Goal: Task Accomplishment & Management: Manage account settings

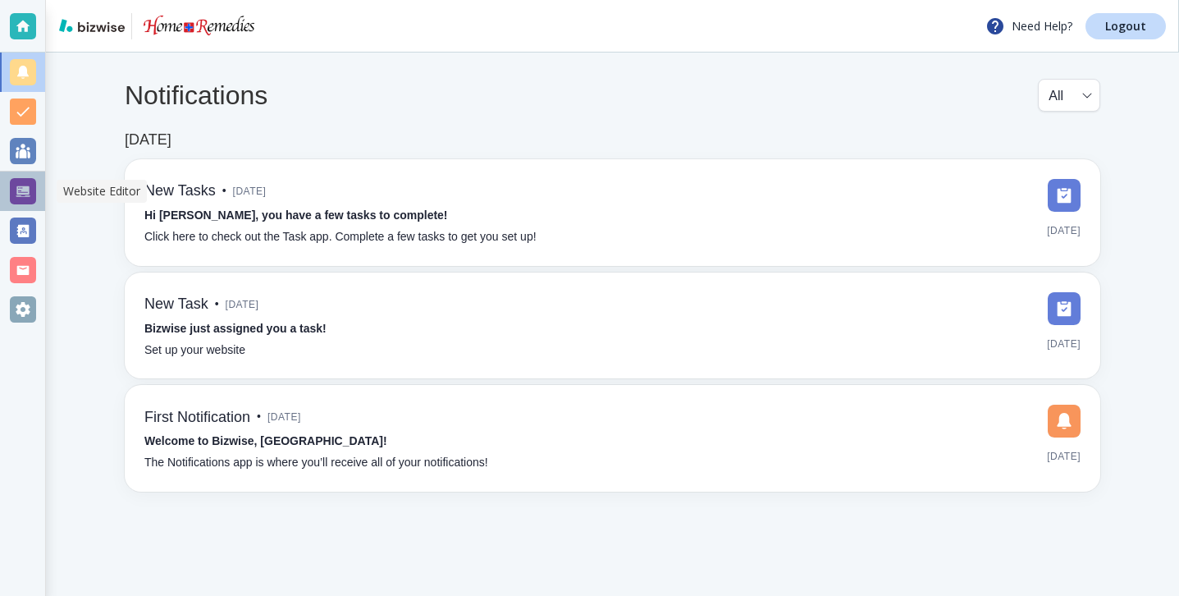
click at [36, 196] on div at bounding box center [22, 190] width 45 height 39
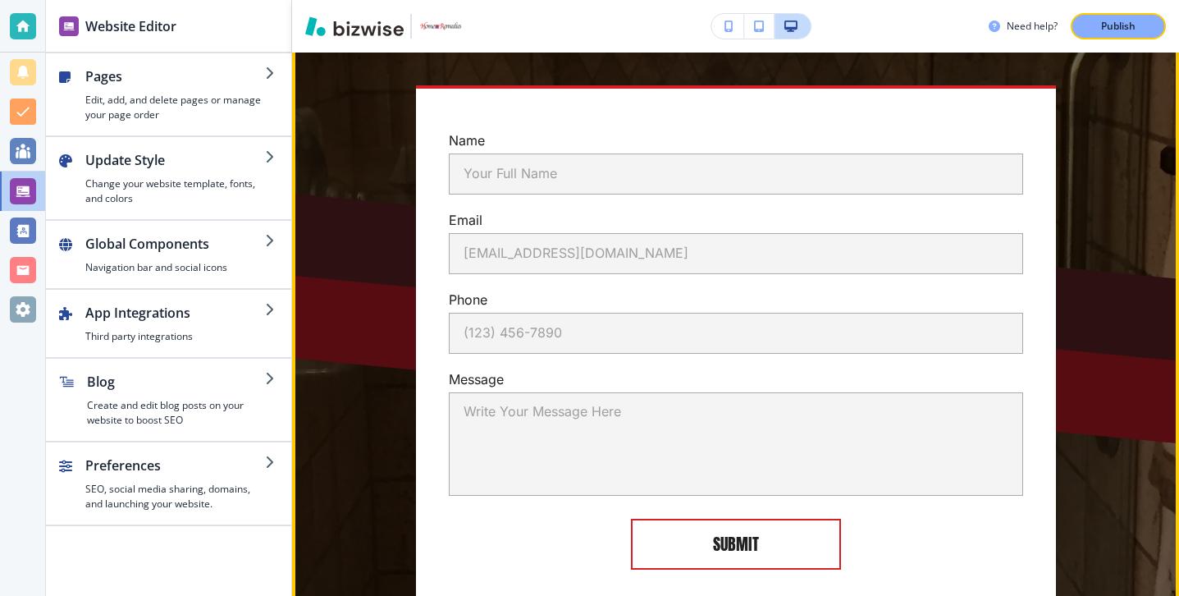
scroll to position [12243, 0]
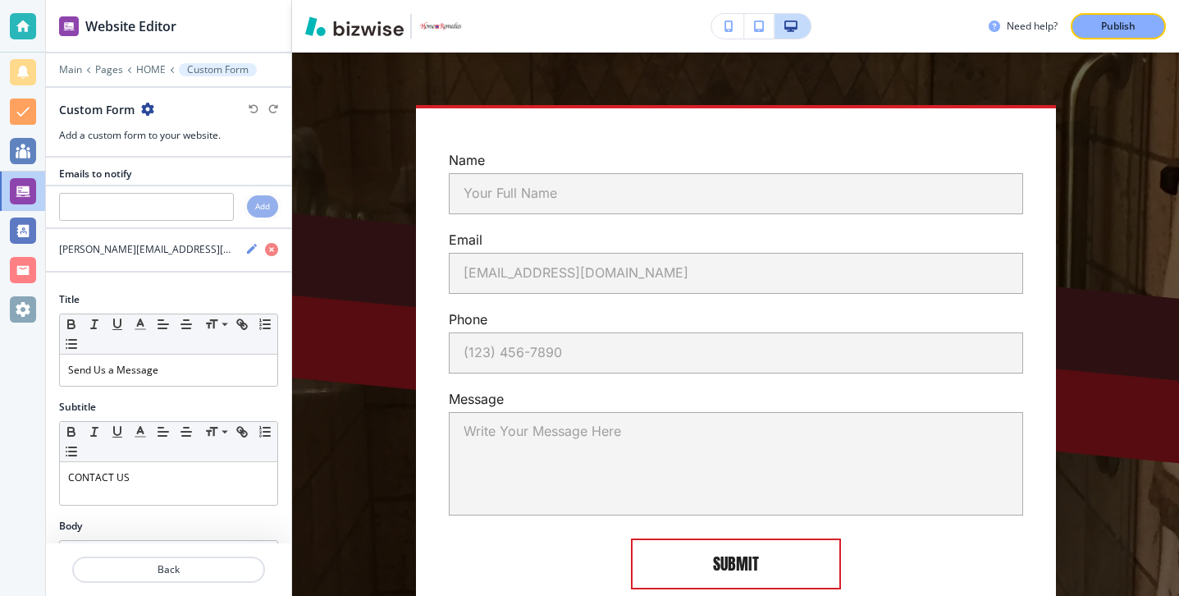
scroll to position [0, 0]
click at [200, 228] on div at bounding box center [168, 228] width 245 height 7
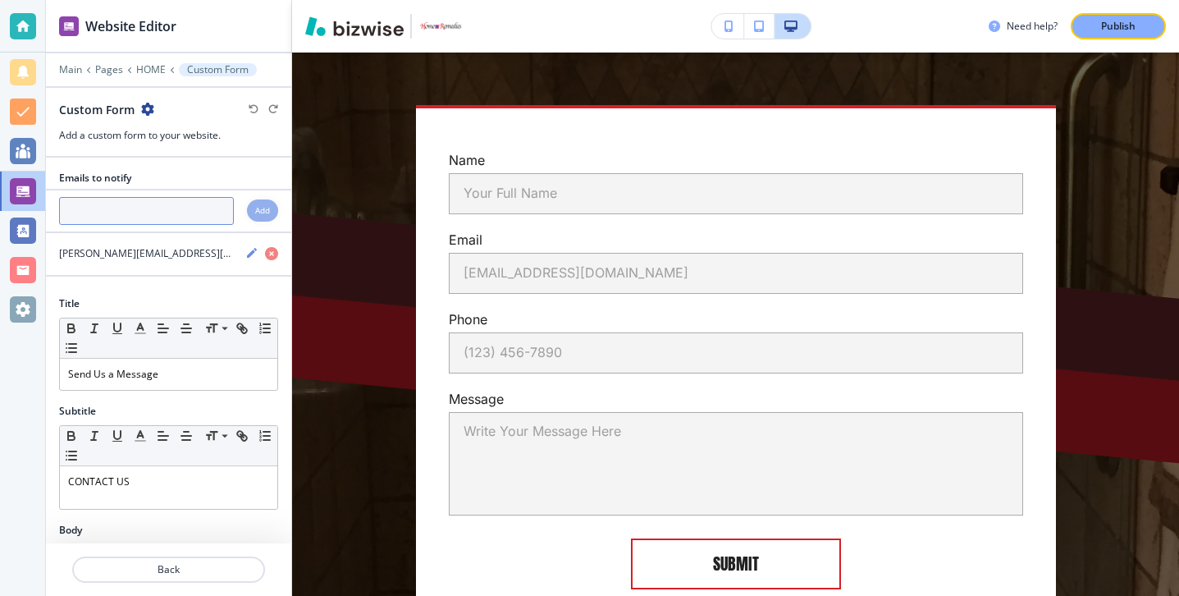
click at [201, 213] on input "text" at bounding box center [146, 211] width 175 height 28
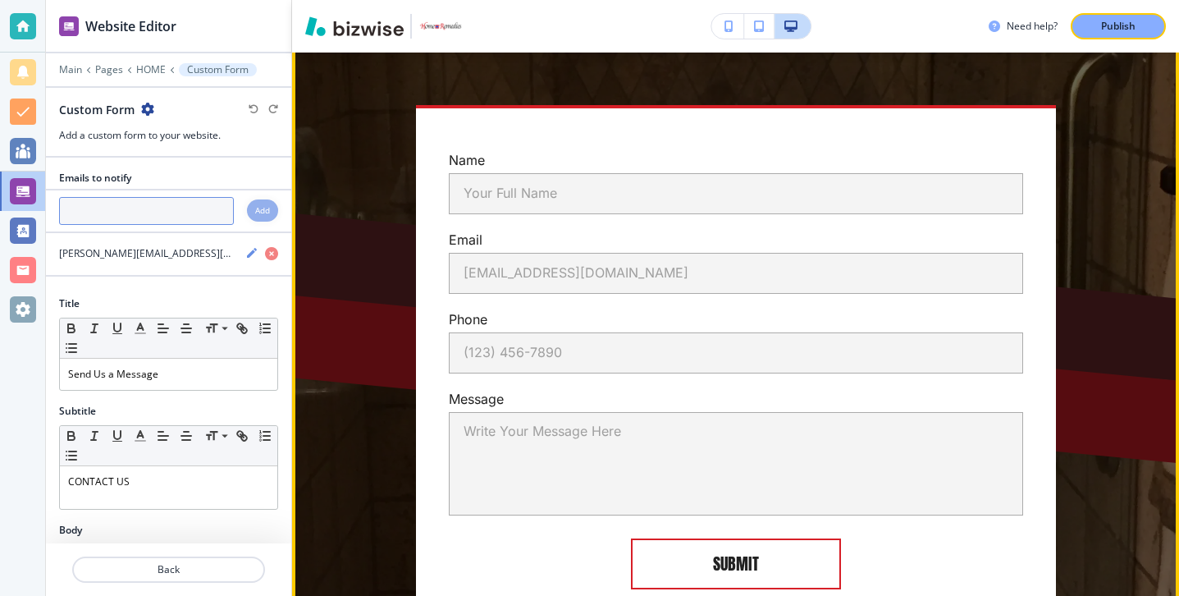
paste input "[PERSON_NAME][EMAIL_ADDRESS][DOMAIN_NAME]"
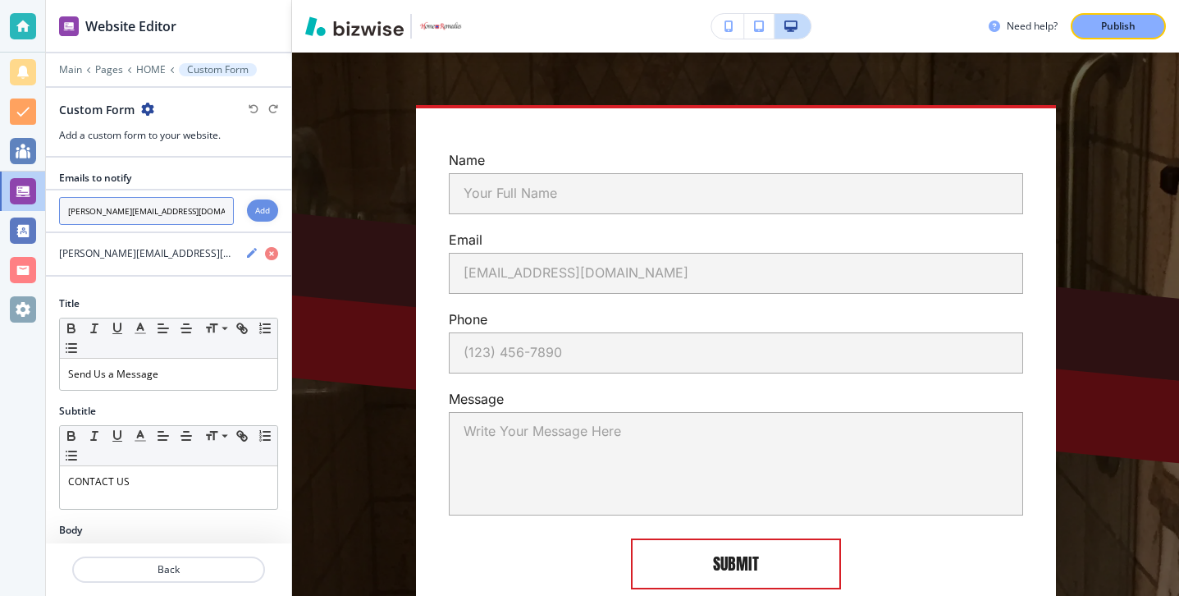
type input "[PERSON_NAME][EMAIL_ADDRESS][DOMAIN_NAME]"
click at [259, 208] on h4 "Add" at bounding box center [262, 210] width 15 height 12
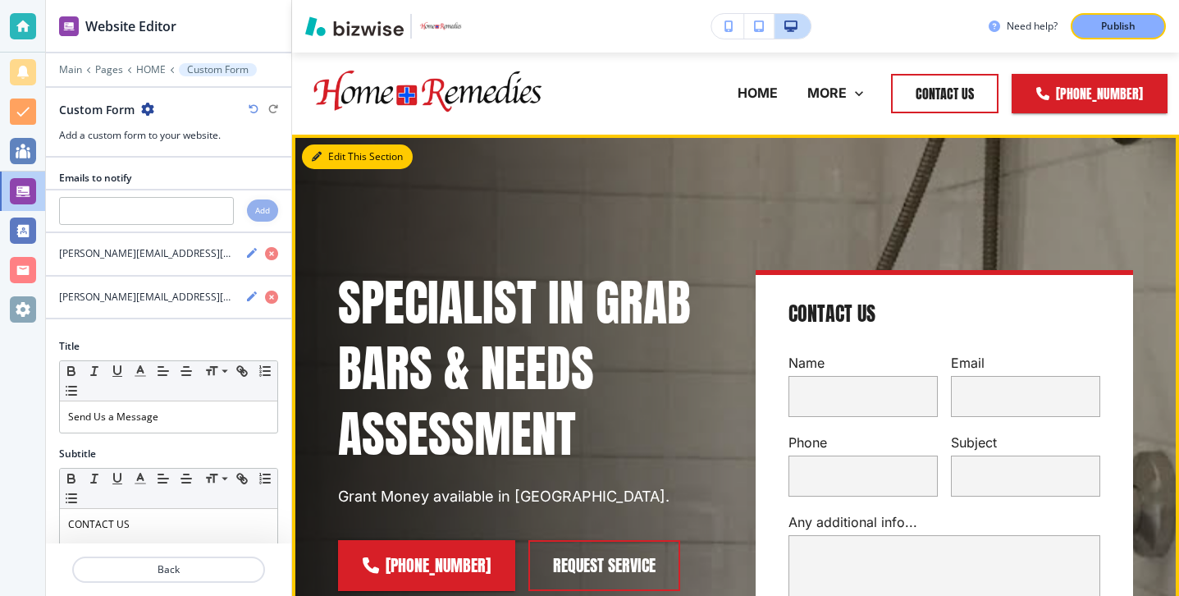
click at [343, 153] on button "Edit This Section" at bounding box center [357, 156] width 111 height 25
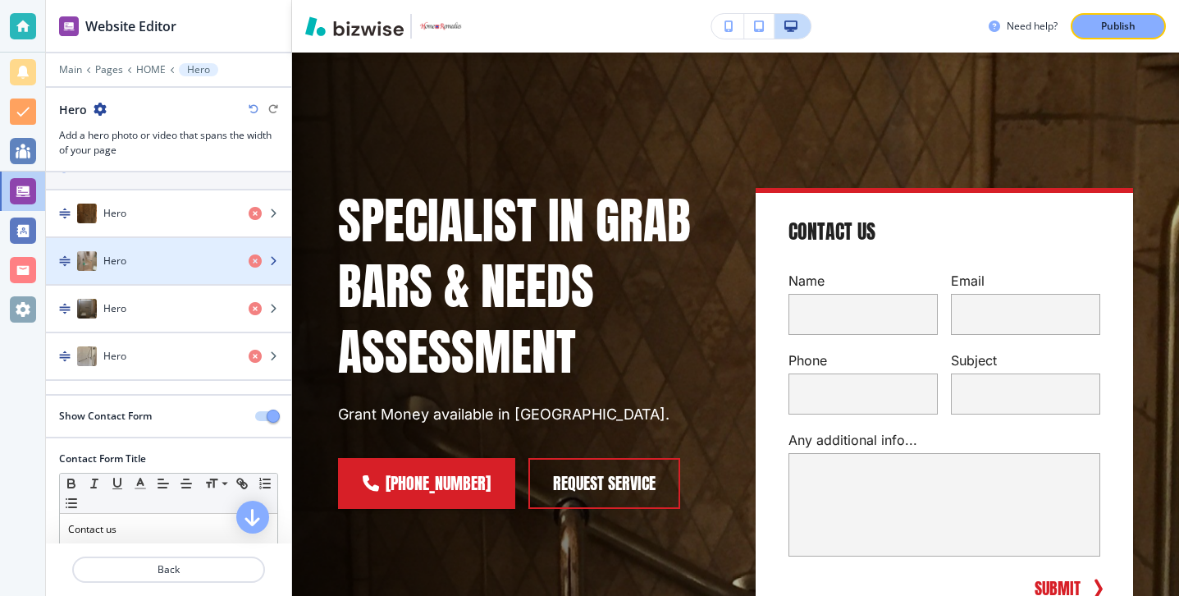
scroll to position [181, 0]
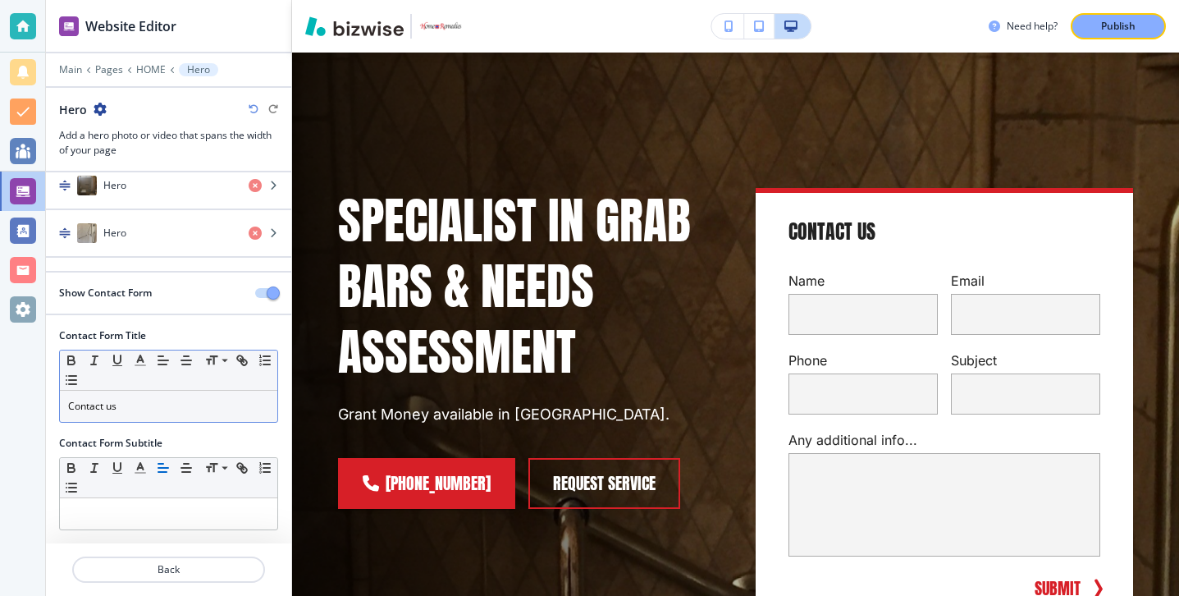
click at [164, 400] on p "Contact us" at bounding box center [168, 406] width 201 height 15
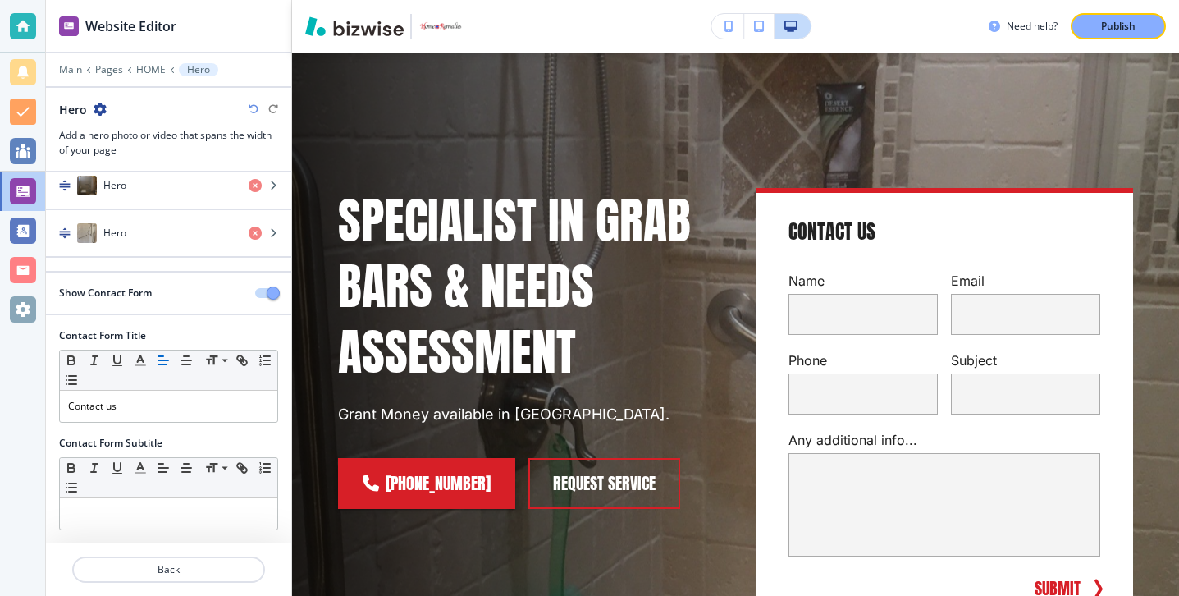
click at [156, 319] on div "Show Contact Form" at bounding box center [168, 299] width 245 height 57
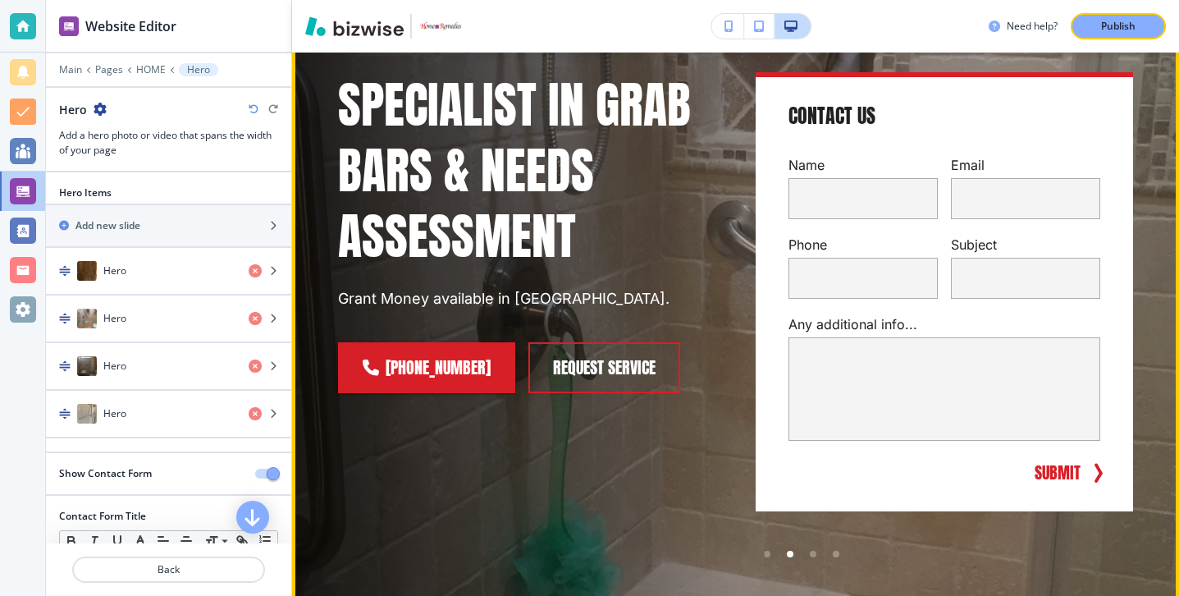
scroll to position [345, 0]
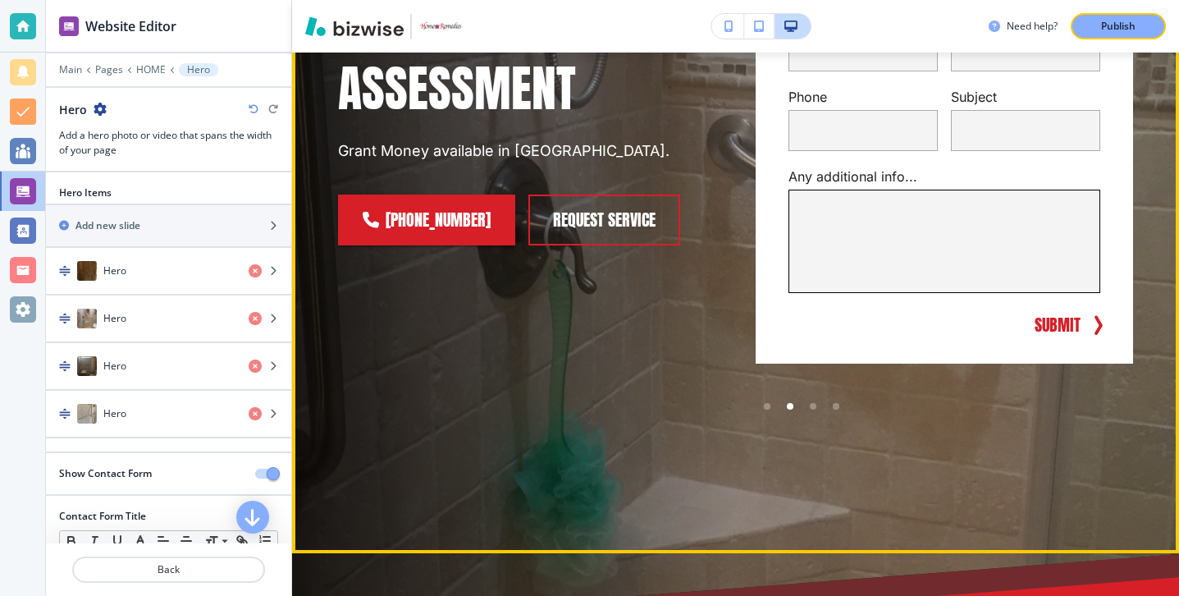
click at [842, 252] on textarea at bounding box center [944, 240] width 283 height 75
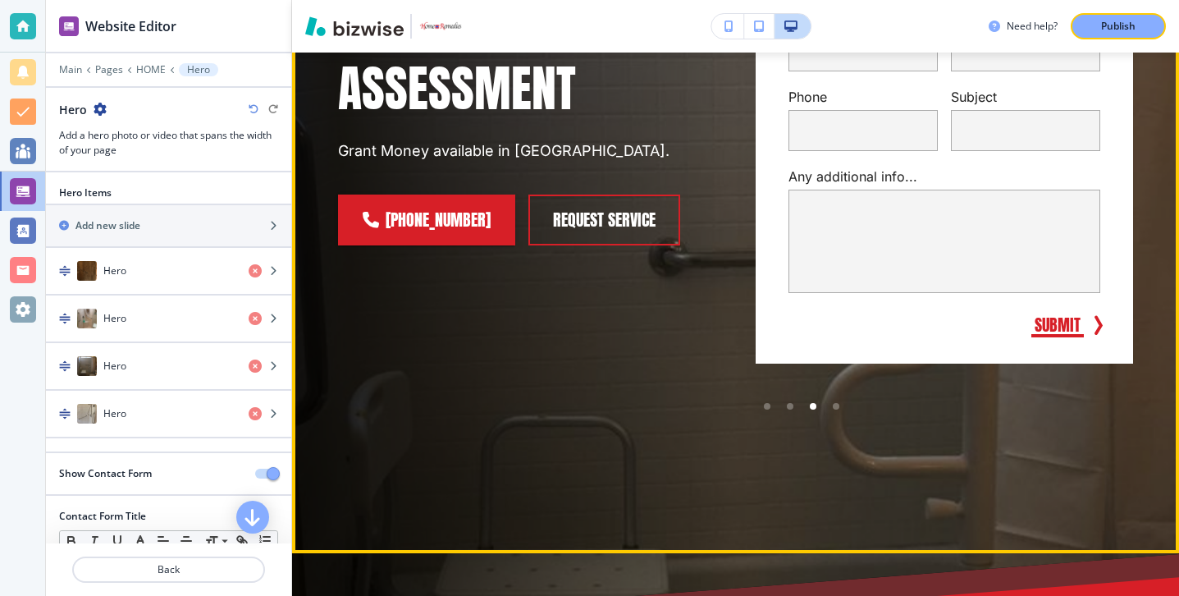
click at [1066, 332] on button "SUBMIT" at bounding box center [1057, 325] width 53 height 25
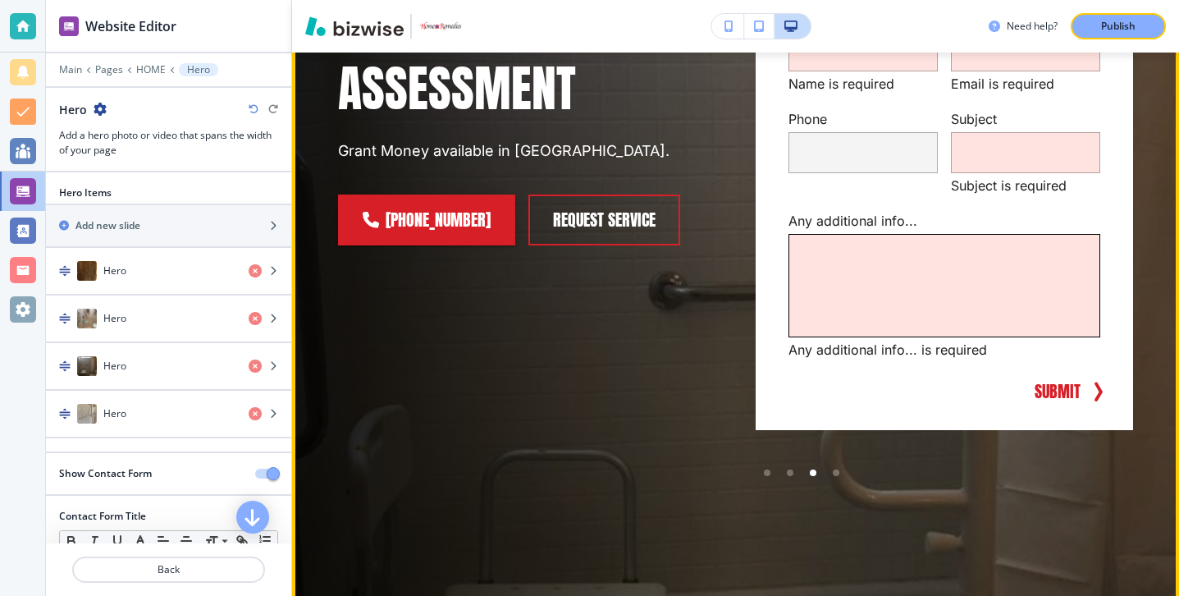
click at [934, 289] on textarea at bounding box center [944, 285] width 283 height 75
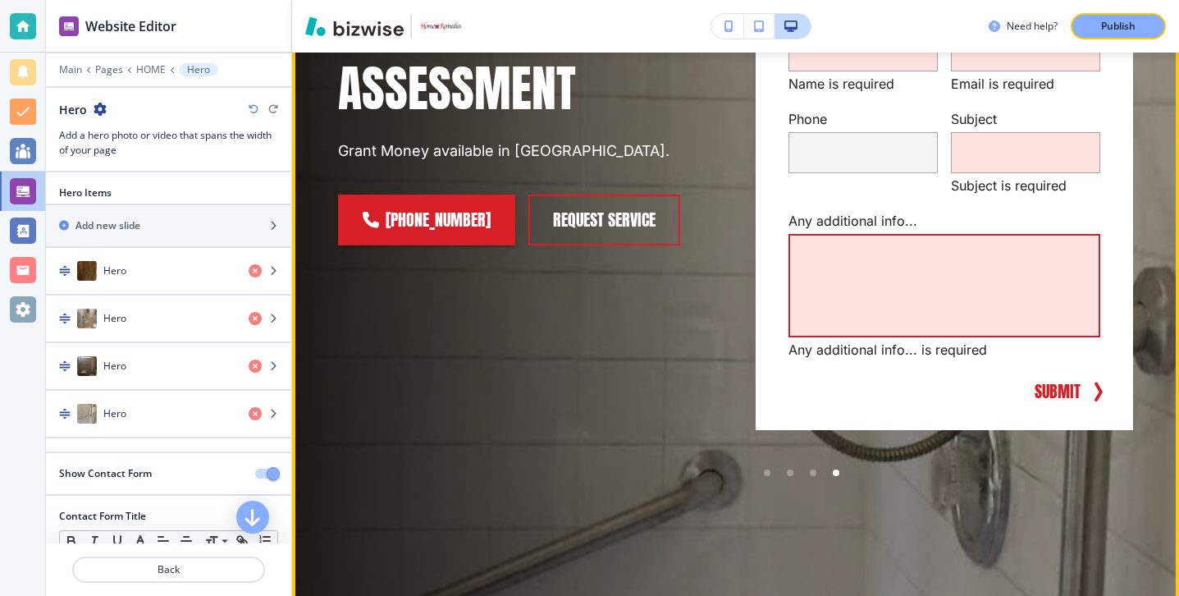
scroll to position [360, 0]
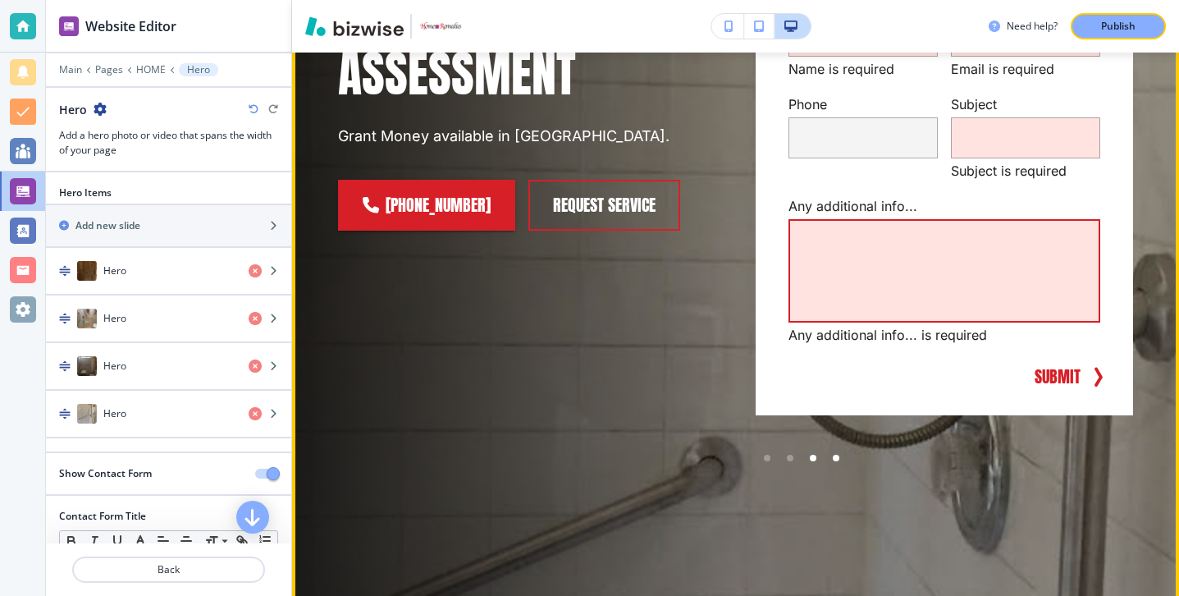
click at [815, 453] on div at bounding box center [813, 457] width 23 height 23
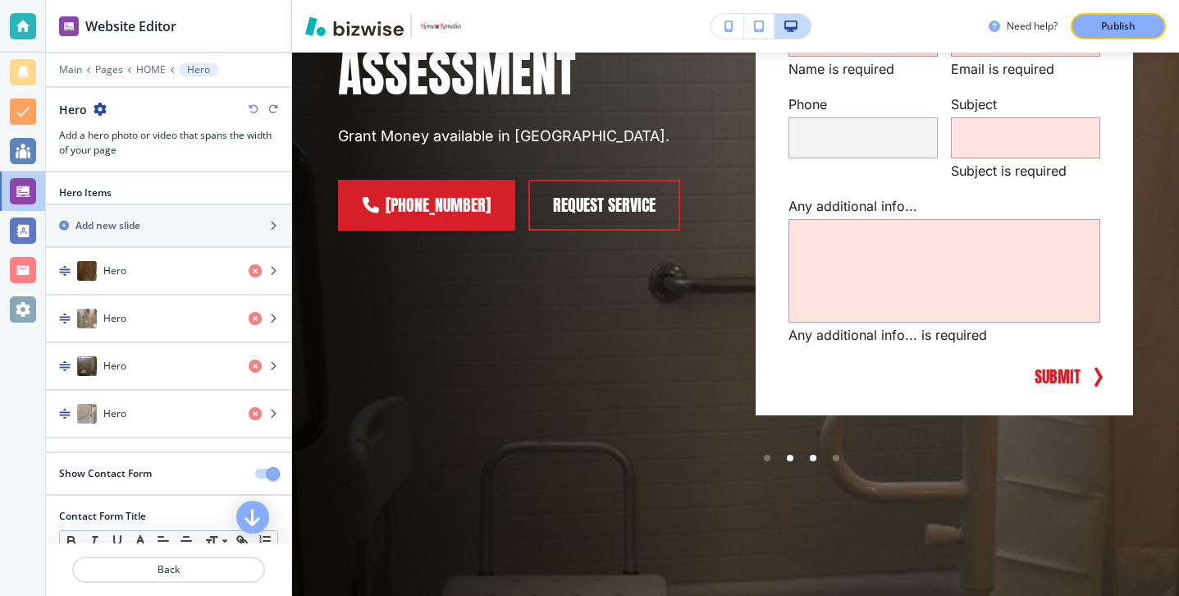
click at [793, 458] on div at bounding box center [790, 457] width 23 height 23
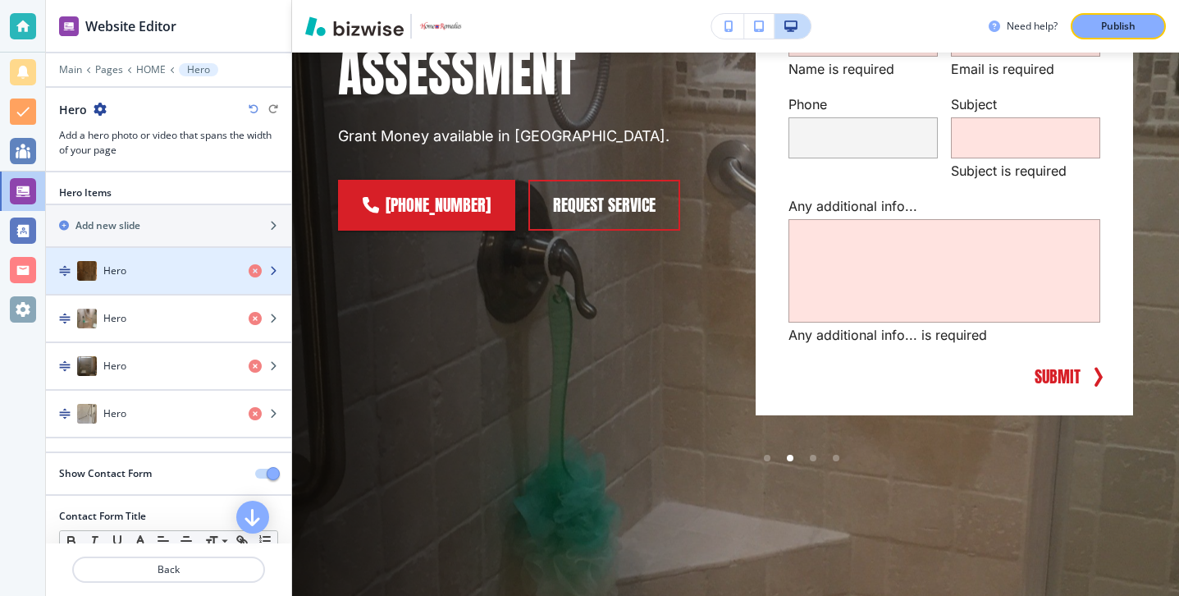
click at [168, 259] on div "button" at bounding box center [168, 254] width 245 height 13
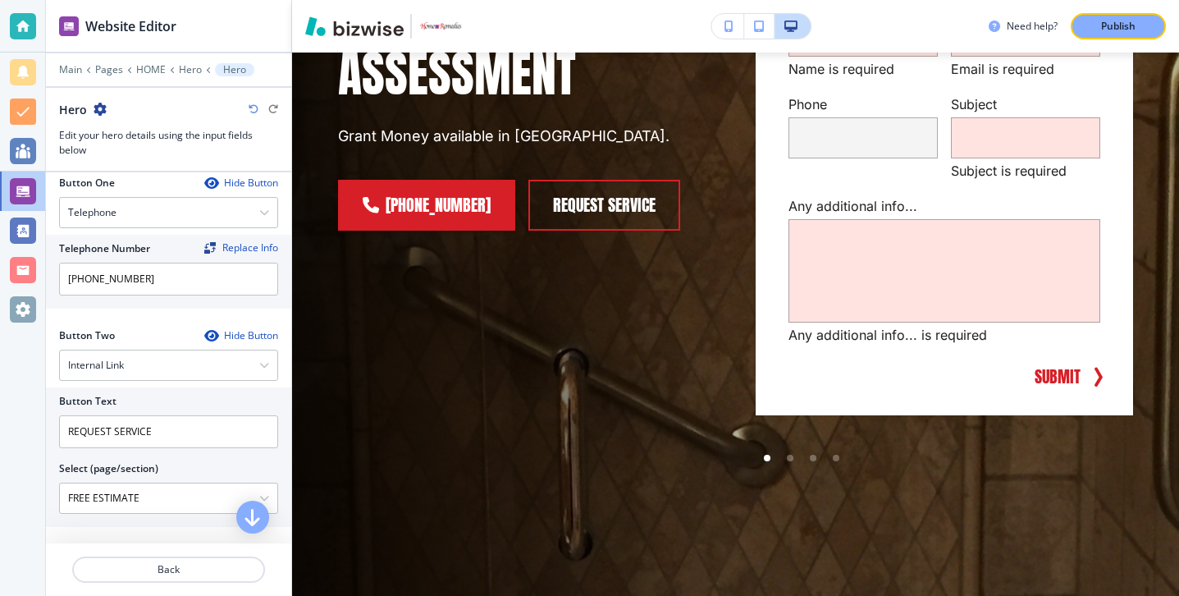
scroll to position [771, 0]
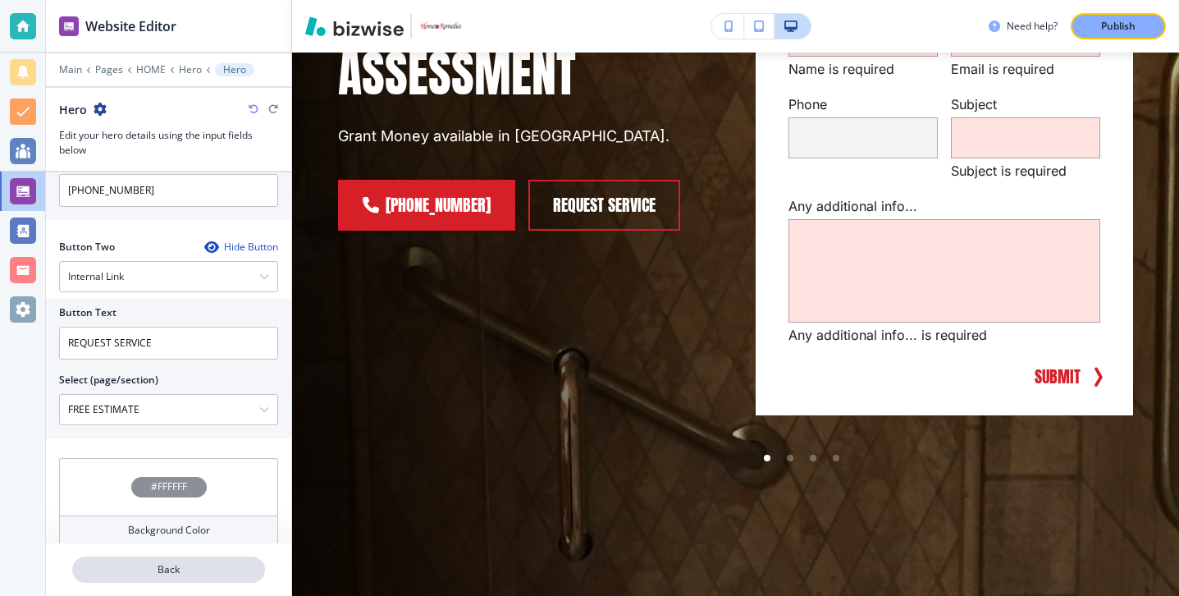
click at [177, 569] on p "Back" at bounding box center [169, 569] width 190 height 15
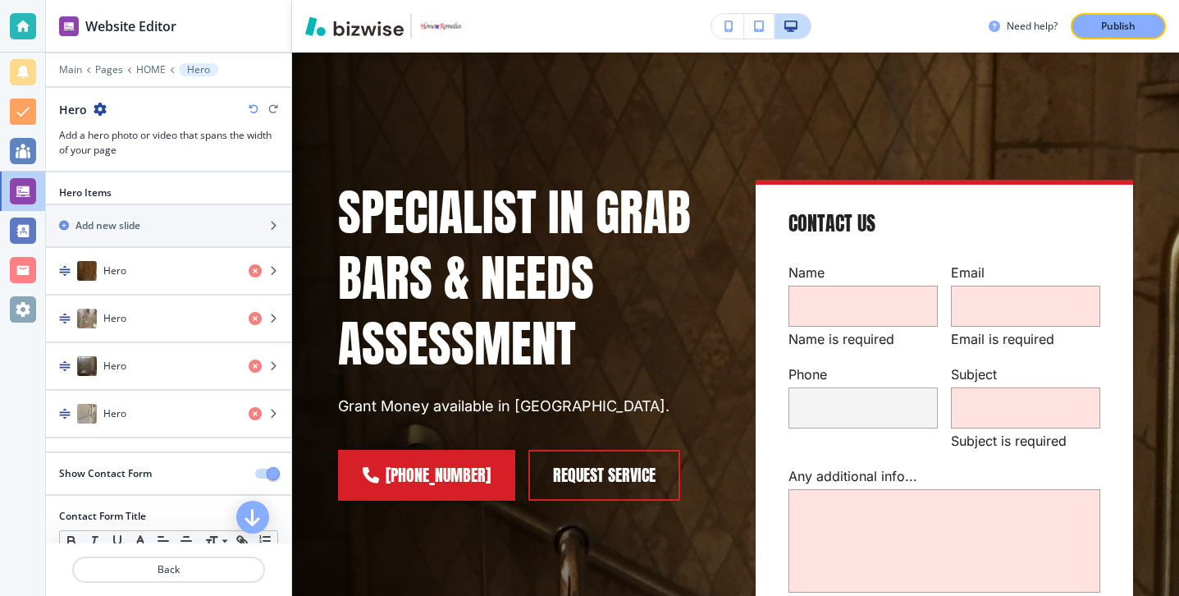
scroll to position [82, 0]
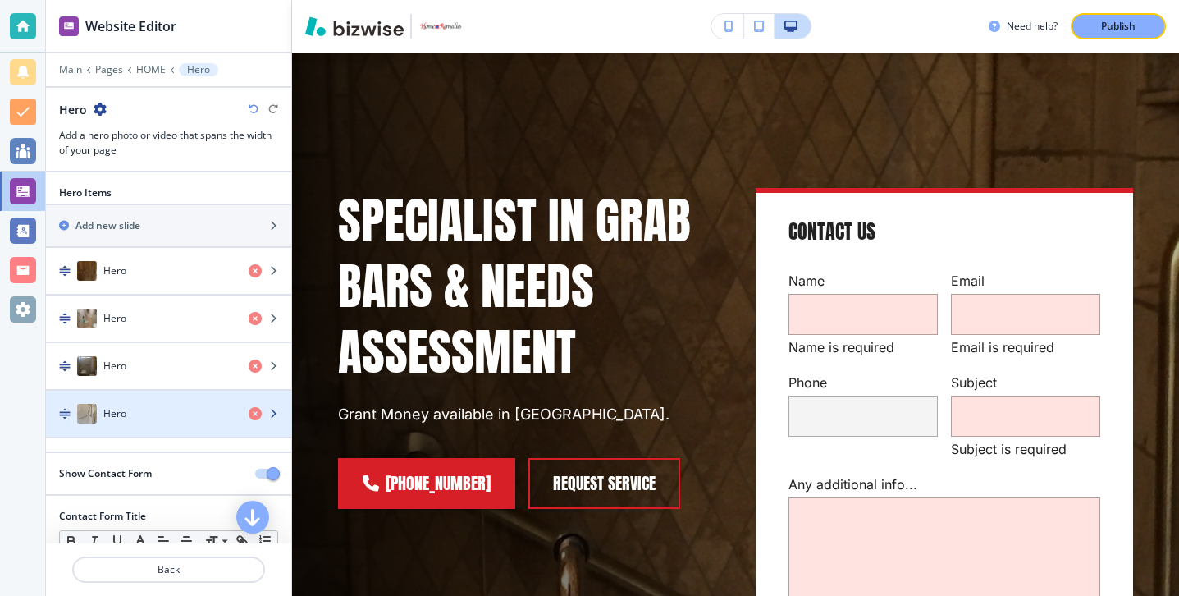
click at [172, 394] on div "button" at bounding box center [168, 397] width 245 height 13
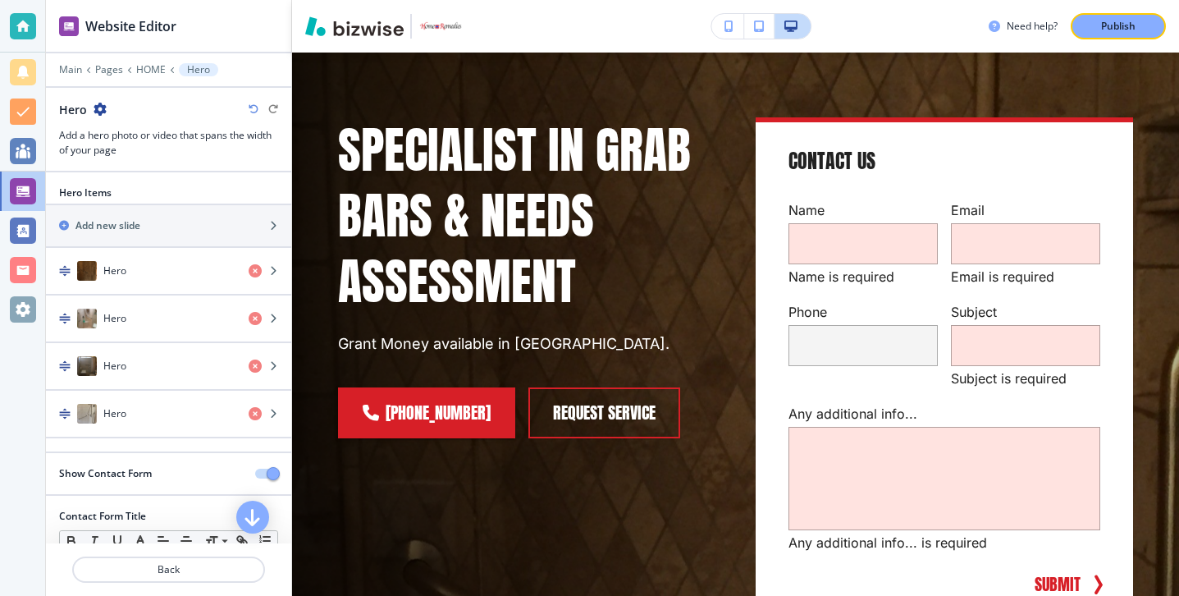
scroll to position [0, 0]
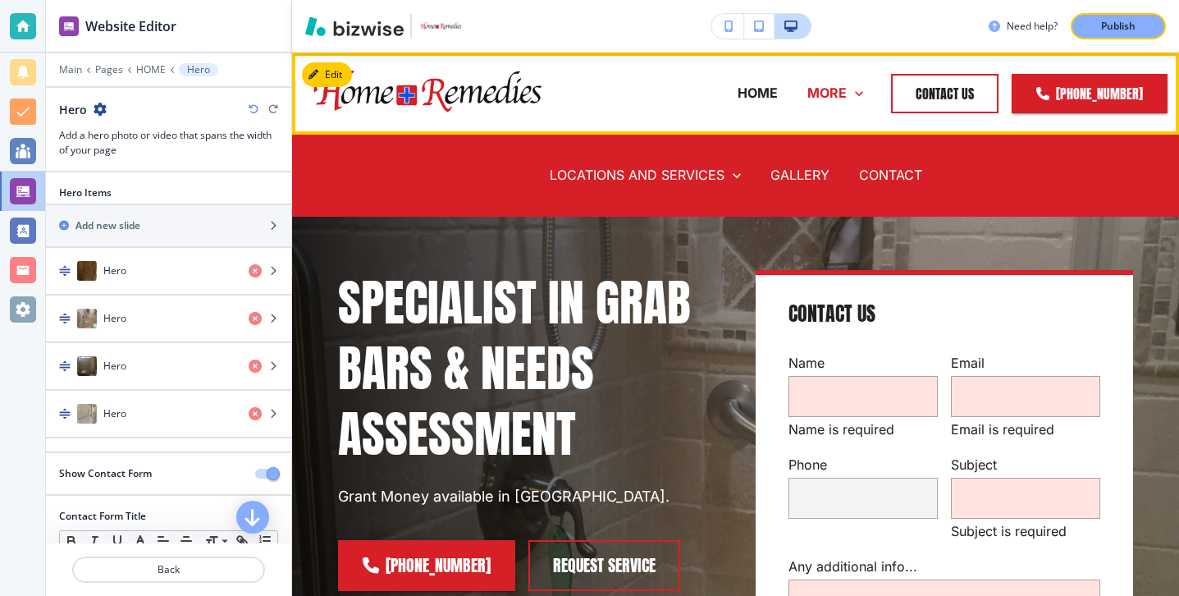
click at [843, 100] on p "MORE" at bounding box center [826, 93] width 39 height 19
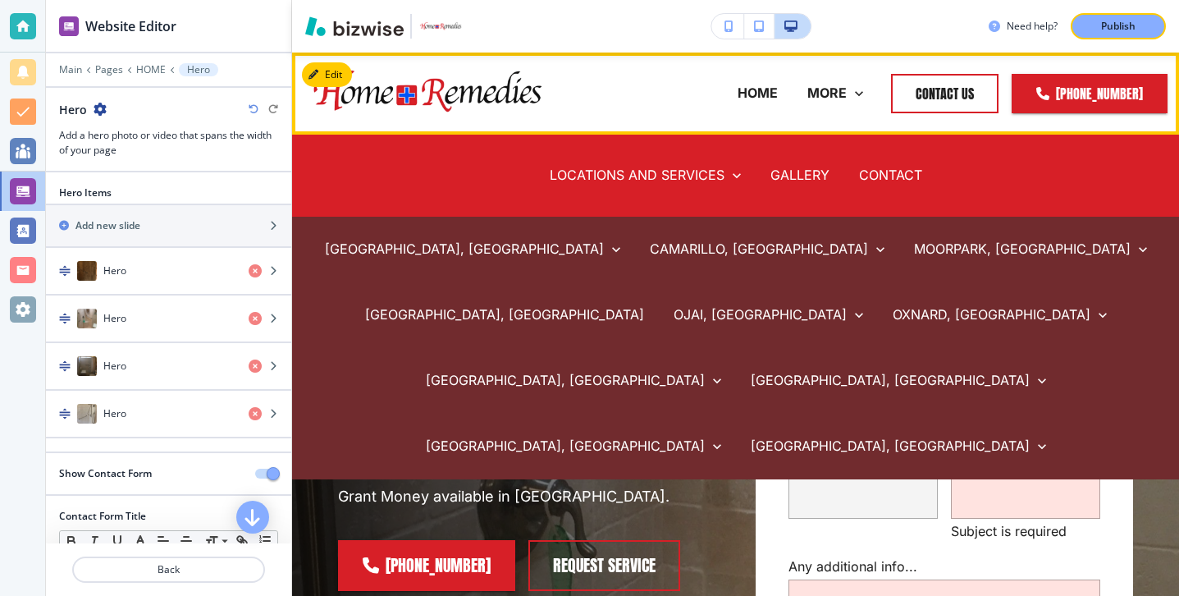
click at [653, 191] on div "LOCATIONS AND SERVICES AGOURA HILLS, CA A.D.A SERVICES GRANT SERVICES HANDRAILS…" at bounding box center [645, 176] width 221 height 66
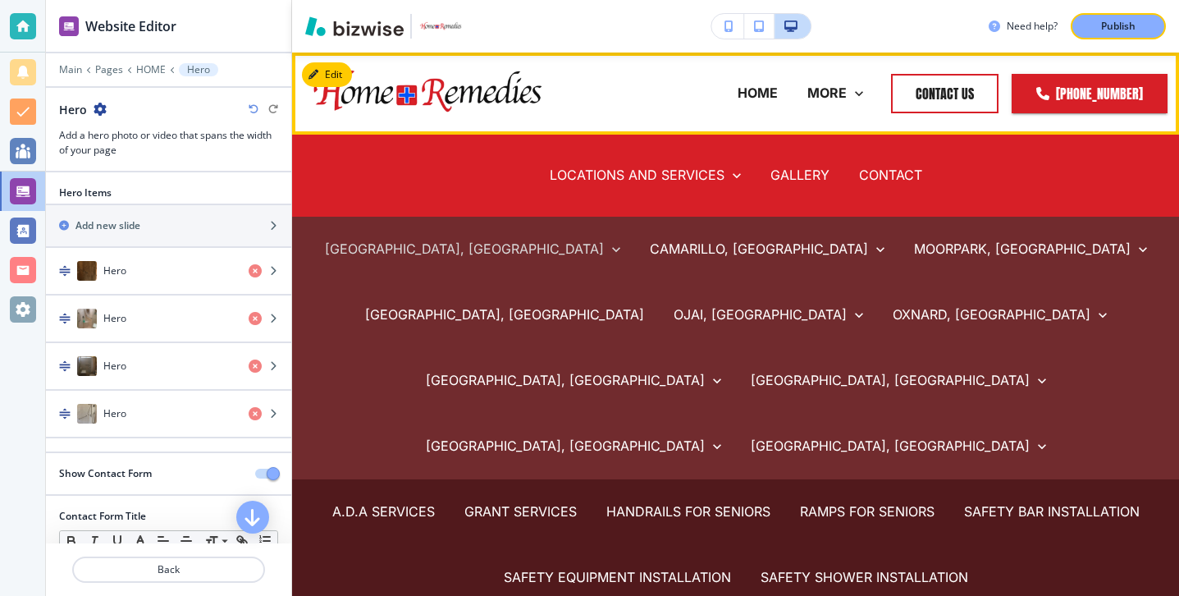
click at [441, 249] on p "[GEOGRAPHIC_DATA], [GEOGRAPHIC_DATA]" at bounding box center [464, 249] width 279 height 19
click at [410, 502] on p "ADA SERVICES" at bounding box center [383, 511] width 94 height 19
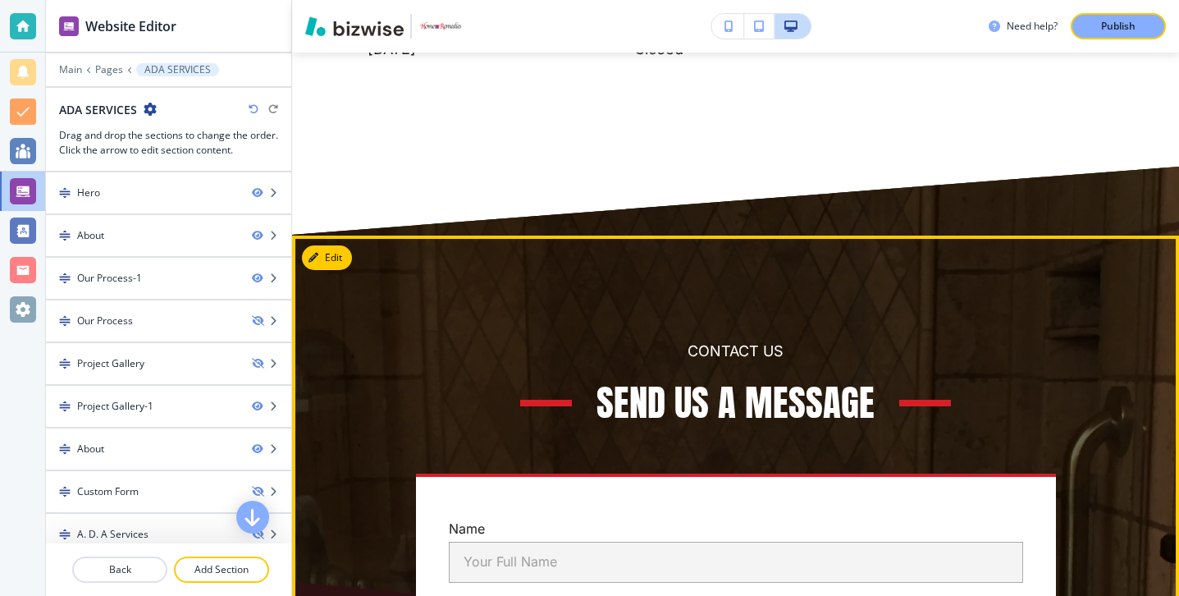
scroll to position [7730, 0]
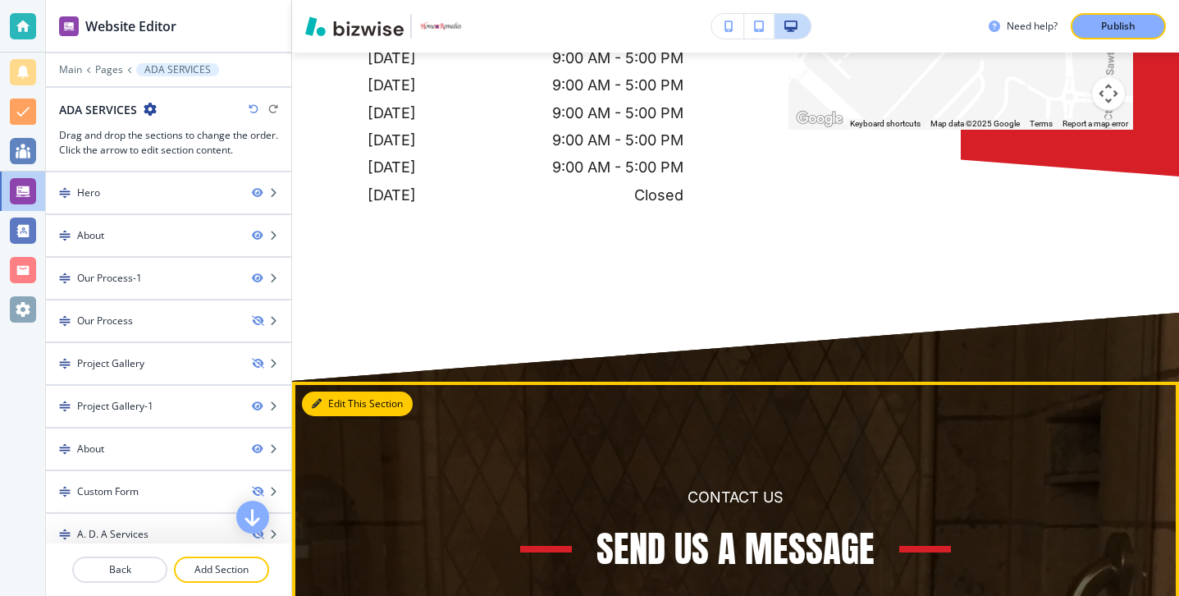
click at [341, 391] on button "Edit This Section" at bounding box center [357, 403] width 111 height 25
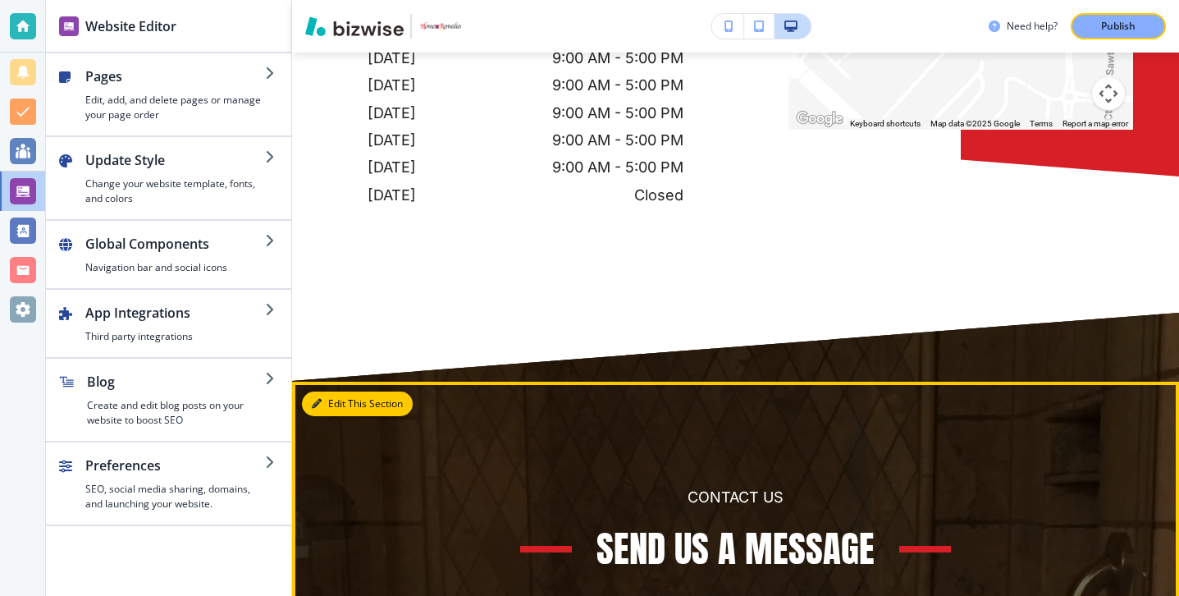
click at [342, 391] on button "Edit This Section" at bounding box center [357, 403] width 111 height 25
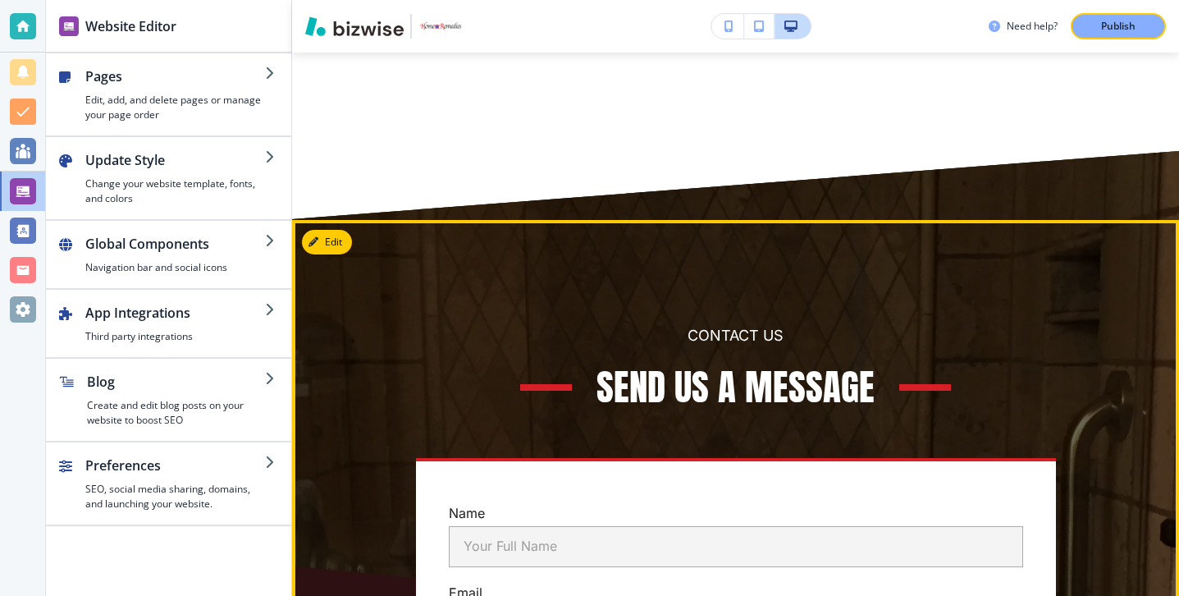
scroll to position [7845, 0]
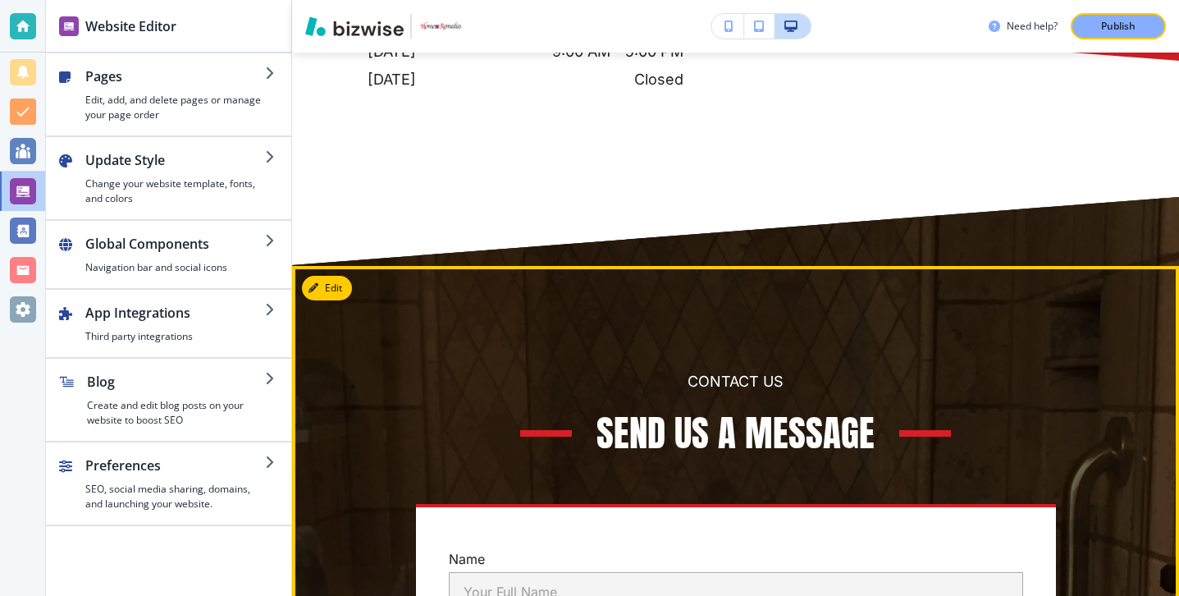
click at [343, 276] on button "Edit" at bounding box center [327, 288] width 50 height 25
click at [476, 371] on div "CONTACT US Send Us a Message" at bounding box center [735, 414] width 795 height 87
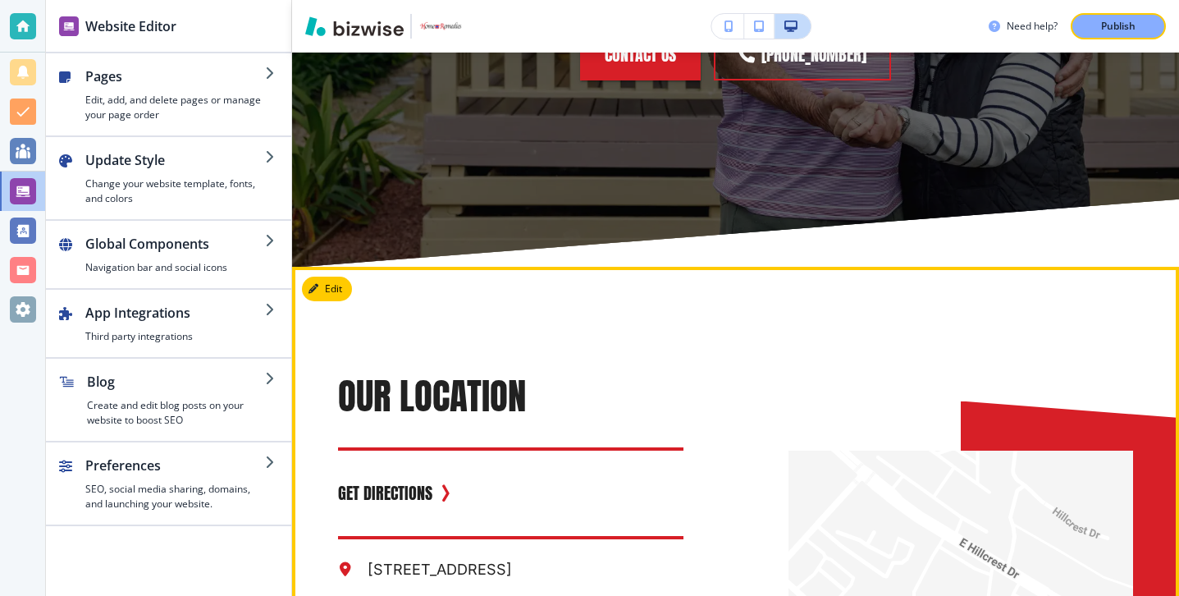
scroll to position [6772, 0]
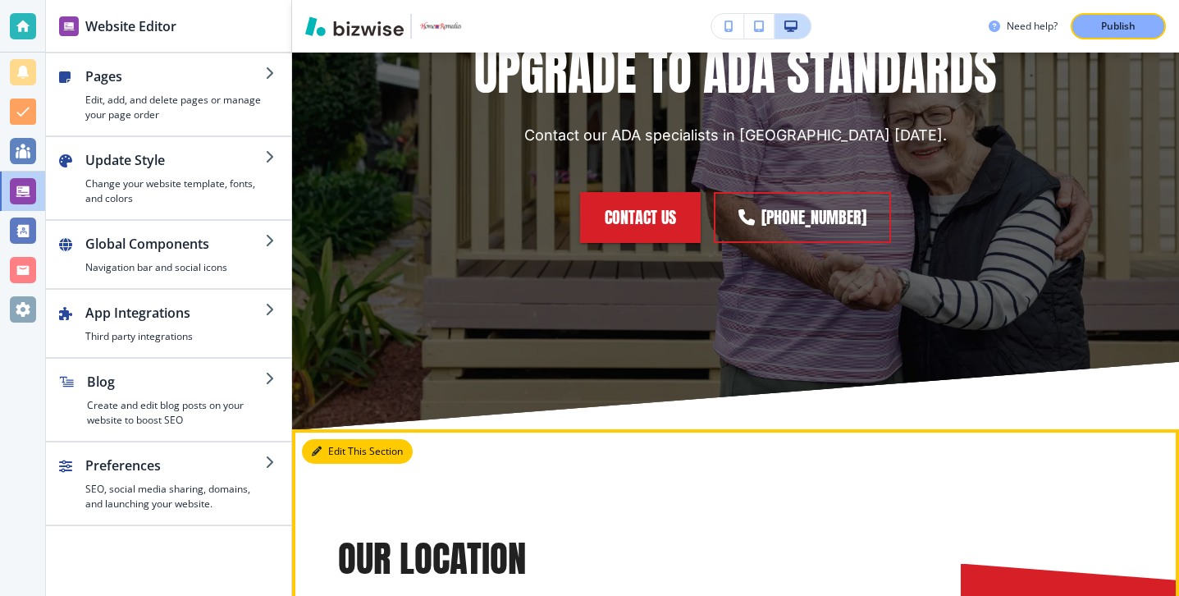
click at [333, 439] on button "Edit This Section" at bounding box center [357, 451] width 111 height 25
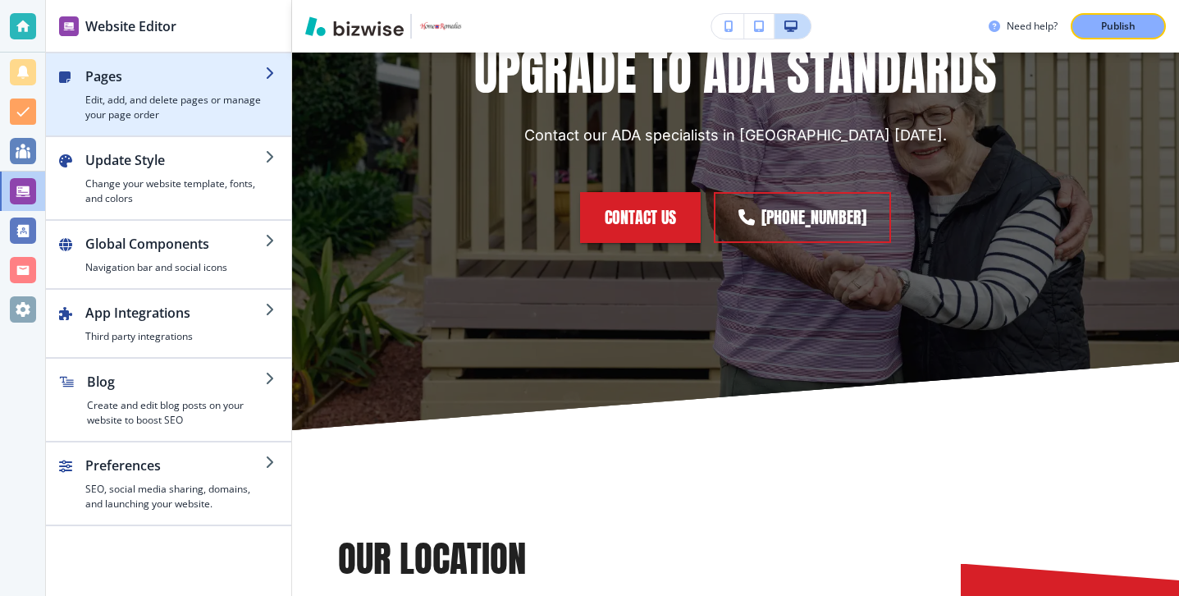
click at [212, 132] on div "button" at bounding box center [168, 128] width 245 height 13
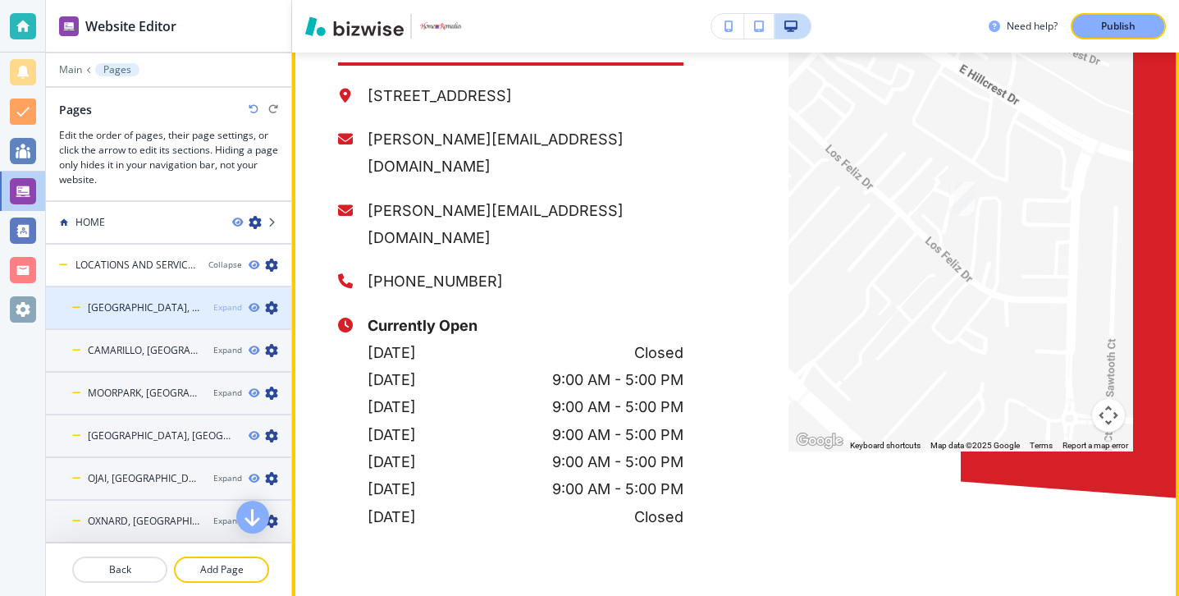
scroll to position [7435, 0]
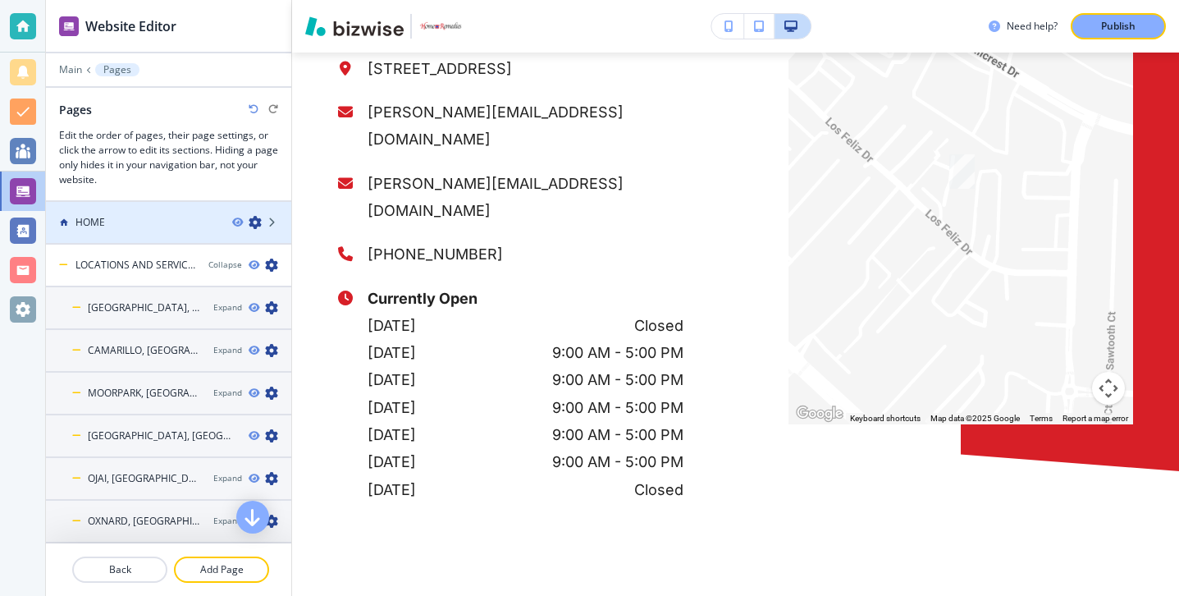
click at [152, 215] on div "HOME" at bounding box center [132, 222] width 173 height 15
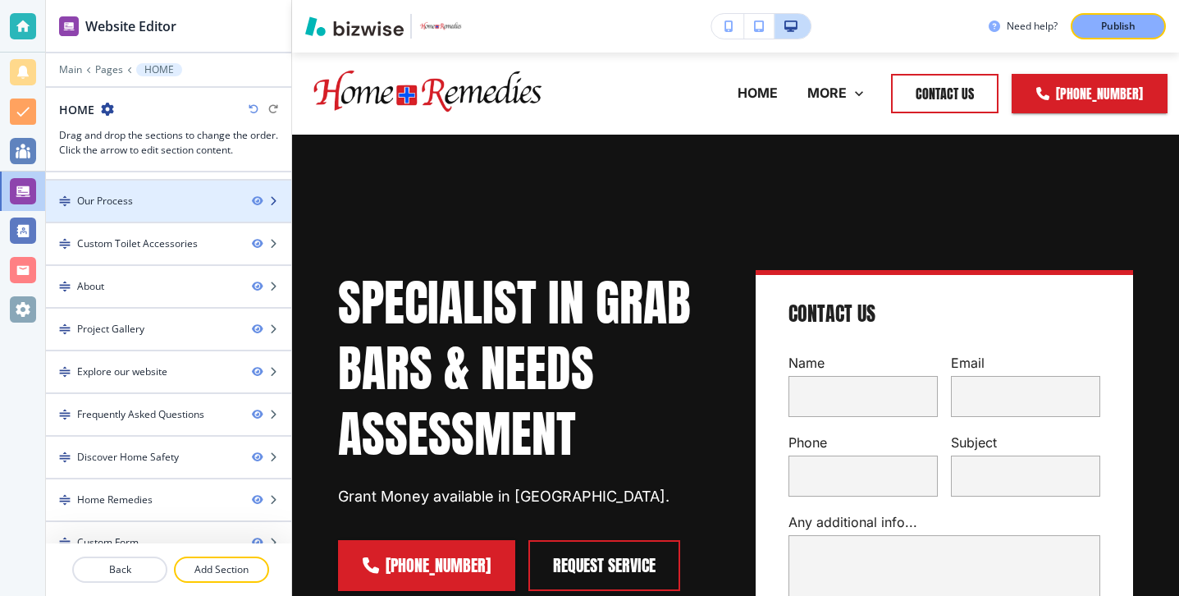
scroll to position [98, 0]
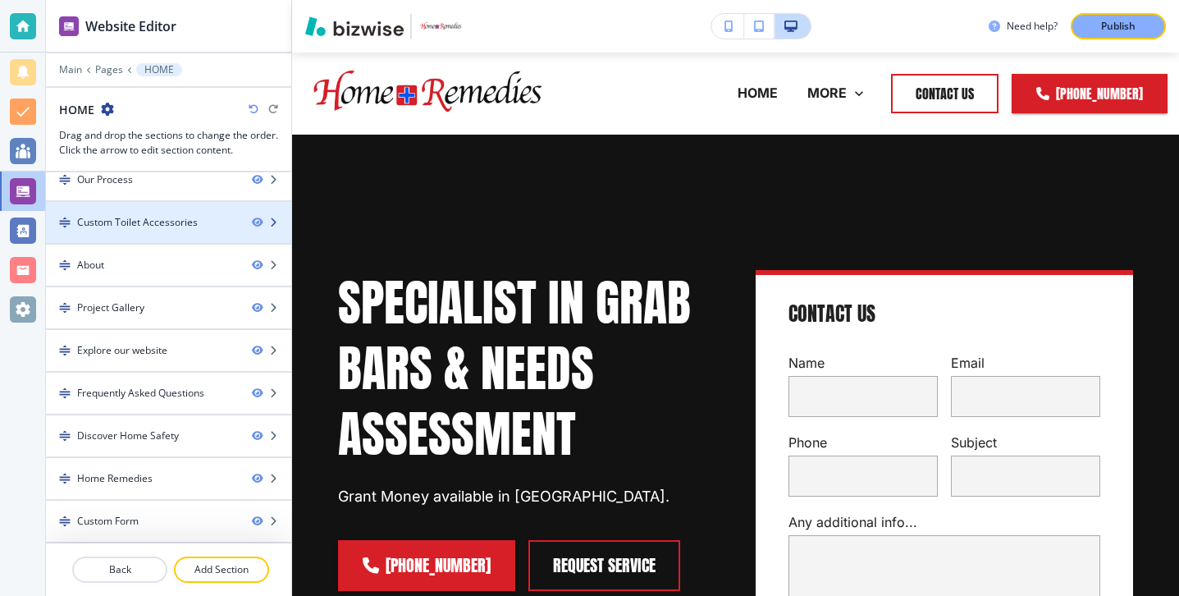
click at [162, 239] on div at bounding box center [168, 236] width 245 height 13
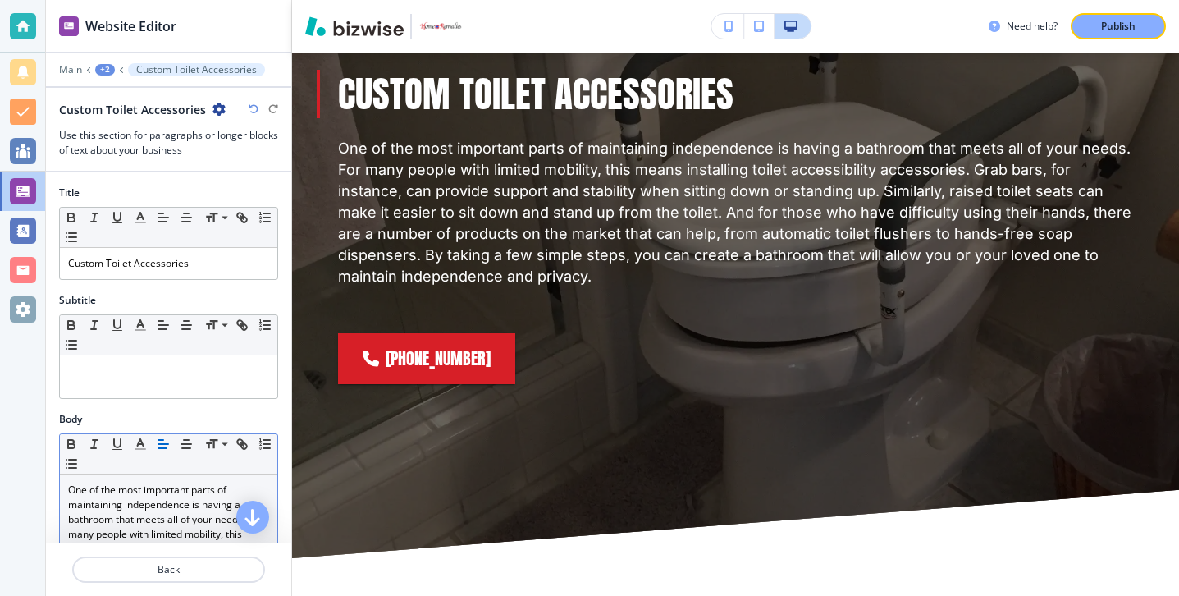
scroll to position [4741, 0]
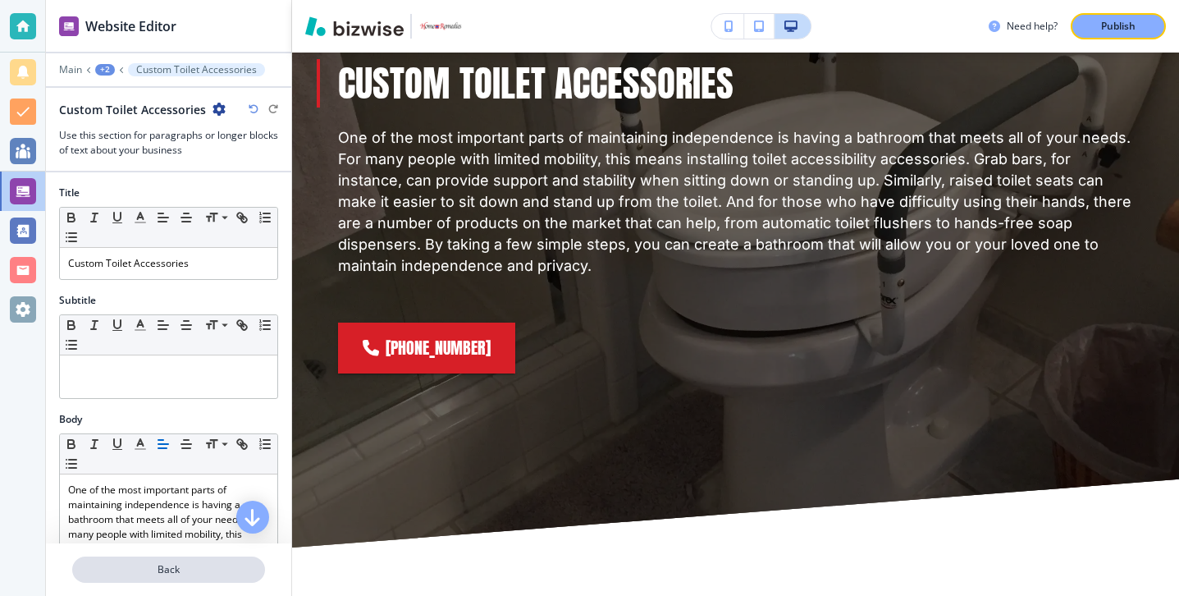
click at [130, 565] on p "Back" at bounding box center [169, 569] width 190 height 15
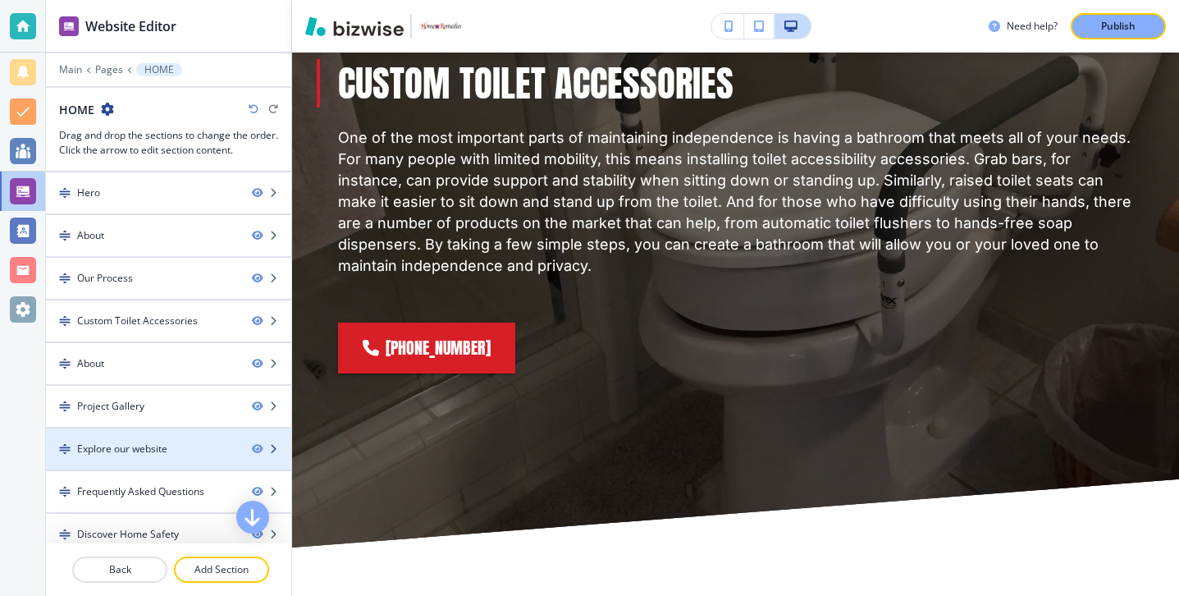
scroll to position [98, 0]
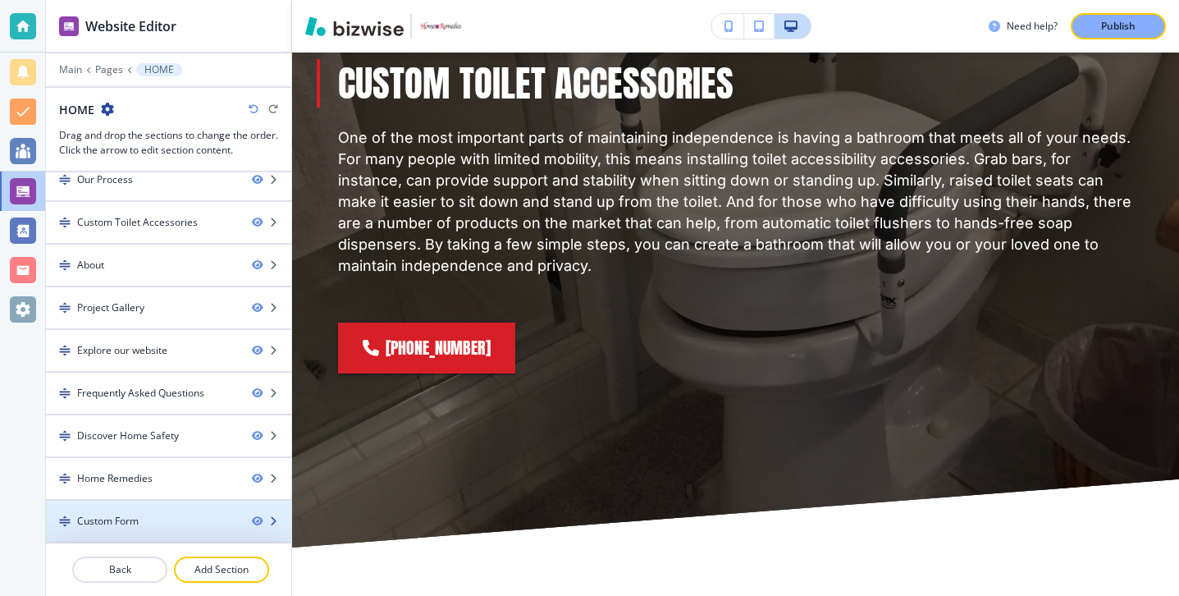
click at [139, 520] on div "Custom Form" at bounding box center [142, 521] width 193 height 15
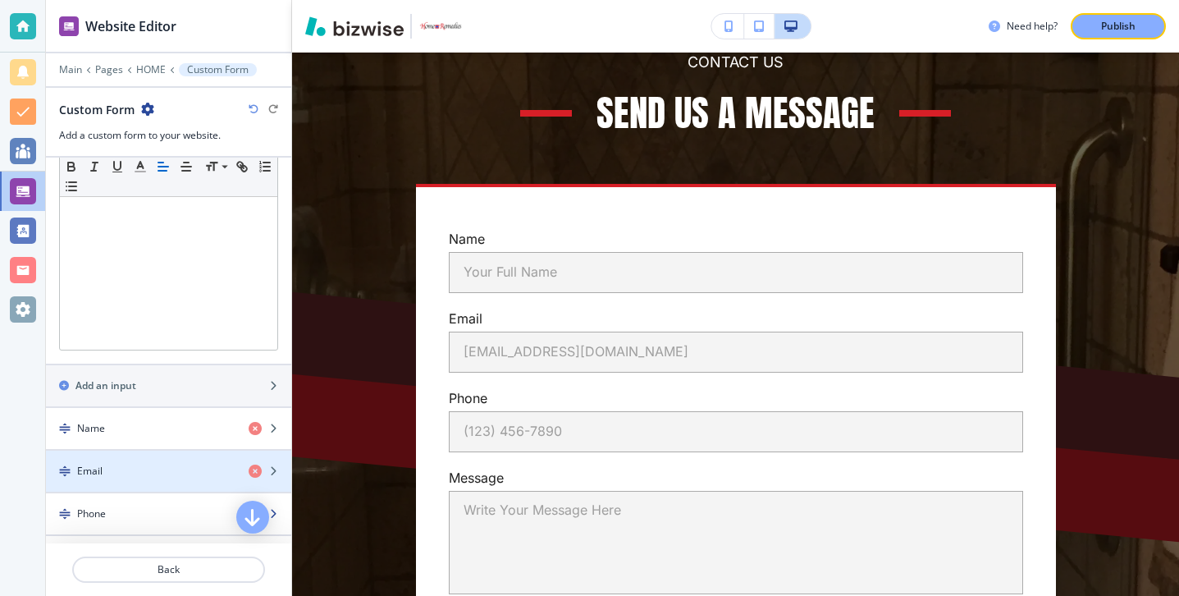
scroll to position [0, 0]
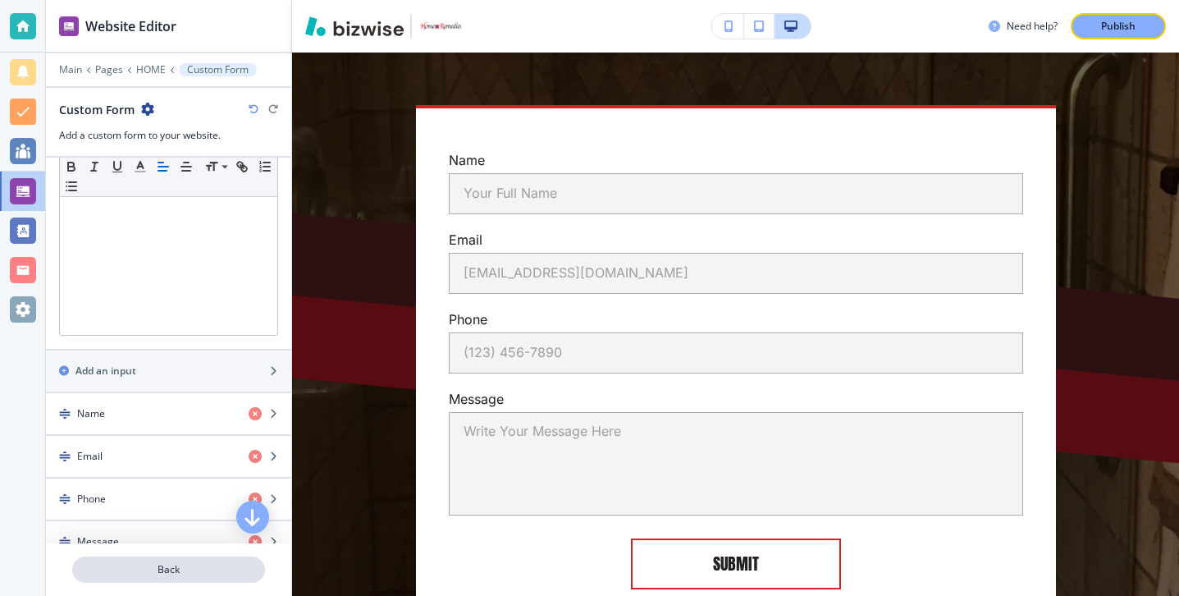
click at [139, 572] on p "Back" at bounding box center [169, 569] width 190 height 15
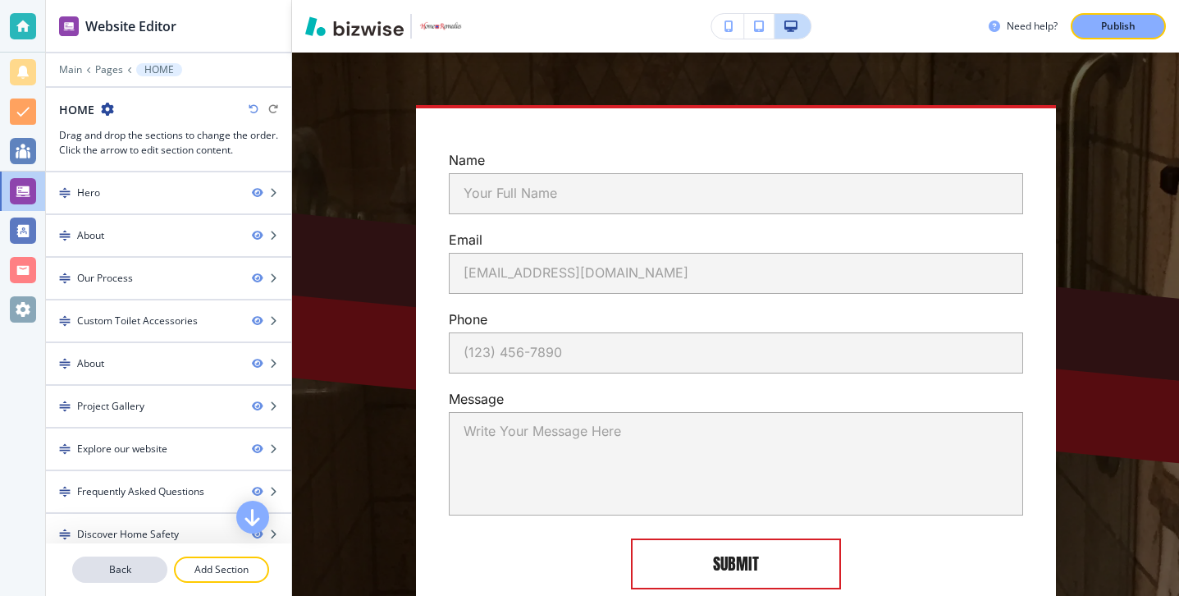
click at [141, 558] on button "Back" at bounding box center [119, 569] width 95 height 26
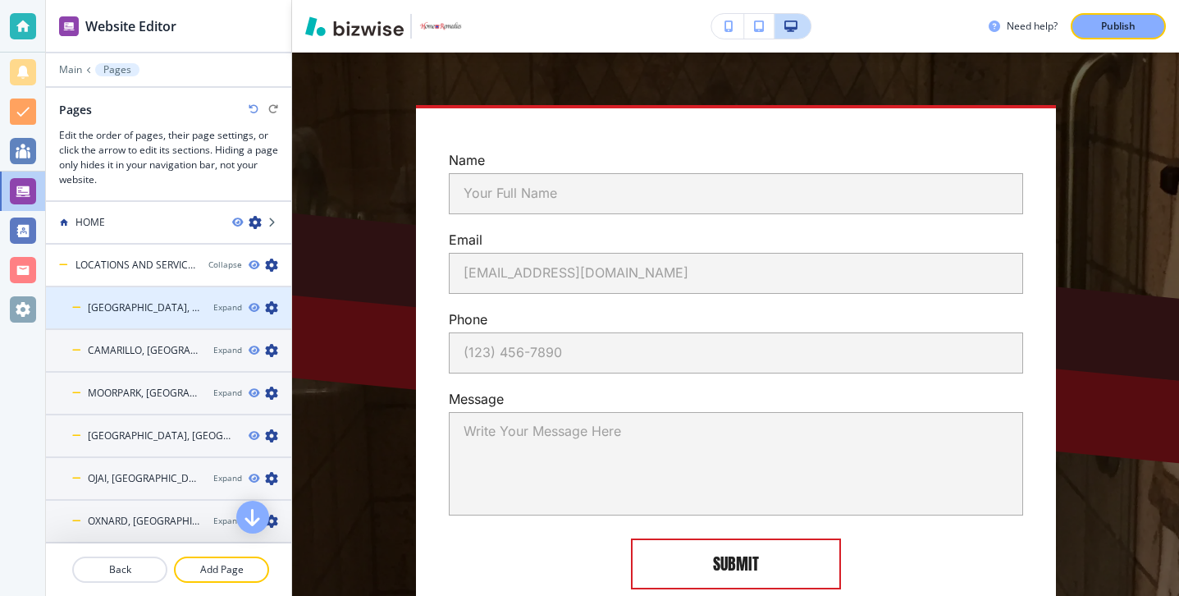
click at [147, 297] on div at bounding box center [168, 293] width 245 height 13
click at [149, 309] on h4 "[GEOGRAPHIC_DATA], [GEOGRAPHIC_DATA]" at bounding box center [141, 307] width 107 height 15
click at [149, 310] on h4 "[GEOGRAPHIC_DATA], [GEOGRAPHIC_DATA]" at bounding box center [144, 307] width 112 height 15
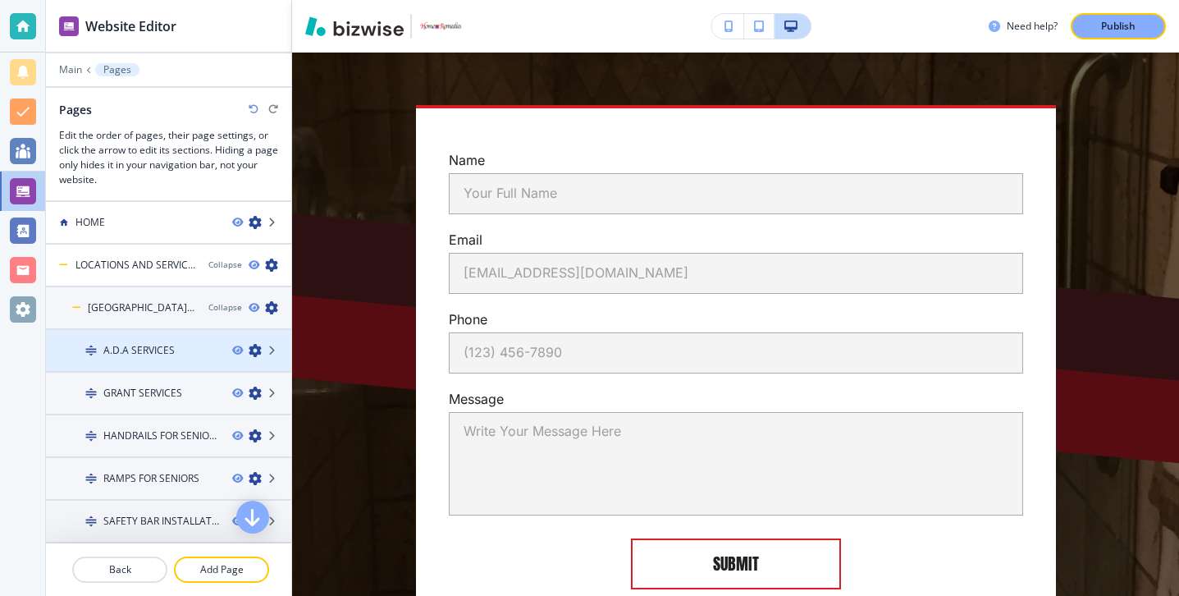
click at [148, 348] on h4 "A.D.A SERVICES" at bounding box center [138, 350] width 71 height 15
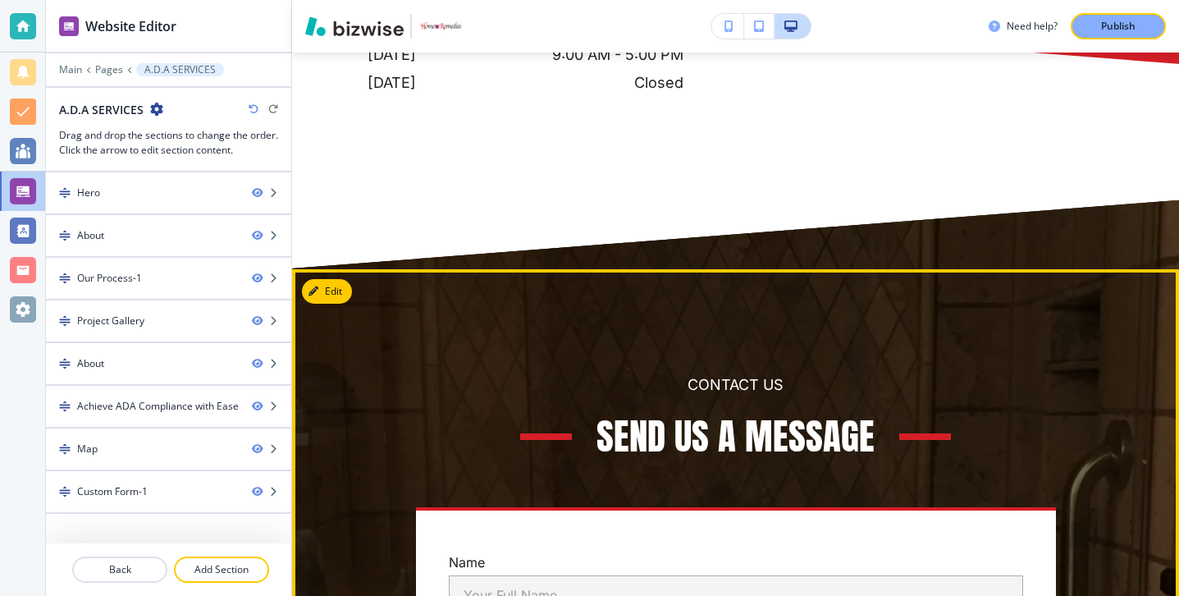
scroll to position [7913, 0]
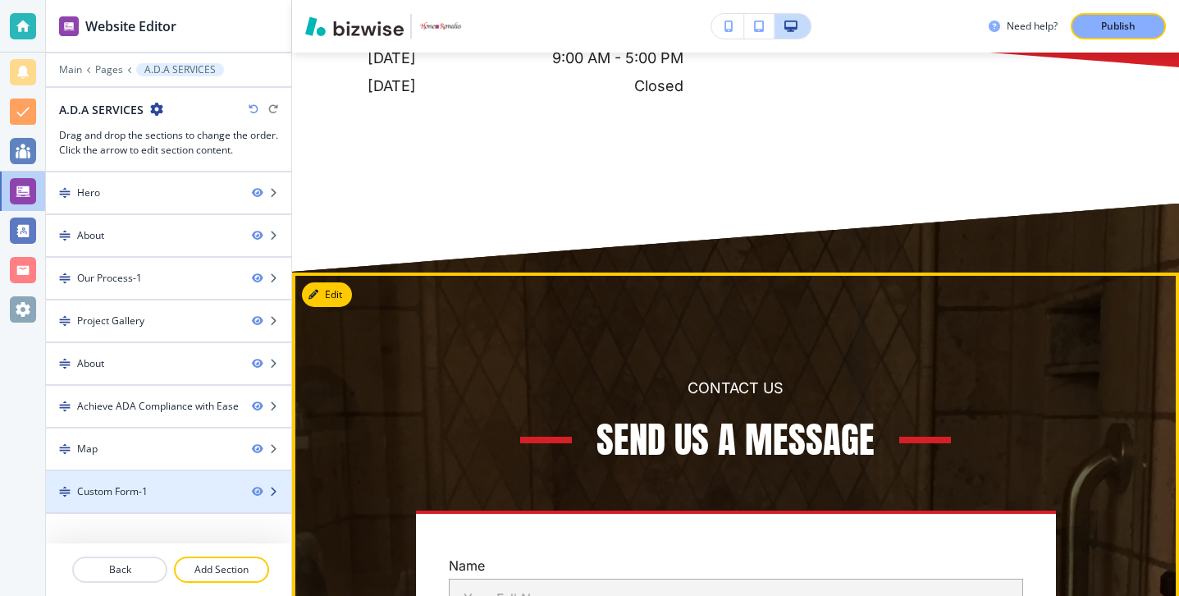
click at [188, 492] on div "Custom Form-1" at bounding box center [142, 491] width 193 height 15
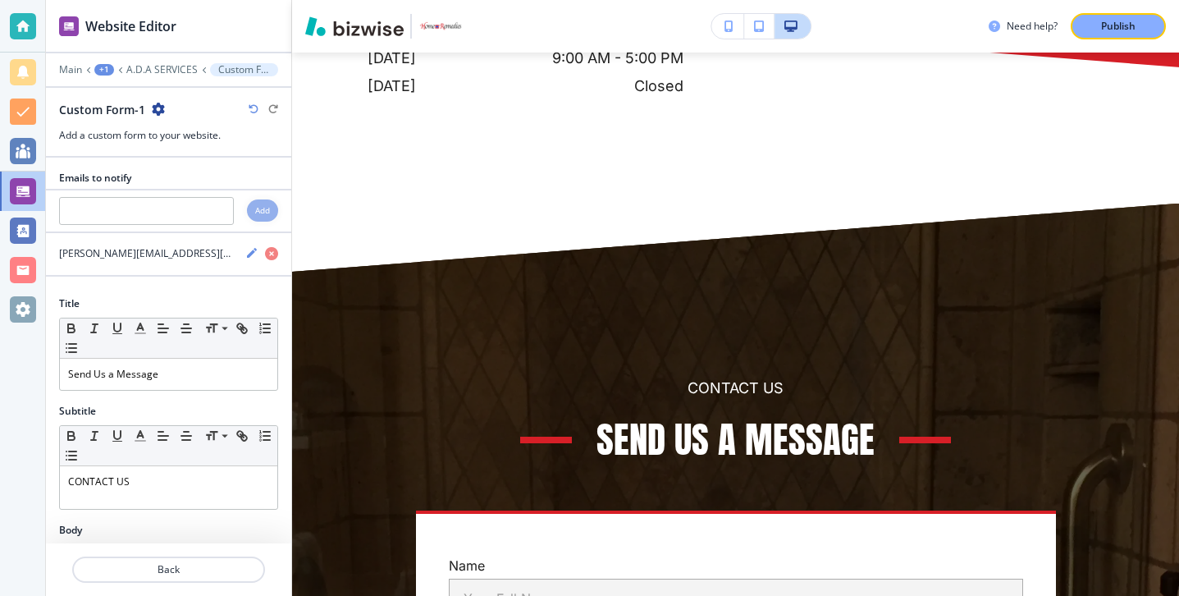
scroll to position [7911, 0]
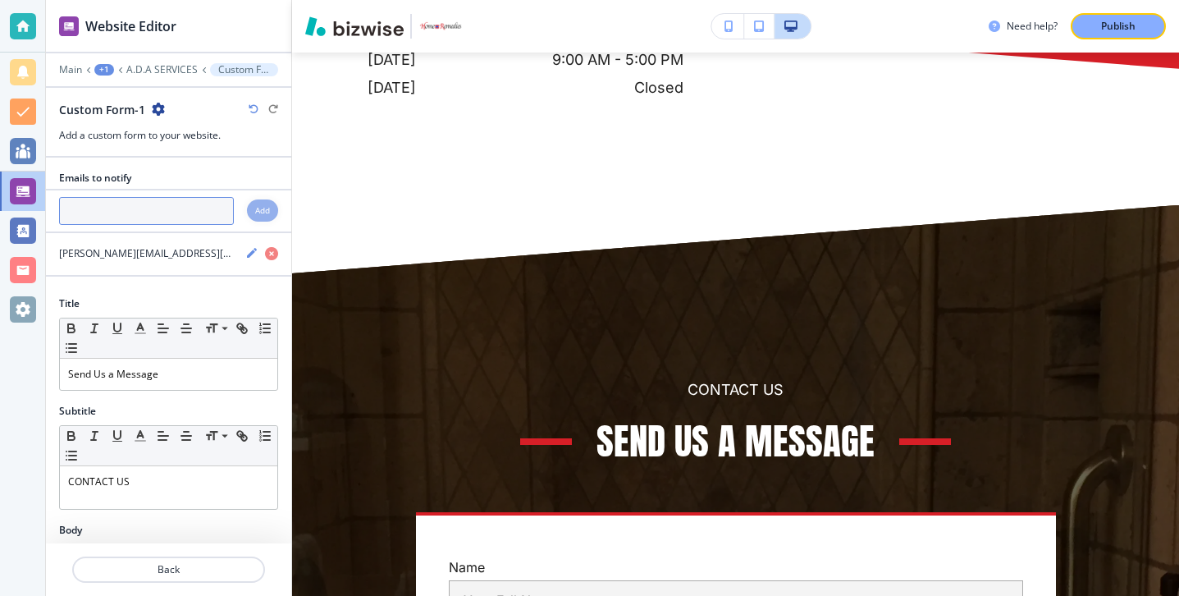
click at [218, 213] on input "text" at bounding box center [146, 211] width 175 height 28
paste input "[PERSON_NAME][EMAIL_ADDRESS][DOMAIN_NAME]"
type input "[PERSON_NAME][EMAIL_ADDRESS][DOMAIN_NAME]"
click at [259, 206] on h4 "Add" at bounding box center [262, 210] width 15 height 12
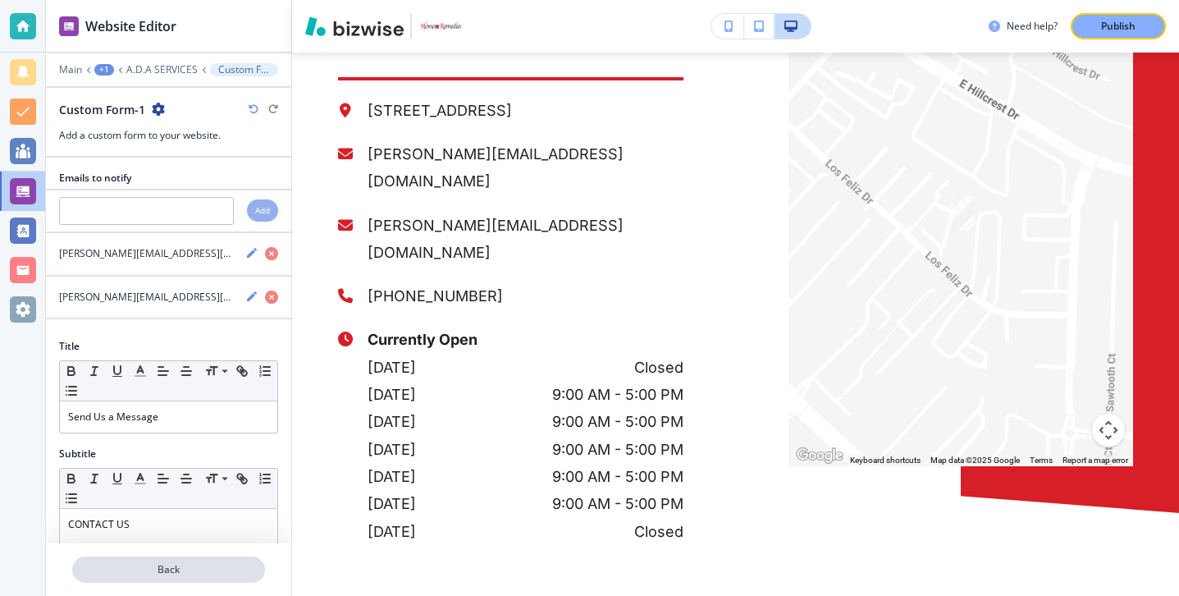
click at [230, 567] on p "Back" at bounding box center [169, 569] width 190 height 15
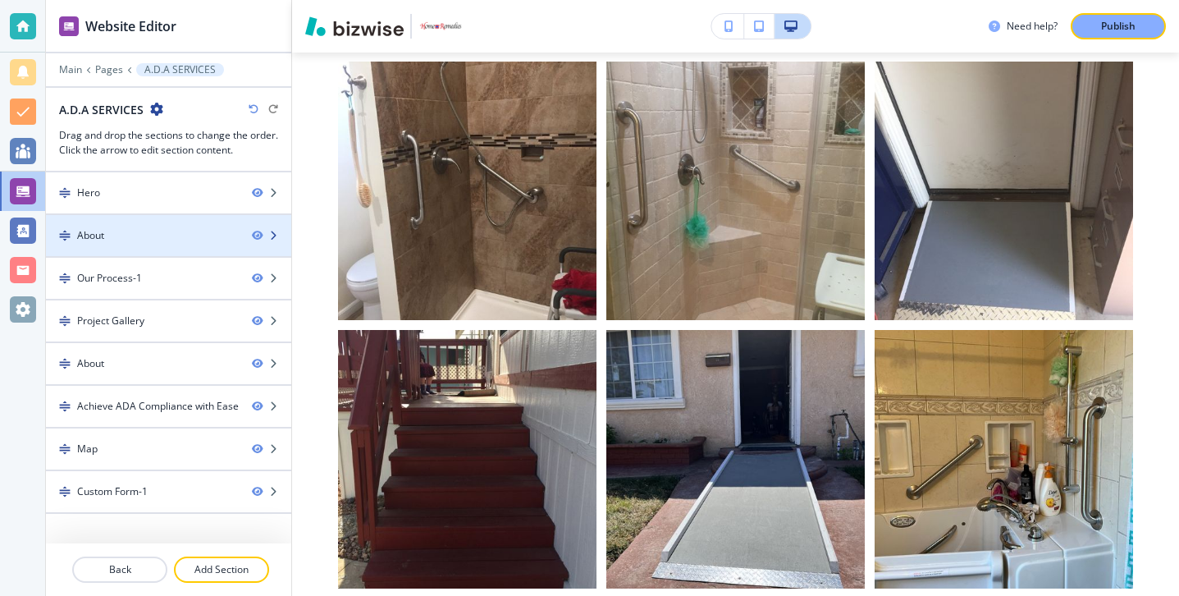
click at [143, 241] on div "About" at bounding box center [142, 235] width 193 height 15
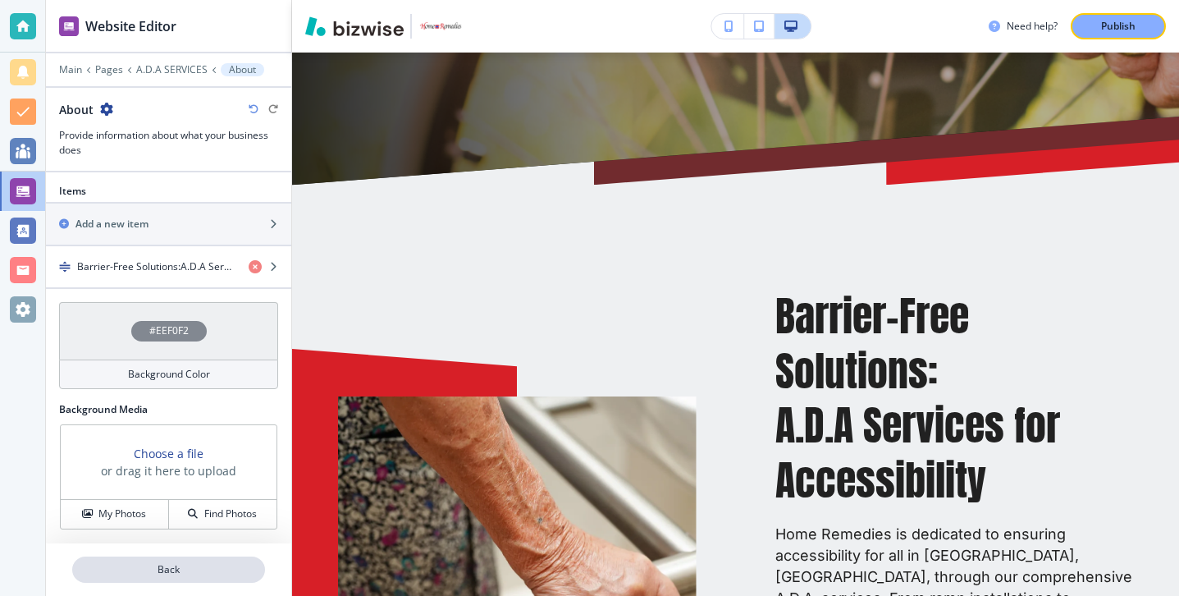
click at [176, 556] on button "Back" at bounding box center [168, 569] width 193 height 26
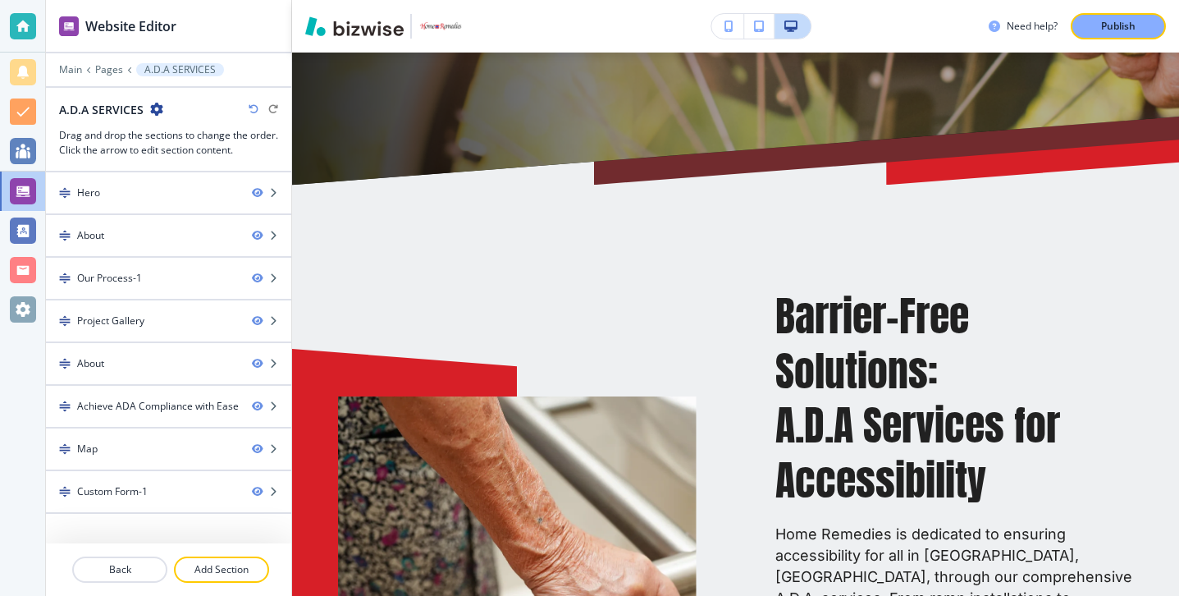
click at [139, 554] on div at bounding box center [168, 549] width 245 height 13
click at [139, 566] on p "Back" at bounding box center [120, 569] width 92 height 15
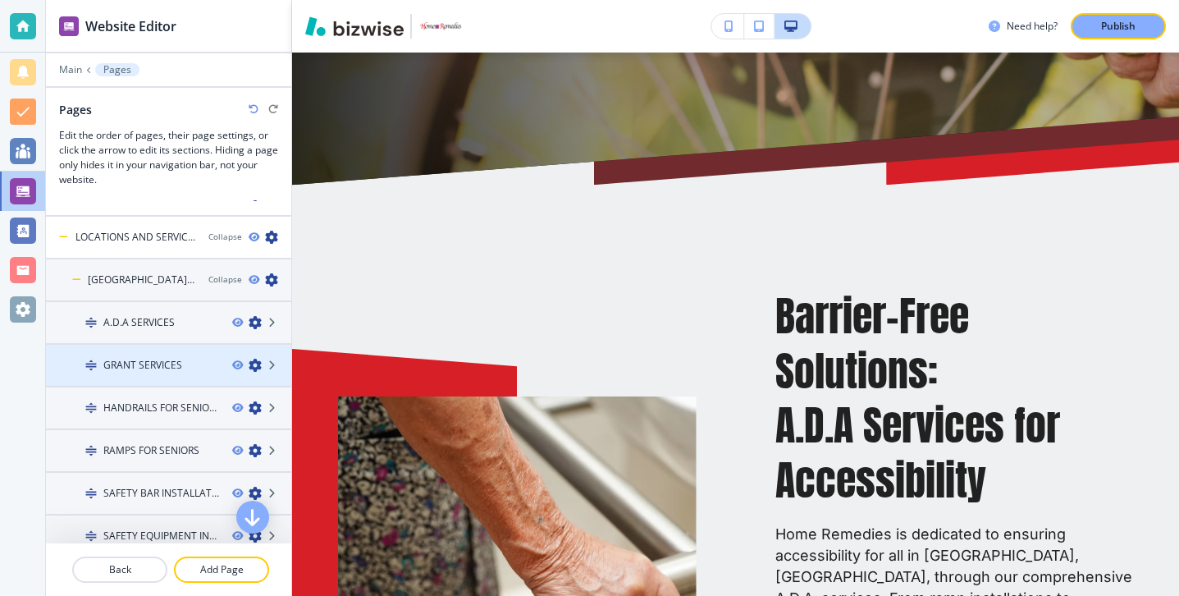
click at [148, 365] on h4 "GRANT SERVICES" at bounding box center [142, 365] width 79 height 15
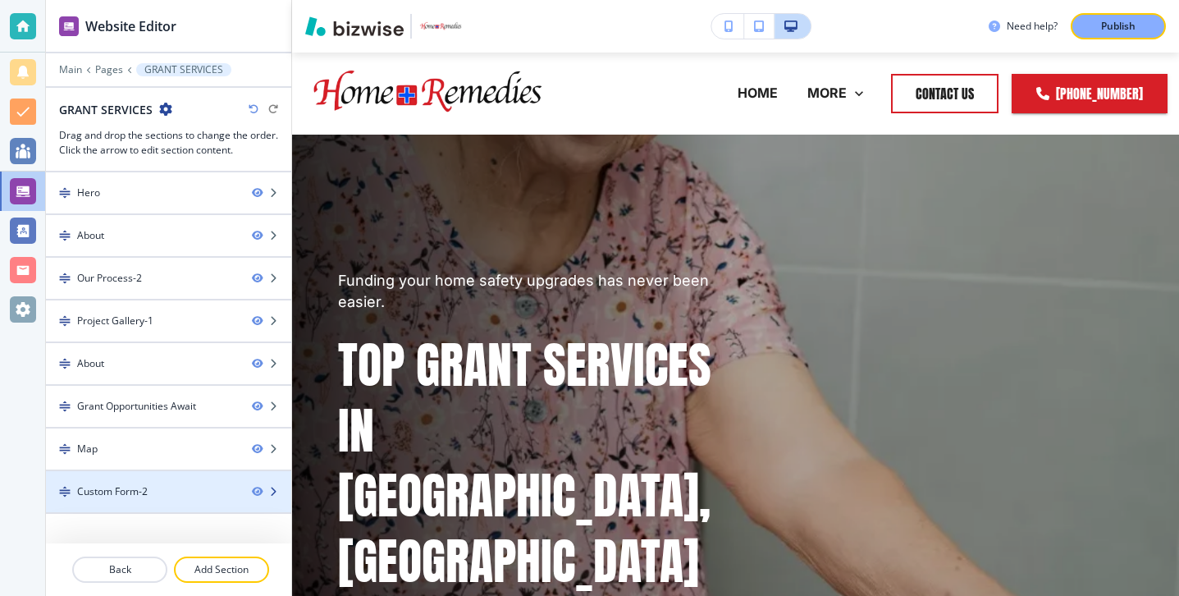
click at [173, 482] on div at bounding box center [168, 477] width 245 height 13
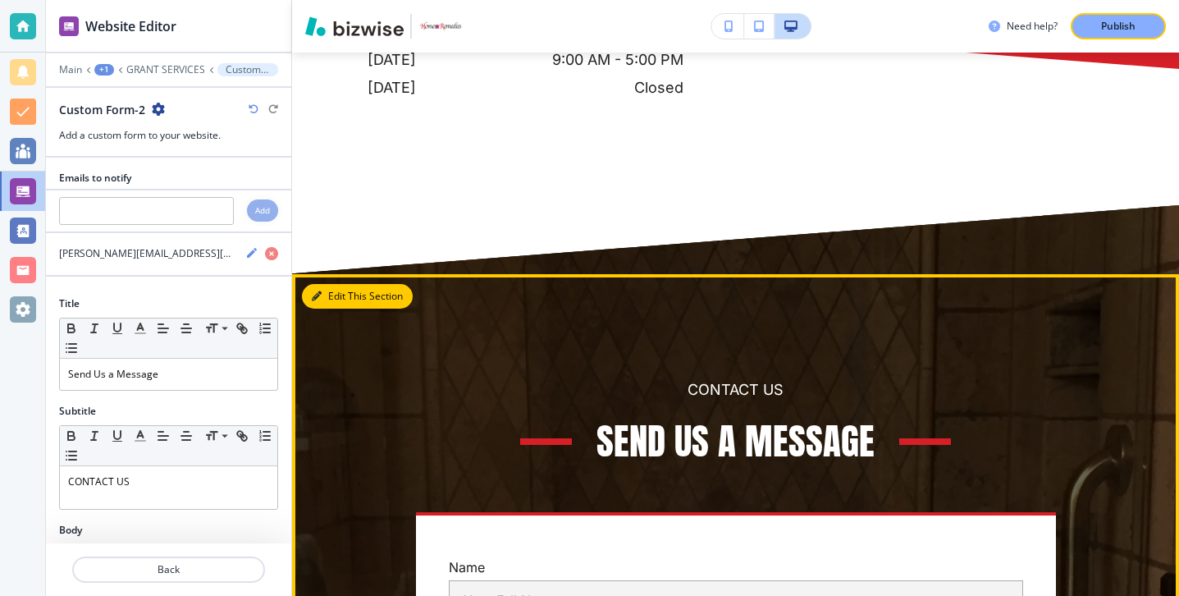
click at [343, 284] on button "Edit This Section" at bounding box center [357, 296] width 111 height 25
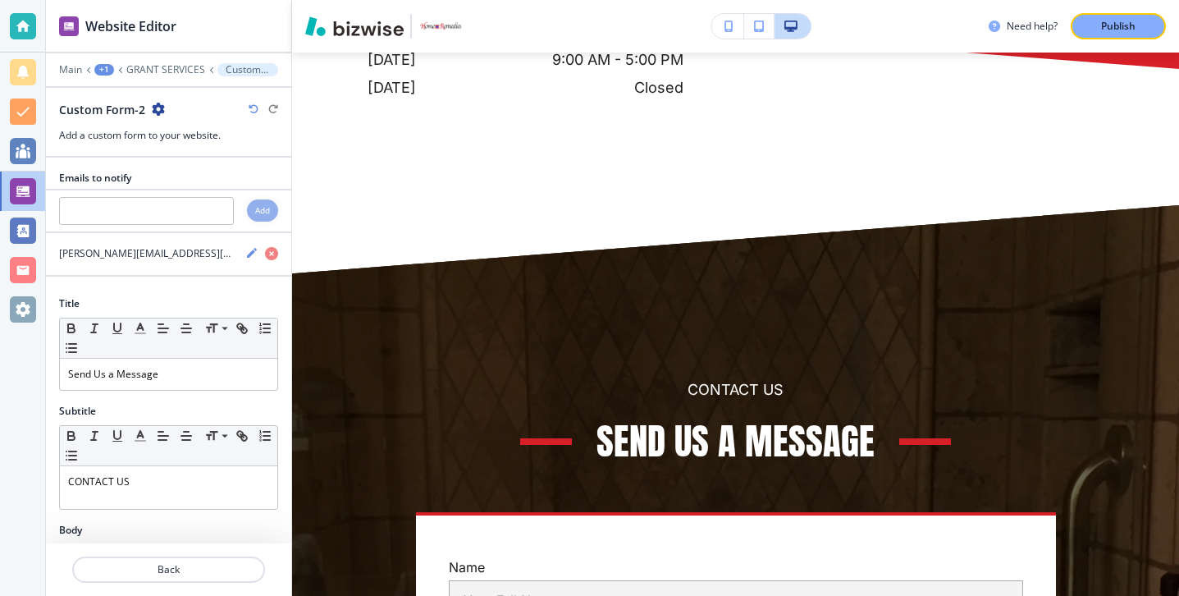
click at [202, 190] on div at bounding box center [168, 193] width 245 height 7
click at [201, 208] on input "text" at bounding box center [146, 211] width 175 height 28
paste input "[PERSON_NAME][EMAIL_ADDRESS][DOMAIN_NAME]"
type input "[PERSON_NAME][EMAIL_ADDRESS][DOMAIN_NAME]"
click at [277, 217] on div "Add" at bounding box center [262, 210] width 31 height 22
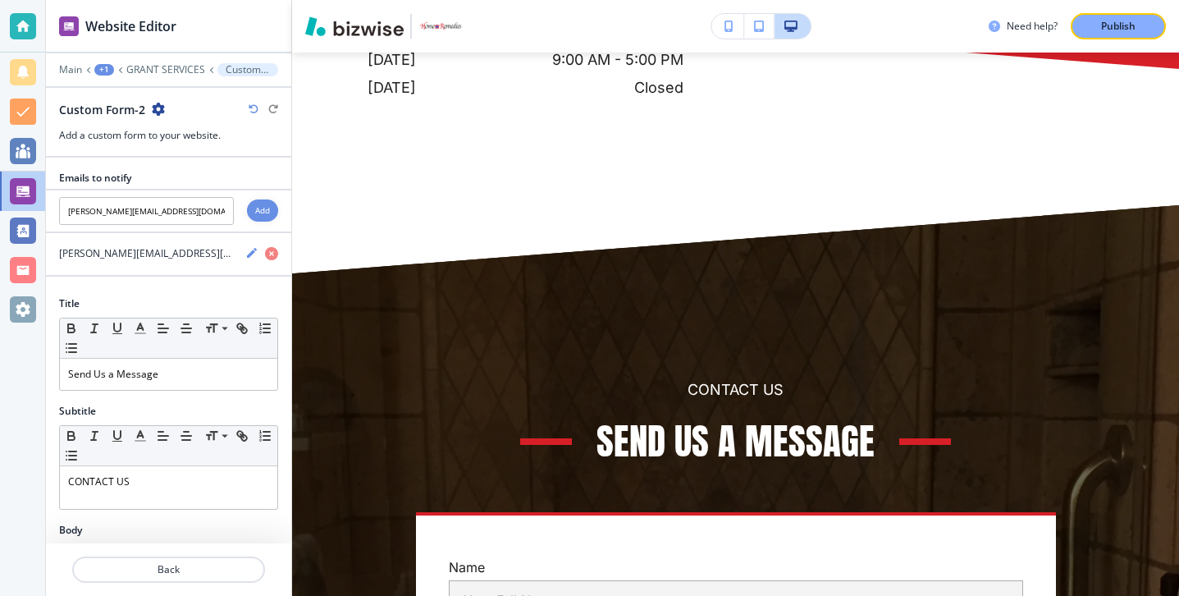
click at [275, 217] on div "Add" at bounding box center [262, 210] width 31 height 22
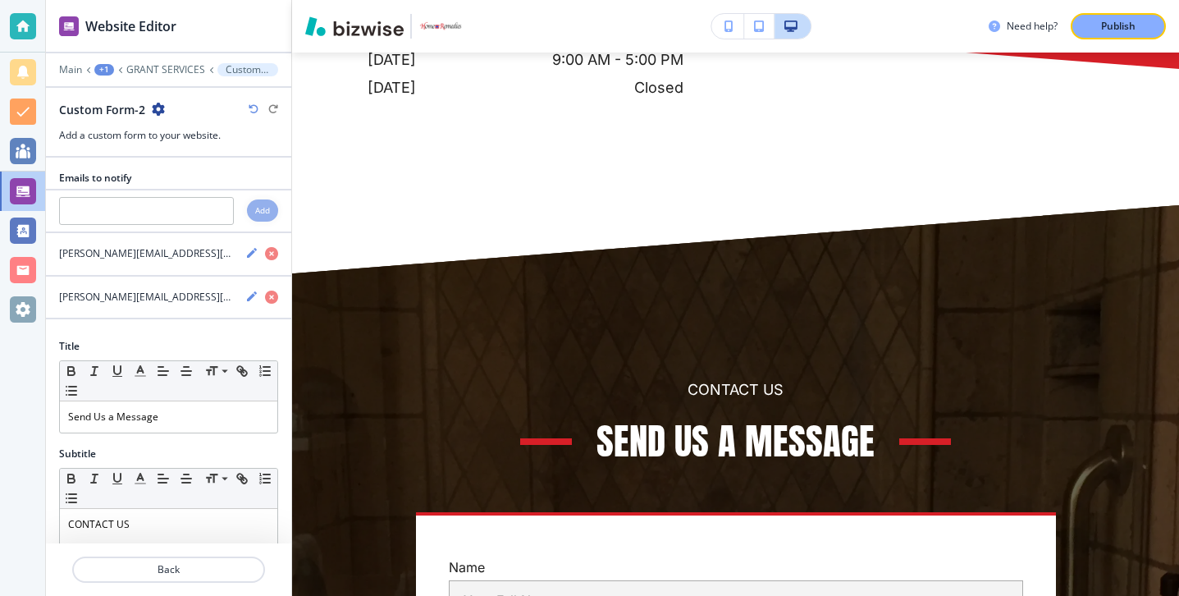
click at [211, 586] on div at bounding box center [168, 589] width 245 height 13
click at [213, 574] on p "Back" at bounding box center [169, 569] width 190 height 15
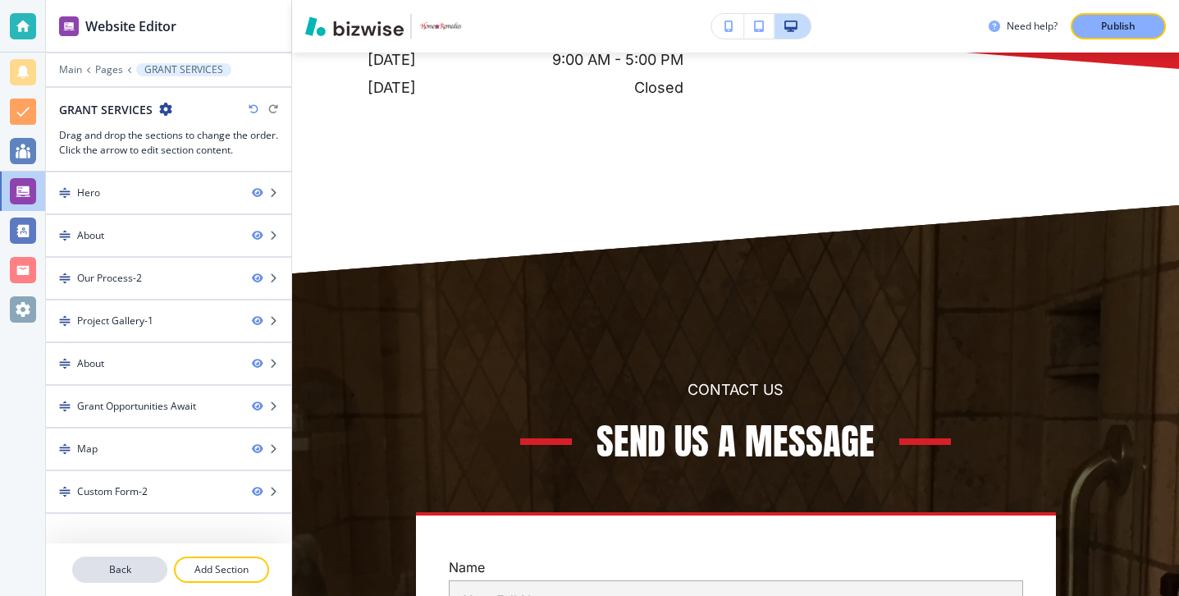
click at [150, 569] on p "Back" at bounding box center [120, 569] width 92 height 15
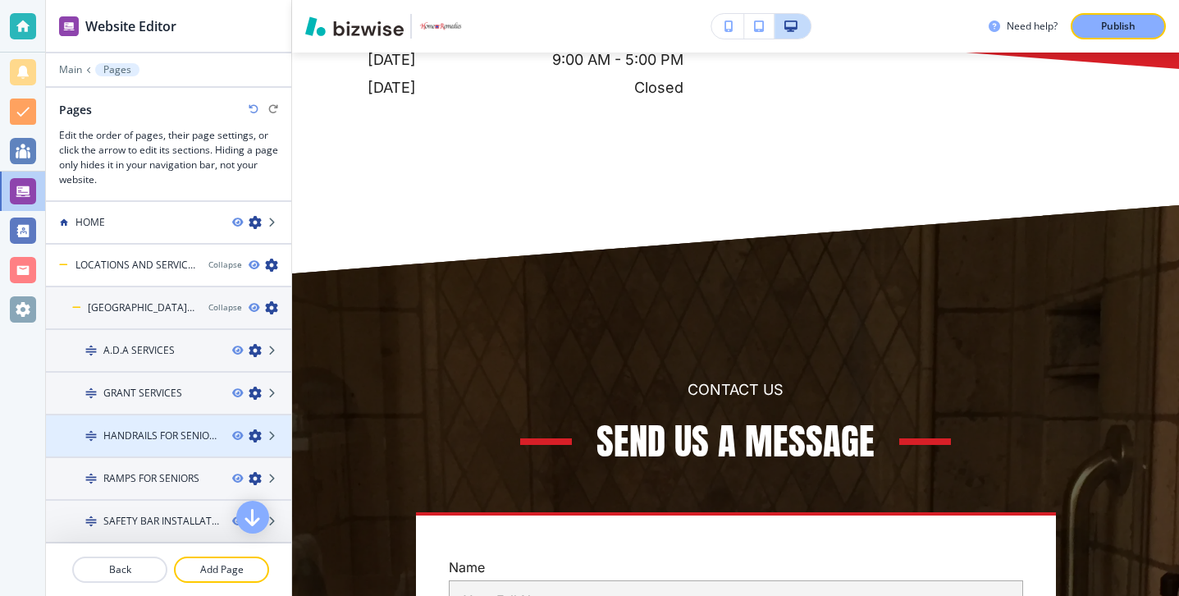
click at [173, 429] on h4 "HANDRAILS FOR SENIORS" at bounding box center [161, 435] width 116 height 15
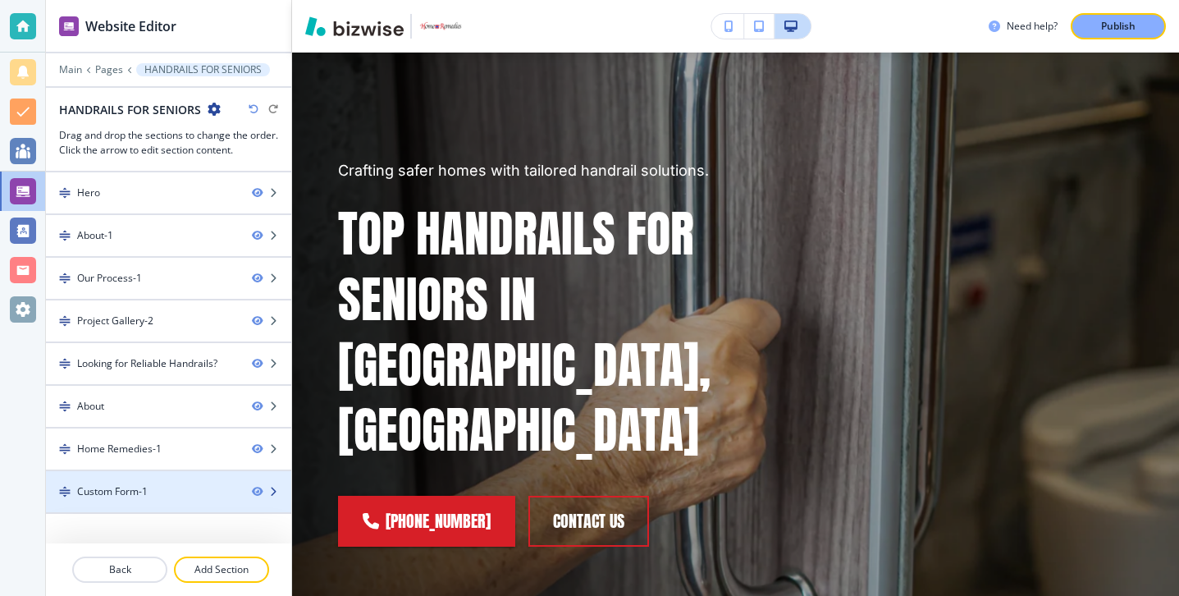
click at [199, 500] on div at bounding box center [168, 505] width 245 height 13
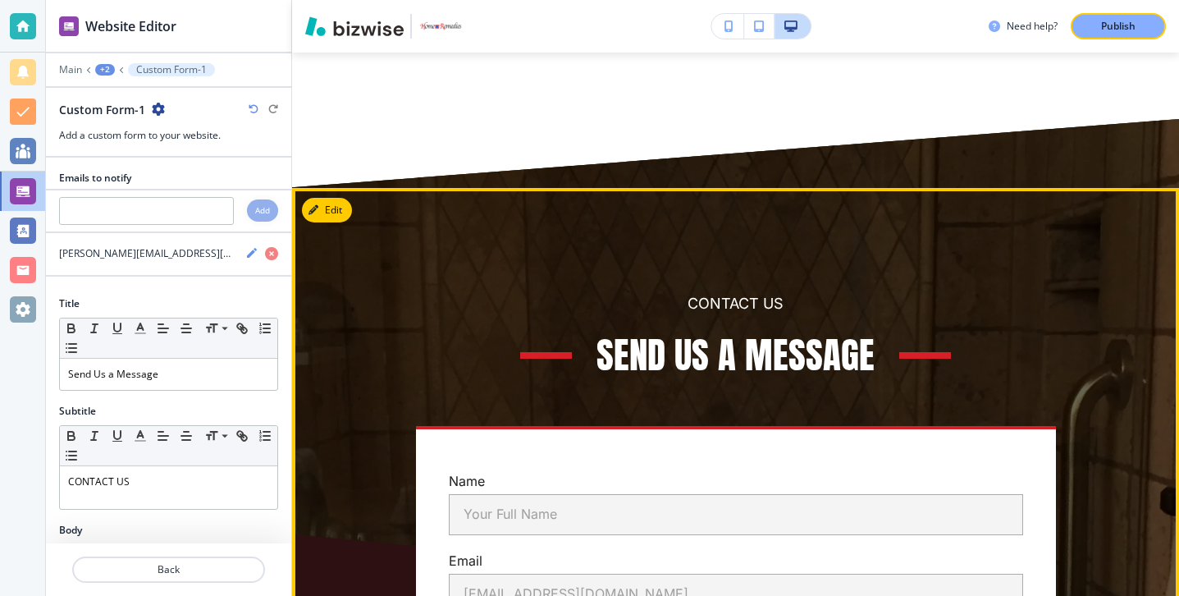
scroll to position [8038, 0]
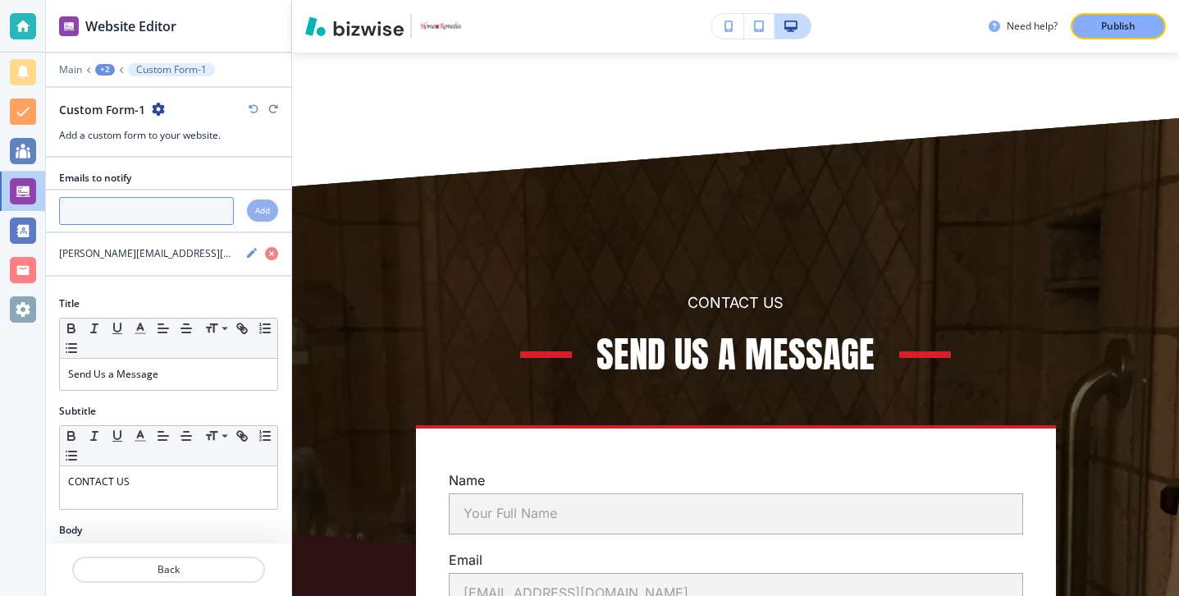
click at [184, 213] on input "text" at bounding box center [146, 211] width 175 height 28
paste input "[PERSON_NAME][EMAIL_ADDRESS][DOMAIN_NAME]"
type input "[PERSON_NAME][EMAIL_ADDRESS][DOMAIN_NAME]"
click at [268, 221] on div "Add" at bounding box center [262, 210] width 31 height 22
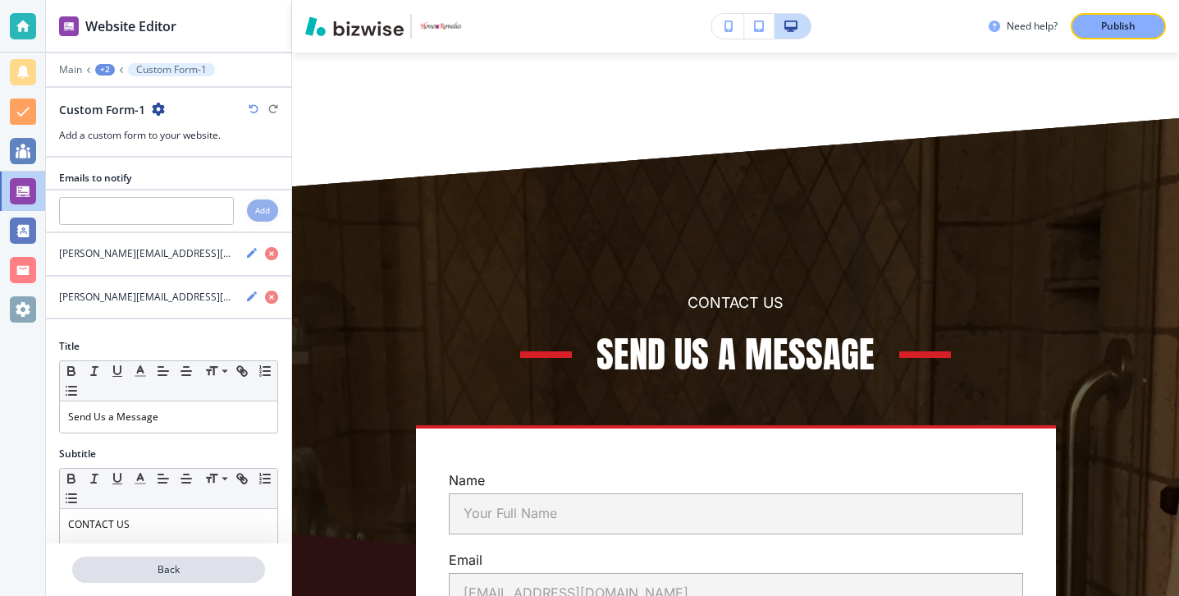
click at [201, 572] on p "Back" at bounding box center [169, 569] width 190 height 15
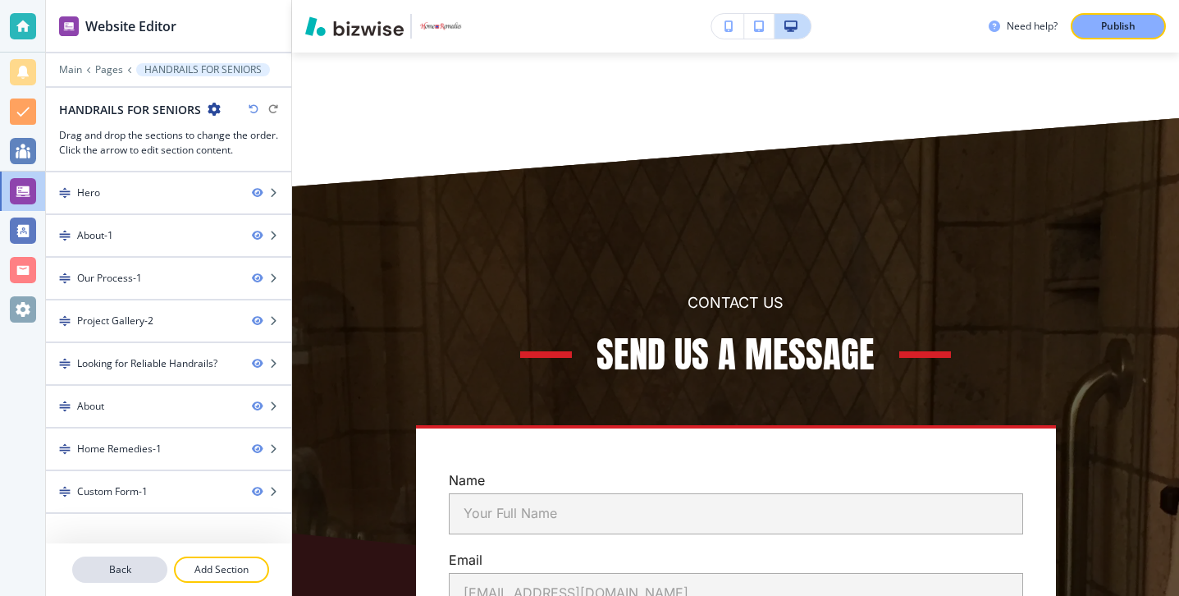
click at [147, 566] on p "Back" at bounding box center [120, 569] width 92 height 15
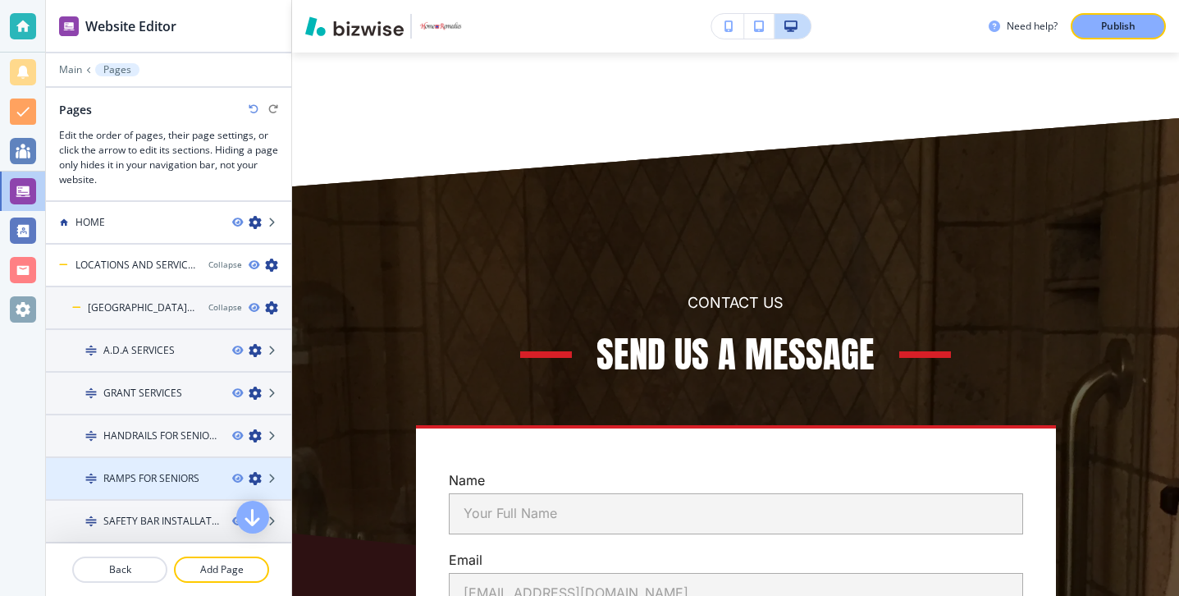
click at [195, 482] on h4 "RAMPS FOR SENIORS" at bounding box center [151, 478] width 96 height 15
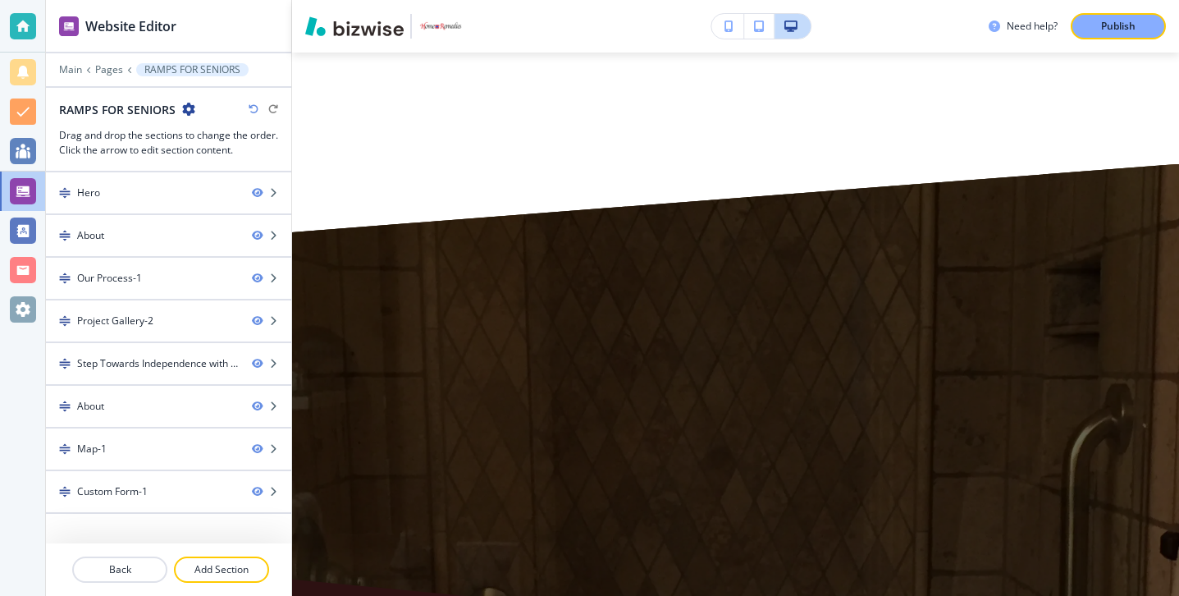
scroll to position [0, 0]
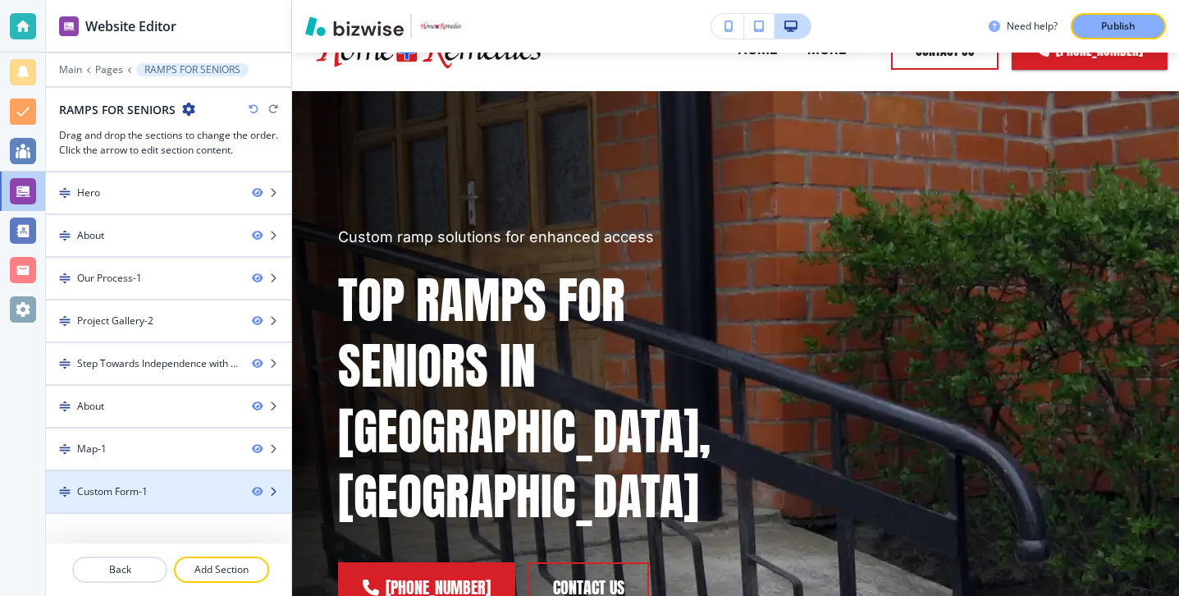
click at [197, 510] on div at bounding box center [168, 505] width 245 height 13
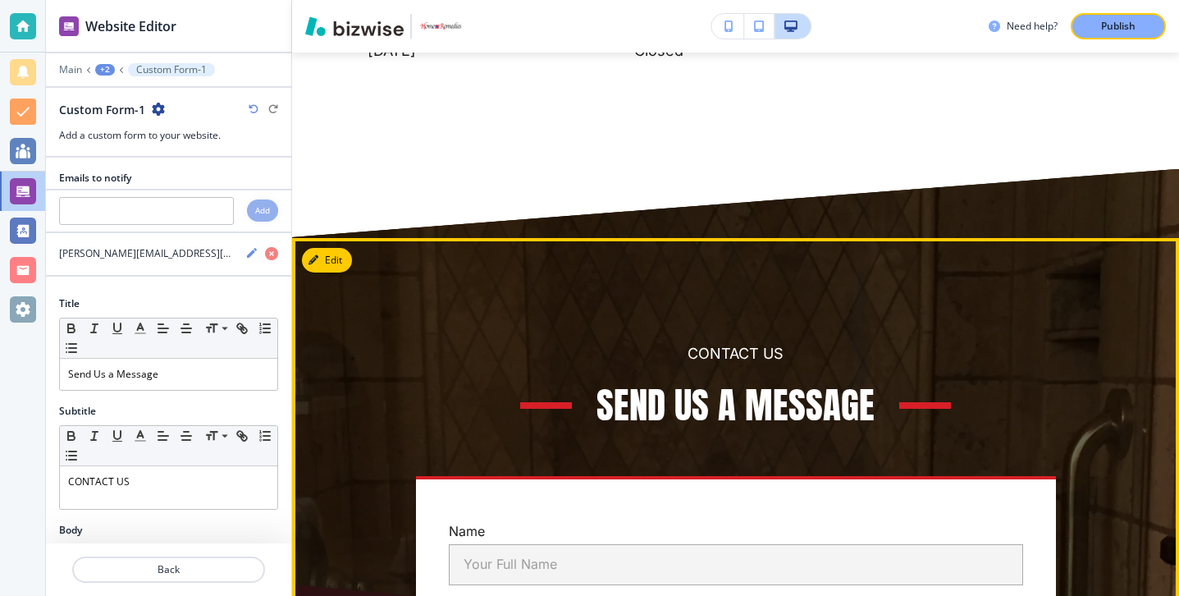
scroll to position [8062, 0]
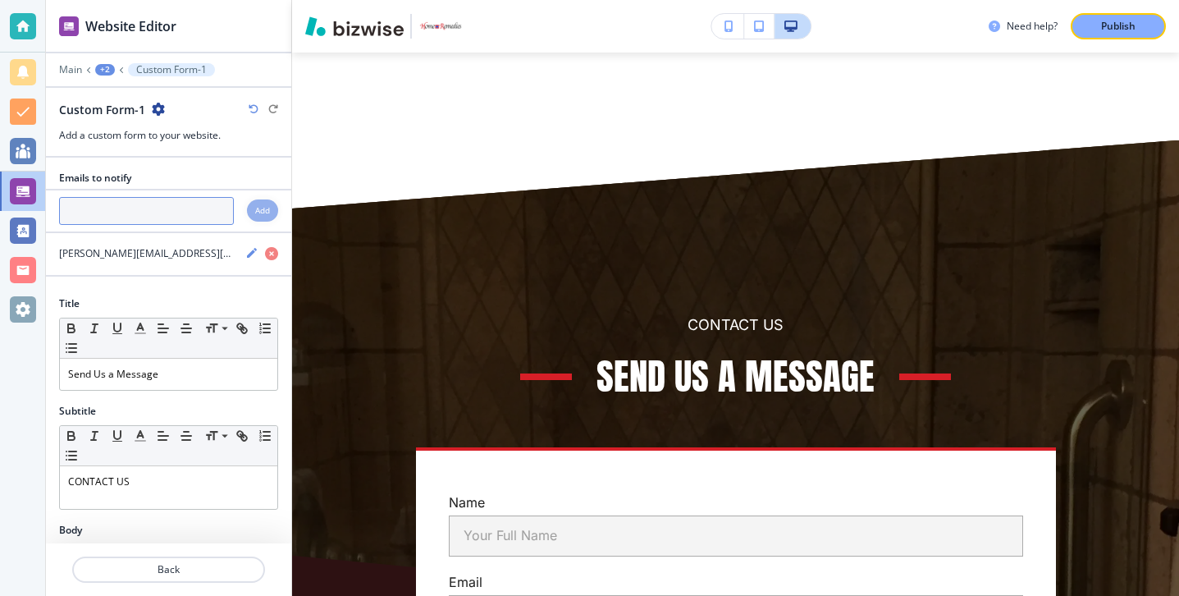
click at [144, 217] on input "text" at bounding box center [146, 211] width 175 height 28
paste input "[PERSON_NAME][EMAIL_ADDRESS][DOMAIN_NAME]"
type input "[PERSON_NAME][EMAIL_ADDRESS][DOMAIN_NAME]"
click at [258, 219] on div "Add" at bounding box center [262, 210] width 31 height 22
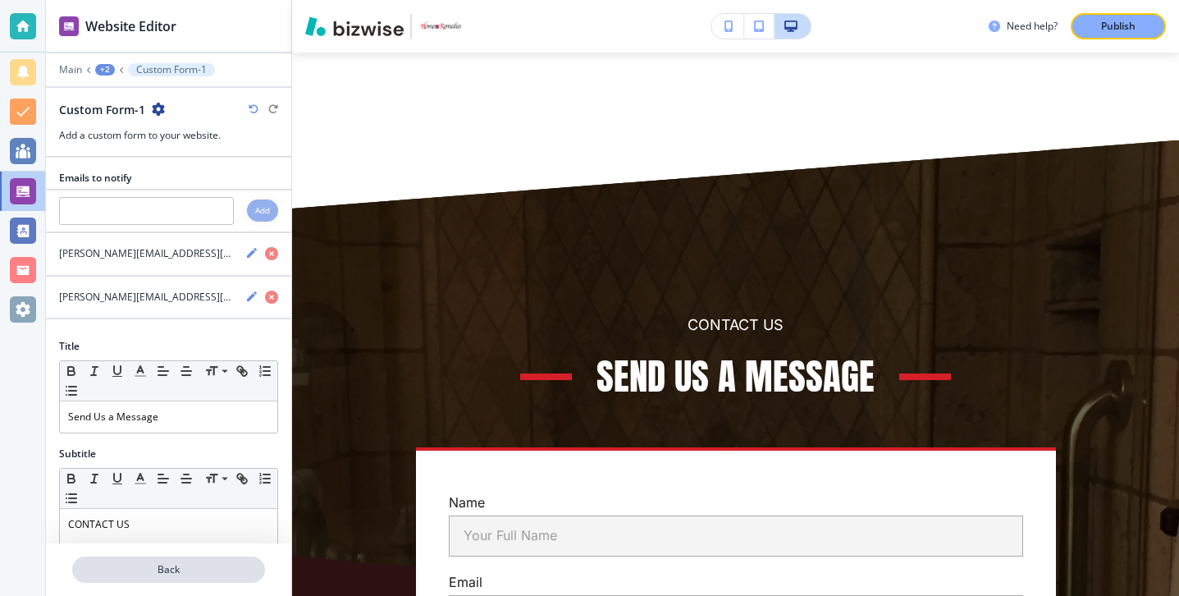
click at [148, 572] on p "Back" at bounding box center [169, 569] width 190 height 15
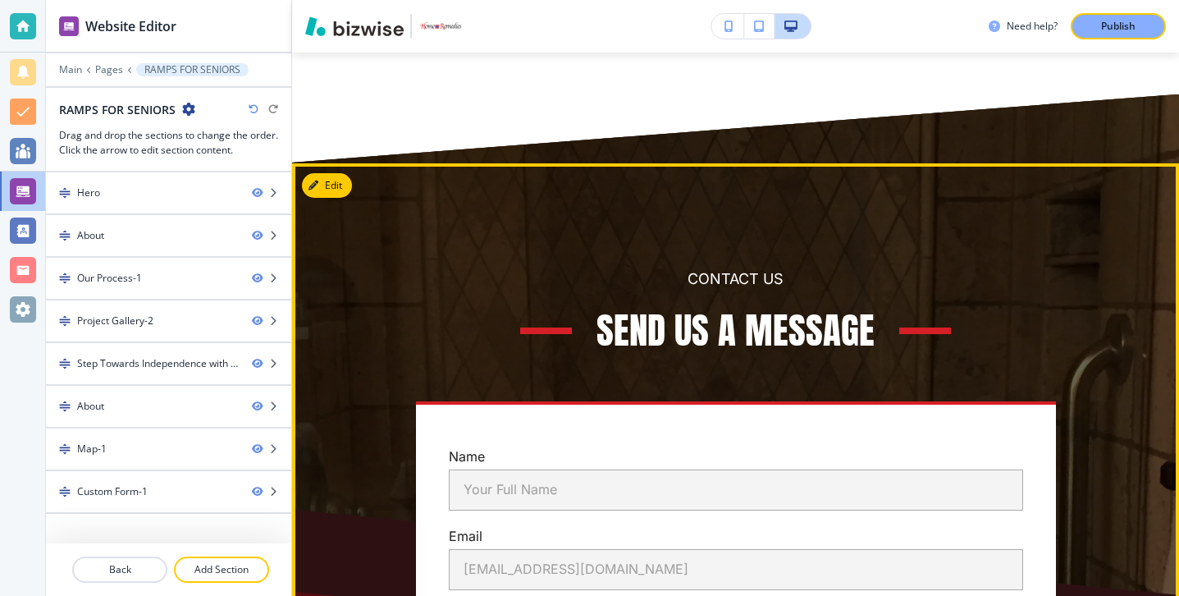
scroll to position [8111, 0]
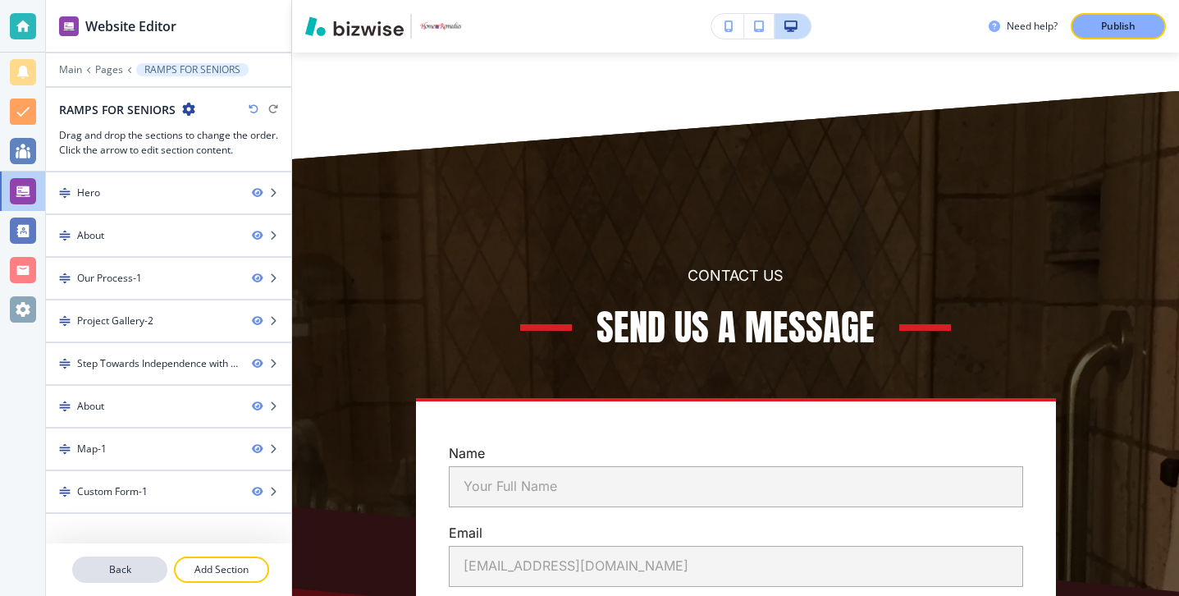
click at [154, 564] on p "Back" at bounding box center [120, 569] width 92 height 15
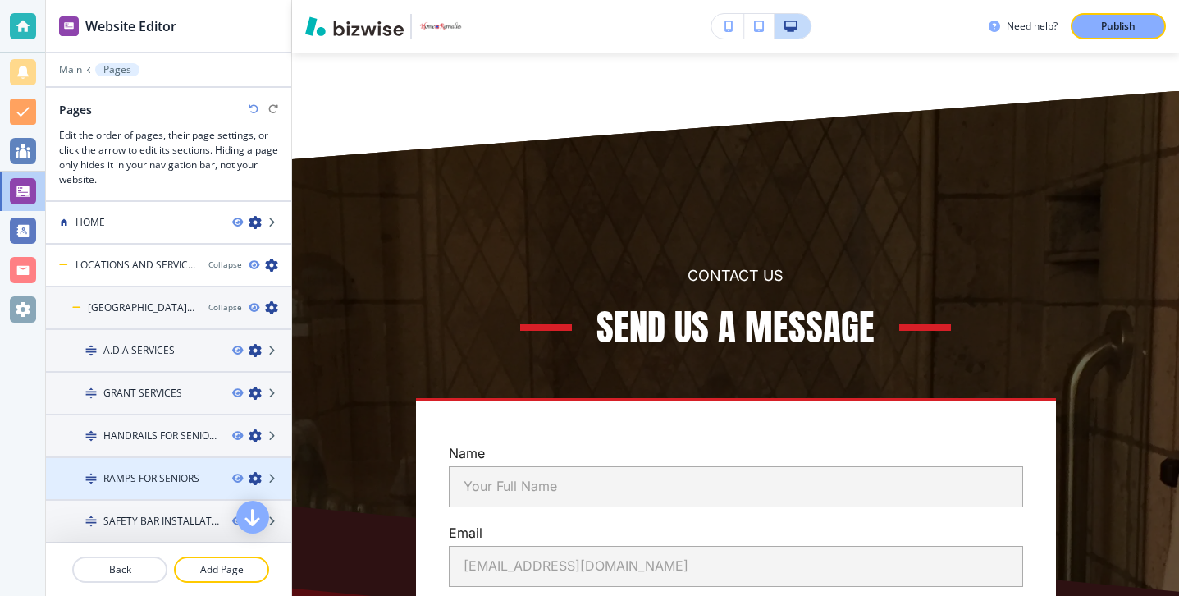
scroll to position [1, 0]
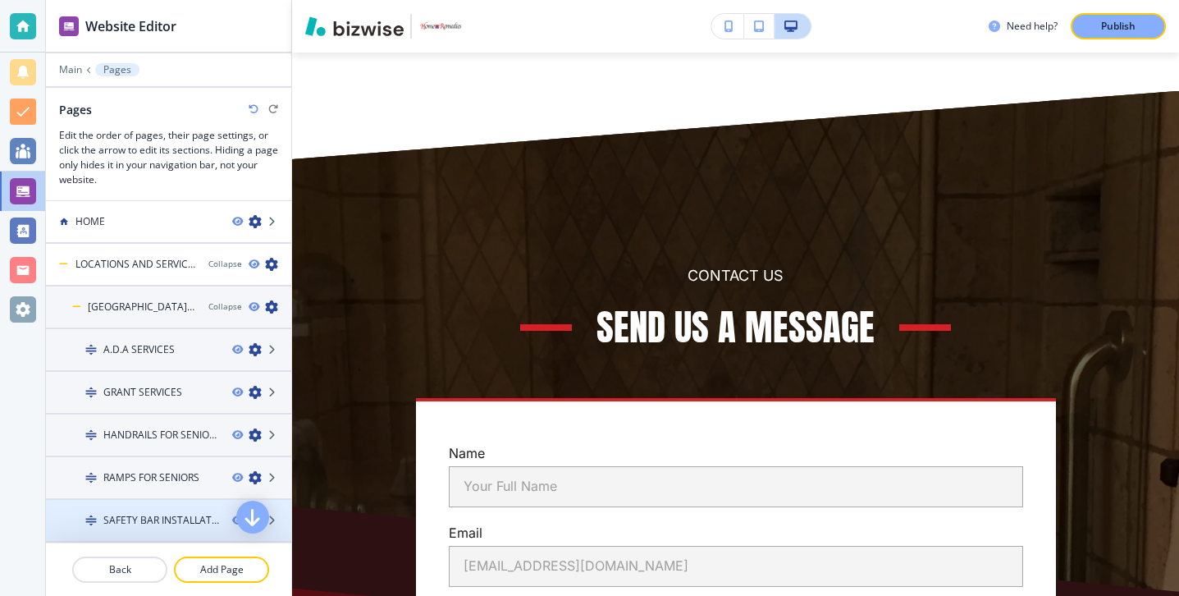
click at [176, 507] on div at bounding box center [168, 506] width 245 height 13
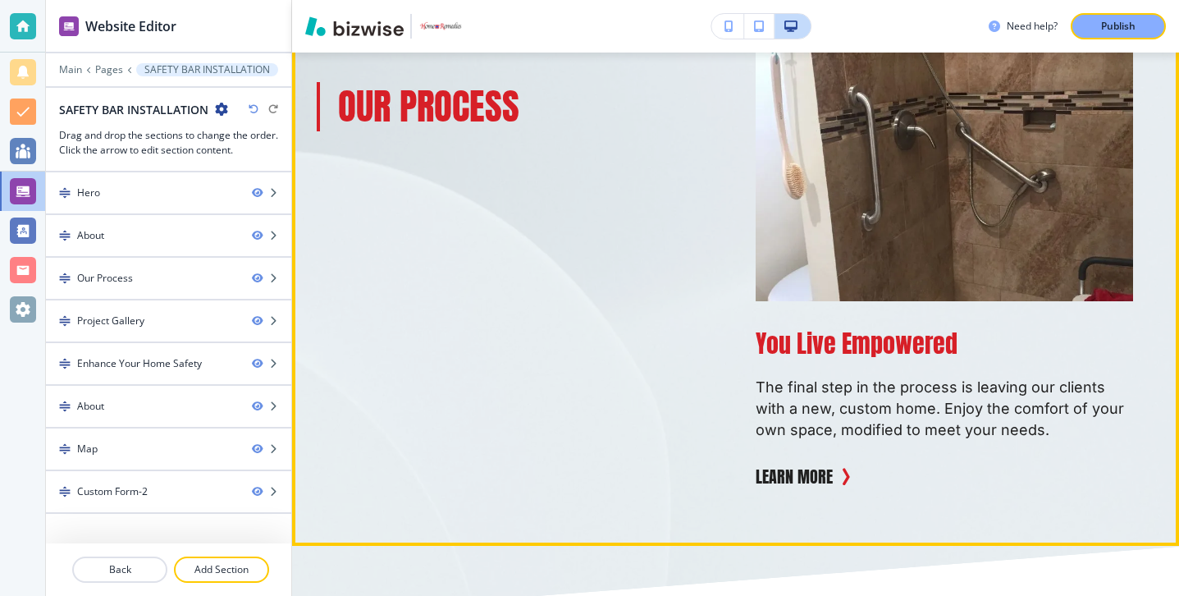
scroll to position [2982, 0]
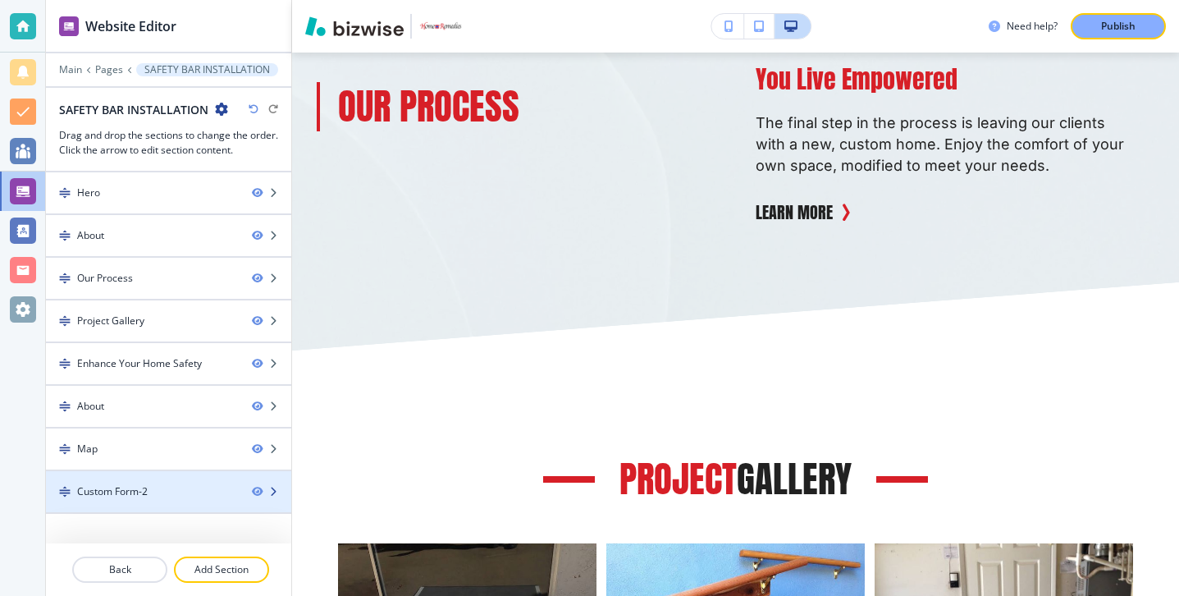
click at [202, 504] on div at bounding box center [168, 505] width 245 height 13
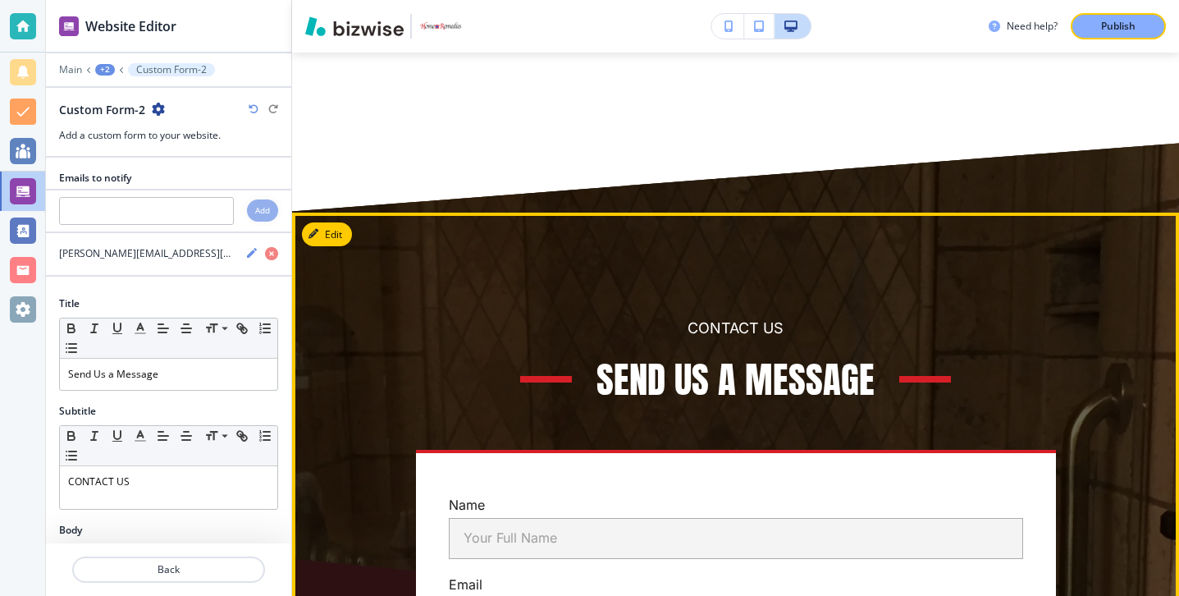
scroll to position [8009, 0]
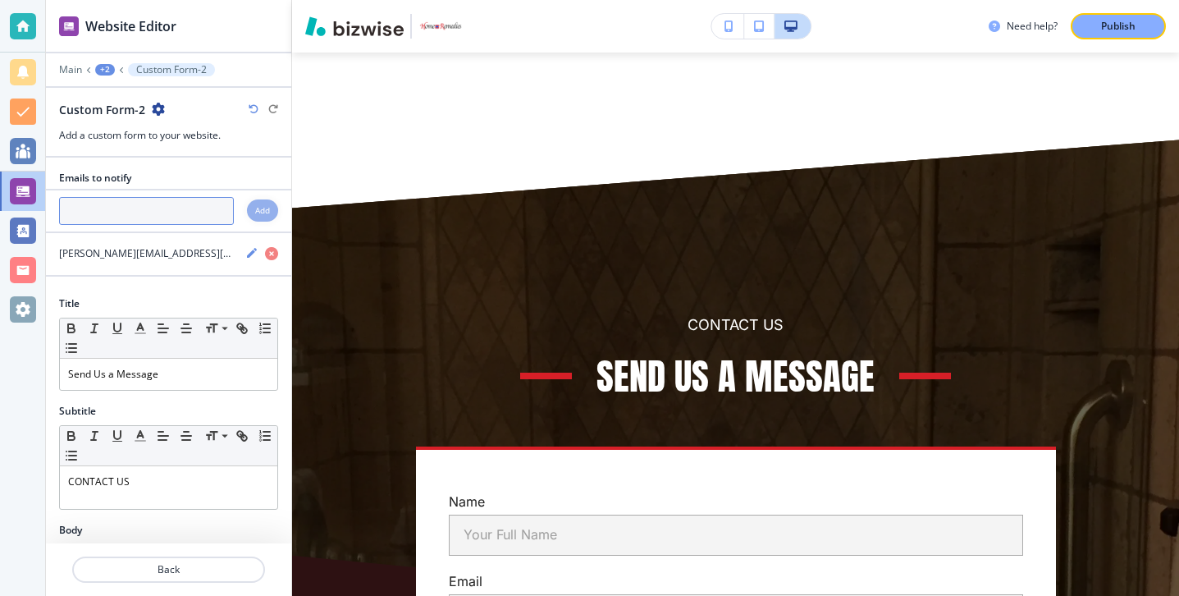
click at [197, 213] on input "text" at bounding box center [146, 211] width 175 height 28
paste input "[PERSON_NAME][EMAIL_ADDRESS][DOMAIN_NAME]"
type input "[PERSON_NAME][EMAIL_ADDRESS][DOMAIN_NAME]"
click at [263, 209] on h4 "Add" at bounding box center [262, 210] width 15 height 12
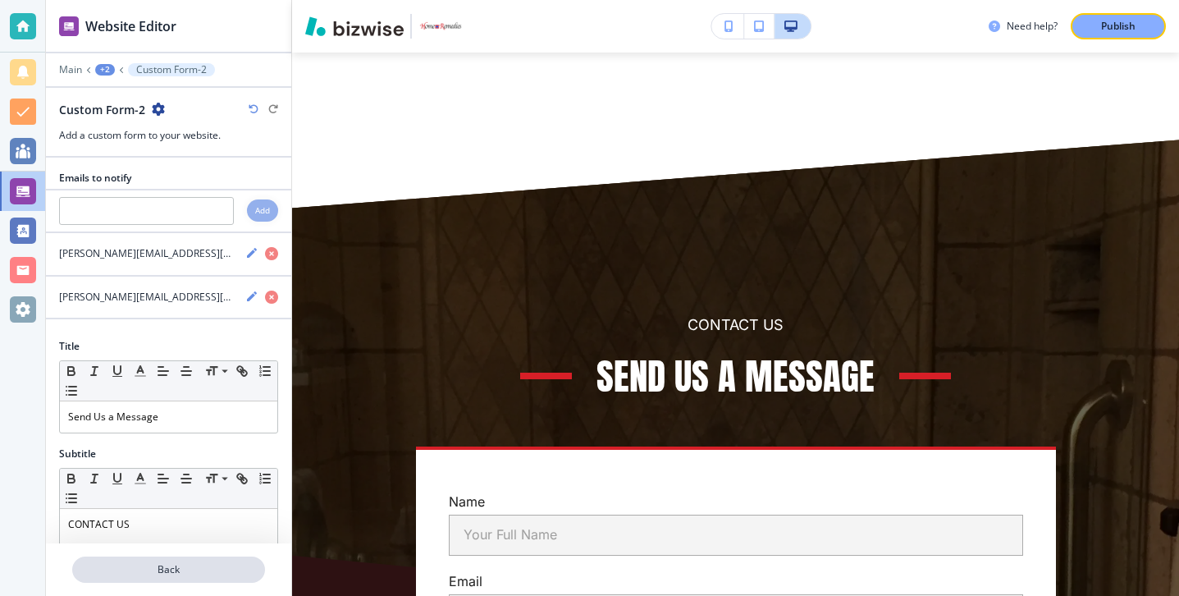
click at [172, 564] on p "Back" at bounding box center [169, 569] width 190 height 15
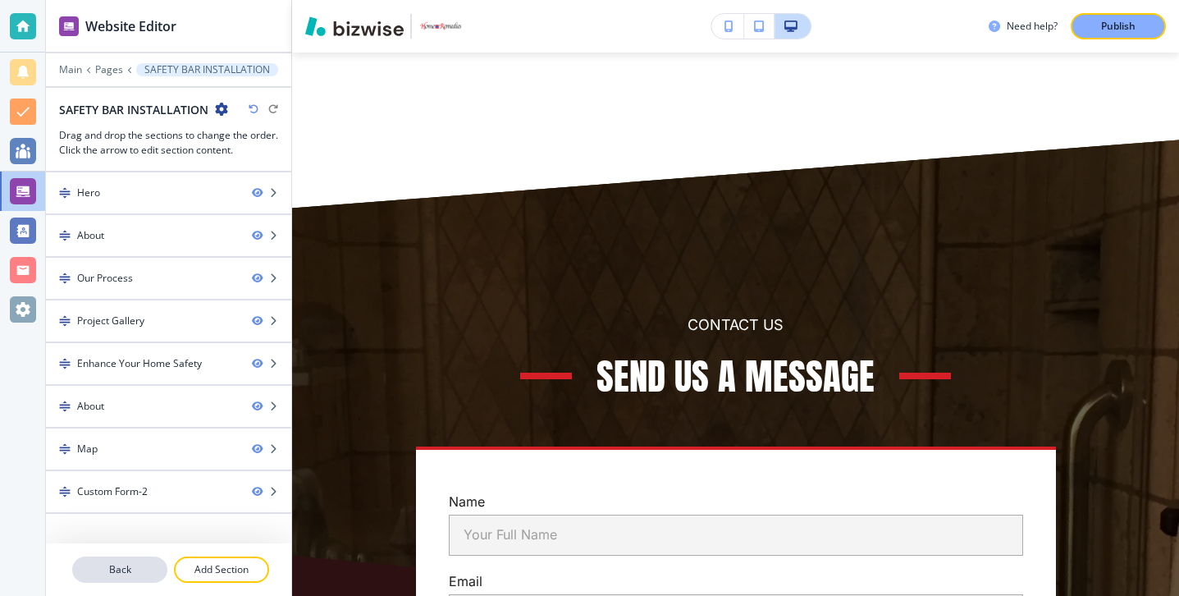
click at [135, 580] on button "Back" at bounding box center [119, 569] width 95 height 26
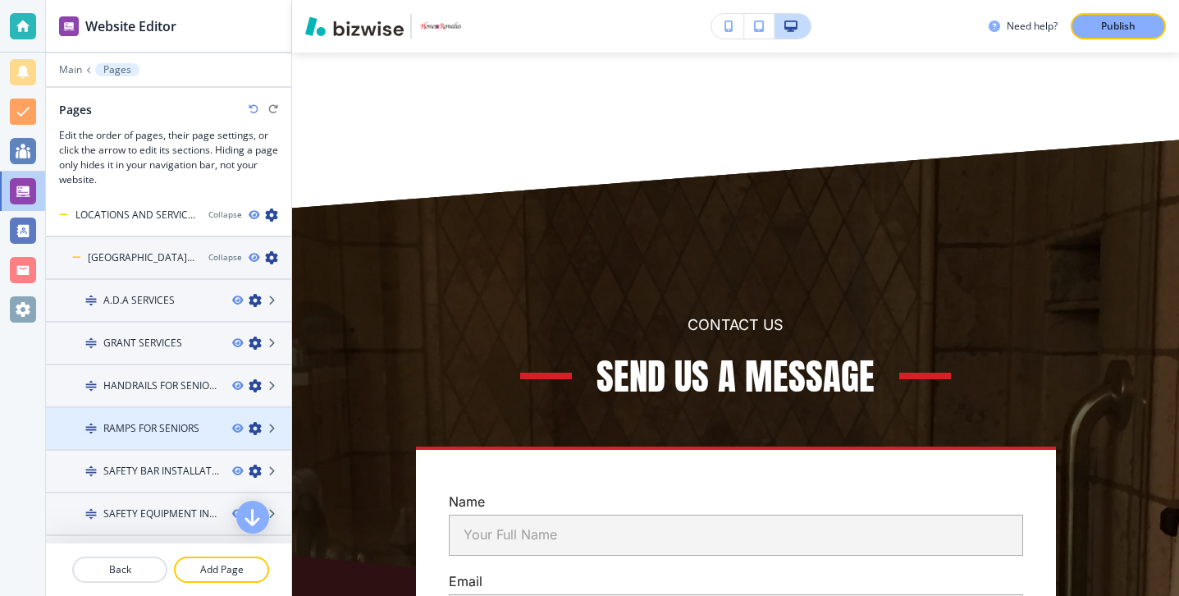
scroll to position [63, 0]
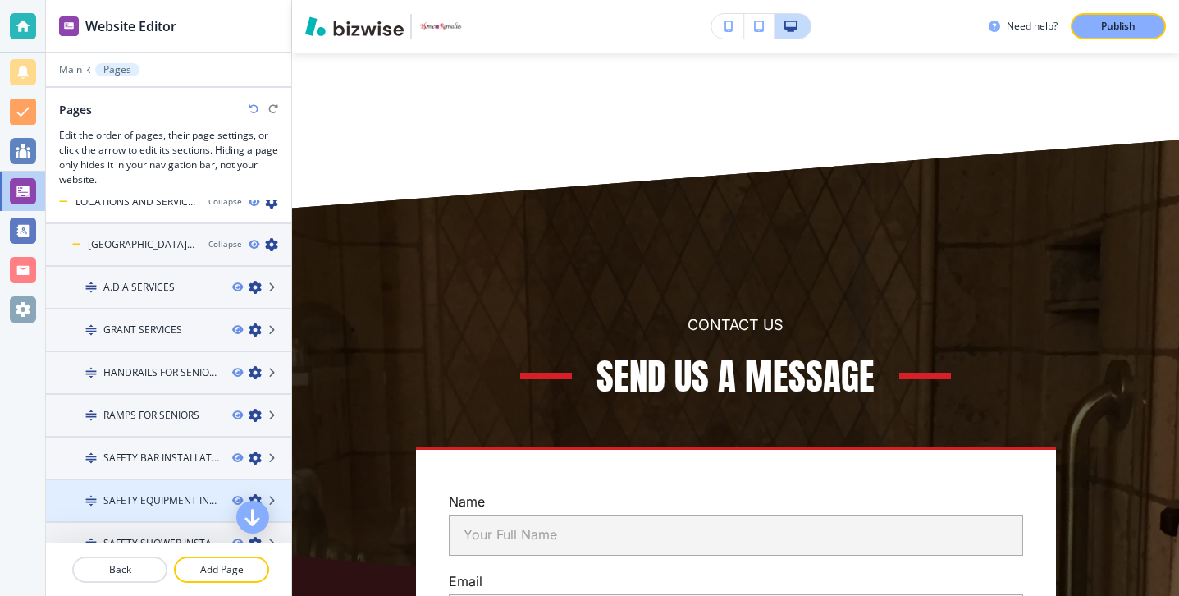
click at [123, 496] on h4 "SAFETY EQUIPMENT INSTALLATION" at bounding box center [161, 500] width 116 height 15
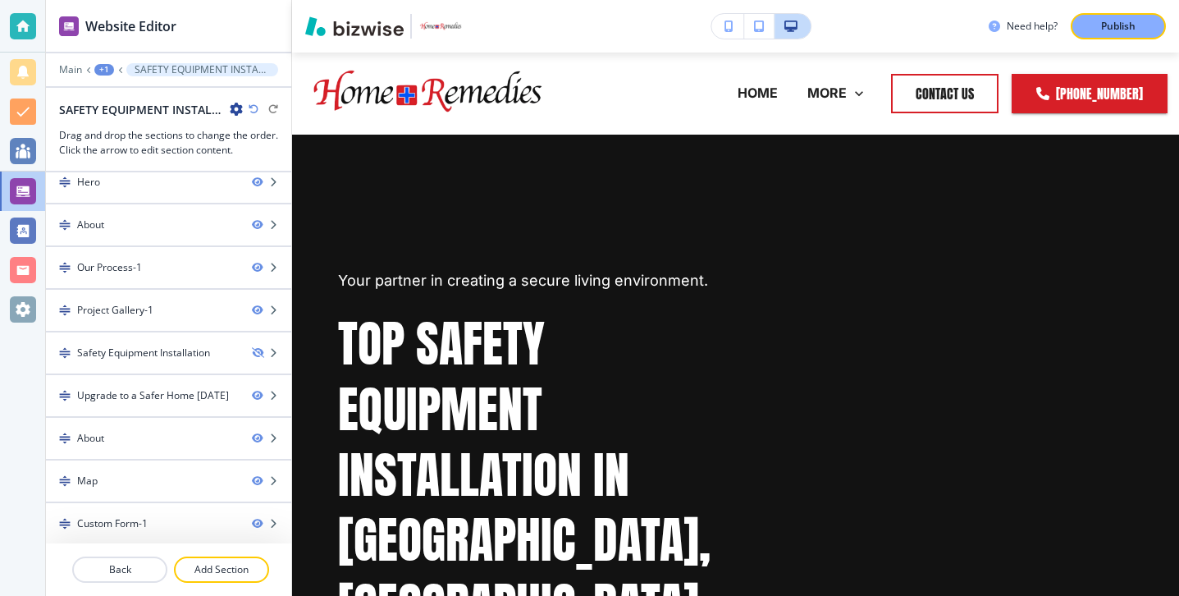
scroll to position [13, 0]
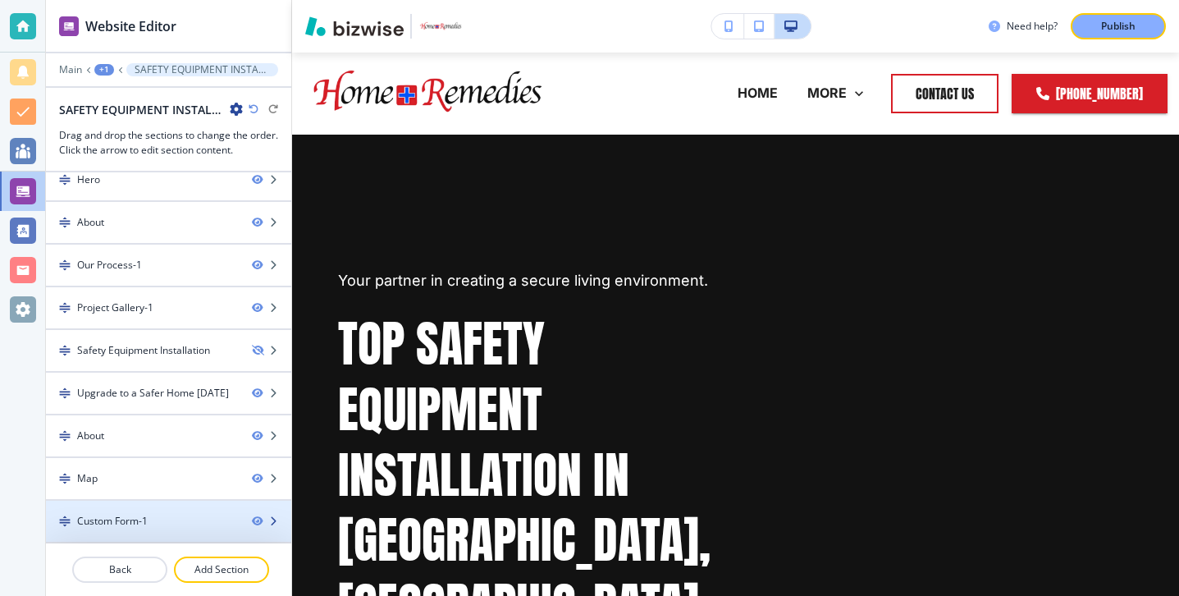
click at [175, 516] on div "Custom Form-1" at bounding box center [142, 521] width 193 height 15
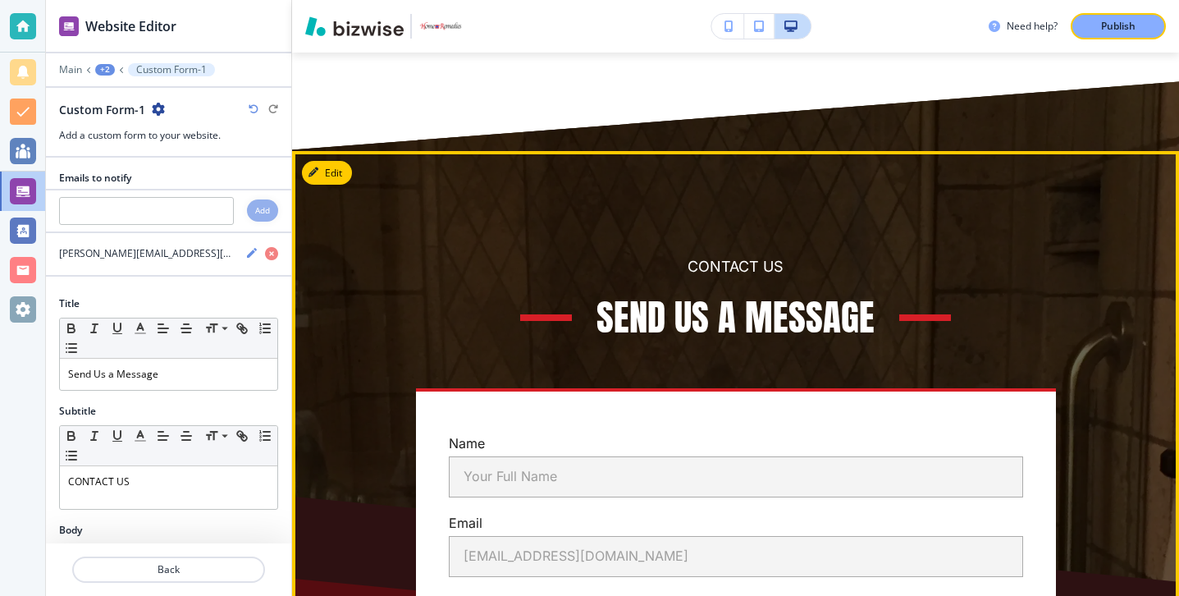
scroll to position [7882, 0]
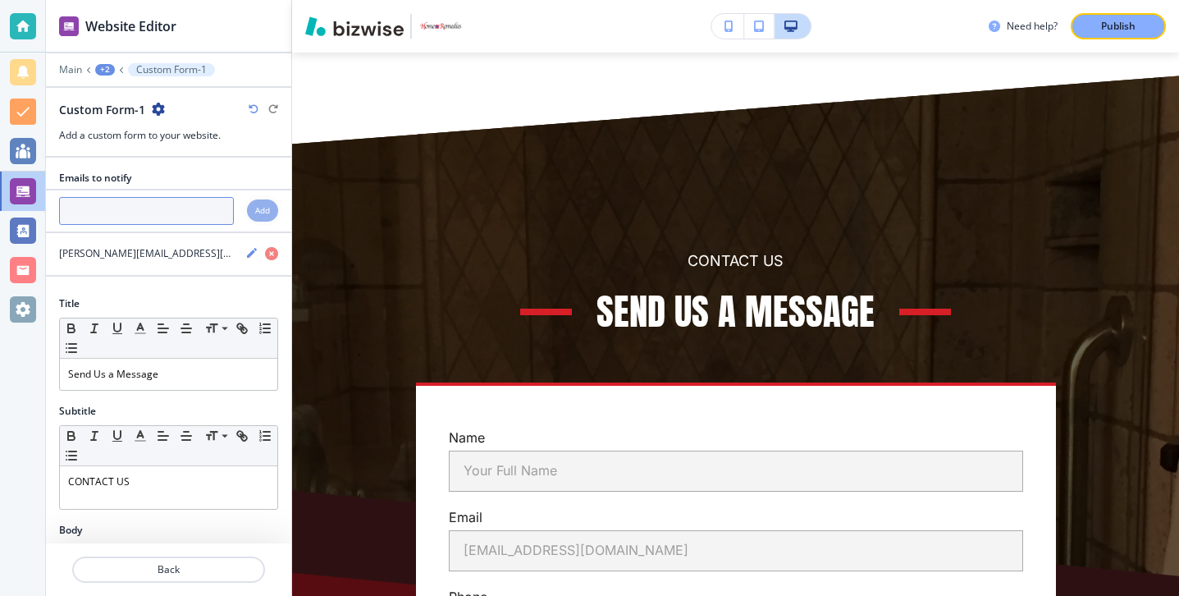
click at [124, 218] on input "text" at bounding box center [146, 211] width 175 height 28
paste input "[PERSON_NAME][EMAIL_ADDRESS][DOMAIN_NAME]"
type input "[PERSON_NAME][EMAIL_ADDRESS][DOMAIN_NAME]"
click at [258, 211] on h4 "Add" at bounding box center [262, 210] width 15 height 12
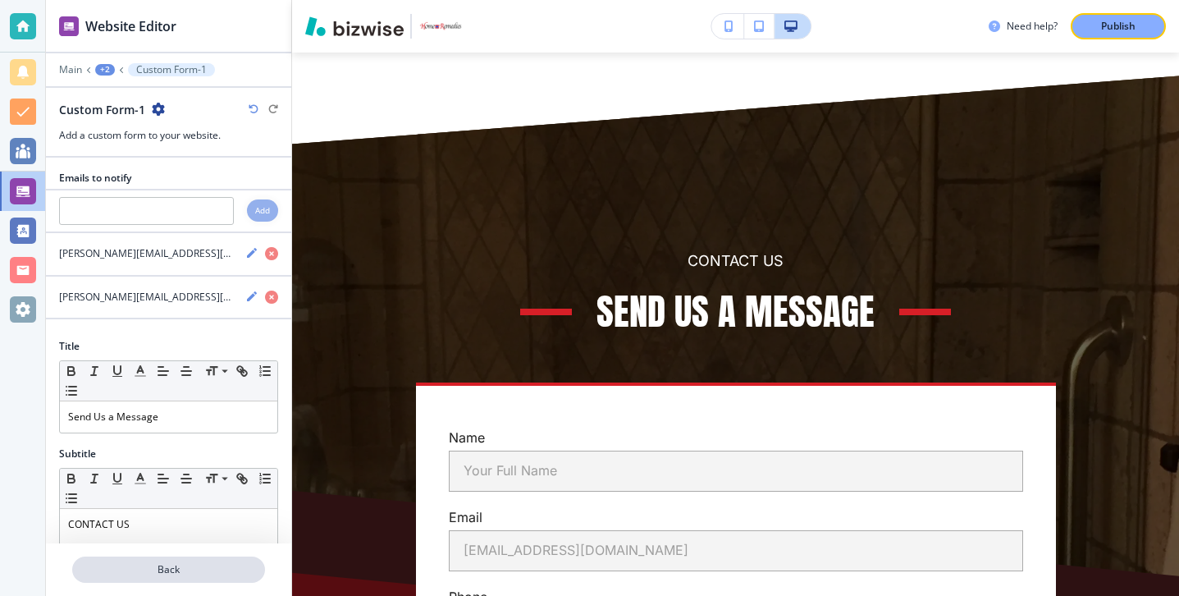
click at [216, 565] on p "Back" at bounding box center [169, 569] width 190 height 15
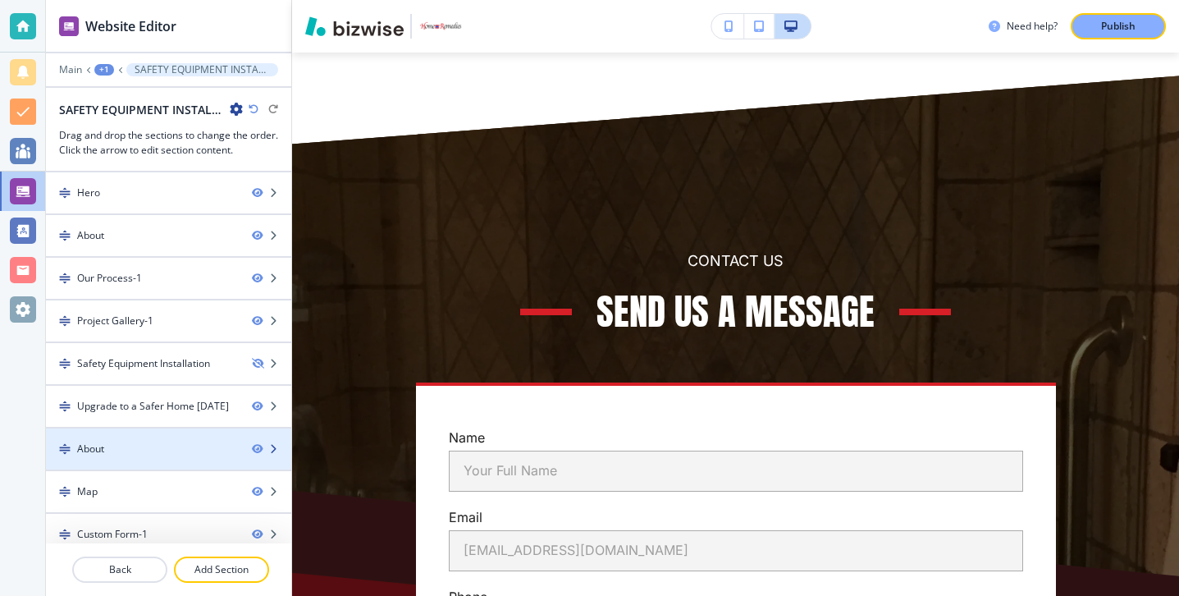
scroll to position [13, 0]
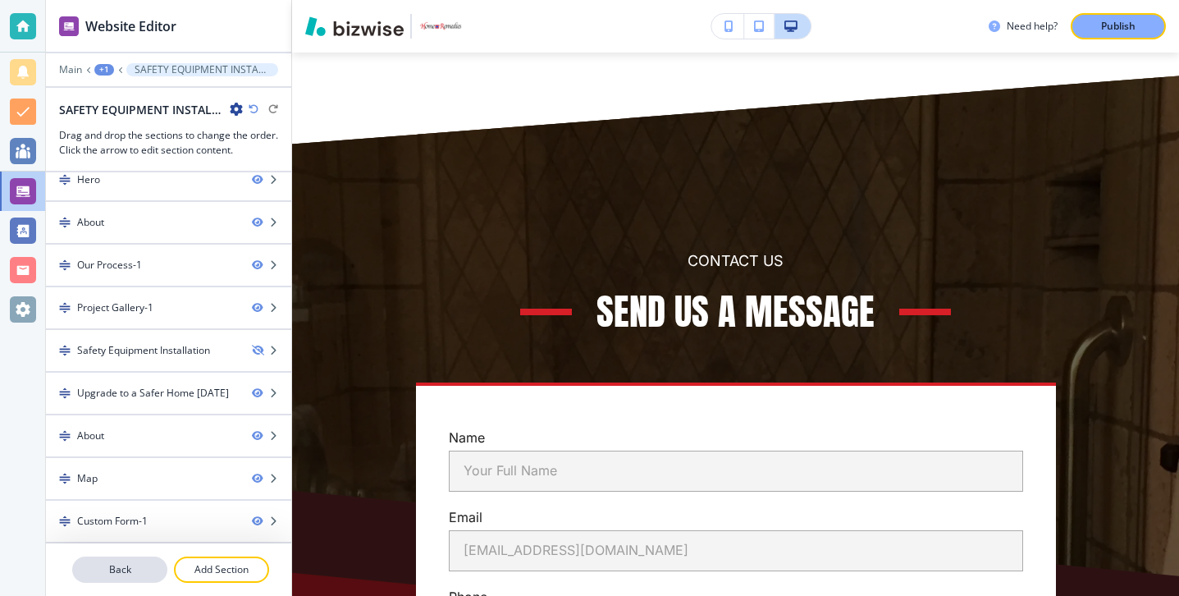
click at [161, 559] on button "Back" at bounding box center [119, 569] width 95 height 26
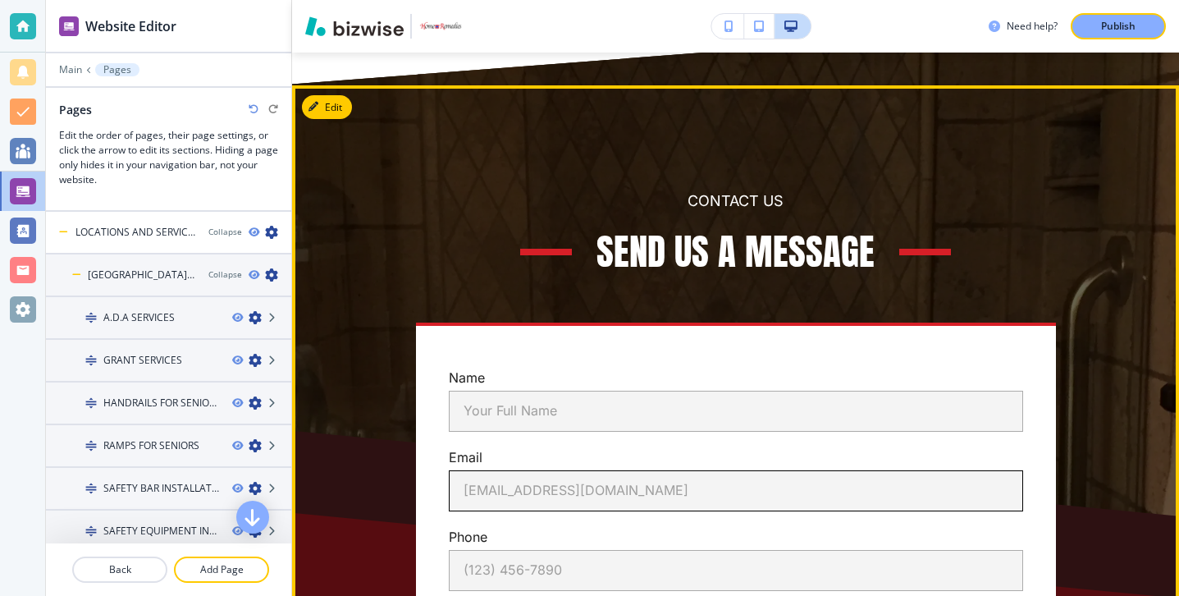
scroll to position [7904, 0]
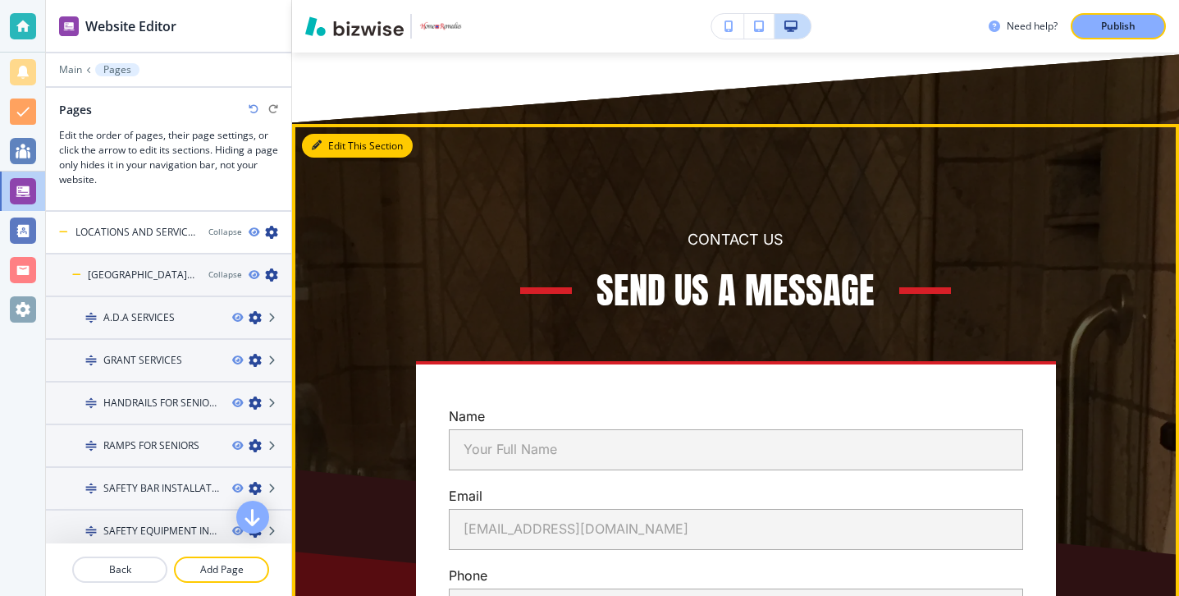
click at [332, 134] on button "Edit This Section" at bounding box center [357, 146] width 111 height 25
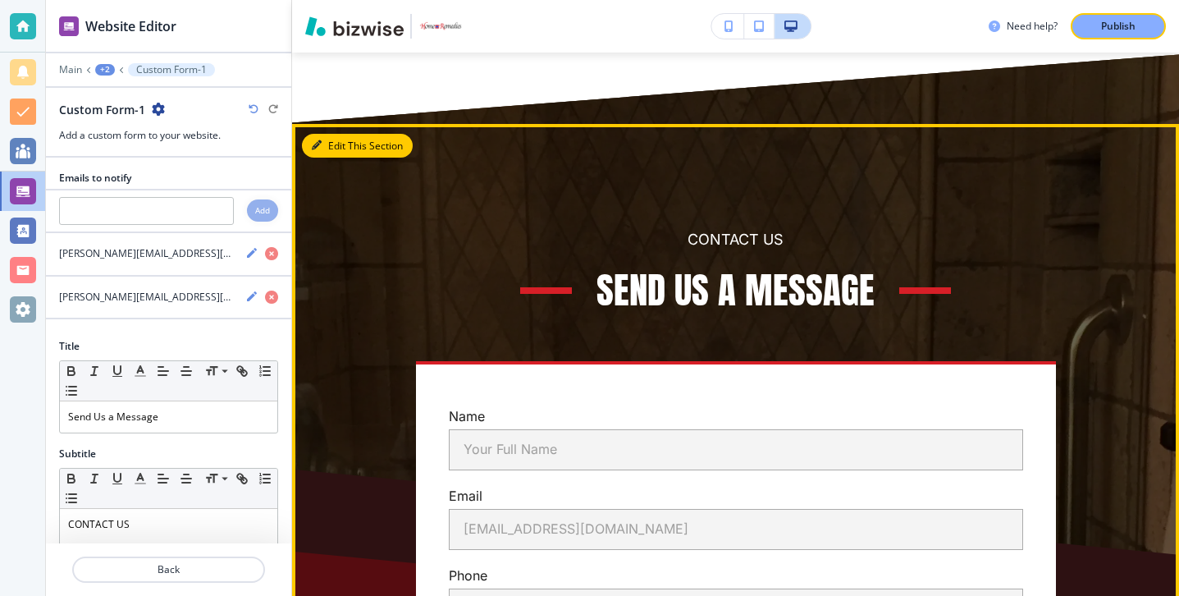
scroll to position [7882, 0]
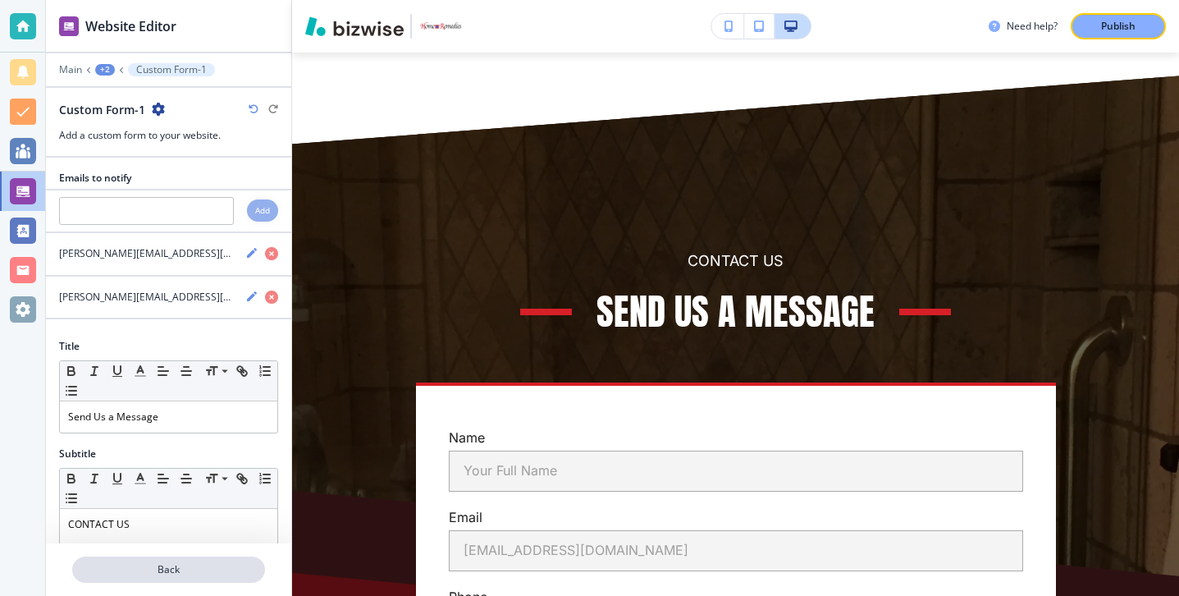
click at [242, 570] on p "Back" at bounding box center [169, 569] width 190 height 15
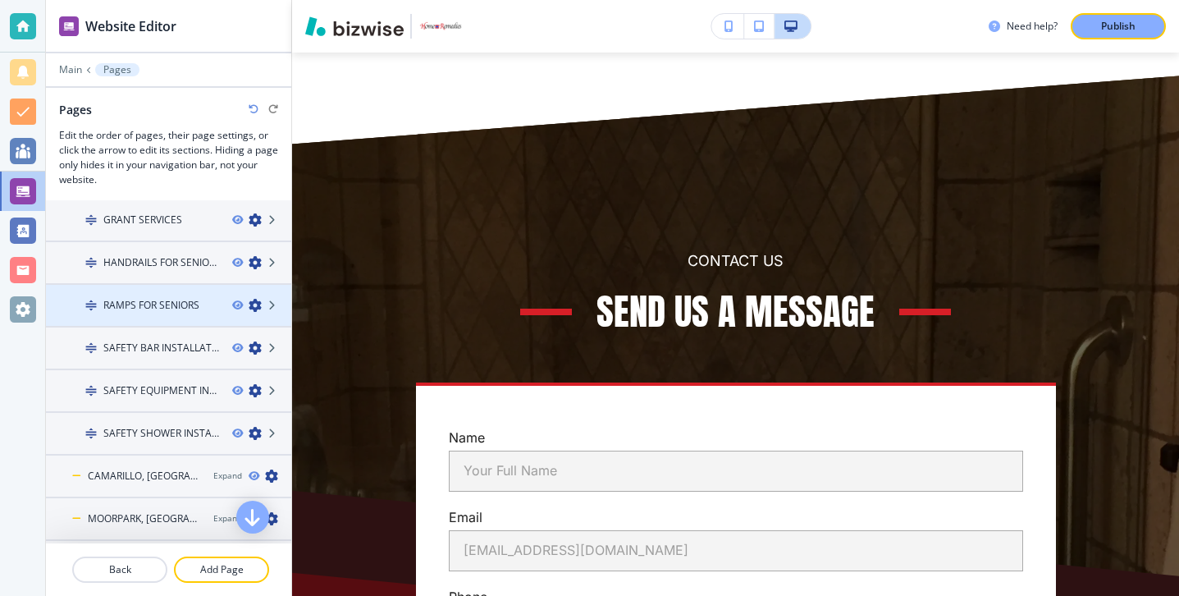
scroll to position [163, 0]
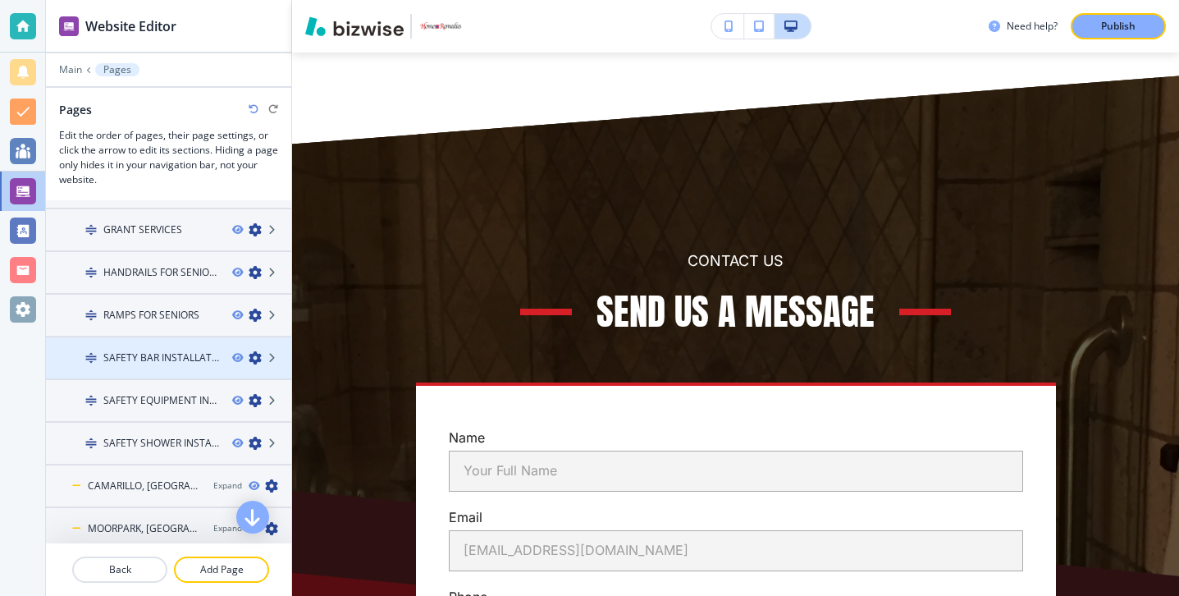
click at [136, 345] on div at bounding box center [168, 343] width 245 height 13
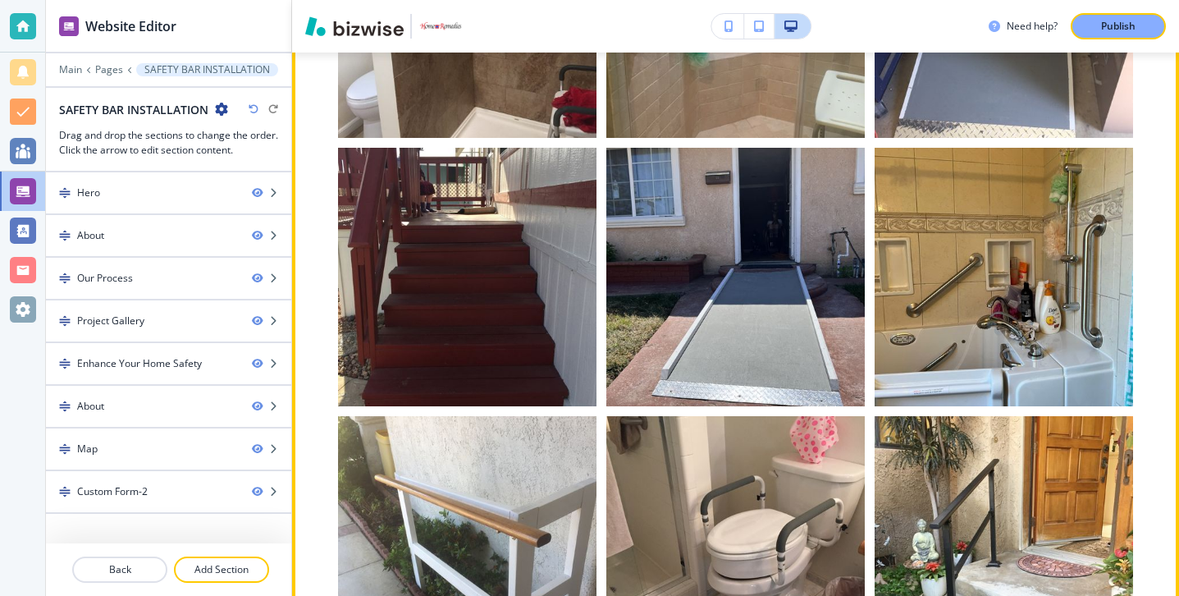
scroll to position [5004, 0]
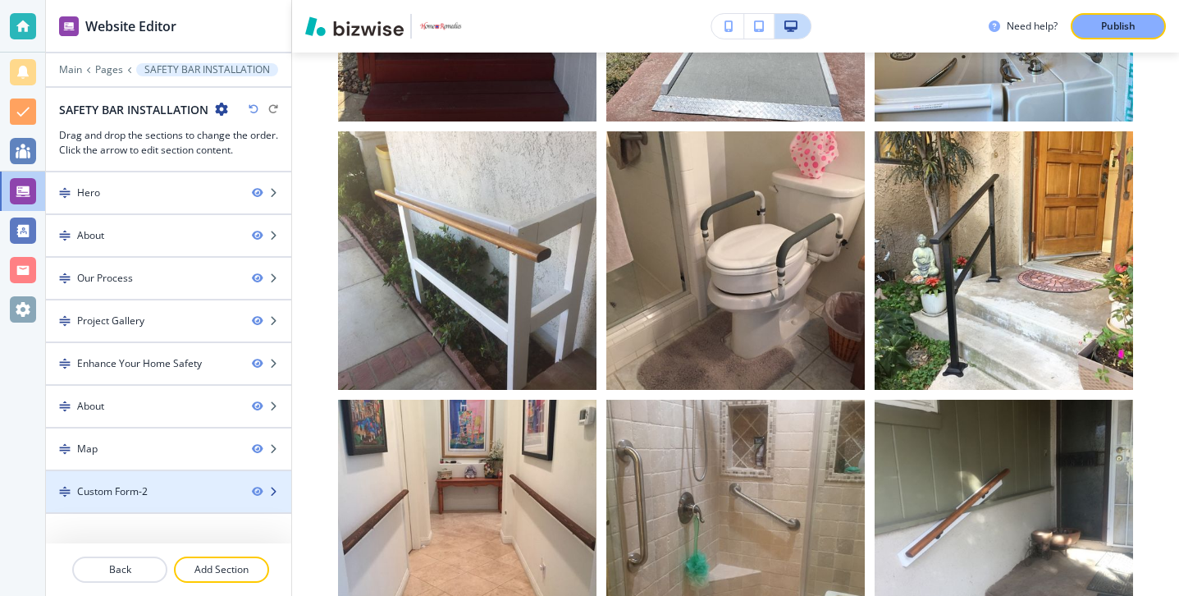
click at [136, 510] on div at bounding box center [168, 505] width 245 height 13
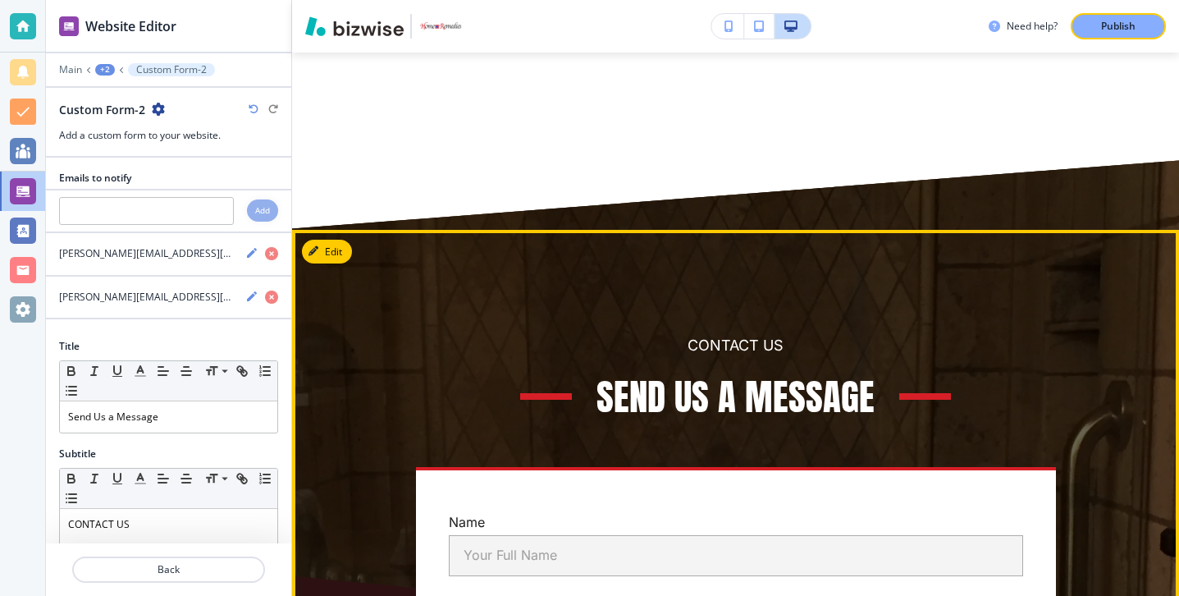
scroll to position [8009, 0]
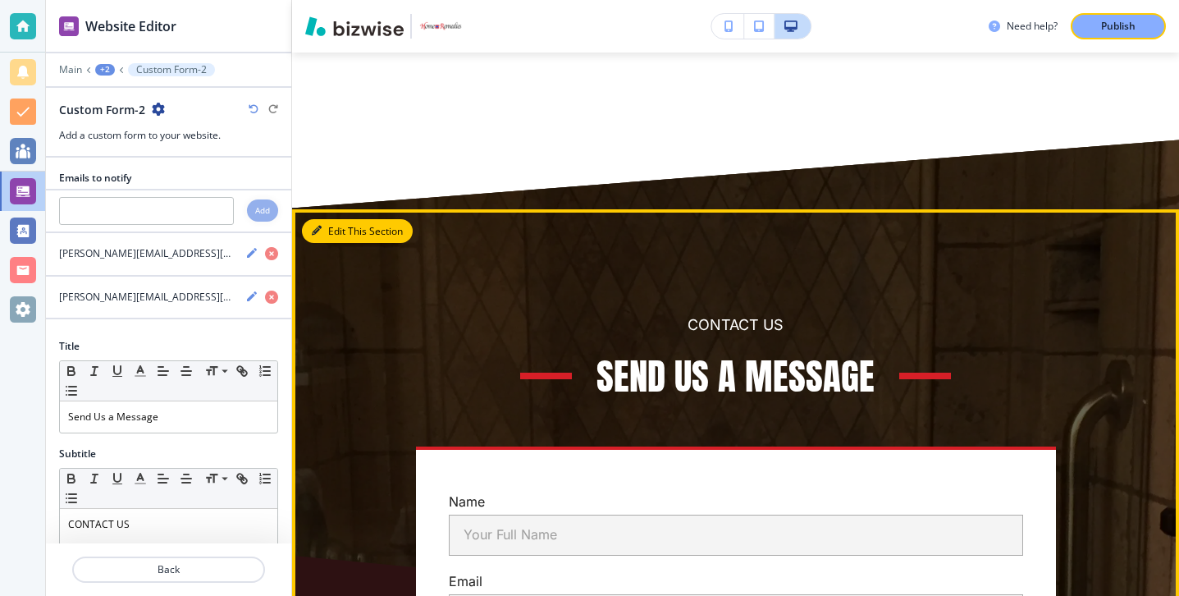
click at [330, 219] on button "Edit This Section" at bounding box center [357, 231] width 111 height 25
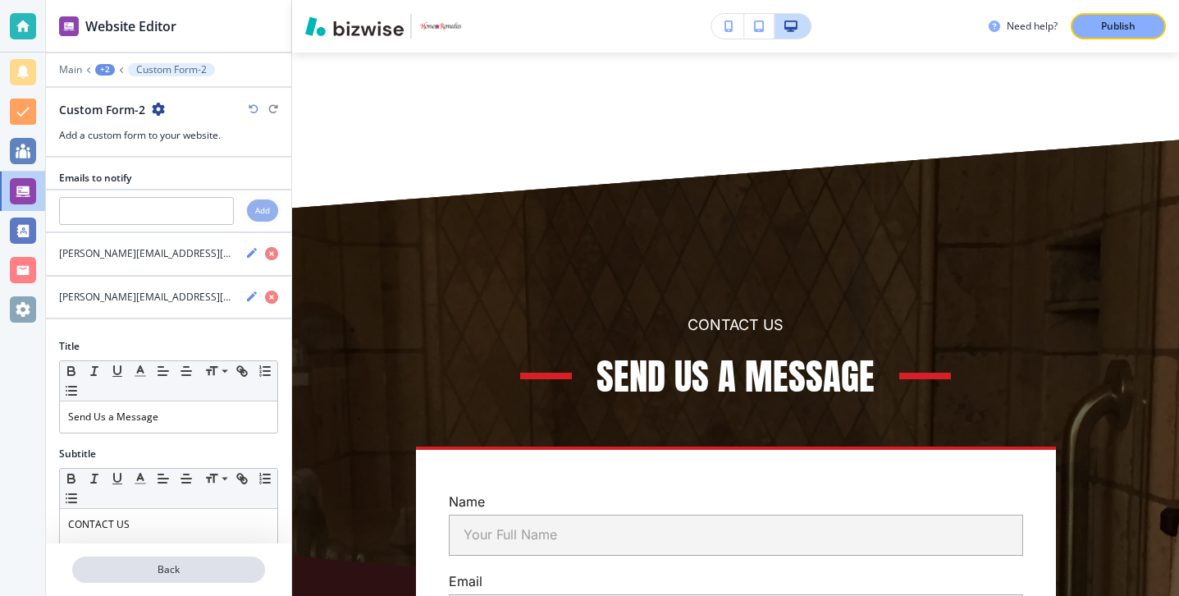
click at [165, 569] on p "Back" at bounding box center [169, 569] width 190 height 15
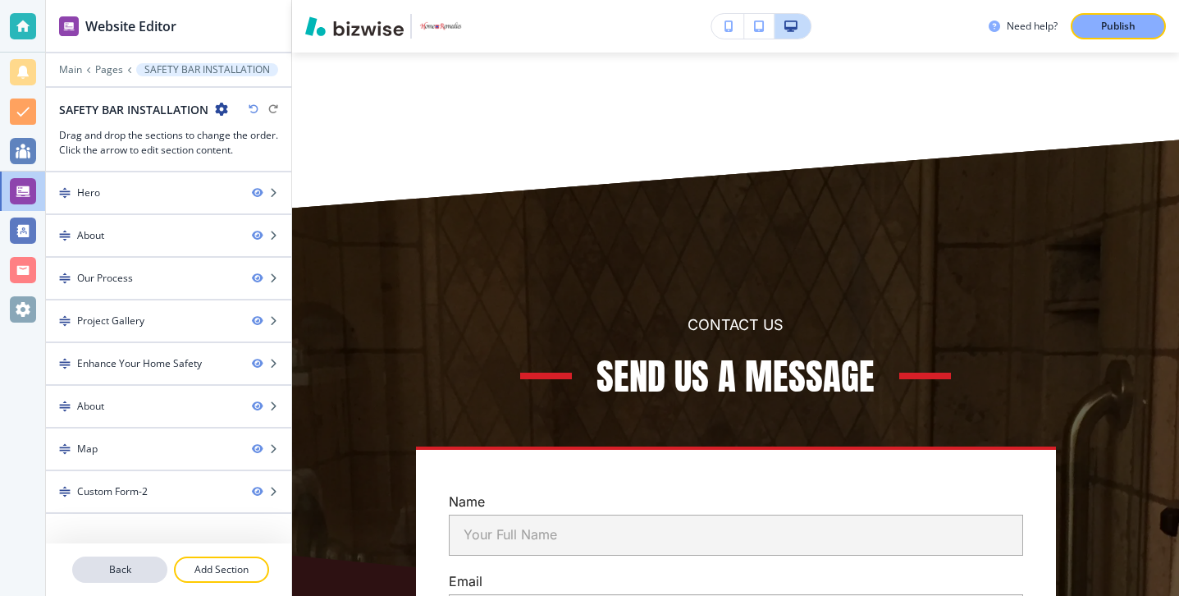
click at [132, 558] on button "Back" at bounding box center [119, 569] width 95 height 26
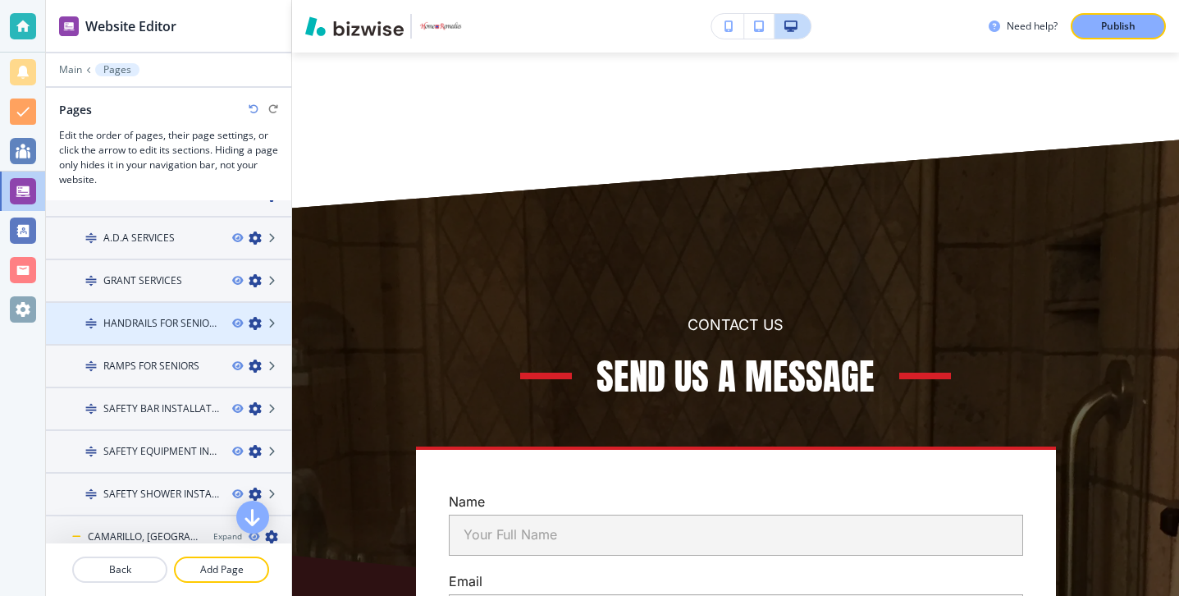
scroll to position [119, 0]
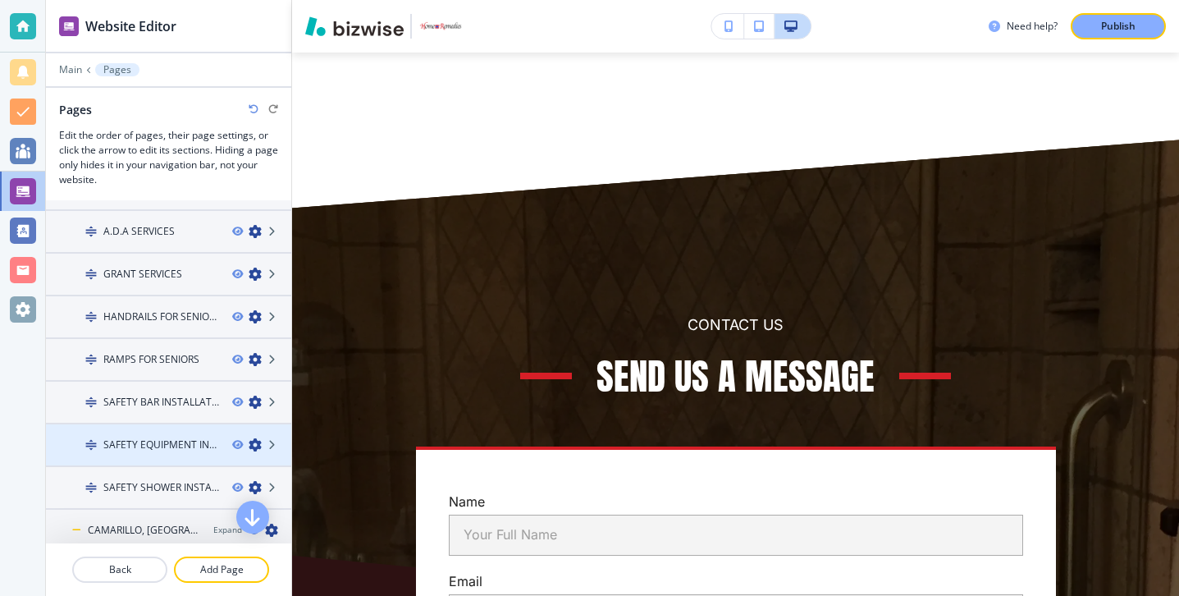
click at [139, 452] on div at bounding box center [168, 458] width 245 height 13
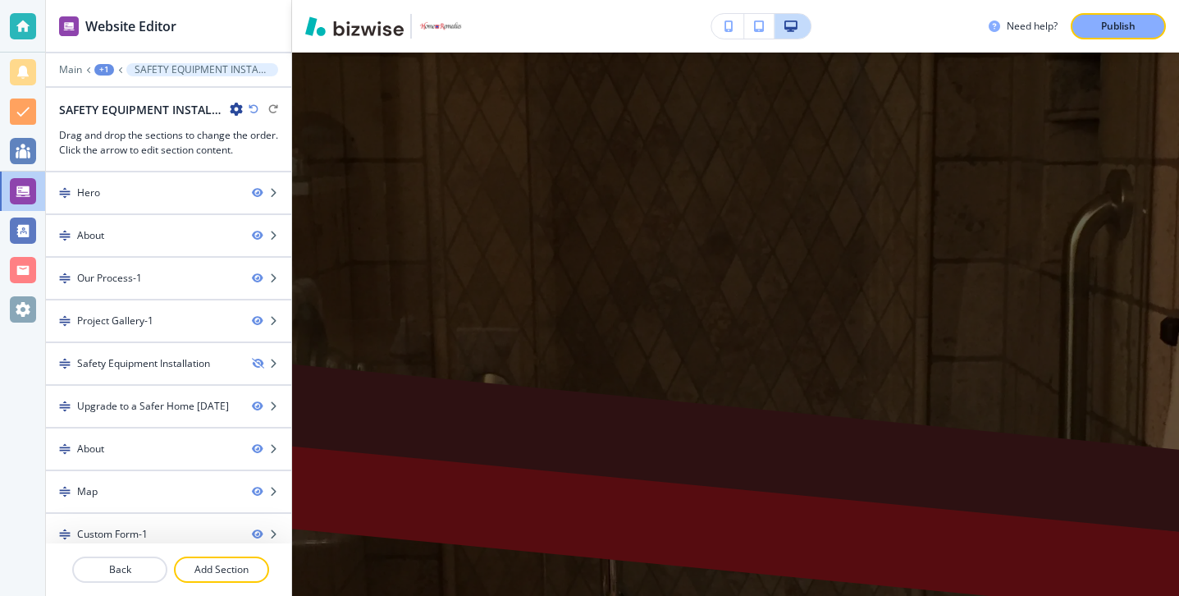
scroll to position [0, 0]
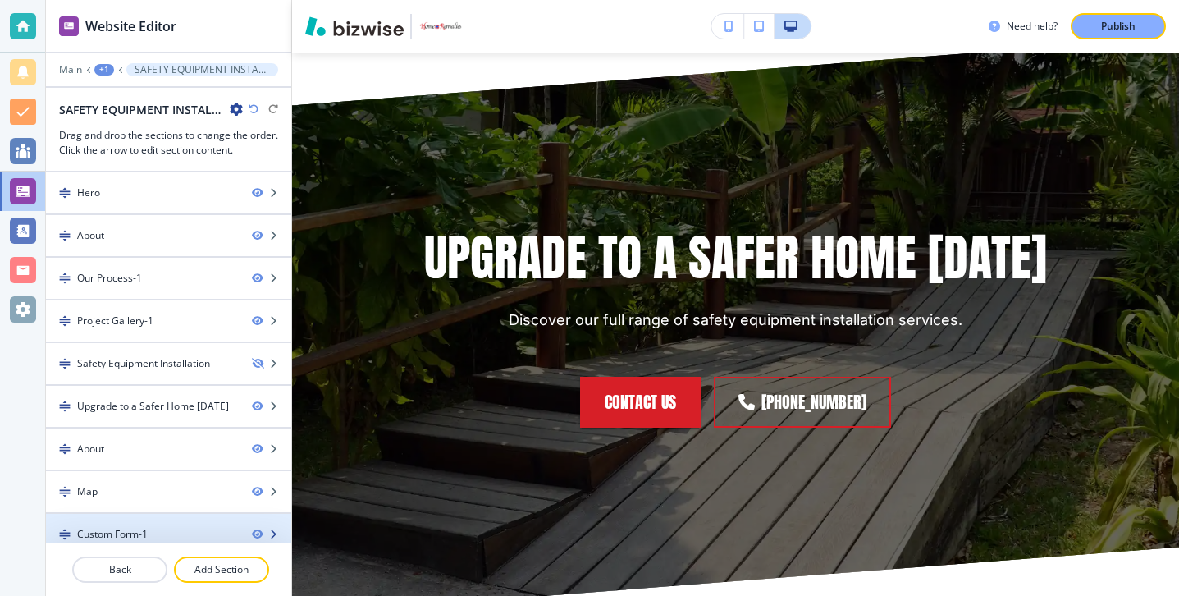
click at [133, 542] on div at bounding box center [168, 548] width 245 height 13
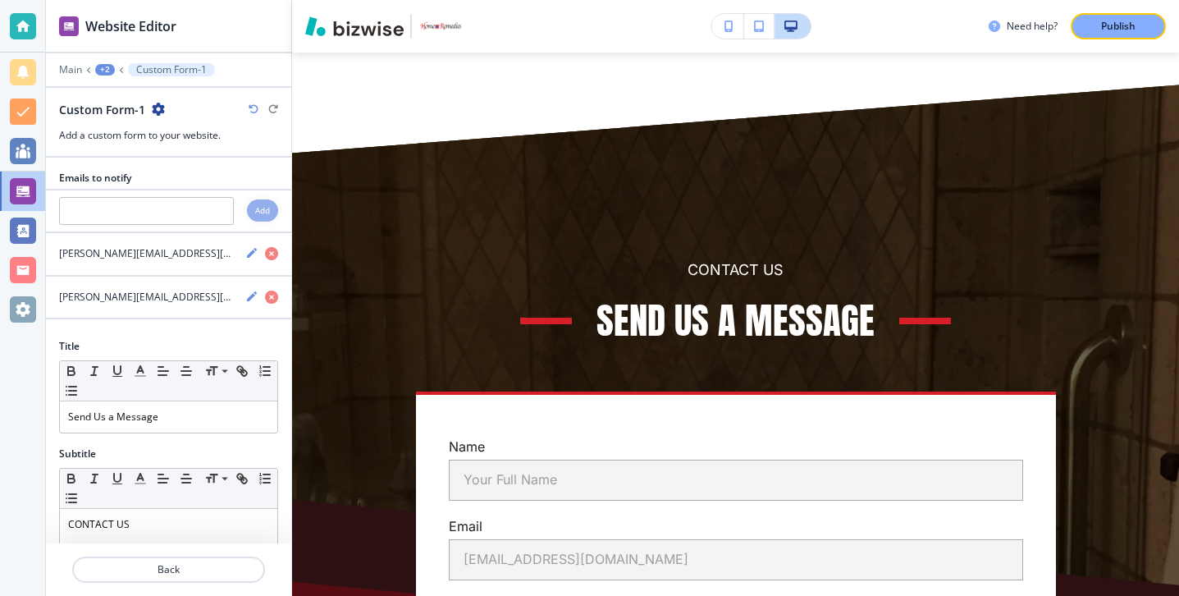
scroll to position [7882, 0]
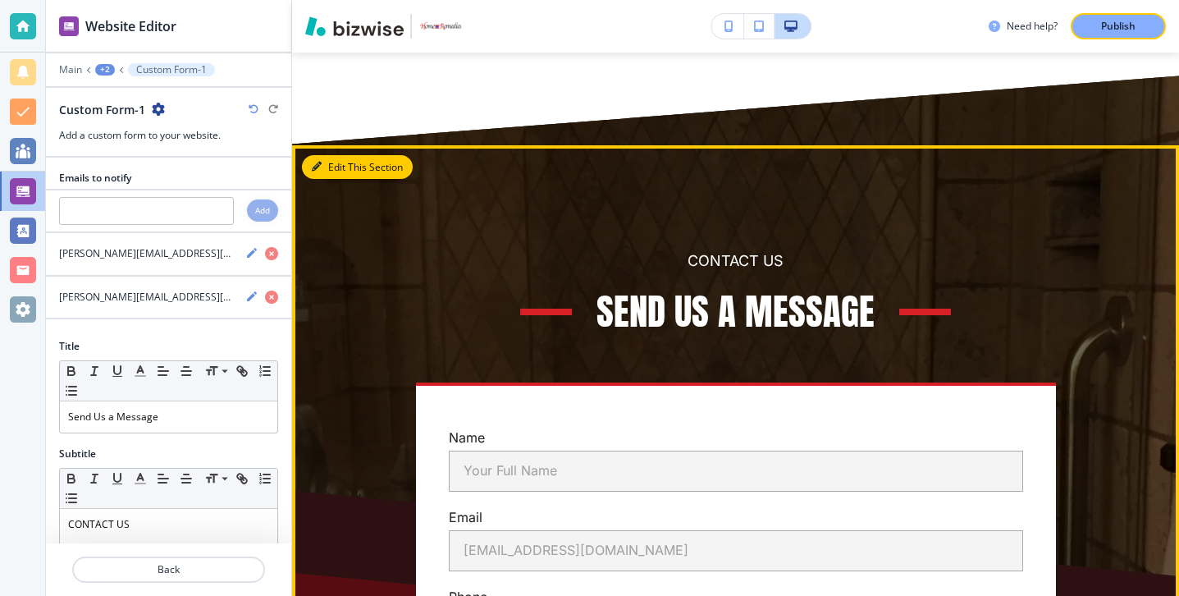
click at [336, 155] on button "Edit This Section" at bounding box center [357, 167] width 111 height 25
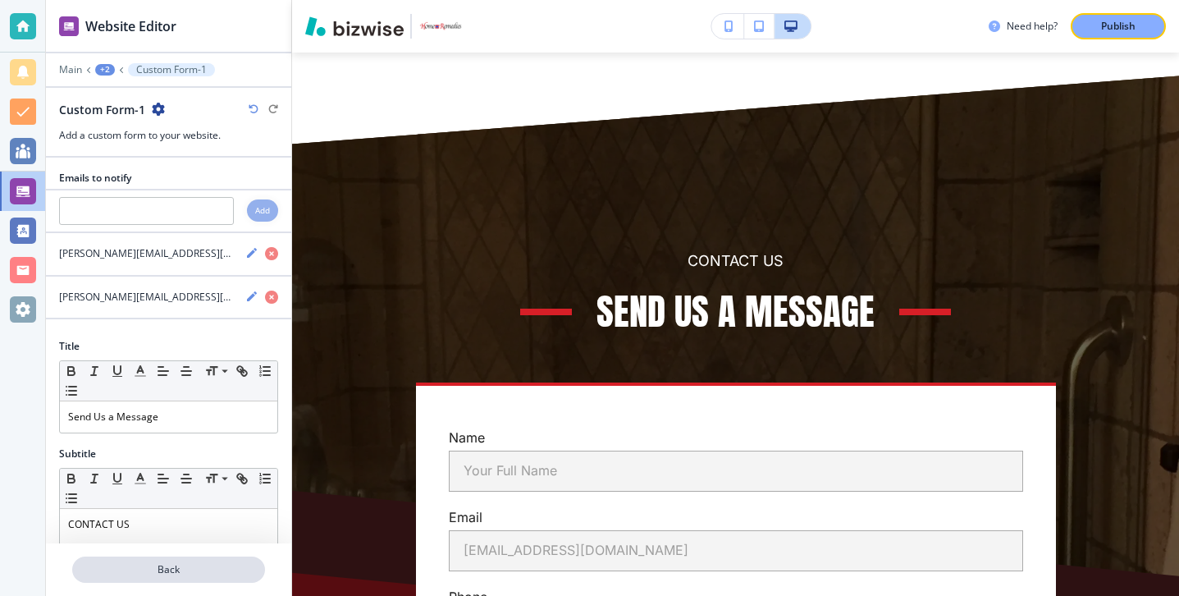
click at [212, 560] on button "Back" at bounding box center [168, 569] width 193 height 26
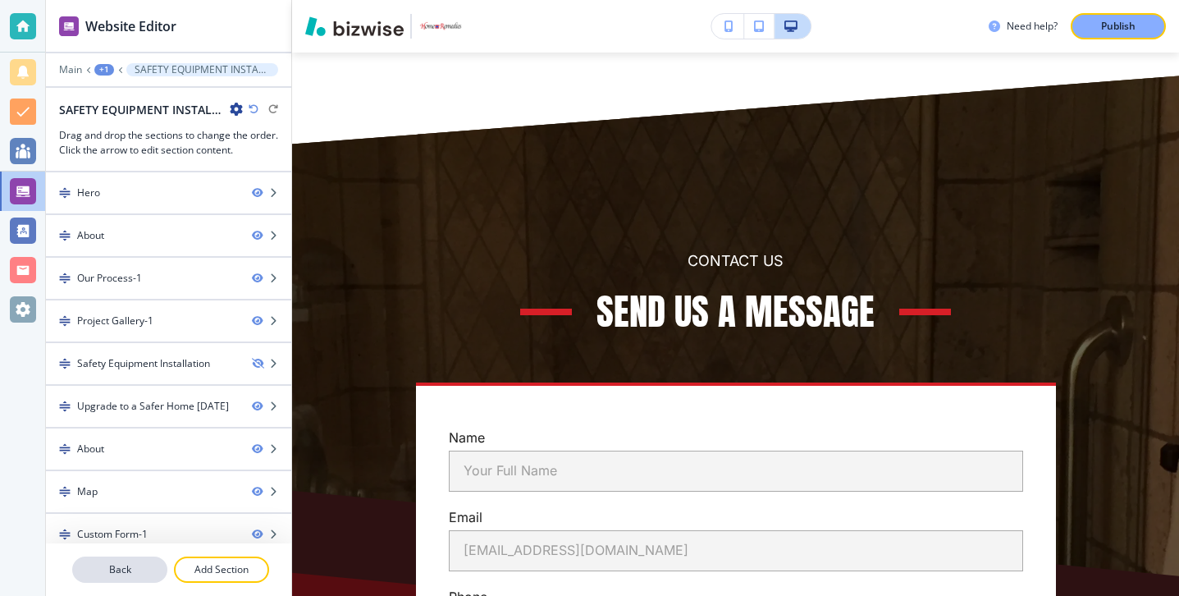
click at [130, 568] on p "Back" at bounding box center [120, 569] width 92 height 15
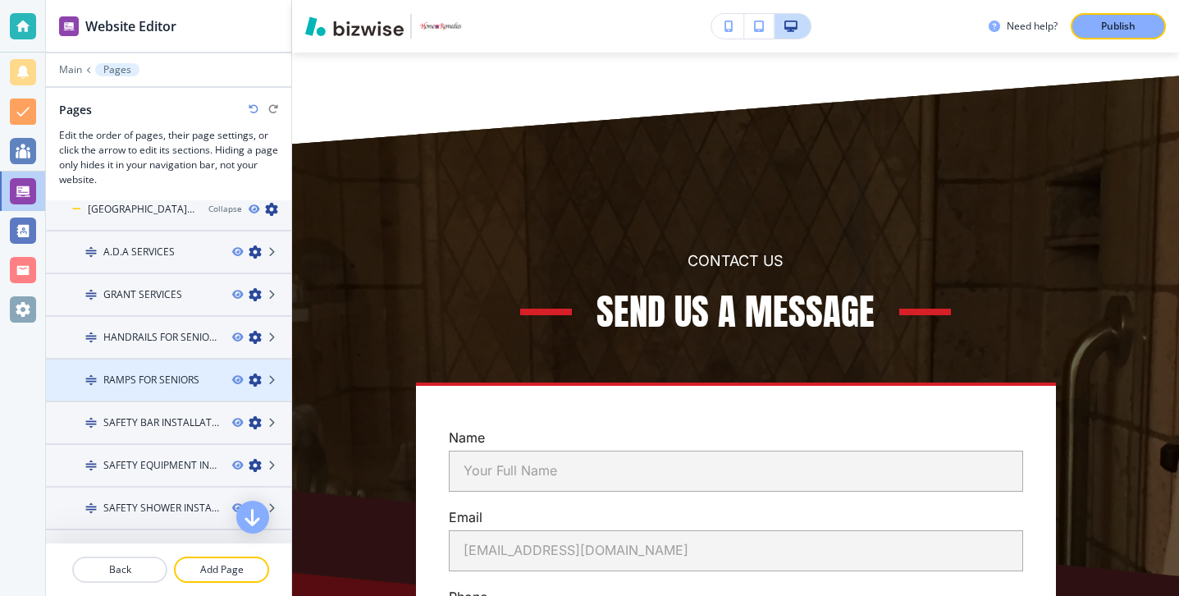
scroll to position [154, 0]
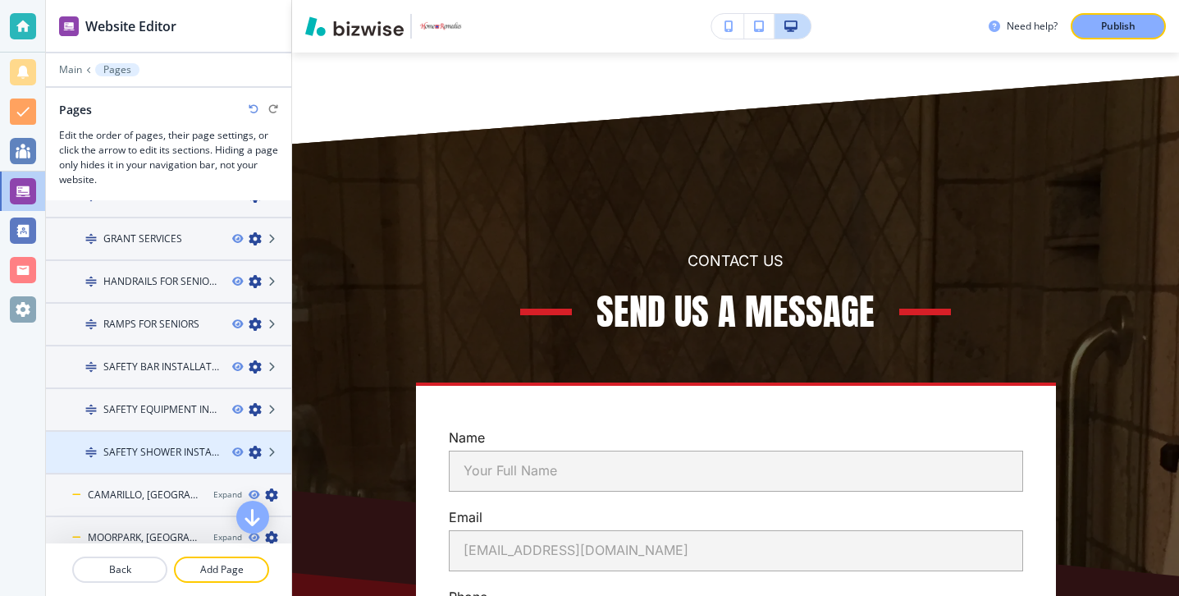
click at [149, 447] on h4 "SAFETY SHOWER INSTALLATION" at bounding box center [161, 452] width 116 height 15
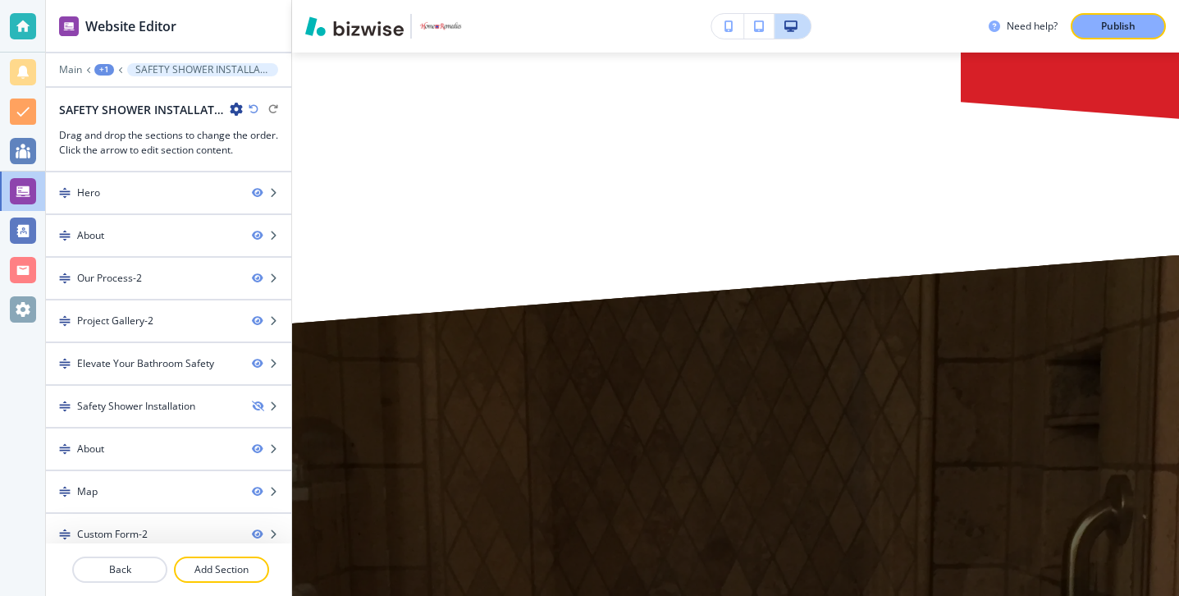
scroll to position [0, 0]
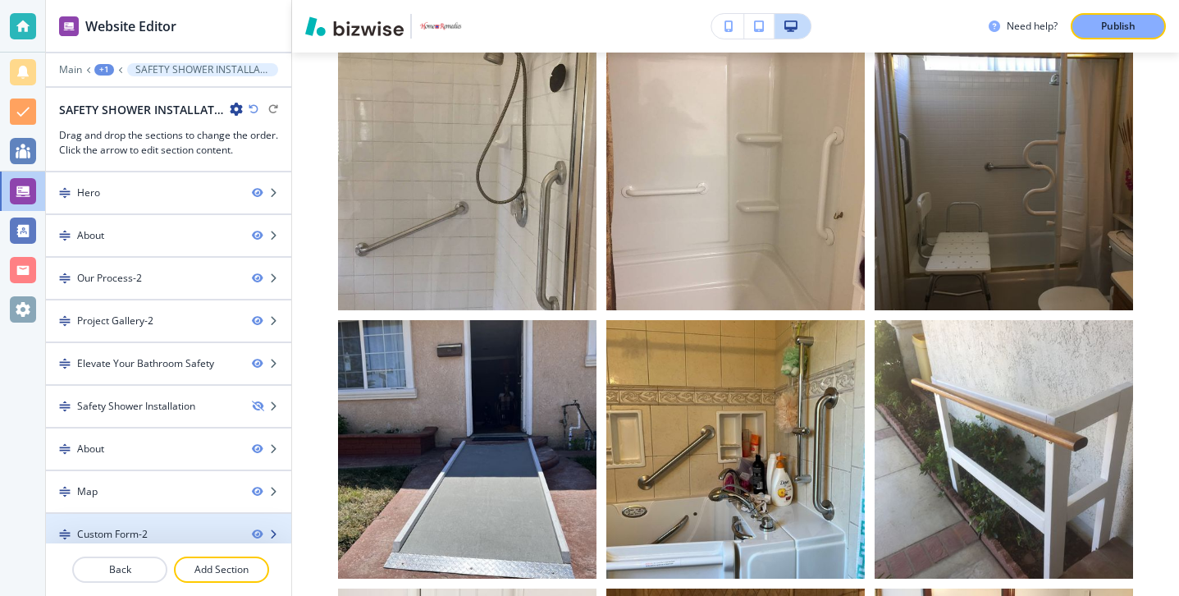
click at [226, 528] on div "Custom Form-2" at bounding box center [142, 534] width 193 height 15
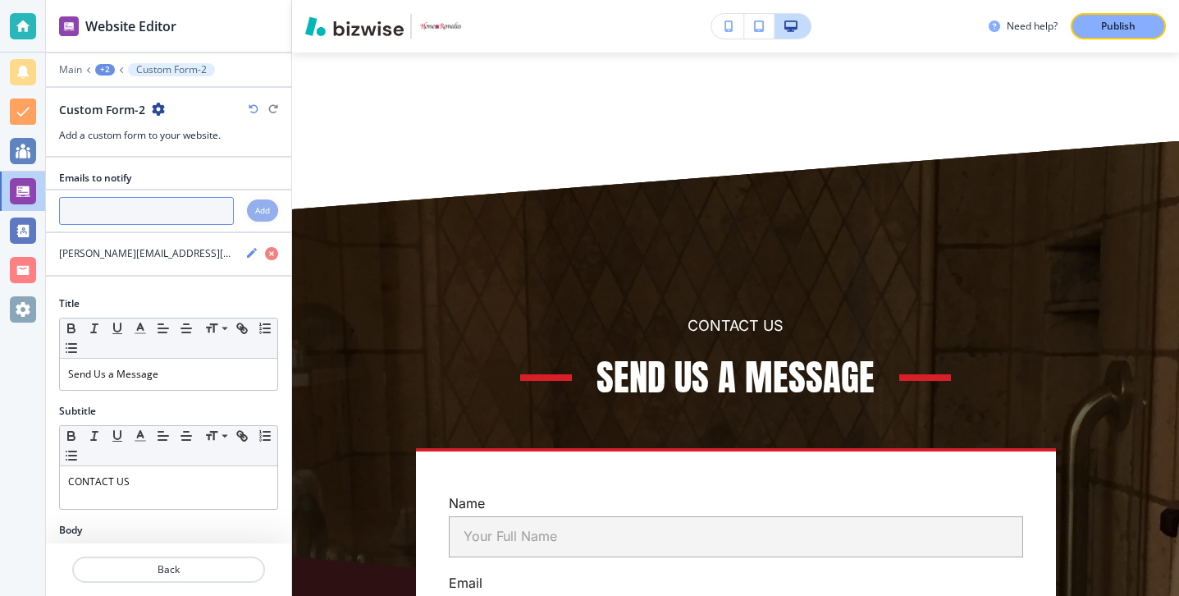
scroll to position [7997, 0]
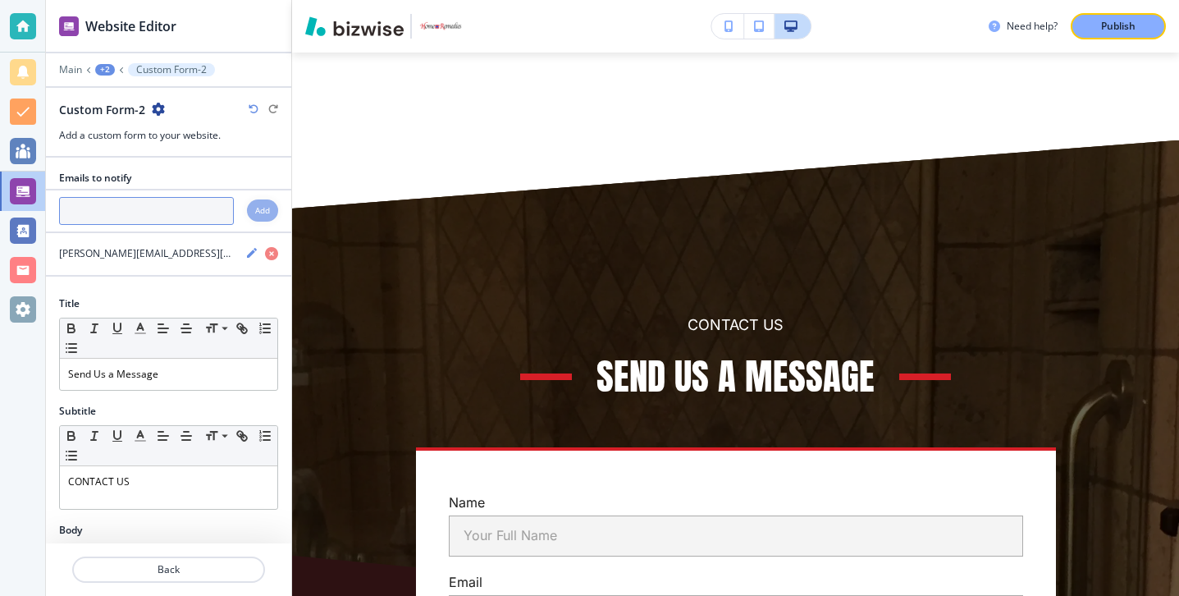
click at [167, 213] on input "text" at bounding box center [146, 211] width 175 height 28
paste input "[PERSON_NAME][EMAIL_ADDRESS][DOMAIN_NAME]"
type input "[PERSON_NAME][EMAIL_ADDRESS][DOMAIN_NAME]"
click at [252, 207] on div "Add" at bounding box center [262, 210] width 31 height 22
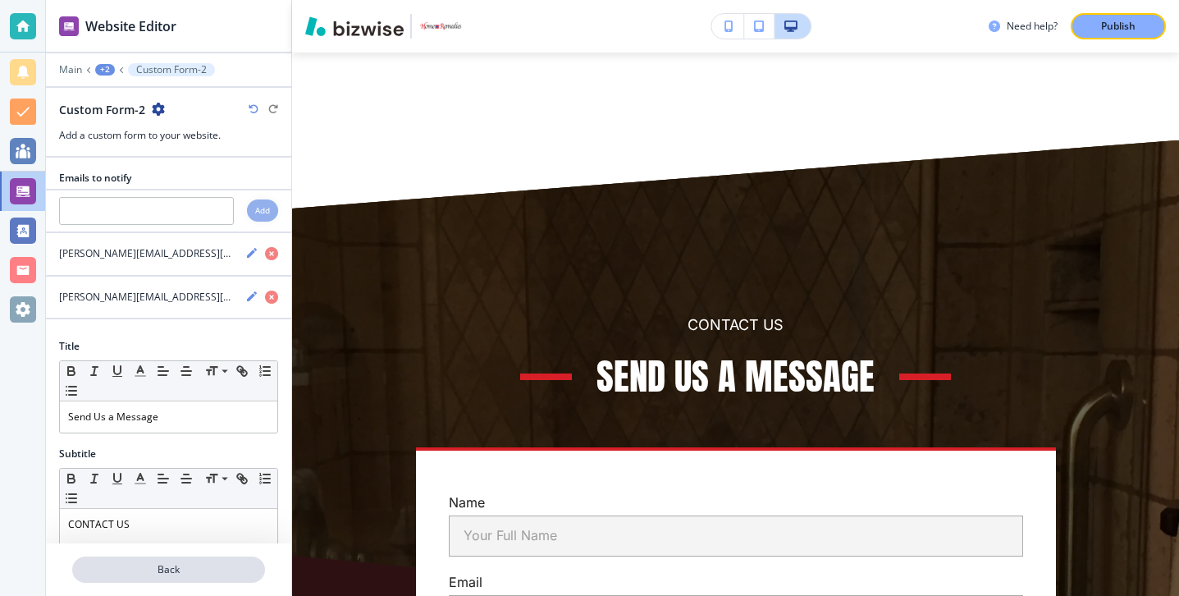
click at [226, 566] on p "Back" at bounding box center [169, 569] width 190 height 15
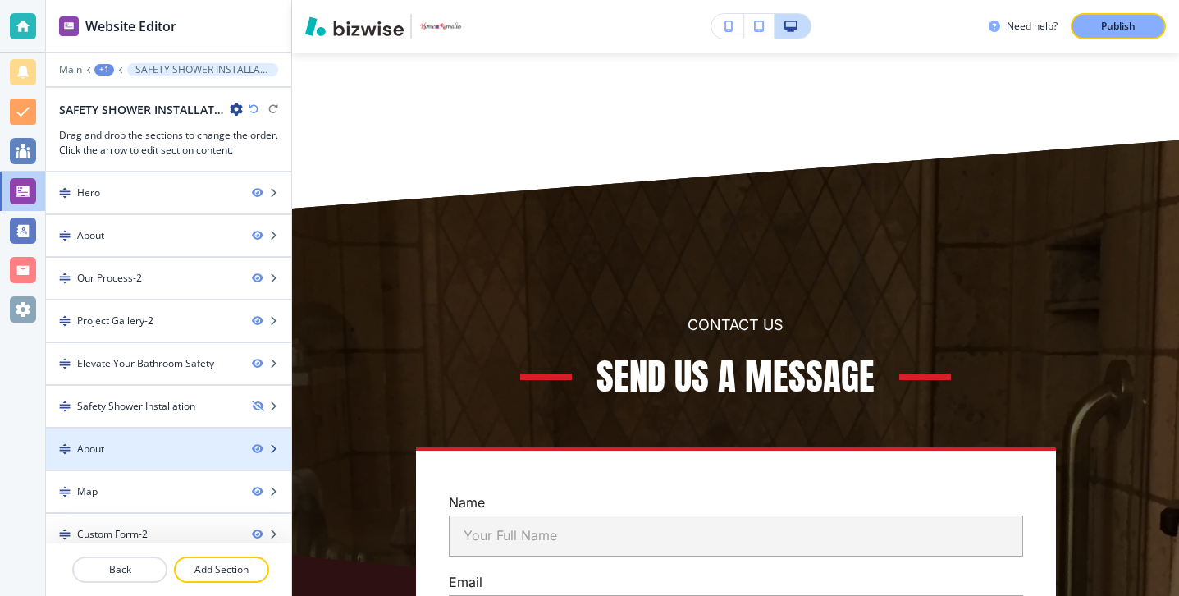
scroll to position [13, 0]
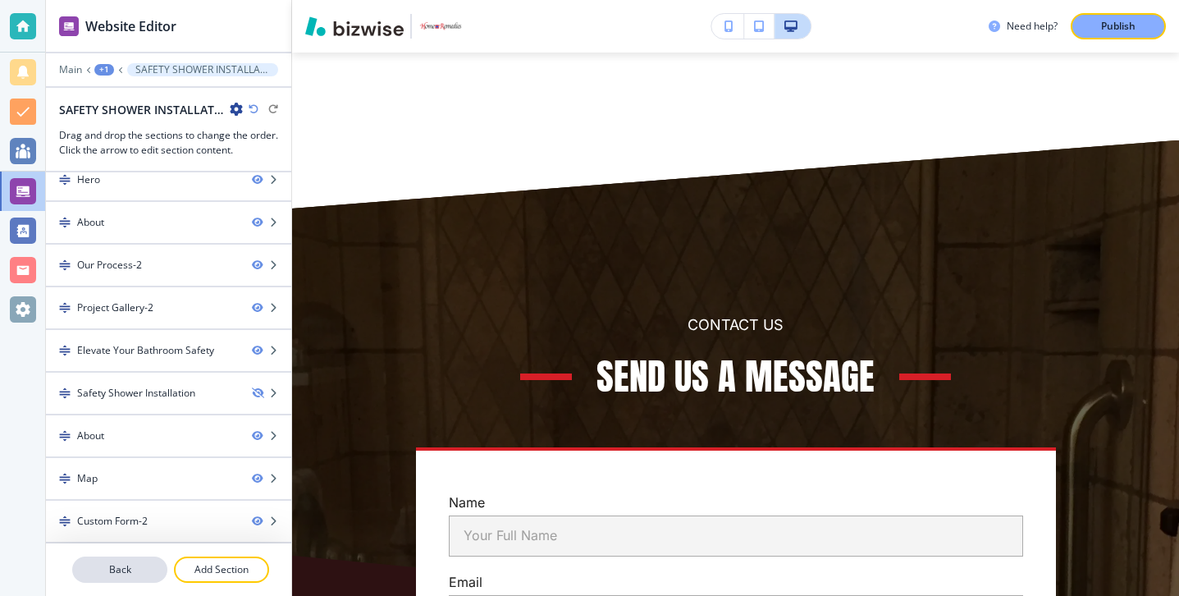
click at [139, 561] on button "Back" at bounding box center [119, 569] width 95 height 26
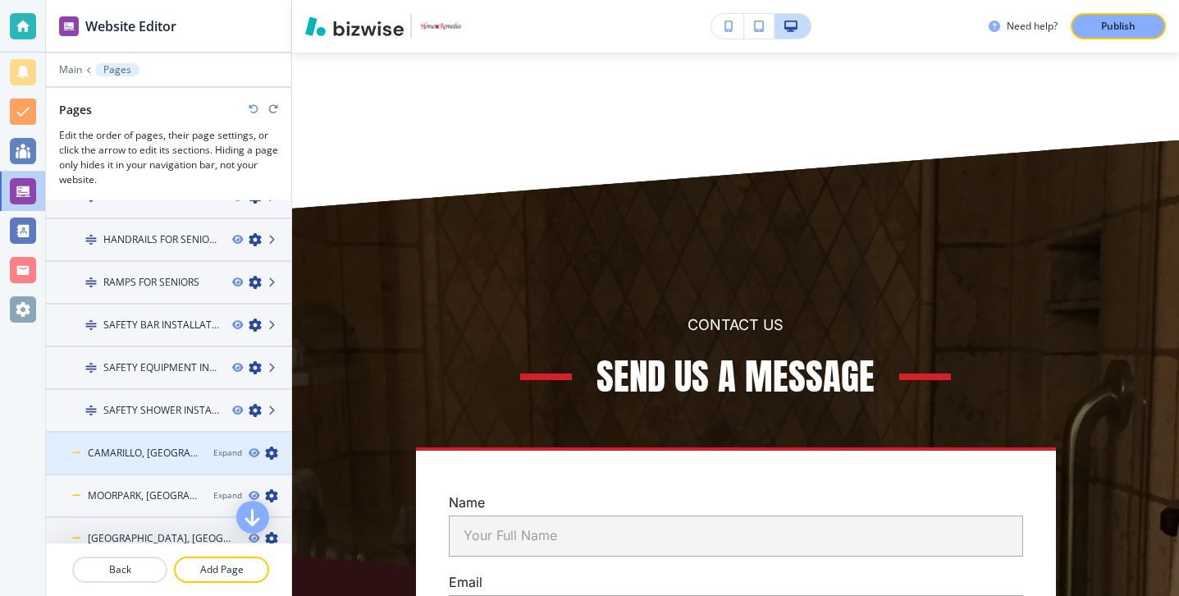
scroll to position [184, 0]
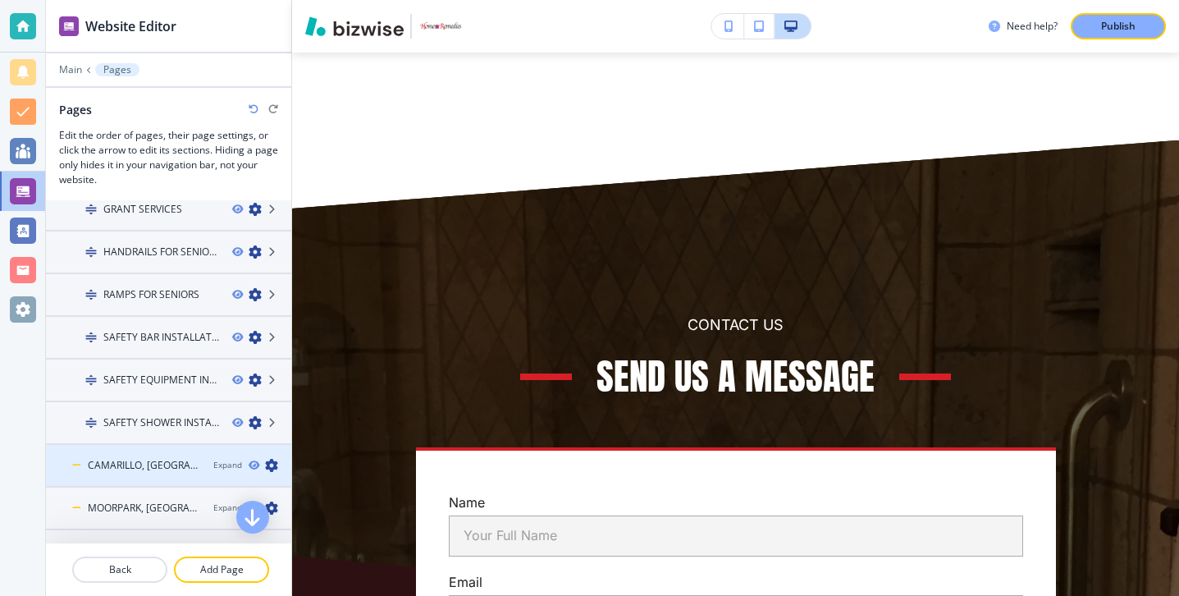
click at [177, 469] on div "CAMARILLO, [GEOGRAPHIC_DATA]" at bounding box center [123, 465] width 154 height 15
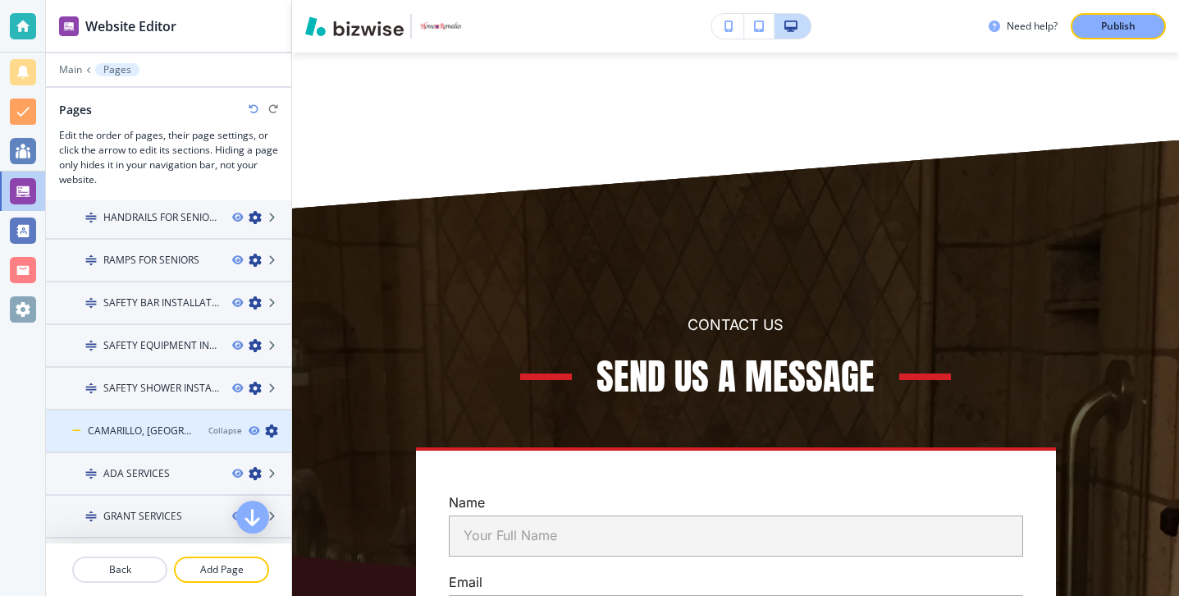
scroll to position [318, 0]
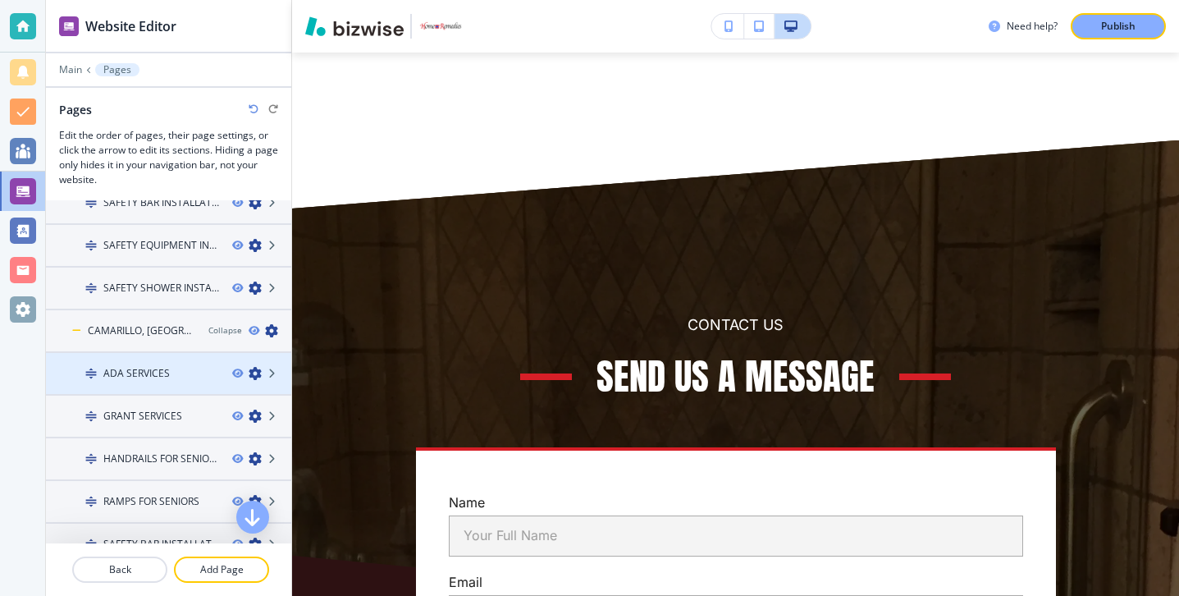
click at [177, 364] on div at bounding box center [168, 359] width 245 height 13
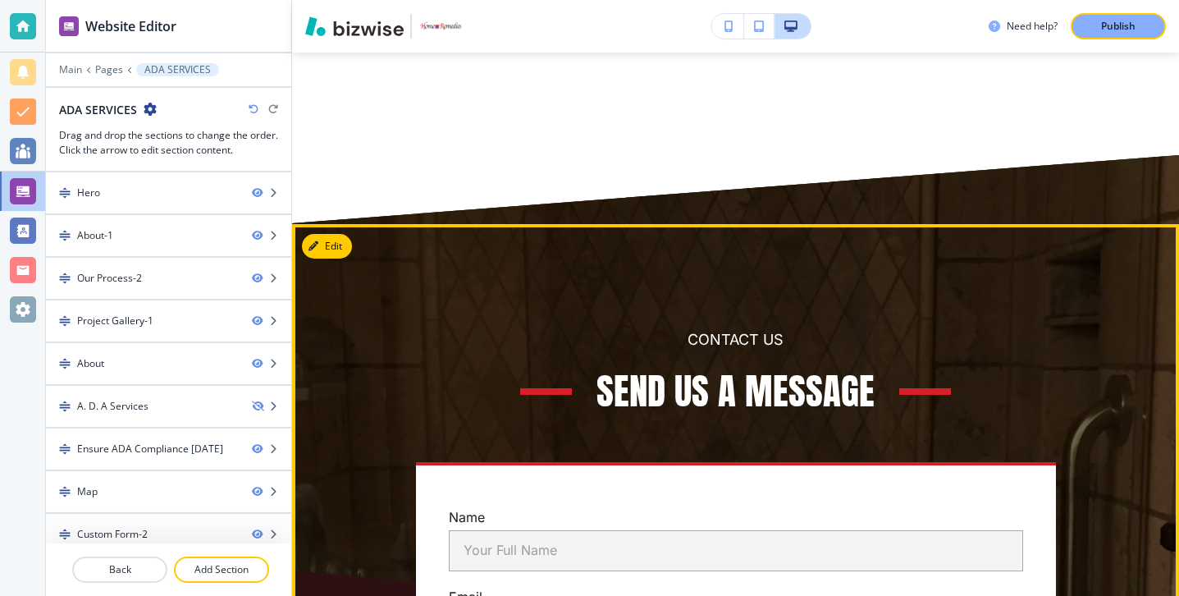
scroll to position [7863, 0]
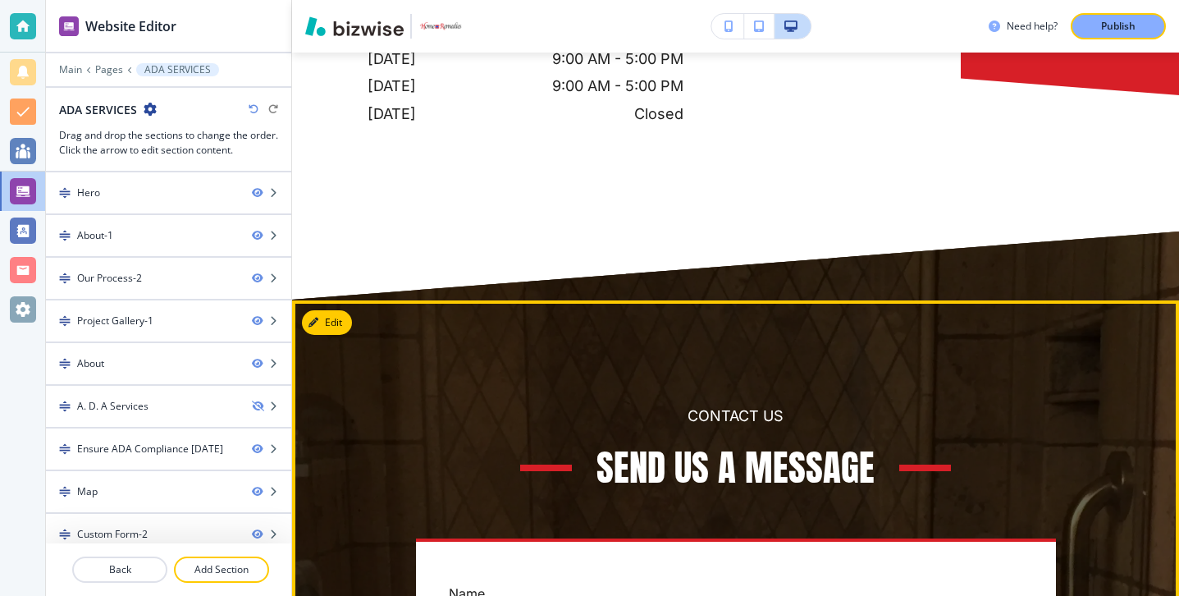
click at [340, 310] on button "Edit This Section" at bounding box center [357, 322] width 111 height 25
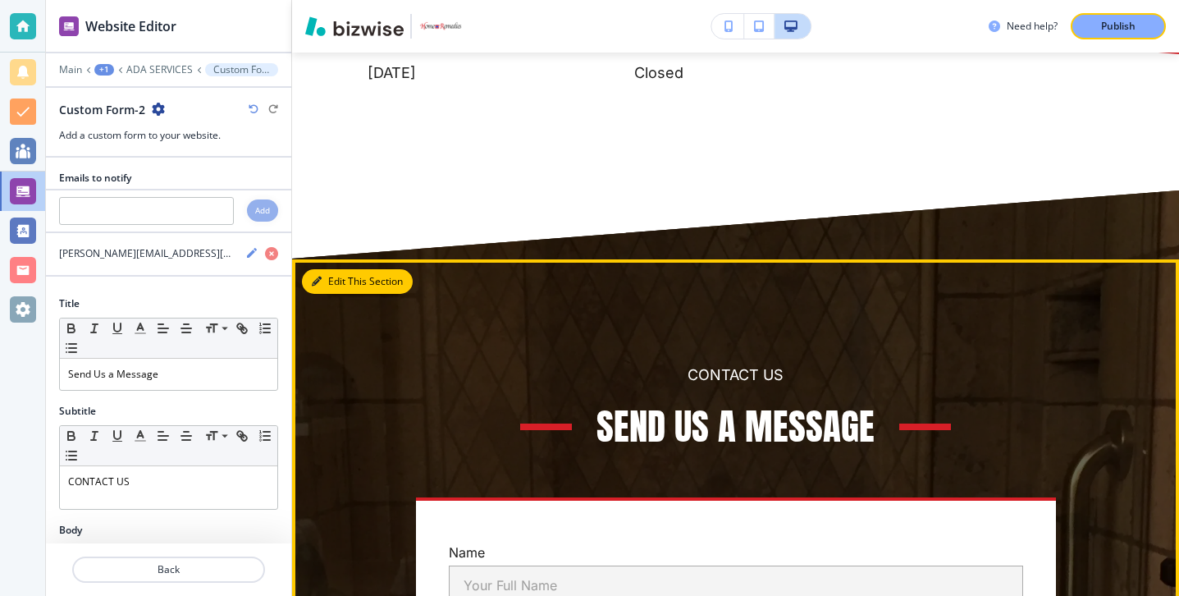
scroll to position [7906, 0]
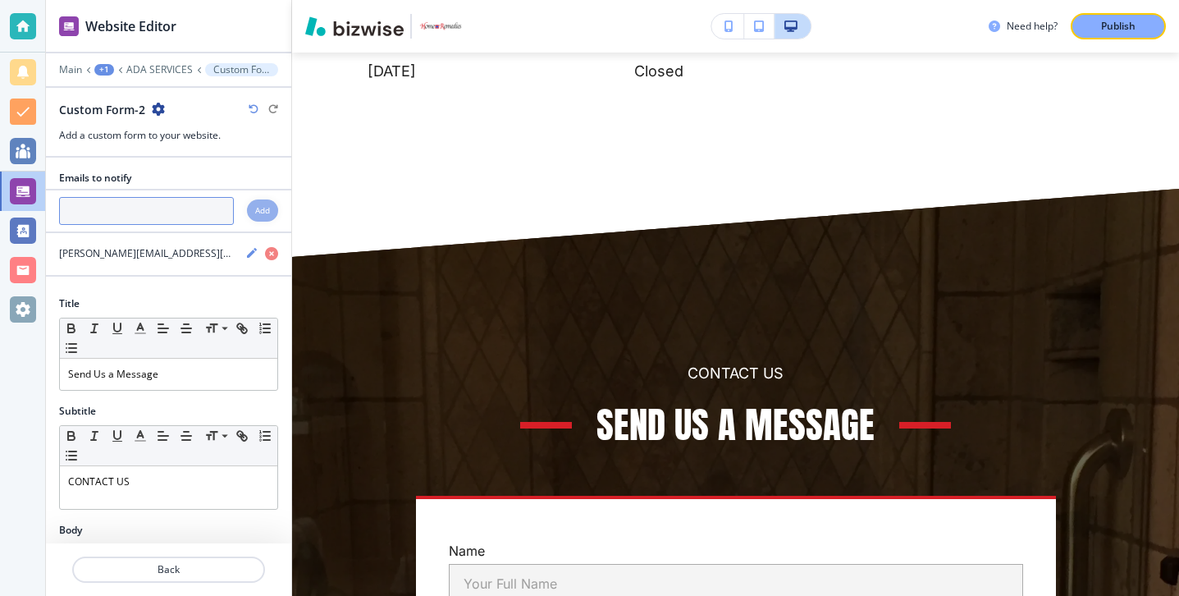
click at [149, 205] on input "text" at bounding box center [146, 211] width 175 height 28
paste input "[PERSON_NAME][EMAIL_ADDRESS][DOMAIN_NAME]"
type input "[PERSON_NAME][EMAIL_ADDRESS][DOMAIN_NAME]"
click at [266, 211] on h4 "Add" at bounding box center [262, 210] width 15 height 12
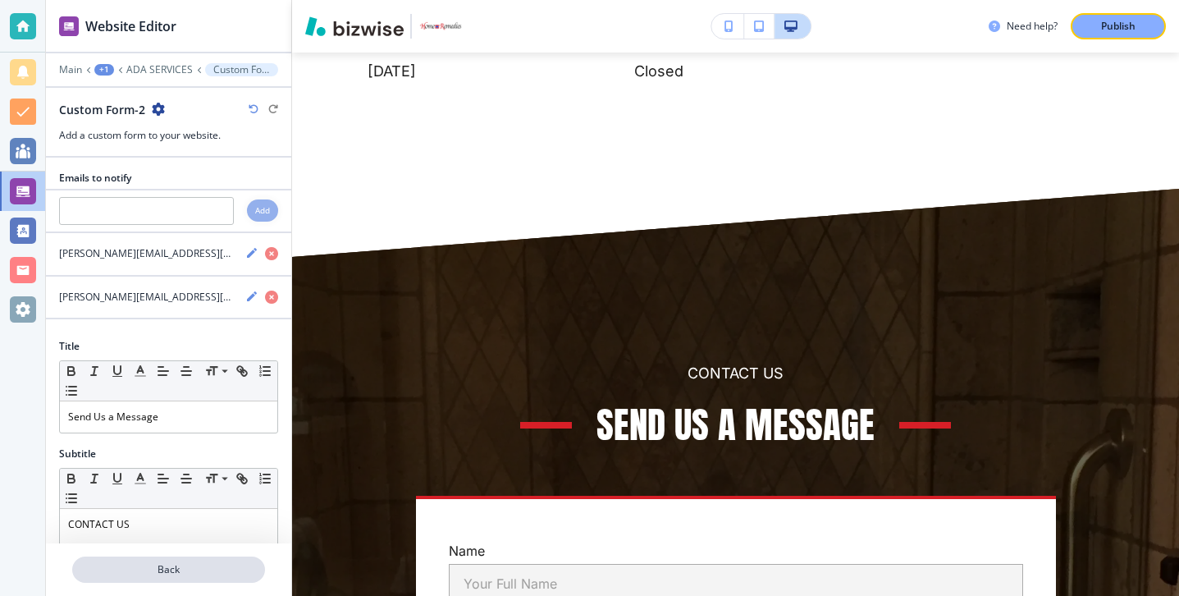
click at [211, 577] on button "Back" at bounding box center [168, 569] width 193 height 26
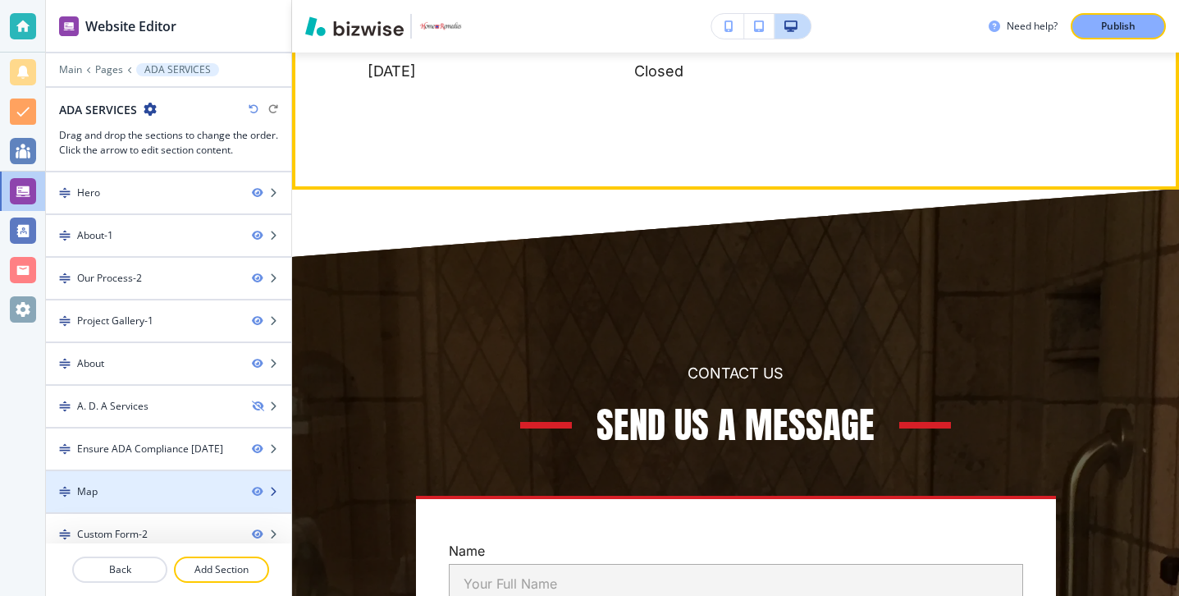
scroll to position [13, 0]
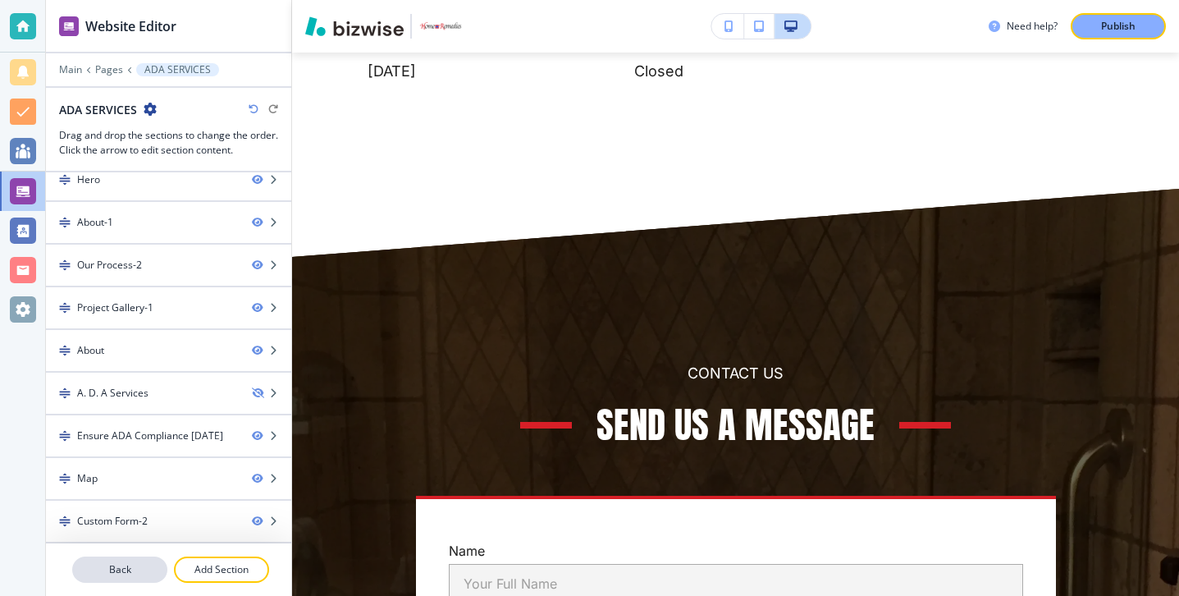
click at [149, 561] on button "Back" at bounding box center [119, 569] width 95 height 26
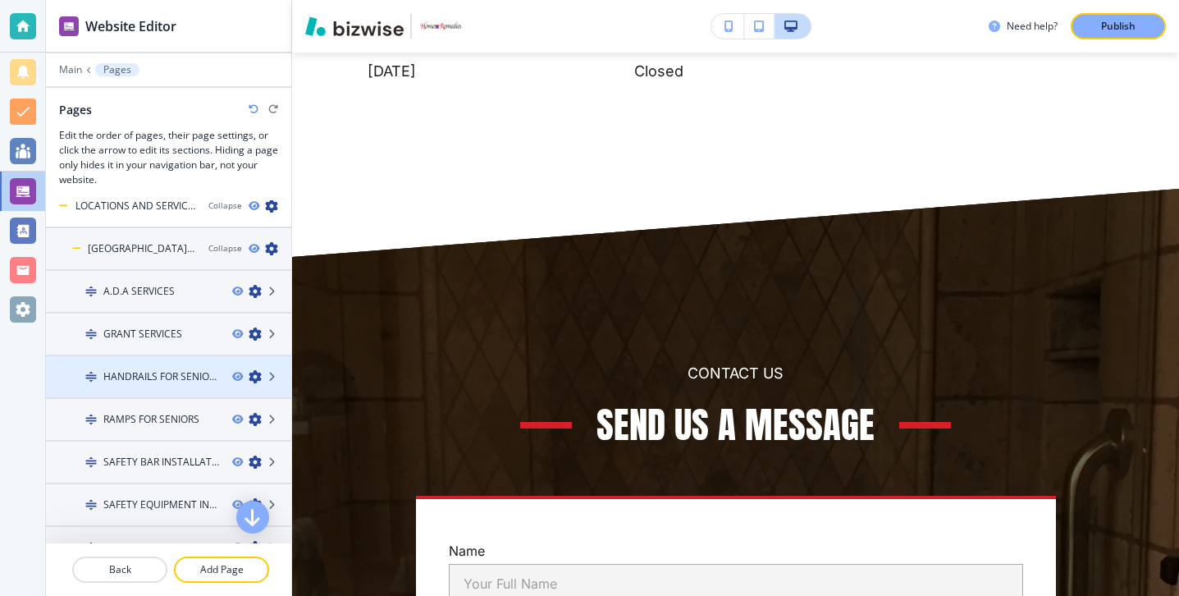
scroll to position [0, 0]
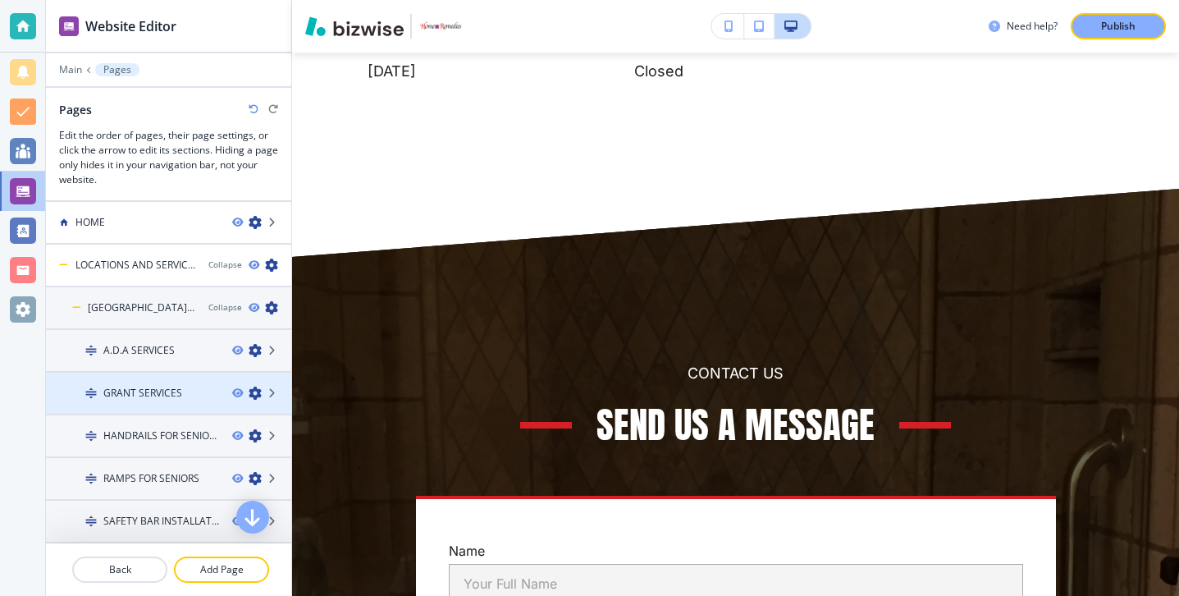
click at [153, 391] on h4 "GRANT SERVICES" at bounding box center [142, 393] width 79 height 15
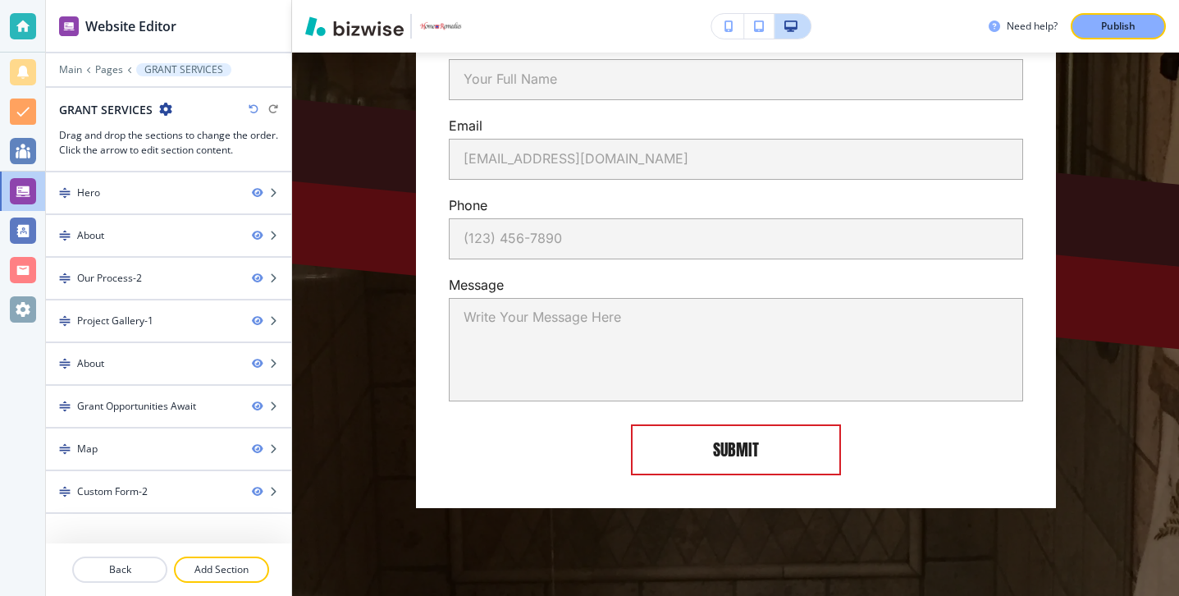
scroll to position [8445, 0]
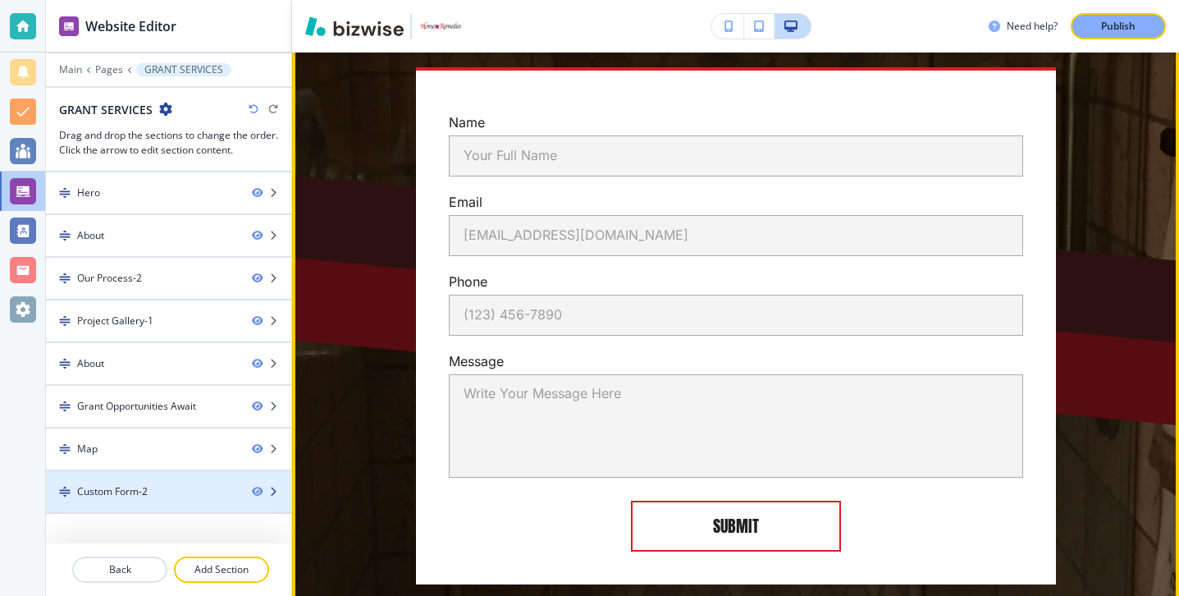
click at [139, 491] on div "Custom Form-2" at bounding box center [112, 491] width 71 height 15
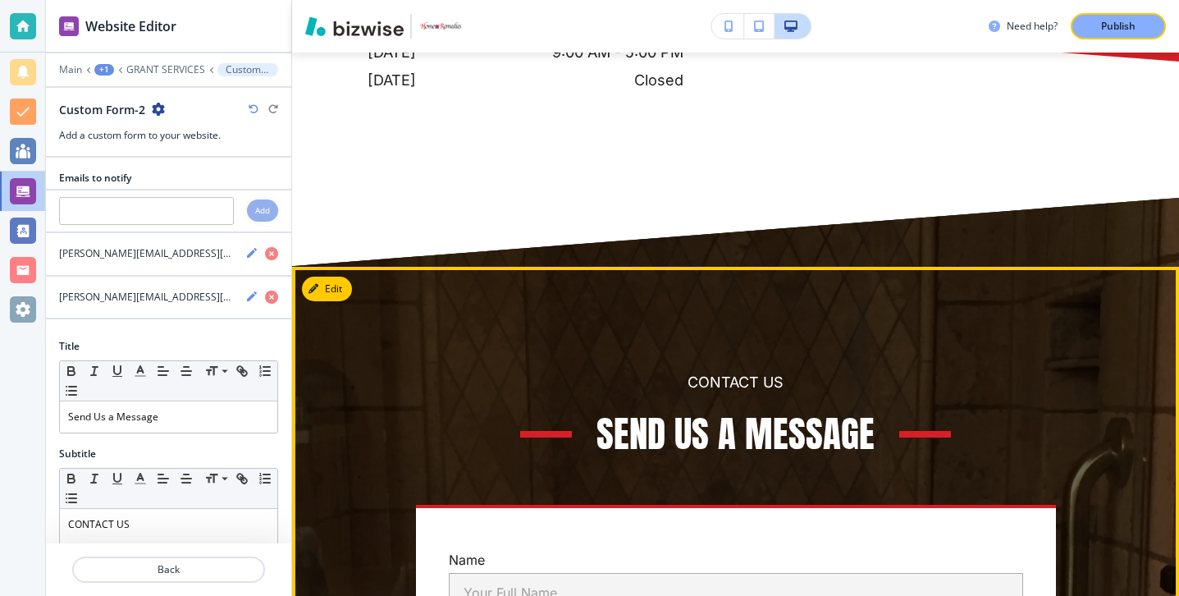
scroll to position [8000, 0]
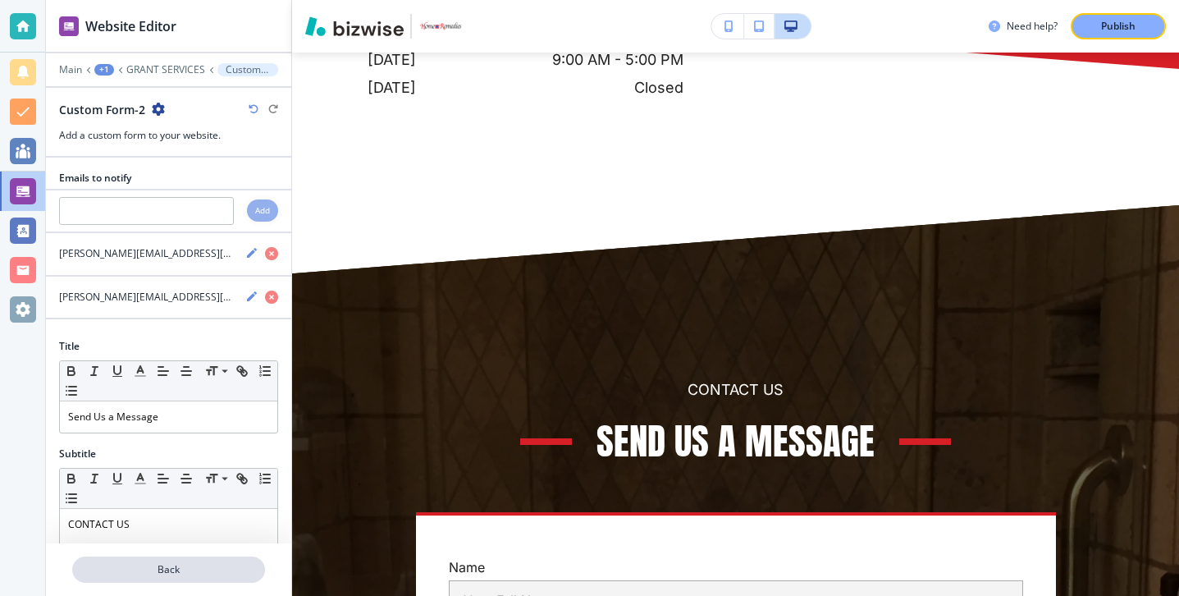
click at [194, 575] on p "Back" at bounding box center [169, 569] width 190 height 15
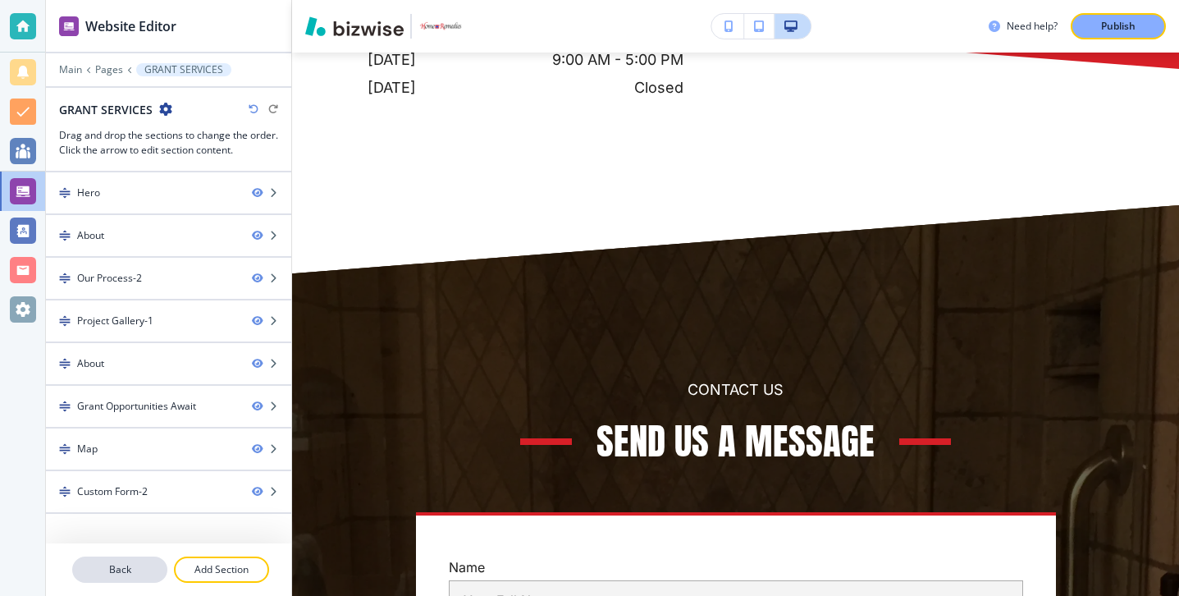
click at [140, 562] on p "Back" at bounding box center [120, 569] width 92 height 15
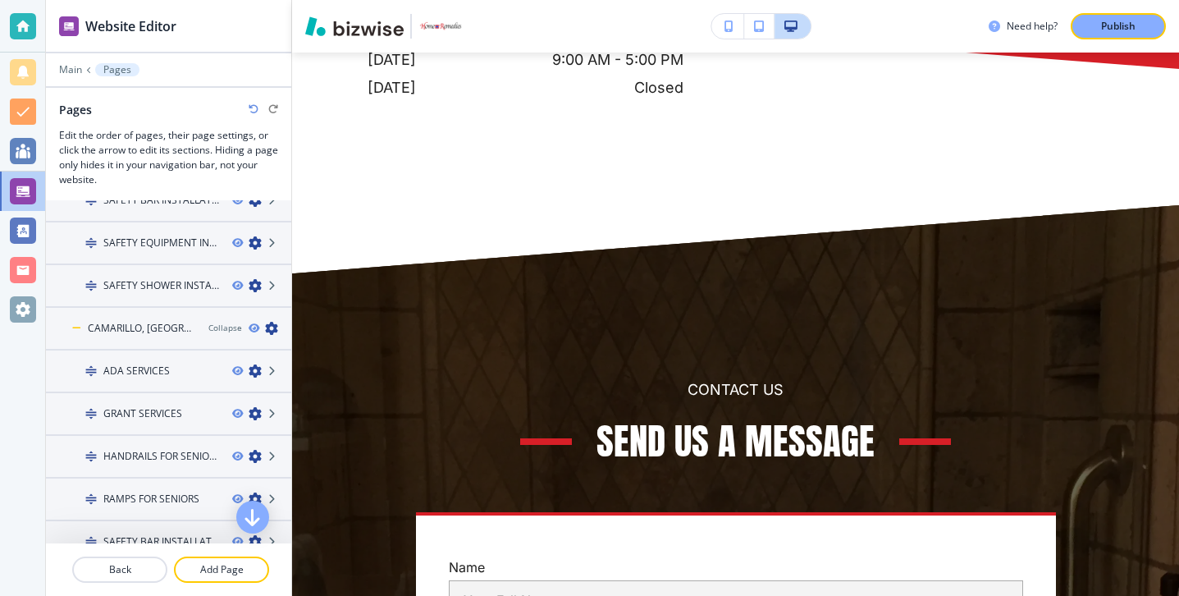
scroll to position [287, 0]
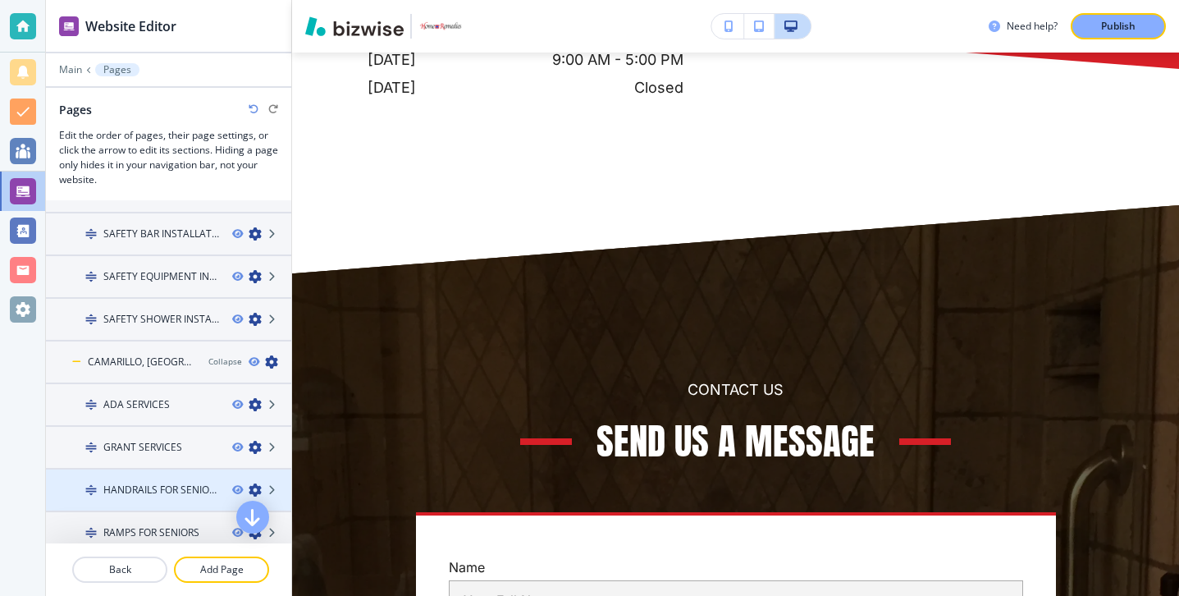
click at [161, 484] on h4 "HANDRAILS FOR SENIORS" at bounding box center [161, 489] width 116 height 15
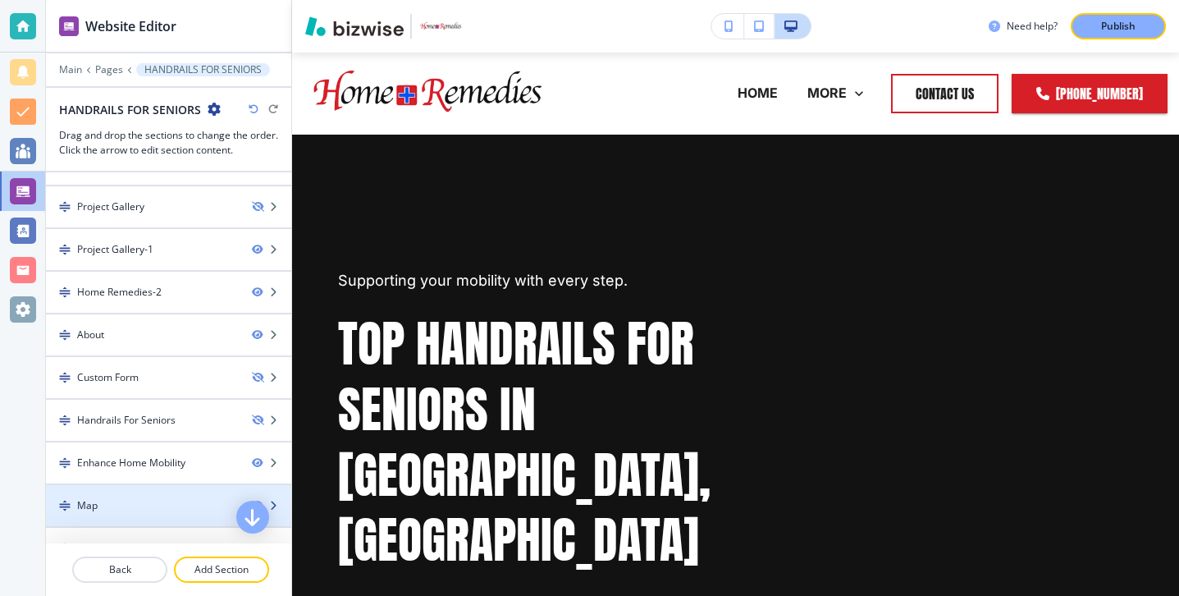
scroll to position [226, 0]
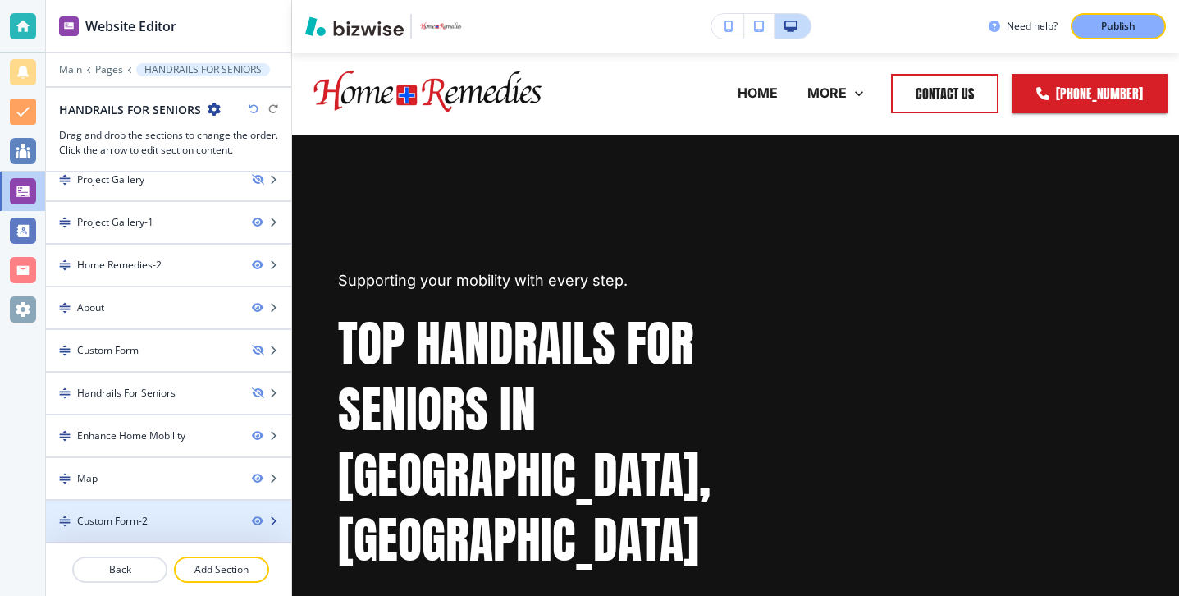
click at [149, 508] on div at bounding box center [168, 507] width 245 height 13
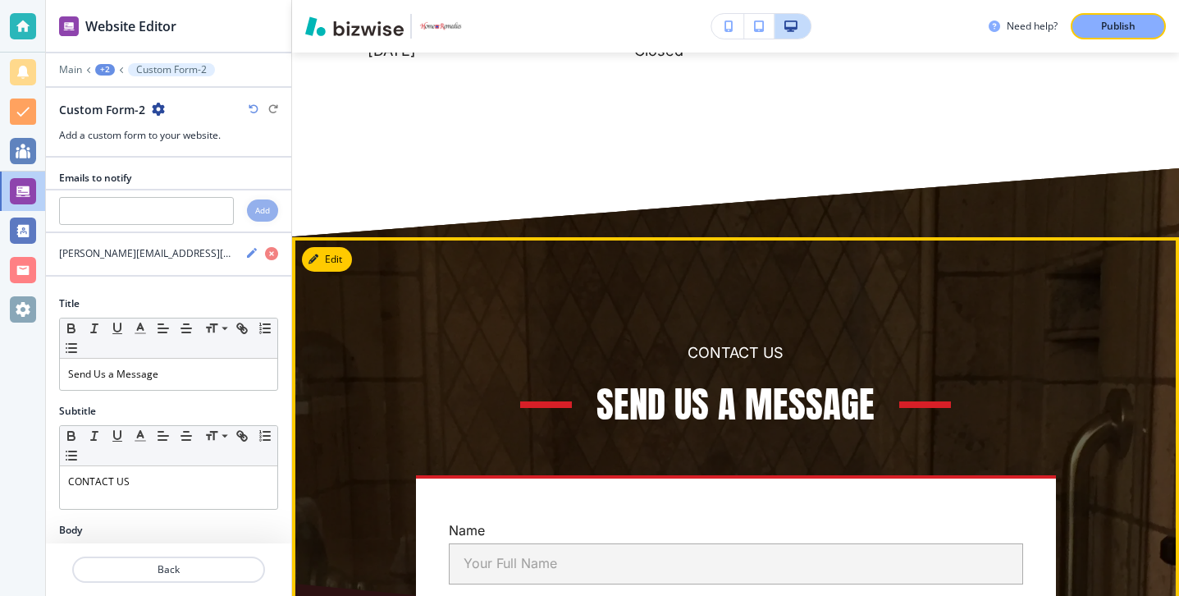
scroll to position [8778, 0]
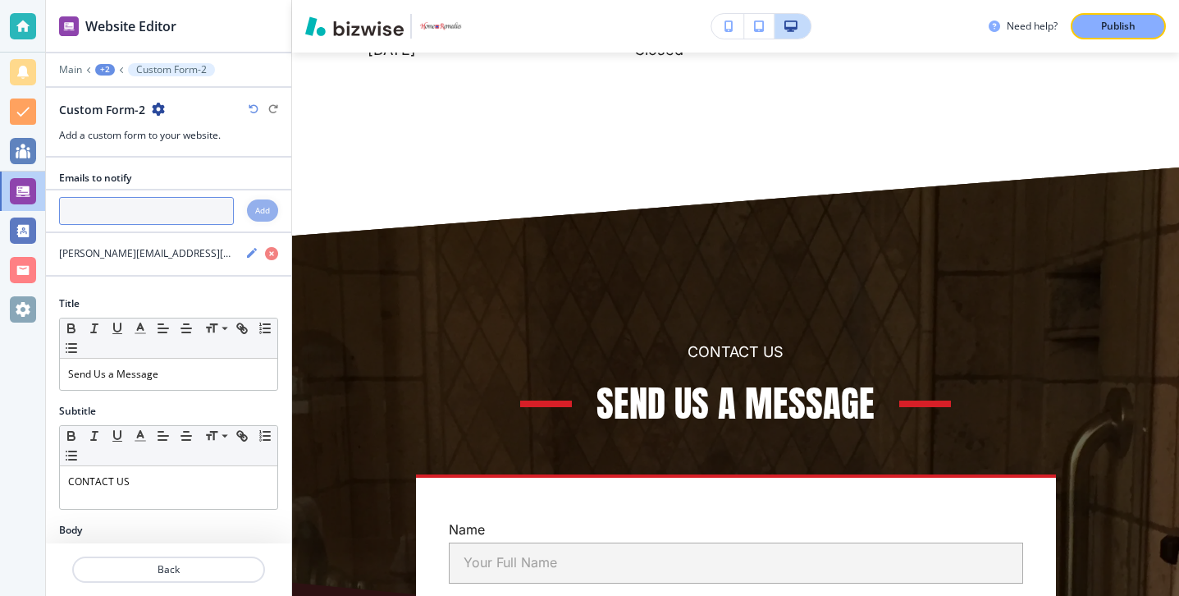
click at [184, 214] on input "text" at bounding box center [146, 211] width 175 height 28
paste input "[PERSON_NAME][EMAIL_ADDRESS][DOMAIN_NAME]"
type input "[PERSON_NAME][EMAIL_ADDRESS][DOMAIN_NAME]"
click at [250, 217] on div "Add" at bounding box center [262, 210] width 31 height 22
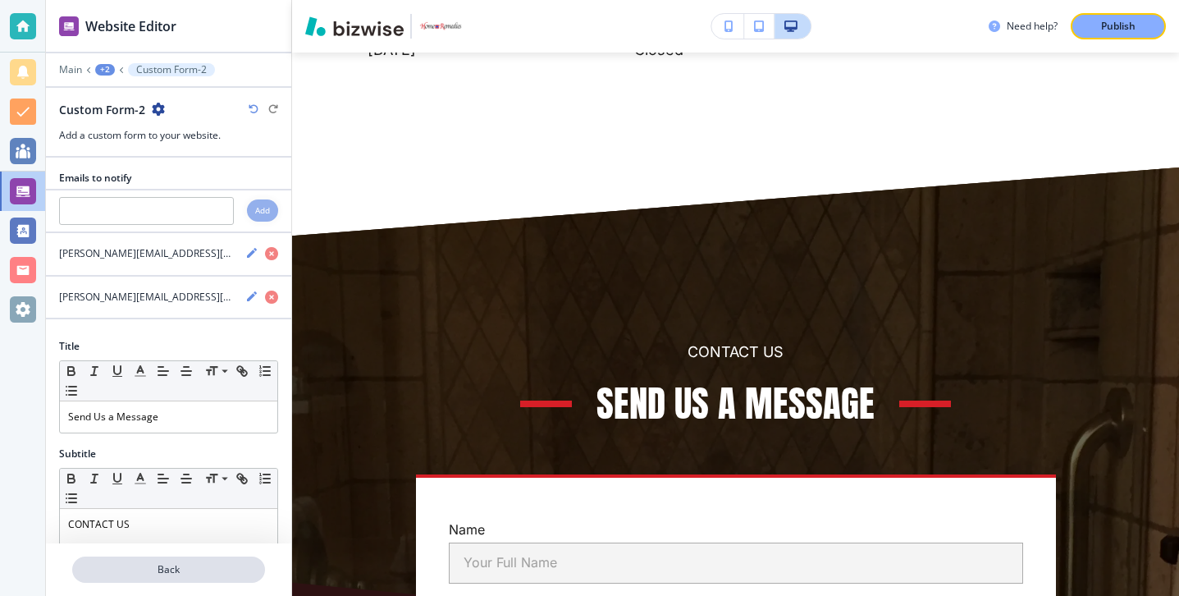
click at [211, 567] on p "Back" at bounding box center [169, 569] width 190 height 15
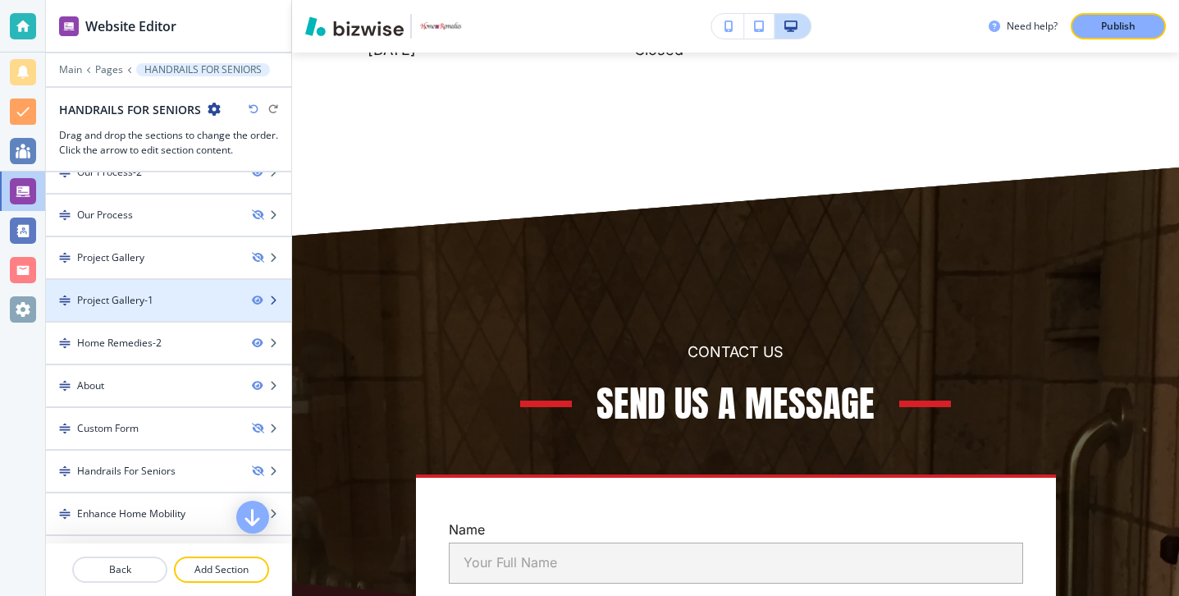
scroll to position [226, 0]
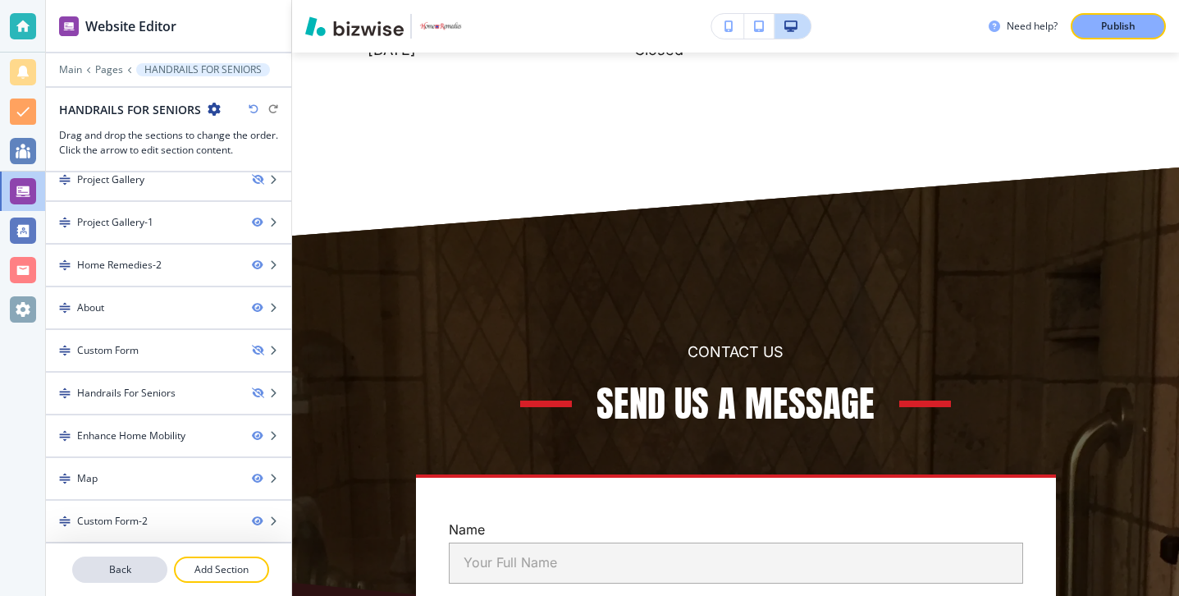
click at [123, 562] on p "Back" at bounding box center [120, 569] width 92 height 15
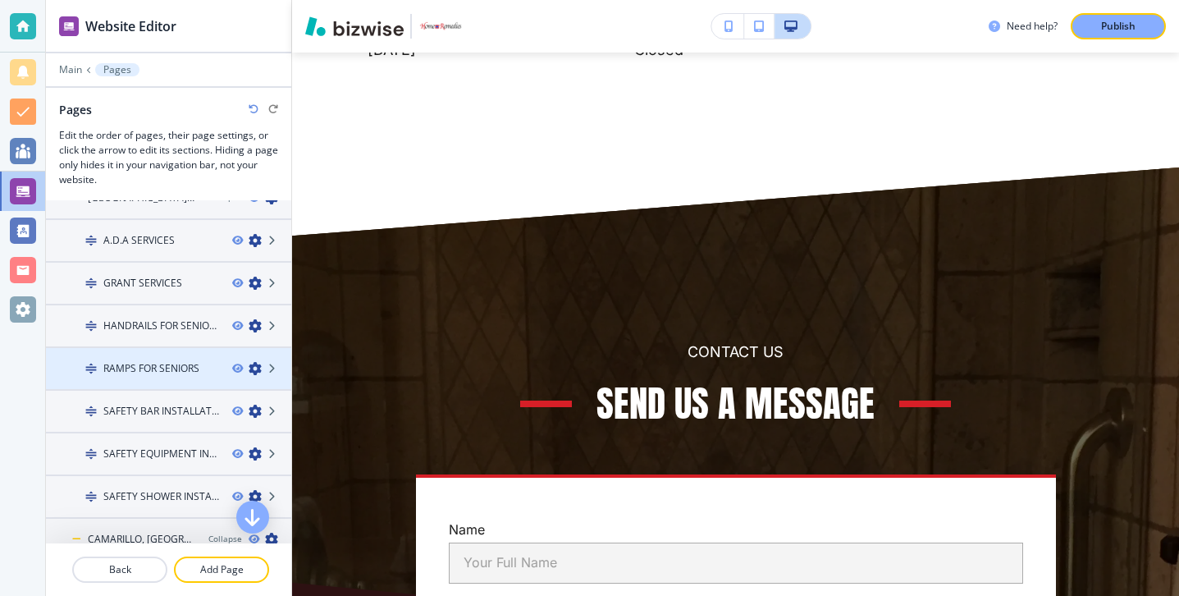
scroll to position [103, 0]
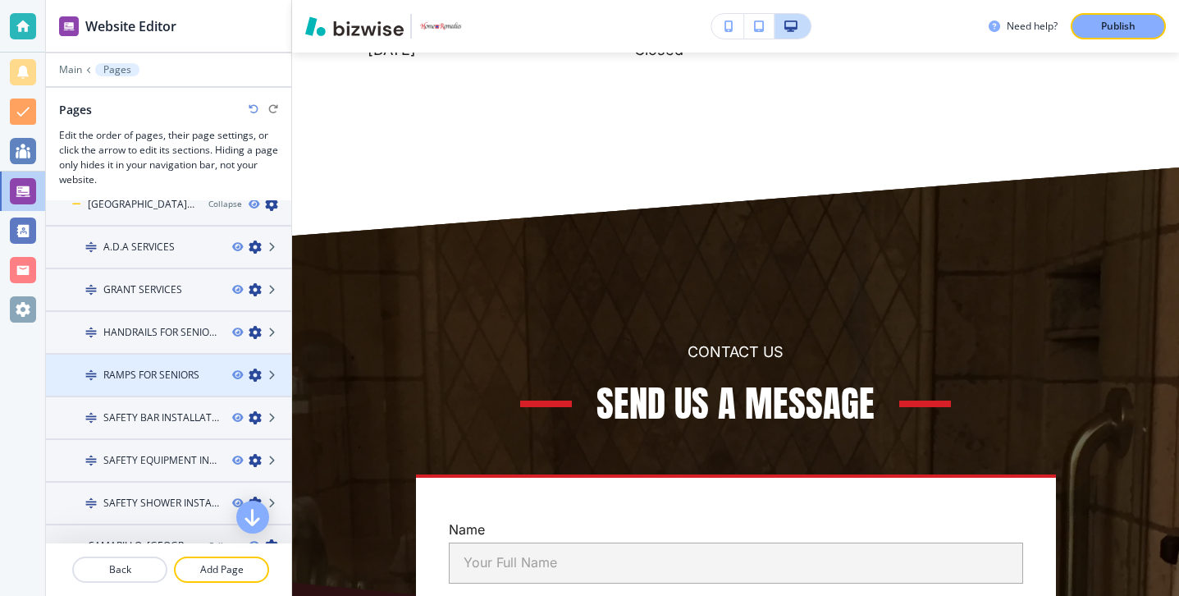
click at [141, 378] on h4 "RAMPS FOR SENIORS" at bounding box center [151, 375] width 96 height 15
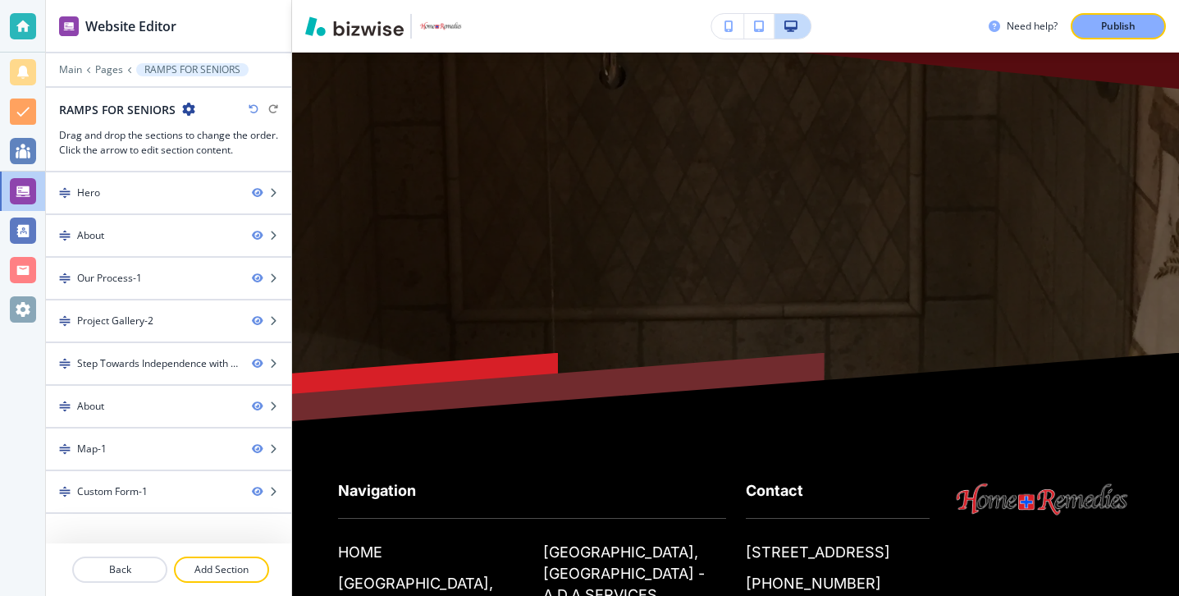
scroll to position [0, 0]
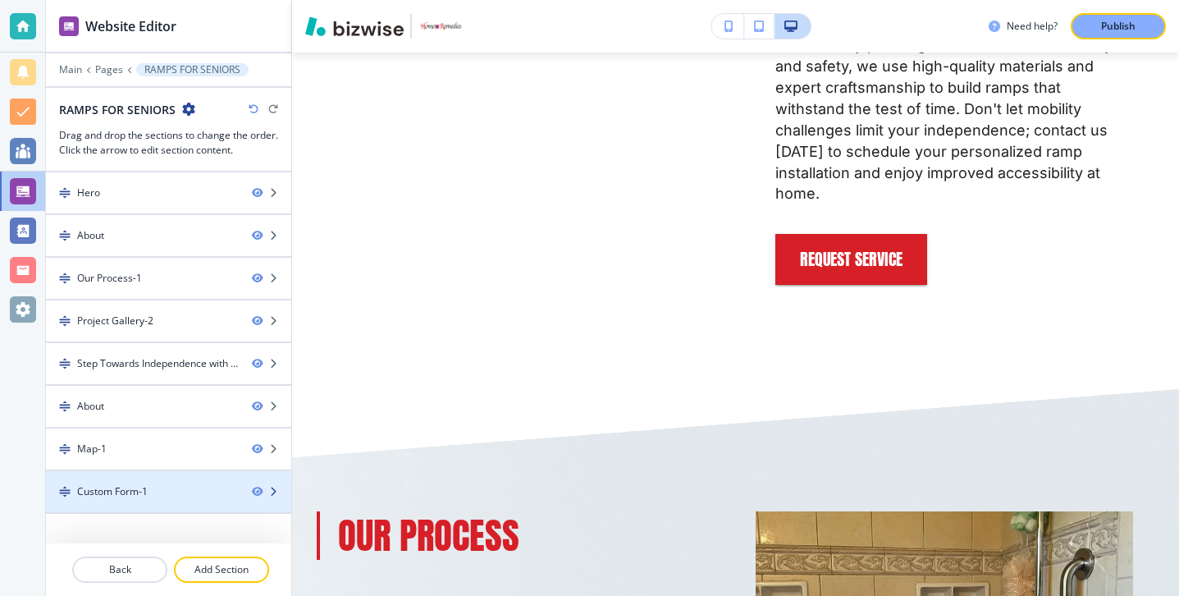
click at [209, 494] on div "Custom Form-1" at bounding box center [142, 491] width 193 height 15
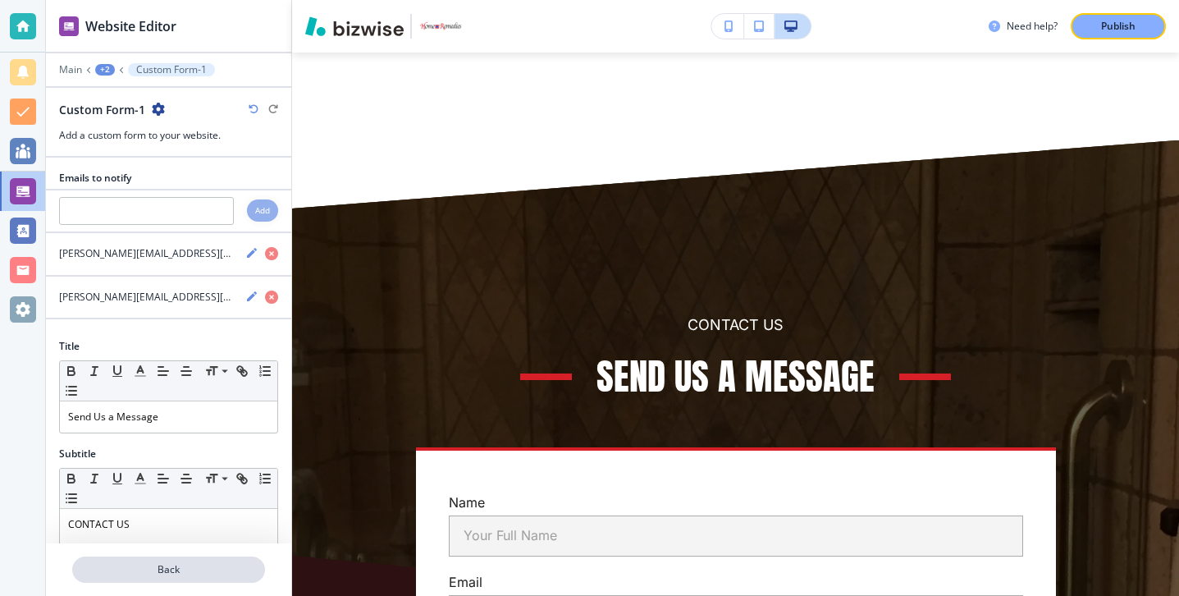
scroll to position [8062, 0]
click at [176, 560] on button "Back" at bounding box center [168, 569] width 193 height 26
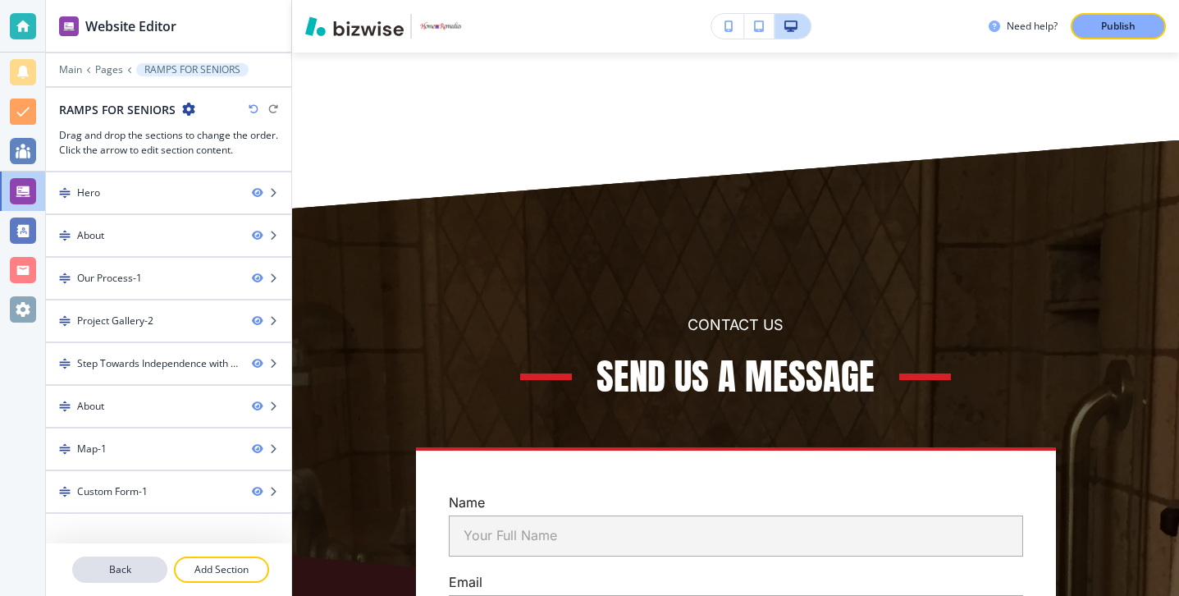
click at [139, 563] on p "Back" at bounding box center [120, 569] width 92 height 15
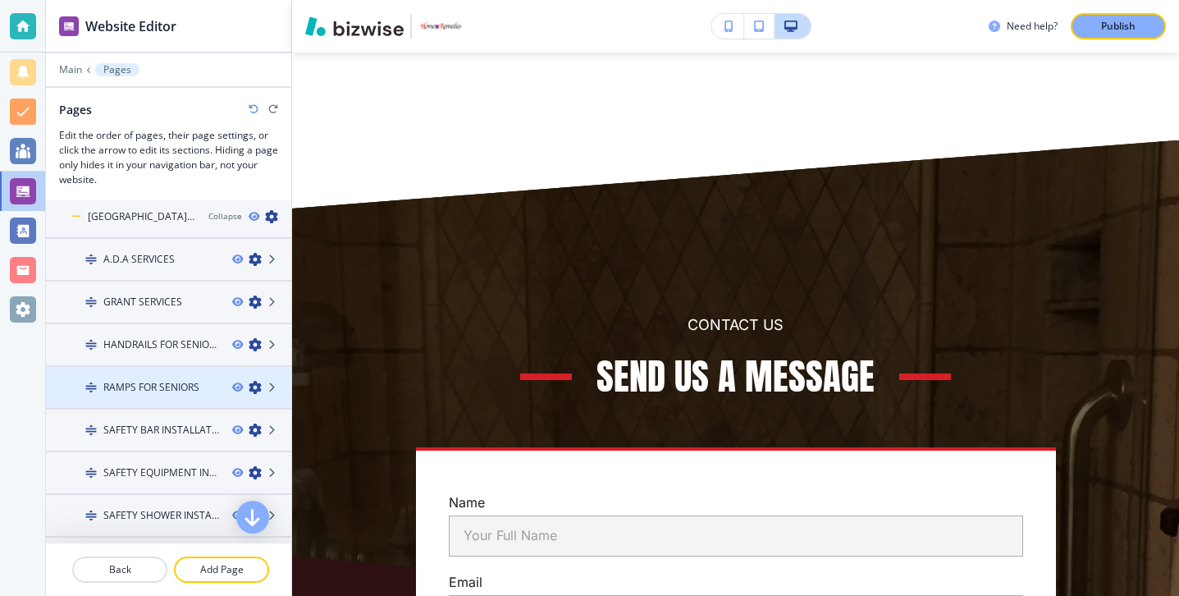
scroll to position [120, 0]
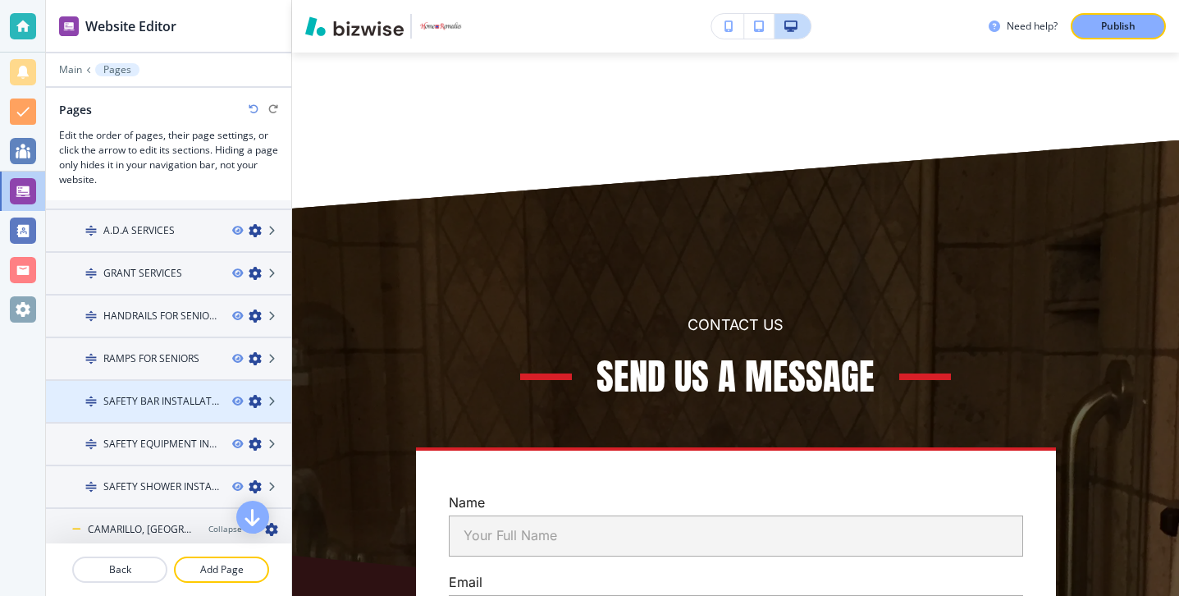
click at [152, 417] on div at bounding box center [168, 415] width 245 height 13
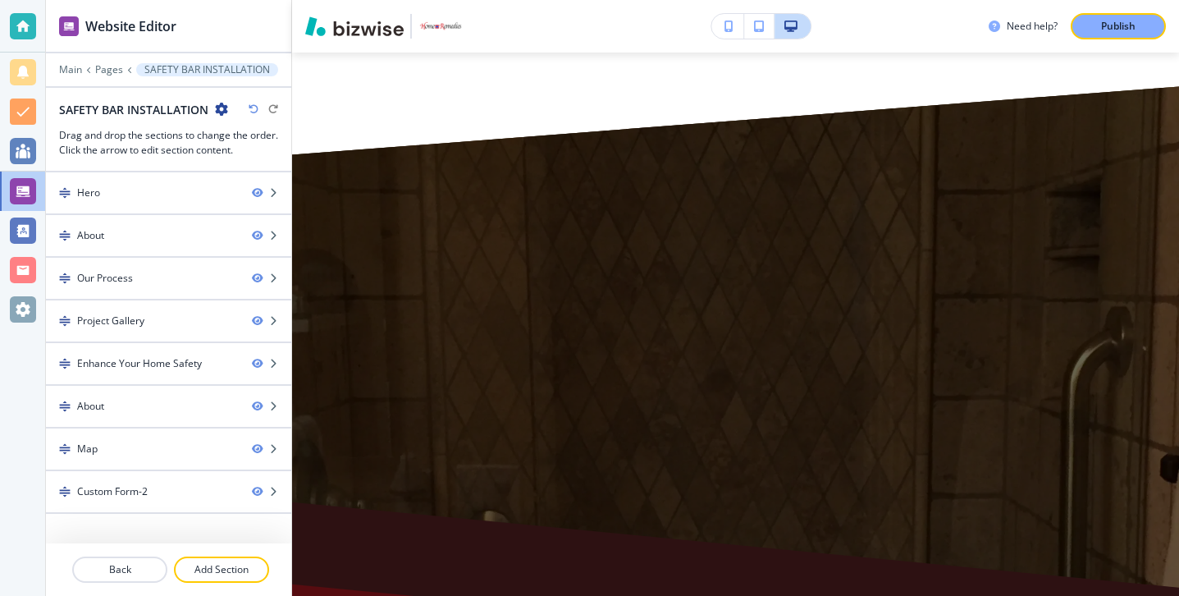
scroll to position [0, 0]
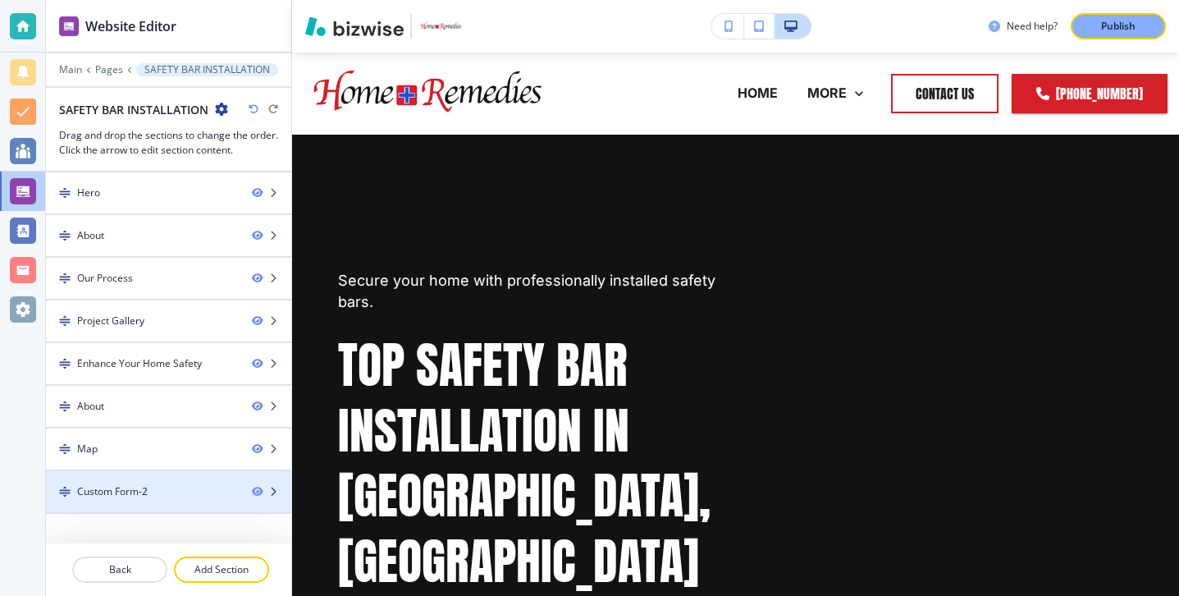
click at [153, 496] on div "Custom Form-2" at bounding box center [142, 491] width 193 height 15
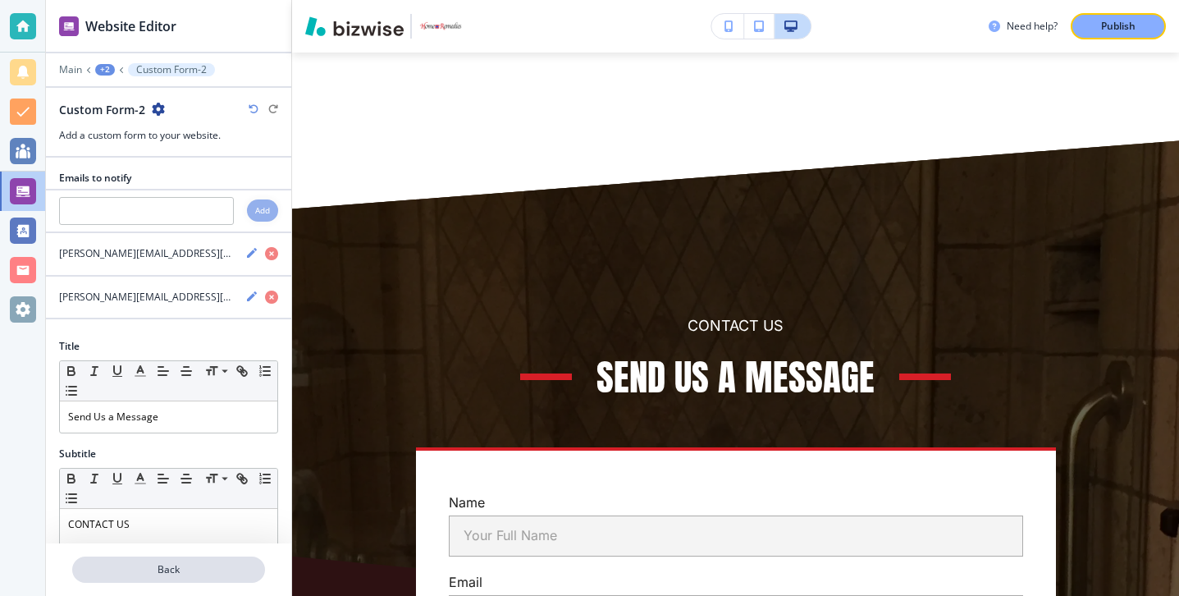
scroll to position [8009, 0]
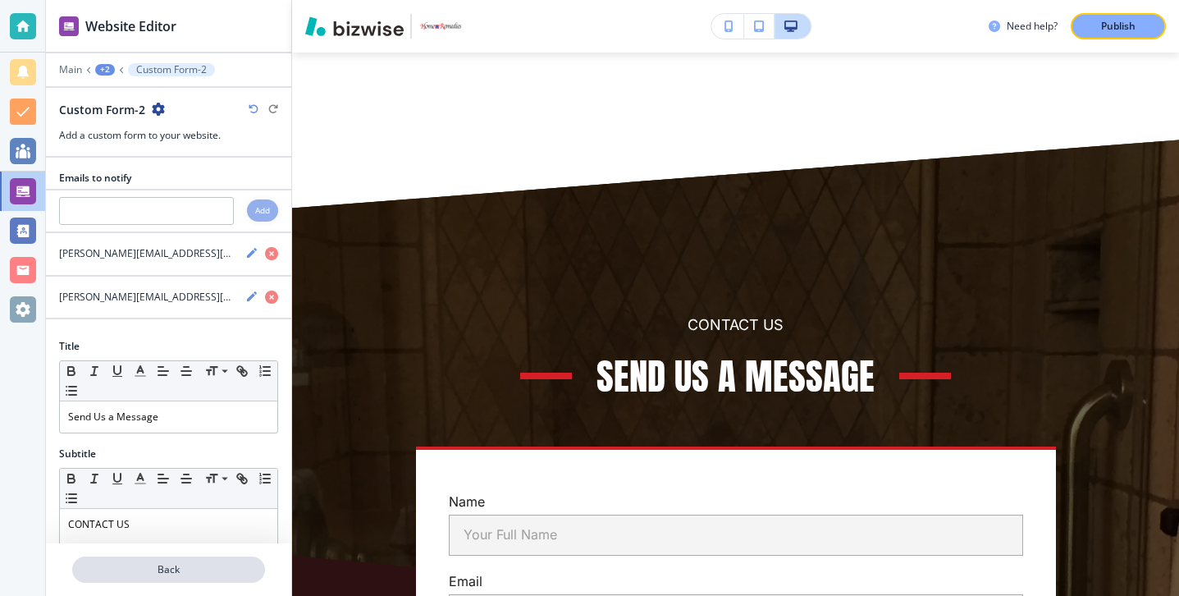
click at [164, 577] on button "Back" at bounding box center [168, 569] width 193 height 26
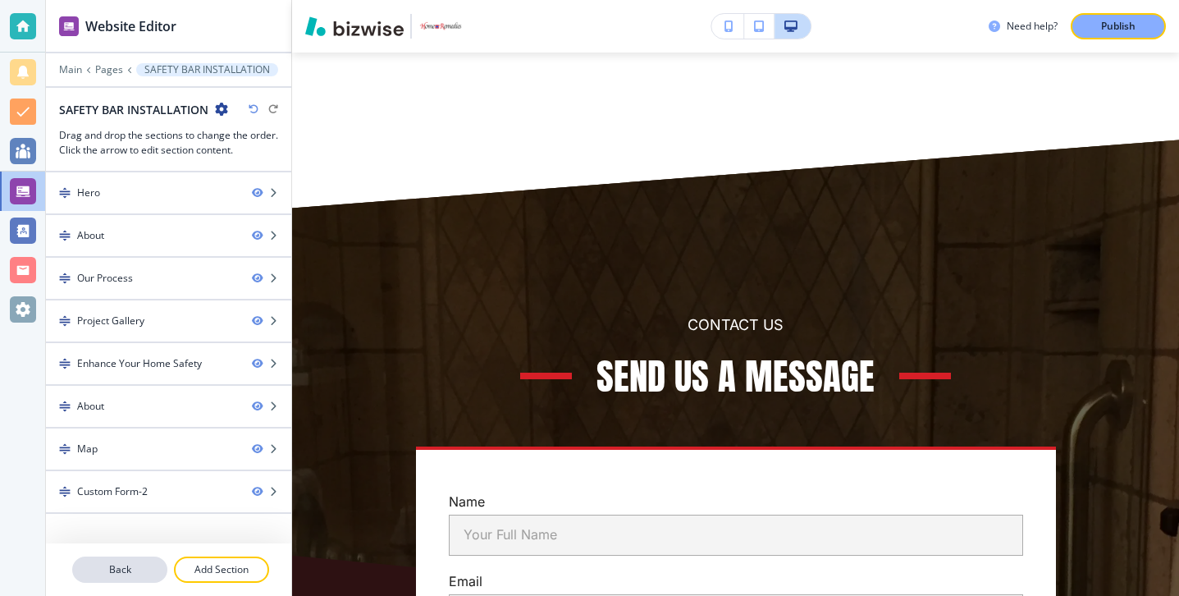
click at [141, 569] on p "Back" at bounding box center [120, 569] width 92 height 15
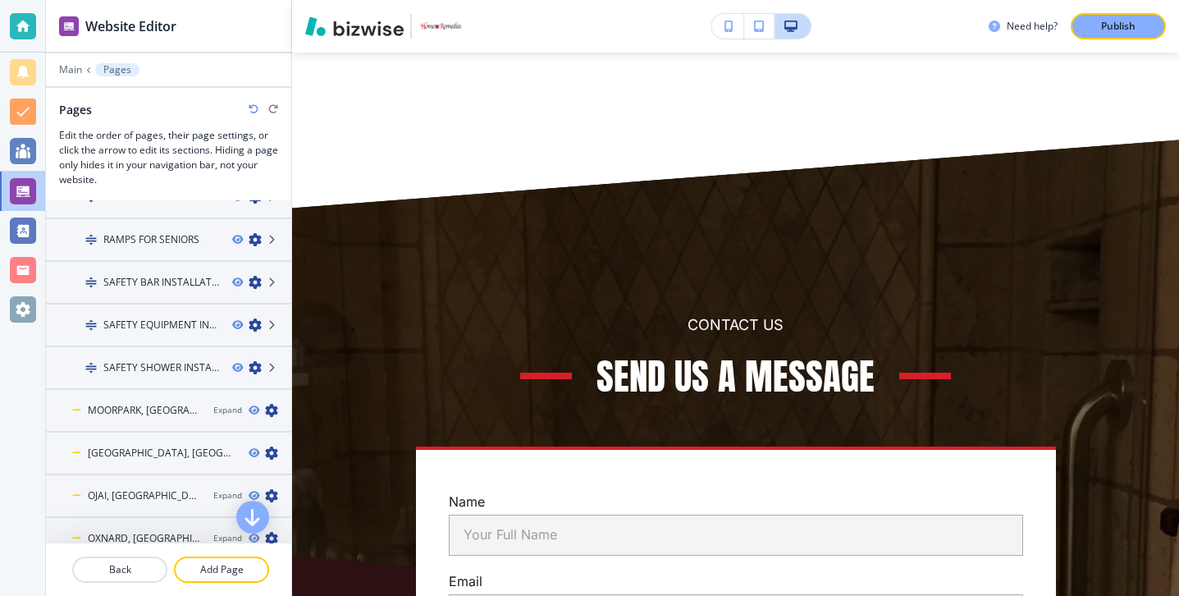
scroll to position [554, 0]
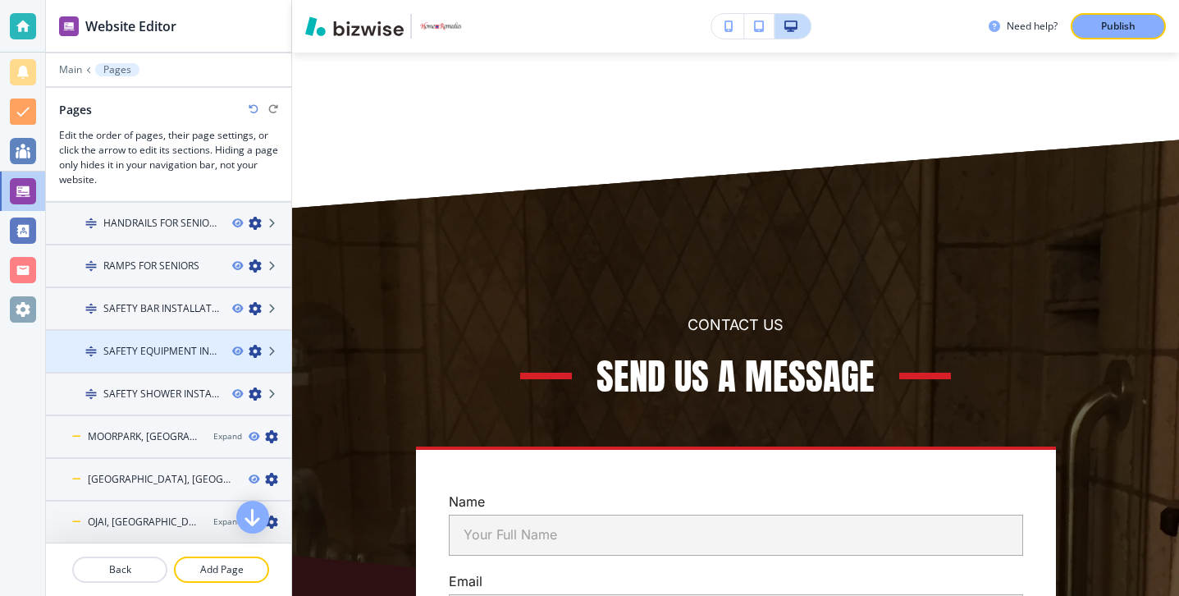
click at [154, 362] on div at bounding box center [168, 365] width 245 height 13
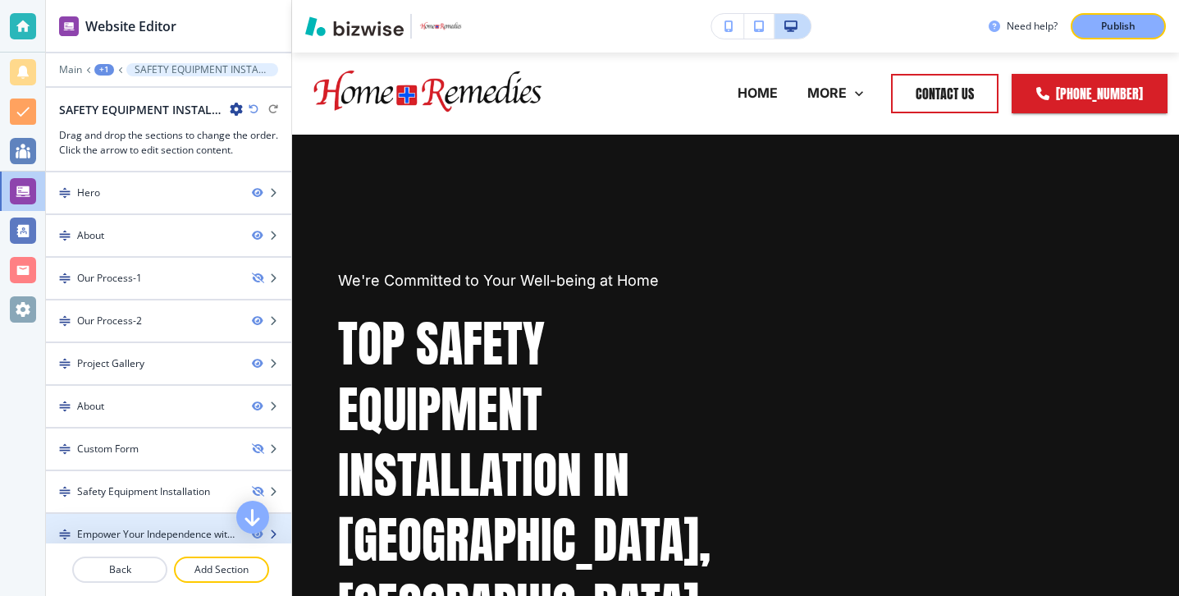
scroll to position [98, 0]
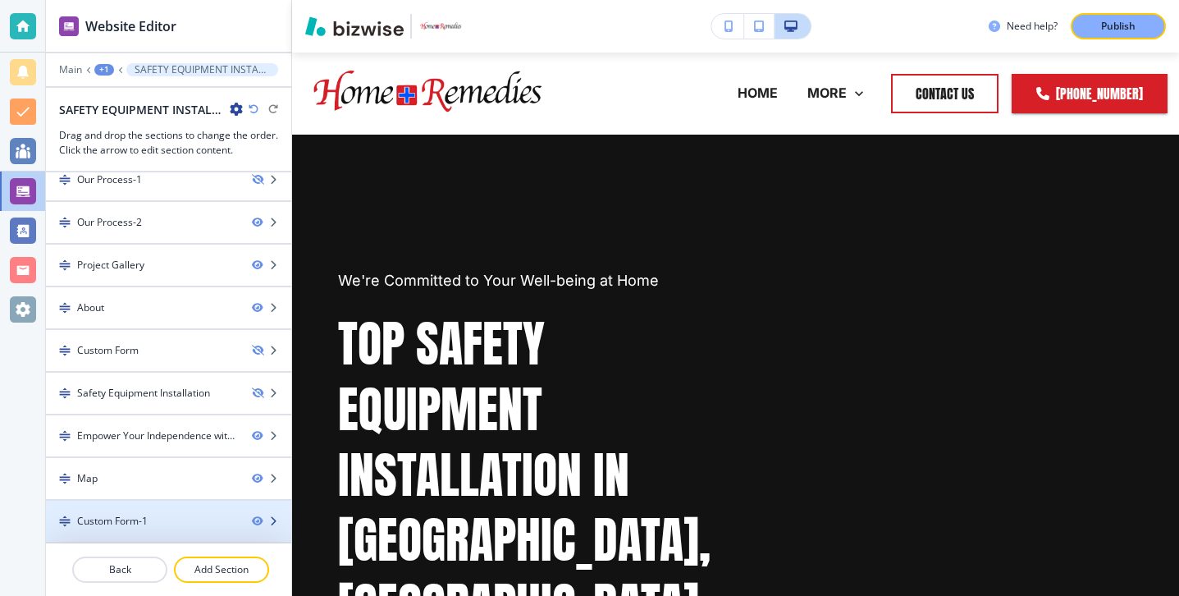
click at [167, 524] on div "Custom Form-1" at bounding box center [142, 521] width 193 height 15
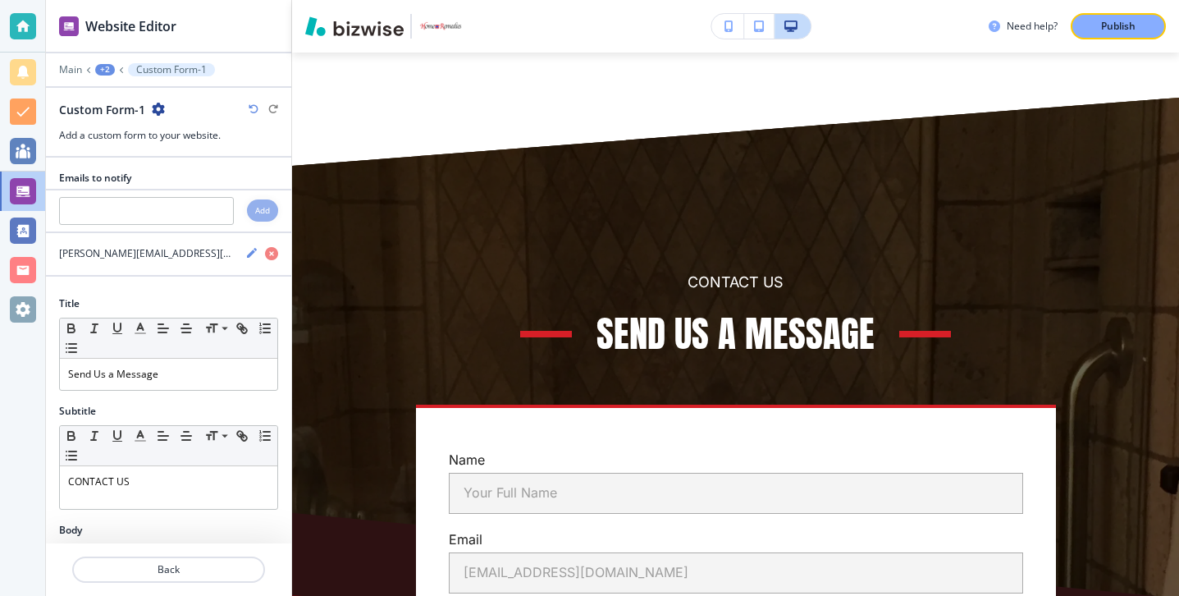
scroll to position [7952, 0]
click at [153, 190] on div at bounding box center [168, 193] width 245 height 7
click at [153, 203] on input "text" at bounding box center [146, 211] width 175 height 28
paste input "[PERSON_NAME][EMAIL_ADDRESS][DOMAIN_NAME]"
type input "[PERSON_NAME][EMAIL_ADDRESS][DOMAIN_NAME]"
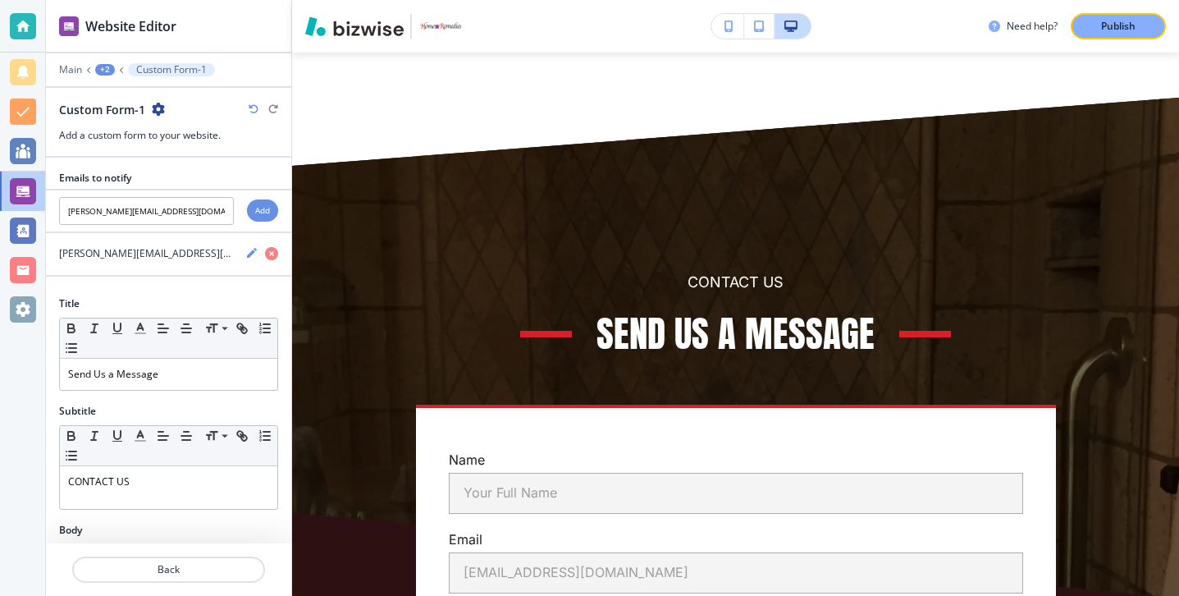
click at [250, 208] on div "Add" at bounding box center [262, 210] width 31 height 22
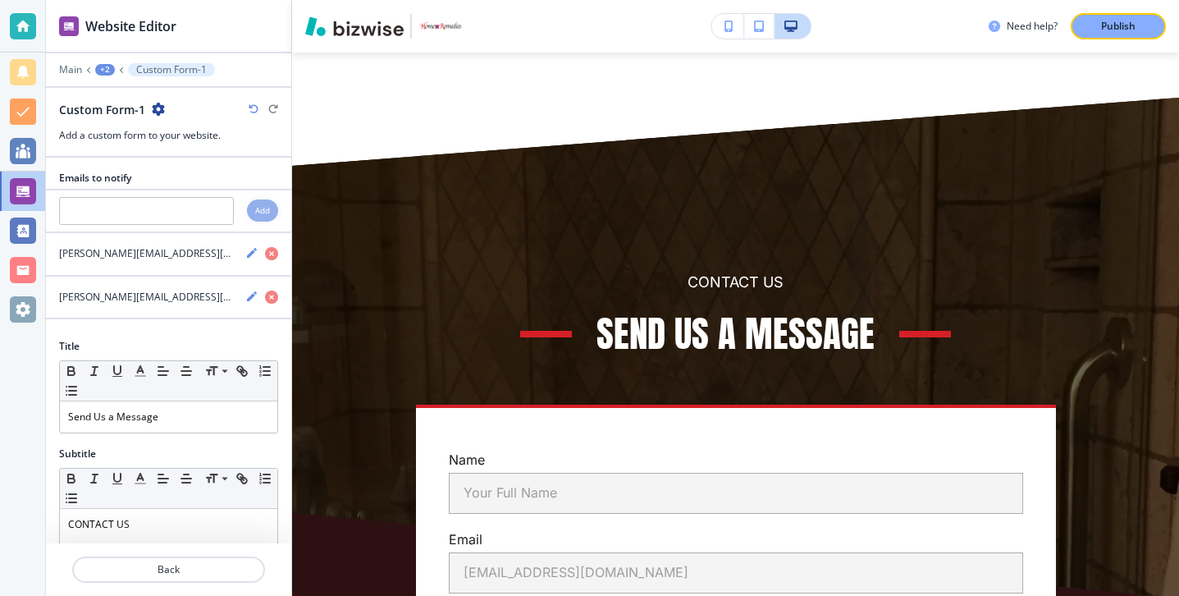
click at [204, 555] on div at bounding box center [168, 549] width 245 height 13
click at [205, 560] on button "Back" at bounding box center [168, 569] width 193 height 26
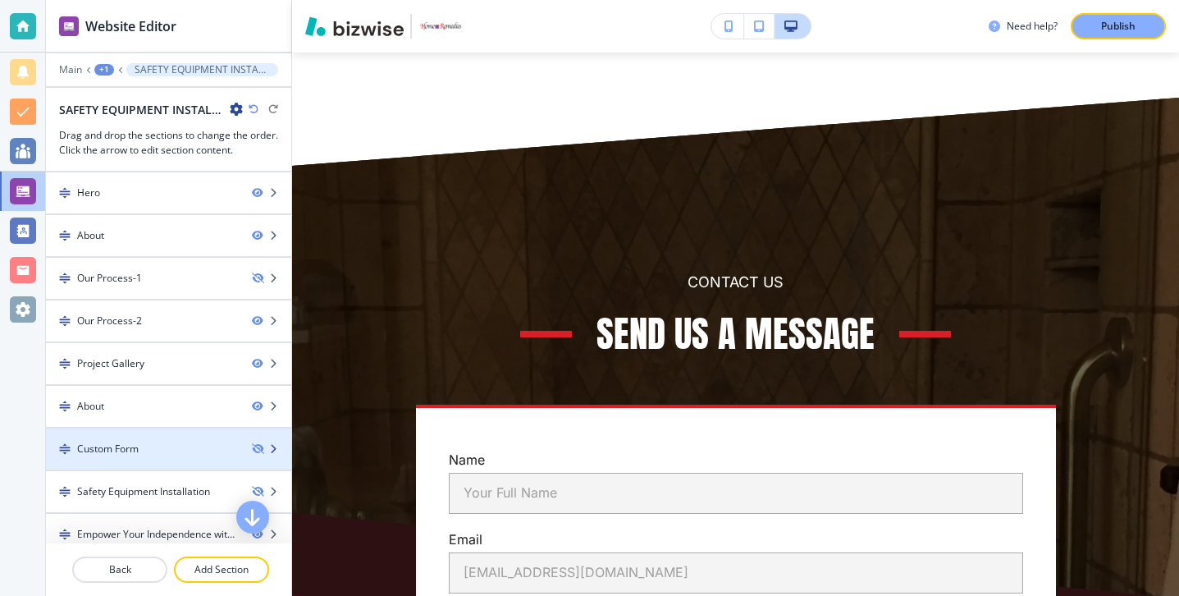
scroll to position [98, 0]
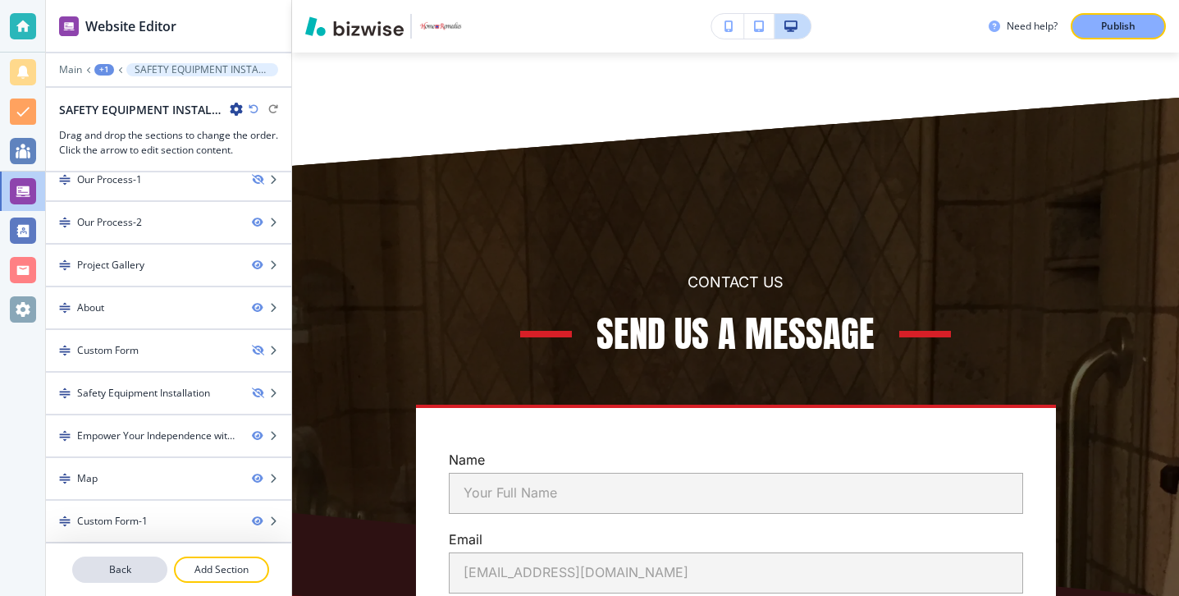
click at [148, 566] on p "Back" at bounding box center [120, 569] width 92 height 15
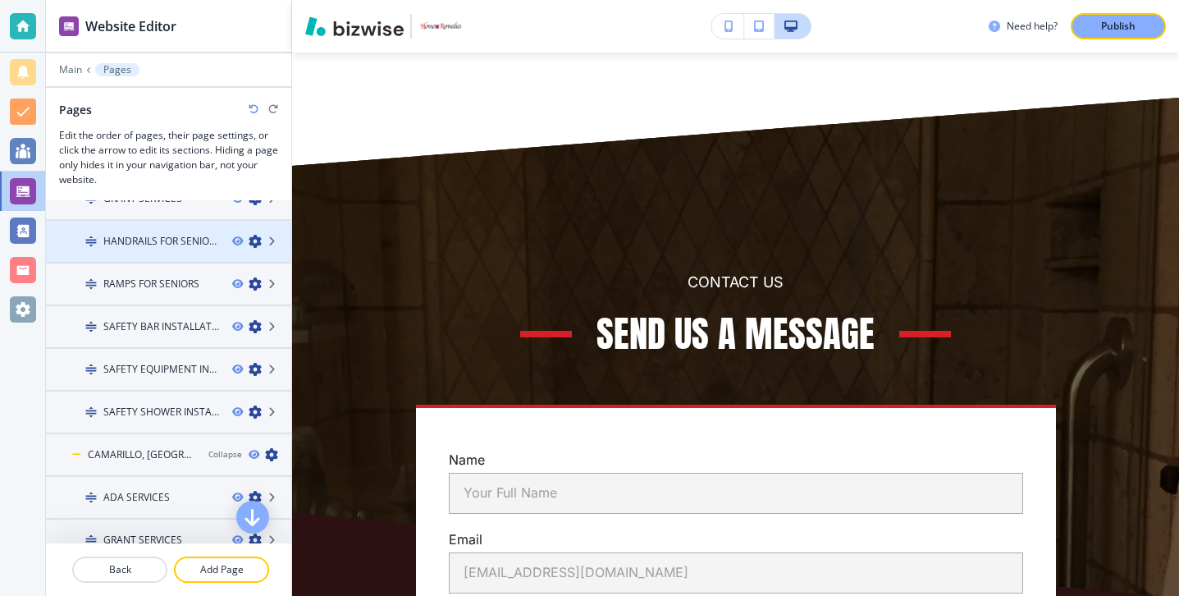
scroll to position [205, 0]
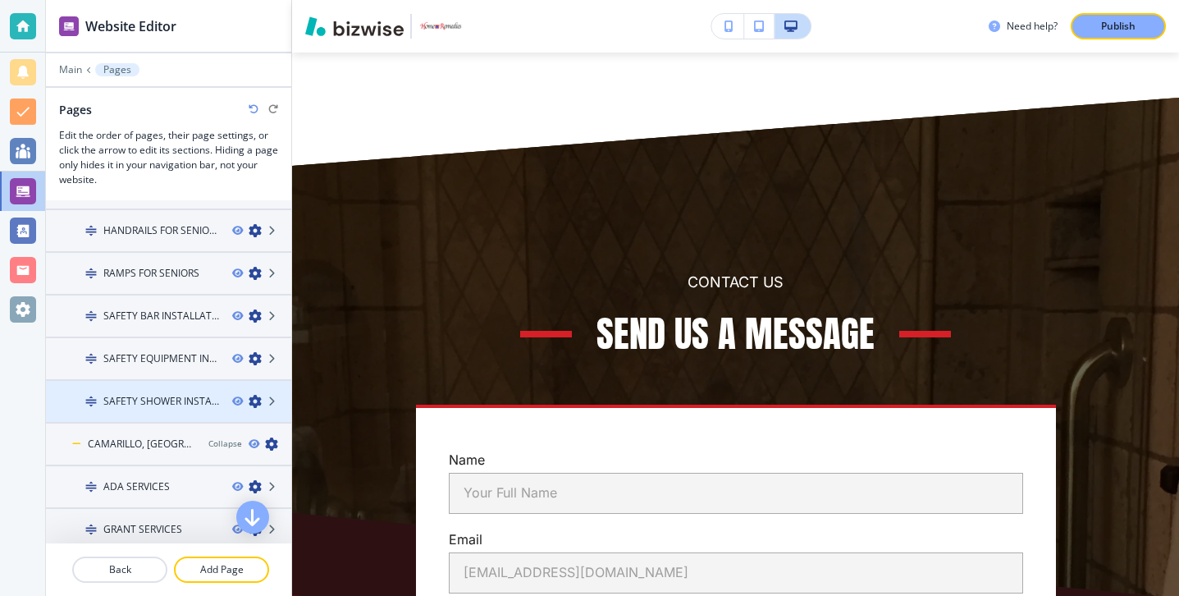
click at [162, 409] on div at bounding box center [168, 415] width 245 height 13
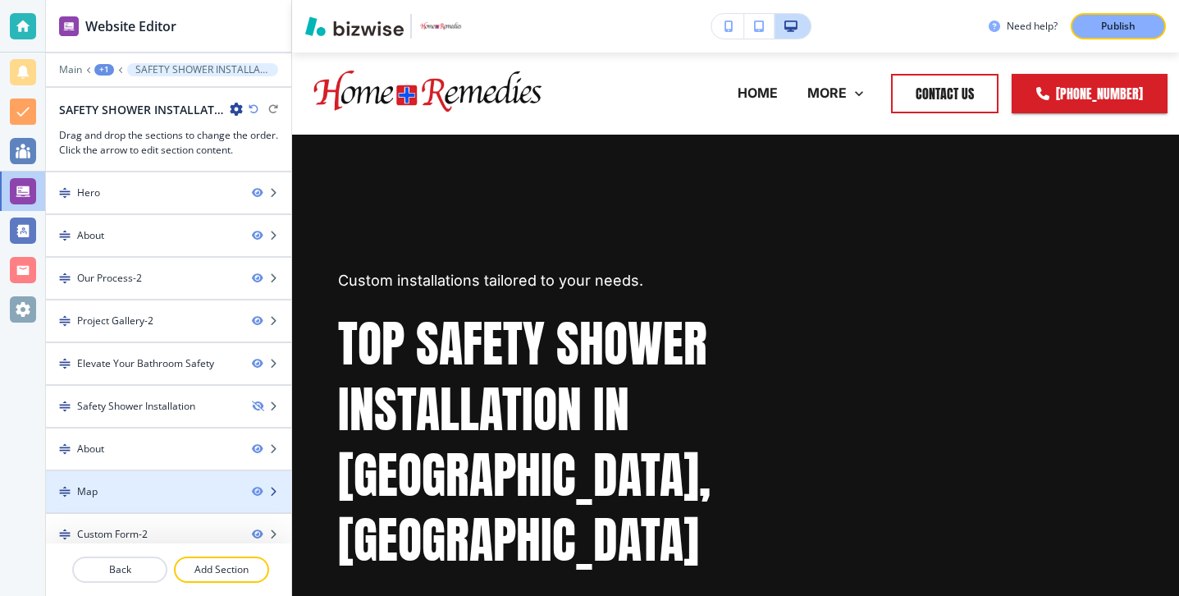
scroll to position [13, 0]
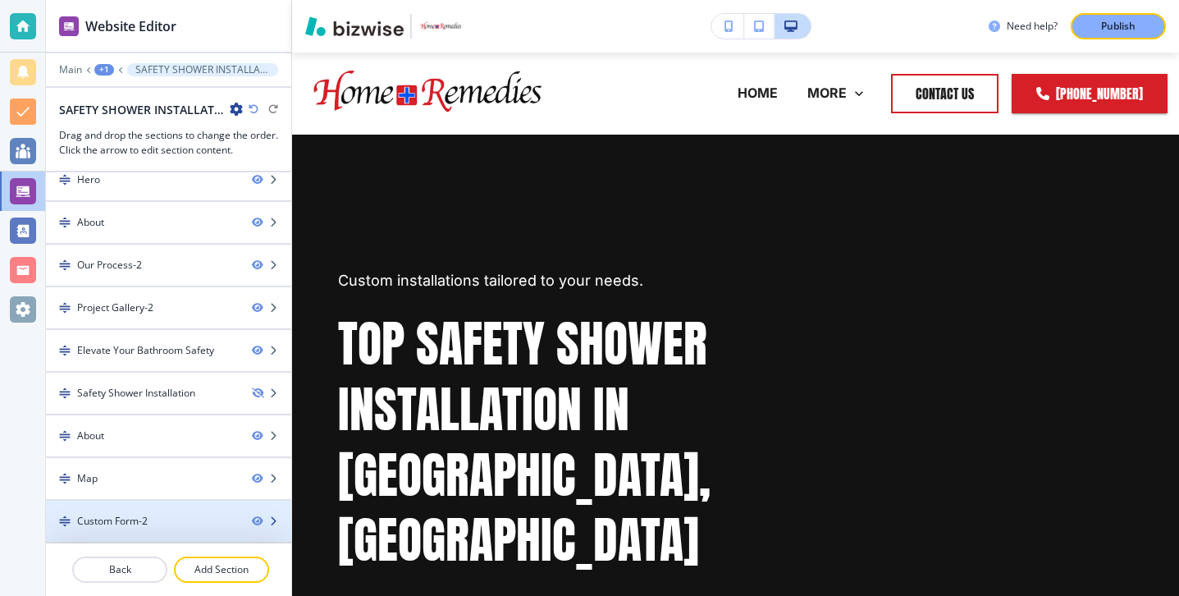
click at [176, 503] on div at bounding box center [168, 507] width 245 height 13
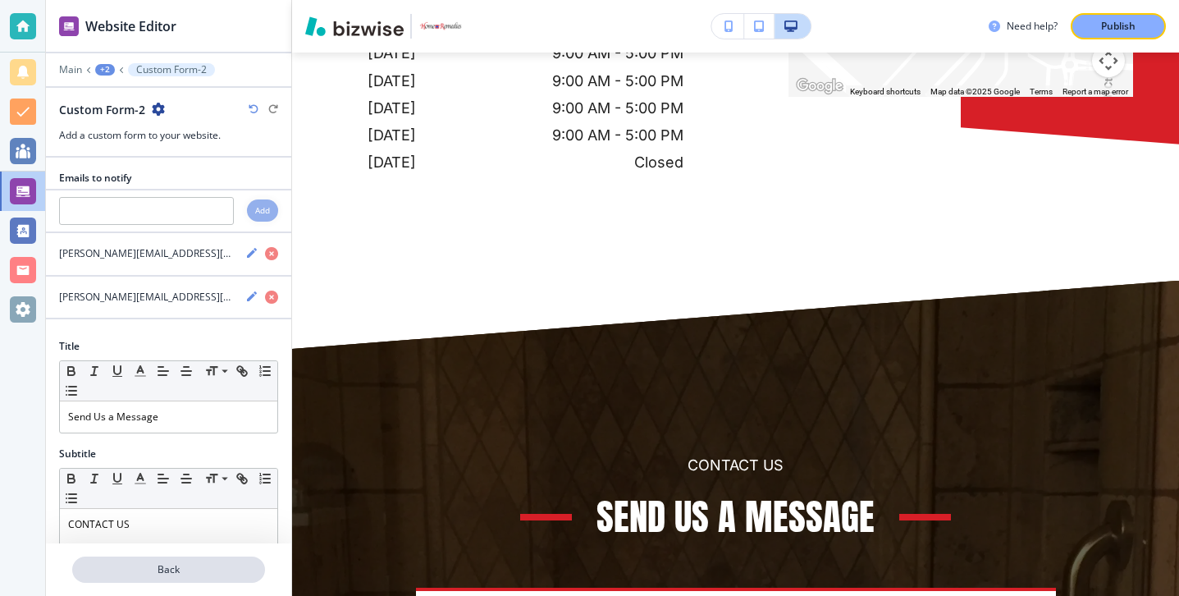
click at [153, 560] on button "Back" at bounding box center [168, 569] width 193 height 26
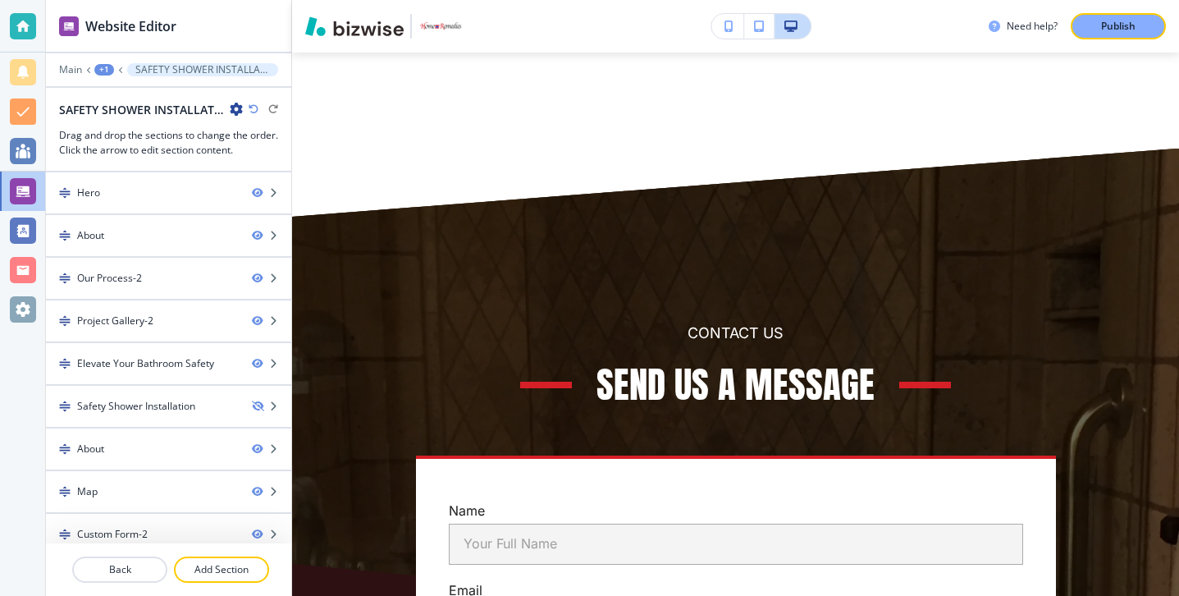
scroll to position [7997, 0]
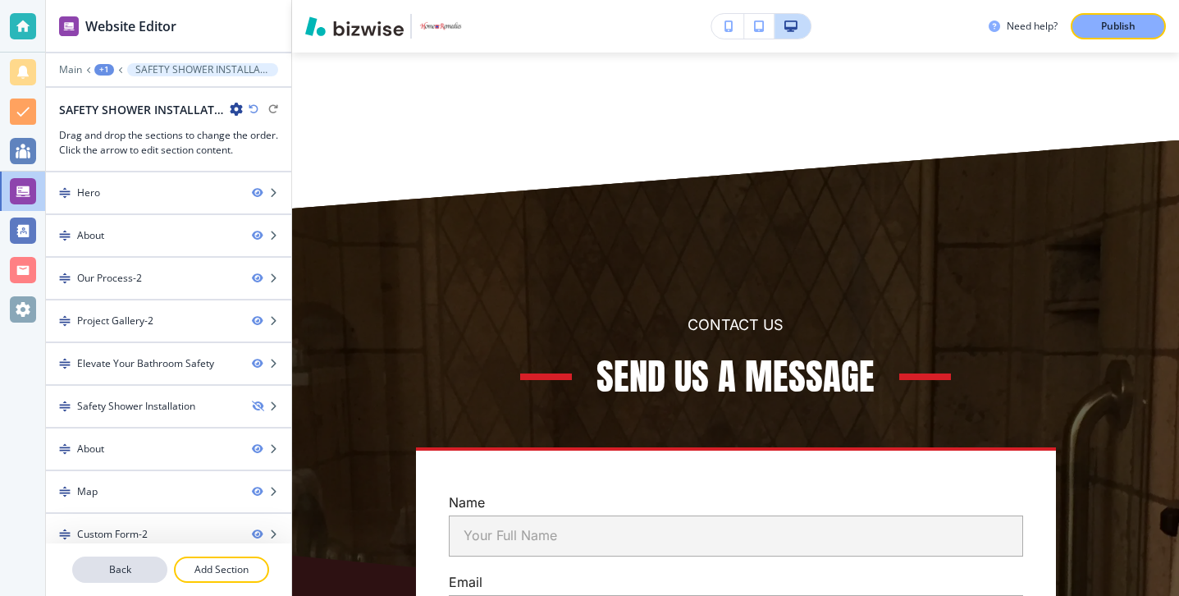
click at [149, 568] on p "Back" at bounding box center [120, 569] width 92 height 15
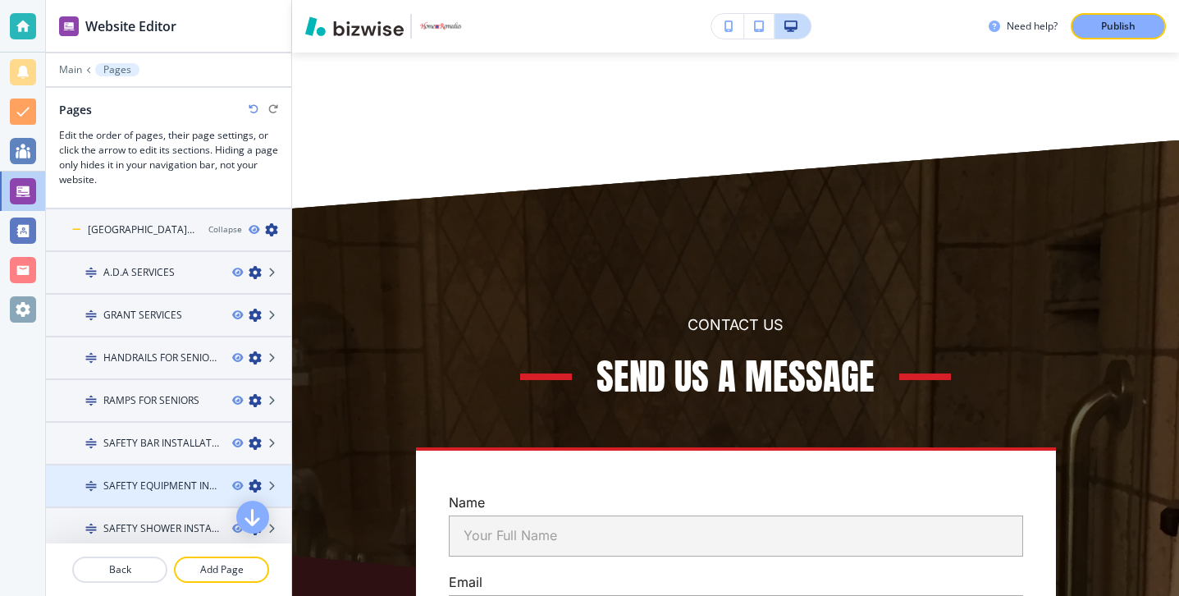
scroll to position [0, 0]
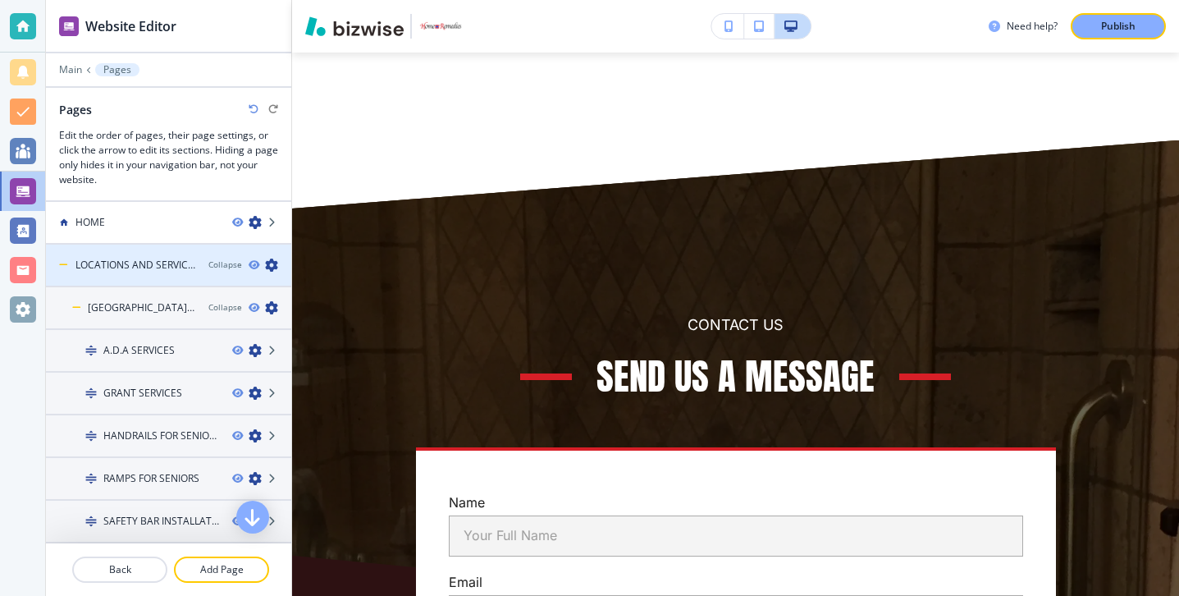
click at [121, 272] on h4 "LOCATIONS AND SERVICES" at bounding box center [135, 265] width 120 height 15
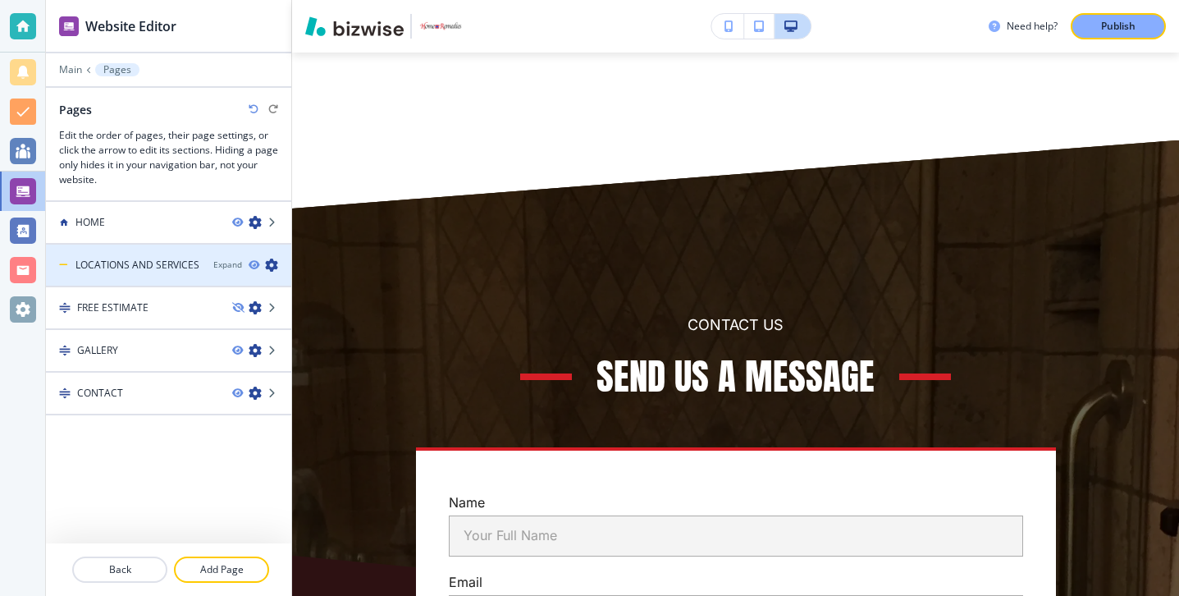
click at [121, 272] on div at bounding box center [168, 278] width 245 height 13
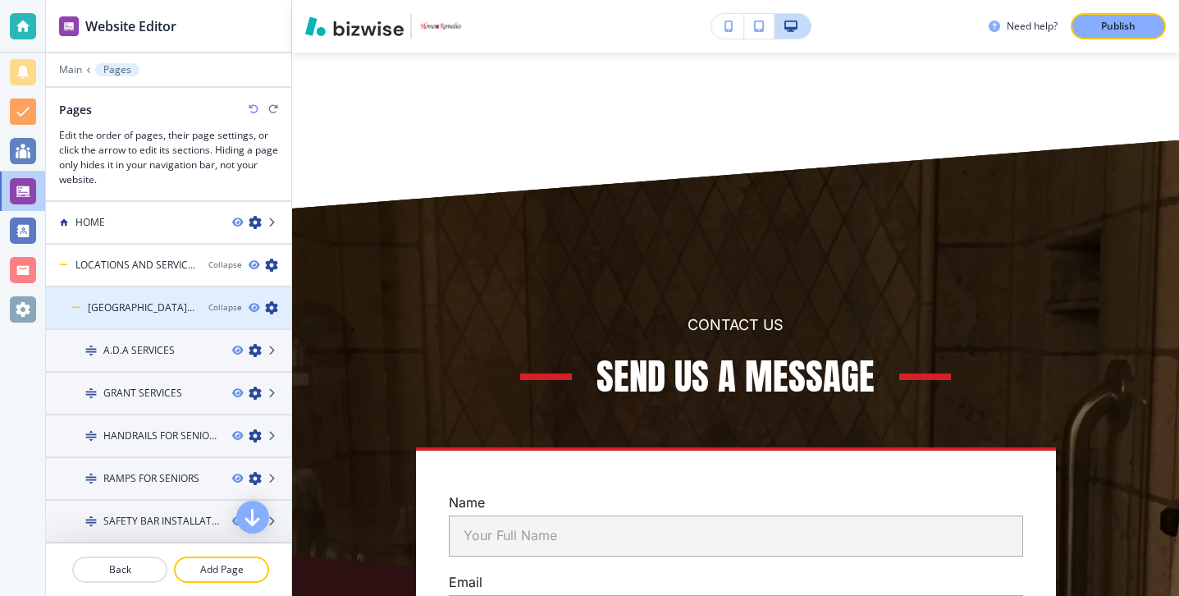
click at [125, 302] on h4 "[GEOGRAPHIC_DATA], [GEOGRAPHIC_DATA]" at bounding box center [141, 307] width 107 height 15
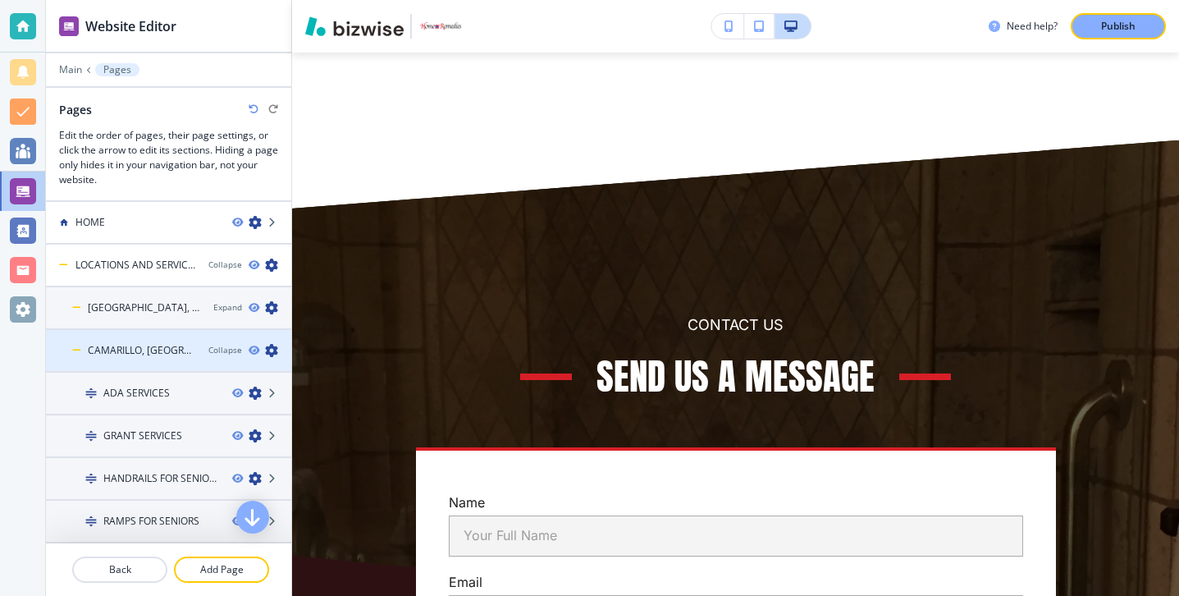
click at [131, 353] on h4 "CAMARILLO, [GEOGRAPHIC_DATA]" at bounding box center [141, 350] width 107 height 15
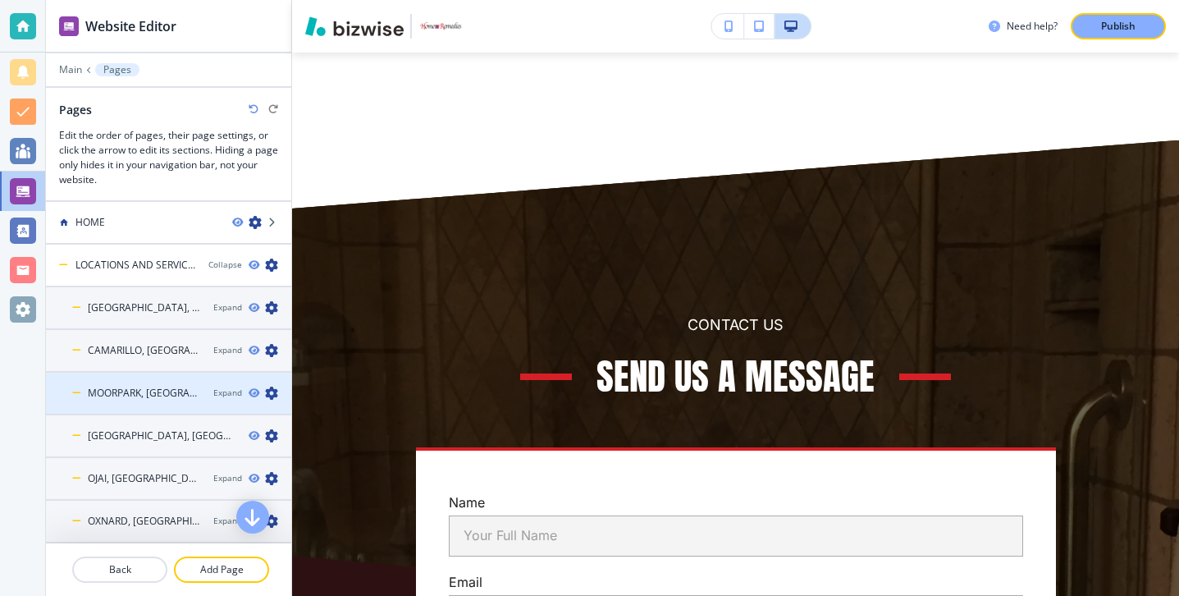
click at [149, 406] on div at bounding box center [168, 406] width 245 height 13
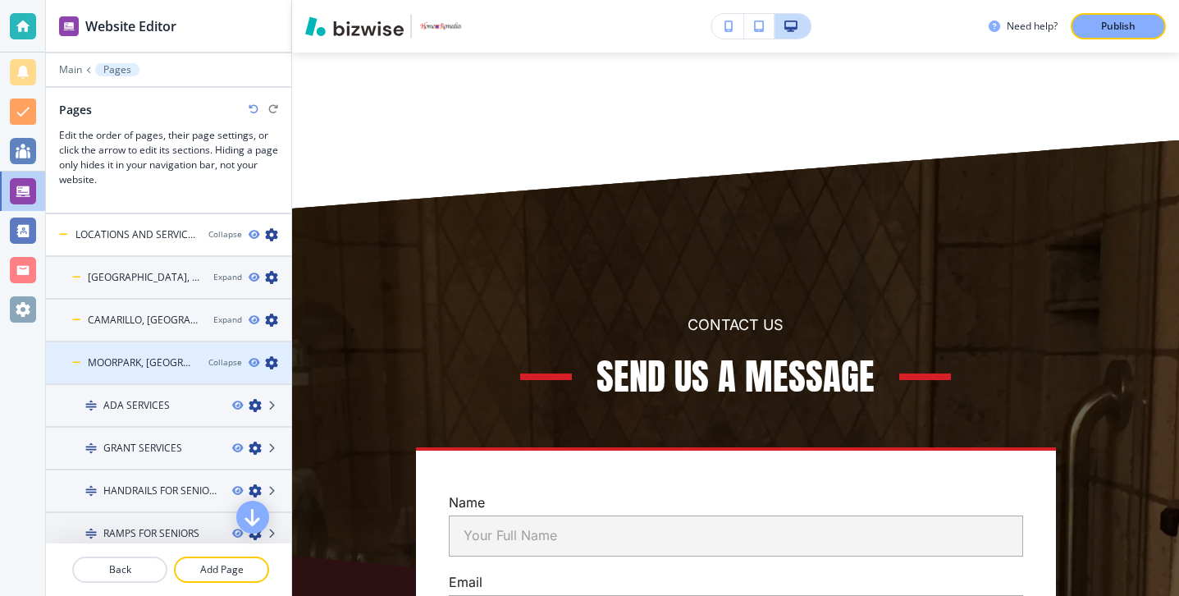
scroll to position [31, 0]
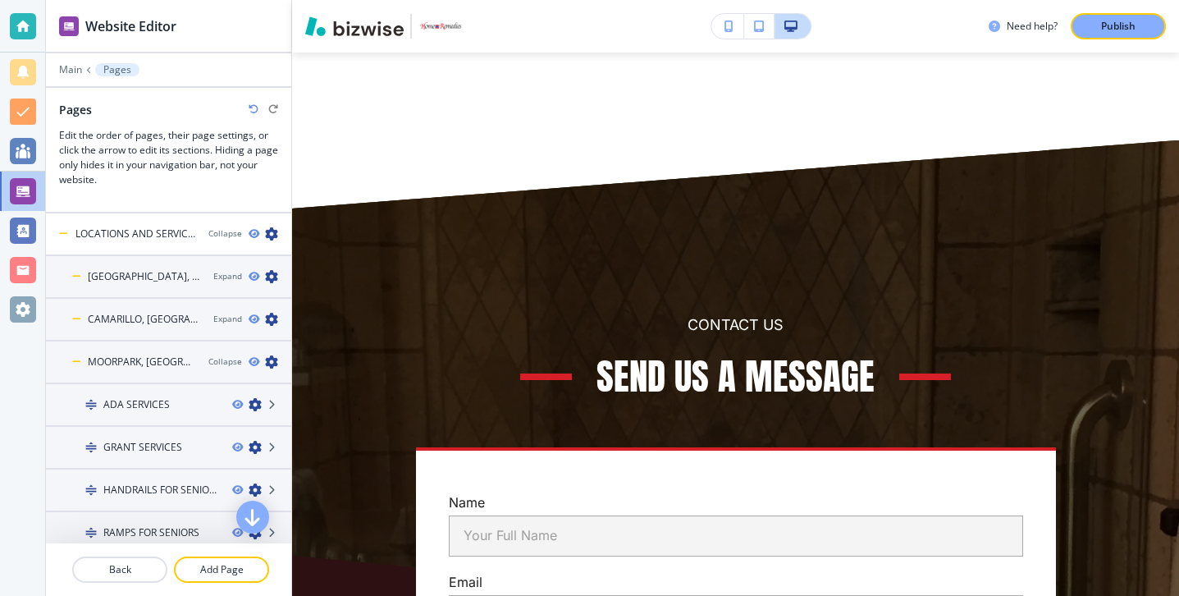
click at [149, 408] on h4 "ADA SERVICES" at bounding box center [136, 404] width 66 height 15
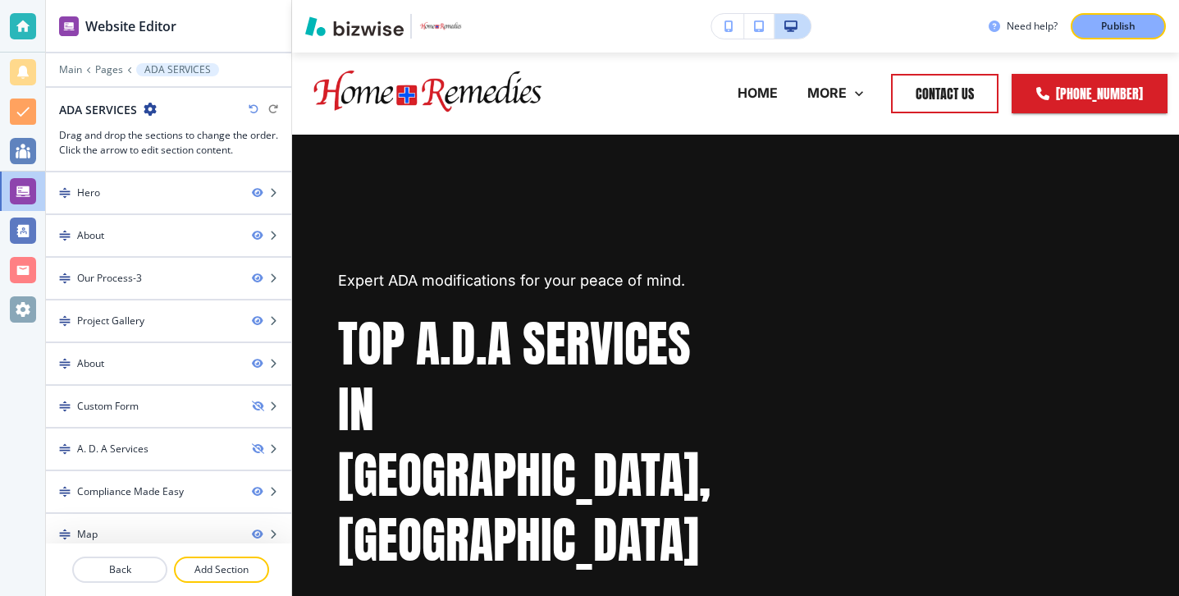
scroll to position [56, 0]
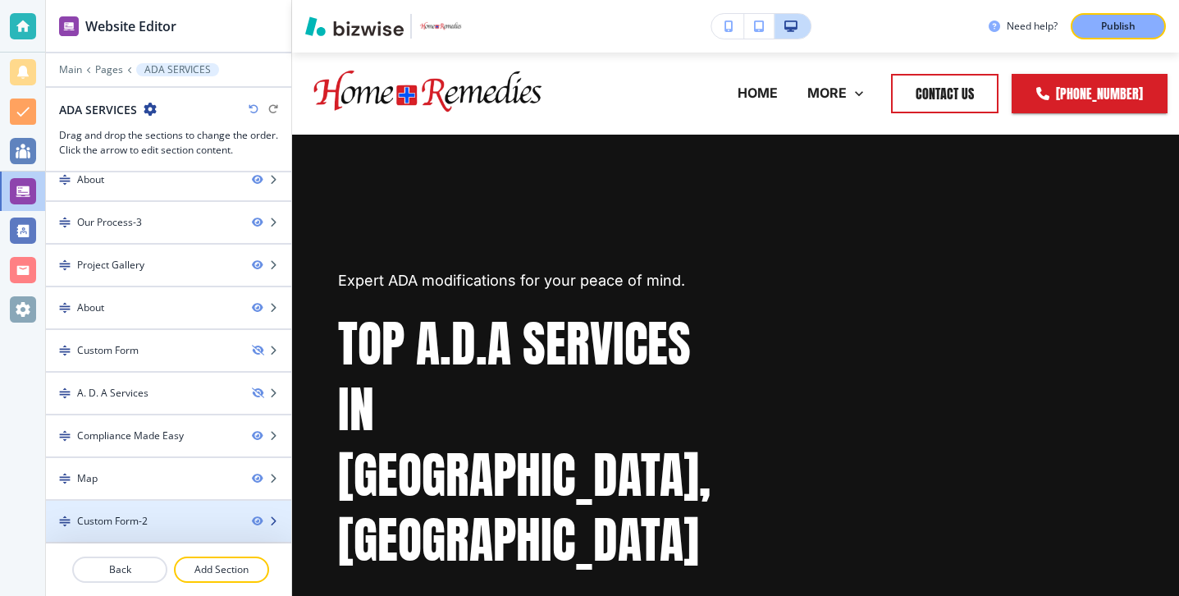
click at [159, 516] on div "Custom Form-2" at bounding box center [142, 521] width 193 height 15
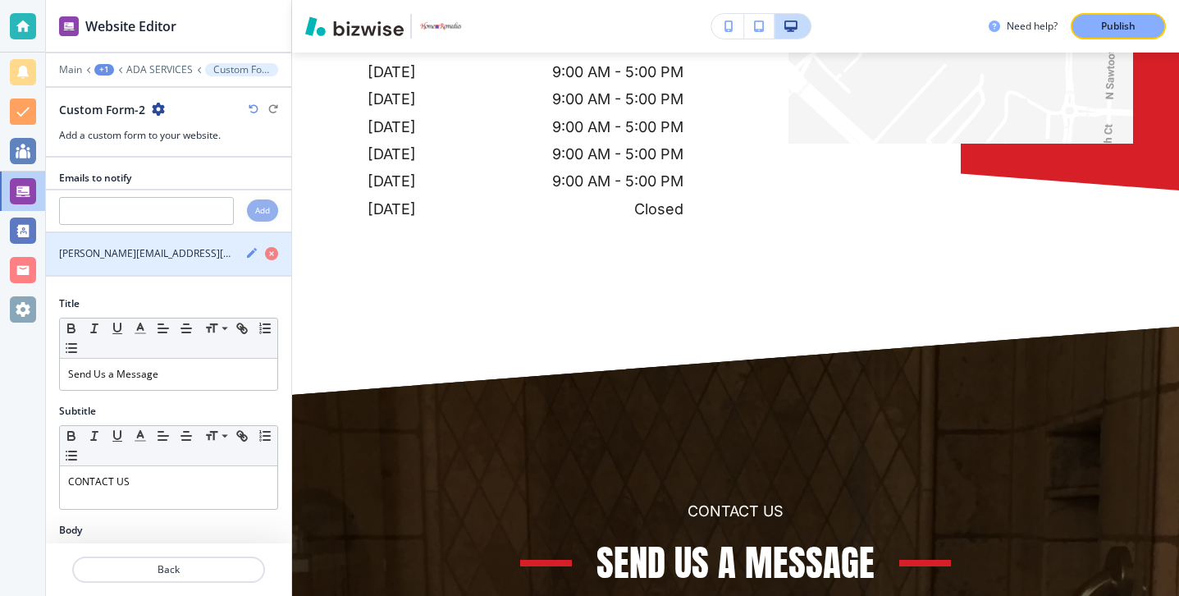
click at [165, 225] on div at bounding box center [168, 228] width 245 height 7
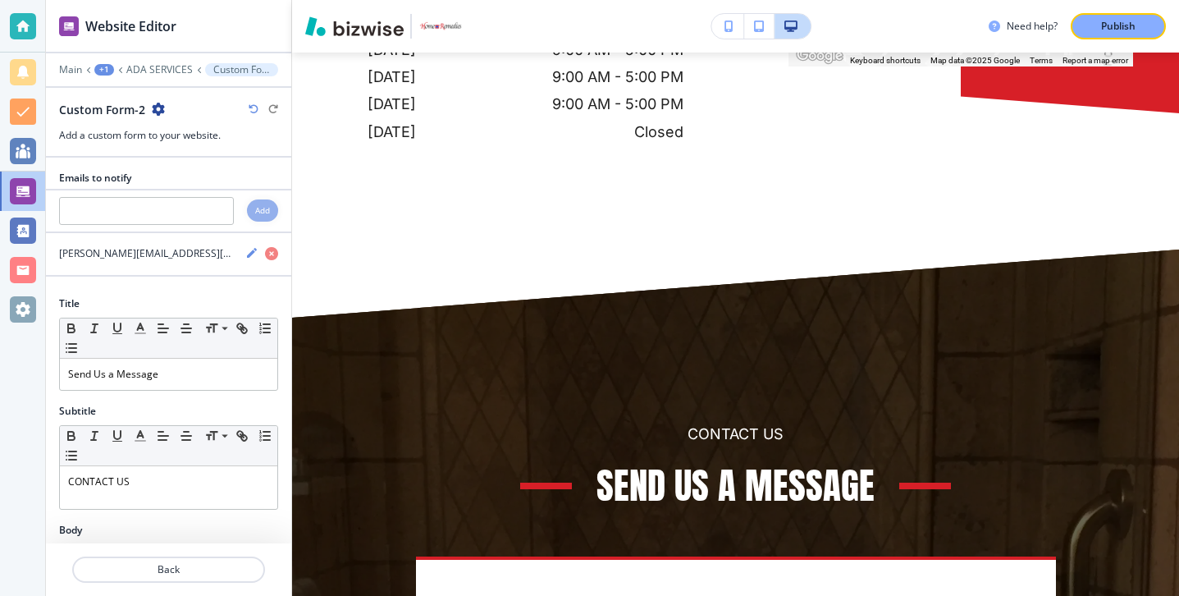
scroll to position [7854, 0]
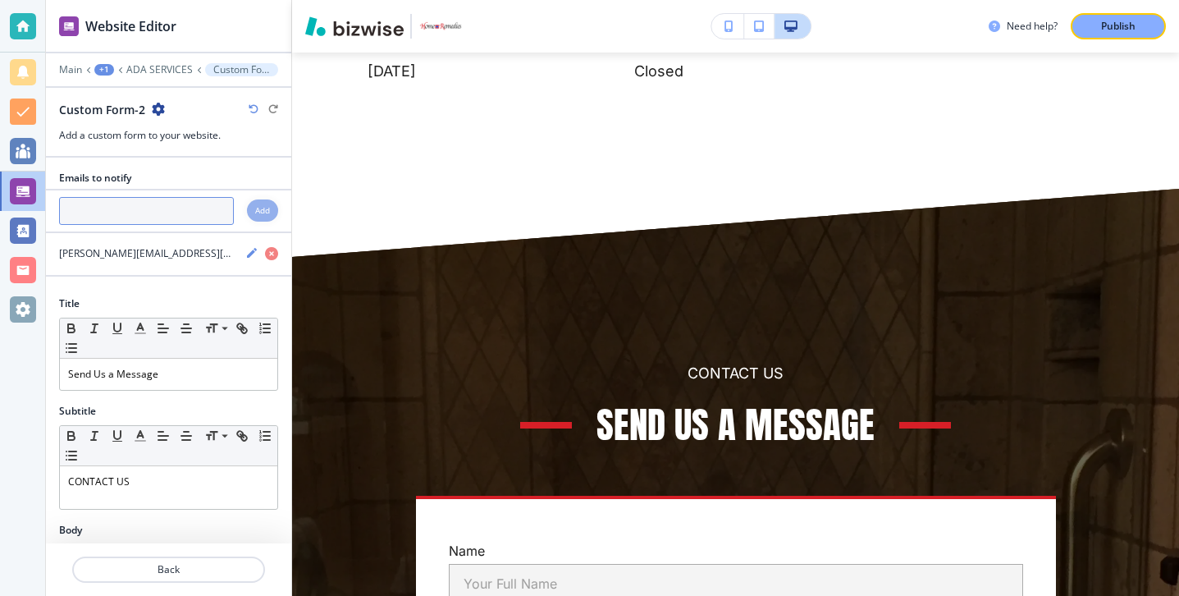
click at [170, 223] on input "text" at bounding box center [146, 211] width 175 height 28
paste input "[PERSON_NAME][EMAIL_ADDRESS][DOMAIN_NAME]"
type input "[PERSON_NAME][EMAIL_ADDRESS][DOMAIN_NAME]"
click at [278, 211] on div at bounding box center [284, 351] width 13 height 386
click at [275, 211] on div "Add" at bounding box center [262, 210] width 31 height 22
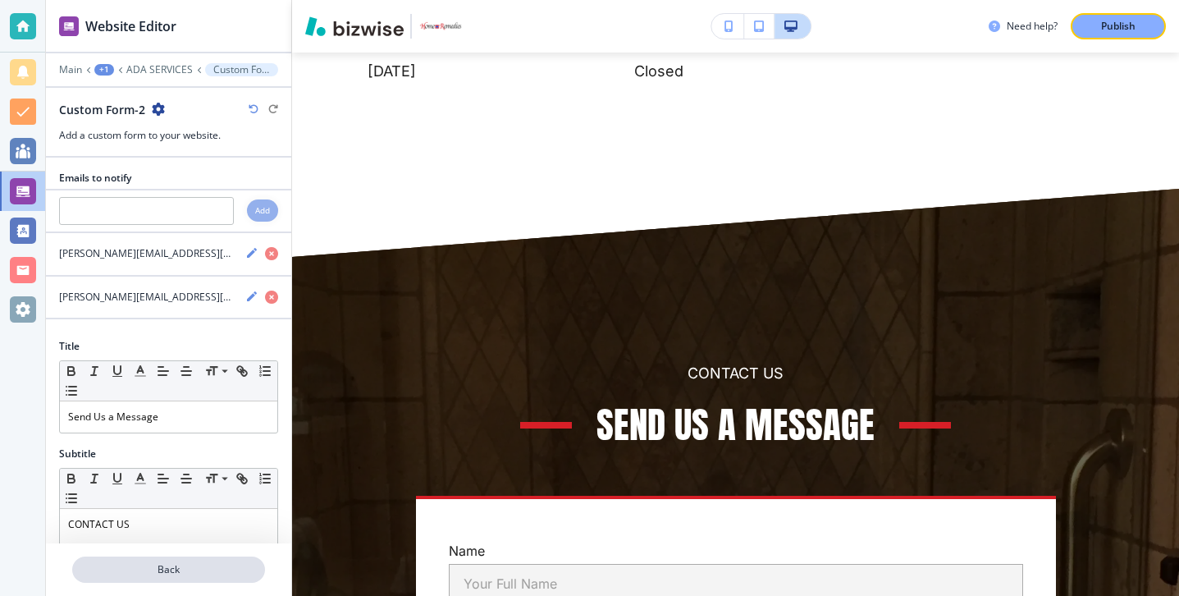
click at [215, 565] on p "Back" at bounding box center [169, 569] width 190 height 15
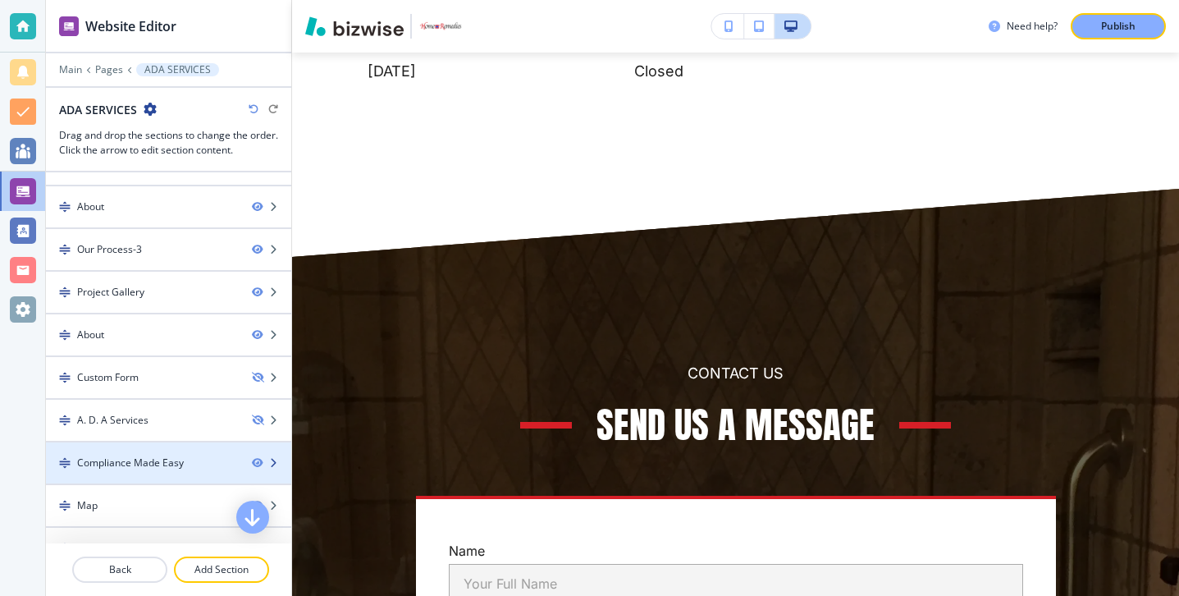
scroll to position [56, 0]
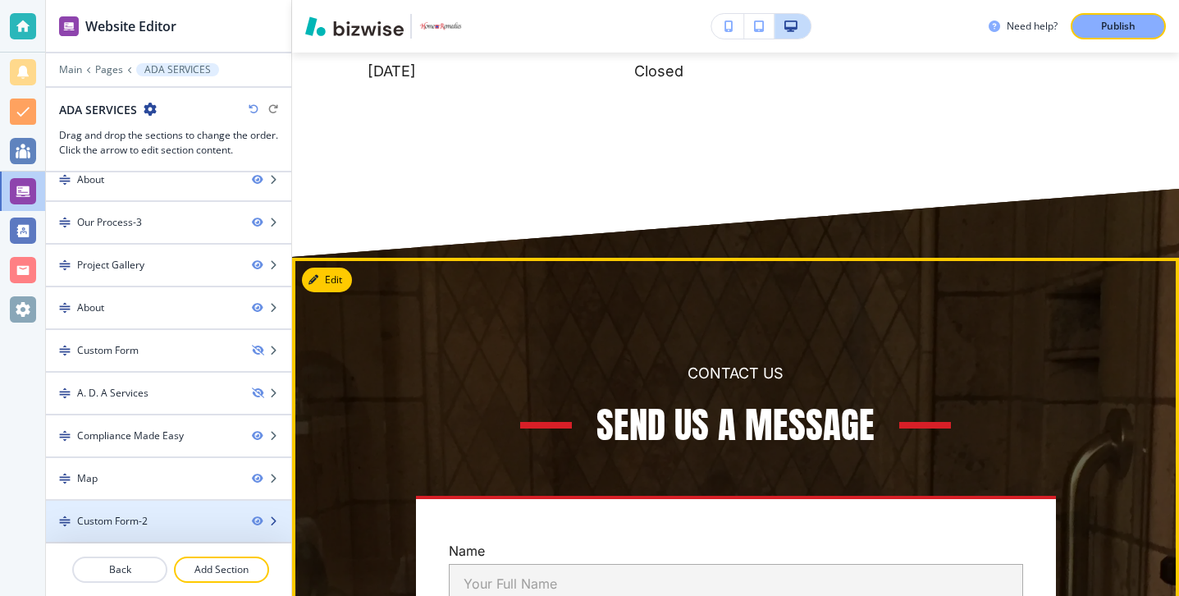
click at [180, 509] on div at bounding box center [168, 507] width 245 height 13
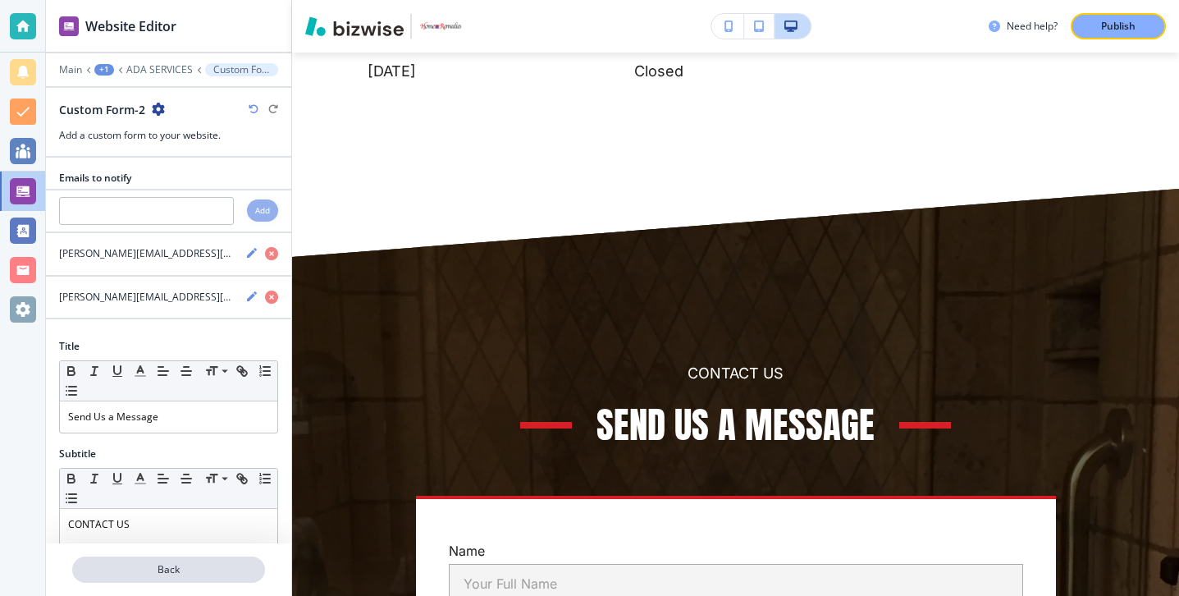
click at [128, 570] on p "Back" at bounding box center [169, 569] width 190 height 15
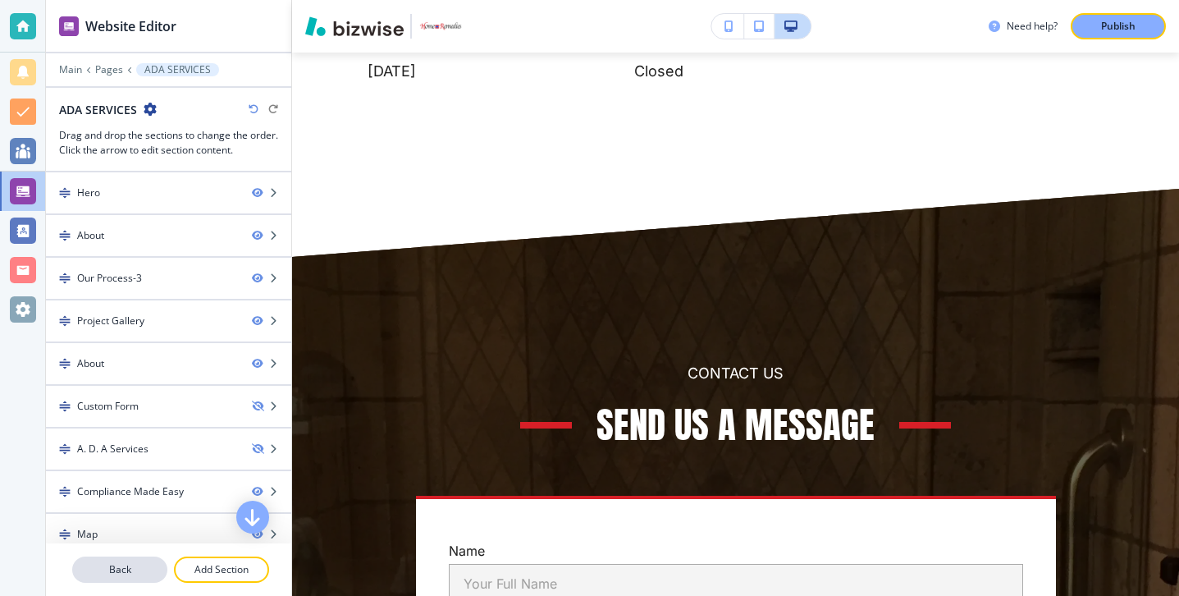
click at [128, 569] on p "Back" at bounding box center [120, 569] width 92 height 15
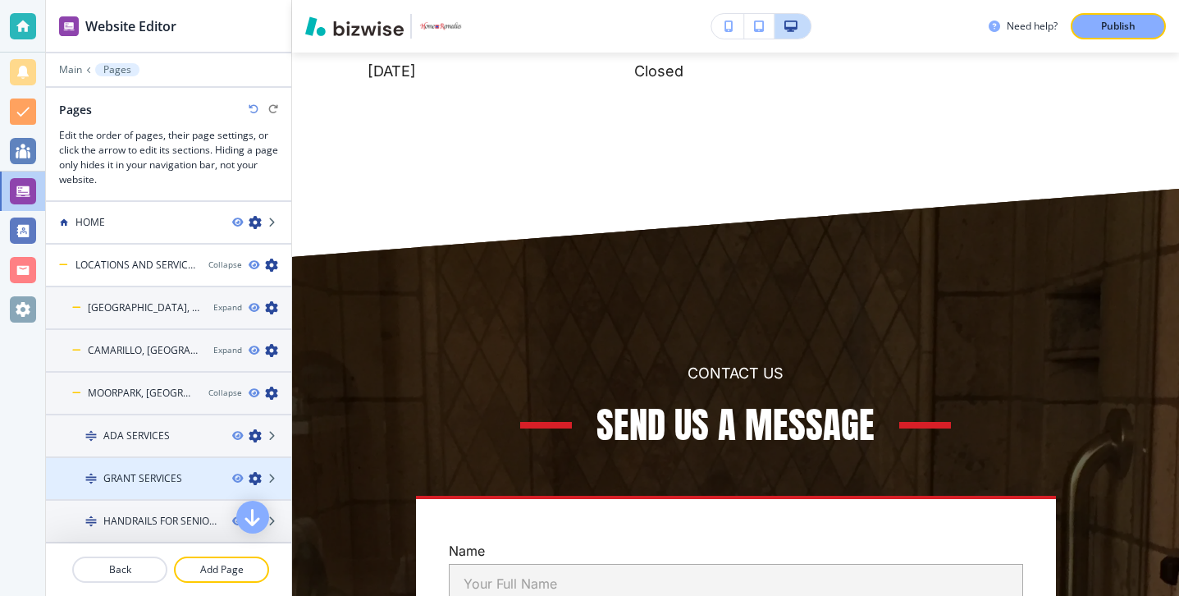
click at [157, 464] on div at bounding box center [168, 464] width 245 height 13
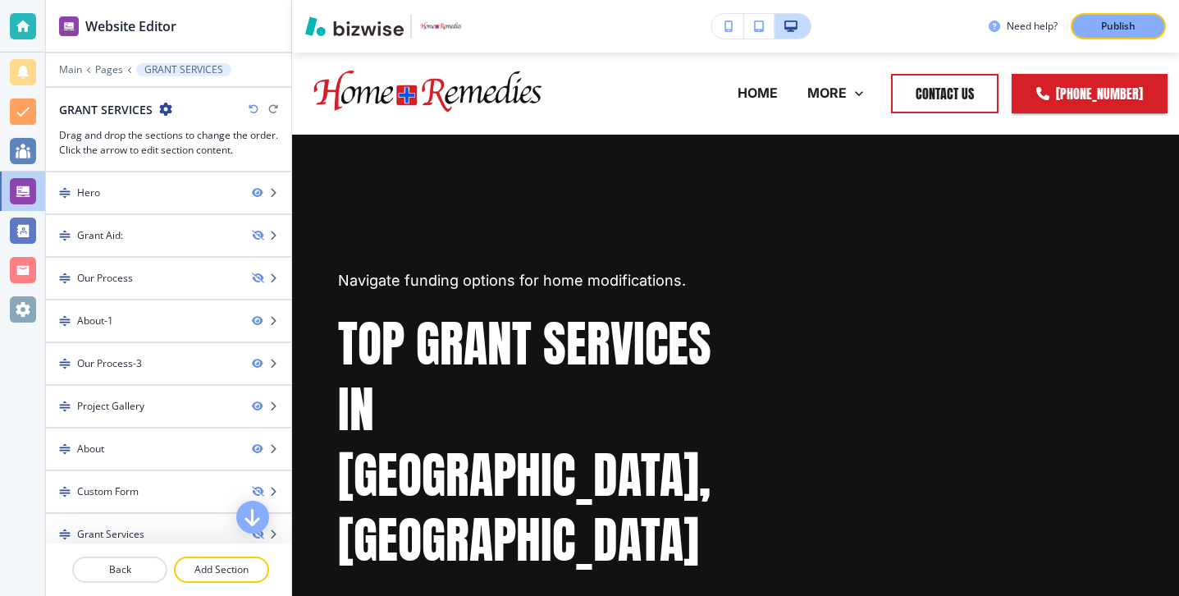
scroll to position [184, 0]
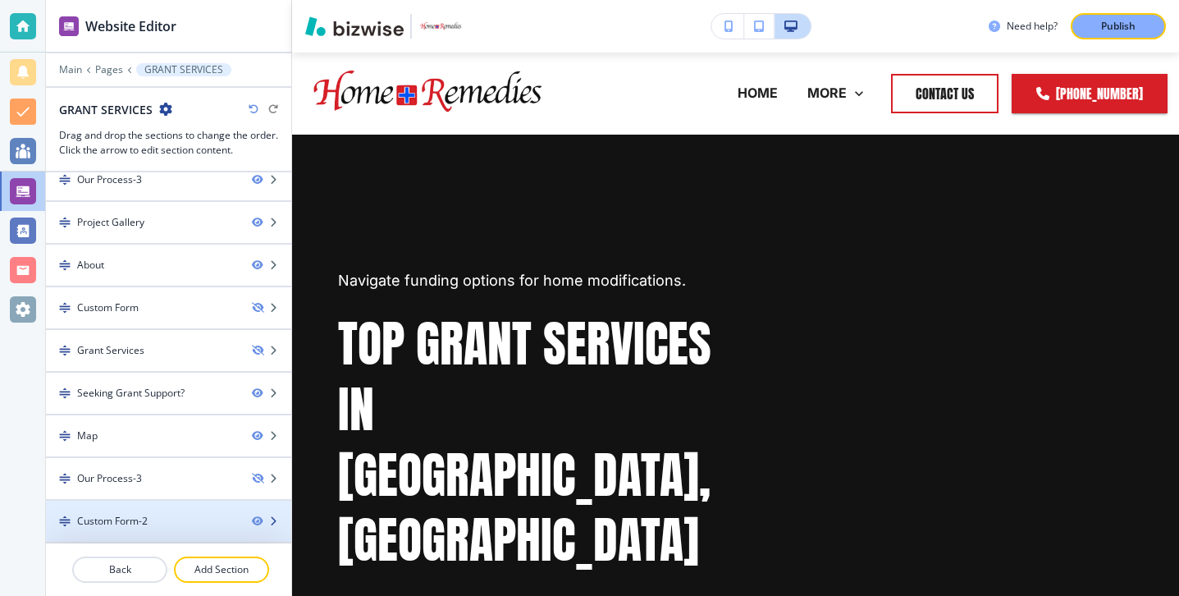
click at [162, 519] on div "Custom Form-2" at bounding box center [142, 521] width 193 height 15
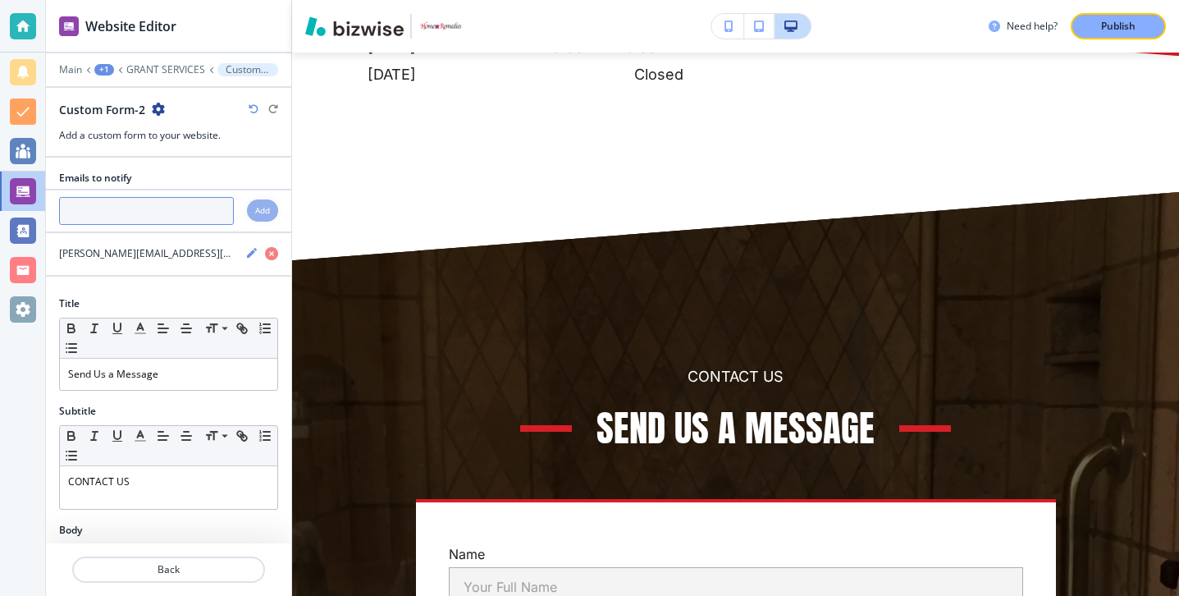
click at [130, 216] on input "text" at bounding box center [146, 211] width 175 height 28
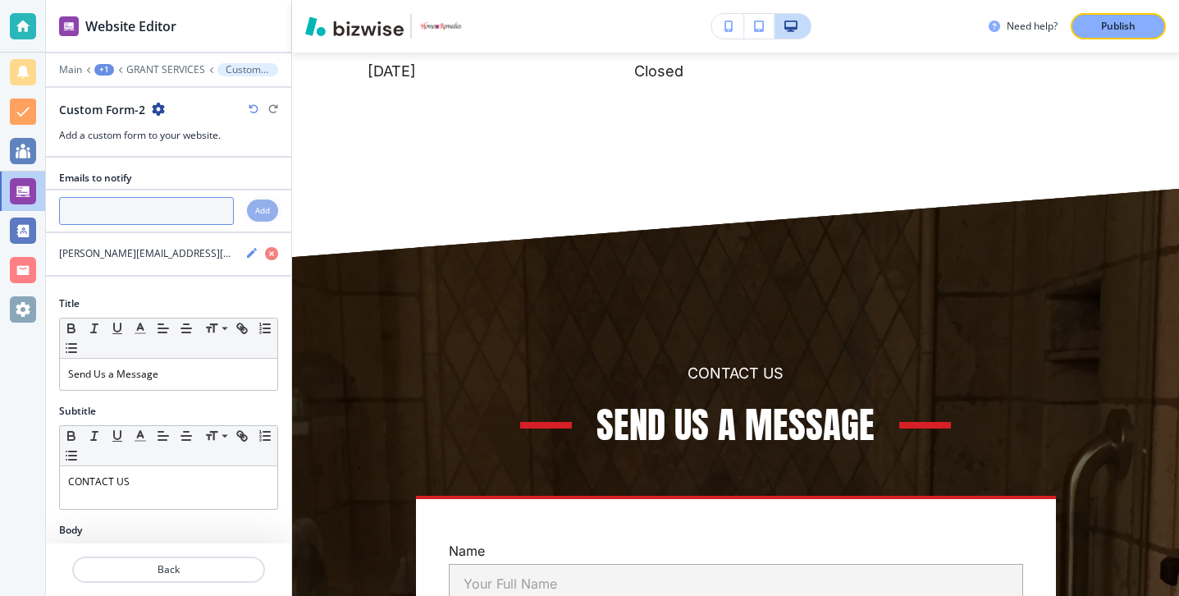
paste input "[PERSON_NAME][EMAIL_ADDRESS][DOMAIN_NAME]"
type input "[PERSON_NAME][EMAIL_ADDRESS][DOMAIN_NAME]"
click at [252, 206] on div "Add" at bounding box center [262, 210] width 31 height 22
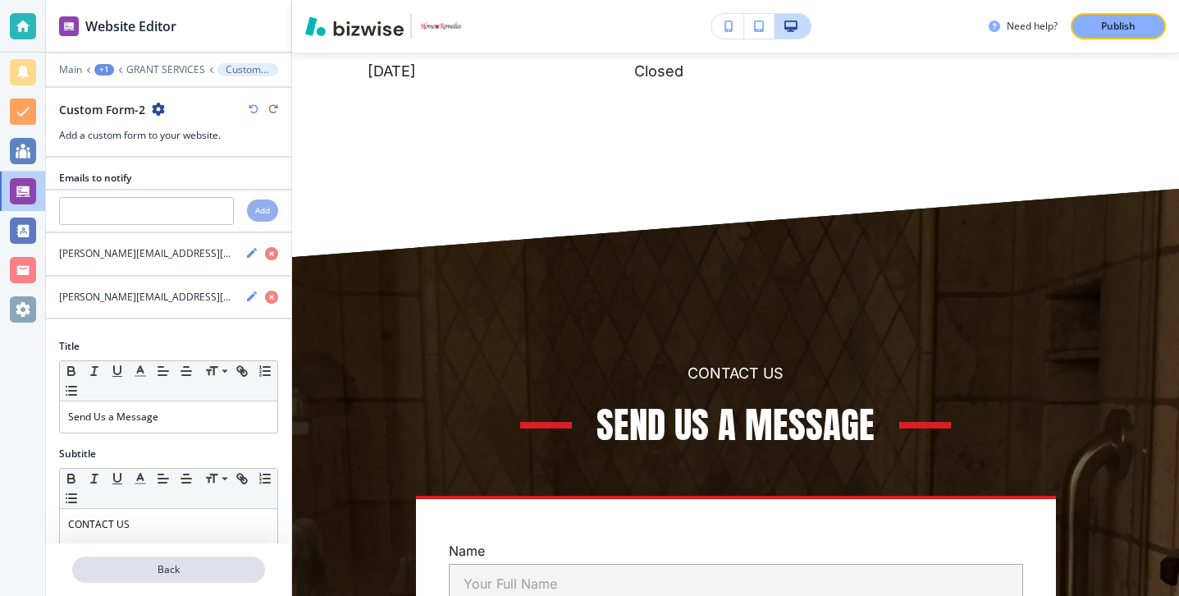
click at [186, 576] on p "Back" at bounding box center [169, 569] width 190 height 15
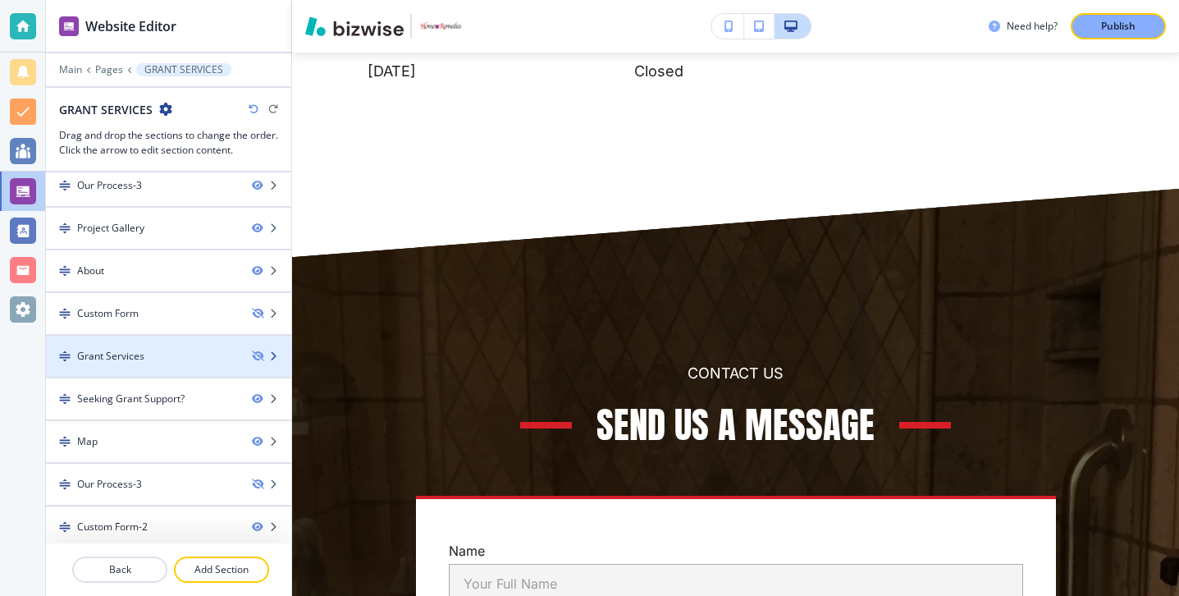
scroll to position [184, 0]
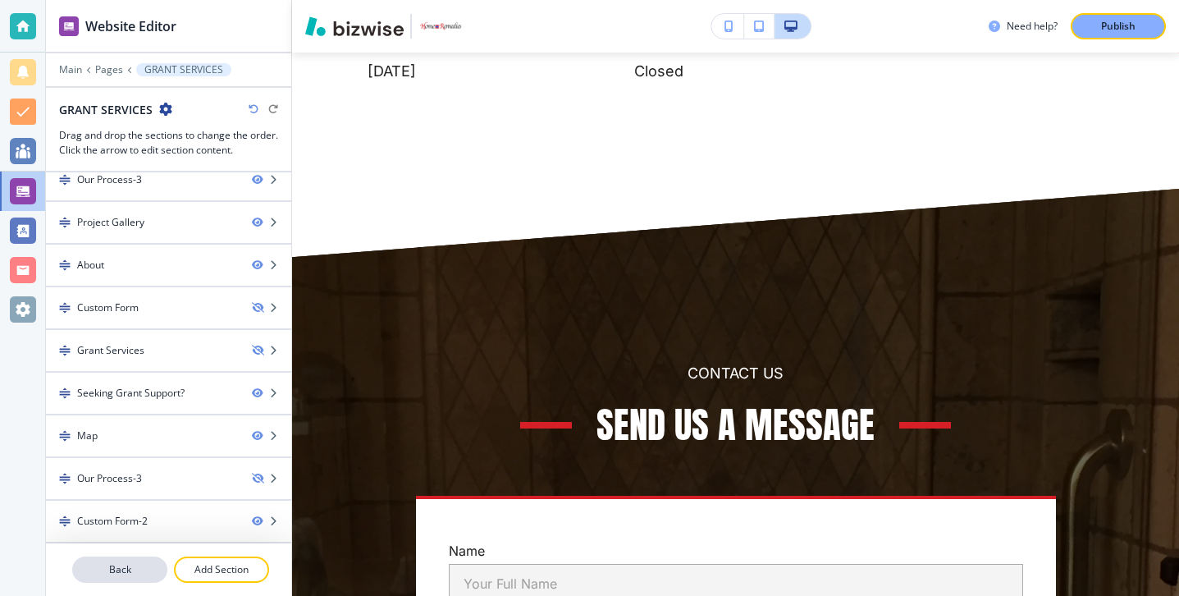
click at [127, 561] on button "Back" at bounding box center [119, 569] width 95 height 26
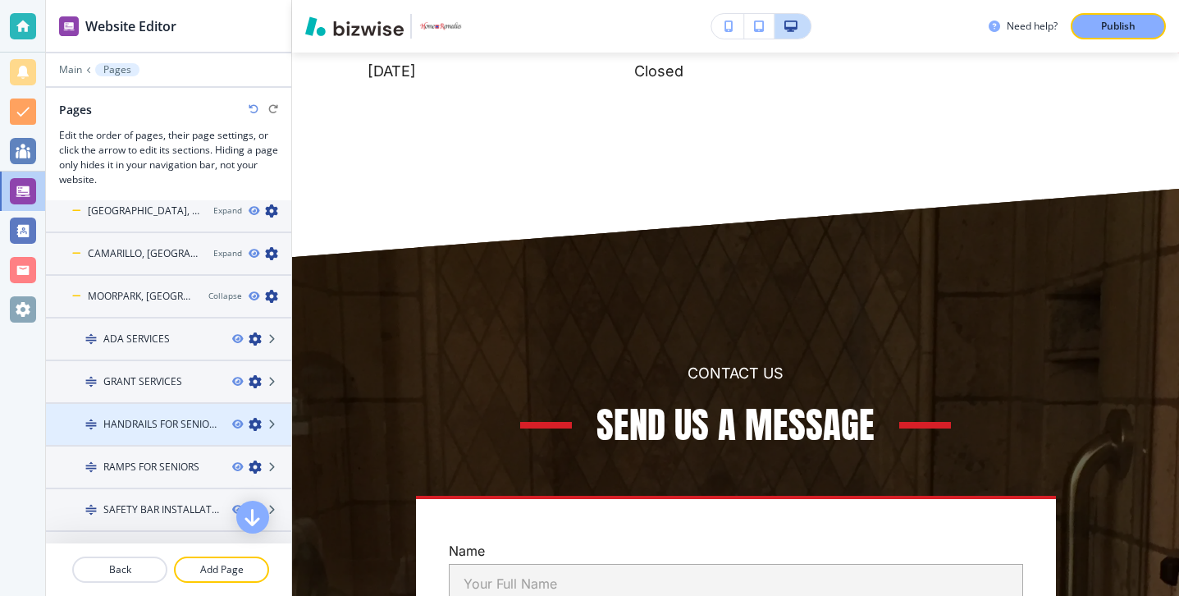
scroll to position [109, 0]
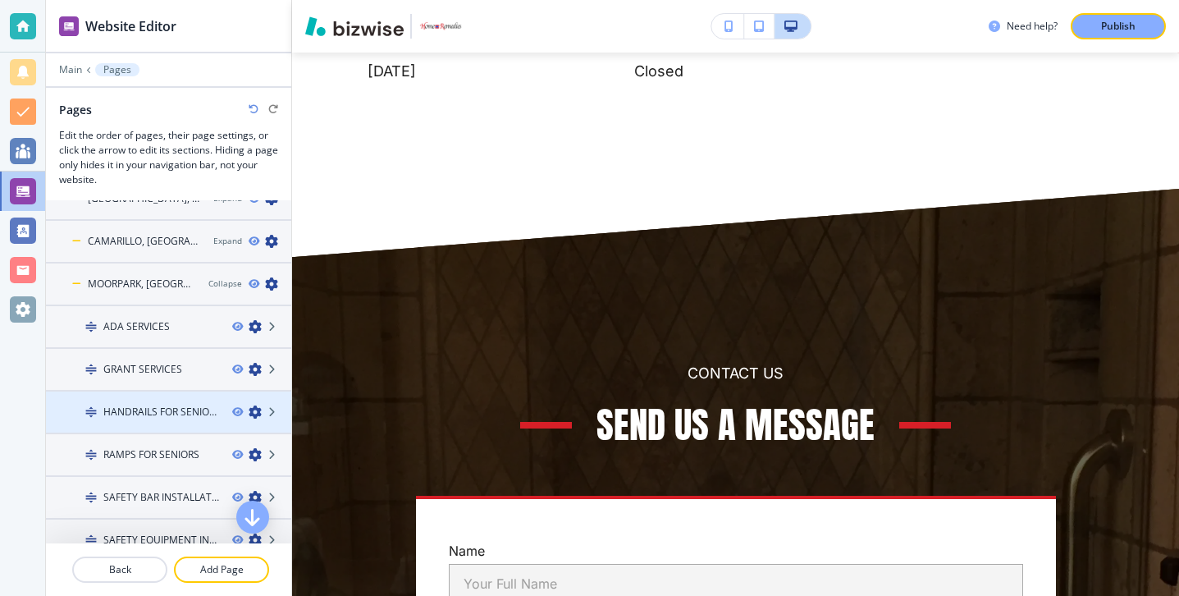
click at [162, 428] on div at bounding box center [168, 425] width 245 height 13
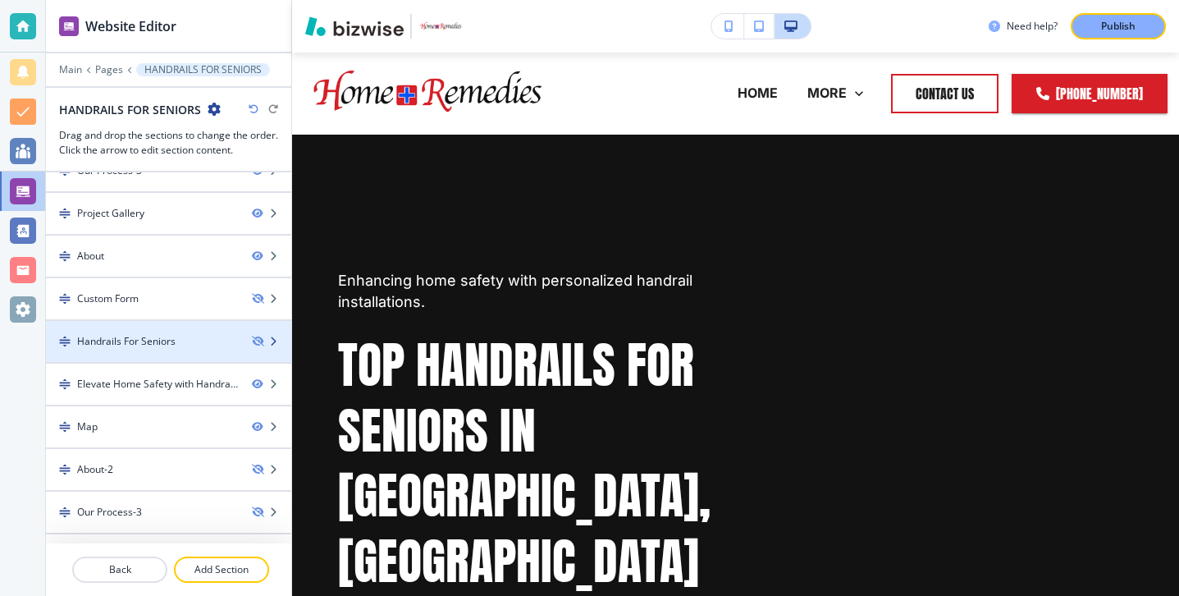
scroll to position [184, 0]
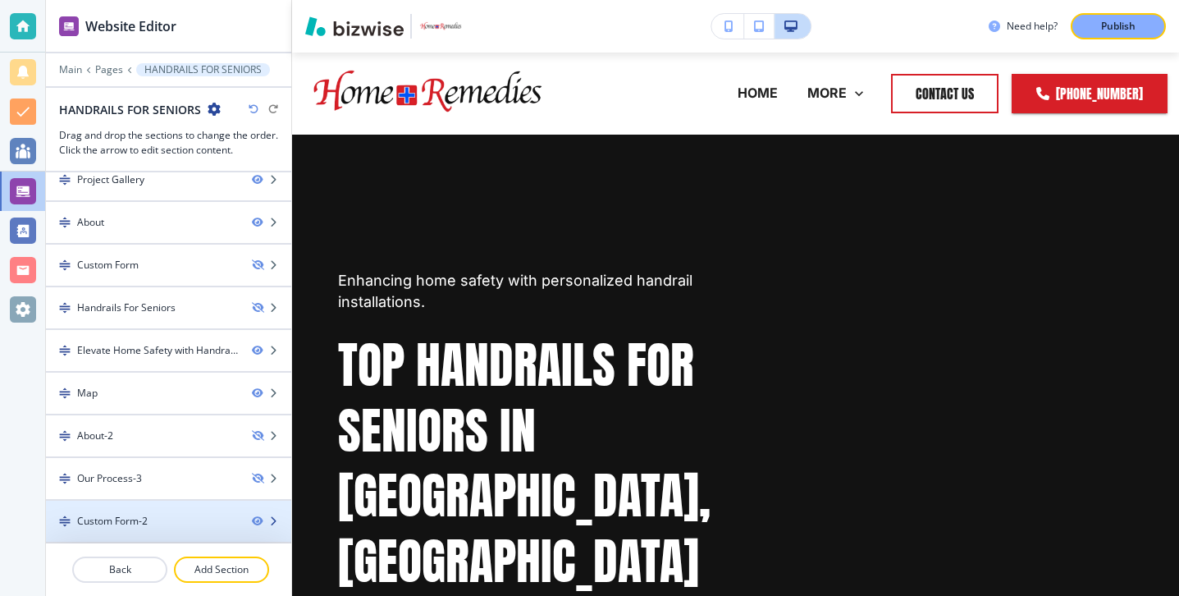
click at [152, 507] on div at bounding box center [168, 507] width 245 height 13
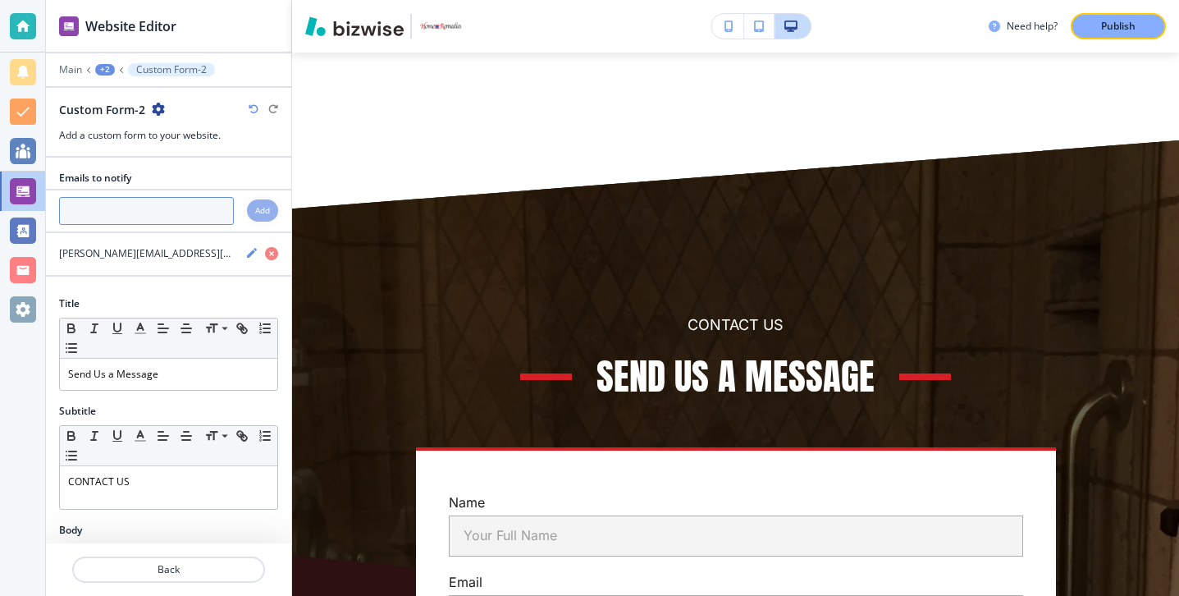
click at [153, 224] on input "text" at bounding box center [146, 211] width 175 height 28
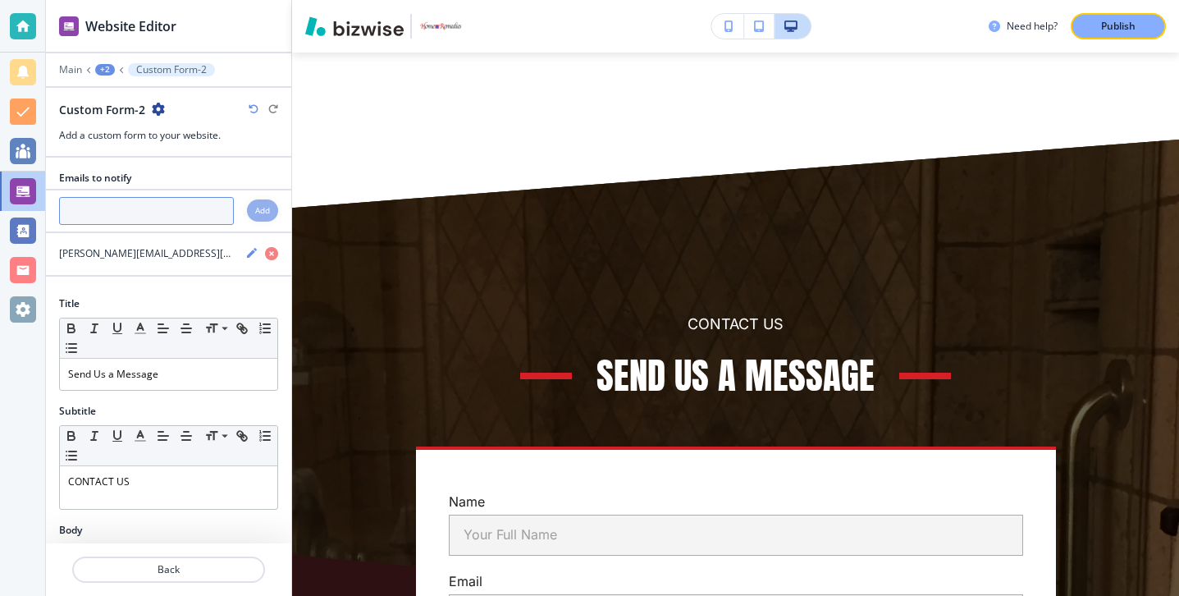
paste input "[PERSON_NAME][EMAIL_ADDRESS][DOMAIN_NAME]"
type input "[PERSON_NAME][EMAIL_ADDRESS][DOMAIN_NAME]"
click at [258, 196] on div at bounding box center [168, 193] width 245 height 7
click at [258, 201] on div "Add" at bounding box center [262, 210] width 31 height 22
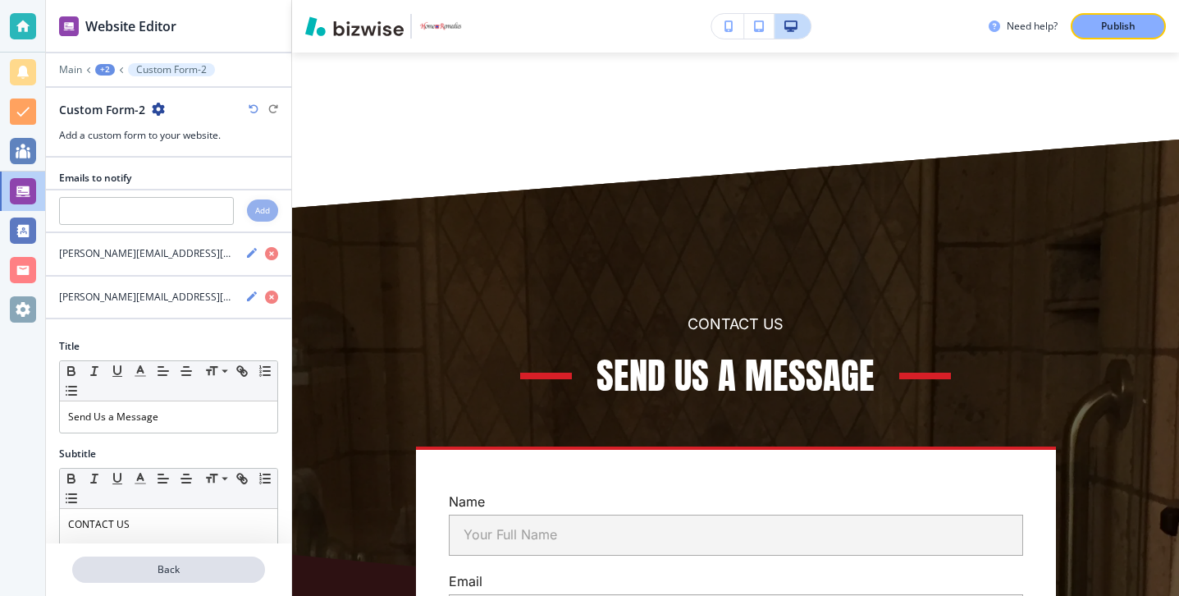
click at [157, 567] on p "Back" at bounding box center [169, 569] width 190 height 15
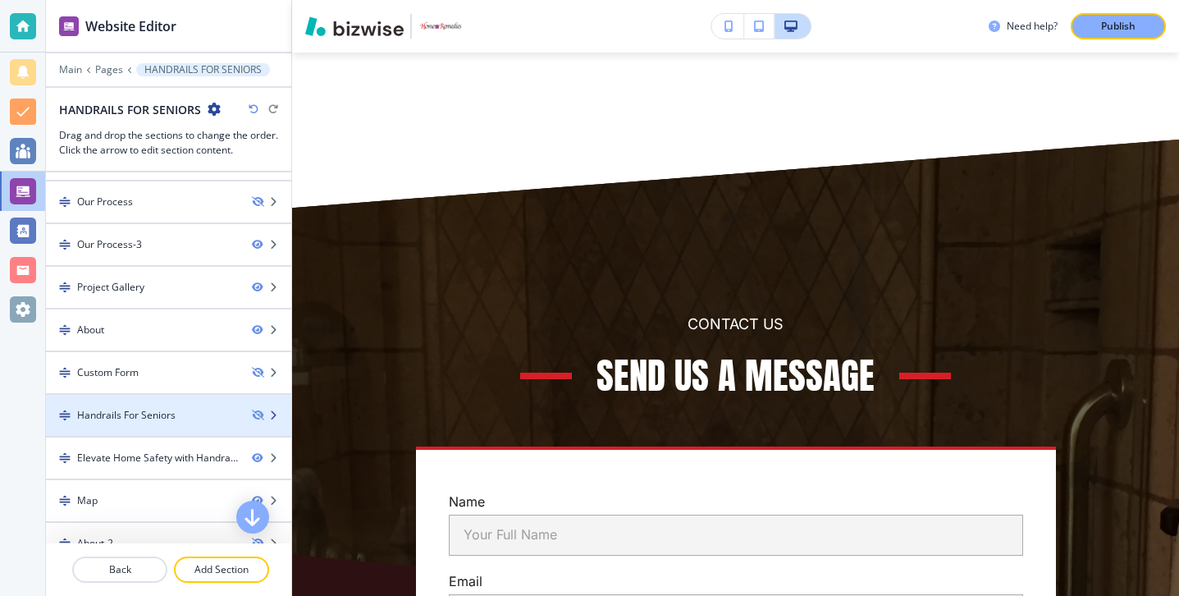
scroll to position [184, 0]
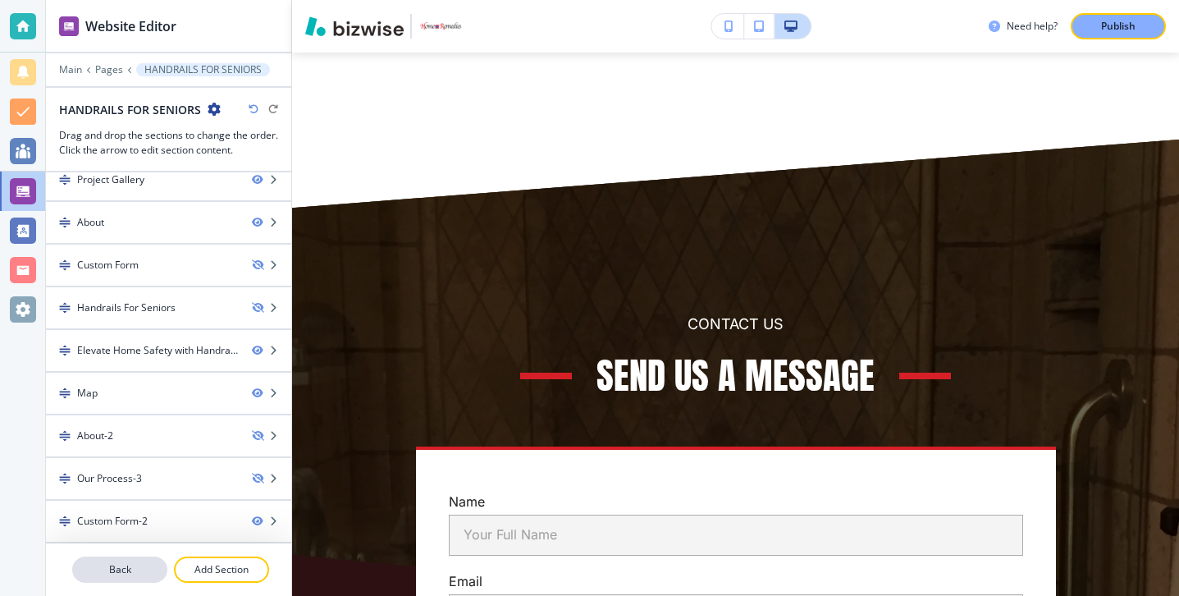
click at [141, 566] on p "Back" at bounding box center [120, 569] width 92 height 15
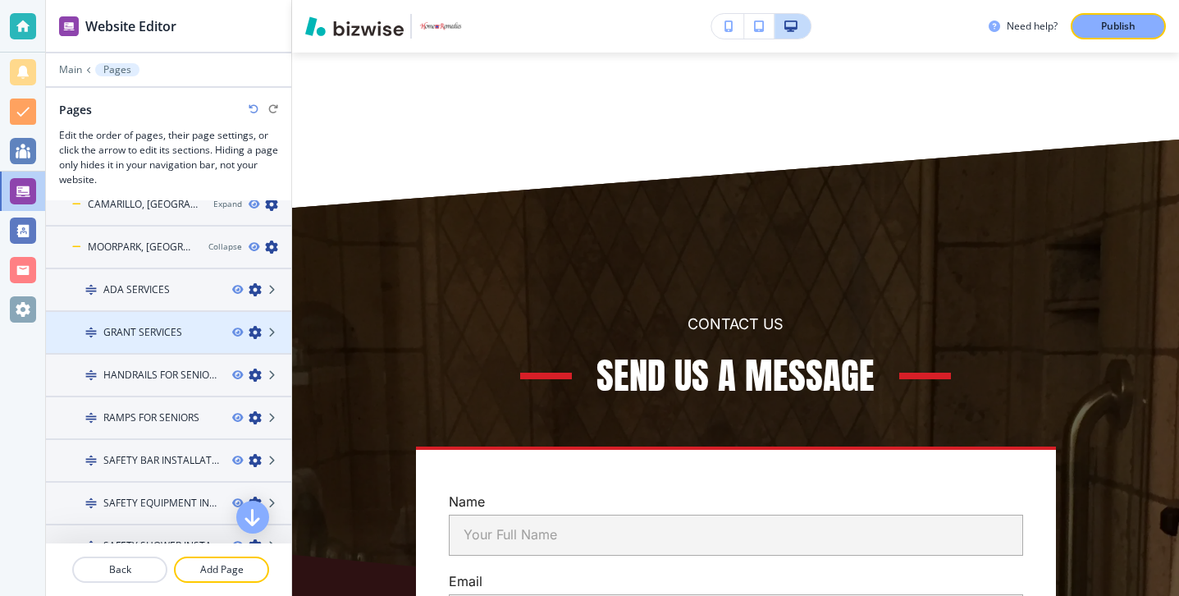
scroll to position [145, 0]
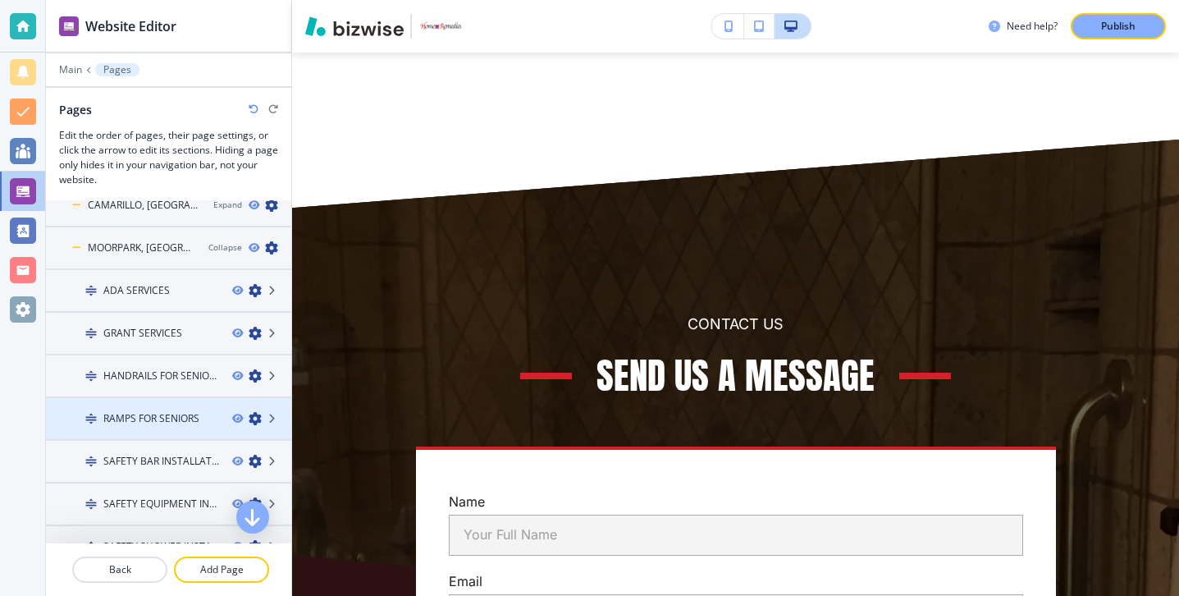
click at [148, 409] on div at bounding box center [168, 404] width 245 height 13
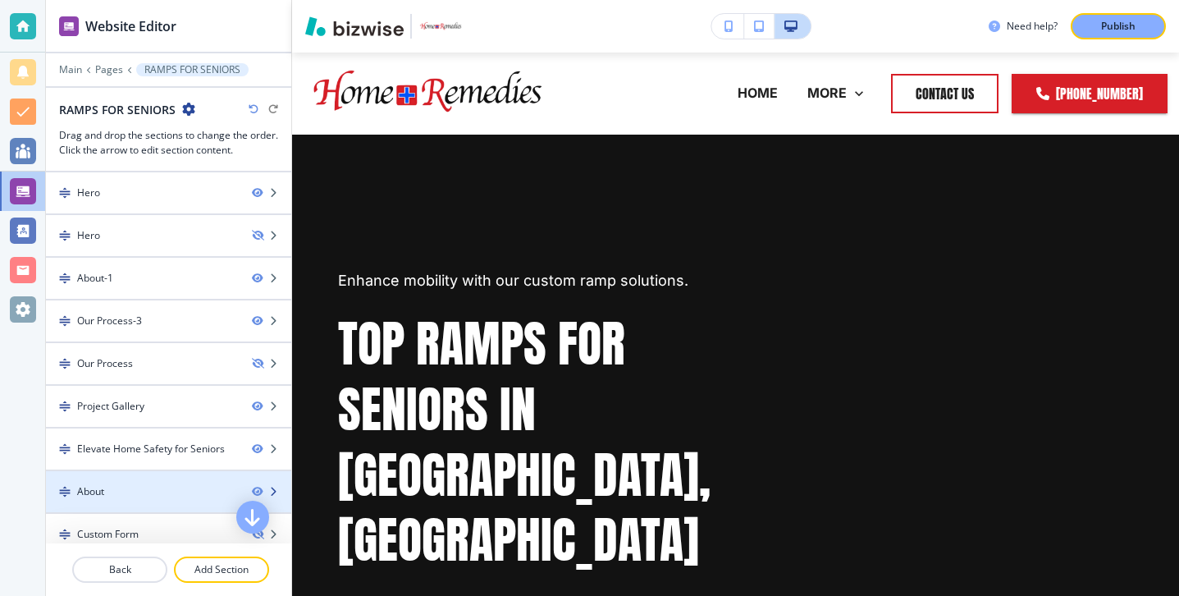
scroll to position [184, 0]
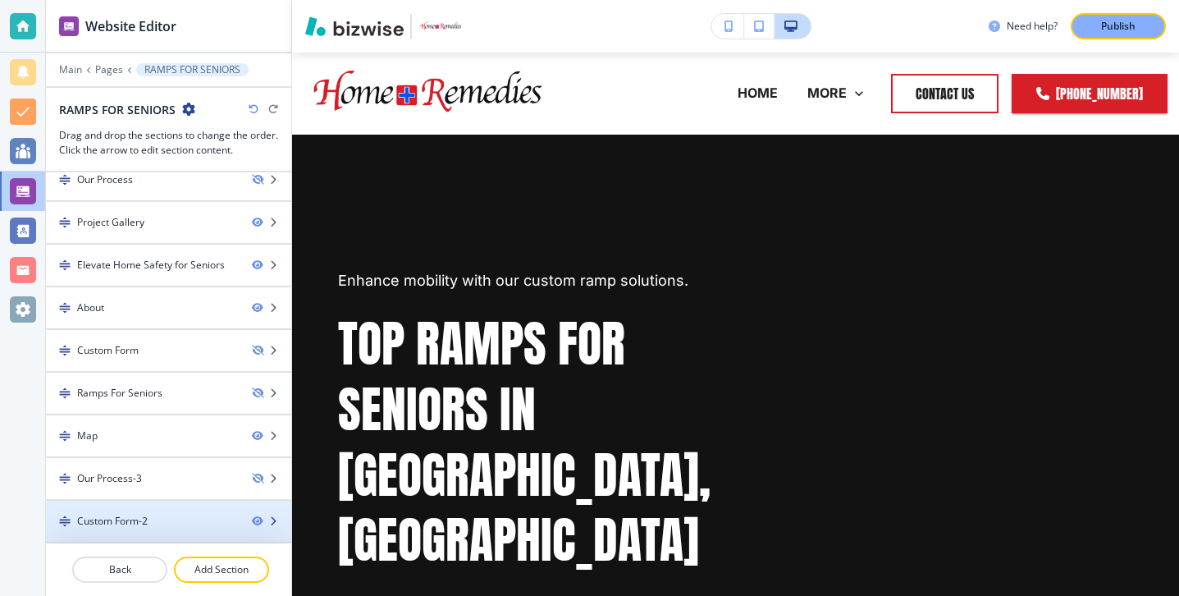
click at [142, 532] on div at bounding box center [168, 534] width 245 height 13
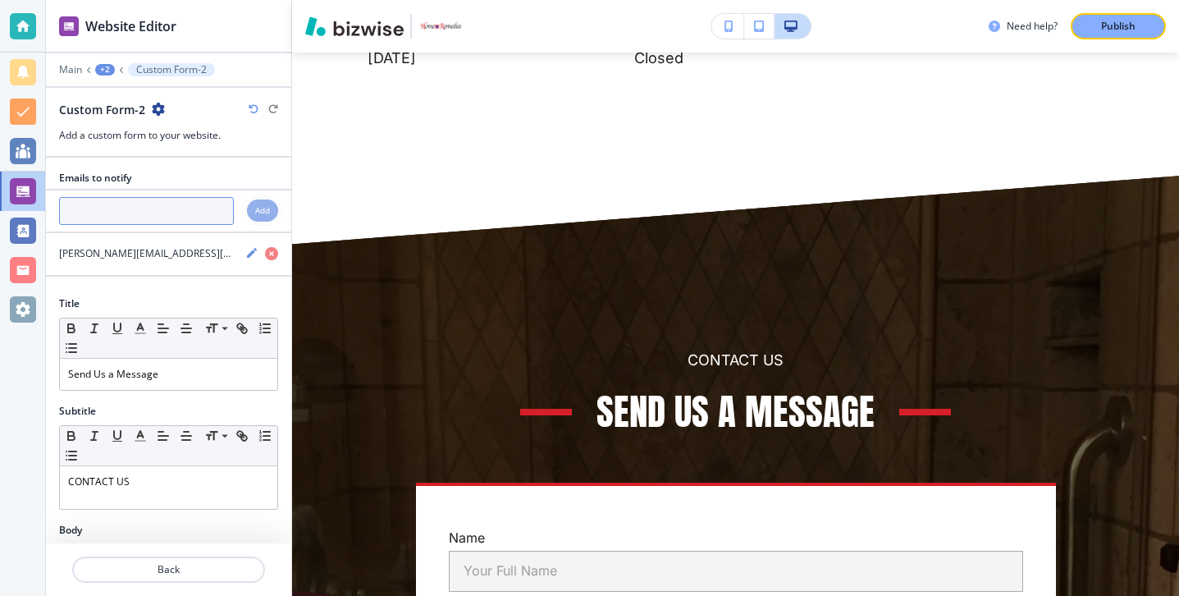
click at [139, 217] on input "text" at bounding box center [146, 211] width 175 height 28
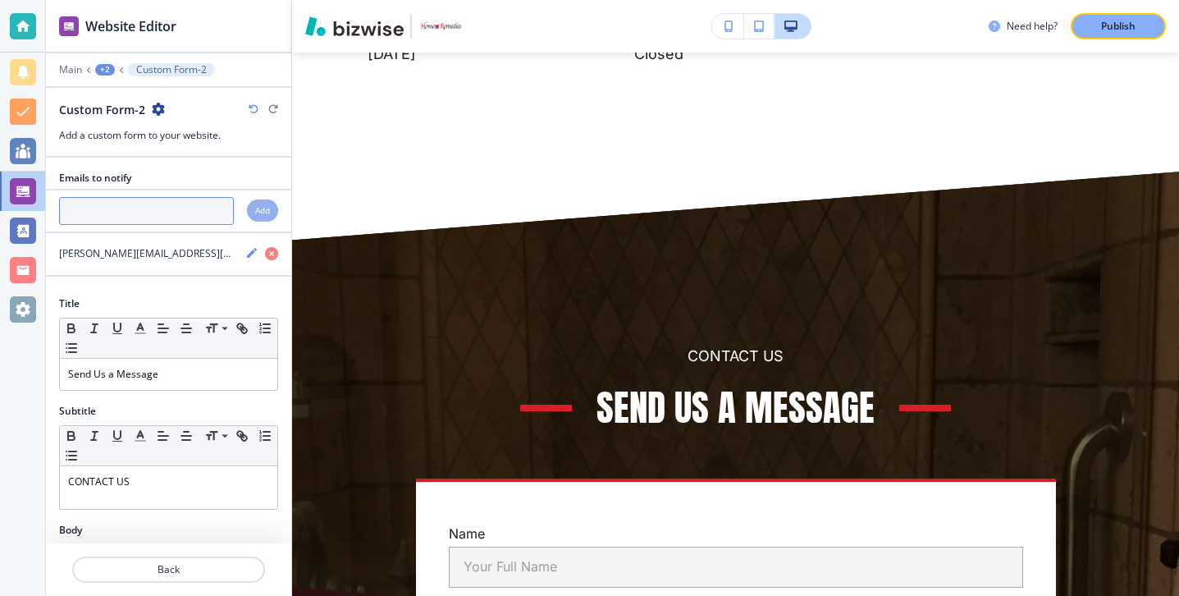
scroll to position [8045, 0]
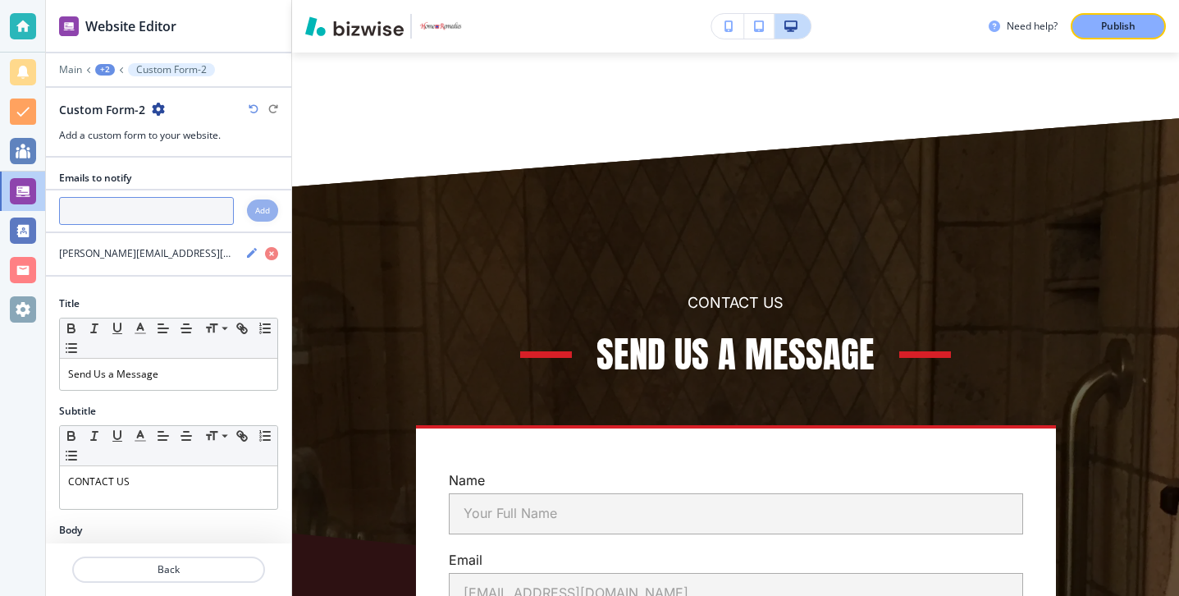
paste input "[PERSON_NAME][EMAIL_ADDRESS][DOMAIN_NAME]"
type input "[PERSON_NAME][EMAIL_ADDRESS][DOMAIN_NAME]"
click at [252, 215] on div "Add" at bounding box center [262, 210] width 31 height 22
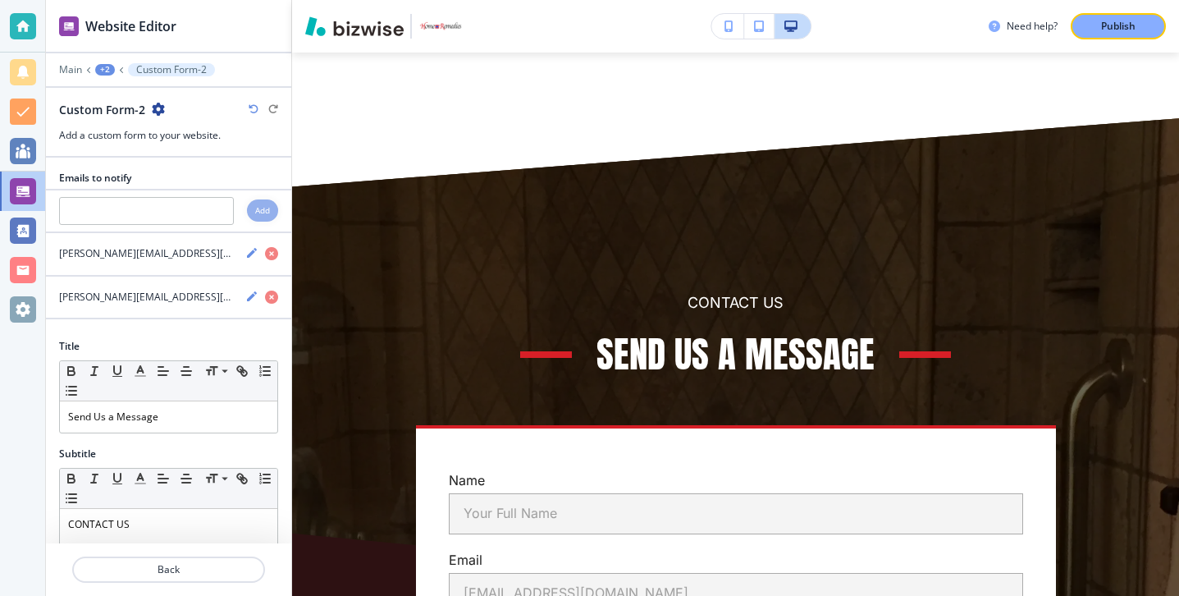
click at [185, 550] on div at bounding box center [168, 549] width 245 height 13
click at [185, 560] on button "Back" at bounding box center [168, 569] width 193 height 26
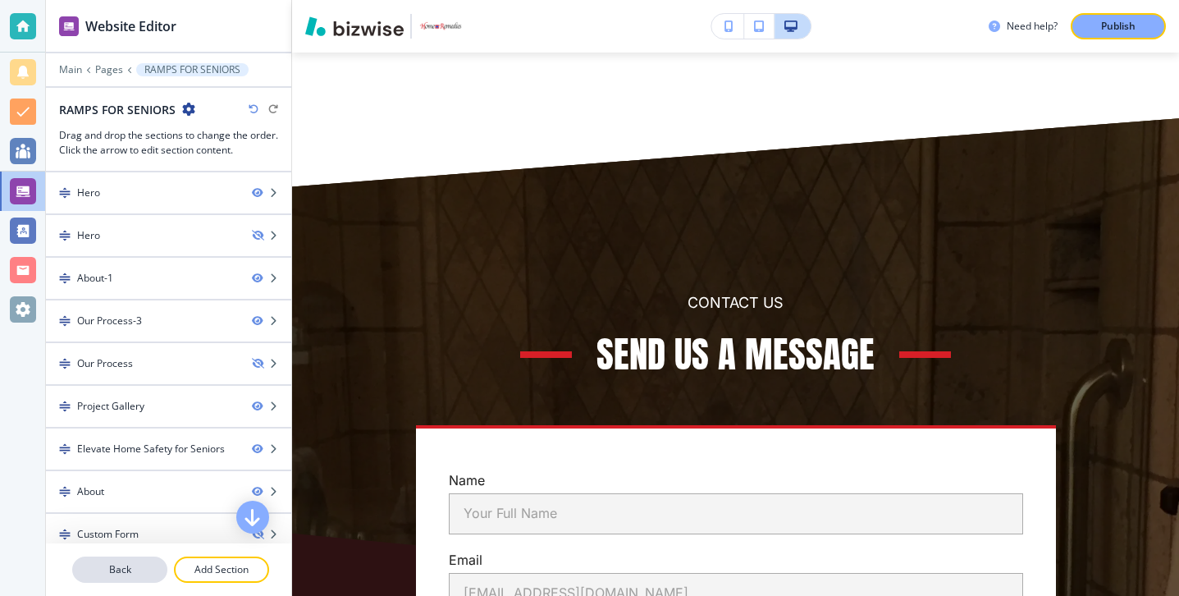
click at [145, 560] on button "Back" at bounding box center [119, 569] width 95 height 26
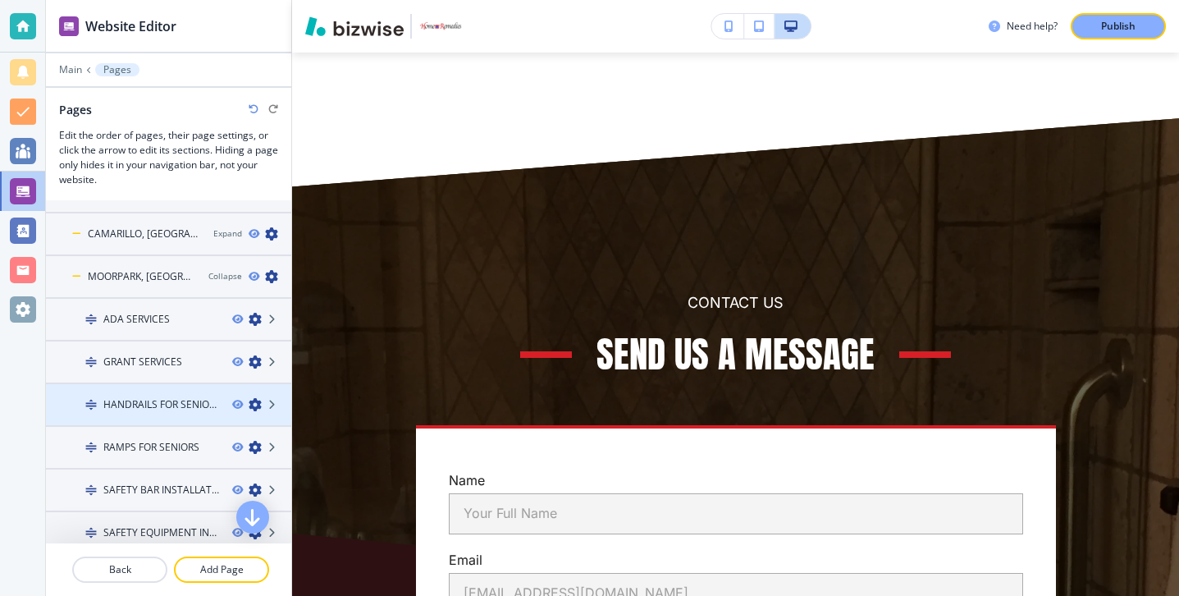
scroll to position [131, 0]
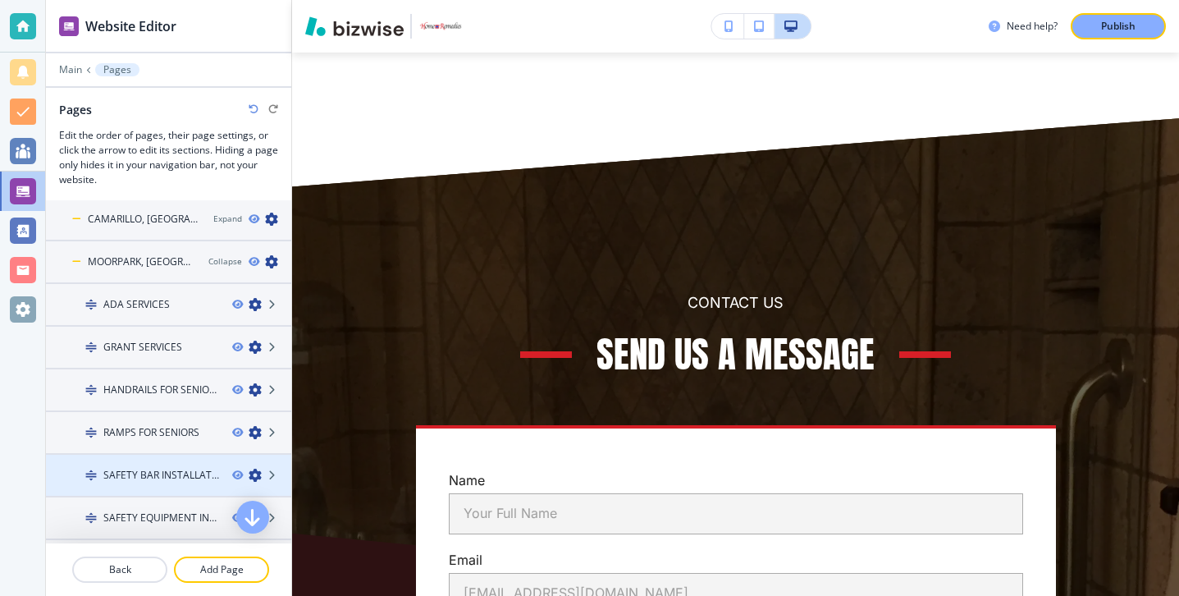
click at [173, 469] on h4 "SAFETY BAR INSTALLATION" at bounding box center [161, 475] width 116 height 15
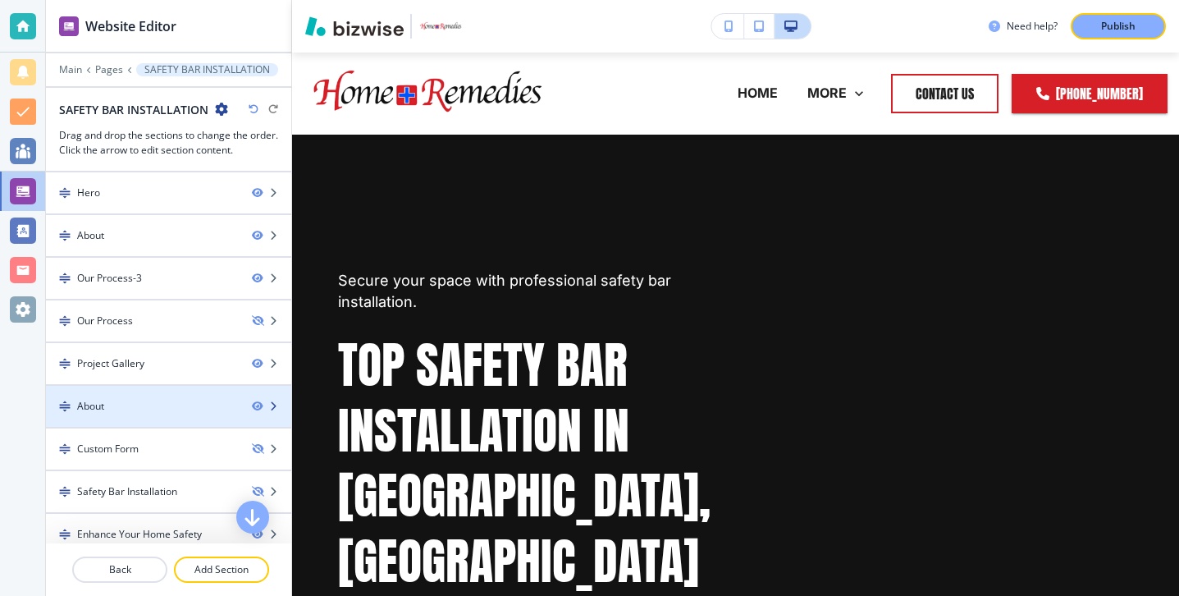
scroll to position [98, 0]
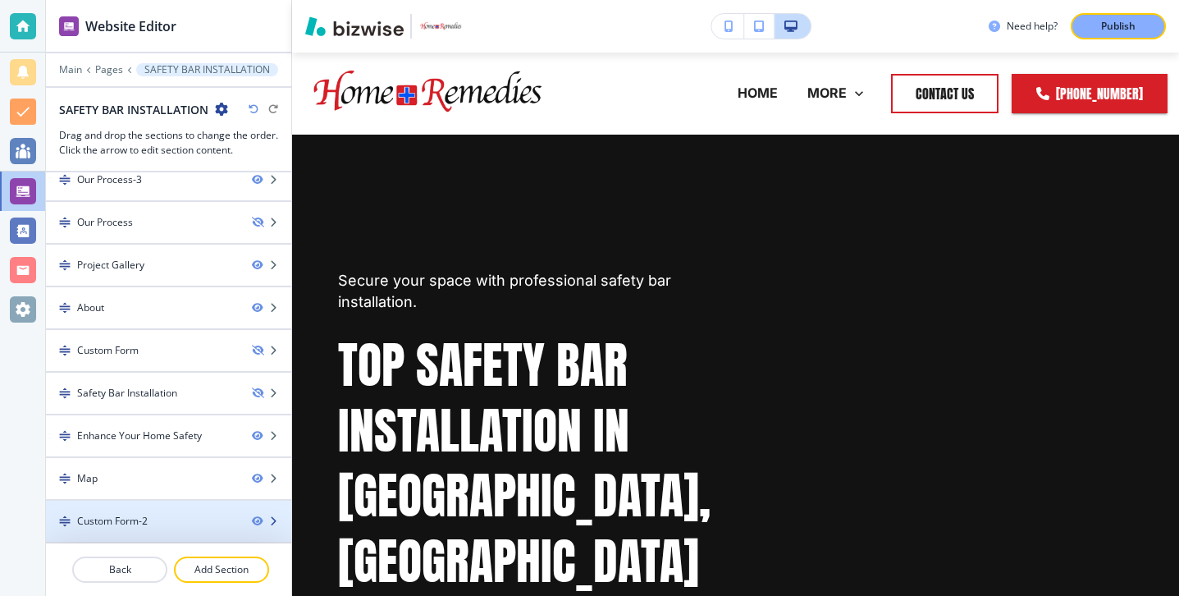
click at [172, 535] on div at bounding box center [168, 534] width 245 height 13
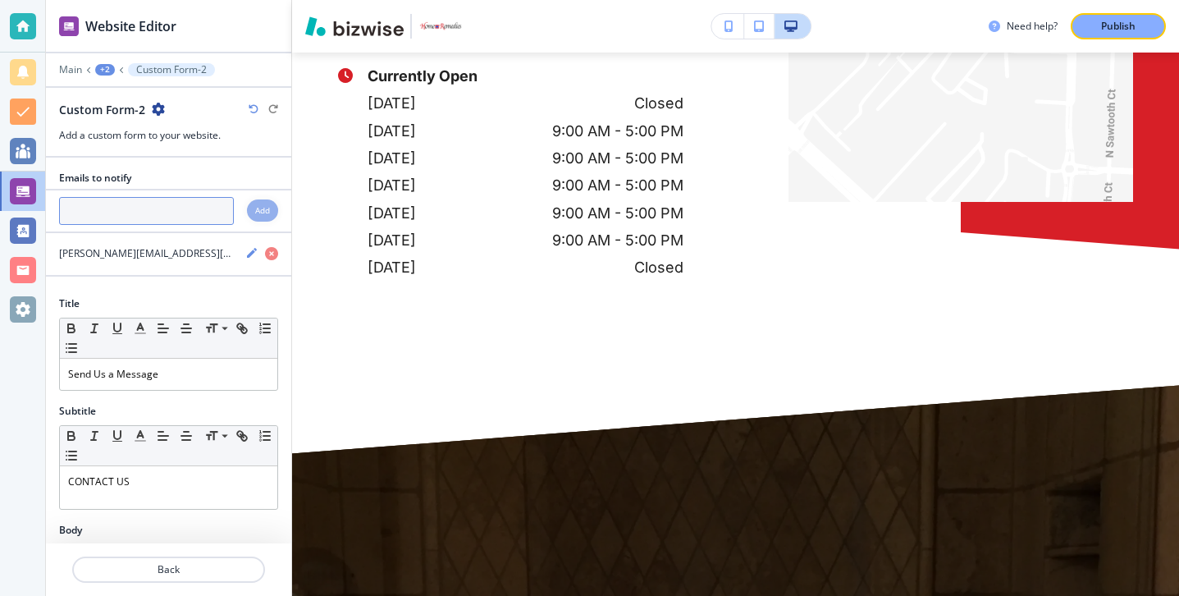
click at [164, 218] on input "text" at bounding box center [146, 211] width 175 height 28
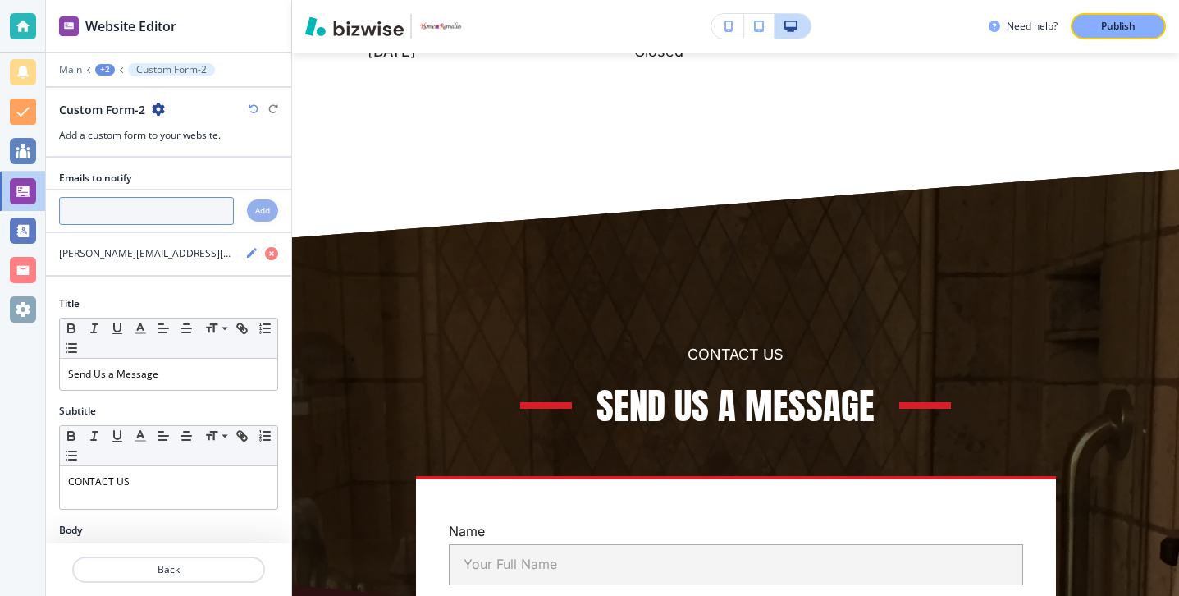
scroll to position [8142, 0]
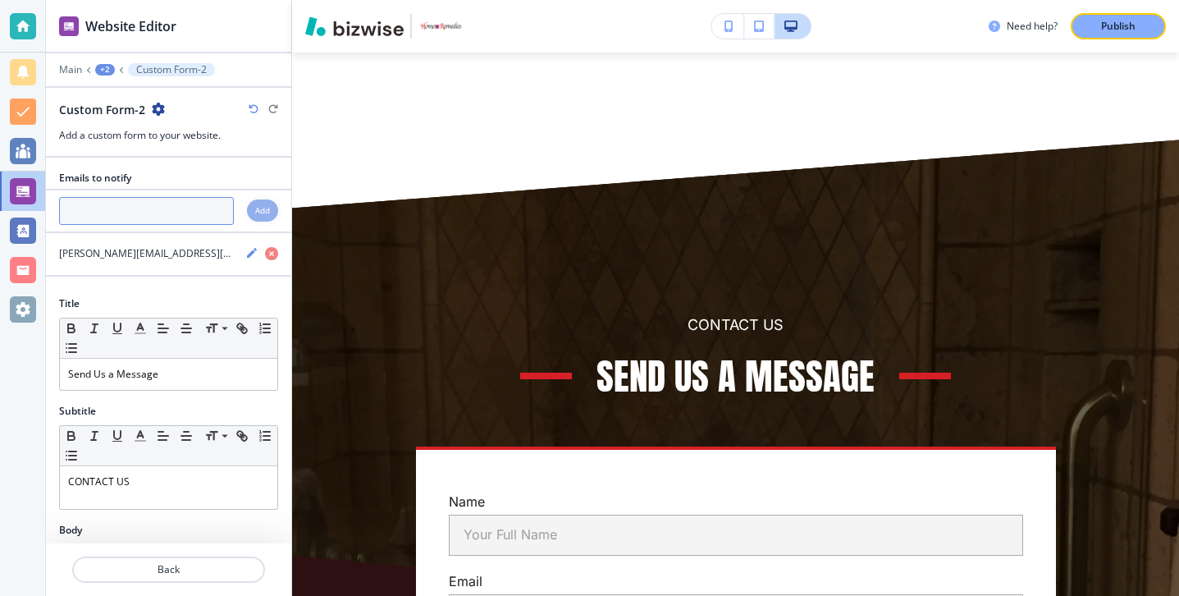
paste input "[PERSON_NAME][EMAIL_ADDRESS][DOMAIN_NAME]"
type input "[PERSON_NAME][EMAIL_ADDRESS][DOMAIN_NAME]"
click at [267, 213] on h4 "Add" at bounding box center [262, 210] width 15 height 12
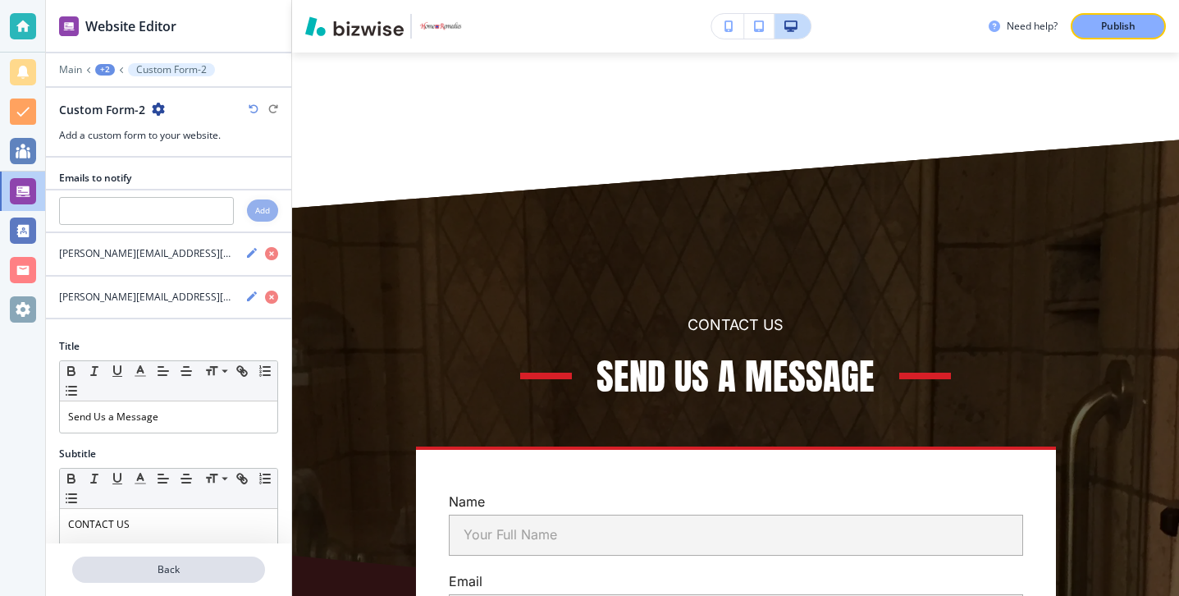
click at [199, 564] on p "Back" at bounding box center [169, 569] width 190 height 15
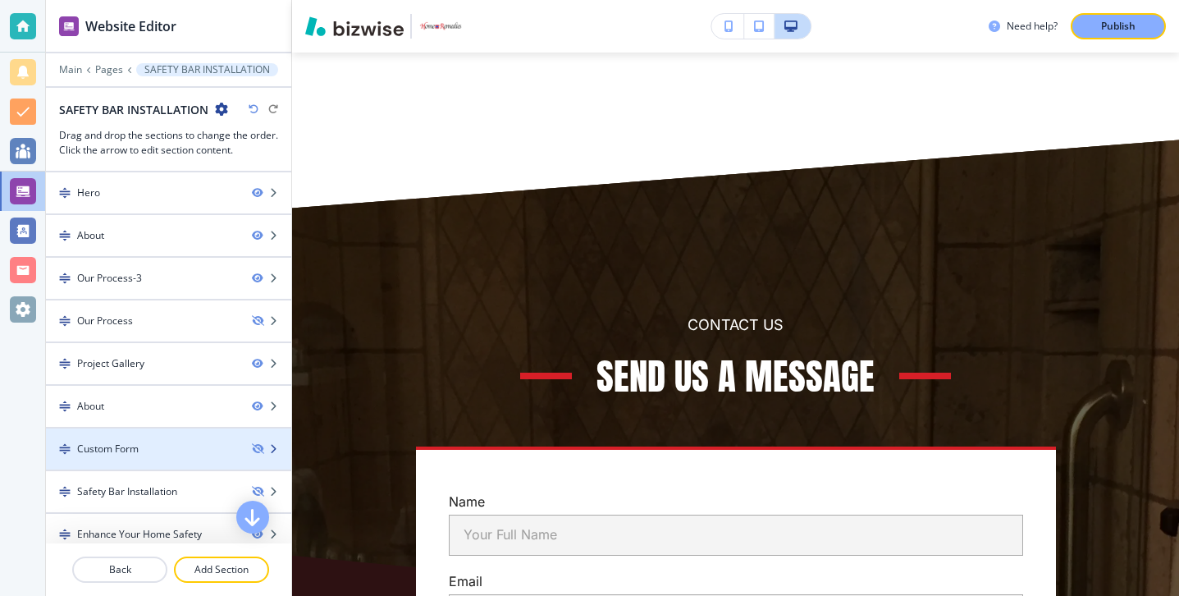
scroll to position [98, 0]
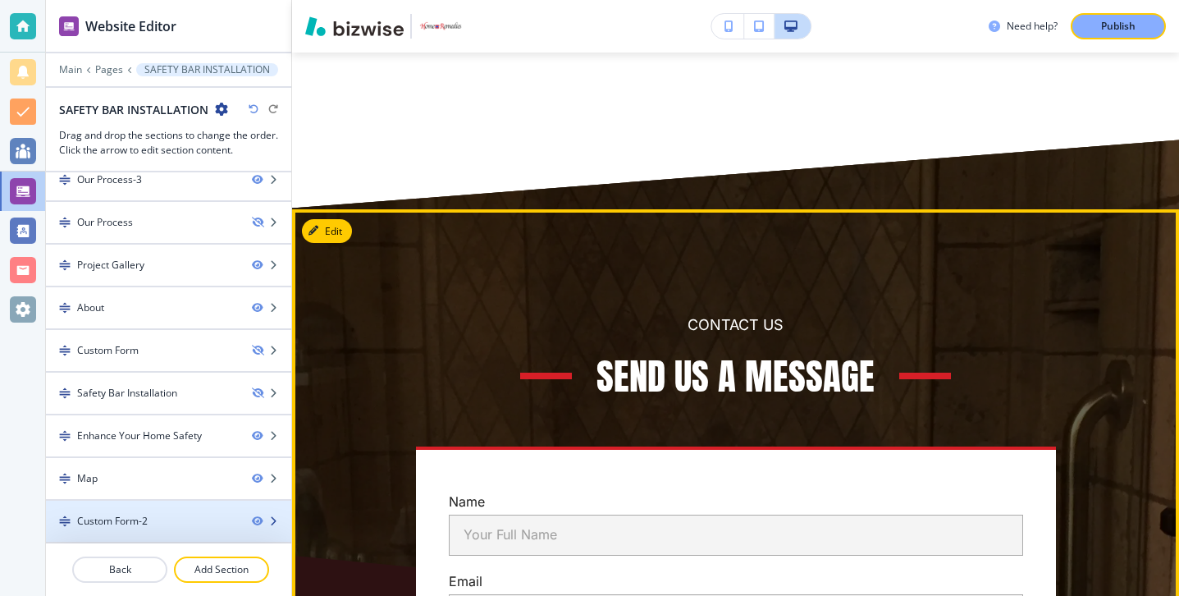
click at [134, 512] on div at bounding box center [168, 507] width 245 height 13
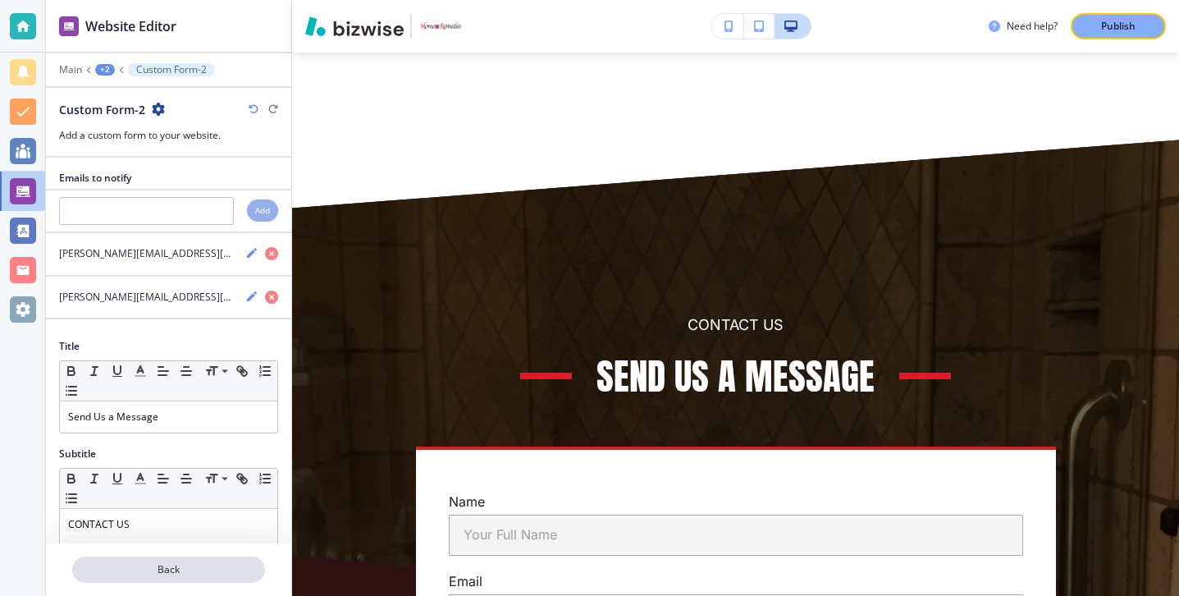
click at [139, 581] on button "Back" at bounding box center [168, 569] width 193 height 26
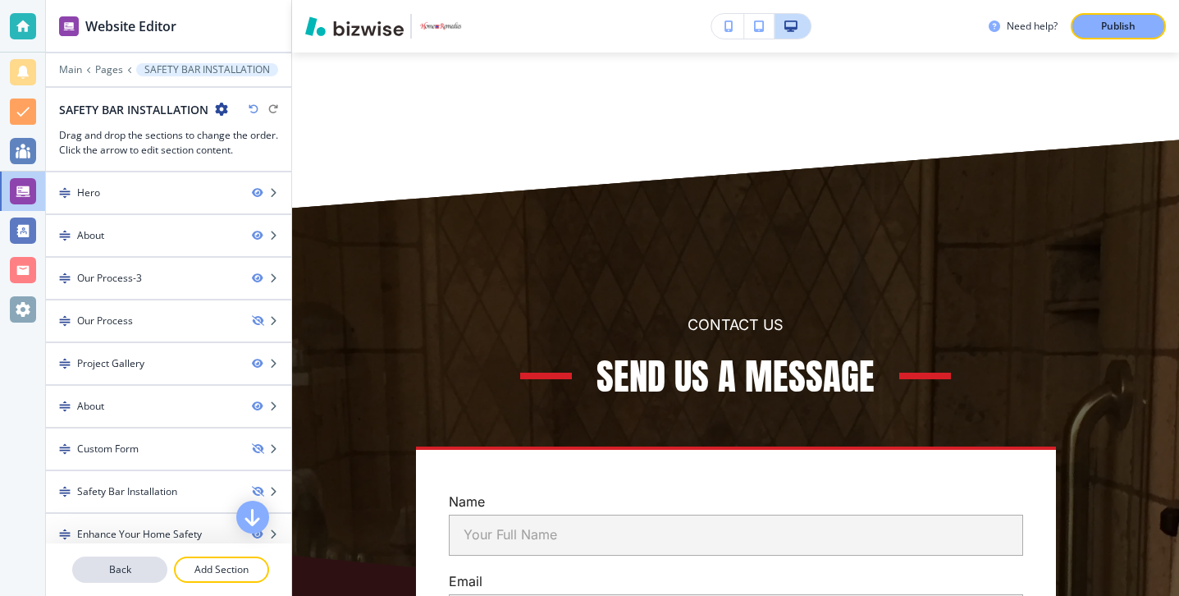
click at [139, 577] on button "Back" at bounding box center [119, 569] width 95 height 26
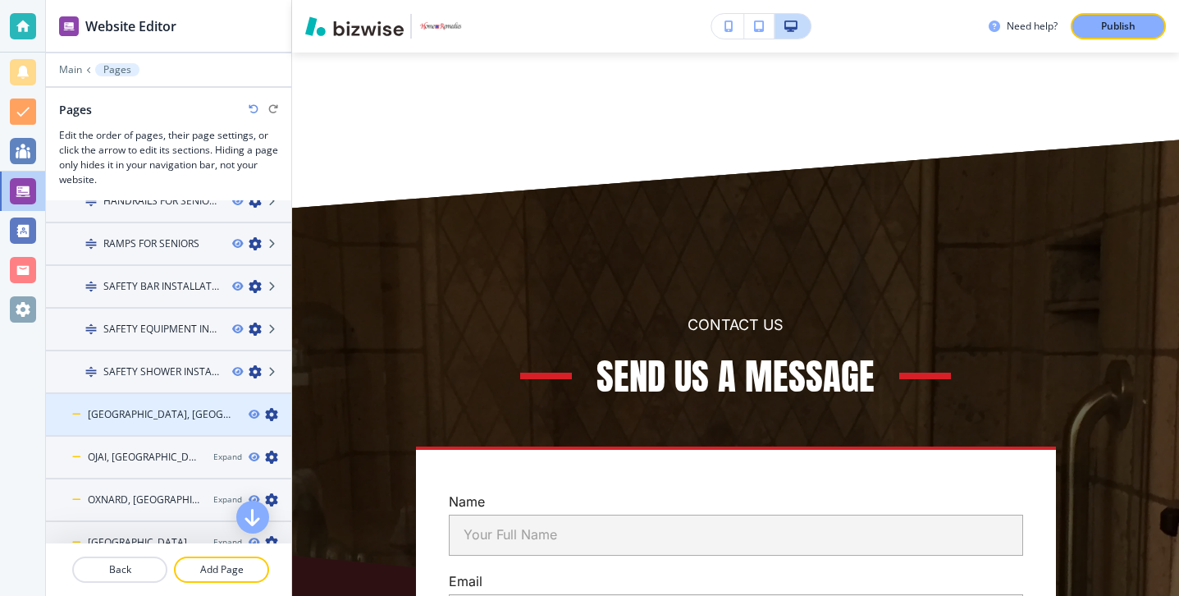
scroll to position [324, 0]
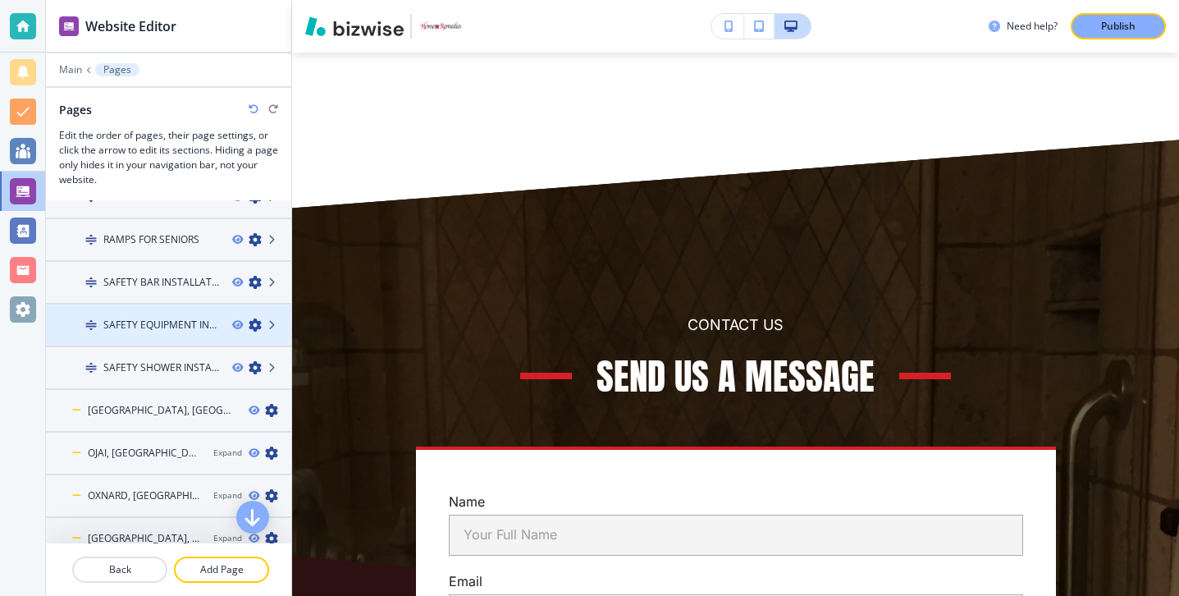
click at [164, 312] on div at bounding box center [168, 310] width 245 height 13
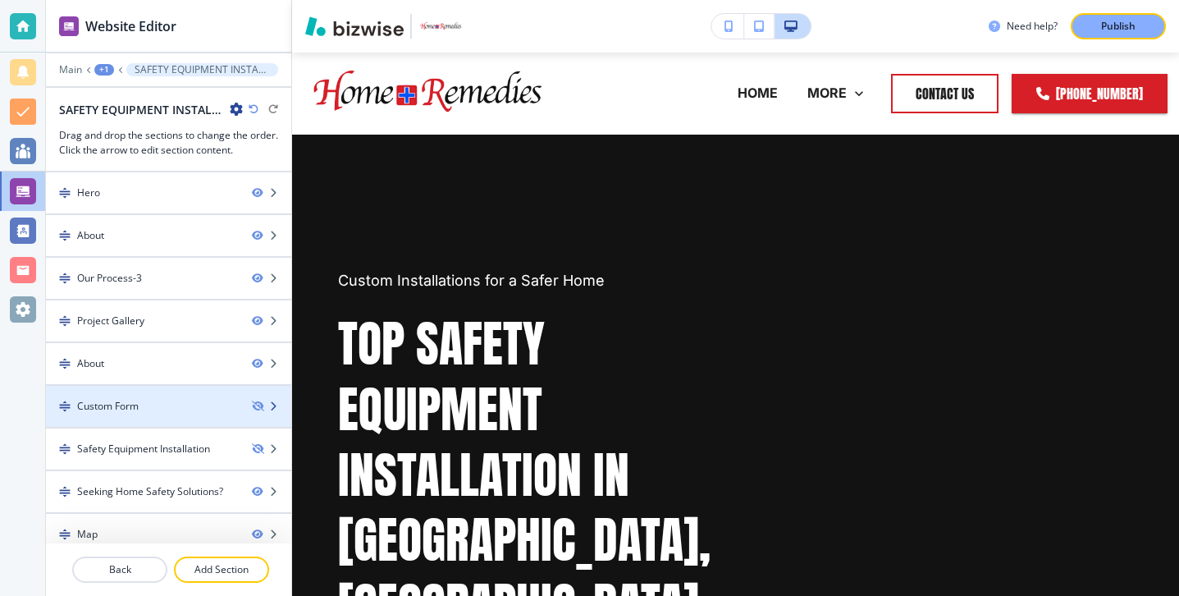
scroll to position [56, 0]
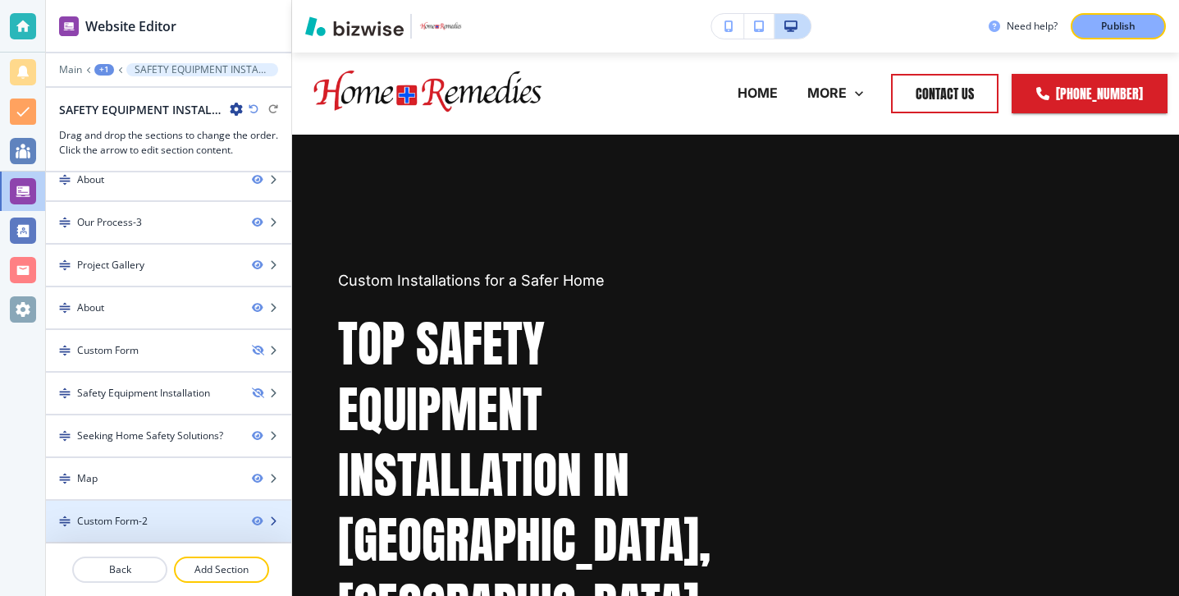
click at [149, 511] on div at bounding box center [168, 507] width 245 height 13
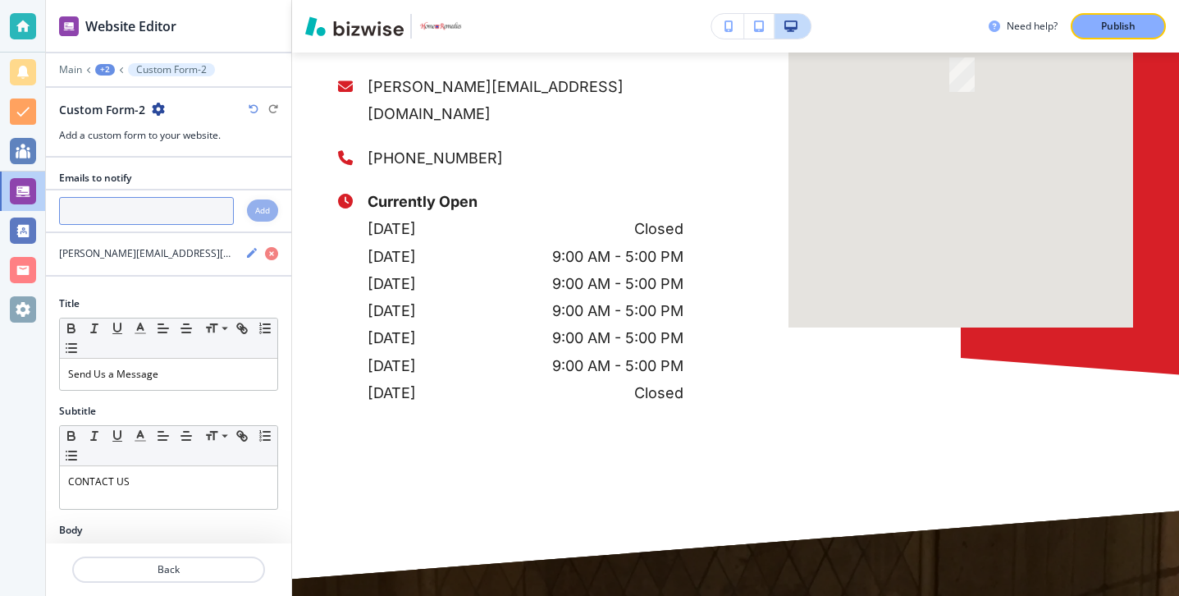
click at [161, 221] on input "text" at bounding box center [146, 211] width 175 height 28
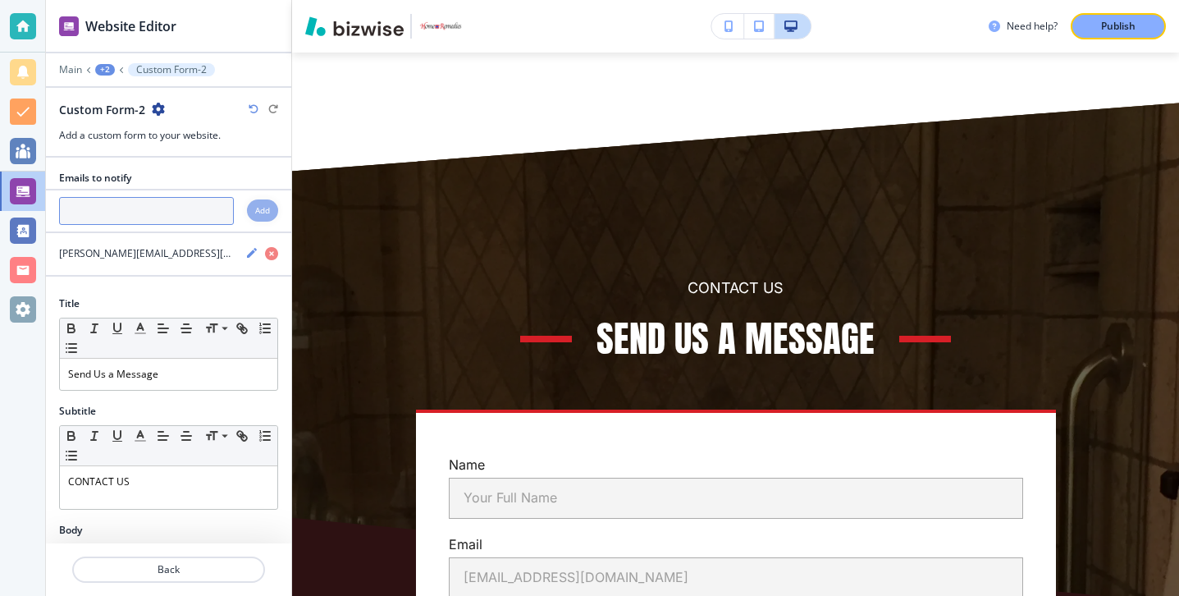
scroll to position [7994, 0]
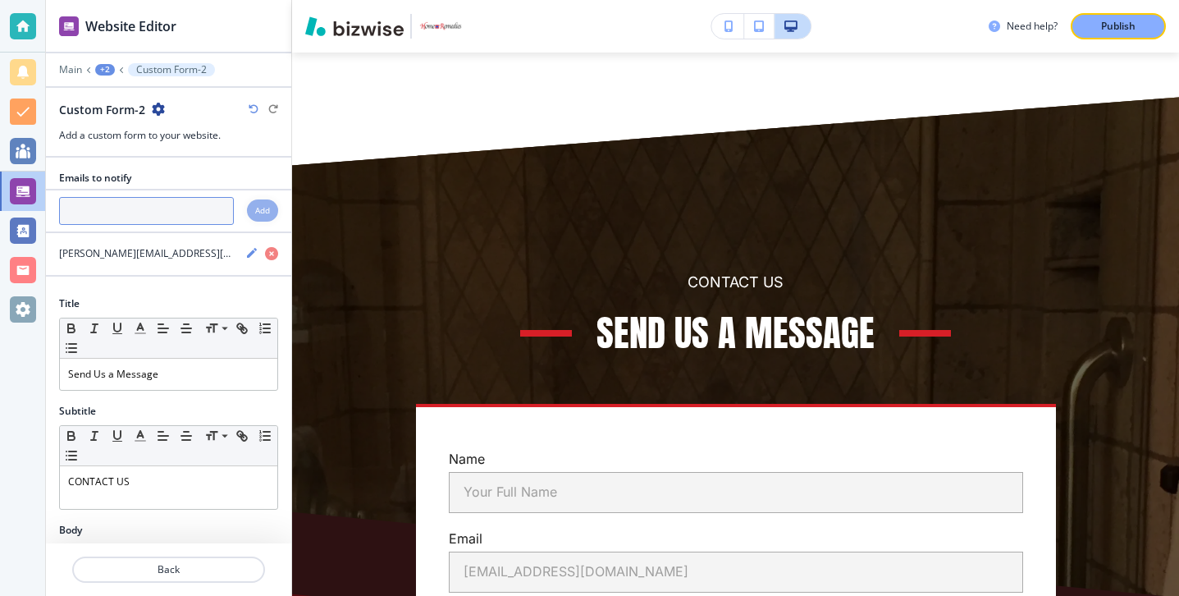
paste input "[PERSON_NAME][EMAIL_ADDRESS][DOMAIN_NAME]"
type input "[PERSON_NAME][EMAIL_ADDRESS][DOMAIN_NAME]"
click at [256, 212] on h4 "Add" at bounding box center [262, 210] width 15 height 12
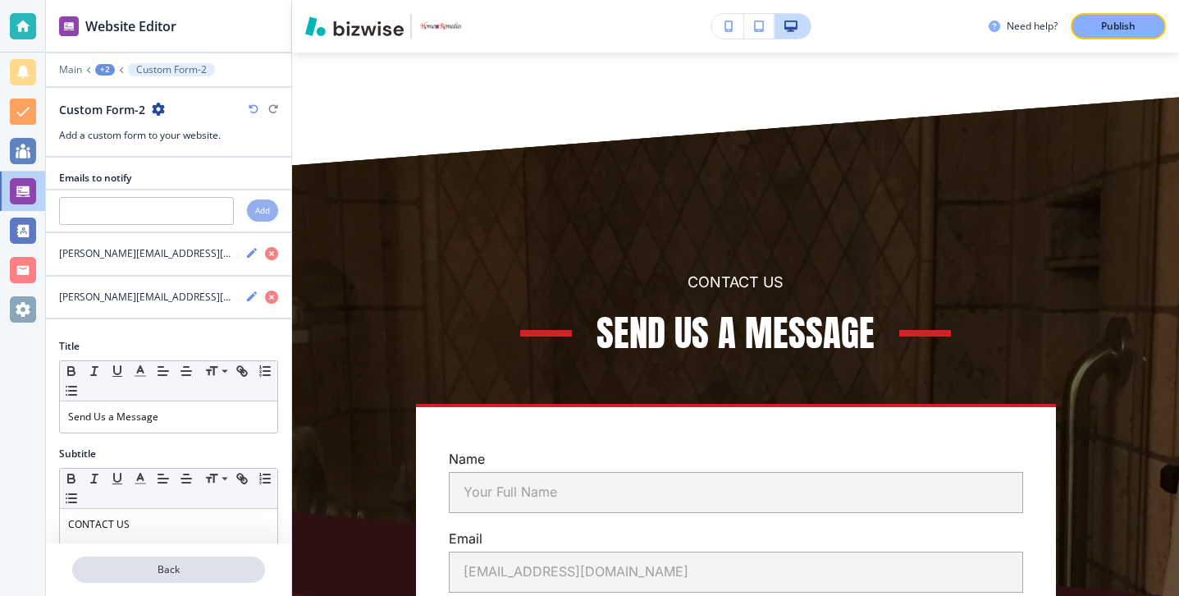
click at [212, 567] on p "Back" at bounding box center [169, 569] width 190 height 15
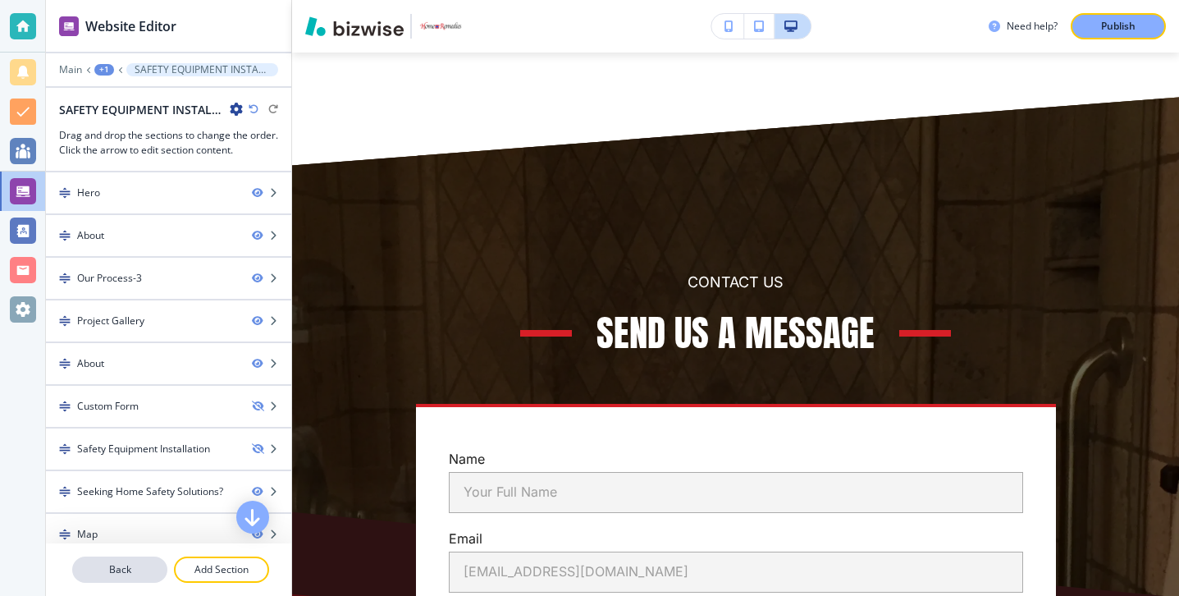
click at [141, 560] on button "Back" at bounding box center [119, 569] width 95 height 26
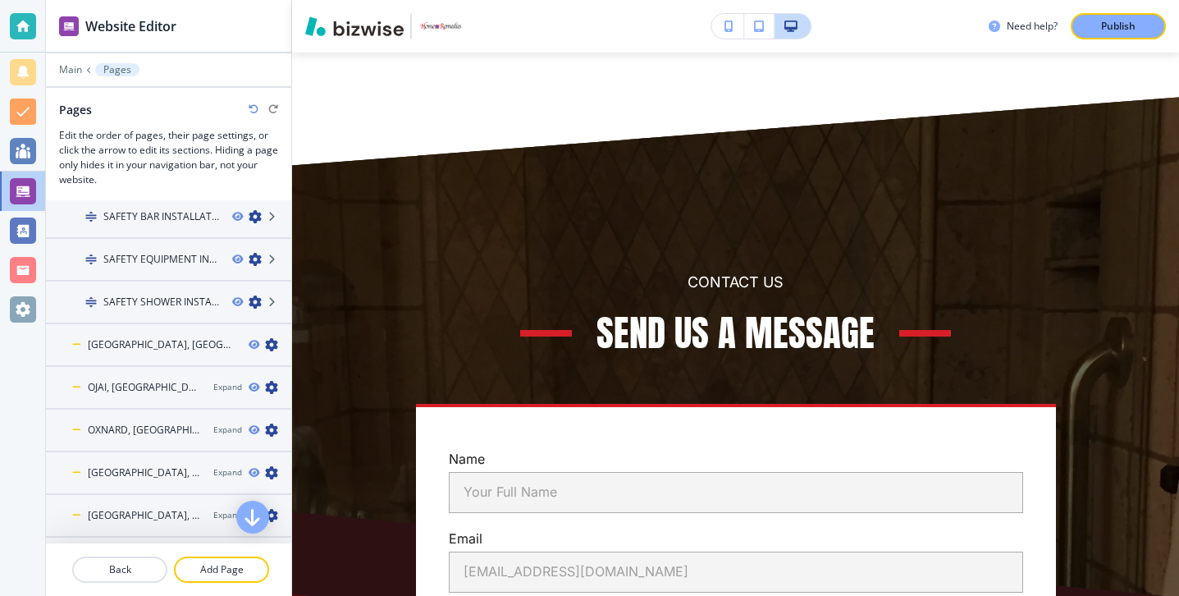
scroll to position [346, 0]
click at [180, 347] on h4 "SAFETY SHOWER INSTALLATION" at bounding box center [161, 345] width 116 height 15
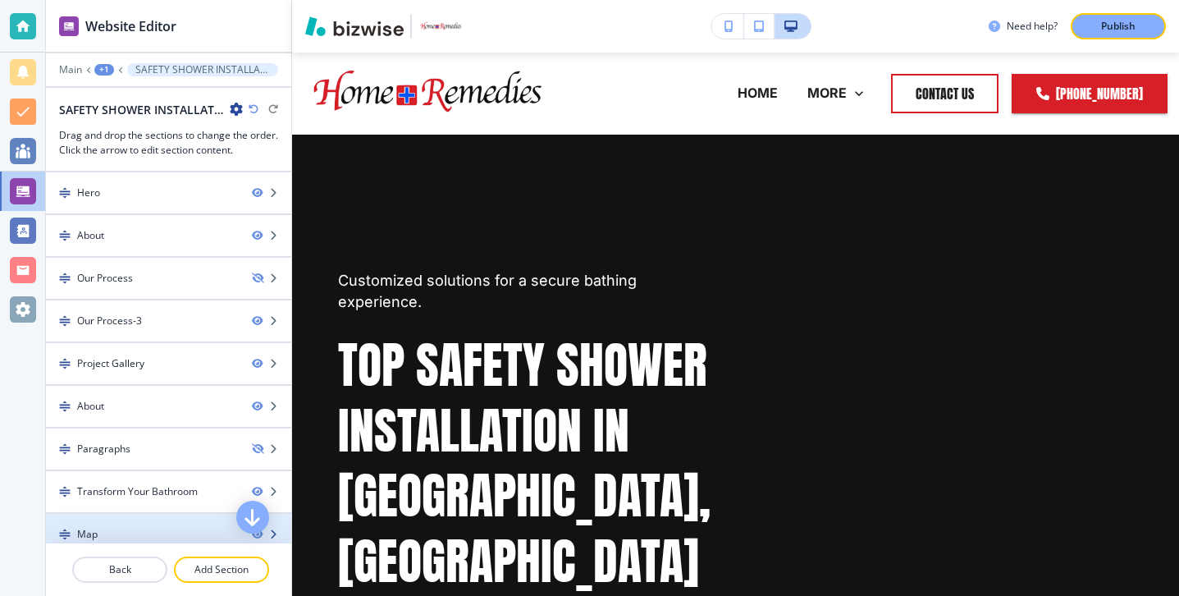
scroll to position [56, 0]
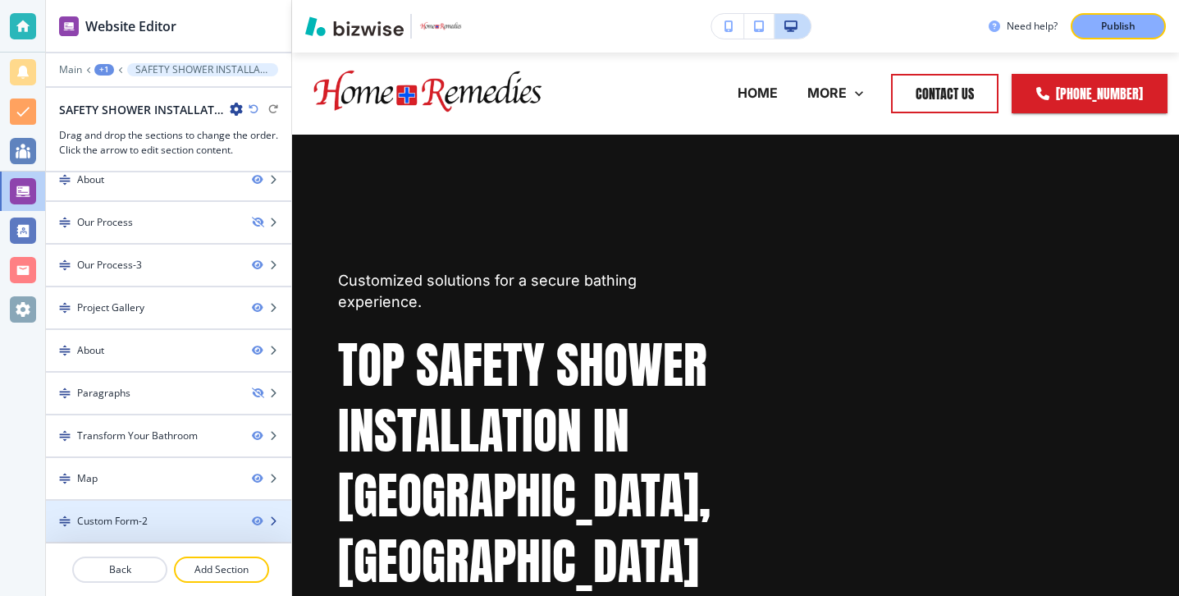
click at [156, 537] on div at bounding box center [168, 534] width 245 height 13
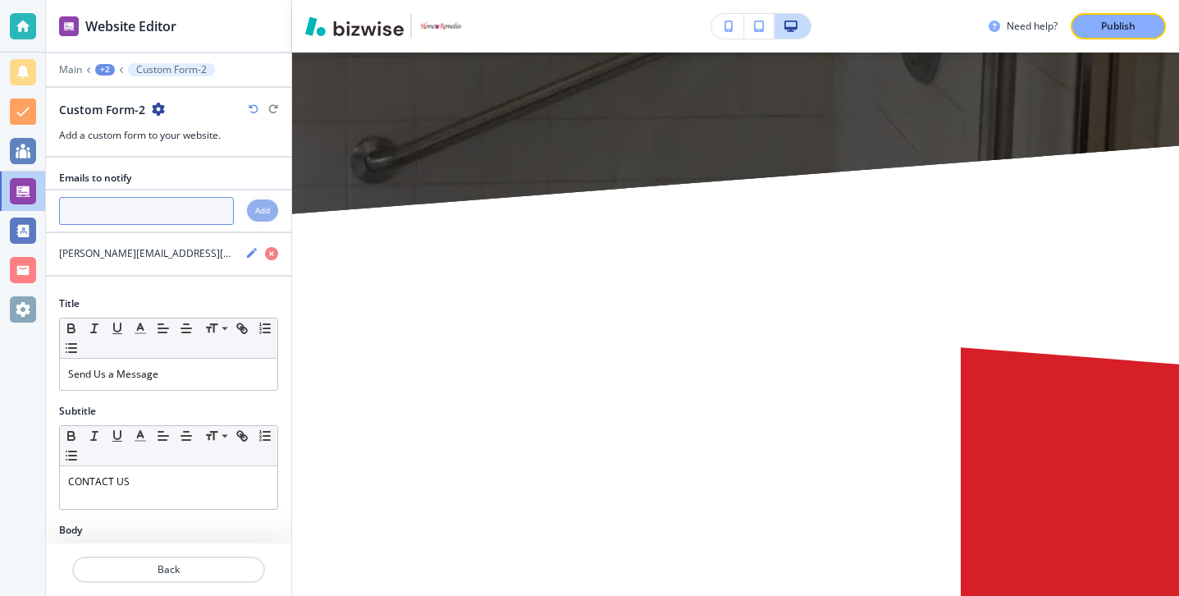
click at [120, 208] on input "text" at bounding box center [146, 211] width 175 height 28
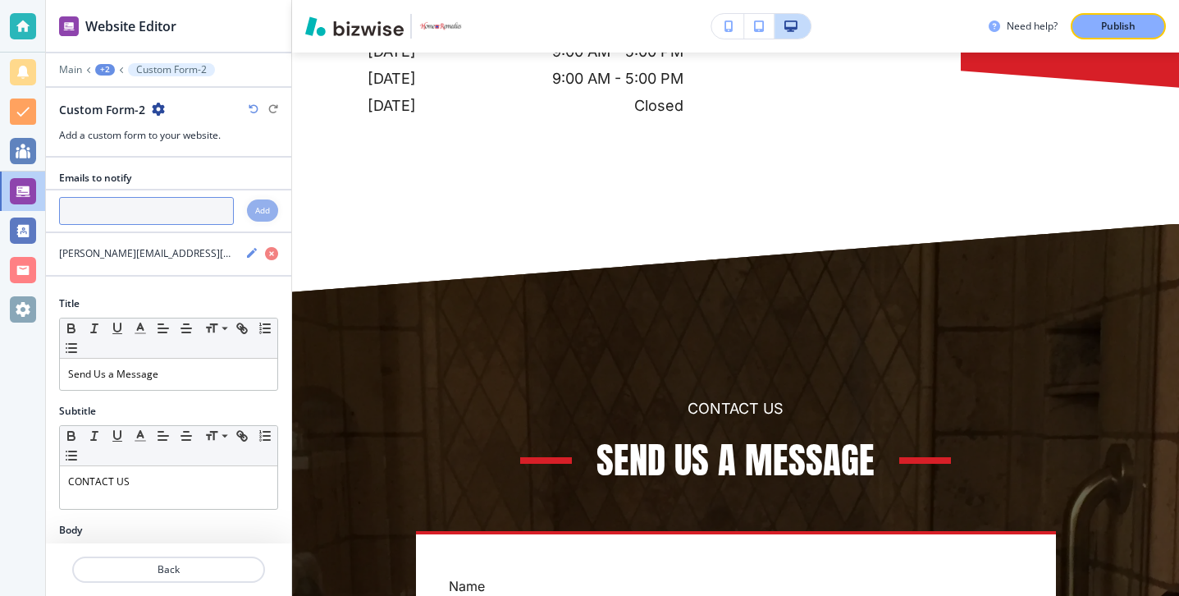
paste input "[PERSON_NAME][EMAIL_ADDRESS][DOMAIN_NAME]"
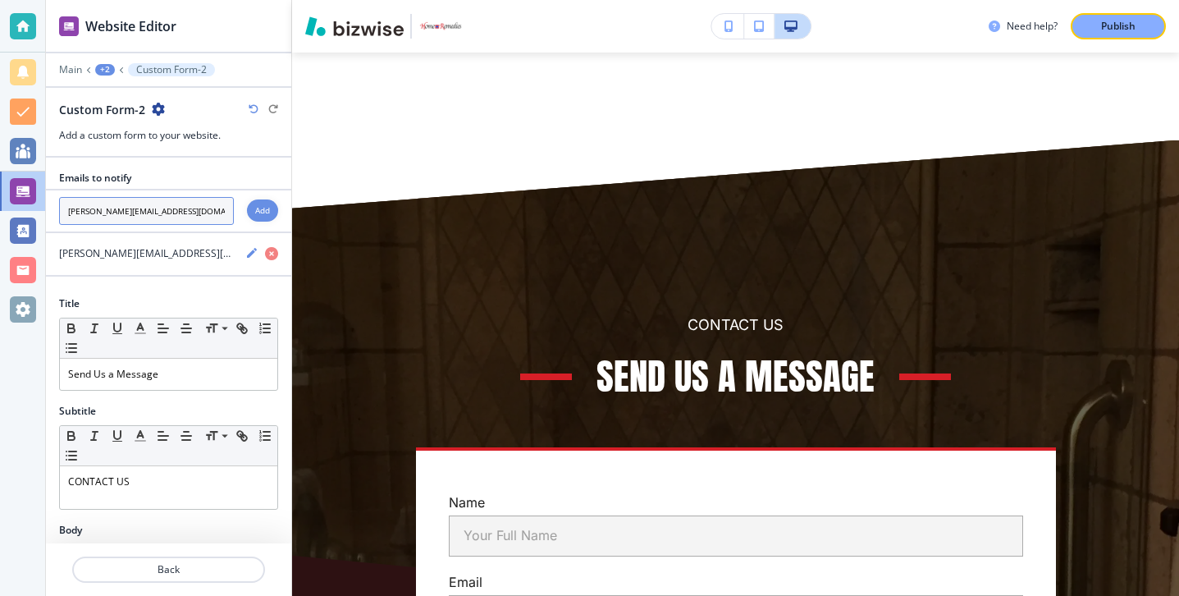
scroll to position [7966, 0]
type input "[PERSON_NAME][EMAIL_ADDRESS][DOMAIN_NAME]"
click at [264, 216] on h4 "Add" at bounding box center [262, 210] width 15 height 12
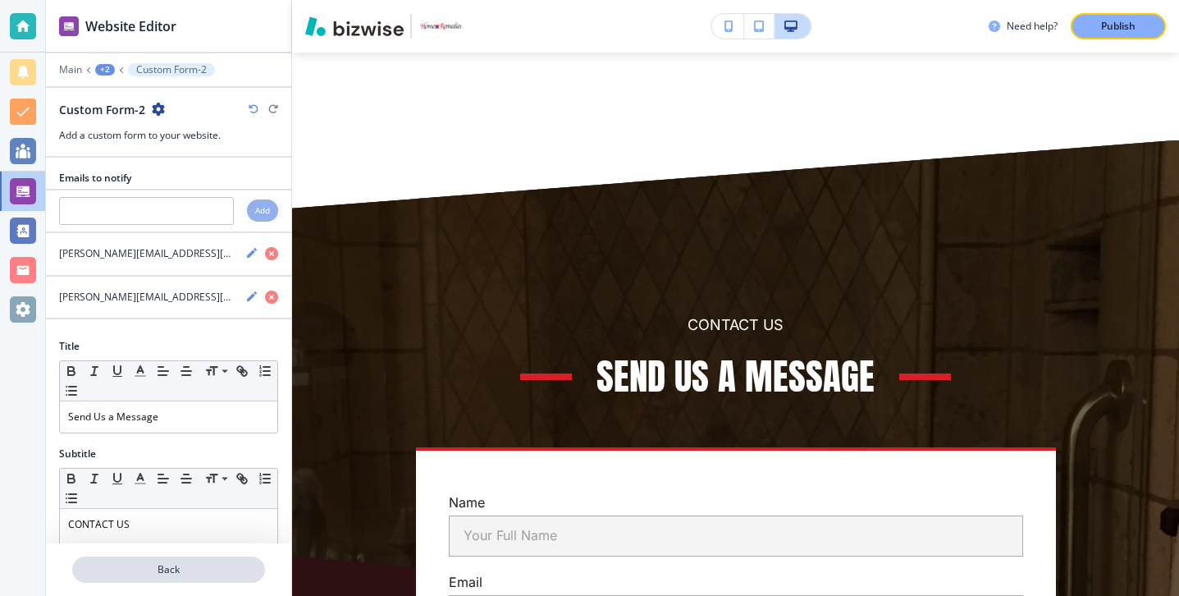
click at [185, 568] on p "Back" at bounding box center [169, 569] width 190 height 15
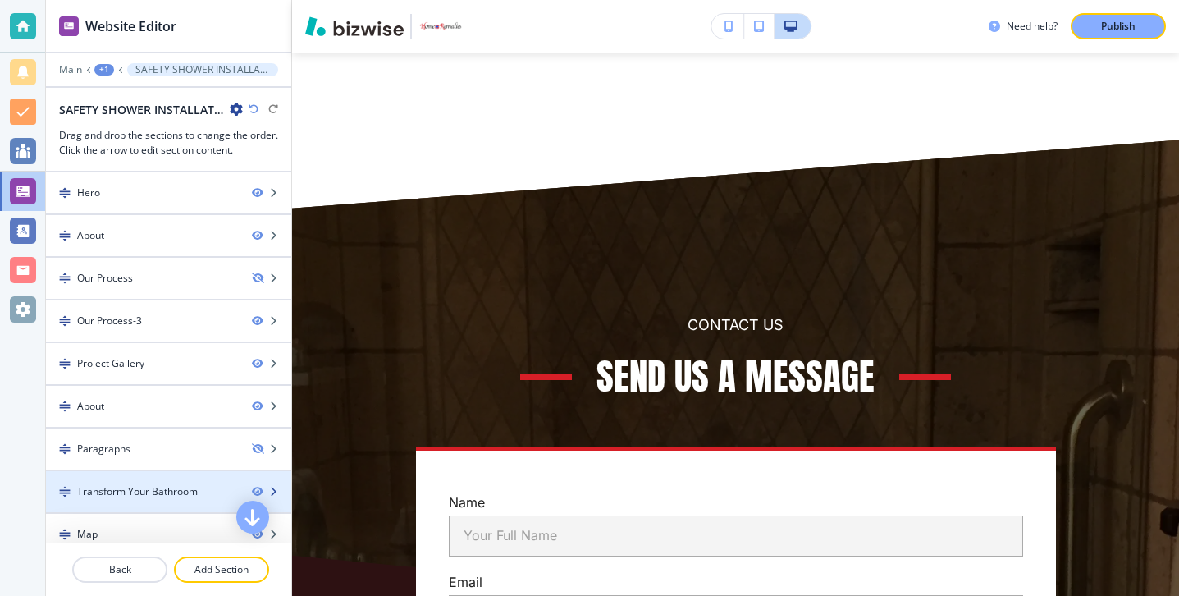
scroll to position [56, 0]
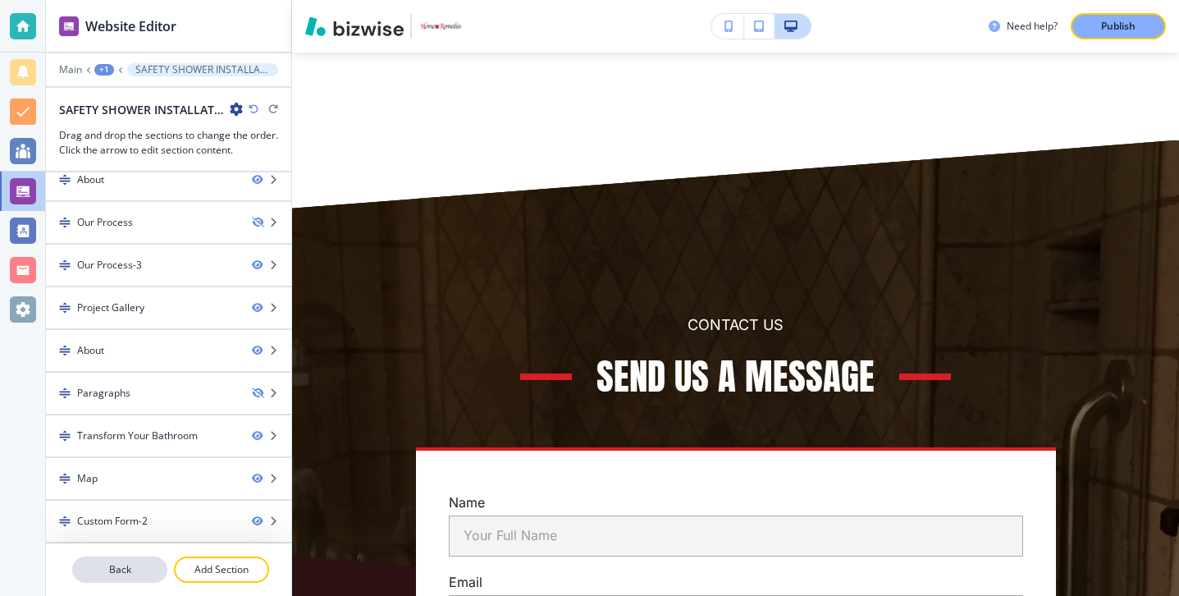
click at [154, 573] on p "Back" at bounding box center [120, 569] width 92 height 15
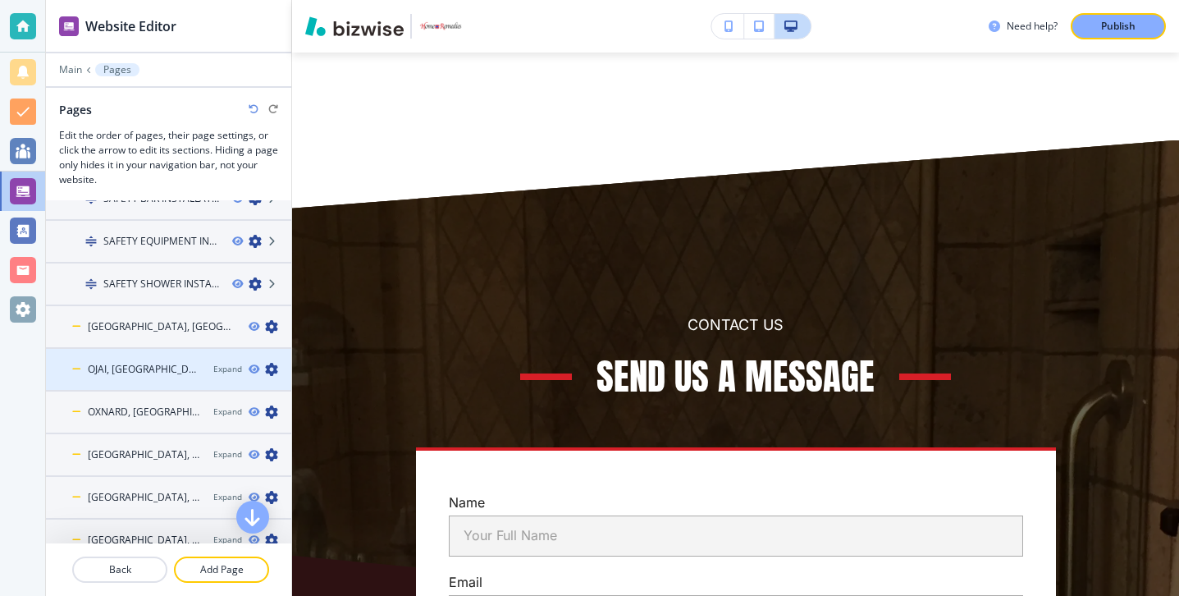
scroll to position [414, 0]
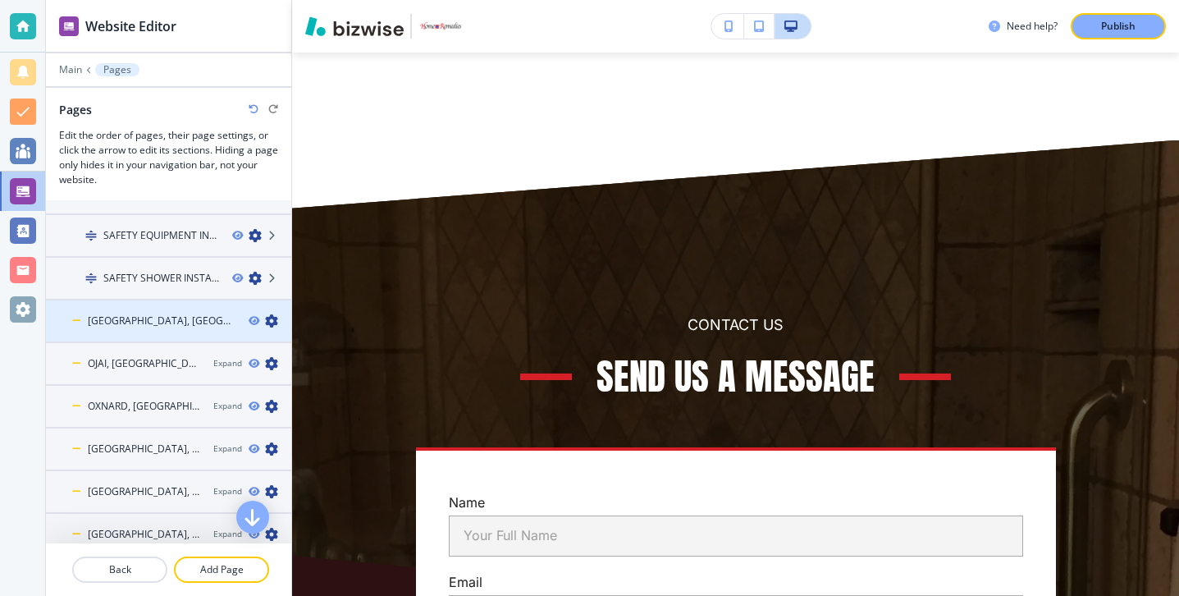
click at [166, 328] on div at bounding box center [168, 334] width 245 height 13
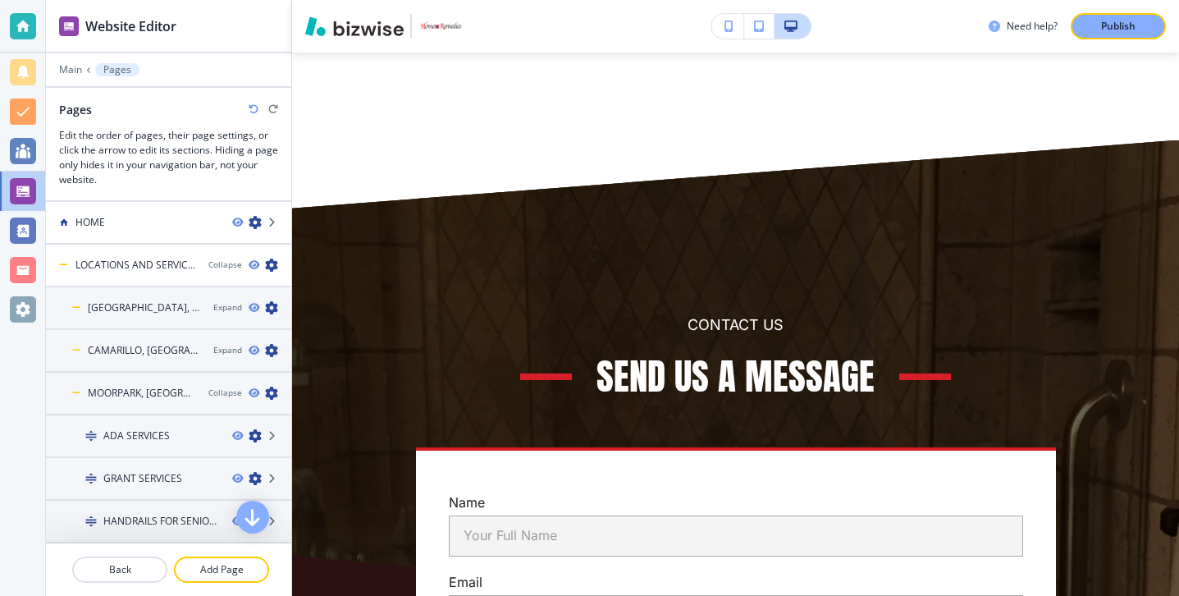
scroll to position [25, 0]
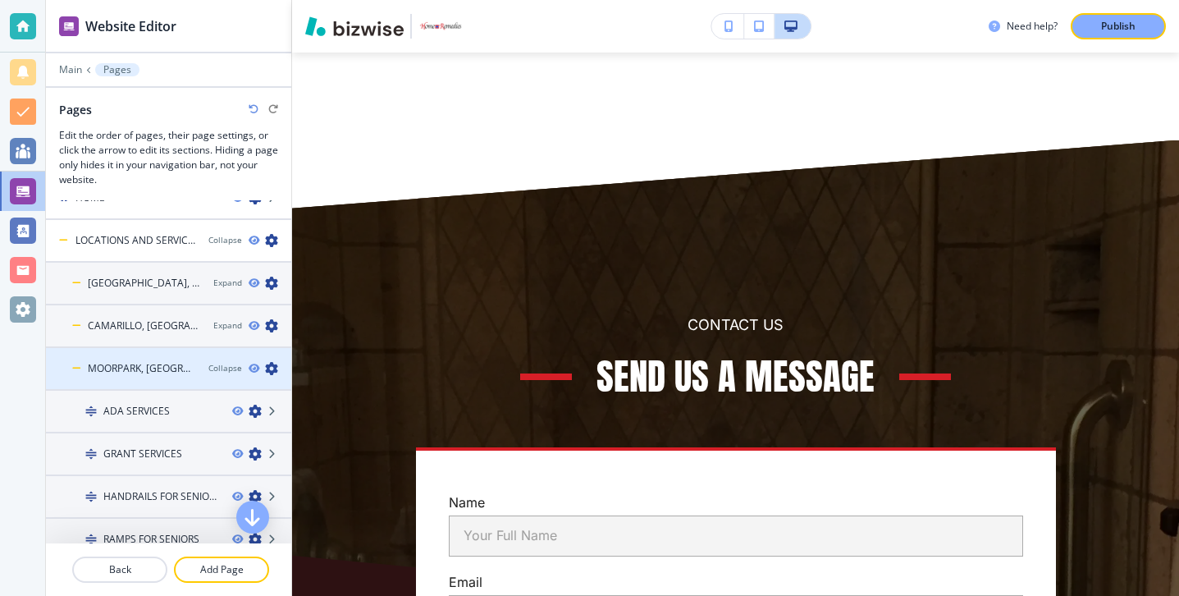
click at [166, 361] on div "MOORPARK, [GEOGRAPHIC_DATA]" at bounding box center [120, 368] width 149 height 15
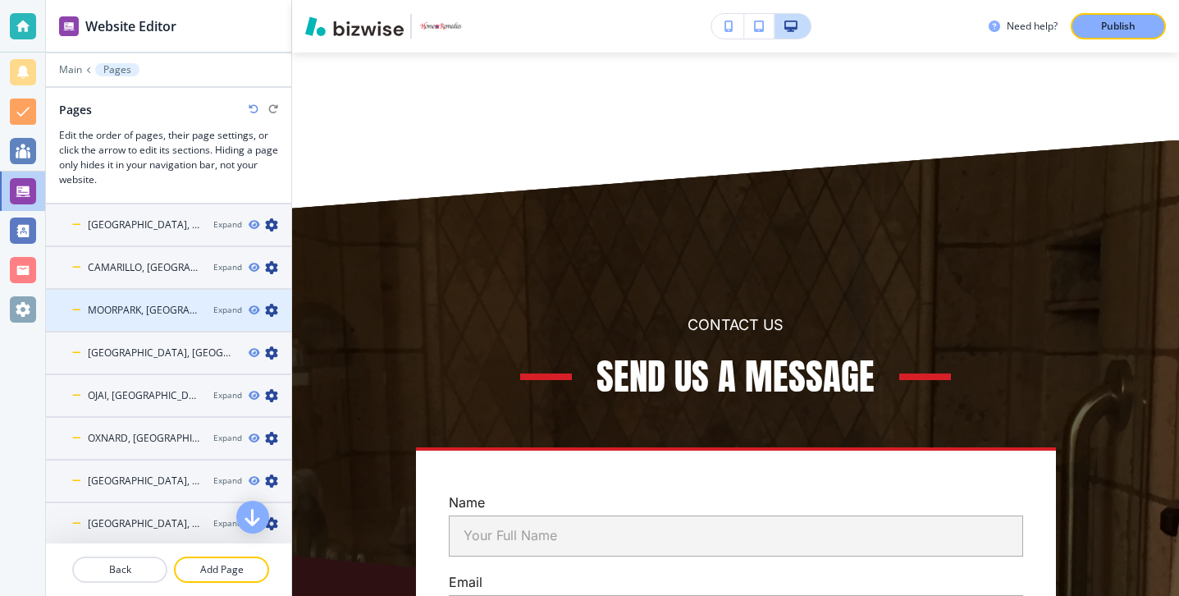
scroll to position [144, 0]
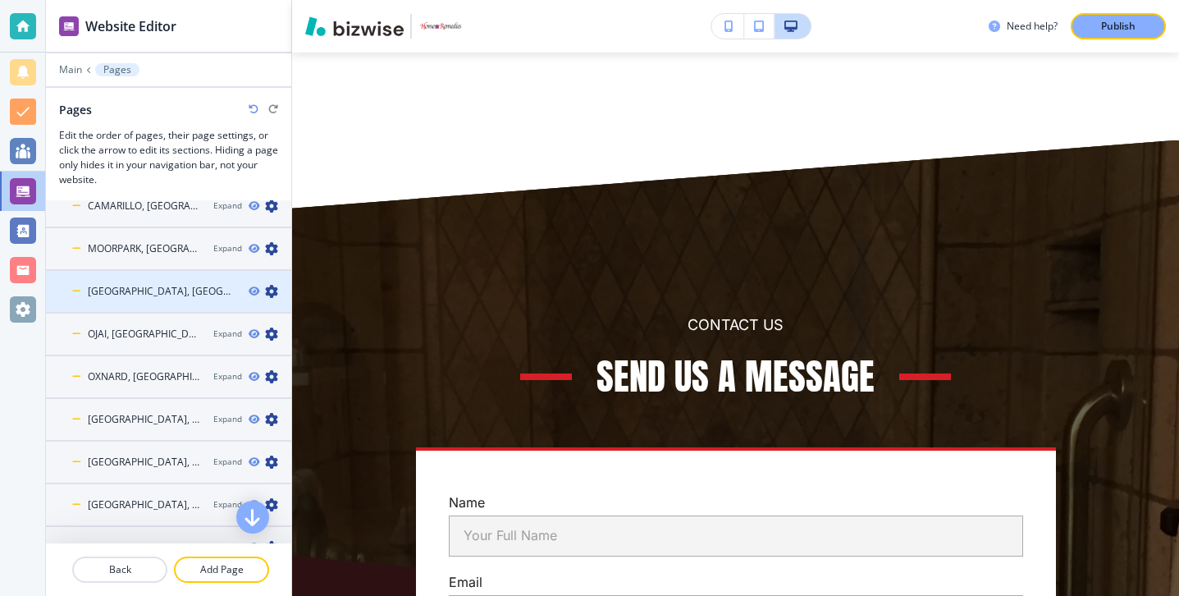
click at [153, 300] on div at bounding box center [168, 305] width 245 height 13
click at [83, 290] on div "[GEOGRAPHIC_DATA], [GEOGRAPHIC_DATA]" at bounding box center [141, 291] width 190 height 15
click at [72, 290] on icon at bounding box center [76, 291] width 9 height 10
click at [156, 290] on div "[GEOGRAPHIC_DATA], [GEOGRAPHIC_DATA]" at bounding box center [141, 291] width 190 height 15
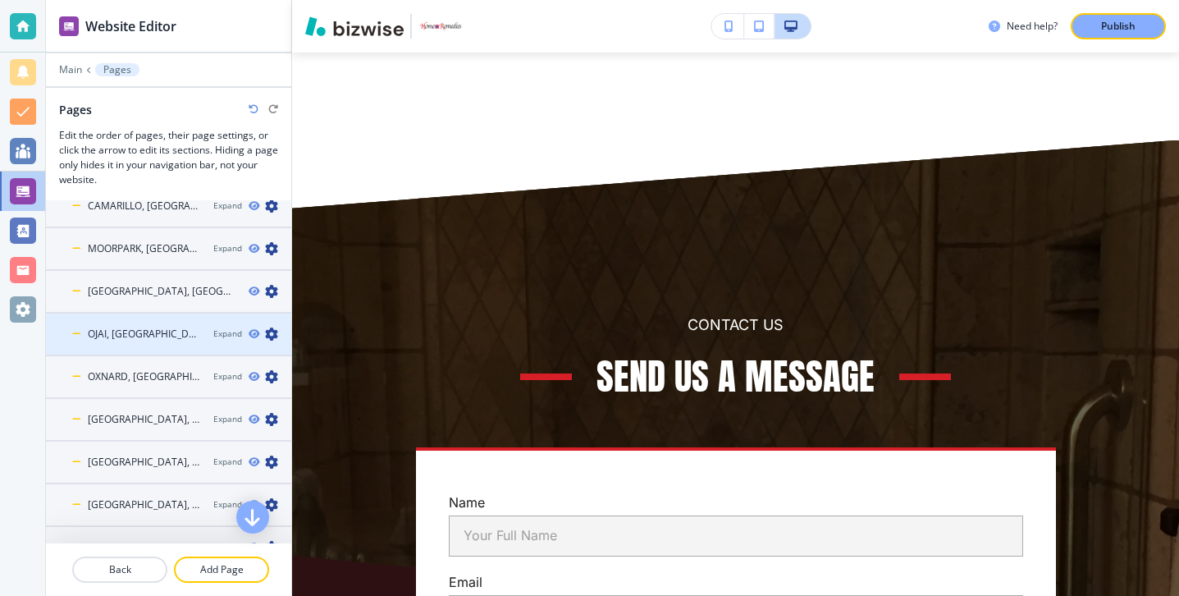
click at [158, 337] on div "OJAI, [GEOGRAPHIC_DATA]" at bounding box center [123, 334] width 154 height 15
click at [151, 326] on div at bounding box center [168, 319] width 245 height 13
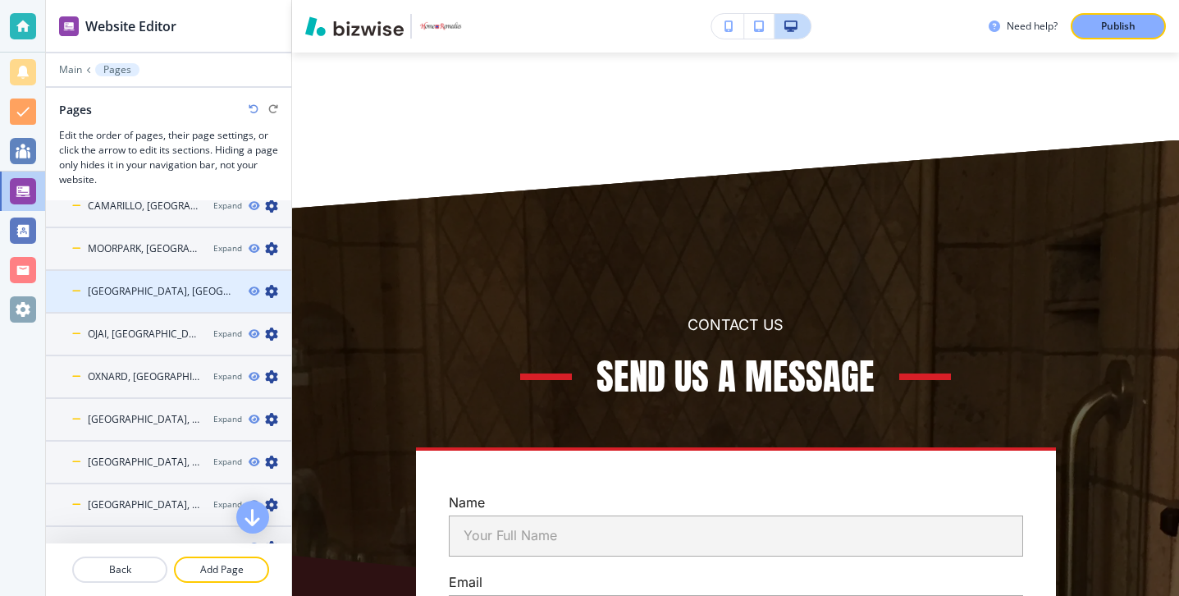
click at [156, 297] on div "[GEOGRAPHIC_DATA], [GEOGRAPHIC_DATA]" at bounding box center [141, 291] width 190 height 15
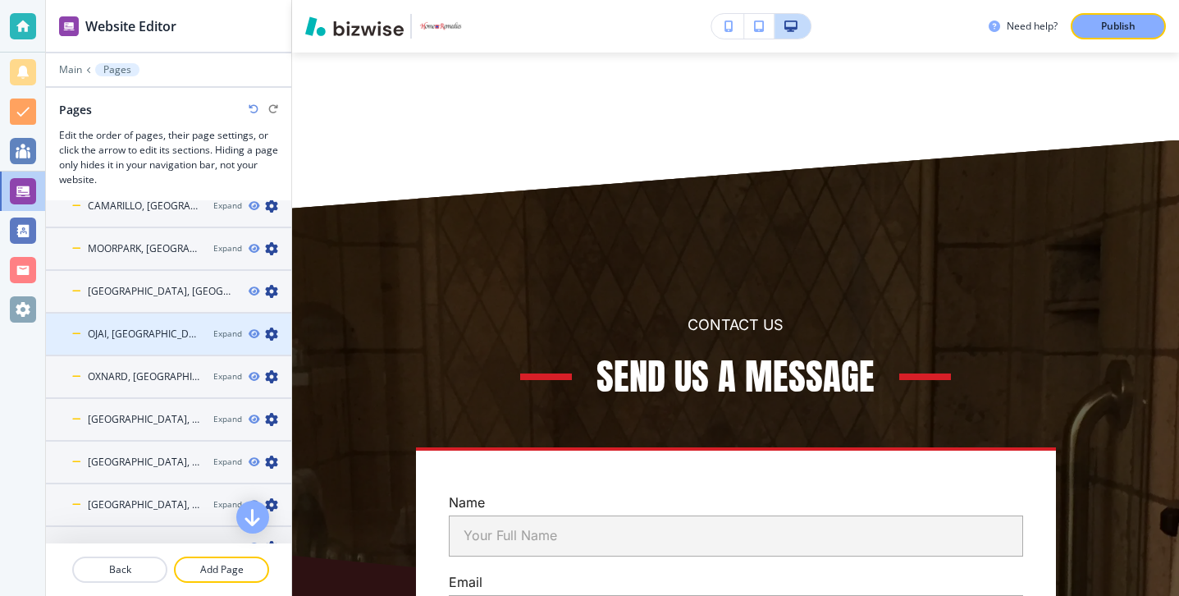
click at [149, 338] on div "OJAI, [GEOGRAPHIC_DATA]" at bounding box center [123, 334] width 154 height 15
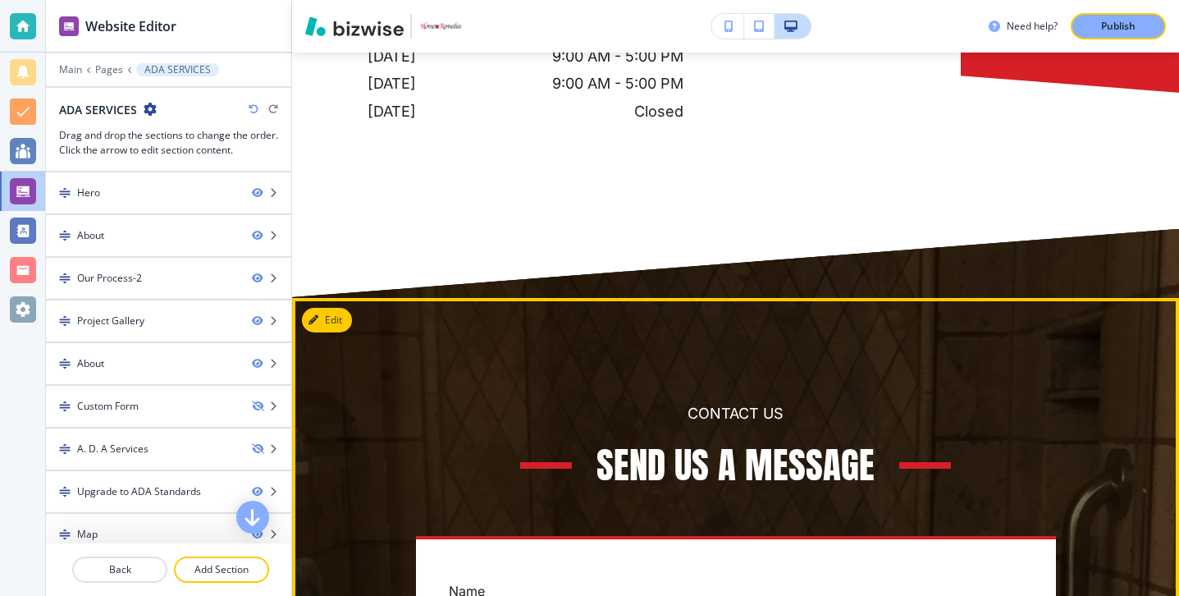
scroll to position [7716, 0]
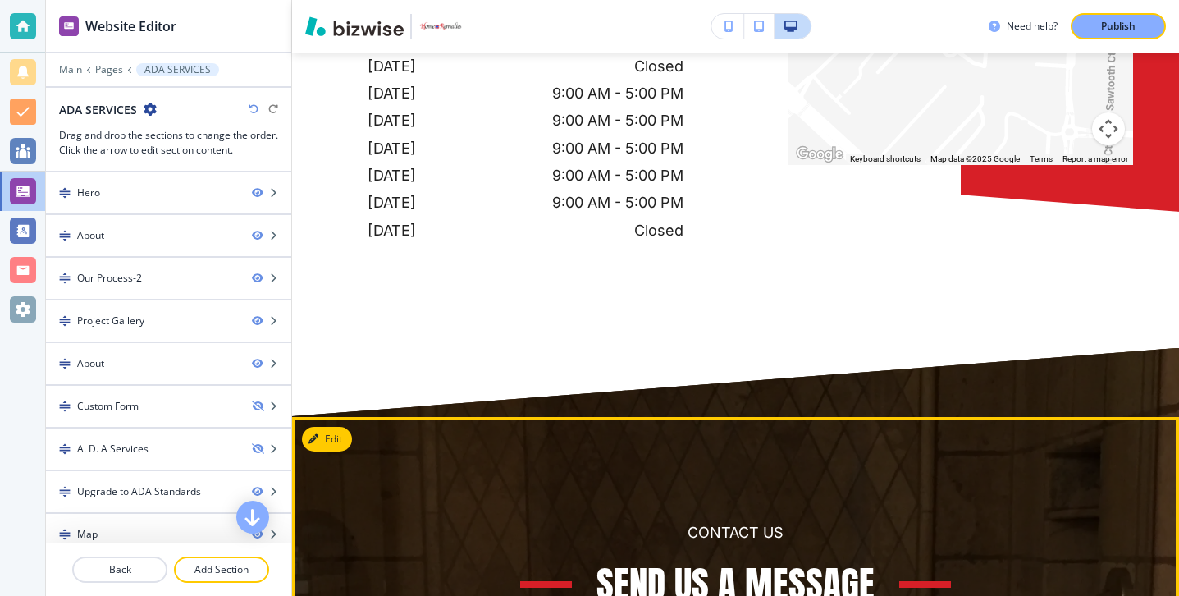
click at [324, 427] on button "Edit" at bounding box center [327, 439] width 50 height 25
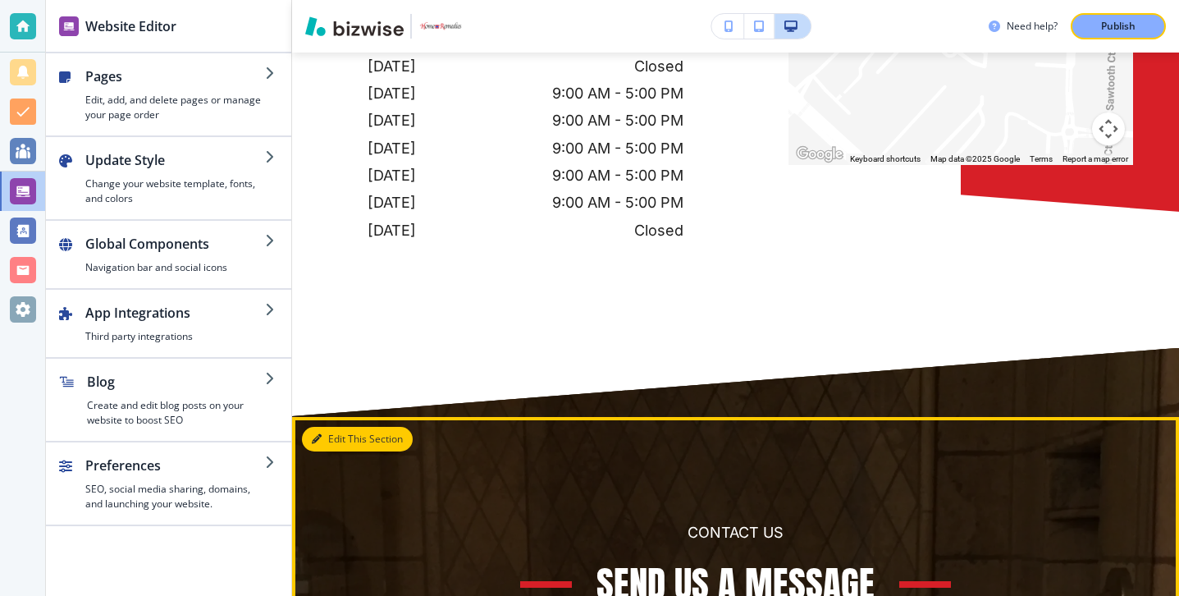
click at [323, 427] on button "Edit This Section" at bounding box center [357, 439] width 111 height 25
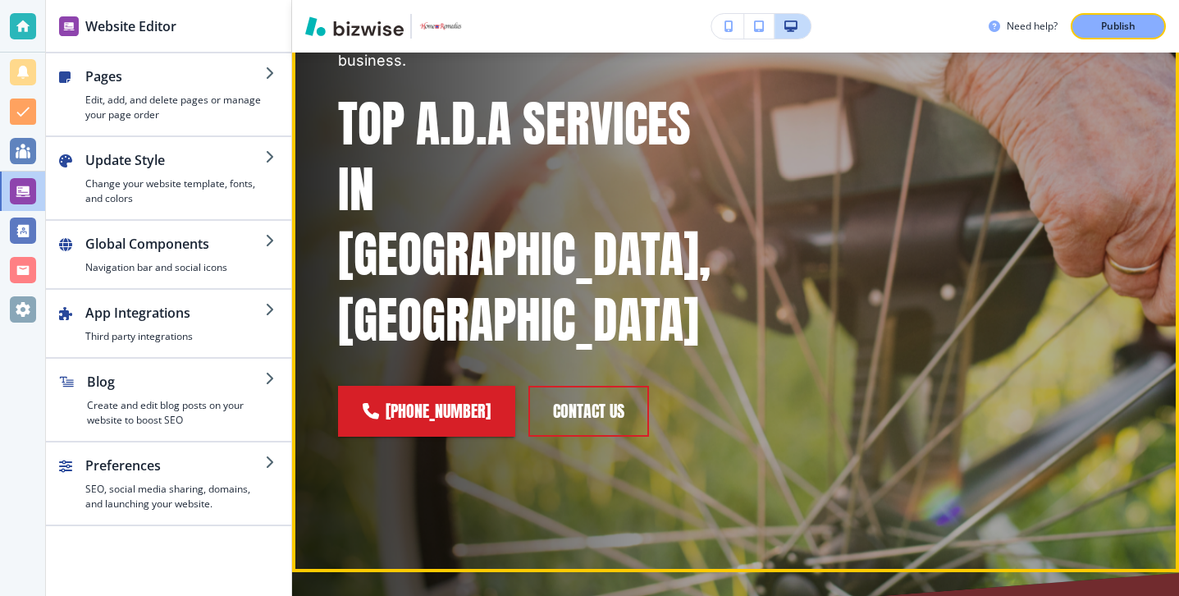
scroll to position [0, 0]
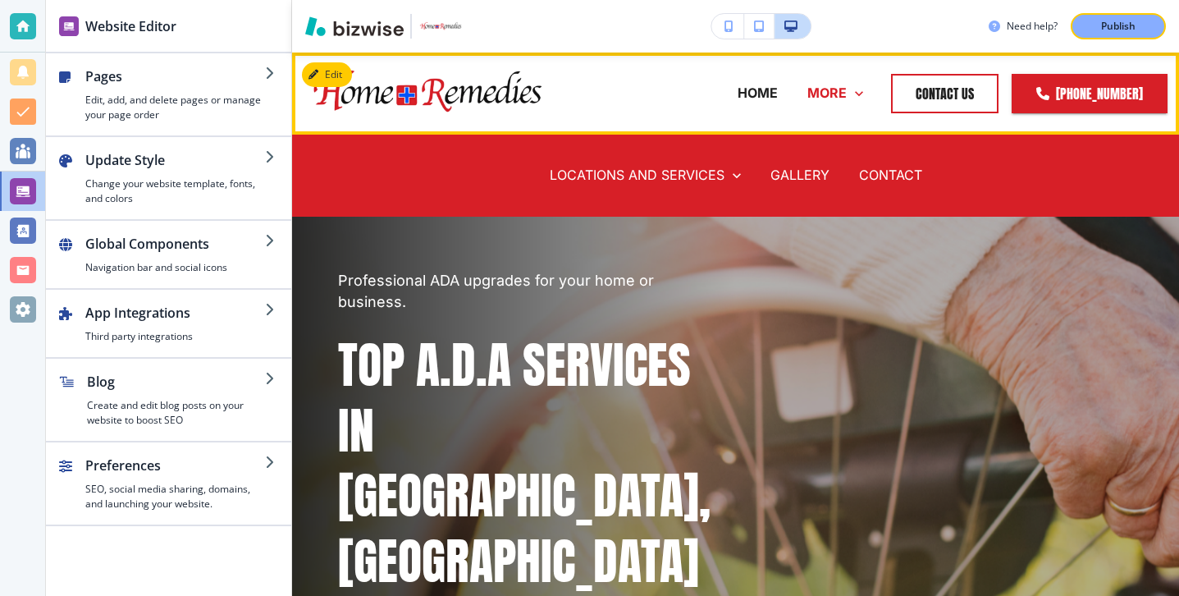
click at [862, 91] on icon at bounding box center [859, 93] width 16 height 16
click at [877, 168] on p "CONTACT" at bounding box center [890, 175] width 63 height 19
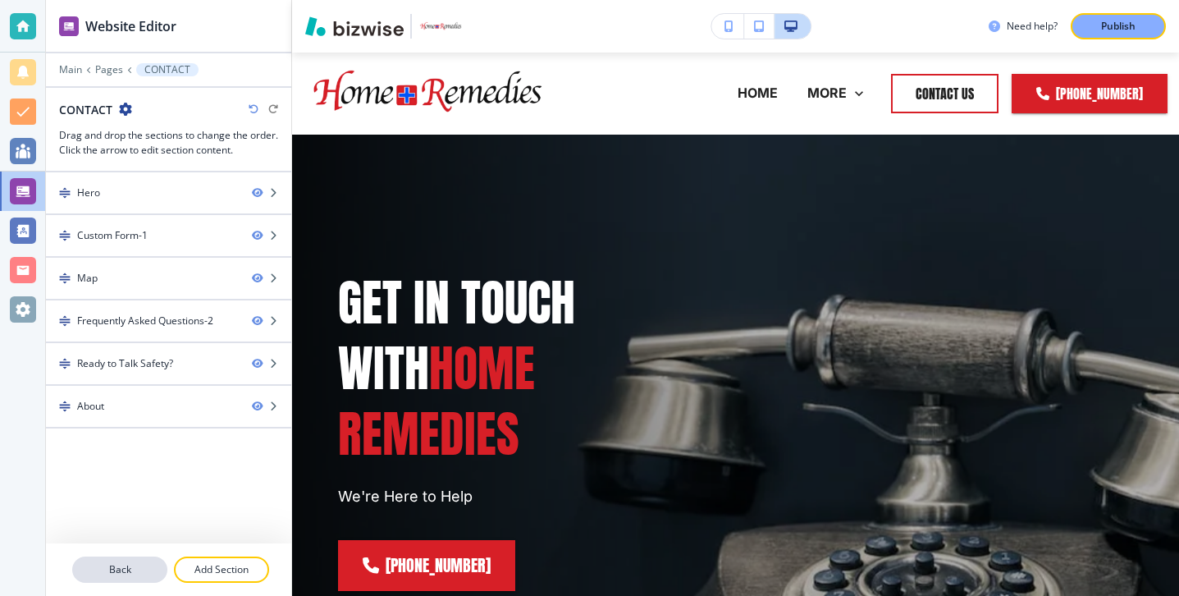
click at [118, 563] on p "Back" at bounding box center [120, 569] width 92 height 15
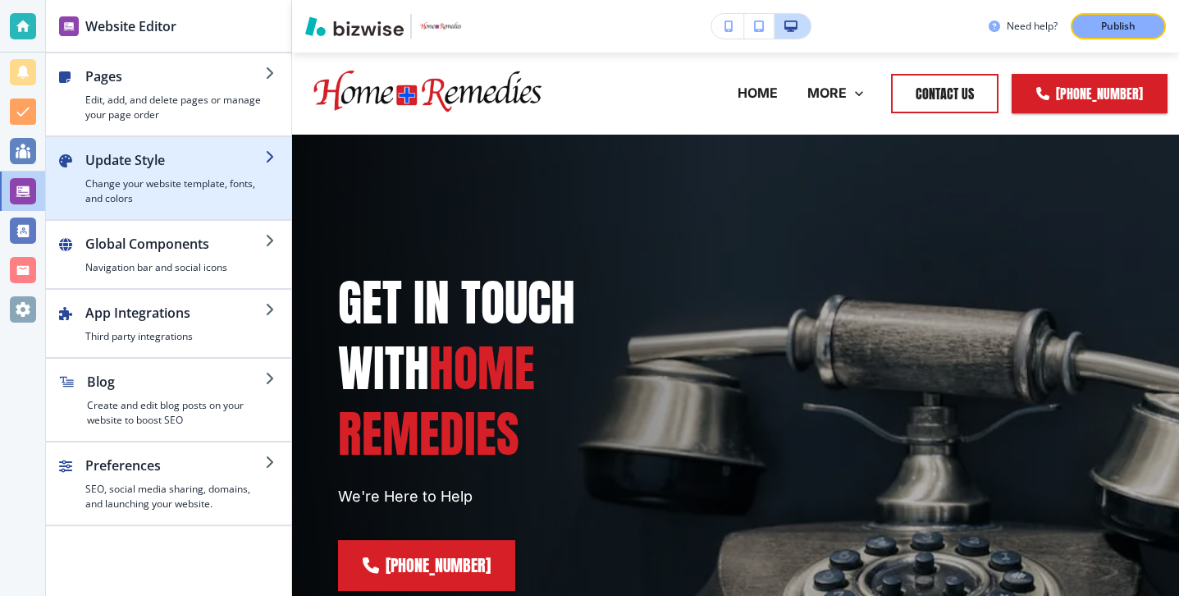
click at [142, 140] on div "button" at bounding box center [168, 143] width 245 height 13
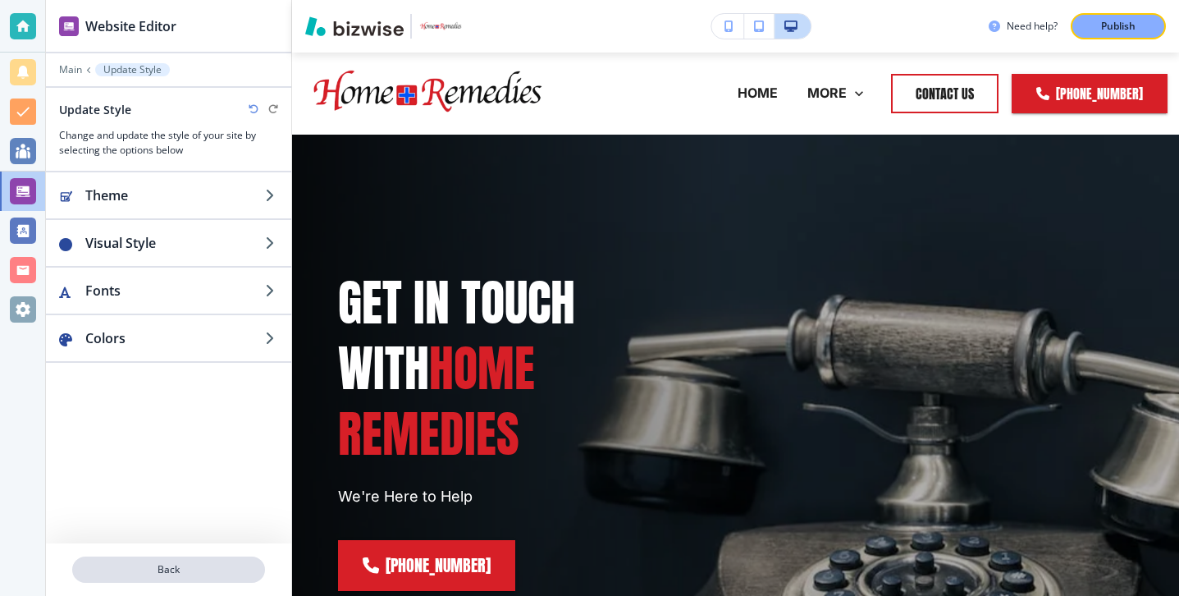
click at [182, 575] on p "Back" at bounding box center [169, 569] width 190 height 15
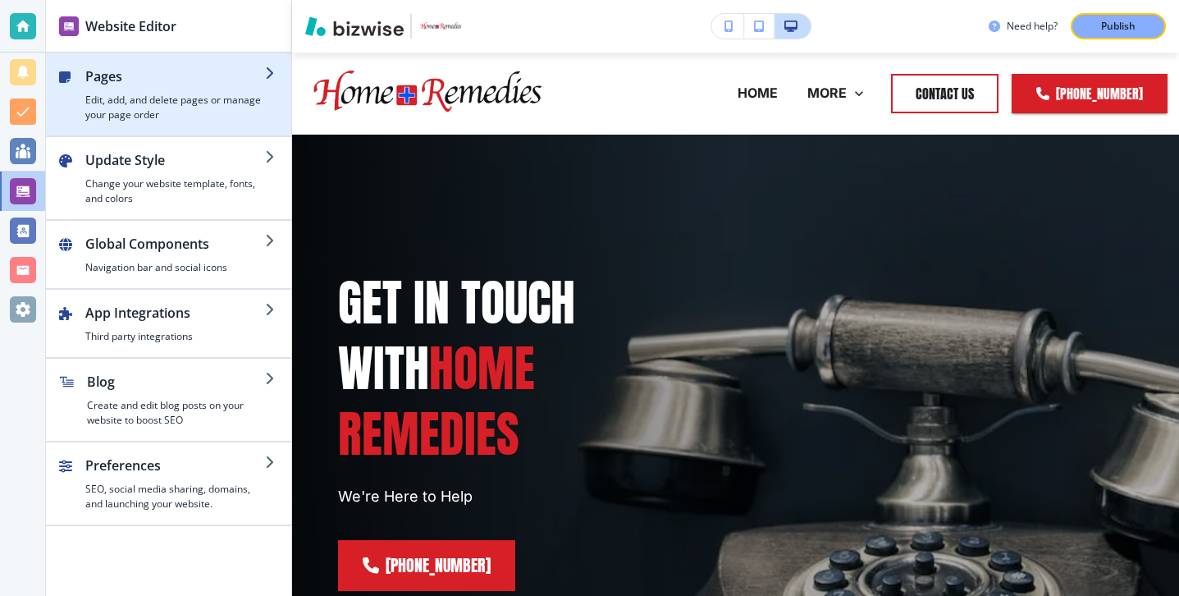
click at [154, 62] on div "button" at bounding box center [168, 59] width 245 height 13
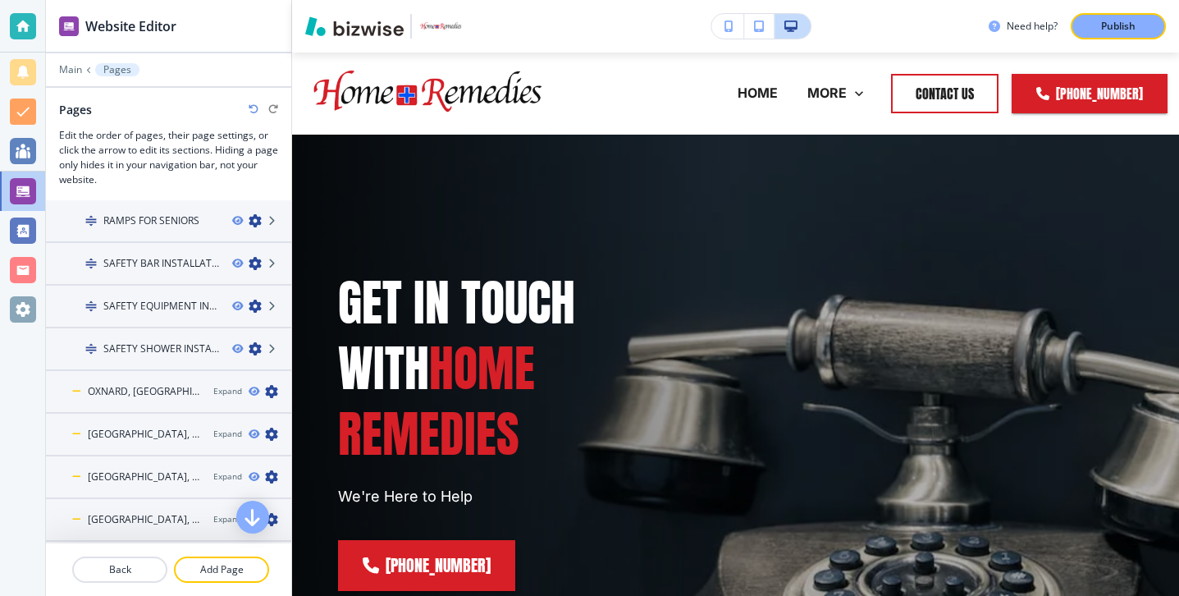
scroll to position [506, 0]
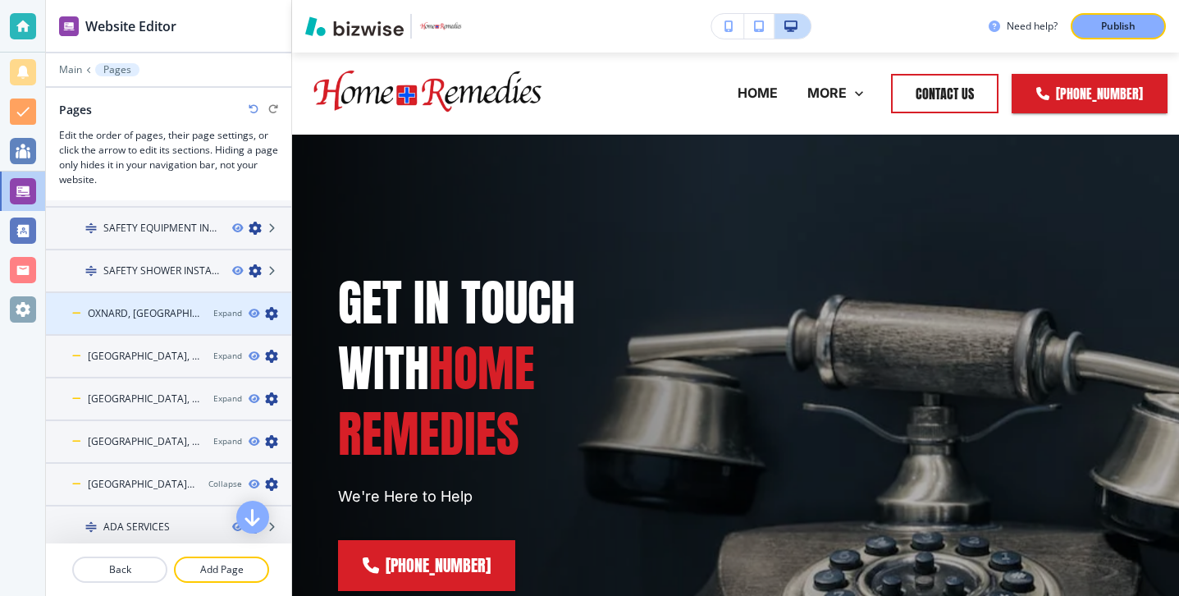
click at [168, 310] on div "OXNARD, [GEOGRAPHIC_DATA]" at bounding box center [123, 313] width 154 height 15
click at [168, 315] on div "OXNARD, [GEOGRAPHIC_DATA]" at bounding box center [120, 313] width 149 height 15
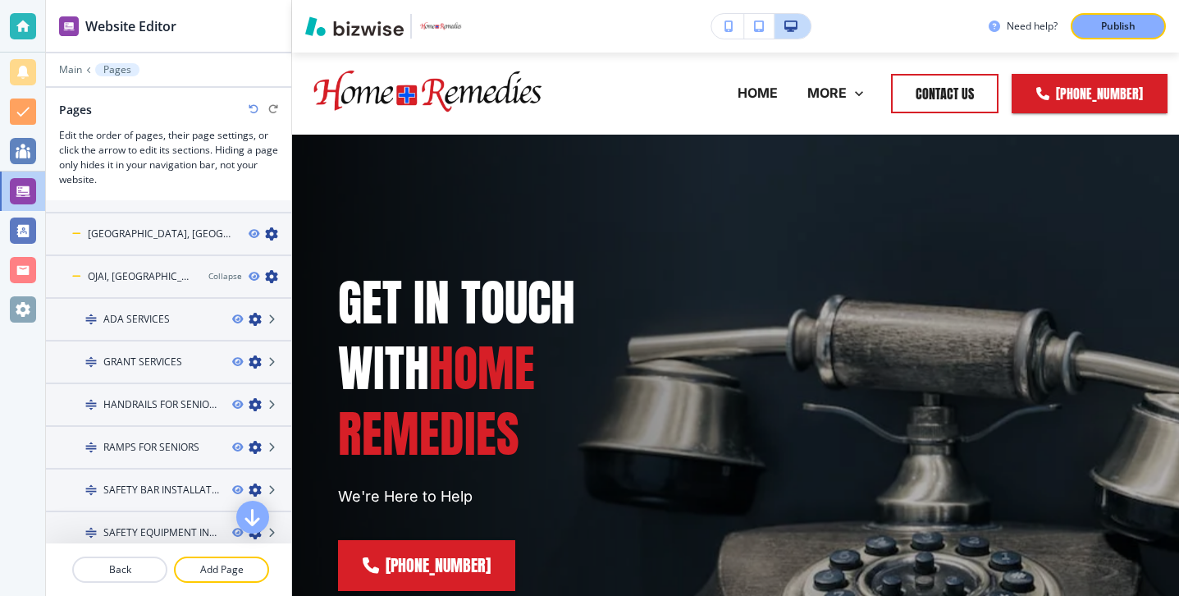
scroll to position [162, 0]
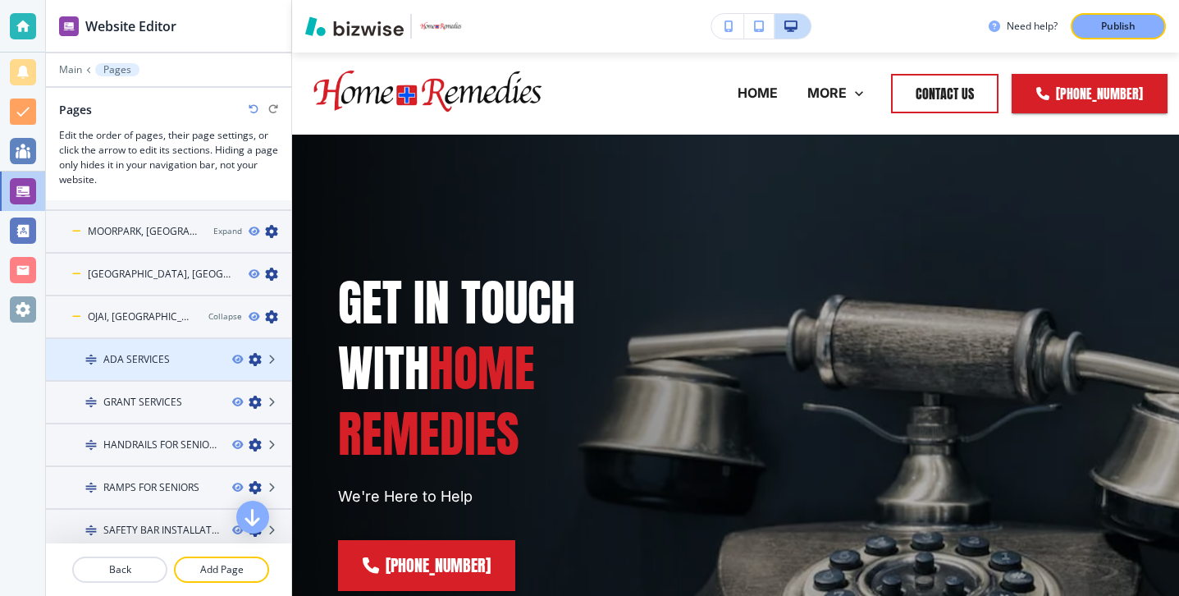
click at [170, 360] on div "ADA SERVICES" at bounding box center [132, 359] width 173 height 15
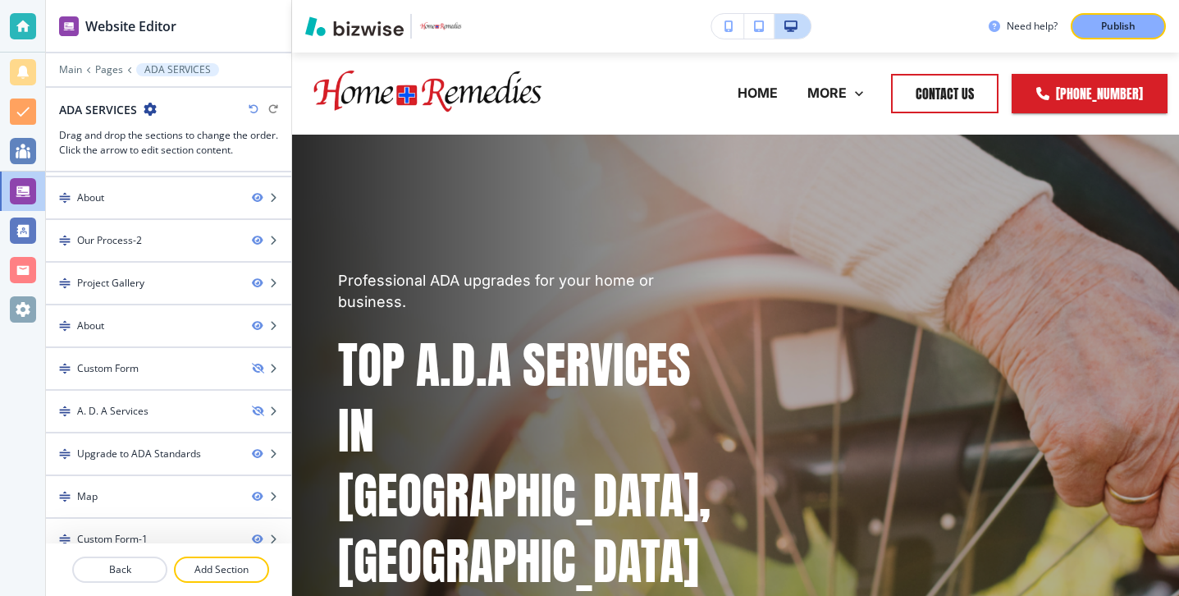
scroll to position [56, 0]
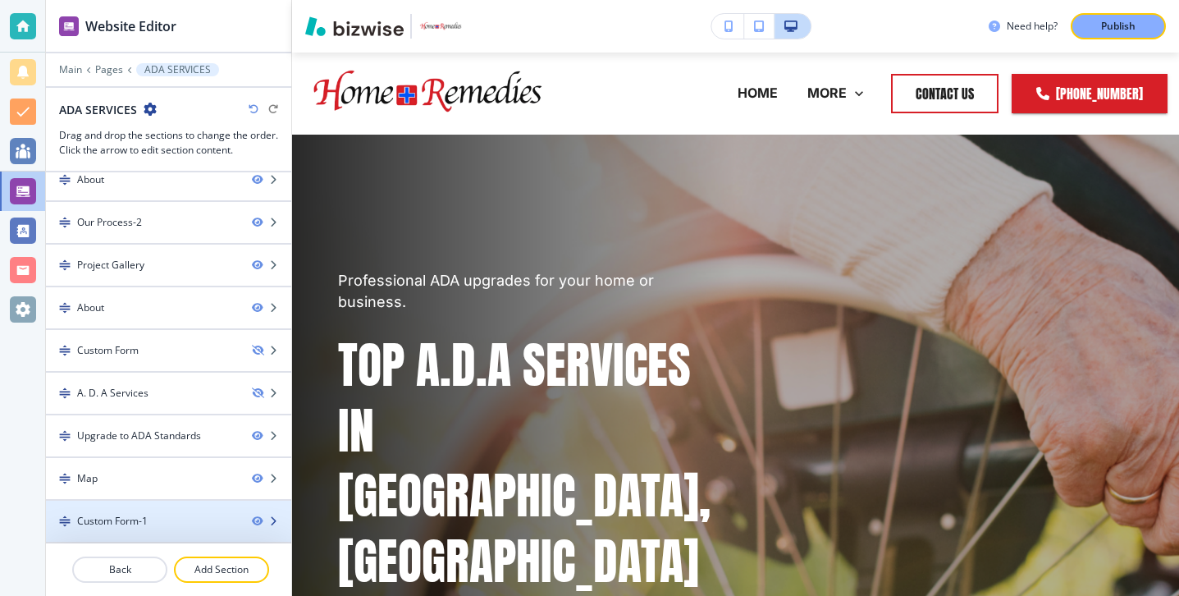
click at [162, 512] on div at bounding box center [168, 507] width 245 height 13
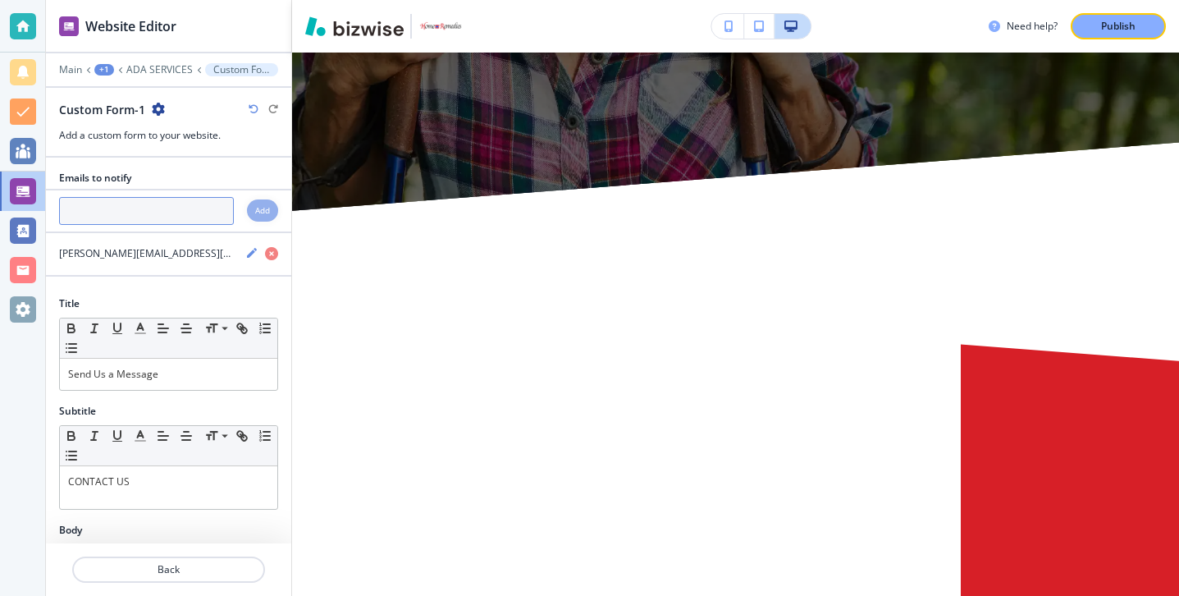
click at [135, 202] on input "text" at bounding box center [146, 211] width 175 height 28
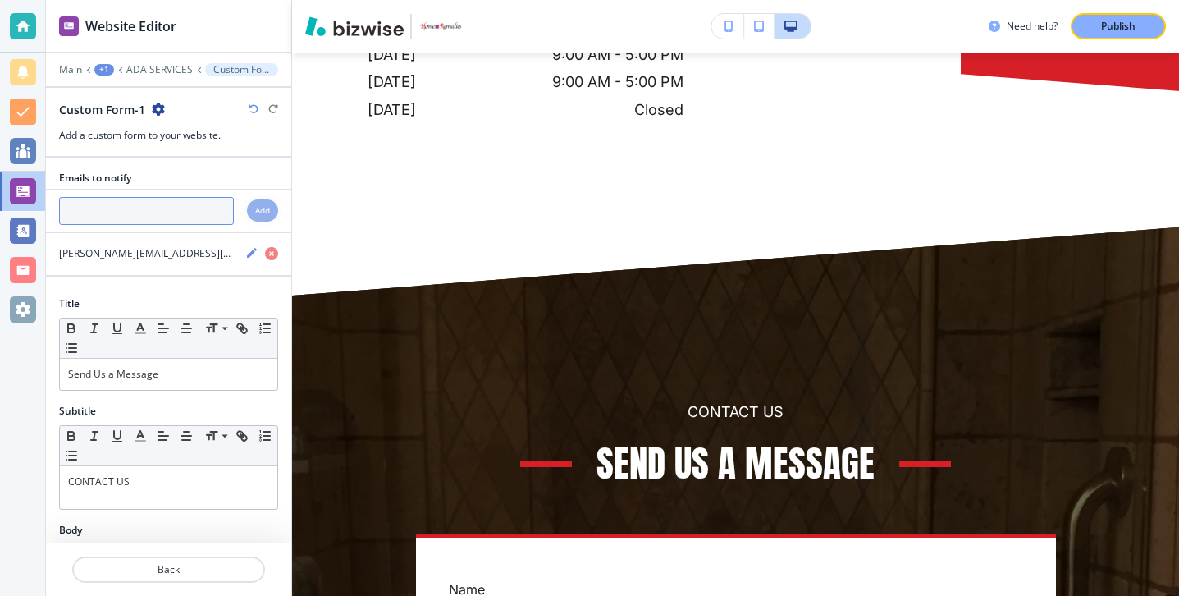
scroll to position [7858, 0]
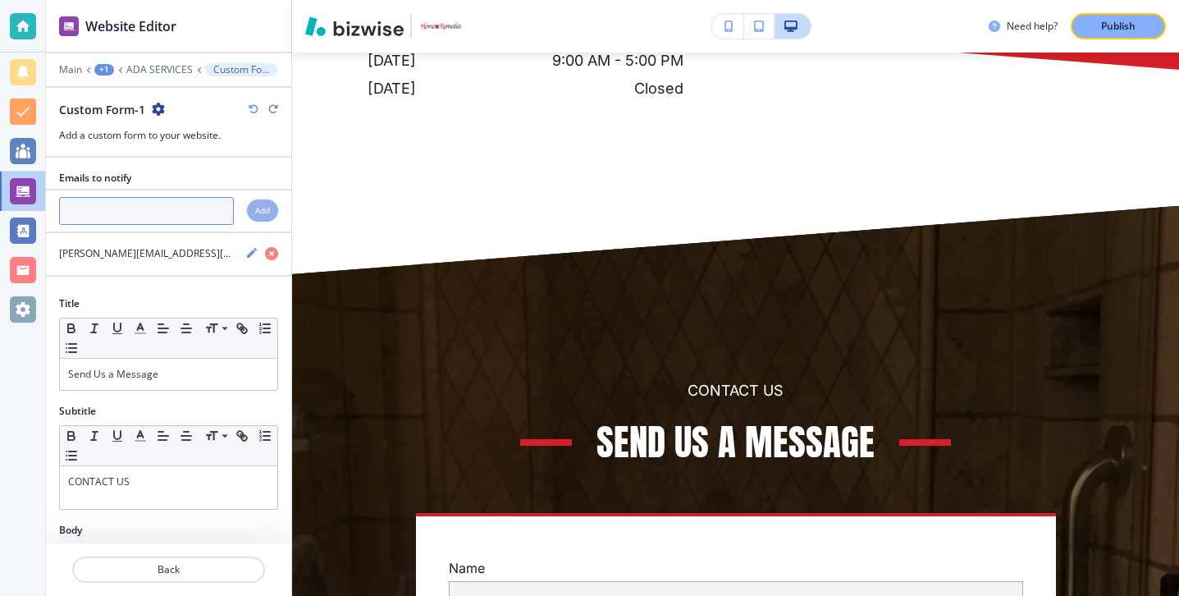
paste input "[PERSON_NAME][EMAIL_ADDRESS][DOMAIN_NAME]"
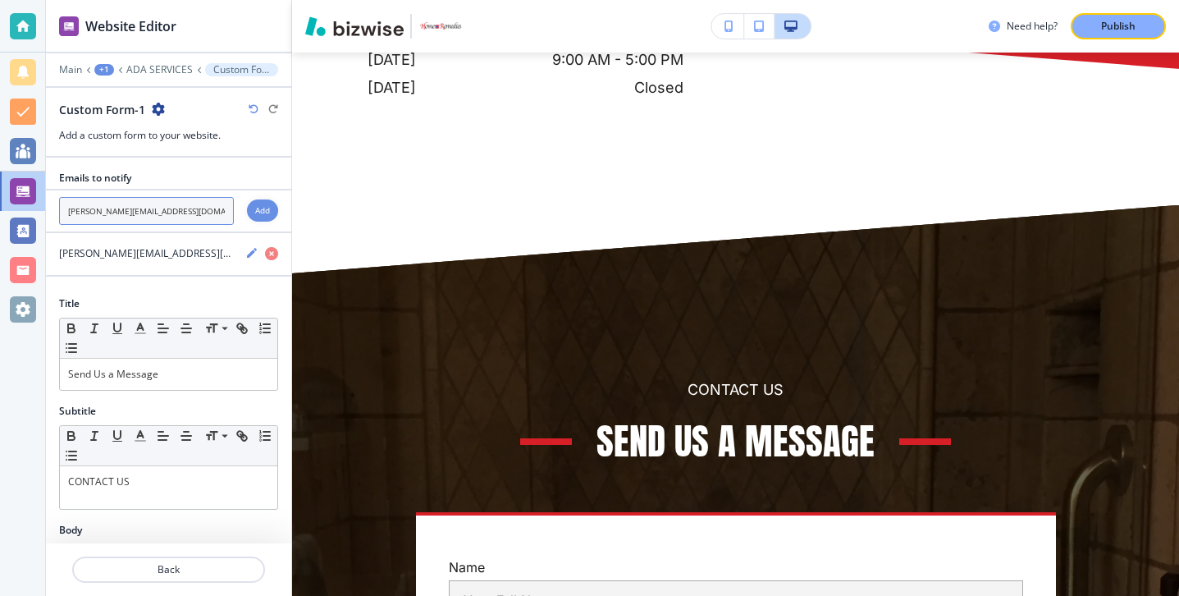
type input "[PERSON_NAME][EMAIL_ADDRESS][DOMAIN_NAME]"
click at [259, 200] on div "Add" at bounding box center [262, 210] width 31 height 22
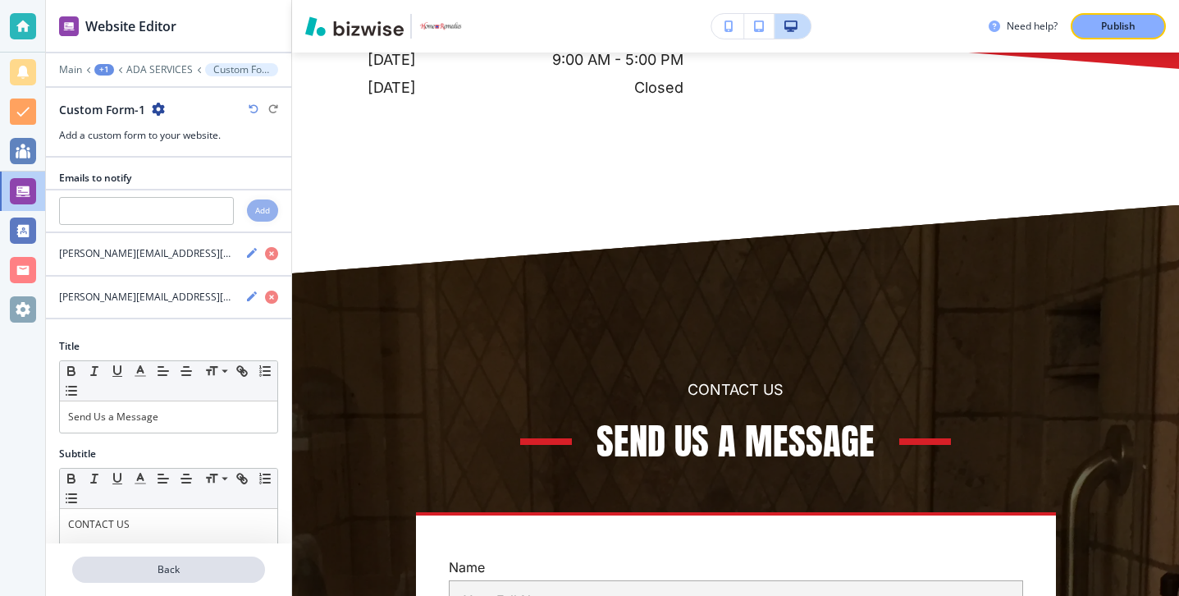
click at [186, 572] on p "Back" at bounding box center [169, 569] width 190 height 15
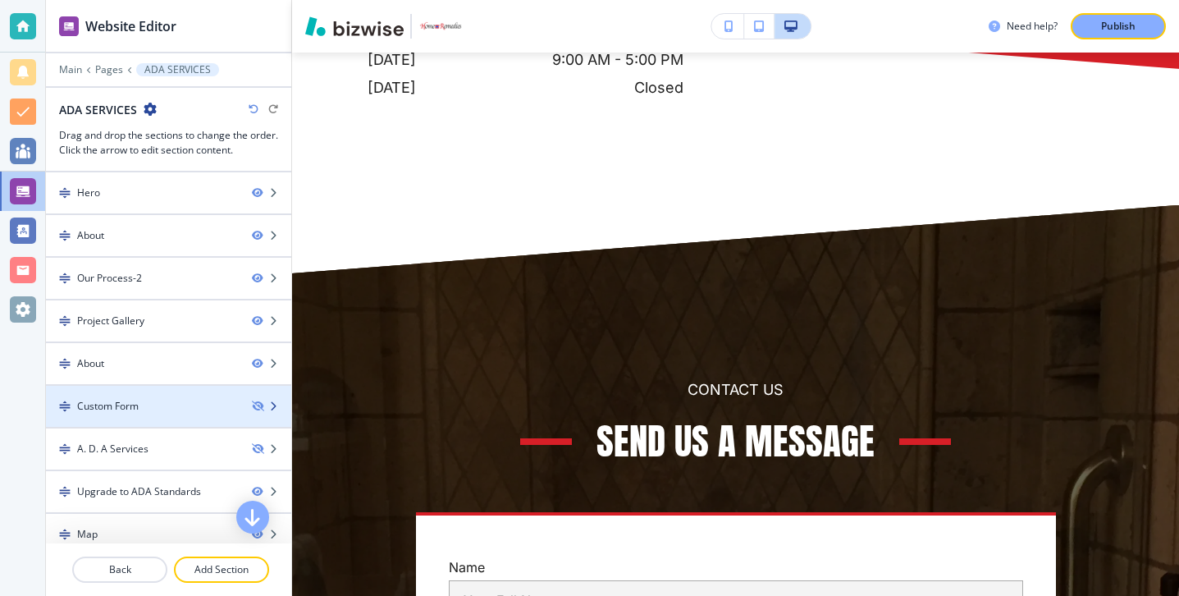
scroll to position [56, 0]
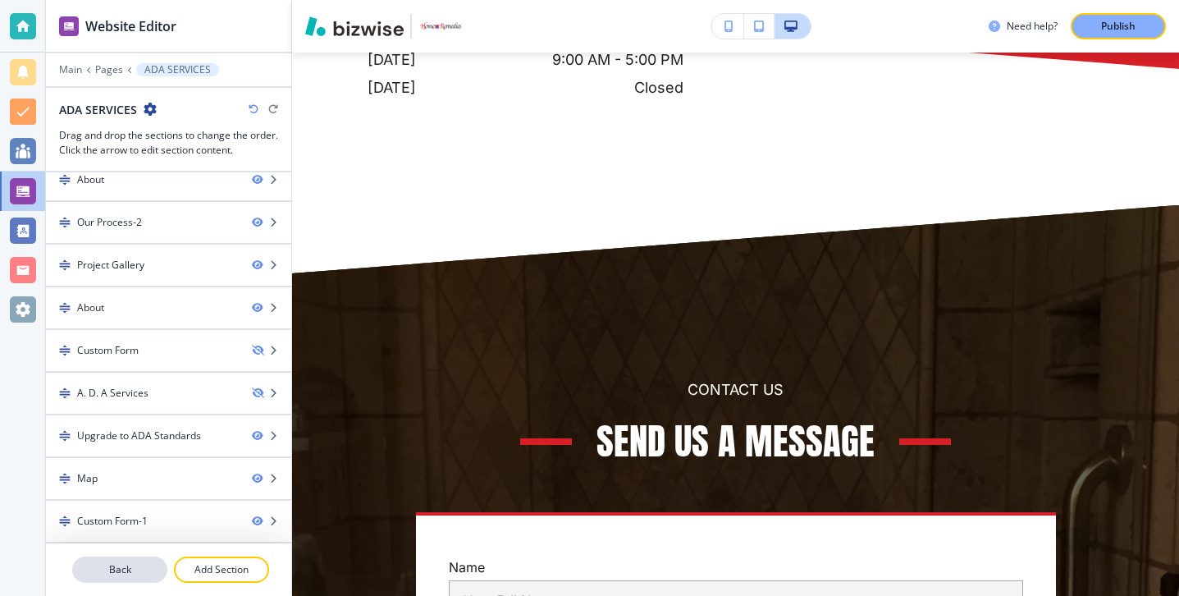
click at [130, 573] on p "Back" at bounding box center [120, 569] width 92 height 15
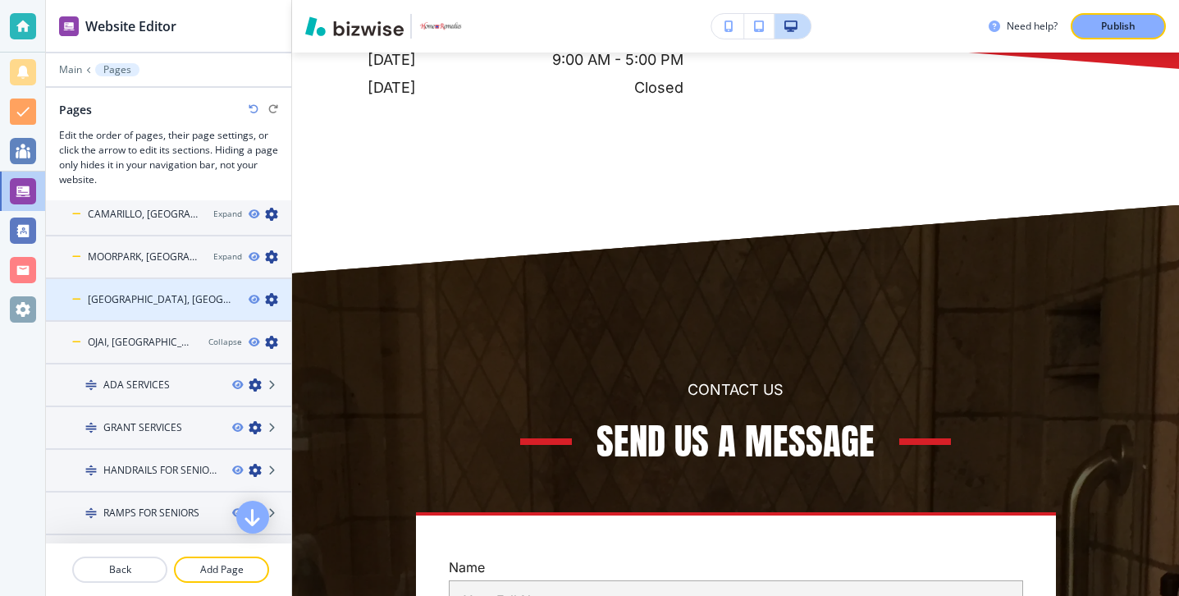
scroll to position [144, 0]
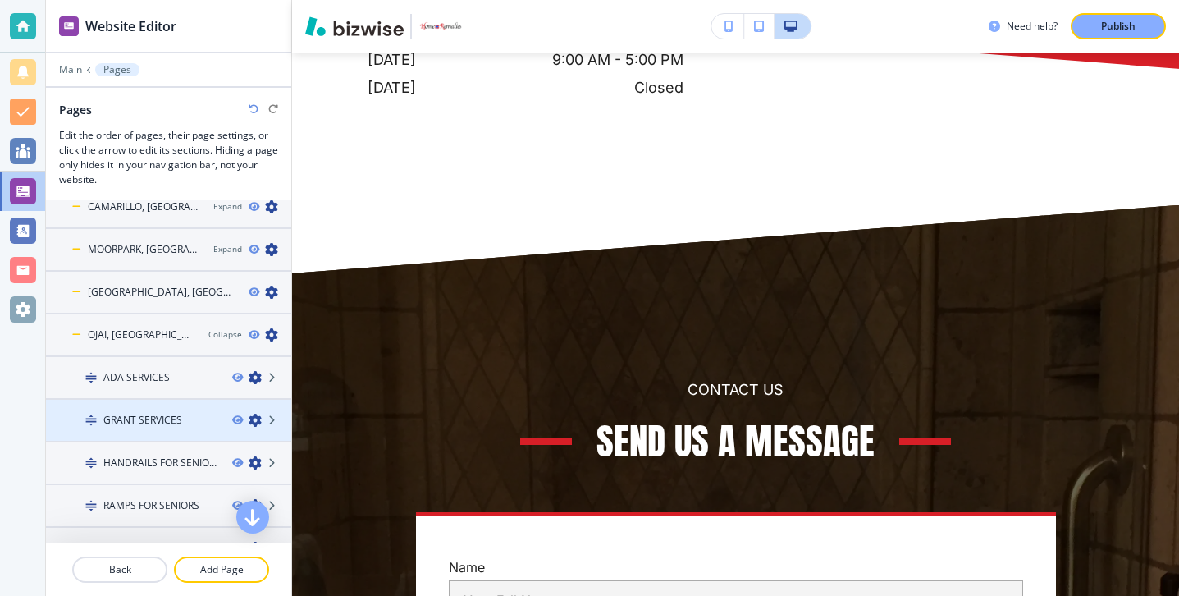
click at [156, 410] on div at bounding box center [168, 406] width 245 height 13
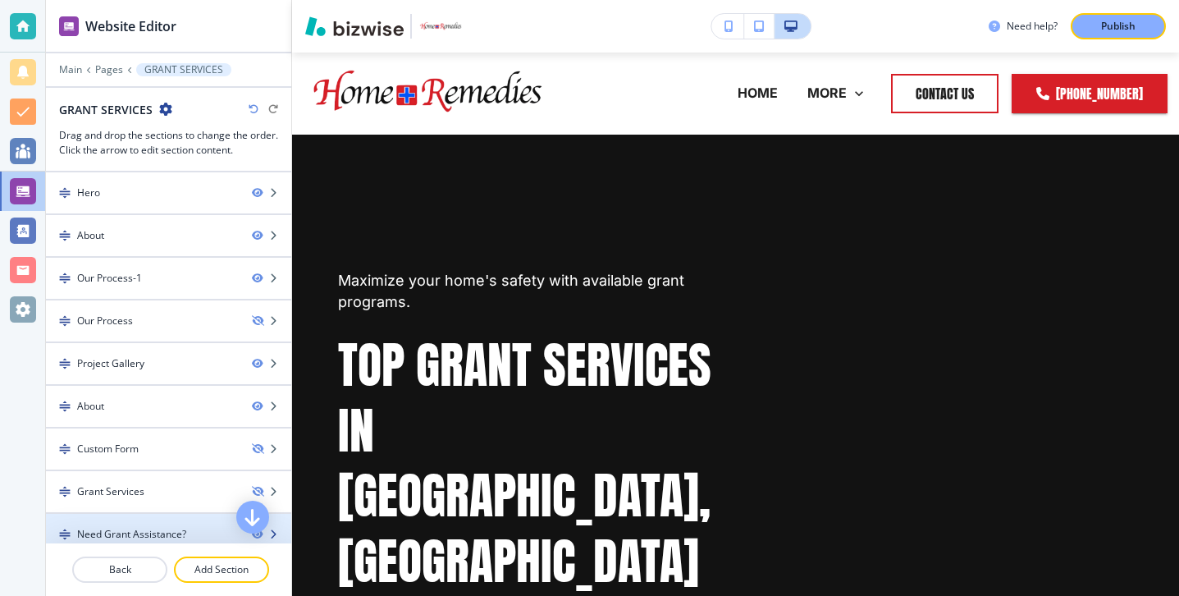
scroll to position [98, 0]
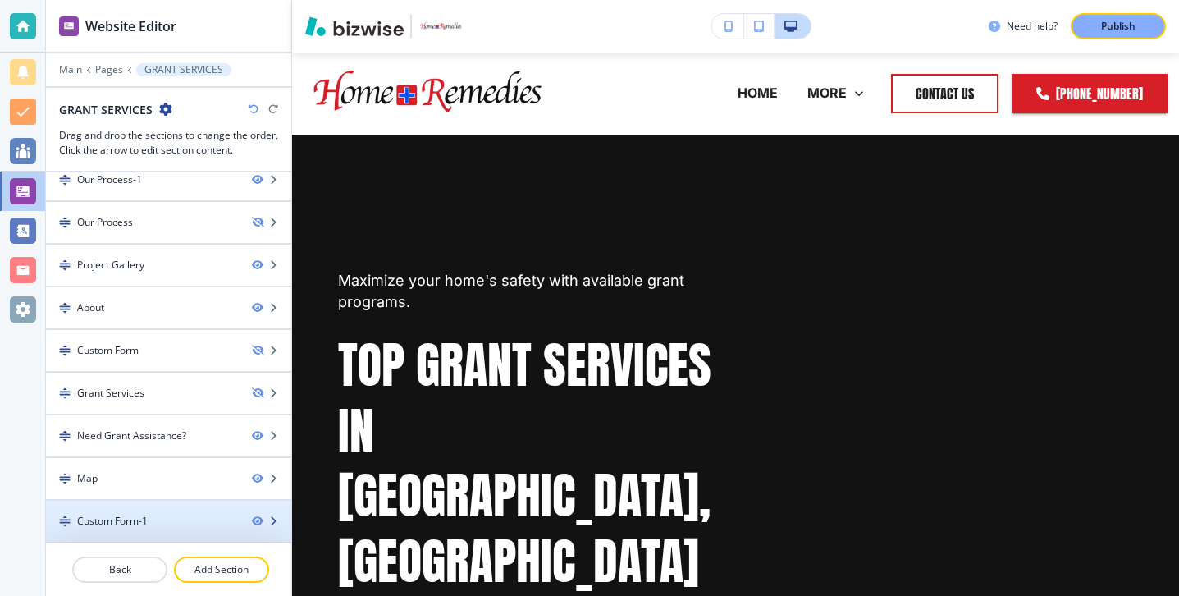
click at [174, 520] on div "Custom Form-1" at bounding box center [142, 521] width 193 height 15
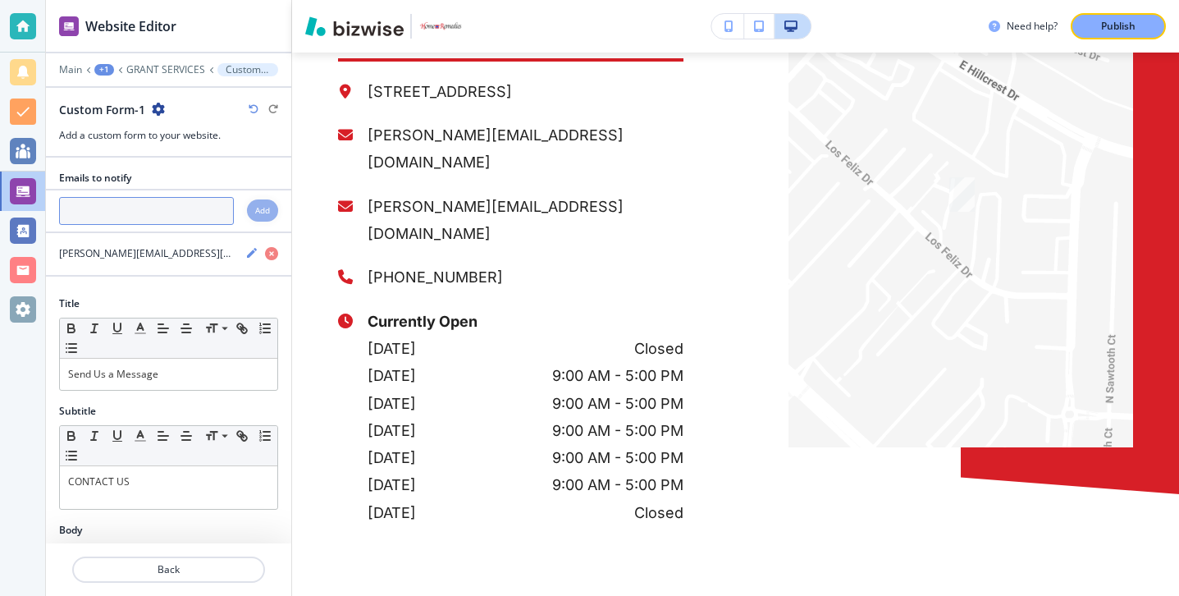
click at [160, 208] on input "text" at bounding box center [146, 211] width 175 height 28
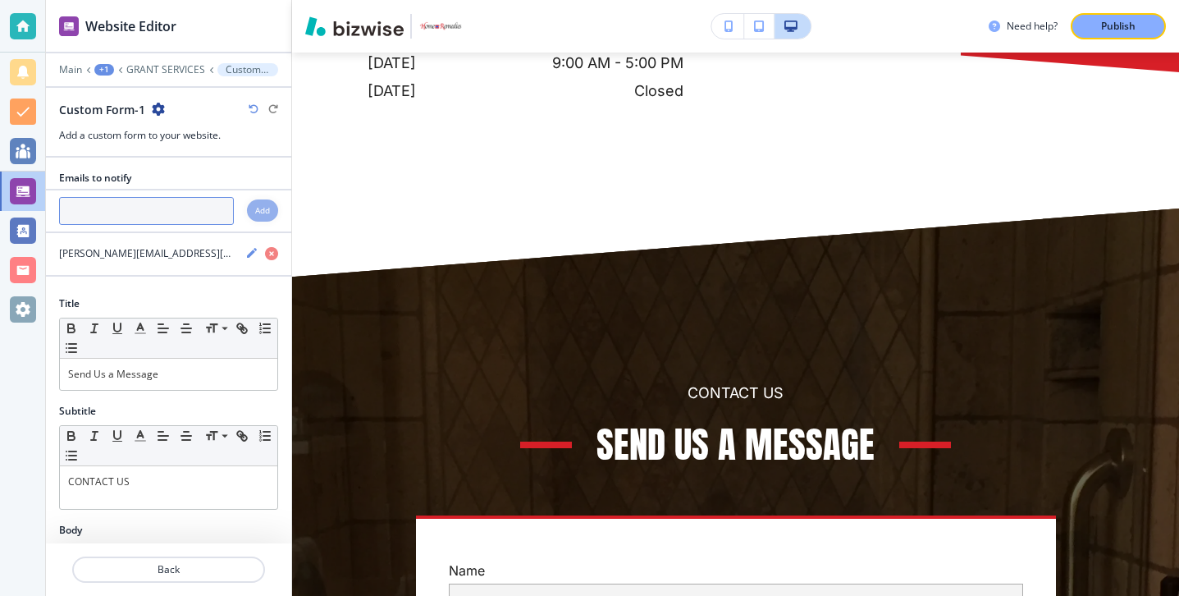
scroll to position [7920, 0]
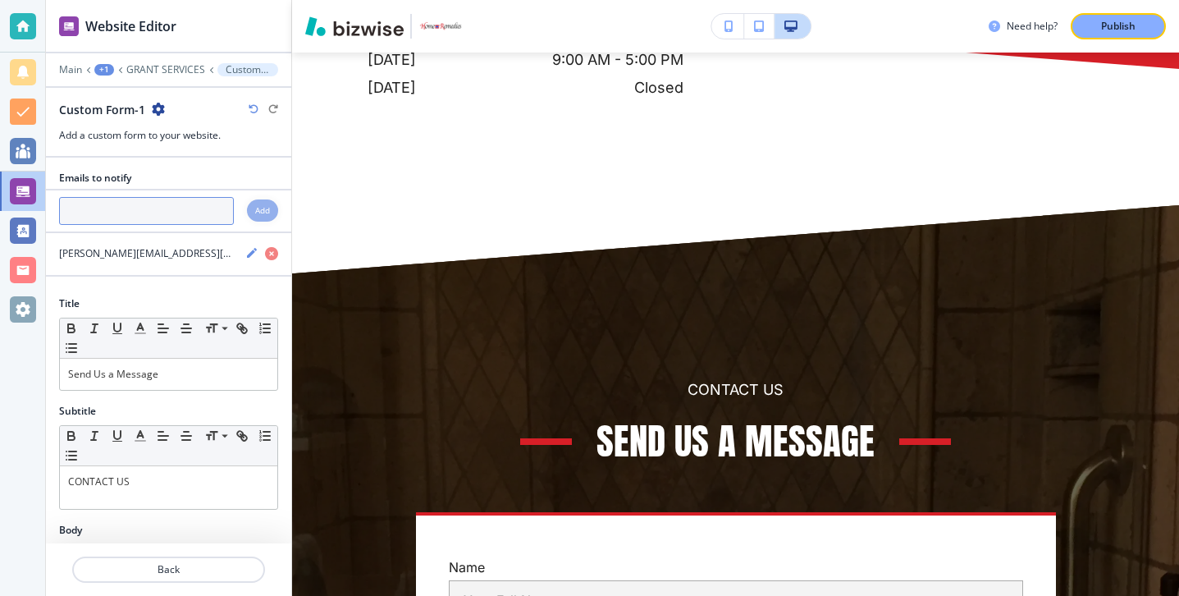
paste input "[PERSON_NAME][EMAIL_ADDRESS][DOMAIN_NAME]"
type input "[PERSON_NAME][EMAIL_ADDRESS][DOMAIN_NAME]"
click at [266, 207] on h4 "Add" at bounding box center [262, 210] width 15 height 12
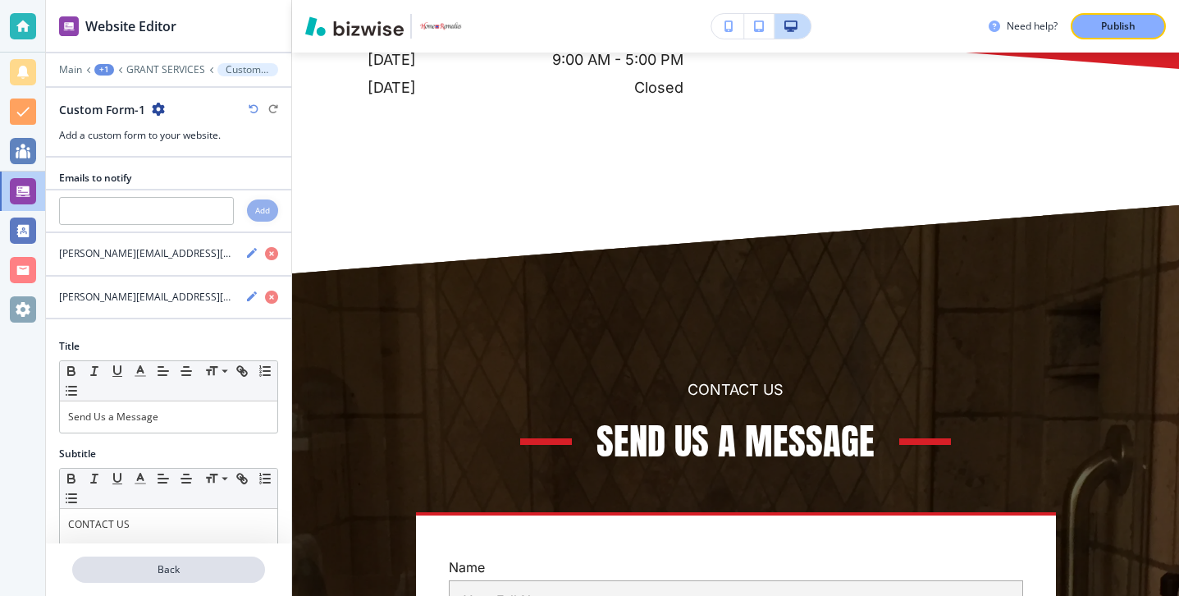
click at [189, 576] on p "Back" at bounding box center [169, 569] width 190 height 15
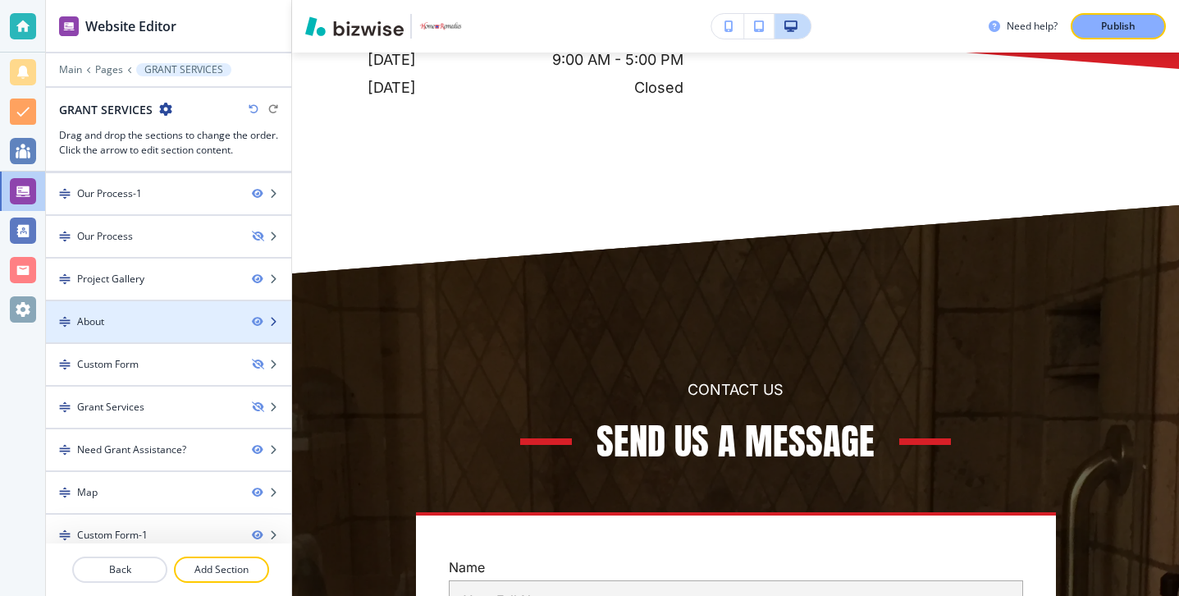
scroll to position [98, 0]
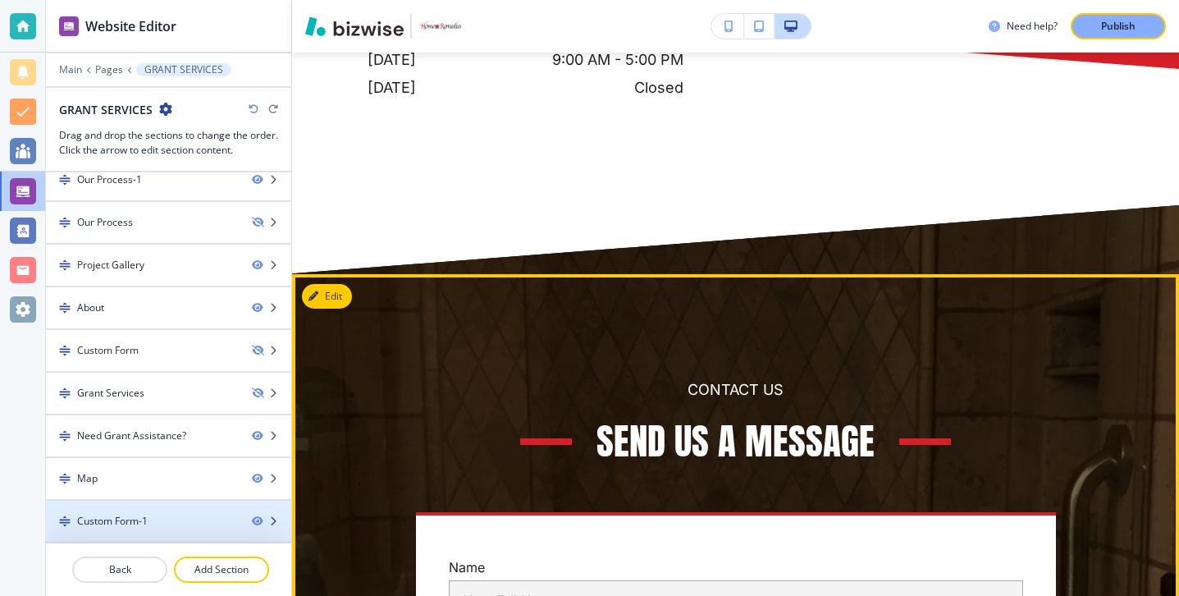
click at [133, 510] on div at bounding box center [168, 507] width 245 height 13
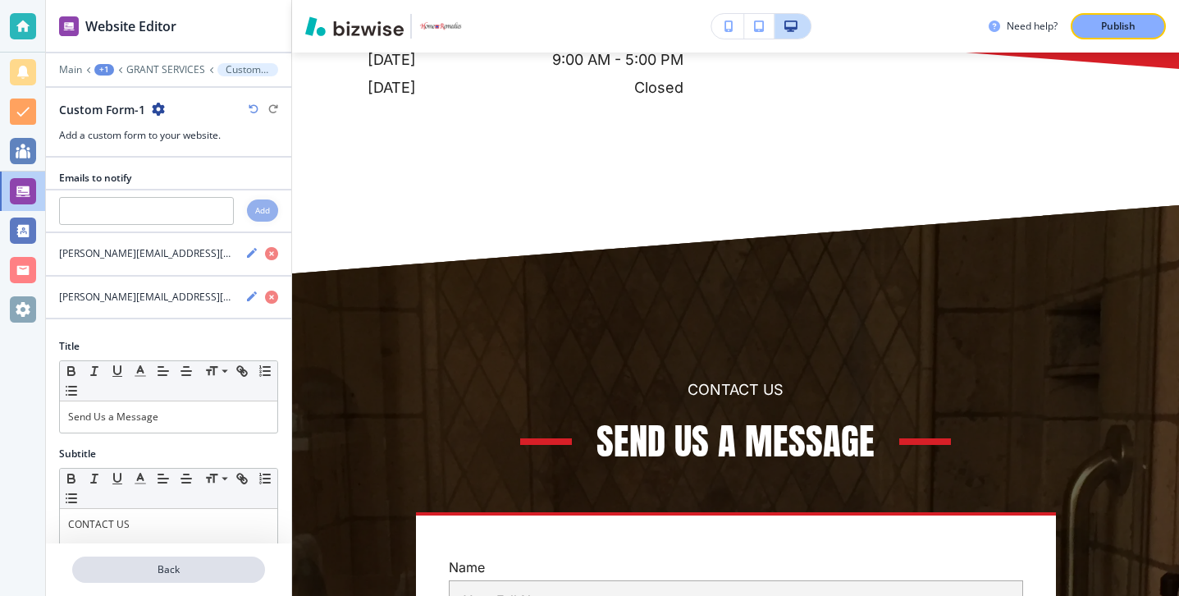
click at [135, 574] on p "Back" at bounding box center [169, 569] width 190 height 15
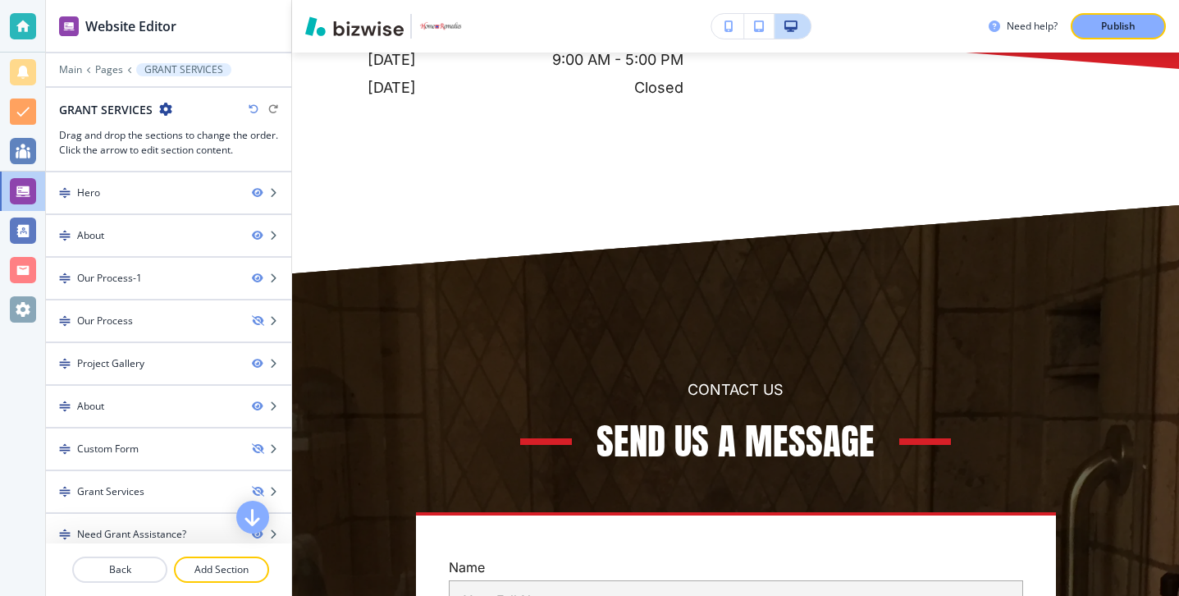
click at [135, 574] on p "Back" at bounding box center [120, 569] width 92 height 15
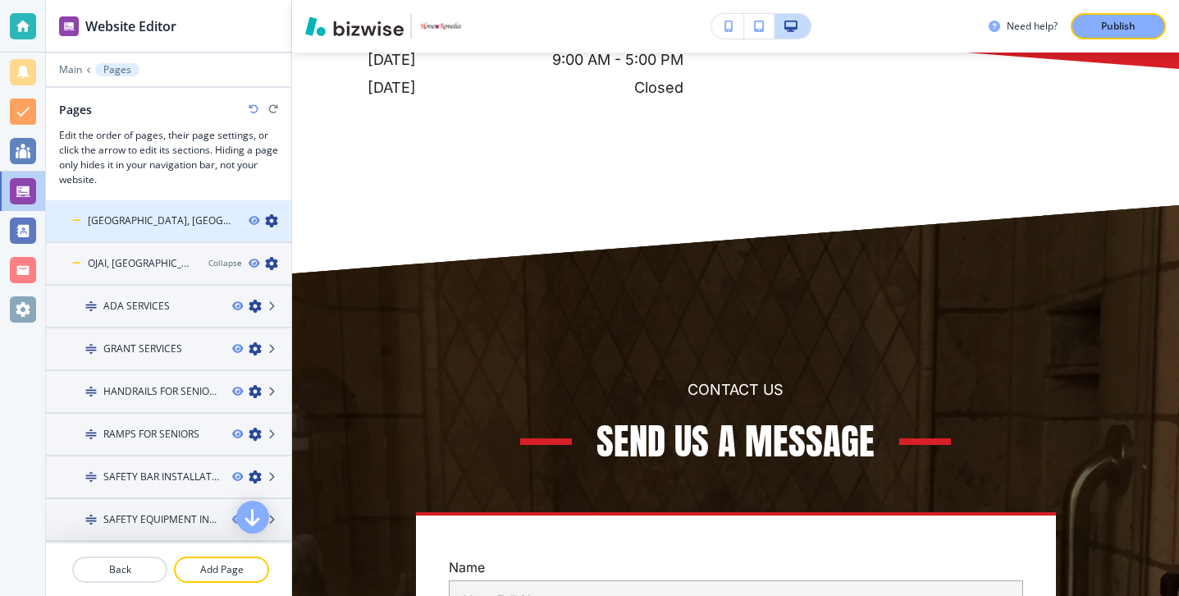
scroll to position [222, 0]
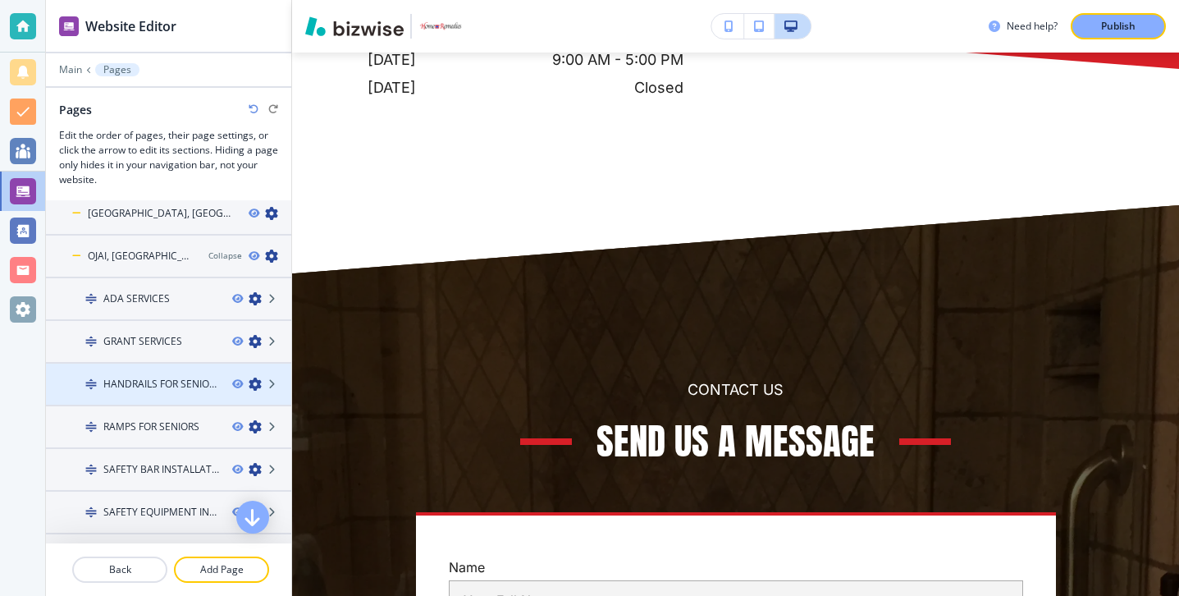
click at [159, 373] on div at bounding box center [168, 370] width 245 height 13
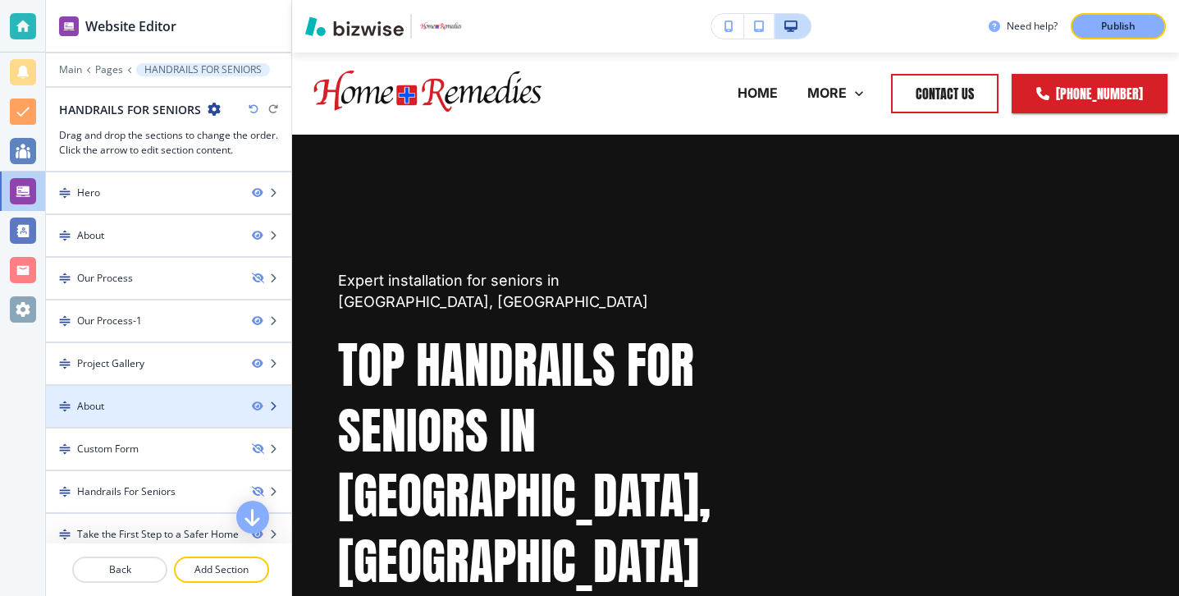
scroll to position [98, 0]
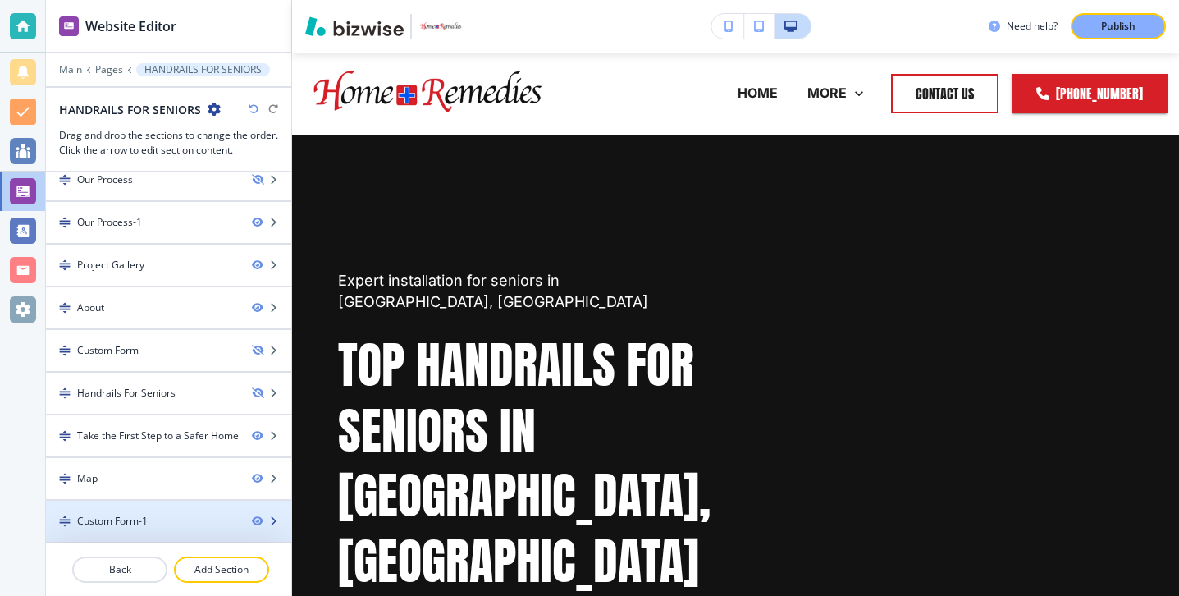
click at [156, 511] on div at bounding box center [168, 507] width 245 height 13
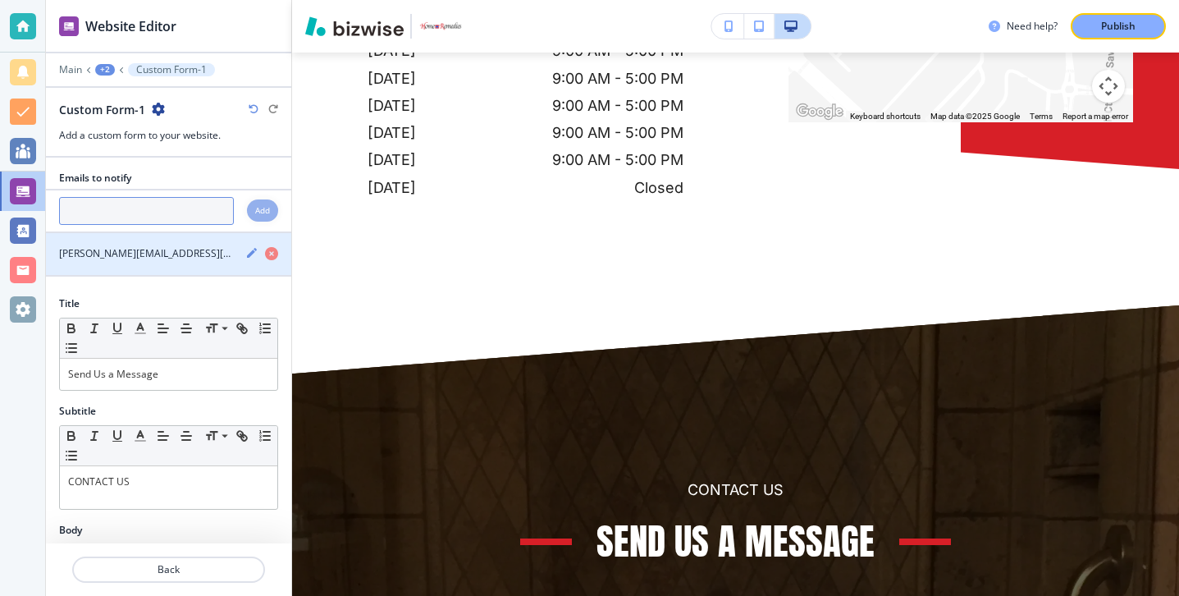
click at [167, 216] on input "text" at bounding box center [146, 211] width 175 height 28
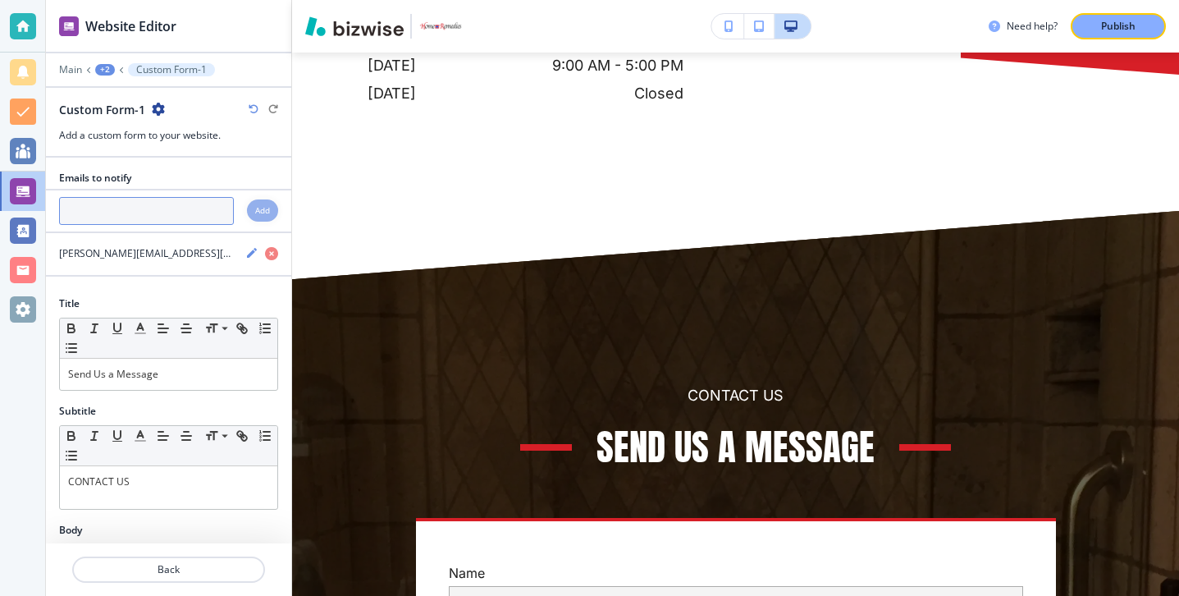
scroll to position [7915, 0]
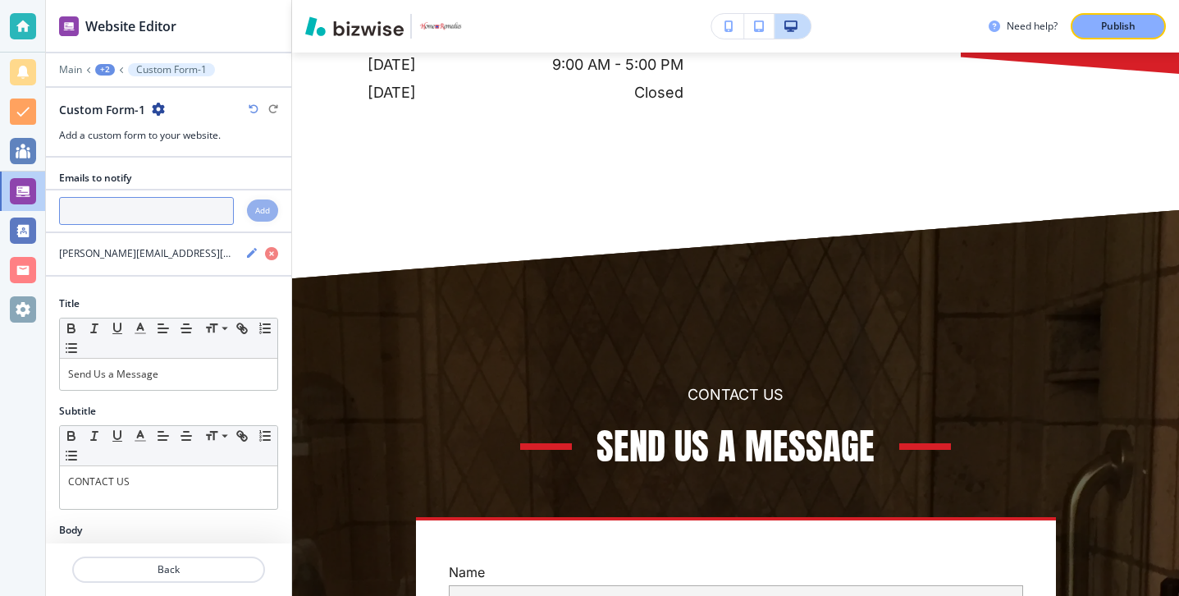
paste input "[PERSON_NAME][EMAIL_ADDRESS][DOMAIN_NAME]"
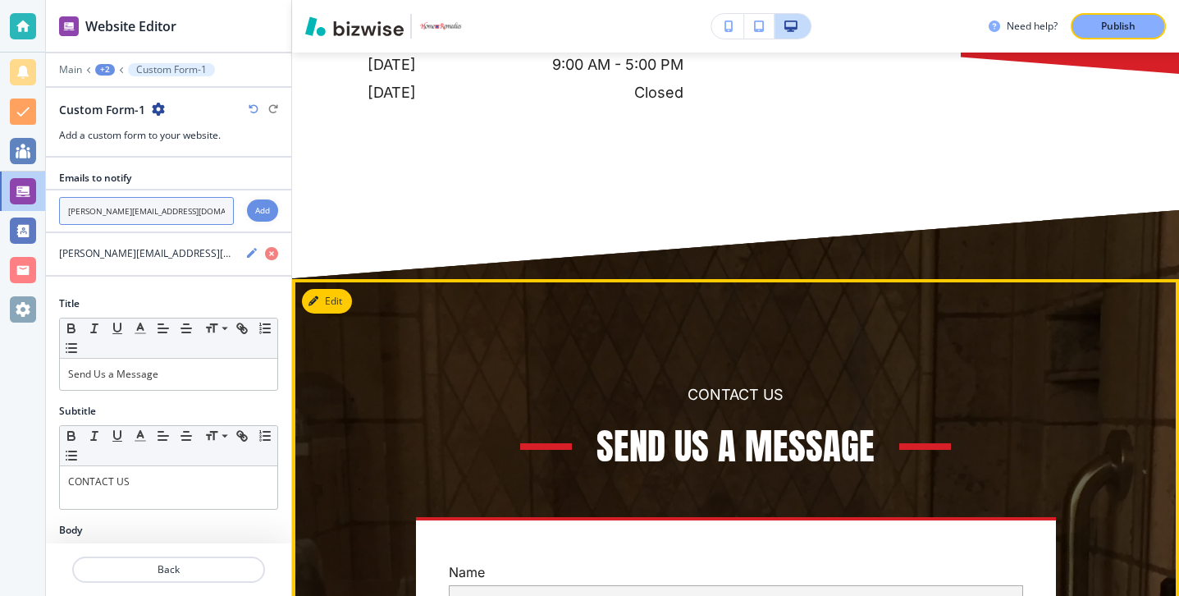
type input "[PERSON_NAME][EMAIL_ADDRESS][DOMAIN_NAME]"
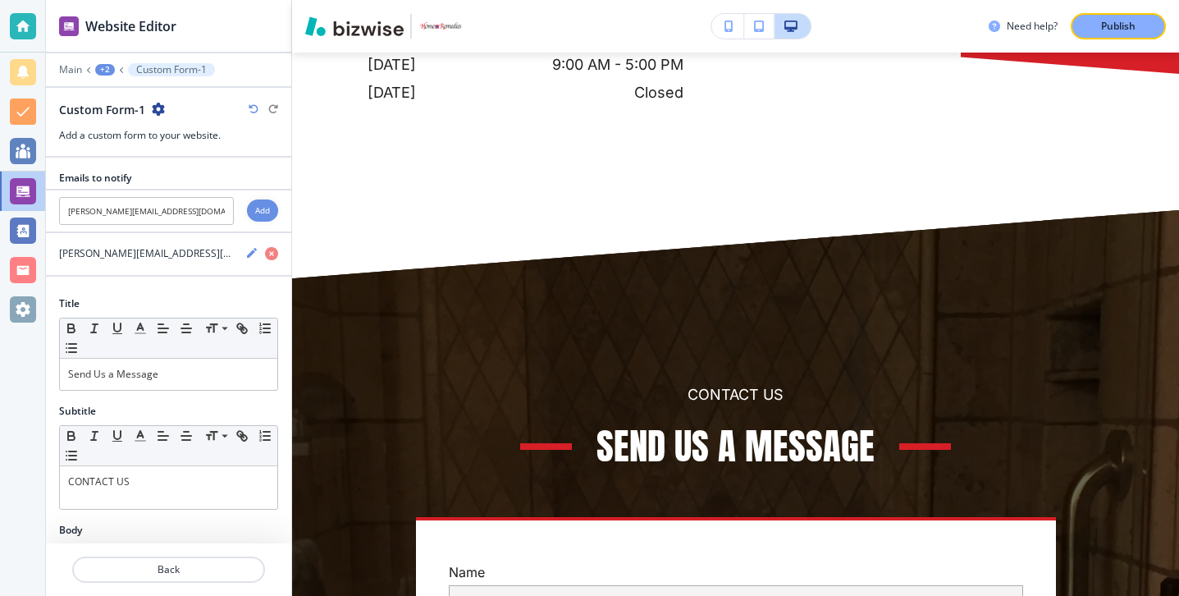
click at [277, 207] on div "Add" at bounding box center [262, 210] width 31 height 22
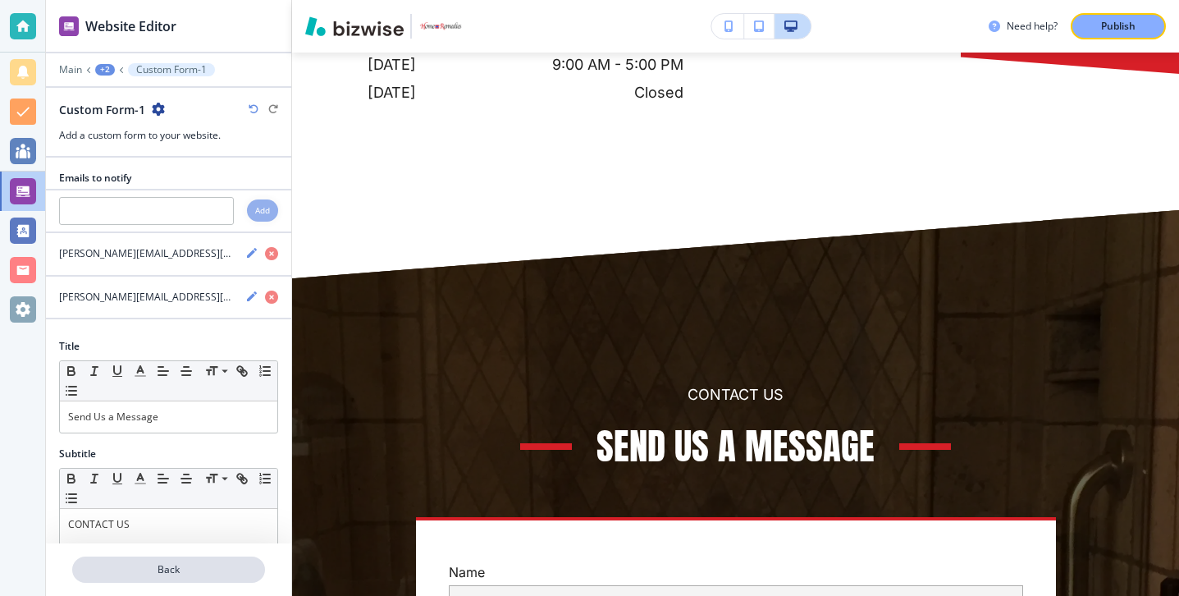
click at [161, 562] on p "Back" at bounding box center [169, 569] width 190 height 15
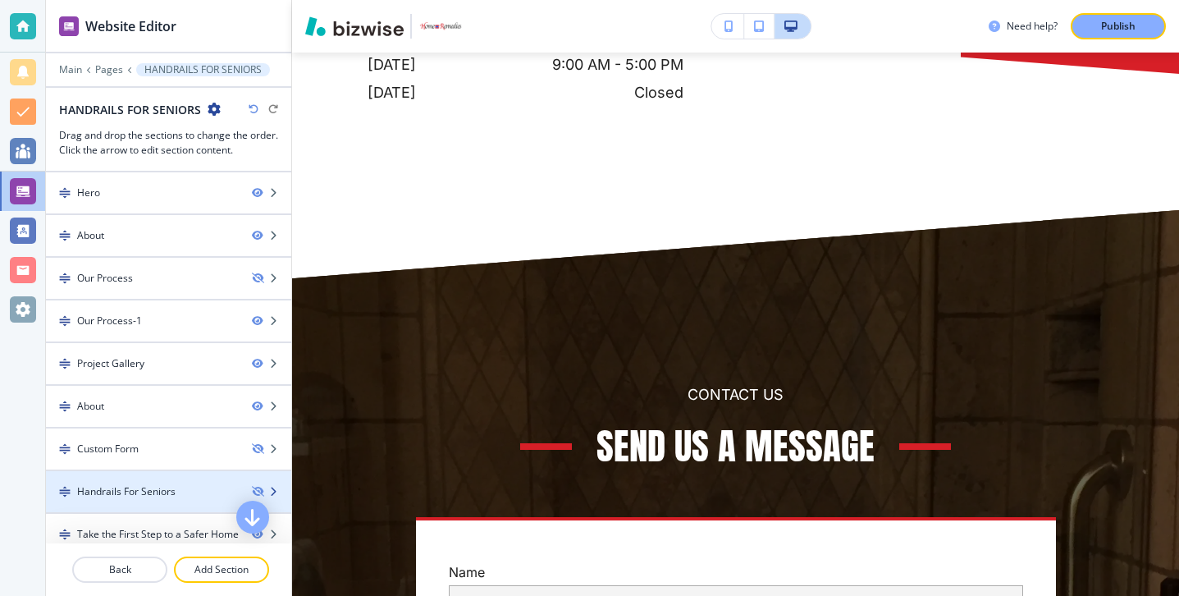
scroll to position [98, 0]
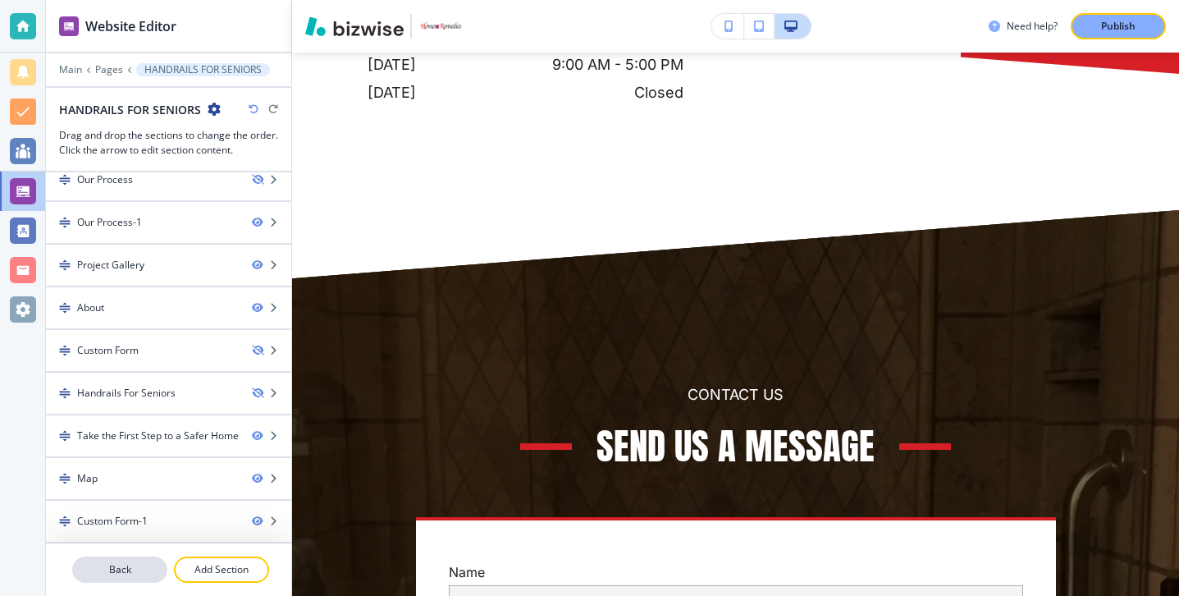
click at [139, 574] on p "Back" at bounding box center [120, 569] width 92 height 15
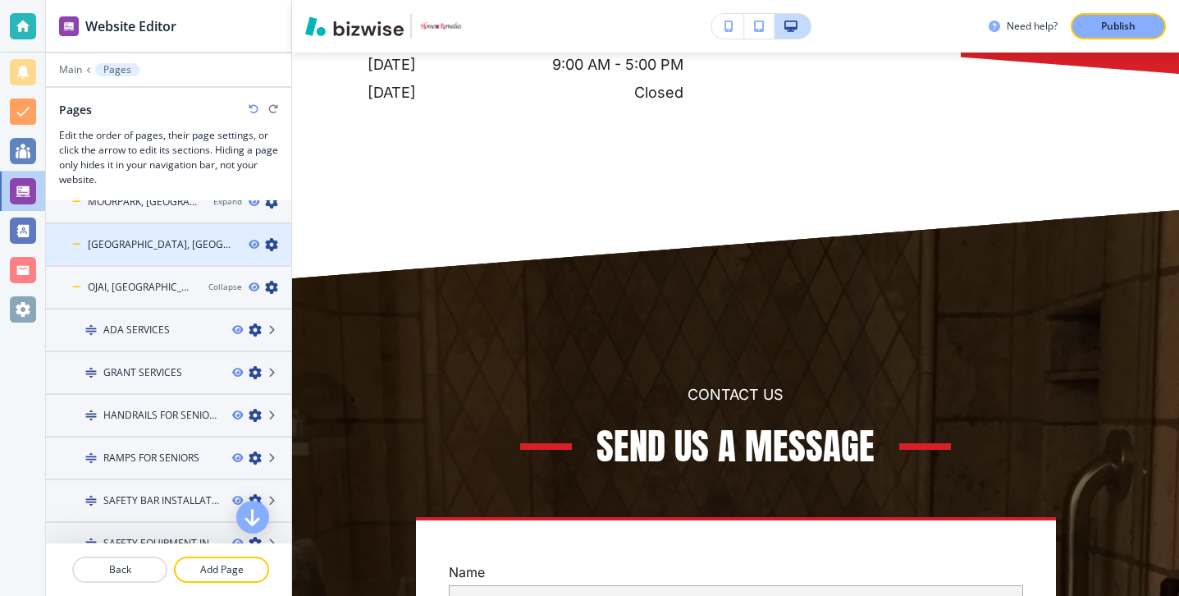
scroll to position [258, 0]
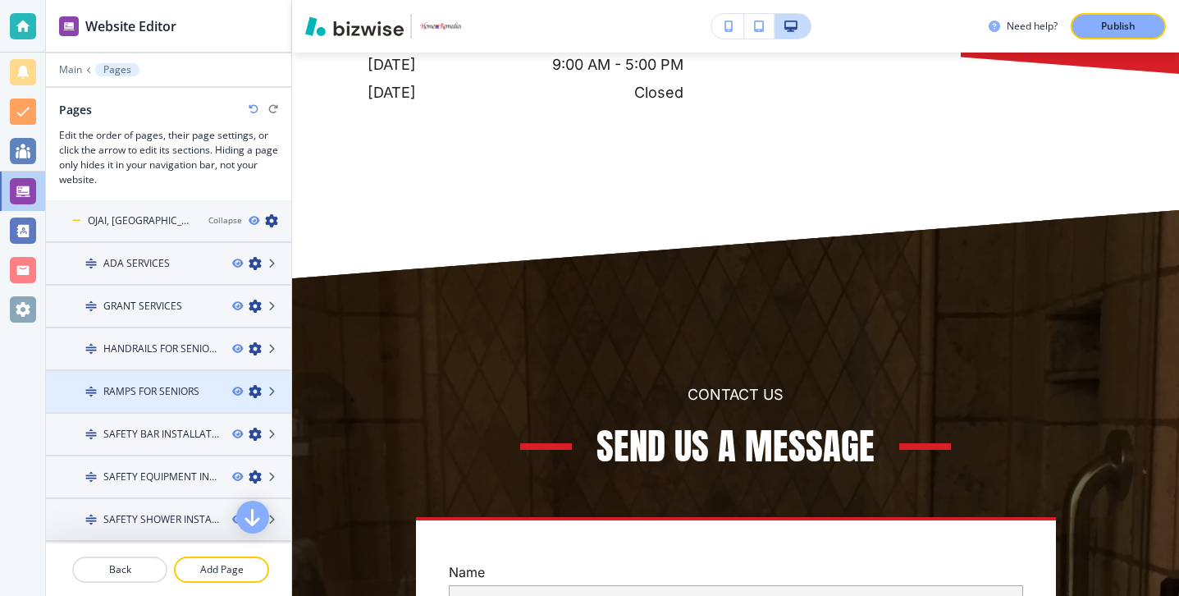
click at [157, 400] on div at bounding box center [168, 405] width 245 height 13
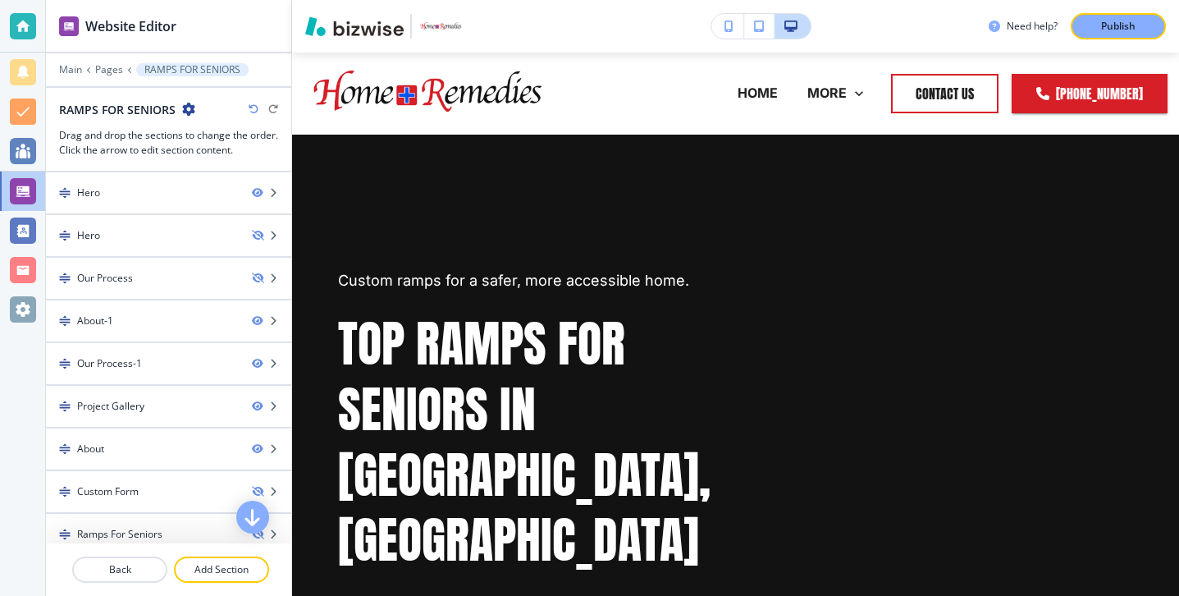
scroll to position [141, 0]
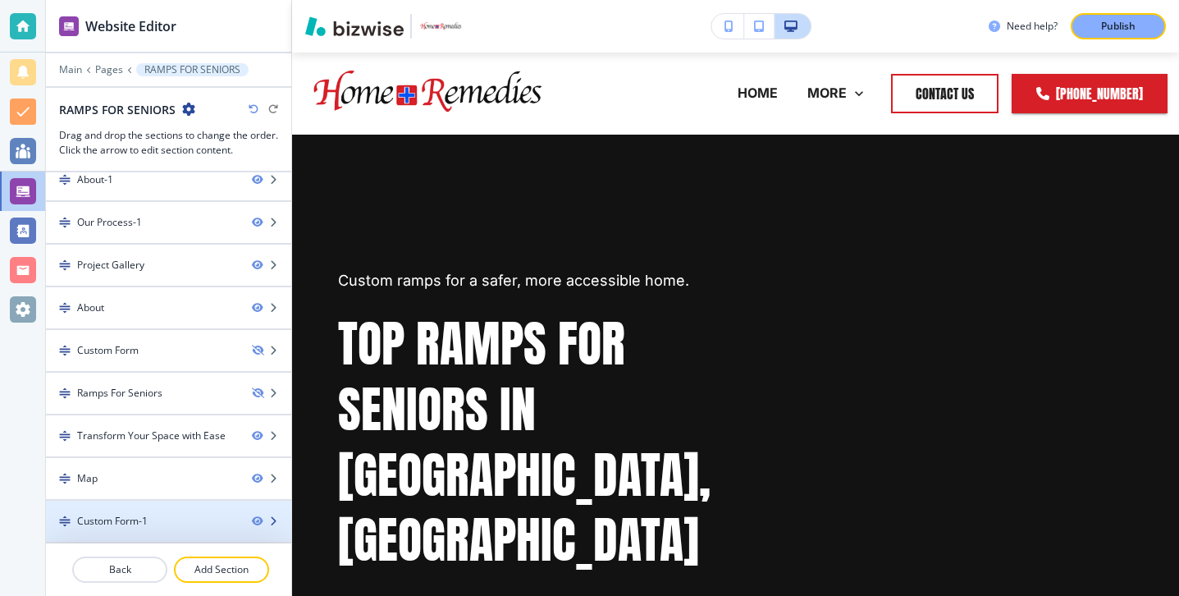
click at [151, 505] on div at bounding box center [168, 507] width 245 height 13
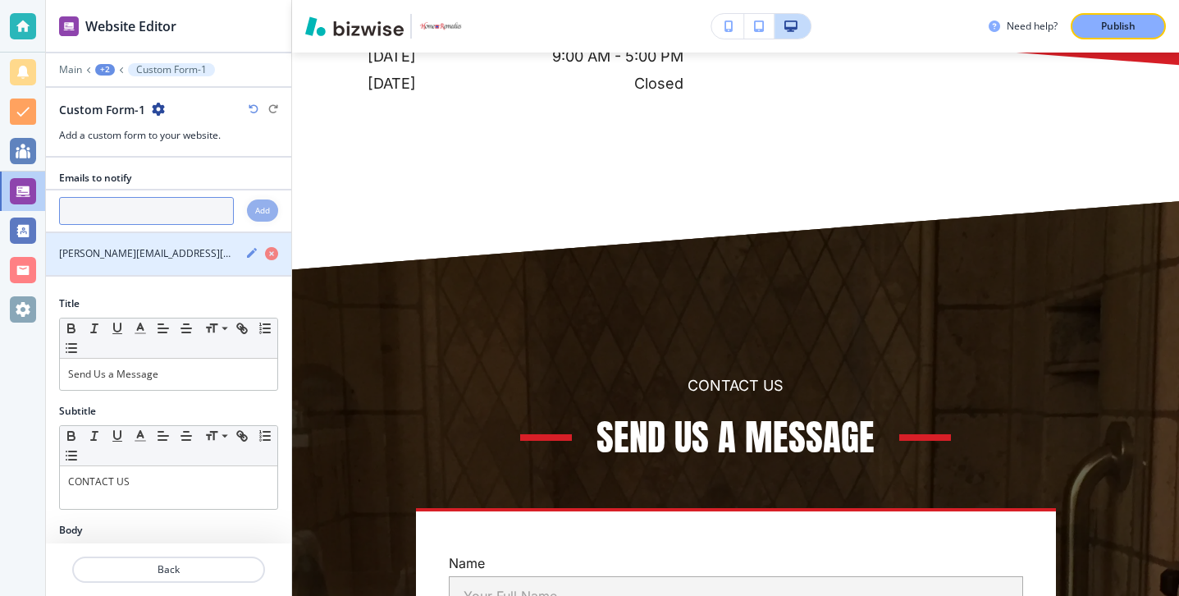
scroll to position [7841, 0]
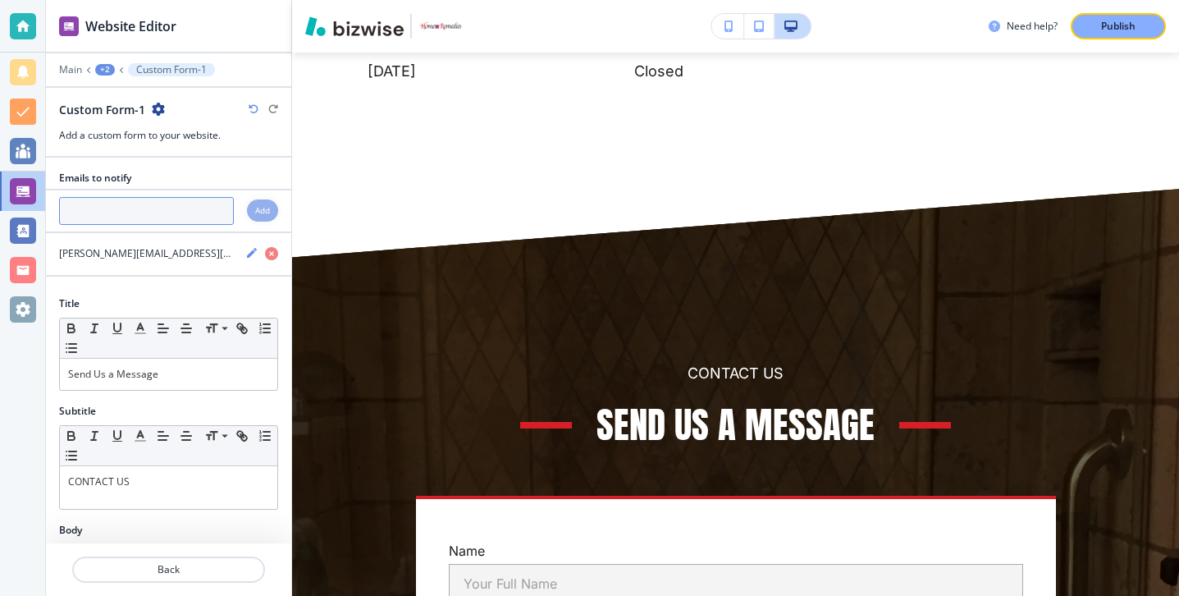
click at [173, 219] on input "text" at bounding box center [146, 211] width 175 height 28
paste input "[PERSON_NAME][EMAIL_ADDRESS][DOMAIN_NAME]"
type input "[PERSON_NAME][EMAIL_ADDRESS][DOMAIN_NAME]"
click at [255, 206] on h4 "Add" at bounding box center [262, 210] width 15 height 12
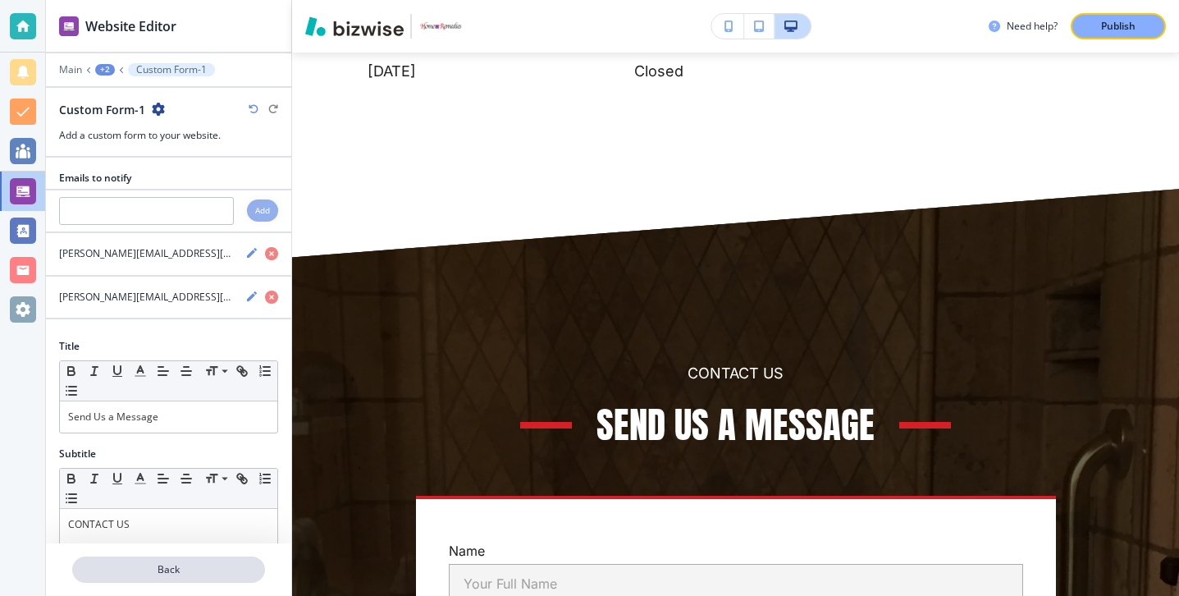
click at [126, 560] on button "Back" at bounding box center [168, 569] width 193 height 26
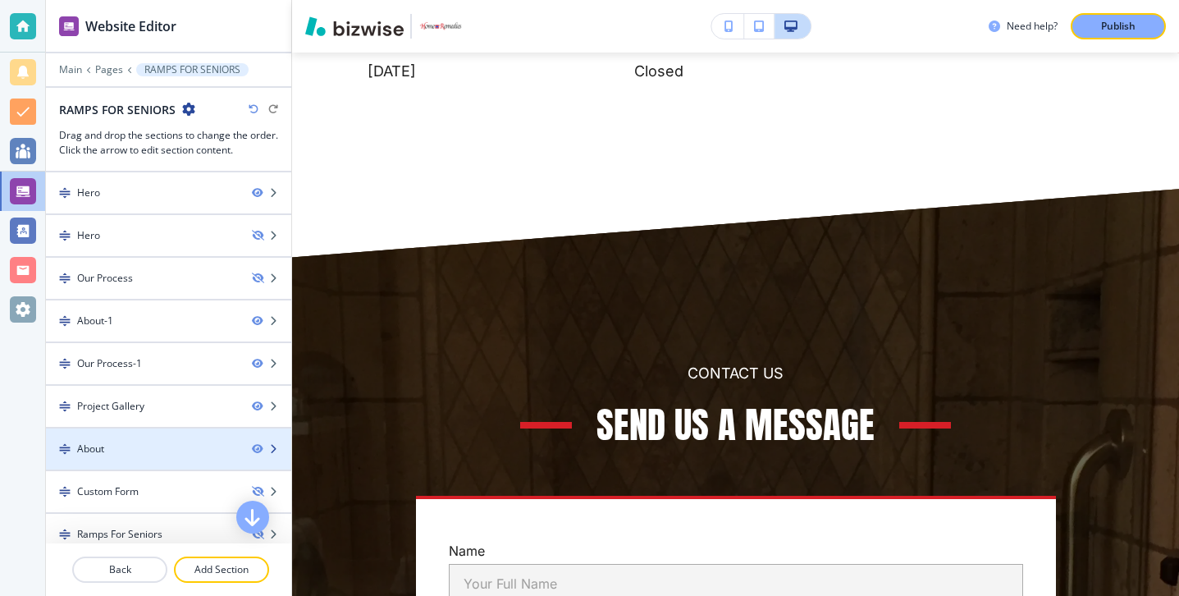
scroll to position [141, 0]
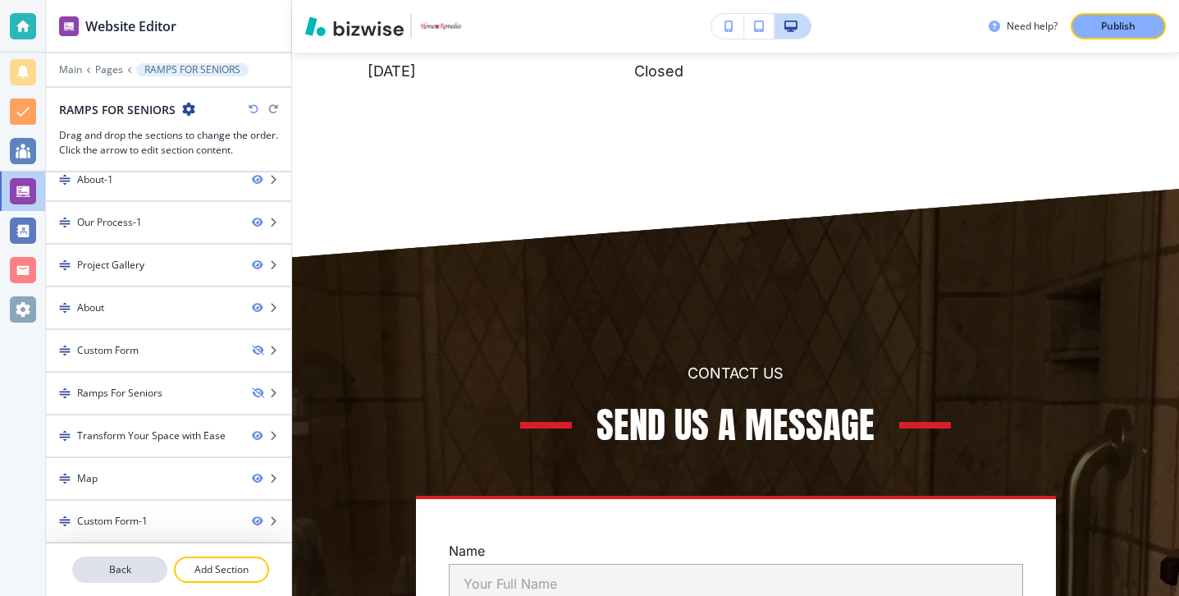
click at [129, 579] on button "Back" at bounding box center [119, 569] width 95 height 26
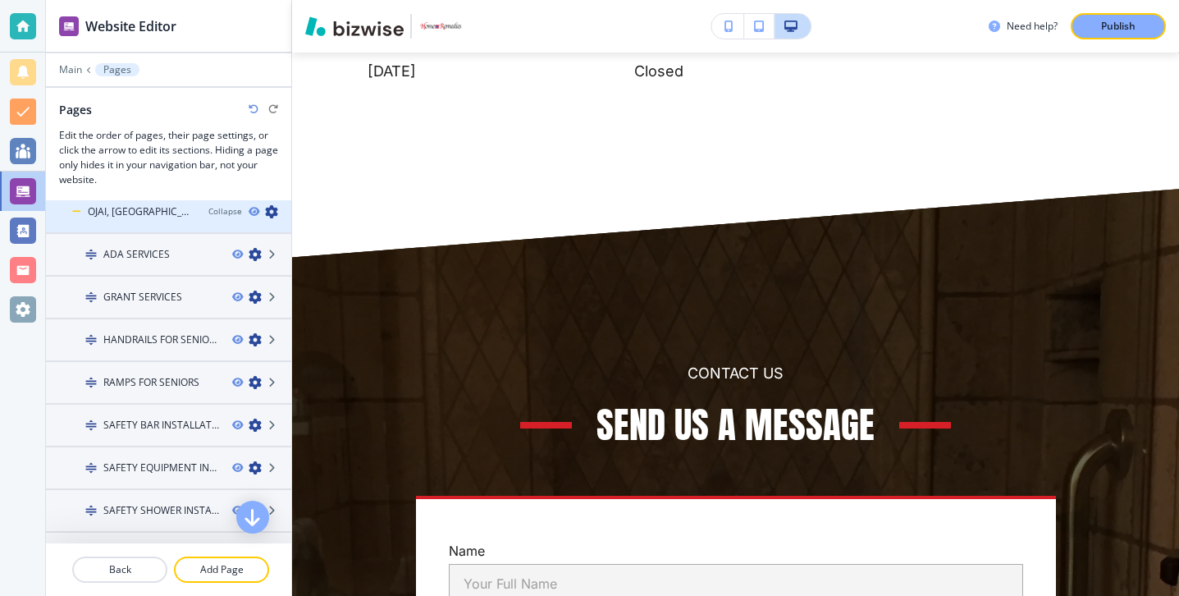
scroll to position [291, 0]
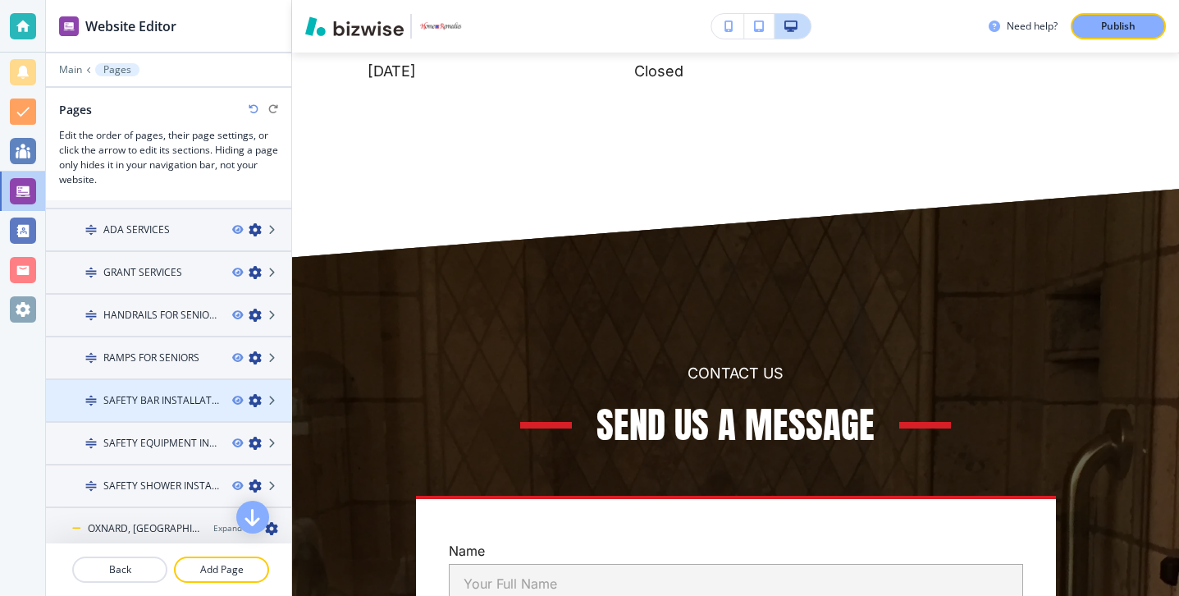
click at [157, 397] on h4 "SAFETY BAR INSTALLATION" at bounding box center [161, 400] width 116 height 15
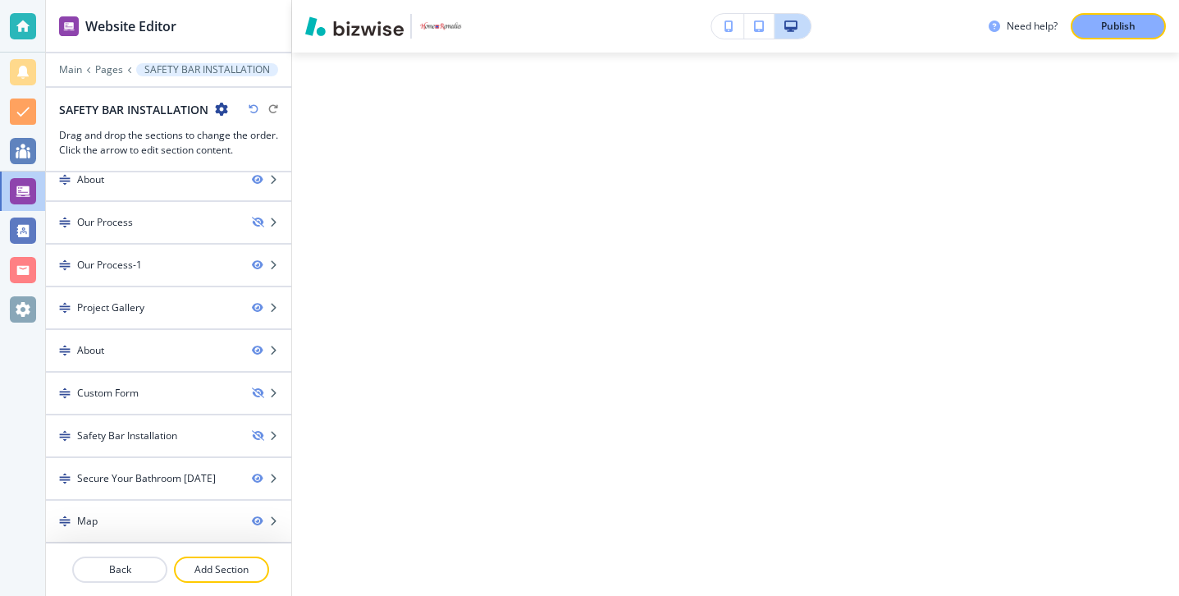
scroll to position [3910, 0]
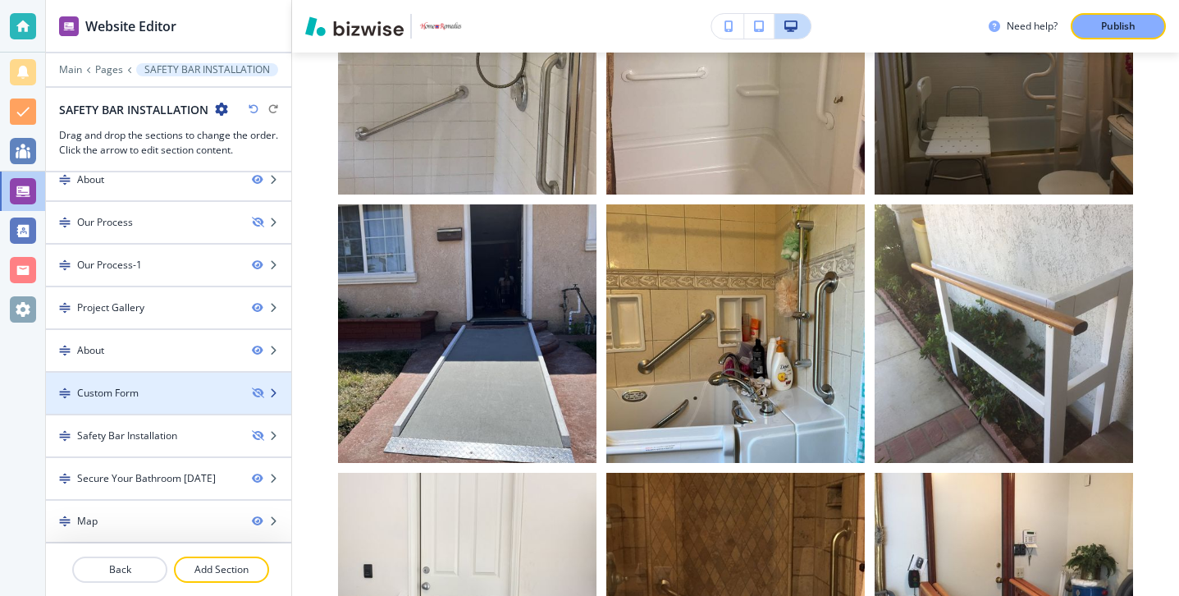
click at [162, 409] on div at bounding box center [168, 406] width 245 height 13
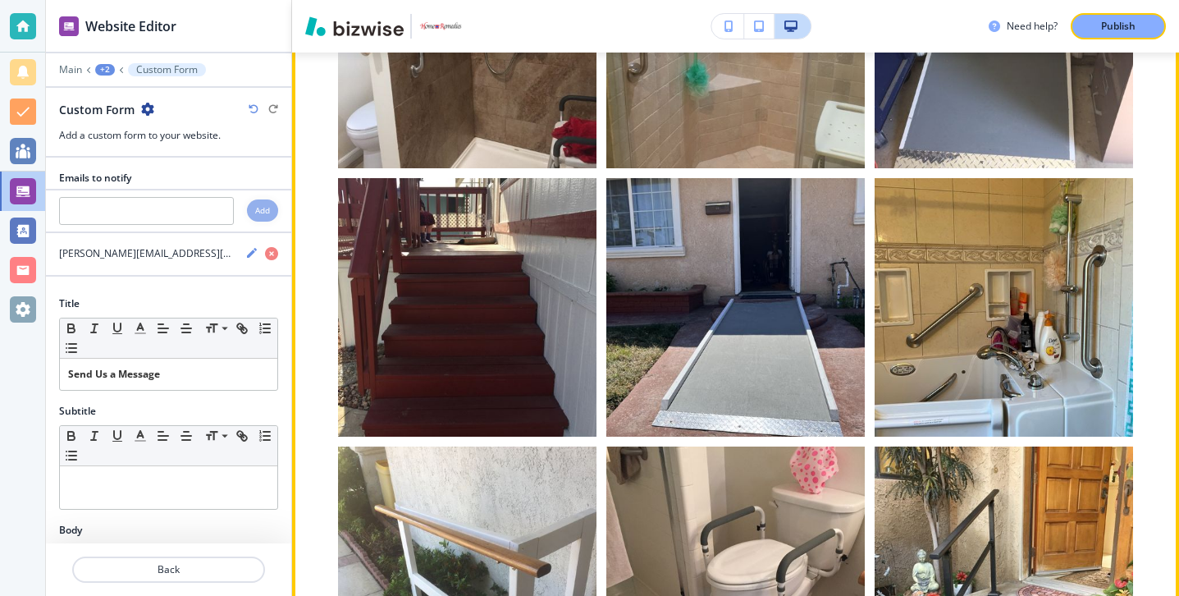
scroll to position [4921, 0]
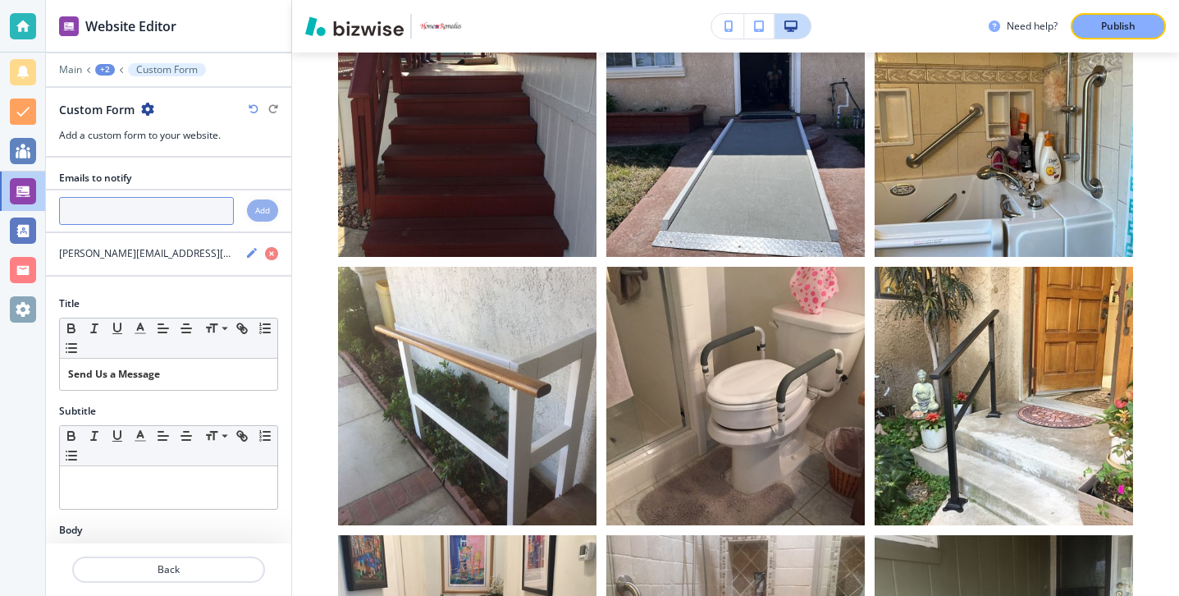
click at [141, 213] on input "text" at bounding box center [146, 211] width 175 height 28
paste input "[PERSON_NAME][EMAIL_ADDRESS][DOMAIN_NAME]"
type input "[PERSON_NAME][EMAIL_ADDRESS][DOMAIN_NAME]"
click at [263, 214] on h4 "Add" at bounding box center [262, 210] width 15 height 12
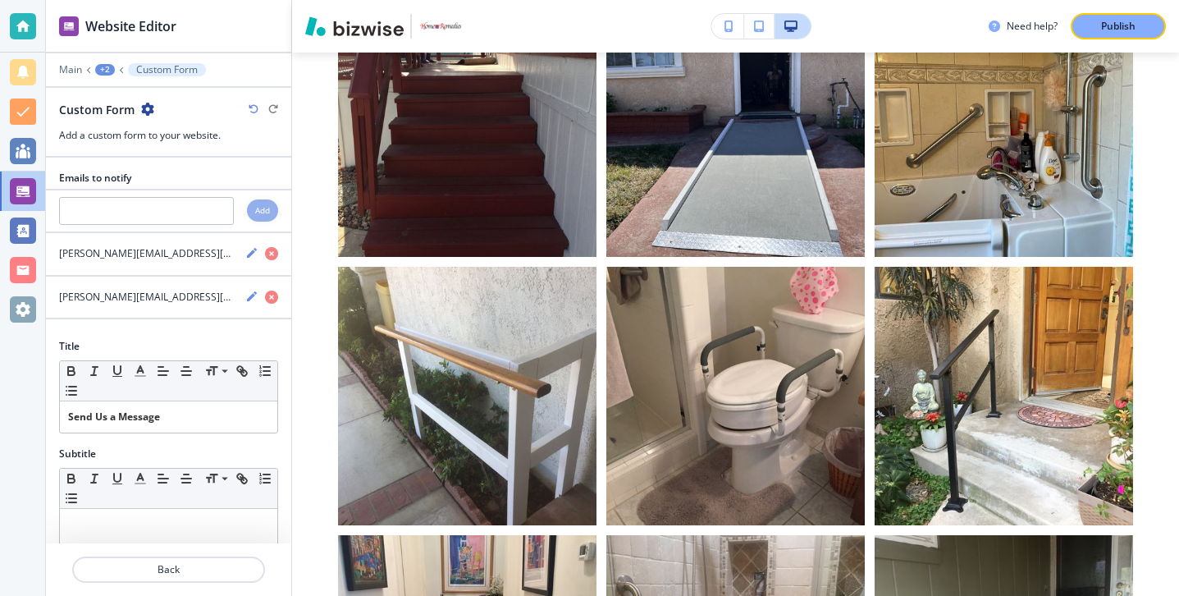
click at [203, 552] on div at bounding box center [168, 549] width 245 height 13
click at [203, 564] on p "Back" at bounding box center [169, 569] width 190 height 15
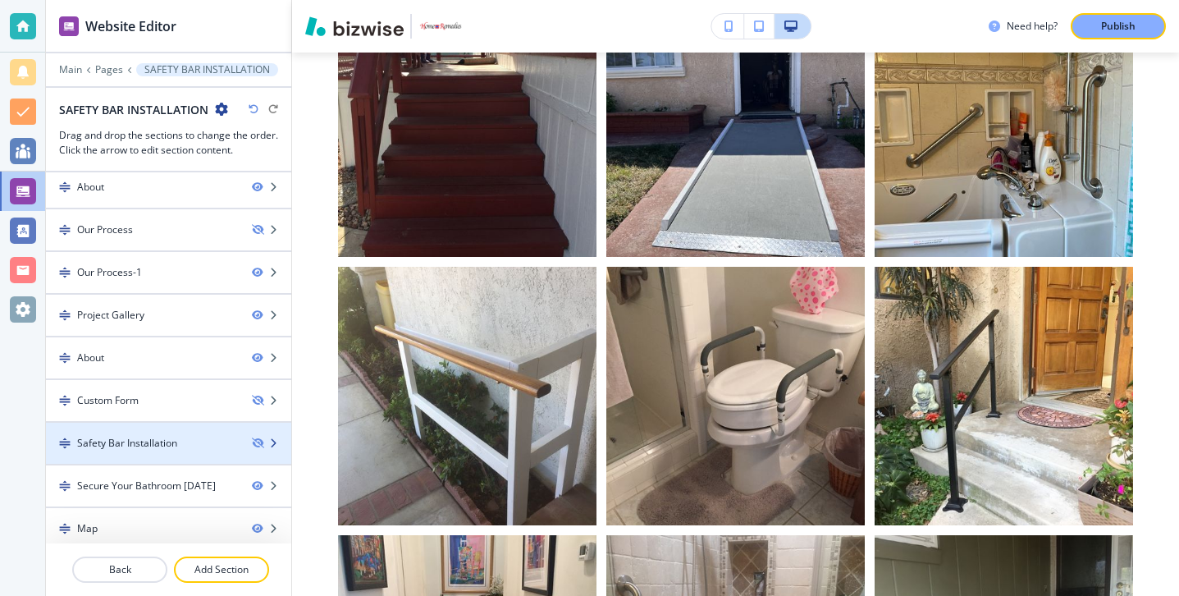
scroll to position [56, 0]
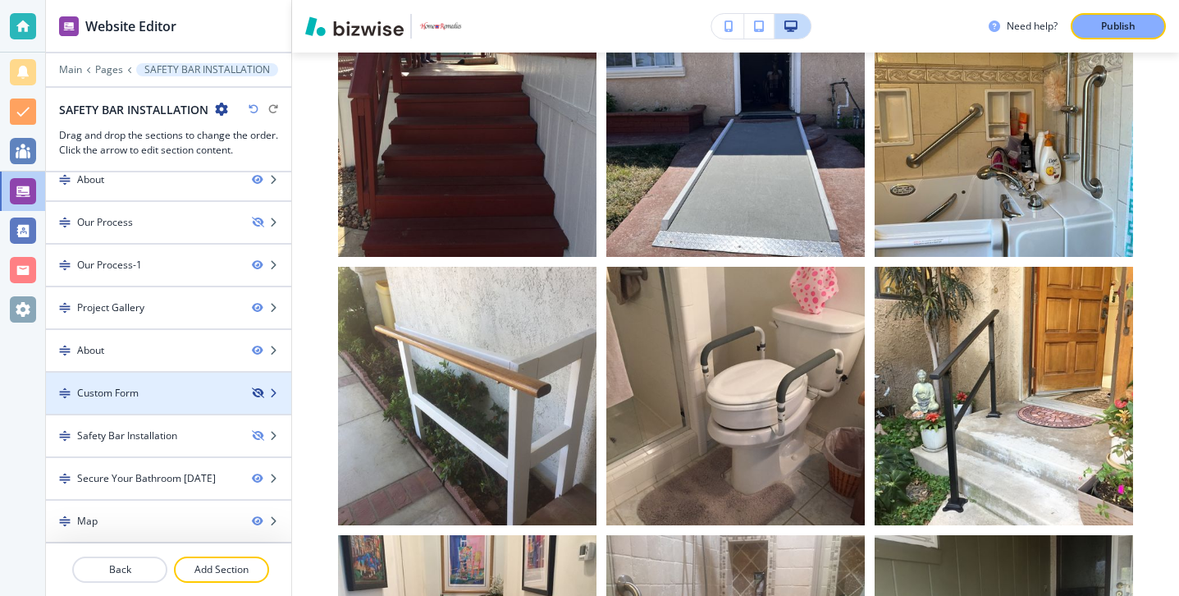
click at [253, 393] on icon "button" at bounding box center [257, 393] width 10 height 10
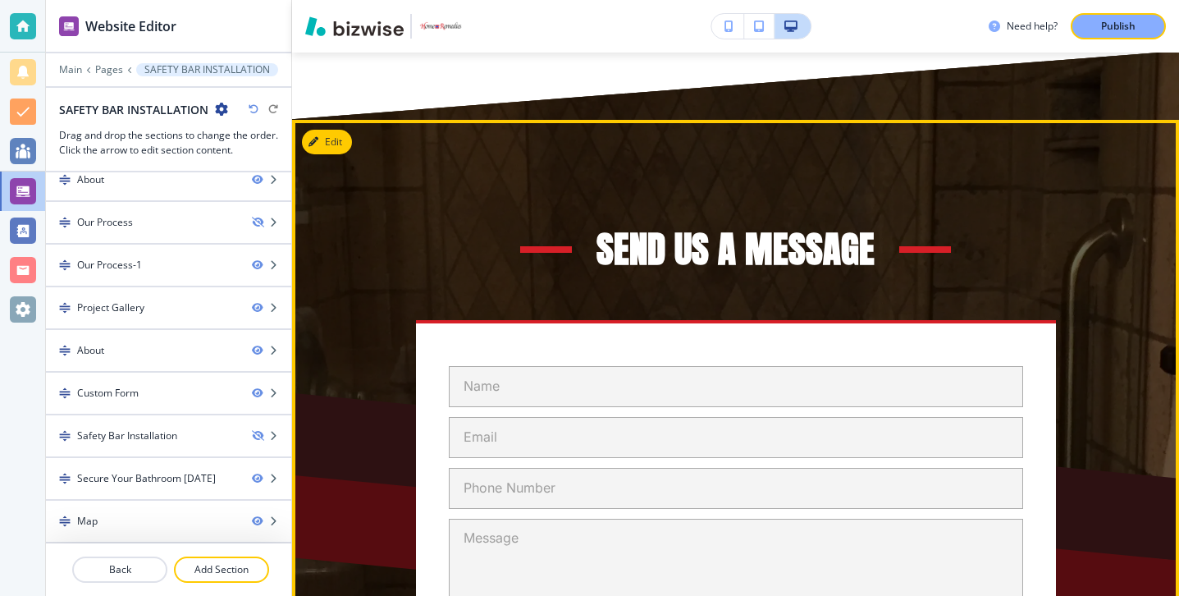
scroll to position [6704, 0]
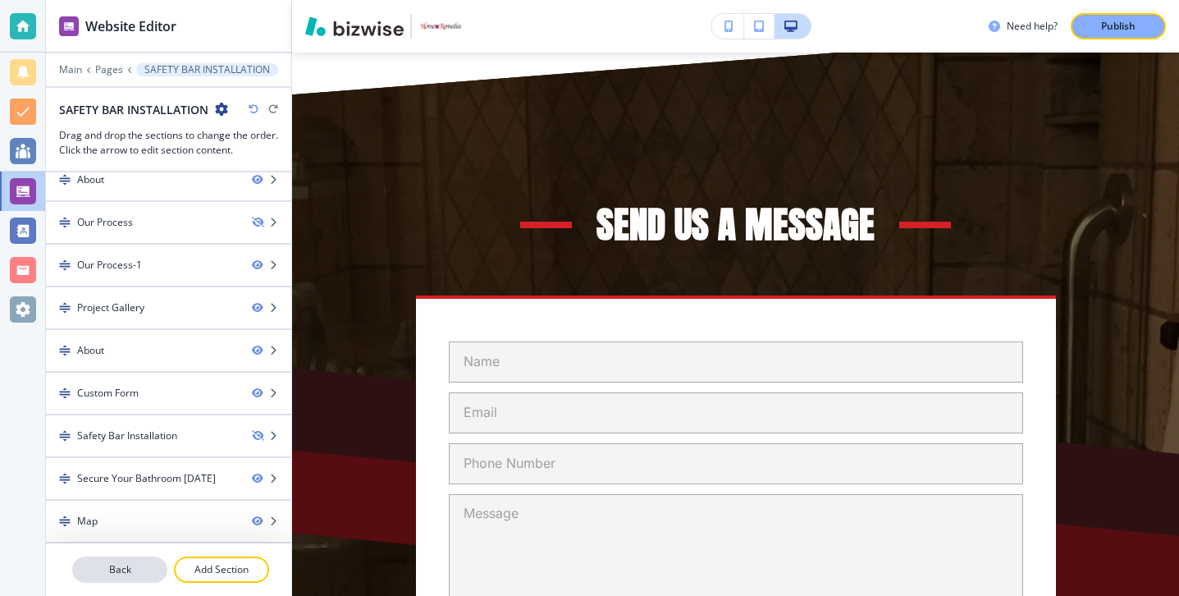
click at [115, 568] on p "Back" at bounding box center [120, 569] width 92 height 15
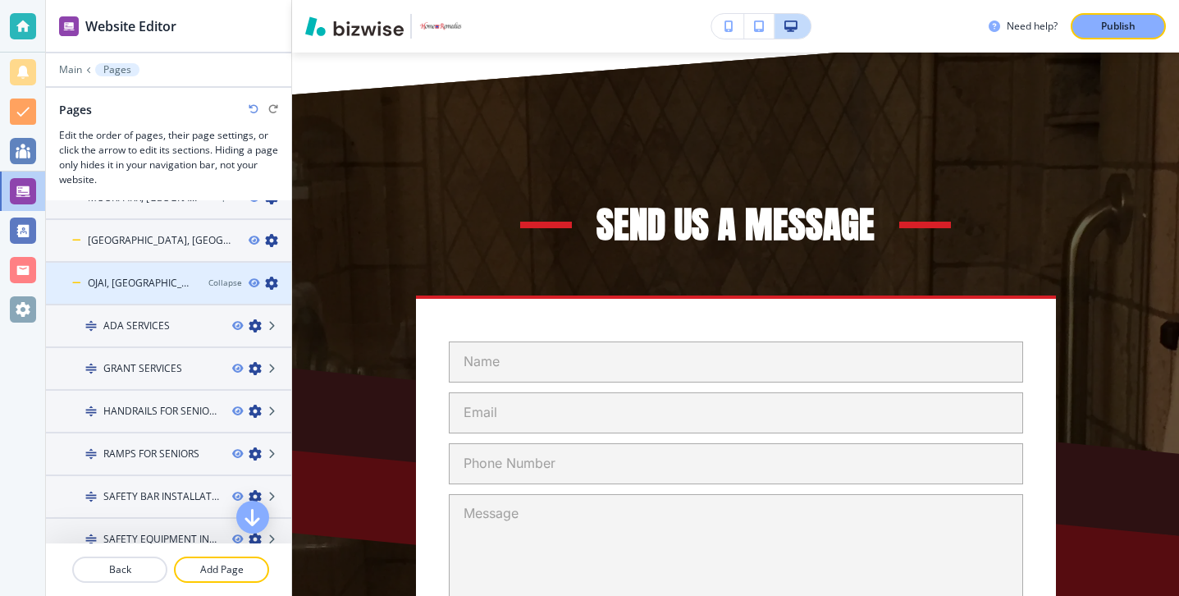
scroll to position [287, 0]
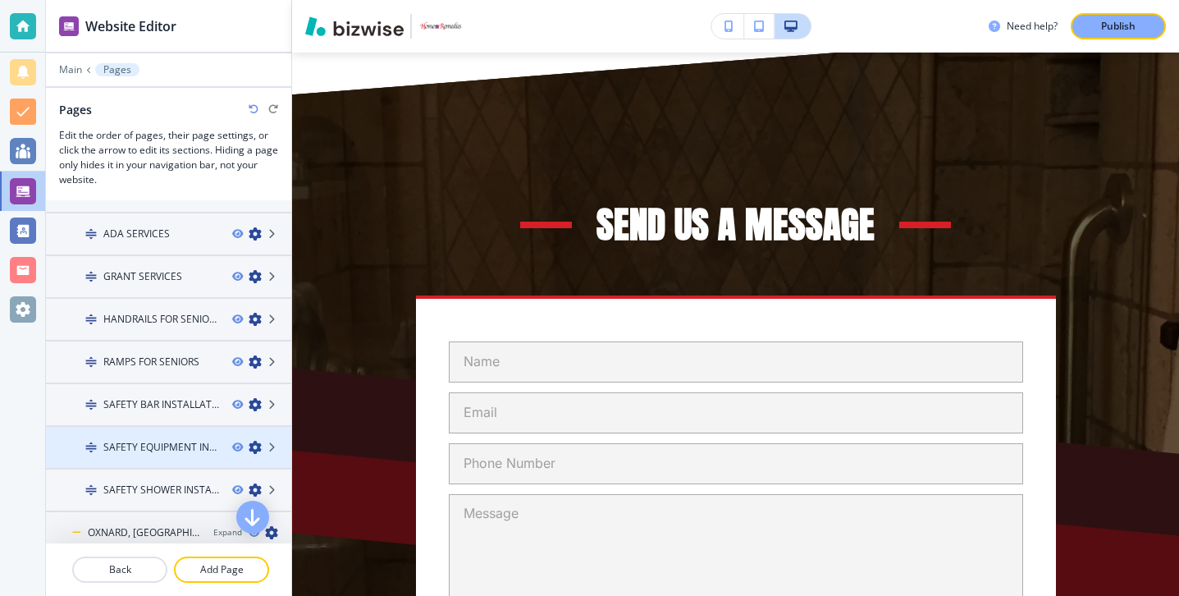
click at [159, 460] on div at bounding box center [168, 461] width 245 height 13
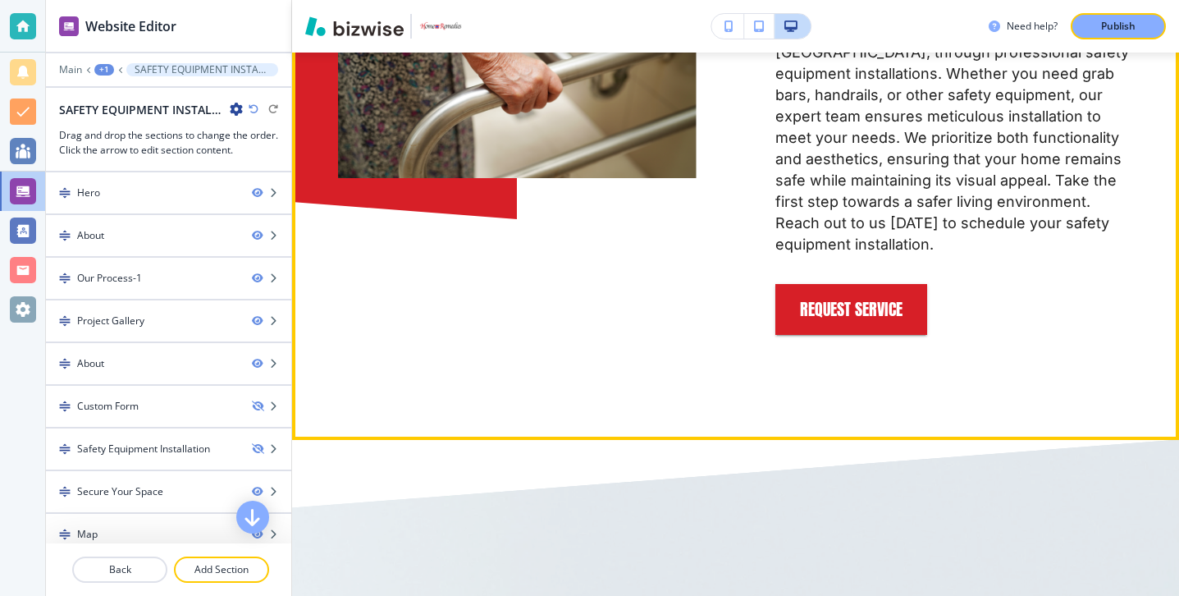
scroll to position [1228, 0]
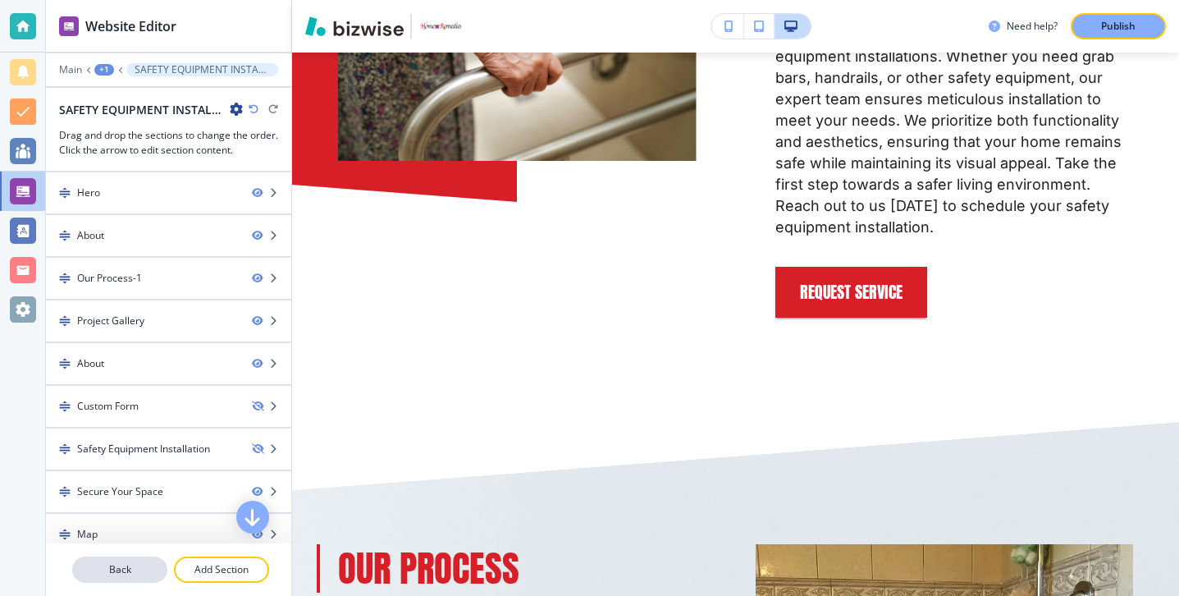
click at [143, 579] on button "Back" at bounding box center [119, 569] width 95 height 26
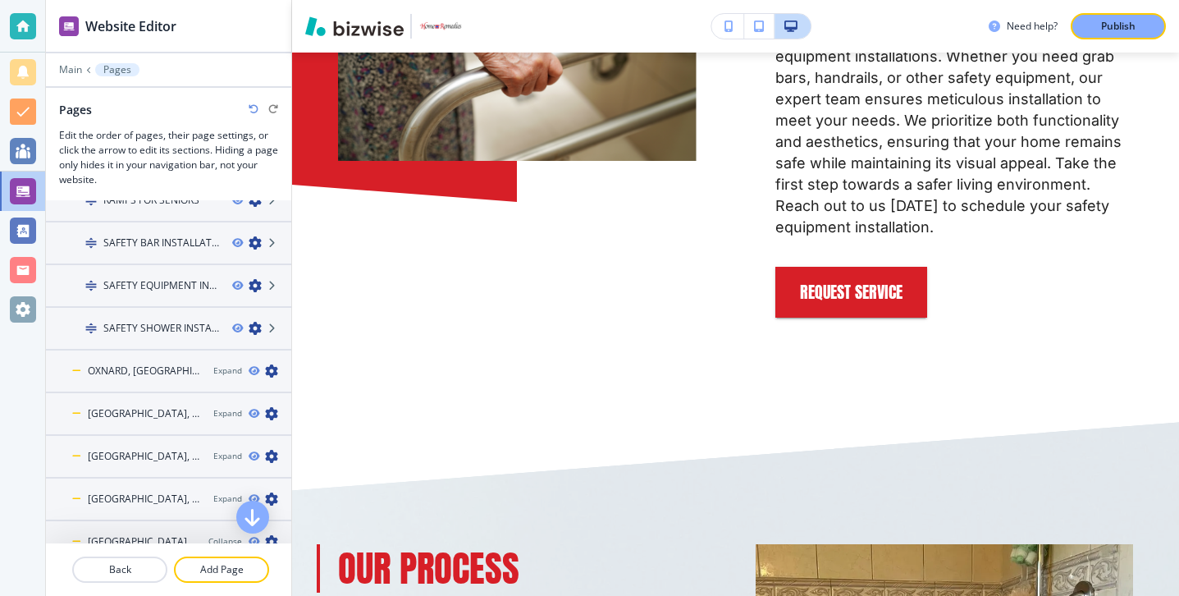
scroll to position [423, 0]
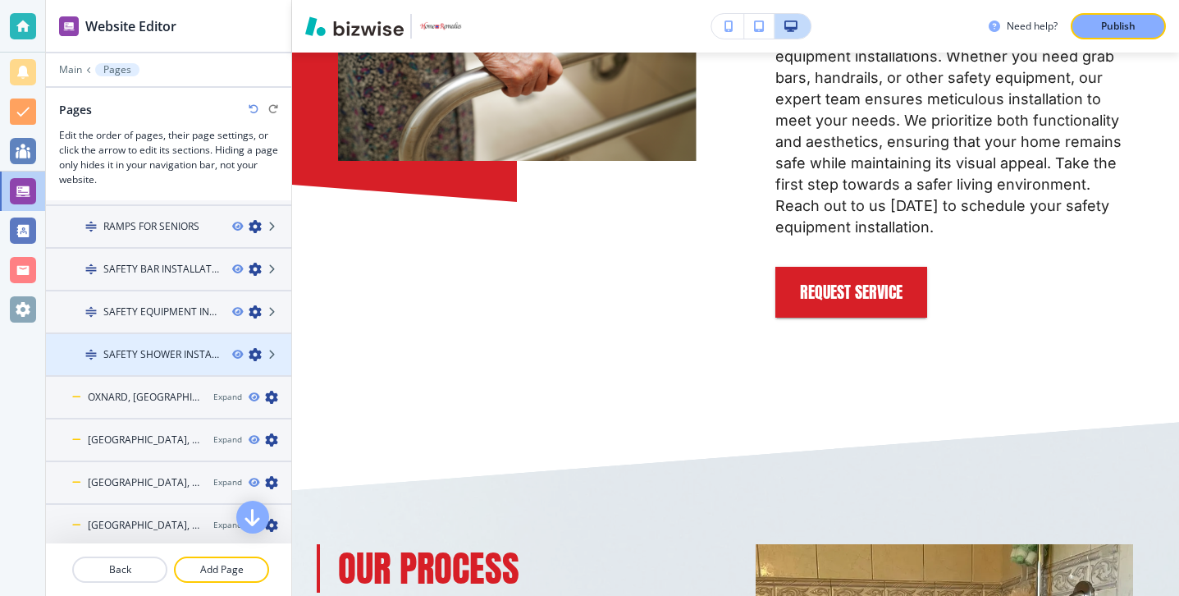
click at [174, 348] on h4 "SAFETY SHOWER INSTALLATION" at bounding box center [161, 354] width 116 height 15
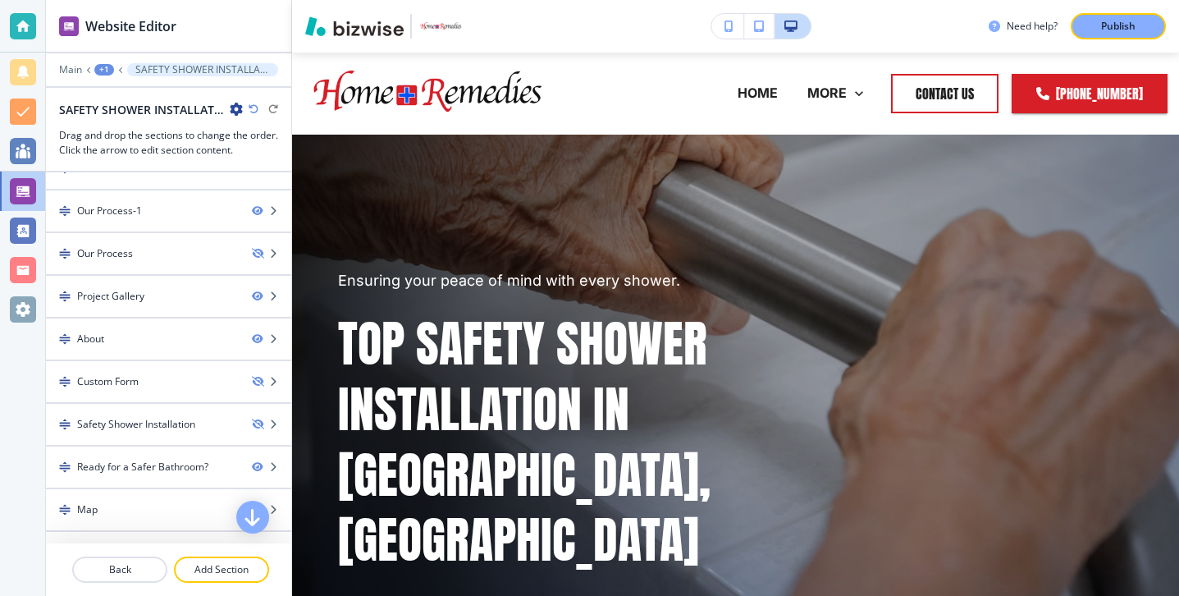
scroll to position [71, 0]
click at [142, 563] on p "Back" at bounding box center [120, 569] width 92 height 15
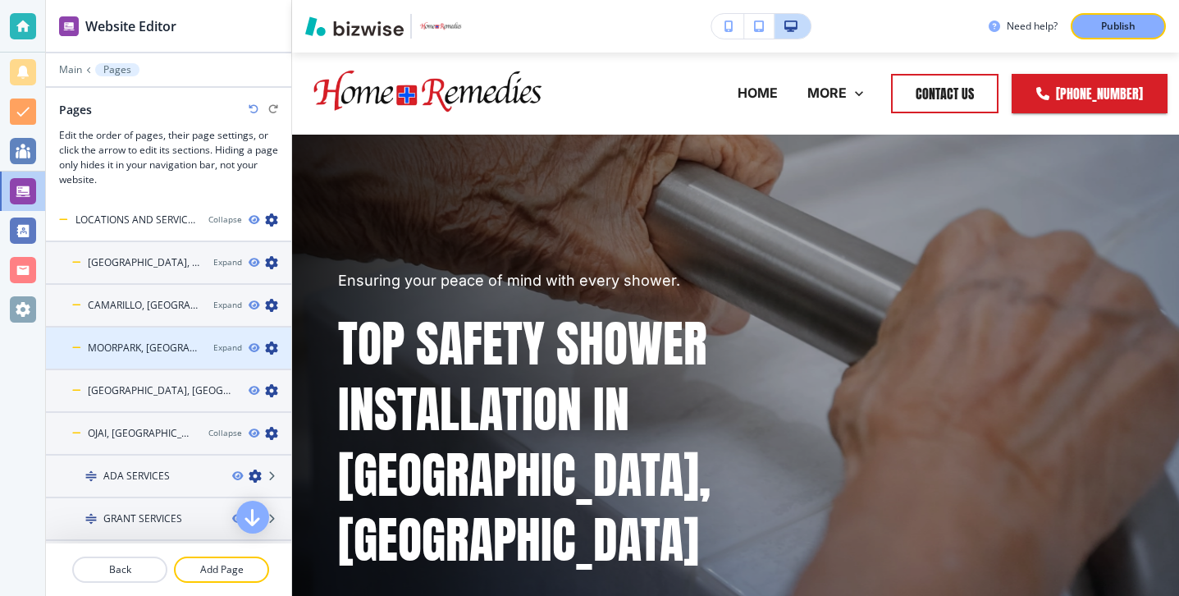
scroll to position [0, 0]
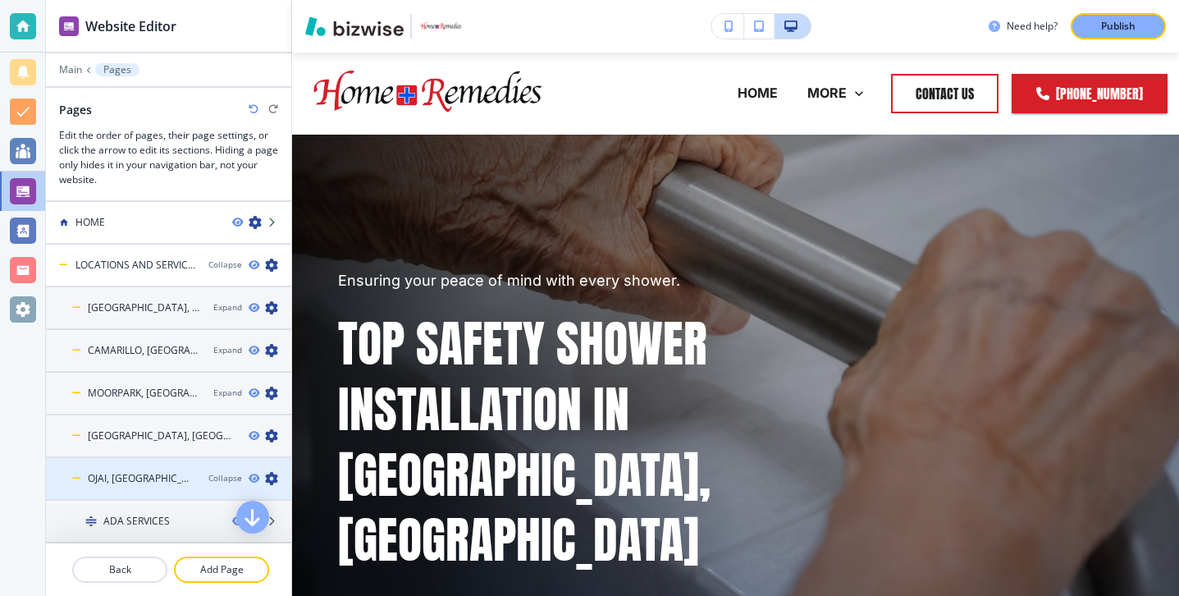
click at [117, 476] on h4 "OJAI, [GEOGRAPHIC_DATA]" at bounding box center [141, 478] width 107 height 15
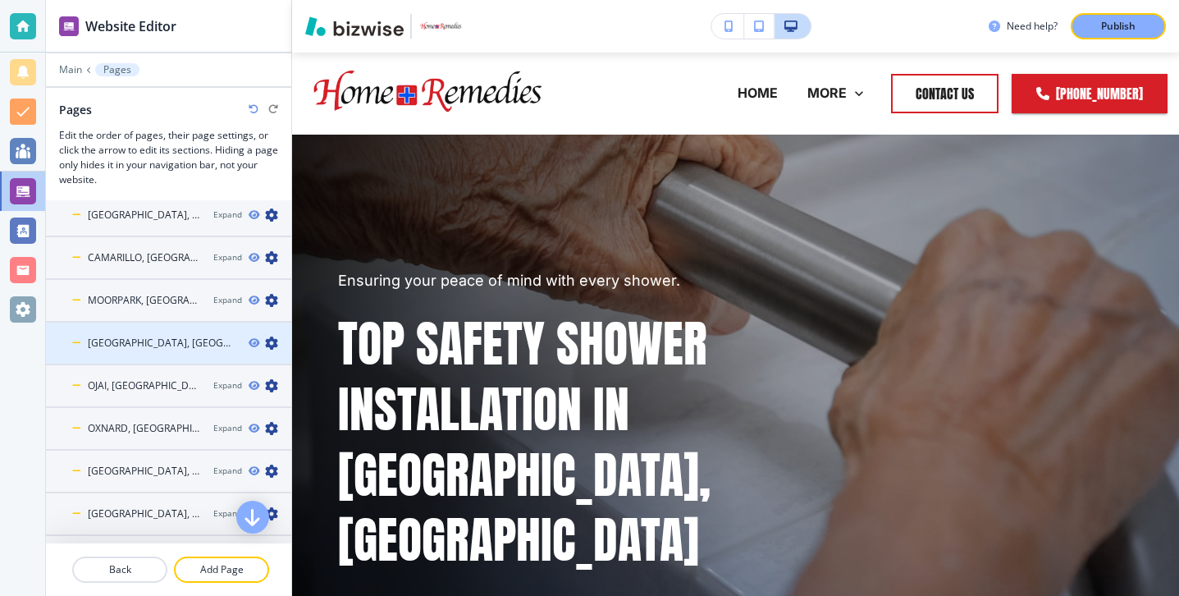
scroll to position [124, 0]
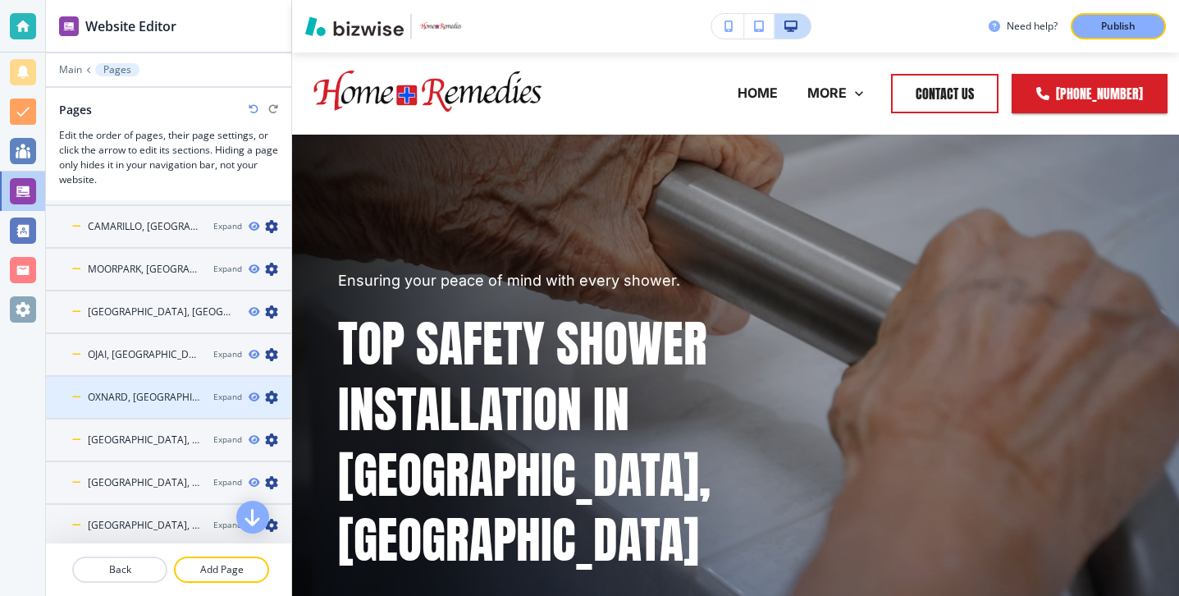
click at [135, 399] on h4 "OXNARD, [GEOGRAPHIC_DATA]" at bounding box center [144, 397] width 112 height 15
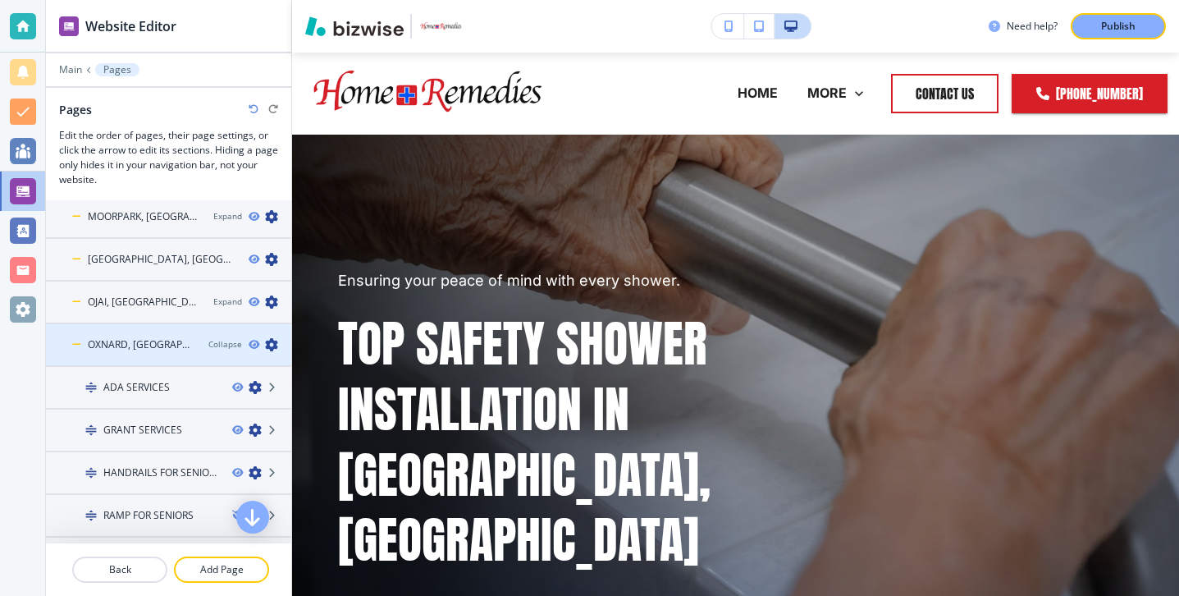
scroll to position [251, 0]
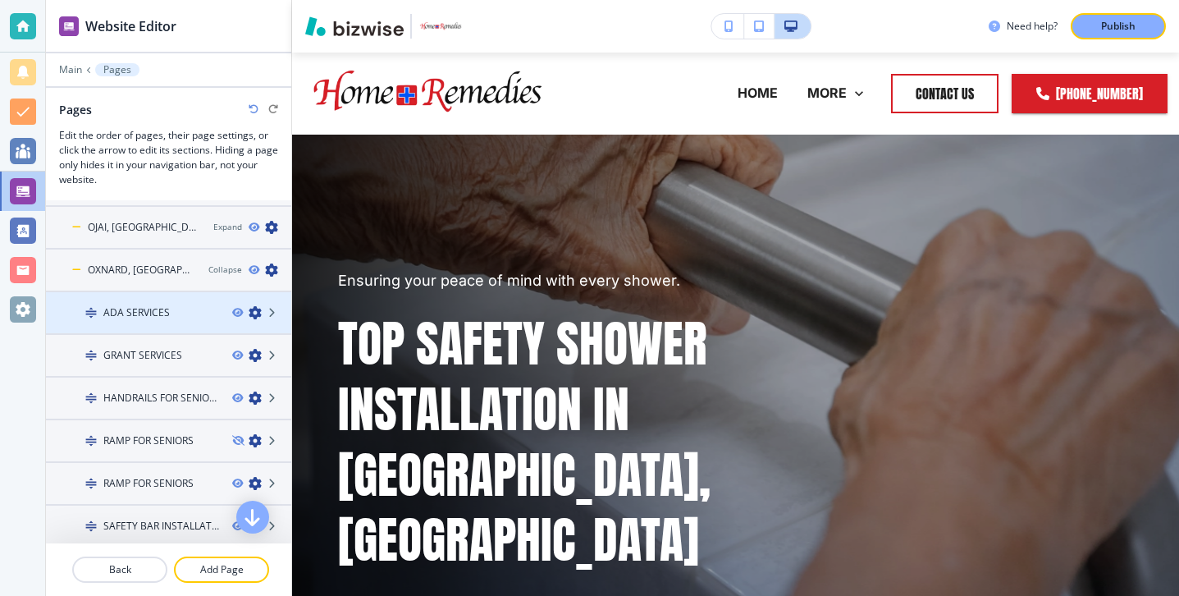
click at [137, 322] on div at bounding box center [168, 326] width 245 height 13
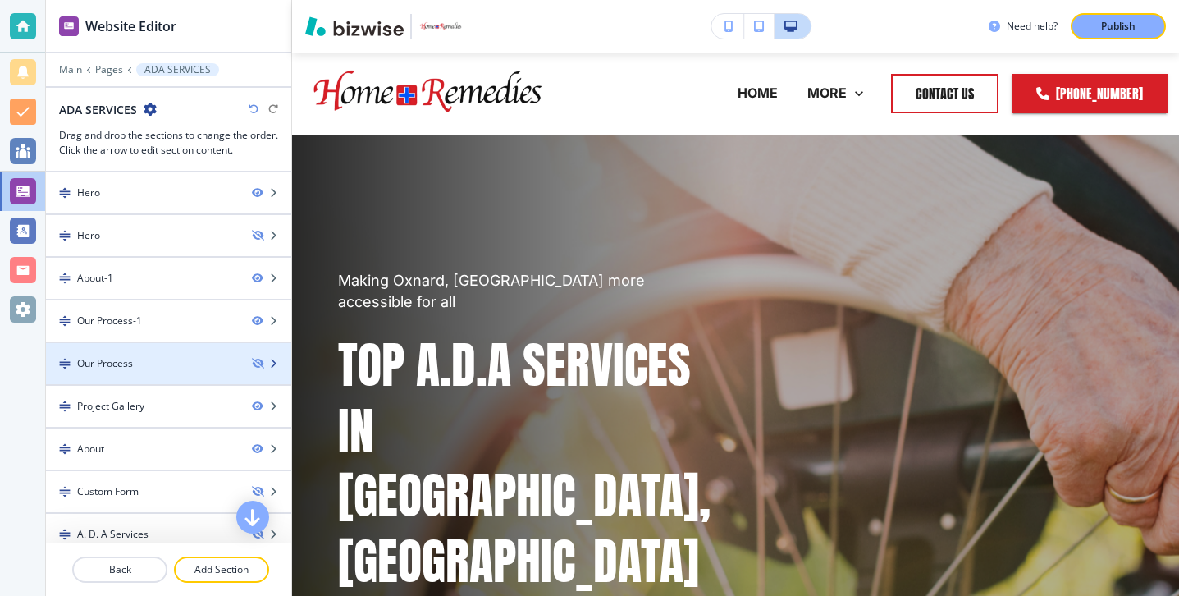
scroll to position [38, 0]
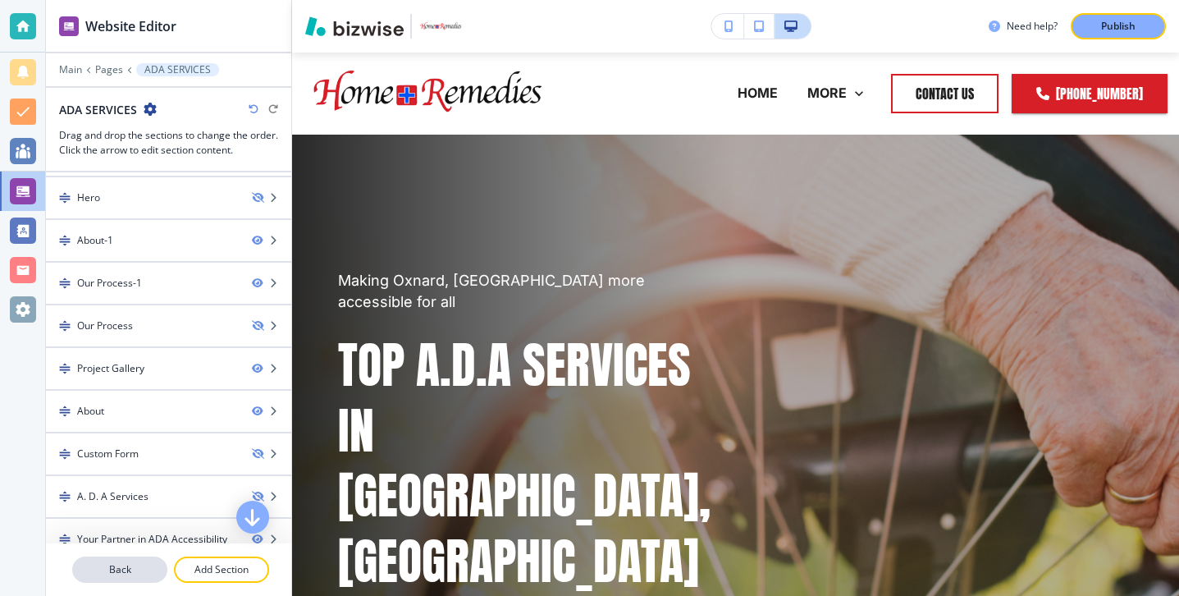
click at [135, 568] on p "Back" at bounding box center [120, 569] width 92 height 15
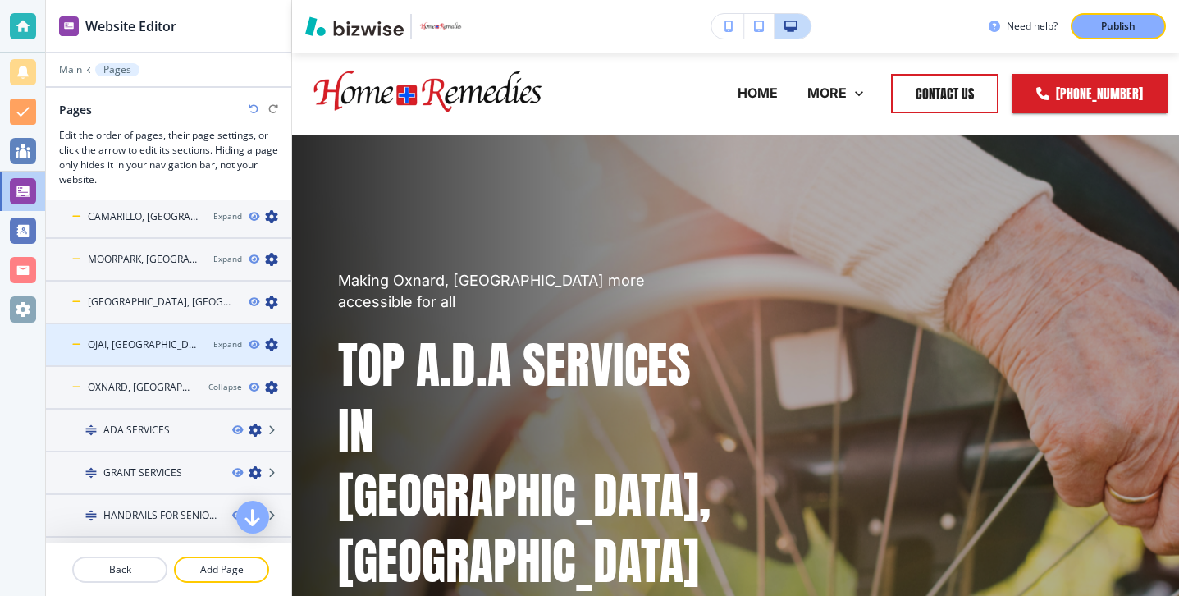
scroll to position [142, 0]
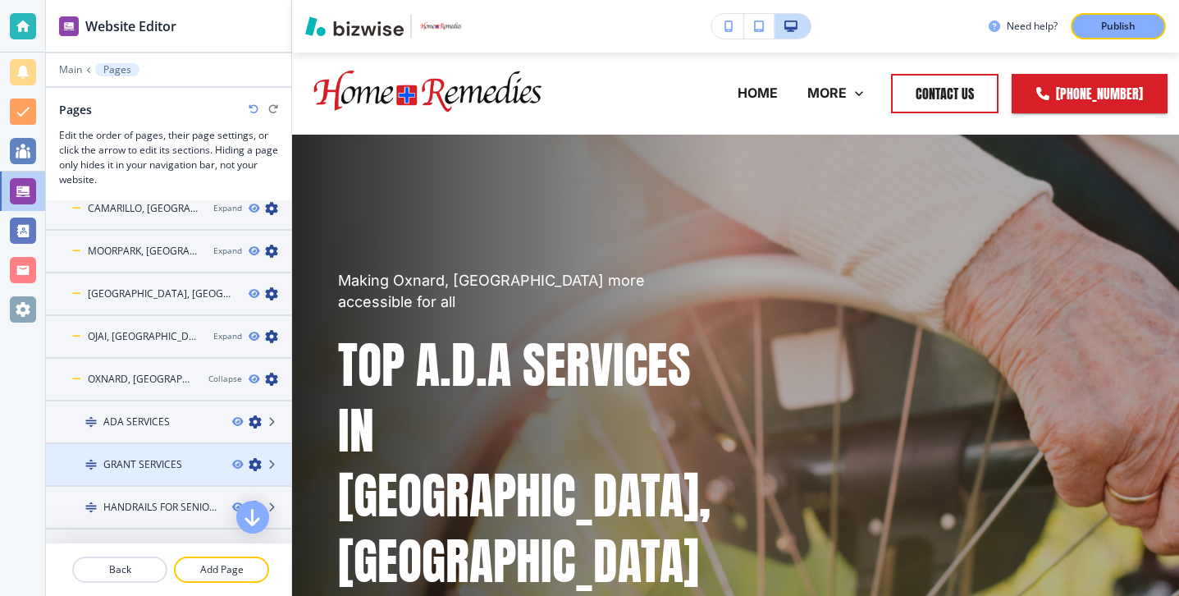
click at [142, 454] on div at bounding box center [168, 450] width 245 height 13
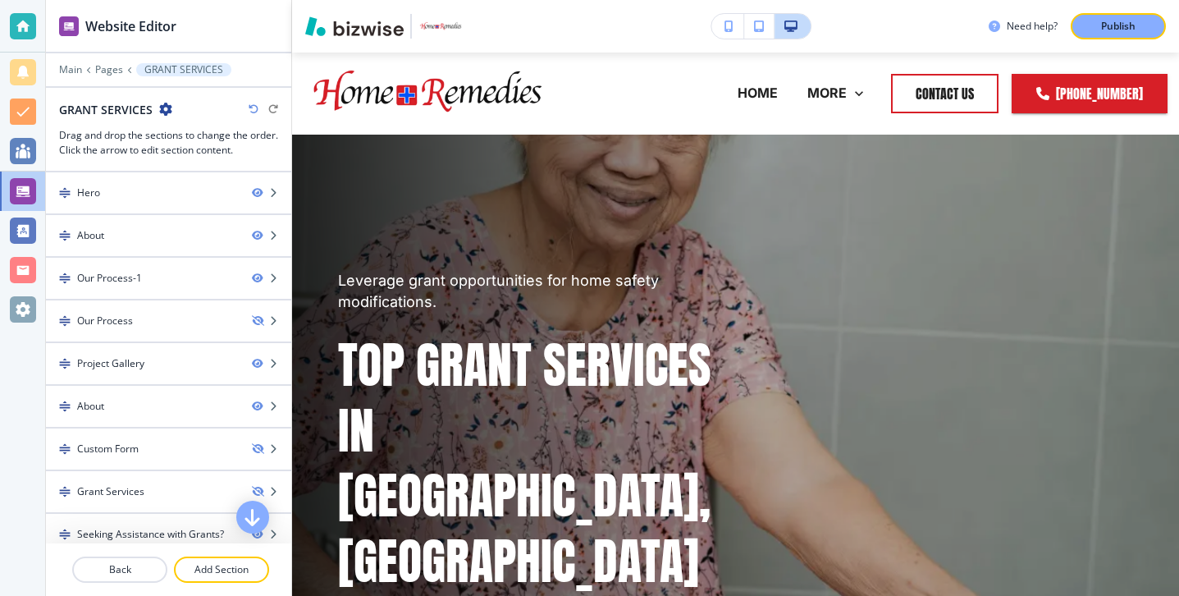
scroll to position [98, 0]
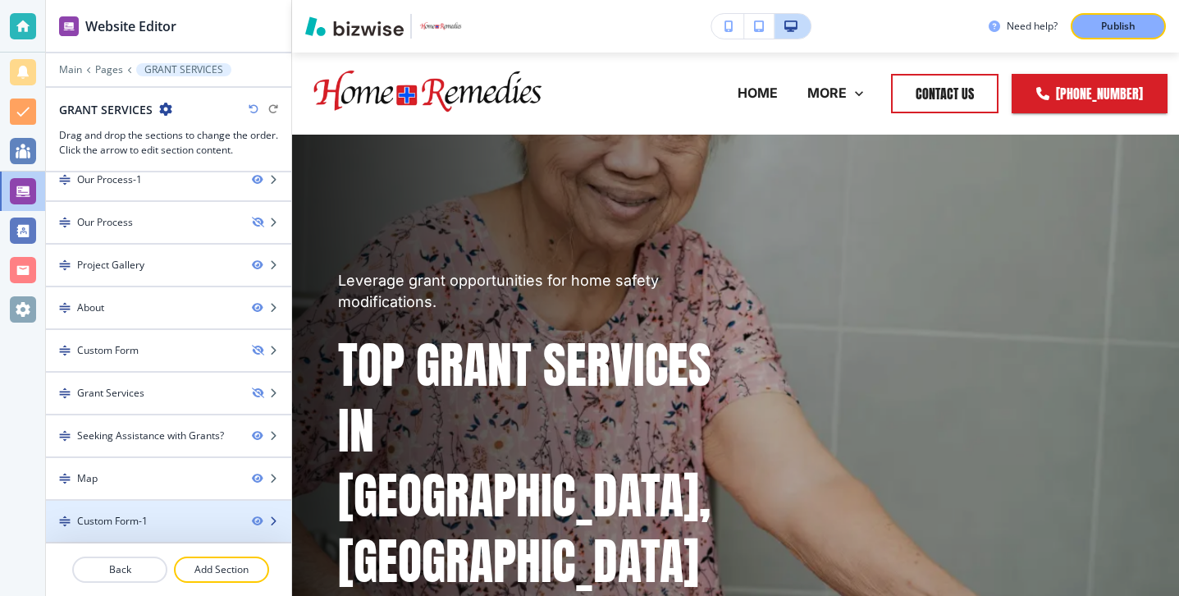
click at [146, 524] on div "Custom Form-1" at bounding box center [112, 521] width 71 height 15
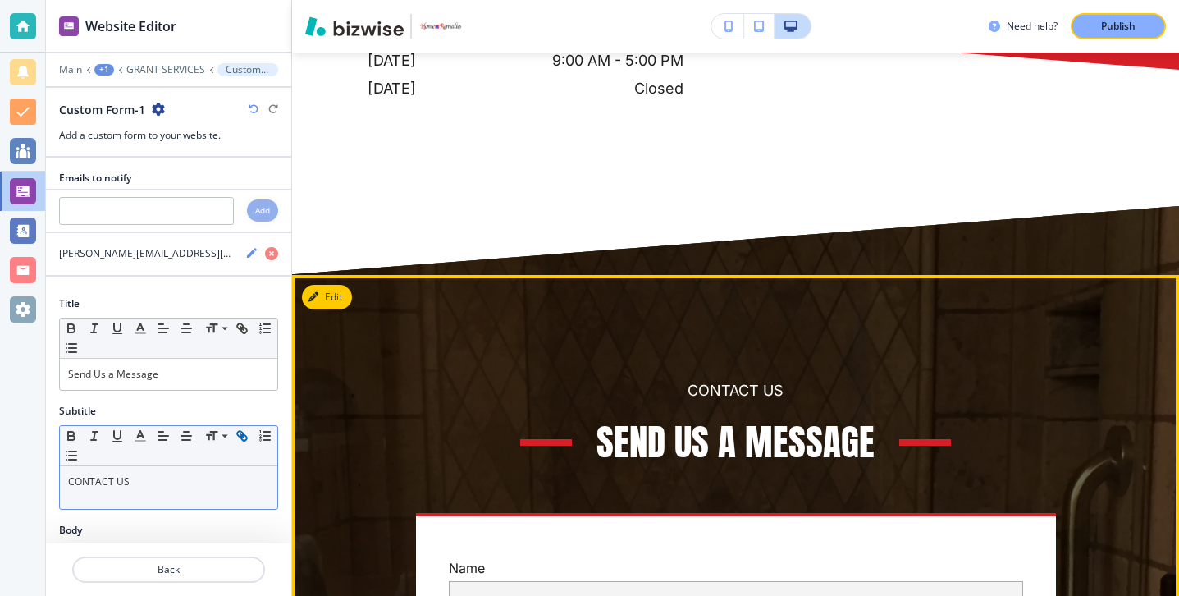
scroll to position [7920, 0]
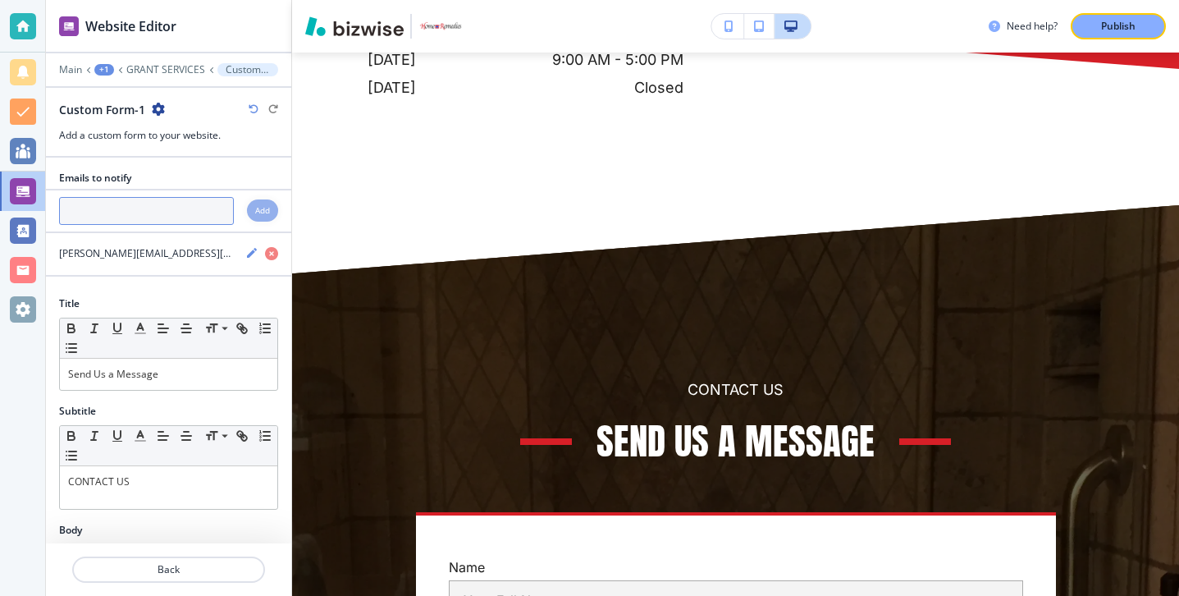
click at [135, 204] on input "text" at bounding box center [146, 211] width 175 height 28
paste input "[PERSON_NAME][EMAIL_ADDRESS][DOMAIN_NAME]"
type input "[PERSON_NAME][EMAIL_ADDRESS][DOMAIN_NAME]"
click at [264, 203] on div "Add" at bounding box center [262, 210] width 31 height 22
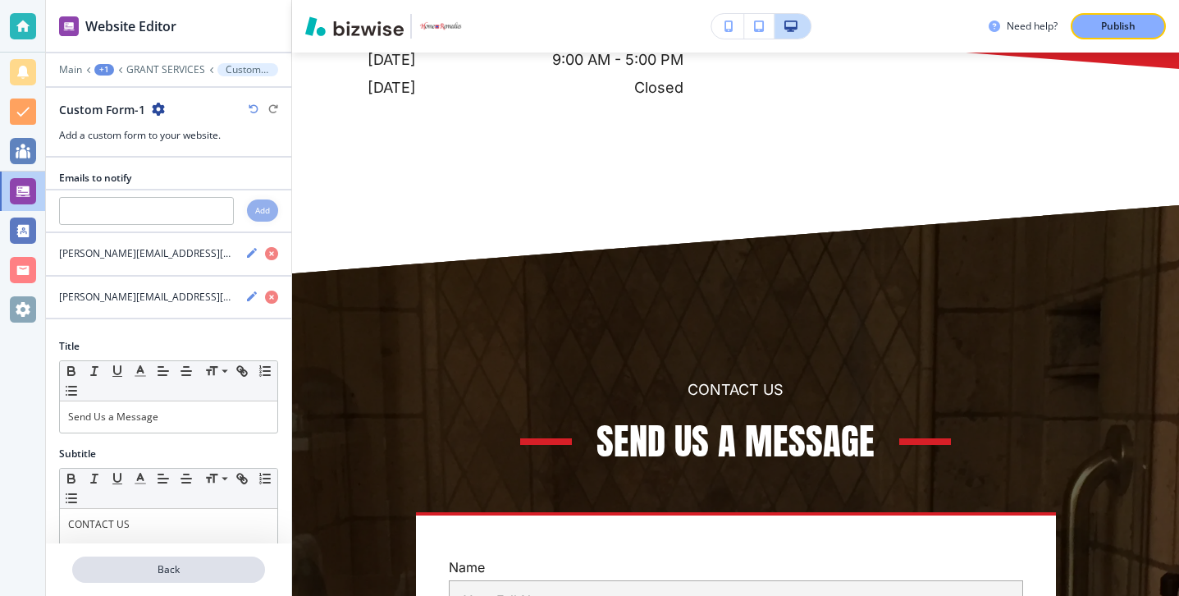
click at [139, 569] on p "Back" at bounding box center [169, 569] width 190 height 15
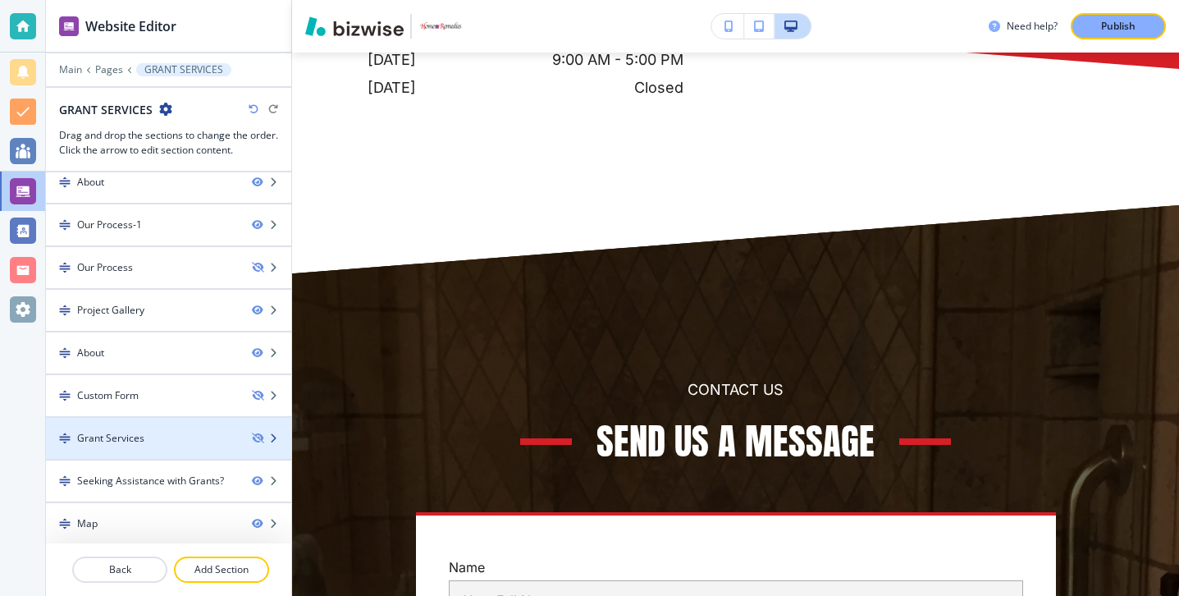
scroll to position [98, 0]
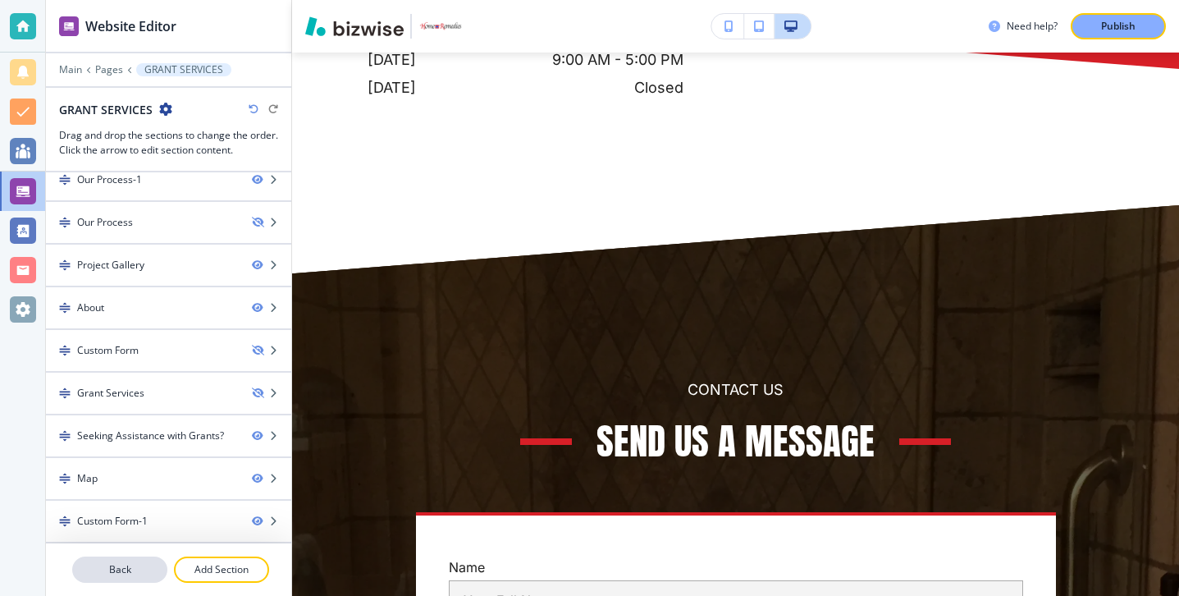
click at [121, 563] on p "Back" at bounding box center [120, 569] width 92 height 15
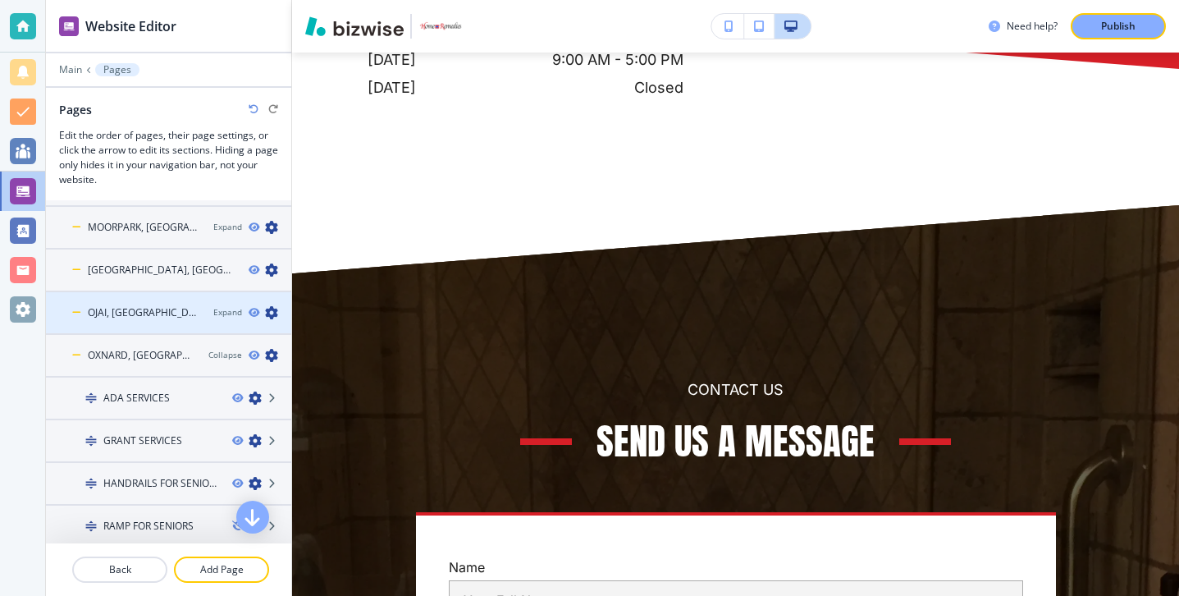
scroll to position [224, 0]
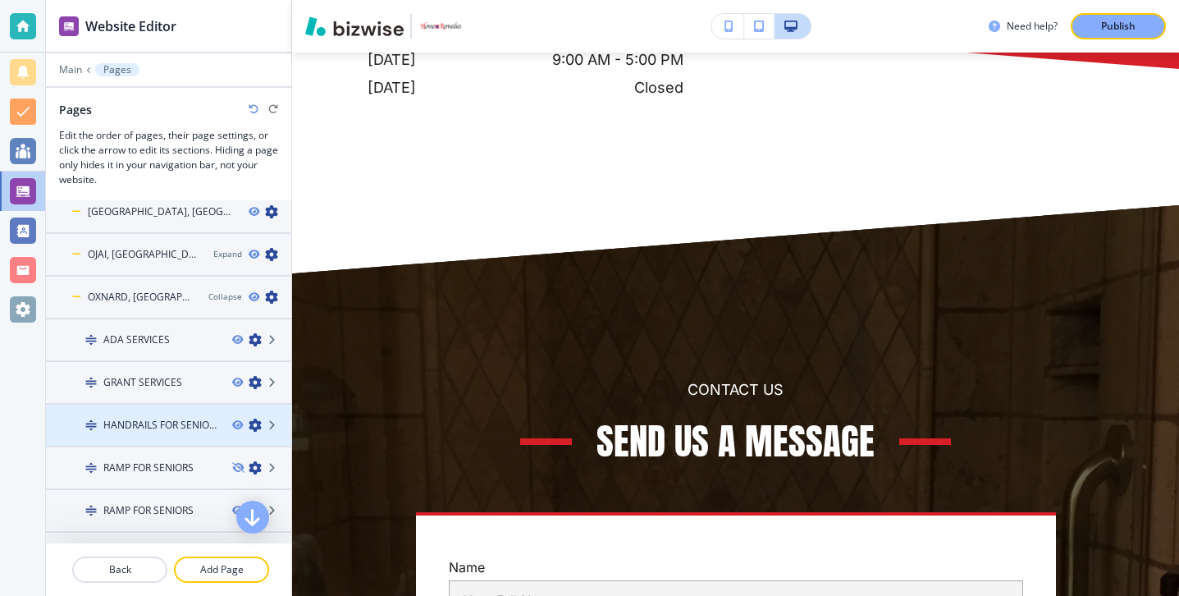
click at [129, 409] on div at bounding box center [168, 411] width 245 height 13
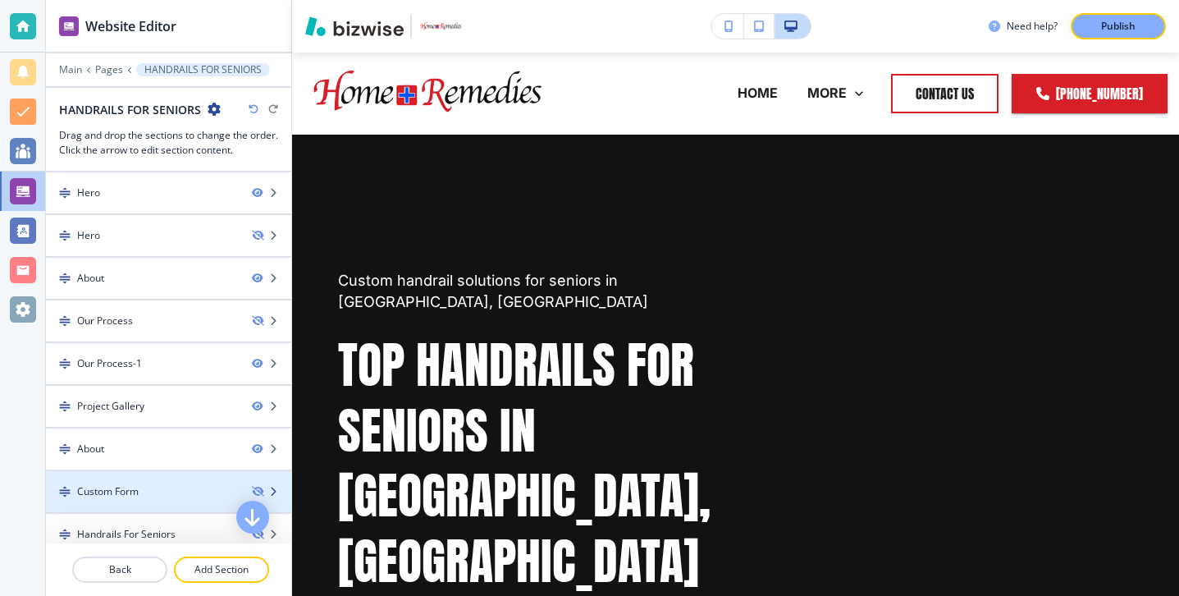
scroll to position [141, 0]
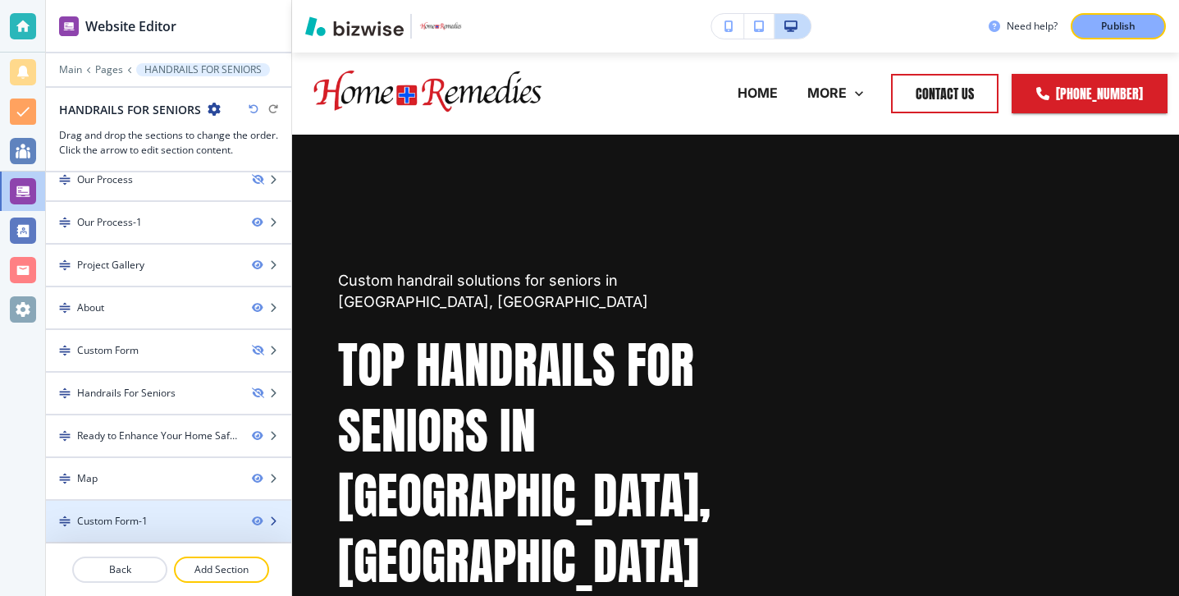
click at [120, 519] on div "Custom Form-1" at bounding box center [112, 521] width 71 height 15
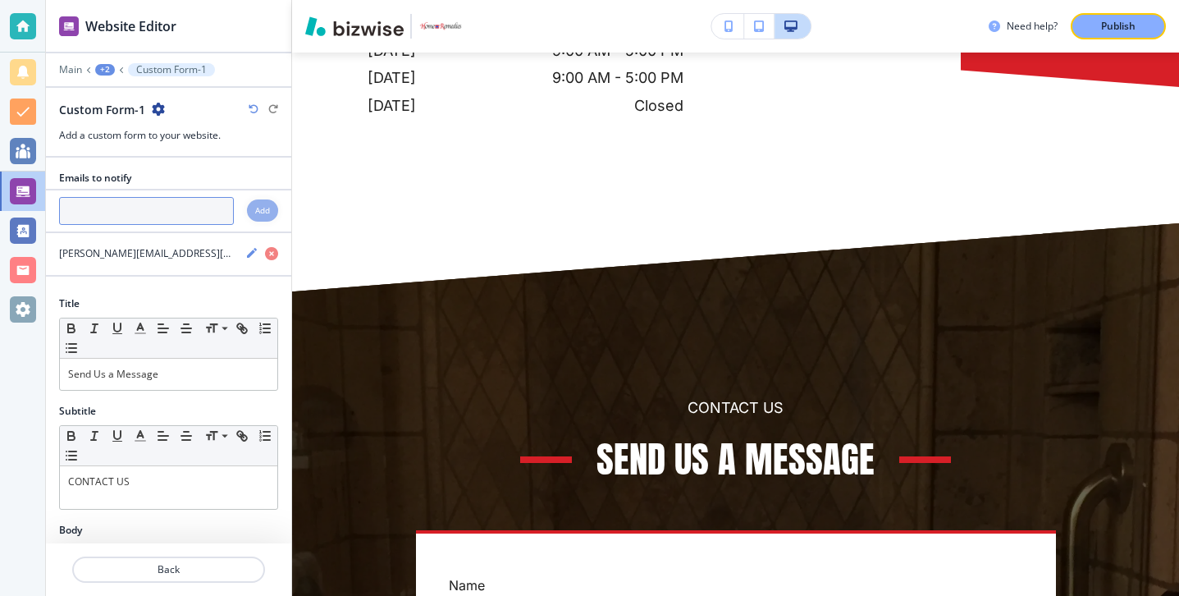
click at [120, 217] on input "text" at bounding box center [146, 211] width 175 height 28
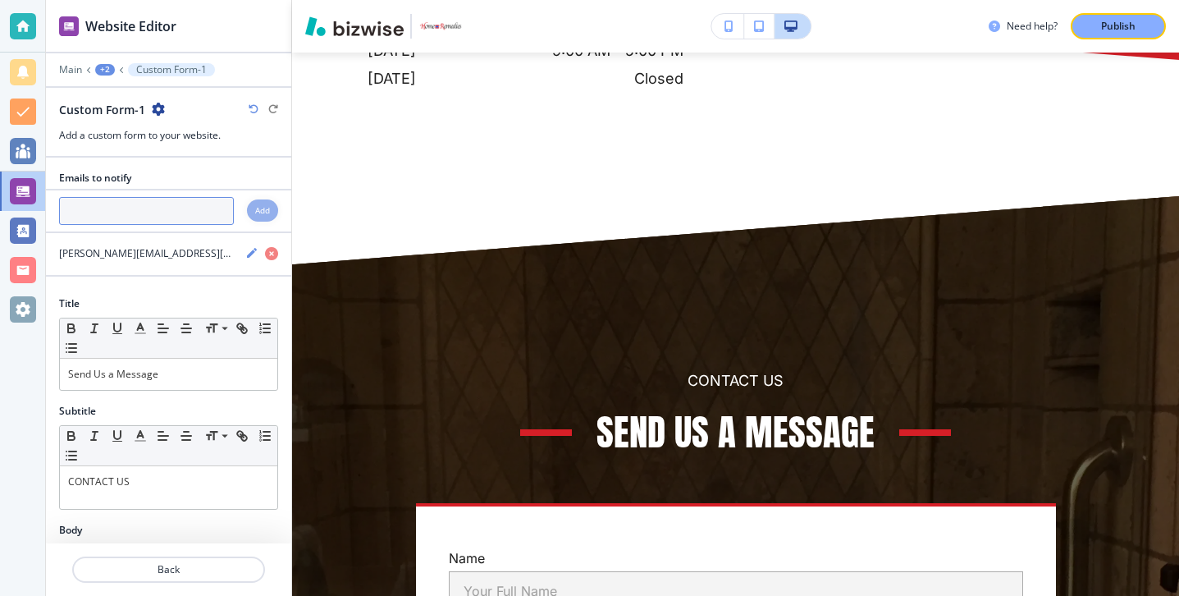
scroll to position [7912, 0]
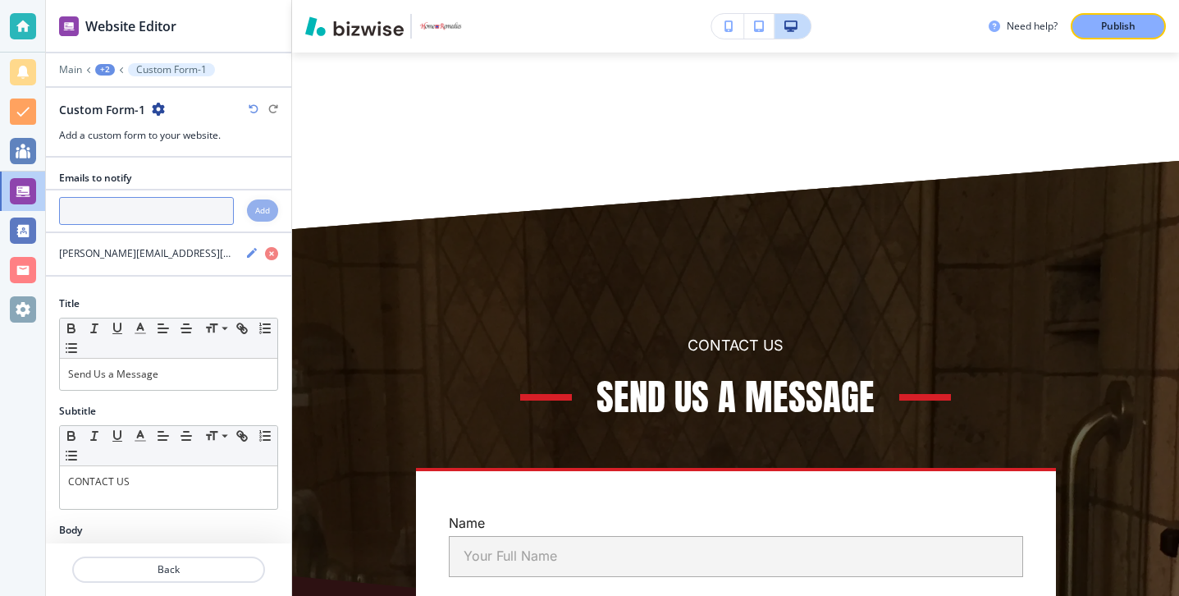
paste input "[PERSON_NAME][EMAIL_ADDRESS][DOMAIN_NAME]"
type input "[PERSON_NAME][EMAIL_ADDRESS][DOMAIN_NAME]"
click at [251, 212] on div "Add" at bounding box center [262, 210] width 31 height 22
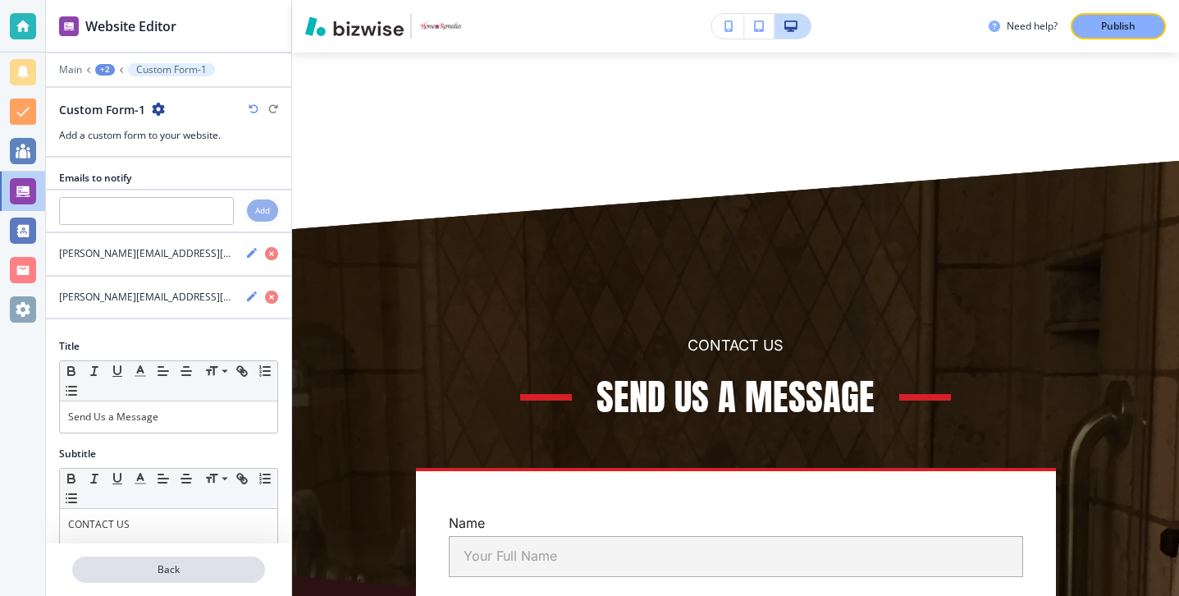
click at [175, 569] on p "Back" at bounding box center [169, 569] width 190 height 15
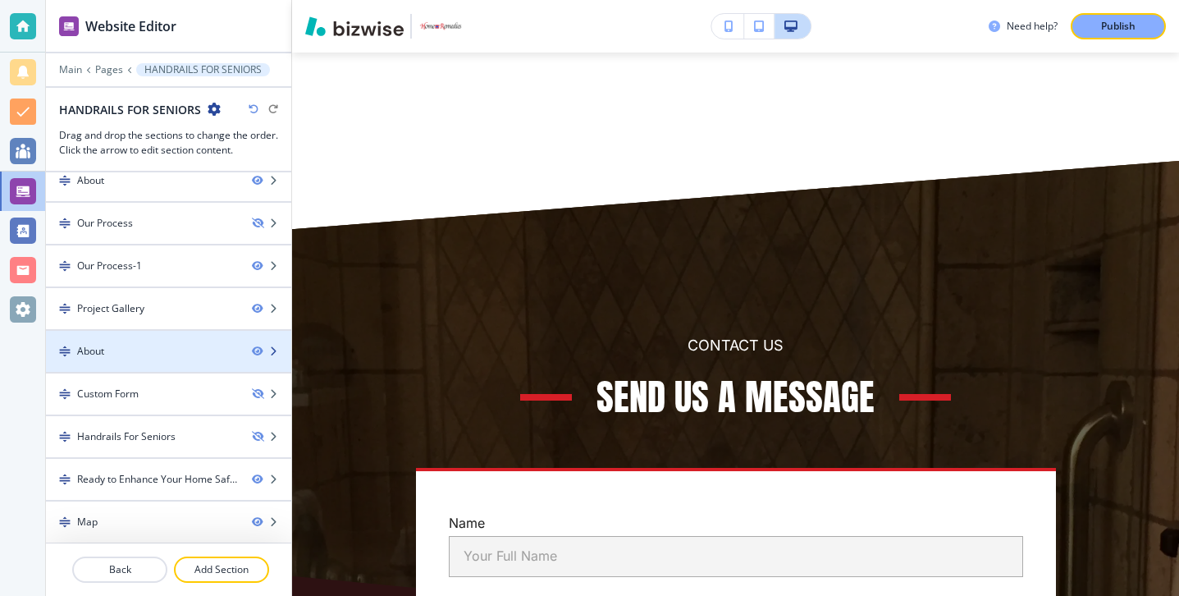
scroll to position [141, 0]
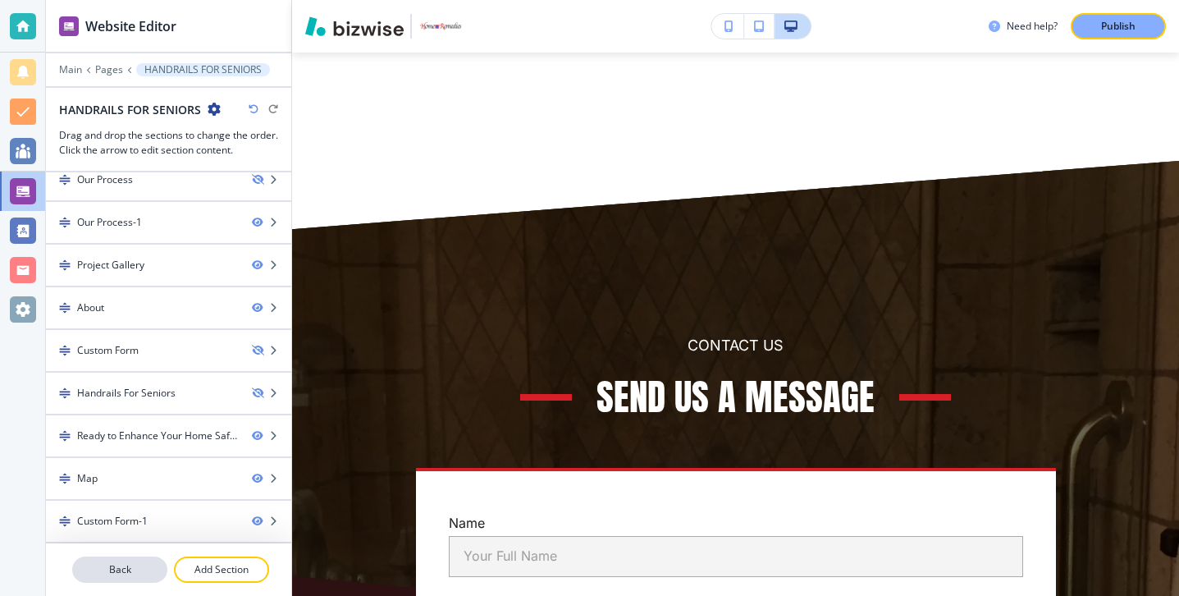
click at [140, 559] on button "Back" at bounding box center [119, 569] width 95 height 26
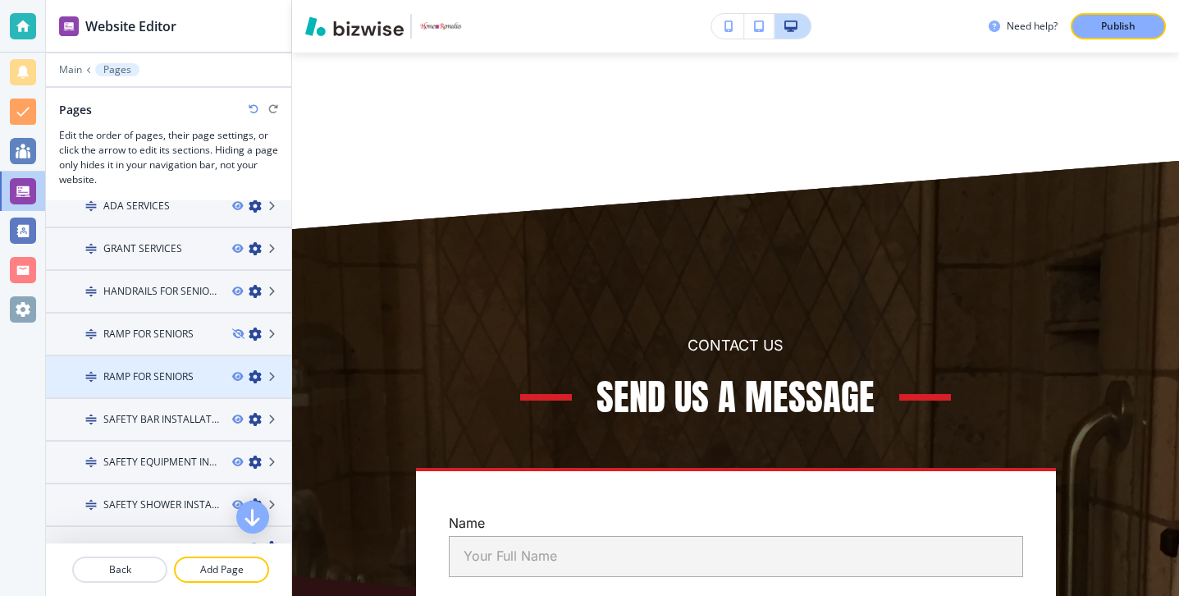
scroll to position [368, 0]
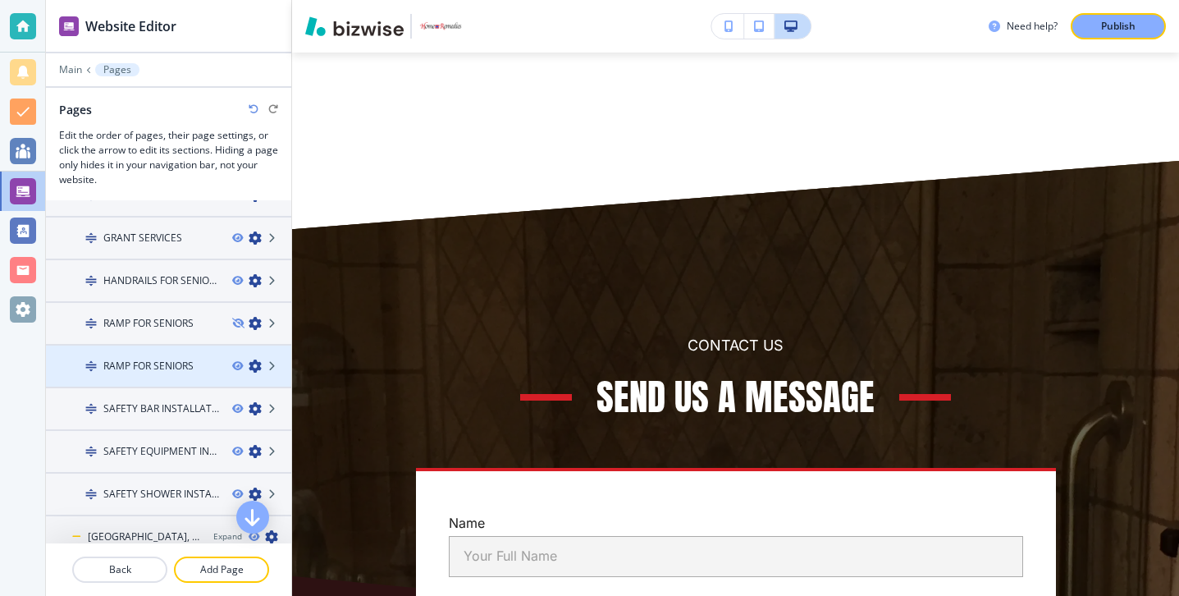
click at [170, 372] on h4 "RAMP FOR SENIORS" at bounding box center [148, 366] width 90 height 15
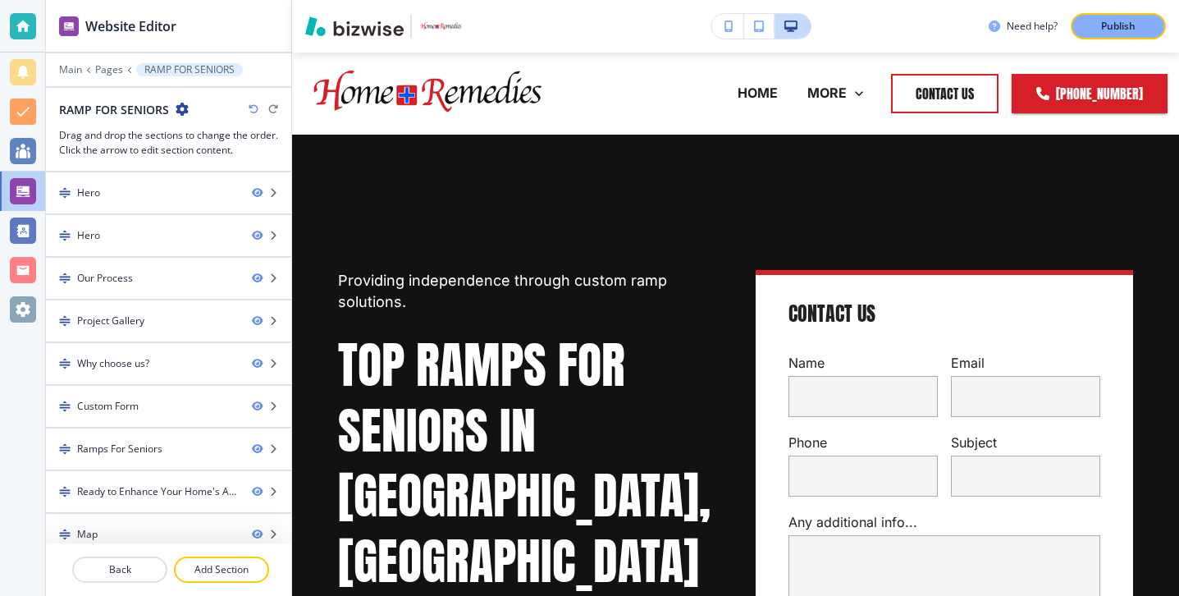
scroll to position [13, 0]
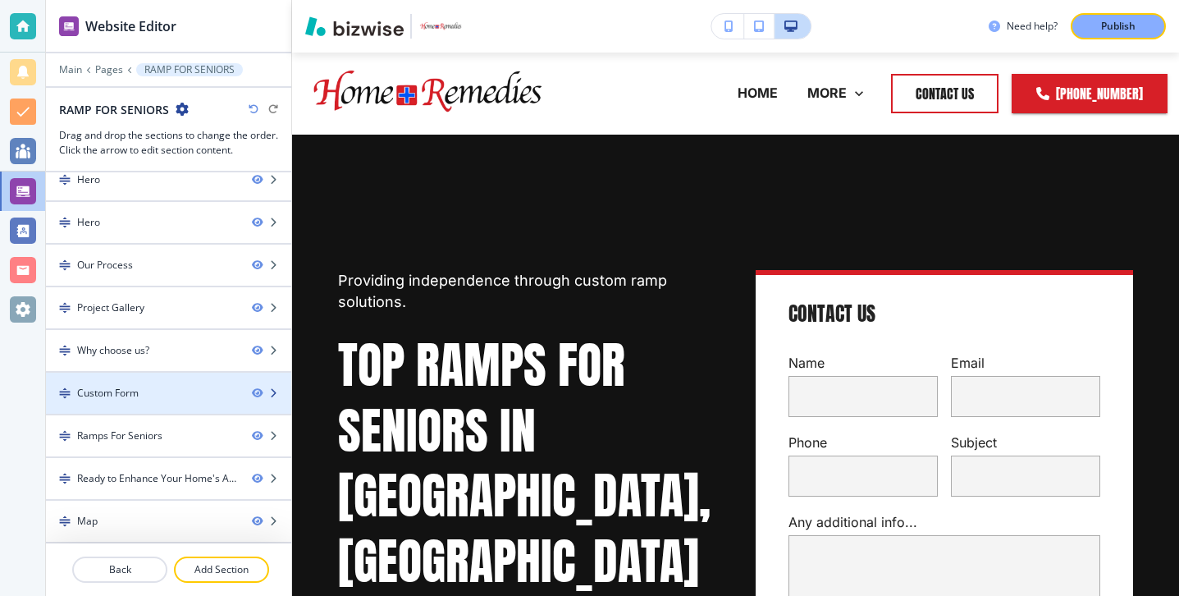
click at [178, 396] on div "Custom Form" at bounding box center [142, 393] width 193 height 15
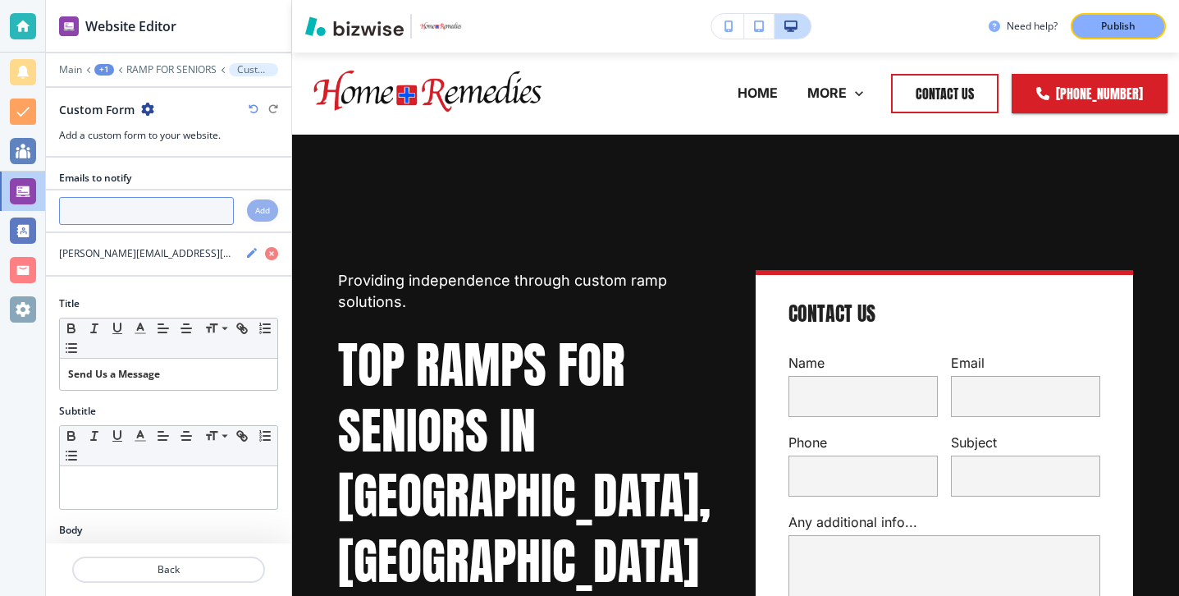
click at [134, 212] on input "text" at bounding box center [146, 211] width 175 height 28
paste input "[PERSON_NAME][EMAIL_ADDRESS][DOMAIN_NAME]"
type input "[PERSON_NAME][EMAIL_ADDRESS][DOMAIN_NAME]"
click at [249, 203] on div "Add" at bounding box center [262, 210] width 31 height 22
click at [251, 206] on div "Add" at bounding box center [262, 210] width 31 height 22
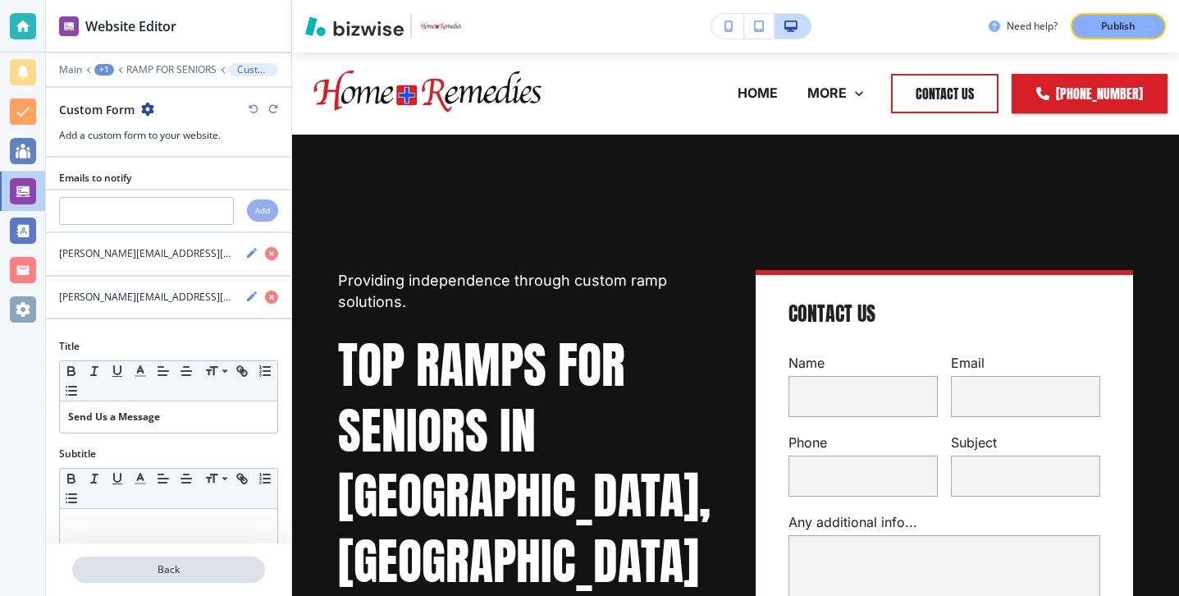
click at [167, 562] on p "Back" at bounding box center [169, 569] width 190 height 15
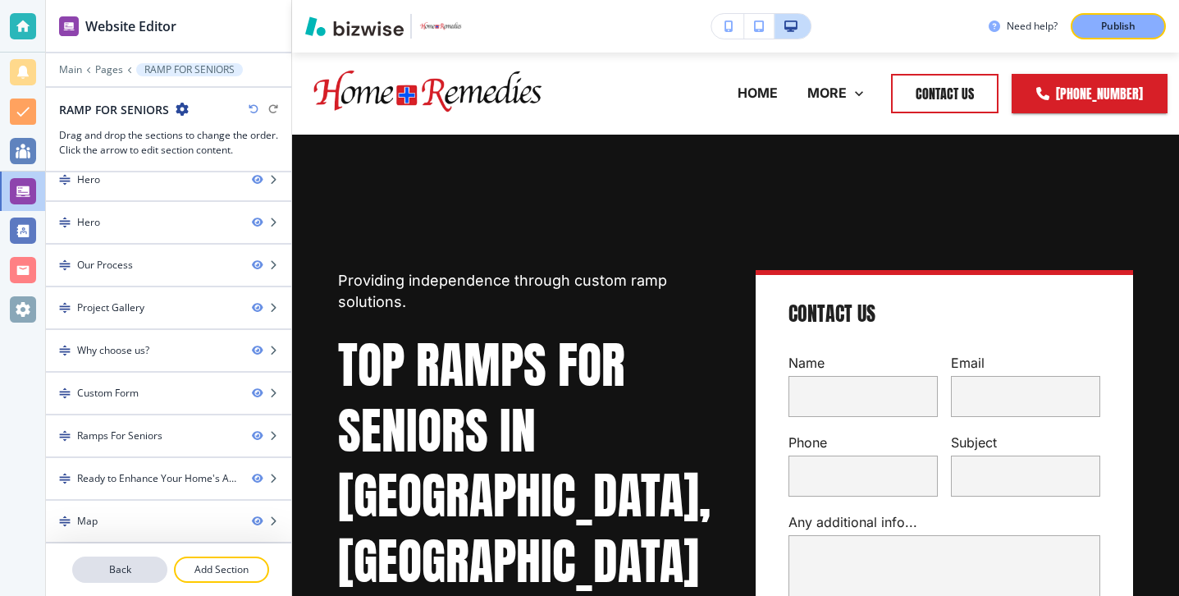
click at [130, 560] on button "Back" at bounding box center [119, 569] width 95 height 26
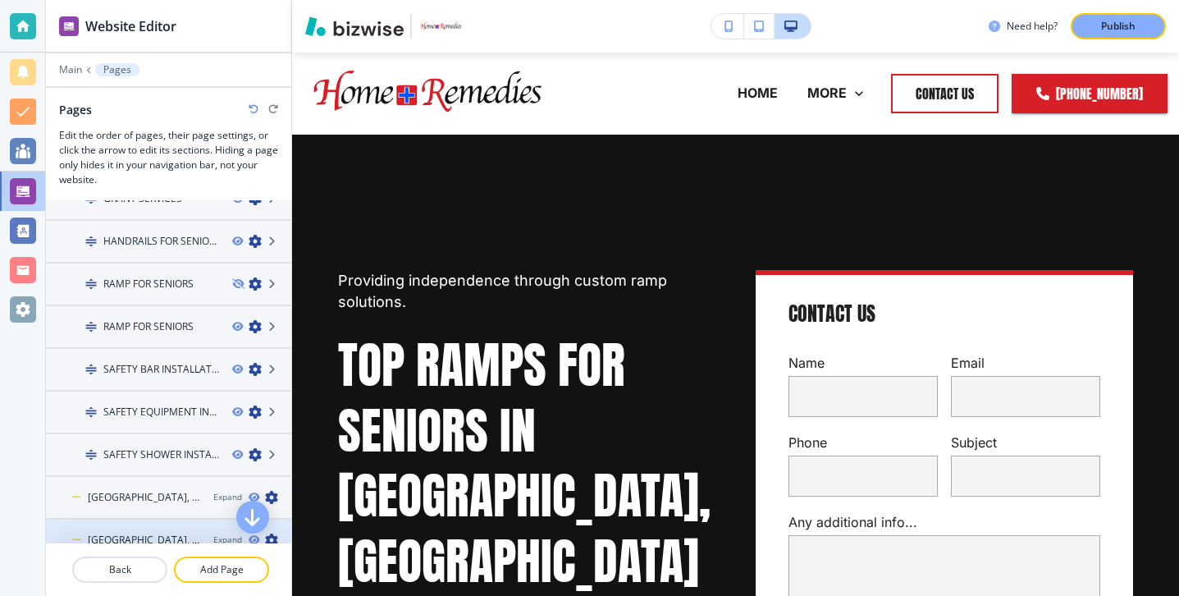
scroll to position [405, 0]
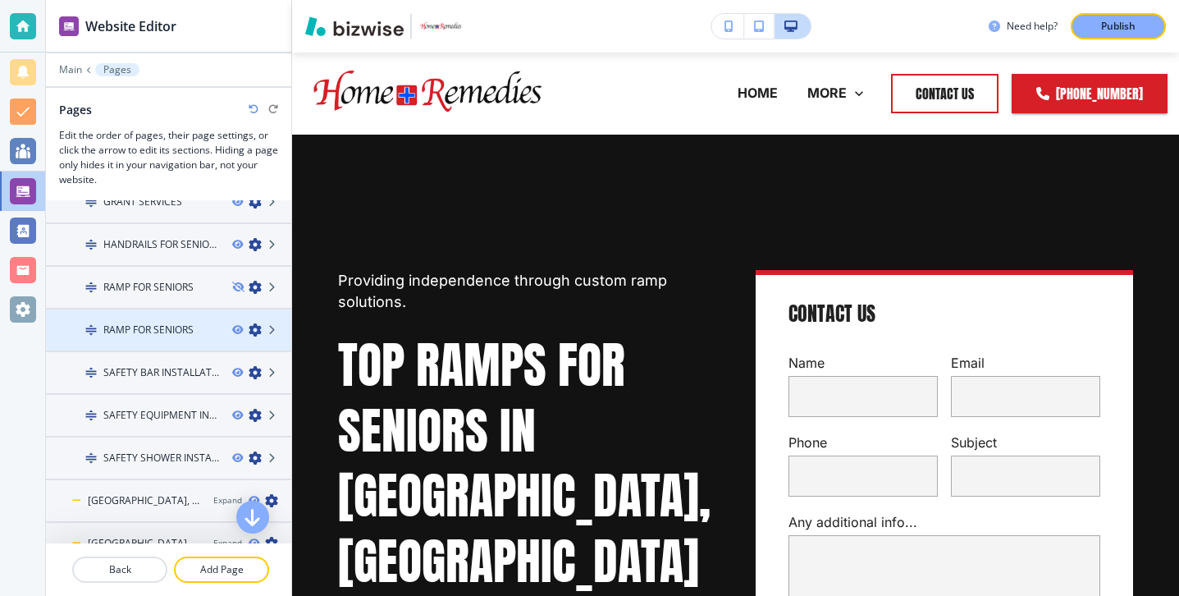
click at [167, 332] on h4 "RAMP FOR SENIORS" at bounding box center [148, 329] width 90 height 15
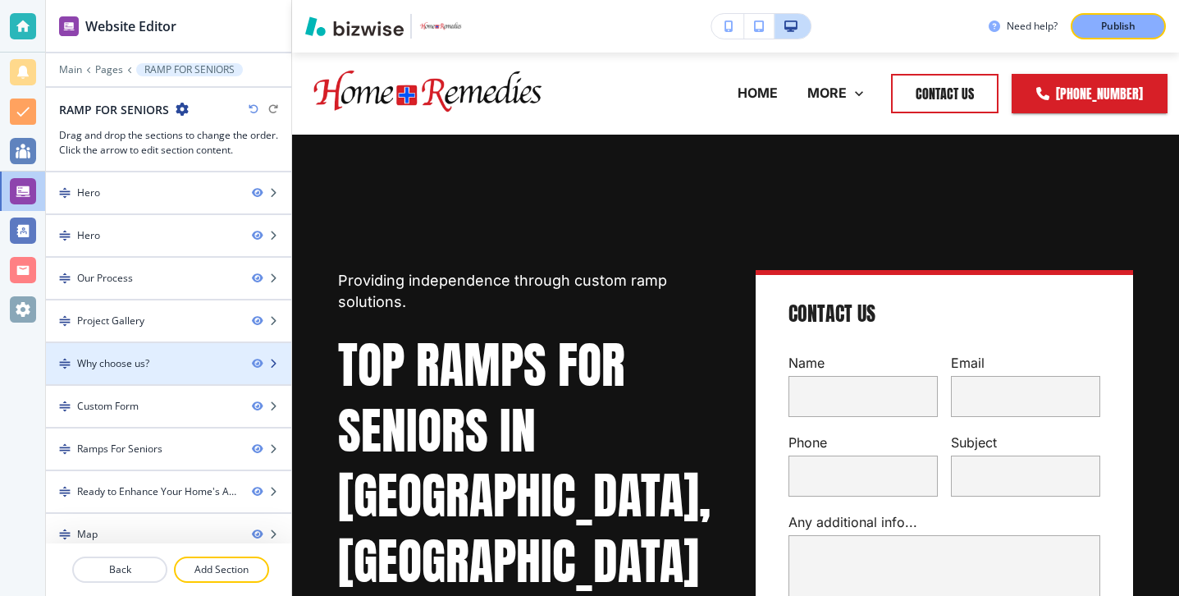
scroll to position [13, 0]
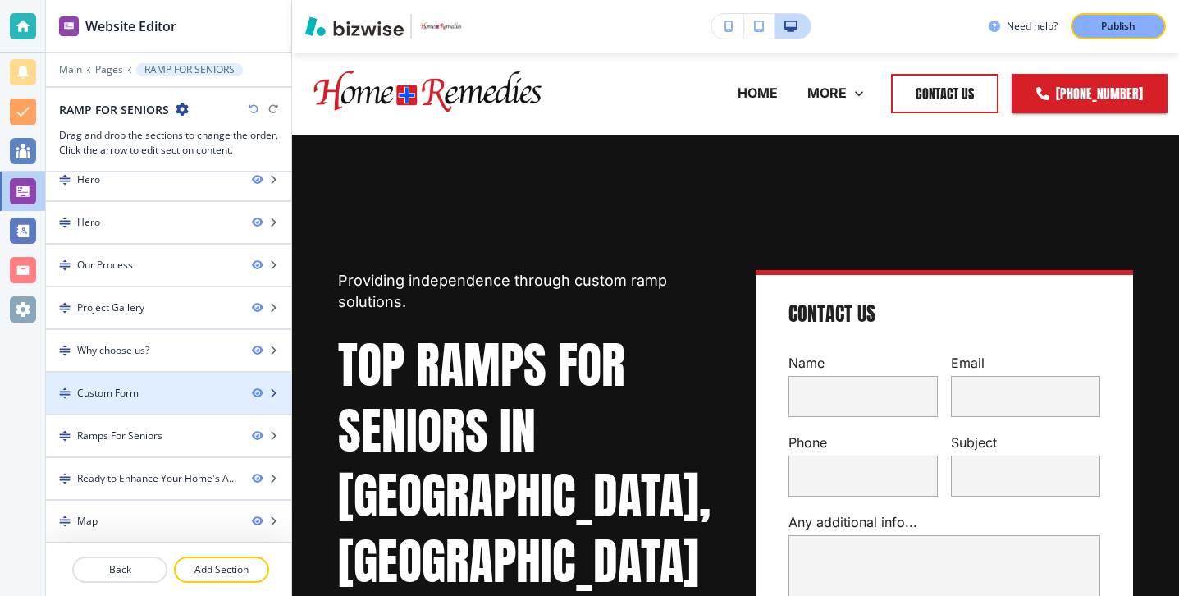
click at [173, 402] on div at bounding box center [168, 406] width 245 height 13
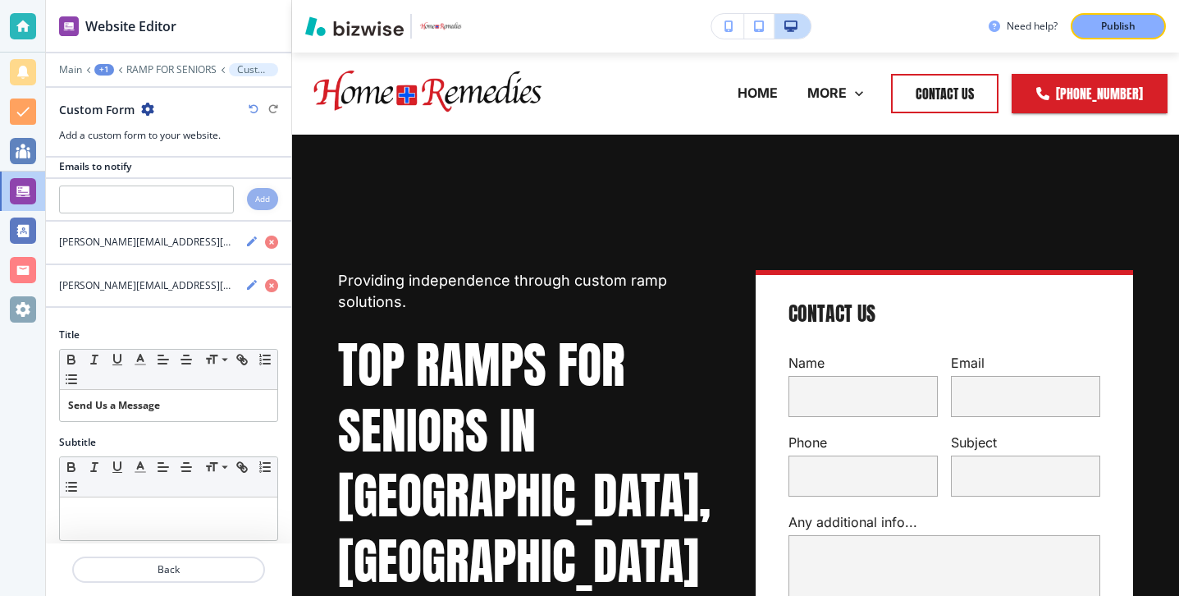
scroll to position [7, 0]
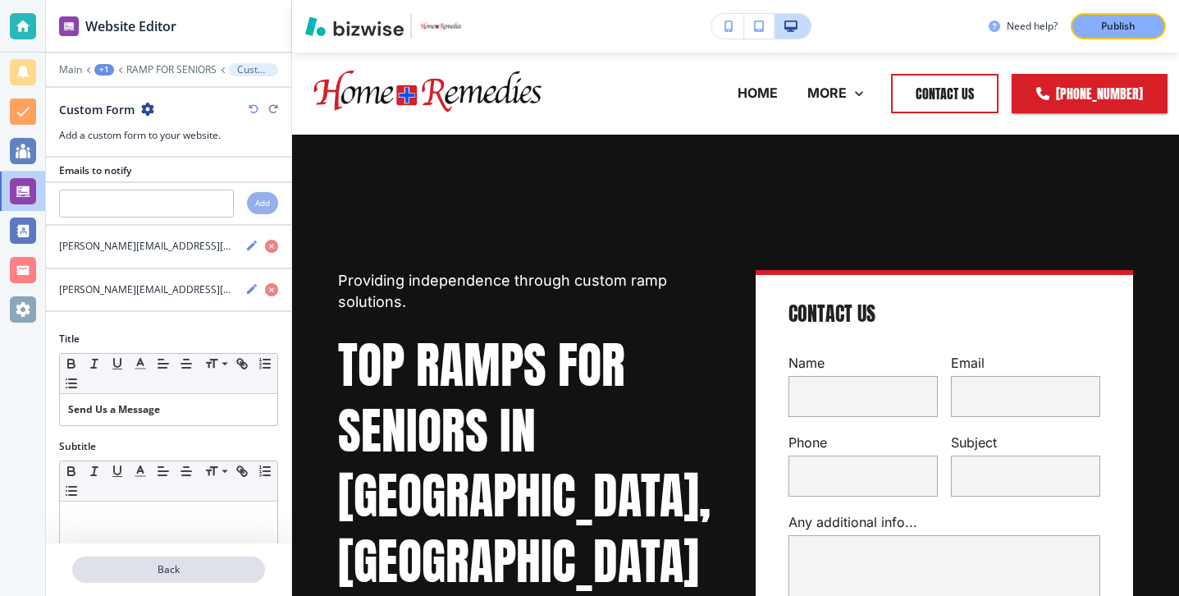
click at [148, 577] on button "Back" at bounding box center [168, 569] width 193 height 26
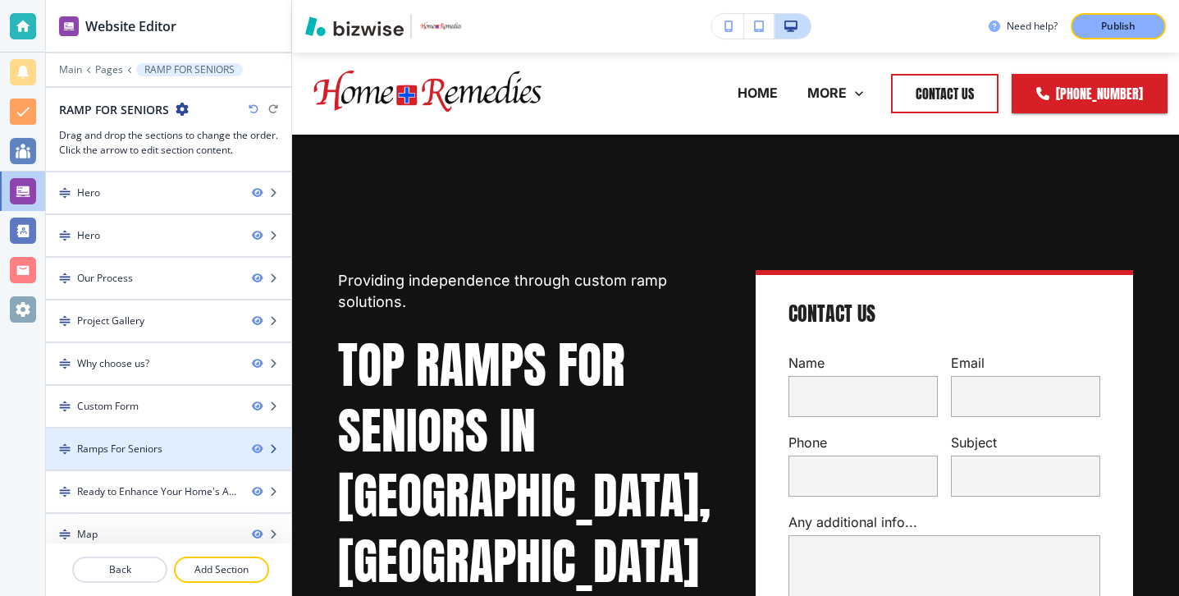
scroll to position [13, 0]
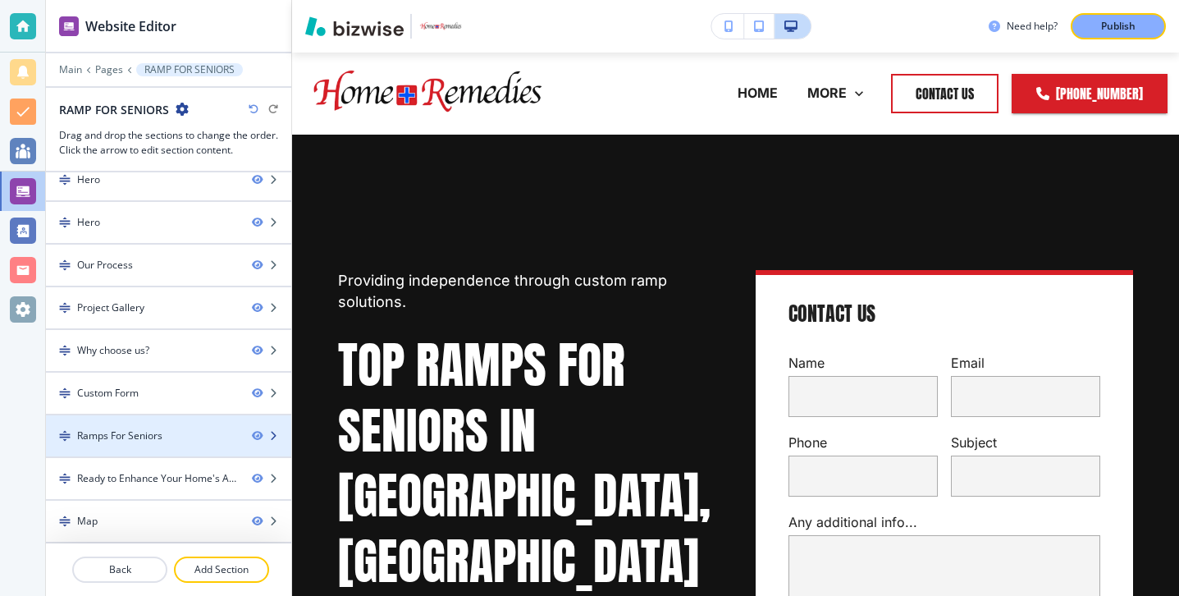
click at [167, 436] on div "Ramps For Seniors" at bounding box center [142, 435] width 193 height 15
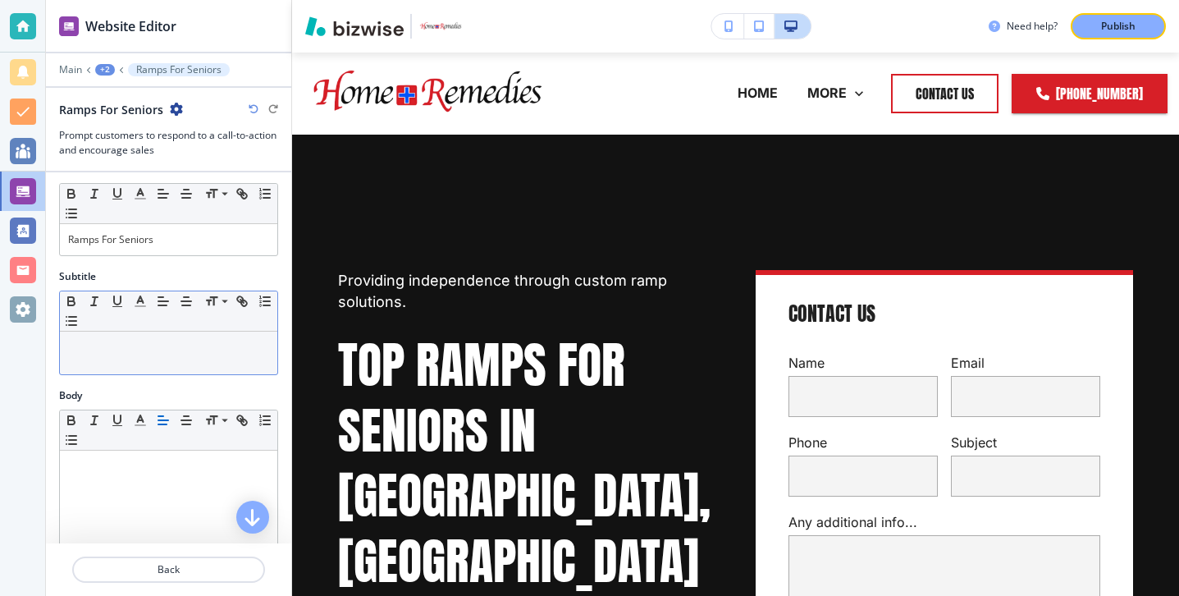
scroll to position [0, 0]
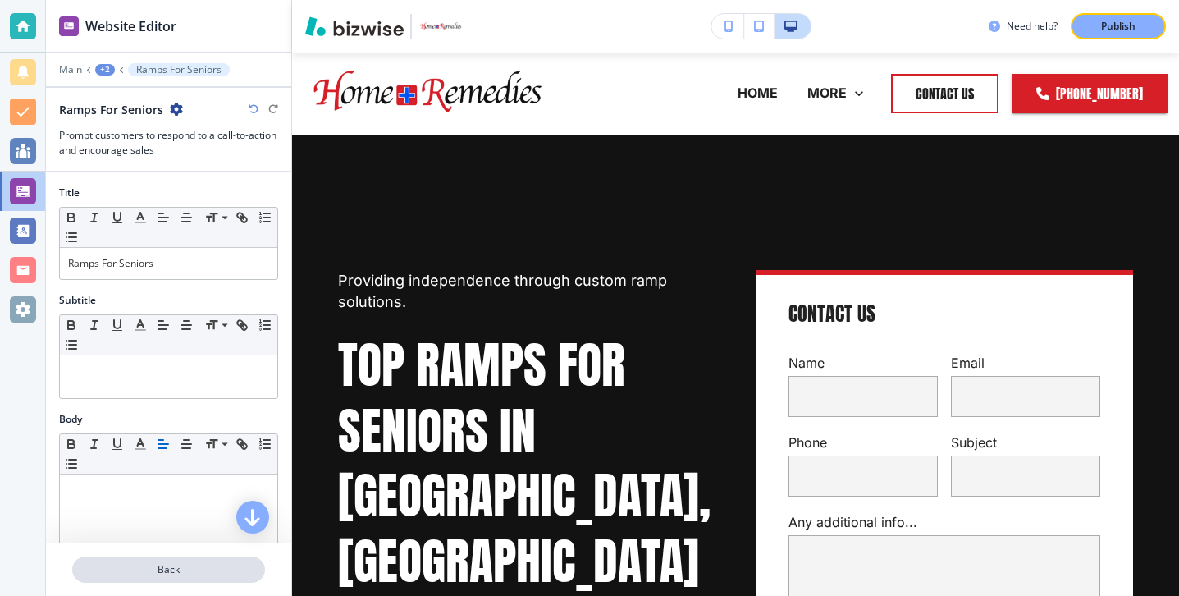
click at [175, 574] on p "Back" at bounding box center [169, 569] width 190 height 15
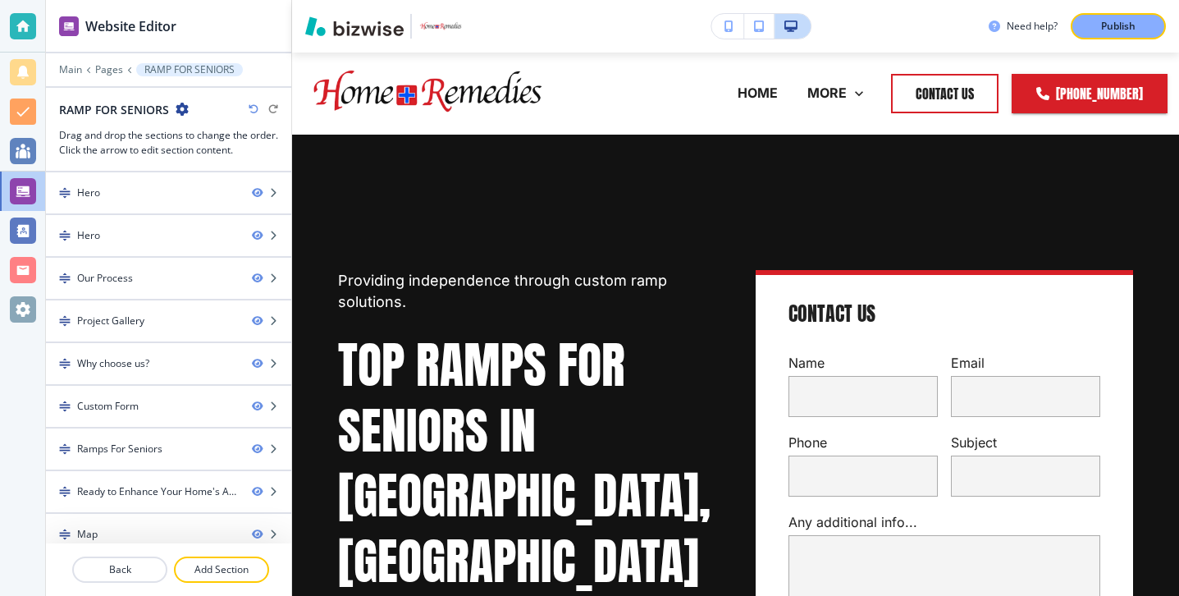
scroll to position [13, 0]
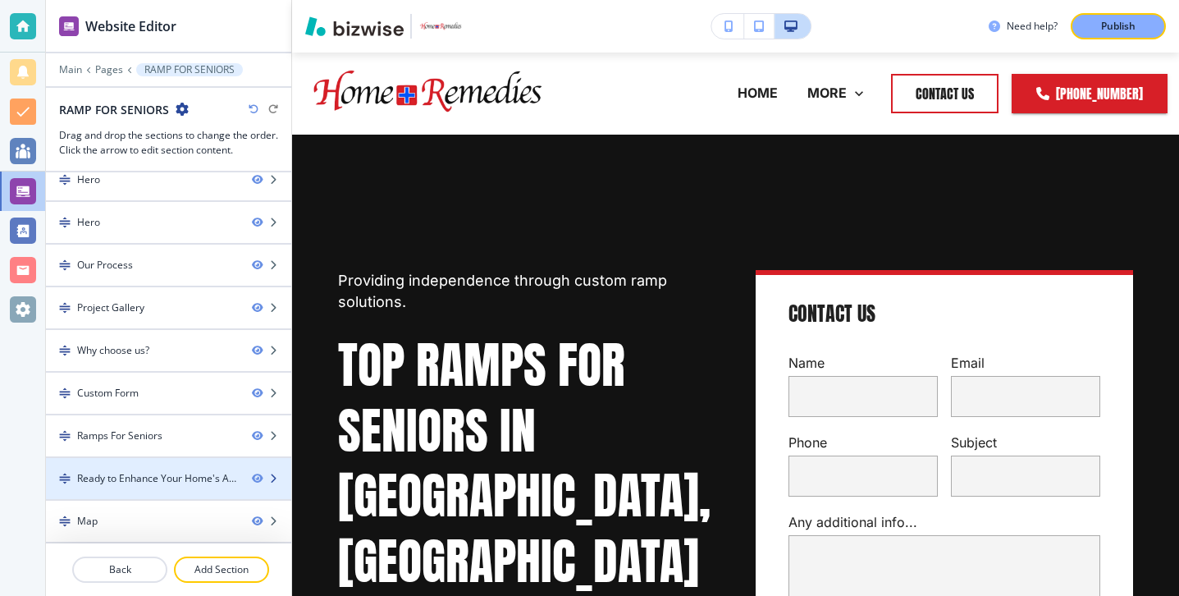
click at [130, 485] on div "Ready to Enhance Your Home's Accessibility?" at bounding box center [158, 478] width 162 height 15
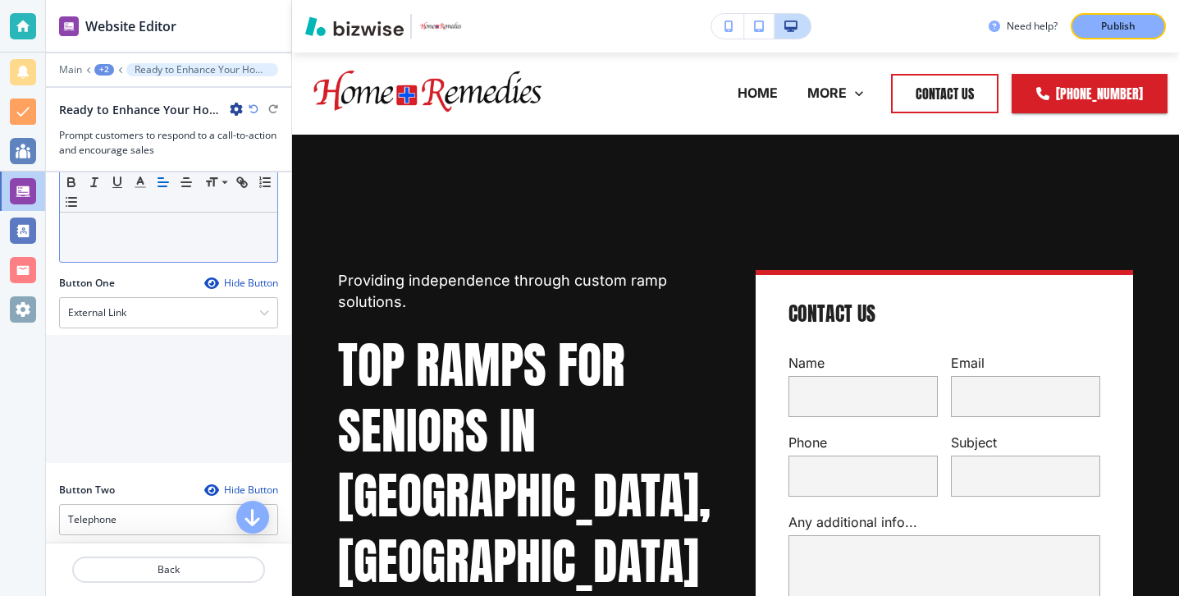
scroll to position [326, 0]
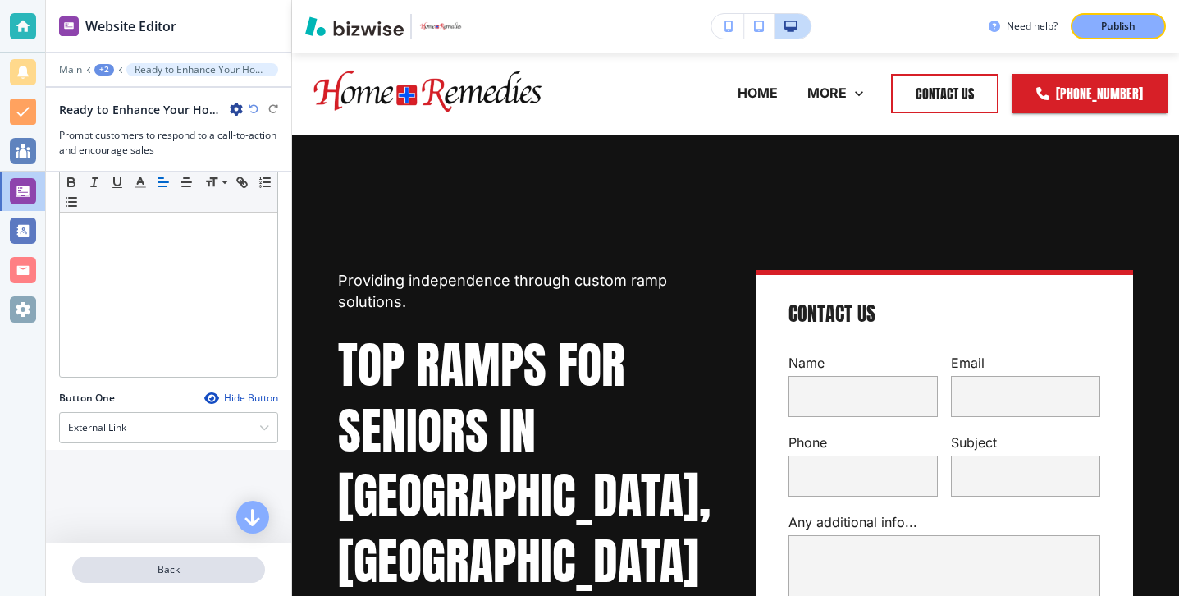
click at [140, 560] on button "Back" at bounding box center [168, 569] width 193 height 26
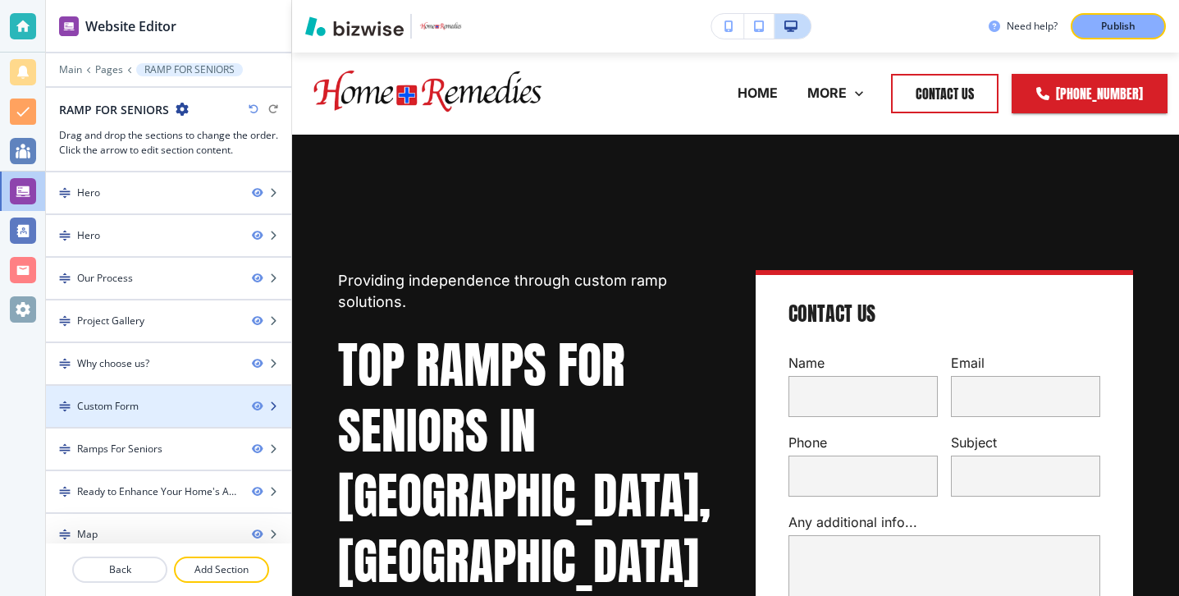
scroll to position [13, 0]
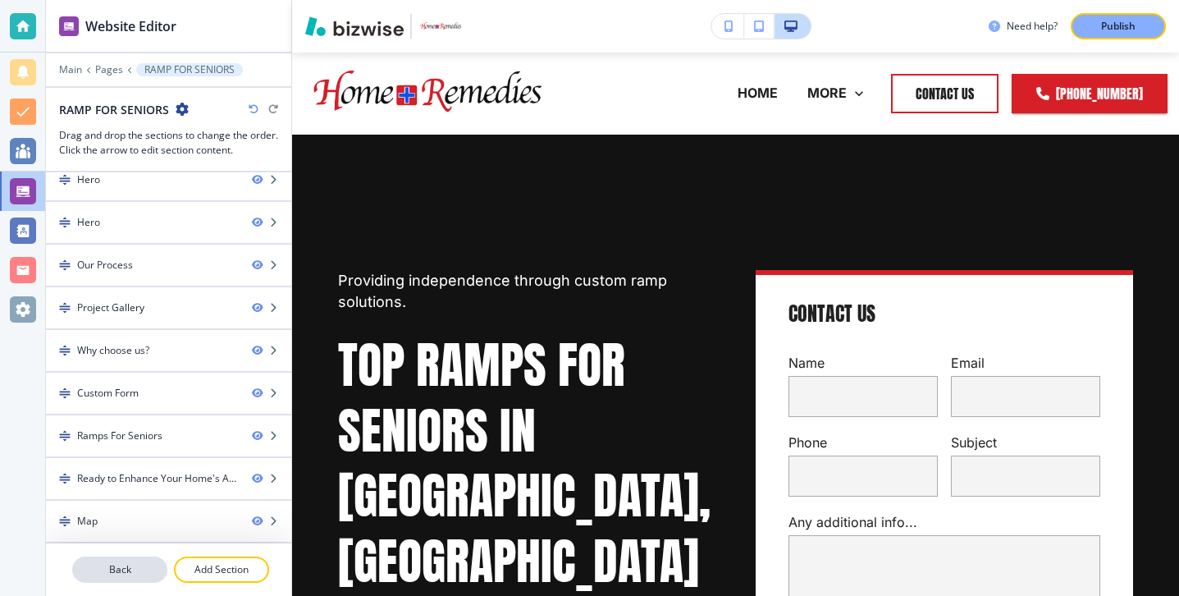
click at [139, 562] on p "Back" at bounding box center [120, 569] width 92 height 15
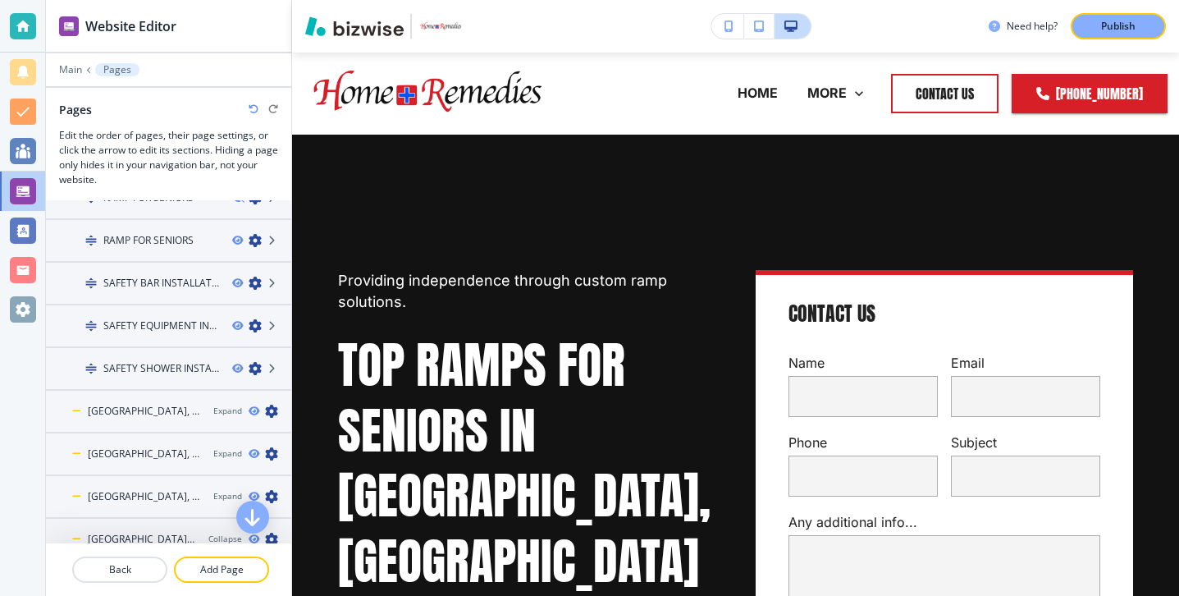
scroll to position [487, 0]
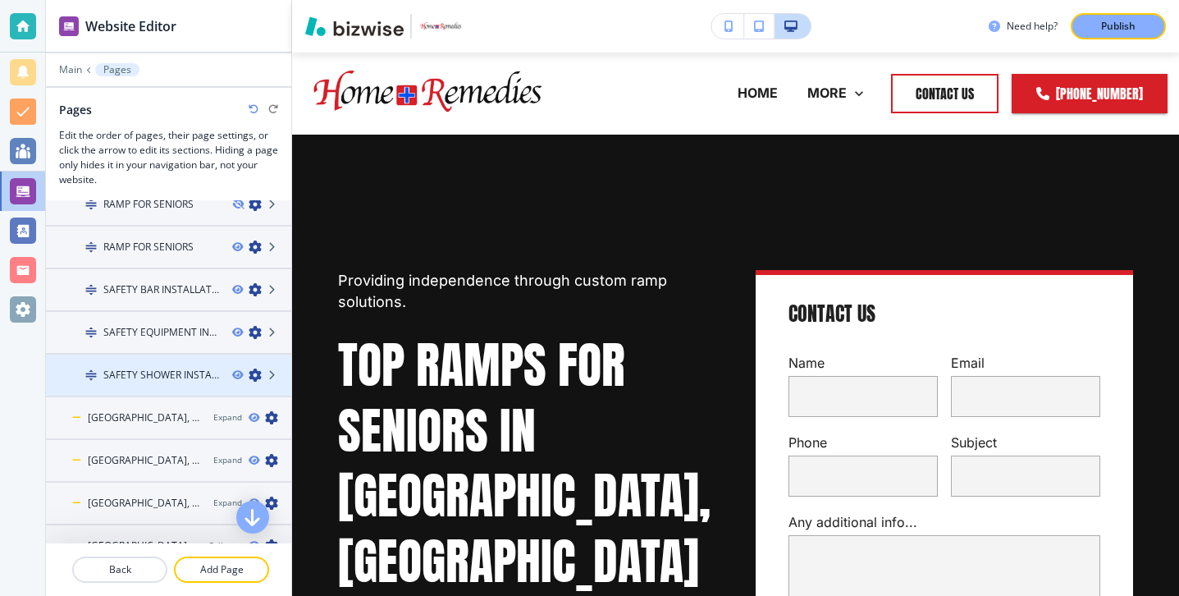
click at [170, 364] on div at bounding box center [168, 360] width 245 height 13
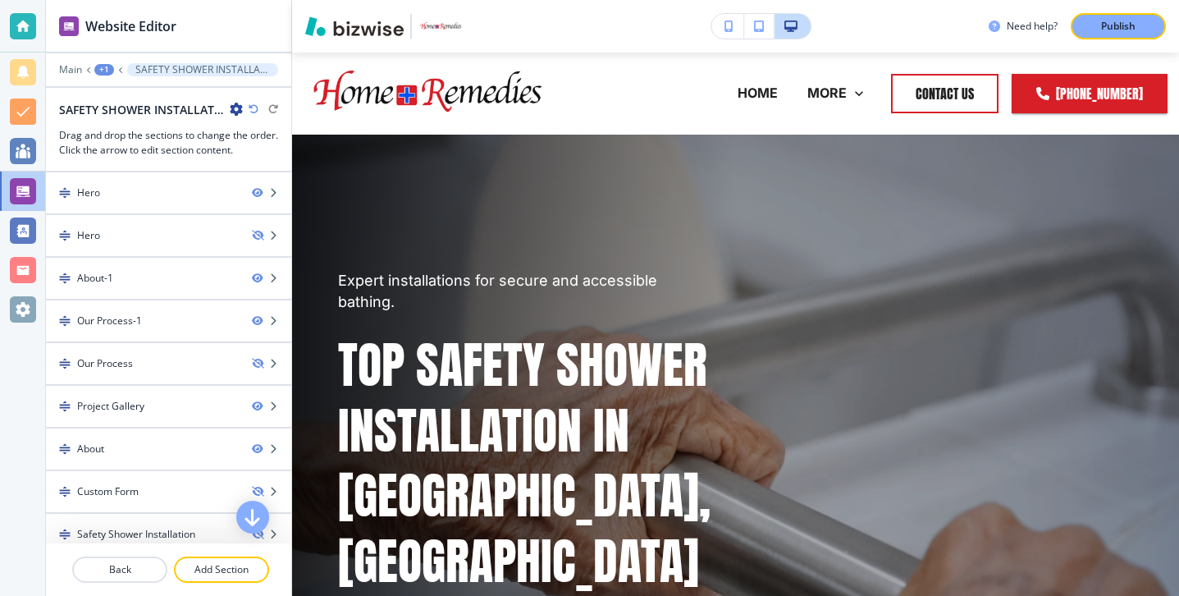
scroll to position [141, 0]
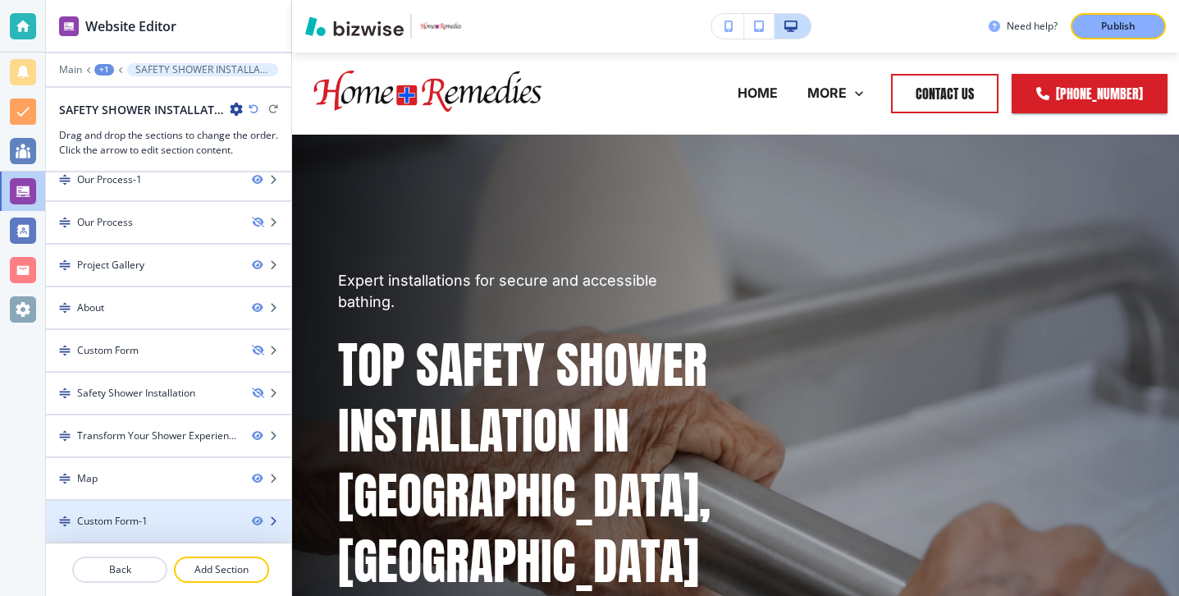
click at [124, 514] on div "Custom Form-1" at bounding box center [112, 521] width 71 height 15
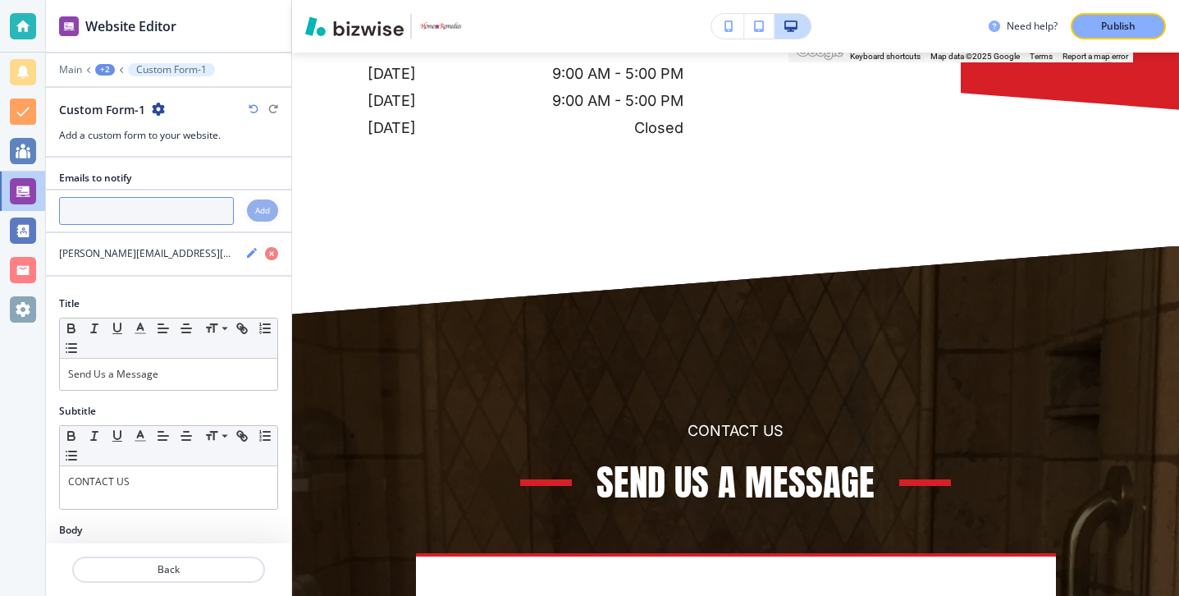
click at [125, 220] on input "text" at bounding box center [146, 211] width 175 height 28
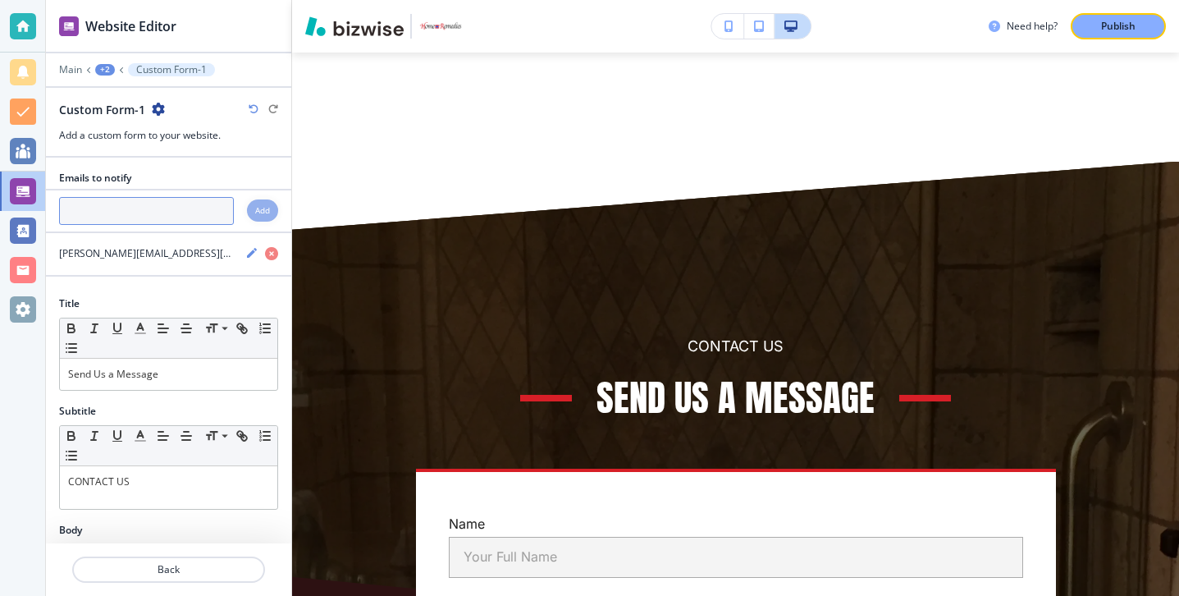
scroll to position [7997, 0]
paste input "[PERSON_NAME][EMAIL_ADDRESS][DOMAIN_NAME]"
type input "[PERSON_NAME][EMAIL_ADDRESS][DOMAIN_NAME]"
click at [267, 202] on div "Add" at bounding box center [262, 210] width 31 height 22
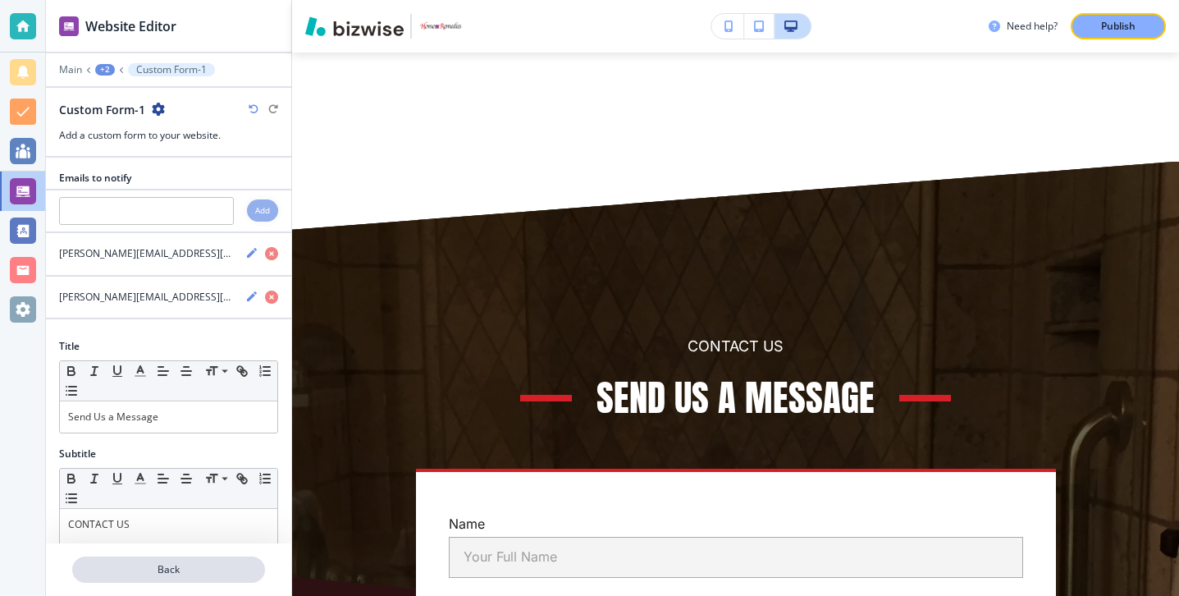
click at [157, 568] on p "Back" at bounding box center [169, 569] width 190 height 15
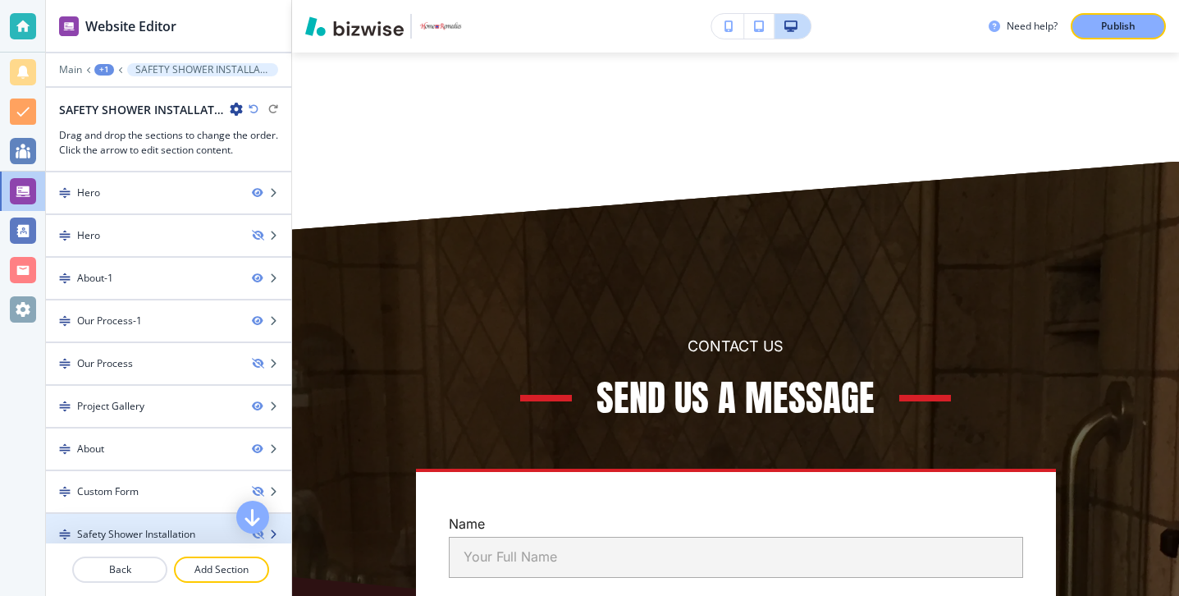
scroll to position [141, 0]
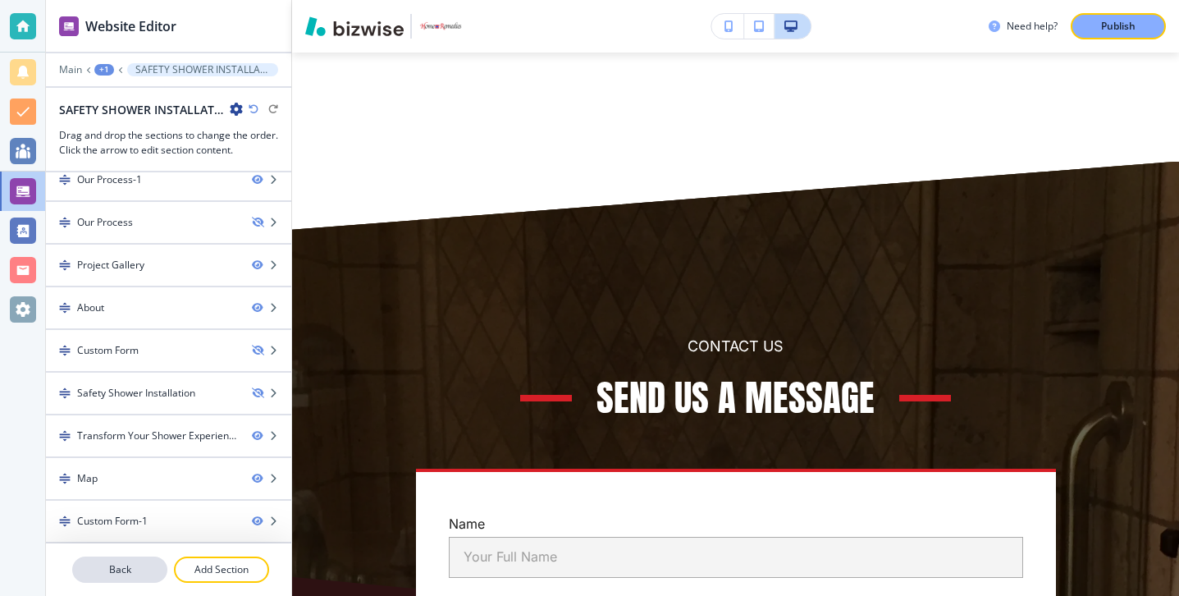
click at [148, 569] on p "Back" at bounding box center [120, 569] width 92 height 15
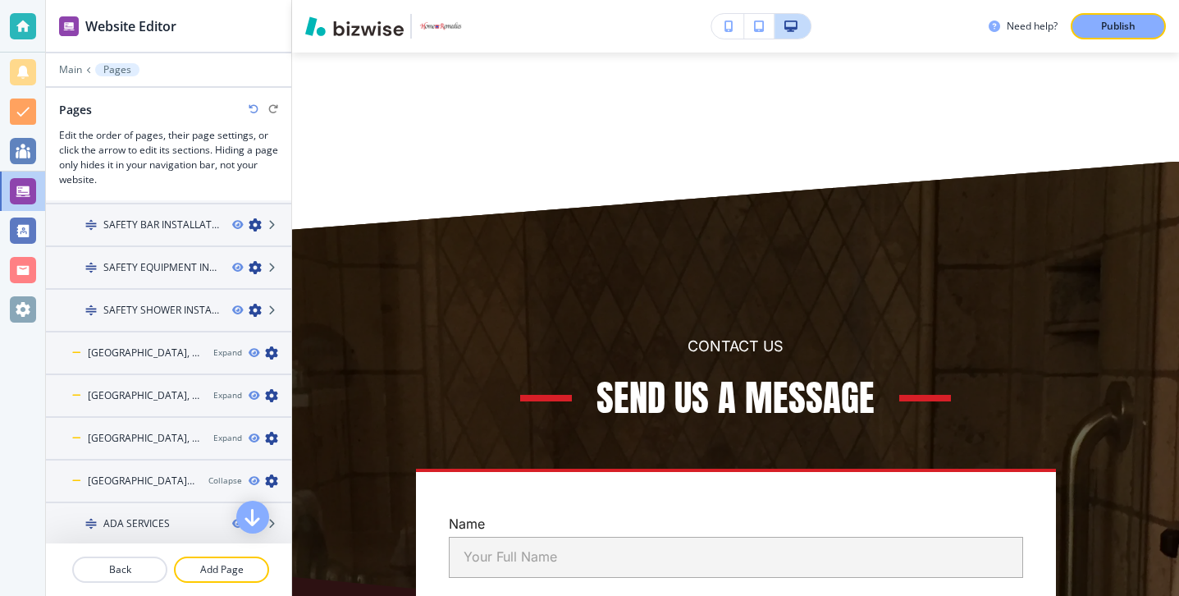
scroll to position [518, 0]
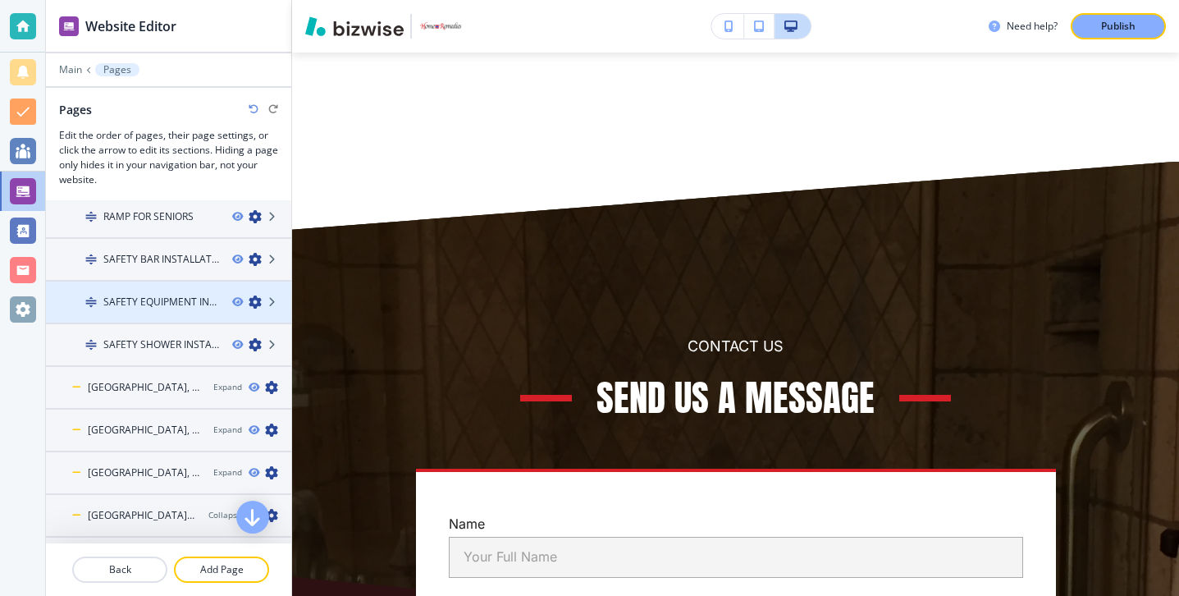
click at [176, 290] on div at bounding box center [168, 287] width 245 height 13
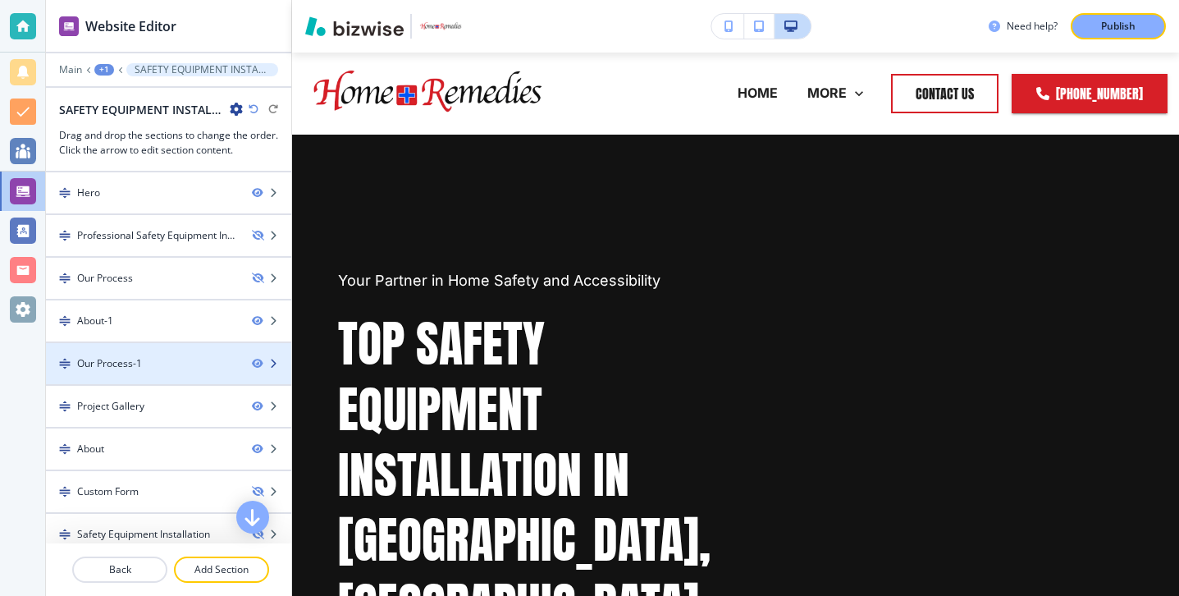
scroll to position [141, 0]
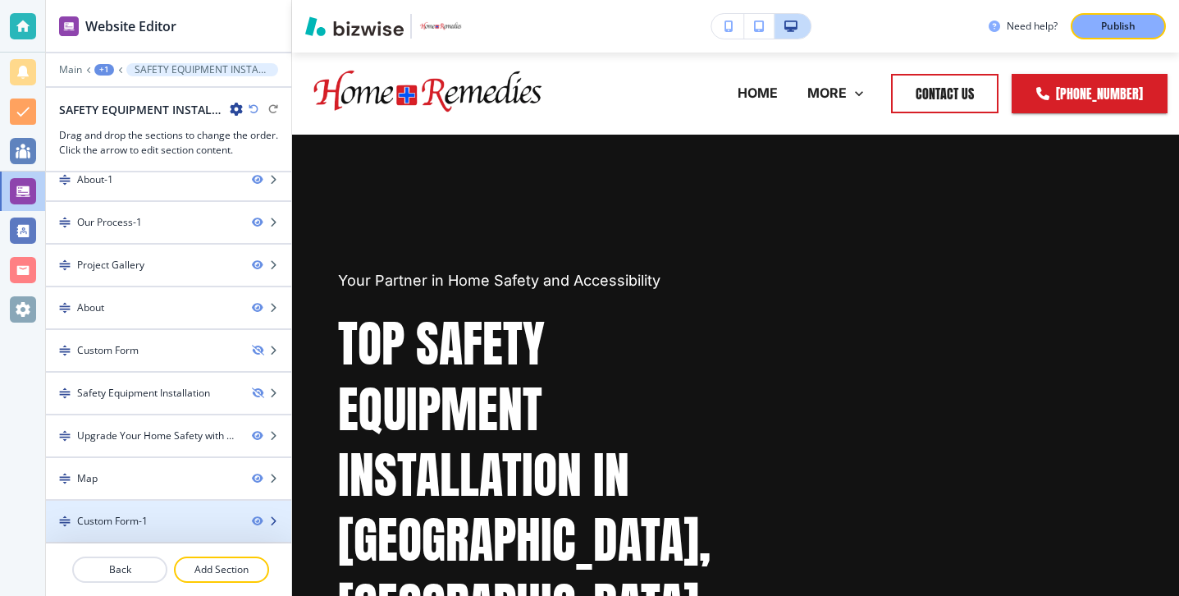
click at [164, 505] on div at bounding box center [168, 507] width 245 height 13
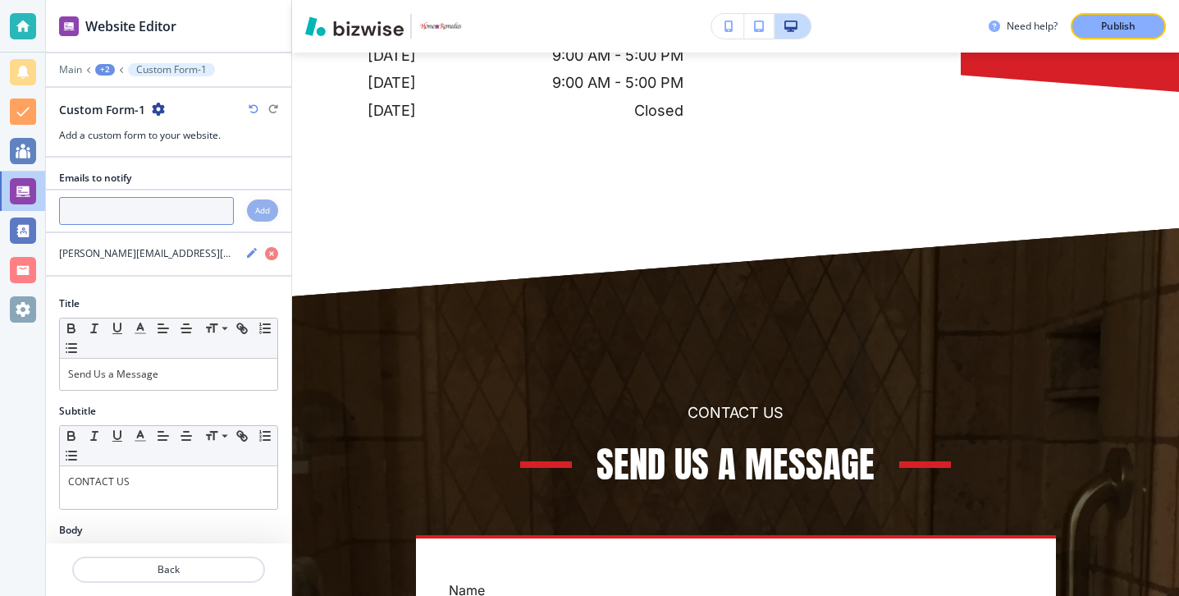
click at [181, 201] on input "text" at bounding box center [146, 211] width 175 height 28
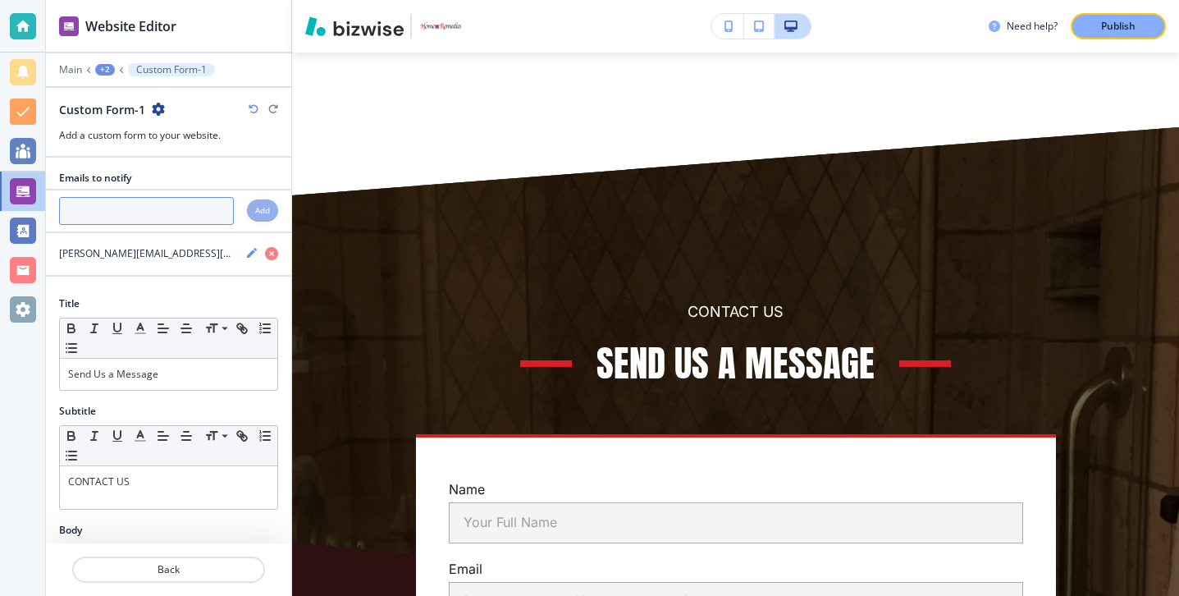
scroll to position [7931, 0]
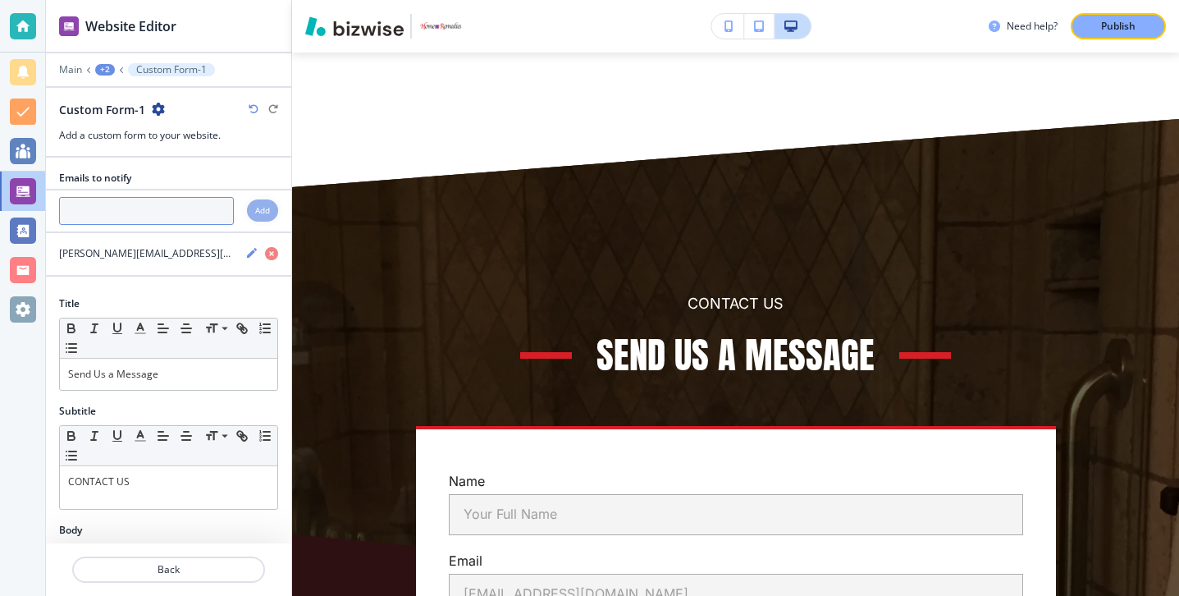
paste input "[PERSON_NAME][EMAIL_ADDRESS][DOMAIN_NAME]"
type input "[PERSON_NAME][EMAIL_ADDRESS][DOMAIN_NAME]"
click at [251, 208] on div "Add" at bounding box center [262, 210] width 31 height 22
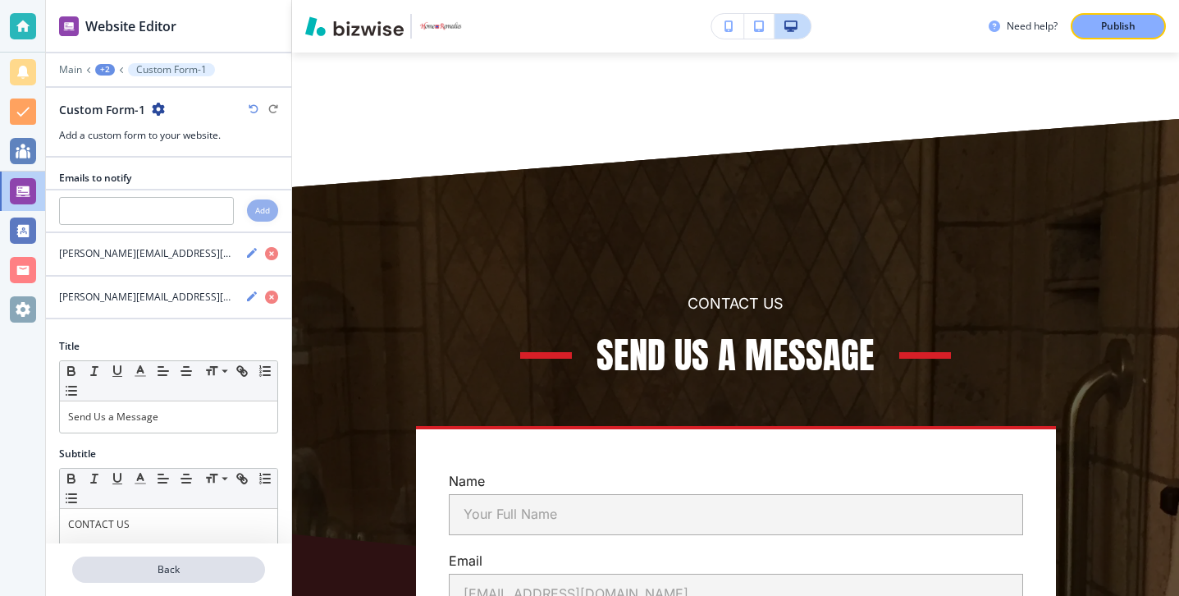
click at [203, 582] on button "Back" at bounding box center [168, 569] width 193 height 26
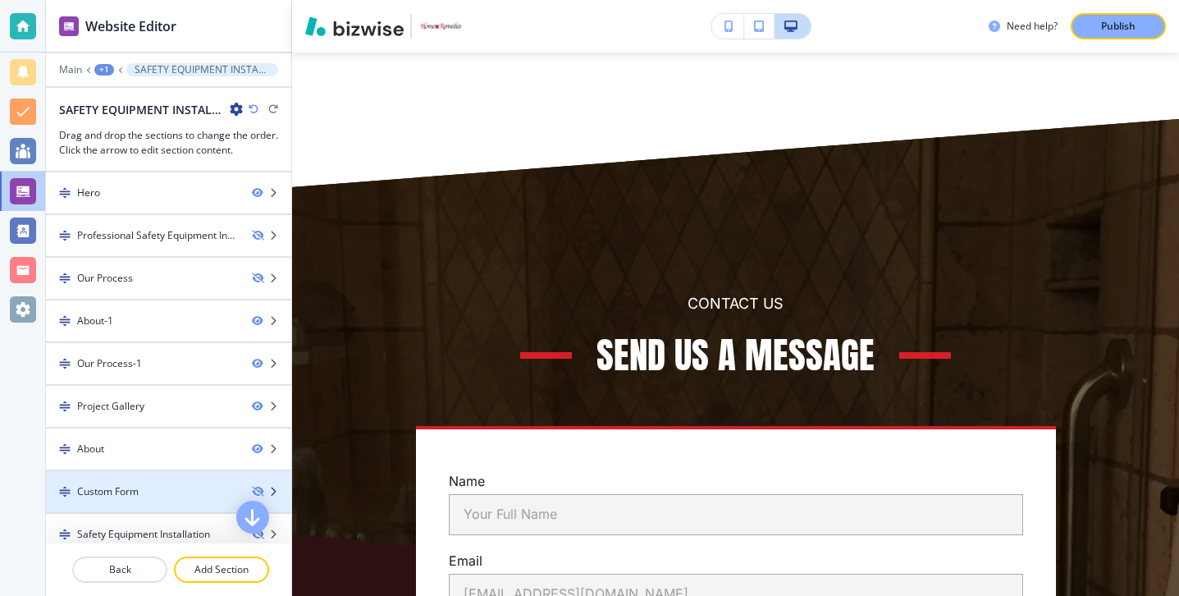
scroll to position [141, 0]
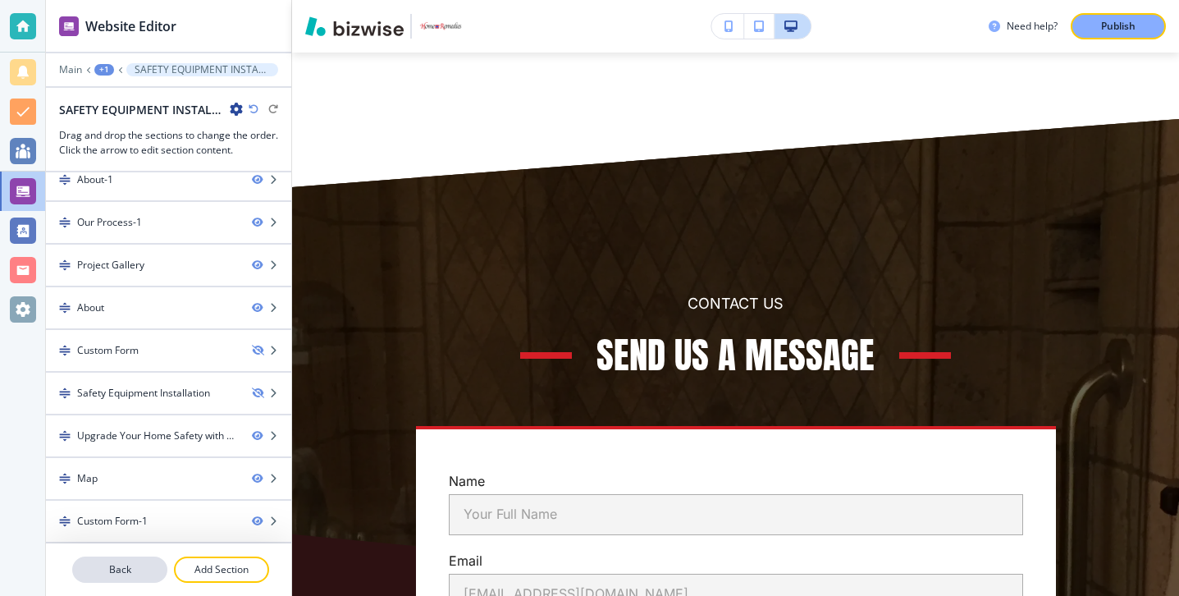
click at [157, 560] on button "Back" at bounding box center [119, 569] width 95 height 26
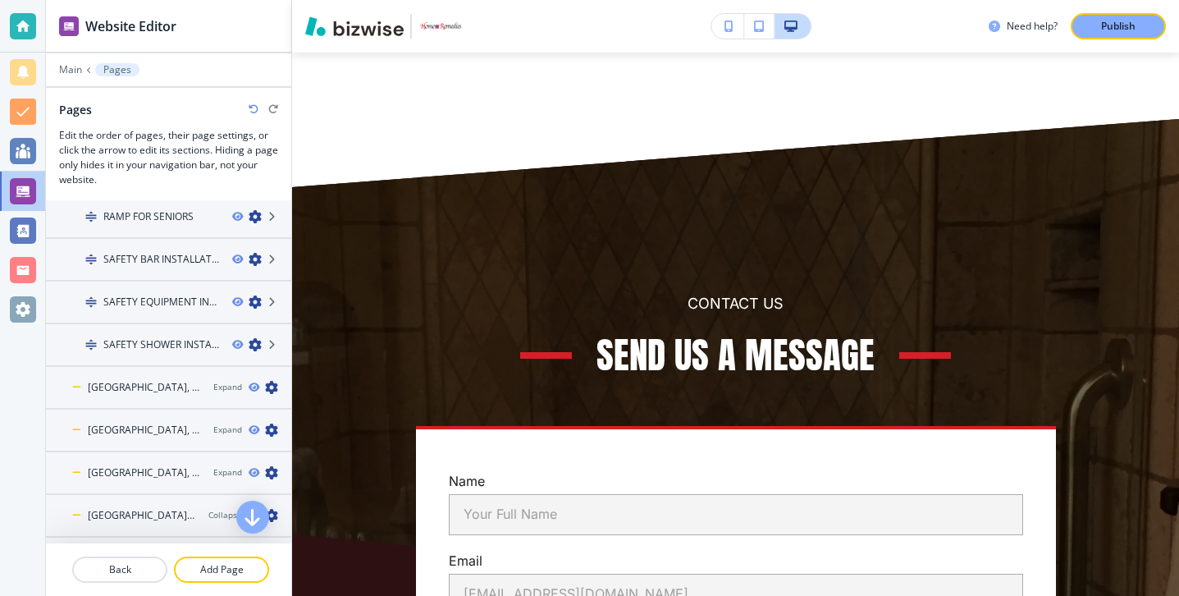
scroll to position [473, 0]
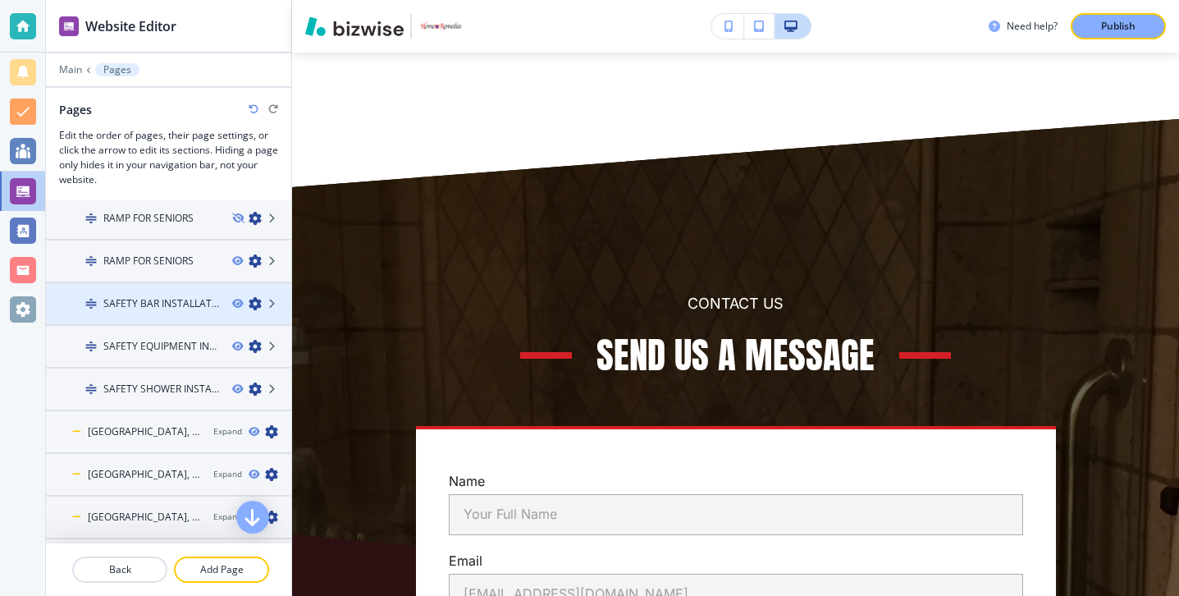
click at [170, 318] on div at bounding box center [168, 317] width 245 height 13
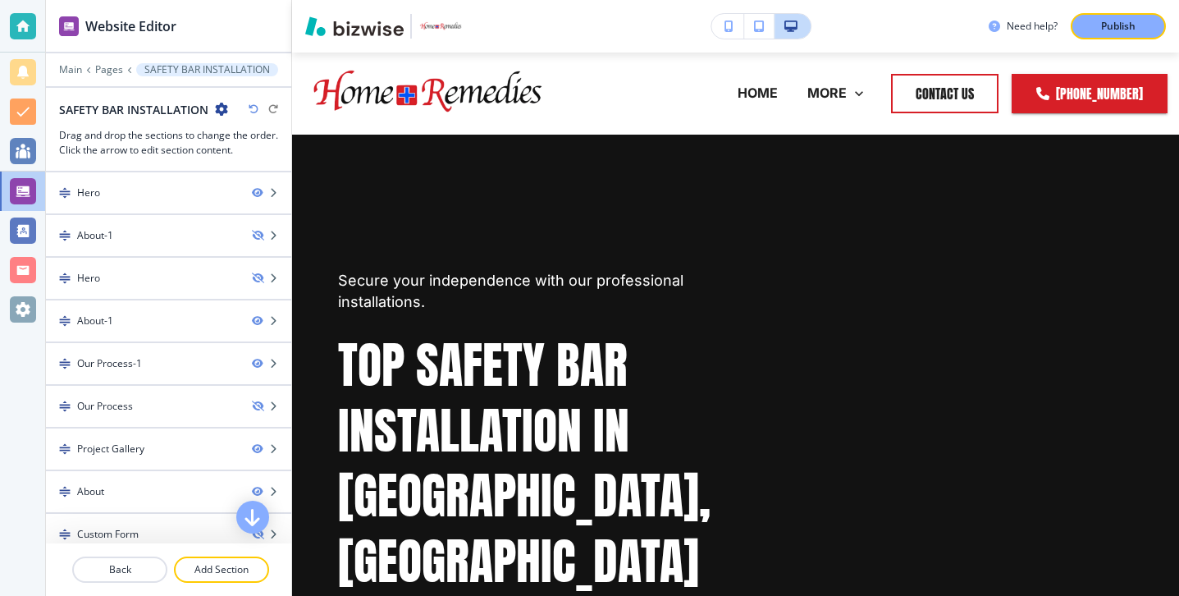
scroll to position [184, 0]
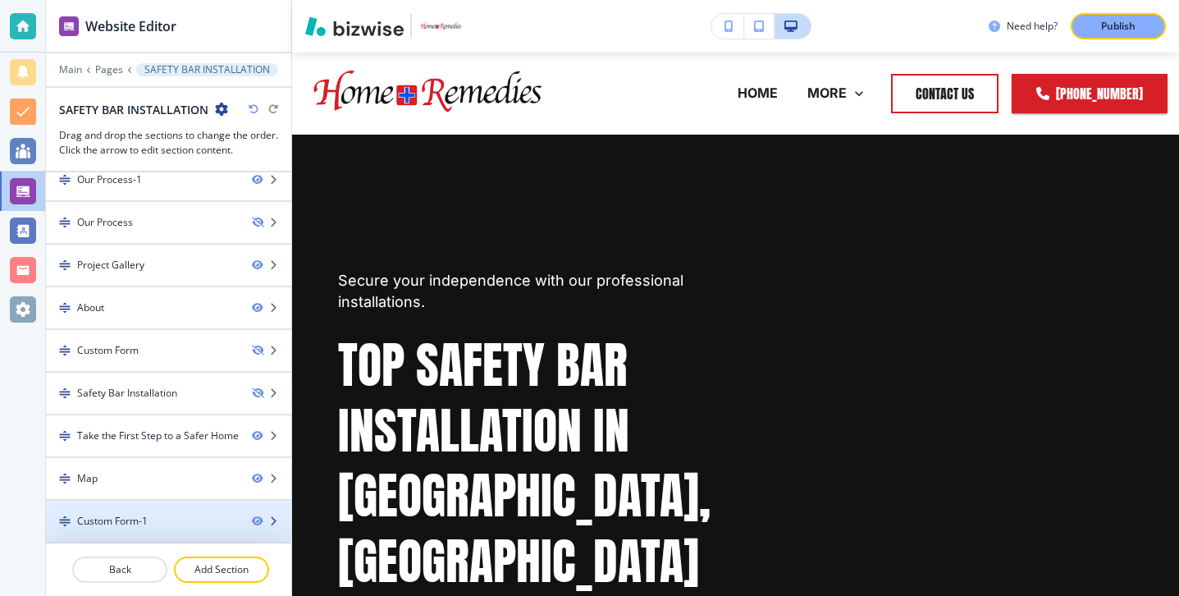
click at [151, 532] on div at bounding box center [168, 534] width 245 height 13
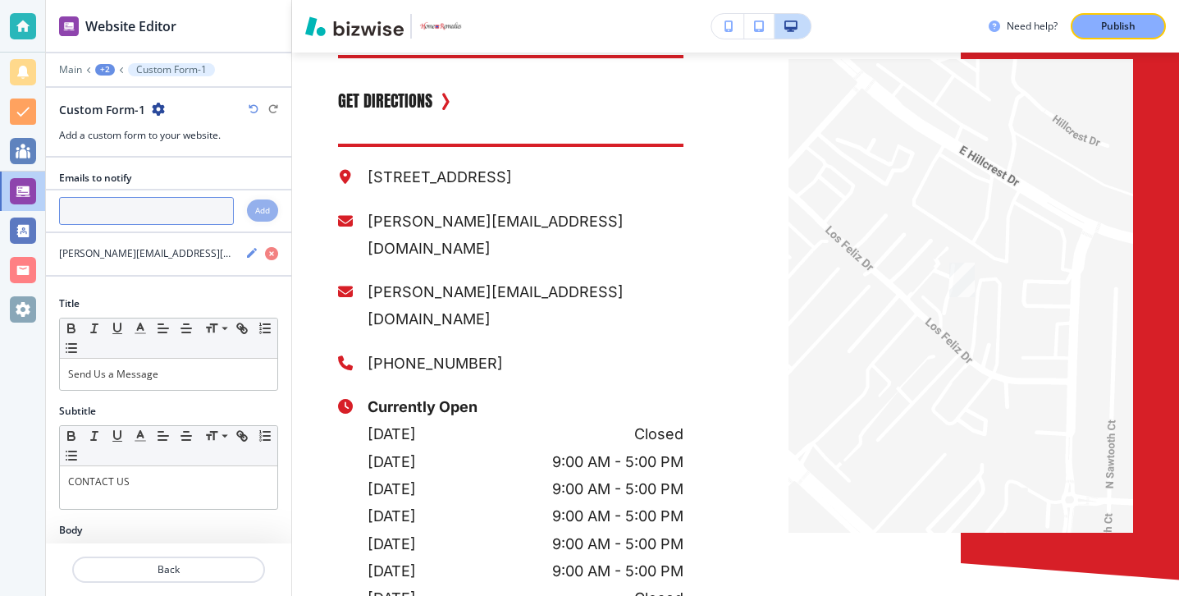
click at [182, 221] on input "text" at bounding box center [146, 211] width 175 height 28
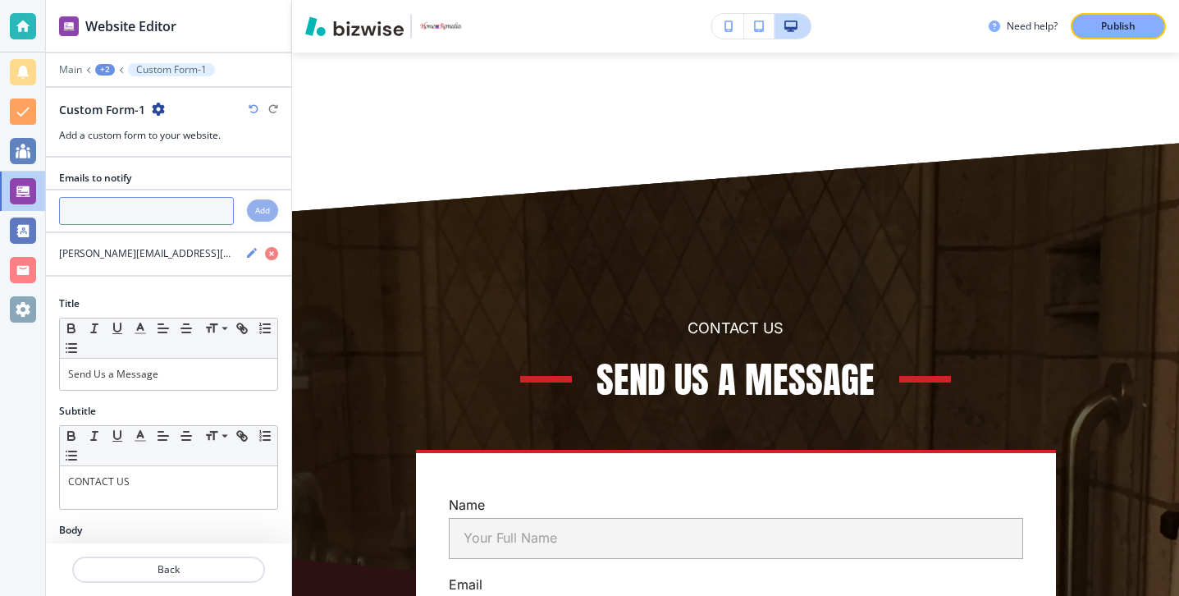
paste input "[PERSON_NAME][EMAIL_ADDRESS][DOMAIN_NAME]"
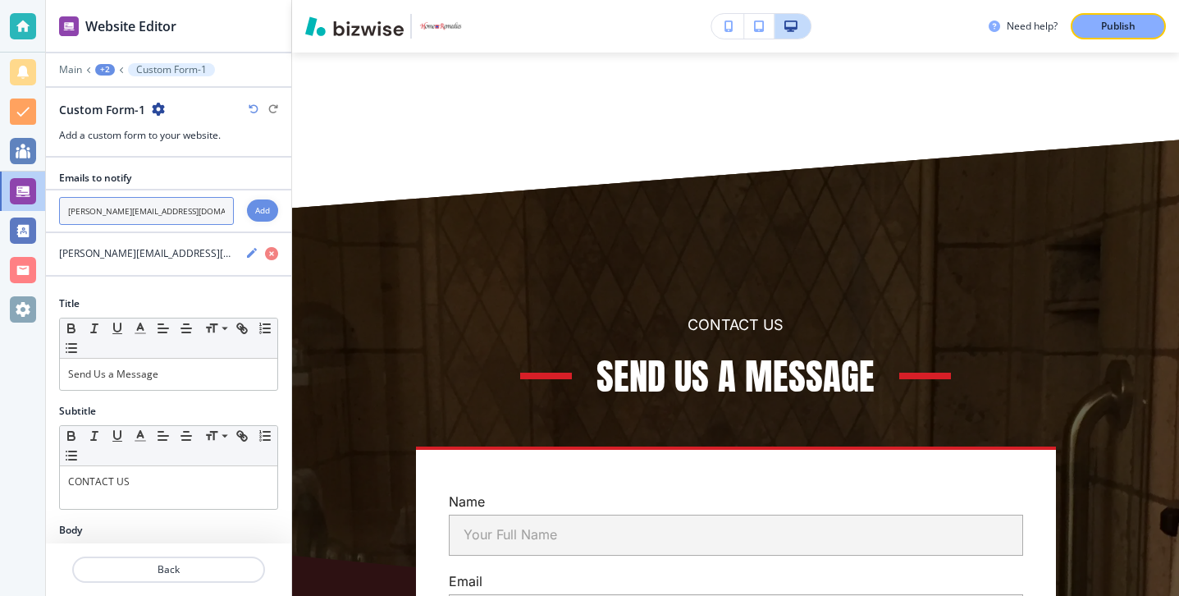
type input "[PERSON_NAME][EMAIL_ADDRESS][DOMAIN_NAME]"
click at [259, 218] on div "Add" at bounding box center [262, 210] width 31 height 22
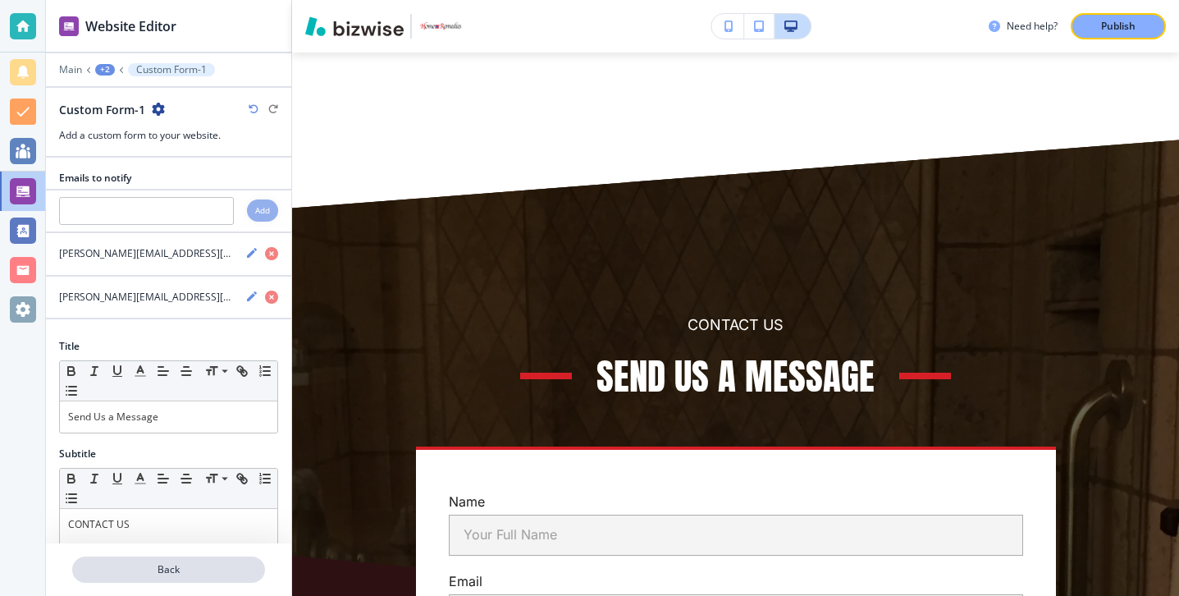
click at [168, 566] on p "Back" at bounding box center [169, 569] width 190 height 15
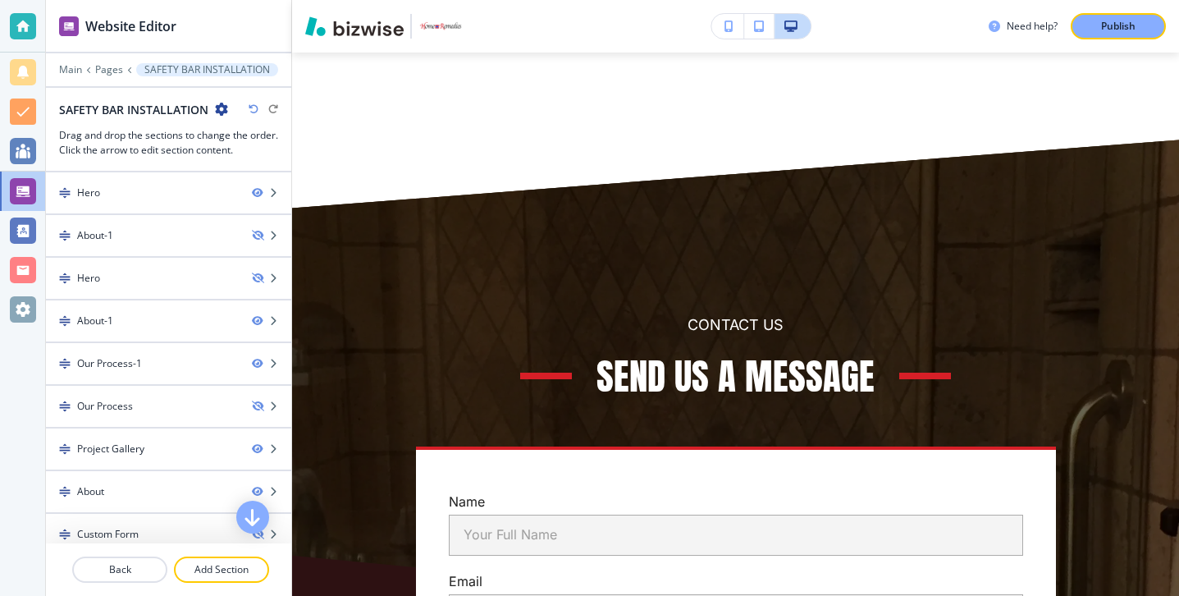
click at [149, 583] on div at bounding box center [168, 589] width 245 height 13
click at [149, 573] on p "Back" at bounding box center [120, 569] width 92 height 15
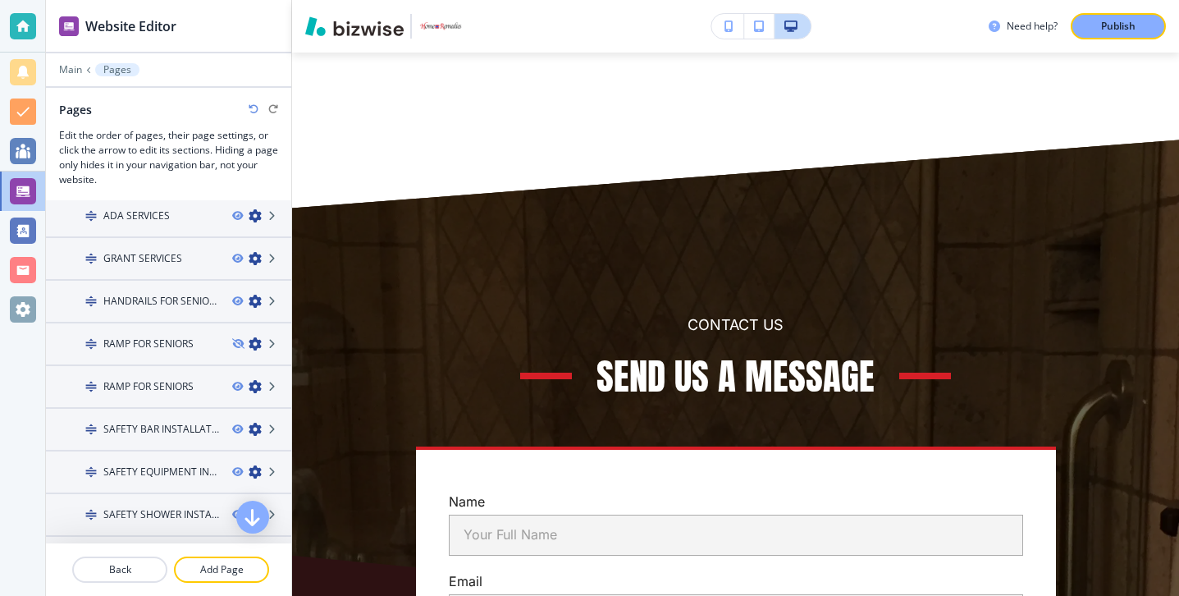
scroll to position [358, 0]
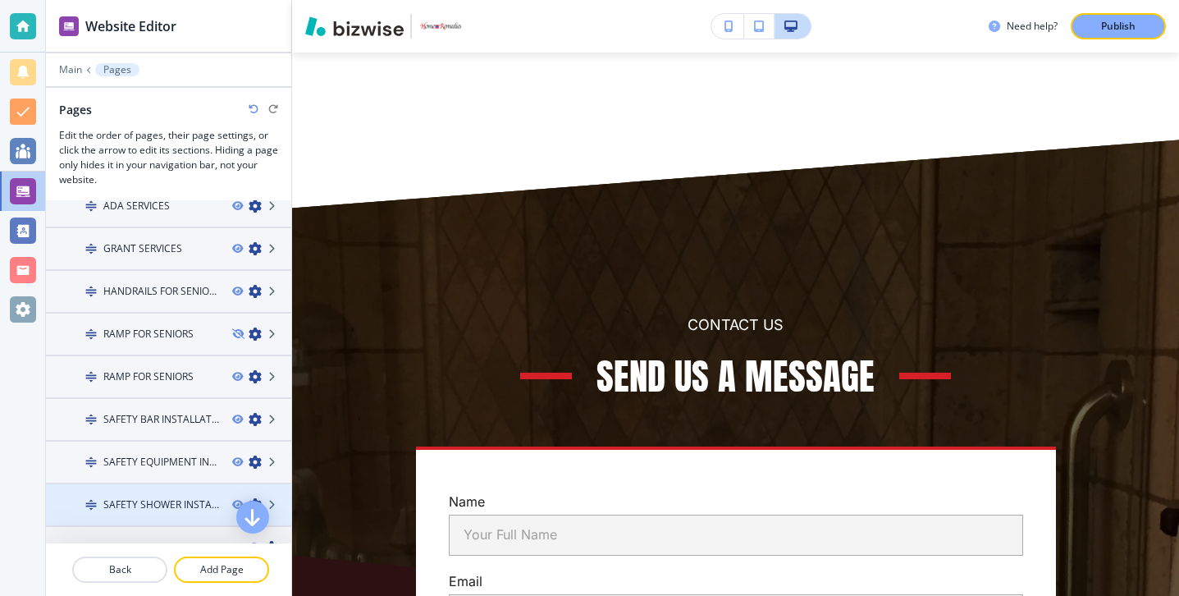
click at [161, 507] on h4 "SAFETY SHOWER INSTALLATION" at bounding box center [161, 504] width 116 height 15
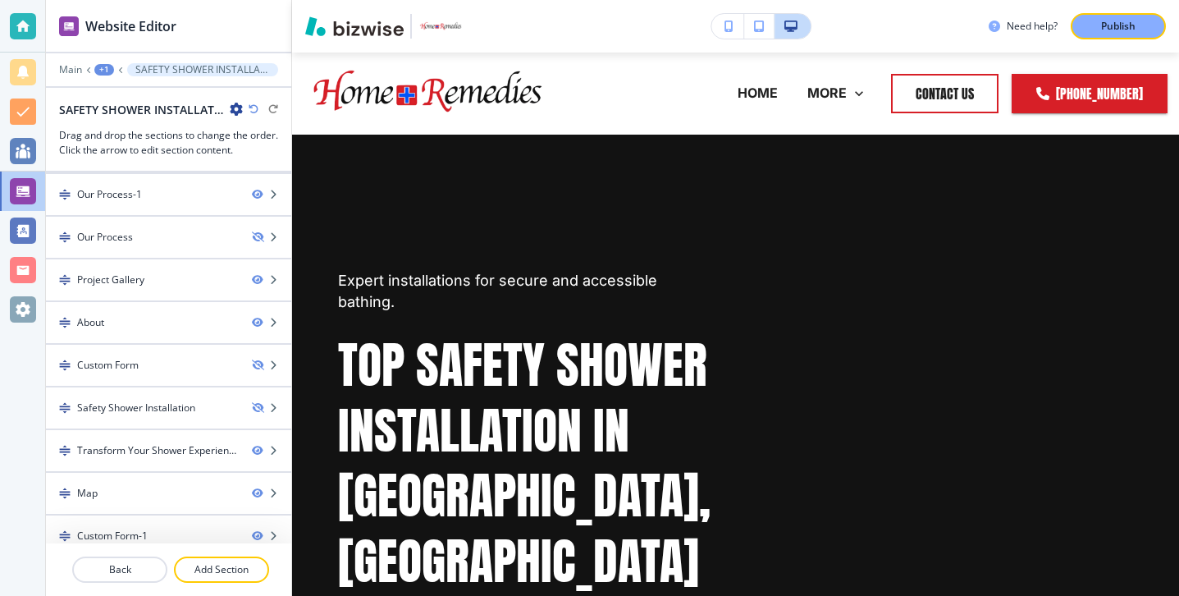
scroll to position [141, 0]
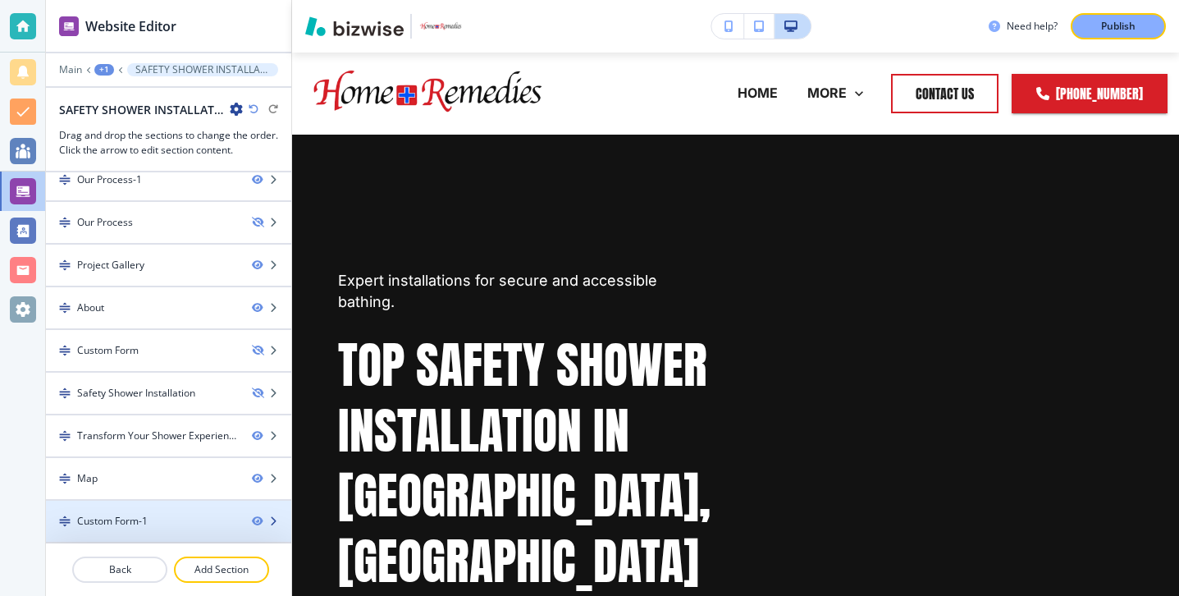
click at [150, 518] on div "Custom Form-1" at bounding box center [142, 521] width 193 height 15
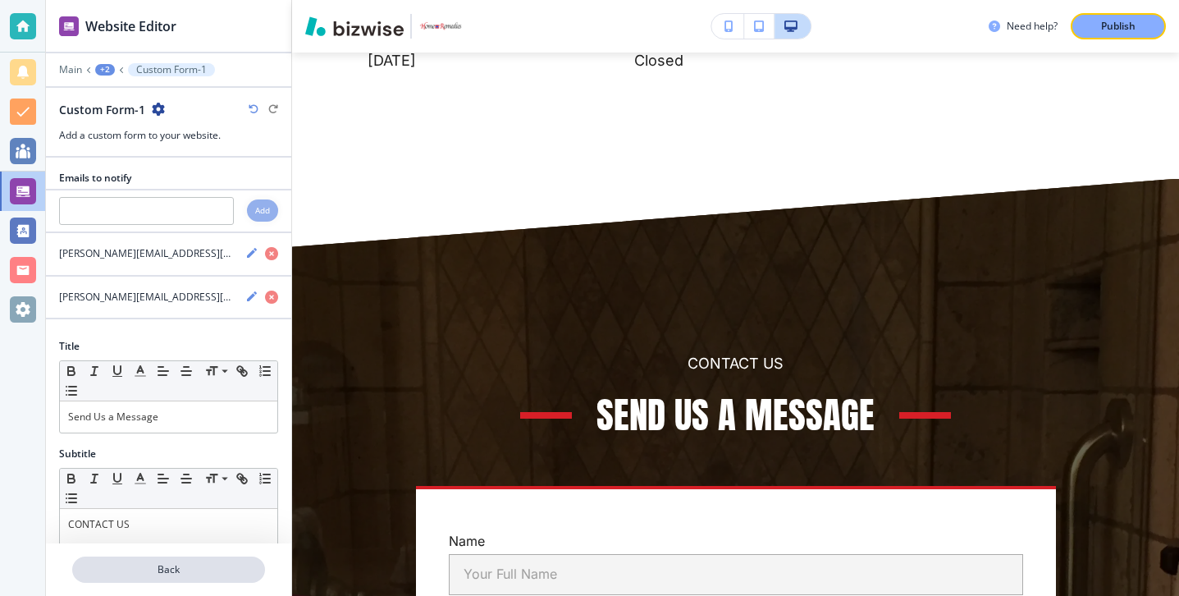
scroll to position [7997, 0]
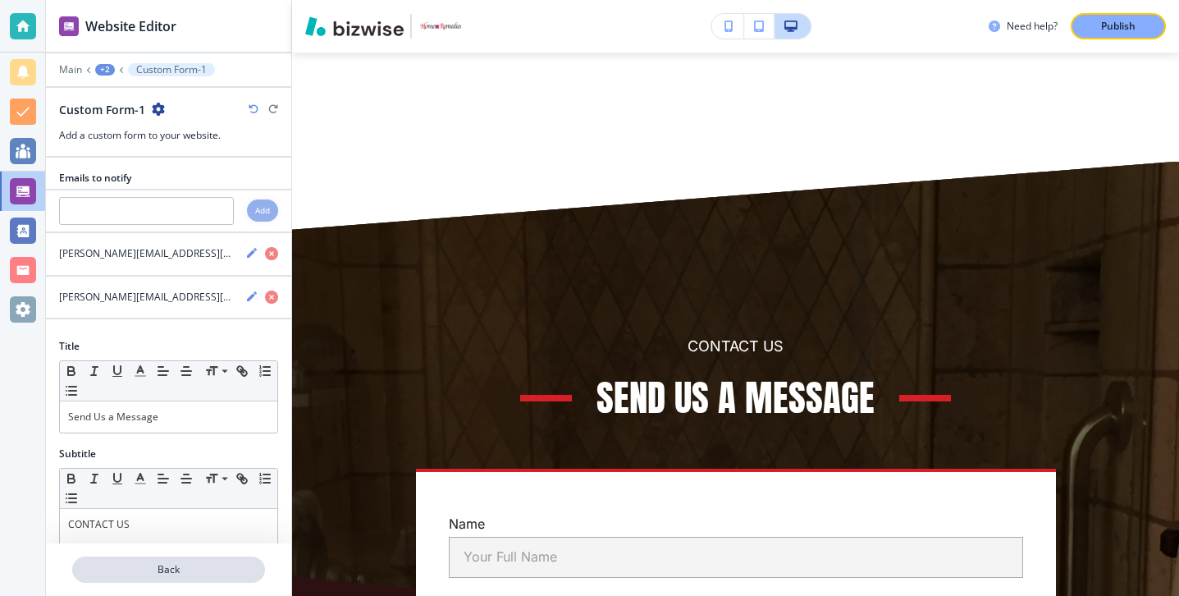
click at [149, 579] on button "Back" at bounding box center [168, 569] width 193 height 26
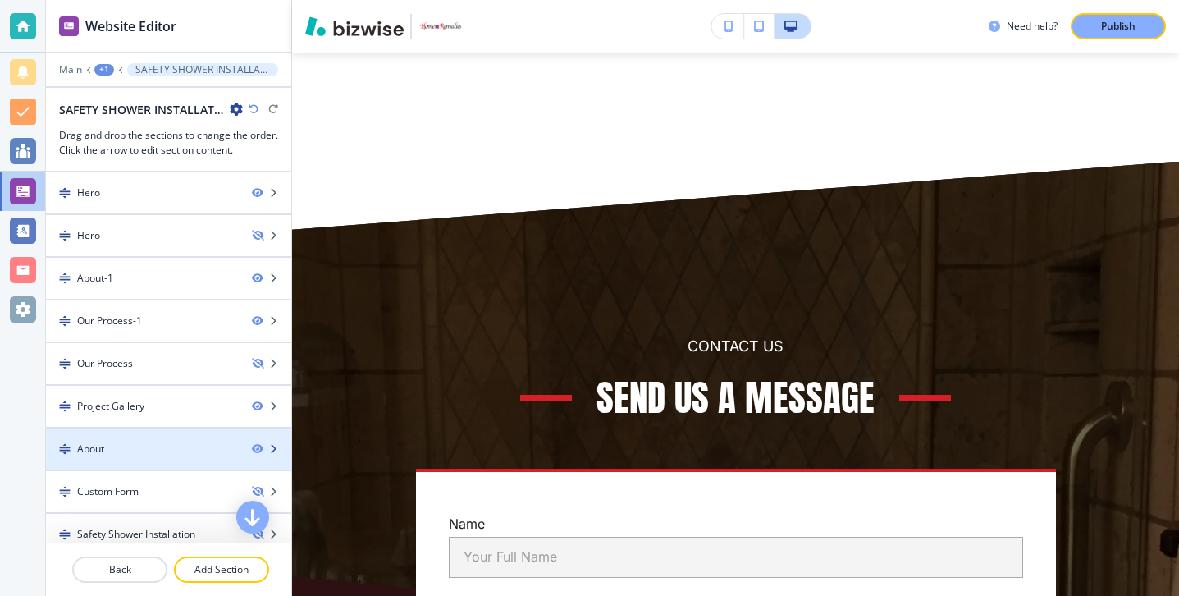
scroll to position [141, 0]
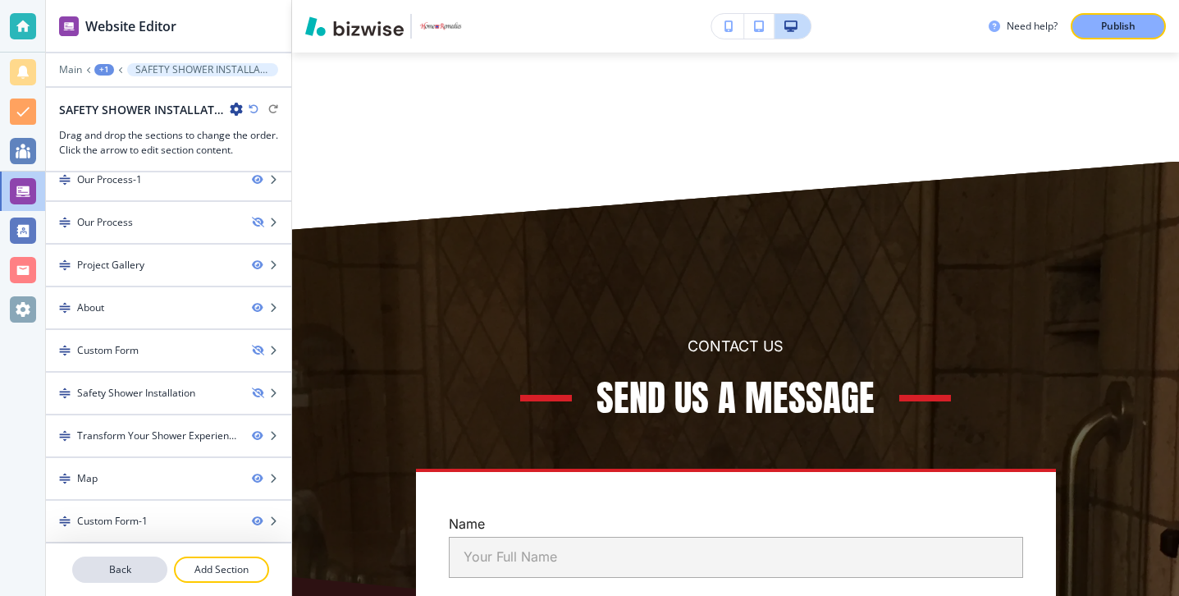
click at [143, 567] on p "Back" at bounding box center [120, 569] width 92 height 15
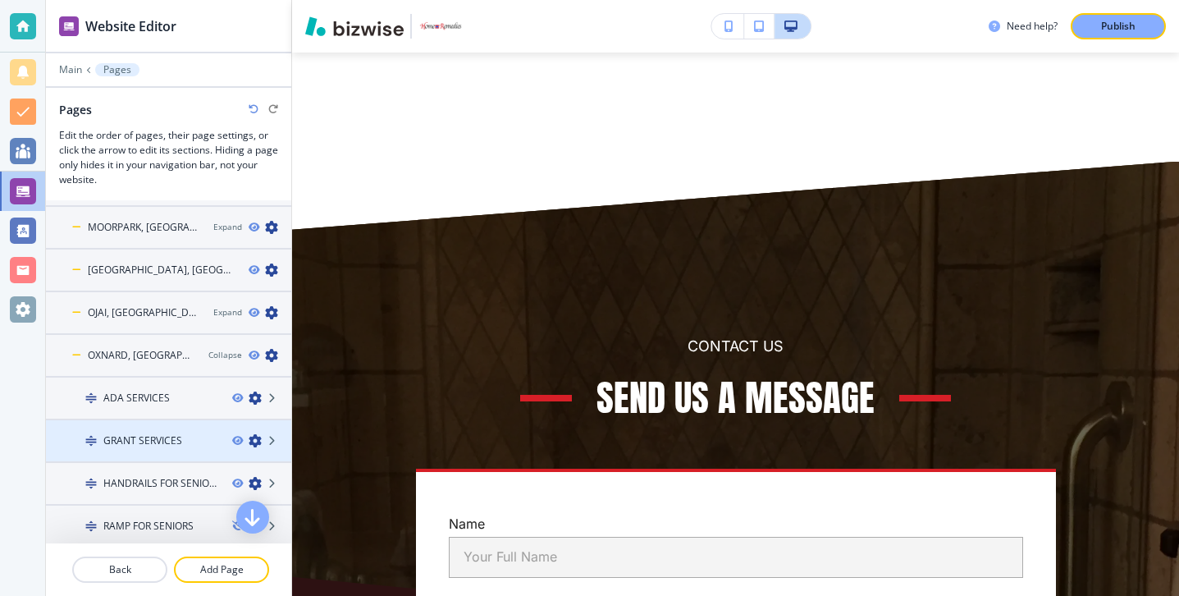
scroll to position [162, 0]
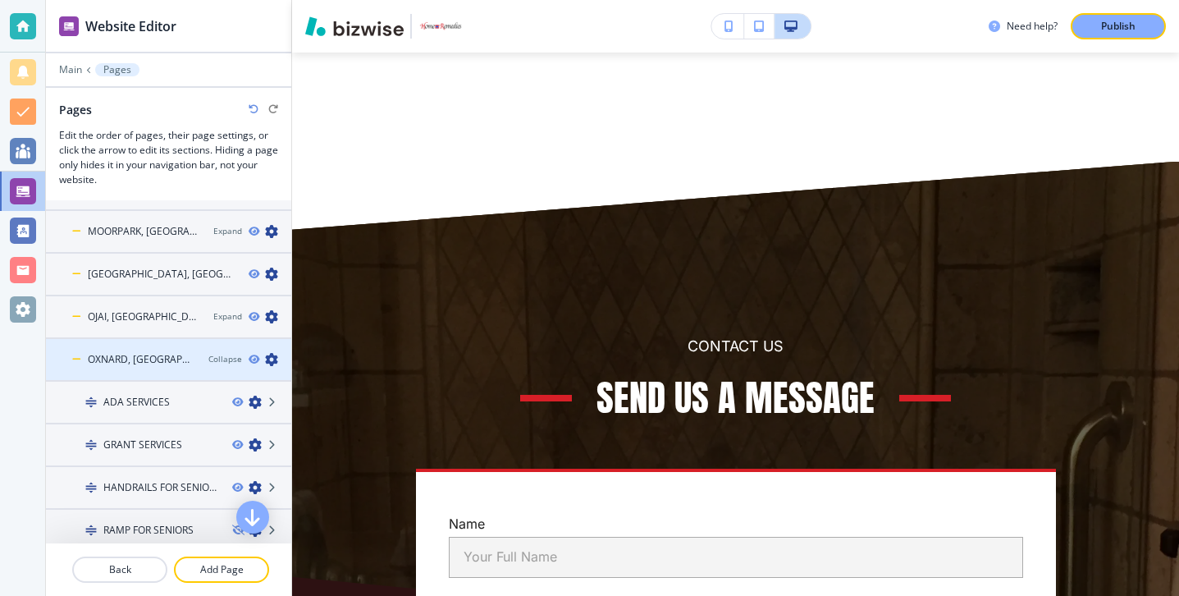
click at [120, 349] on div at bounding box center [168, 345] width 245 height 13
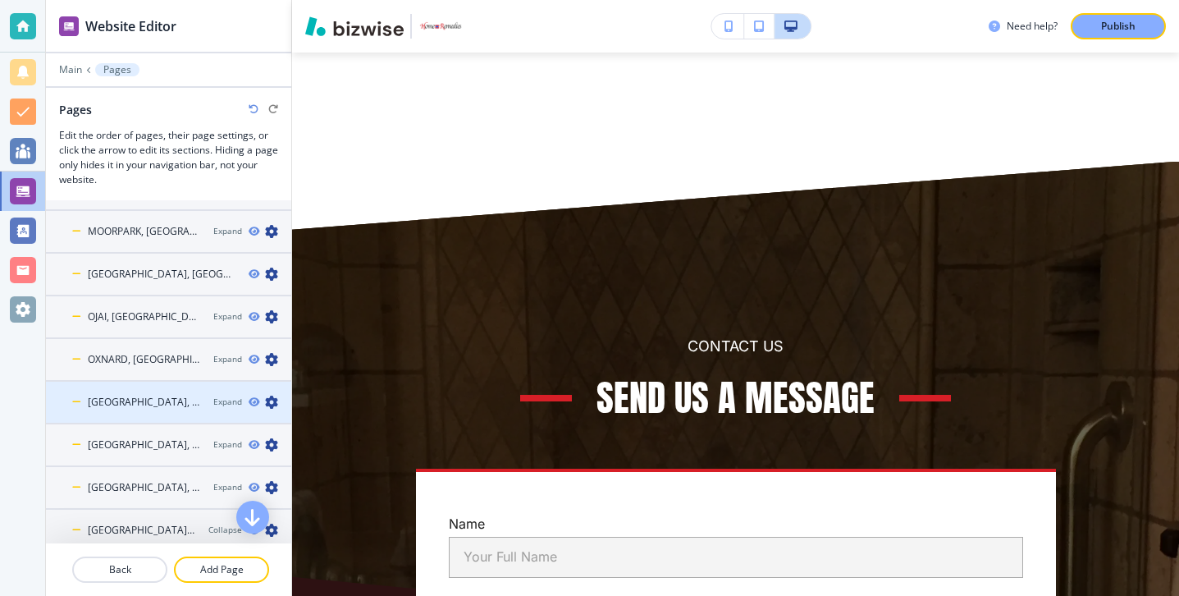
click at [135, 393] on div at bounding box center [168, 388] width 245 height 13
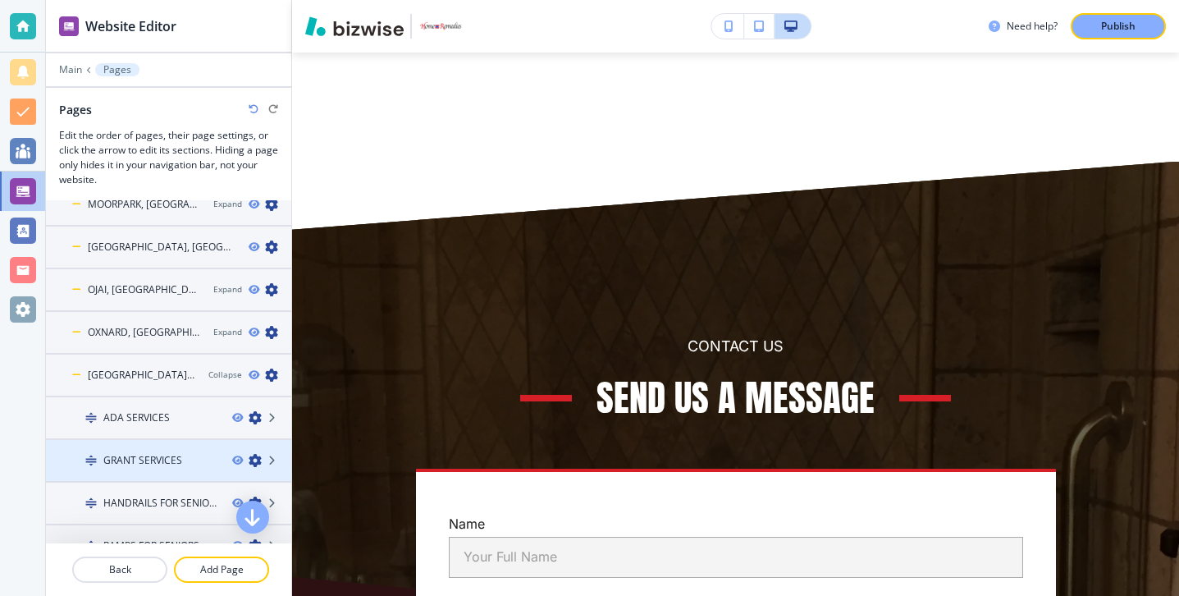
scroll to position [191, 0]
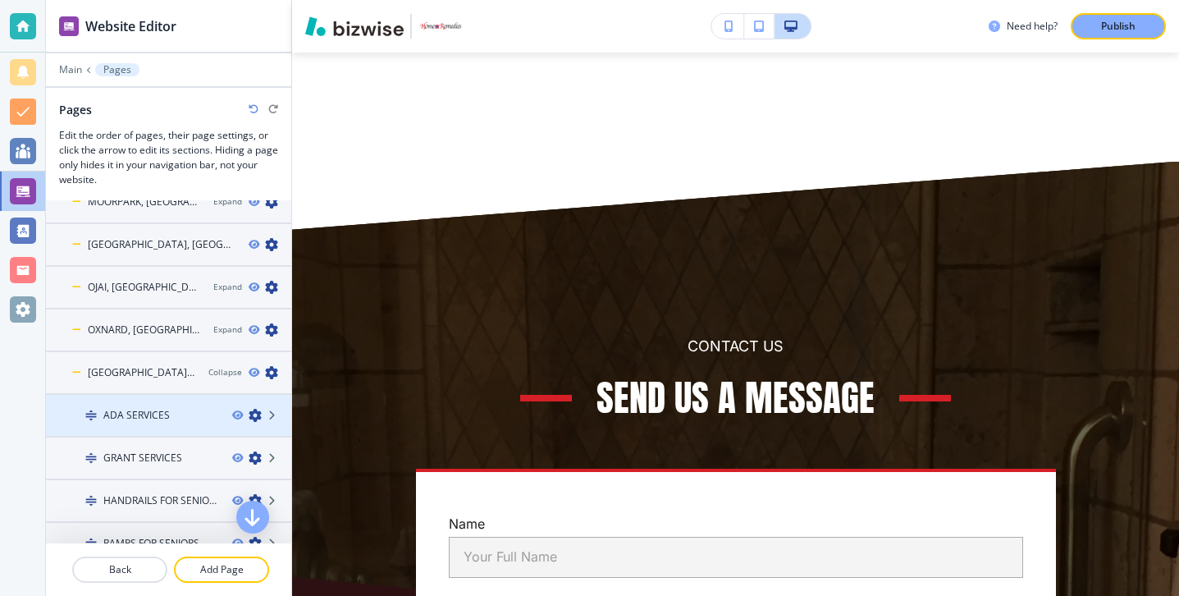
click at [150, 425] on div at bounding box center [168, 429] width 245 height 13
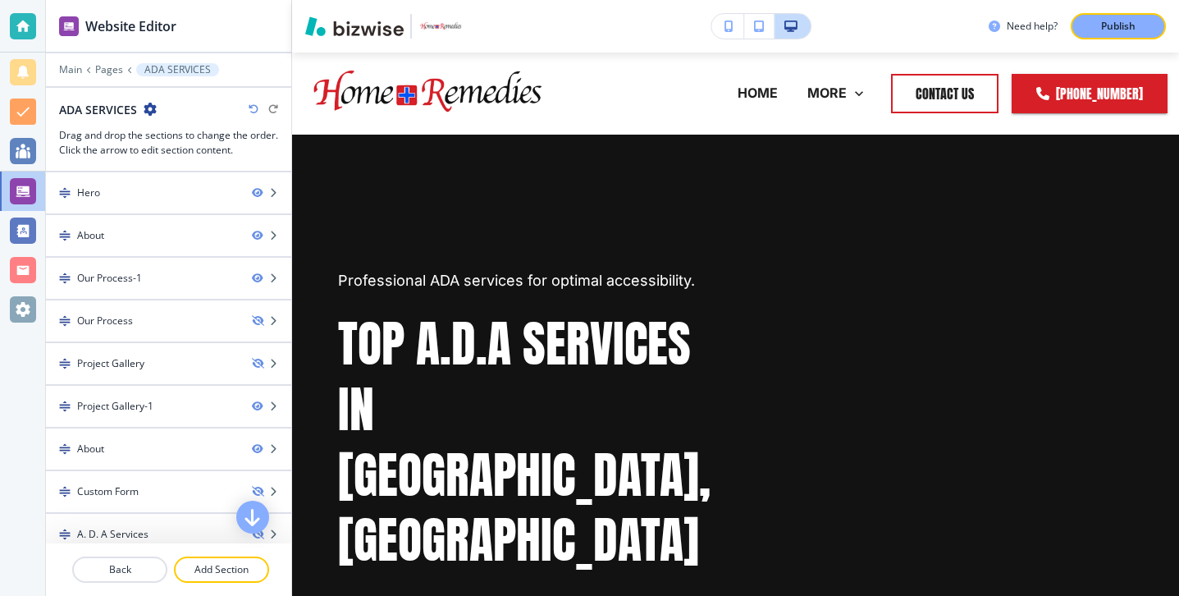
scroll to position [141, 0]
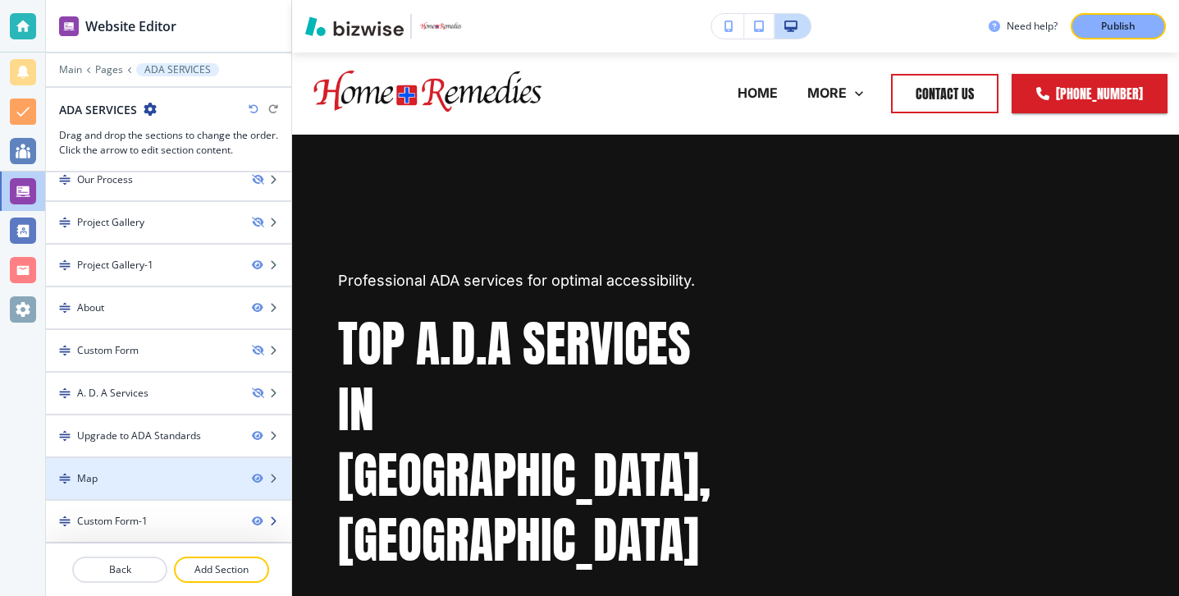
click at [149, 509] on div at bounding box center [168, 507] width 245 height 13
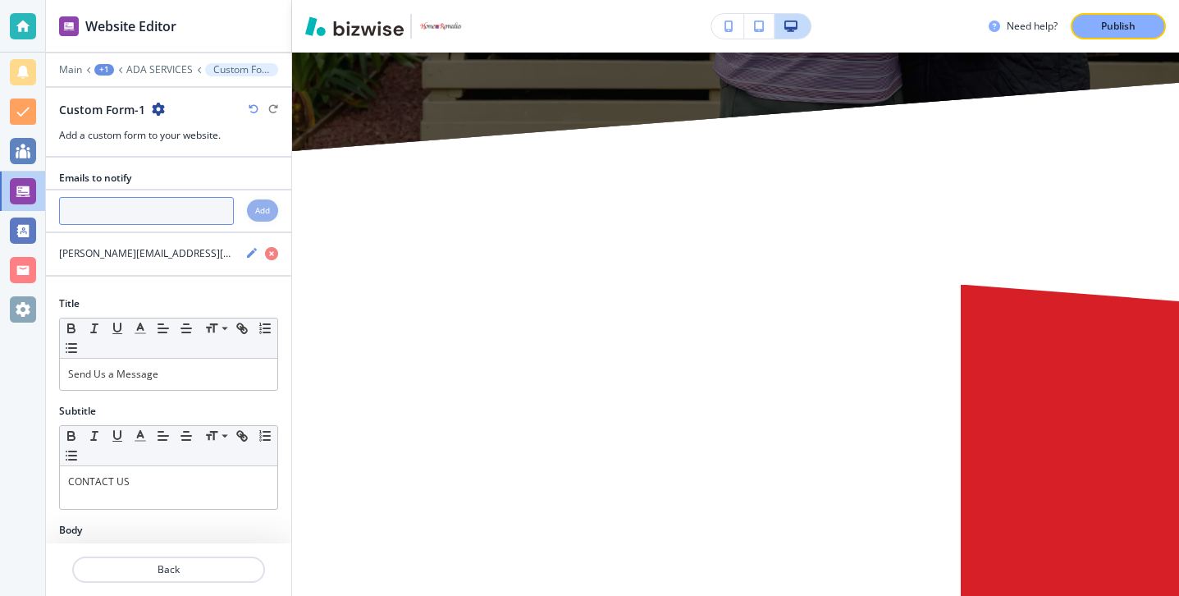
click at [139, 211] on input "text" at bounding box center [146, 211] width 175 height 28
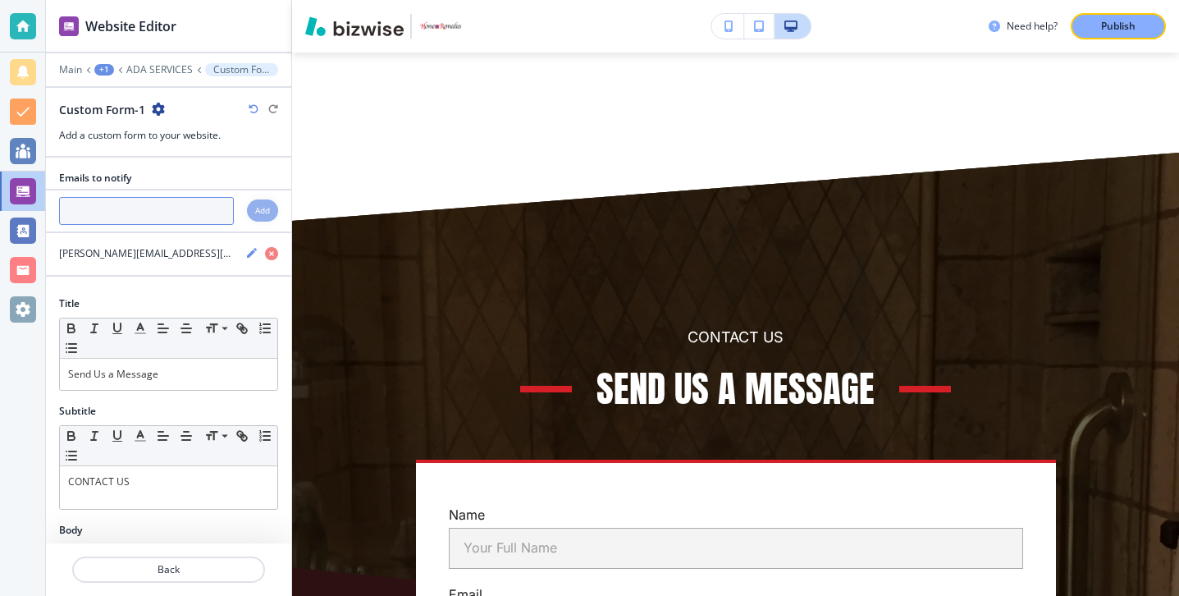
paste input "[PERSON_NAME][EMAIL_ADDRESS][DOMAIN_NAME]"
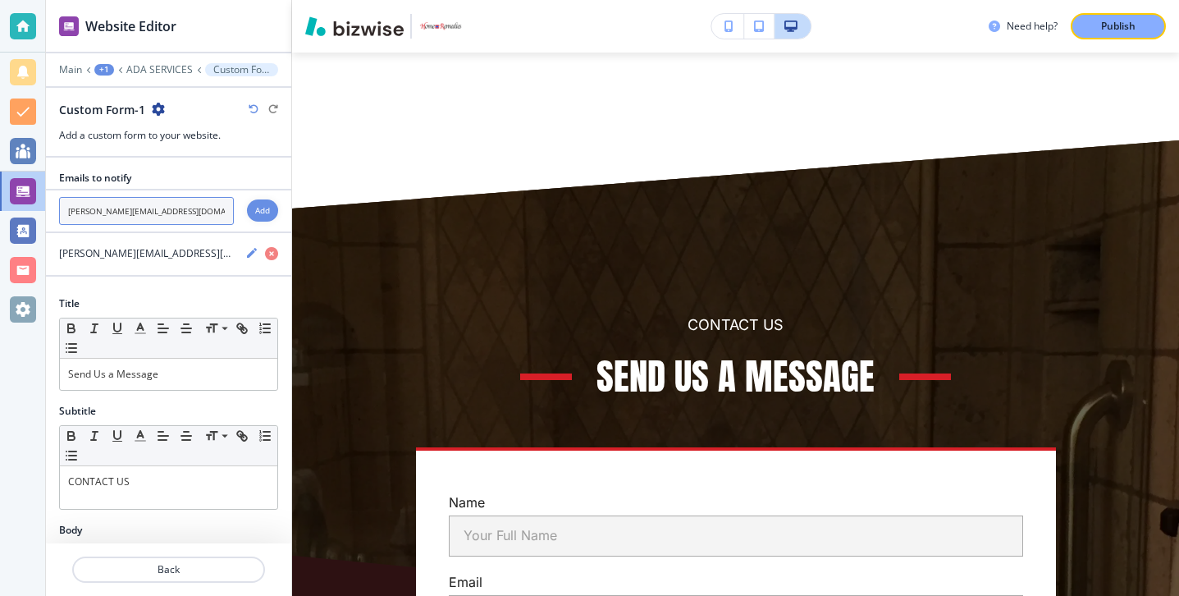
type input "[PERSON_NAME][EMAIL_ADDRESS][DOMAIN_NAME]"
click at [249, 213] on div "Add" at bounding box center [262, 210] width 31 height 22
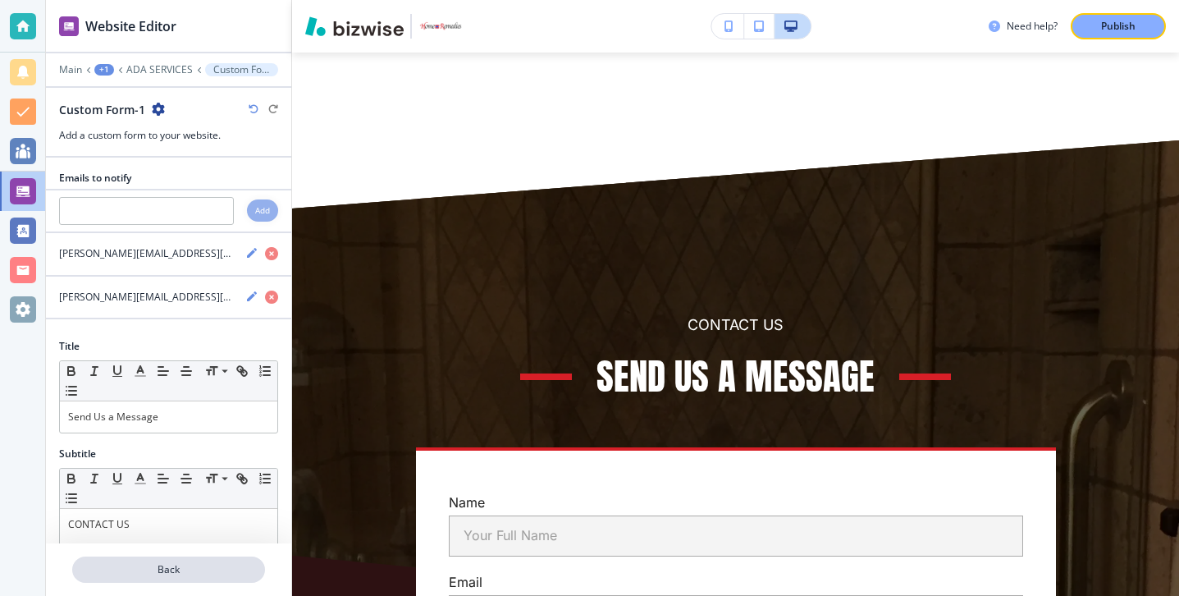
click at [190, 572] on p "Back" at bounding box center [169, 569] width 190 height 15
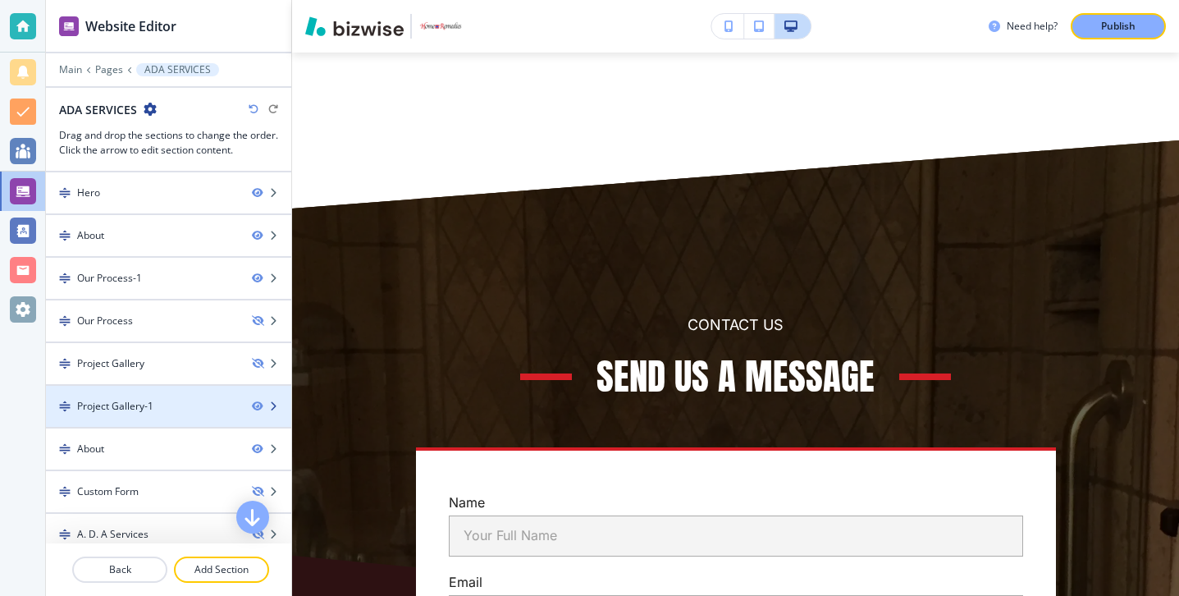
scroll to position [141, 0]
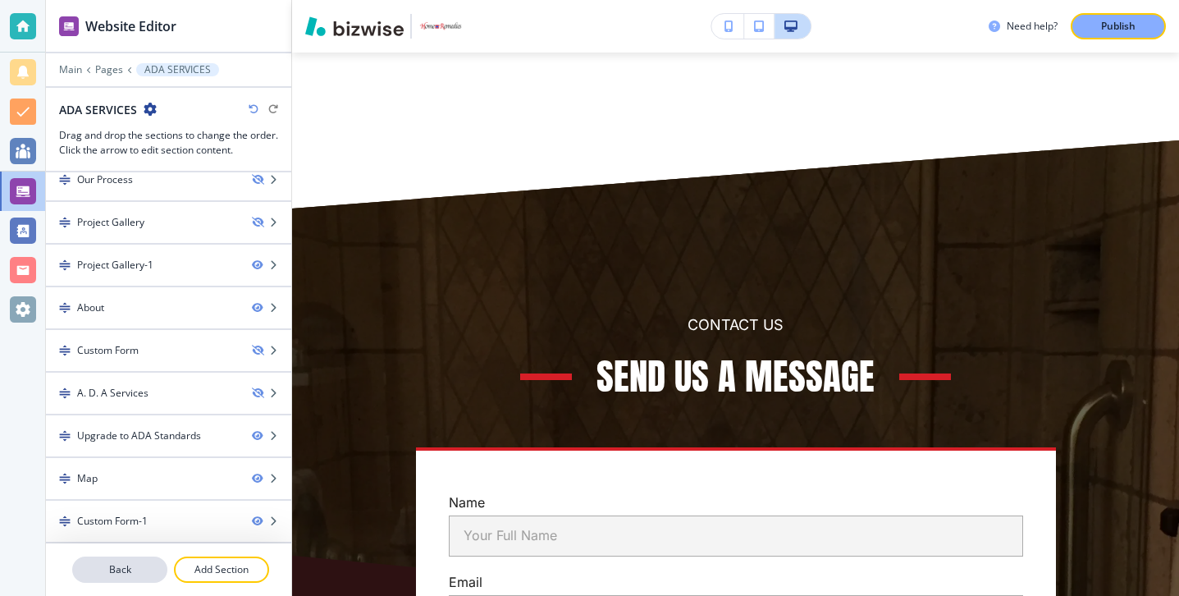
click at [138, 562] on p "Back" at bounding box center [120, 569] width 92 height 15
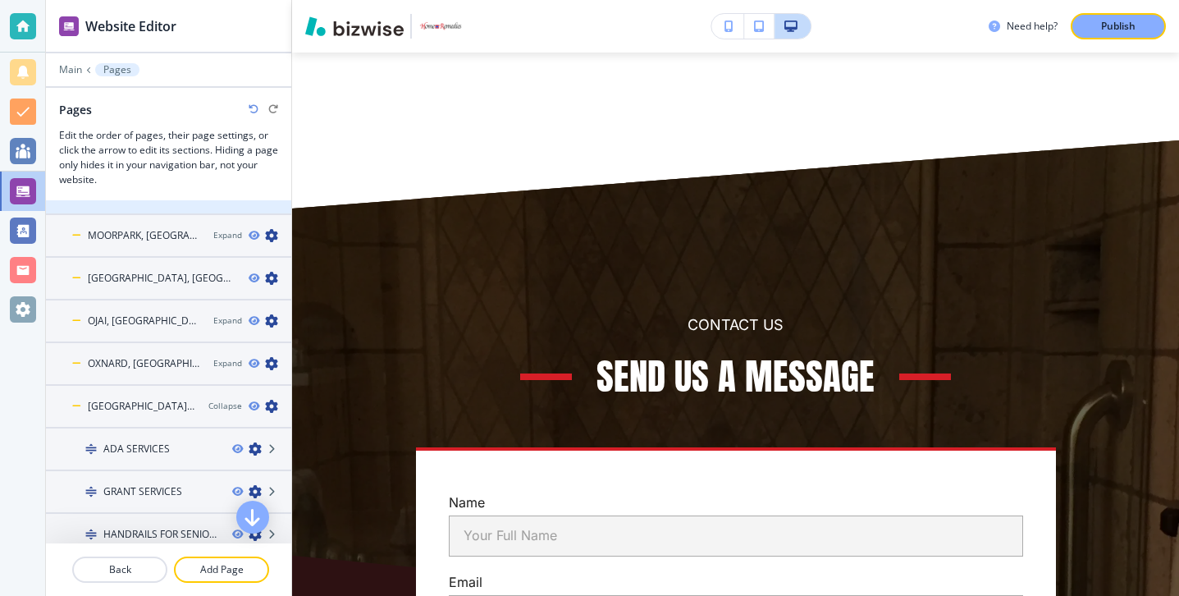
scroll to position [253, 0]
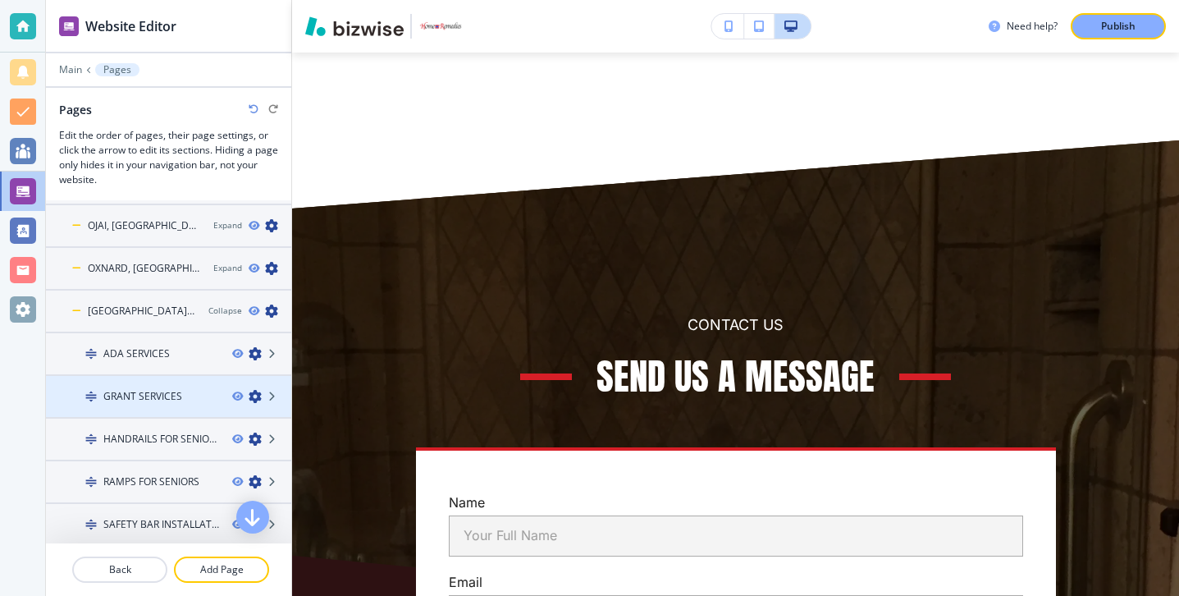
click at [149, 405] on div at bounding box center [168, 410] width 245 height 13
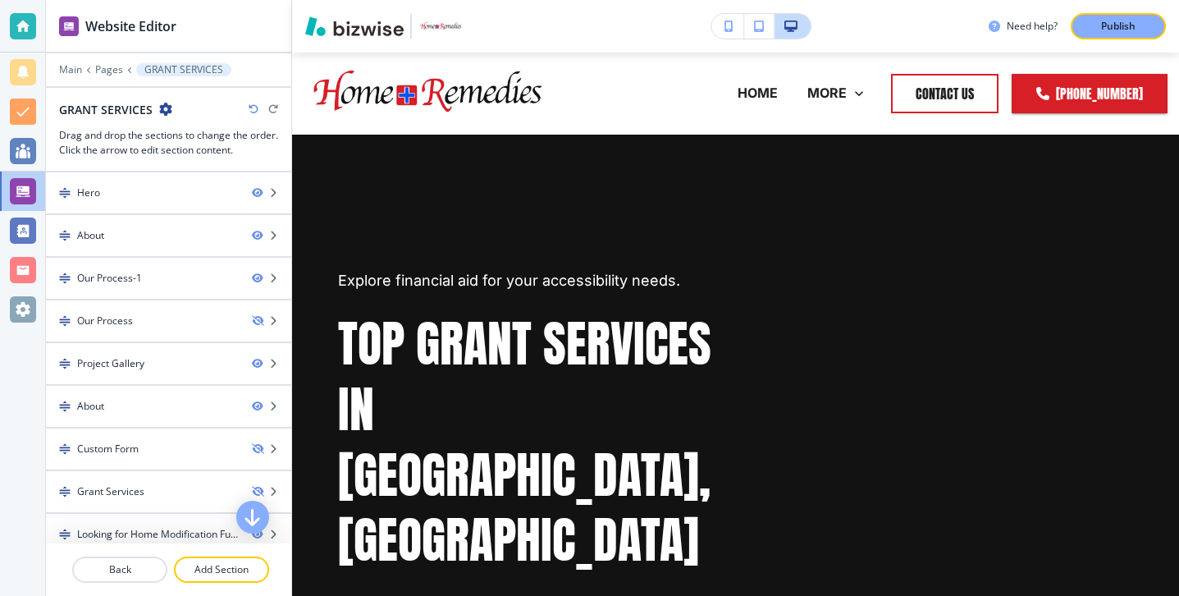
scroll to position [98, 0]
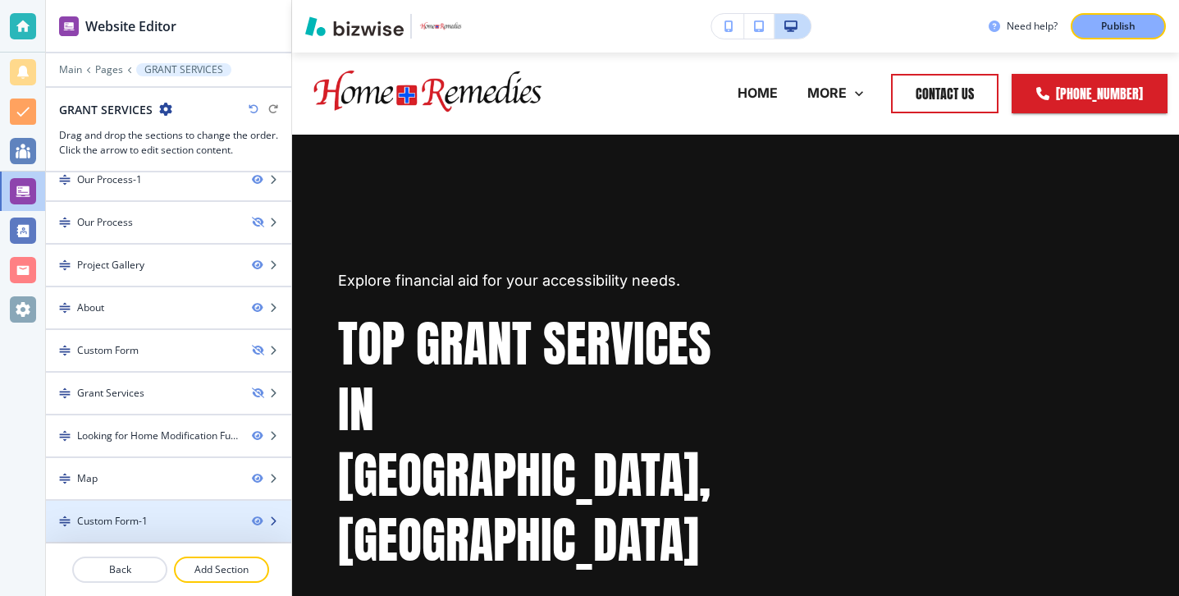
click at [172, 513] on div "Custom Form-1" at bounding box center [168, 521] width 245 height 41
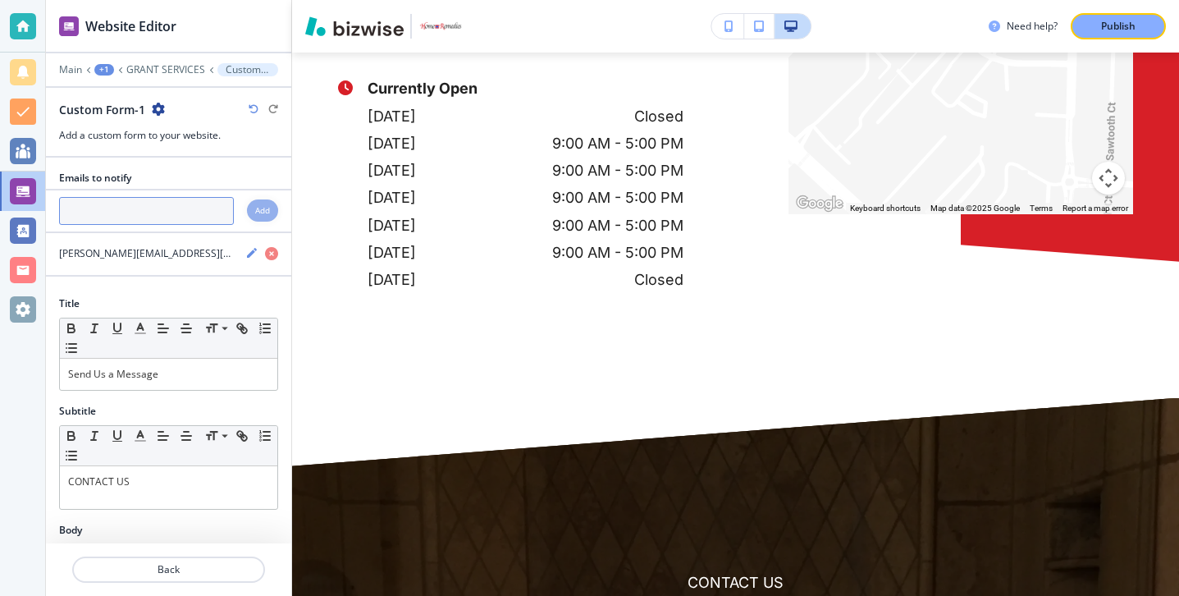
click at [167, 222] on input "text" at bounding box center [146, 211] width 175 height 28
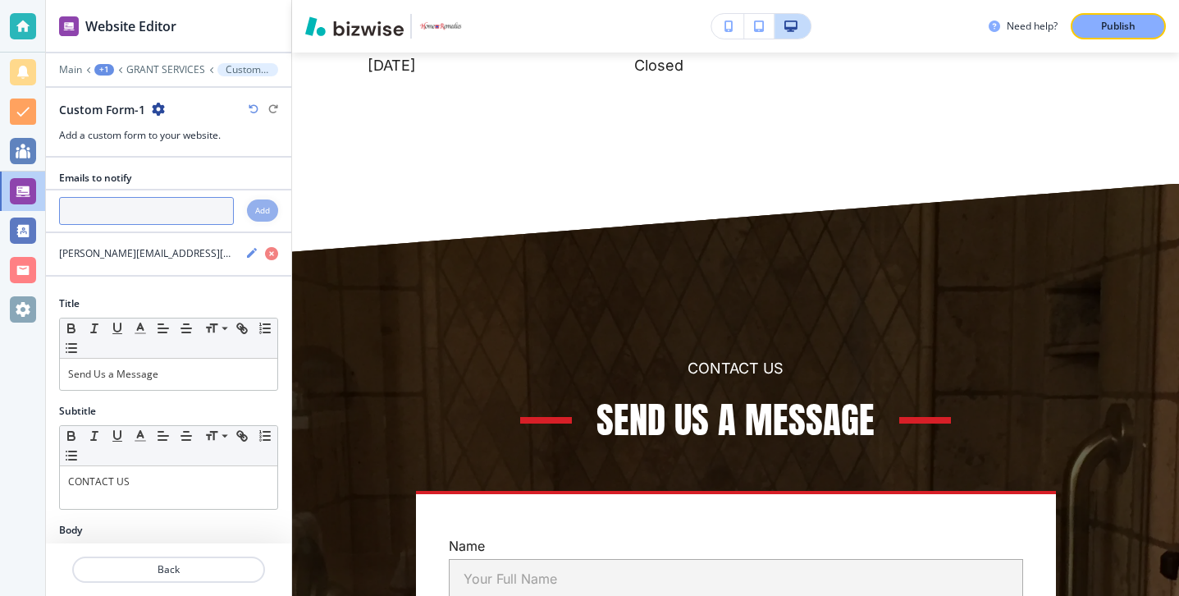
scroll to position [7950, 0]
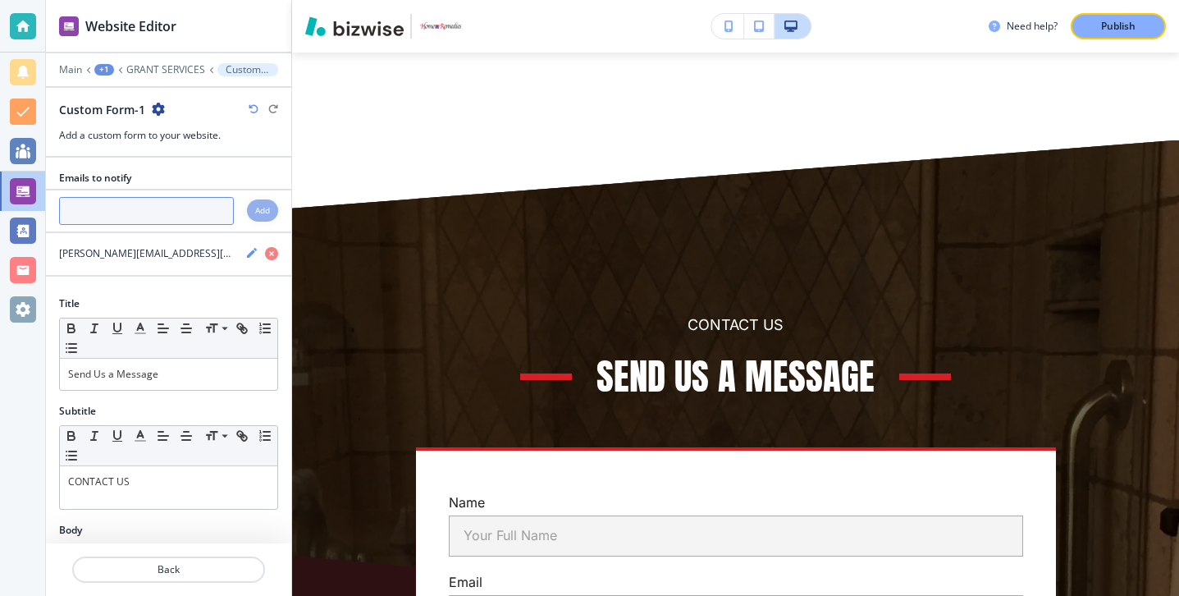
paste input "[PERSON_NAME][EMAIL_ADDRESS][DOMAIN_NAME]"
type input "[PERSON_NAME][EMAIL_ADDRESS][DOMAIN_NAME]"
click at [258, 205] on h4 "Add" at bounding box center [262, 210] width 15 height 12
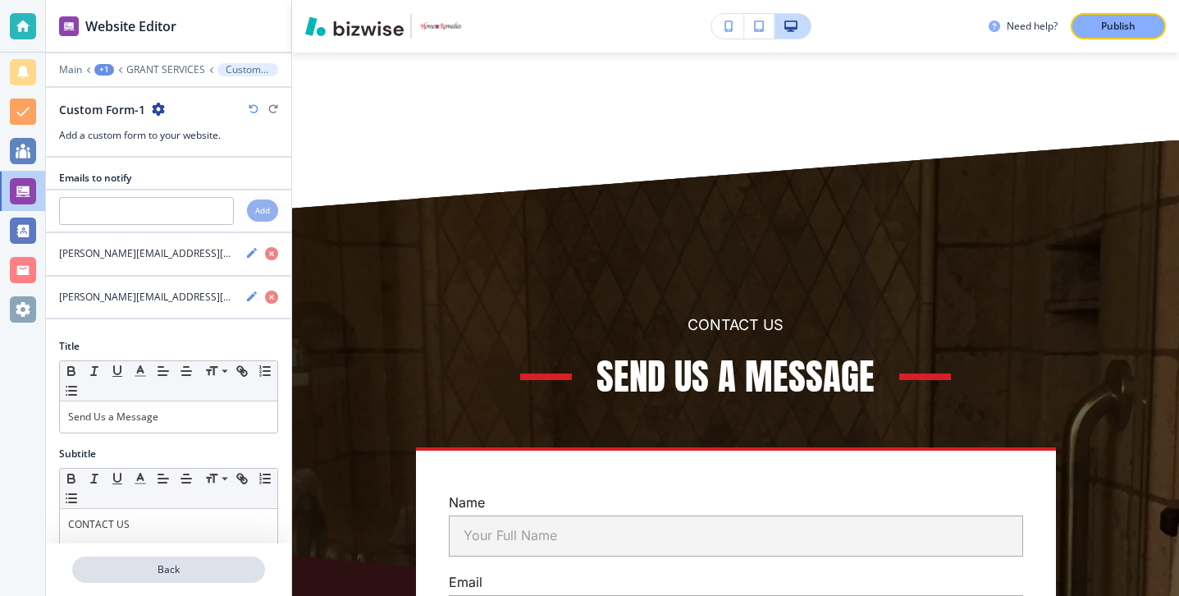
click at [204, 558] on button "Back" at bounding box center [168, 569] width 193 height 26
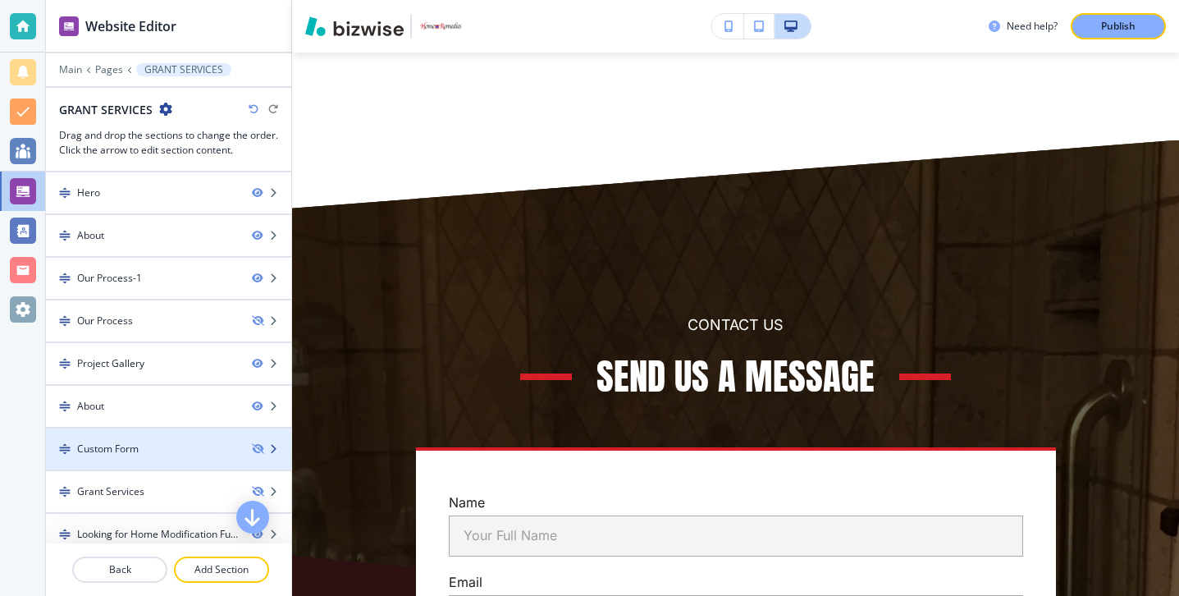
scroll to position [98, 0]
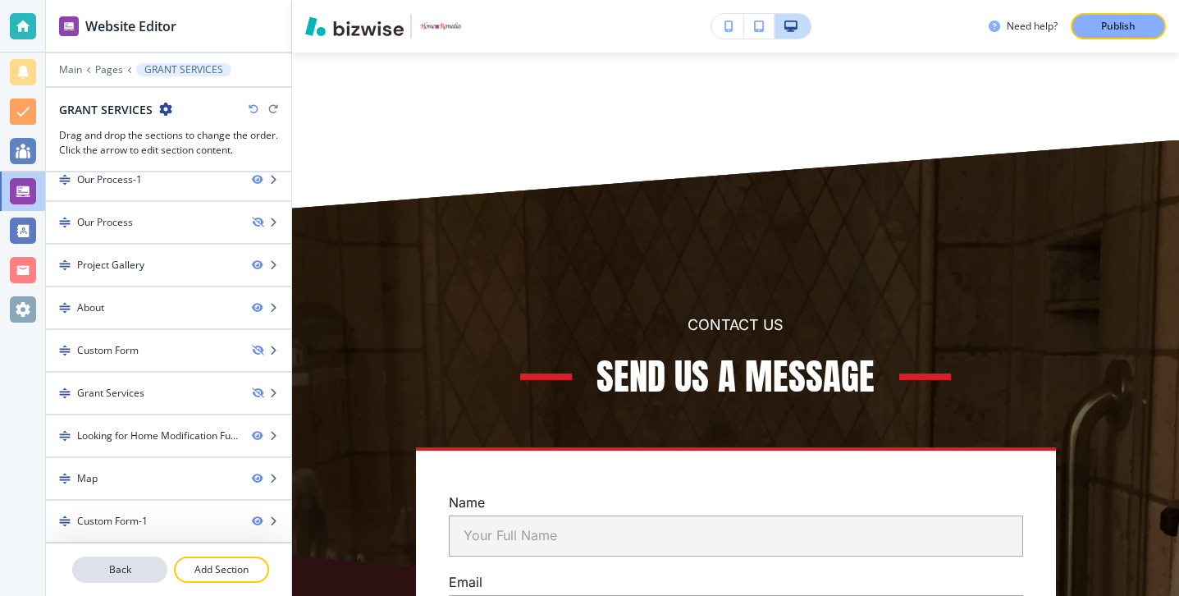
click at [135, 566] on p "Back" at bounding box center [120, 569] width 92 height 15
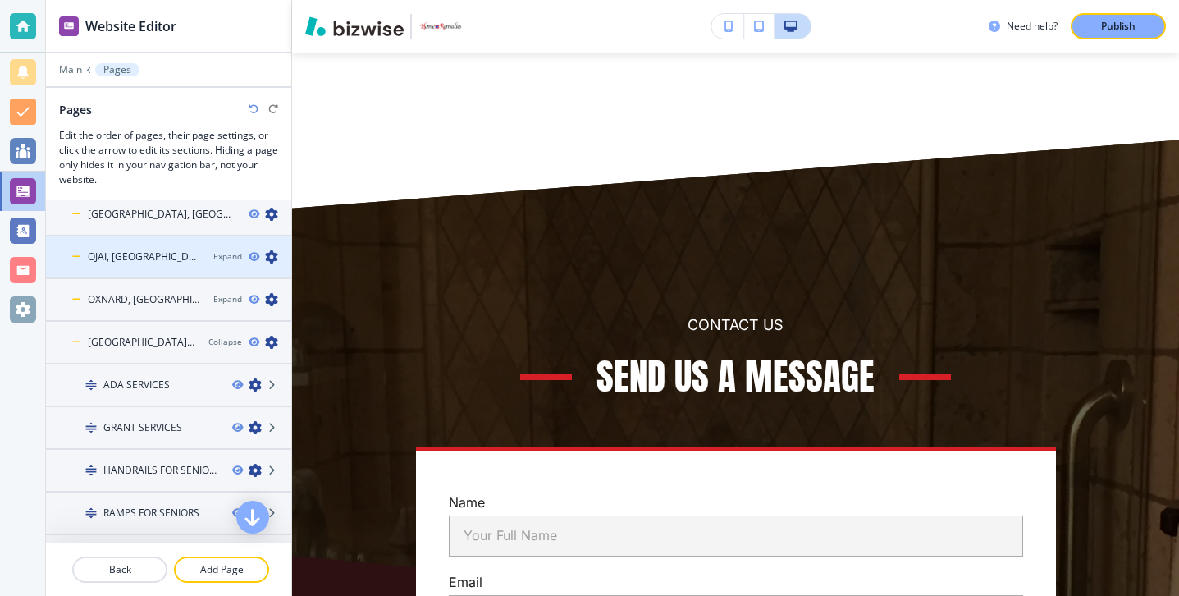
scroll to position [320, 0]
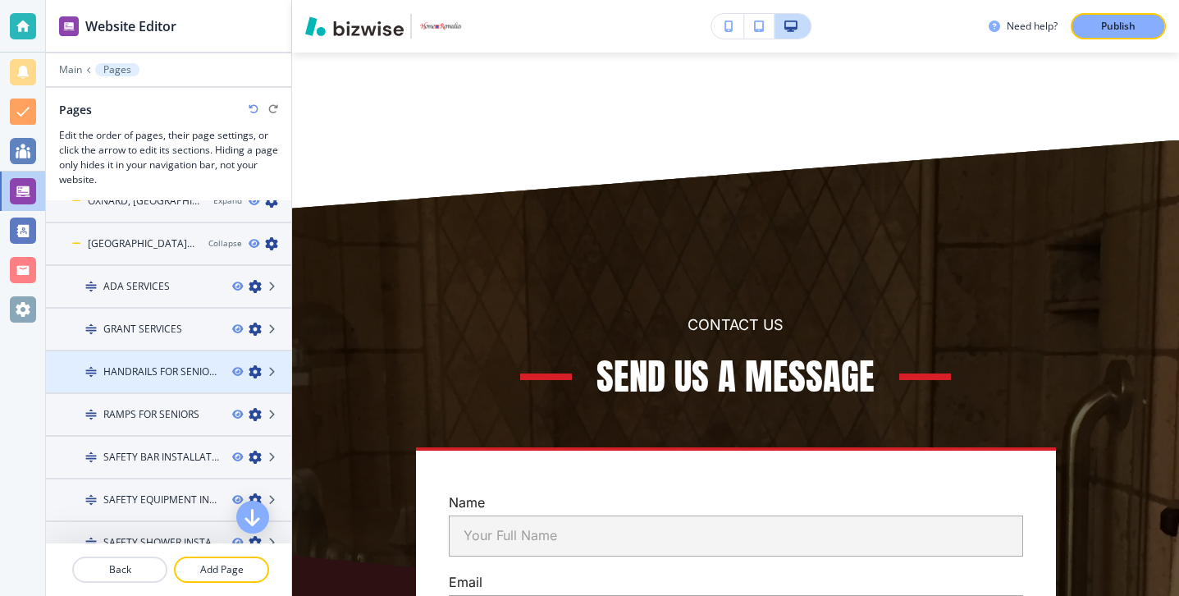
click at [155, 364] on div at bounding box center [168, 357] width 245 height 13
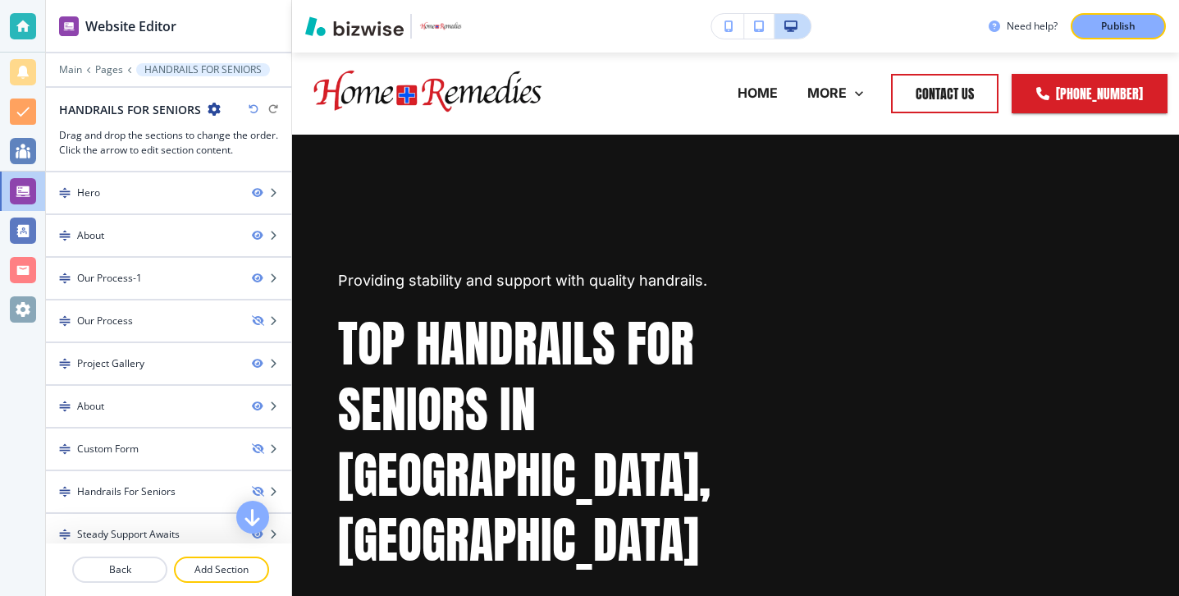
scroll to position [98, 0]
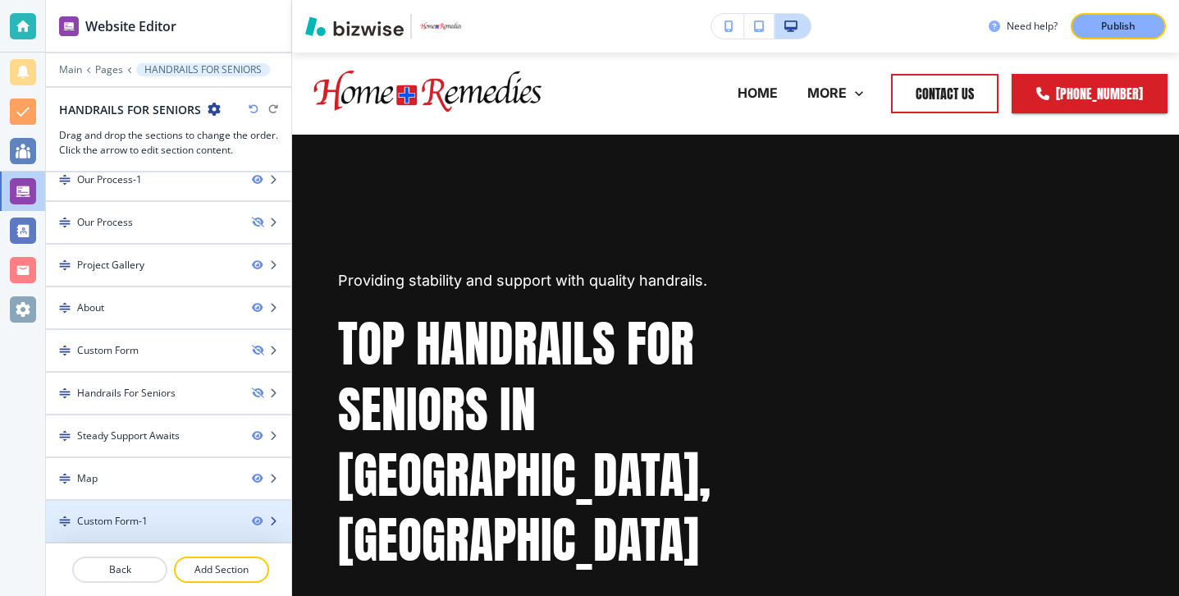
click at [156, 505] on div at bounding box center [168, 507] width 245 height 13
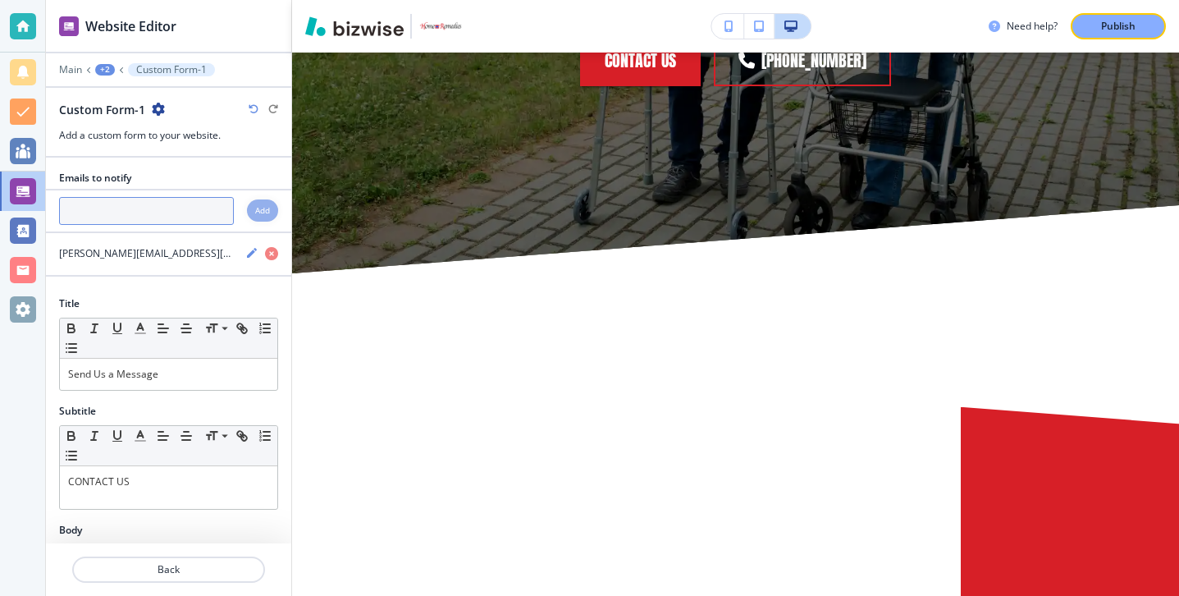
click at [140, 213] on input "text" at bounding box center [146, 211] width 175 height 28
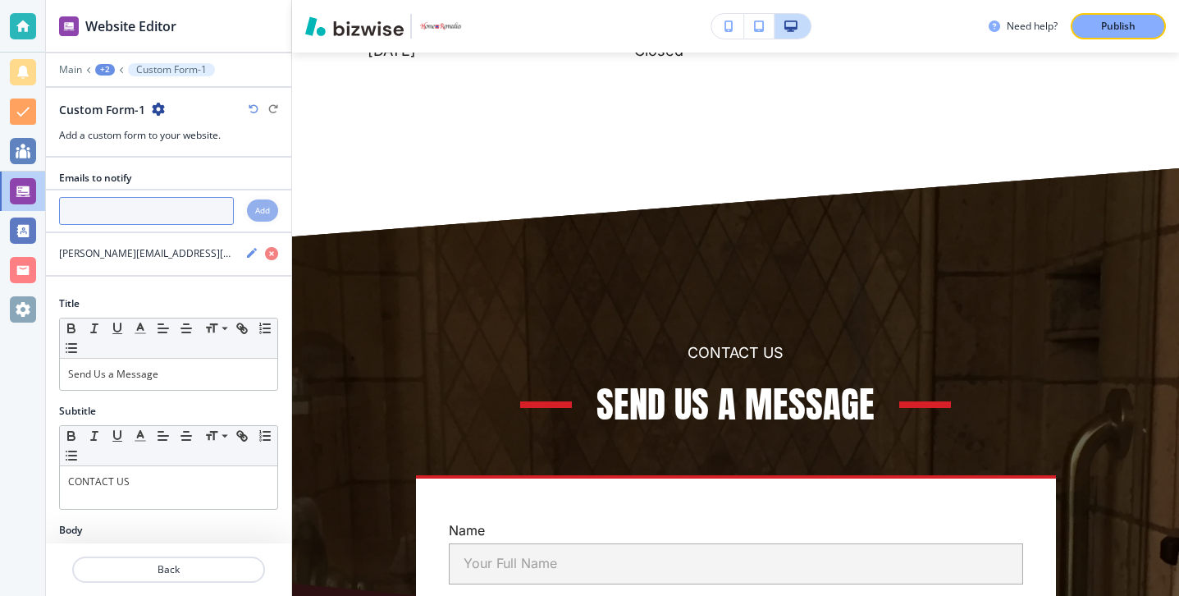
paste input "[PERSON_NAME][EMAIL_ADDRESS][DOMAIN_NAME]"
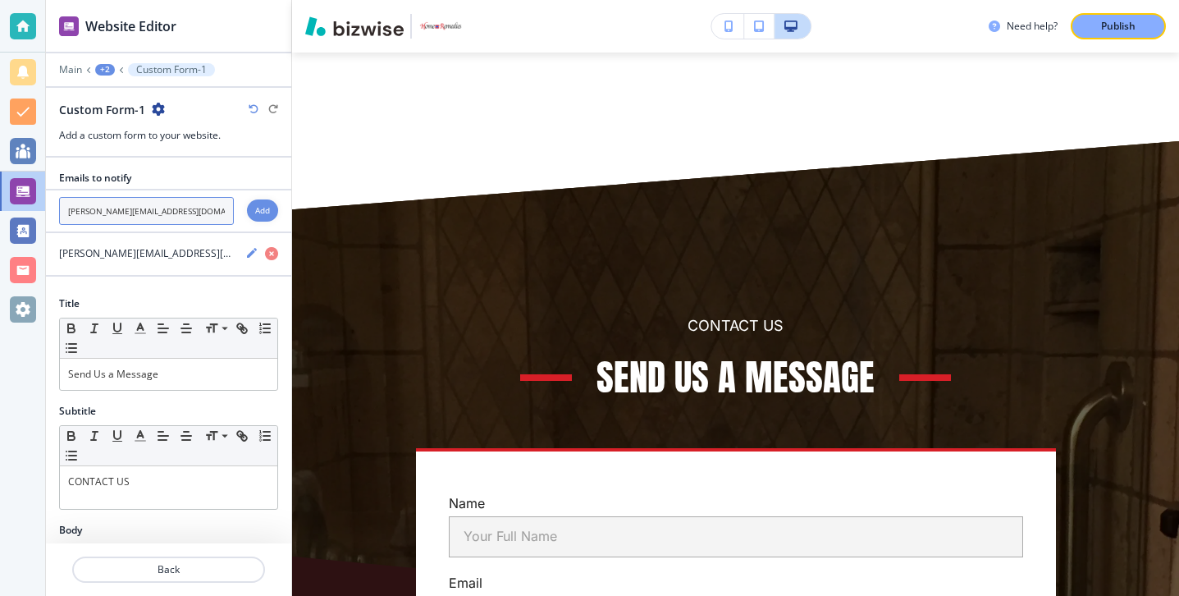
scroll to position [7964, 0]
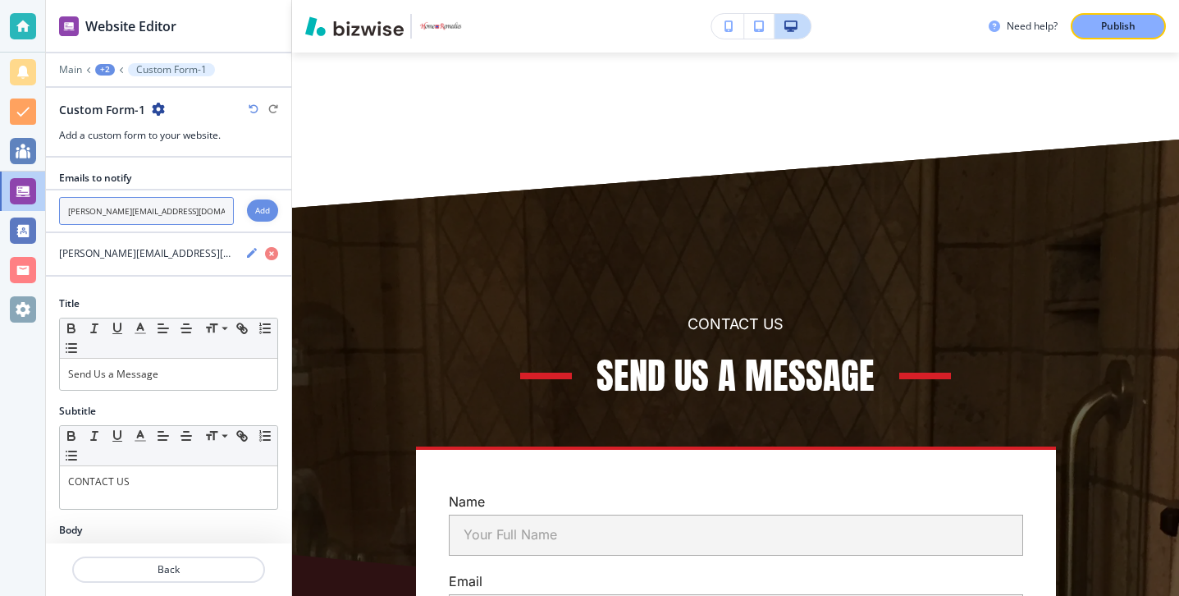
type input "[PERSON_NAME][EMAIL_ADDRESS][DOMAIN_NAME]"
click at [242, 213] on div "[PERSON_NAME][EMAIL_ADDRESS][DOMAIN_NAME] Add" at bounding box center [168, 211] width 245 height 28
click at [254, 213] on div "Add" at bounding box center [262, 210] width 31 height 22
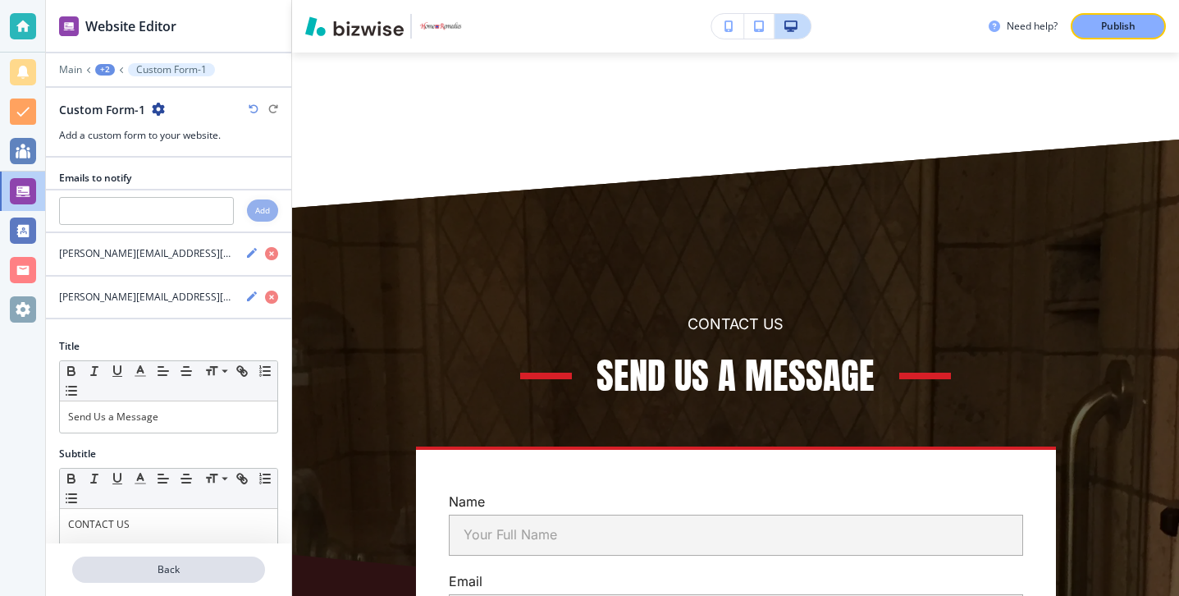
click at [181, 564] on p "Back" at bounding box center [169, 569] width 190 height 15
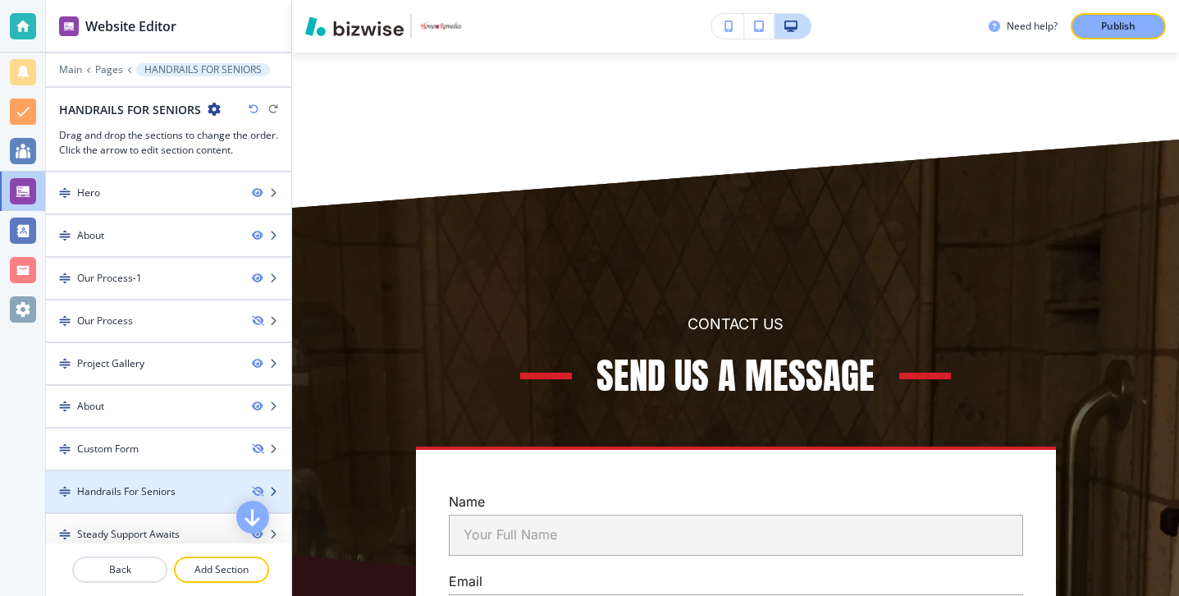
scroll to position [98, 0]
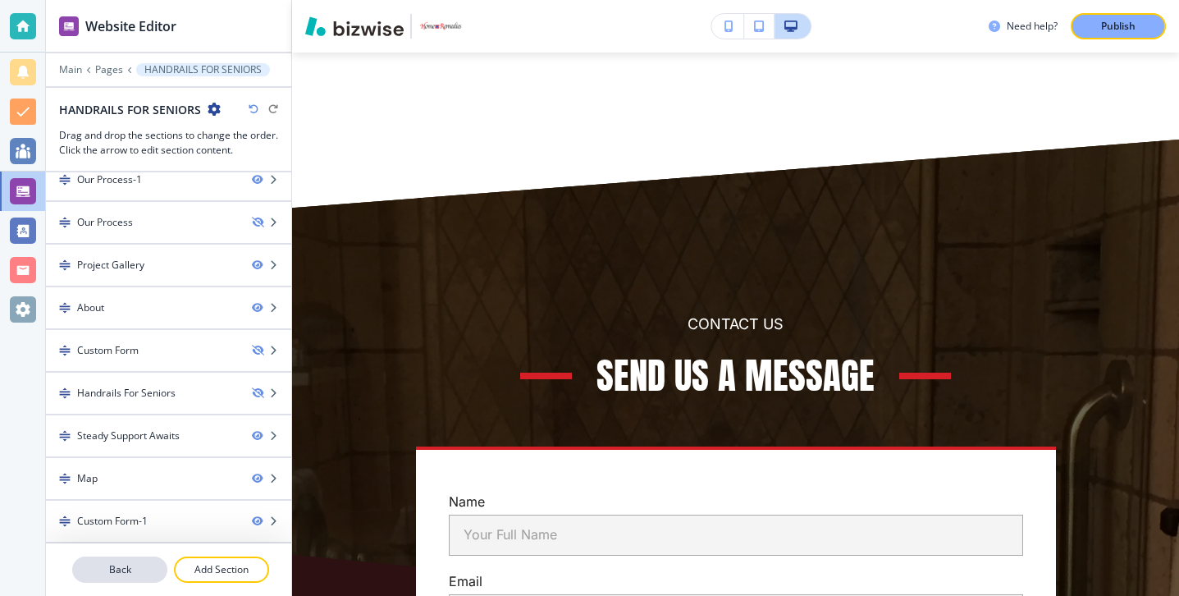
click at [155, 565] on p "Back" at bounding box center [120, 569] width 92 height 15
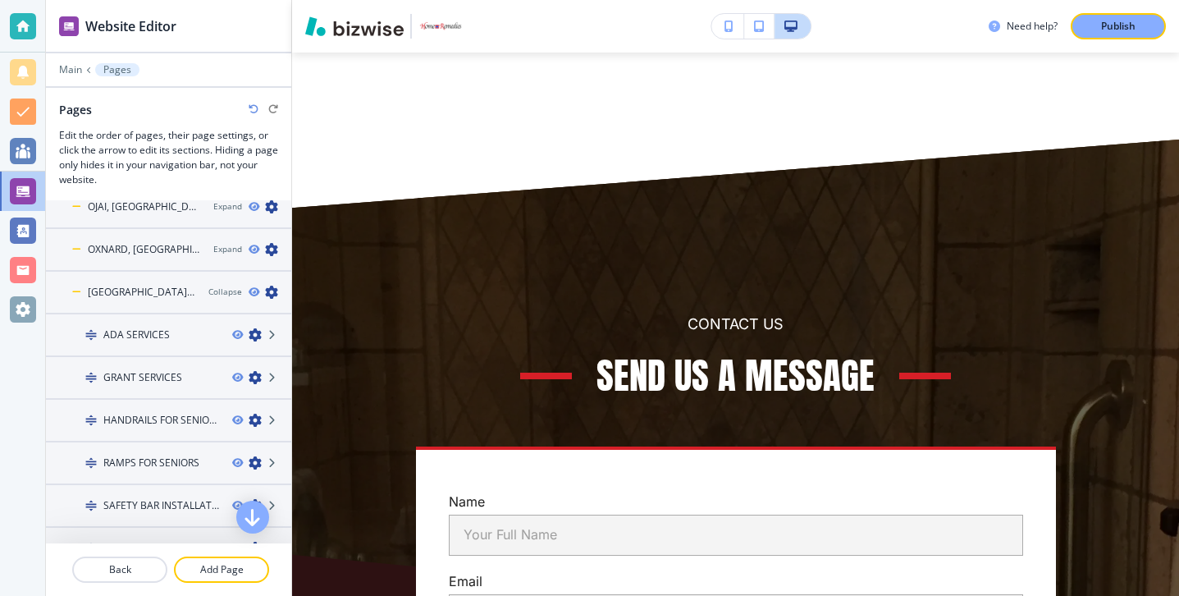
scroll to position [362, 0]
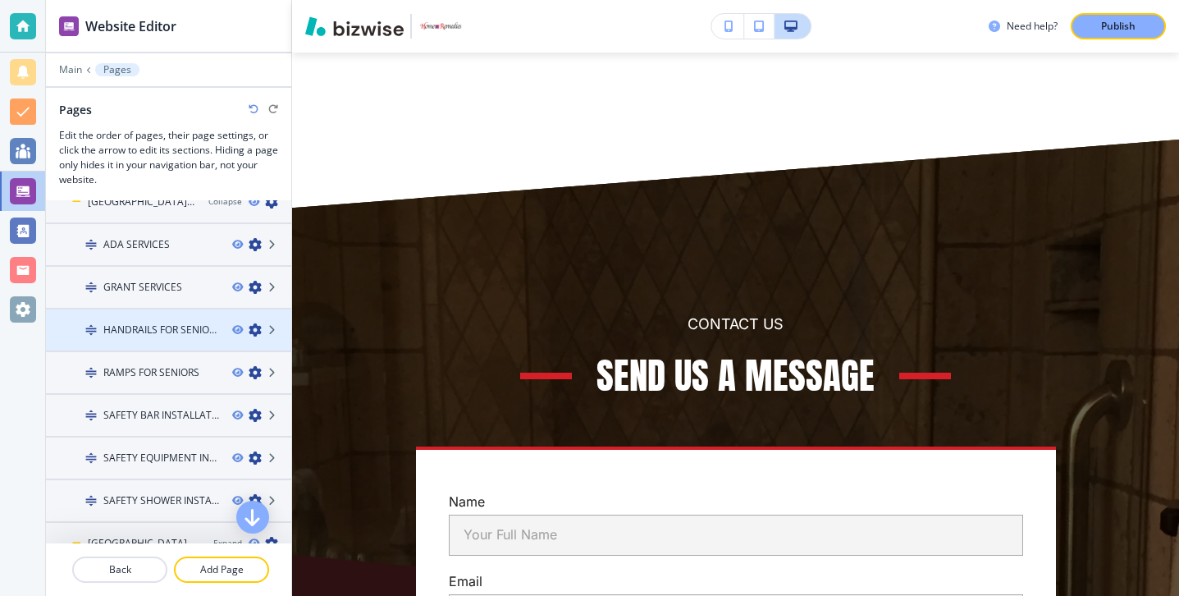
click at [176, 336] on h4 "HANDRAILS FOR SENIORS" at bounding box center [161, 329] width 116 height 15
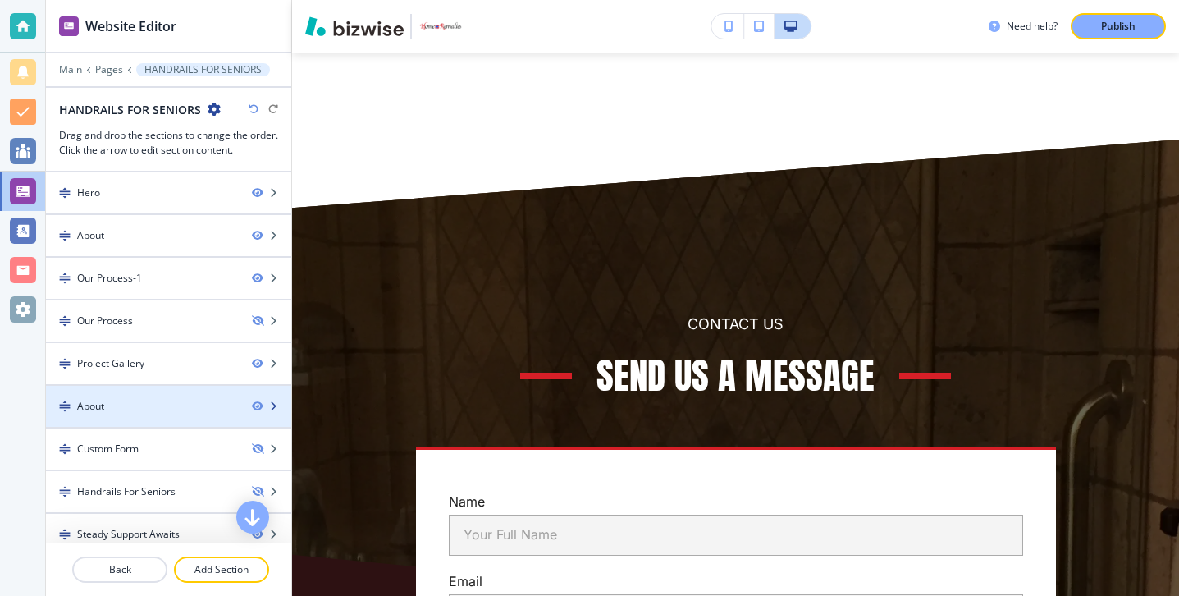
scroll to position [98, 0]
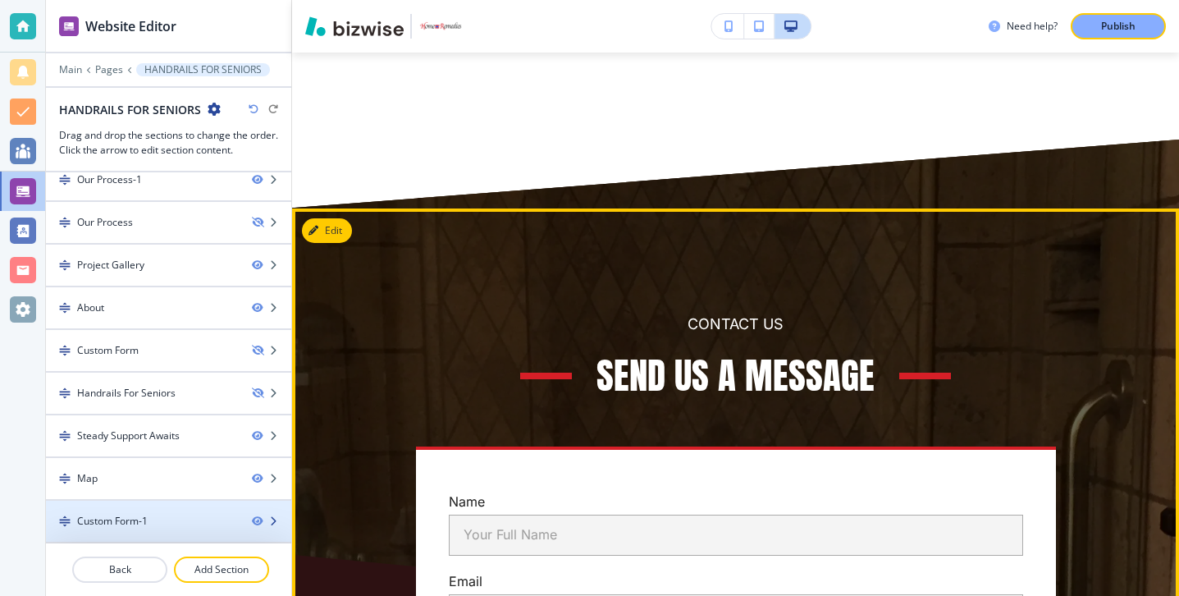
click at [199, 512] on div at bounding box center [168, 507] width 245 height 13
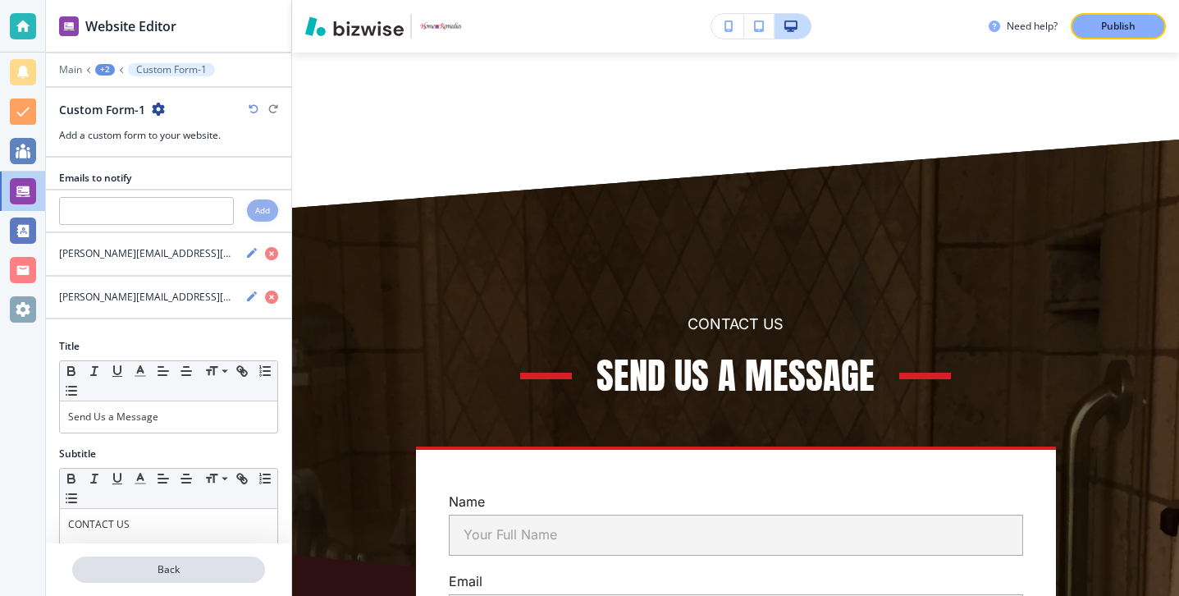
click at [174, 565] on p "Back" at bounding box center [169, 569] width 190 height 15
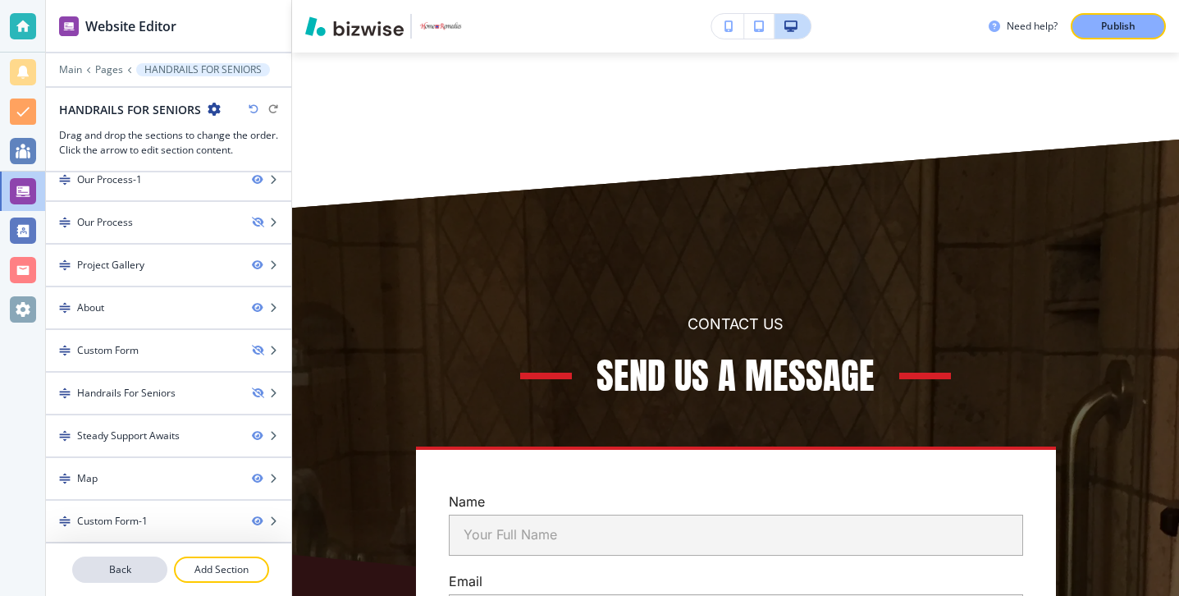
click at [148, 566] on p "Back" at bounding box center [120, 569] width 92 height 15
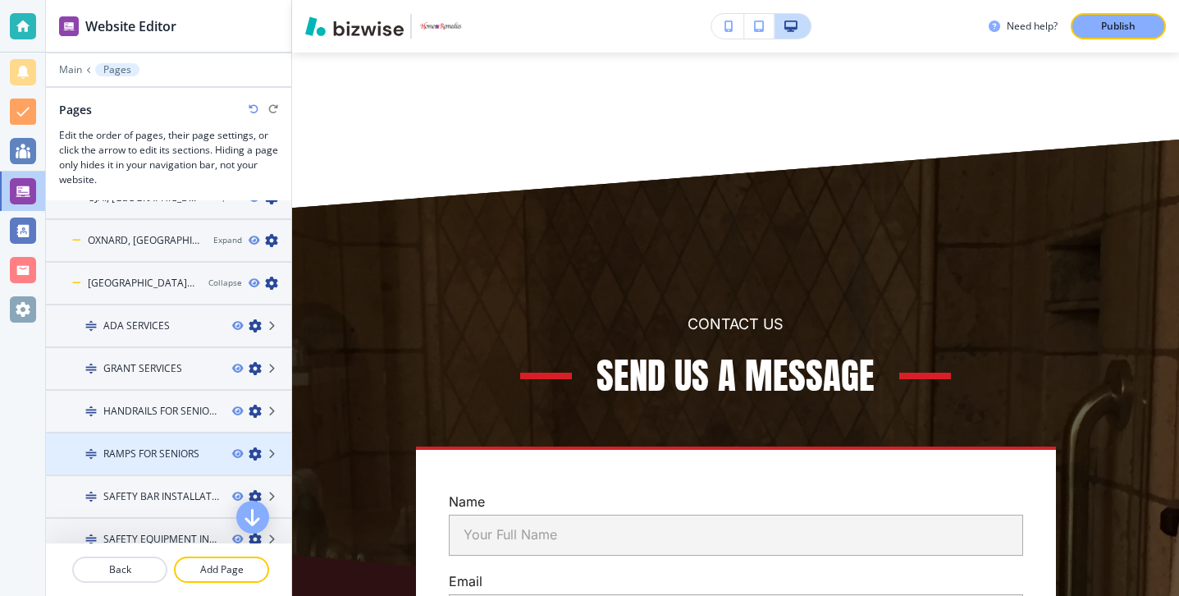
scroll to position [286, 0]
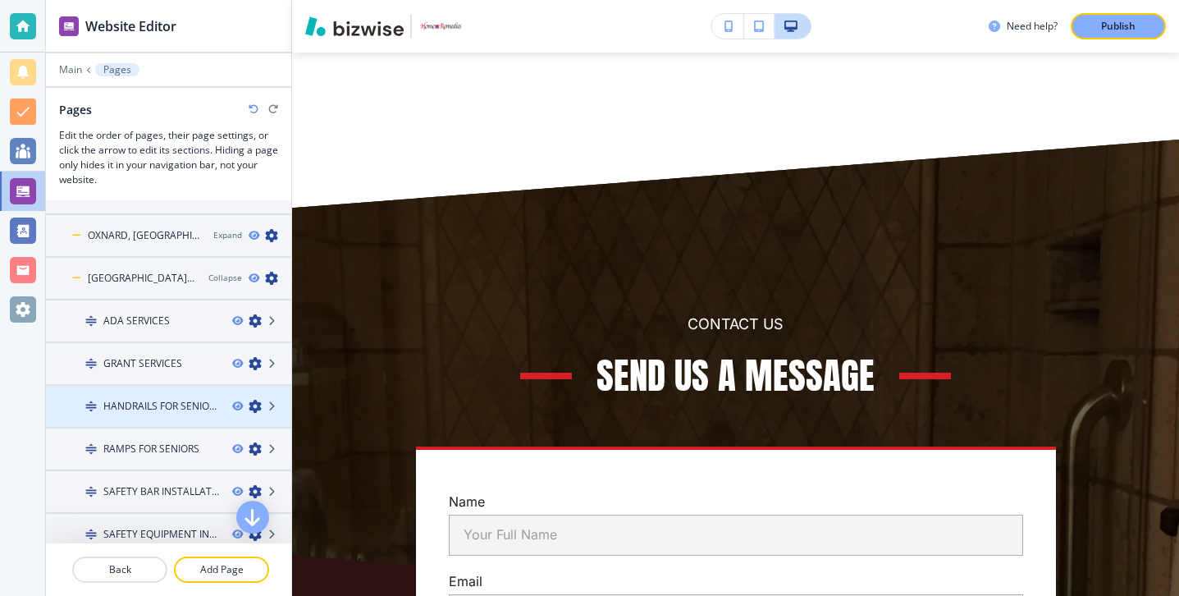
click at [188, 406] on h4 "HANDRAILS FOR SENIORS" at bounding box center [161, 406] width 116 height 15
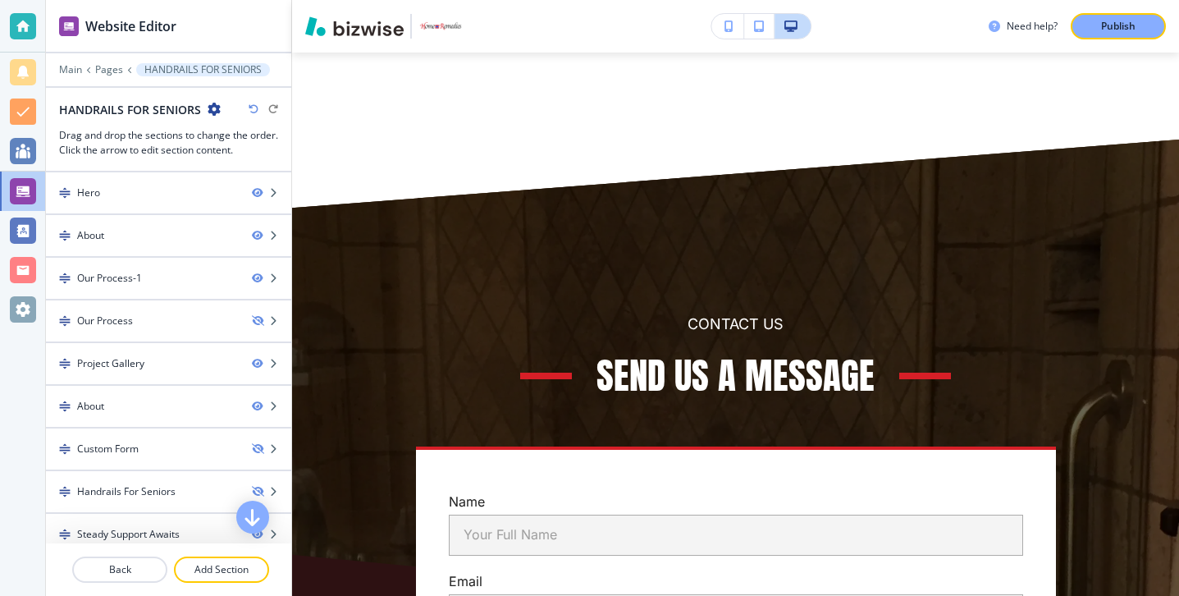
scroll to position [98, 0]
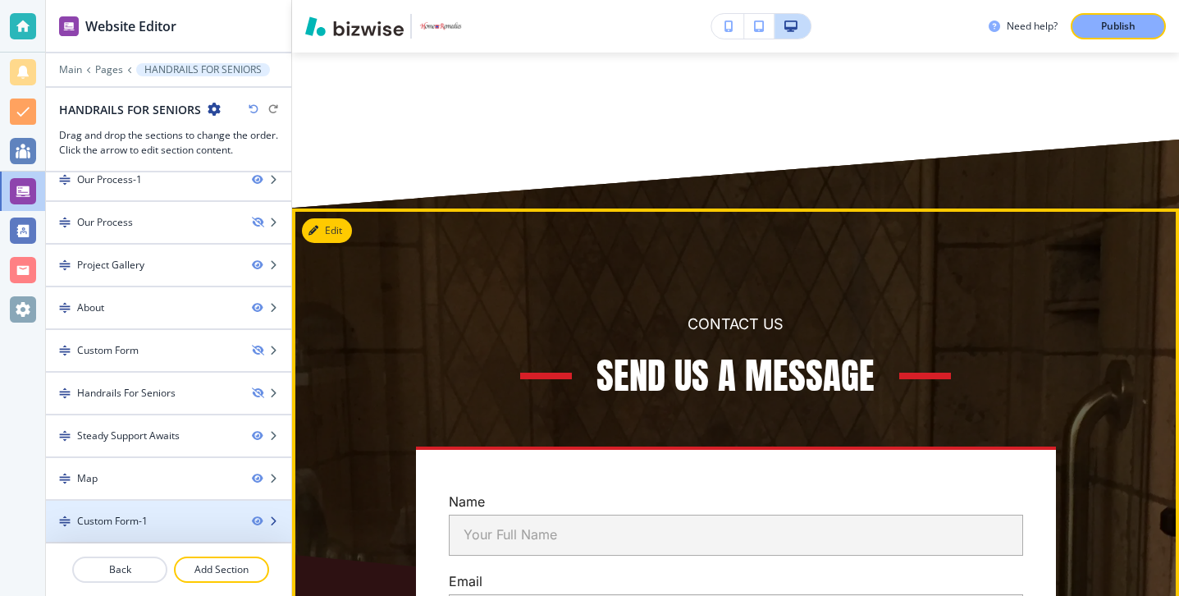
click at [151, 520] on div "Custom Form-1" at bounding box center [142, 521] width 193 height 15
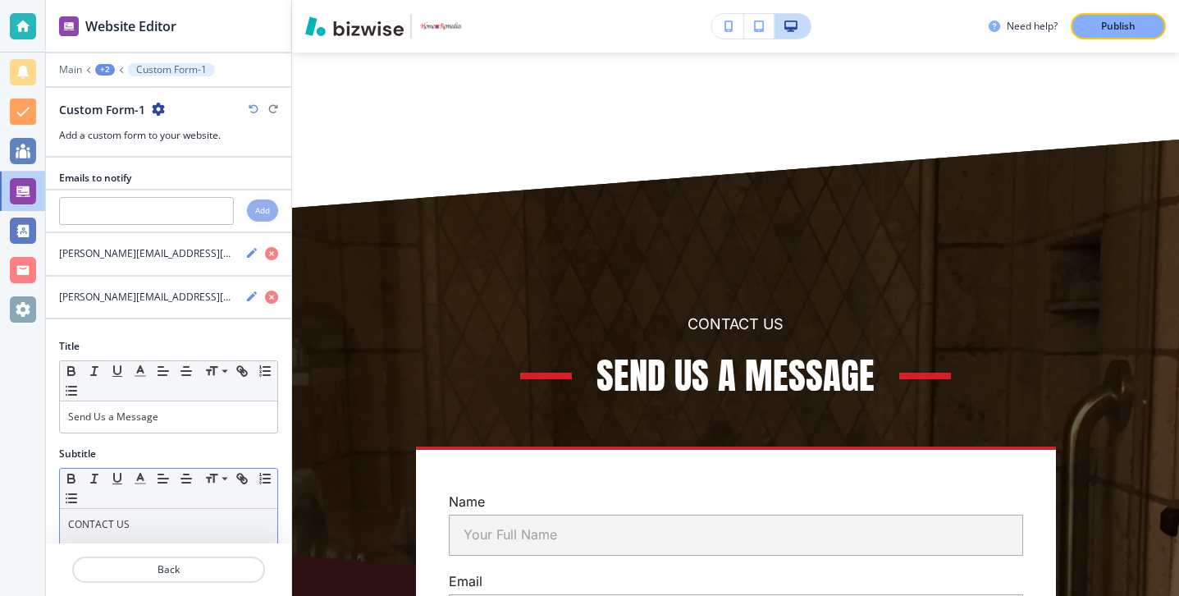
scroll to position [126, 0]
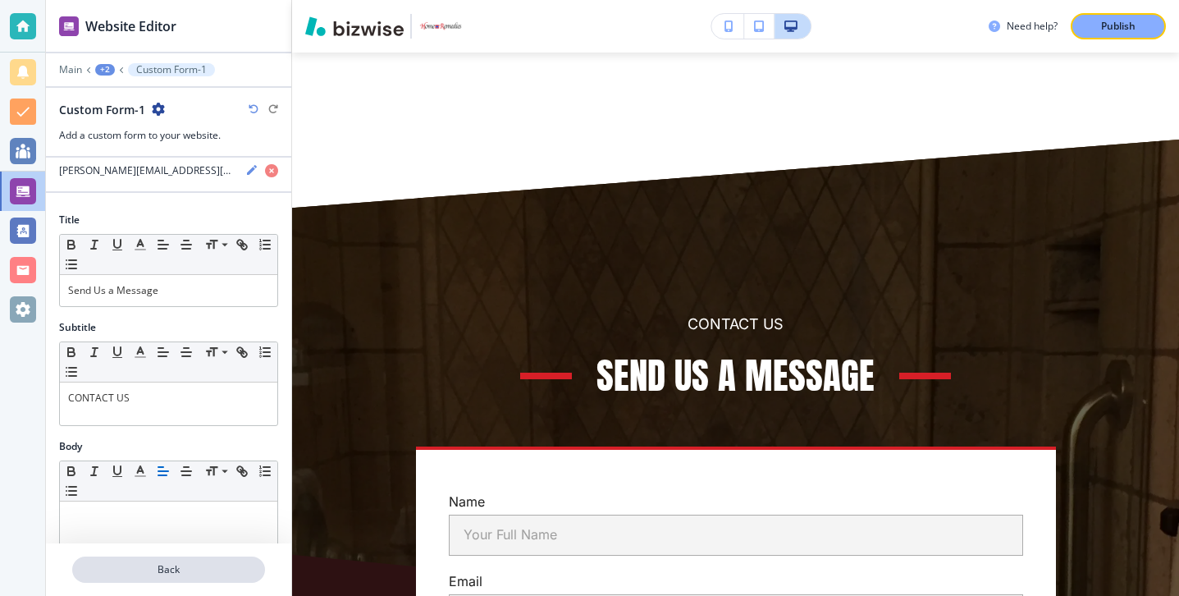
click at [126, 578] on button "Back" at bounding box center [168, 569] width 193 height 26
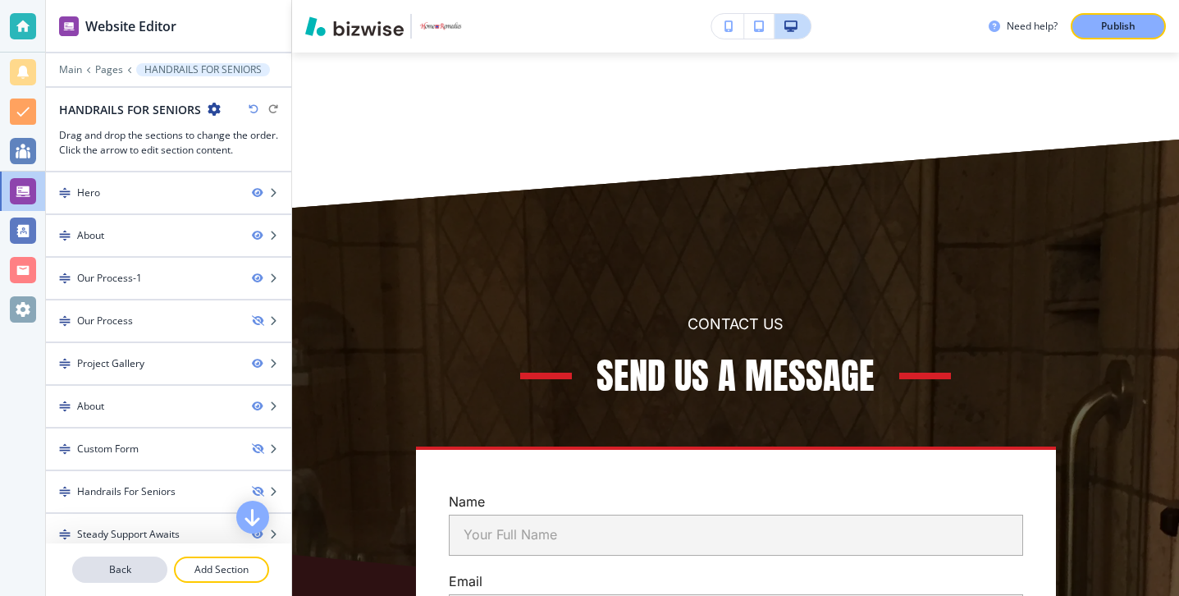
click at [126, 570] on p "Back" at bounding box center [120, 569] width 92 height 15
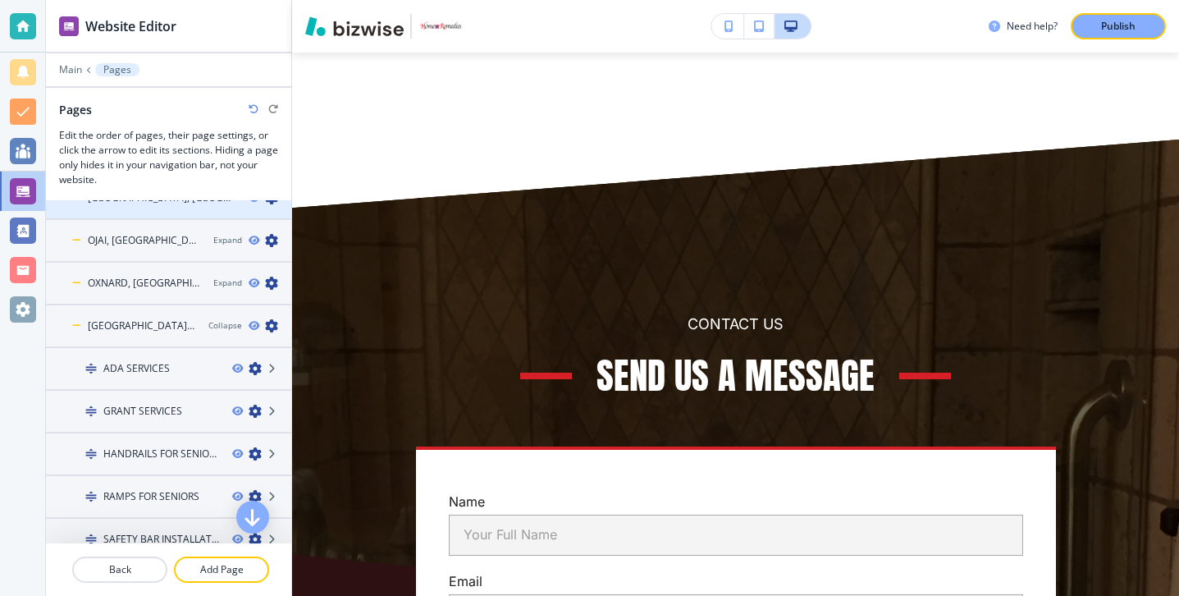
scroll to position [272, 0]
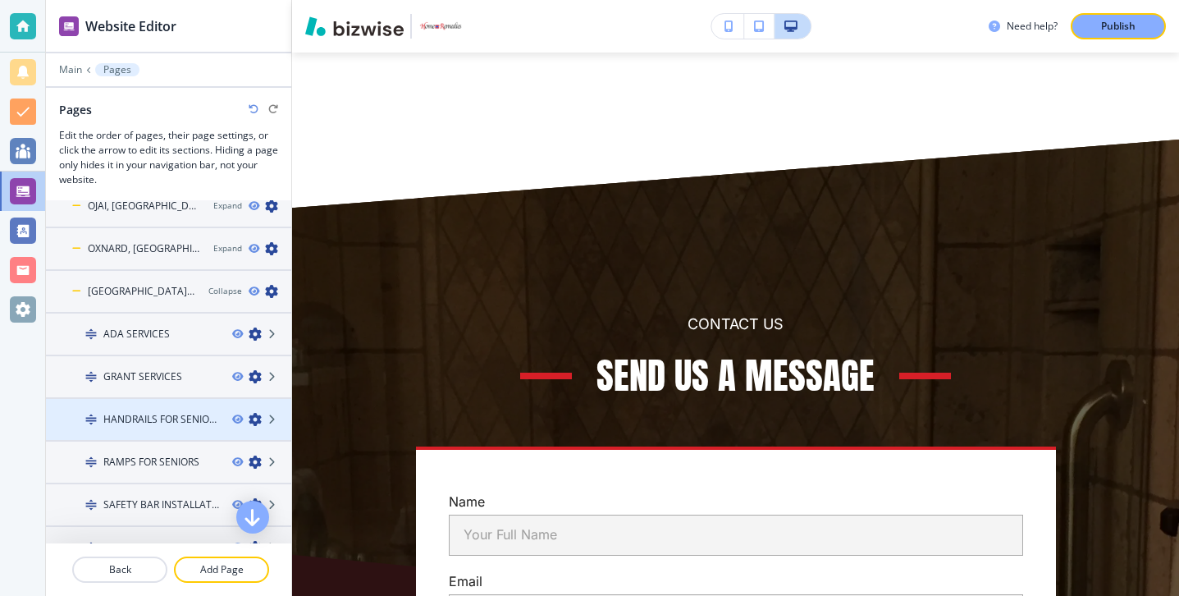
click at [128, 436] on div at bounding box center [168, 433] width 245 height 13
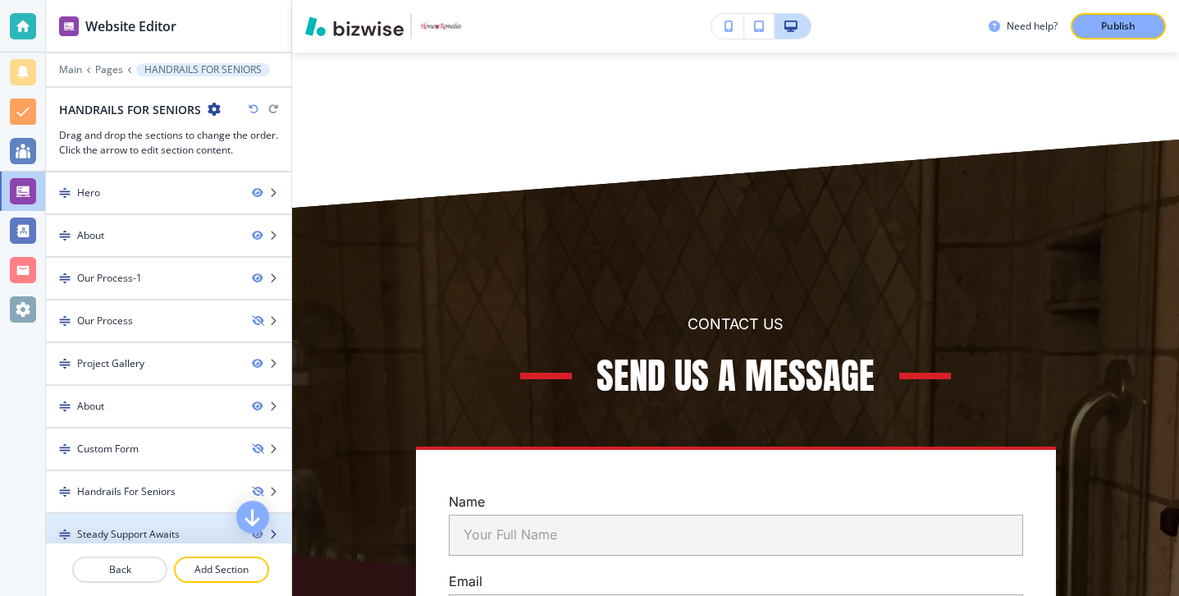
scroll to position [98, 0]
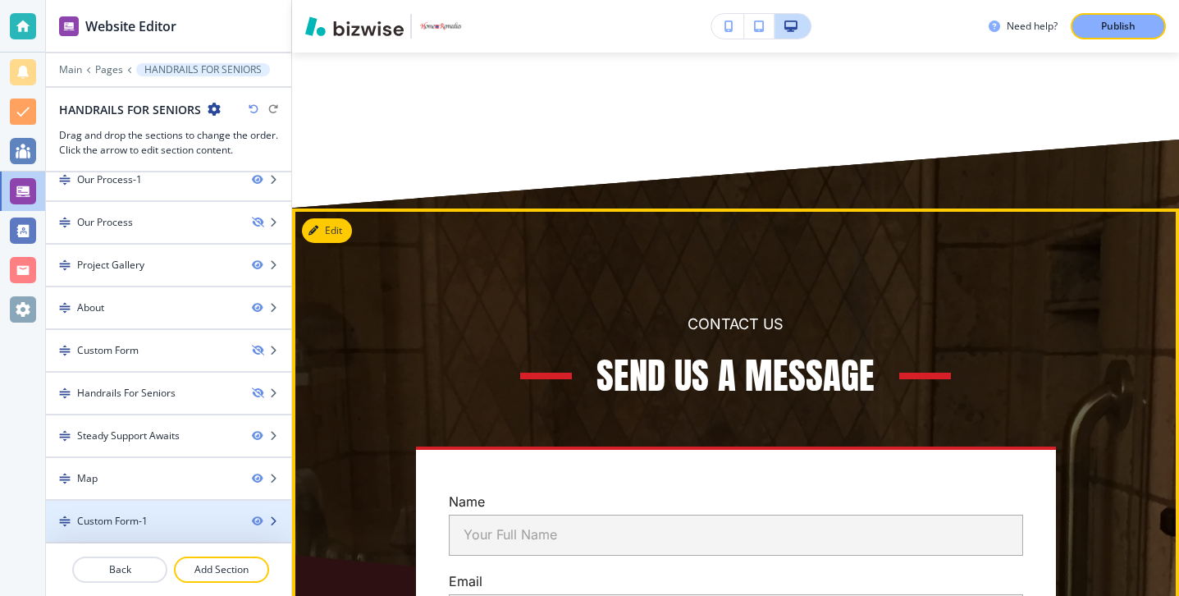
click at [139, 528] on div at bounding box center [168, 534] width 245 height 13
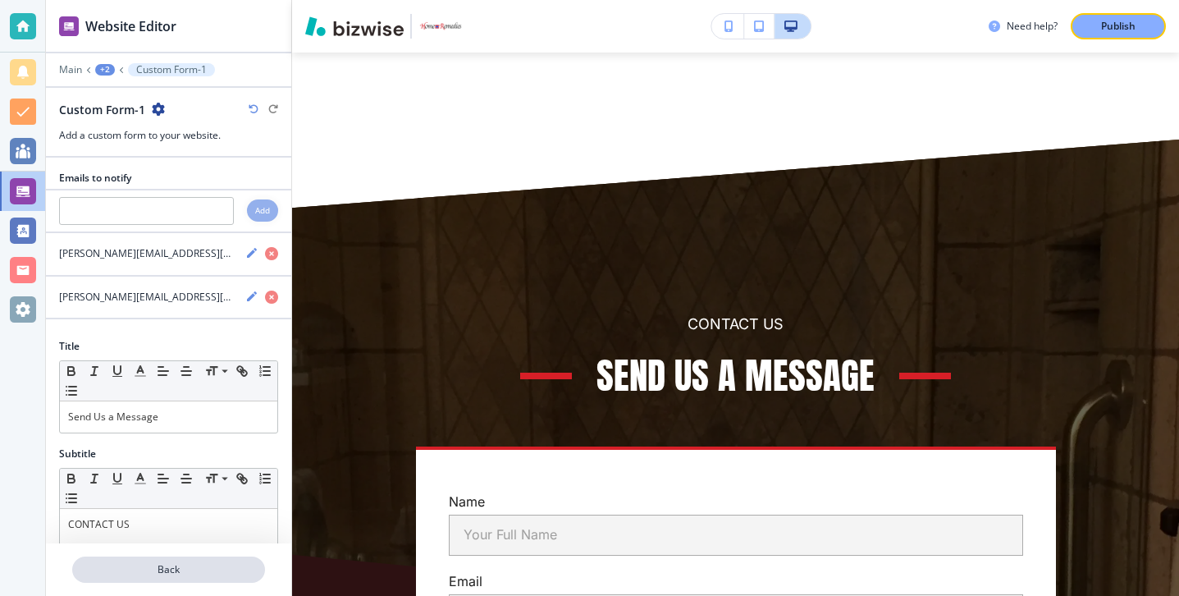
click at [142, 571] on p "Back" at bounding box center [169, 569] width 190 height 15
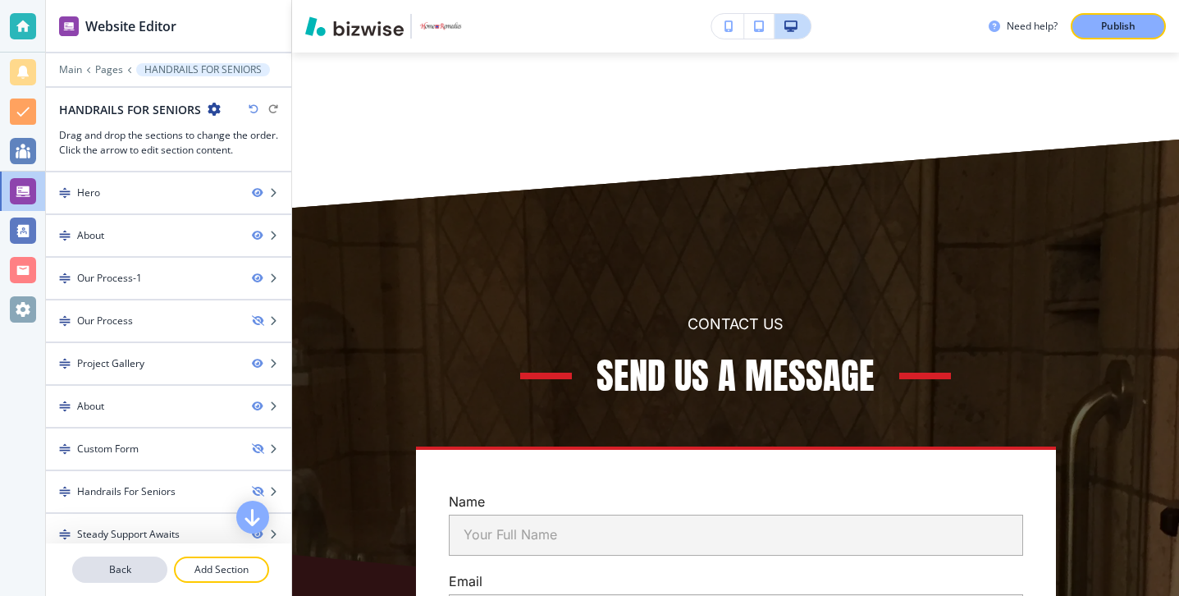
click at [142, 560] on button "Back" at bounding box center [119, 569] width 95 height 26
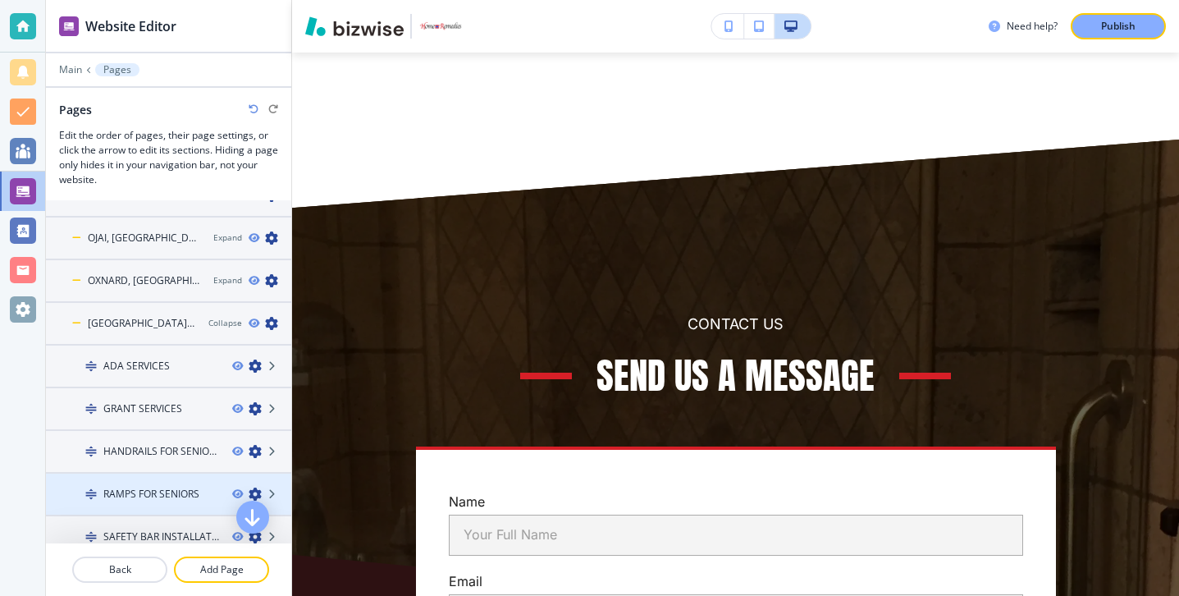
scroll to position [241, 0]
click at [146, 479] on div at bounding box center [168, 479] width 245 height 13
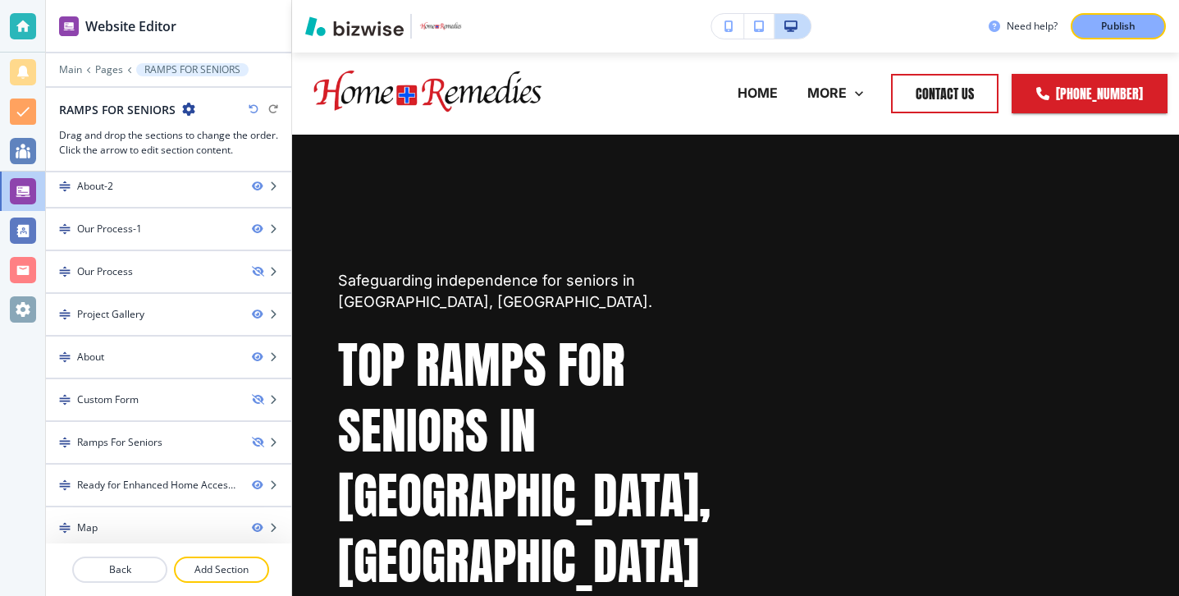
scroll to position [141, 0]
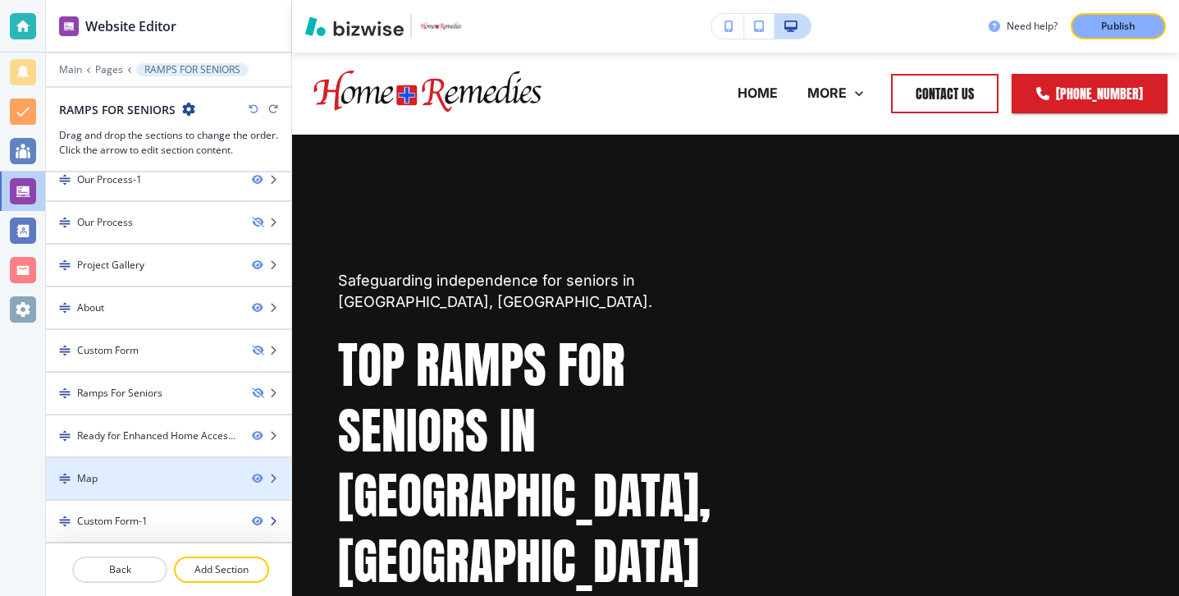
click at [146, 501] on div at bounding box center [168, 507] width 245 height 13
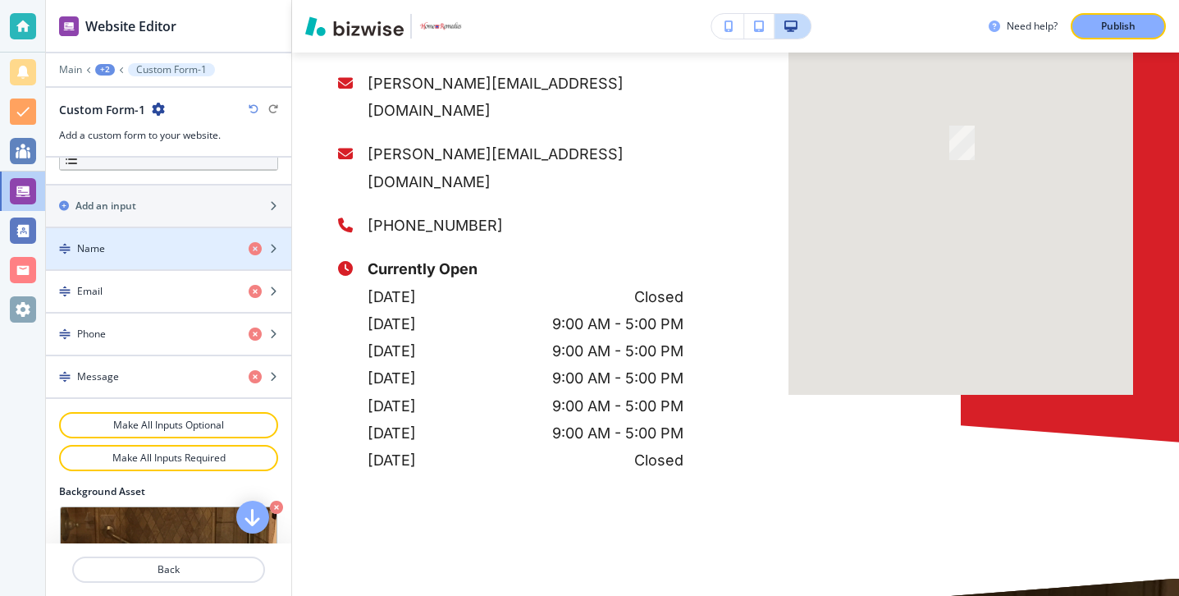
scroll to position [0, 0]
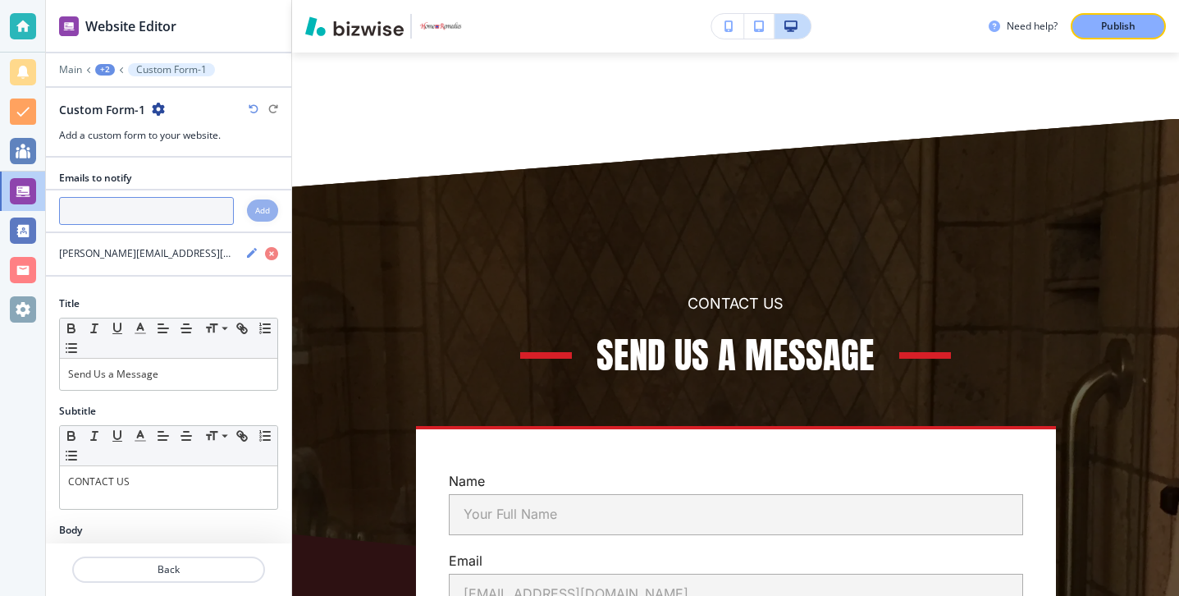
click at [166, 211] on input "text" at bounding box center [146, 211] width 175 height 28
paste input "[PERSON_NAME][EMAIL_ADDRESS][DOMAIN_NAME]"
type input "[PERSON_NAME][EMAIL_ADDRESS][DOMAIN_NAME]"
click at [263, 231] on div at bounding box center [168, 228] width 245 height 7
click at [265, 222] on div "Add" at bounding box center [262, 210] width 31 height 22
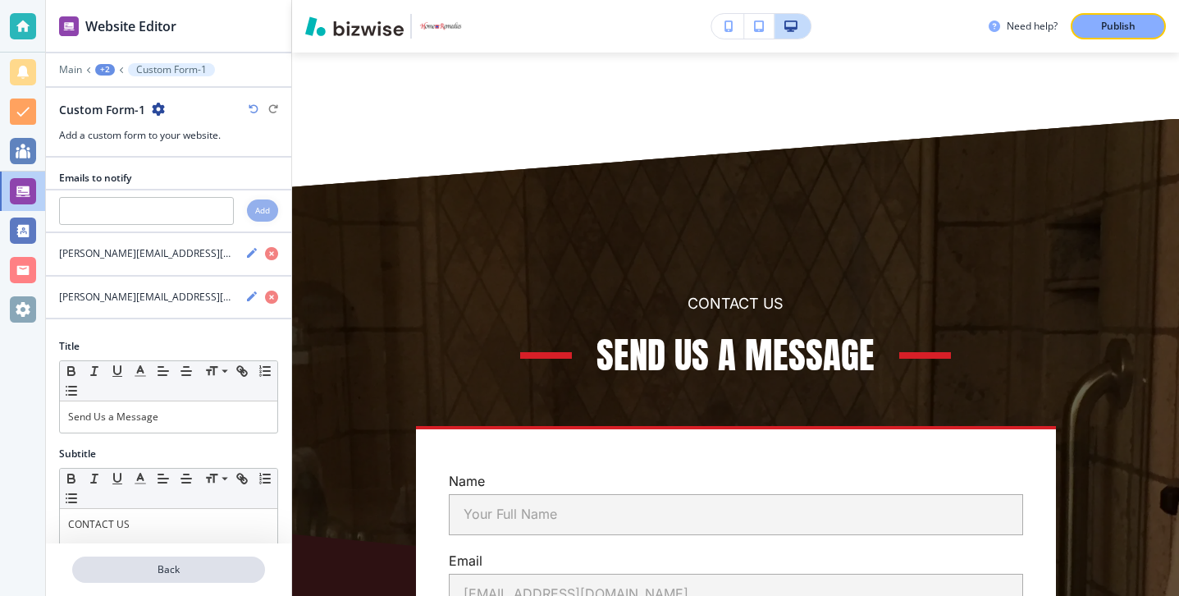
click at [166, 578] on button "Back" at bounding box center [168, 569] width 193 height 26
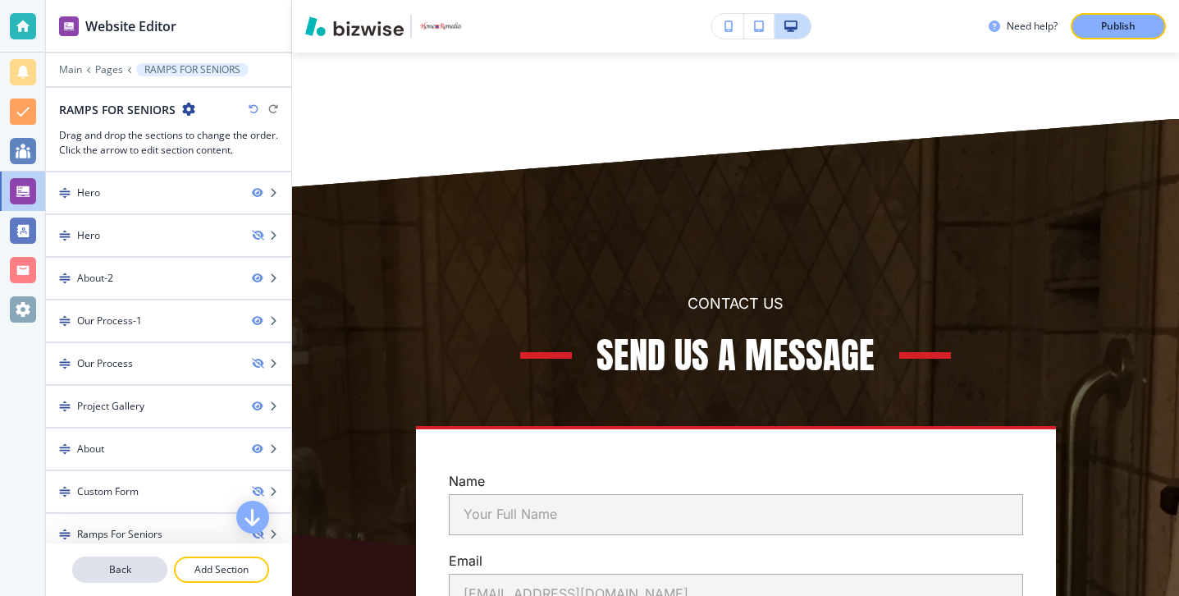
click at [158, 569] on p "Back" at bounding box center [120, 569] width 92 height 15
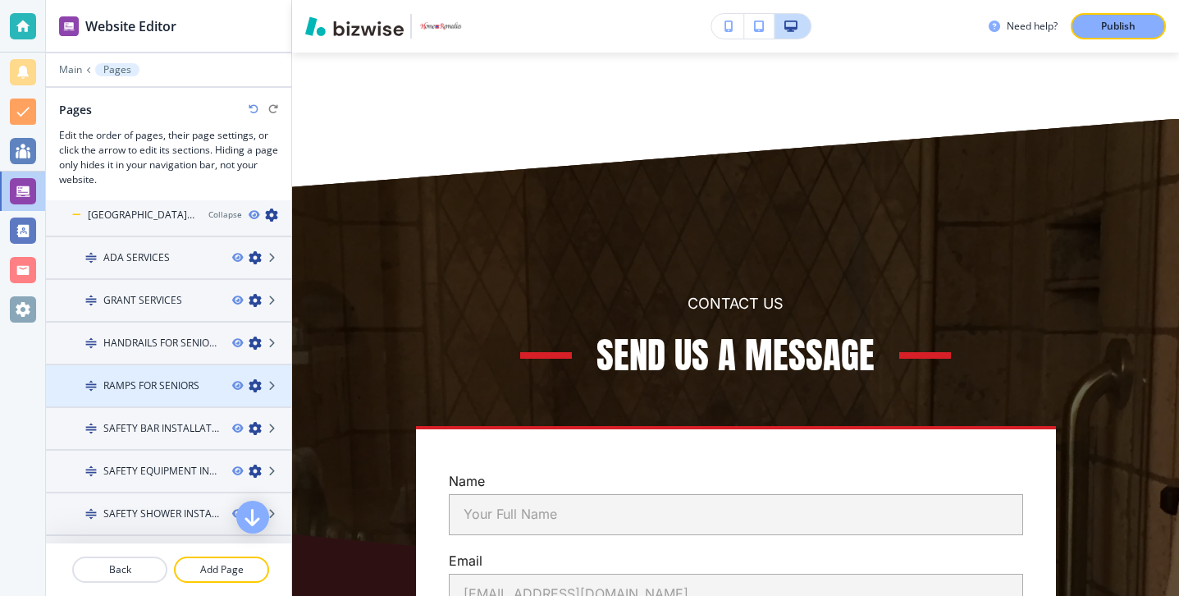
click at [181, 376] on div at bounding box center [168, 371] width 245 height 13
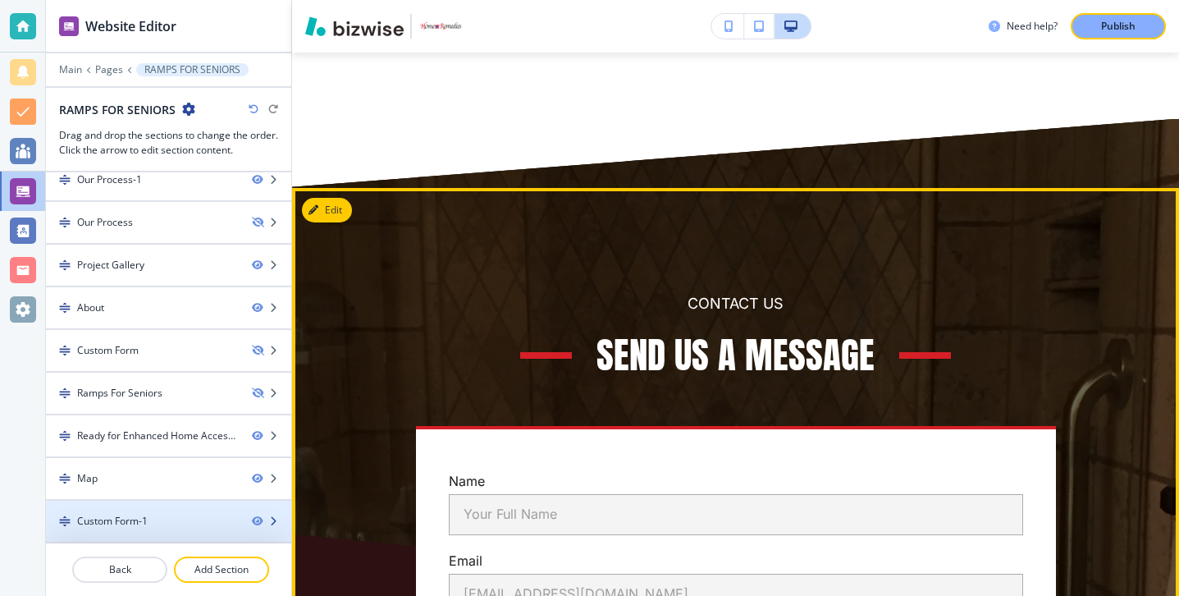
click at [153, 512] on div at bounding box center [168, 507] width 245 height 13
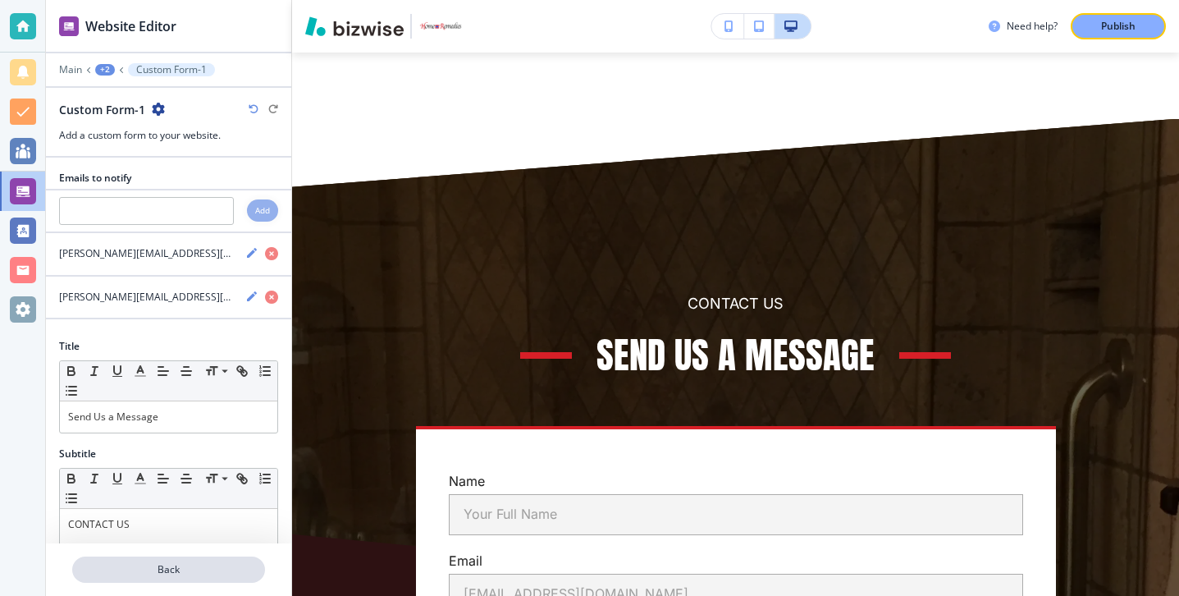
click at [143, 577] on button "Back" at bounding box center [168, 569] width 193 height 26
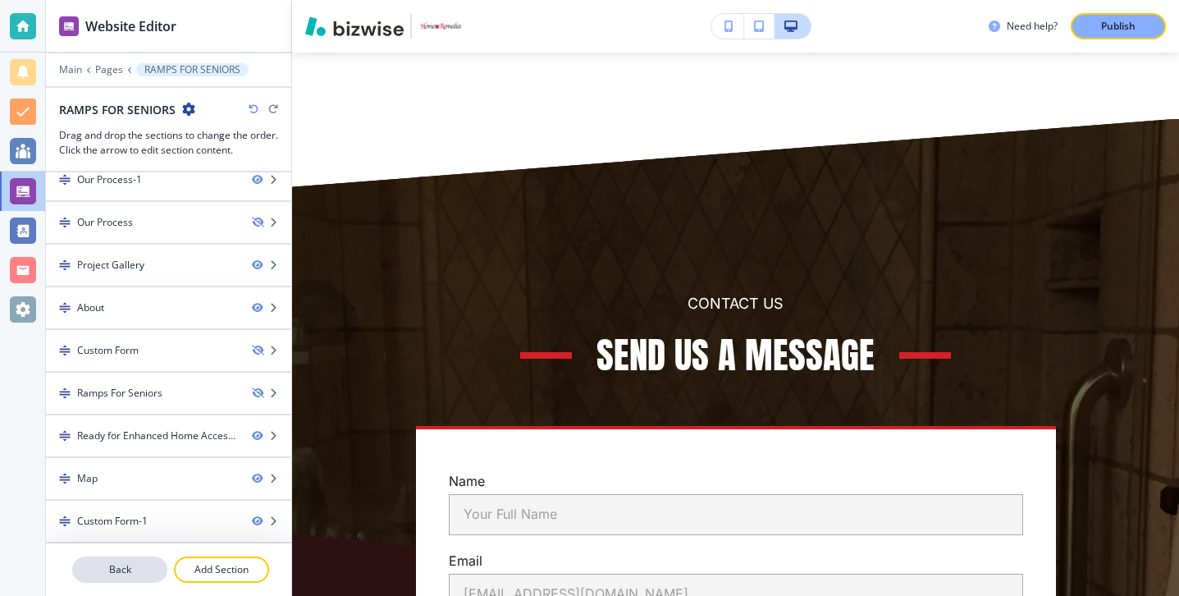
click at [150, 560] on button "Back" at bounding box center [119, 569] width 95 height 26
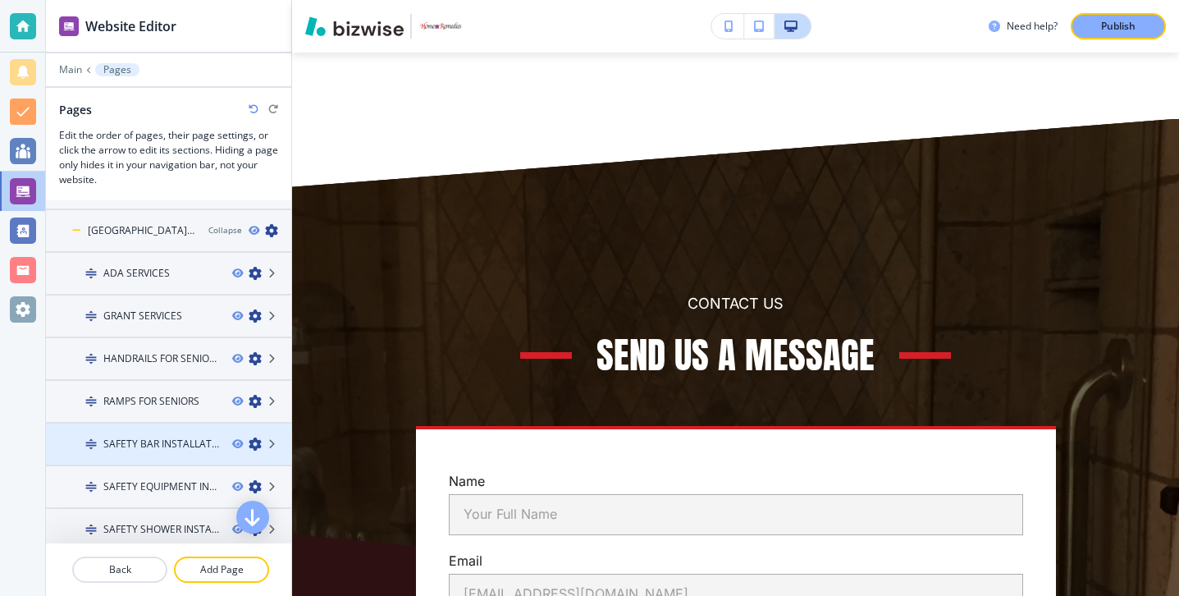
click at [161, 432] on div at bounding box center [168, 429] width 245 height 13
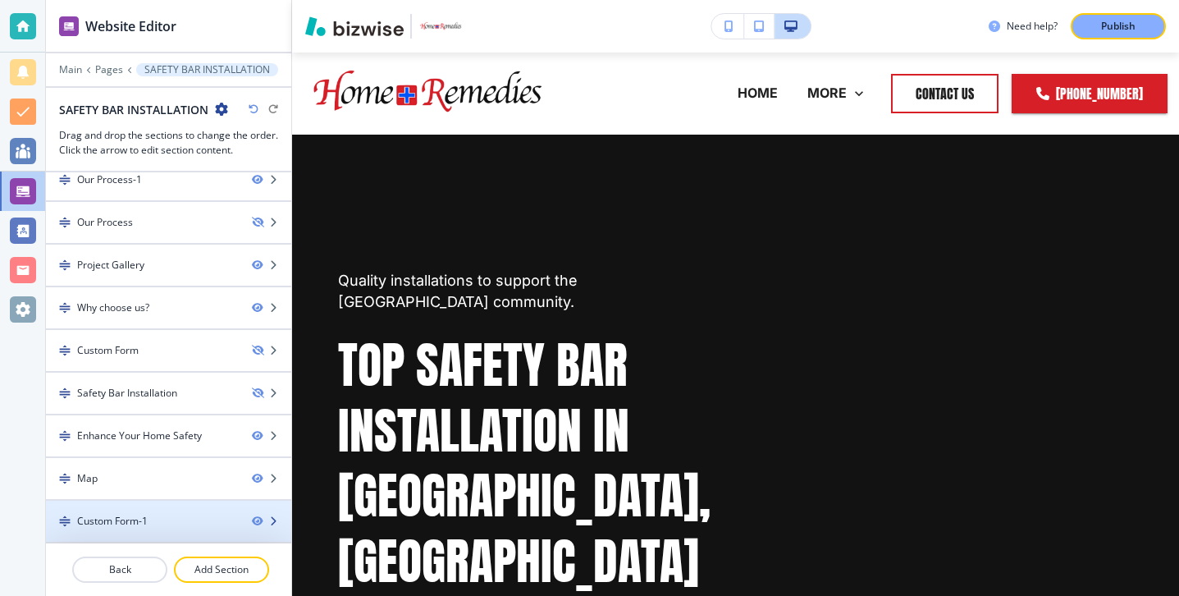
click at [156, 514] on div "Custom Form-1" at bounding box center [142, 521] width 193 height 15
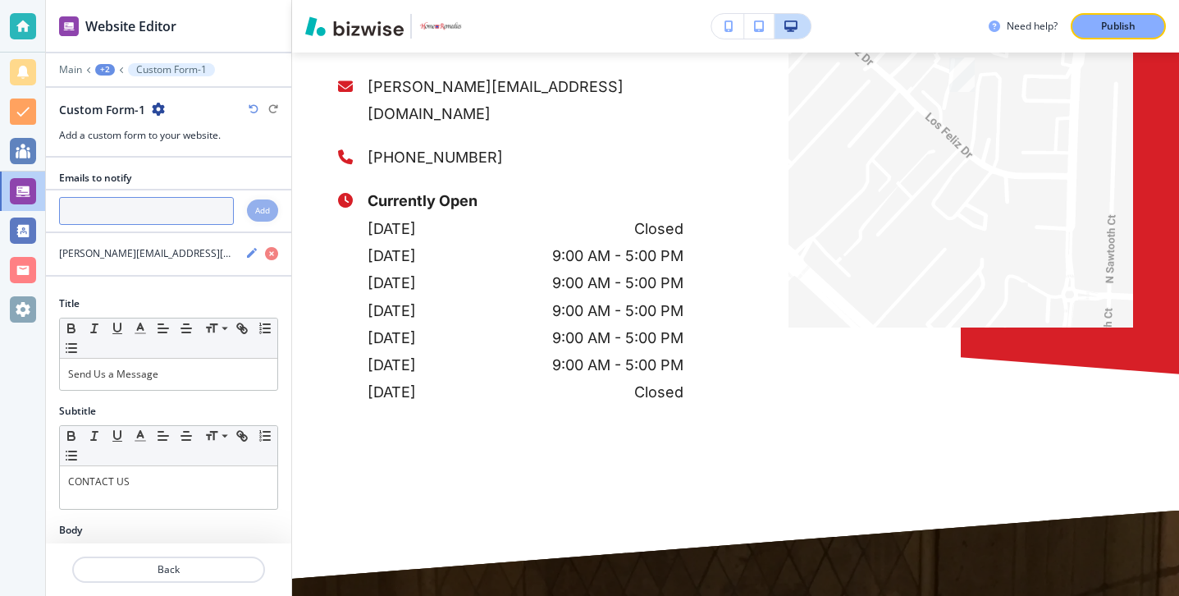
click at [153, 200] on input "text" at bounding box center [146, 211] width 175 height 28
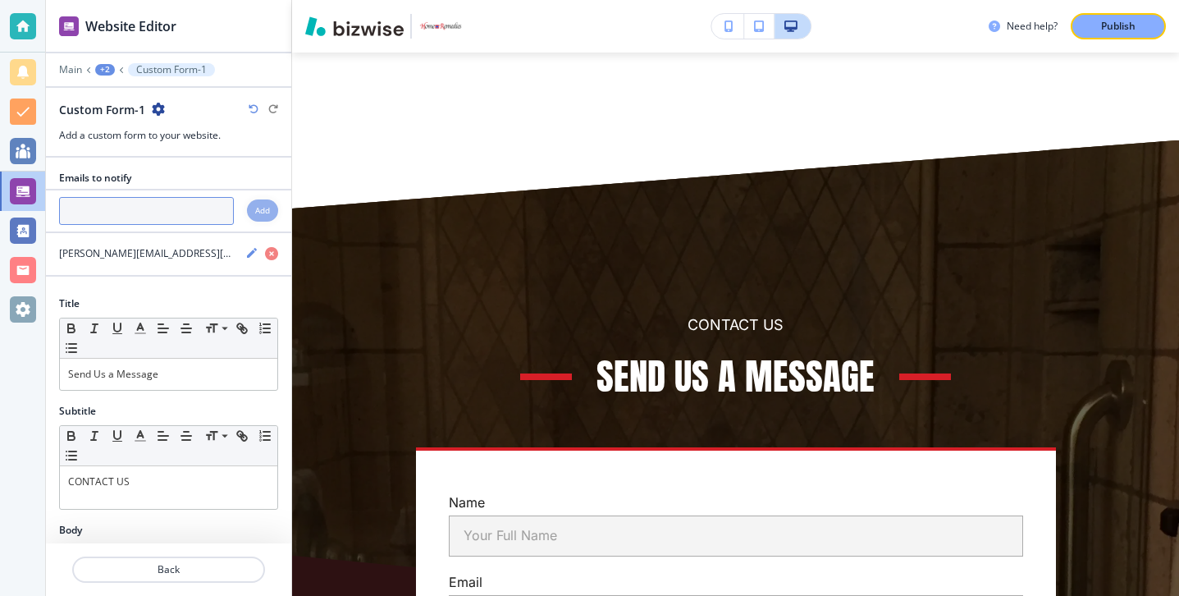
paste input "[PERSON_NAME][EMAIL_ADDRESS][DOMAIN_NAME]"
type input "[PERSON_NAME][EMAIL_ADDRESS][DOMAIN_NAME]"
click at [263, 223] on div "[PERSON_NAME][EMAIL_ADDRESS][DOMAIN_NAME] Add" at bounding box center [168, 211] width 245 height 28
click at [263, 217] on div "Add" at bounding box center [262, 210] width 31 height 22
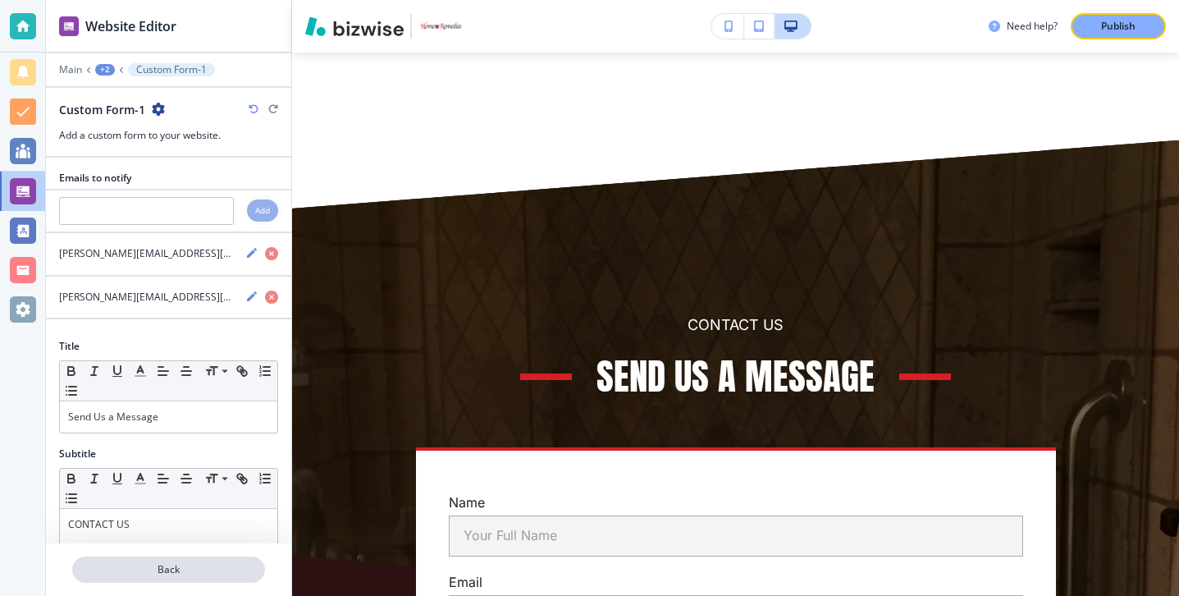
click at [203, 564] on p "Back" at bounding box center [169, 569] width 190 height 15
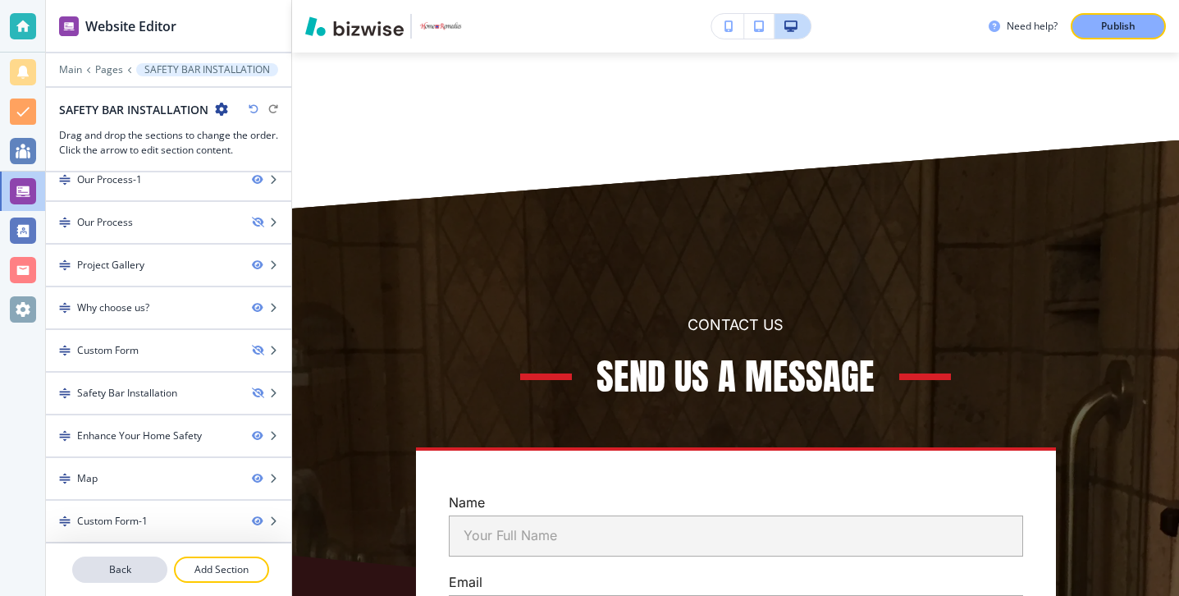
click at [137, 568] on p "Back" at bounding box center [120, 569] width 92 height 15
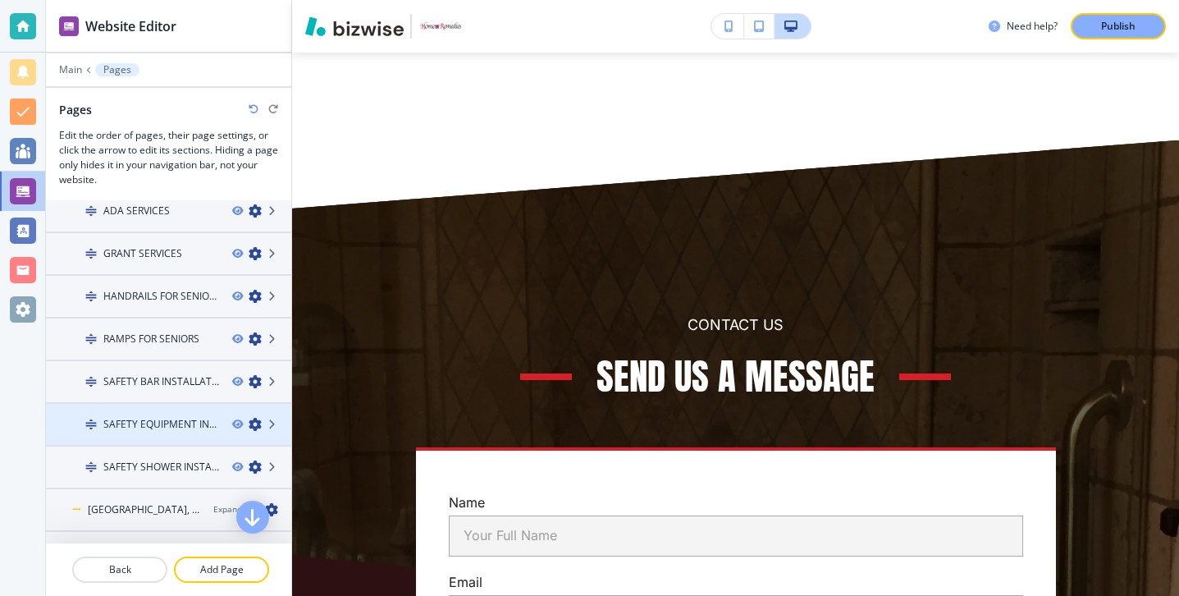
click at [147, 417] on h4 "SAFETY EQUIPMENT INSTALLATION" at bounding box center [161, 424] width 116 height 15
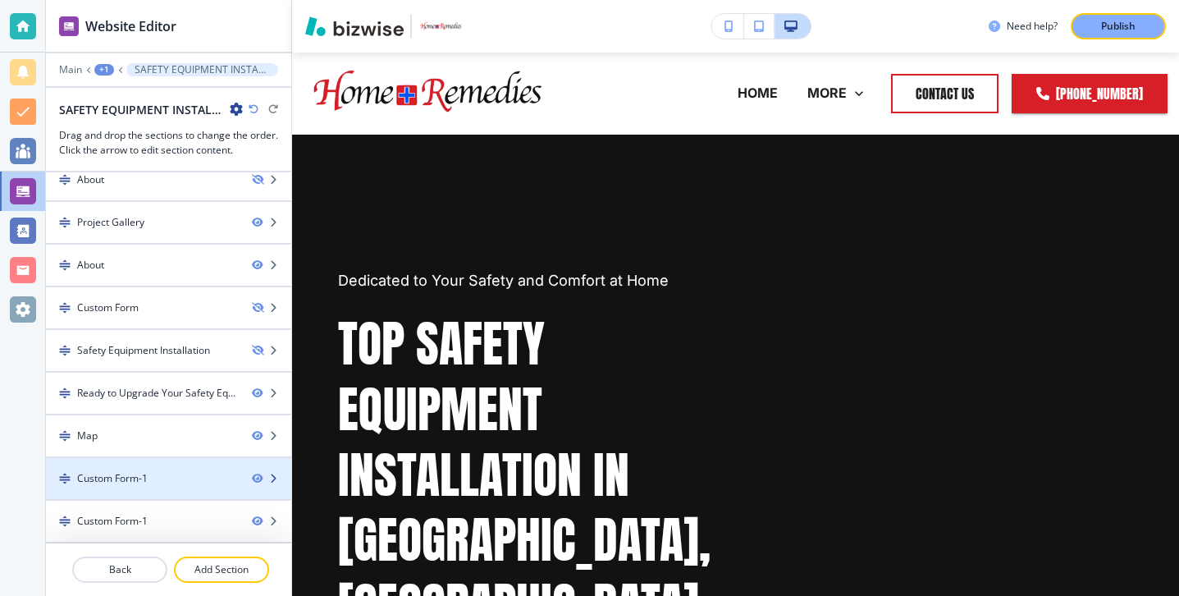
click at [255, 483] on div "Custom Form-1" at bounding box center [168, 478] width 245 height 15
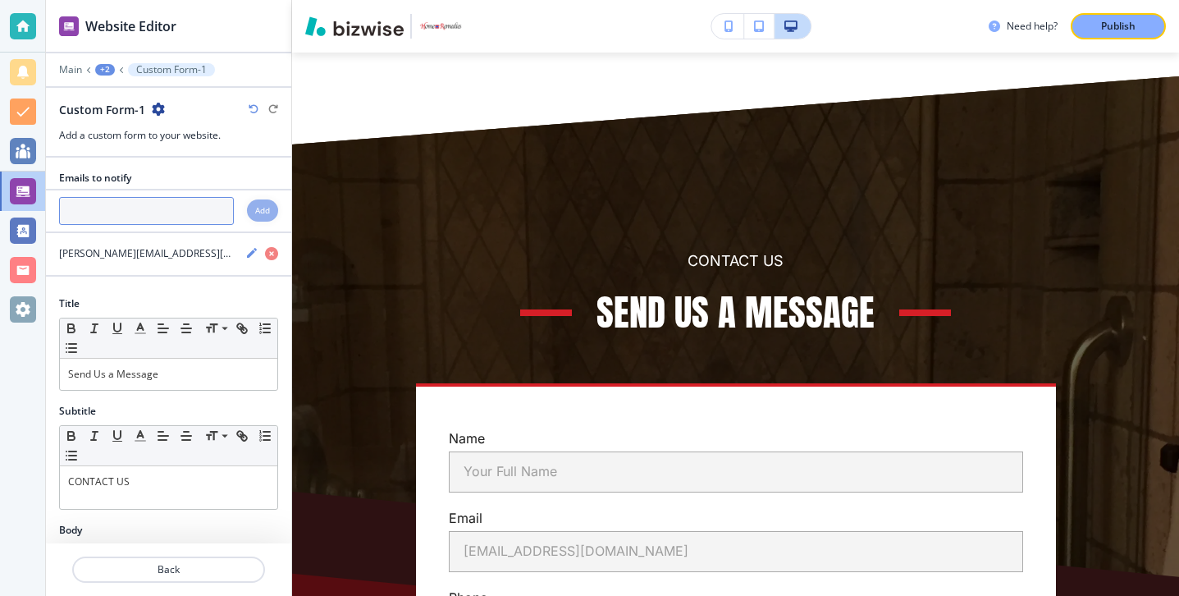
click at [151, 221] on input "text" at bounding box center [146, 211] width 175 height 28
paste input "[PERSON_NAME][EMAIL_ADDRESS][DOMAIN_NAME]"
type input "[PERSON_NAME][EMAIL_ADDRESS][DOMAIN_NAME]"
click at [252, 216] on div "Add" at bounding box center [262, 210] width 31 height 22
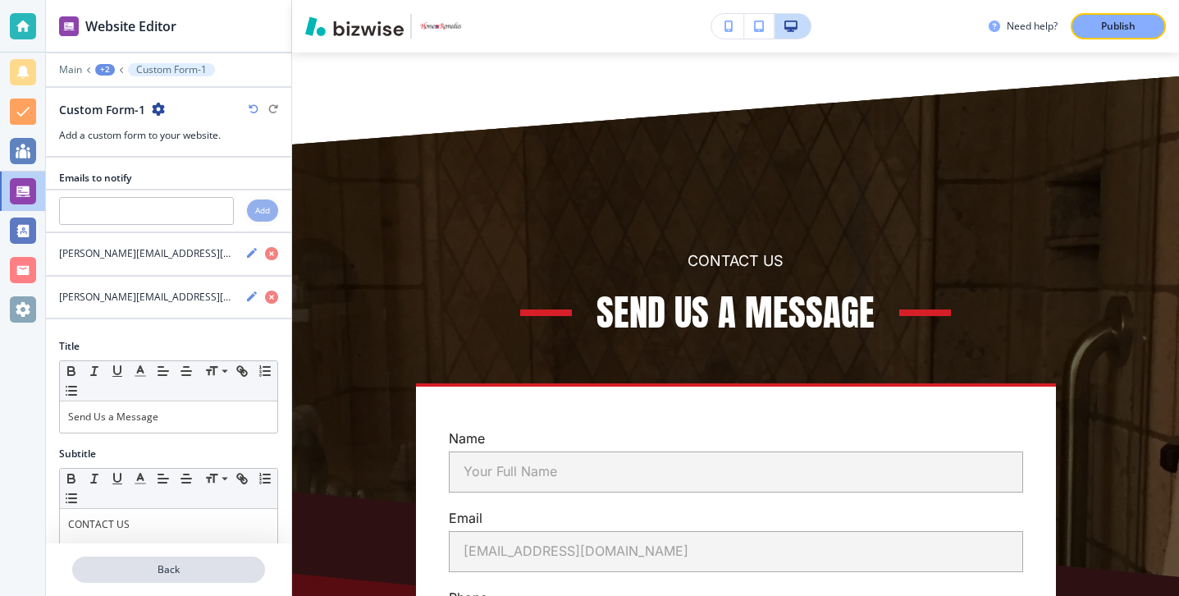
click at [191, 558] on button "Back" at bounding box center [168, 569] width 193 height 26
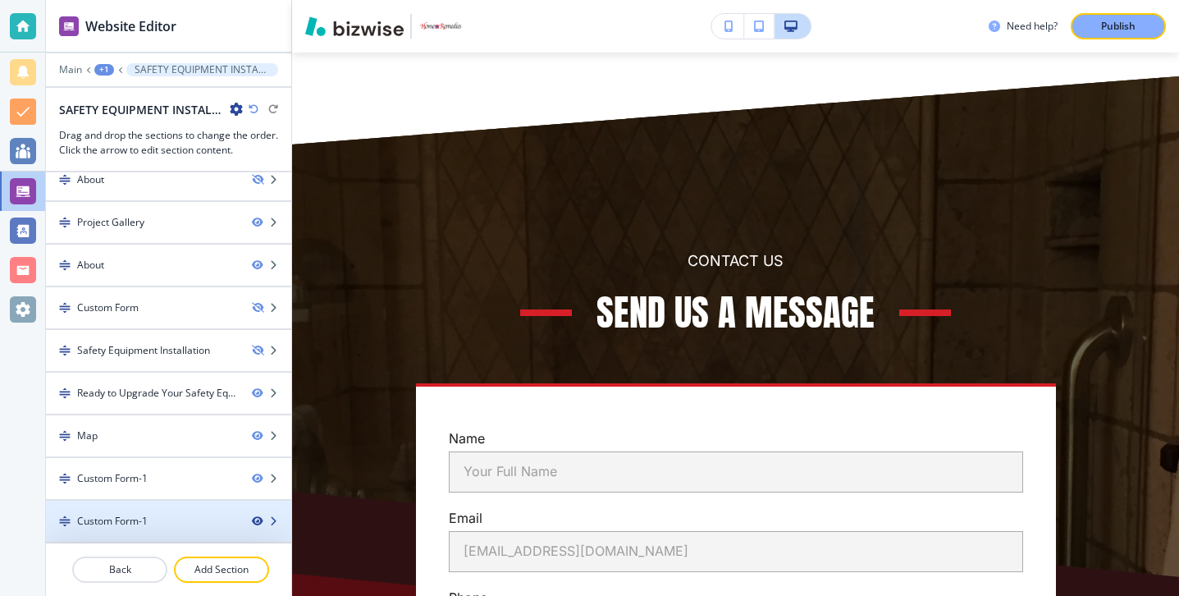
click at [259, 519] on icon "button" at bounding box center [257, 521] width 10 height 10
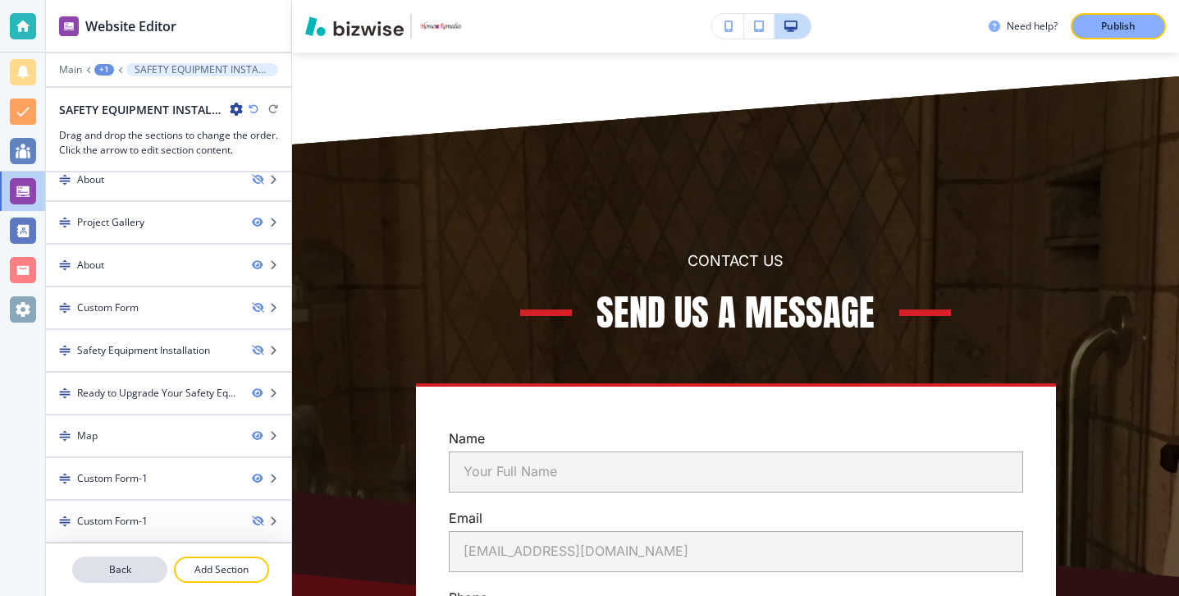
click at [141, 576] on p "Back" at bounding box center [120, 569] width 92 height 15
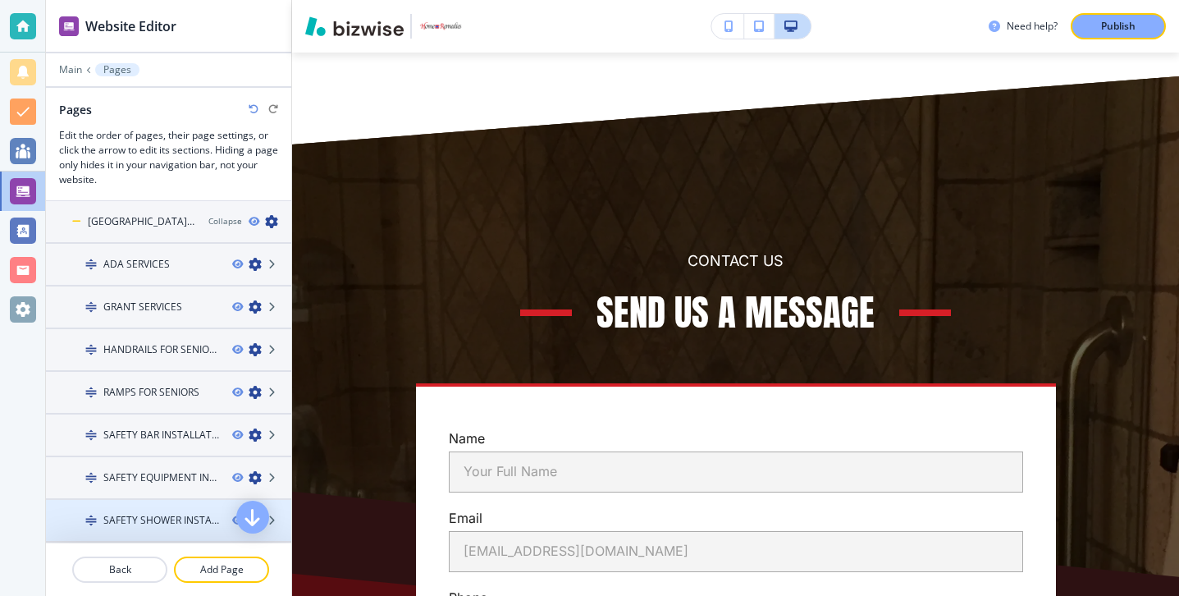
click at [170, 509] on div at bounding box center [168, 506] width 245 height 13
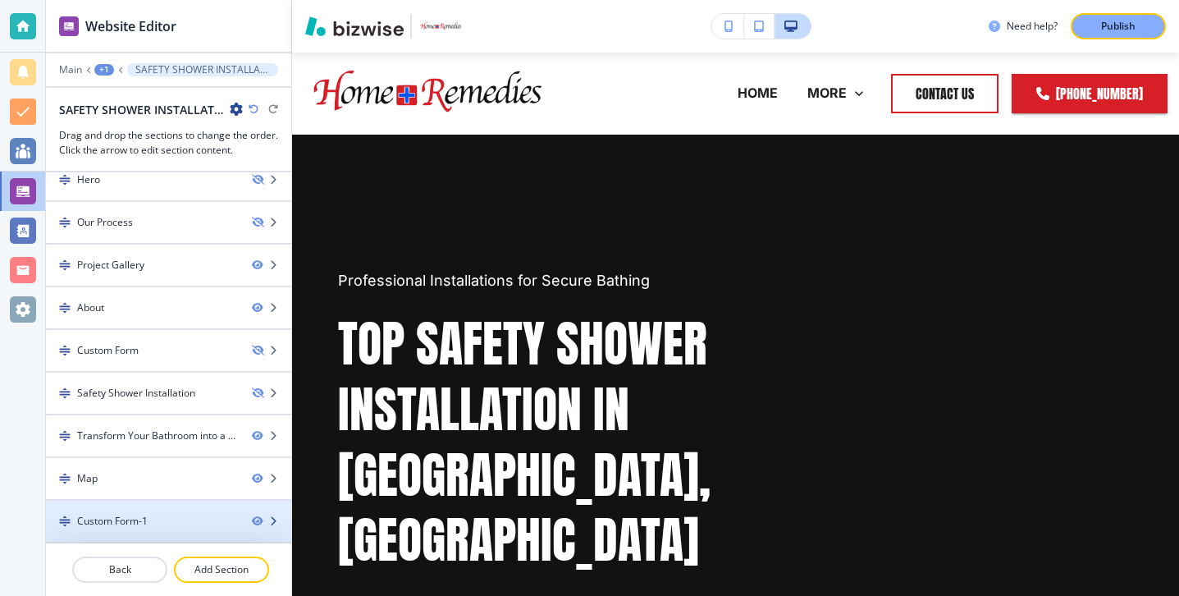
click at [218, 519] on div "Custom Form-1" at bounding box center [142, 521] width 193 height 15
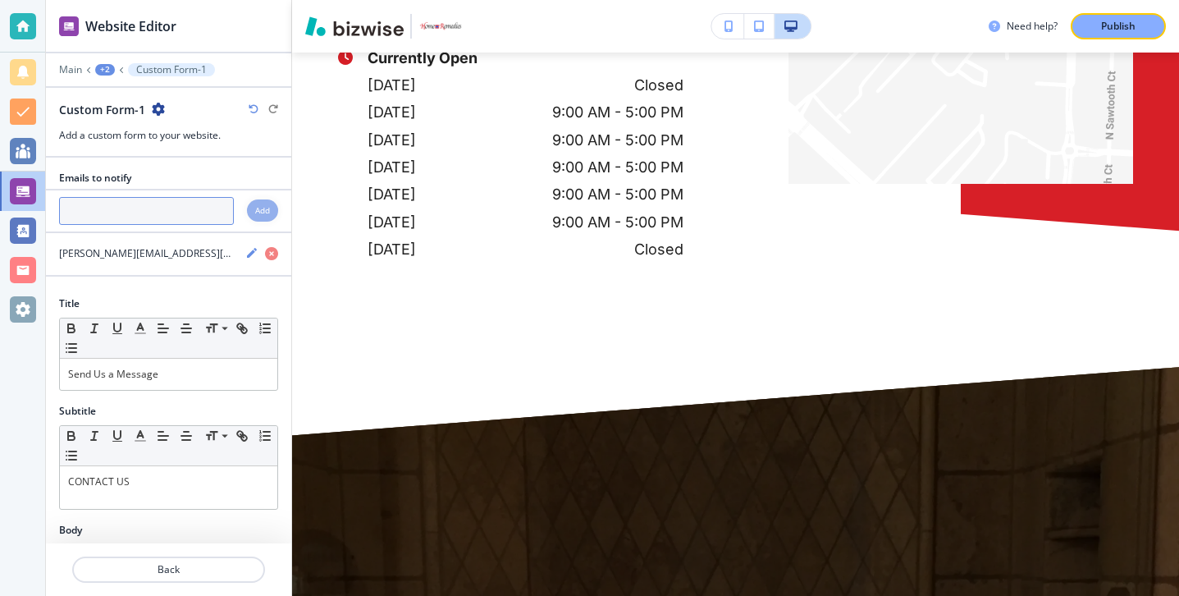
click at [153, 206] on input "text" at bounding box center [146, 211] width 175 height 28
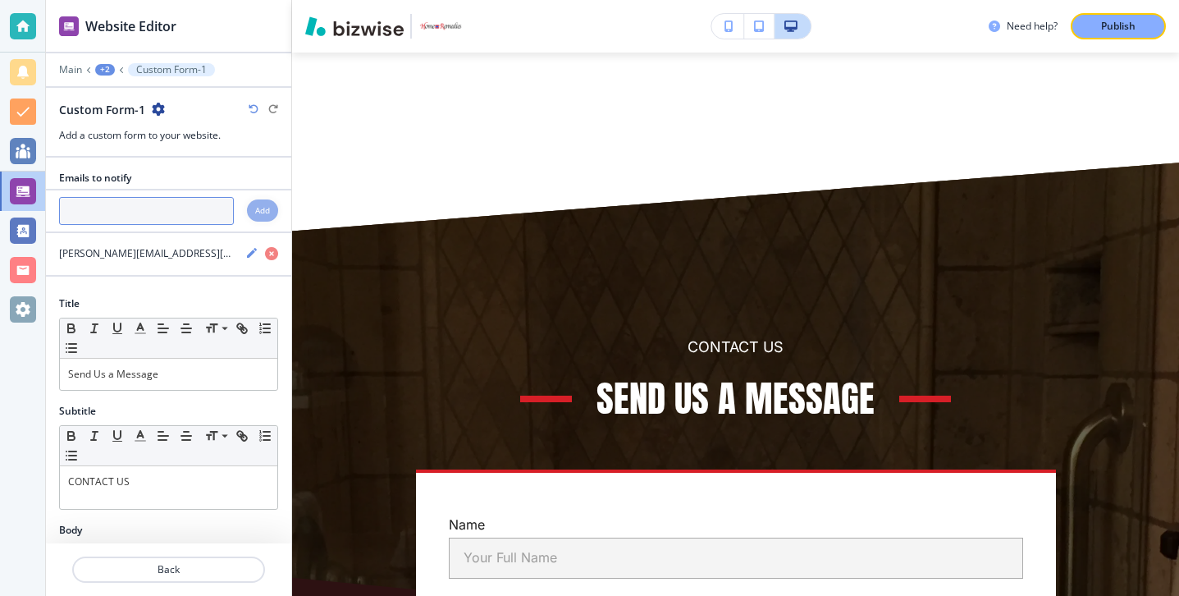
scroll to position [8037, 0]
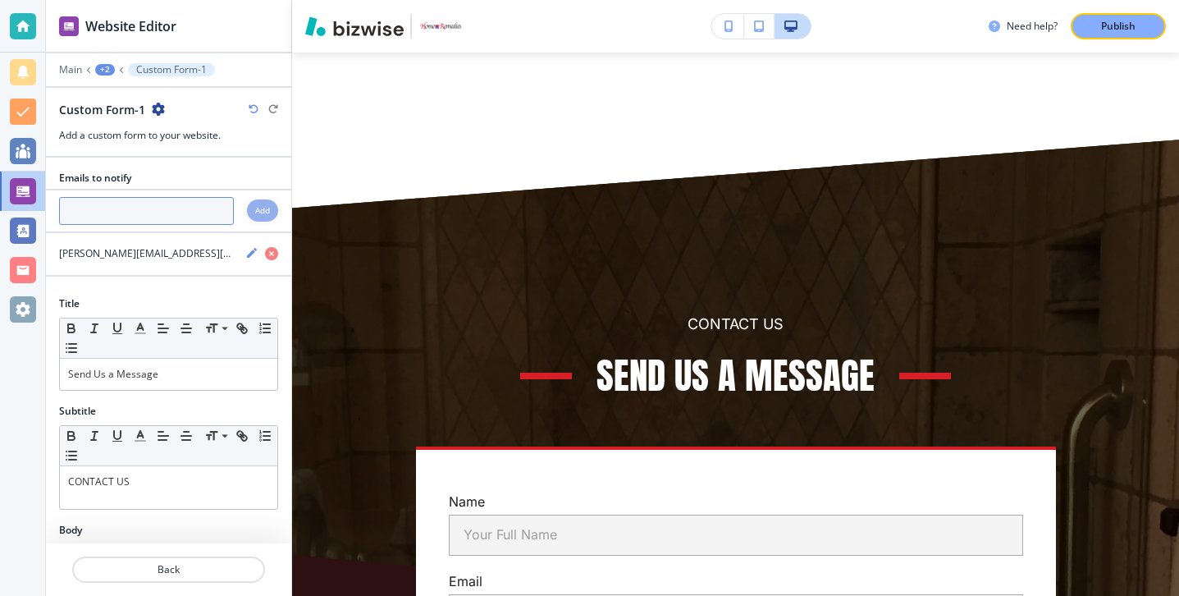
paste input "[PERSON_NAME][EMAIL_ADDRESS][DOMAIN_NAME]"
type input "[PERSON_NAME][EMAIL_ADDRESS][DOMAIN_NAME]"
click at [261, 214] on h4 "Add" at bounding box center [262, 210] width 15 height 12
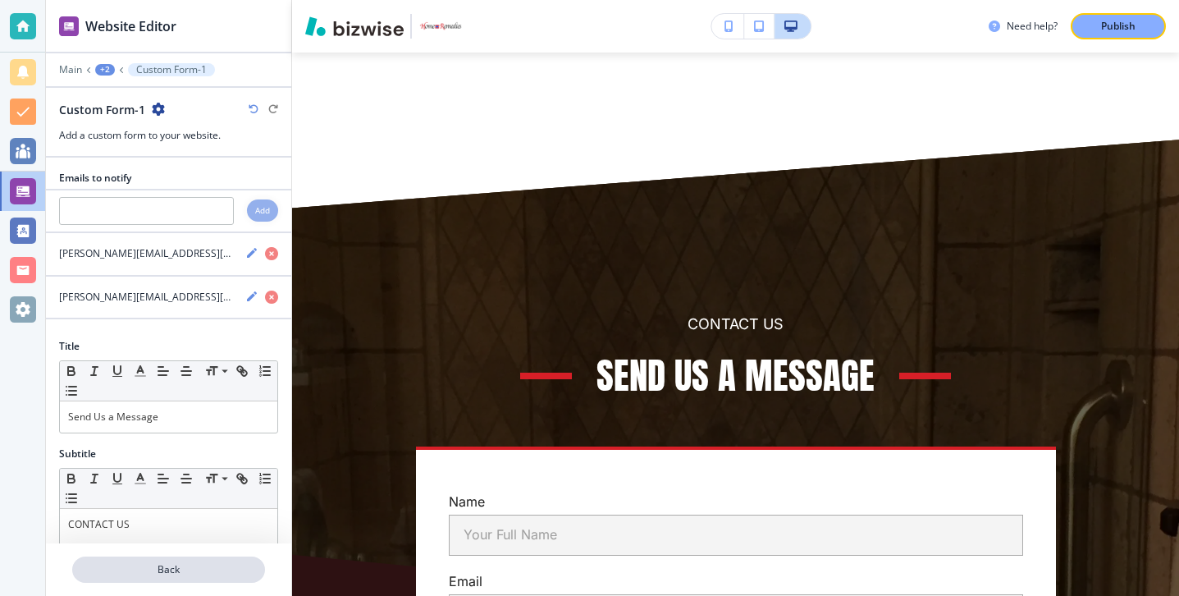
click at [200, 574] on p "Back" at bounding box center [169, 569] width 190 height 15
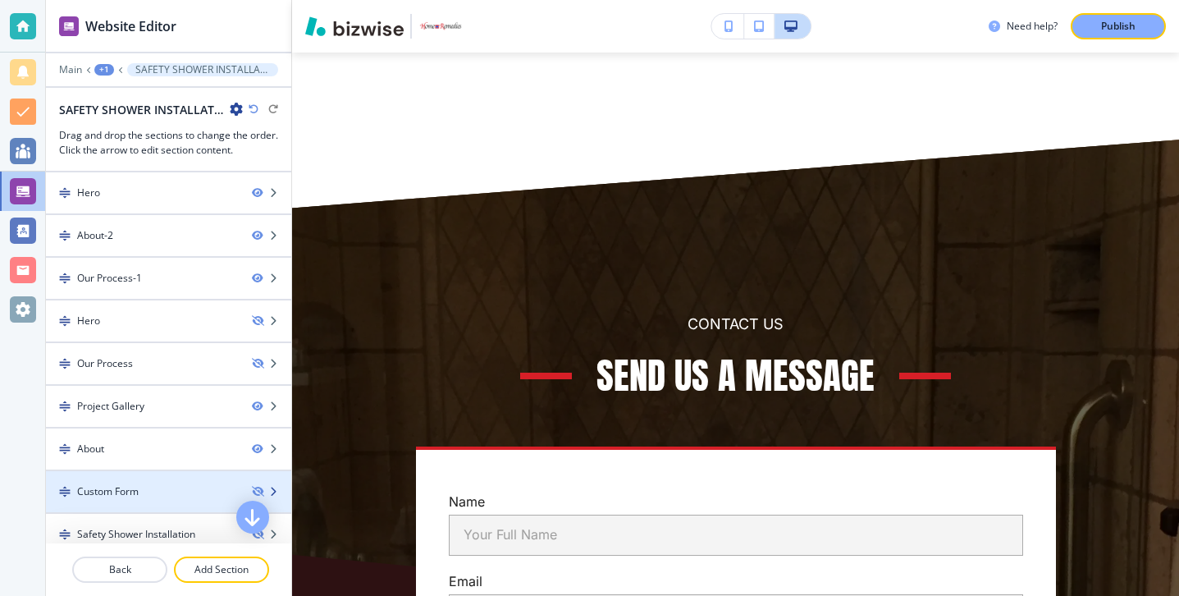
scroll to position [141, 0]
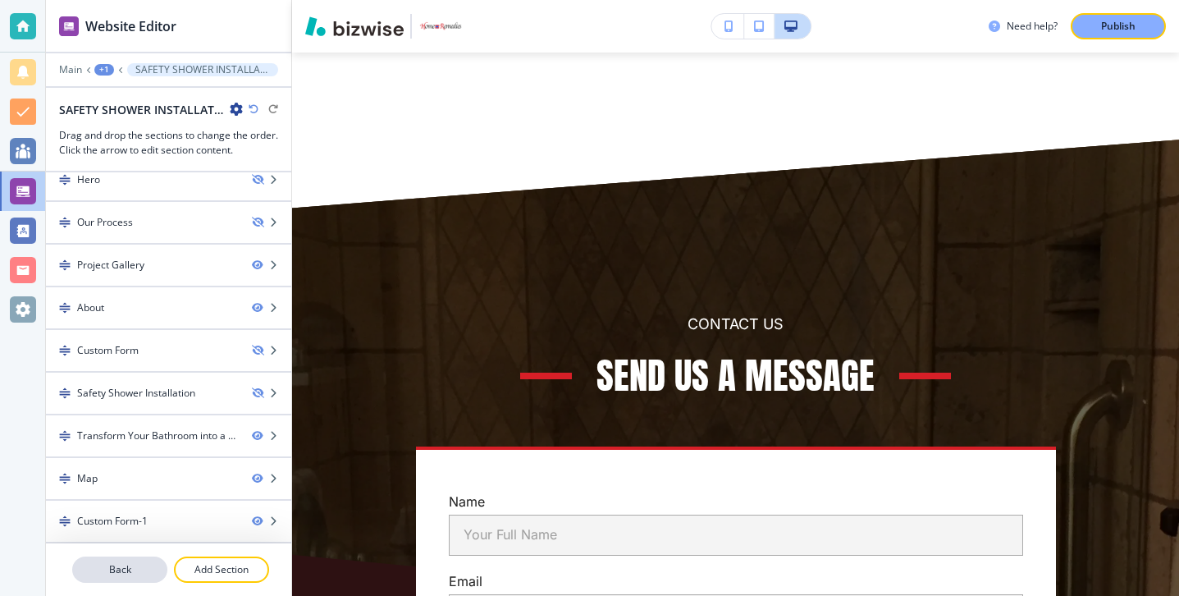
click at [130, 565] on p "Back" at bounding box center [120, 569] width 92 height 15
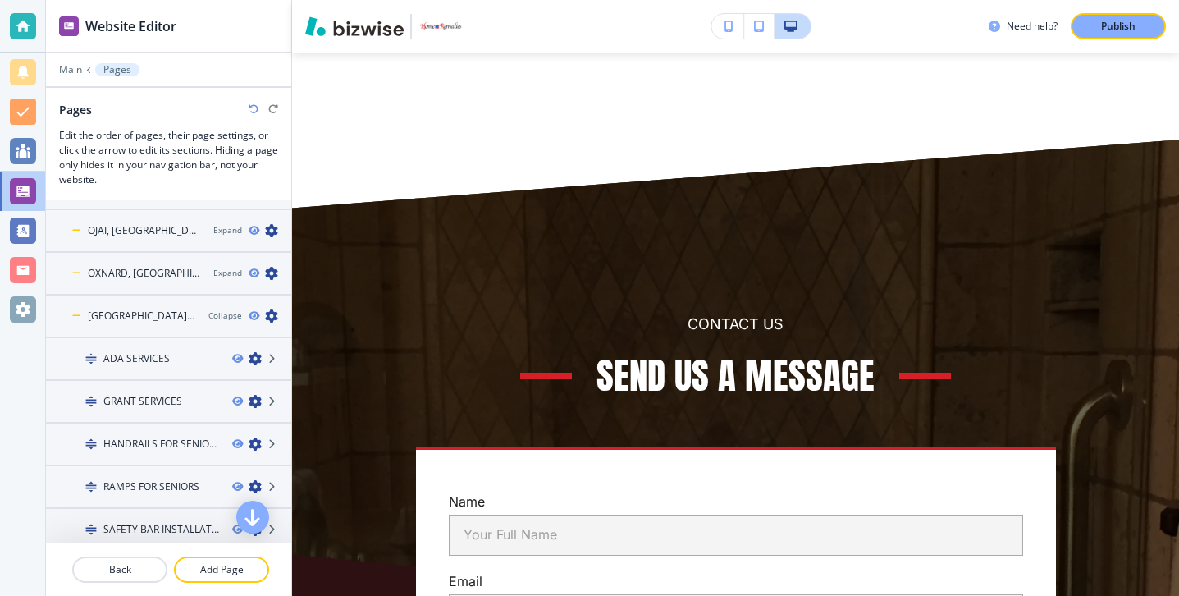
scroll to position [231, 0]
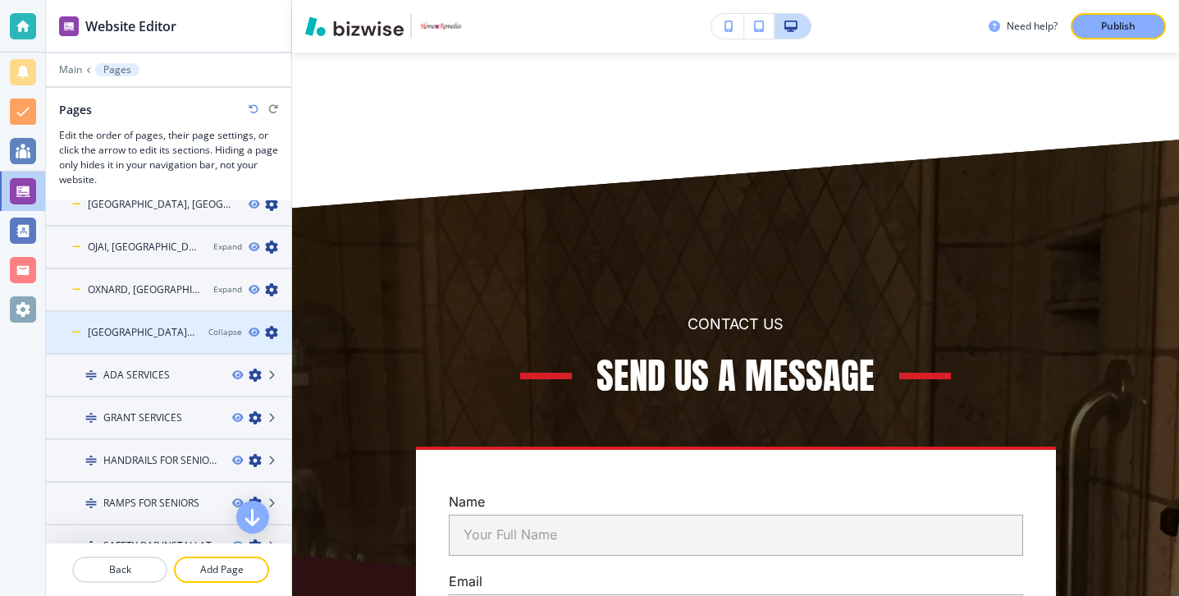
click at [85, 331] on div "[GEOGRAPHIC_DATA], [GEOGRAPHIC_DATA]" at bounding box center [120, 332] width 149 height 15
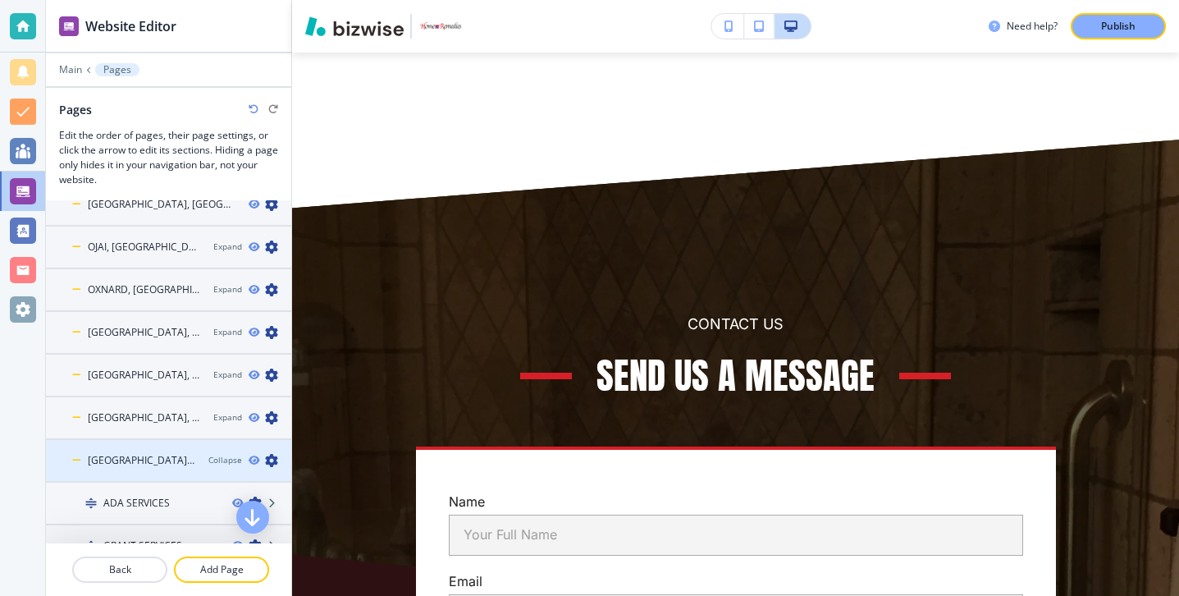
click at [83, 458] on div "[GEOGRAPHIC_DATA], [GEOGRAPHIC_DATA]" at bounding box center [120, 460] width 149 height 15
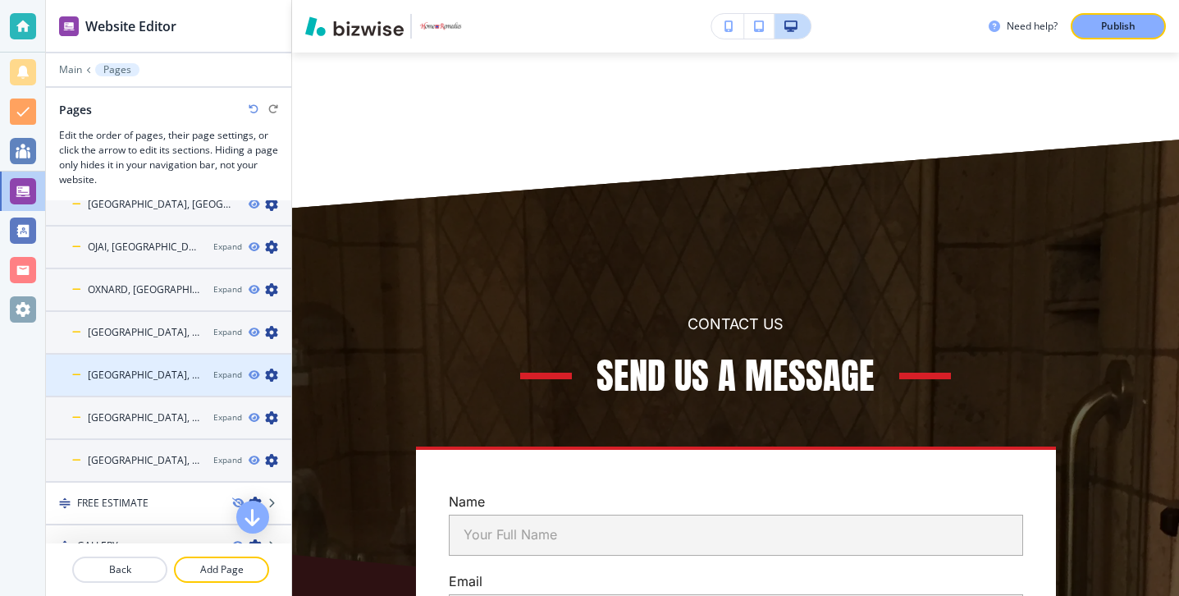
click at [82, 371] on div "[GEOGRAPHIC_DATA], [GEOGRAPHIC_DATA]" at bounding box center [123, 375] width 154 height 15
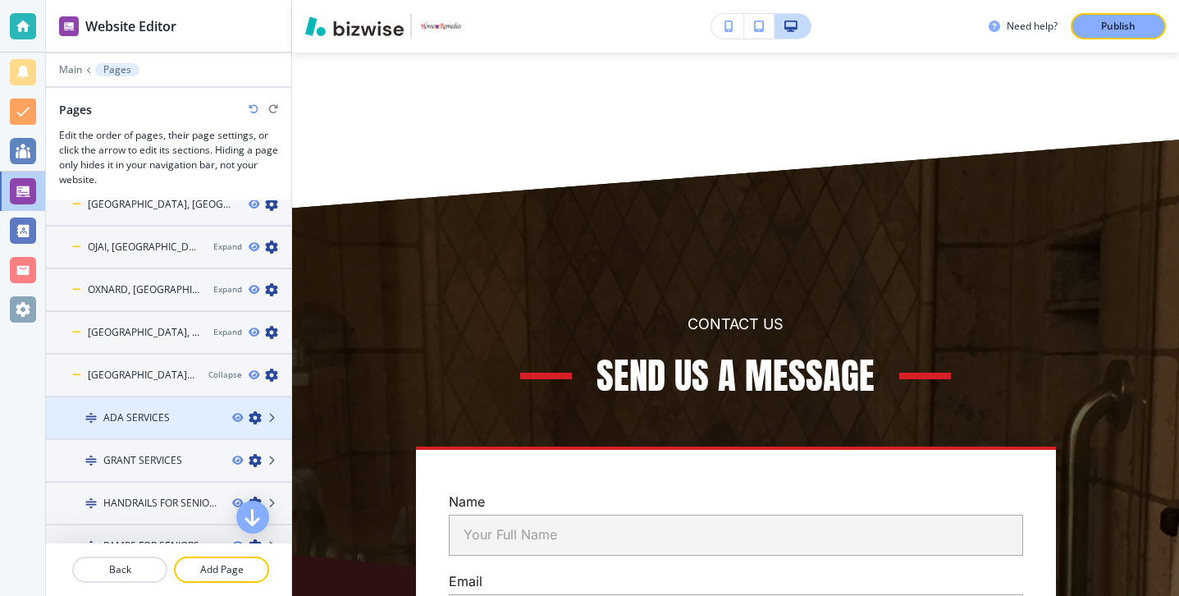
click at [150, 431] on div at bounding box center [168, 431] width 245 height 13
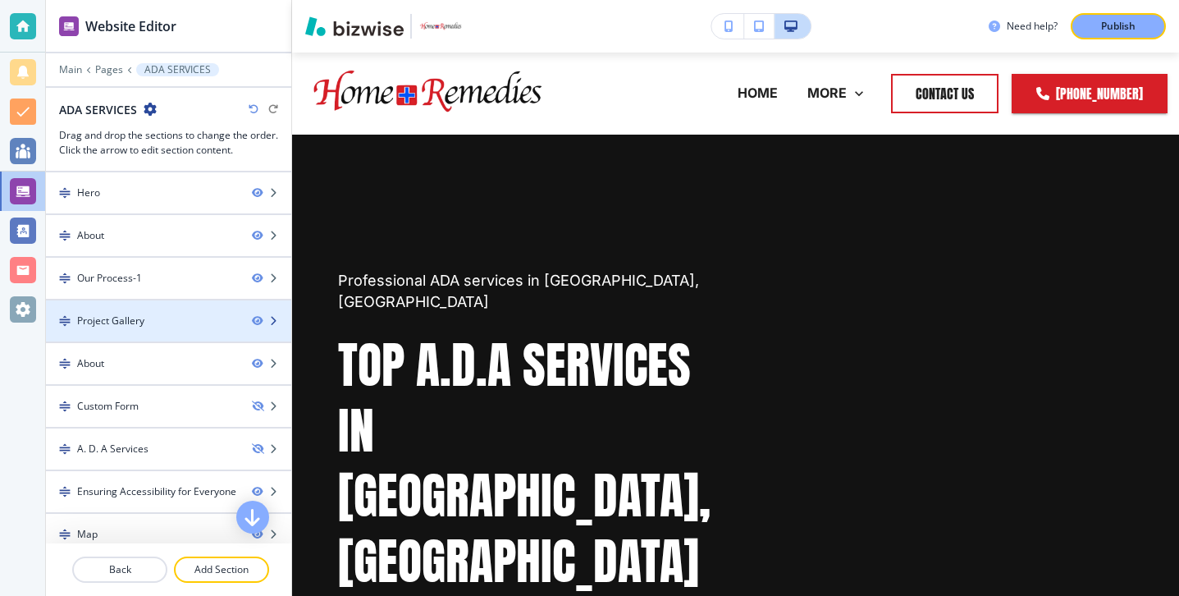
scroll to position [56, 0]
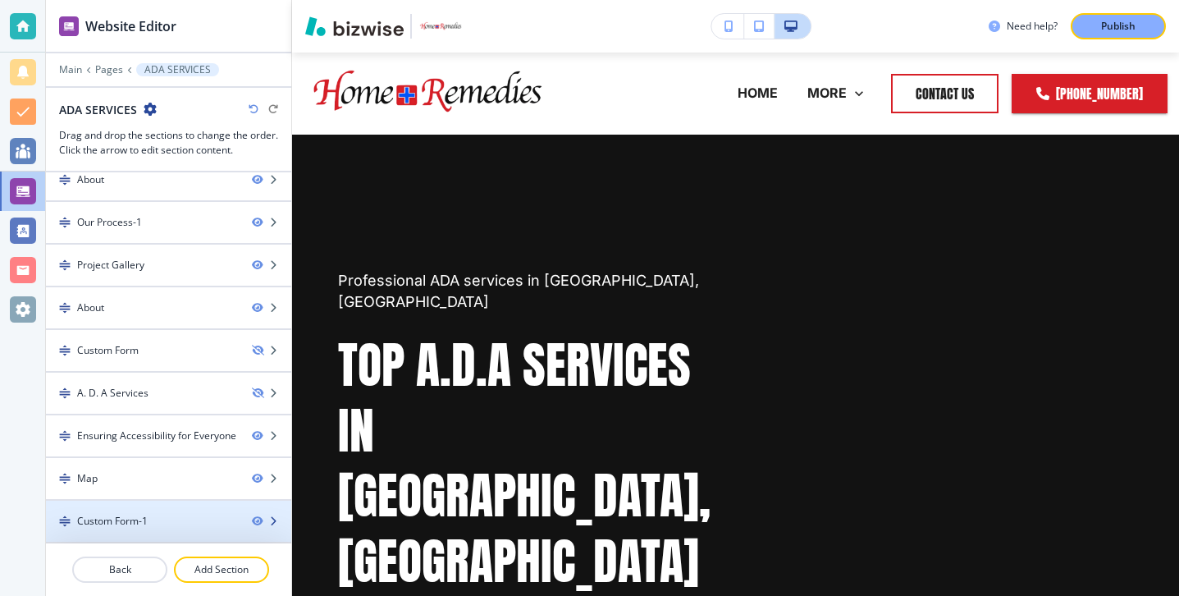
click at [180, 515] on div "Custom Form-1" at bounding box center [142, 521] width 193 height 15
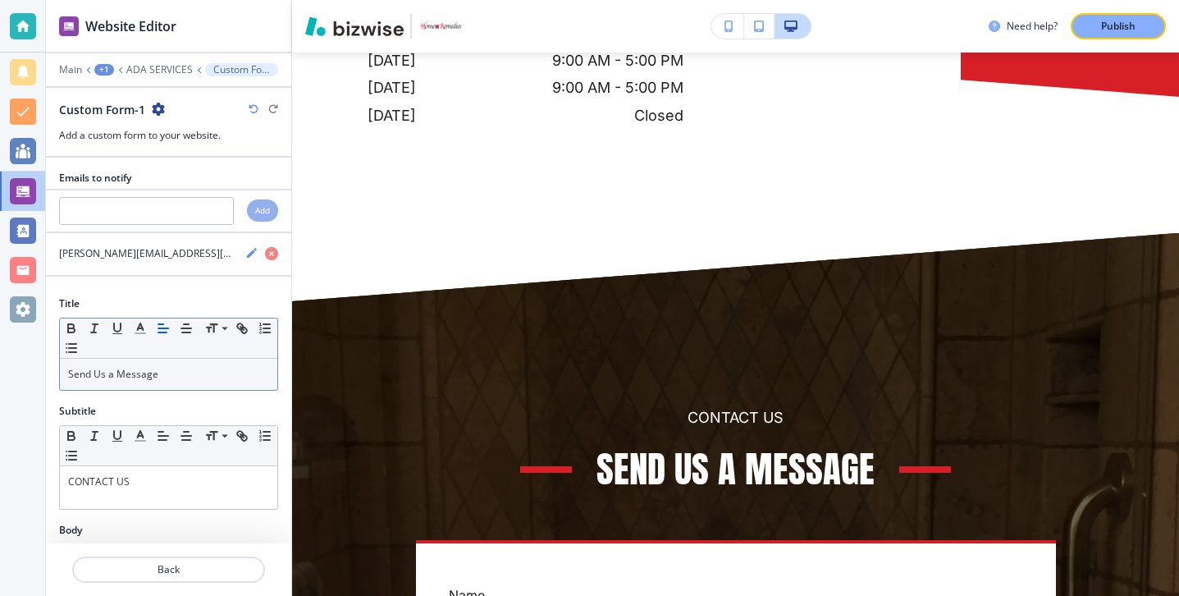
scroll to position [7902, 0]
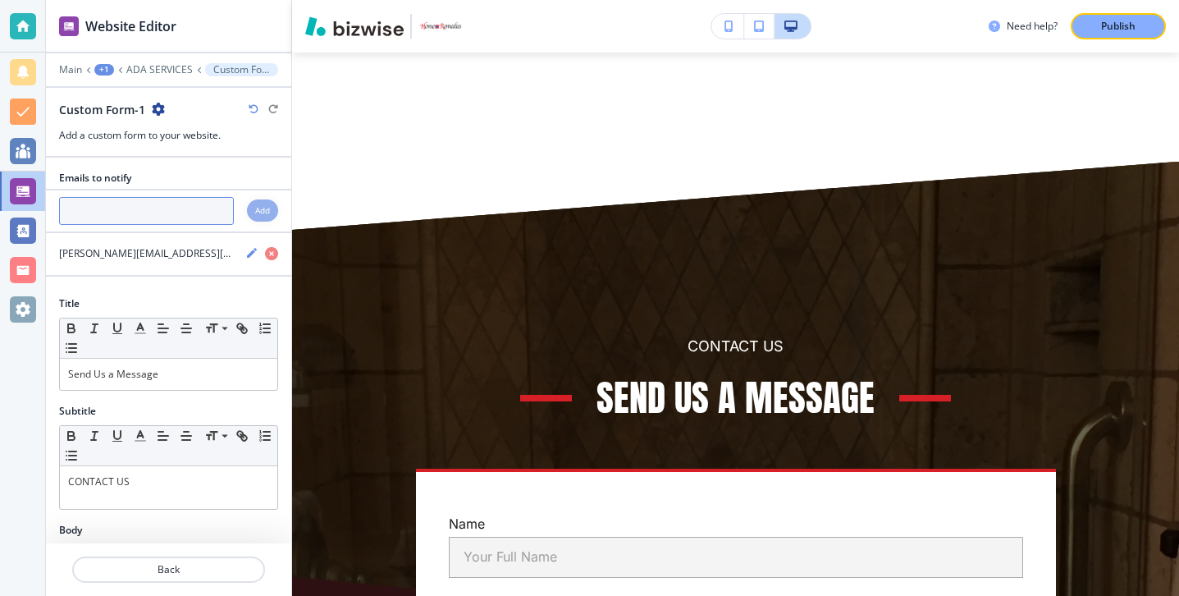
click at [199, 210] on input "text" at bounding box center [146, 211] width 175 height 28
paste input "[PERSON_NAME][EMAIL_ADDRESS][DOMAIN_NAME]"
type input "[PERSON_NAME][EMAIL_ADDRESS][DOMAIN_NAME]"
click at [258, 209] on h4 "Add" at bounding box center [262, 210] width 15 height 12
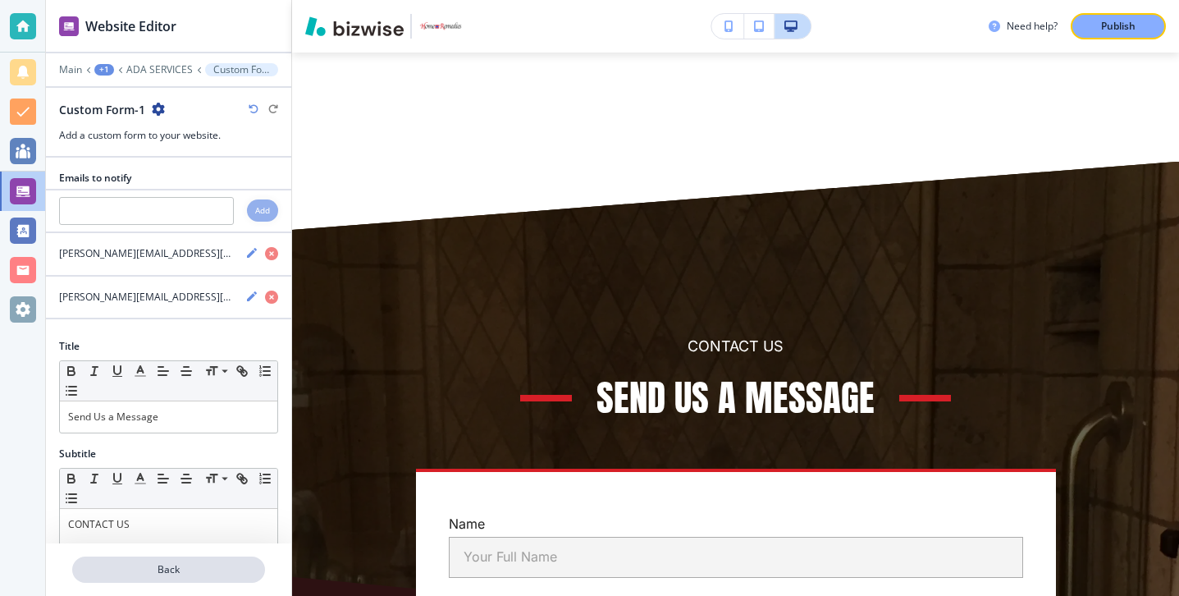
click at [217, 562] on p "Back" at bounding box center [169, 569] width 190 height 15
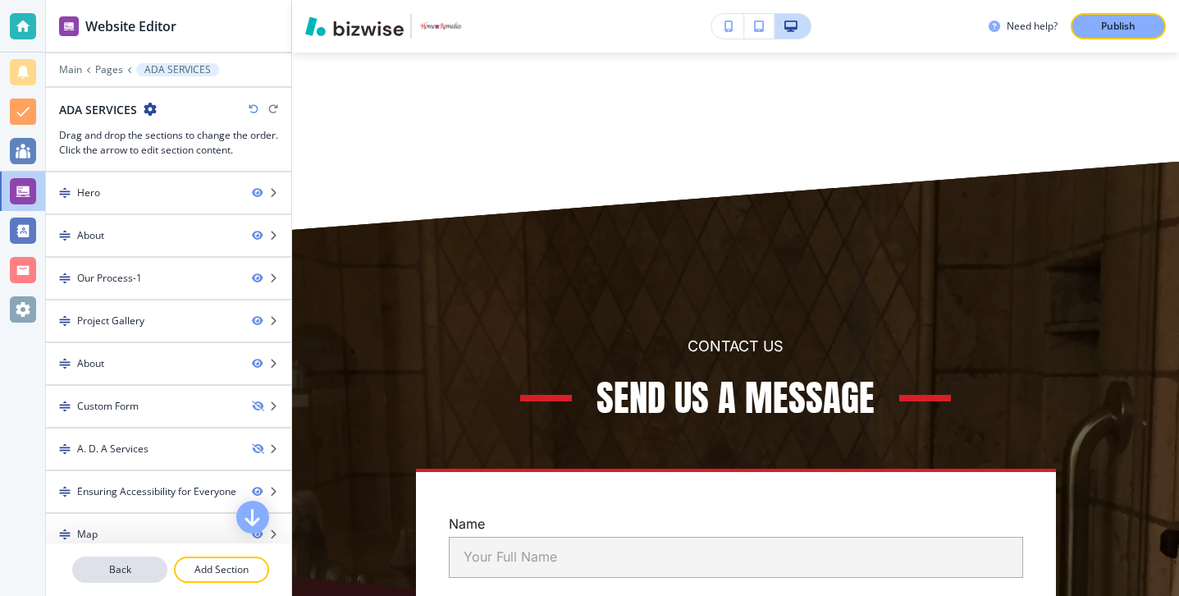
click at [134, 560] on button "Back" at bounding box center [119, 569] width 95 height 26
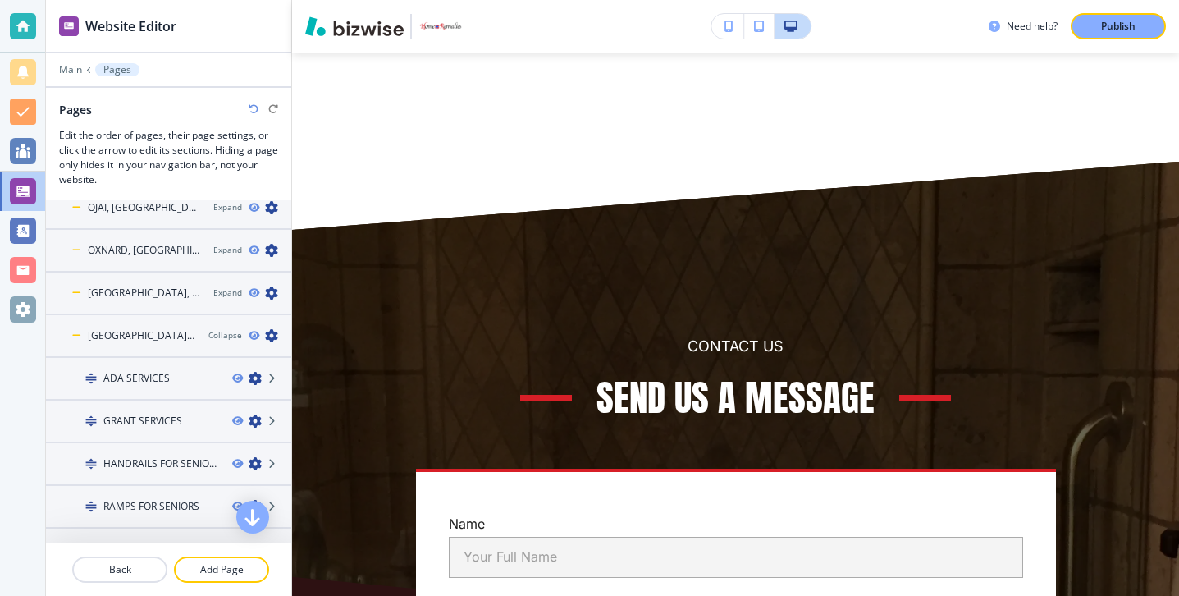
scroll to position [263, 0]
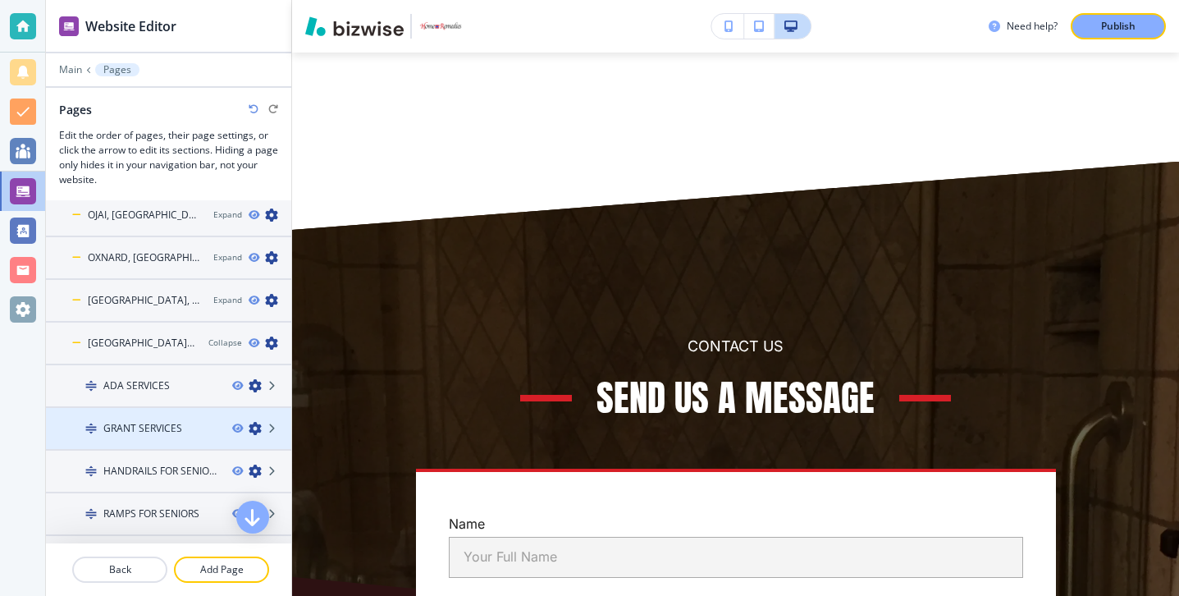
click at [144, 427] on h4 "GRANT SERVICES" at bounding box center [142, 428] width 79 height 15
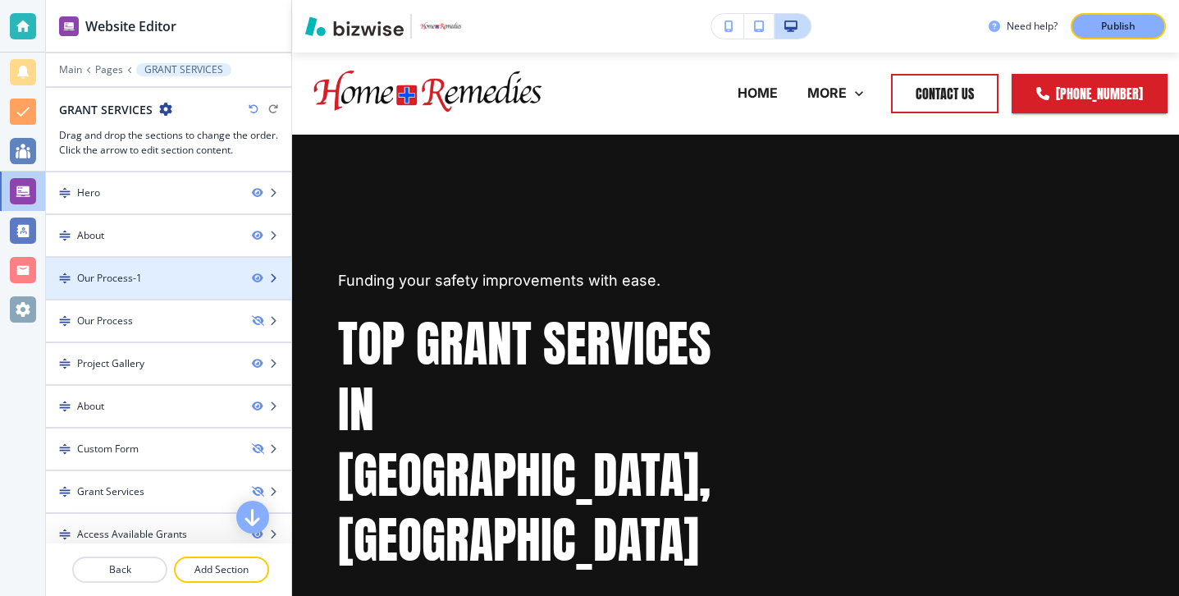
scroll to position [98, 0]
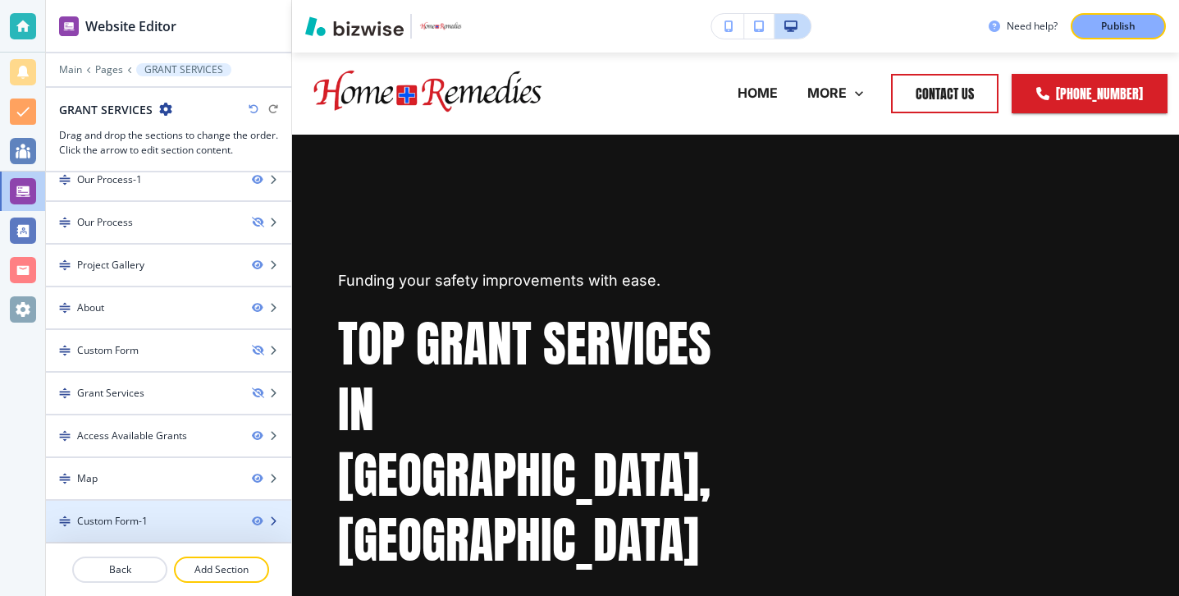
click at [157, 501] on div at bounding box center [168, 507] width 245 height 13
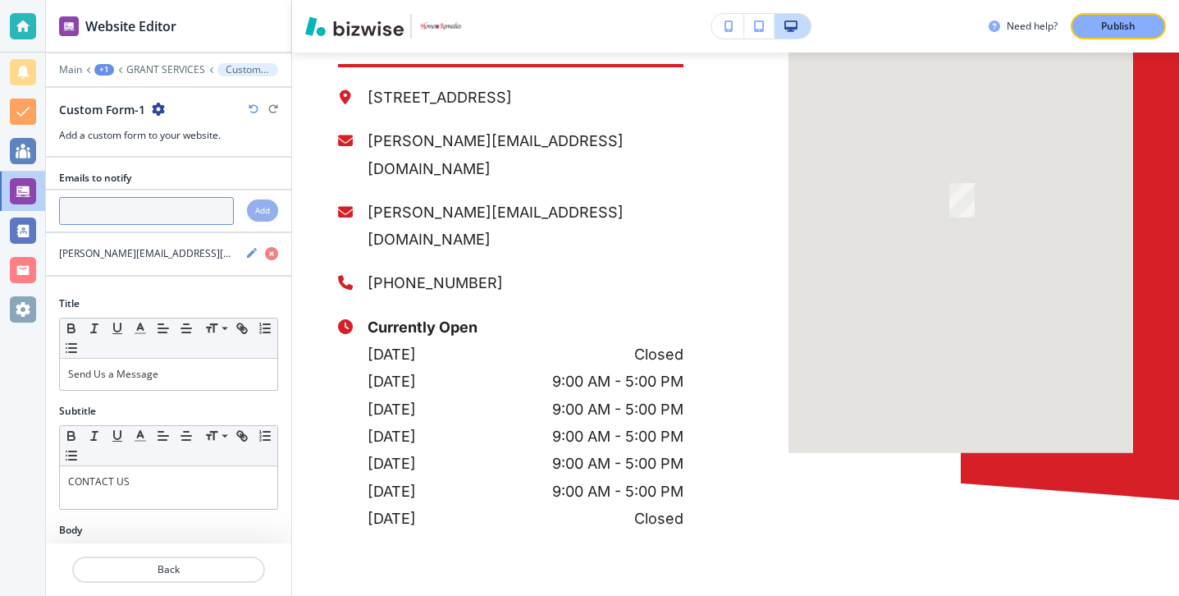
click at [161, 203] on input "text" at bounding box center [146, 211] width 175 height 28
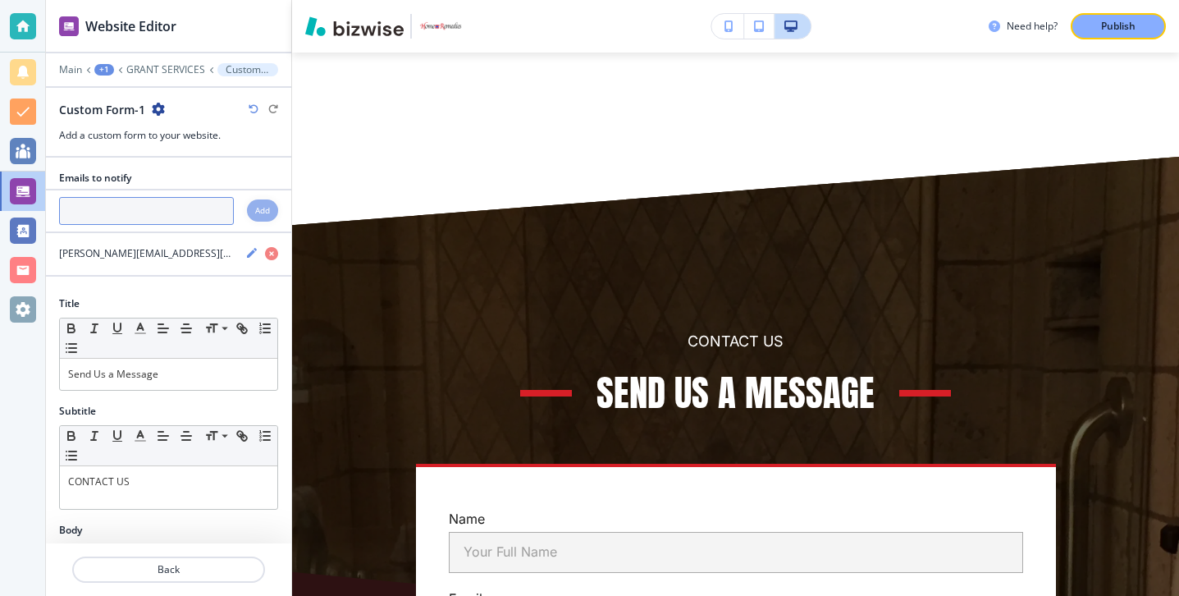
scroll to position [7964, 0]
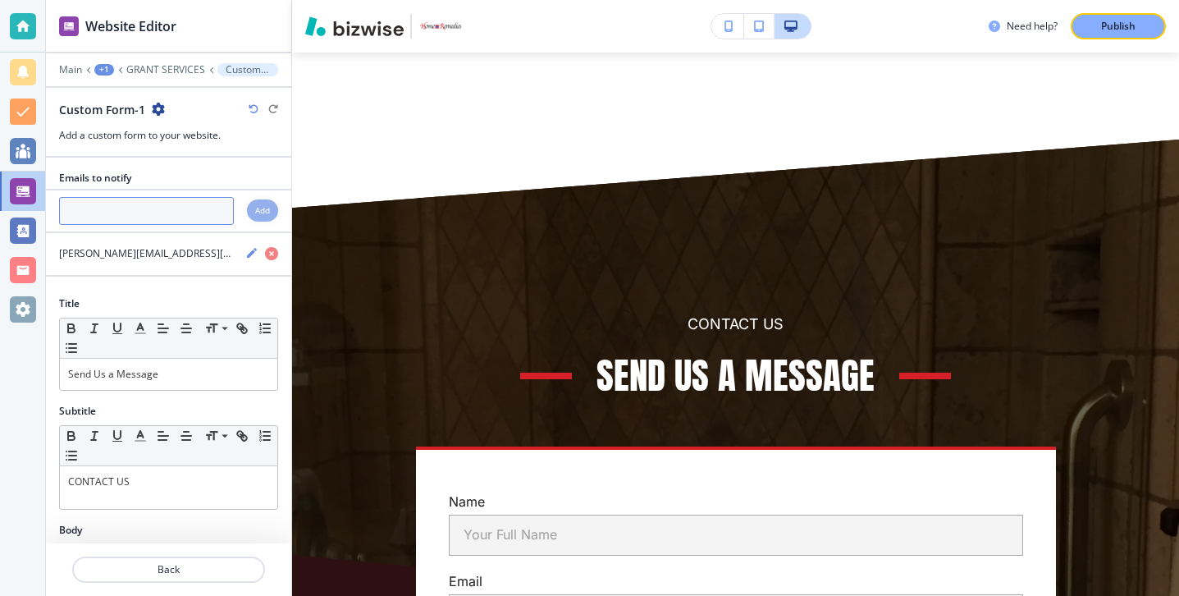
paste input "[PERSON_NAME][EMAIL_ADDRESS][DOMAIN_NAME]"
type input "[PERSON_NAME][EMAIL_ADDRESS][DOMAIN_NAME]"
click at [243, 215] on div "[PERSON_NAME][EMAIL_ADDRESS][DOMAIN_NAME] Add" at bounding box center [168, 211] width 245 height 28
click at [248, 215] on div "Add" at bounding box center [262, 210] width 31 height 22
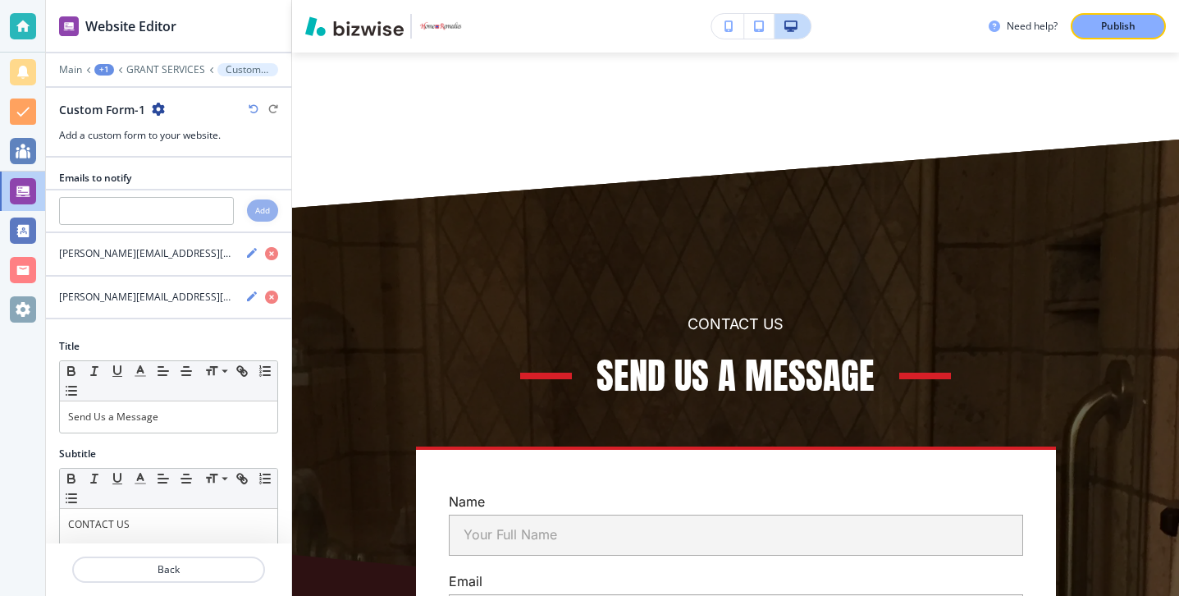
click at [181, 555] on div at bounding box center [168, 549] width 245 height 13
click at [181, 560] on button "Back" at bounding box center [168, 569] width 193 height 26
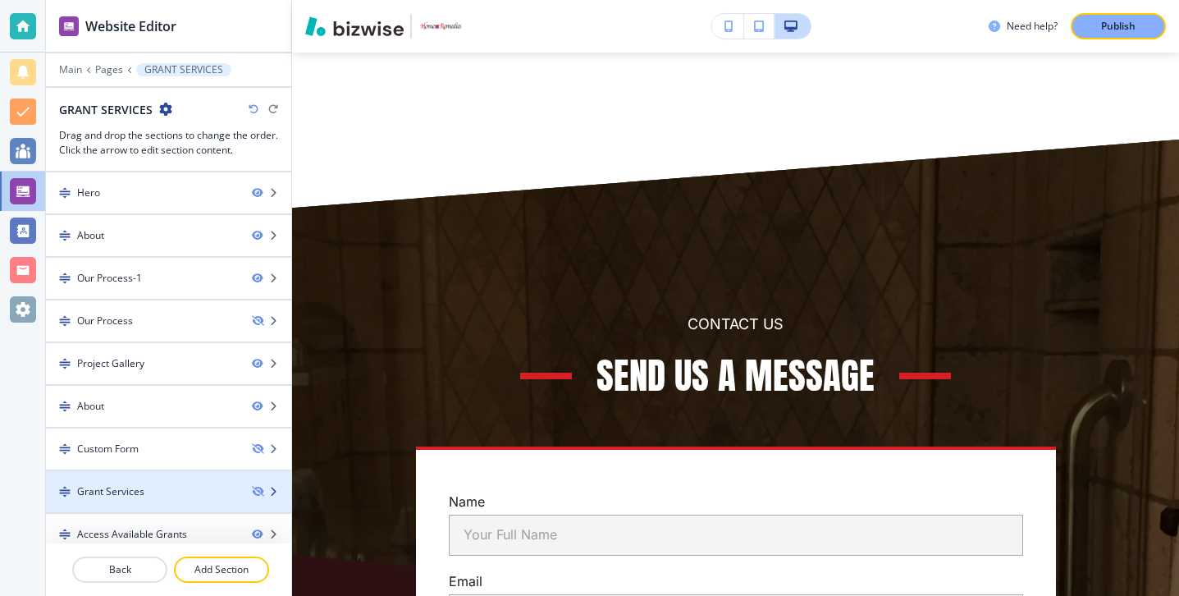
scroll to position [98, 0]
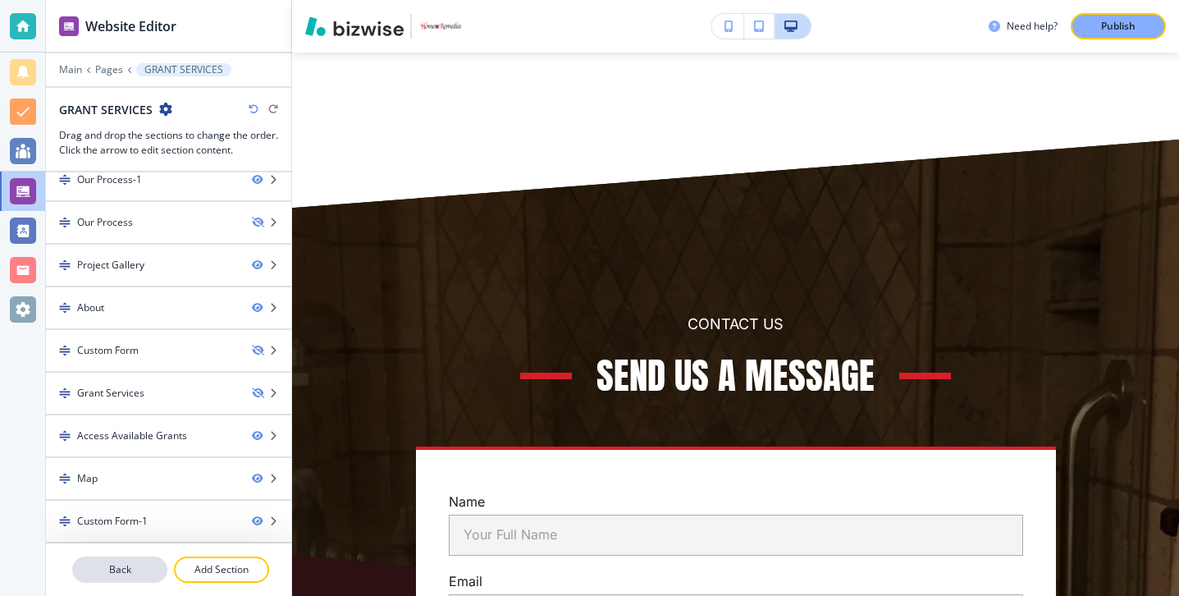
click at [128, 562] on p "Back" at bounding box center [120, 569] width 92 height 15
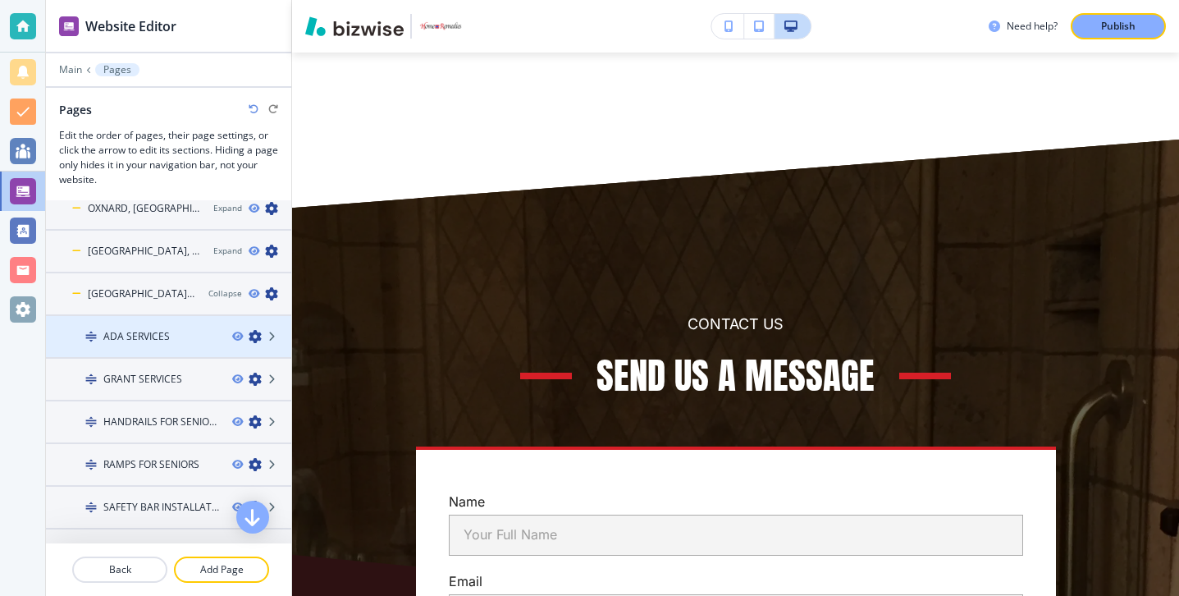
scroll to position [311, 0]
click at [153, 431] on div at bounding box center [168, 437] width 245 height 13
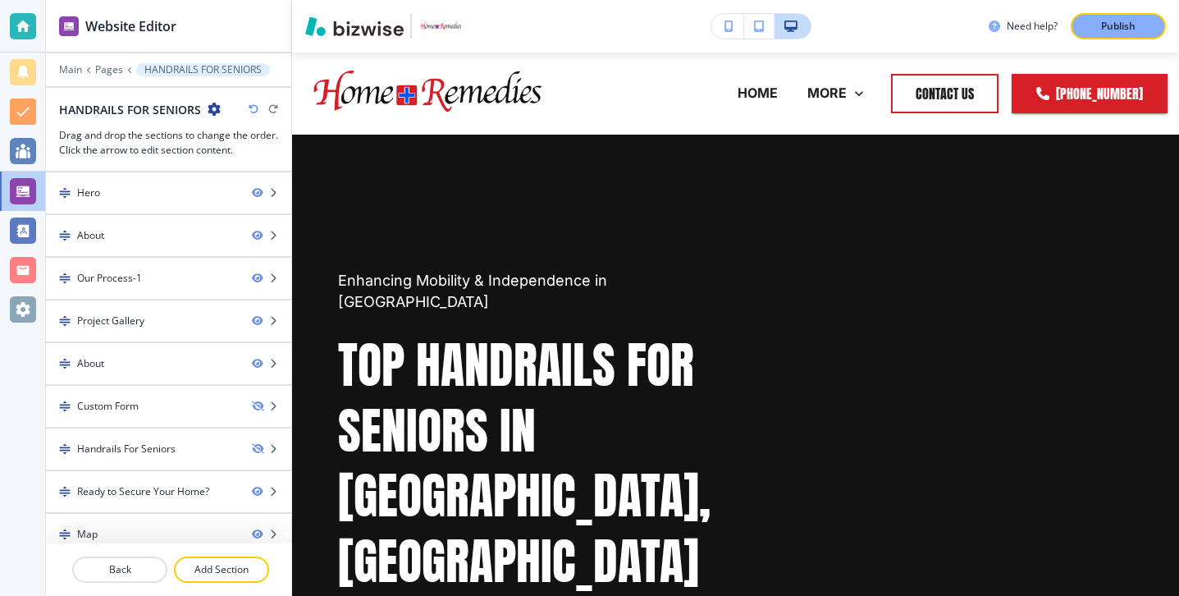
scroll to position [56, 0]
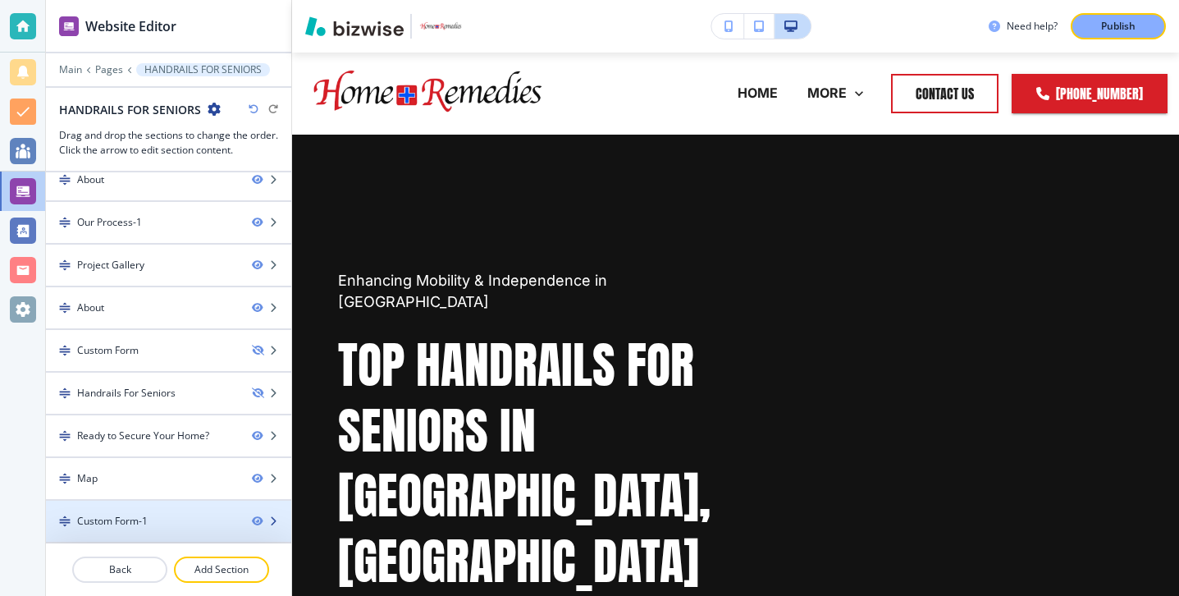
click at [151, 519] on div "Custom Form-1" at bounding box center [142, 521] width 193 height 15
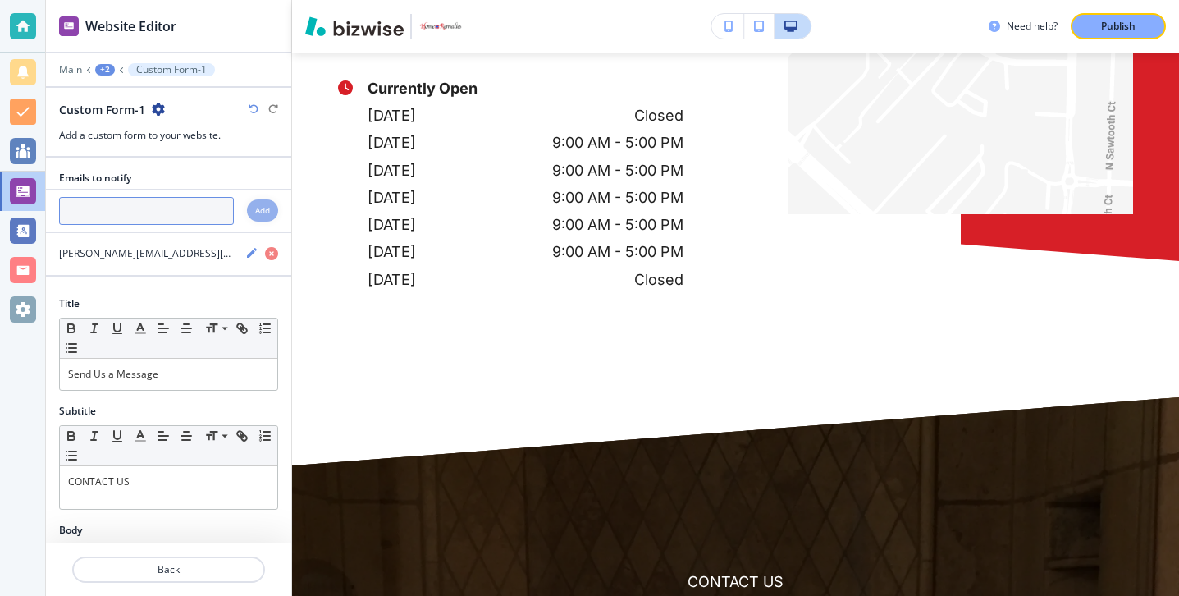
click at [166, 216] on input "text" at bounding box center [146, 211] width 175 height 28
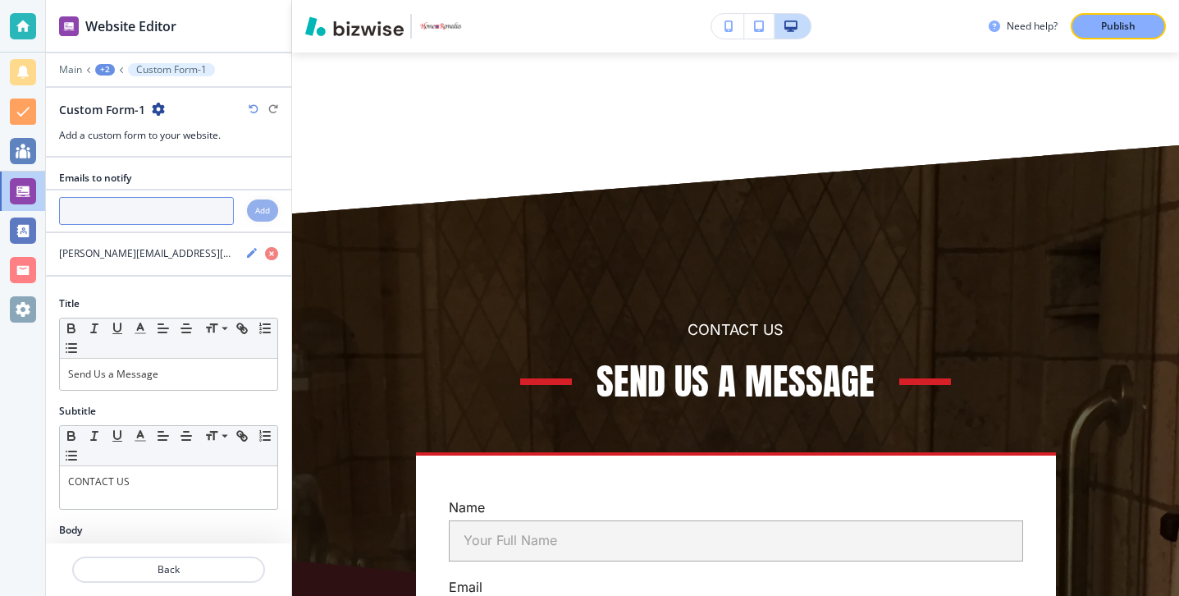
scroll to position [7933, 0]
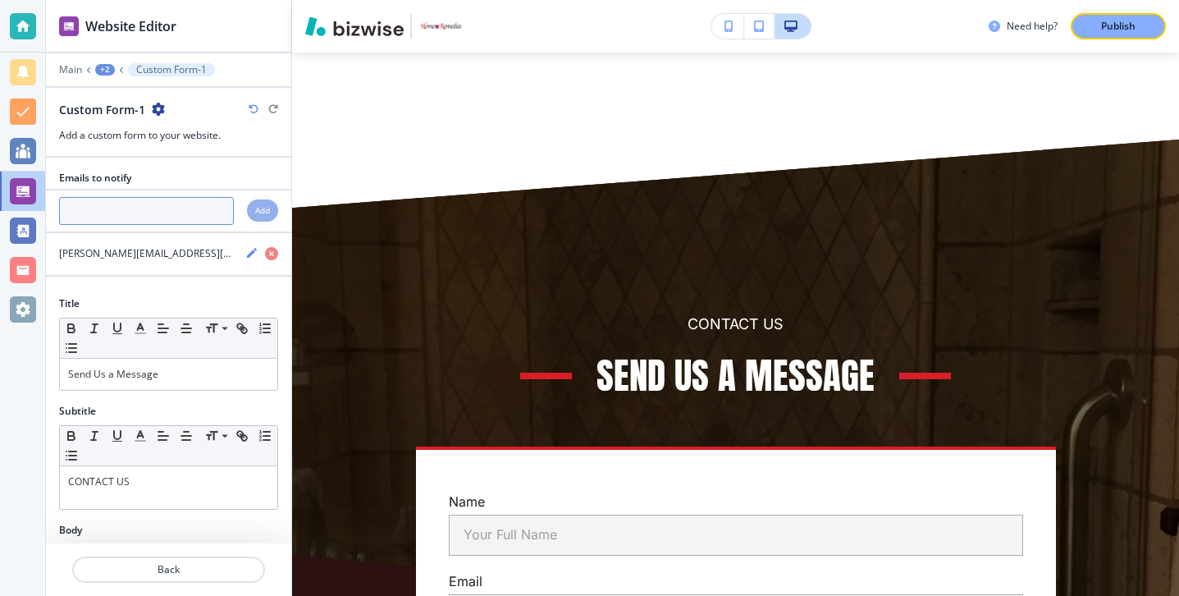
paste input "[PERSON_NAME][EMAIL_ADDRESS][DOMAIN_NAME]"
type input "[PERSON_NAME][EMAIL_ADDRESS][DOMAIN_NAME]"
click at [271, 203] on div "Add" at bounding box center [262, 210] width 31 height 22
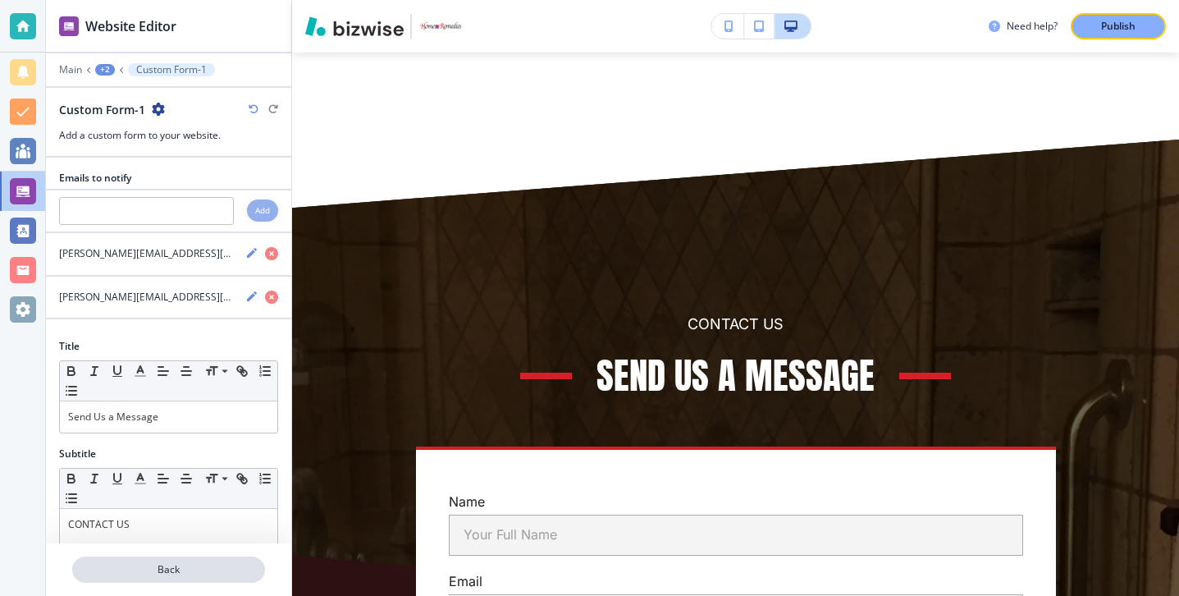
click at [218, 561] on button "Back" at bounding box center [168, 569] width 193 height 26
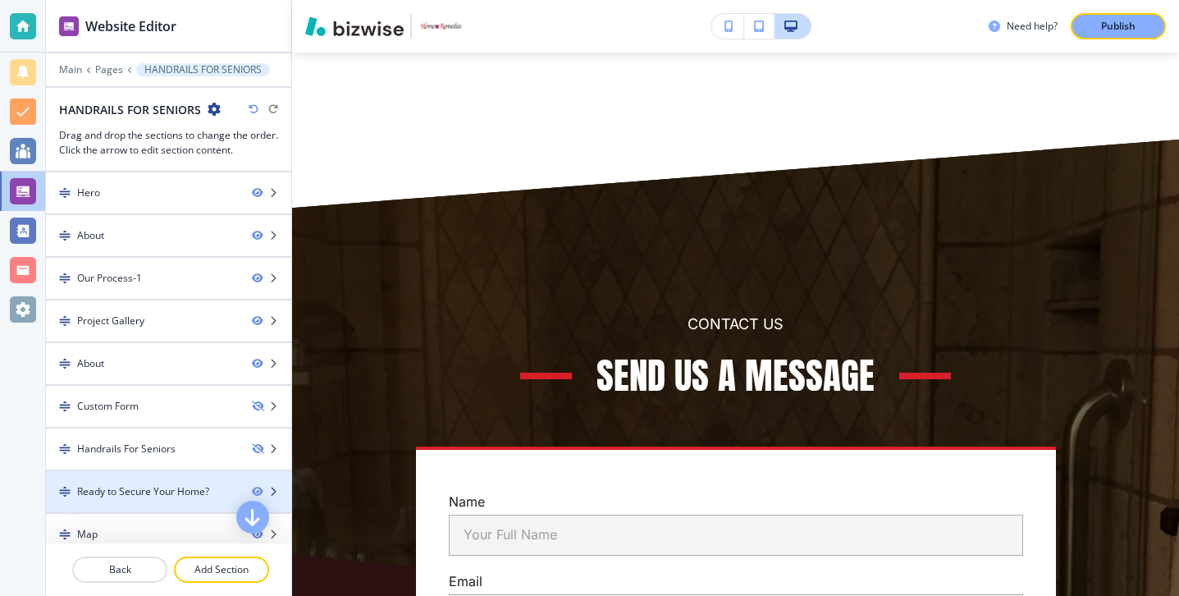
scroll to position [56, 0]
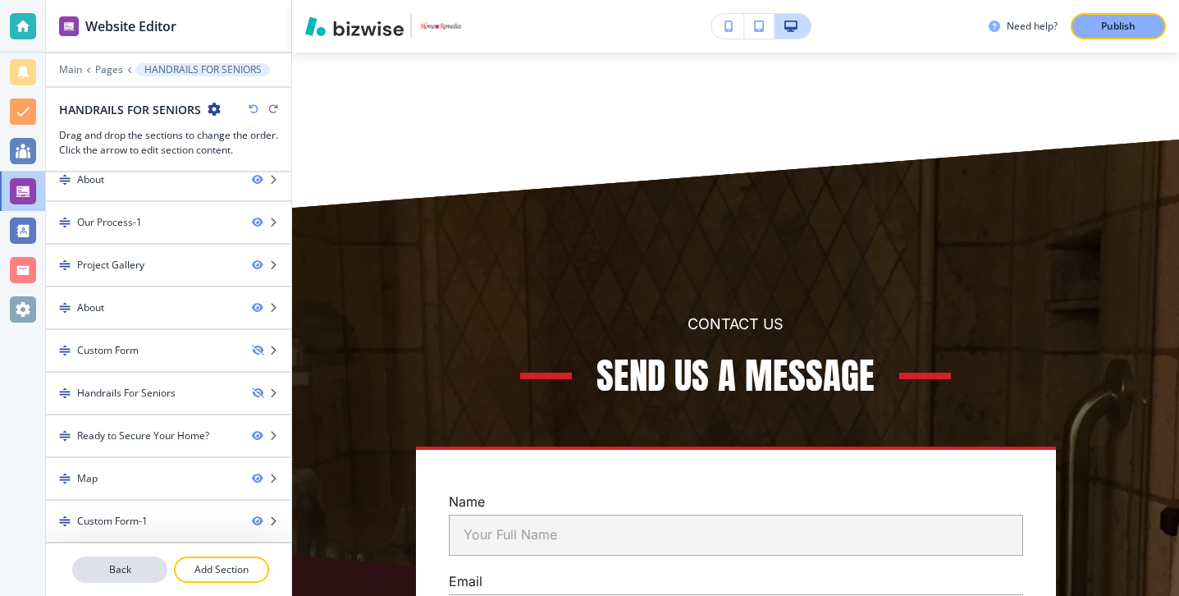
click at [128, 569] on p "Back" at bounding box center [120, 569] width 92 height 15
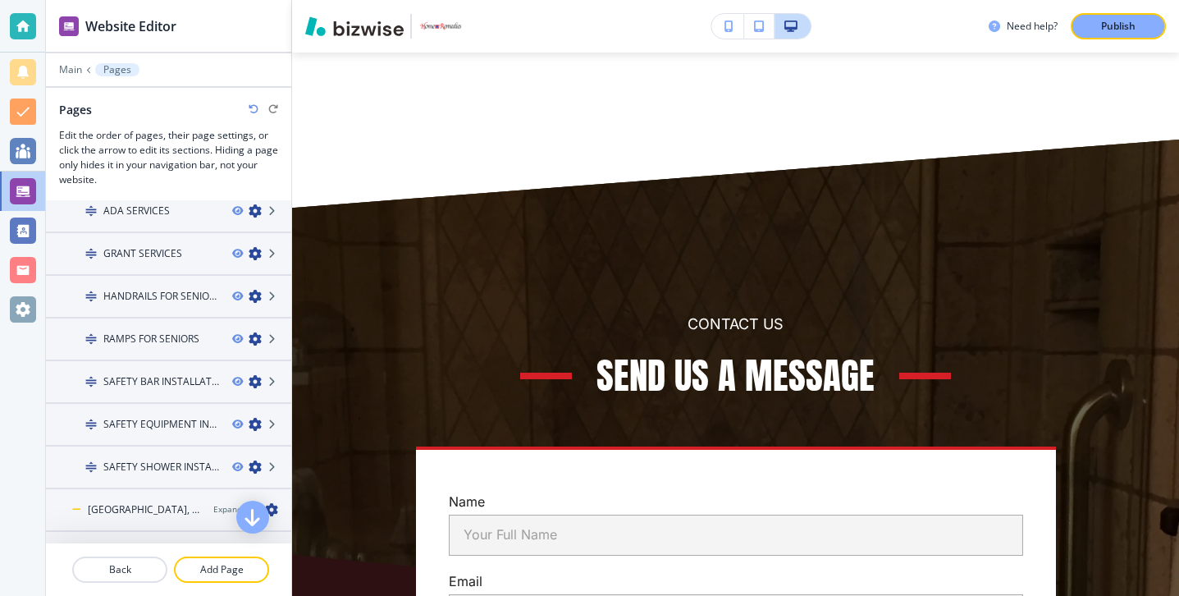
scroll to position [441, 0]
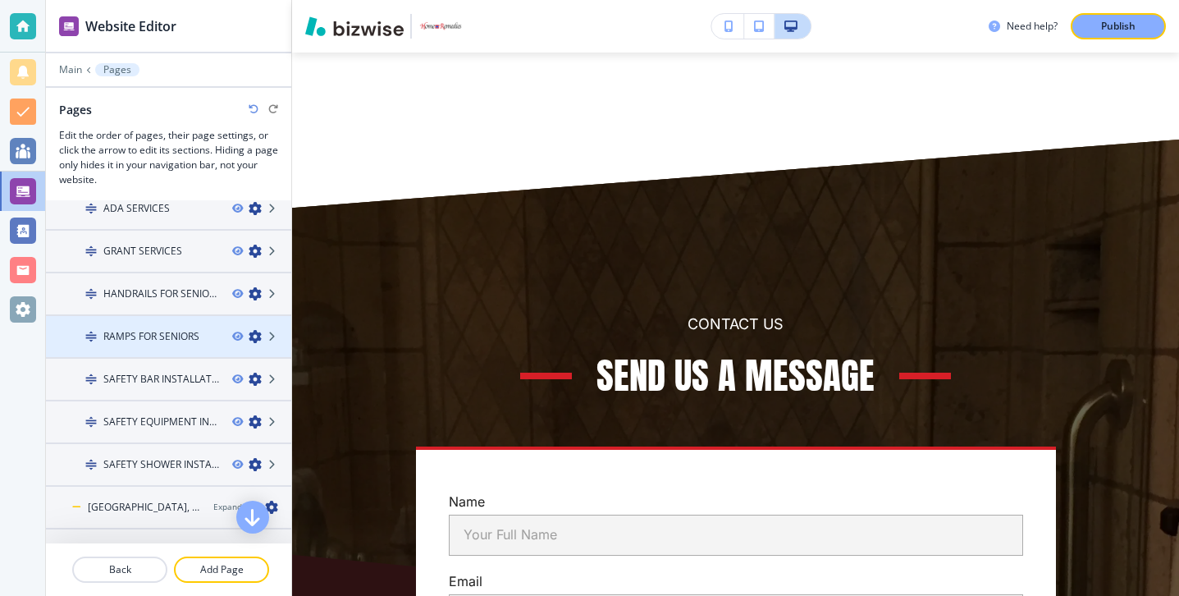
click at [137, 349] on div at bounding box center [168, 350] width 245 height 13
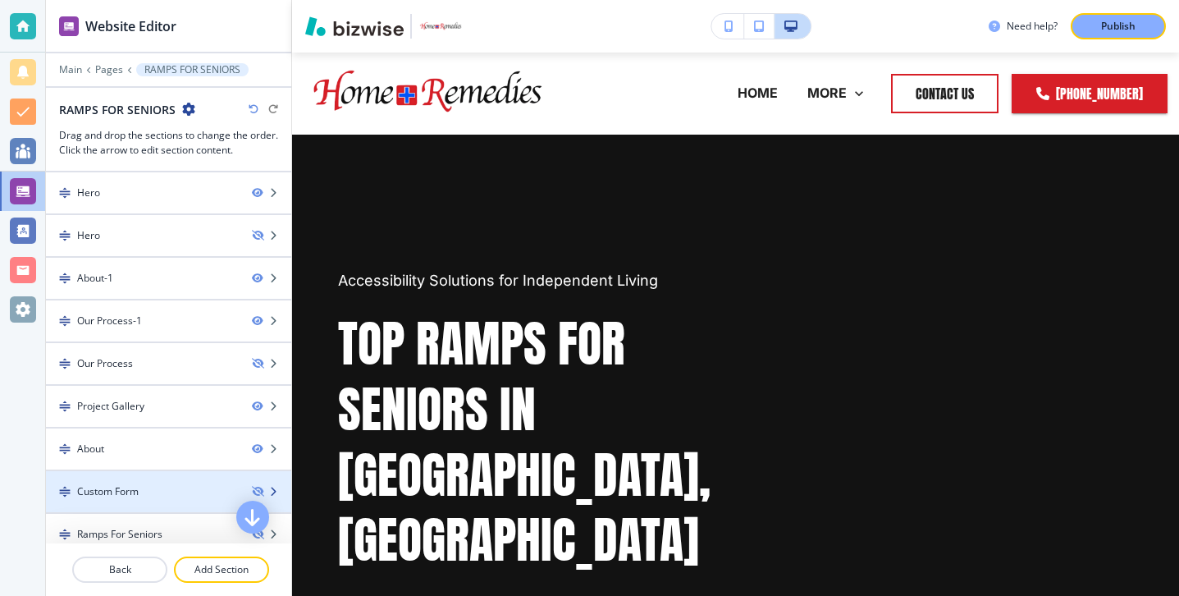
scroll to position [141, 0]
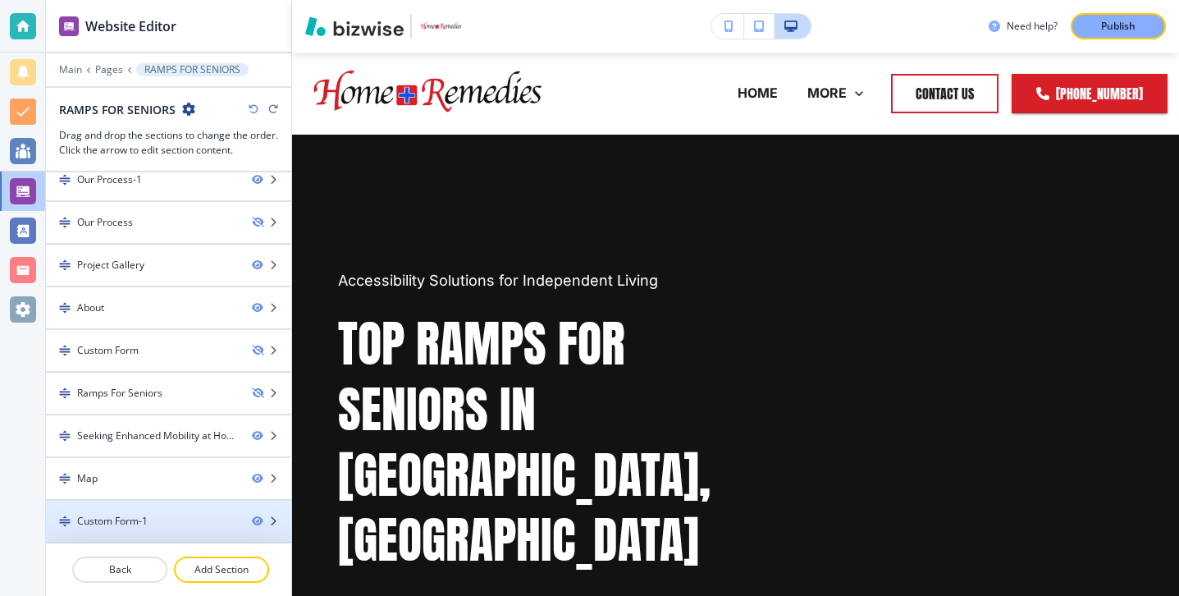
click at [135, 518] on div "Custom Form-1" at bounding box center [112, 521] width 71 height 15
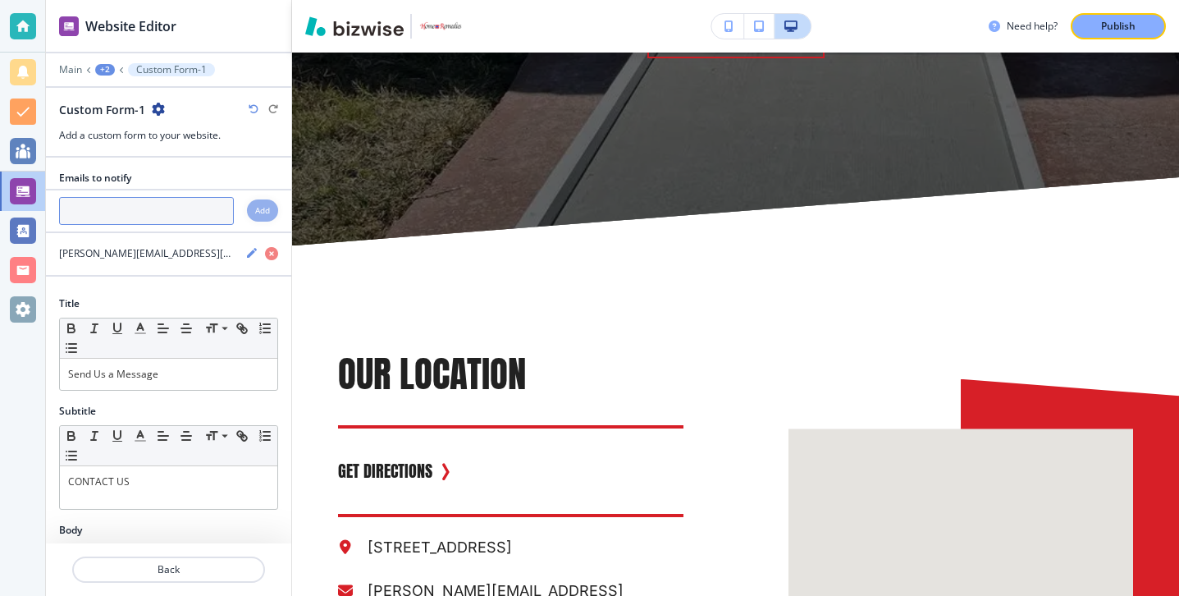
click at [140, 222] on input "text" at bounding box center [146, 211] width 175 height 28
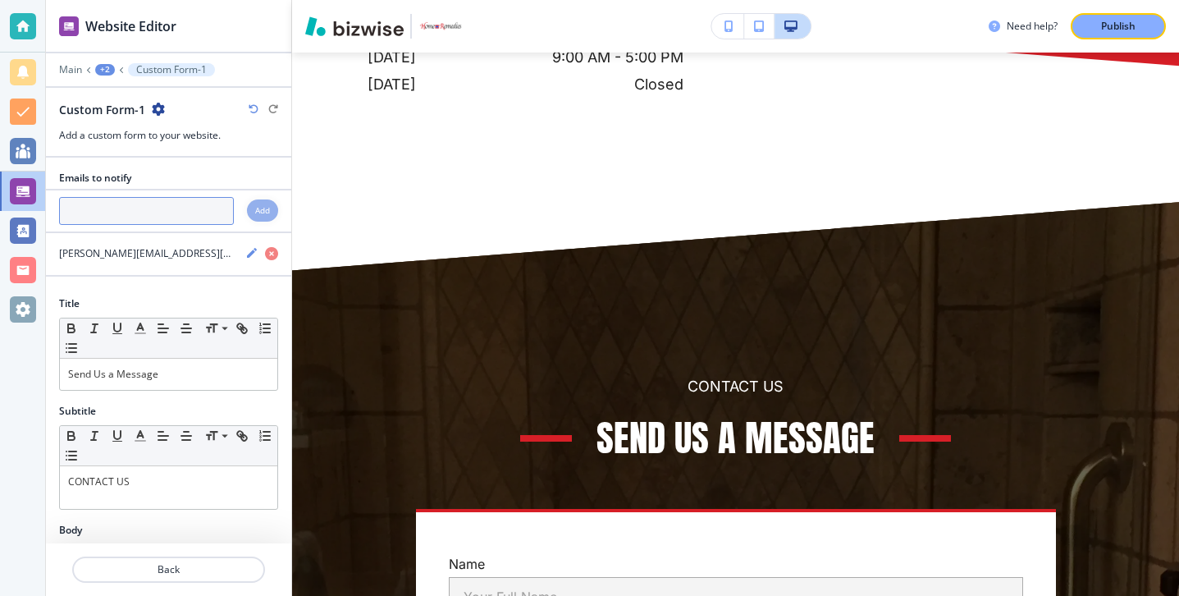
scroll to position [7912, 0]
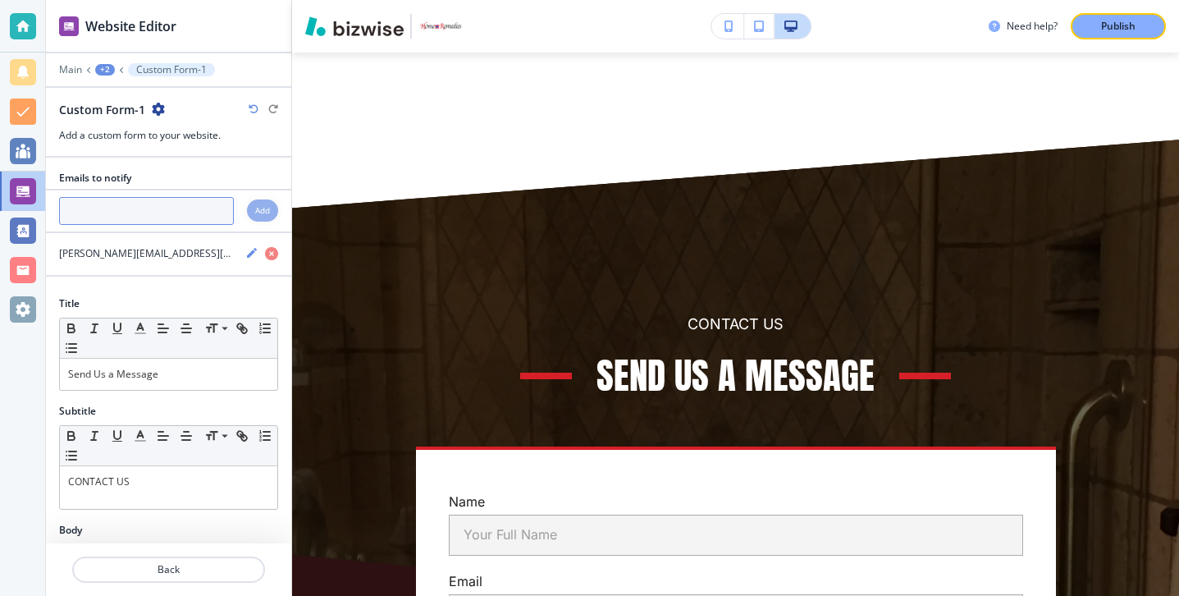
paste input "[PERSON_NAME][EMAIL_ADDRESS][DOMAIN_NAME]"
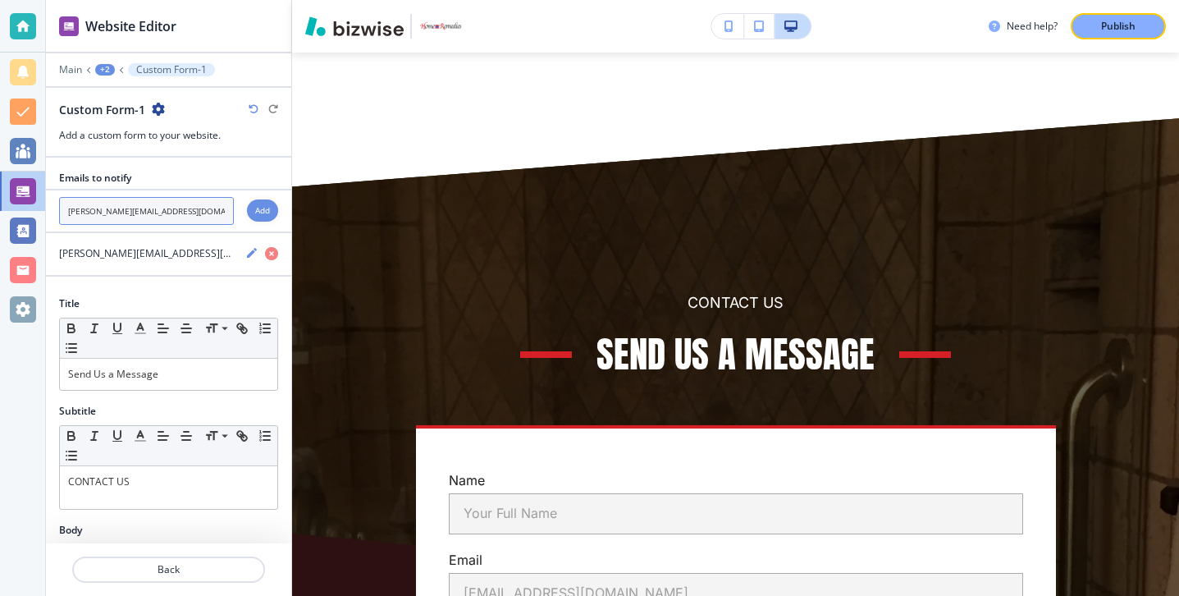
type input "[PERSON_NAME][EMAIL_ADDRESS][DOMAIN_NAME]"
click at [254, 217] on div "Add" at bounding box center [262, 210] width 31 height 22
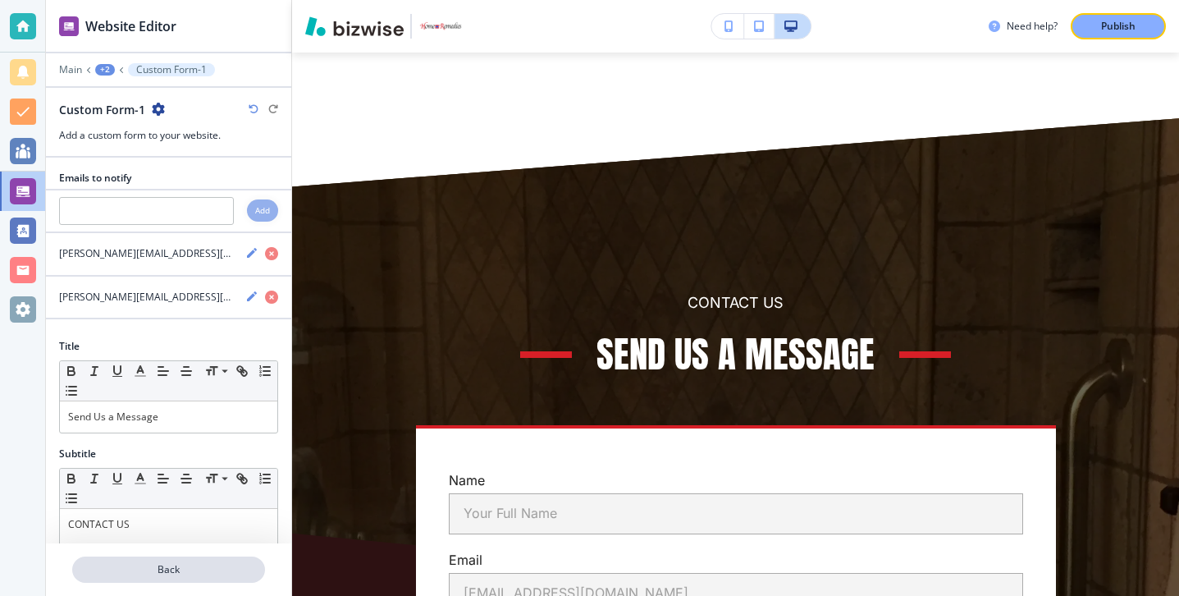
click at [170, 573] on p "Back" at bounding box center [169, 569] width 190 height 15
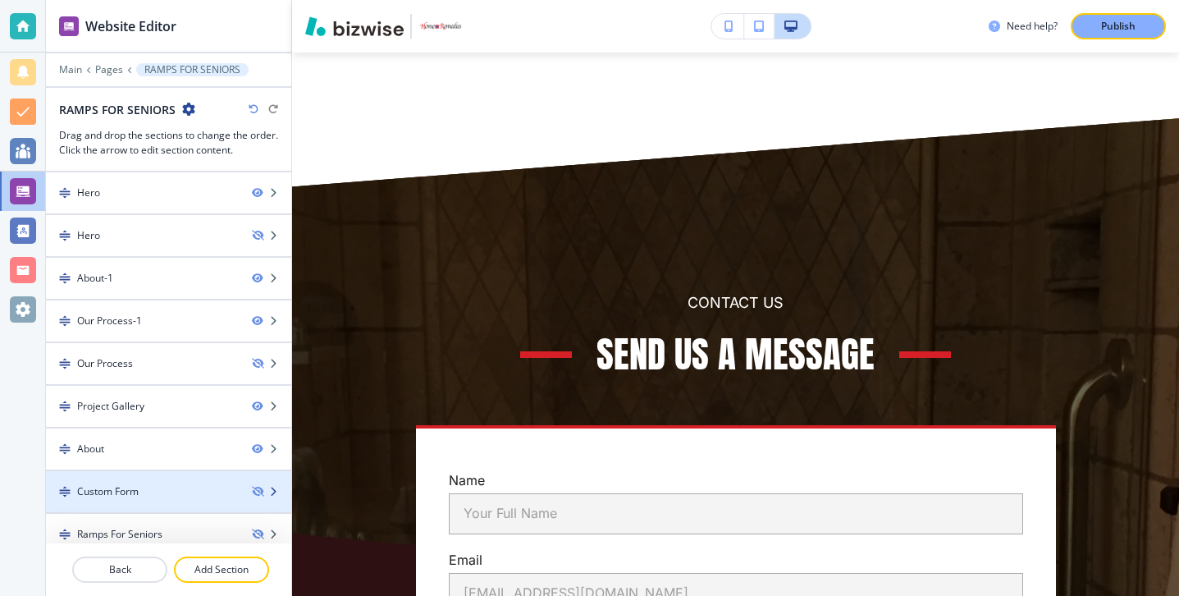
scroll to position [141, 0]
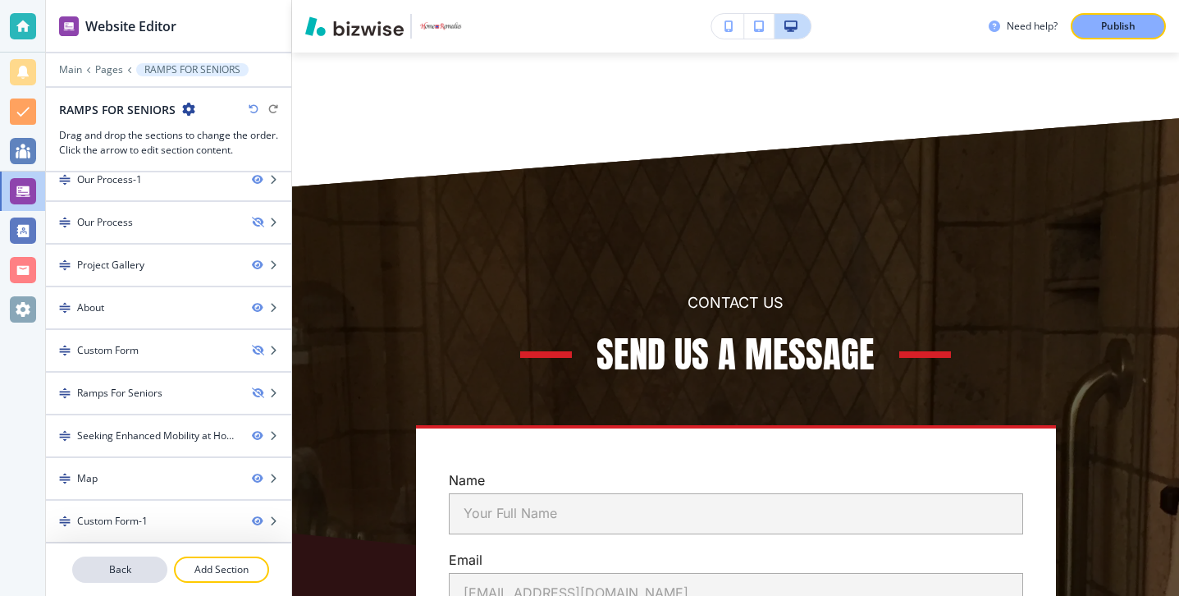
click at [126, 565] on p "Back" at bounding box center [120, 569] width 92 height 15
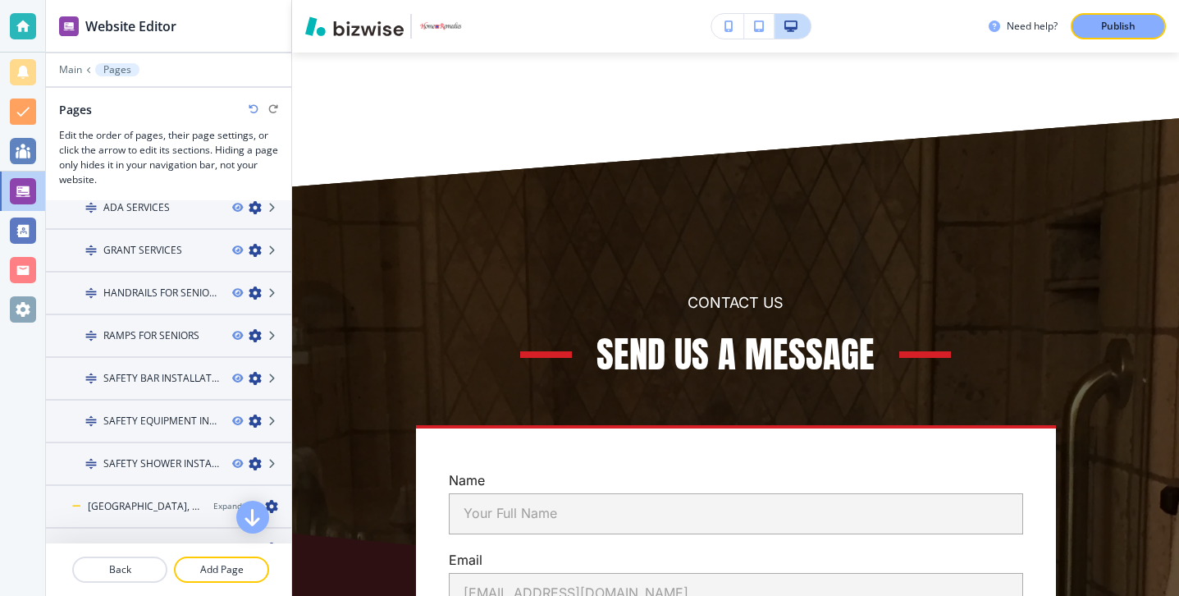
scroll to position [438, 0]
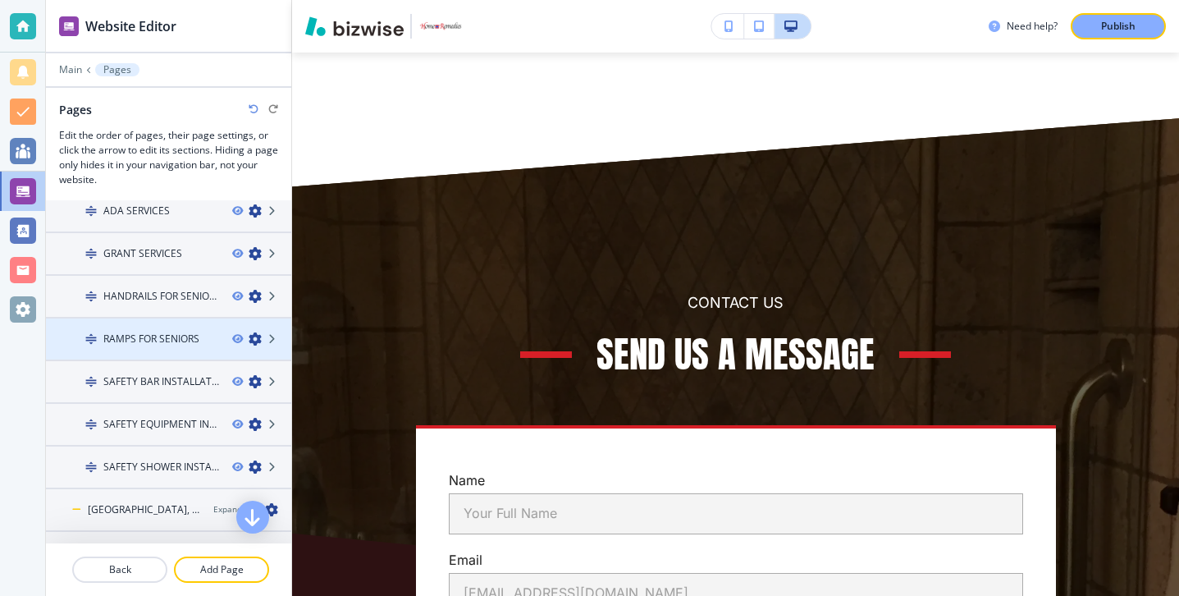
click at [152, 351] on div at bounding box center [168, 352] width 245 height 13
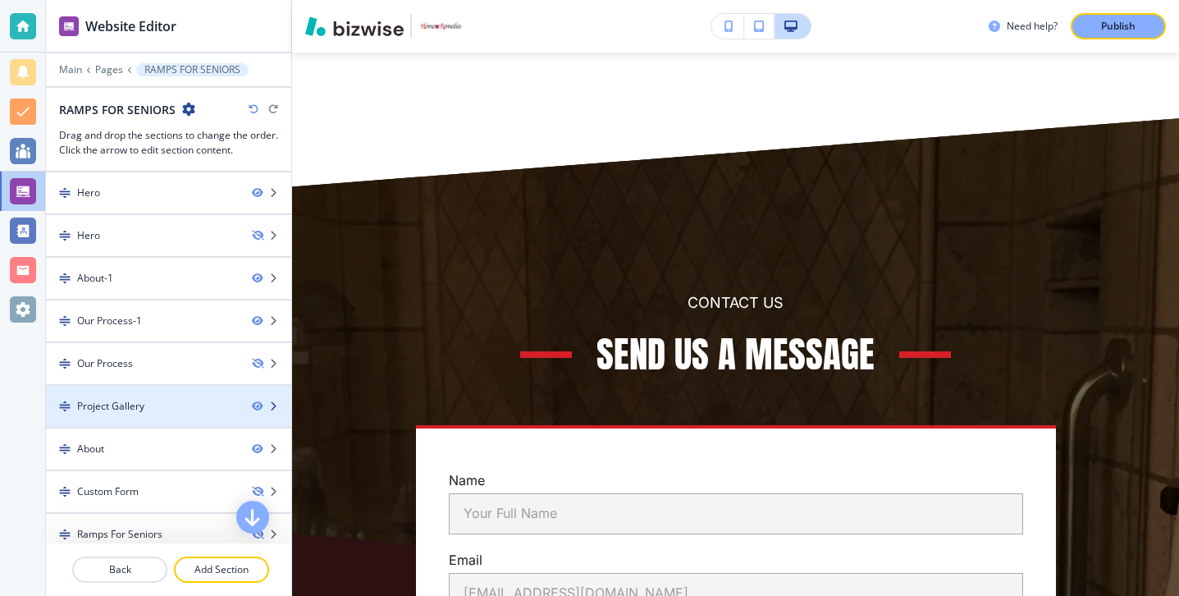
scroll to position [141, 0]
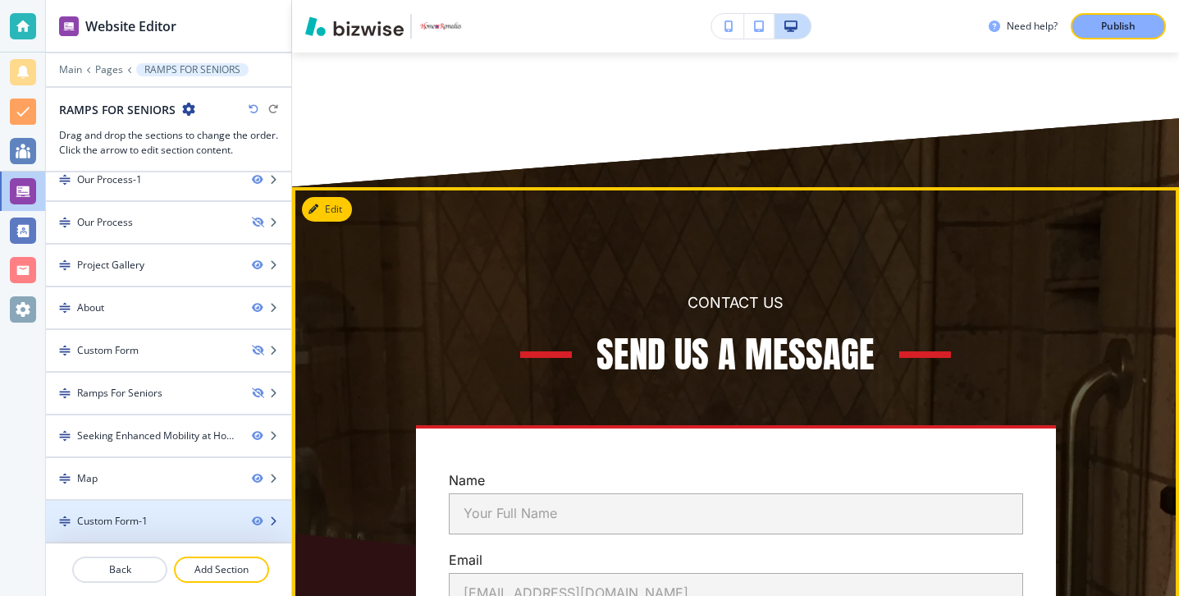
click at [157, 516] on div "Custom Form-1" at bounding box center [142, 521] width 193 height 15
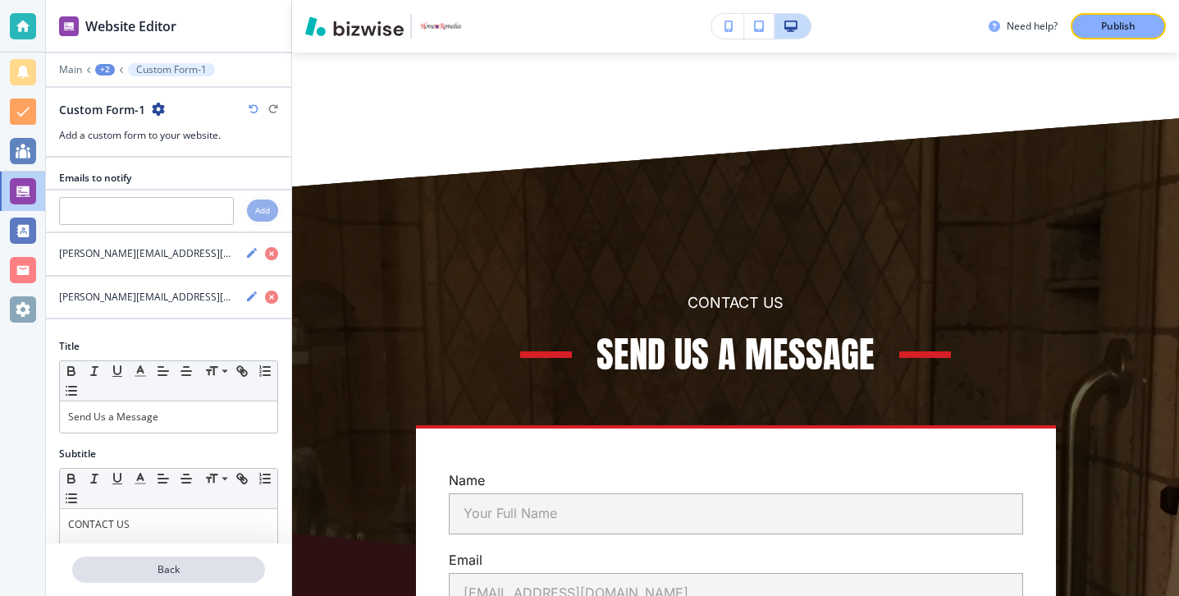
click at [149, 569] on p "Back" at bounding box center [169, 569] width 190 height 15
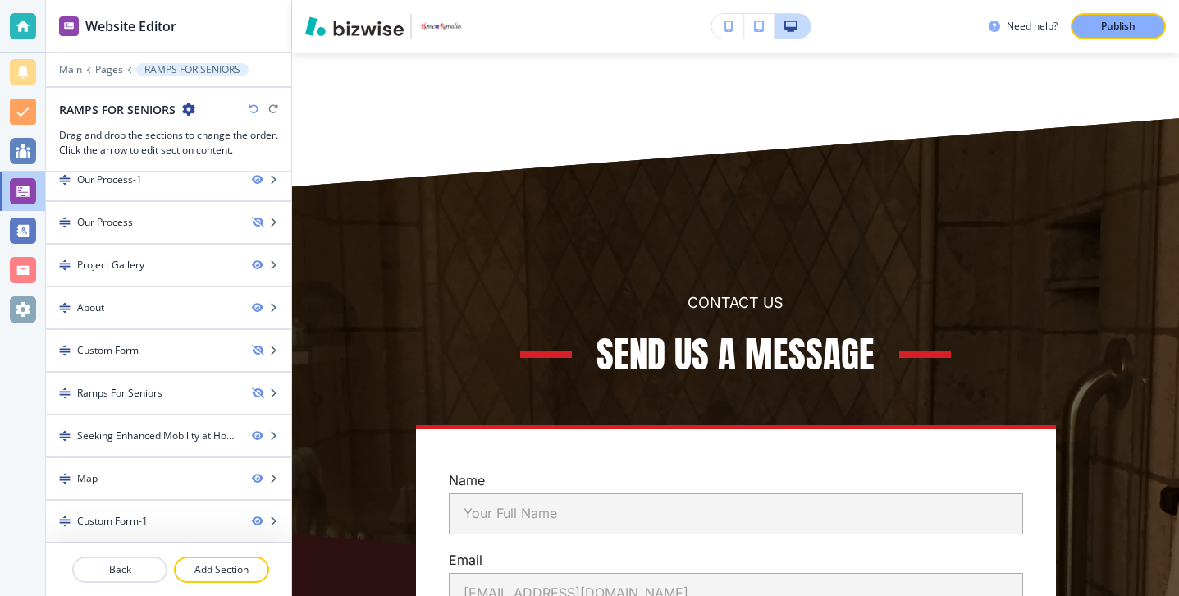
click at [145, 552] on div at bounding box center [168, 549] width 245 height 13
click at [145, 563] on p "Back" at bounding box center [120, 569] width 92 height 15
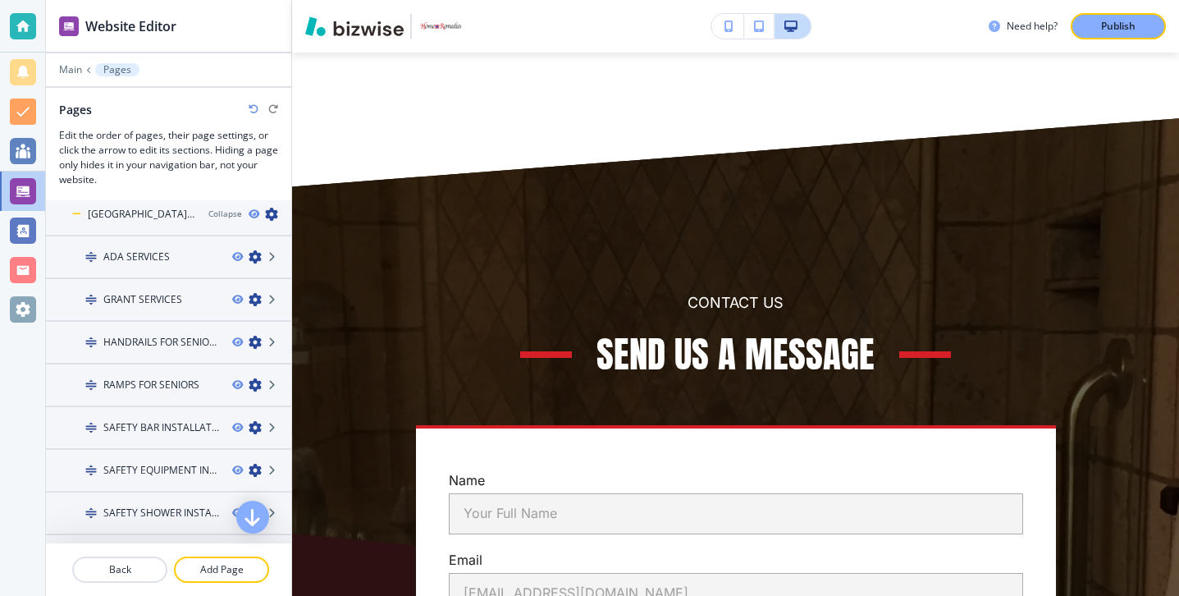
scroll to position [398, 0]
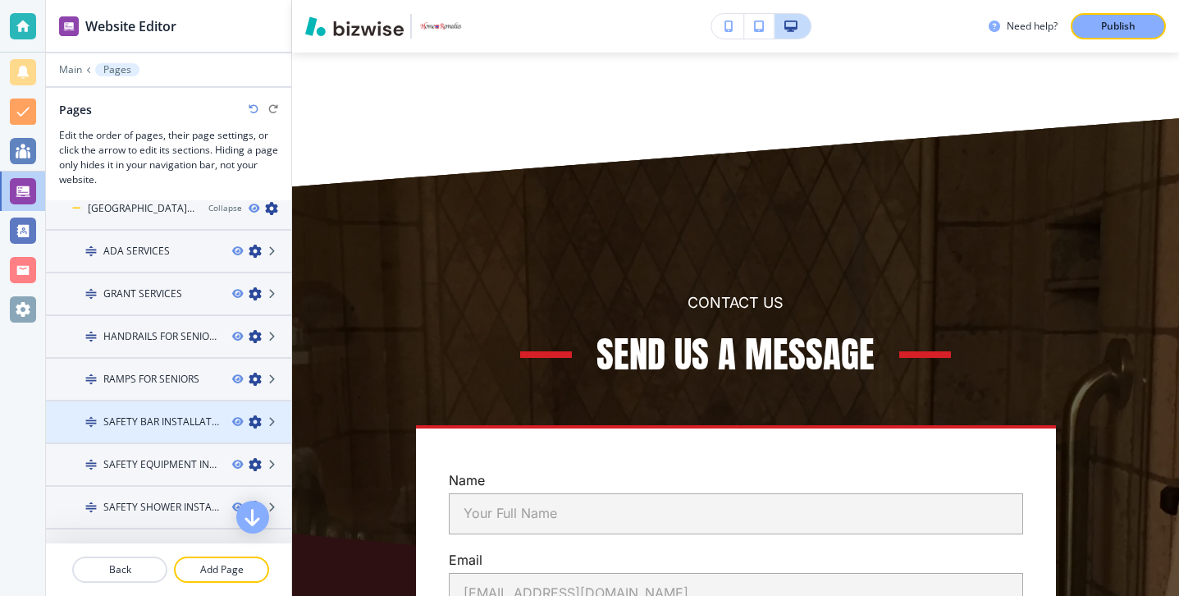
click at [171, 432] on div at bounding box center [168, 435] width 245 height 13
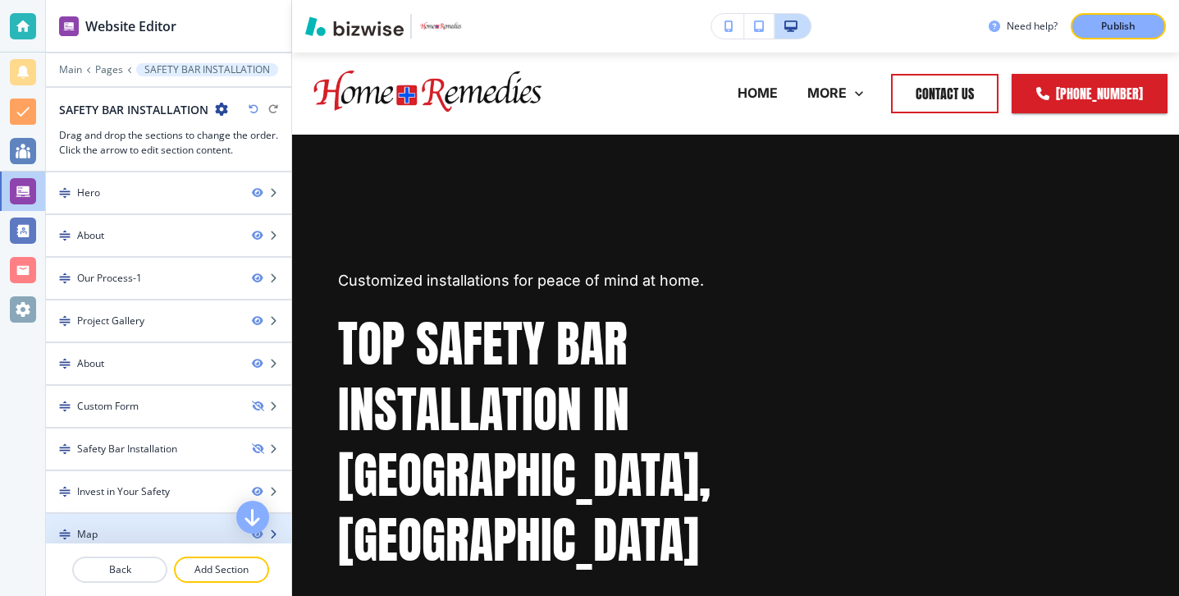
scroll to position [56, 0]
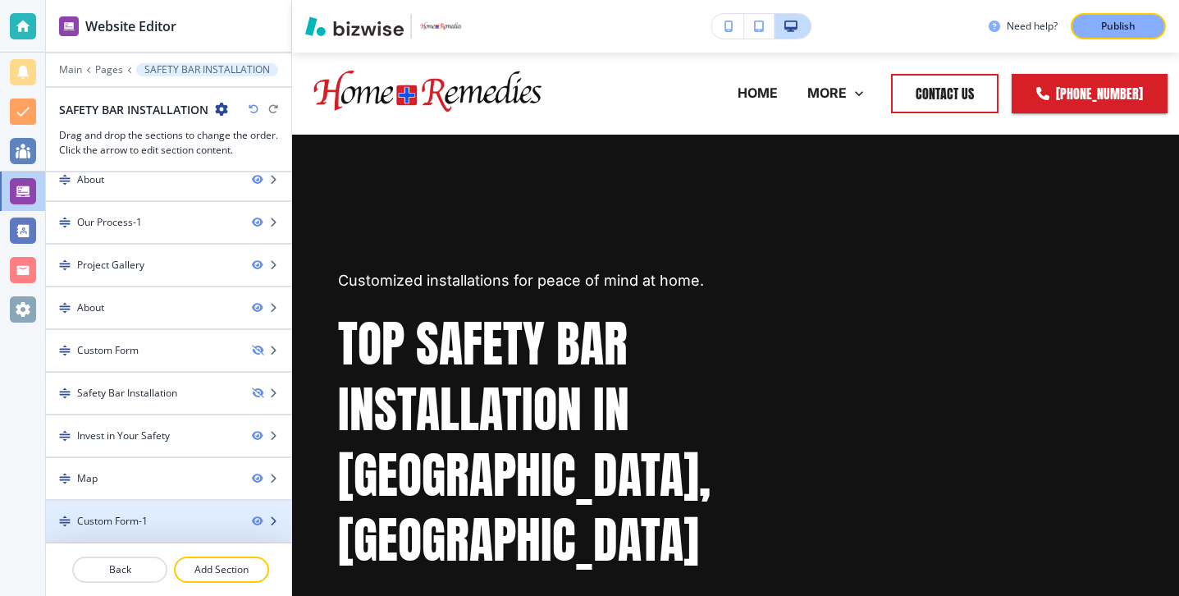
click at [160, 523] on div "Custom Form-1" at bounding box center [142, 521] width 193 height 15
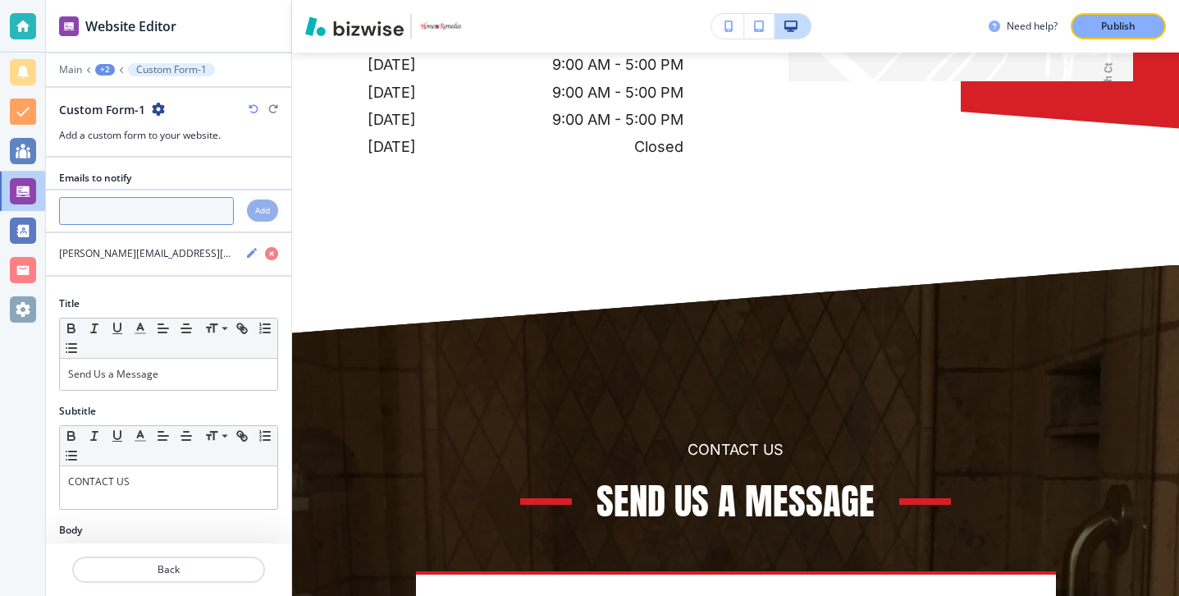
click at [98, 221] on input "text" at bounding box center [146, 211] width 175 height 28
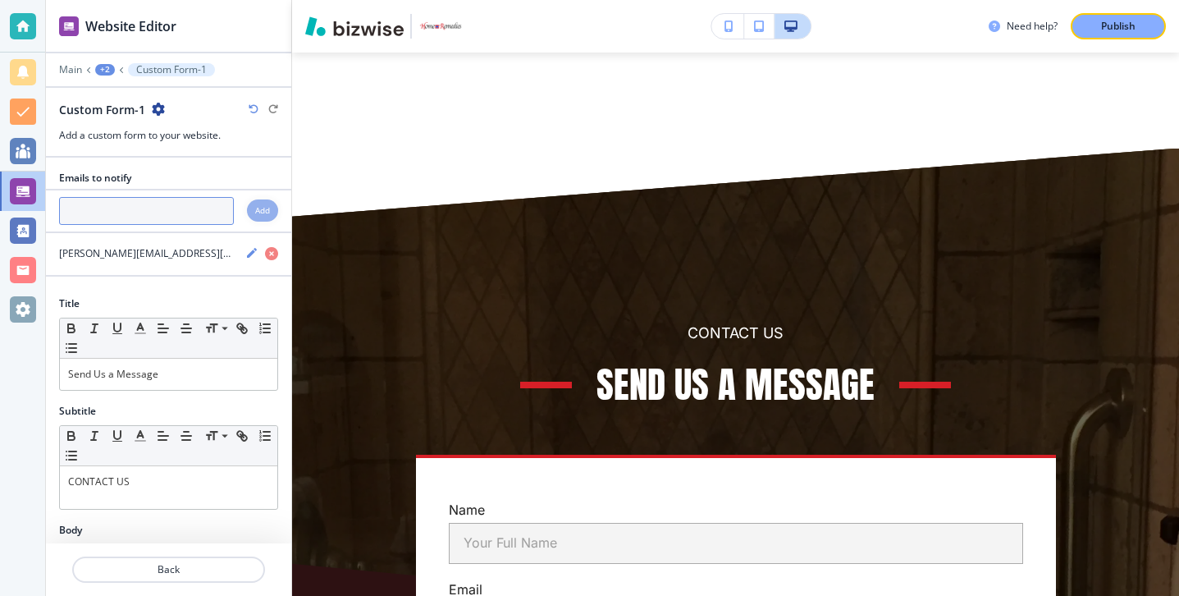
scroll to position [7987, 0]
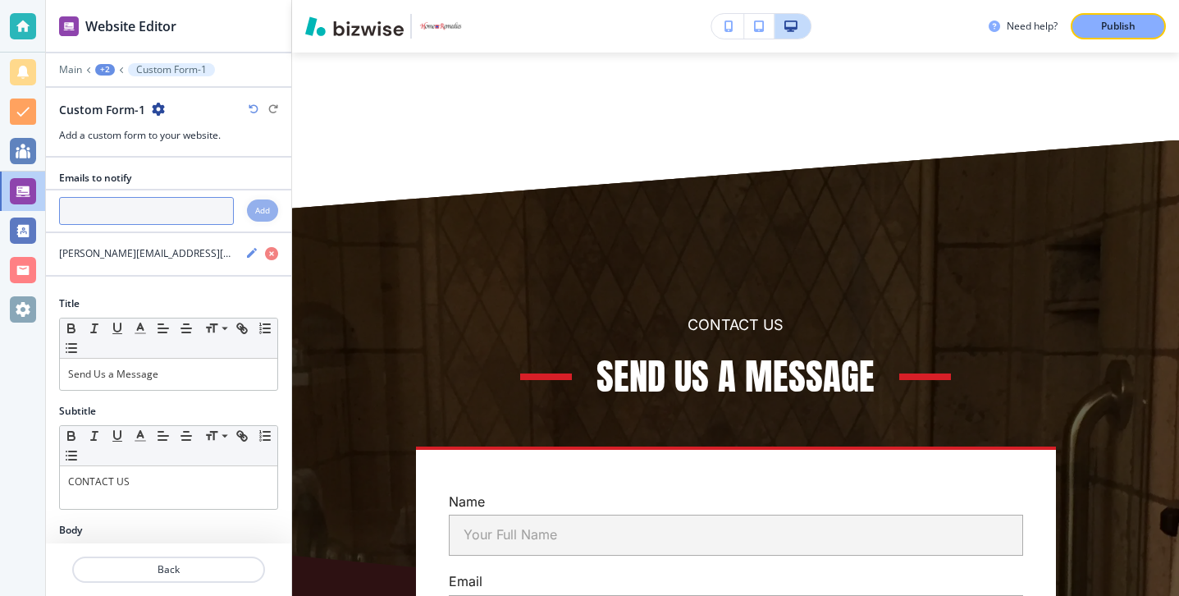
paste input "[PERSON_NAME][EMAIL_ADDRESS][DOMAIN_NAME]"
type input "[PERSON_NAME][EMAIL_ADDRESS][DOMAIN_NAME]"
click at [257, 214] on h4 "Add" at bounding box center [262, 210] width 15 height 12
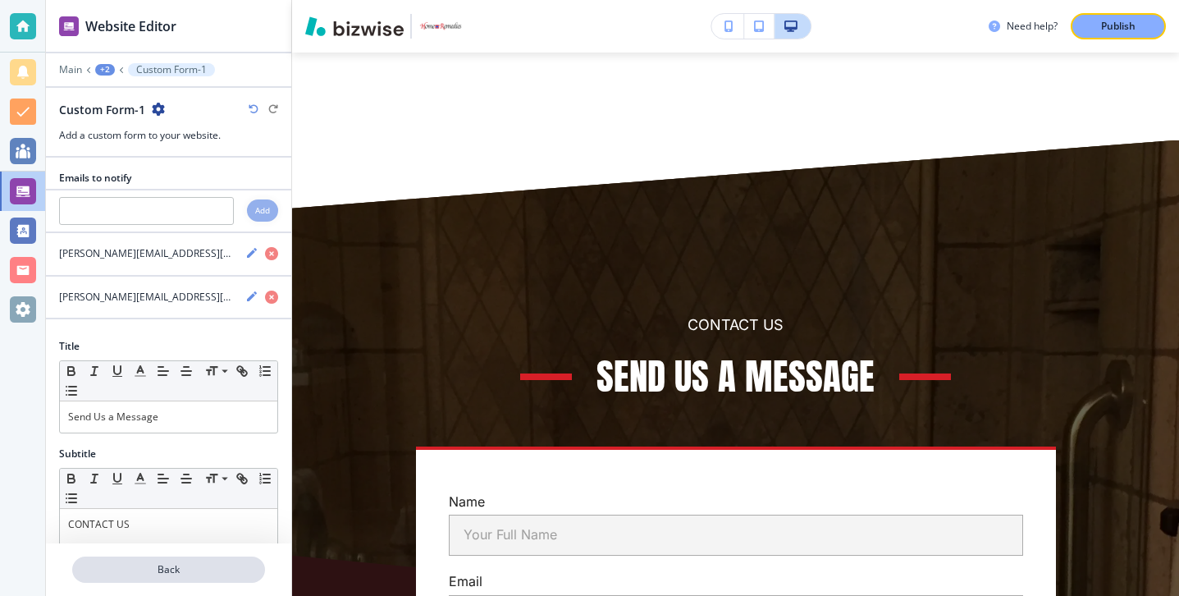
click at [184, 572] on p "Back" at bounding box center [169, 569] width 190 height 15
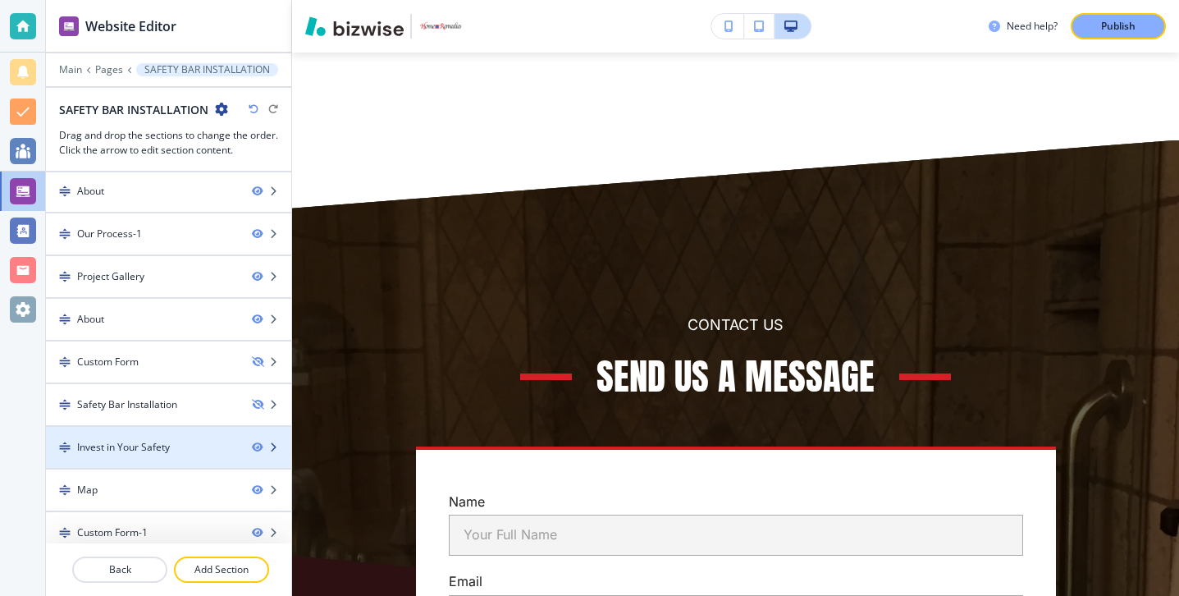
scroll to position [56, 0]
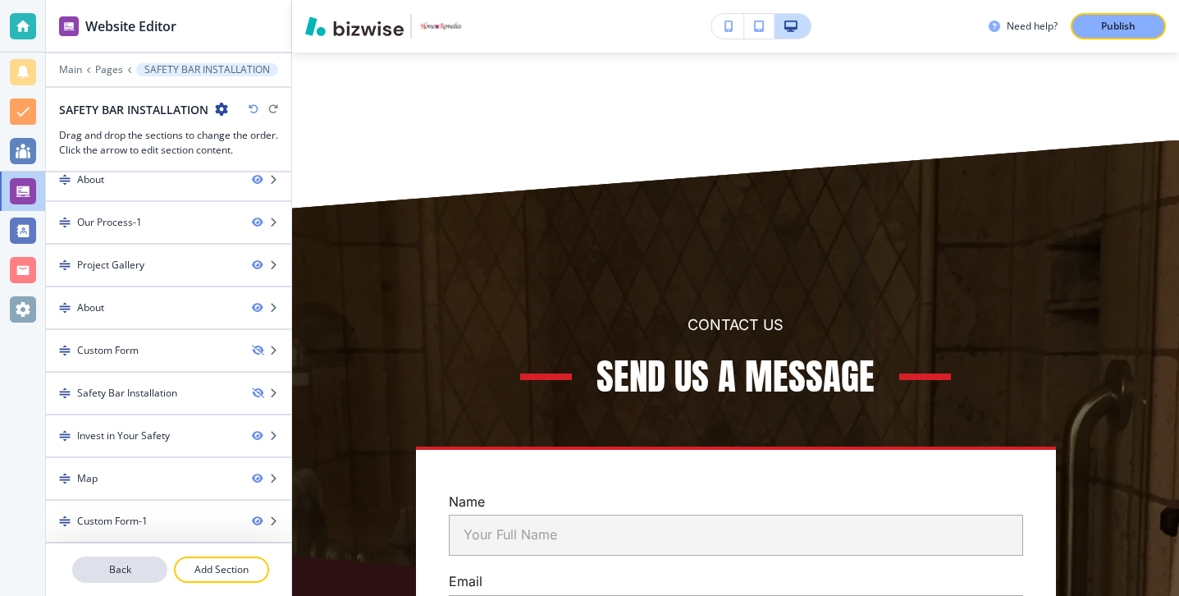
click at [143, 560] on button "Back" at bounding box center [119, 569] width 95 height 26
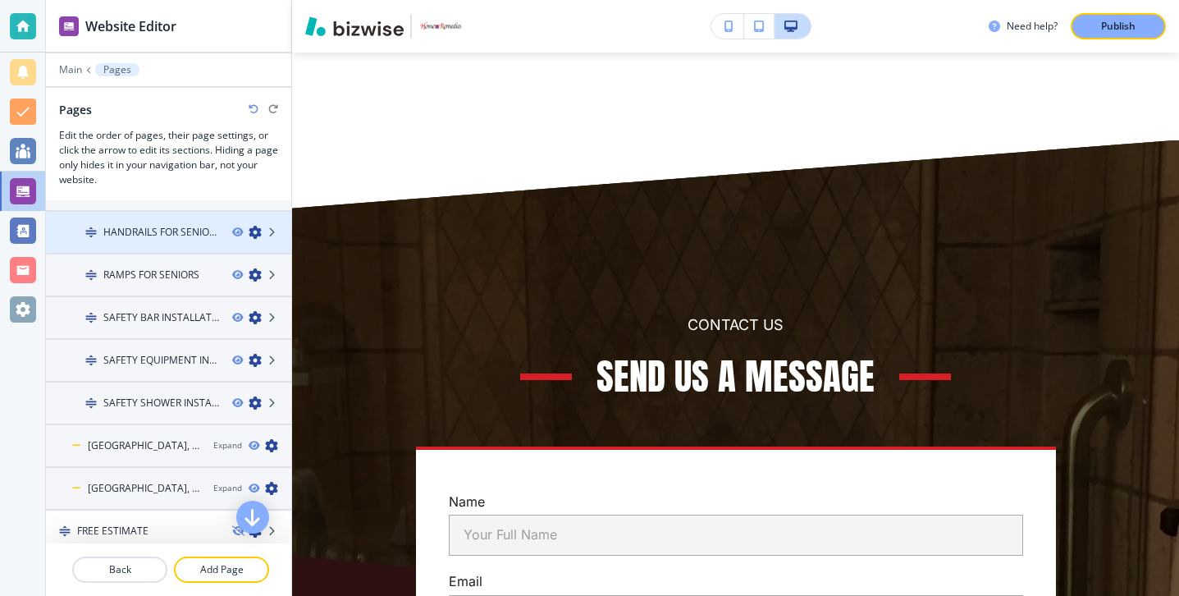
scroll to position [497, 0]
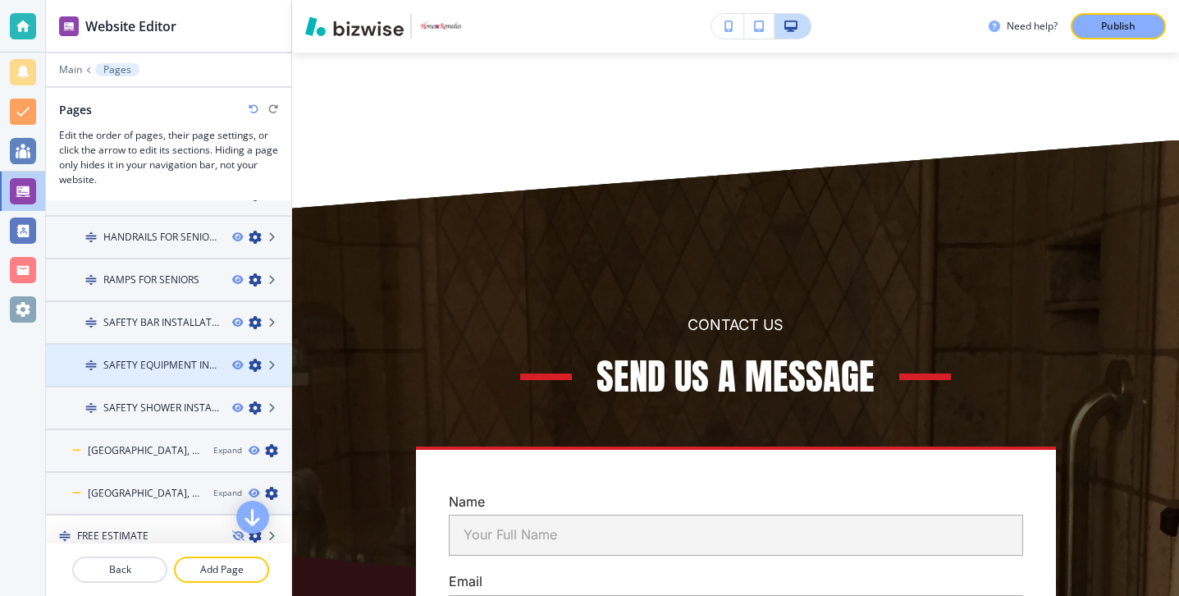
click at [179, 371] on h4 "SAFETY EQUIPMENT INSTALLATION" at bounding box center [161, 365] width 116 height 15
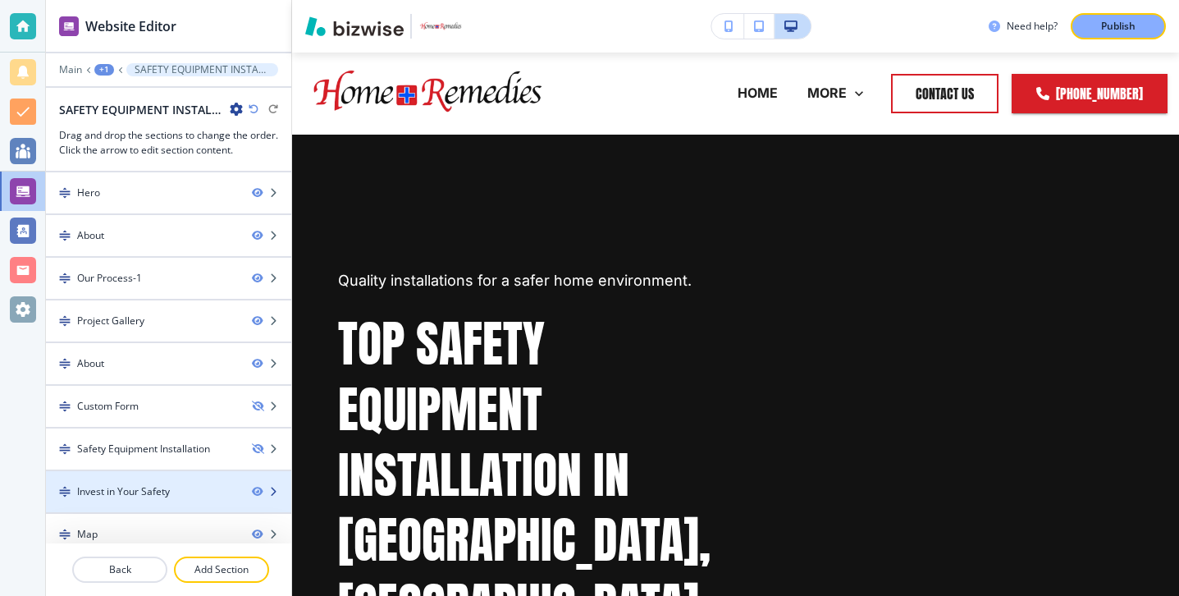
scroll to position [56, 0]
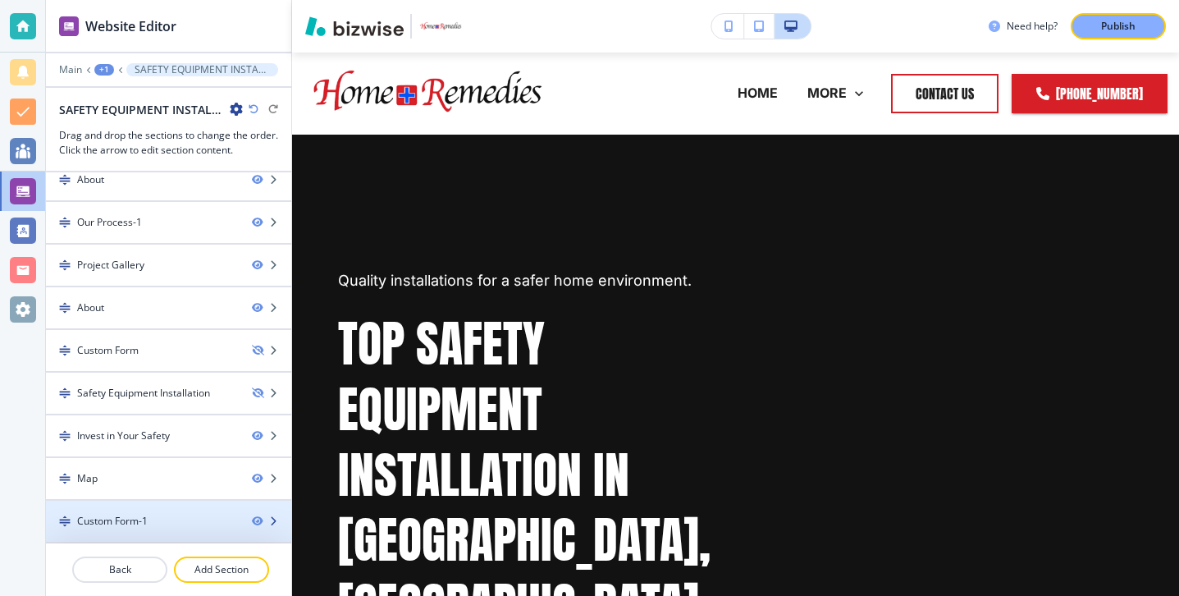
click at [194, 505] on div at bounding box center [168, 507] width 245 height 13
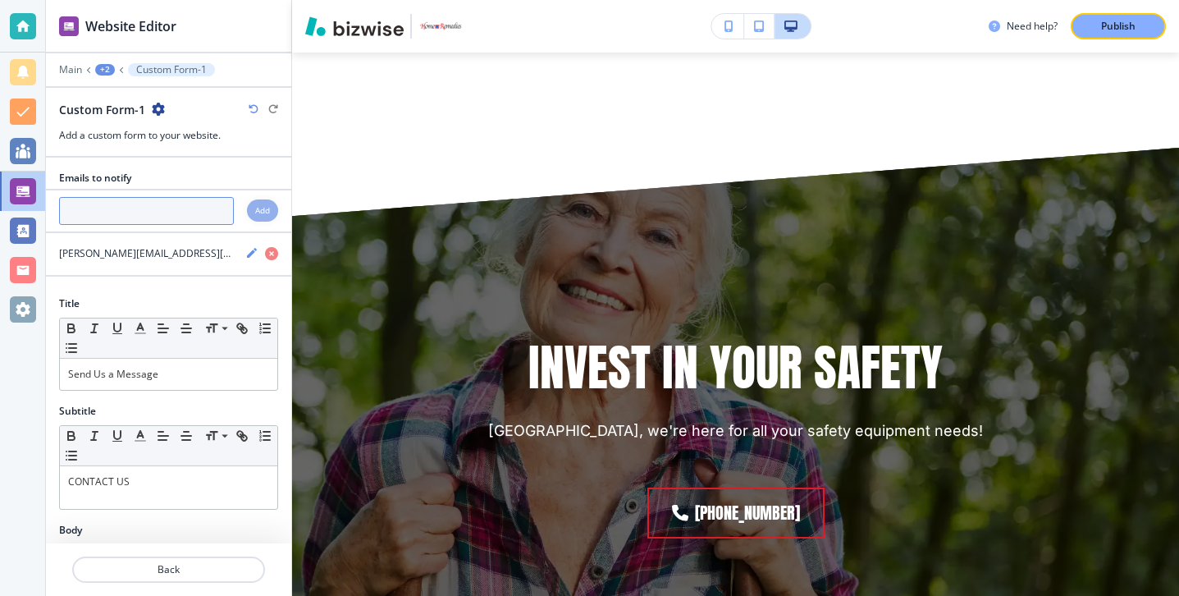
scroll to position [7233, 0]
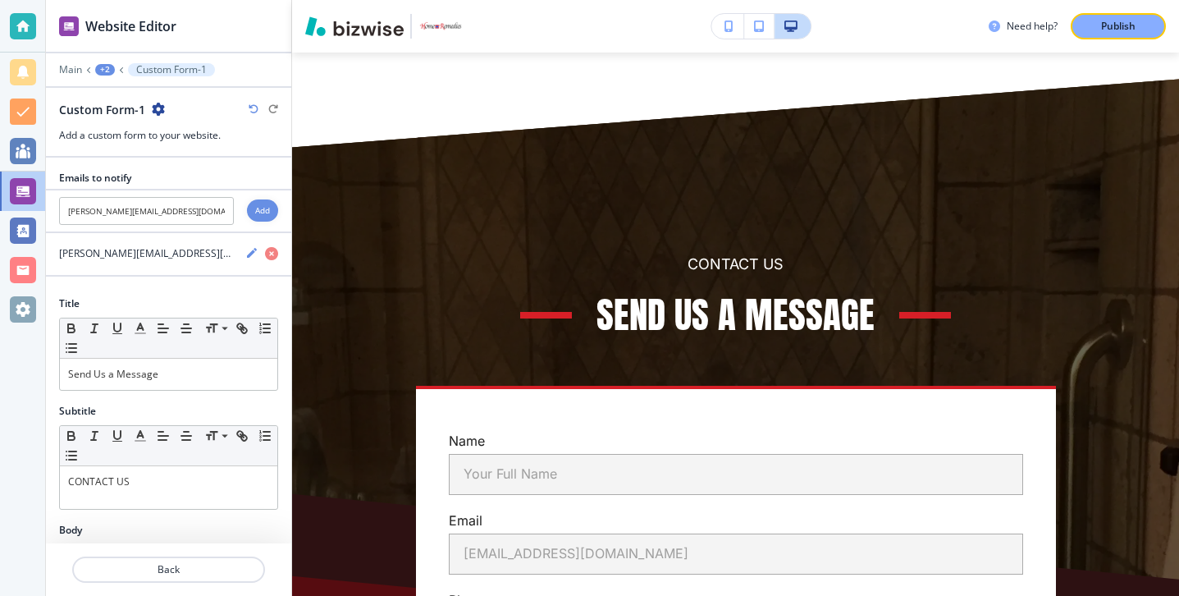
scroll to position [7935, 0]
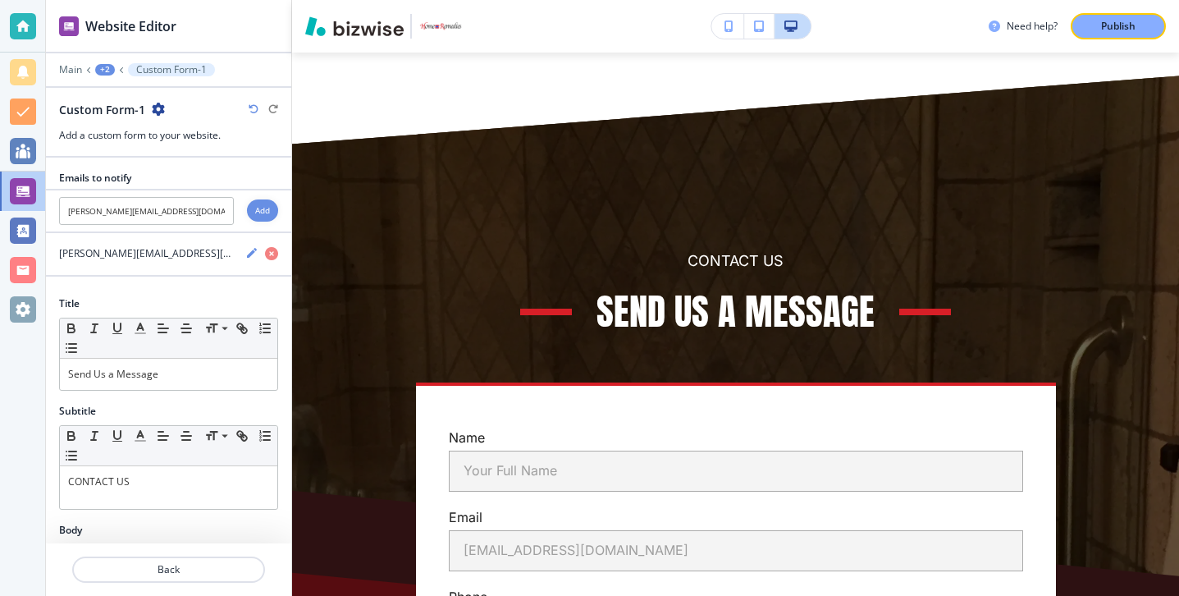
type input "[PERSON_NAME][EMAIL_ADDRESS][DOMAIN_NAME]"
click at [247, 209] on div "Add" at bounding box center [262, 210] width 31 height 22
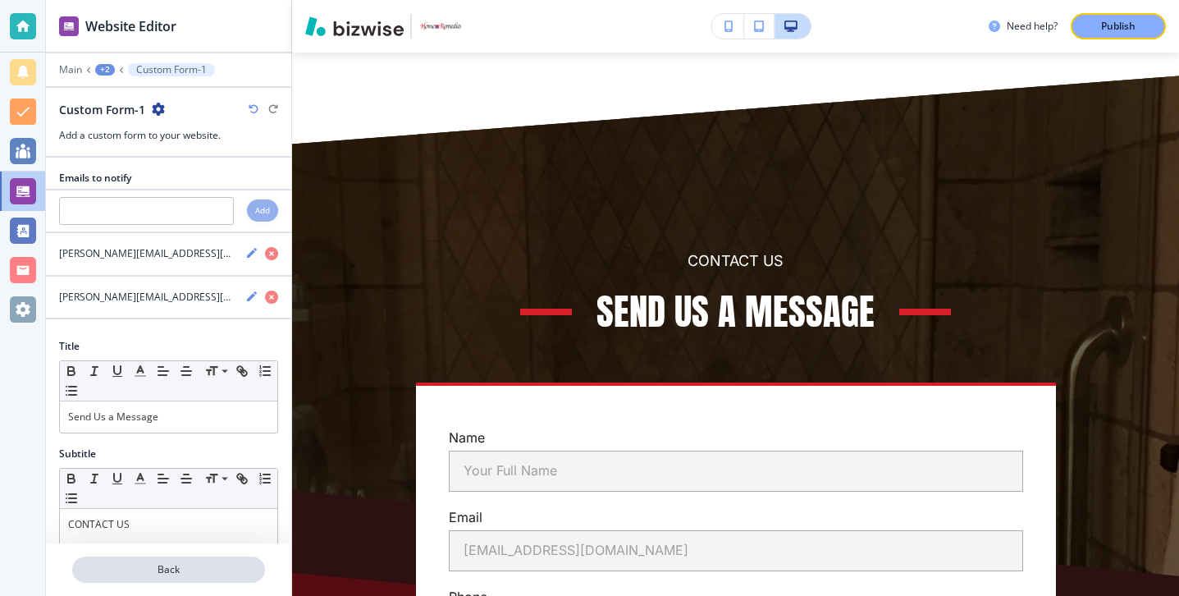
click at [169, 564] on p "Back" at bounding box center [169, 569] width 190 height 15
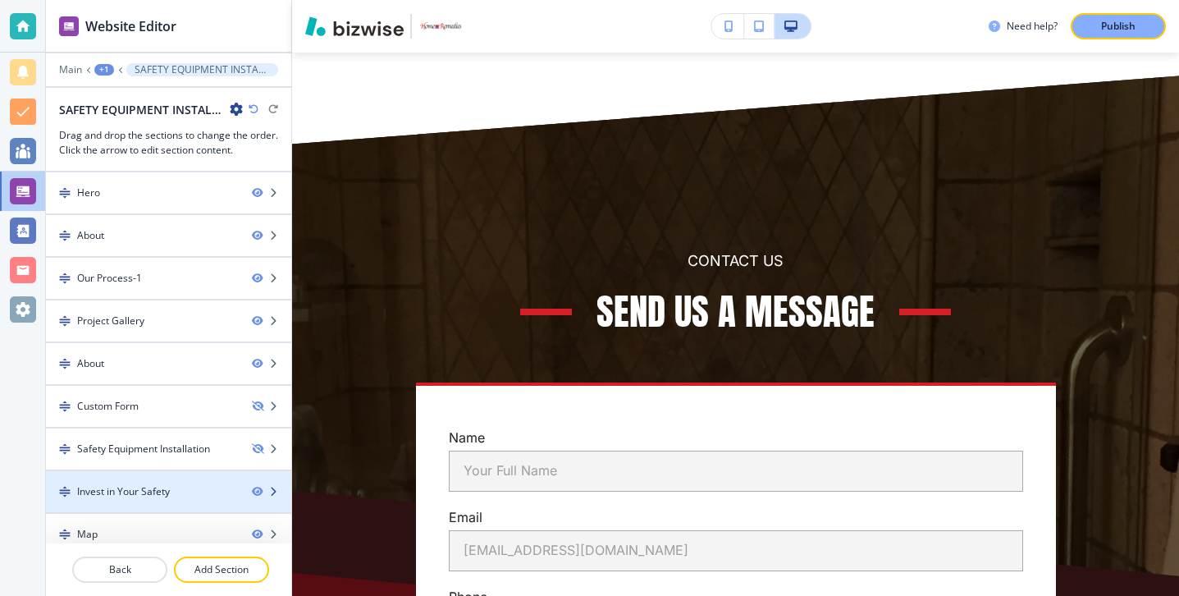
scroll to position [56, 0]
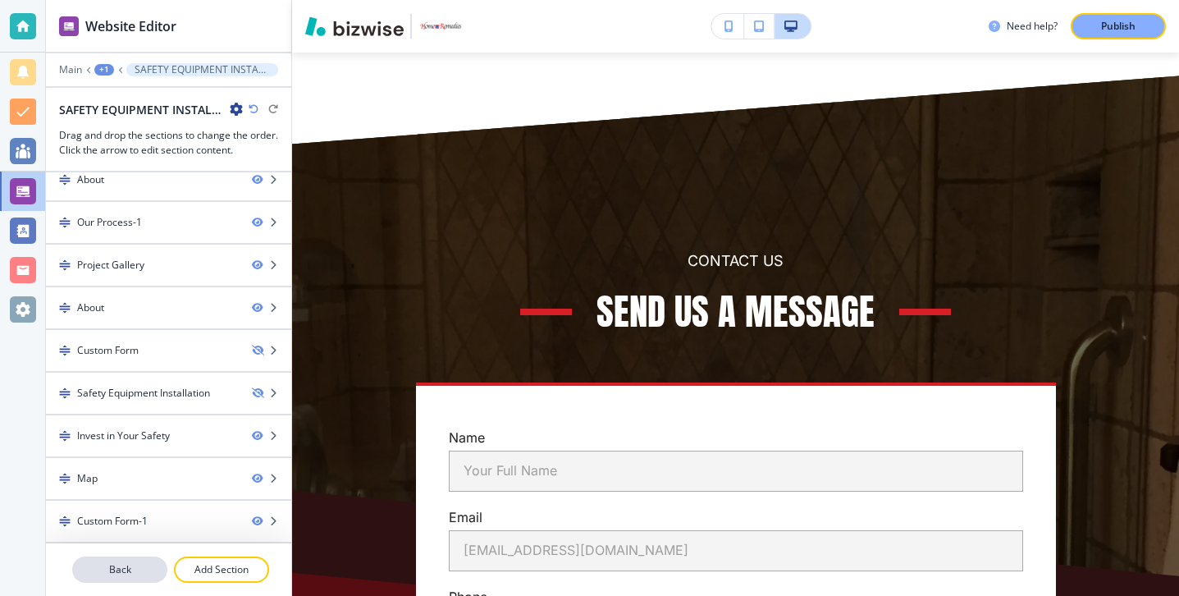
click at [132, 567] on p "Back" at bounding box center [120, 569] width 92 height 15
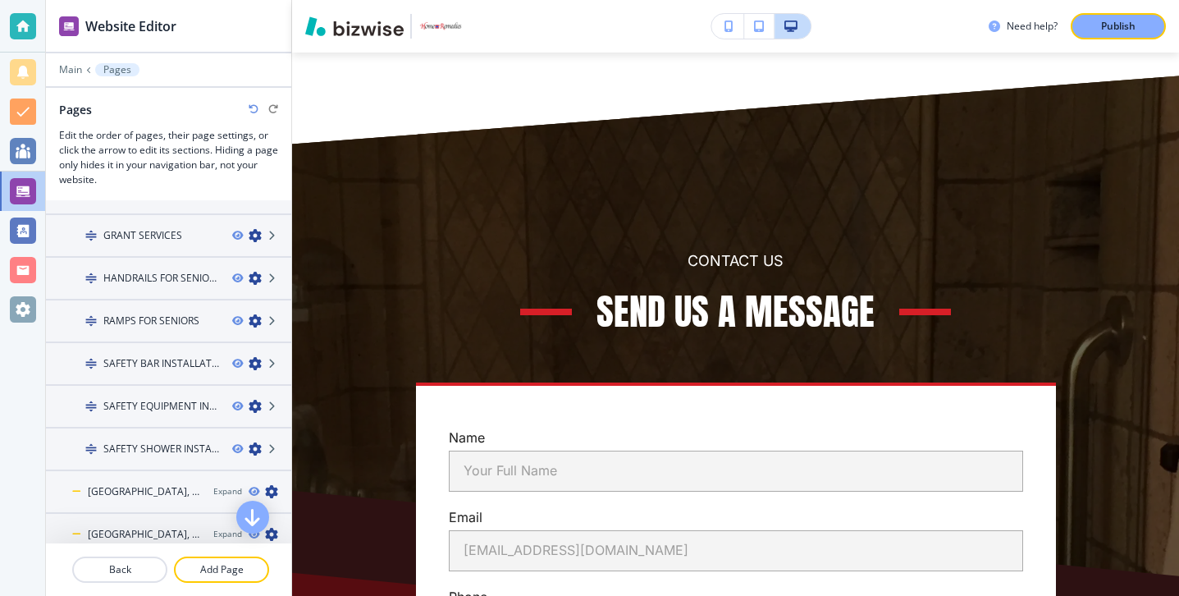
scroll to position [451, 0]
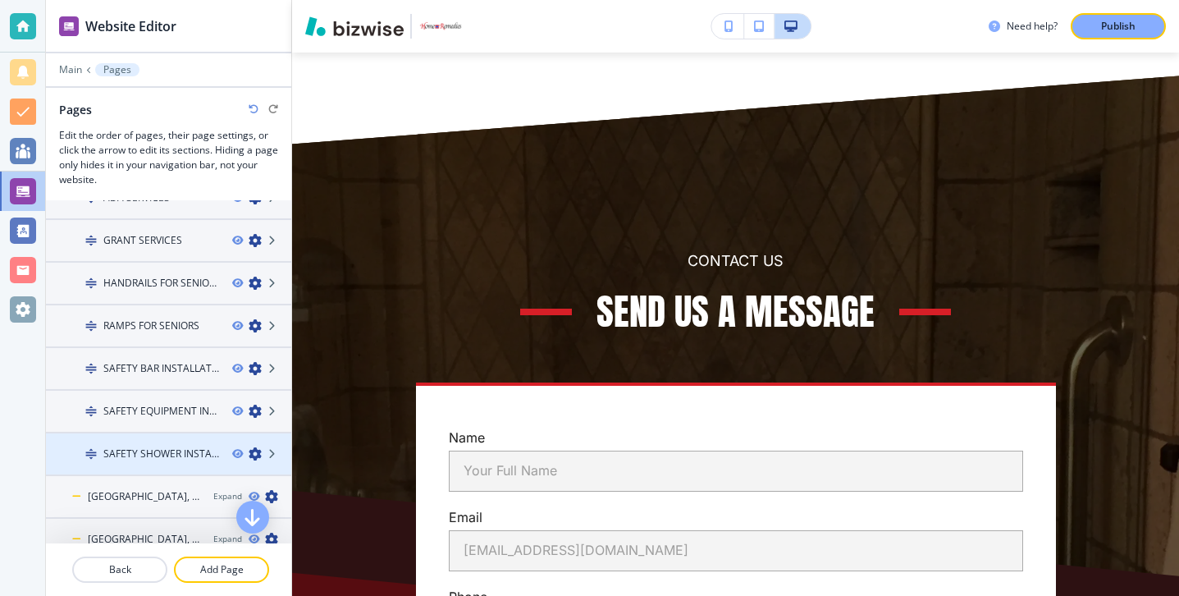
click at [153, 448] on h4 "SAFETY SHOWER INSTALLATION" at bounding box center [161, 453] width 116 height 15
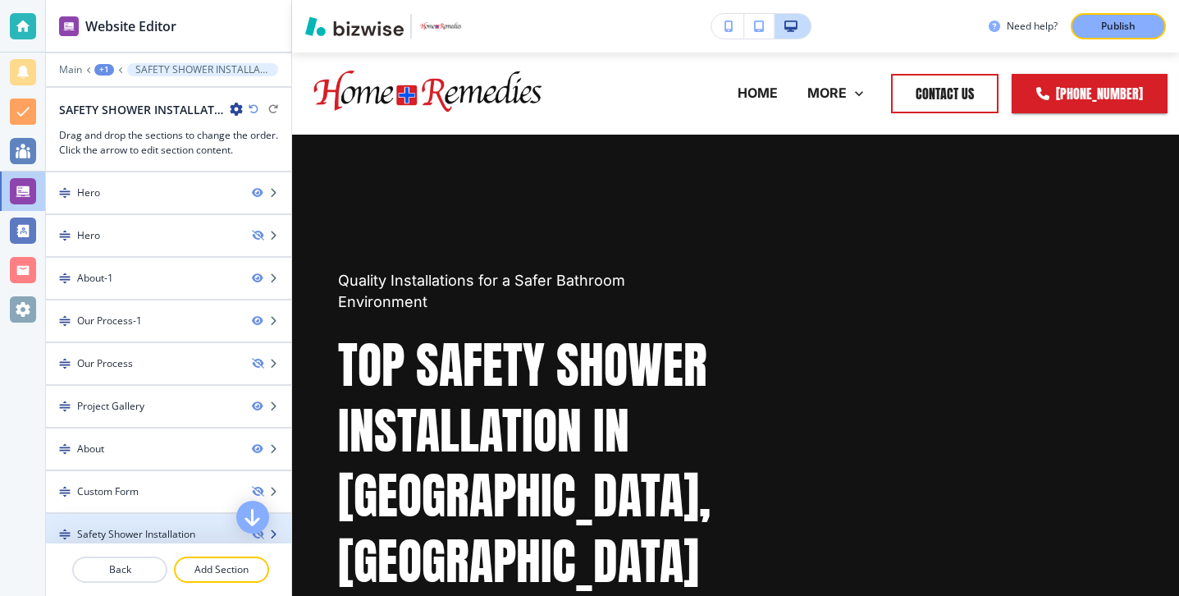
scroll to position [141, 0]
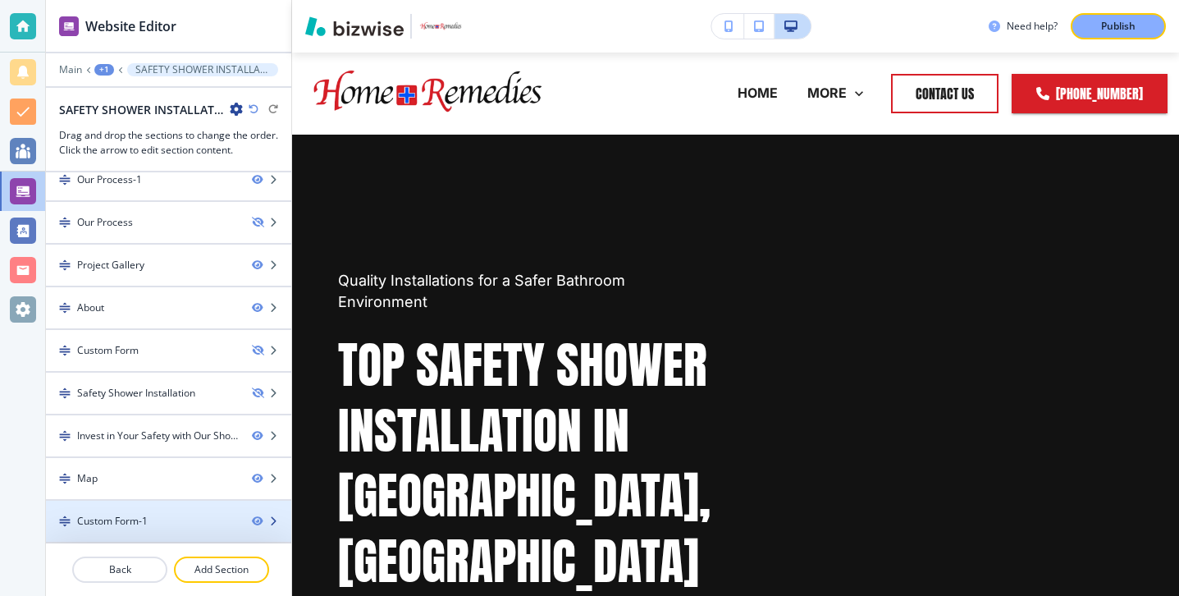
click at [162, 528] on div "Custom Form-1" at bounding box center [142, 521] width 193 height 15
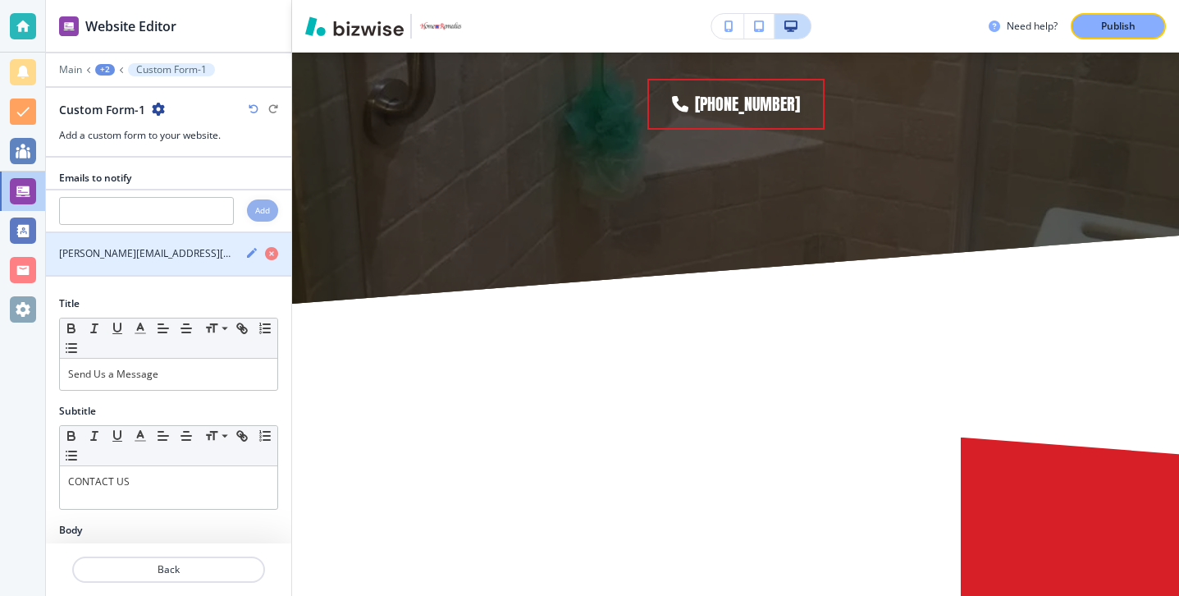
click at [159, 233] on div "button" at bounding box center [168, 239] width 245 height 13
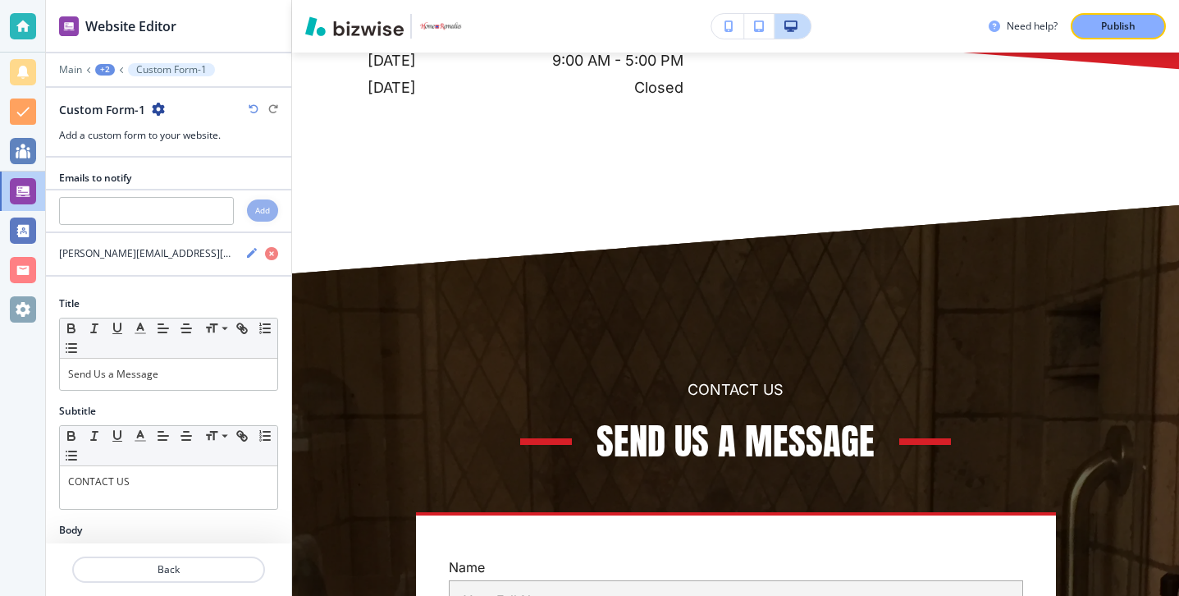
click at [158, 226] on div at bounding box center [168, 228] width 245 height 7
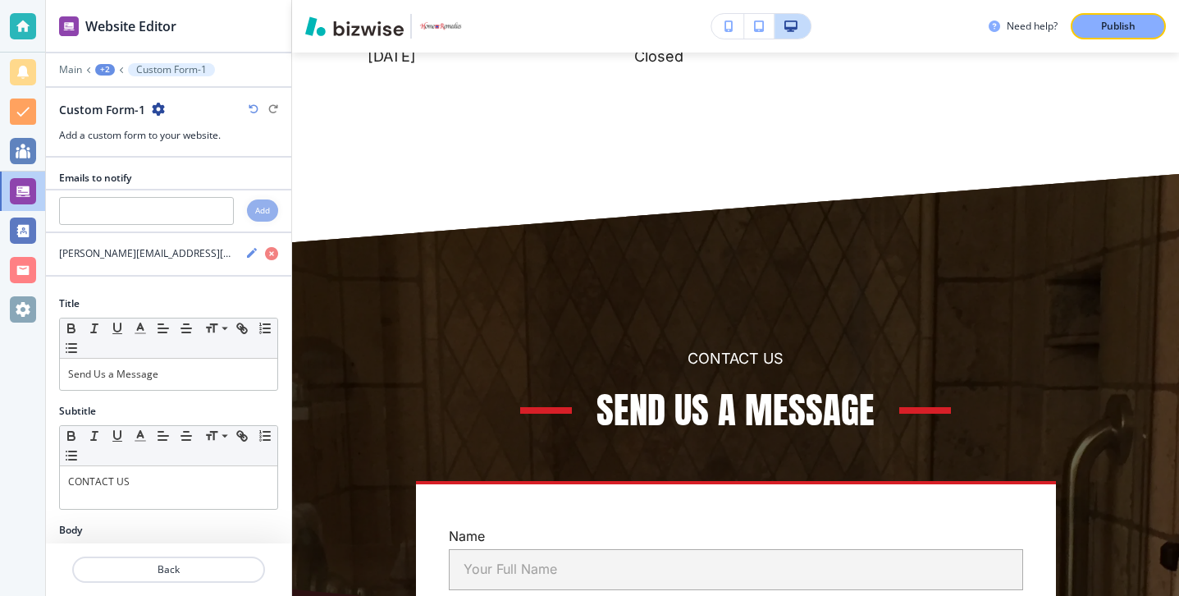
scroll to position [8037, 0]
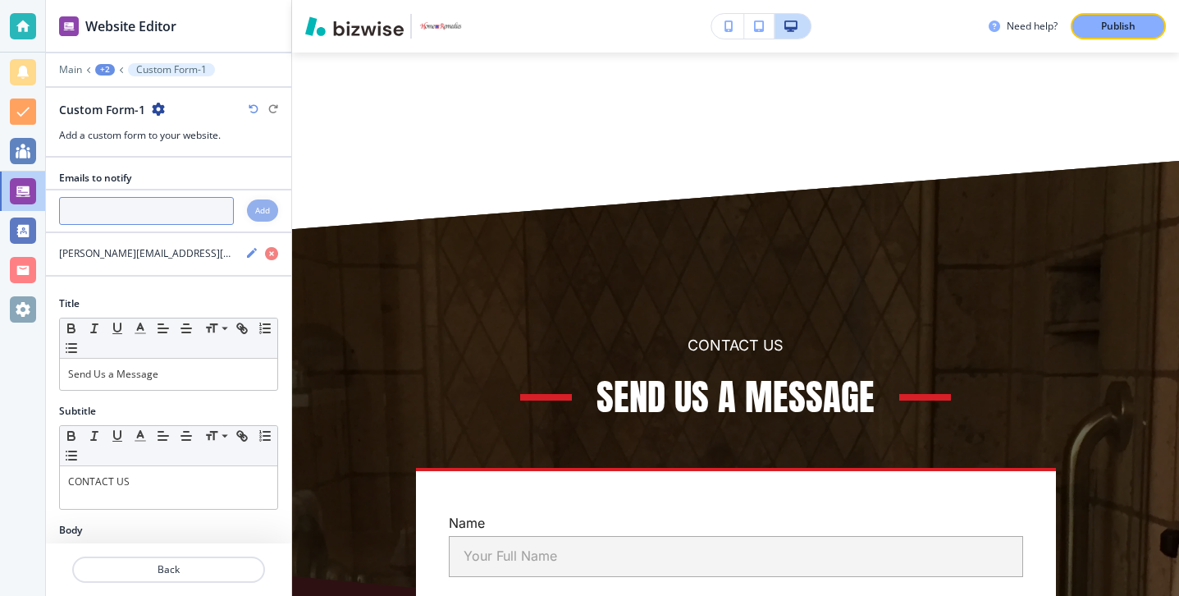
click at [158, 219] on input "text" at bounding box center [146, 211] width 175 height 28
paste input "[PERSON_NAME][EMAIL_ADDRESS][DOMAIN_NAME]"
type input "[PERSON_NAME][EMAIL_ADDRESS][DOMAIN_NAME]"
click at [253, 216] on div "Add" at bounding box center [262, 210] width 31 height 22
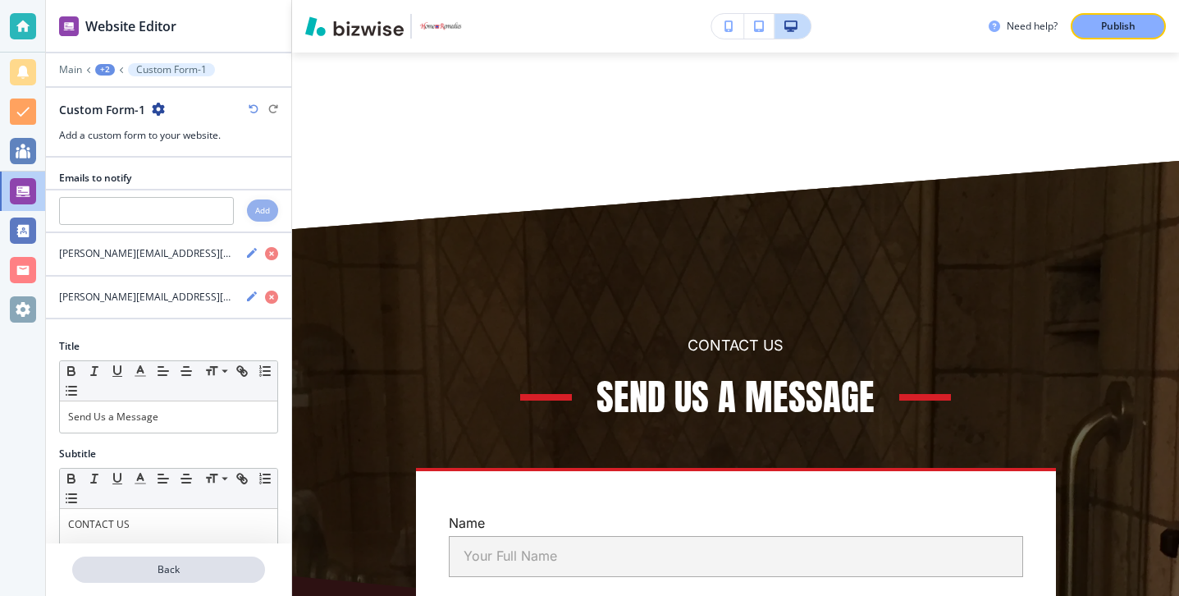
click at [162, 565] on p "Back" at bounding box center [169, 569] width 190 height 15
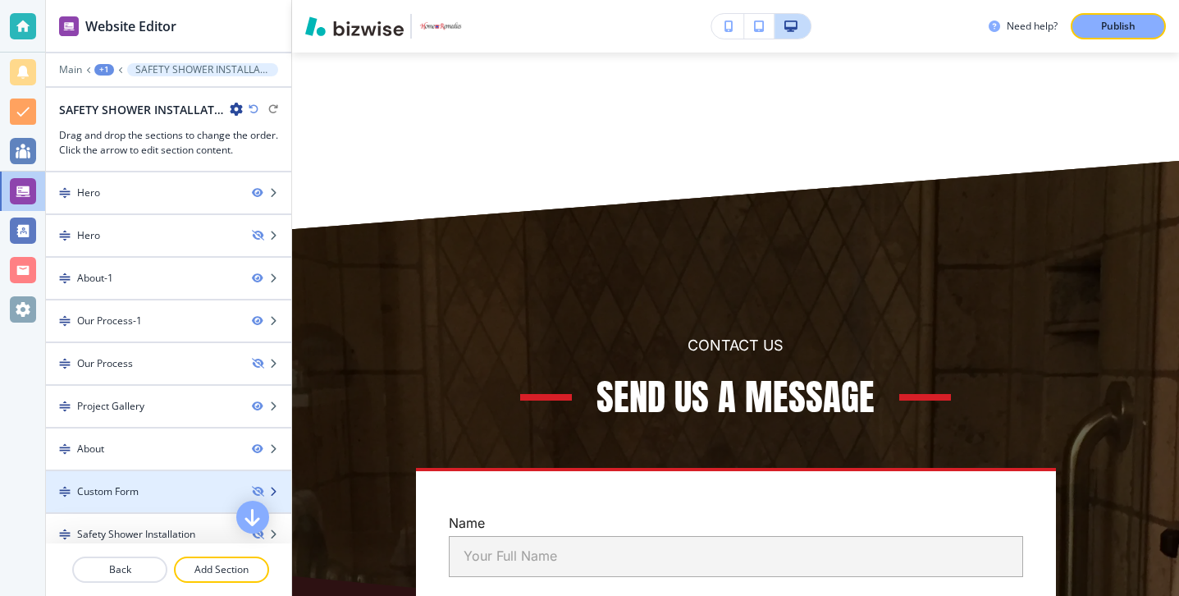
scroll to position [141, 0]
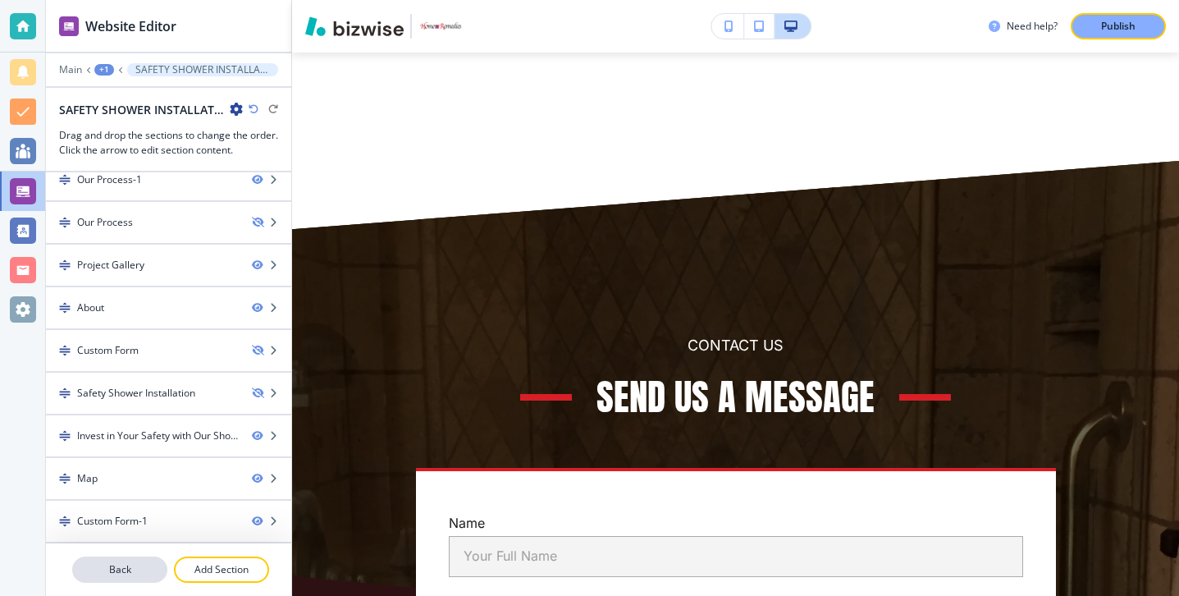
click at [137, 575] on p "Back" at bounding box center [120, 569] width 92 height 15
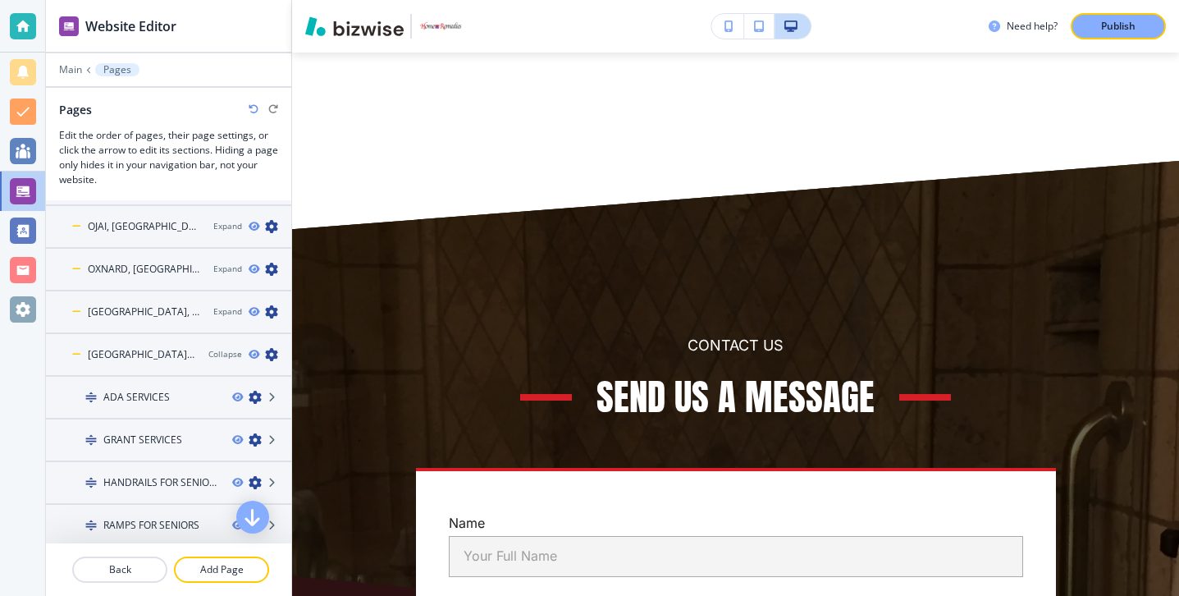
scroll to position [259, 0]
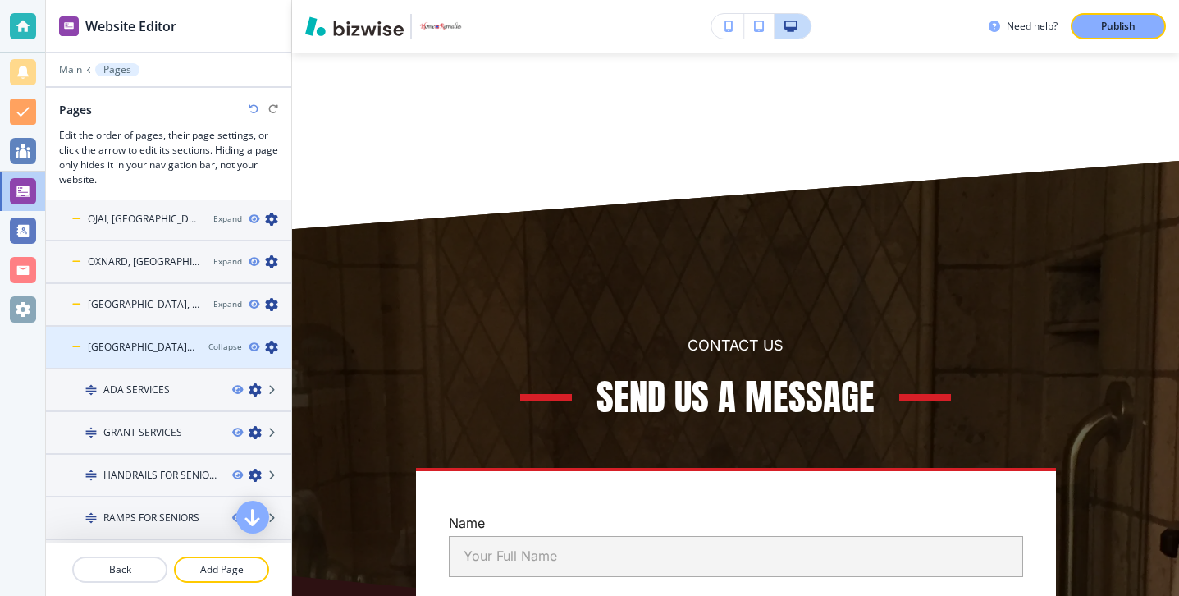
click at [73, 345] on icon at bounding box center [76, 347] width 9 height 10
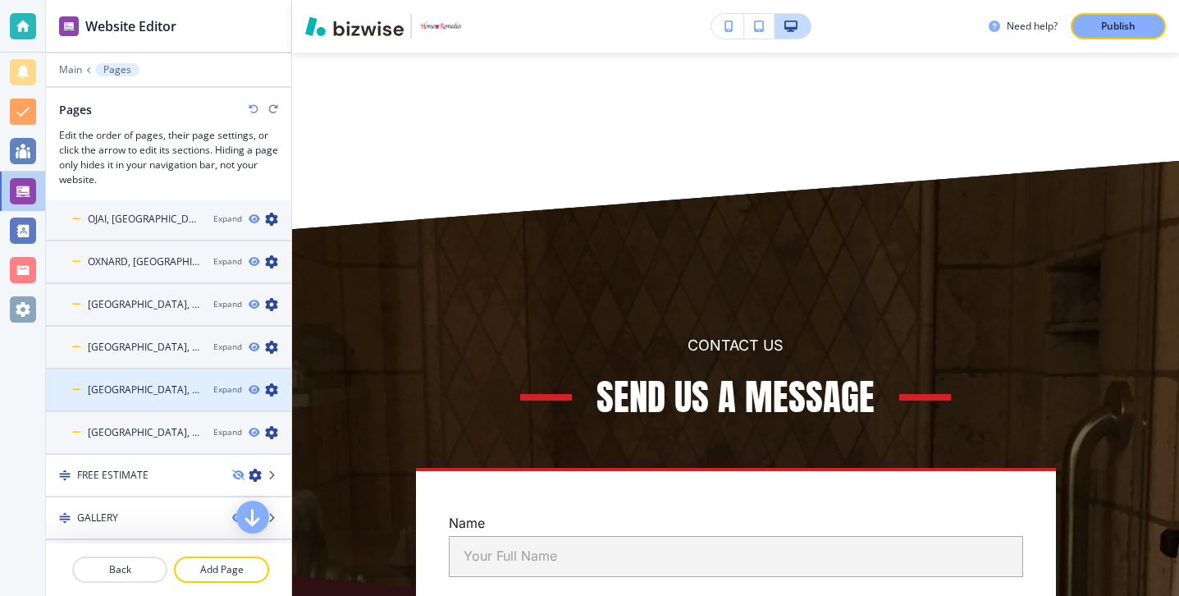
click at [107, 401] on div at bounding box center [168, 403] width 245 height 13
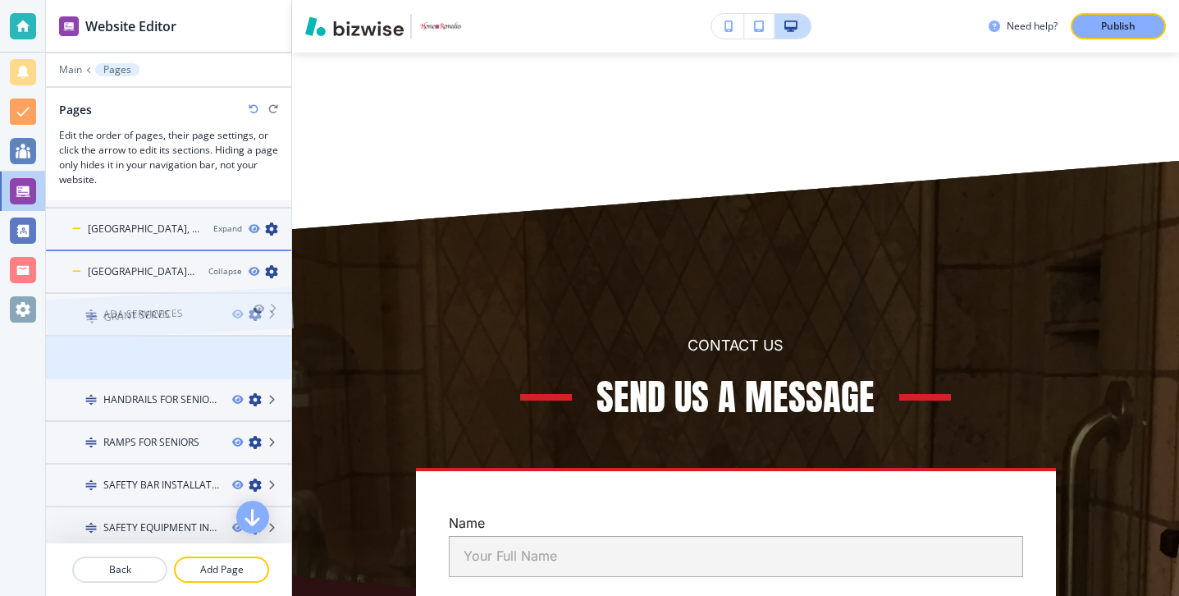
scroll to position [295, 0]
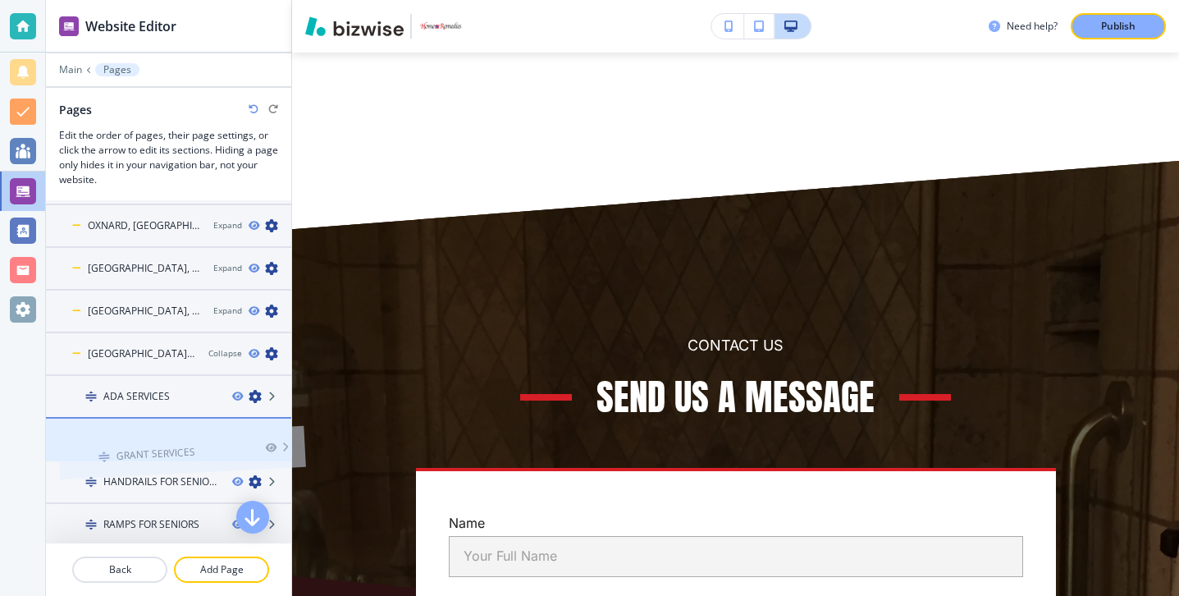
drag, startPoint x: 152, startPoint y: 272, endPoint x: 163, endPoint y: 404, distance: 132.6
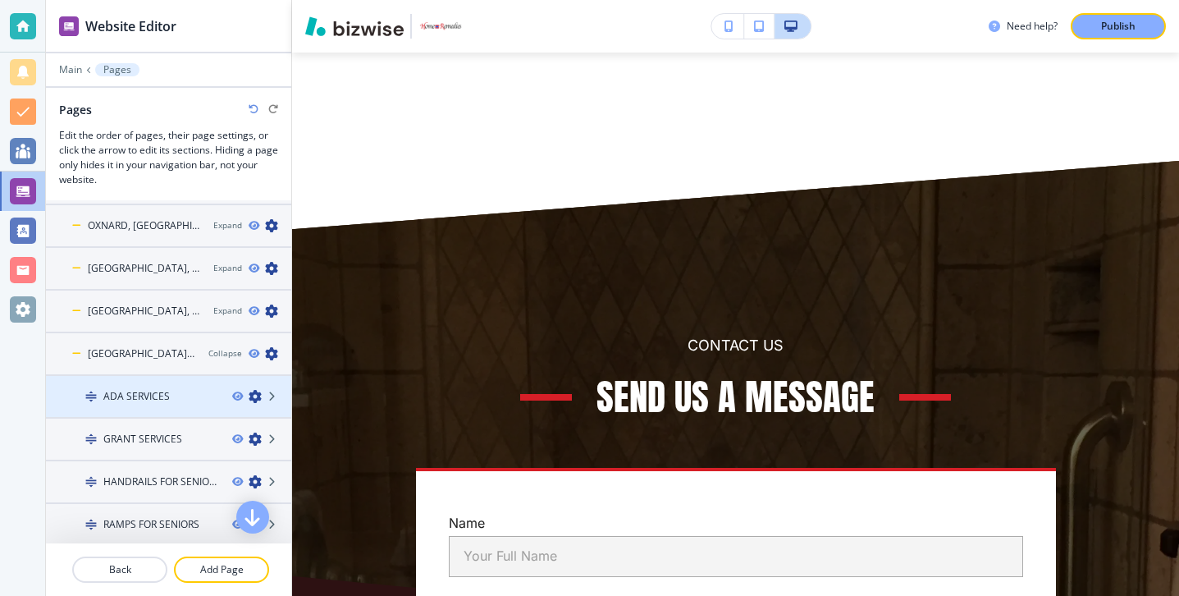
click at [163, 404] on div at bounding box center [168, 410] width 245 height 13
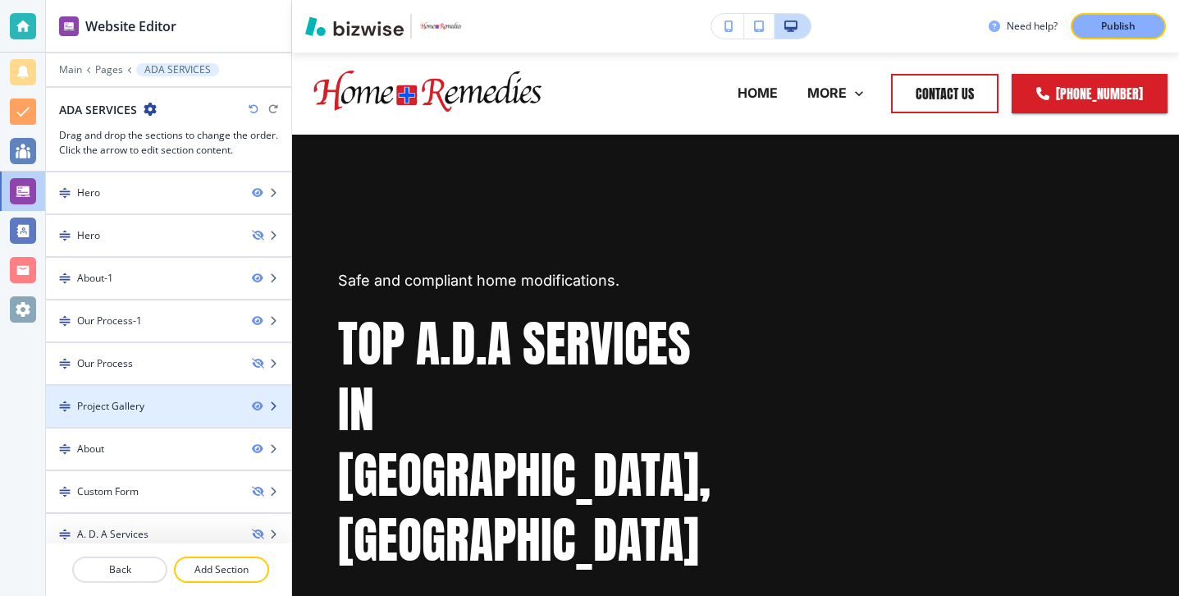
scroll to position [141, 0]
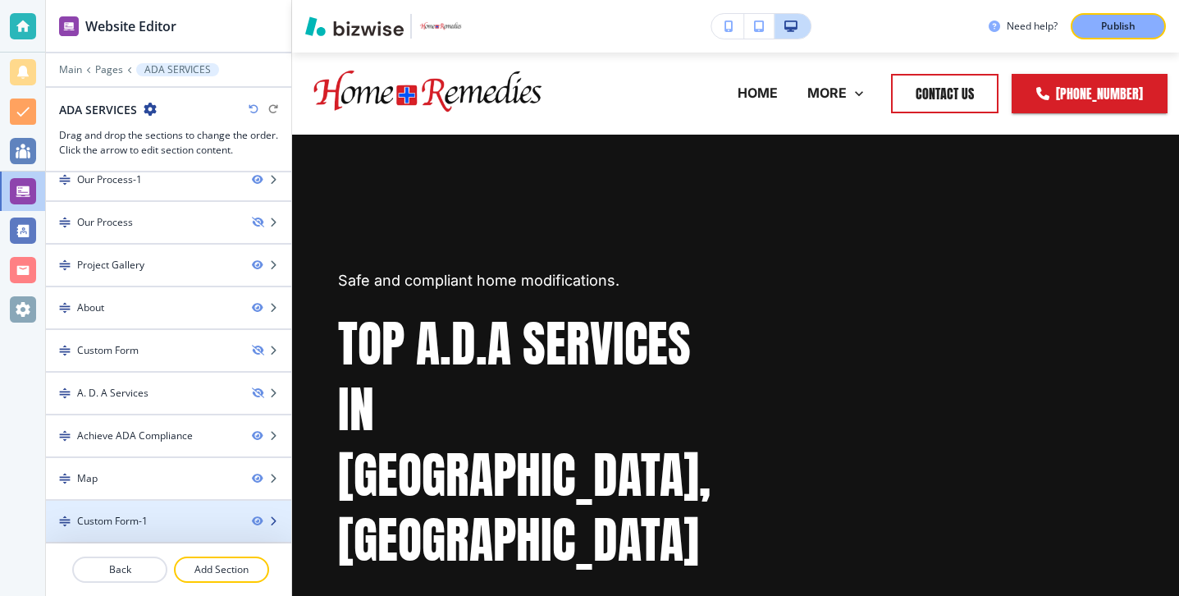
click at [183, 523] on div "Custom Form-1" at bounding box center [142, 521] width 193 height 15
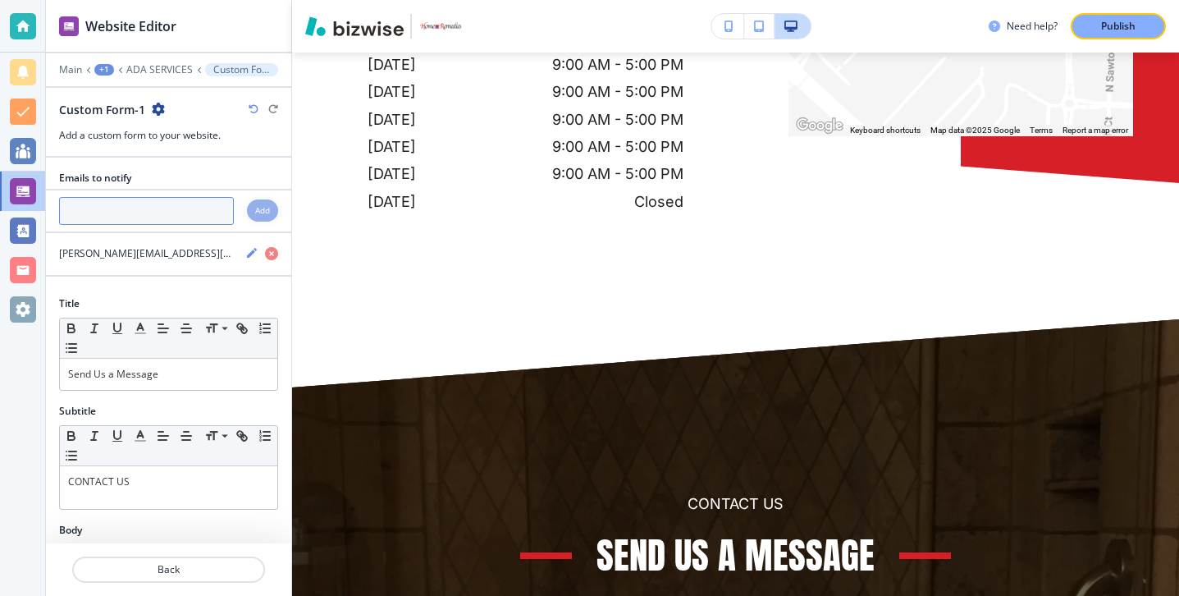
click at [144, 205] on input "text" at bounding box center [146, 211] width 175 height 28
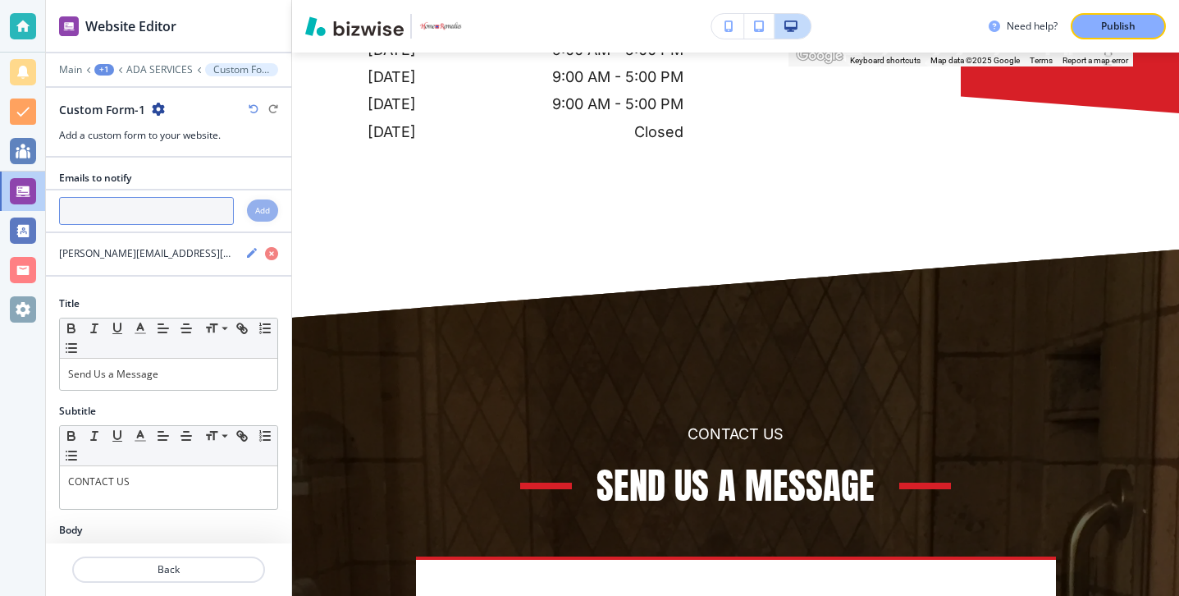
scroll to position [7854, 0]
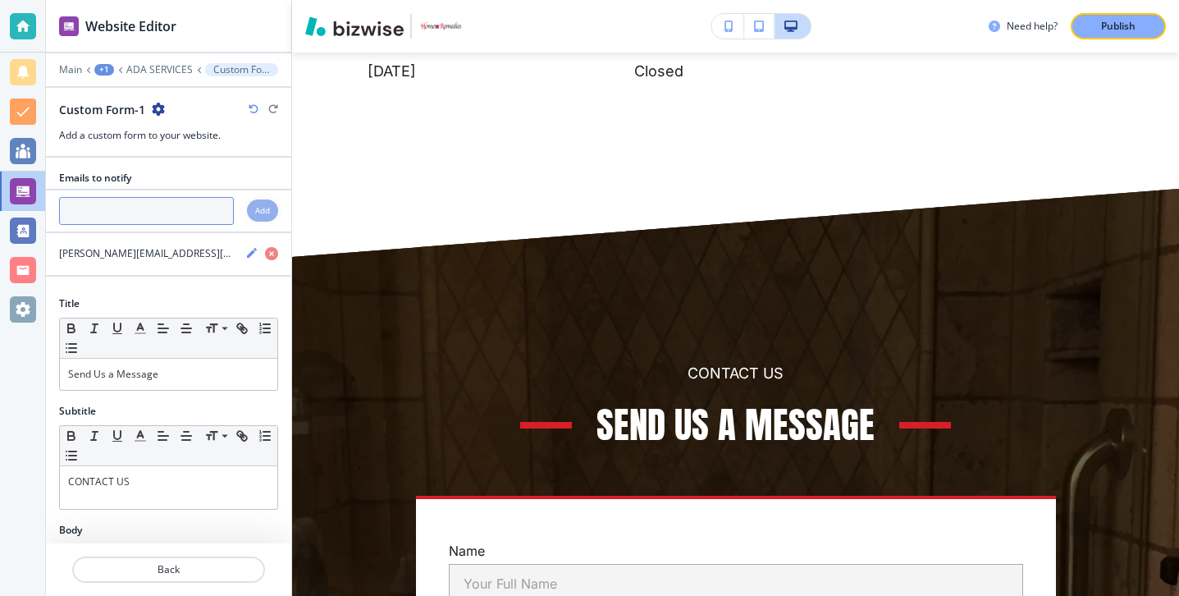
paste input "[PERSON_NAME][EMAIL_ADDRESS][DOMAIN_NAME]"
type input "[PERSON_NAME][EMAIL_ADDRESS][DOMAIN_NAME]"
click at [272, 212] on div "Add" at bounding box center [262, 210] width 31 height 22
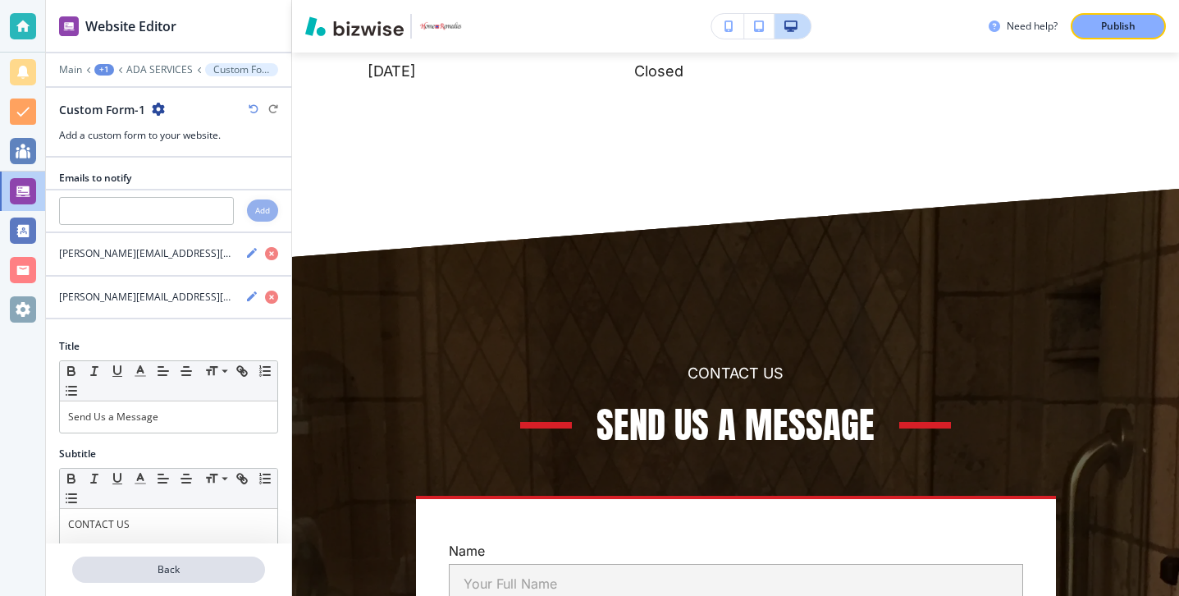
click at [217, 578] on button "Back" at bounding box center [168, 569] width 193 height 26
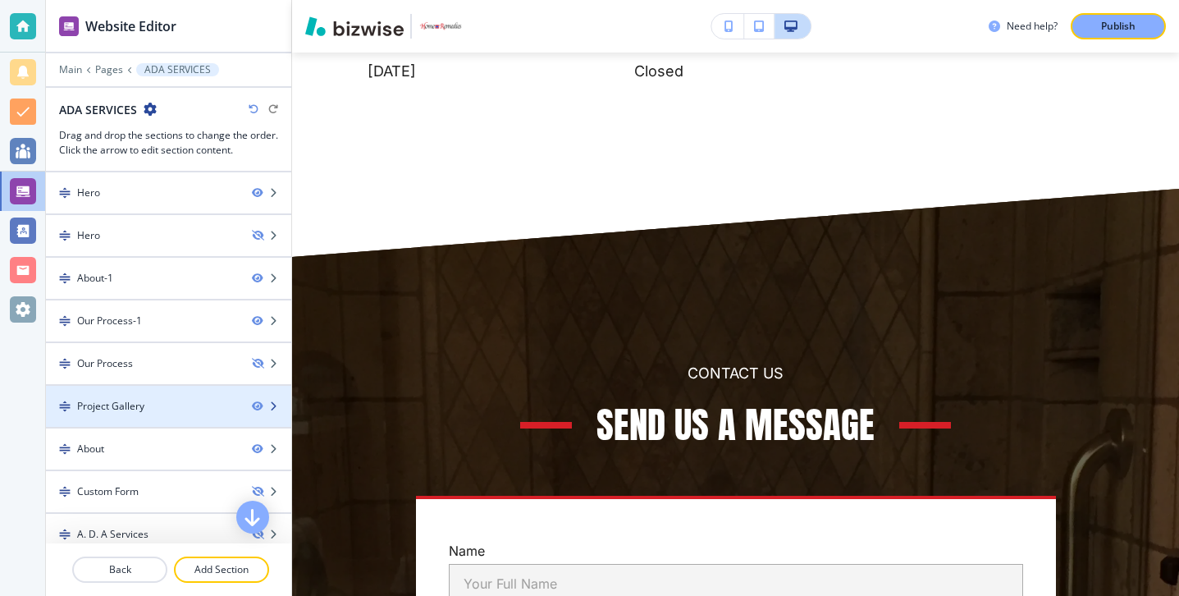
scroll to position [141, 0]
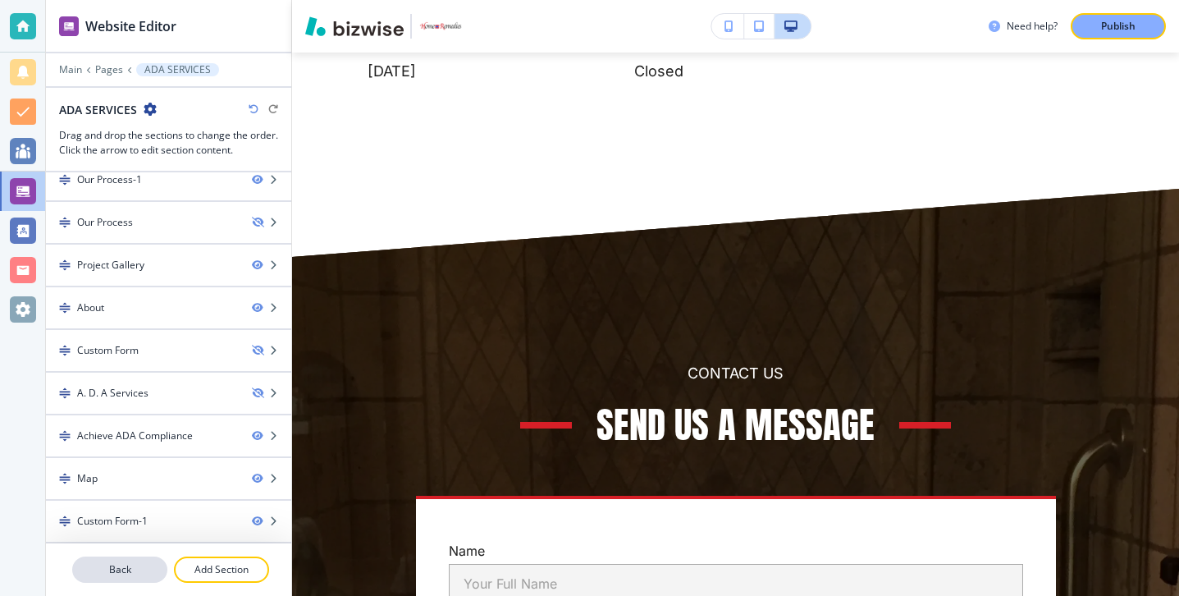
click at [137, 563] on p "Back" at bounding box center [120, 569] width 92 height 15
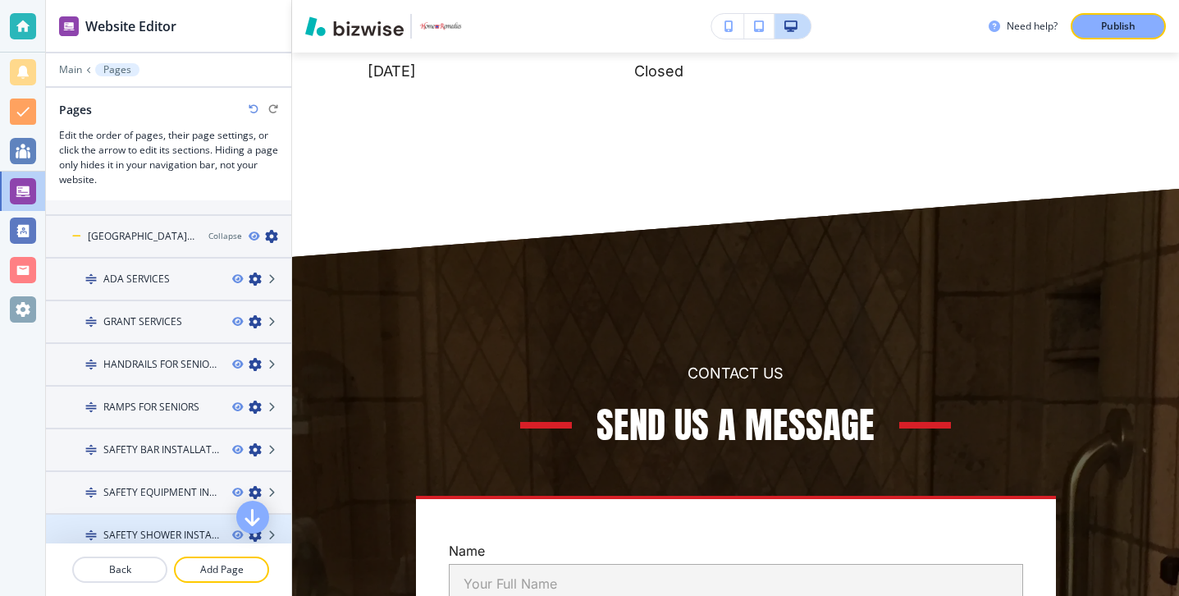
scroll to position [419, 0]
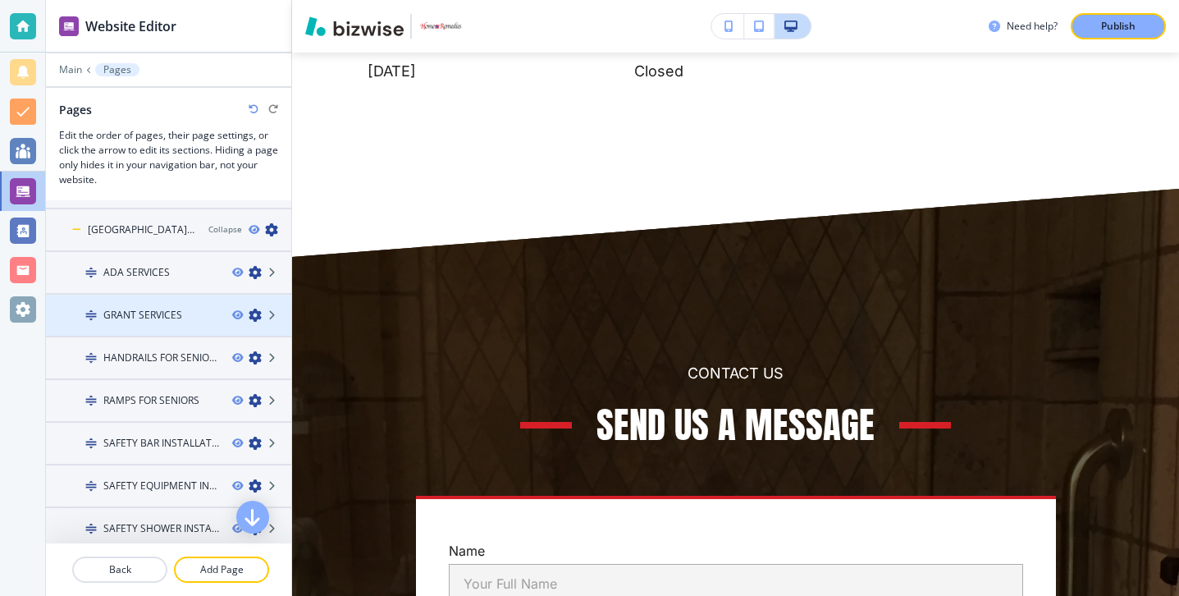
click at [136, 300] on div at bounding box center [168, 301] width 245 height 13
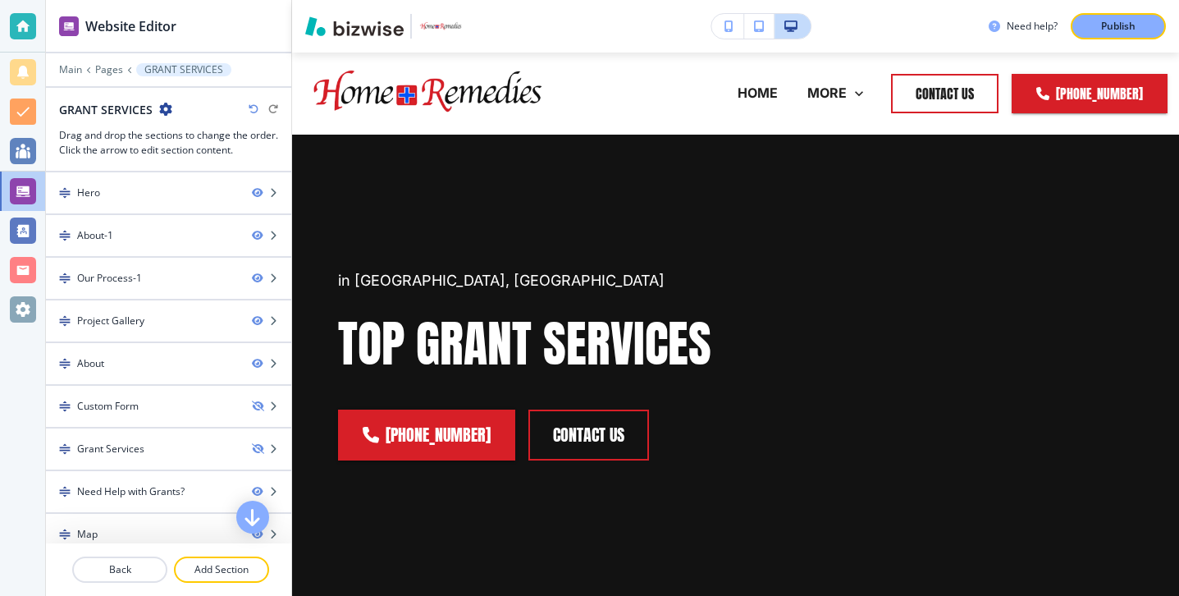
scroll to position [56, 0]
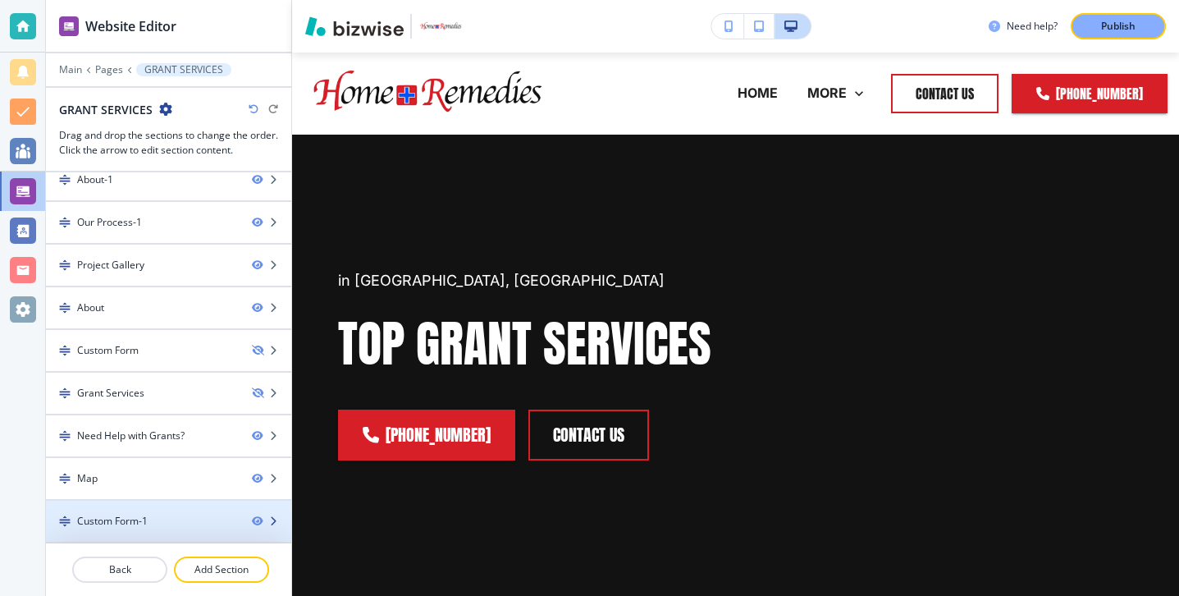
click at [133, 515] on div "Custom Form-1" at bounding box center [112, 521] width 71 height 15
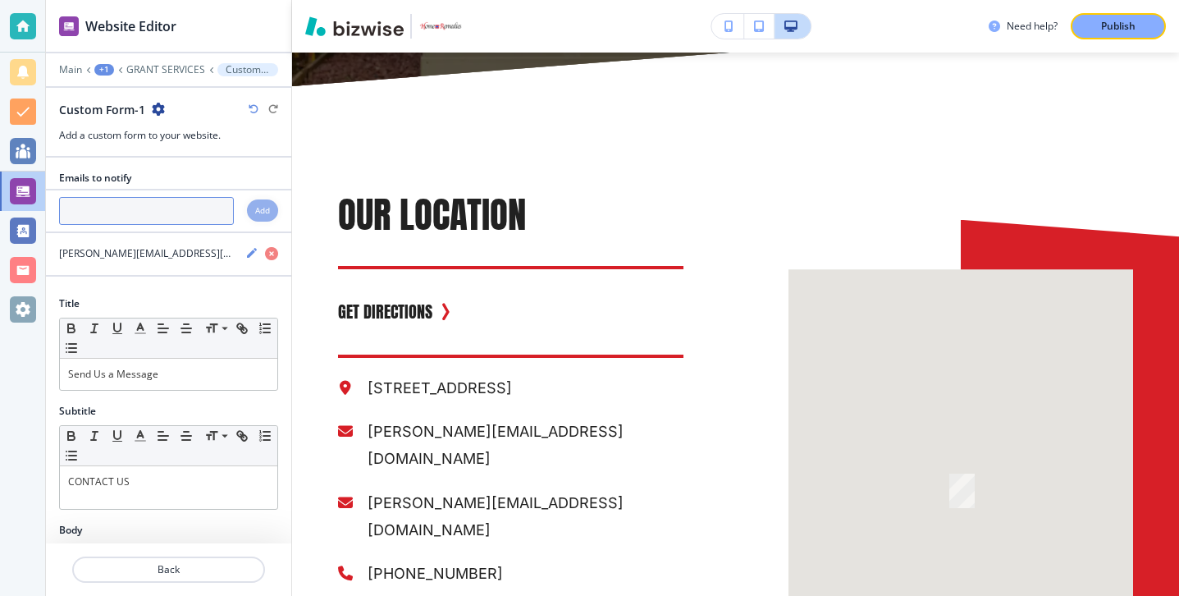
click at [202, 208] on input "text" at bounding box center [146, 211] width 175 height 28
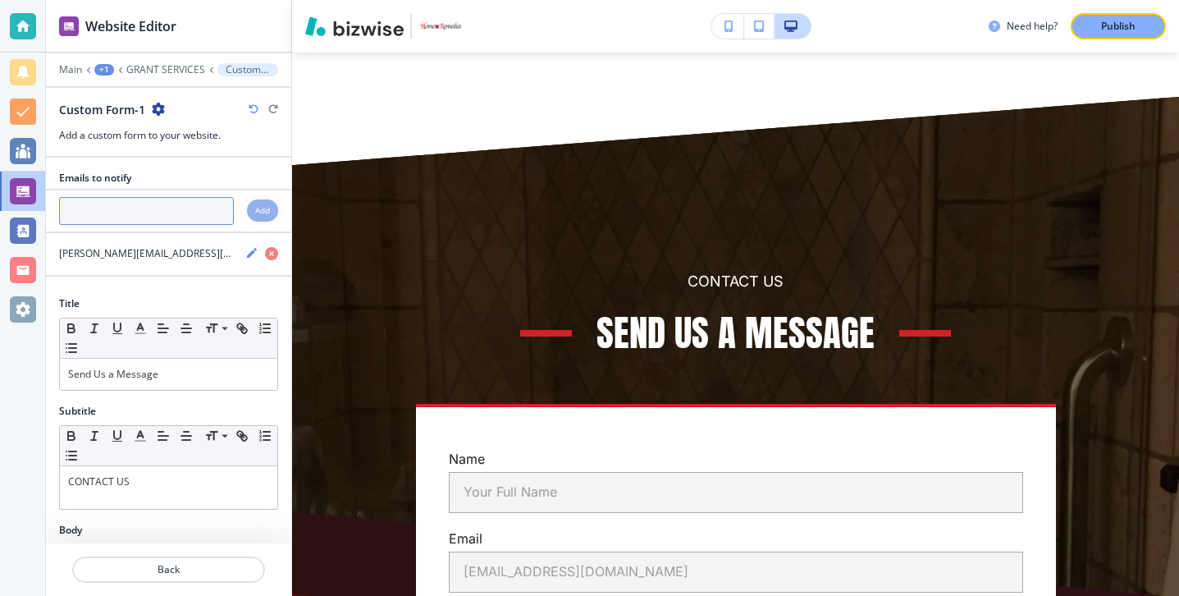
paste input "[PERSON_NAME][EMAIL_ADDRESS][DOMAIN_NAME]"
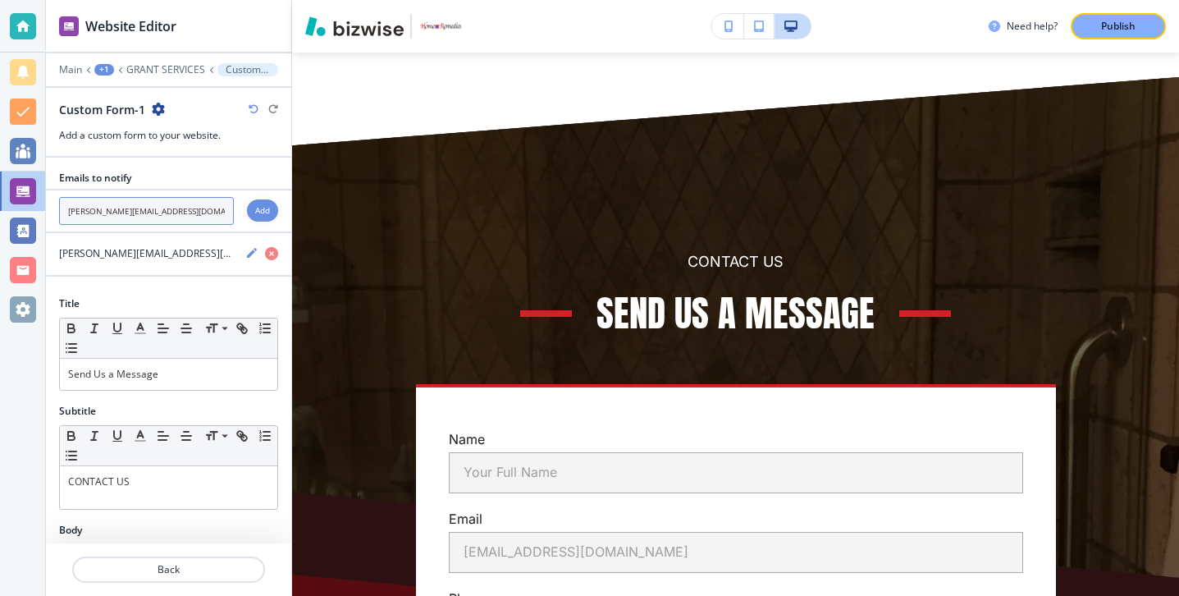
scroll to position [7915, 0]
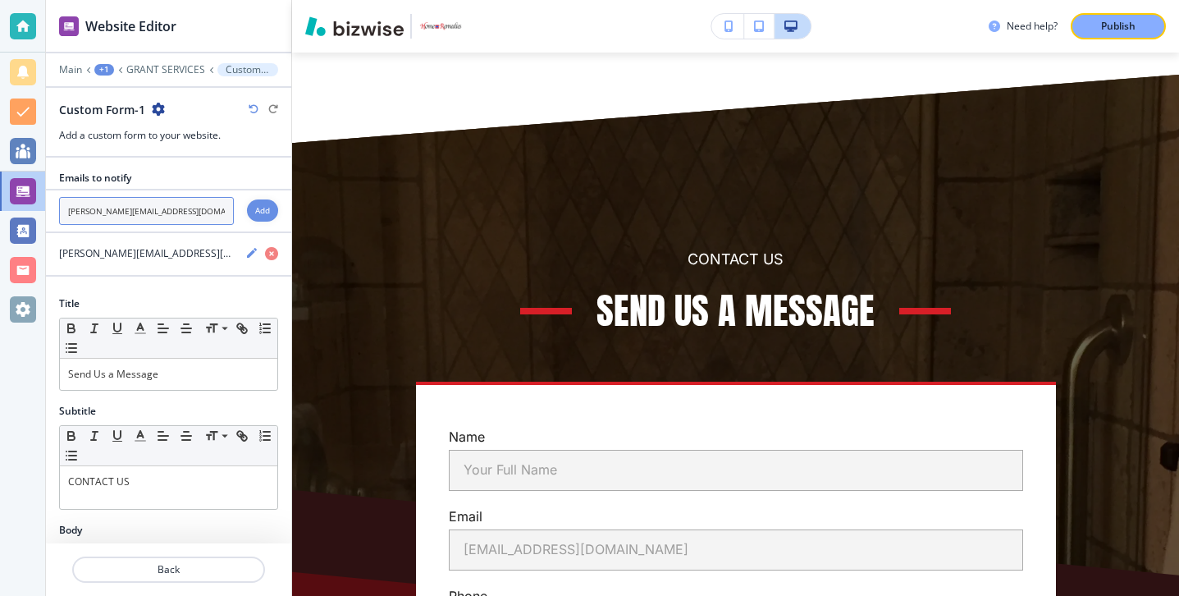
type input "[PERSON_NAME][EMAIL_ADDRESS][DOMAIN_NAME]"
click at [273, 195] on div at bounding box center [168, 193] width 245 height 7
click at [272, 205] on div "Add" at bounding box center [262, 210] width 31 height 22
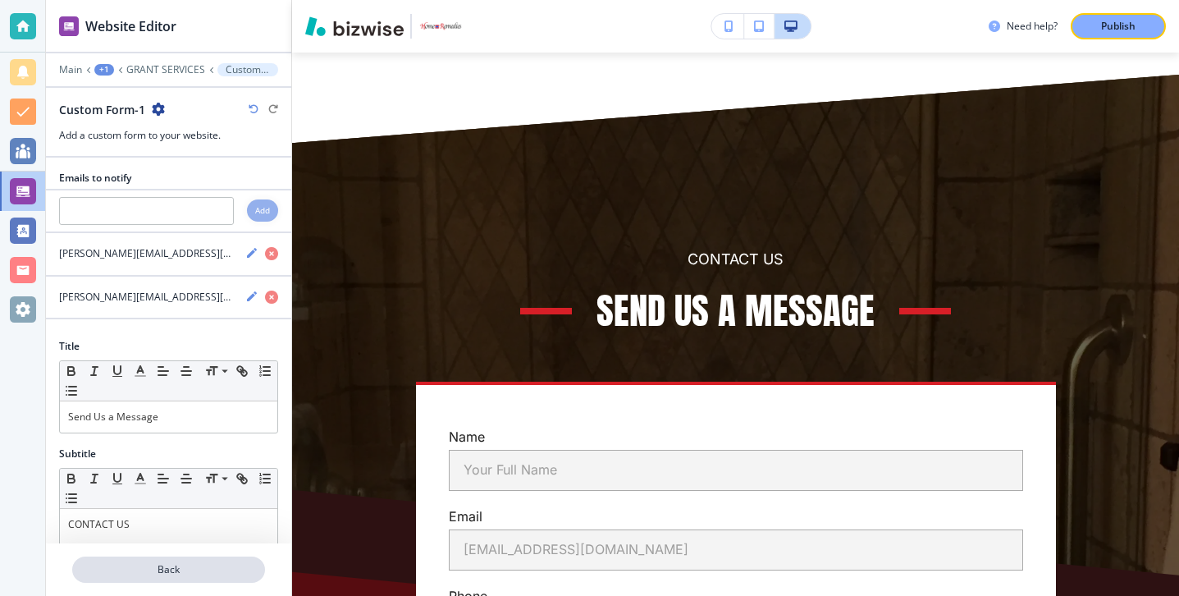
click at [120, 562] on p "Back" at bounding box center [169, 569] width 190 height 15
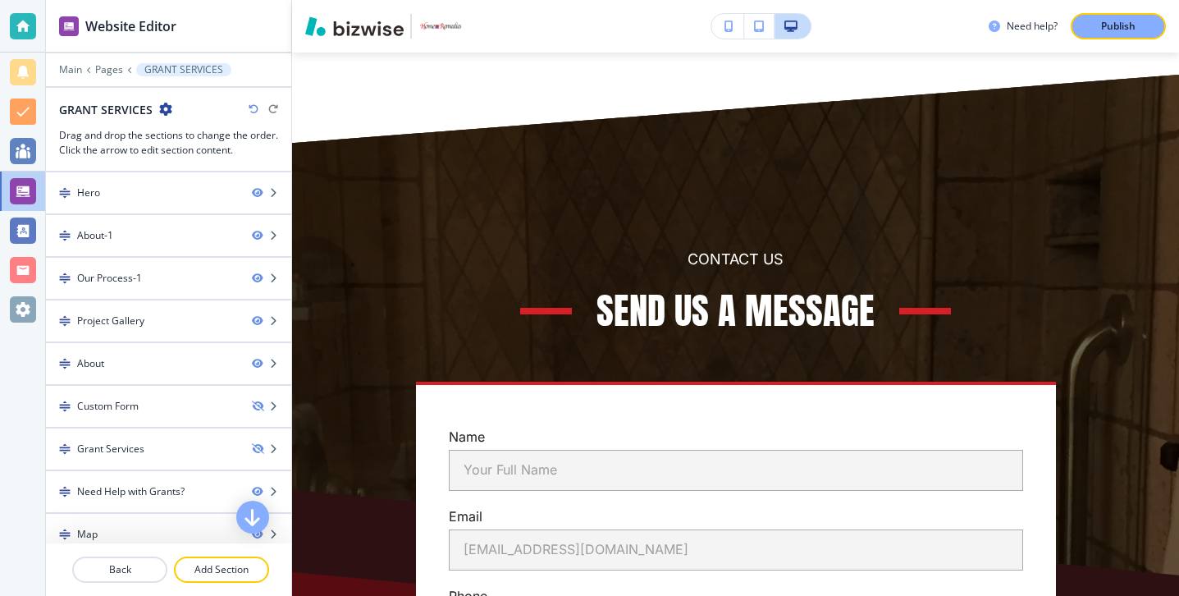
scroll to position [56, 0]
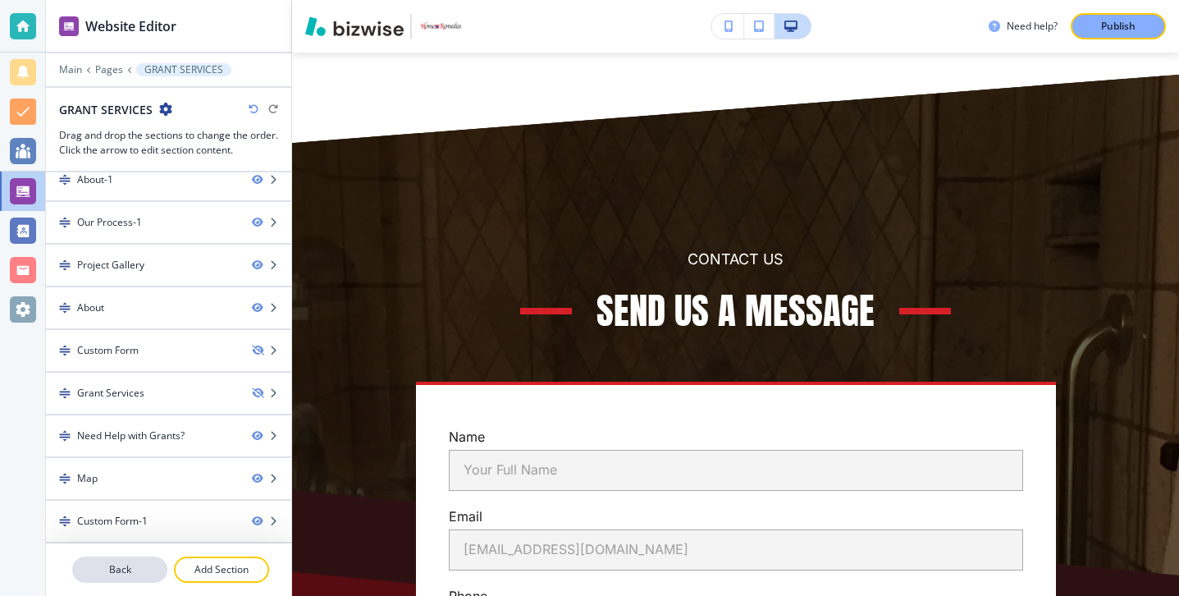
click at [121, 562] on p "Back" at bounding box center [120, 569] width 92 height 15
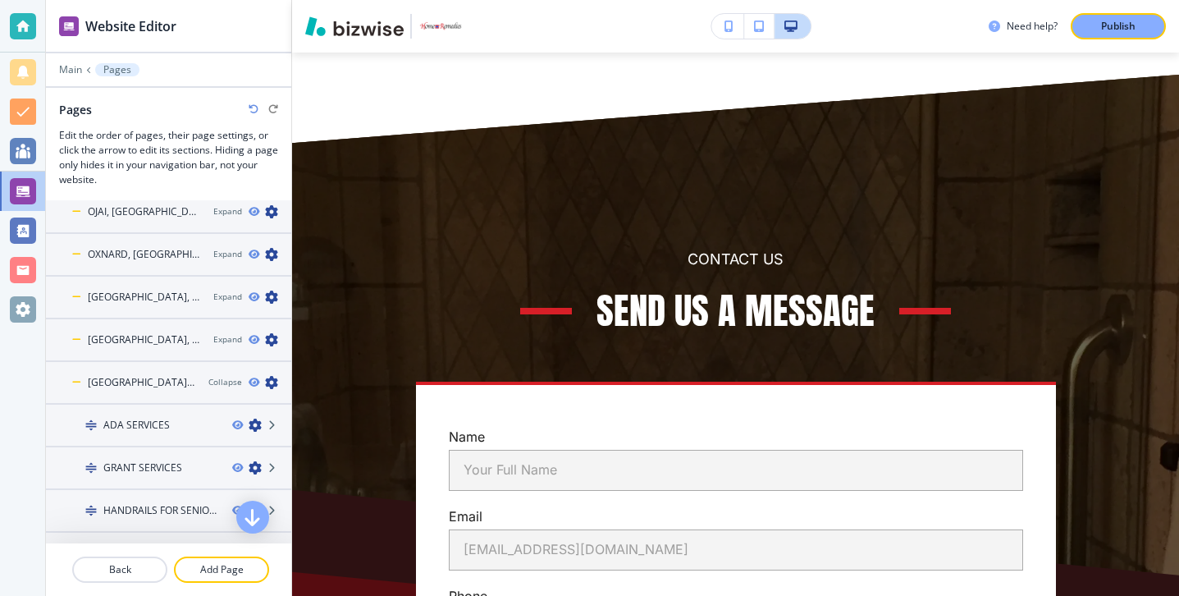
scroll to position [325, 0]
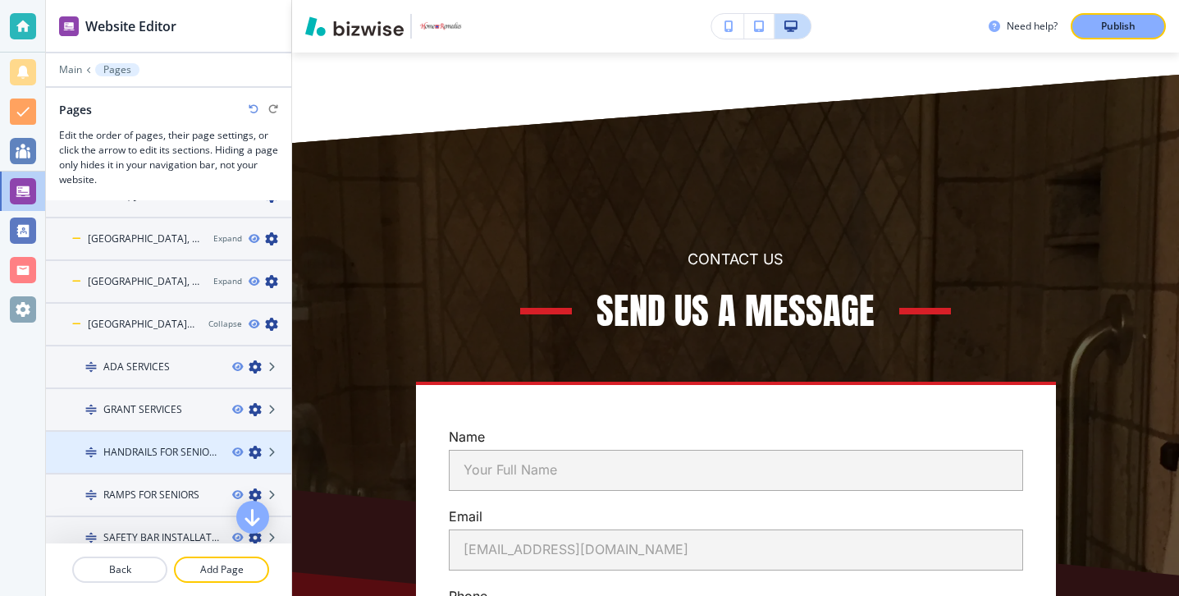
click at [153, 458] on h4 "HANDRAILS FOR SENIORS" at bounding box center [161, 452] width 116 height 15
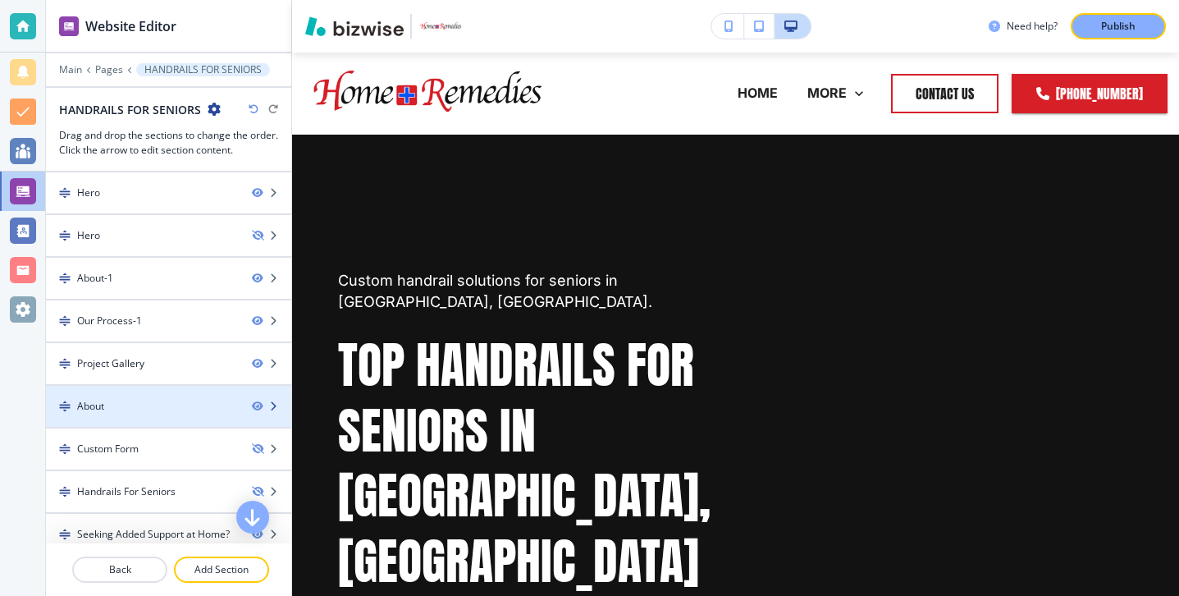
scroll to position [98, 0]
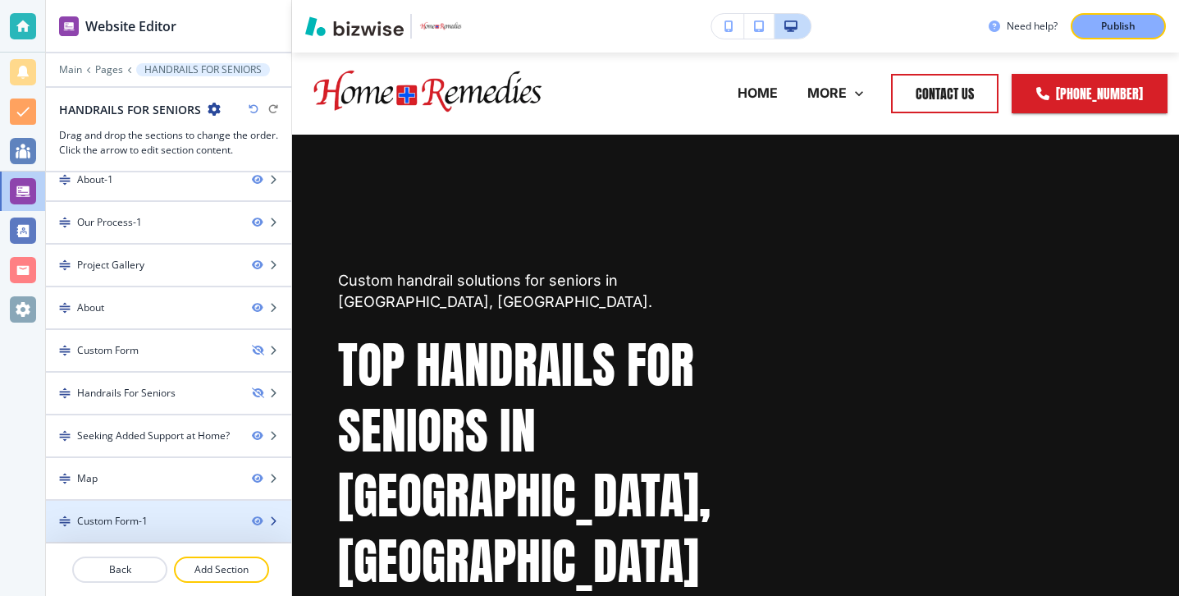
click at [167, 514] on div "Custom Form-1" at bounding box center [142, 521] width 193 height 15
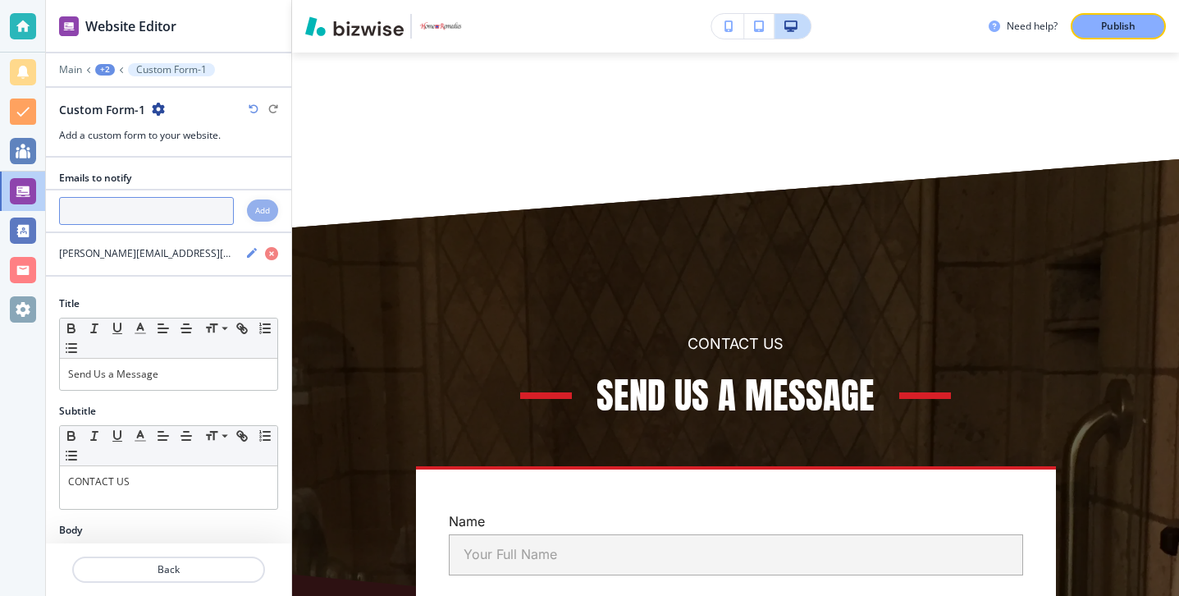
click at [174, 207] on input "text" at bounding box center [146, 211] width 175 height 28
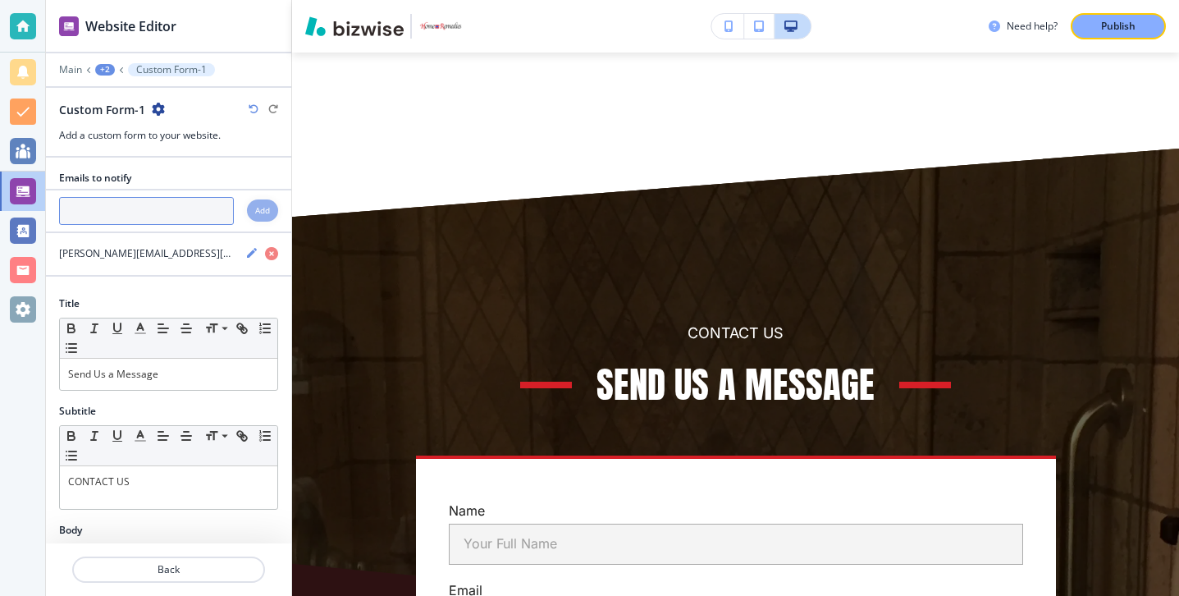
scroll to position [7933, 0]
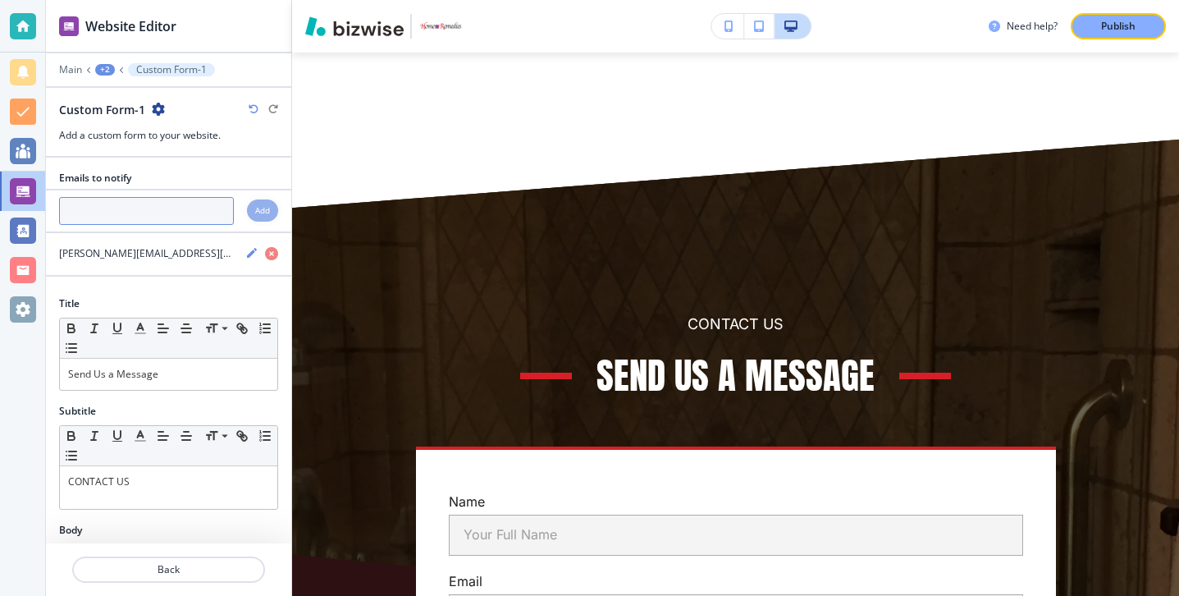
paste input "[PERSON_NAME][EMAIL_ADDRESS][DOMAIN_NAME]"
type input "[PERSON_NAME][EMAIL_ADDRESS][DOMAIN_NAME]"
click at [263, 215] on h4 "Add" at bounding box center [262, 210] width 15 height 12
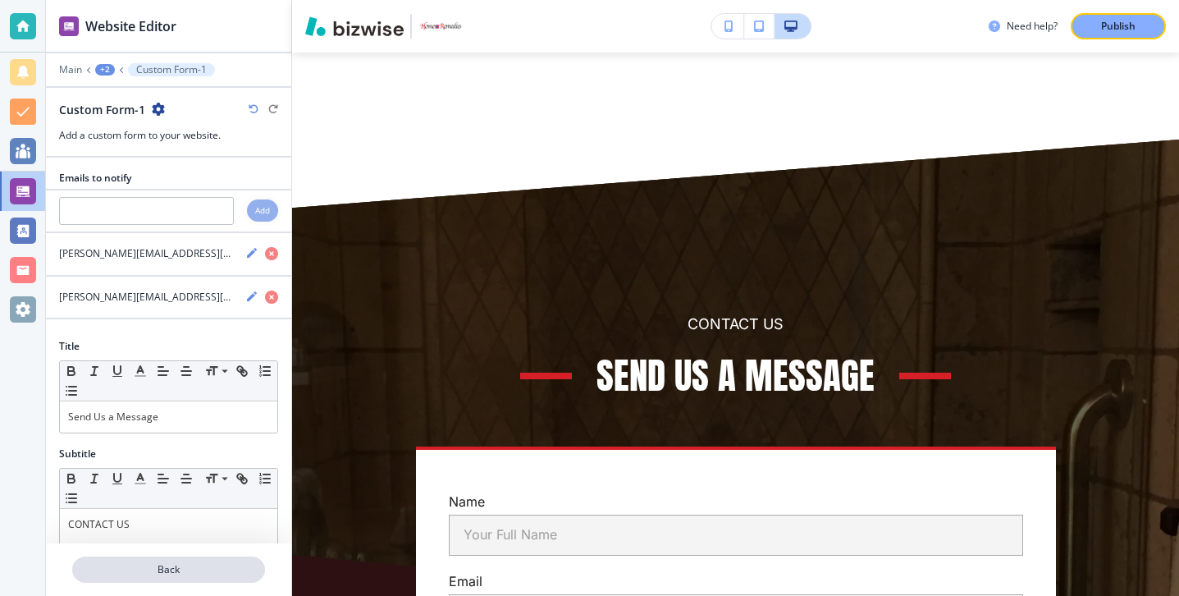
click at [191, 562] on p "Back" at bounding box center [169, 569] width 190 height 15
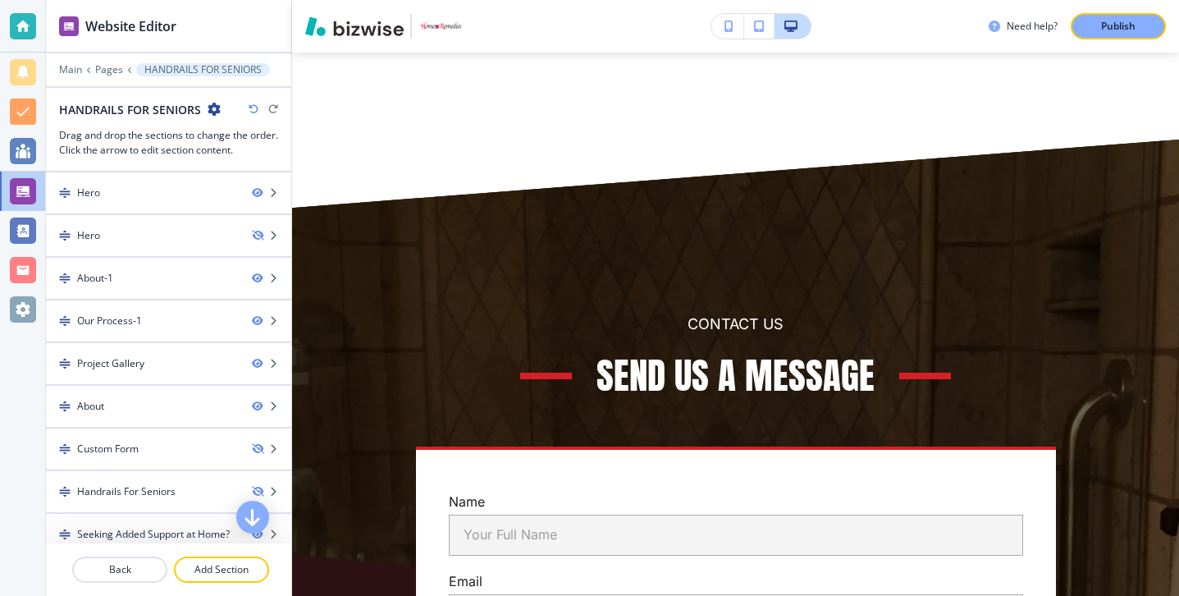
scroll to position [98, 0]
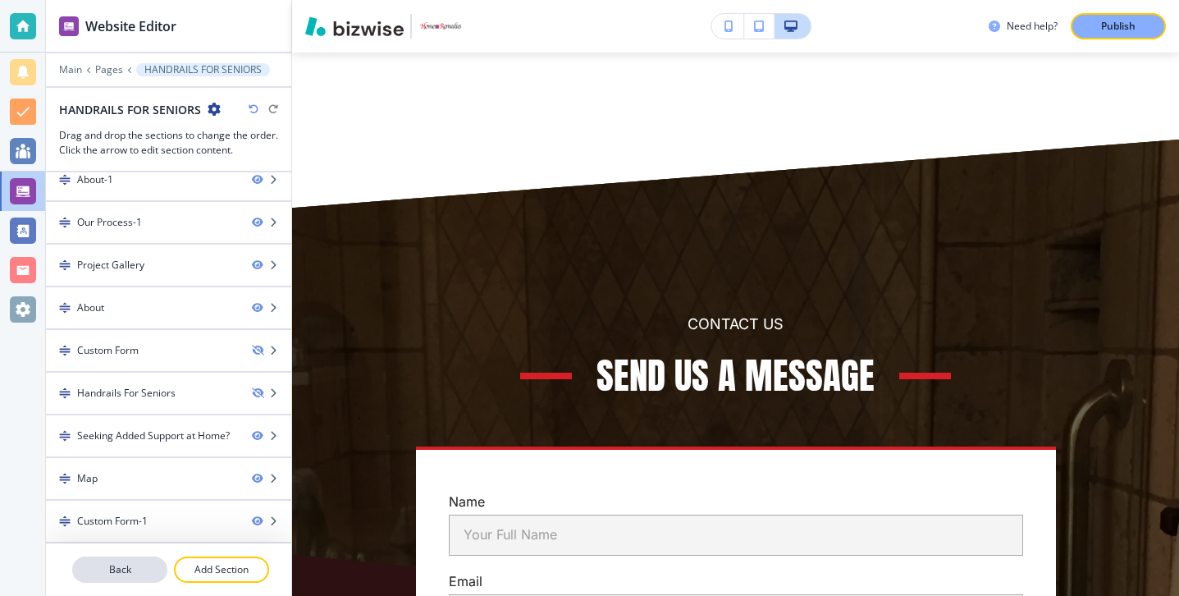
click at [142, 564] on p "Back" at bounding box center [120, 569] width 92 height 15
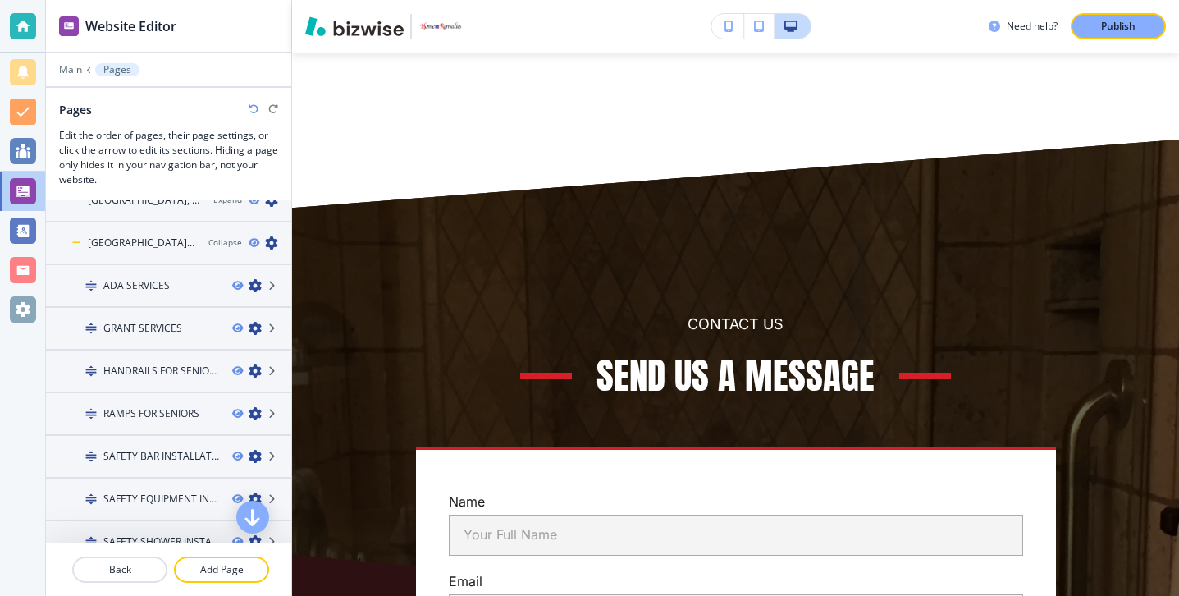
scroll to position [399, 0]
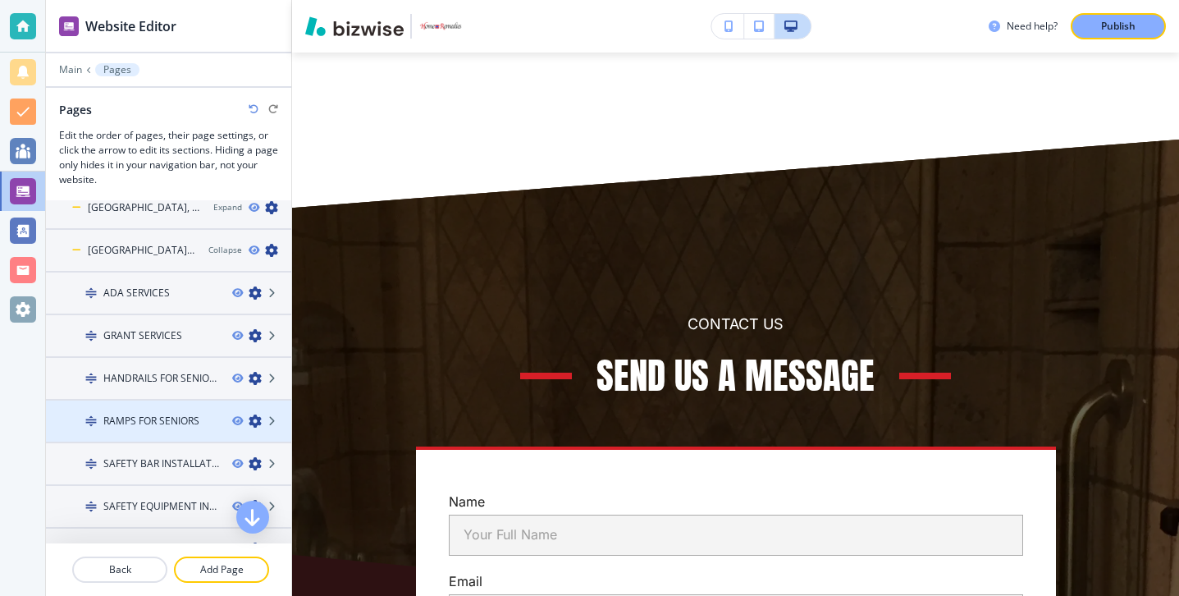
click at [179, 421] on h4 "RAMPS FOR SENIORS" at bounding box center [151, 421] width 96 height 15
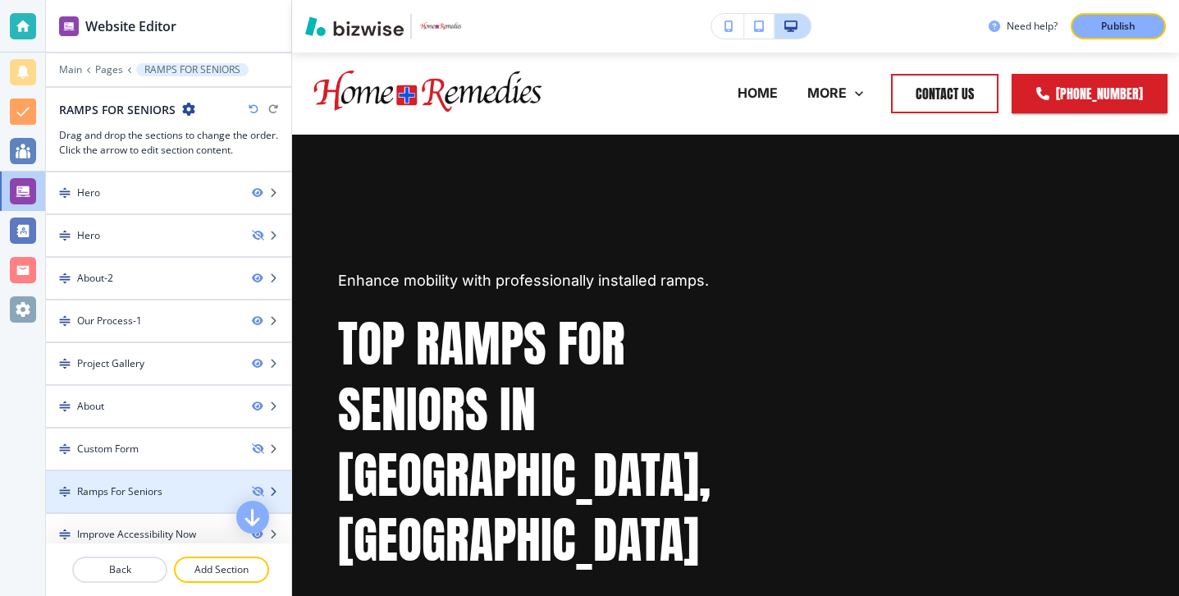
scroll to position [98, 0]
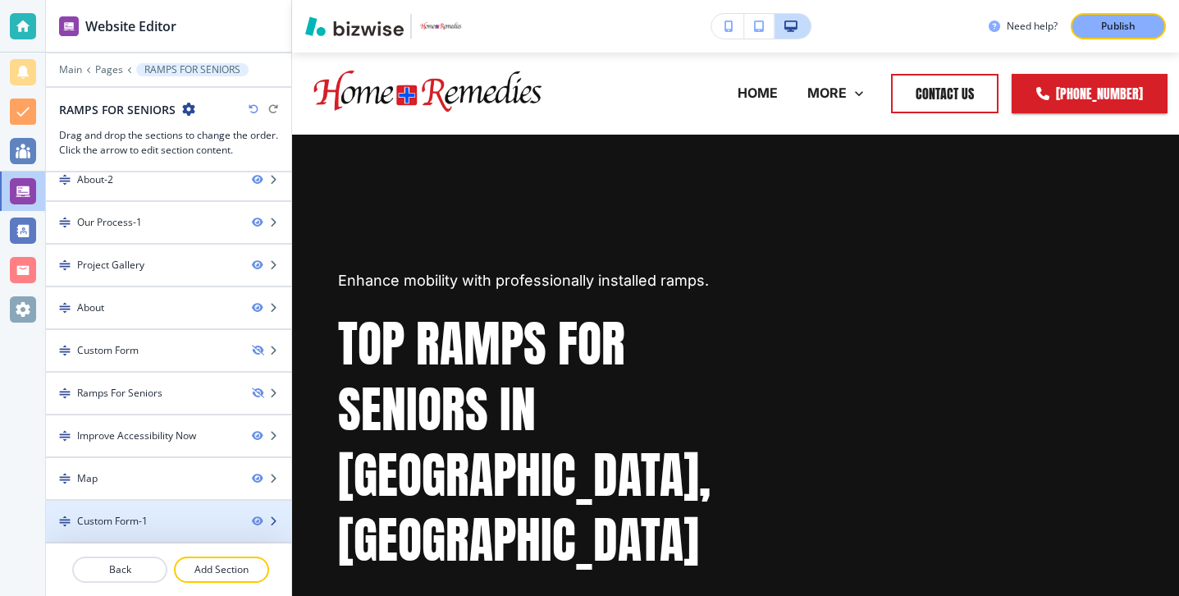
click at [163, 510] on div at bounding box center [168, 507] width 245 height 13
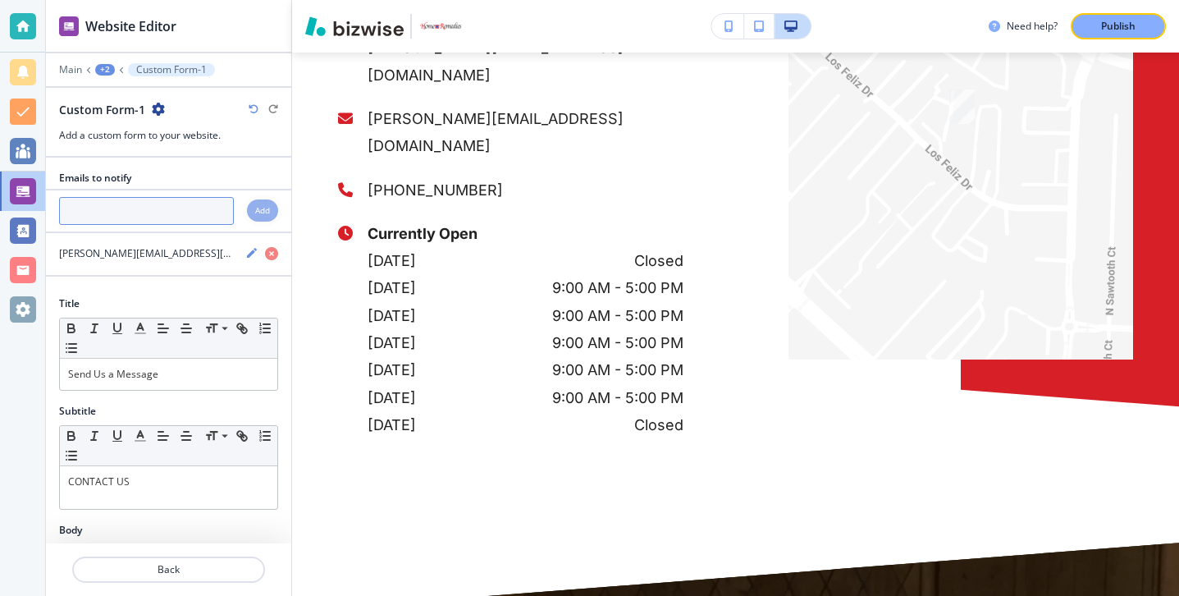
click at [155, 222] on input "text" at bounding box center [146, 211] width 175 height 28
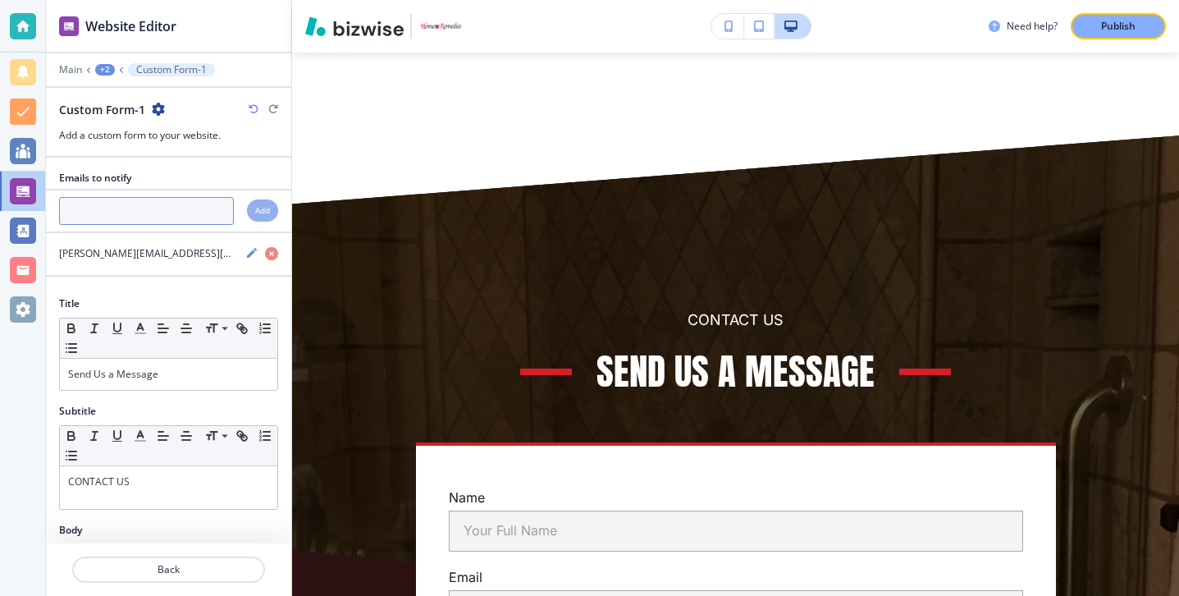
scroll to position [7912, 0]
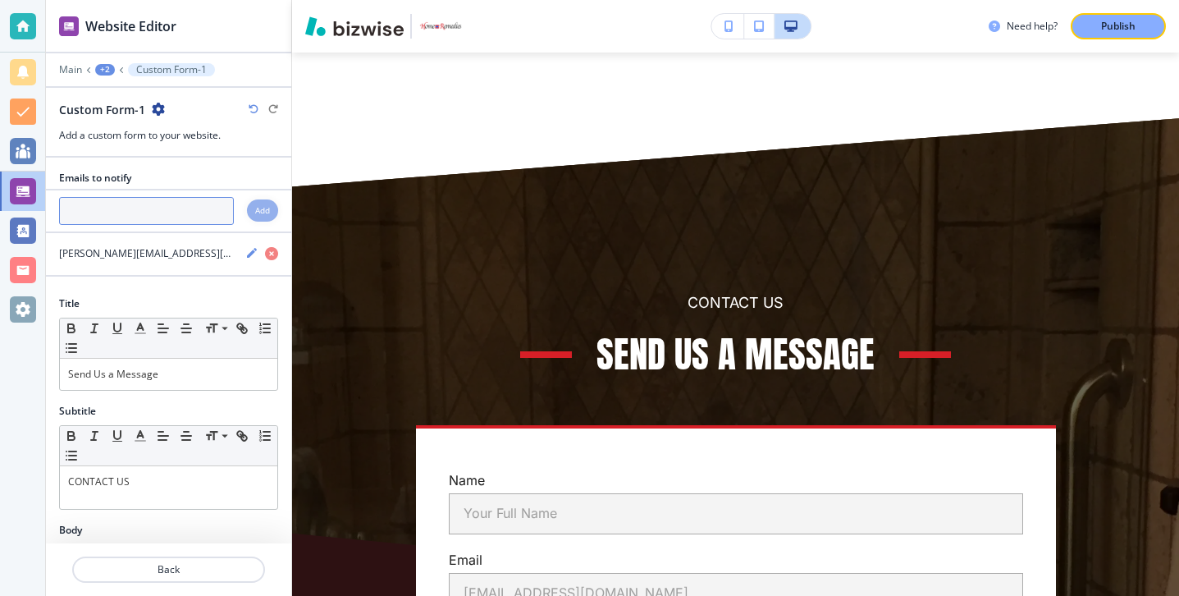
paste input "[PERSON_NAME][EMAIL_ADDRESS][DOMAIN_NAME]"
type input "[PERSON_NAME][EMAIL_ADDRESS][DOMAIN_NAME]"
click at [241, 208] on div "[PERSON_NAME][EMAIL_ADDRESS][DOMAIN_NAME] Add" at bounding box center [168, 211] width 245 height 28
click at [250, 208] on div "Add" at bounding box center [262, 210] width 31 height 22
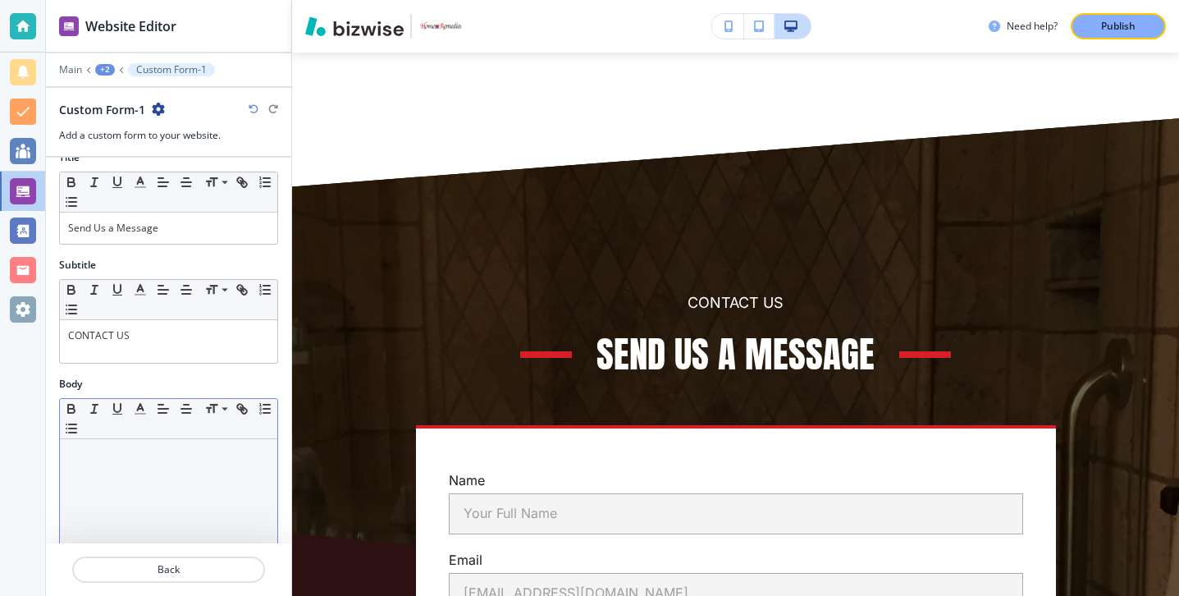
scroll to position [261, 0]
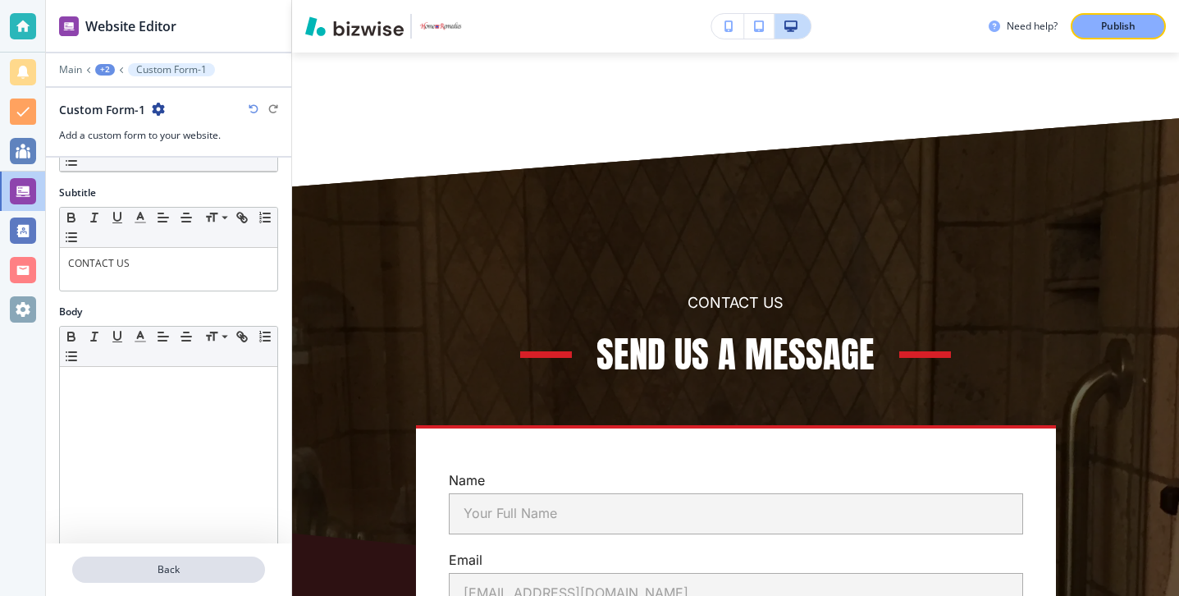
click at [121, 570] on p "Back" at bounding box center [169, 569] width 190 height 15
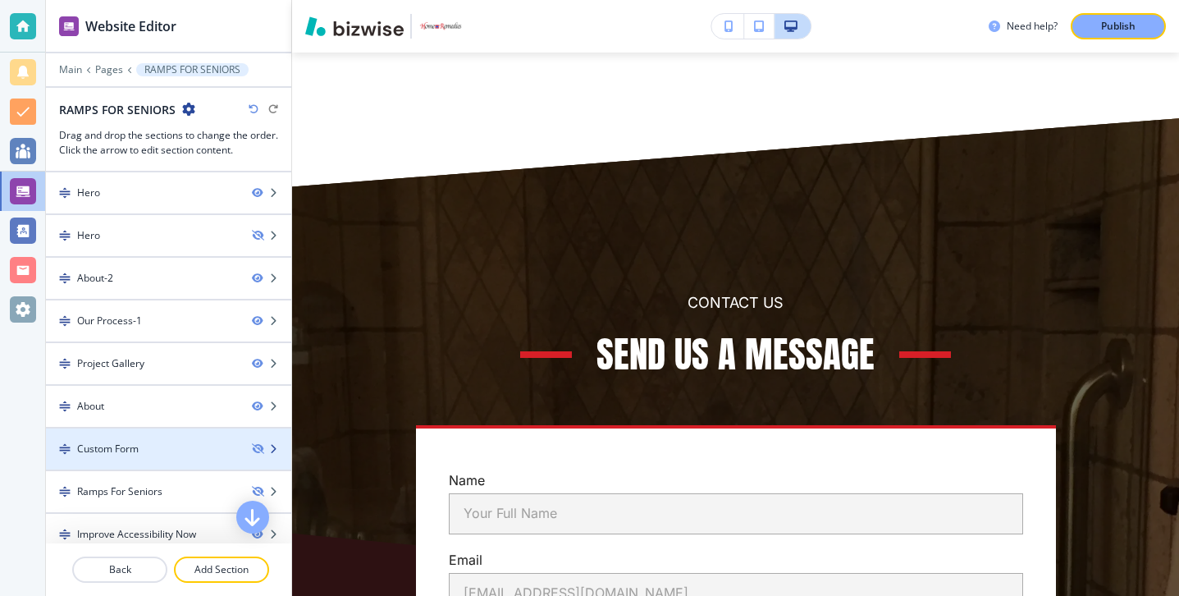
scroll to position [98, 0]
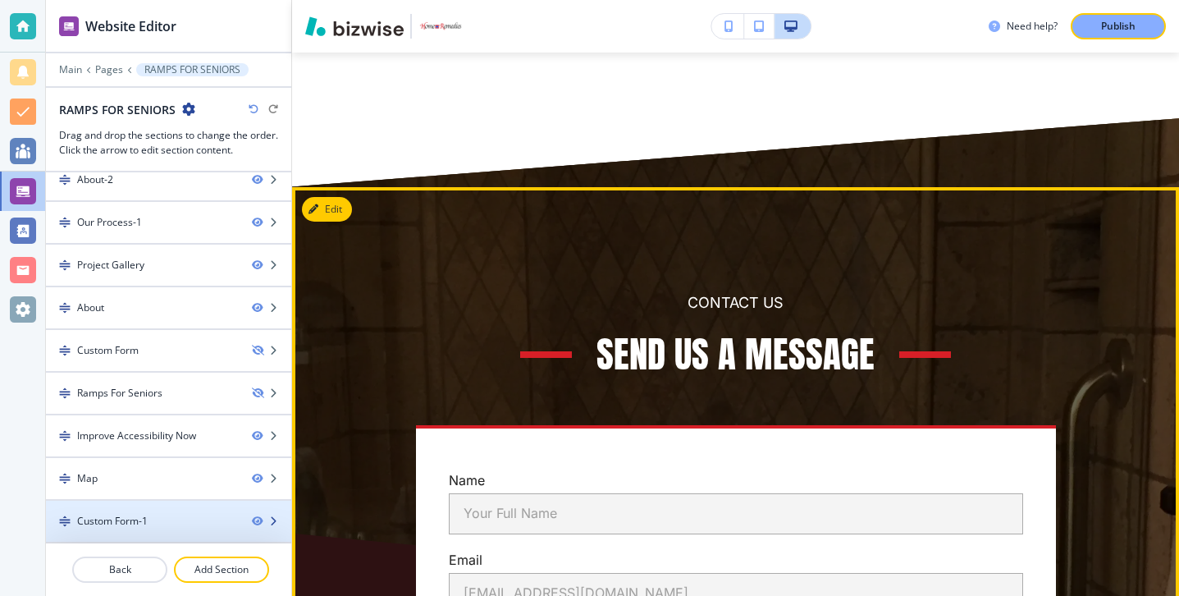
click at [181, 506] on div at bounding box center [168, 507] width 245 height 13
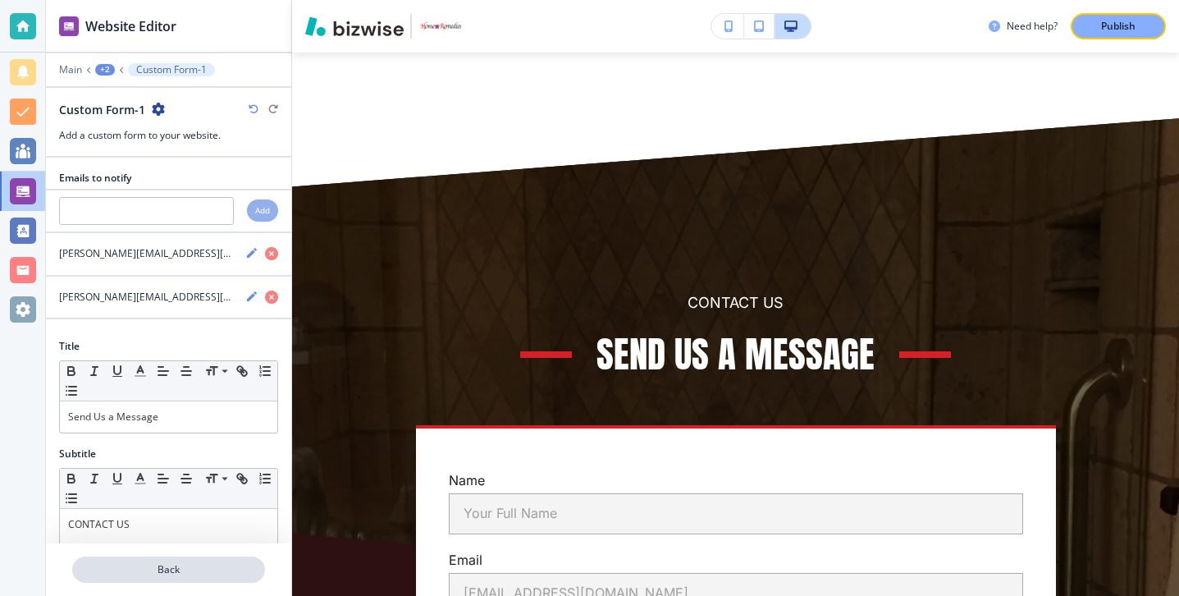
click at [174, 568] on p "Back" at bounding box center [169, 569] width 190 height 15
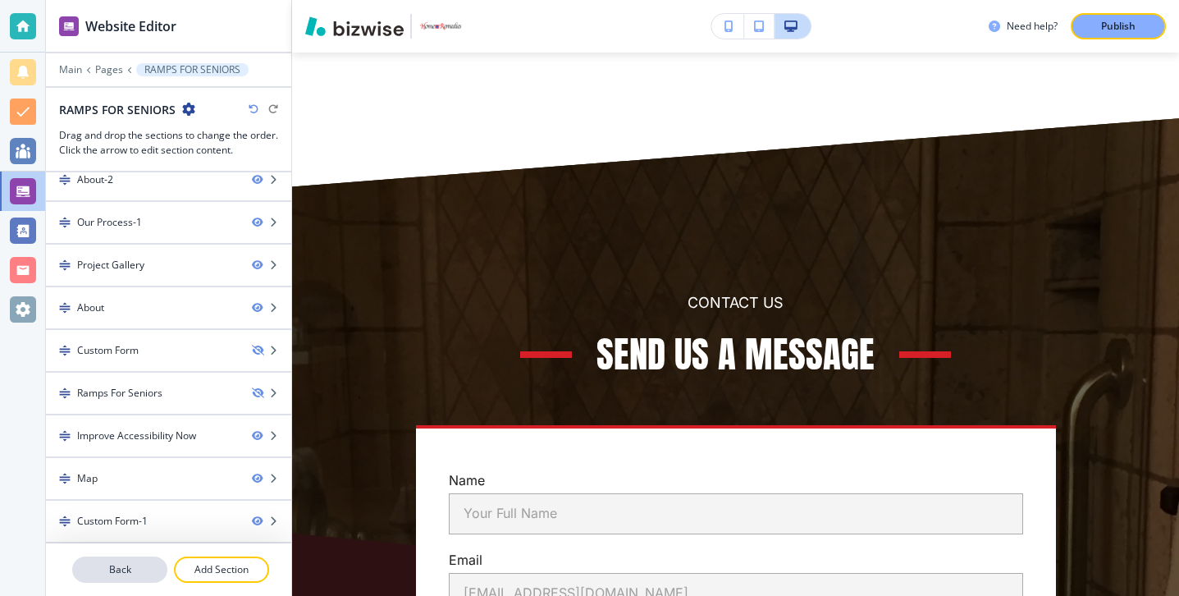
click at [134, 565] on p "Back" at bounding box center [120, 569] width 92 height 15
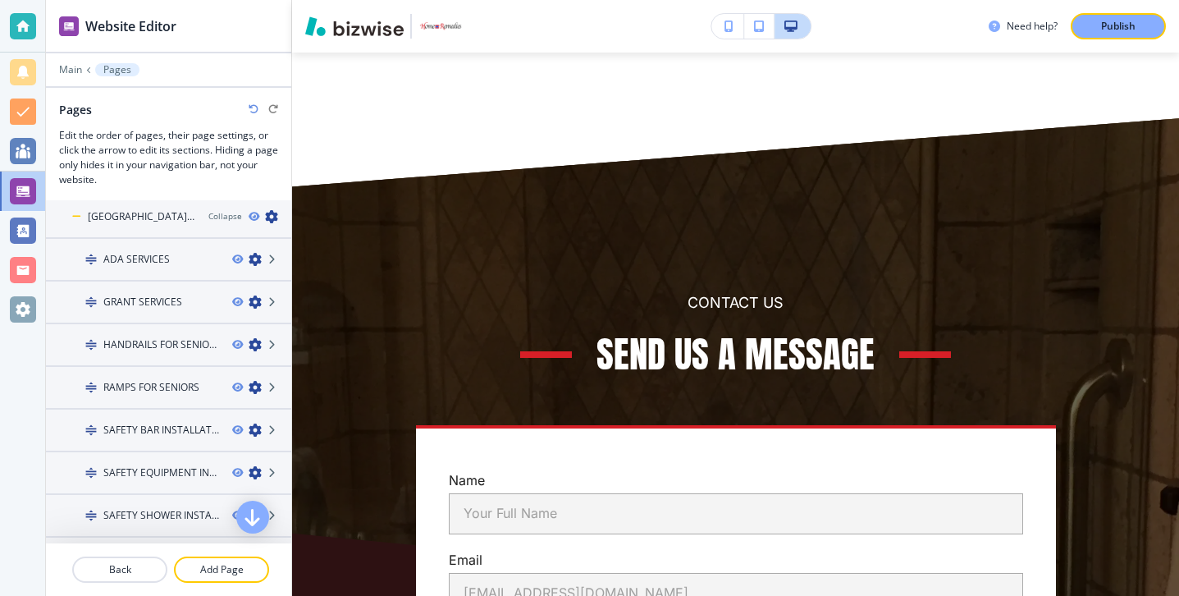
scroll to position [430, 0]
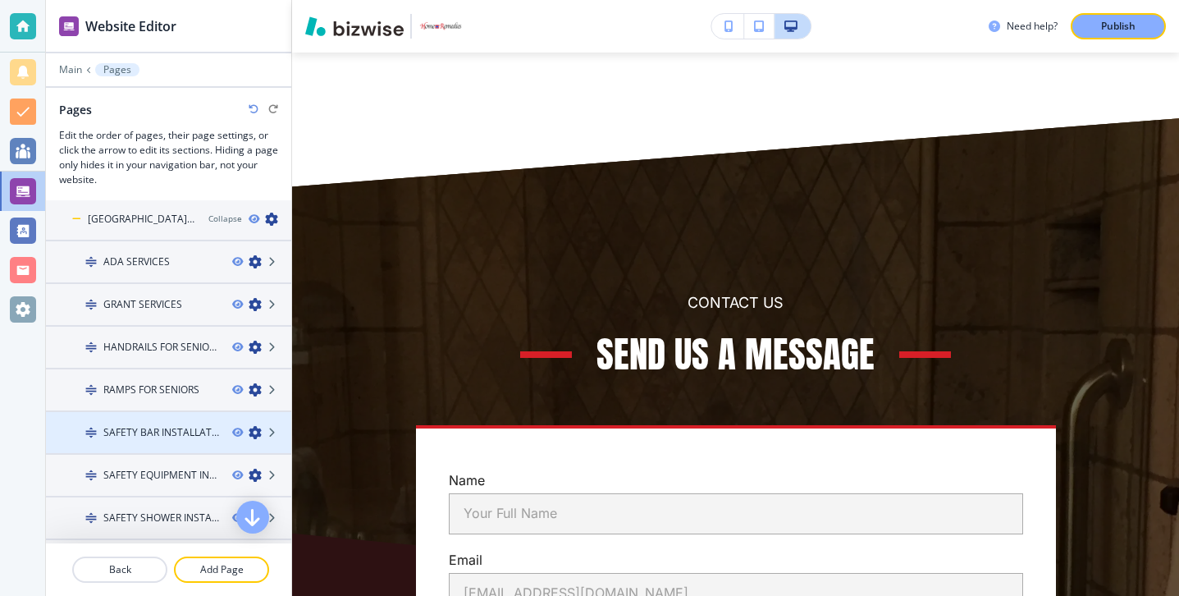
click at [158, 428] on h4 "SAFETY BAR INSTALLATION" at bounding box center [161, 432] width 116 height 15
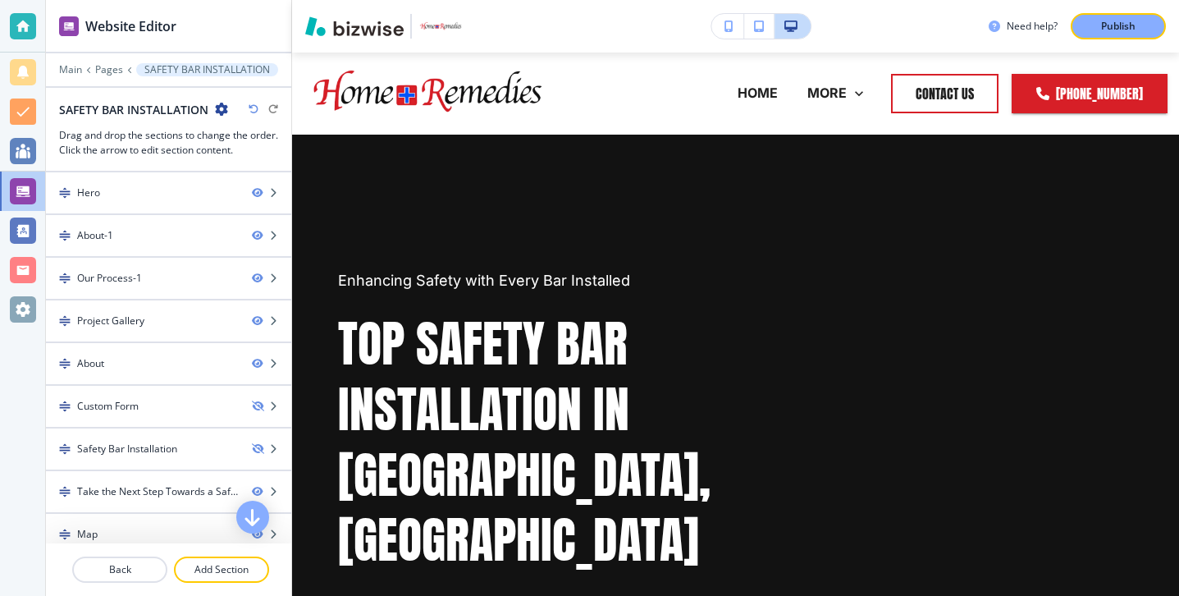
scroll to position [56, 0]
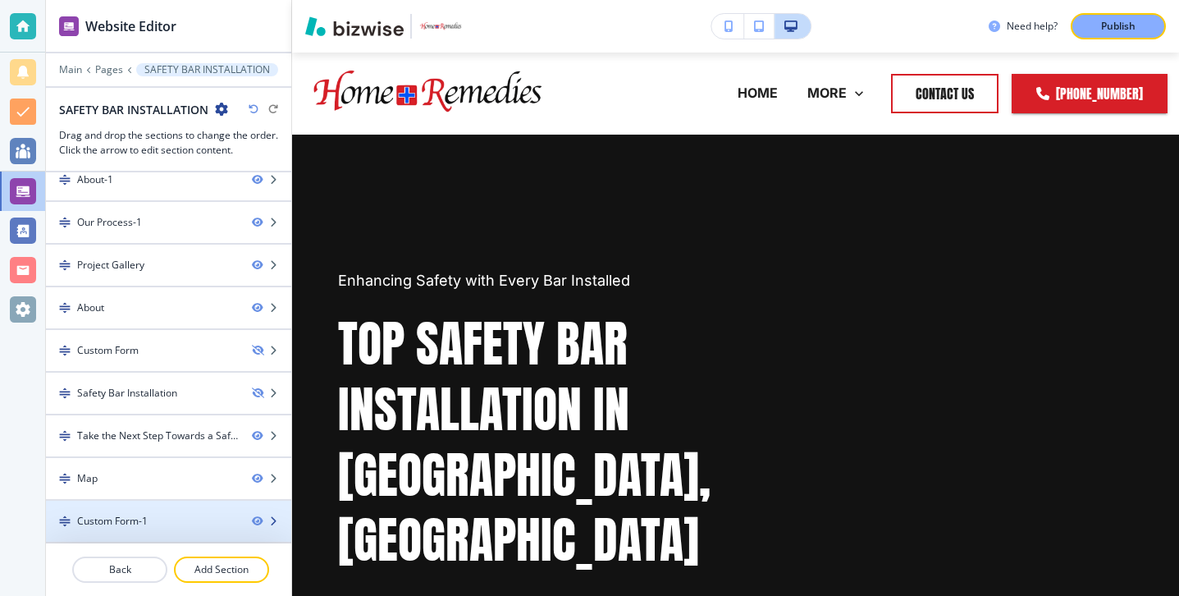
click at [170, 533] on div at bounding box center [168, 534] width 245 height 13
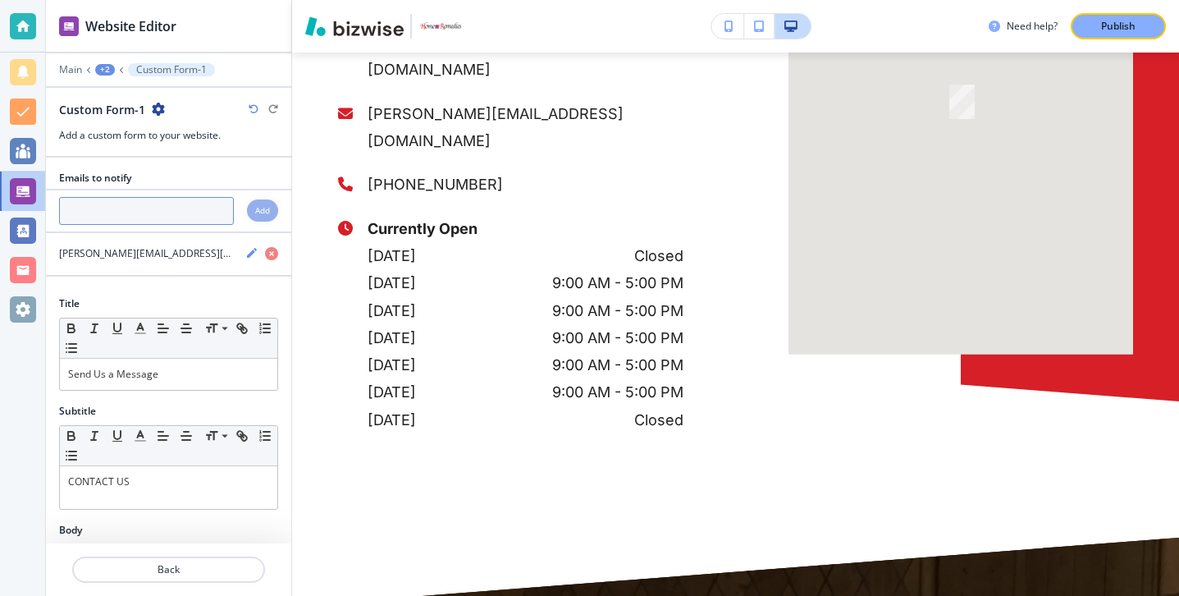
click at [158, 218] on input "text" at bounding box center [146, 211] width 175 height 28
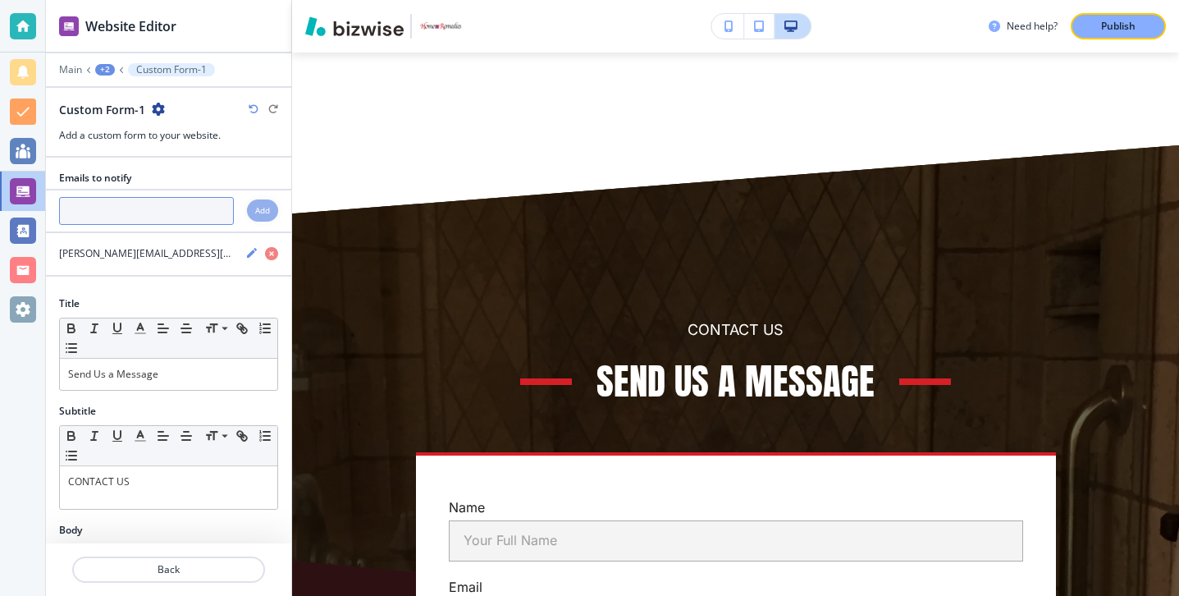
scroll to position [8027, 0]
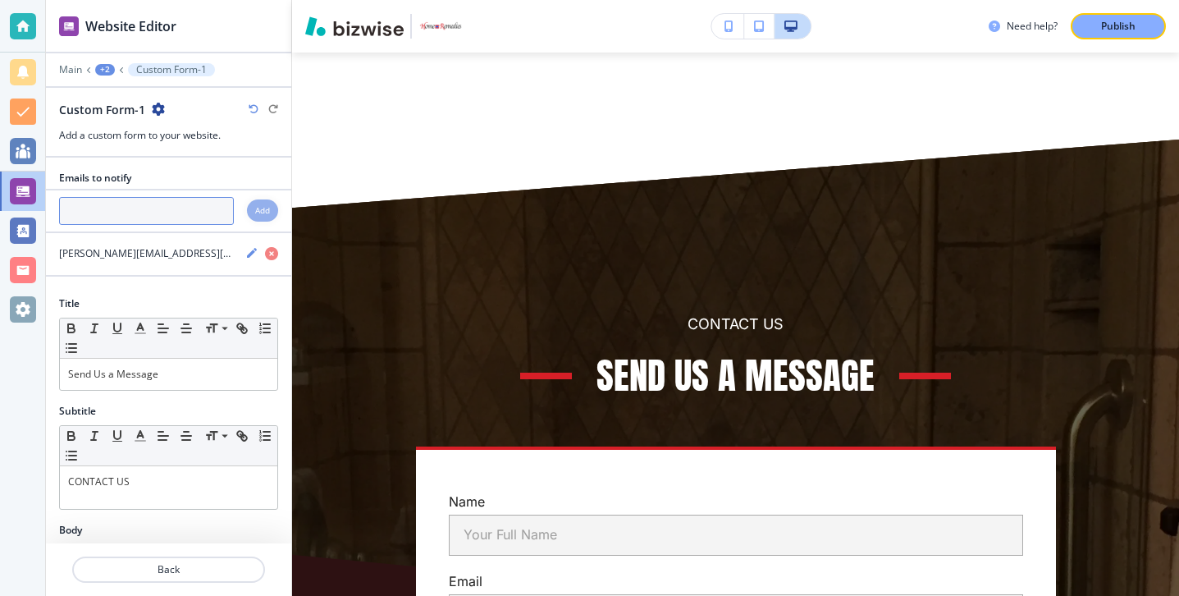
paste input "[PERSON_NAME][EMAIL_ADDRESS][DOMAIN_NAME]"
type input "[PERSON_NAME][EMAIL_ADDRESS][DOMAIN_NAME]"
click at [253, 209] on div "Add" at bounding box center [262, 210] width 31 height 22
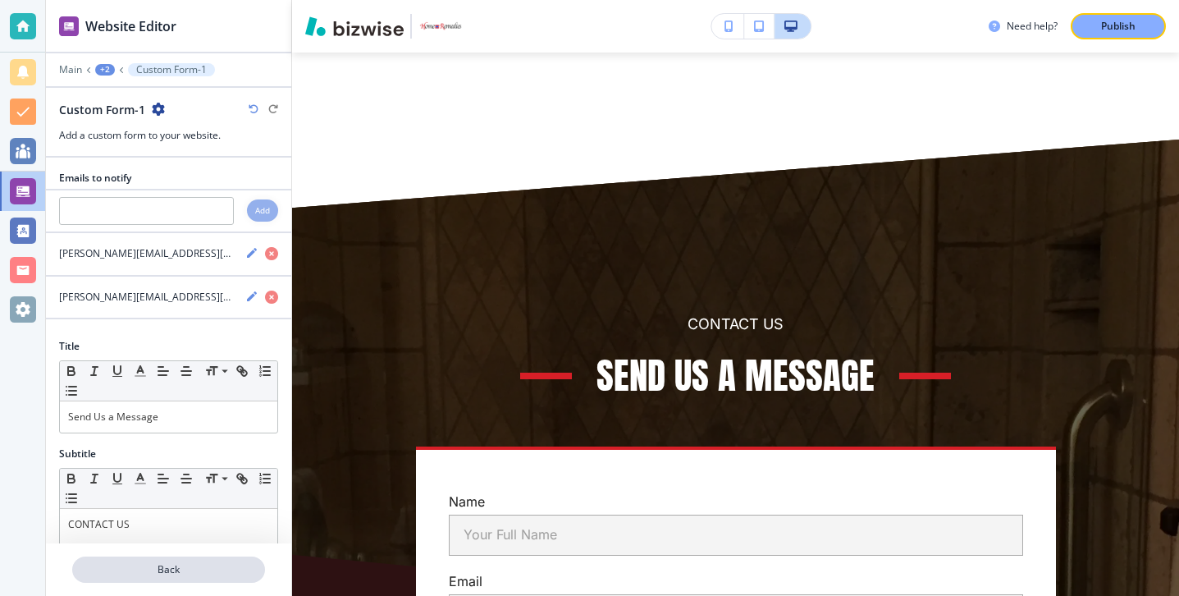
click at [201, 569] on p "Back" at bounding box center [169, 569] width 190 height 15
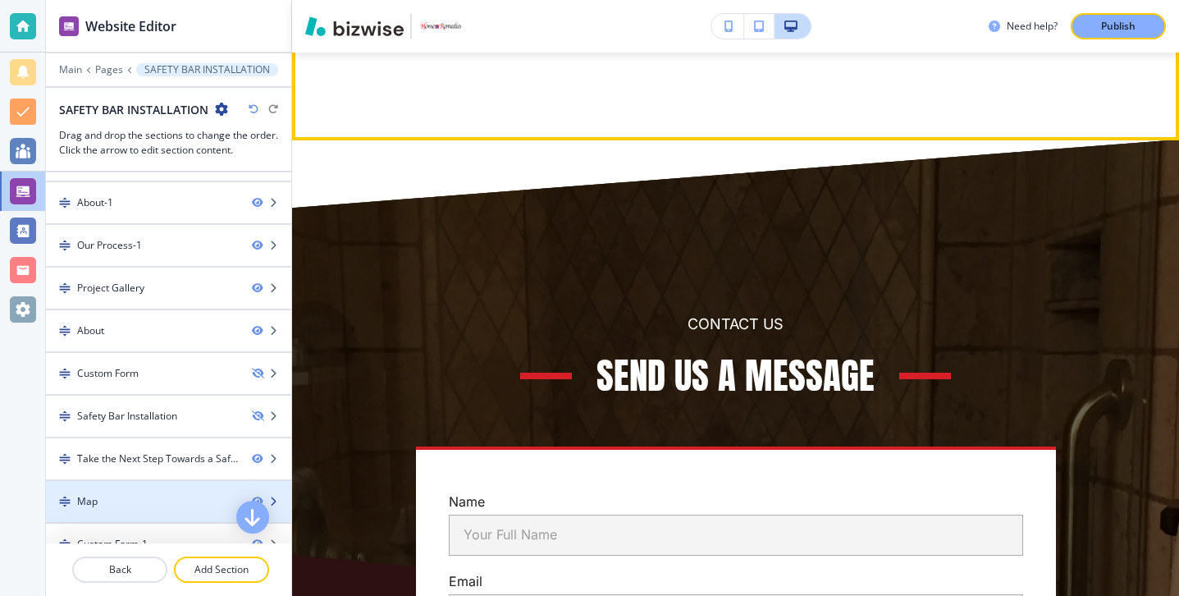
scroll to position [56, 0]
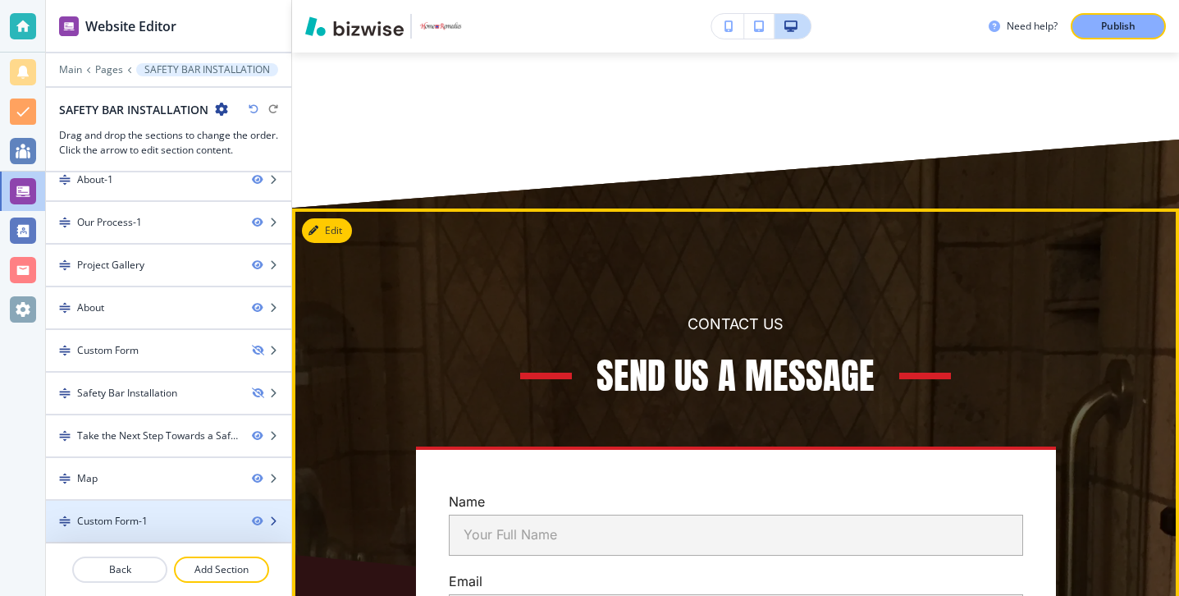
click at [156, 525] on div "Custom Form-1" at bounding box center [142, 521] width 193 height 15
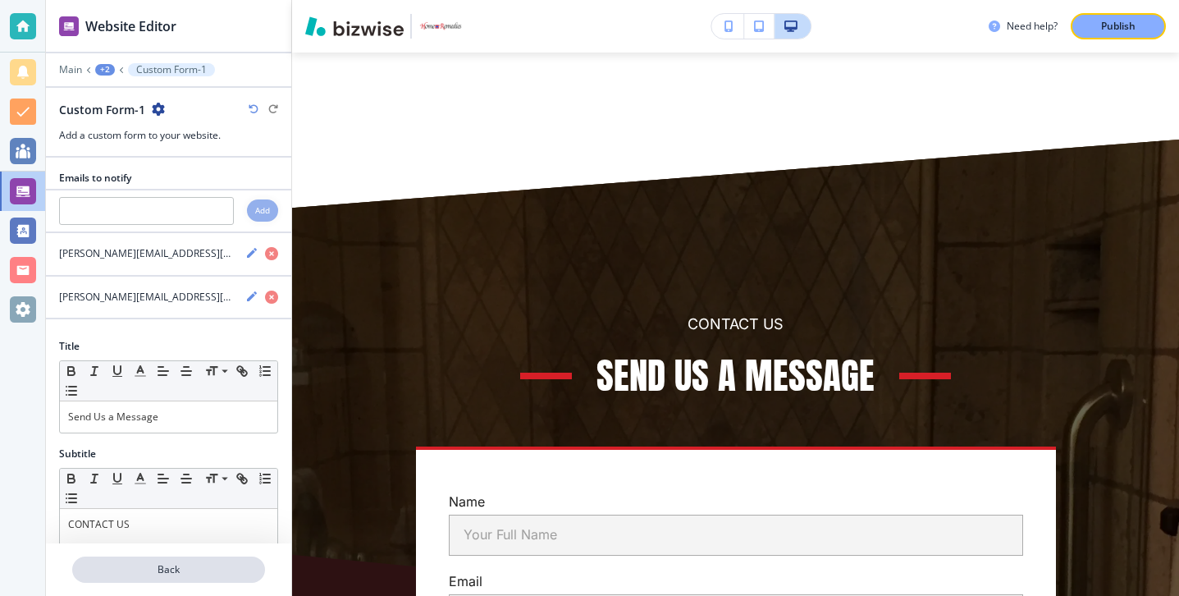
click at [142, 562] on p "Back" at bounding box center [169, 569] width 190 height 15
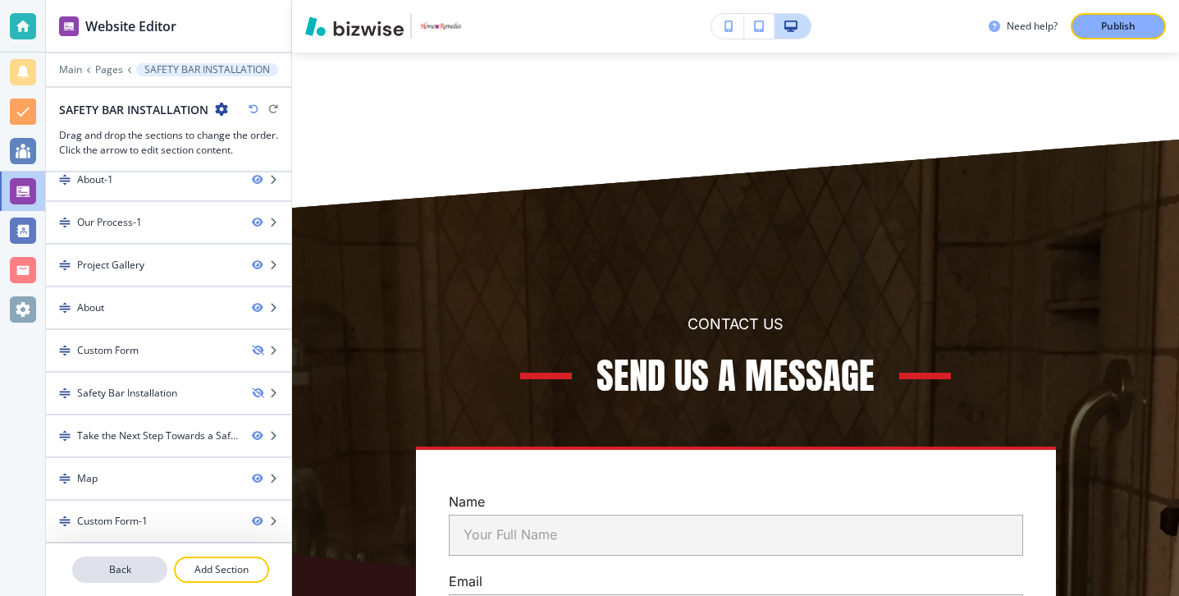
click at [129, 559] on button "Back" at bounding box center [119, 569] width 95 height 26
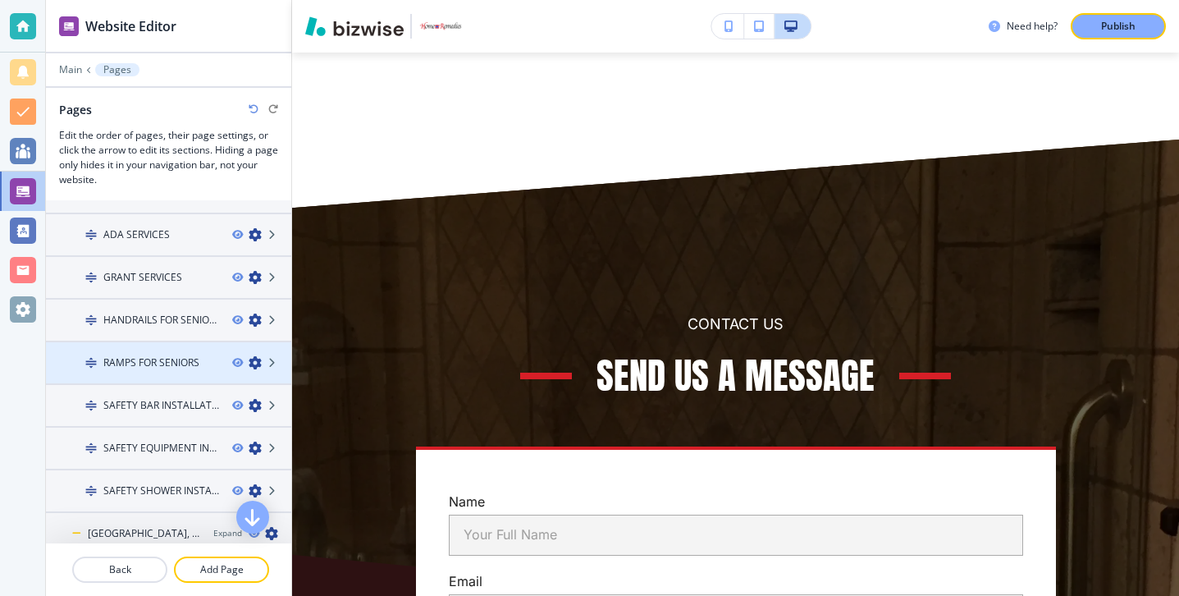
scroll to position [459, 0]
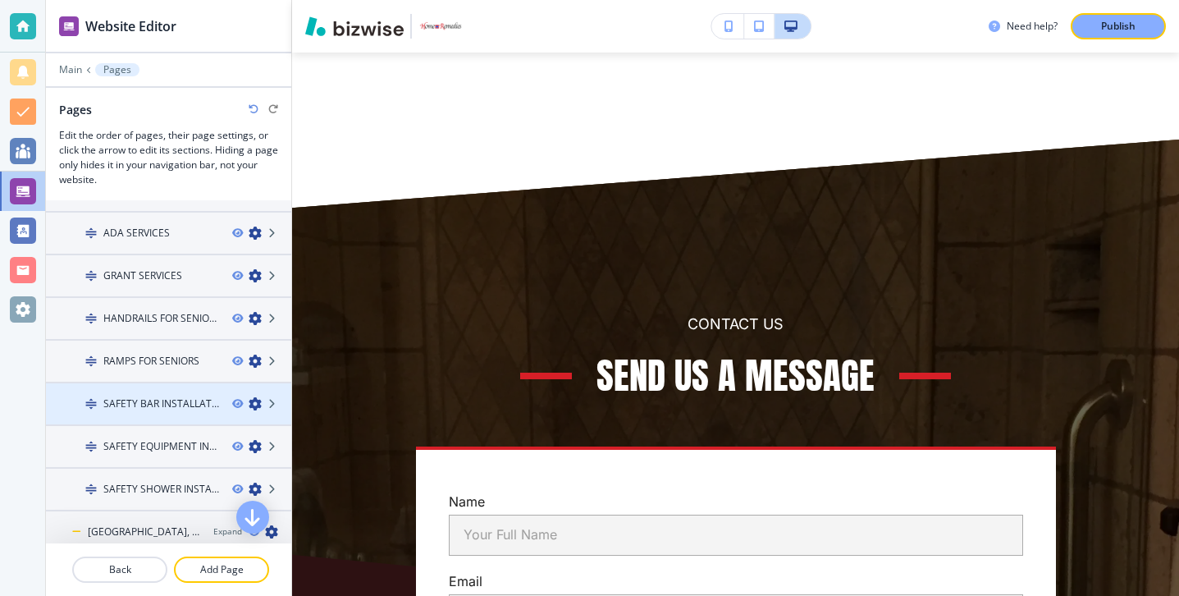
click at [147, 401] on h4 "SAFETY BAR INSTALLATION" at bounding box center [161, 403] width 116 height 15
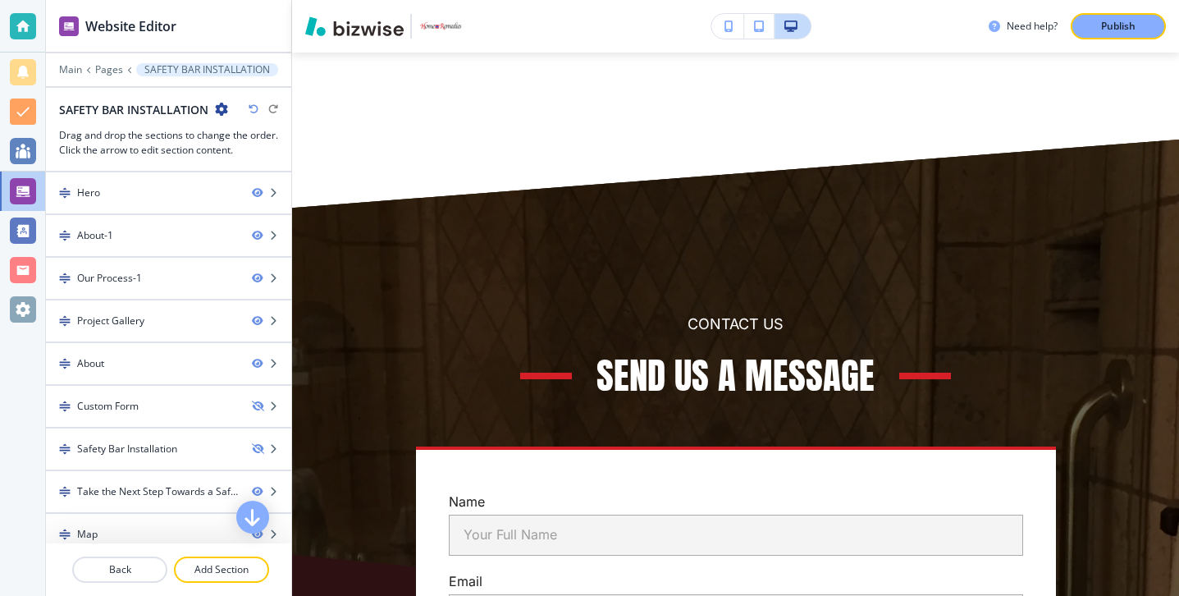
scroll to position [56, 0]
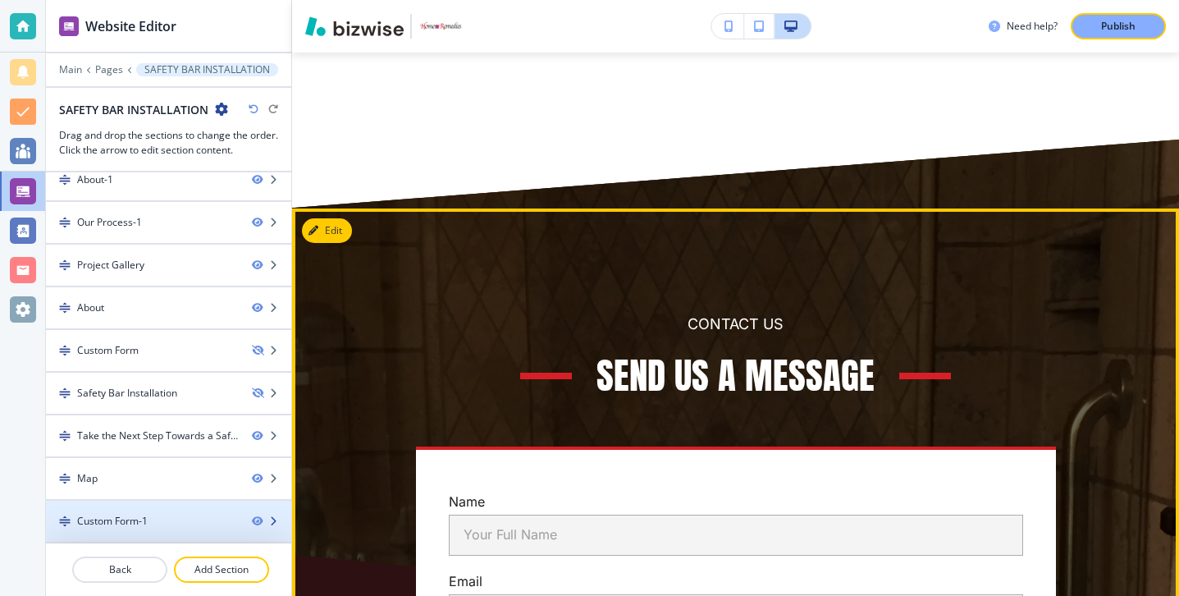
click at [145, 511] on div at bounding box center [168, 507] width 245 height 13
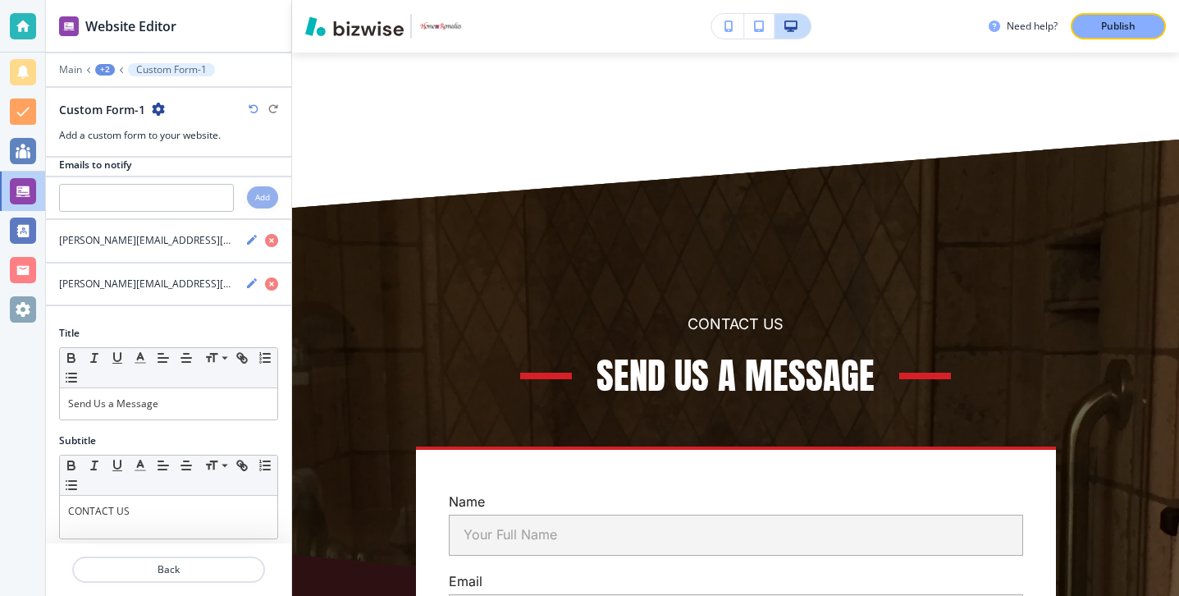
scroll to position [0, 0]
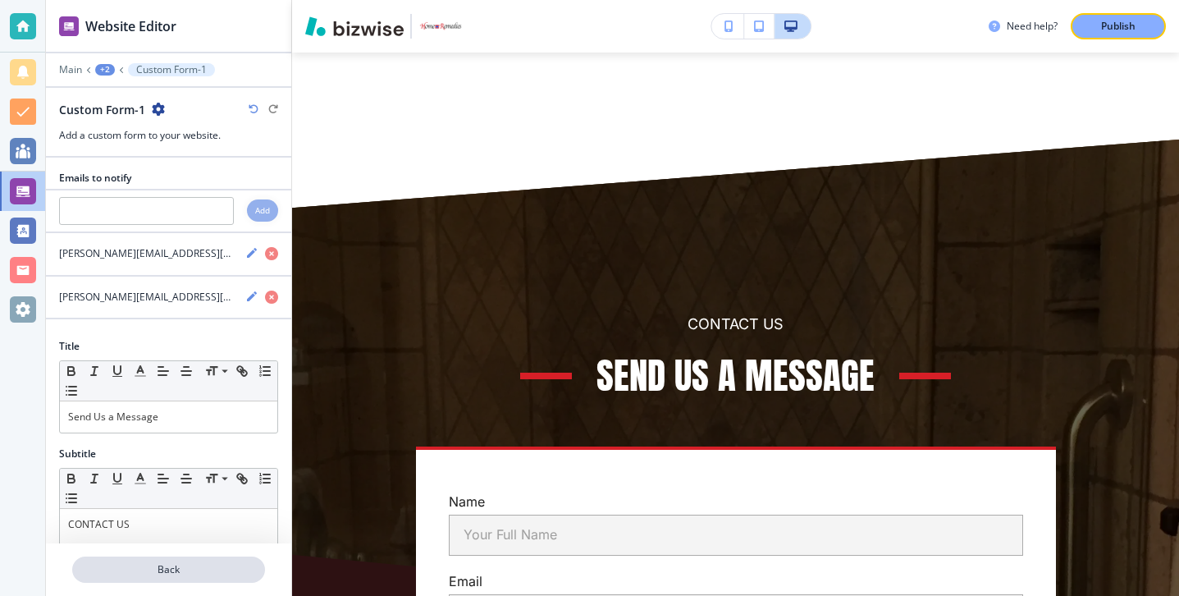
click at [131, 582] on button "Back" at bounding box center [168, 569] width 193 height 26
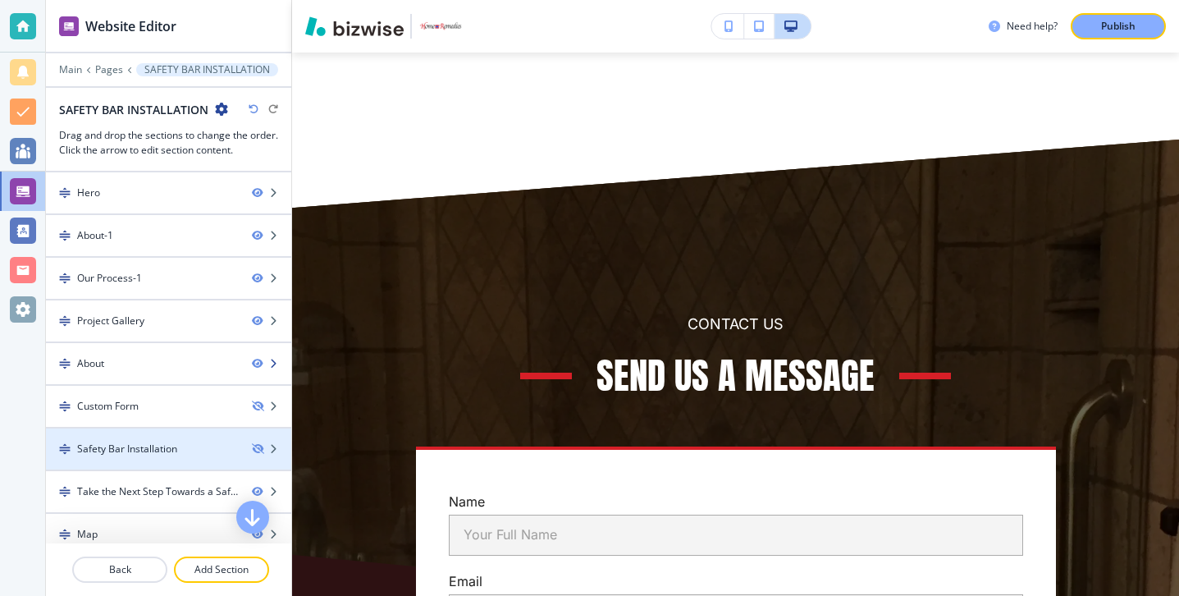
scroll to position [56, 0]
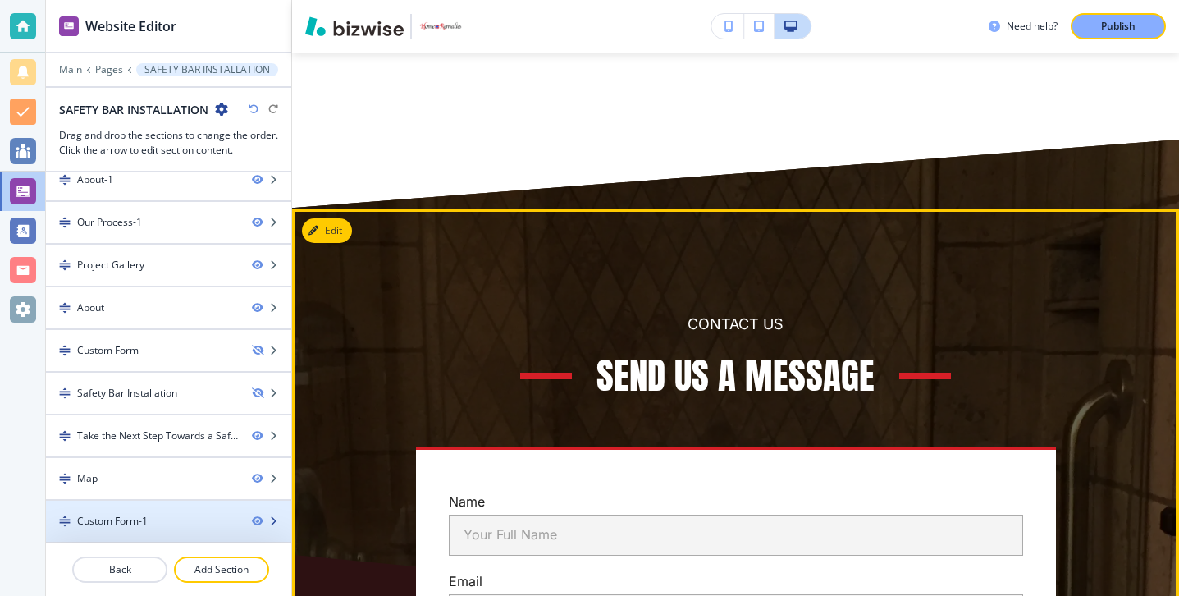
click at [164, 536] on div at bounding box center [168, 534] width 245 height 13
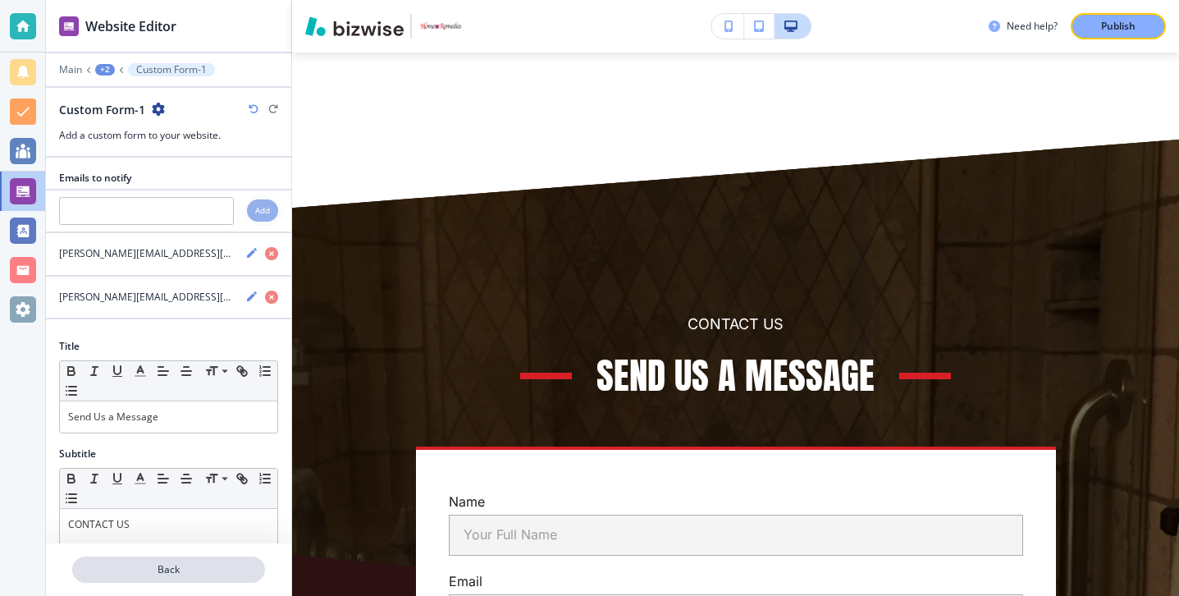
click at [144, 572] on p "Back" at bounding box center [169, 569] width 190 height 15
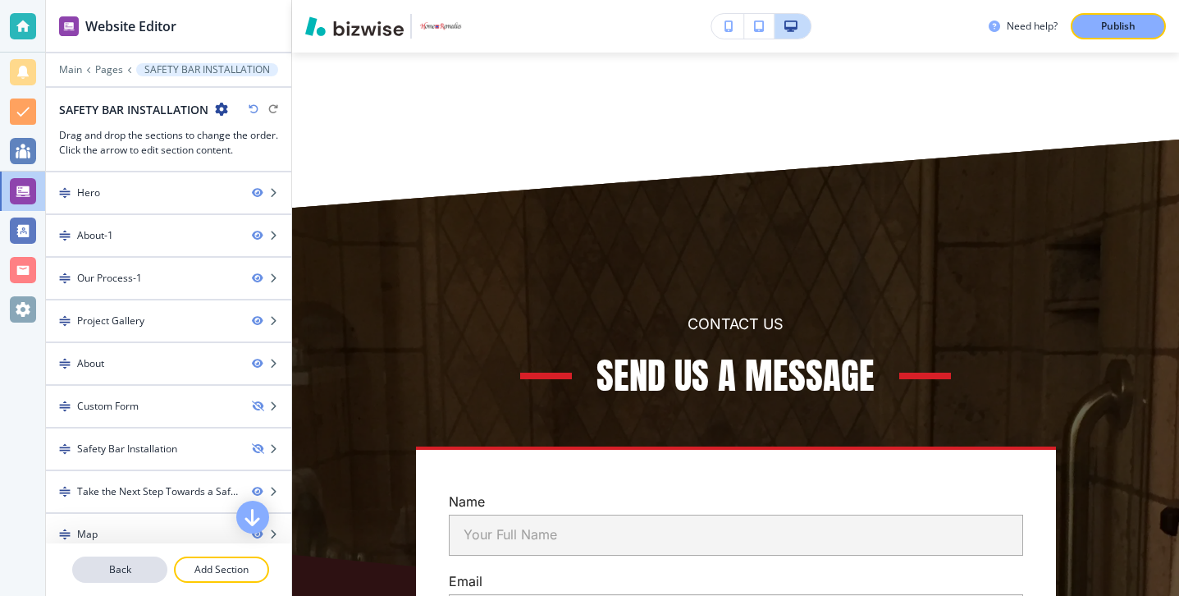
click at [144, 571] on p "Back" at bounding box center [120, 569] width 92 height 15
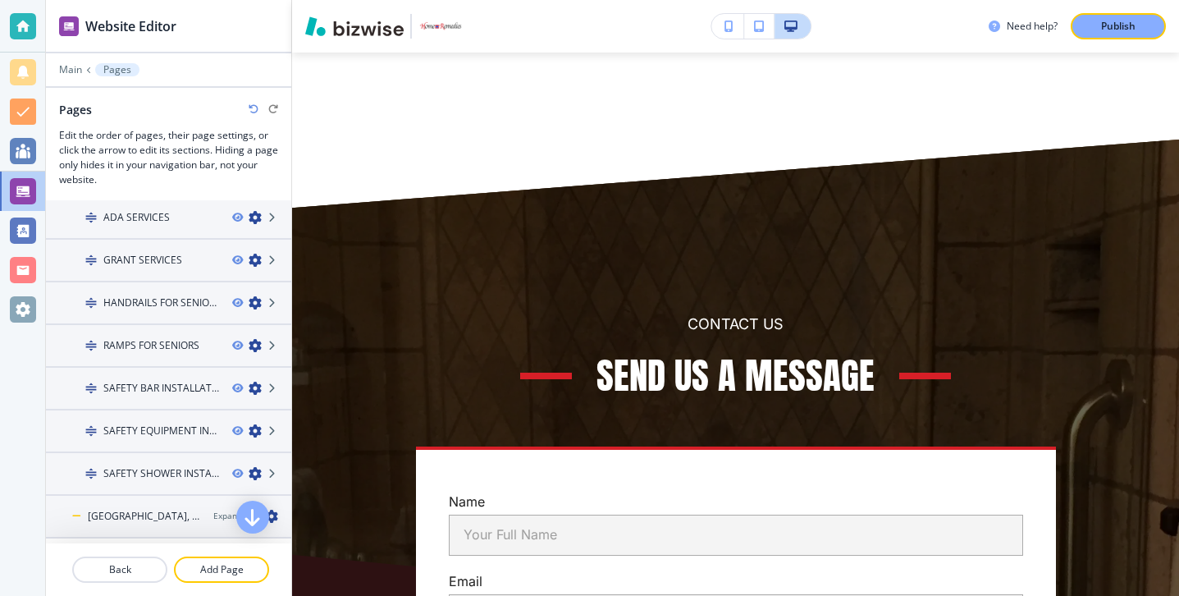
scroll to position [442, 0]
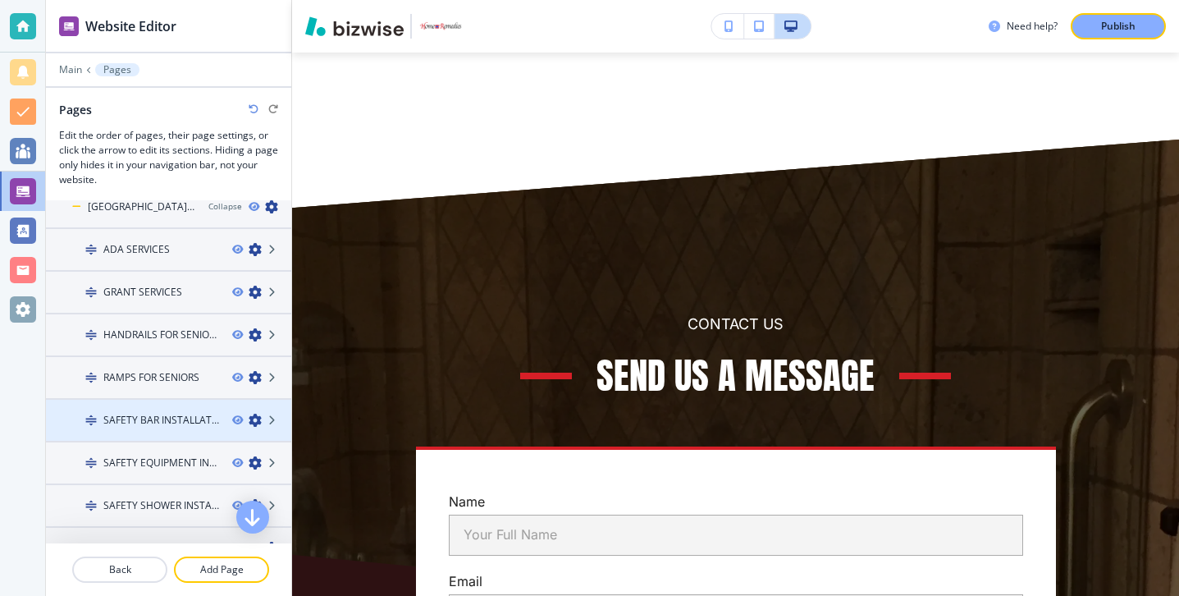
click at [153, 426] on h4 "SAFETY BAR INSTALLATION" at bounding box center [161, 420] width 116 height 15
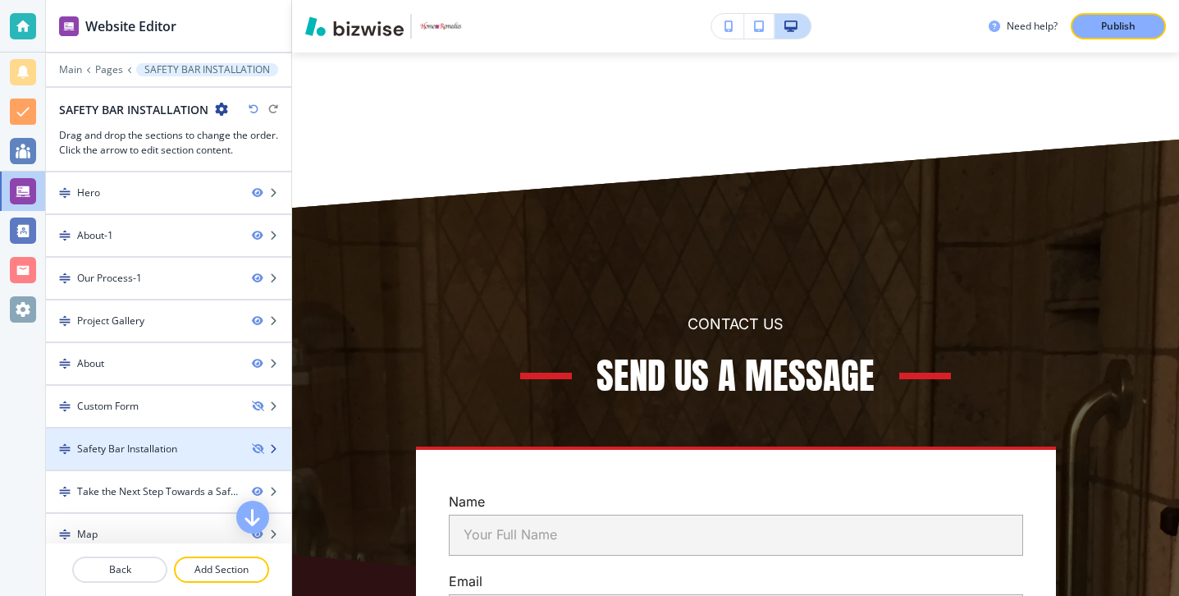
scroll to position [56, 0]
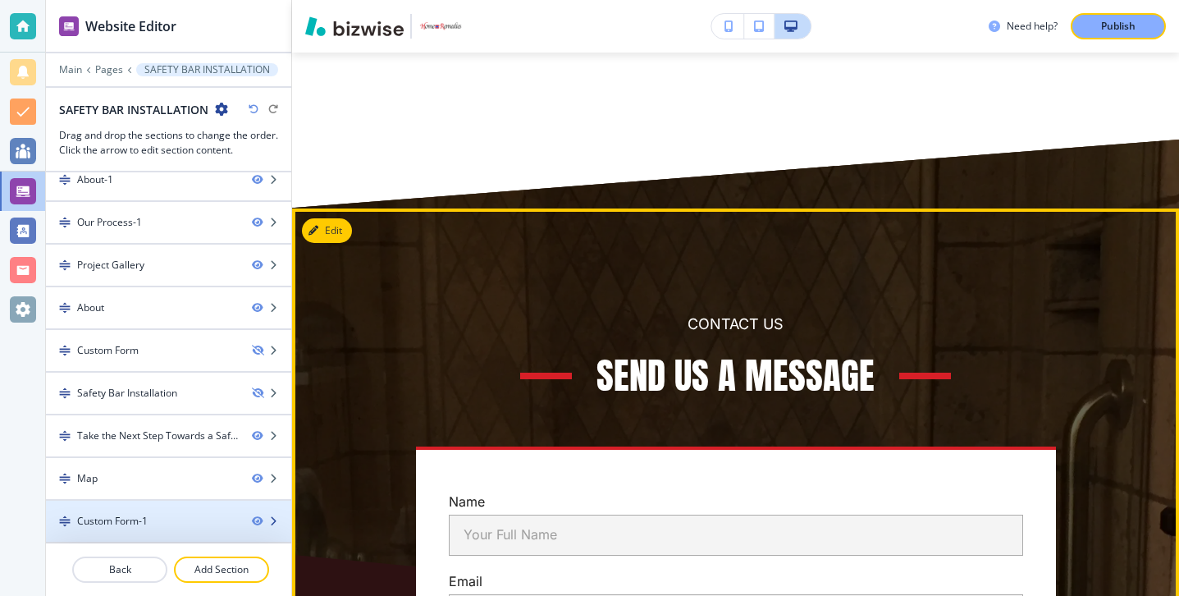
click at [153, 507] on div at bounding box center [168, 507] width 245 height 13
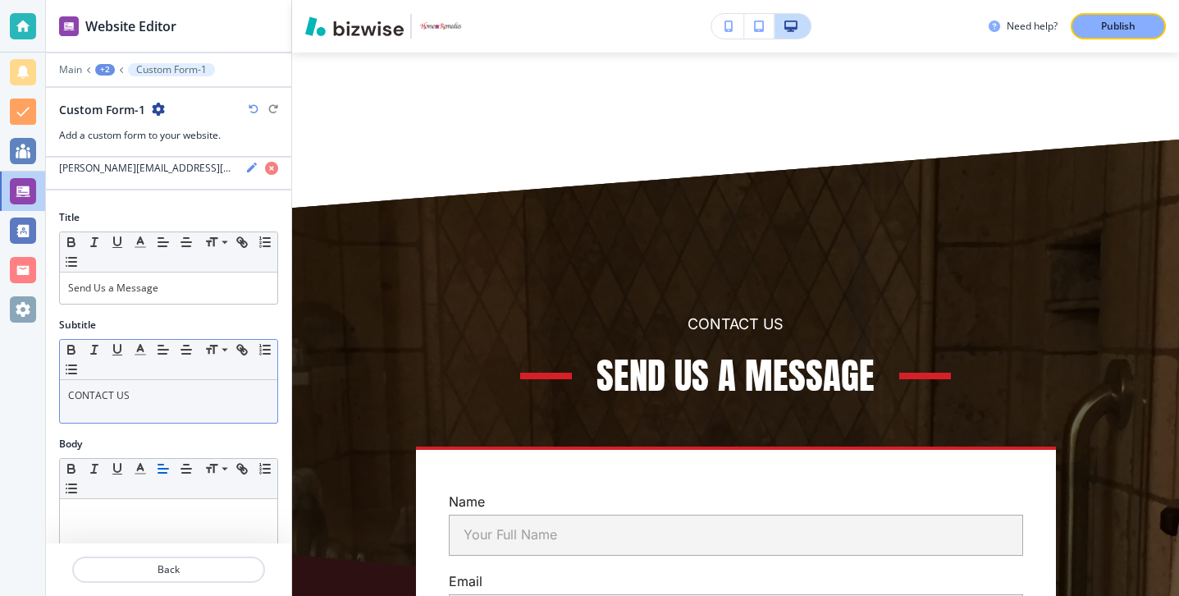
scroll to position [0, 0]
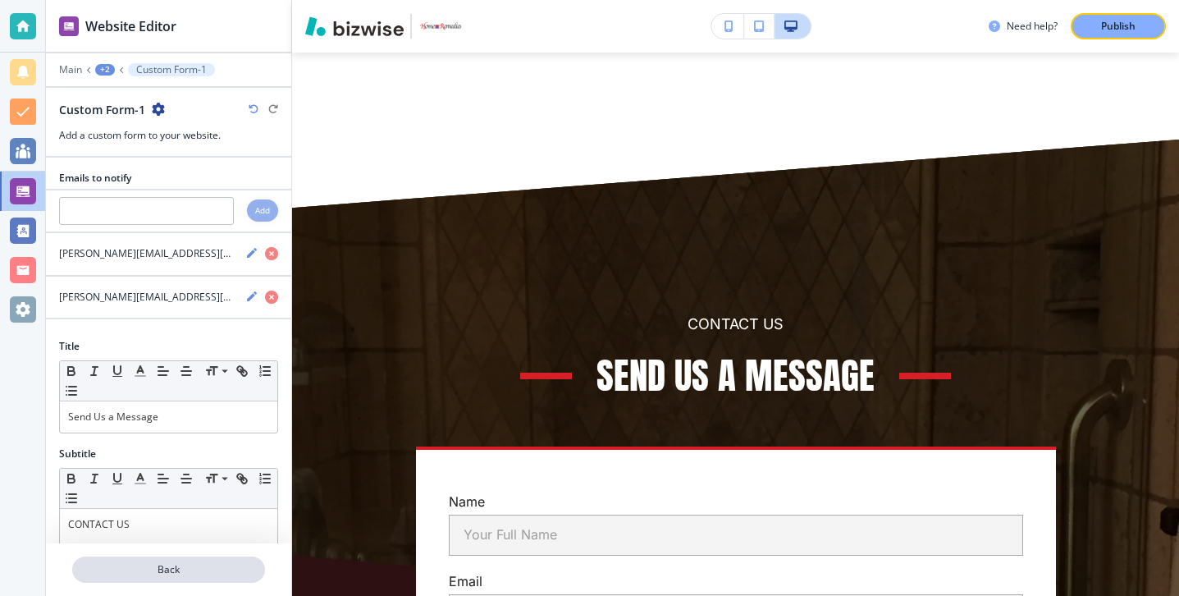
click at [148, 574] on p "Back" at bounding box center [169, 569] width 190 height 15
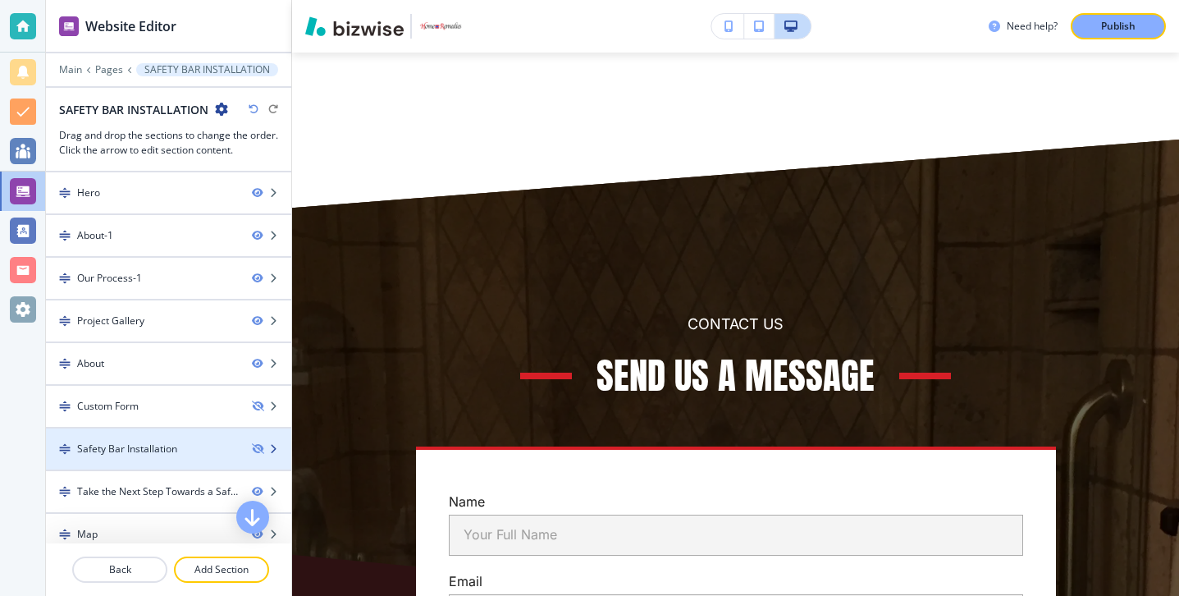
scroll to position [56, 0]
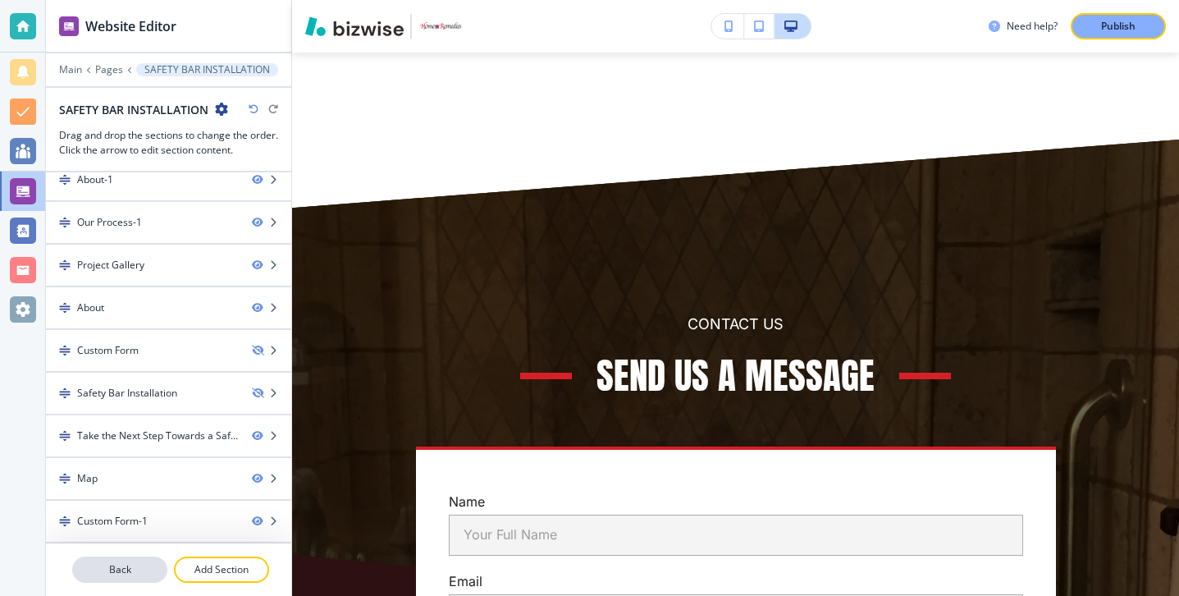
click at [137, 565] on p "Back" at bounding box center [120, 569] width 92 height 15
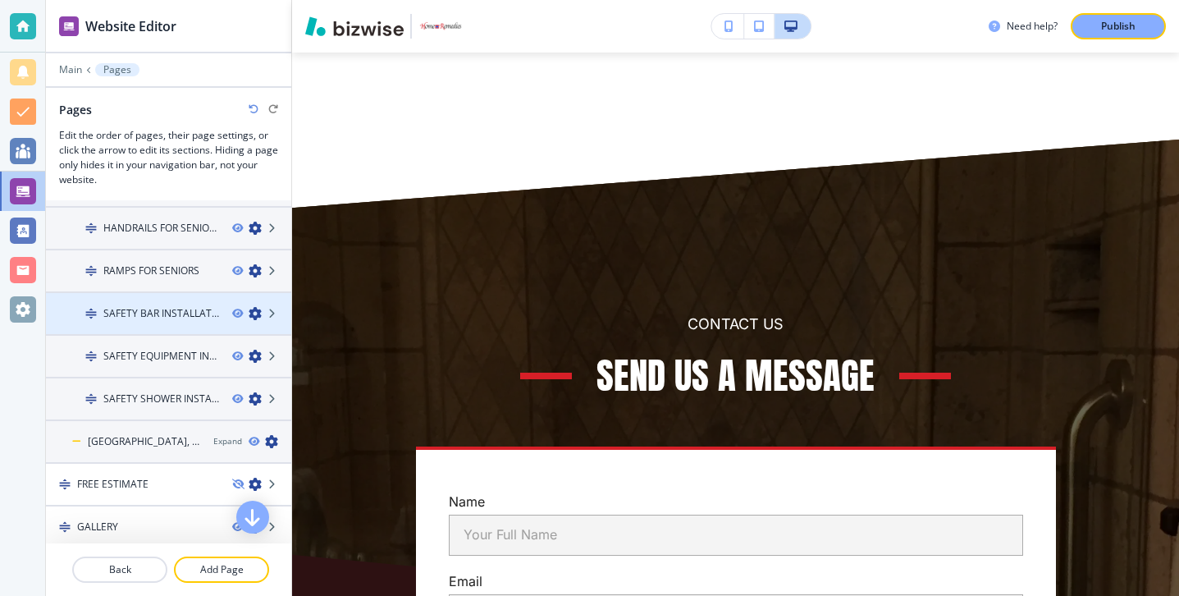
scroll to position [528, 0]
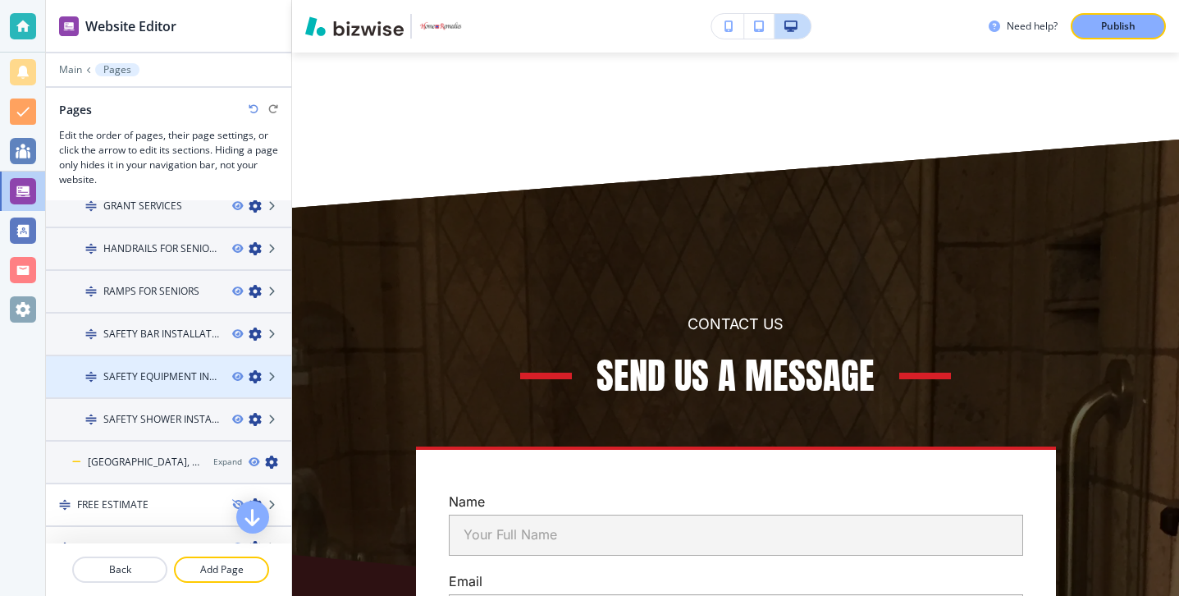
click at [189, 382] on h4 "SAFETY EQUIPMENT INSTALLATION" at bounding box center [161, 376] width 116 height 15
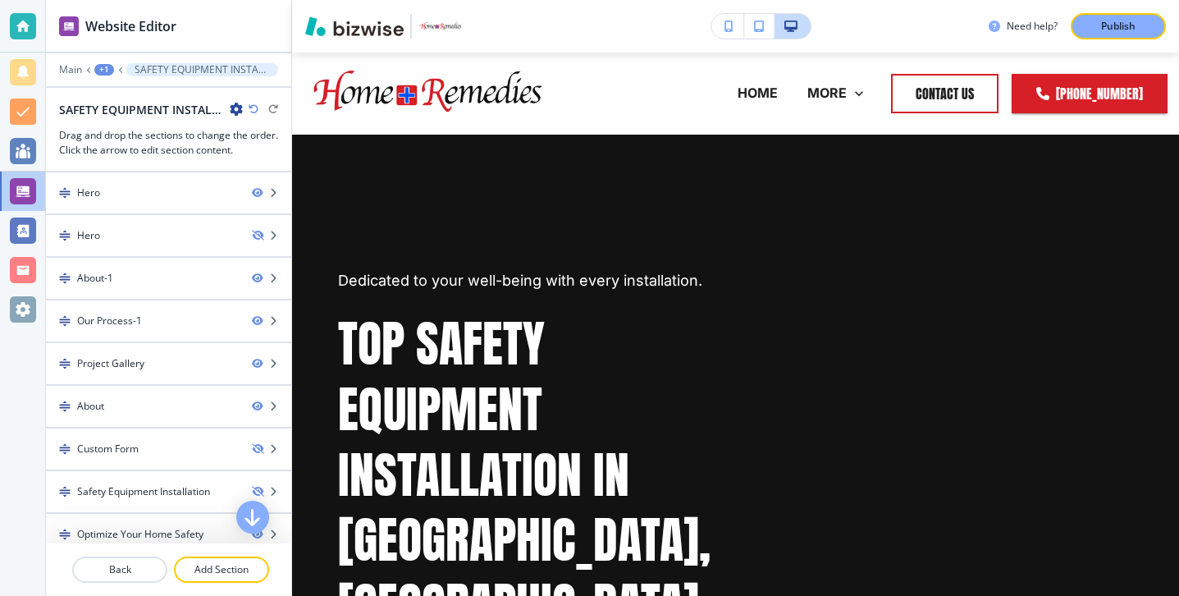
scroll to position [98, 0]
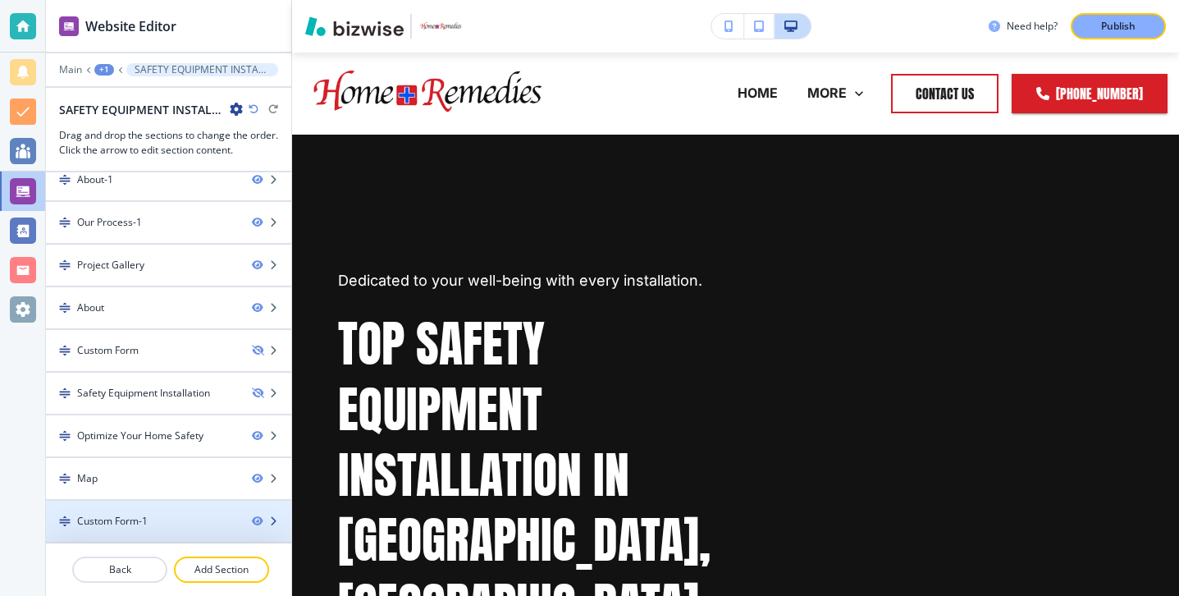
click at [171, 529] on div at bounding box center [168, 534] width 245 height 13
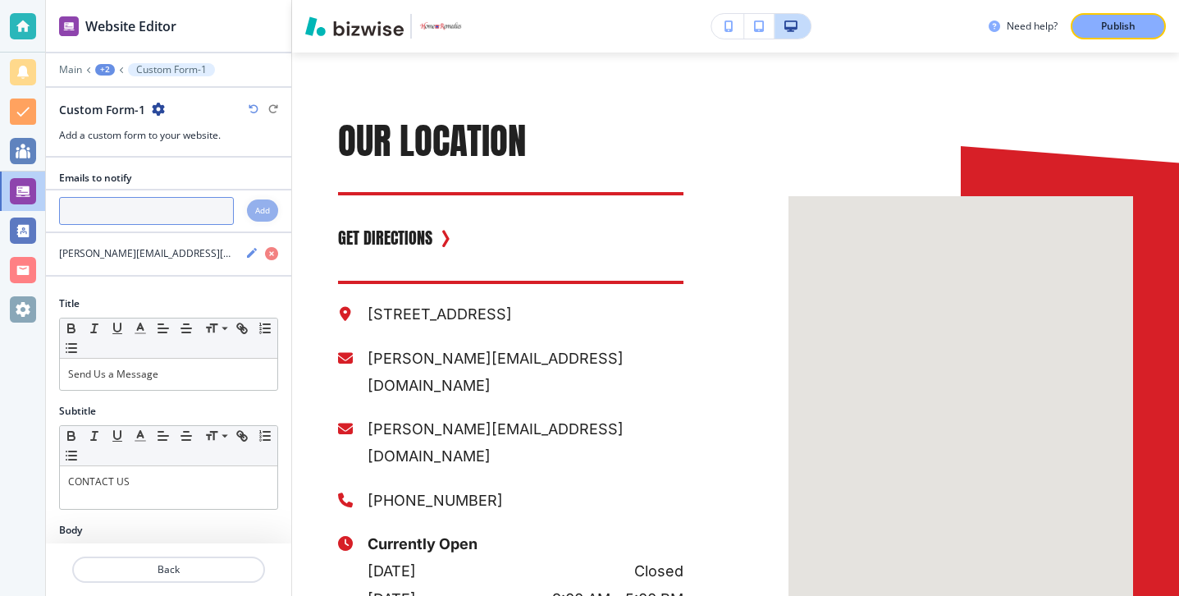
click at [165, 217] on input "text" at bounding box center [146, 211] width 175 height 28
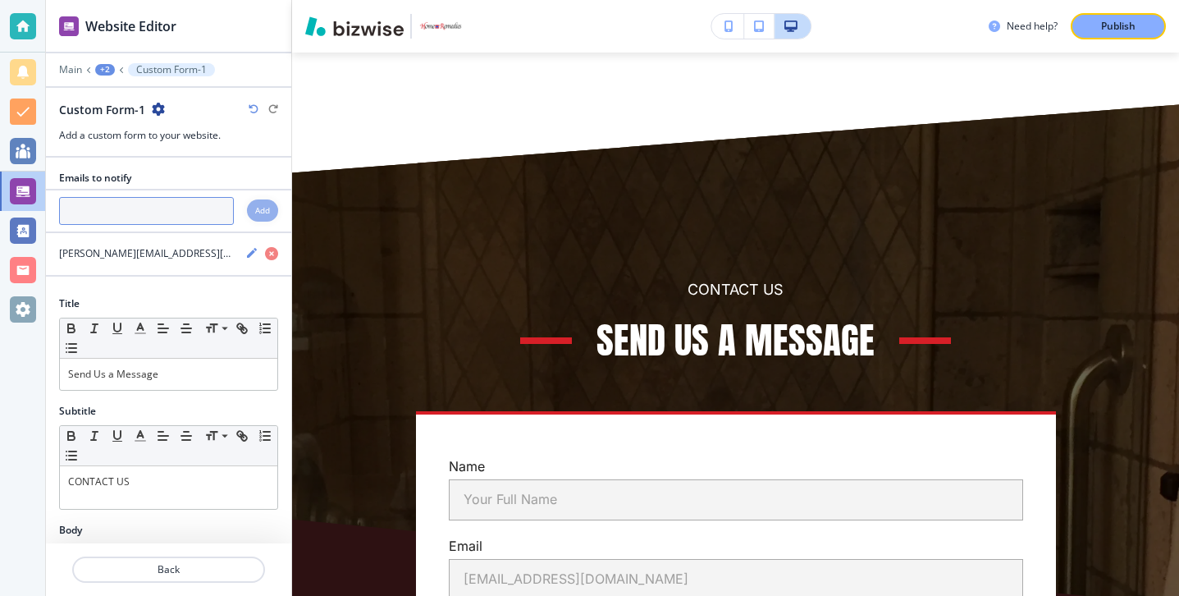
paste input "[PERSON_NAME][EMAIL_ADDRESS][DOMAIN_NAME]"
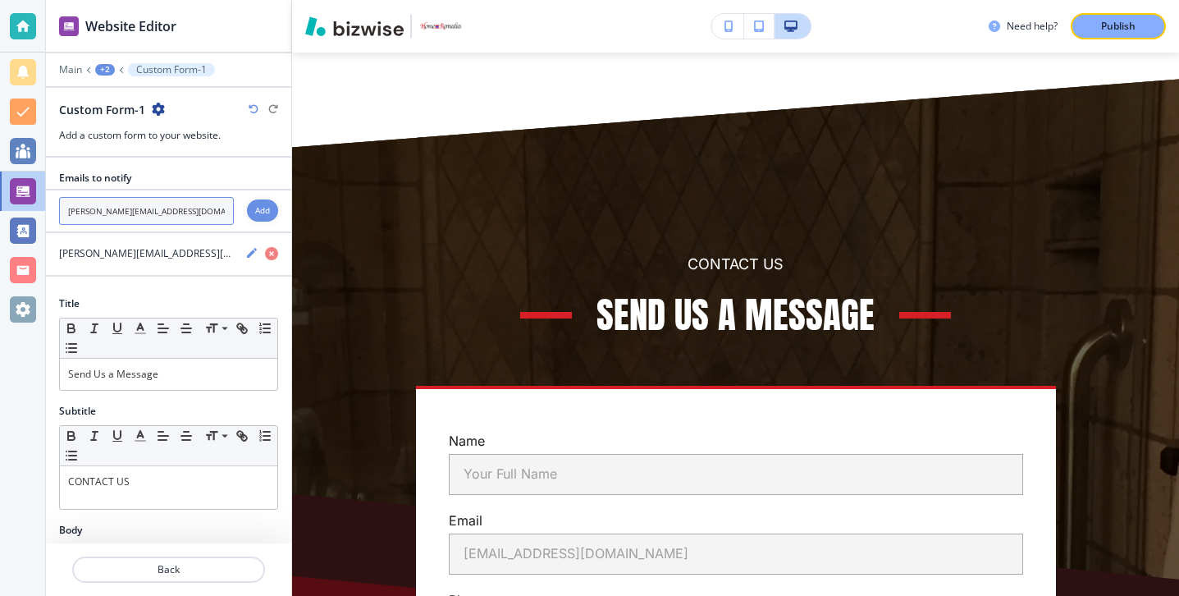
scroll to position [8015, 0]
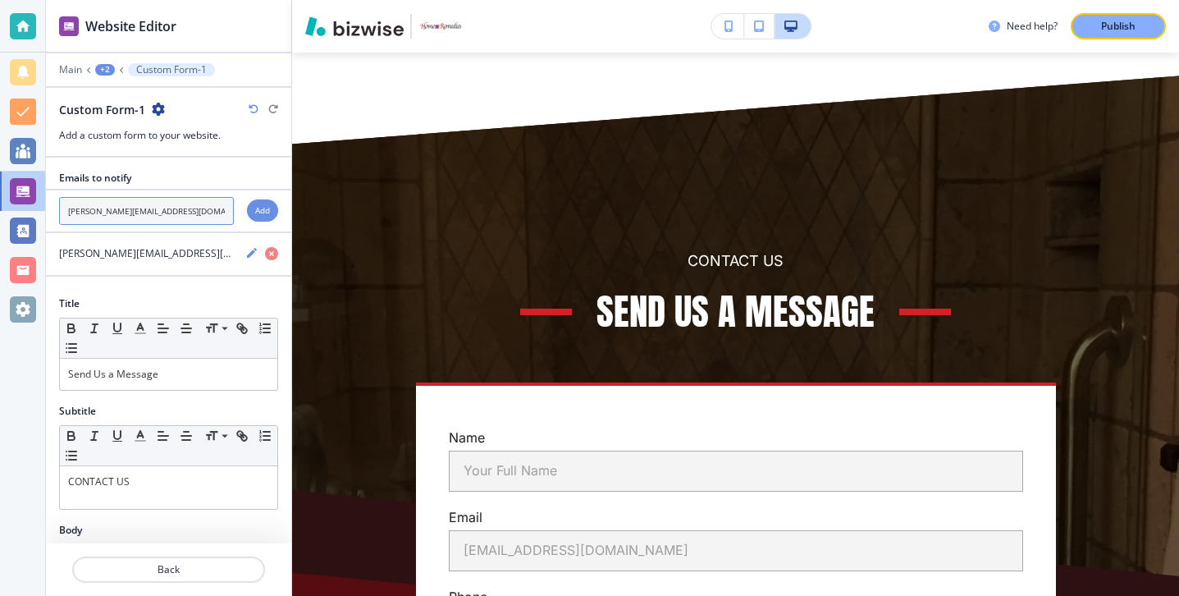
type input "[PERSON_NAME][EMAIL_ADDRESS][DOMAIN_NAME]"
click at [261, 216] on h4 "Add" at bounding box center [262, 210] width 15 height 12
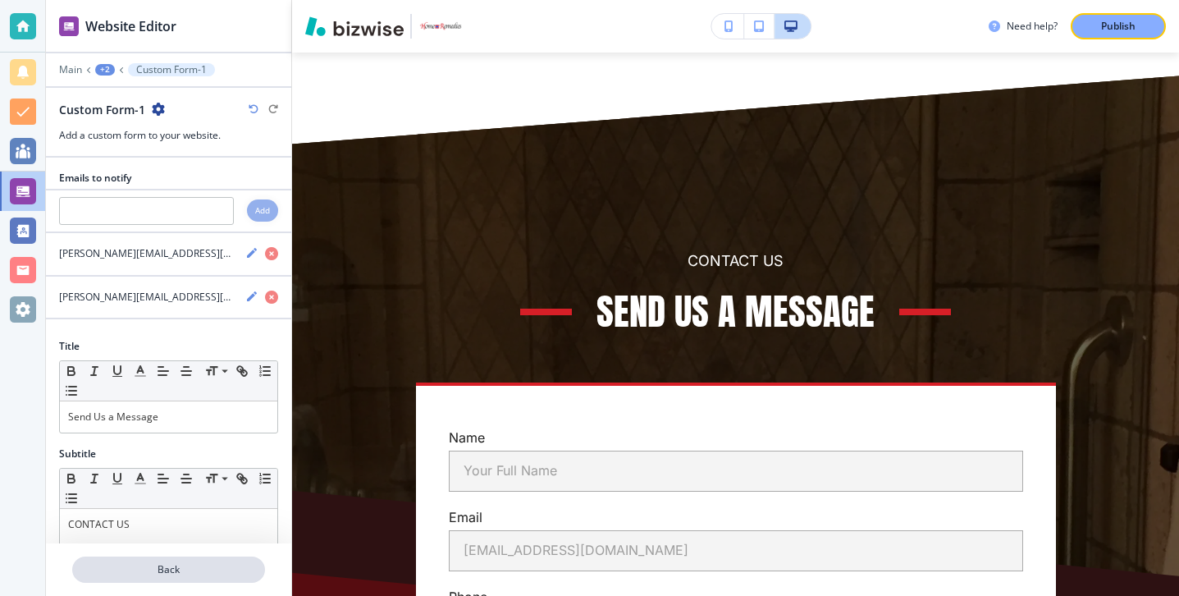
click at [202, 564] on p "Back" at bounding box center [169, 569] width 190 height 15
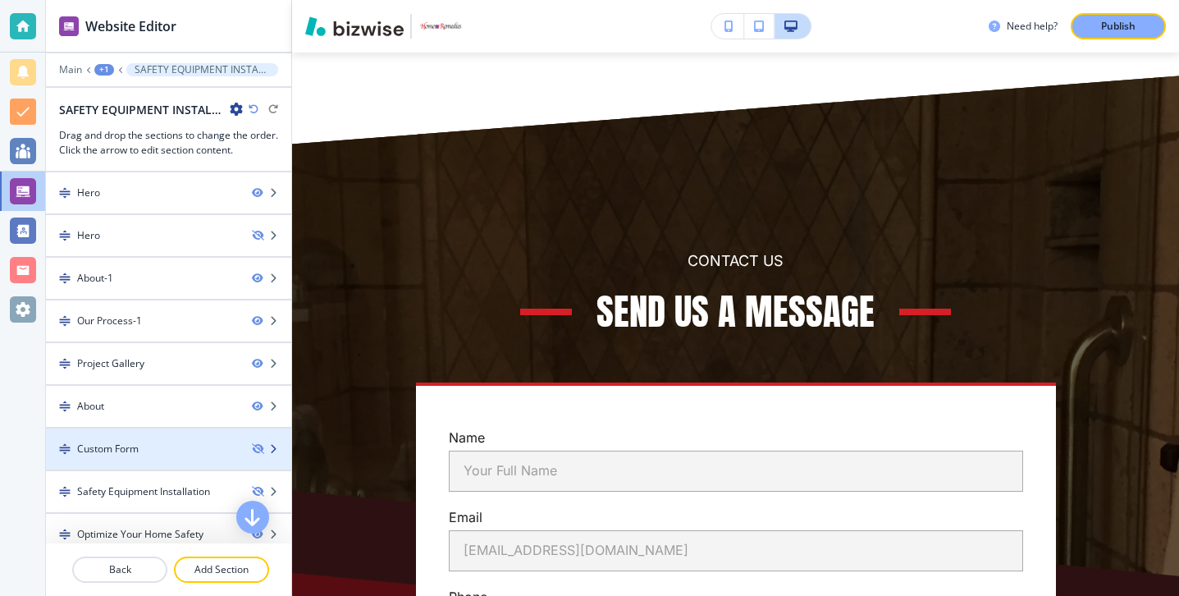
scroll to position [98, 0]
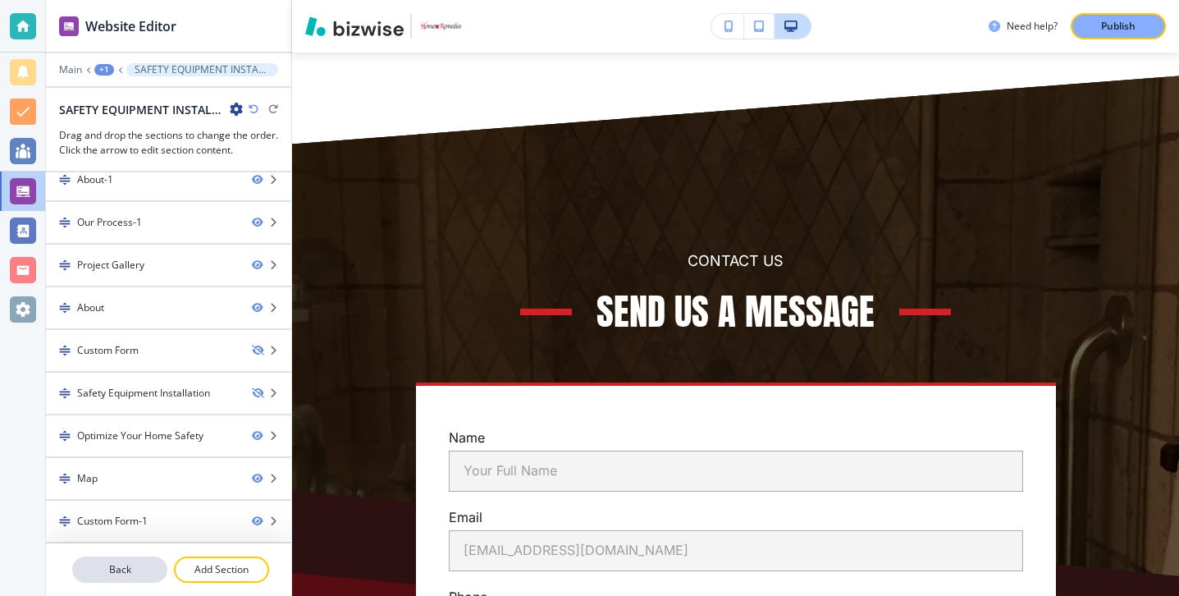
click at [158, 564] on p "Back" at bounding box center [120, 569] width 92 height 15
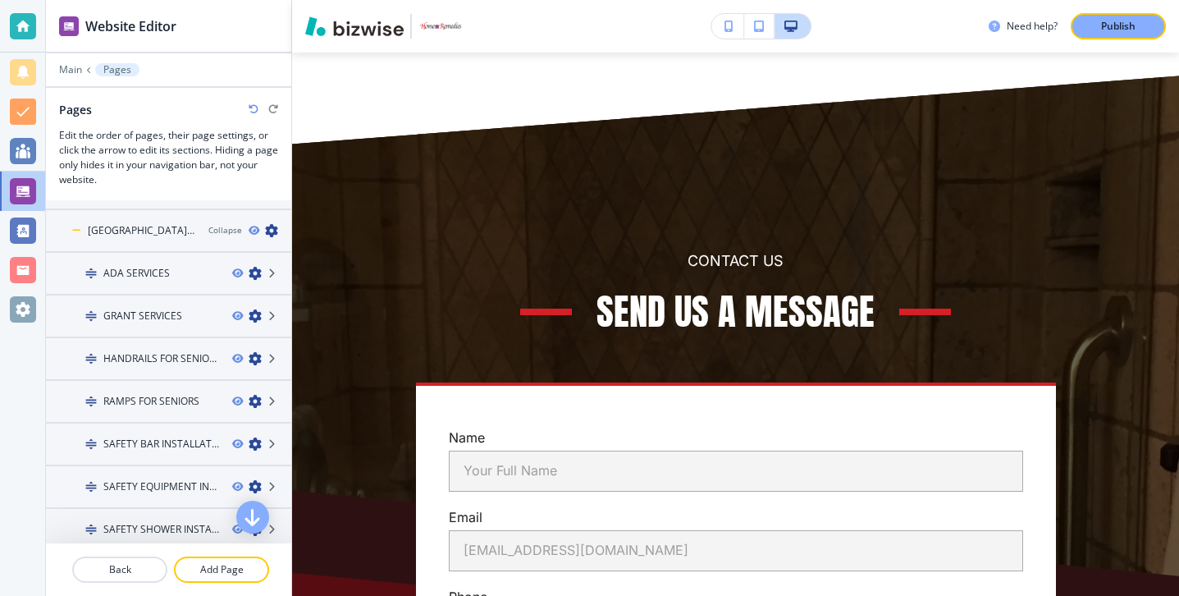
scroll to position [495, 0]
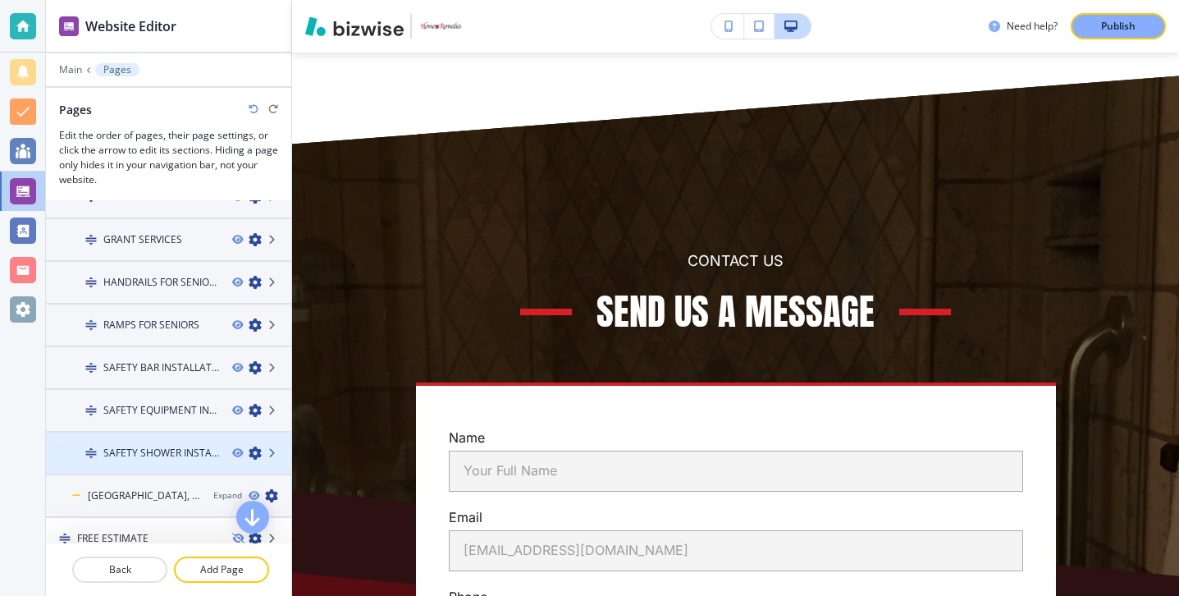
click at [157, 449] on h4 "SAFETY SHOWER INSTALLATION" at bounding box center [161, 453] width 116 height 15
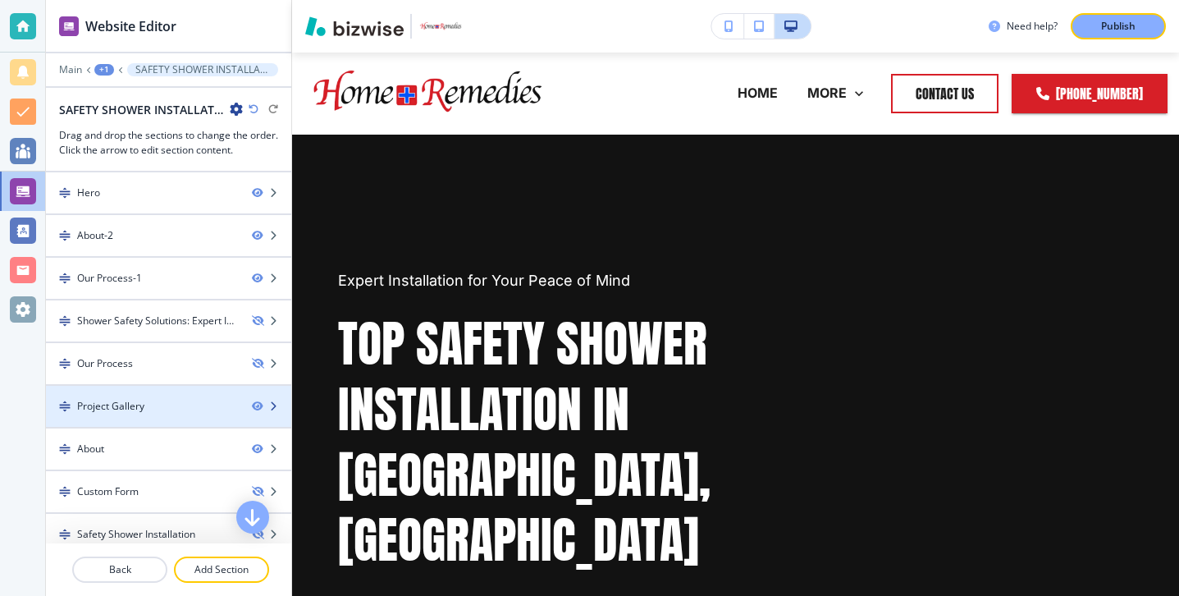
scroll to position [141, 0]
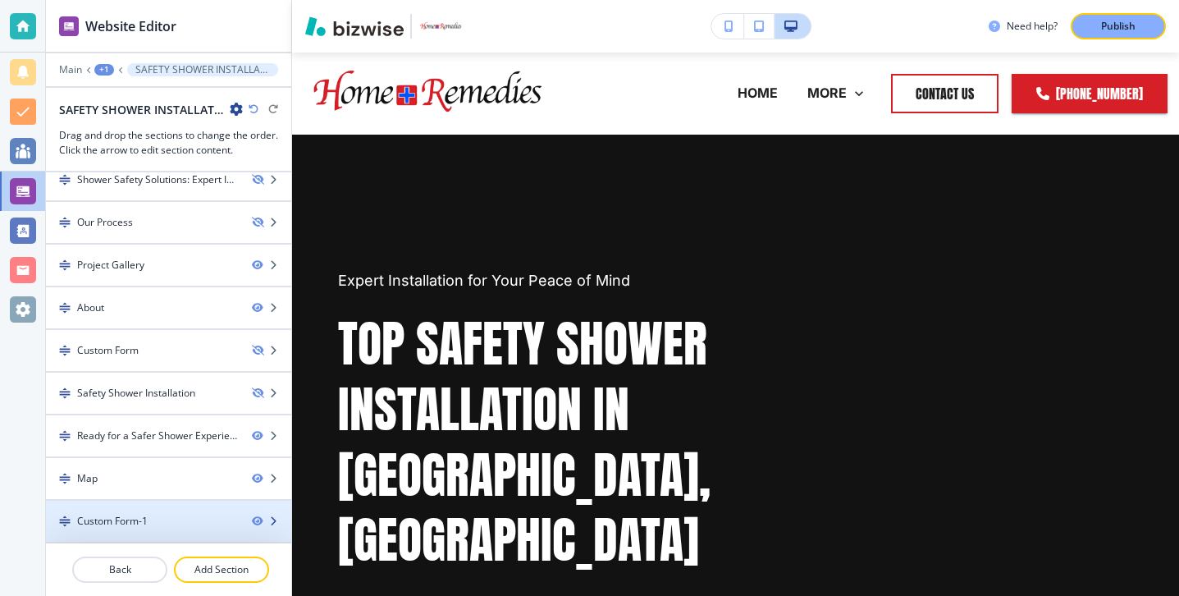
click at [150, 516] on div "Custom Form-1" at bounding box center [142, 521] width 193 height 15
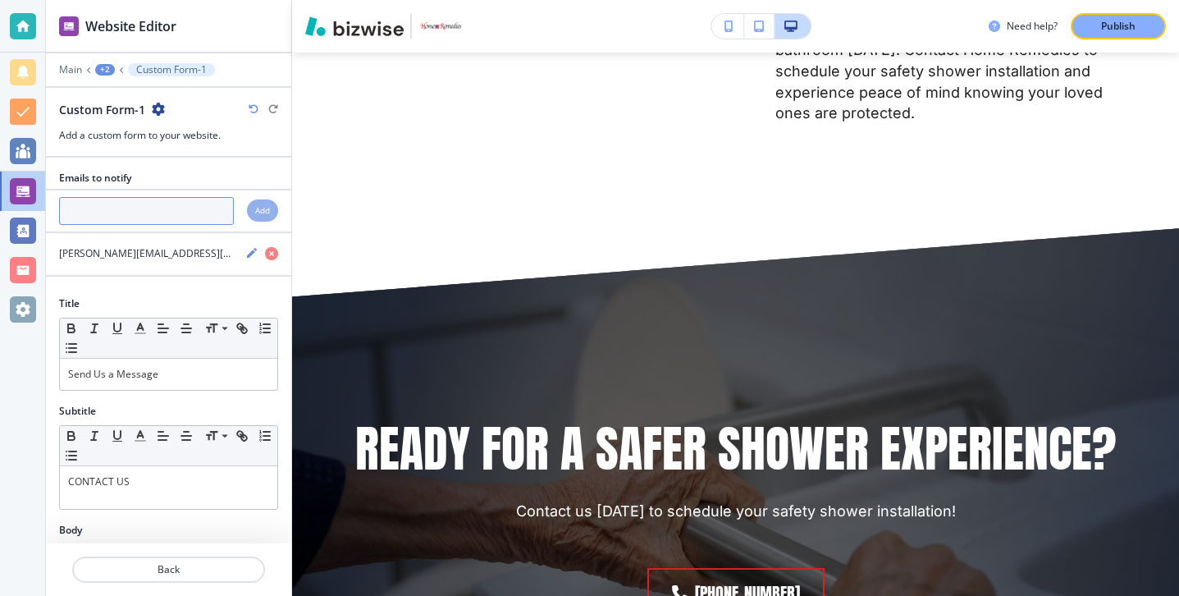
click at [159, 211] on input "text" at bounding box center [146, 211] width 175 height 28
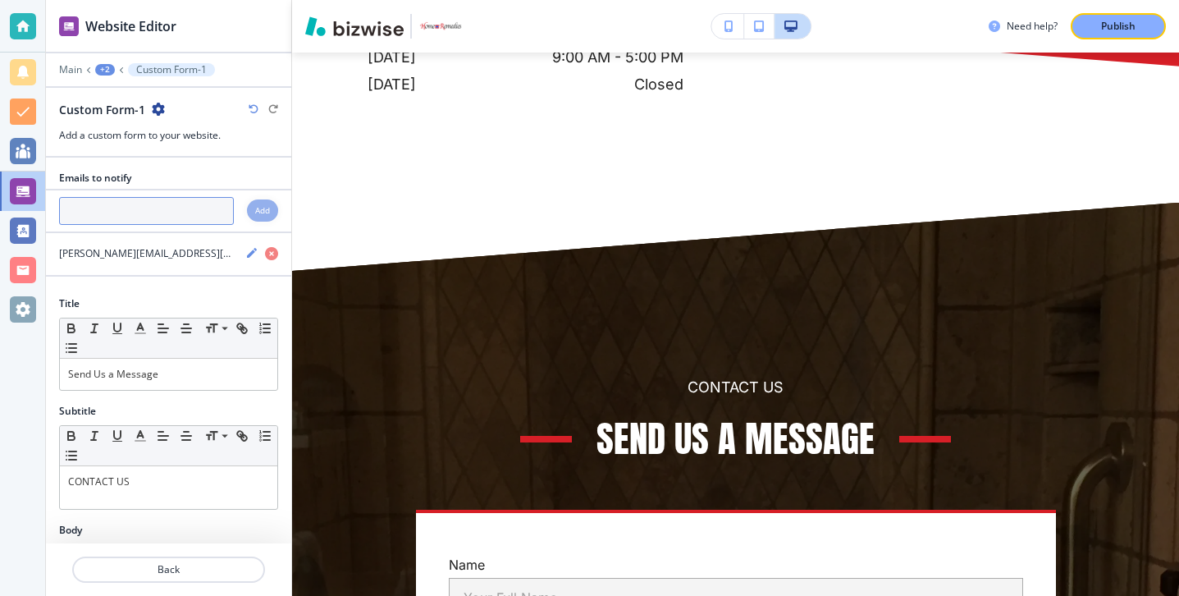
paste input "[PERSON_NAME][EMAIL_ADDRESS][DOMAIN_NAME]"
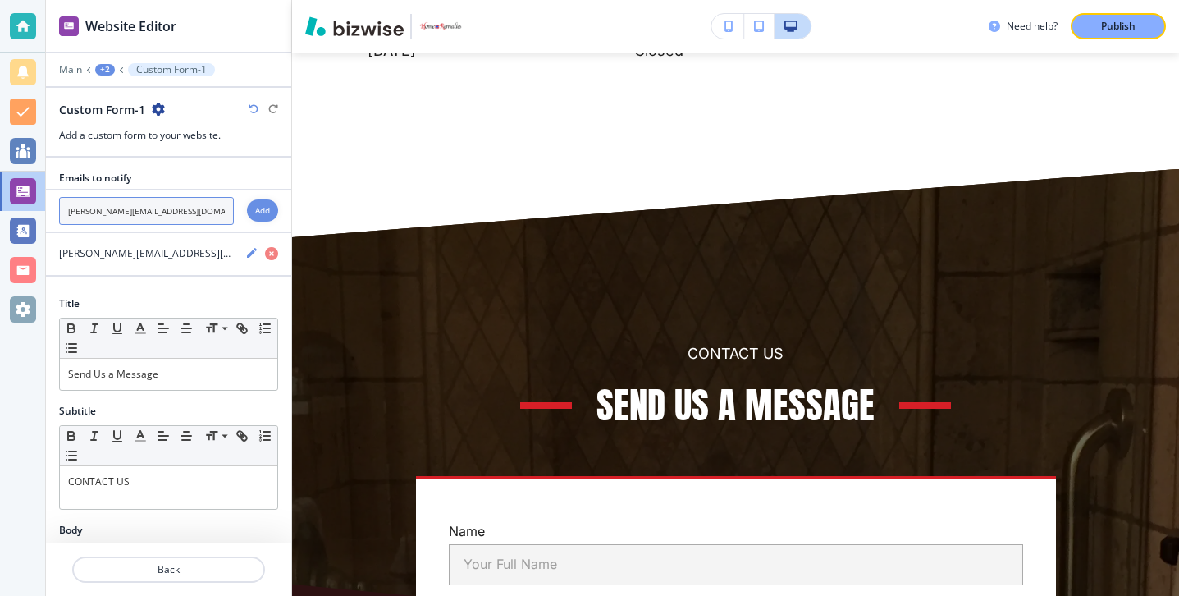
scroll to position [7997, 0]
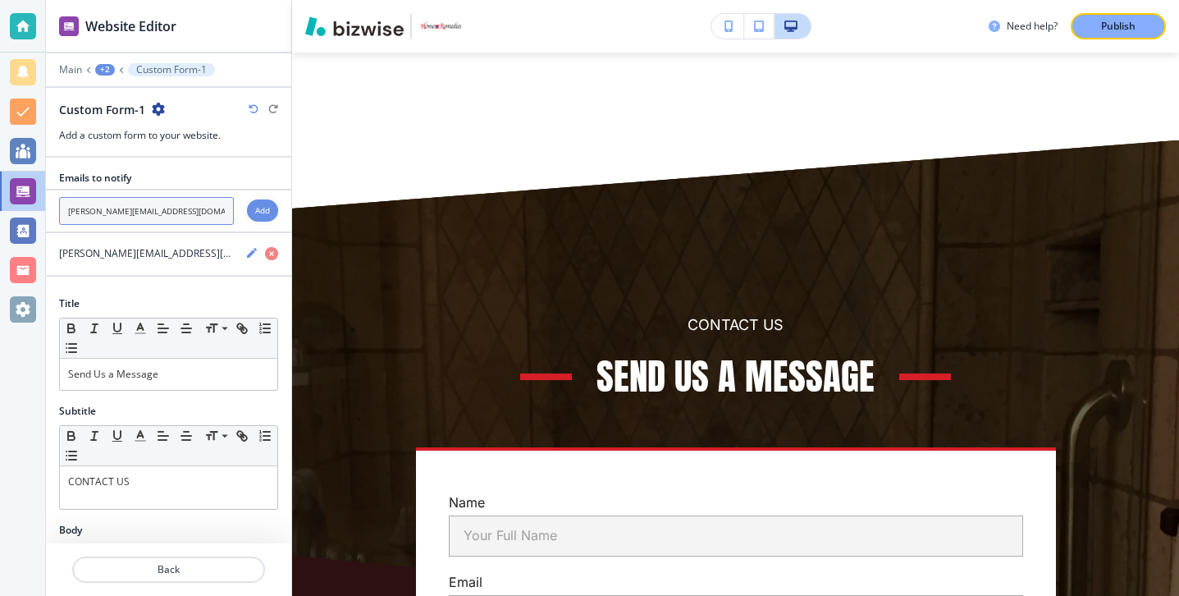
type input "[PERSON_NAME][EMAIL_ADDRESS][DOMAIN_NAME]"
click at [245, 213] on div "[PERSON_NAME][EMAIL_ADDRESS][DOMAIN_NAME] Add" at bounding box center [168, 211] width 245 height 28
click at [261, 216] on h4 "Add" at bounding box center [262, 210] width 15 height 12
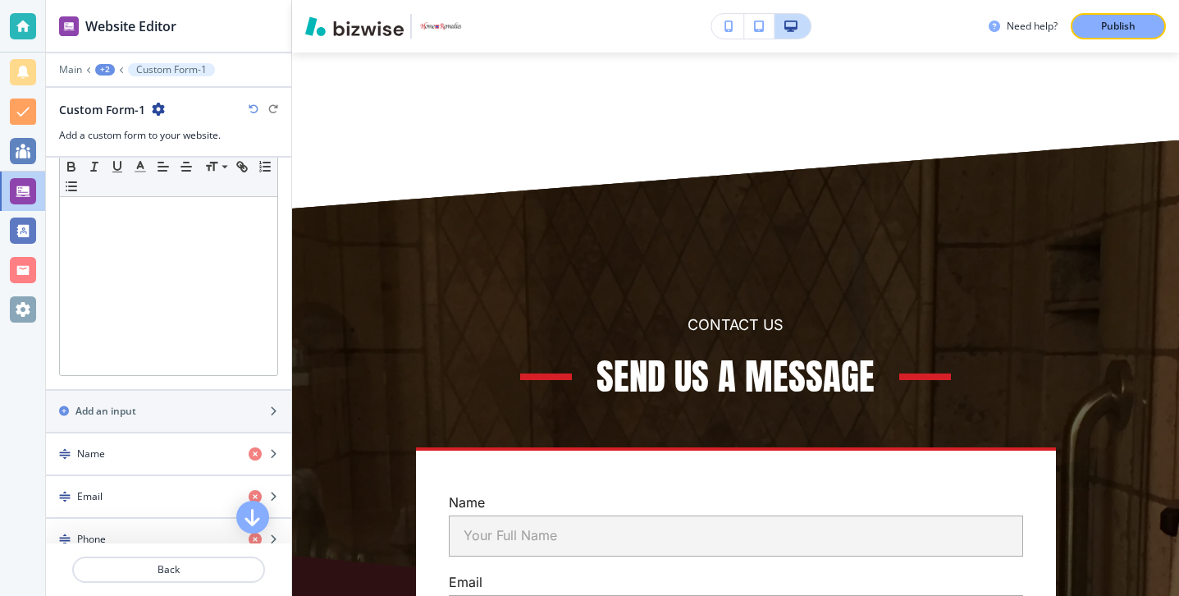
scroll to position [538, 0]
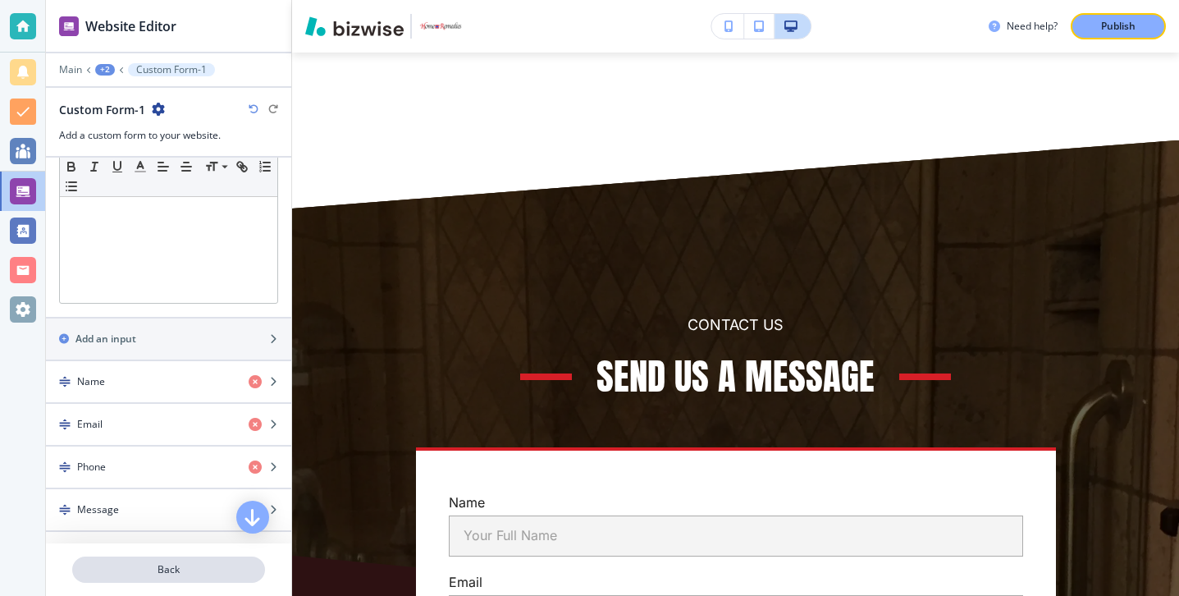
click at [185, 569] on p "Back" at bounding box center [169, 569] width 190 height 15
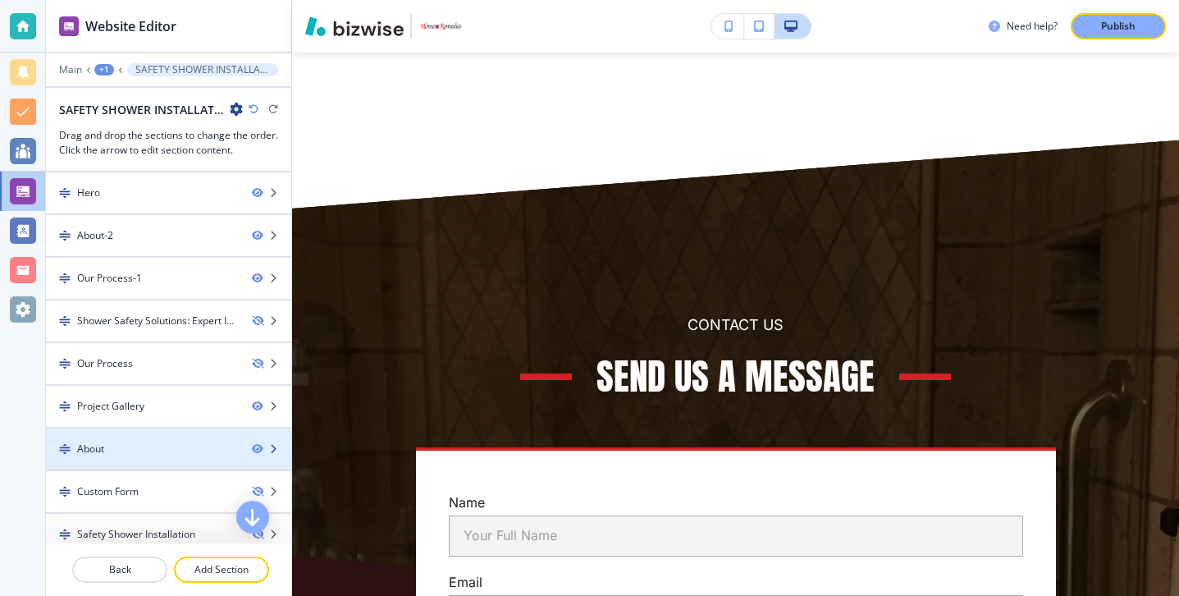
scroll to position [141, 0]
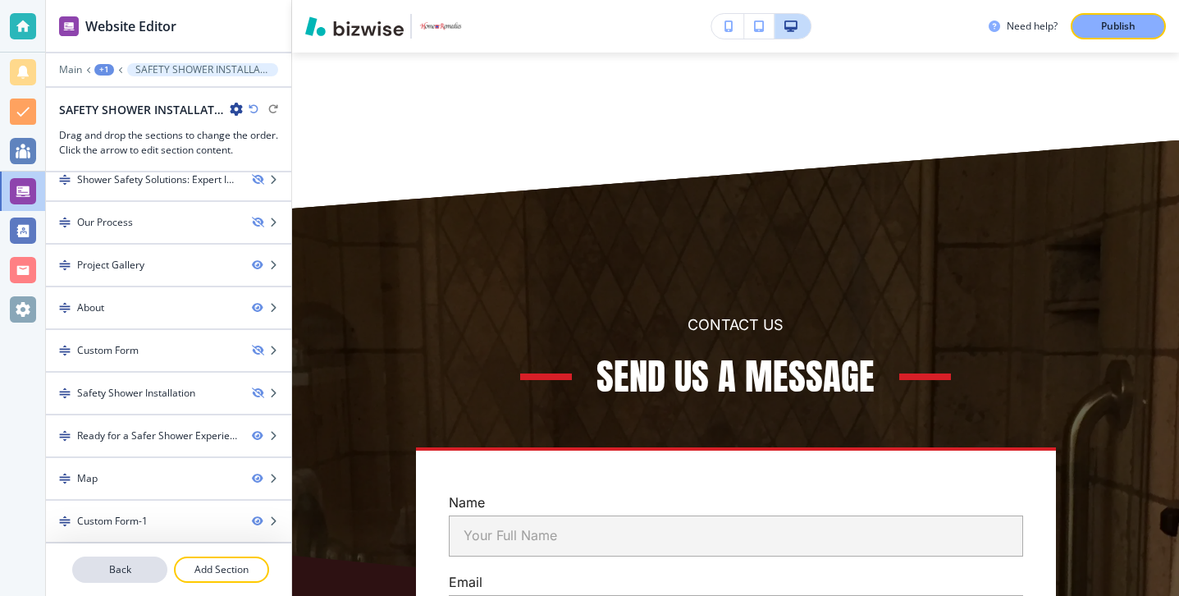
click at [147, 556] on button "Back" at bounding box center [119, 569] width 95 height 26
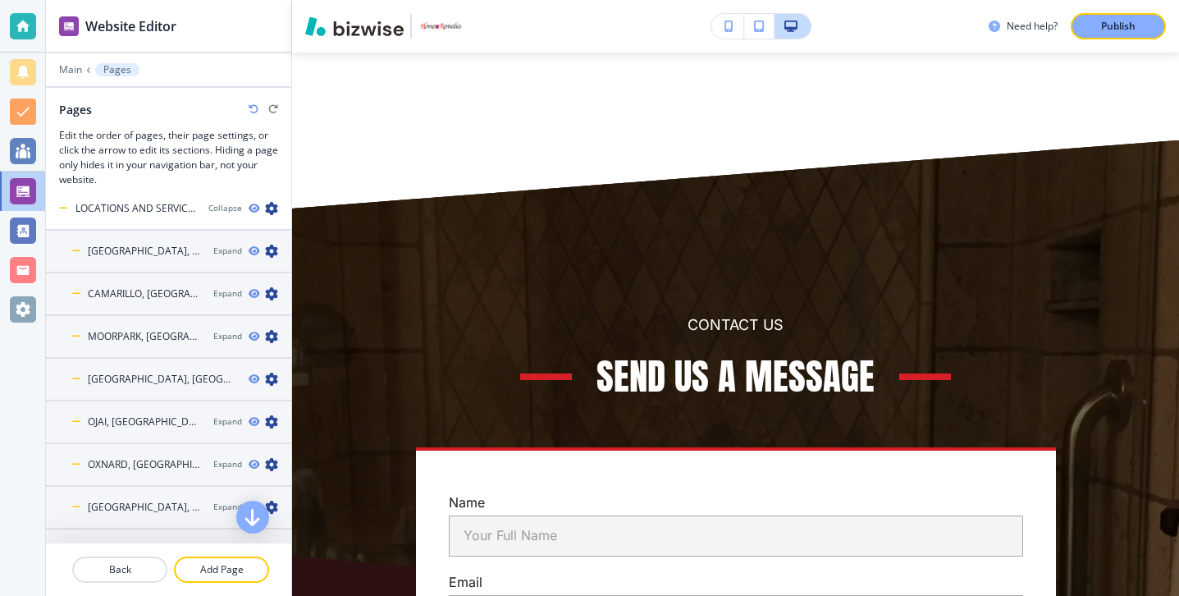
scroll to position [183, 0]
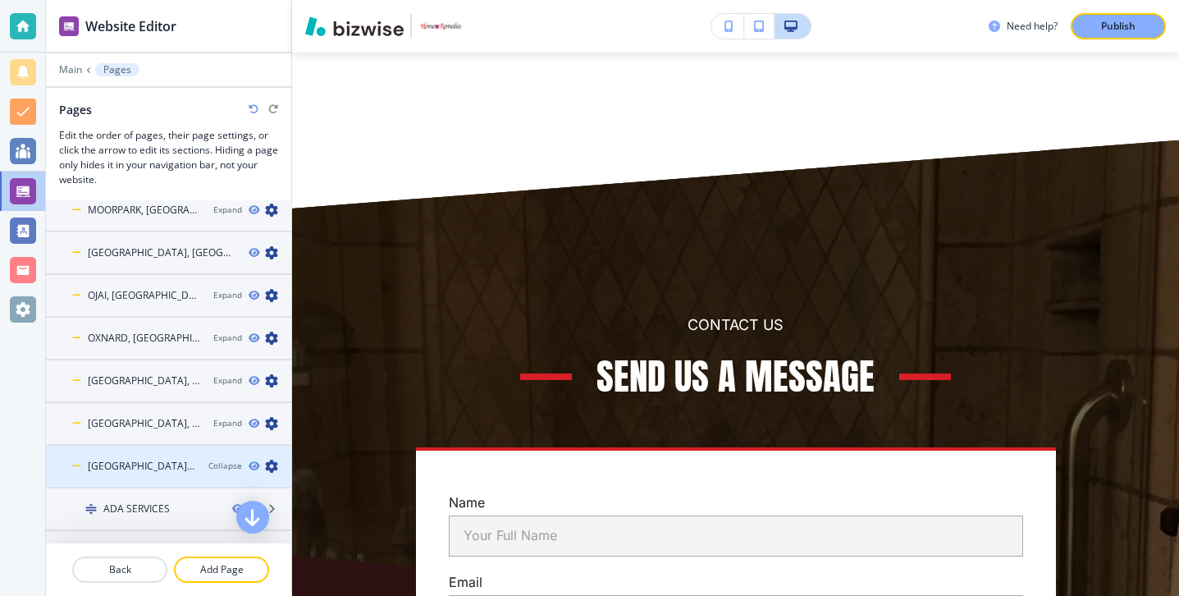
click at [74, 462] on icon at bounding box center [76, 466] width 9 height 10
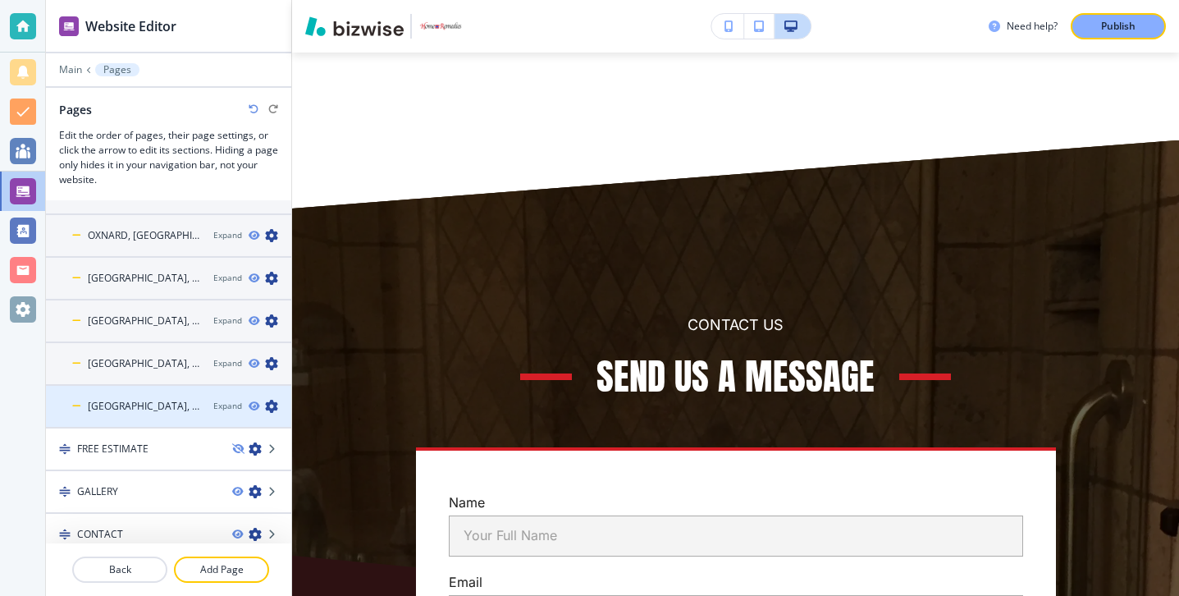
click at [75, 411] on icon at bounding box center [76, 406] width 9 height 10
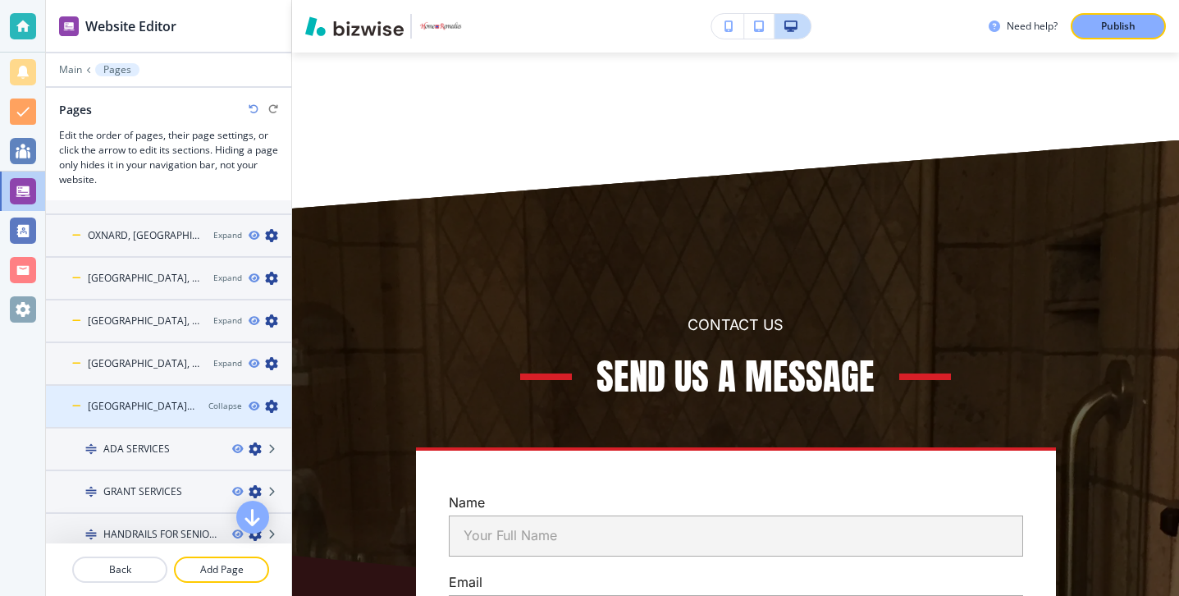
scroll to position [298, 0]
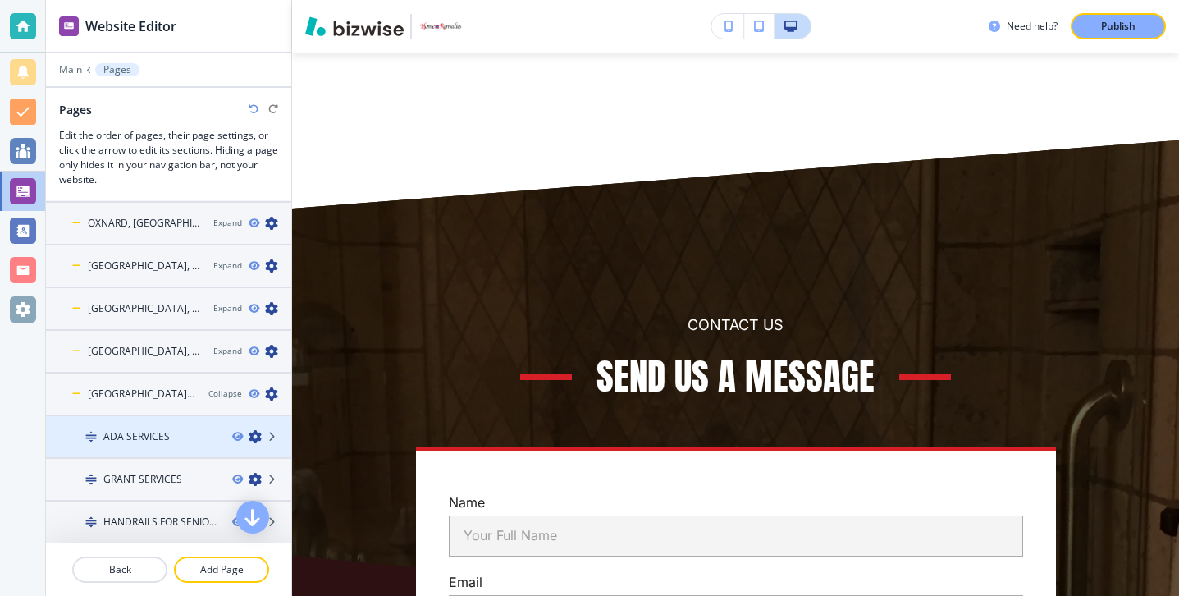
click at [116, 437] on h4 "ADA SERVICES" at bounding box center [136, 436] width 66 height 15
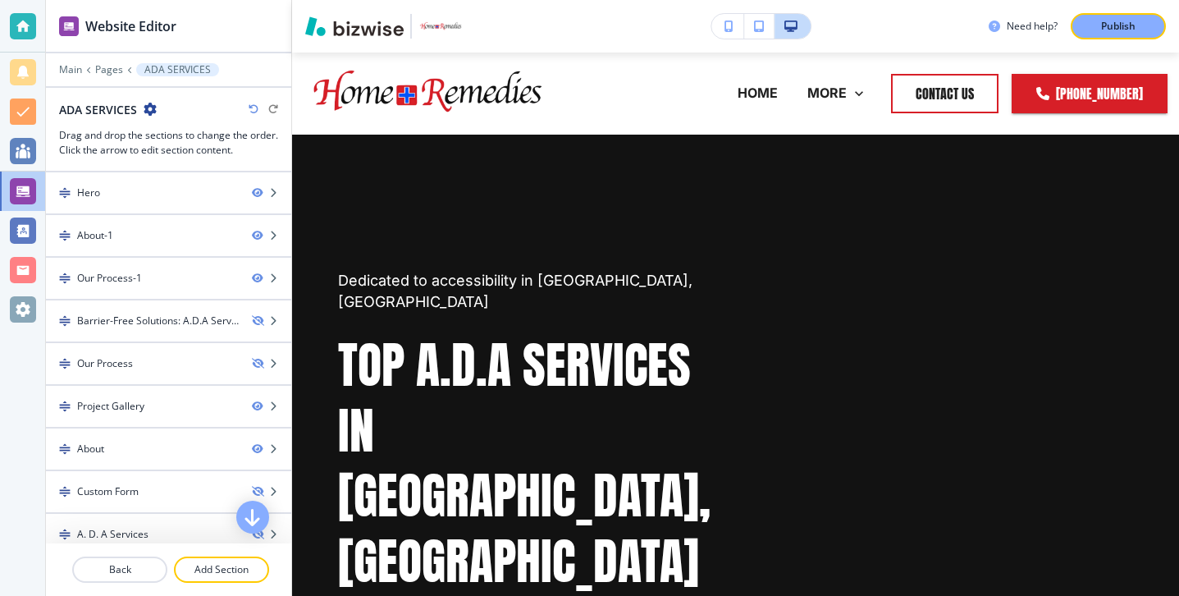
scroll to position [141, 0]
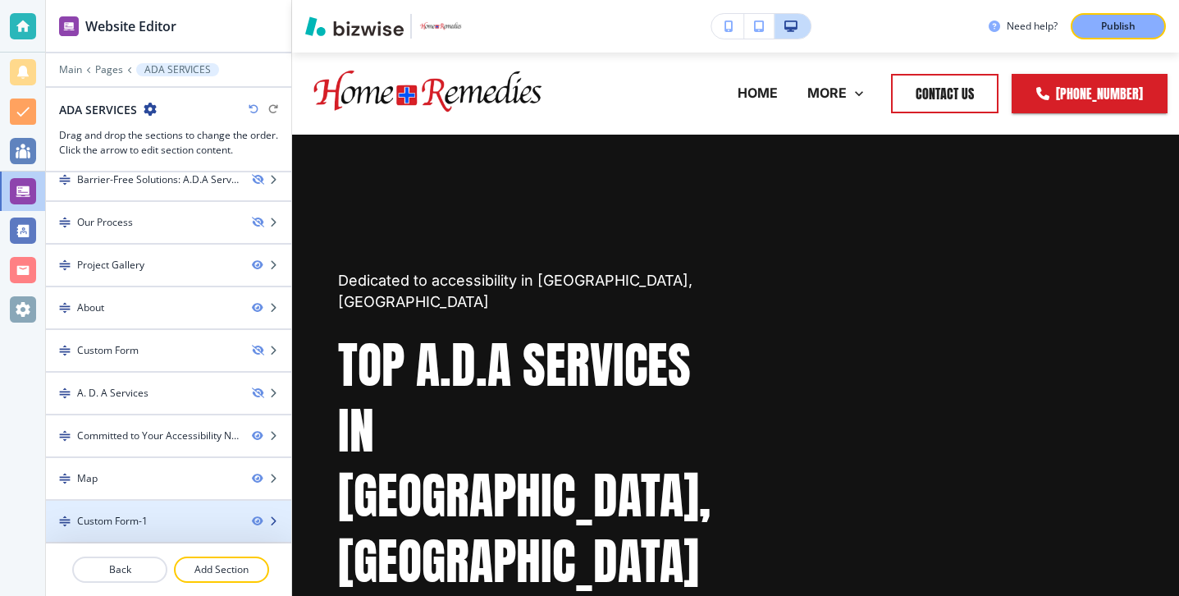
click at [130, 505] on div at bounding box center [168, 507] width 245 height 13
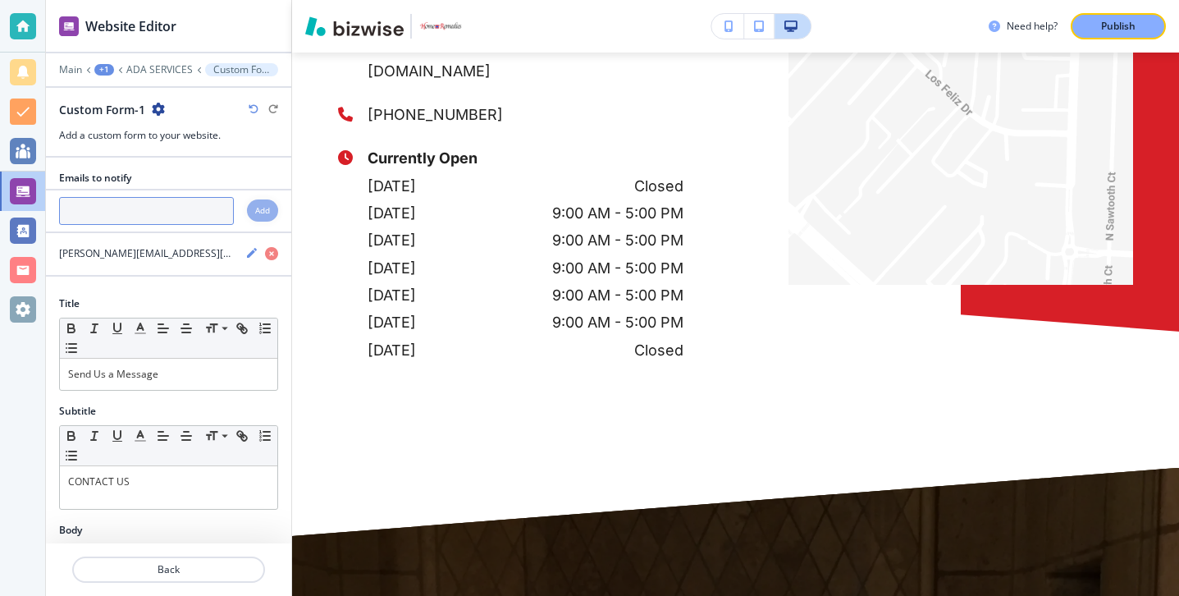
click at [167, 223] on input "text" at bounding box center [146, 211] width 175 height 28
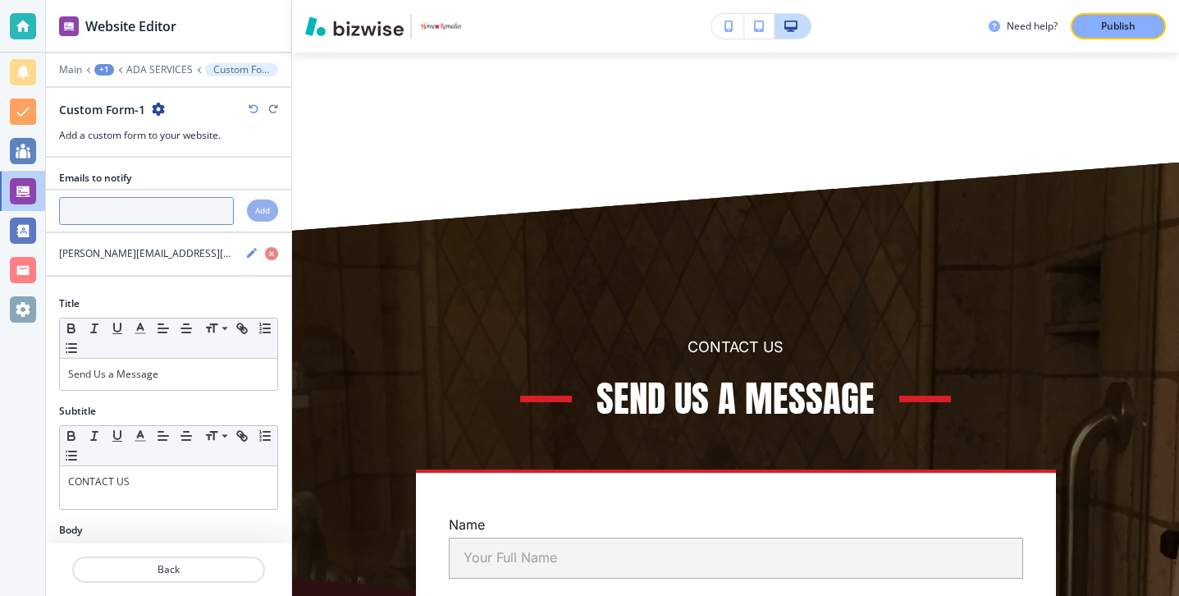
scroll to position [7902, 0]
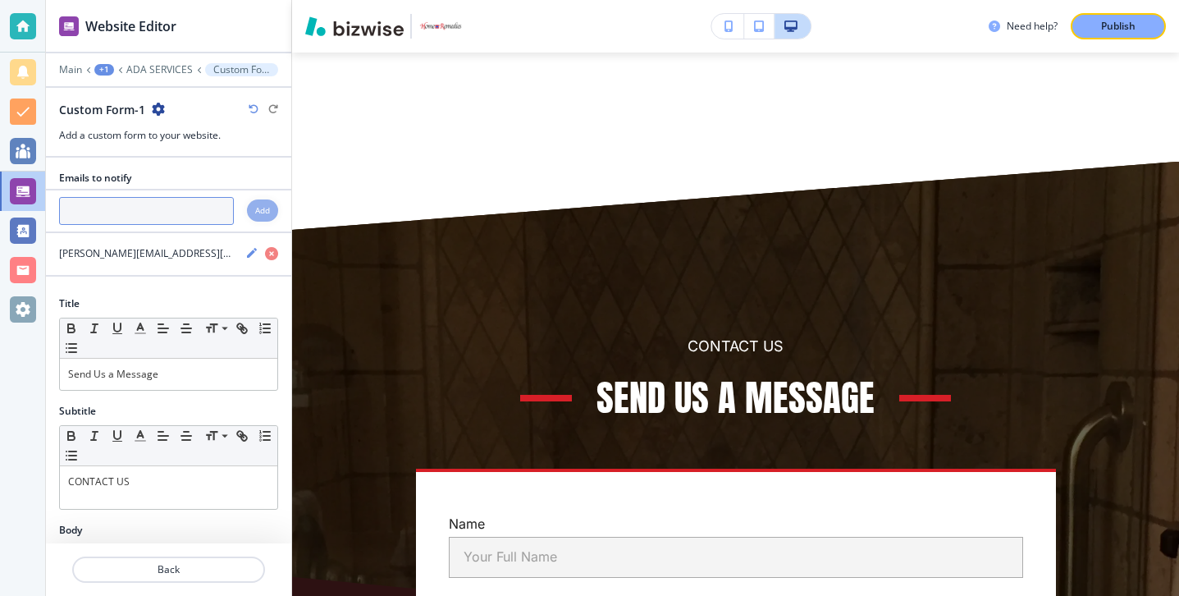
paste input "[PERSON_NAME][EMAIL_ADDRESS][DOMAIN_NAME]"
type input "[PERSON_NAME][EMAIL_ADDRESS][DOMAIN_NAME]"
click at [255, 213] on h4 "Add" at bounding box center [262, 210] width 15 height 12
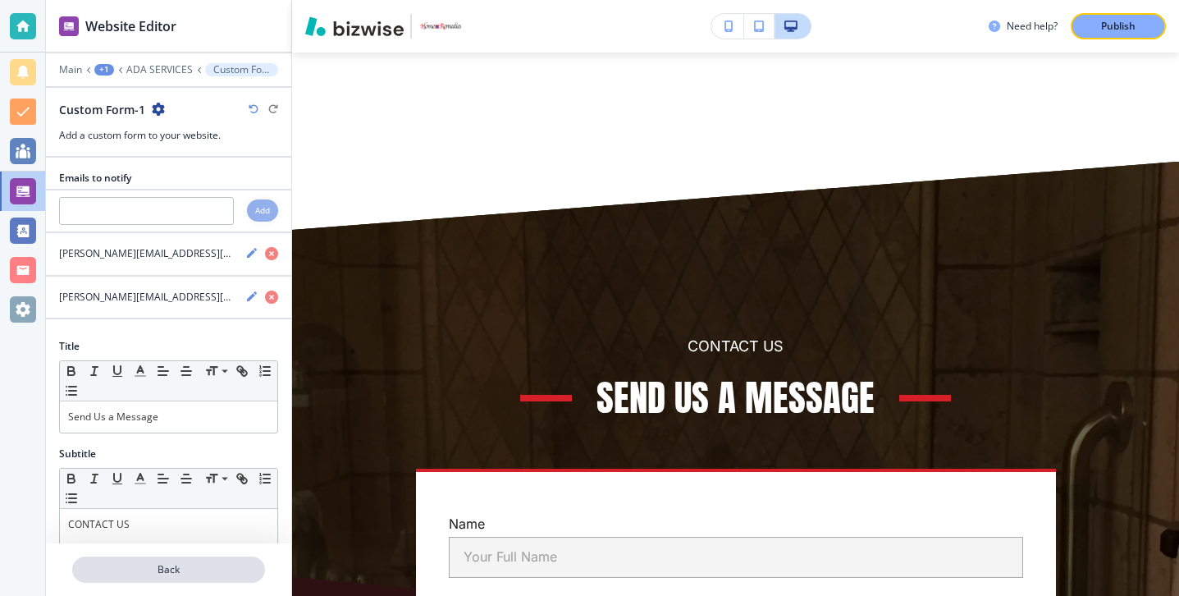
click at [176, 562] on p "Back" at bounding box center [169, 569] width 190 height 15
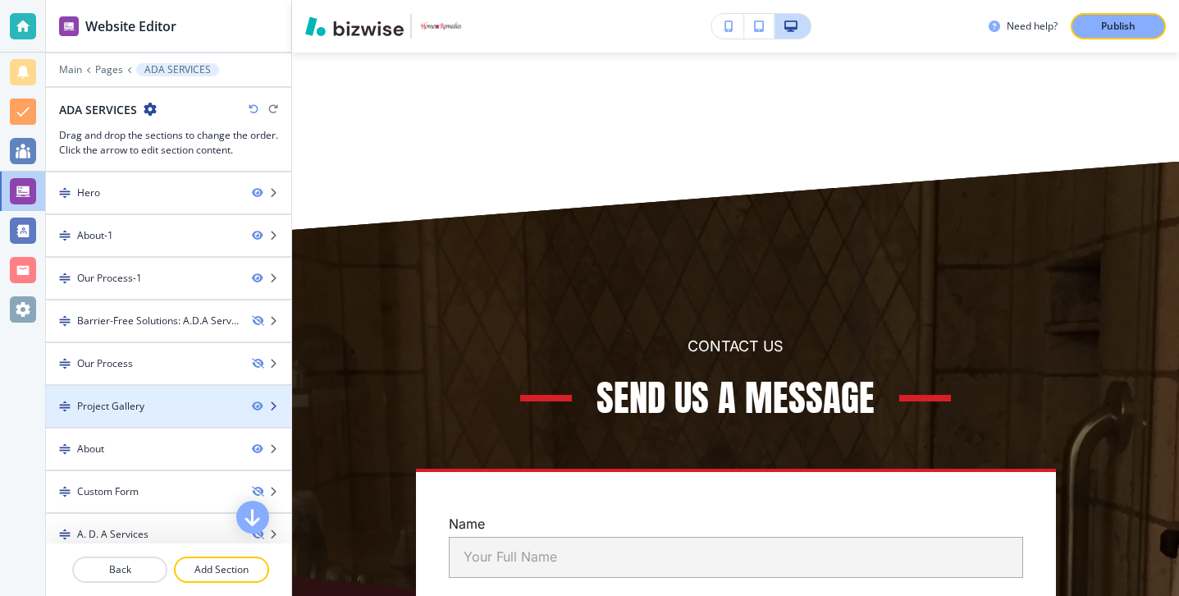
scroll to position [0, 0]
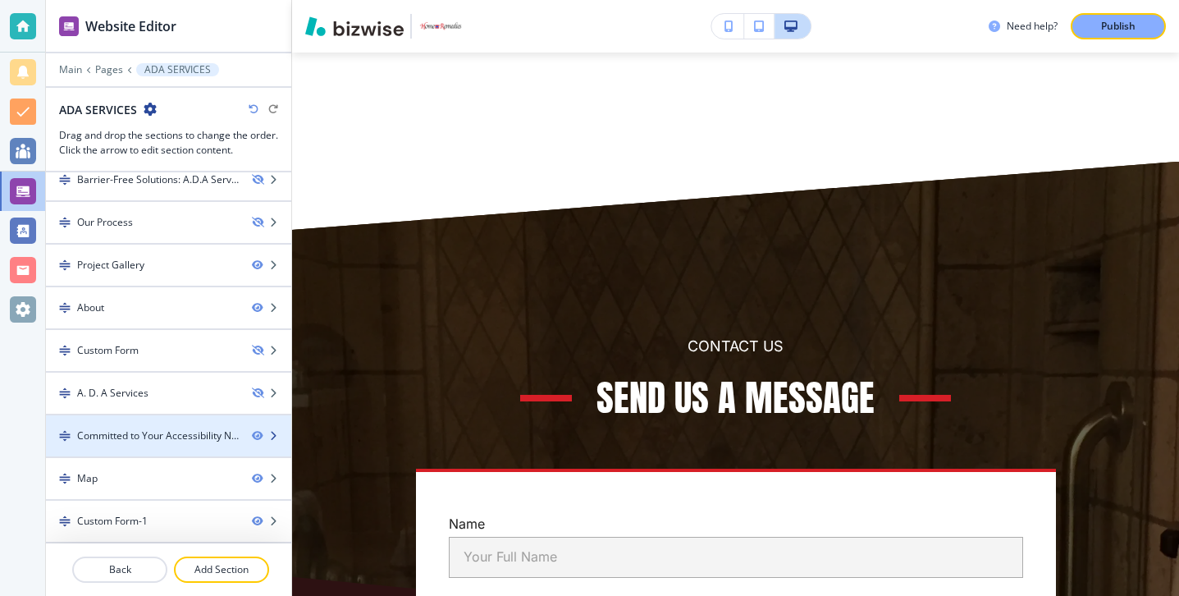
click at [176, 441] on div "Committed to Your Accessibility Needs" at bounding box center [158, 435] width 162 height 15
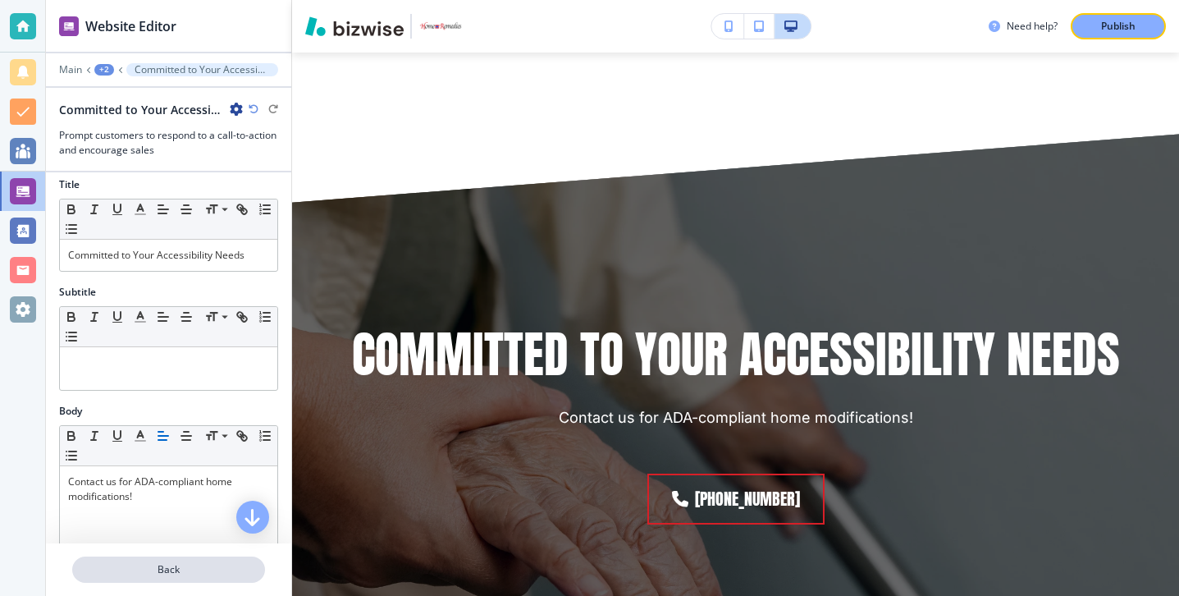
click at [164, 572] on p "Back" at bounding box center [169, 569] width 190 height 15
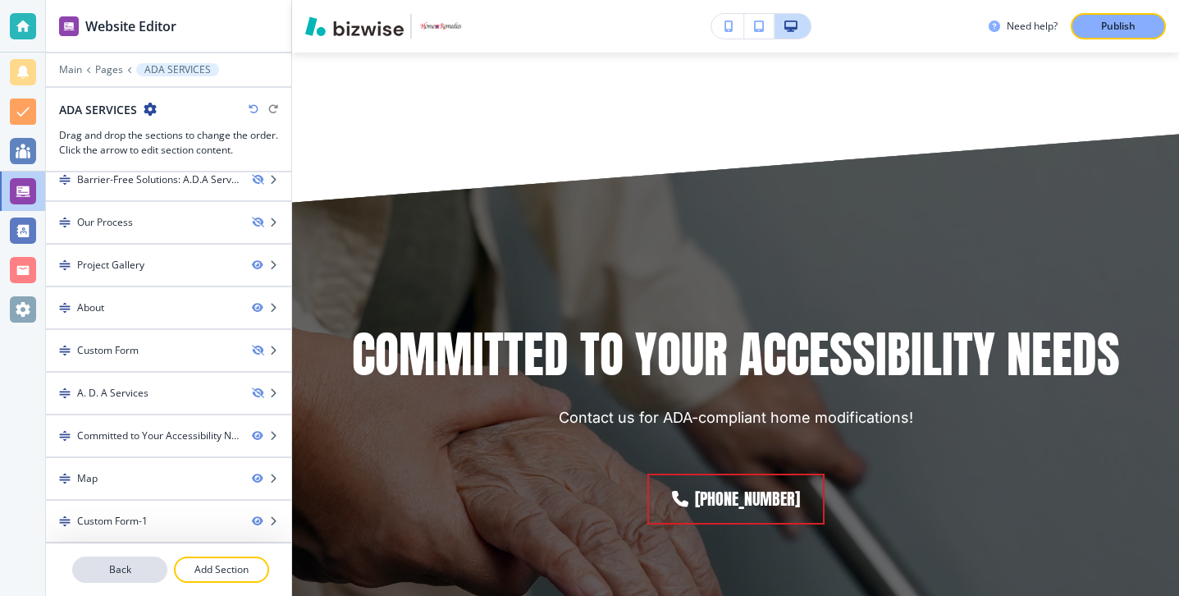
click at [146, 565] on p "Back" at bounding box center [120, 569] width 92 height 15
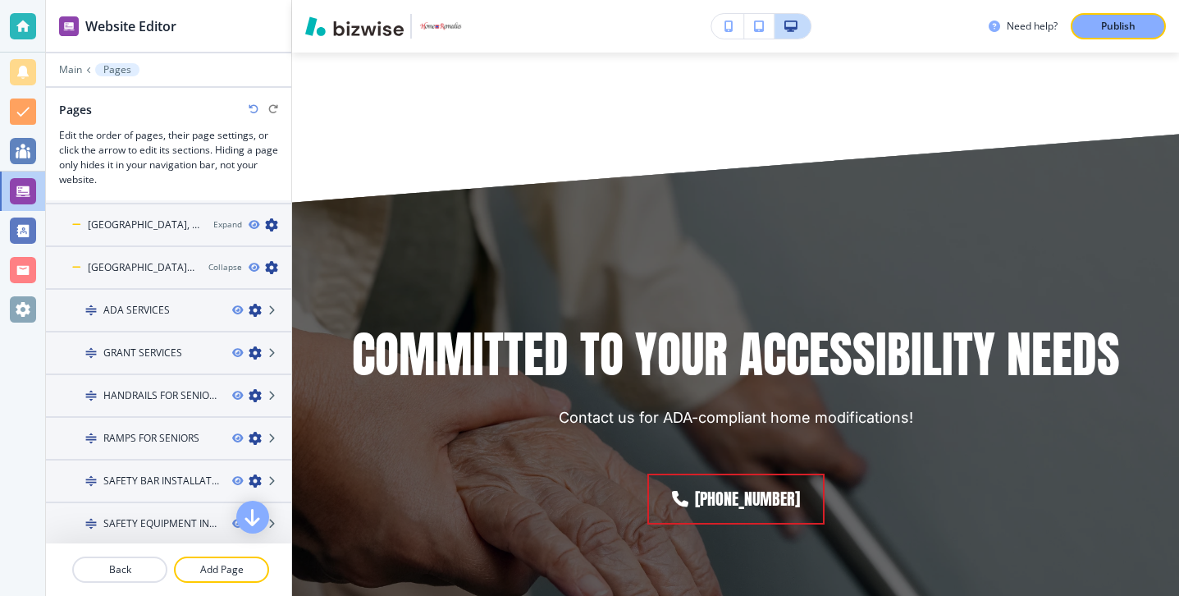
click at [157, 364] on div at bounding box center [168, 366] width 245 height 13
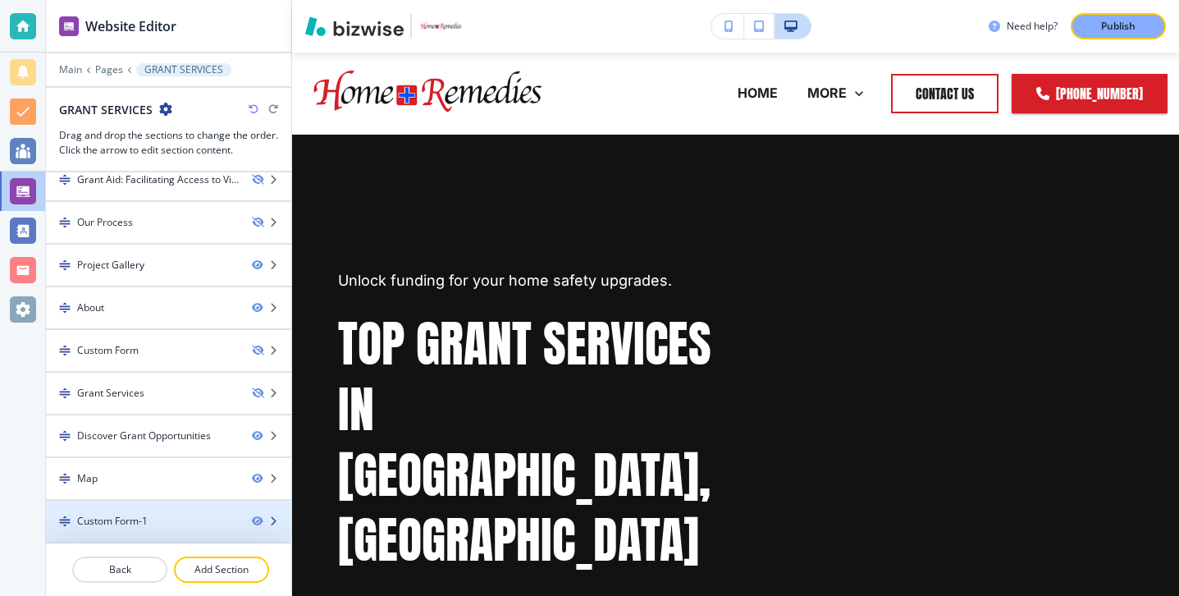
click at [162, 523] on div "Custom Form-1" at bounding box center [142, 521] width 193 height 15
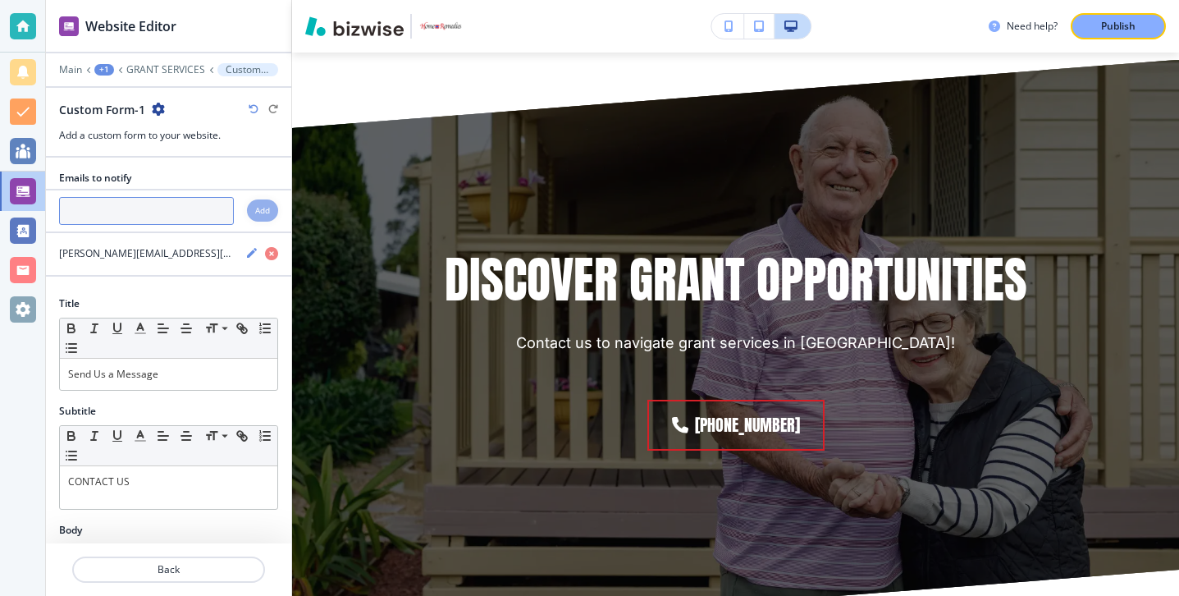
click at [194, 219] on input "text" at bounding box center [146, 211] width 175 height 28
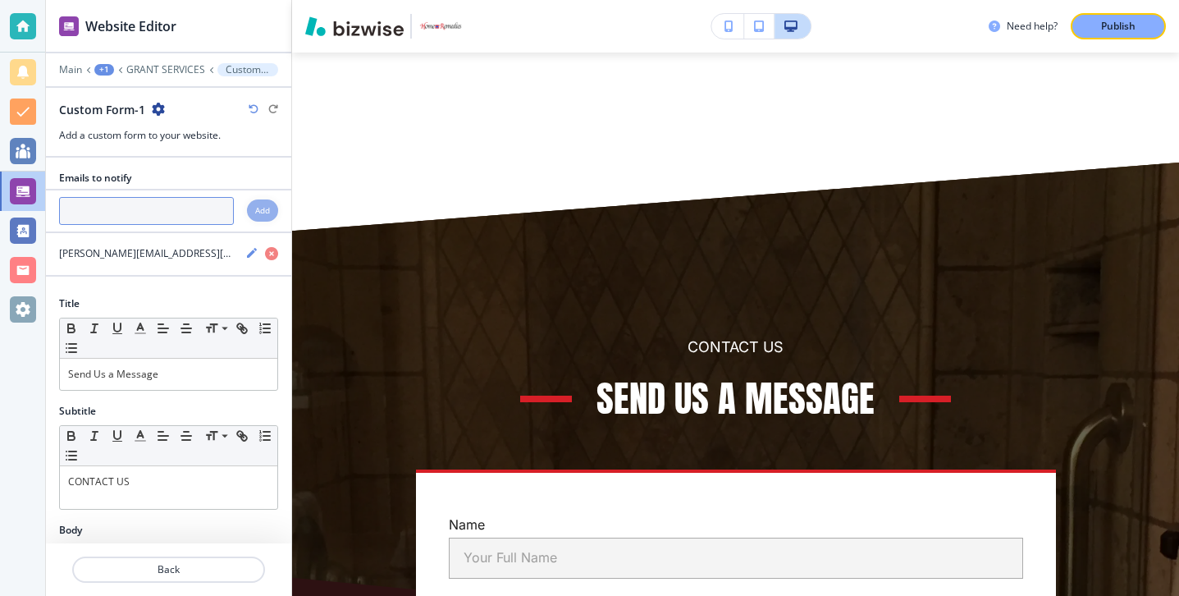
paste input "[PERSON_NAME][EMAIL_ADDRESS][DOMAIN_NAME]"
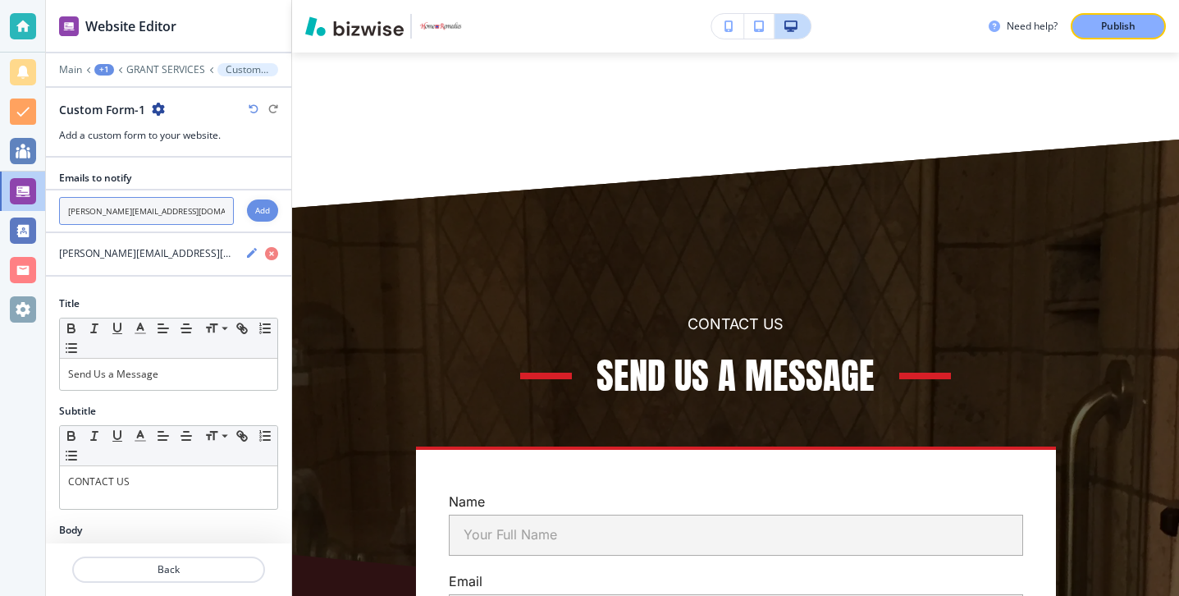
type input "[PERSON_NAME][EMAIL_ADDRESS][DOMAIN_NAME]"
click at [275, 210] on div "Add" at bounding box center [262, 210] width 31 height 22
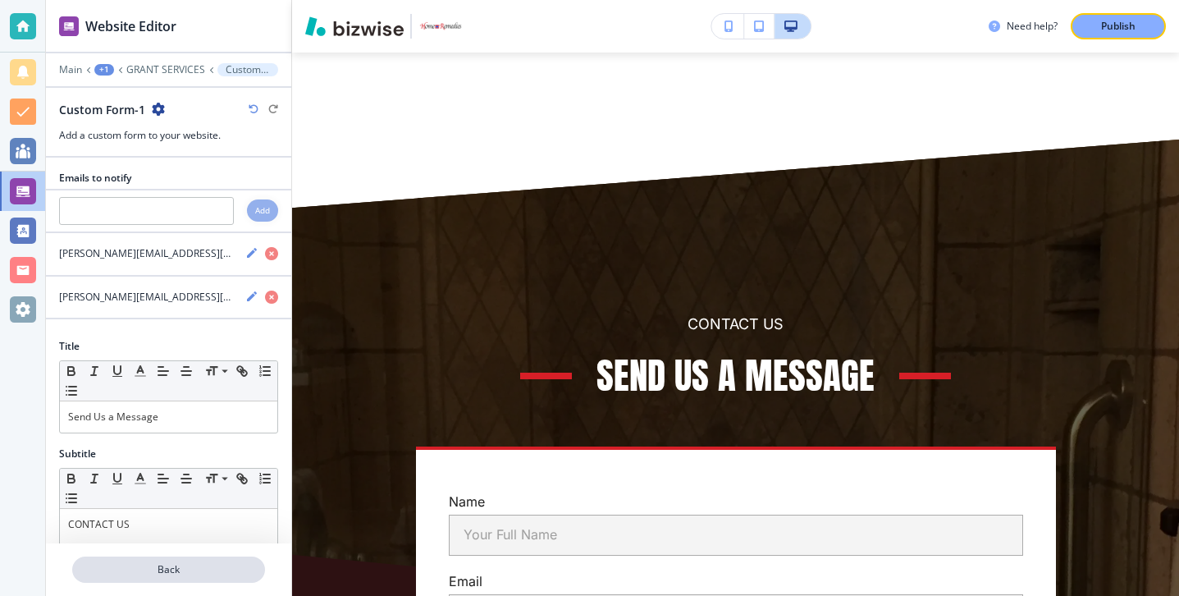
click at [186, 561] on button "Back" at bounding box center [168, 569] width 193 height 26
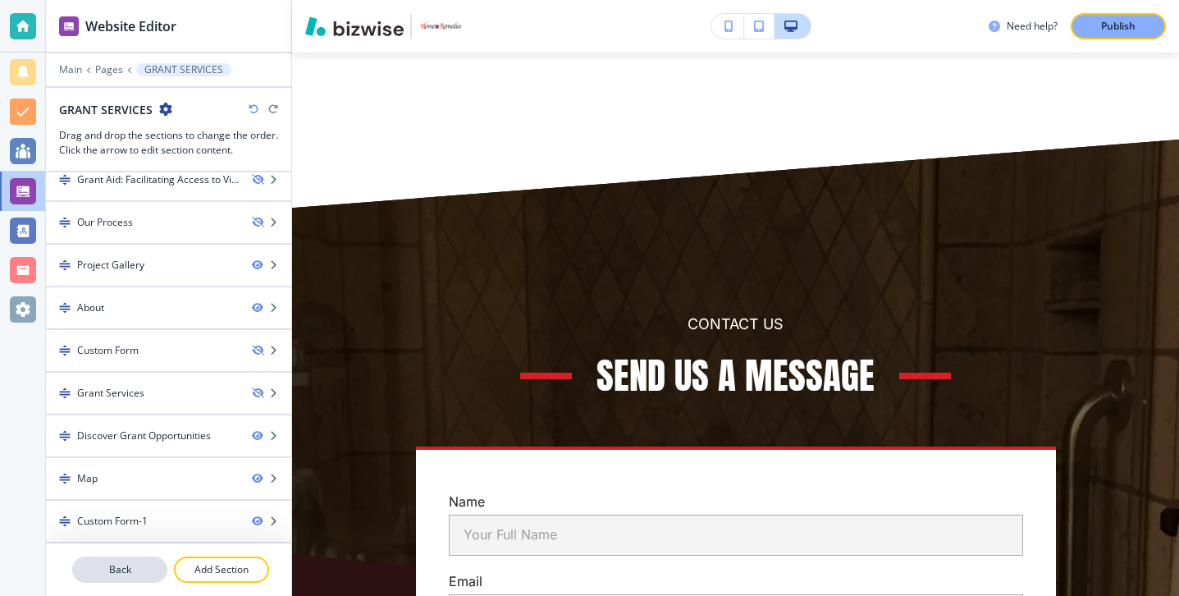
click at [149, 573] on p "Back" at bounding box center [120, 569] width 92 height 15
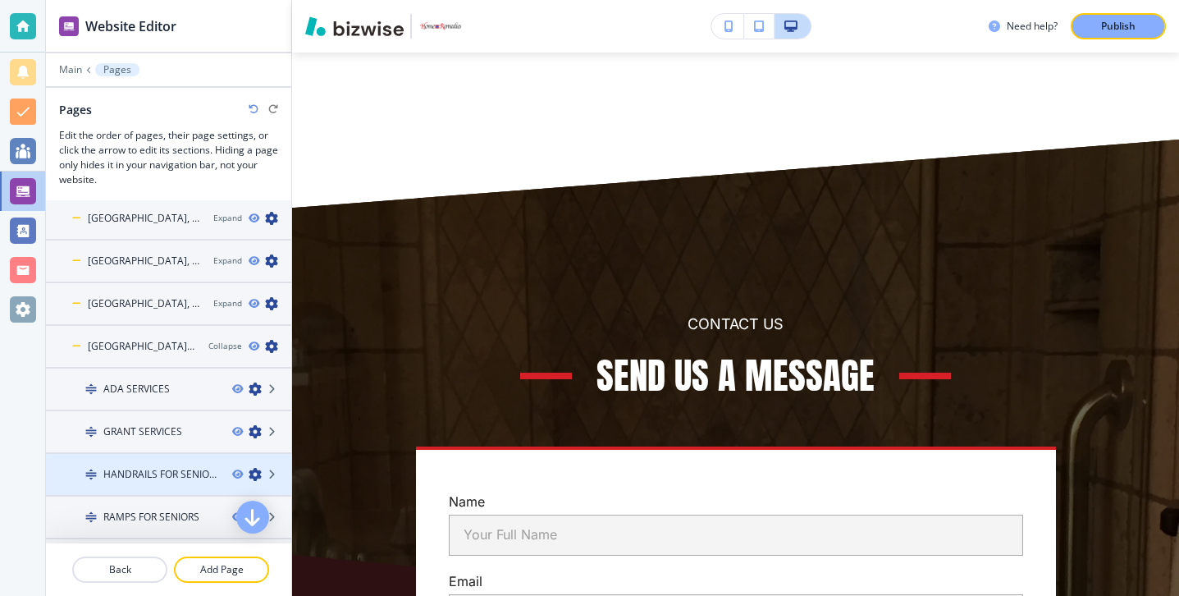
click at [154, 472] on h4 "HANDRAILS FOR SENIORS" at bounding box center [161, 474] width 116 height 15
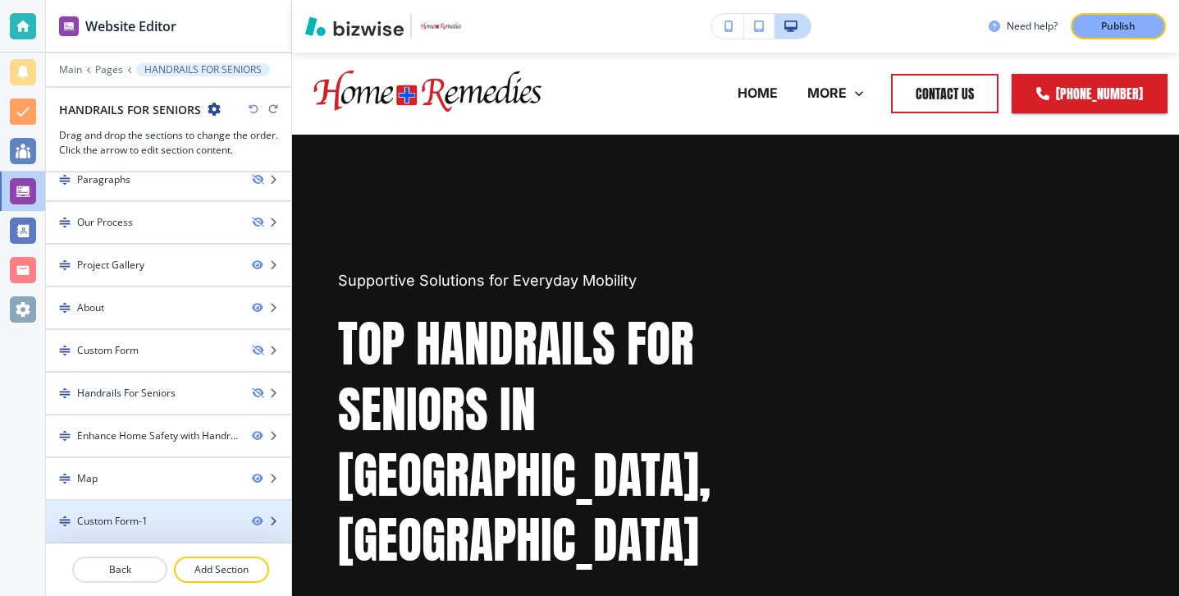
click at [153, 517] on div "Custom Form-1" at bounding box center [142, 521] width 193 height 15
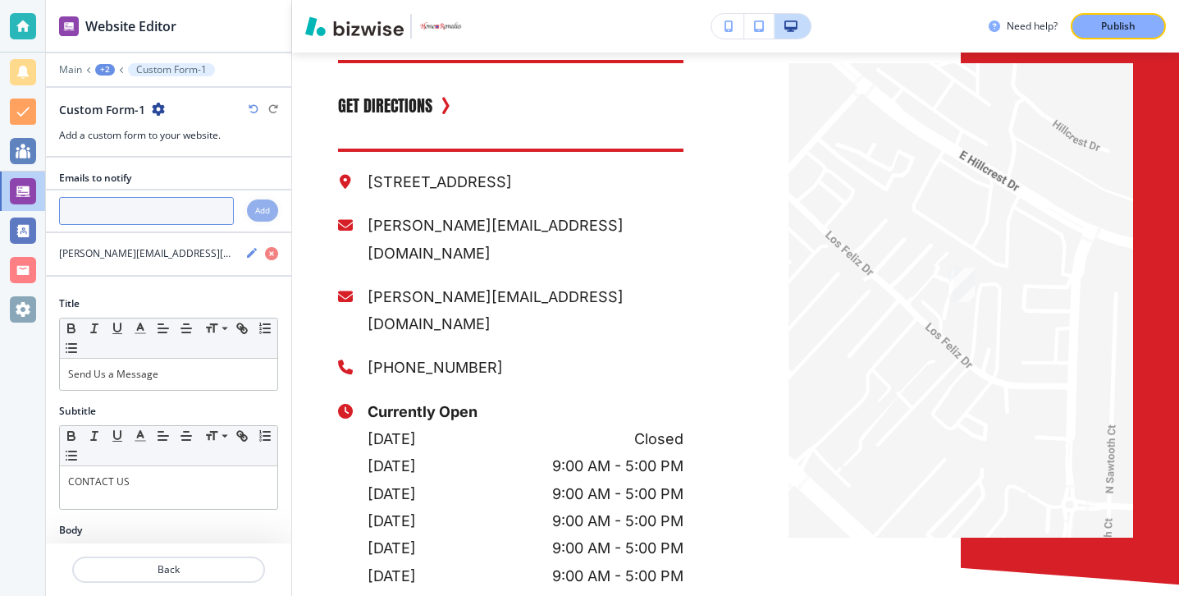
click at [163, 218] on input "text" at bounding box center [146, 211] width 175 height 28
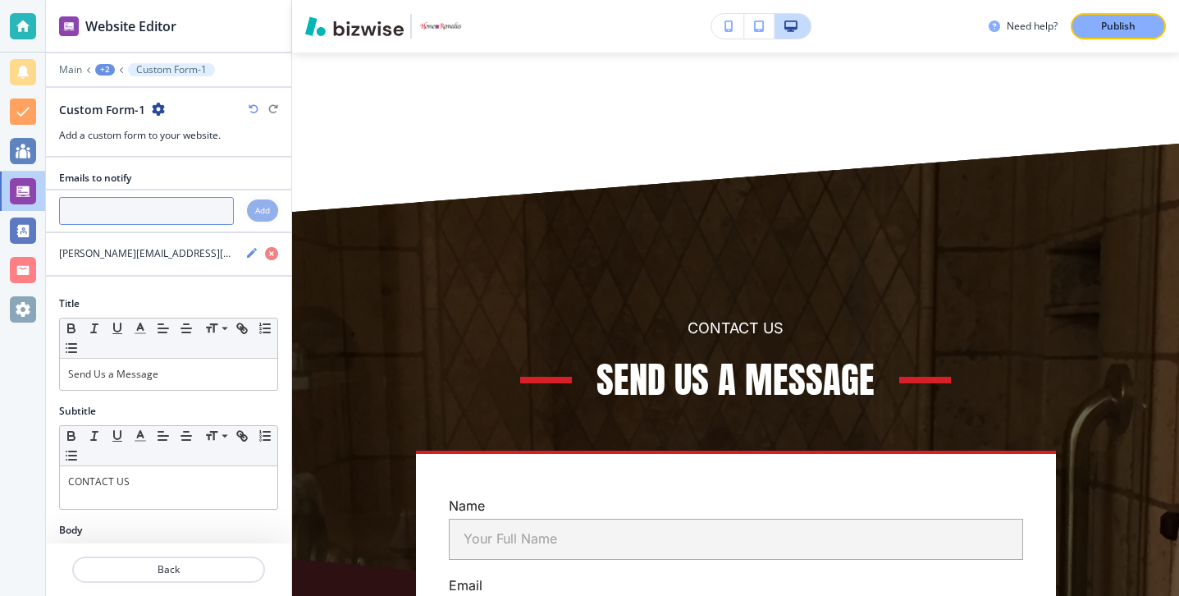
paste input "[PERSON_NAME][EMAIL_ADDRESS][DOMAIN_NAME]"
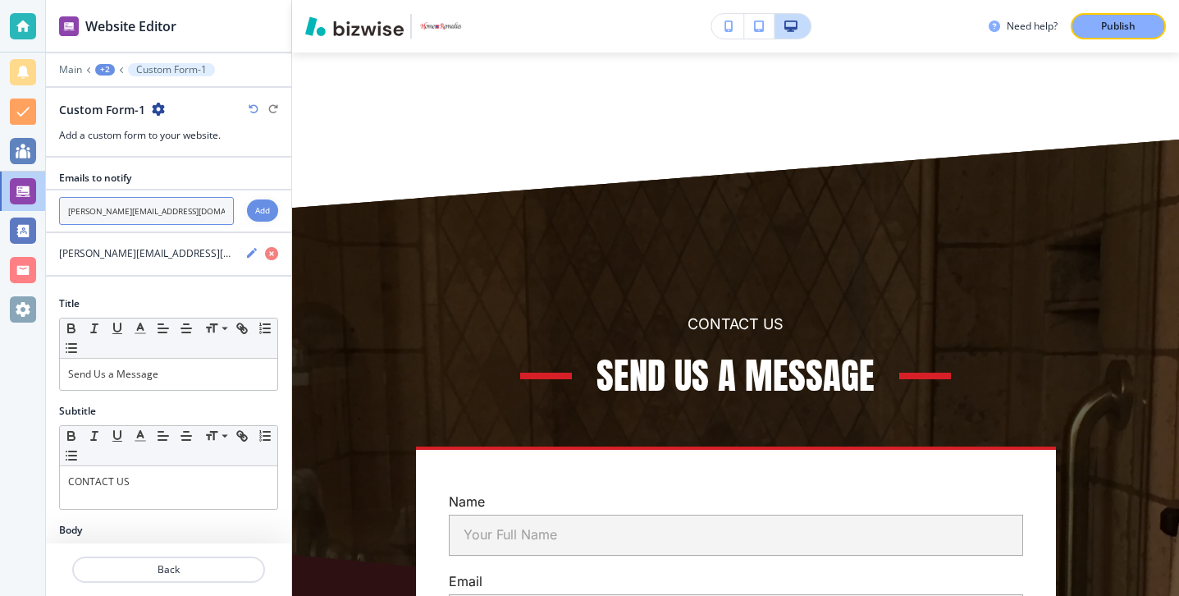
type input "[PERSON_NAME][EMAIL_ADDRESS][DOMAIN_NAME]"
click at [253, 208] on div "Add" at bounding box center [262, 210] width 31 height 22
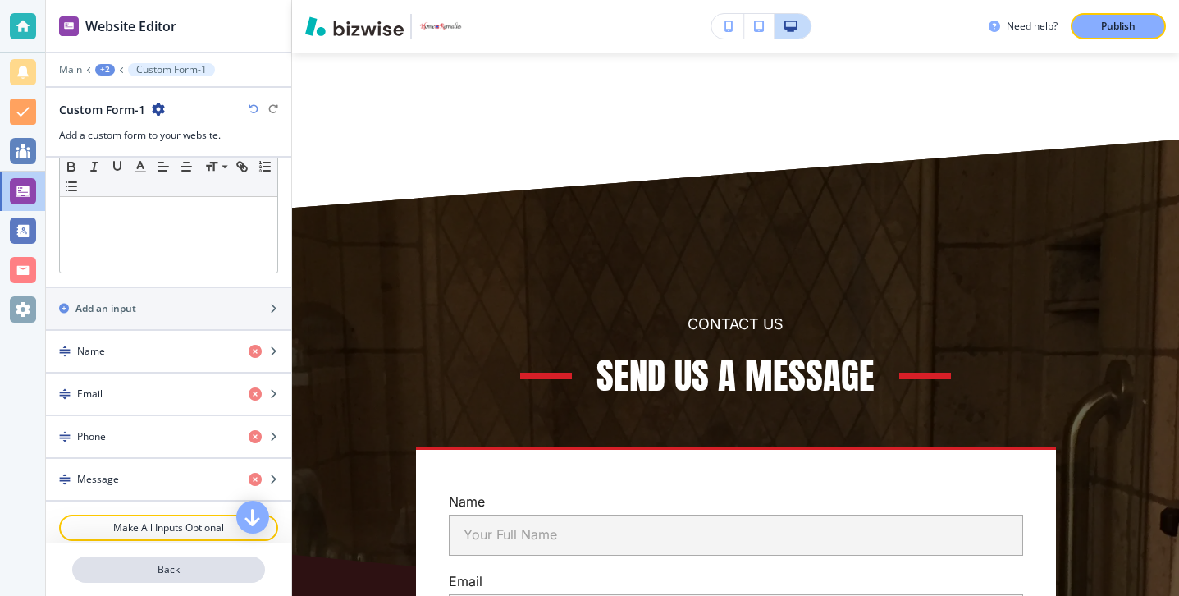
click at [171, 569] on p "Back" at bounding box center [169, 569] width 190 height 15
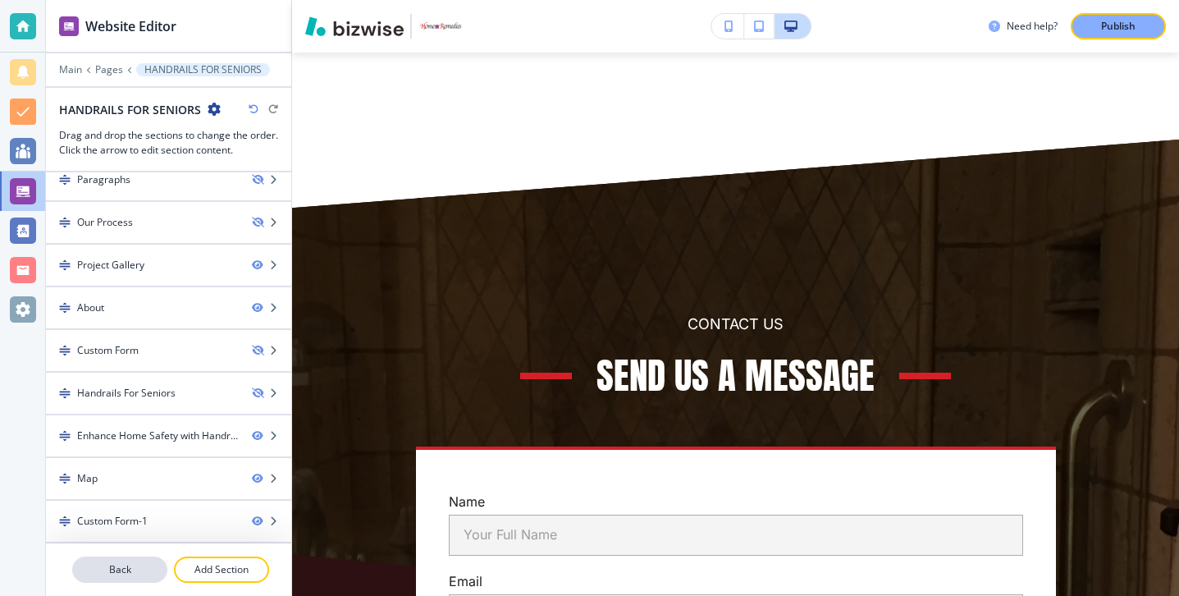
click at [135, 578] on button "Back" at bounding box center [119, 569] width 95 height 26
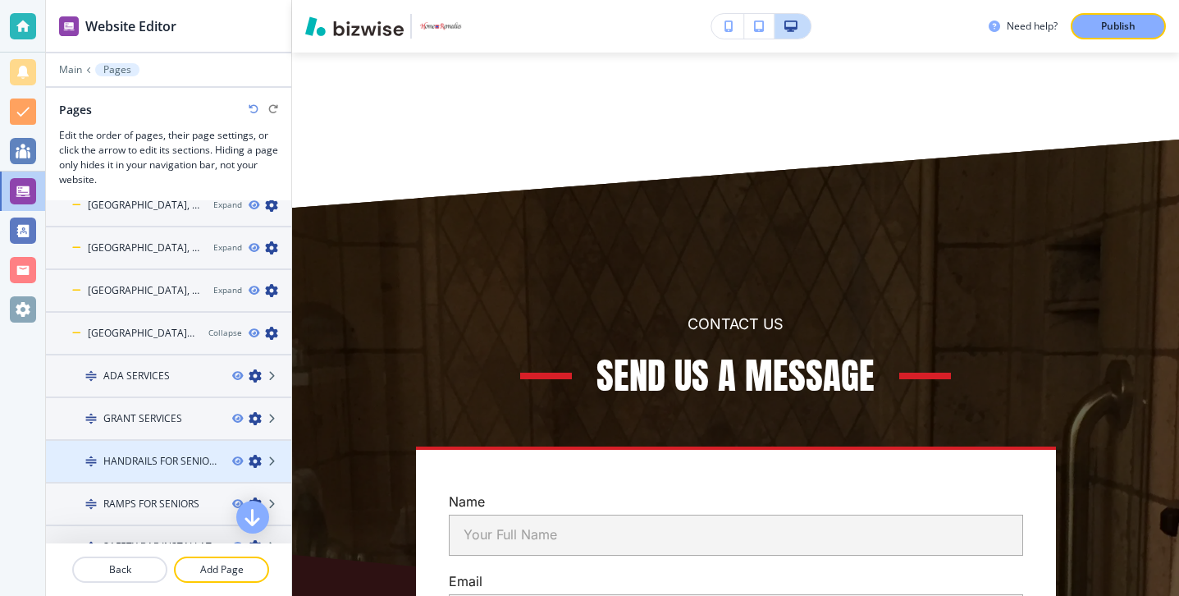
click at [162, 464] on h4 "HANDRAILS FOR SENIORS" at bounding box center [161, 461] width 116 height 15
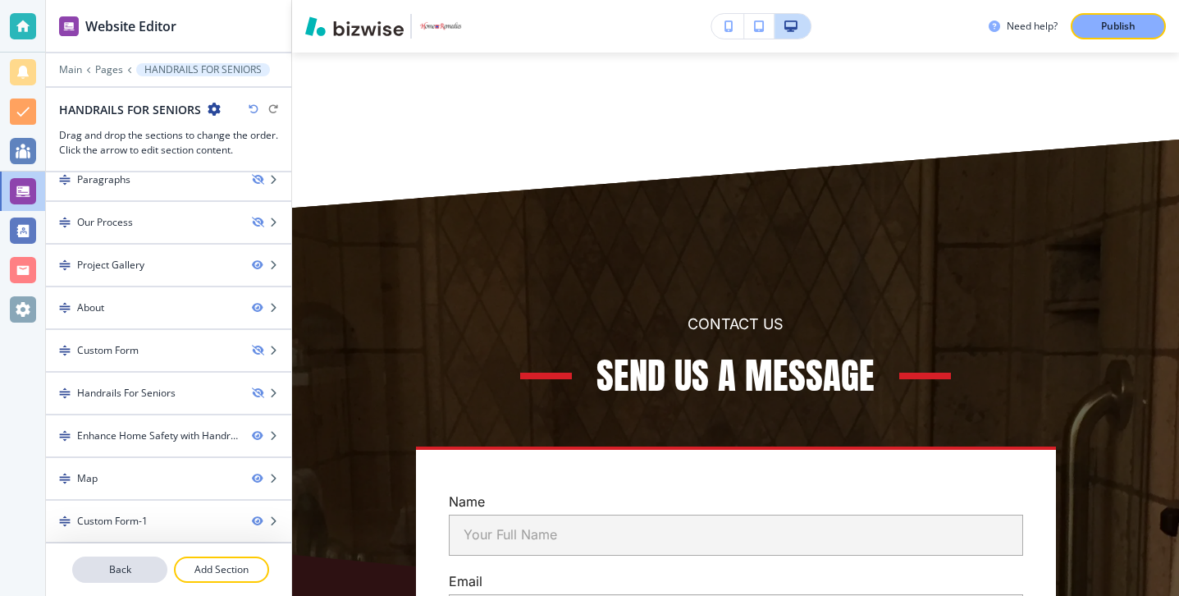
click at [155, 559] on button "Back" at bounding box center [119, 569] width 95 height 26
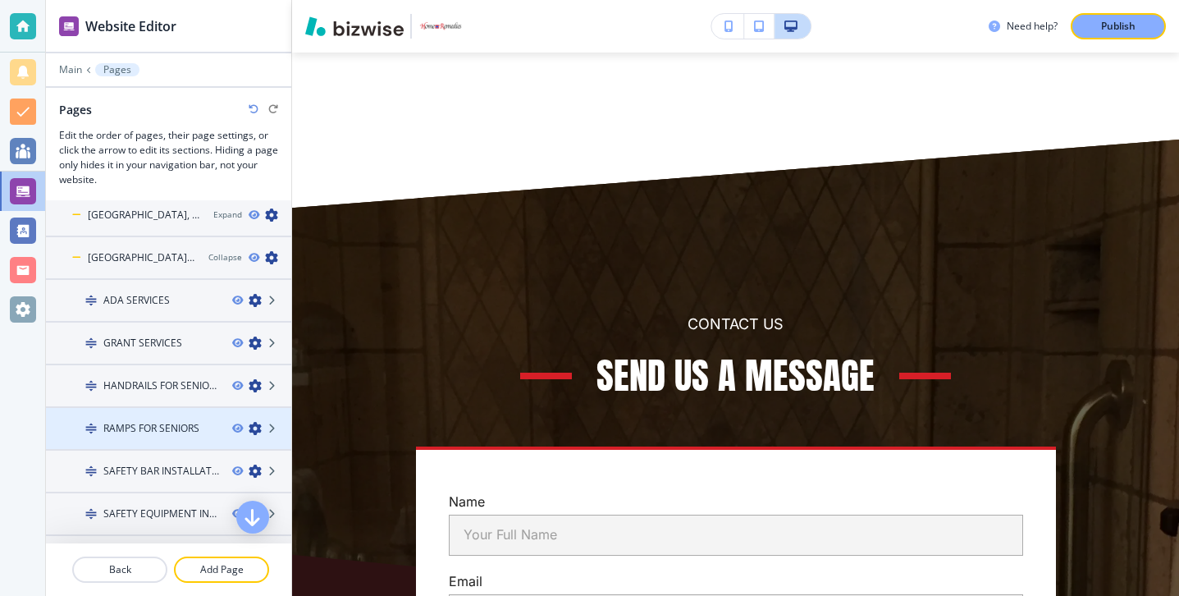
click at [173, 442] on div at bounding box center [168, 442] width 245 height 13
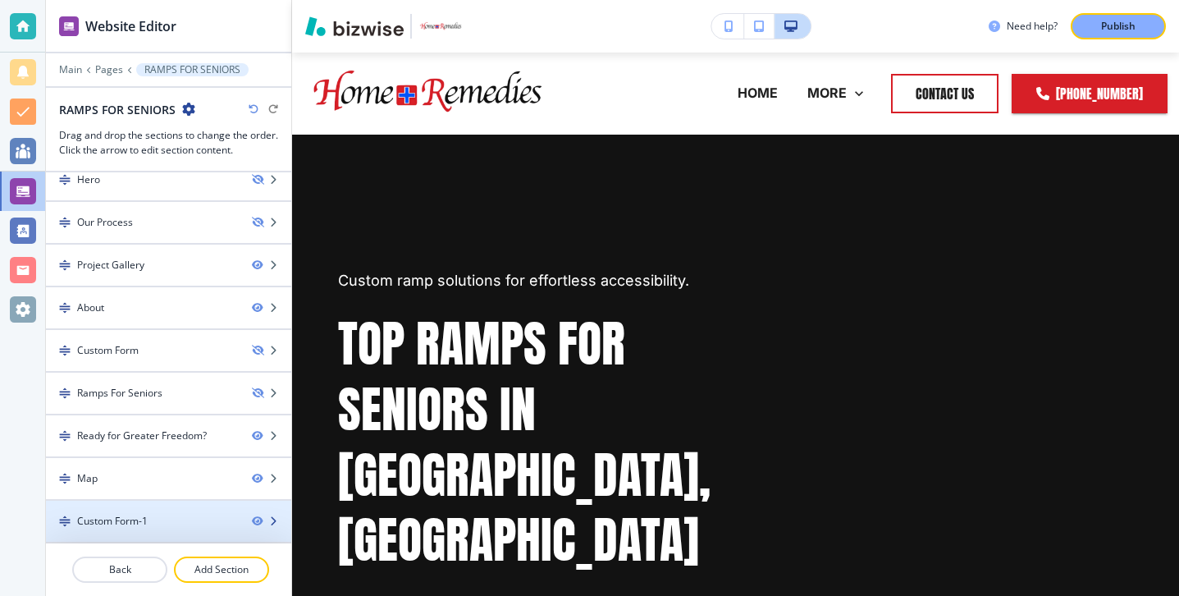
click at [153, 532] on div at bounding box center [168, 534] width 245 height 13
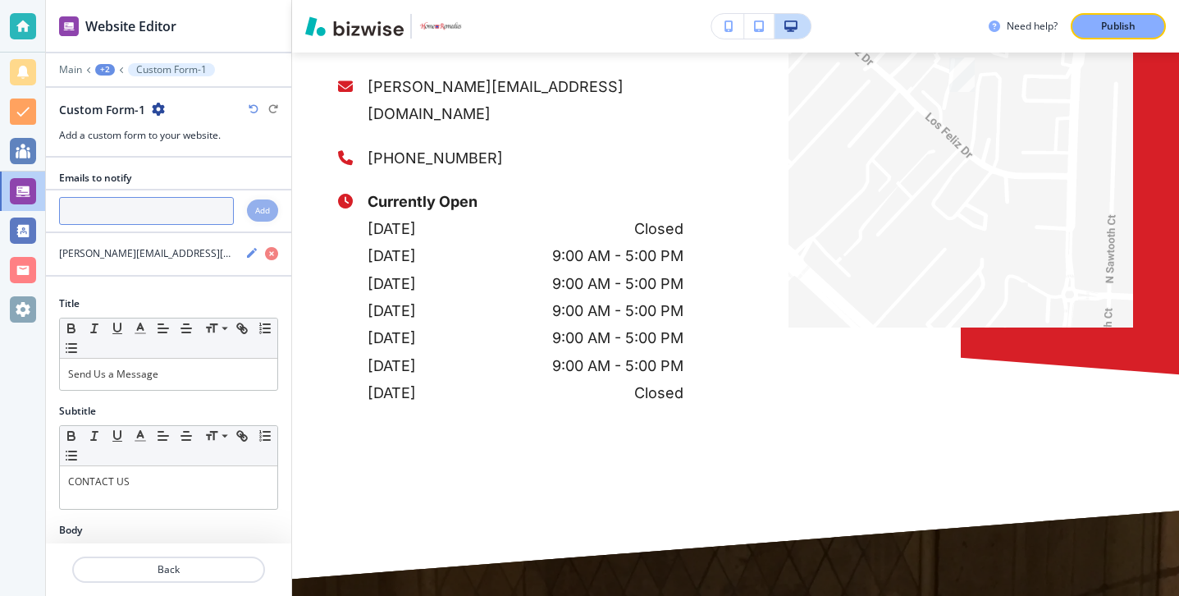
click at [147, 217] on input "text" at bounding box center [146, 211] width 175 height 28
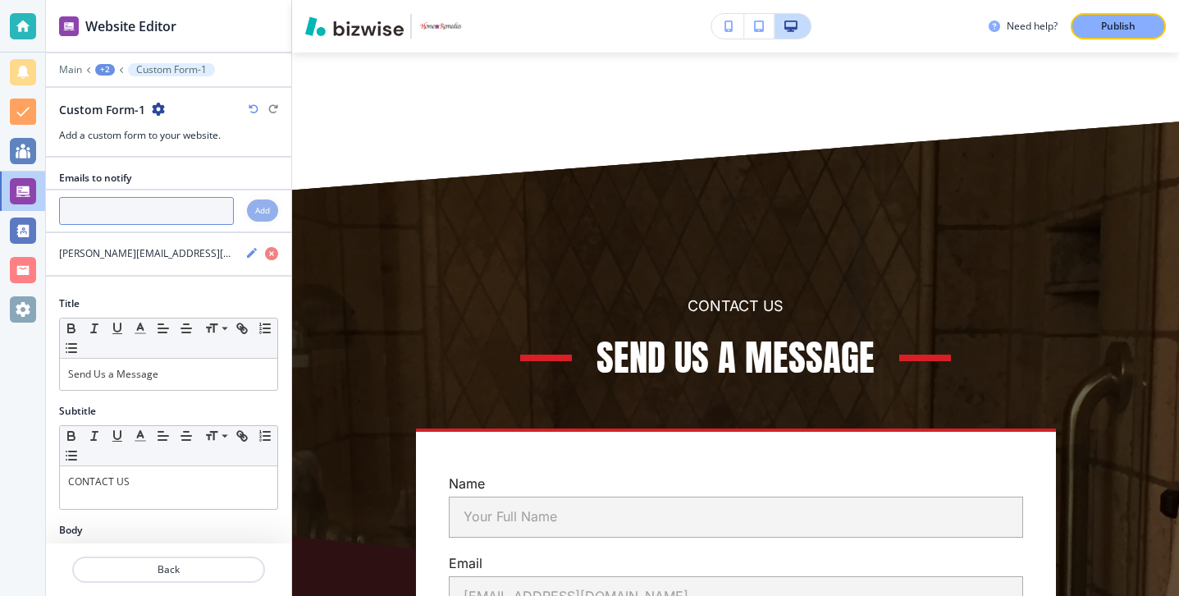
paste input "[PERSON_NAME][EMAIL_ADDRESS][DOMAIN_NAME]"
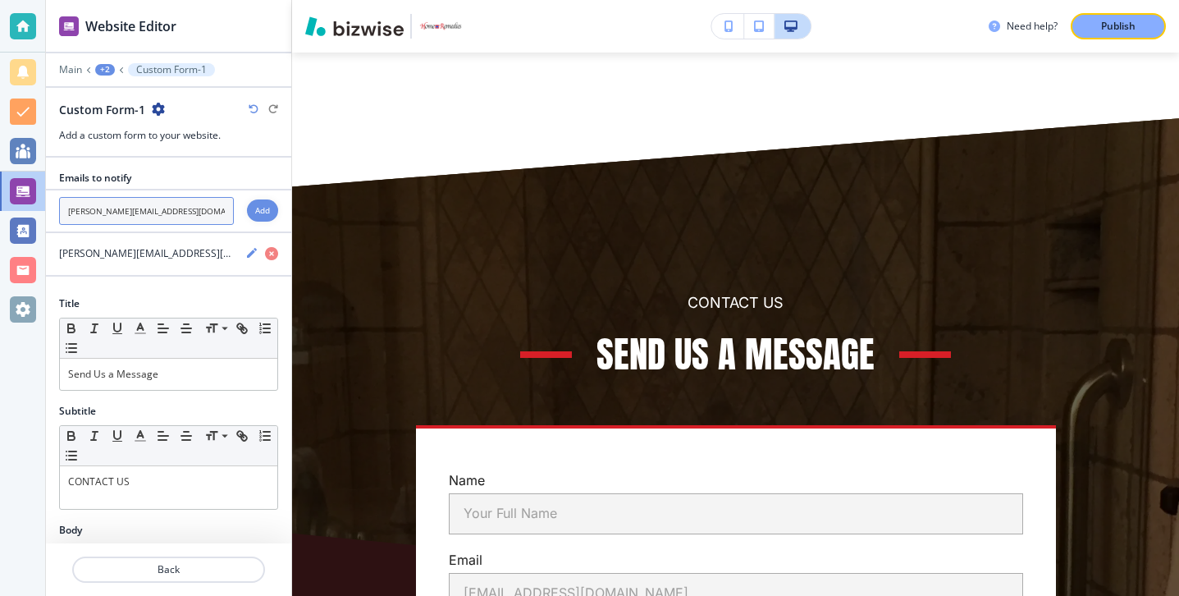
type input "[PERSON_NAME][EMAIL_ADDRESS][DOMAIN_NAME]"
click at [254, 214] on div "Add" at bounding box center [262, 210] width 31 height 22
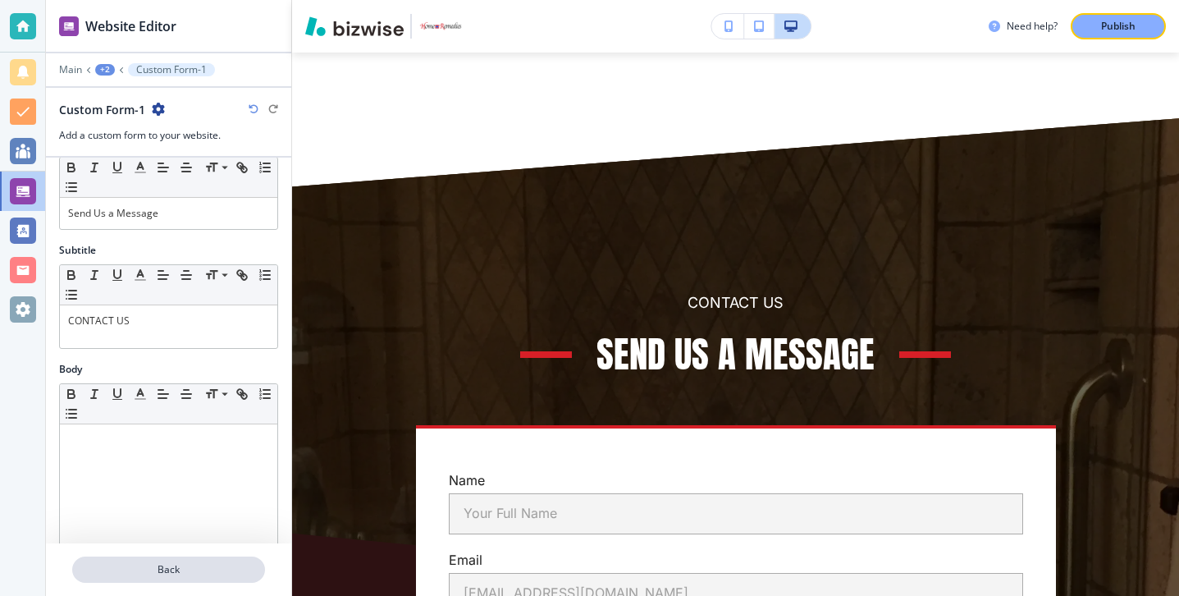
click at [200, 575] on p "Back" at bounding box center [169, 569] width 190 height 15
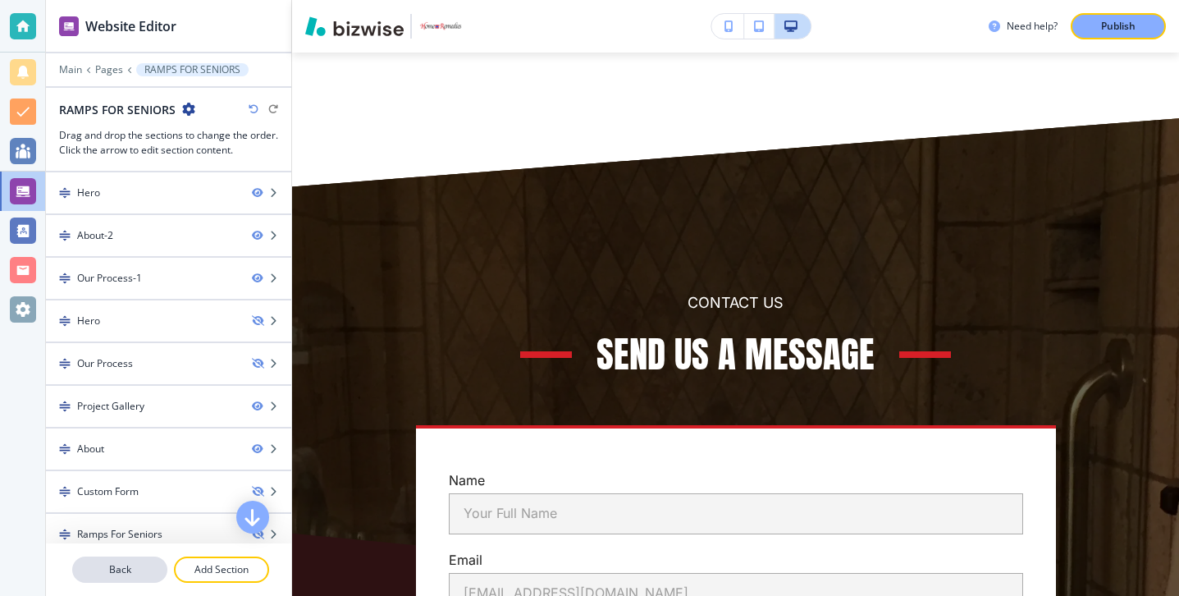
click at [159, 569] on p "Back" at bounding box center [120, 569] width 92 height 15
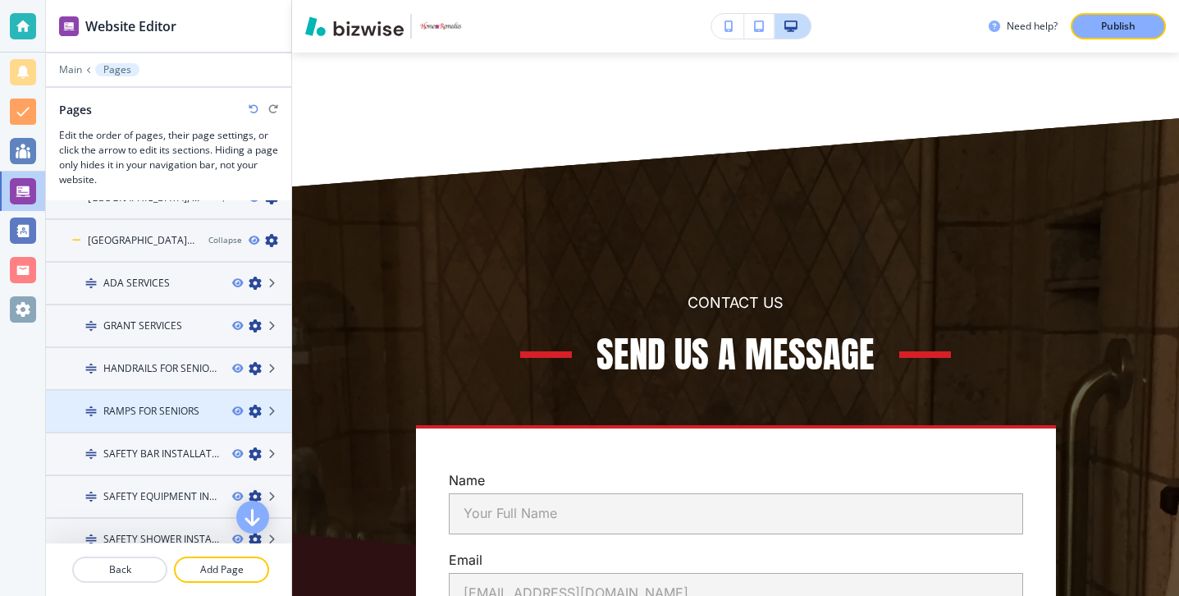
click at [172, 414] on h4 "RAMPS FOR SENIORS" at bounding box center [151, 411] width 96 height 15
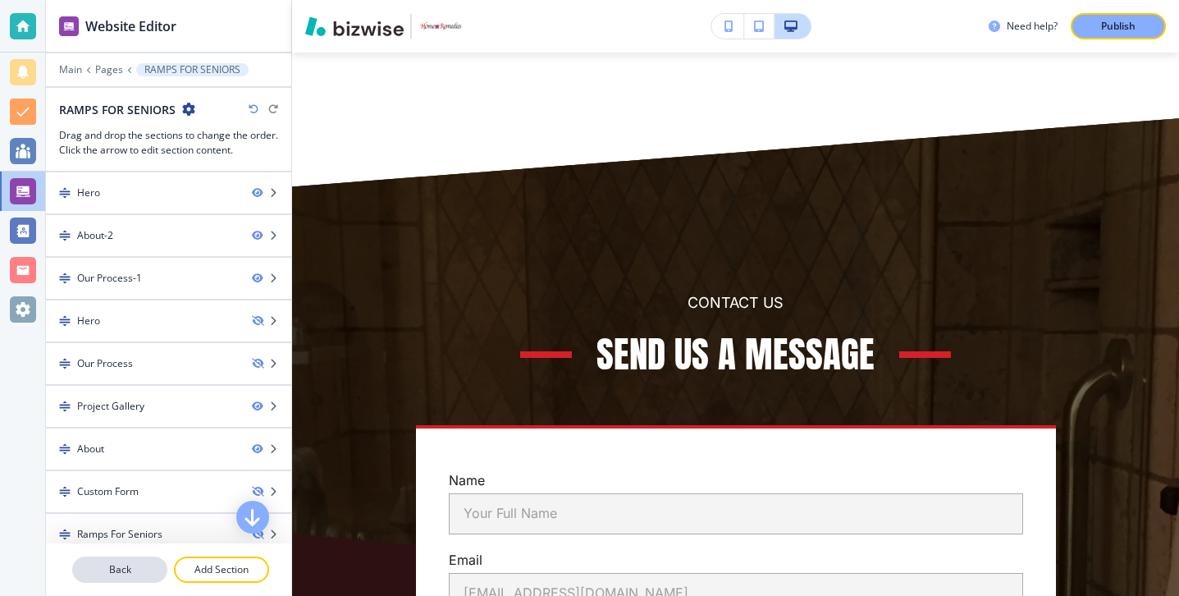
click at [151, 565] on p "Back" at bounding box center [120, 569] width 92 height 15
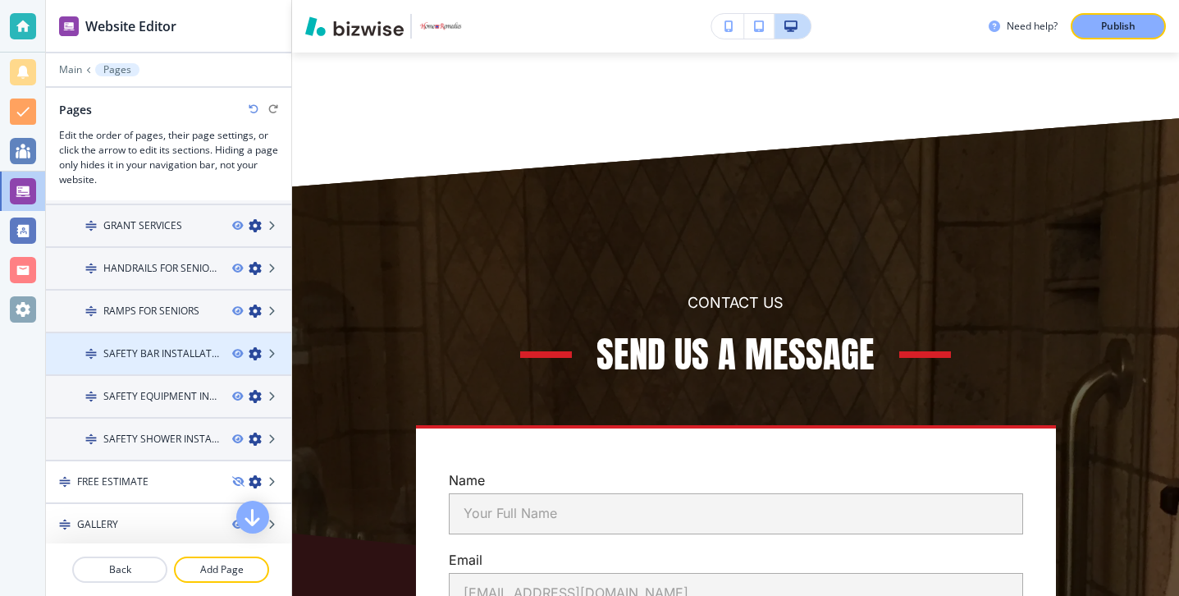
click at [181, 353] on h4 "SAFETY BAR INSTALLATION" at bounding box center [161, 353] width 116 height 15
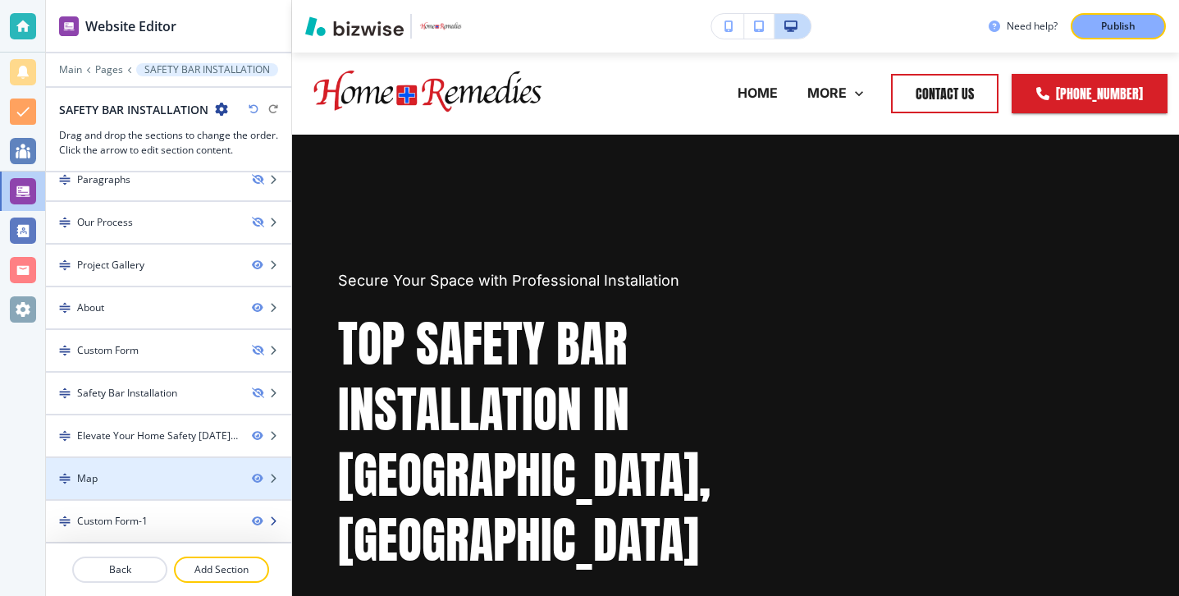
click at [198, 510] on div at bounding box center [168, 507] width 245 height 13
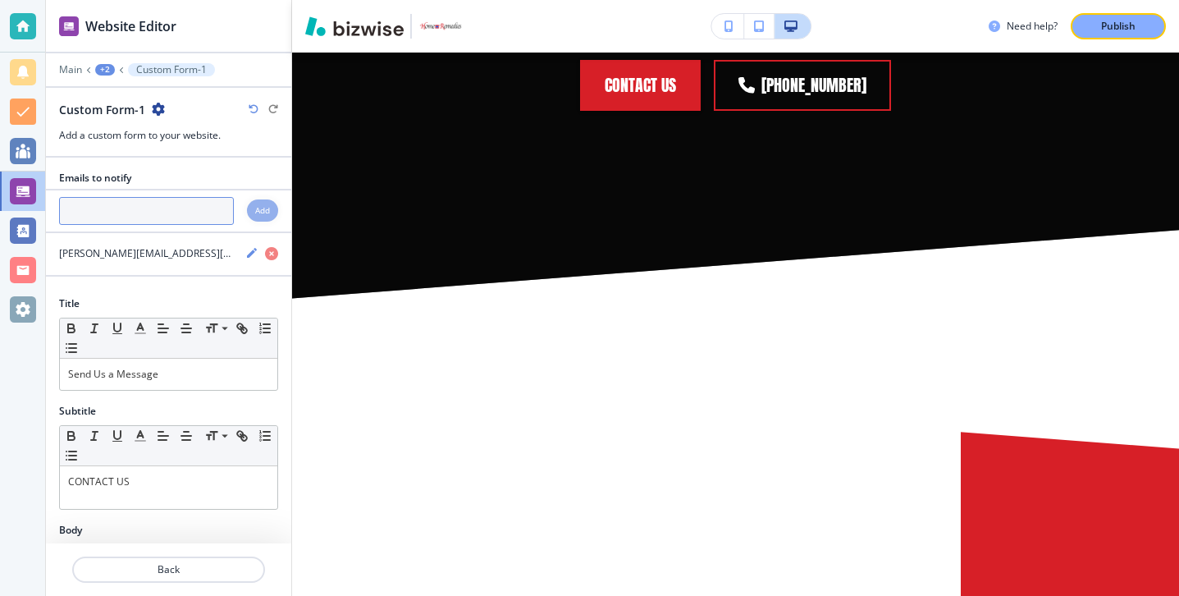
click at [174, 216] on input "text" at bounding box center [146, 211] width 175 height 28
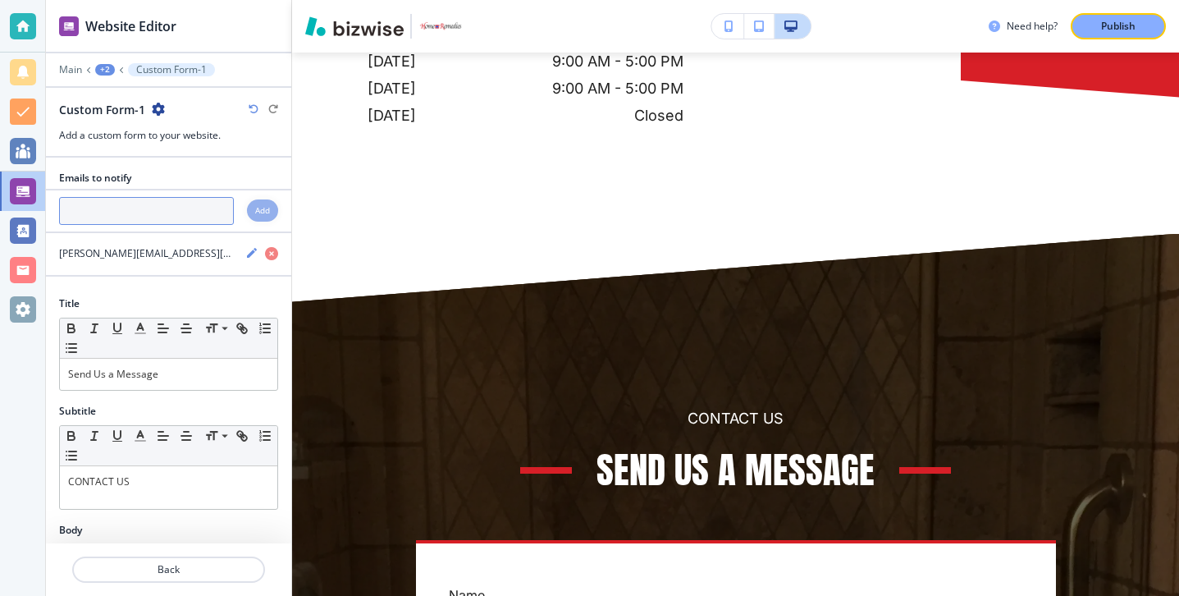
paste input "[PERSON_NAME][EMAIL_ADDRESS][DOMAIN_NAME]"
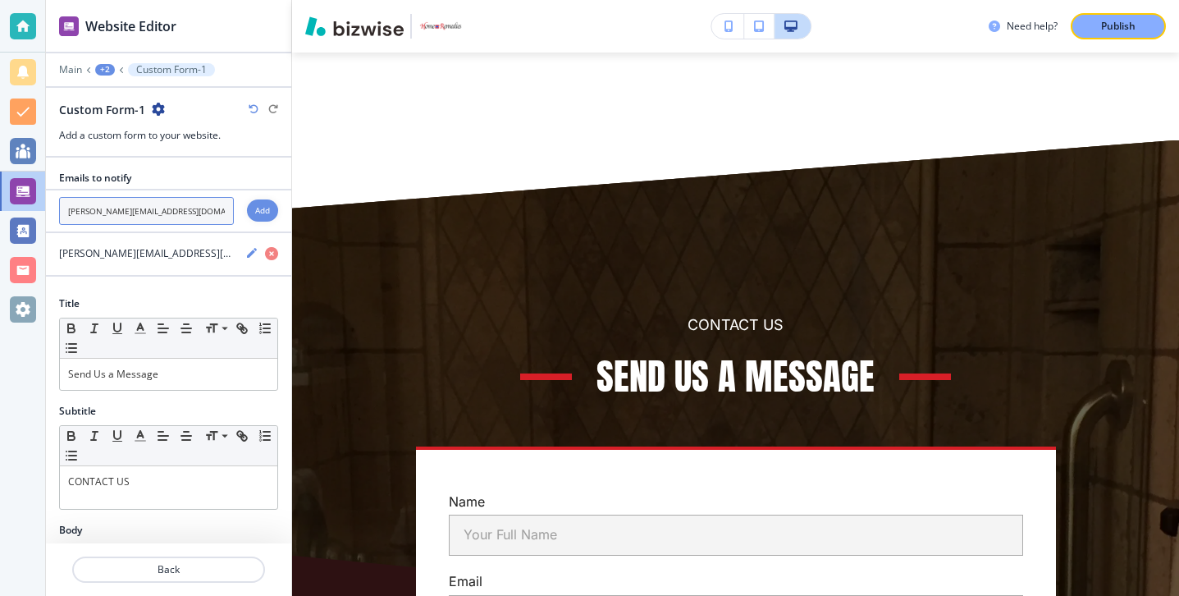
type input "[PERSON_NAME][EMAIL_ADDRESS][DOMAIN_NAME]"
click at [261, 213] on h4 "Add" at bounding box center [262, 210] width 15 height 12
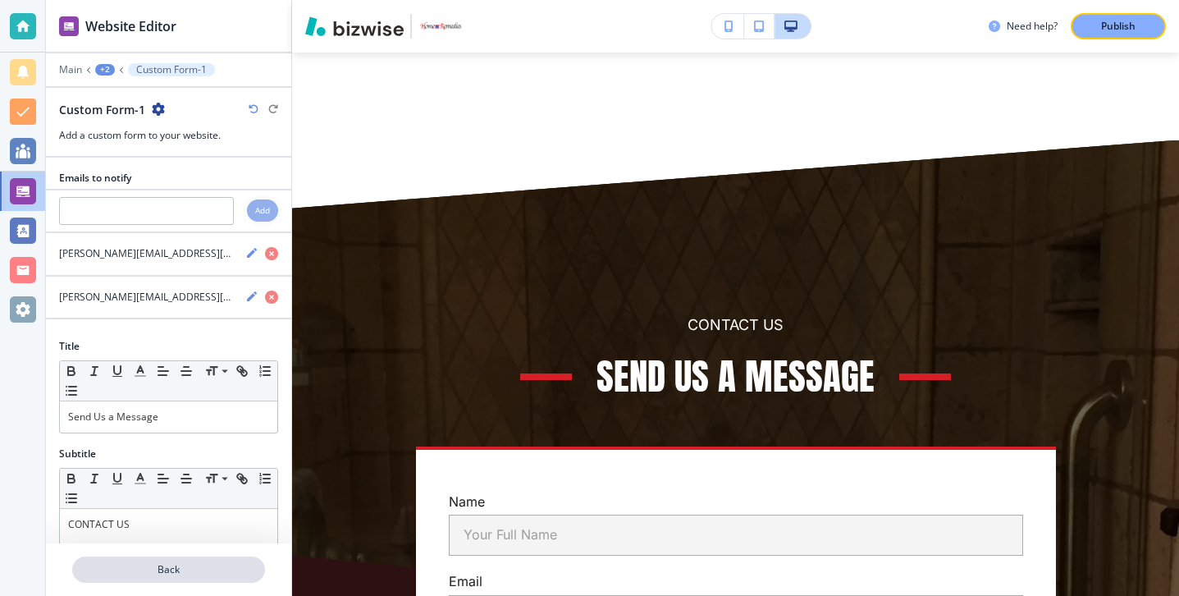
click at [174, 581] on button "Back" at bounding box center [168, 569] width 193 height 26
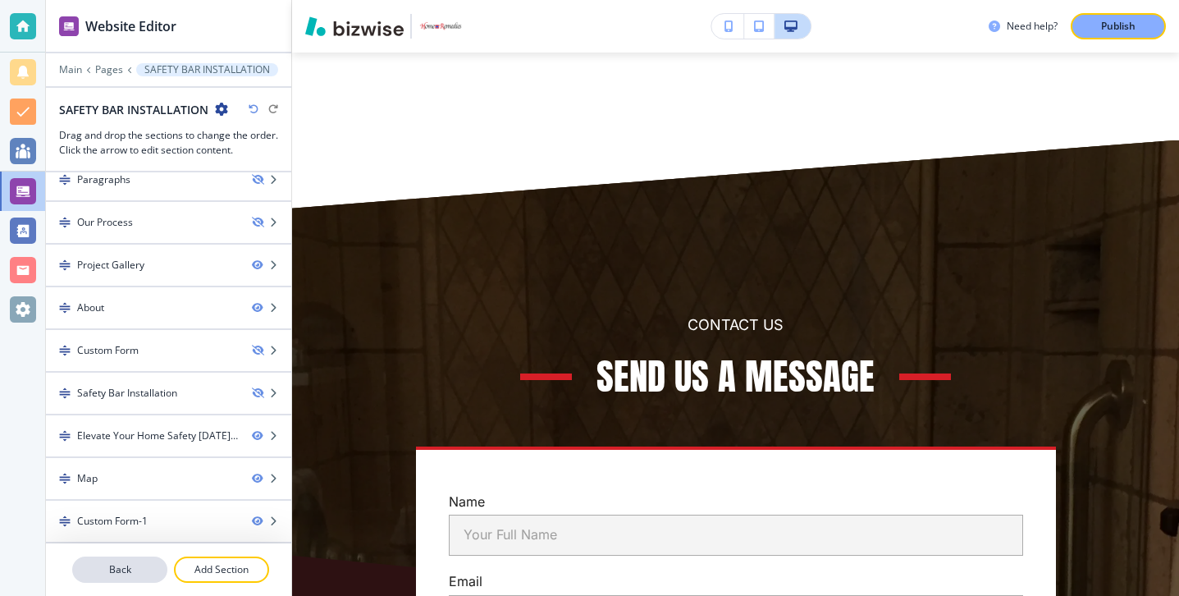
click at [149, 560] on button "Back" at bounding box center [119, 569] width 95 height 26
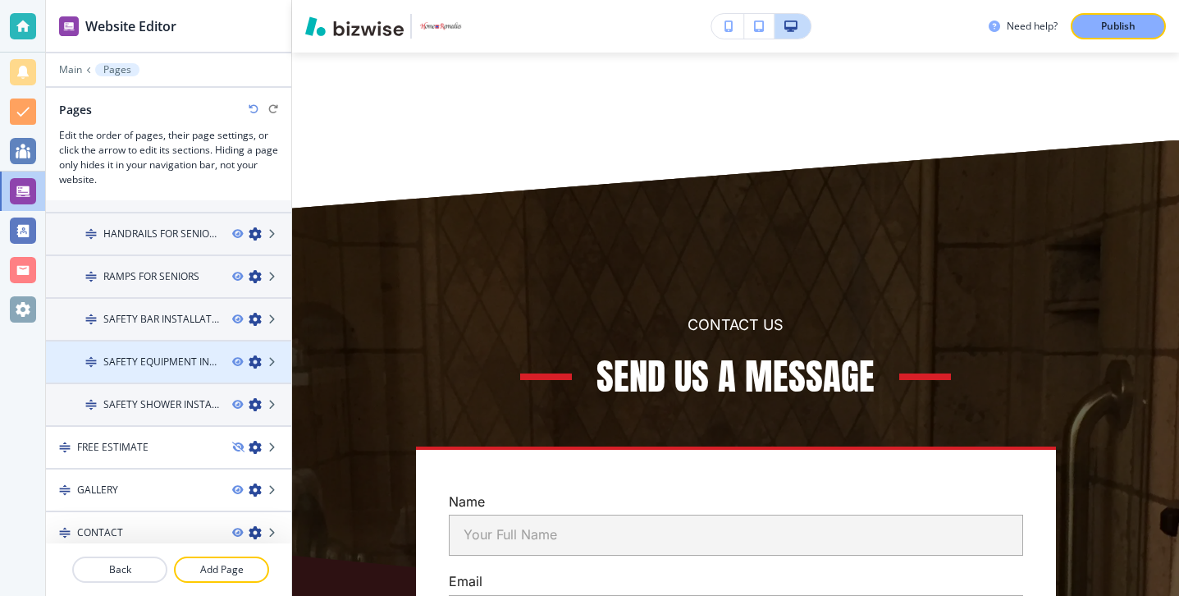
click at [155, 377] on div at bounding box center [168, 375] width 245 height 13
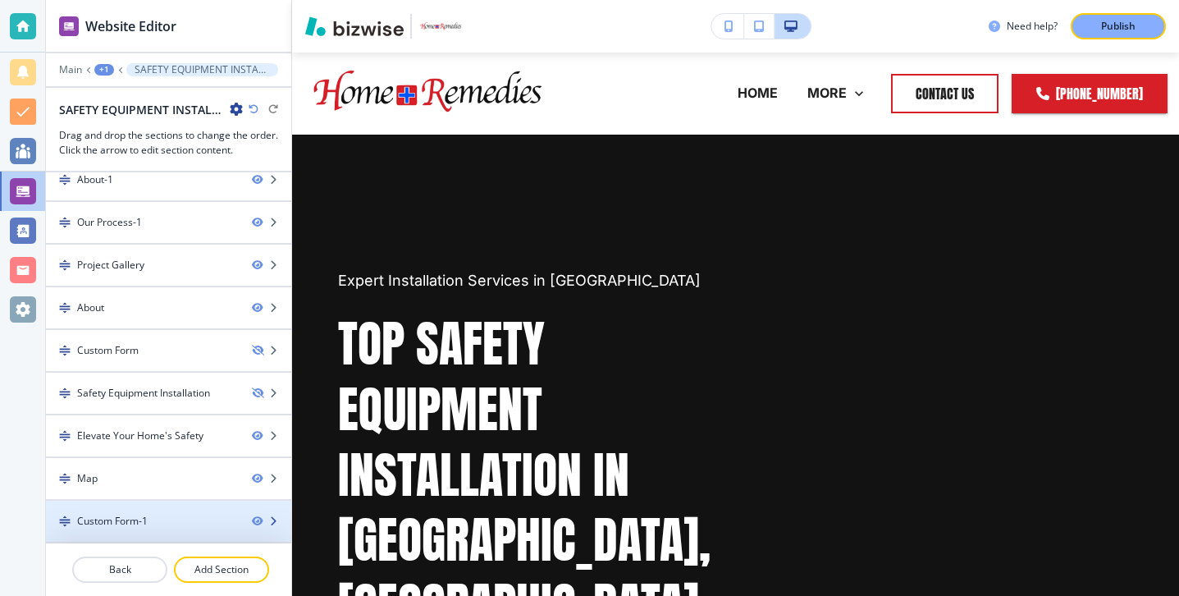
click at [160, 516] on div "Custom Form-1" at bounding box center [142, 521] width 193 height 15
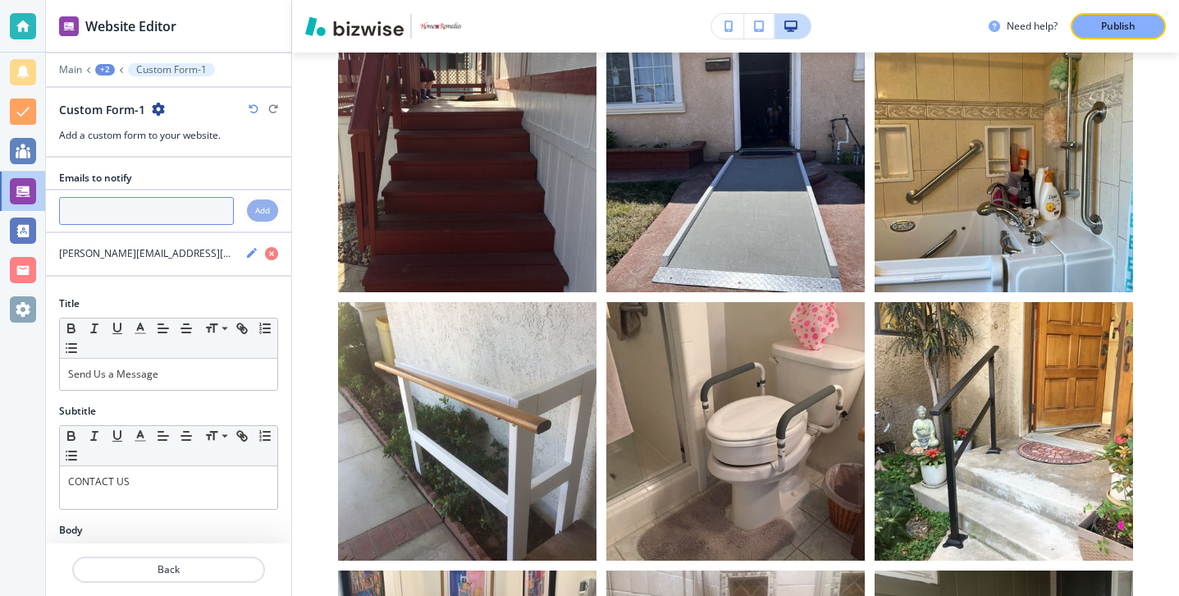
click at [150, 213] on input "text" at bounding box center [146, 211] width 175 height 28
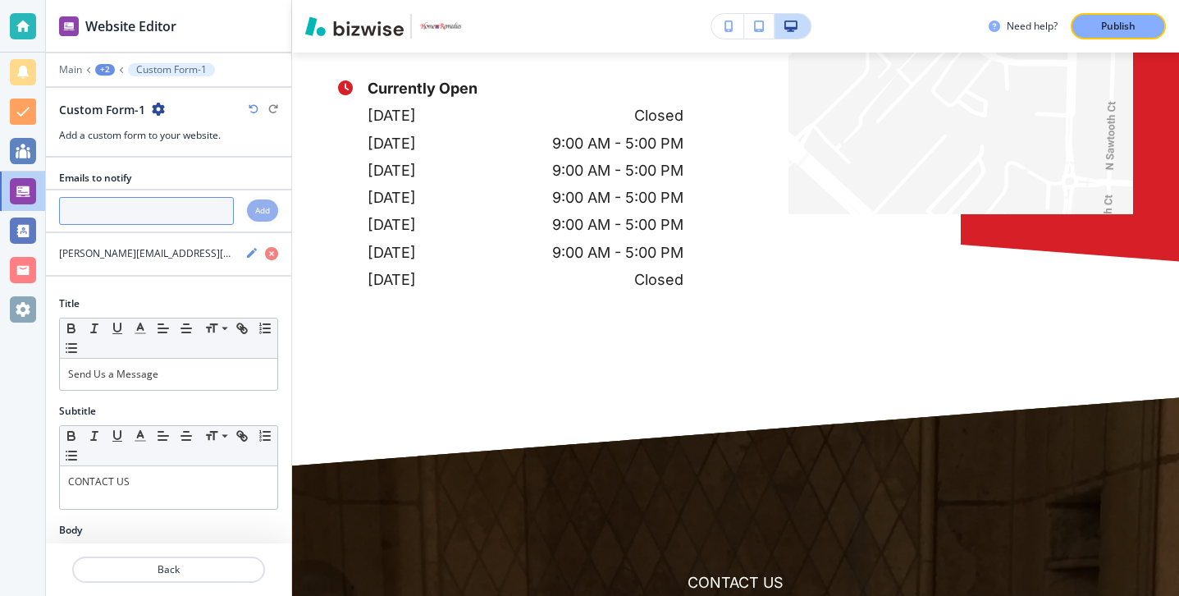
paste input "[PERSON_NAME][EMAIL_ADDRESS][DOMAIN_NAME]"
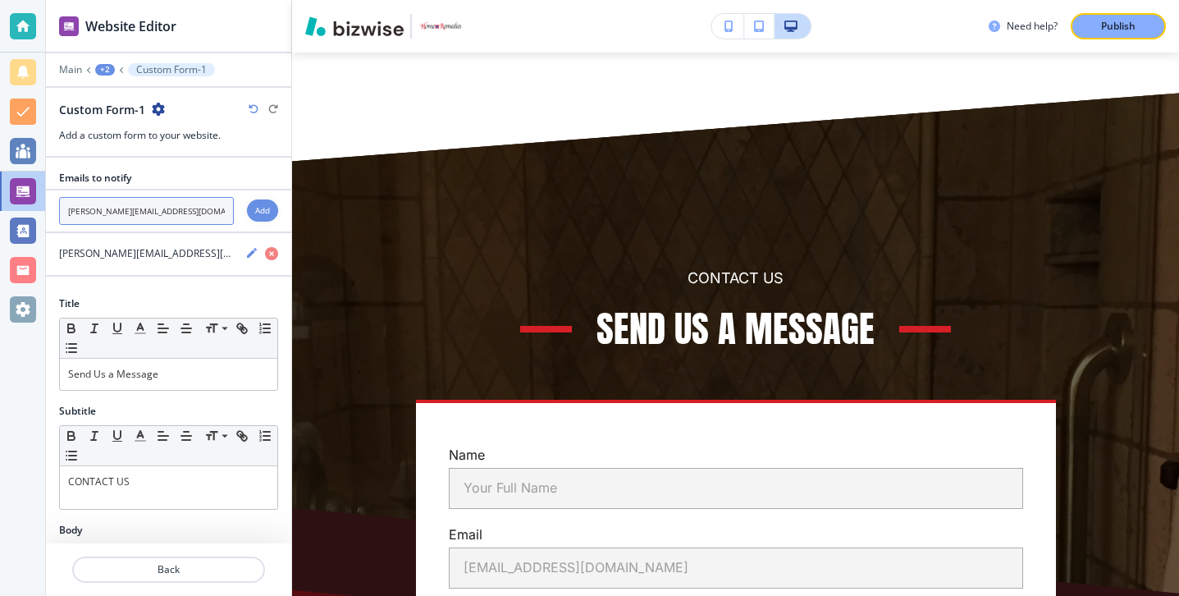
scroll to position [8015, 0]
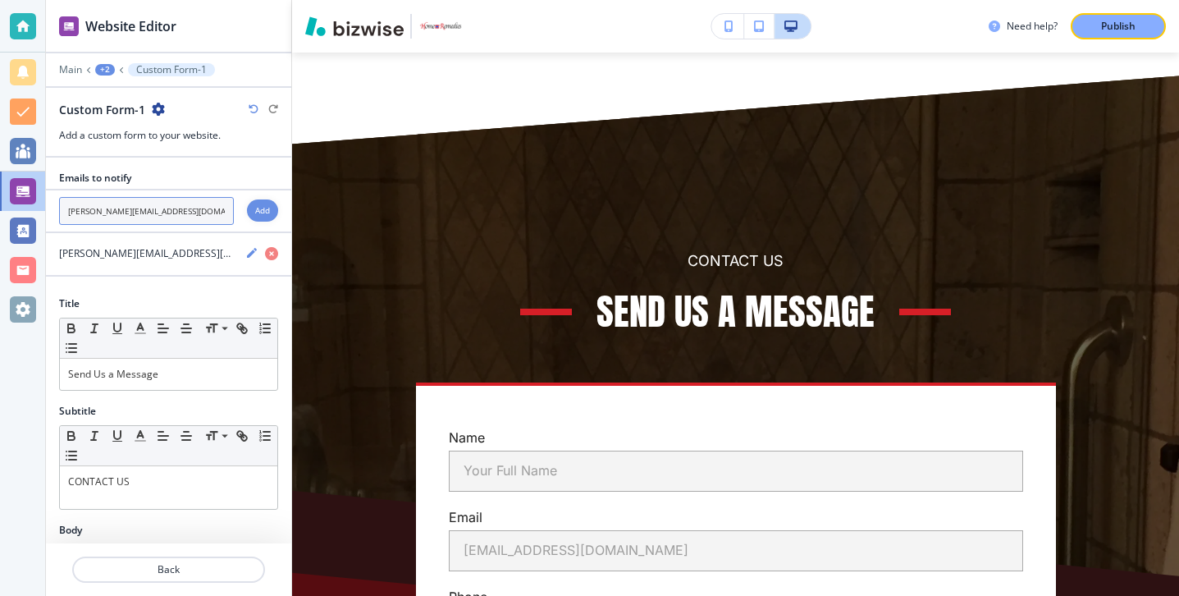
type input "[PERSON_NAME][EMAIL_ADDRESS][DOMAIN_NAME]"
click at [261, 213] on h4 "Add" at bounding box center [262, 210] width 15 height 12
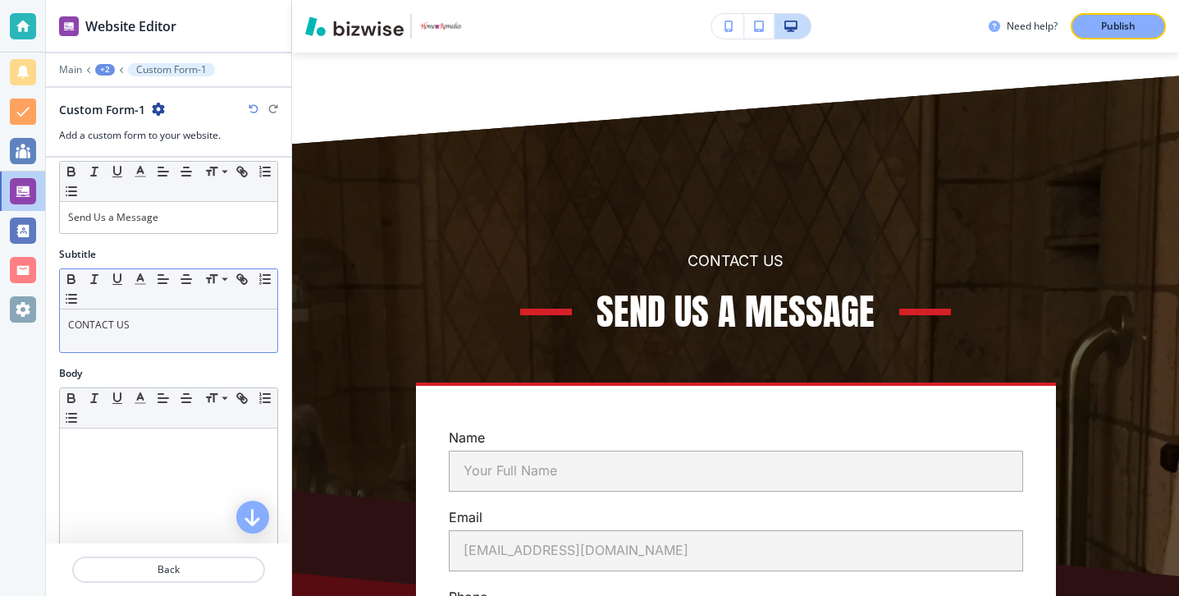
scroll to position [413, 0]
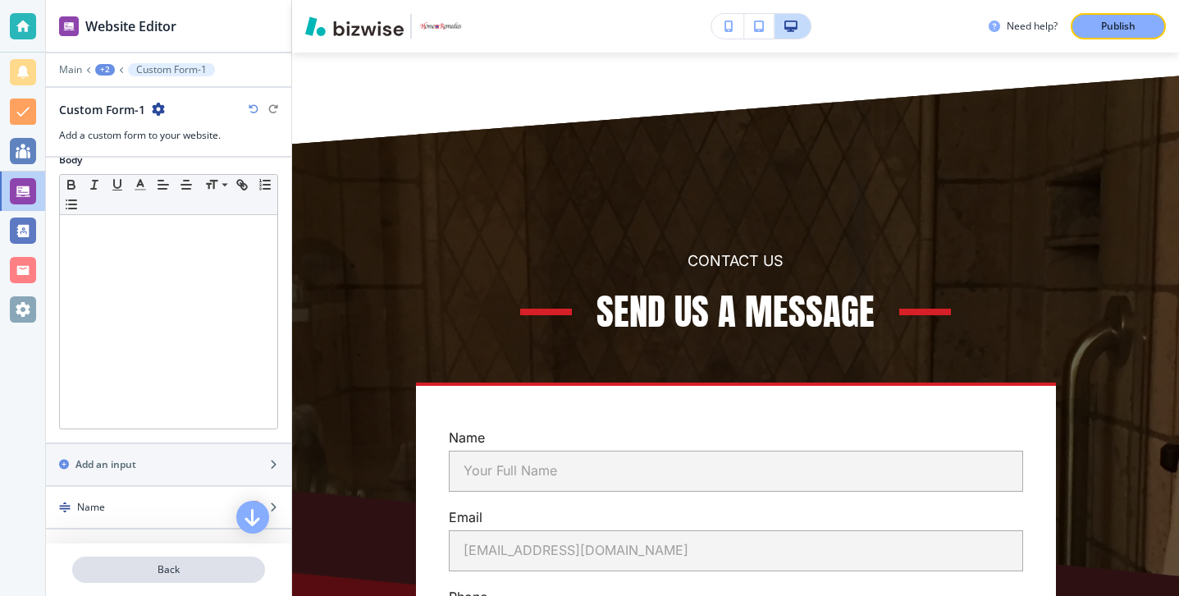
click at [184, 574] on p "Back" at bounding box center [169, 569] width 190 height 15
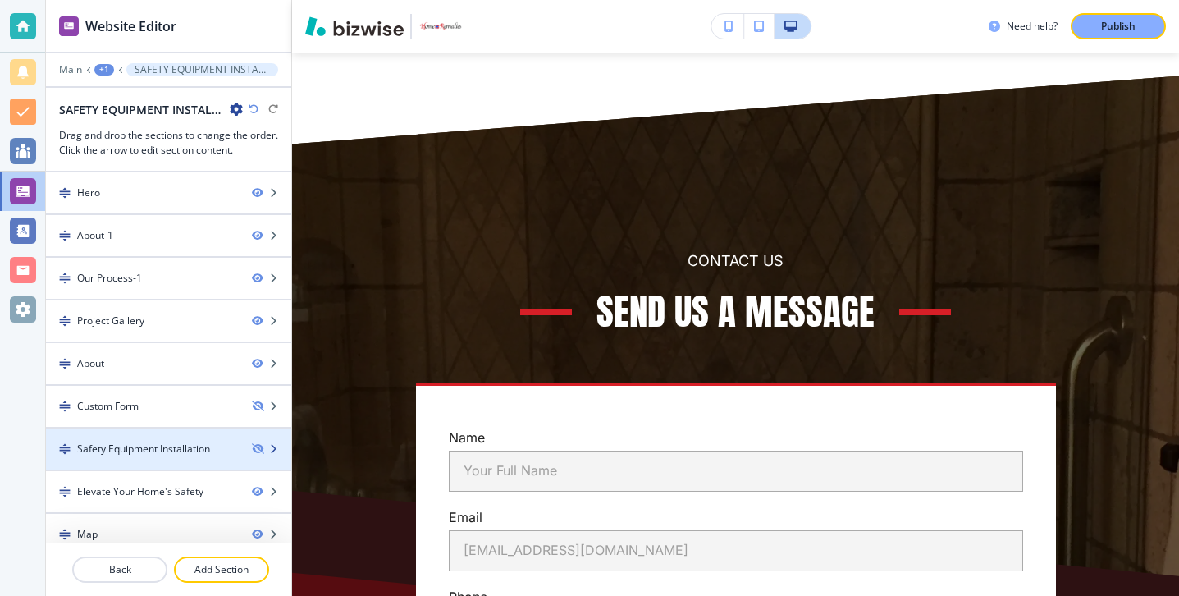
scroll to position [56, 0]
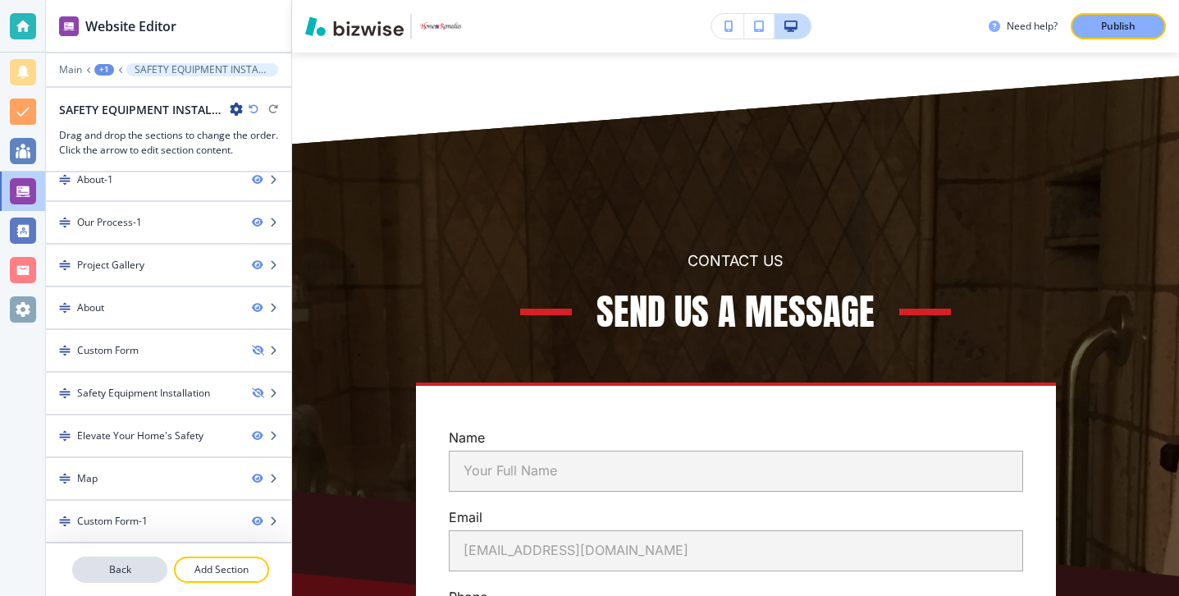
click at [147, 567] on p "Back" at bounding box center [120, 569] width 92 height 15
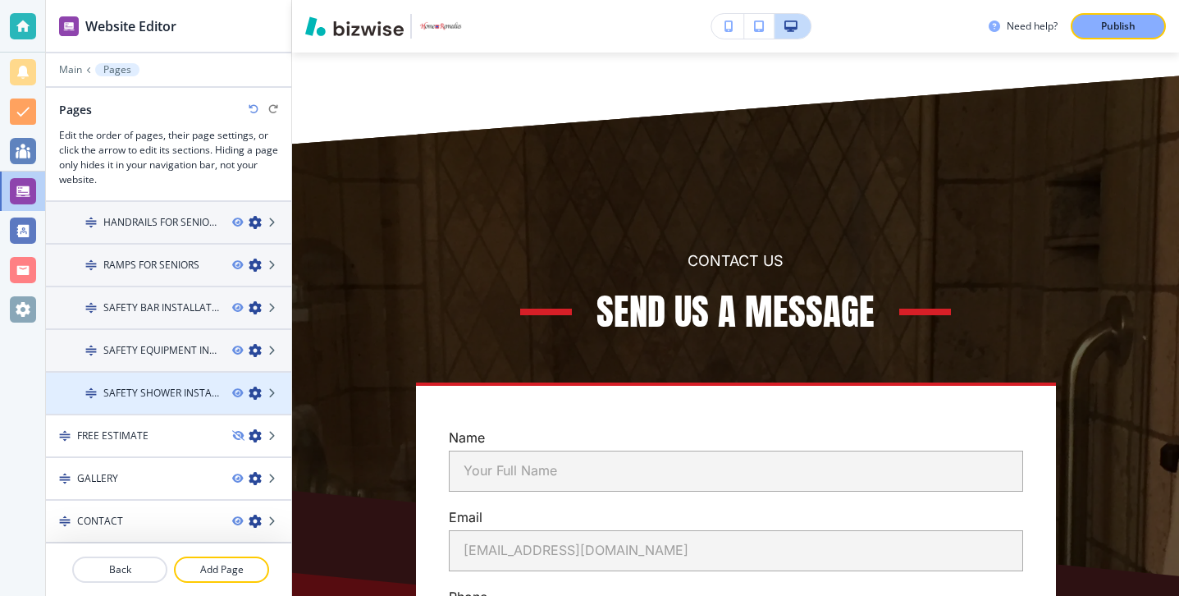
click at [151, 373] on div at bounding box center [168, 379] width 245 height 13
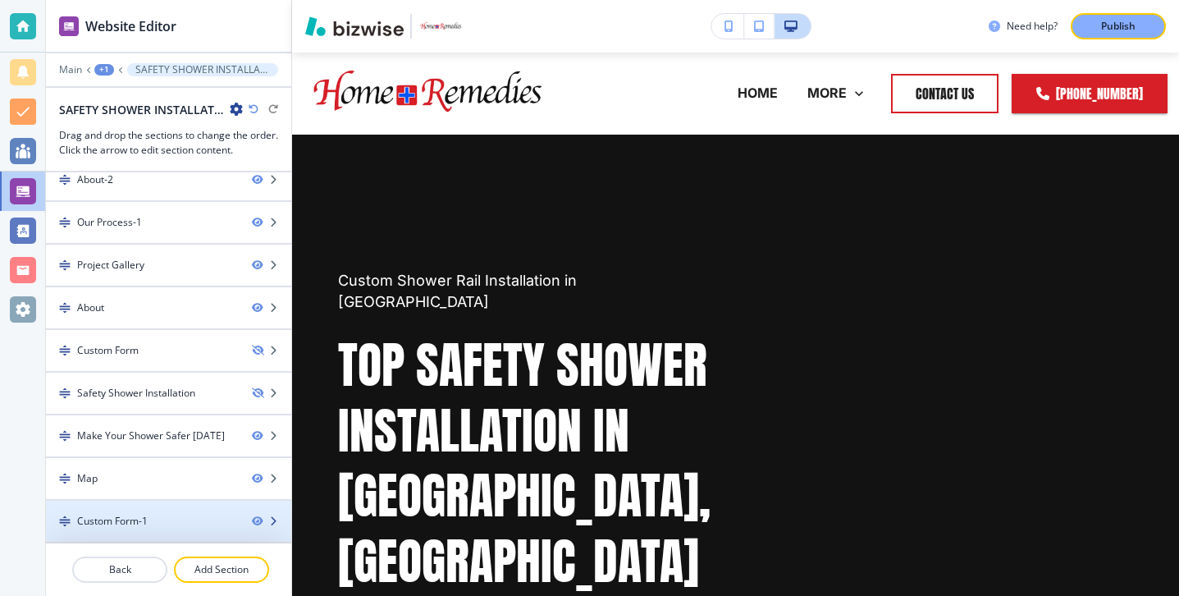
click at [138, 514] on div "Custom Form-1" at bounding box center [112, 521] width 71 height 15
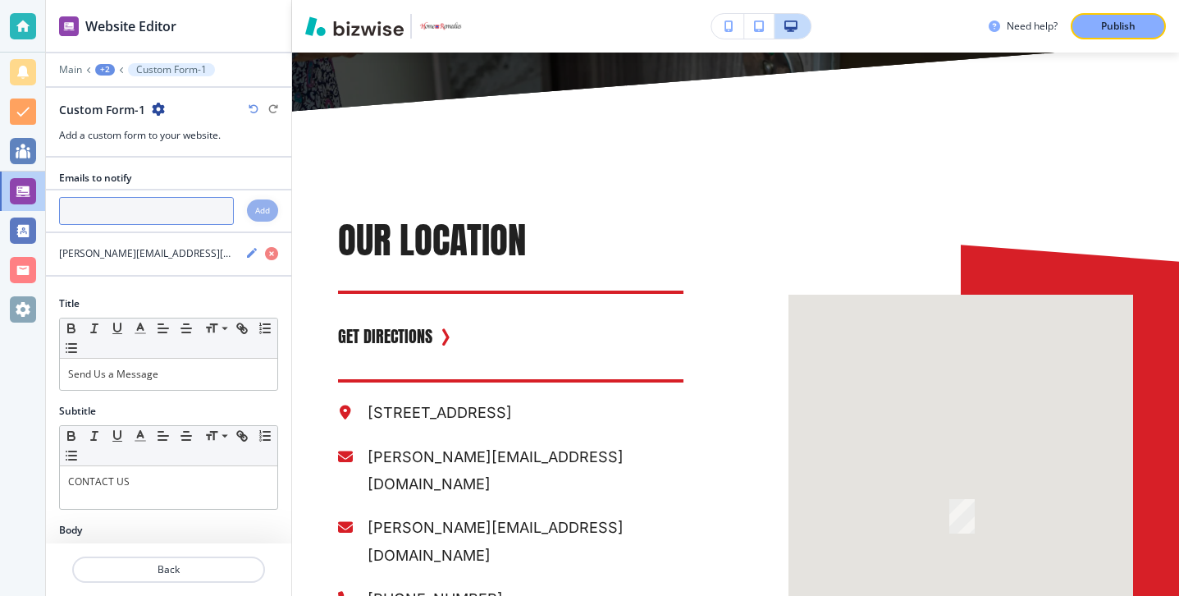
click at [159, 214] on input "text" at bounding box center [146, 211] width 175 height 28
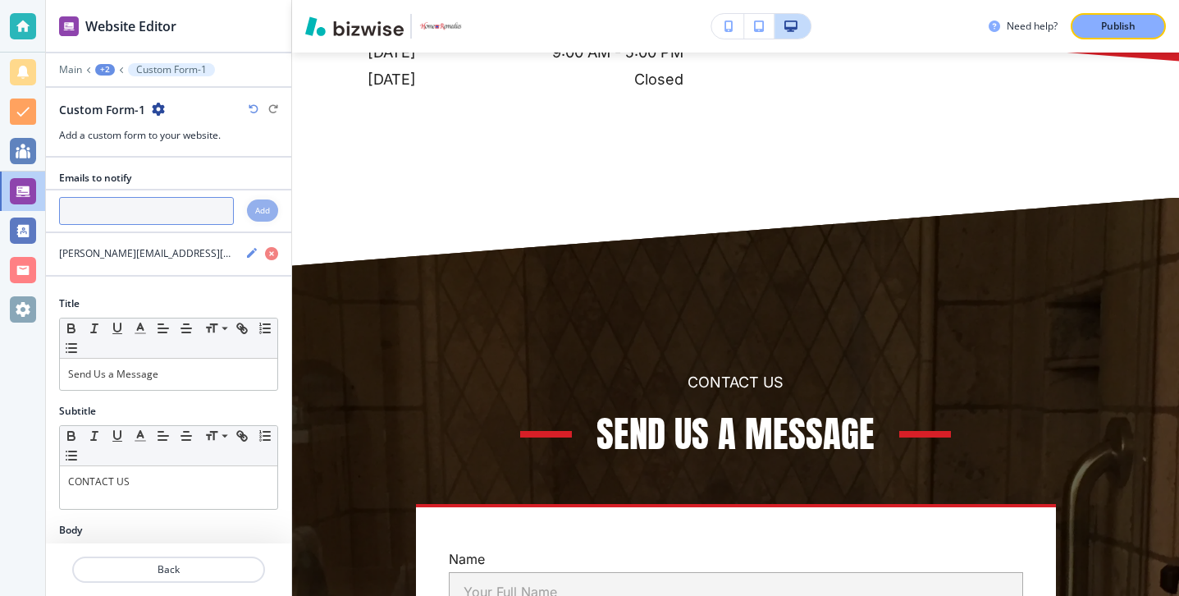
paste input "[PERSON_NAME][EMAIL_ADDRESS][DOMAIN_NAME]"
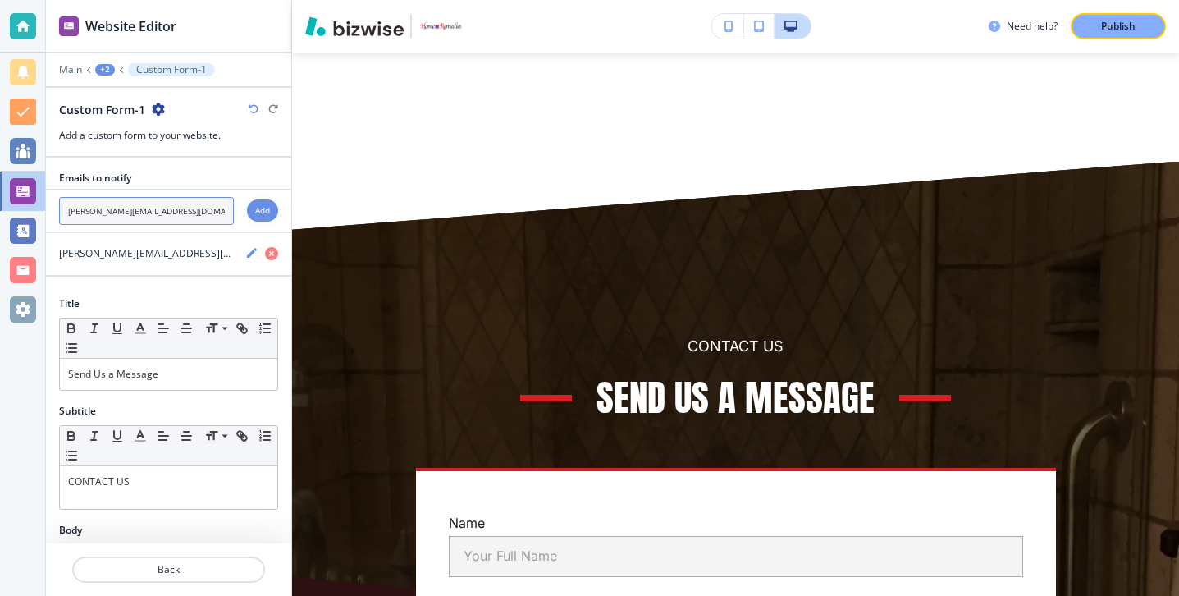
type input "[PERSON_NAME][EMAIL_ADDRESS][DOMAIN_NAME]"
click at [277, 216] on div "Add" at bounding box center [262, 210] width 31 height 22
click at [272, 213] on div "Add" at bounding box center [262, 210] width 31 height 22
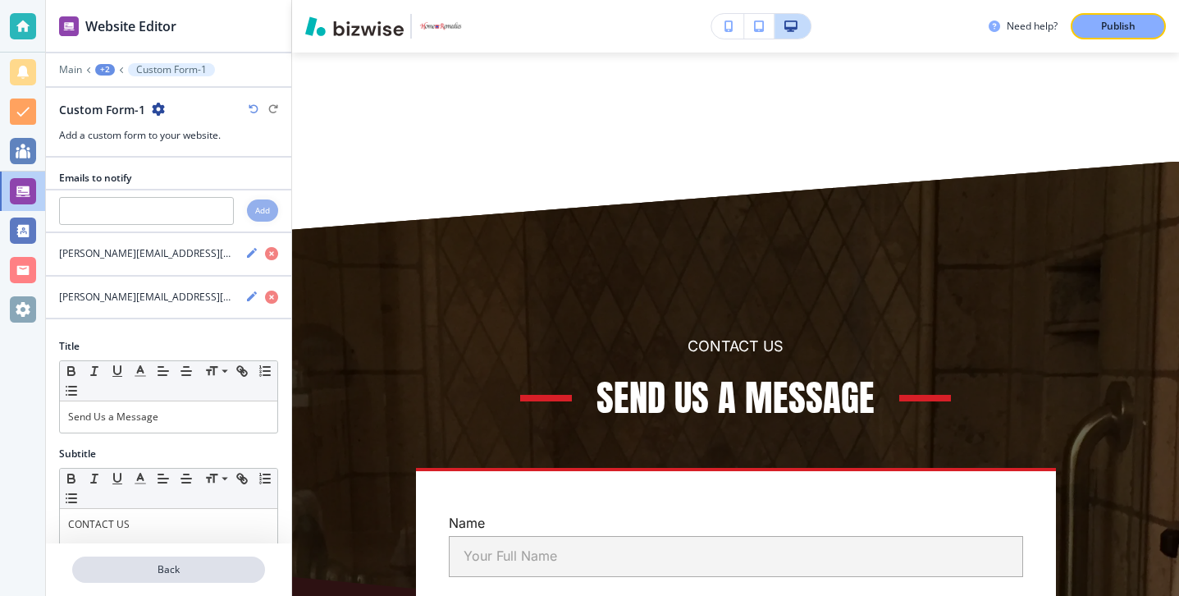
click at [195, 575] on p "Back" at bounding box center [169, 569] width 190 height 15
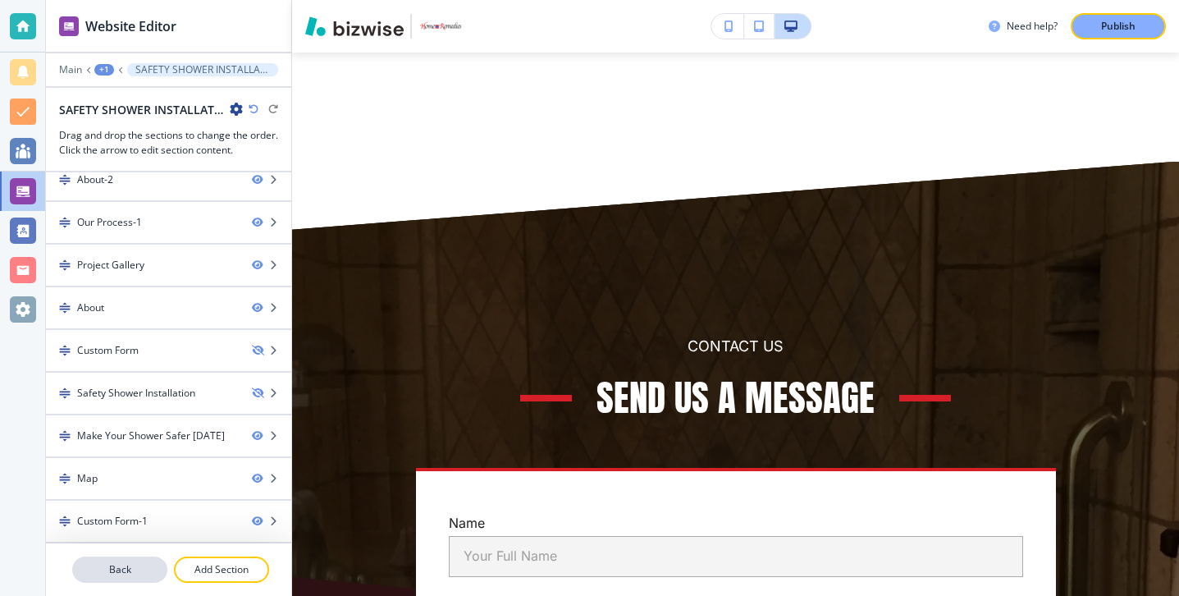
click at [141, 578] on button "Back" at bounding box center [119, 569] width 95 height 26
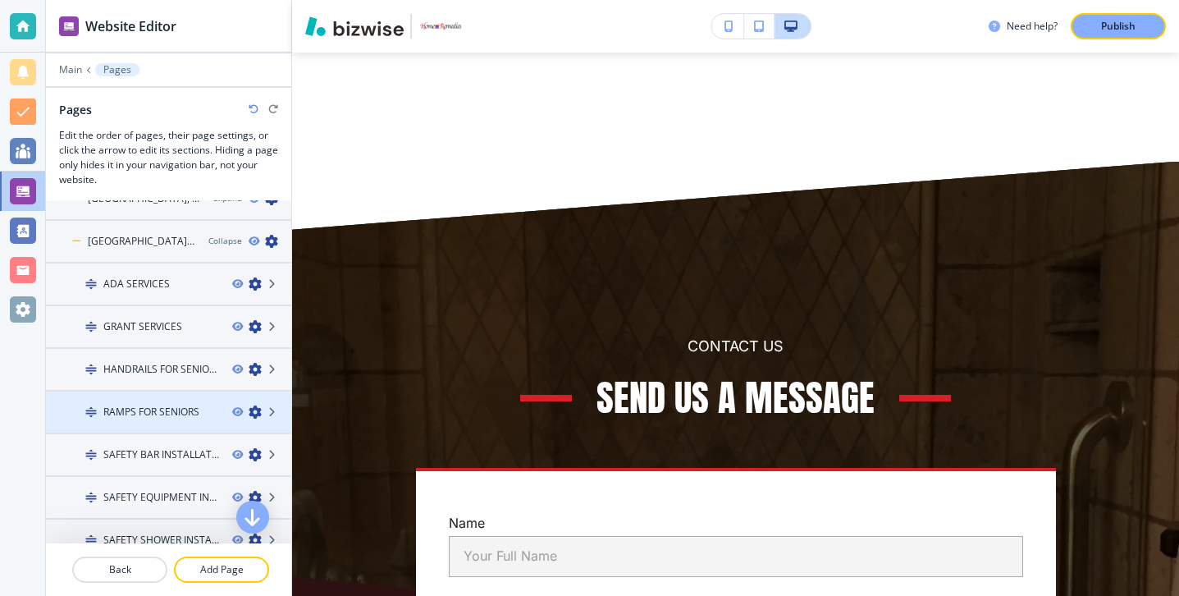
click at [181, 419] on div at bounding box center [168, 425] width 245 height 13
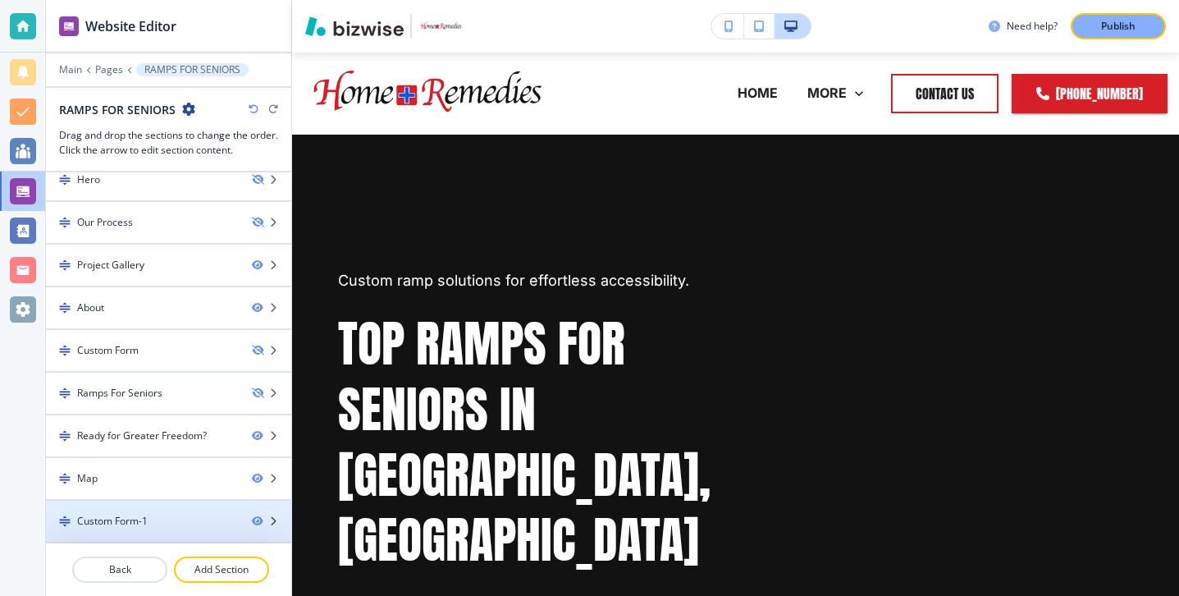
click at [184, 501] on div at bounding box center [168, 507] width 245 height 13
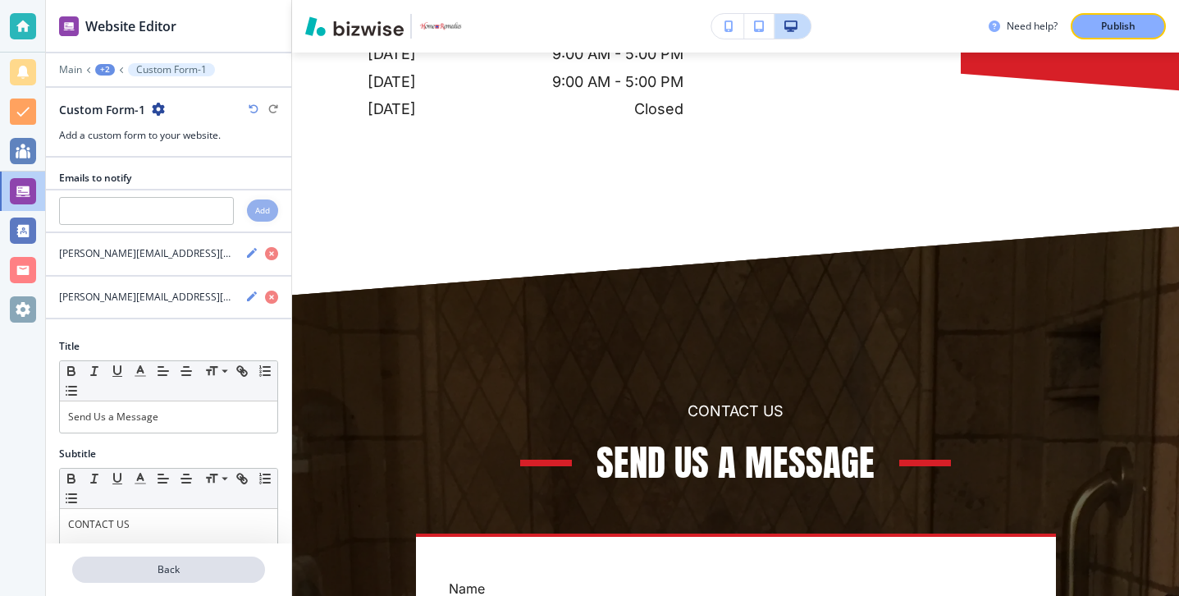
click at [171, 581] on button "Back" at bounding box center [168, 569] width 193 height 26
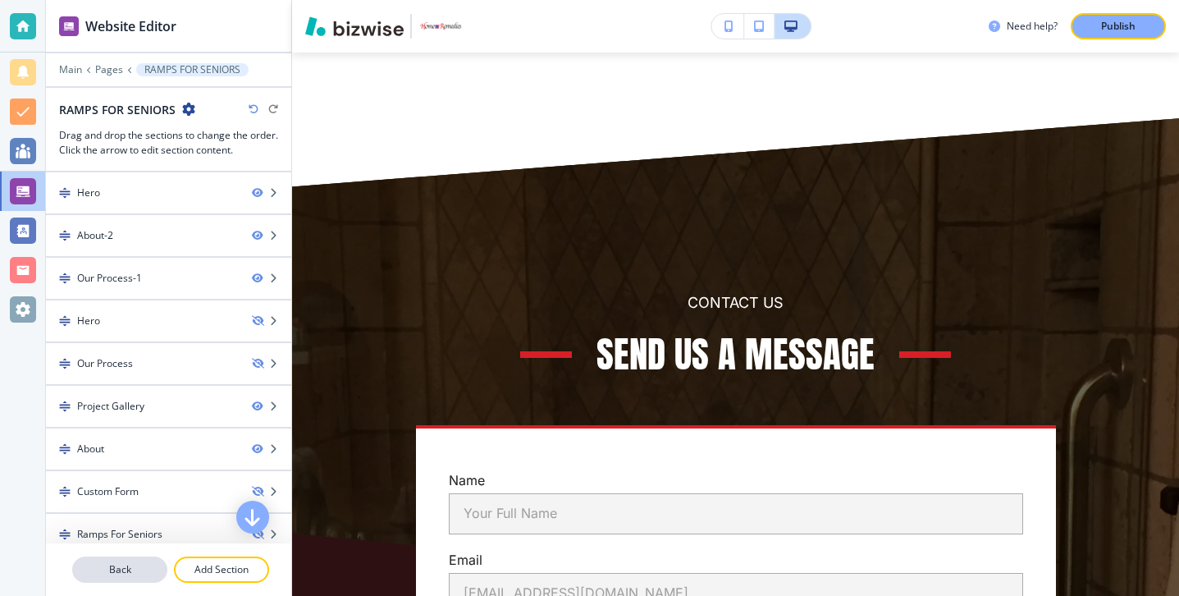
click at [137, 566] on p "Back" at bounding box center [120, 569] width 92 height 15
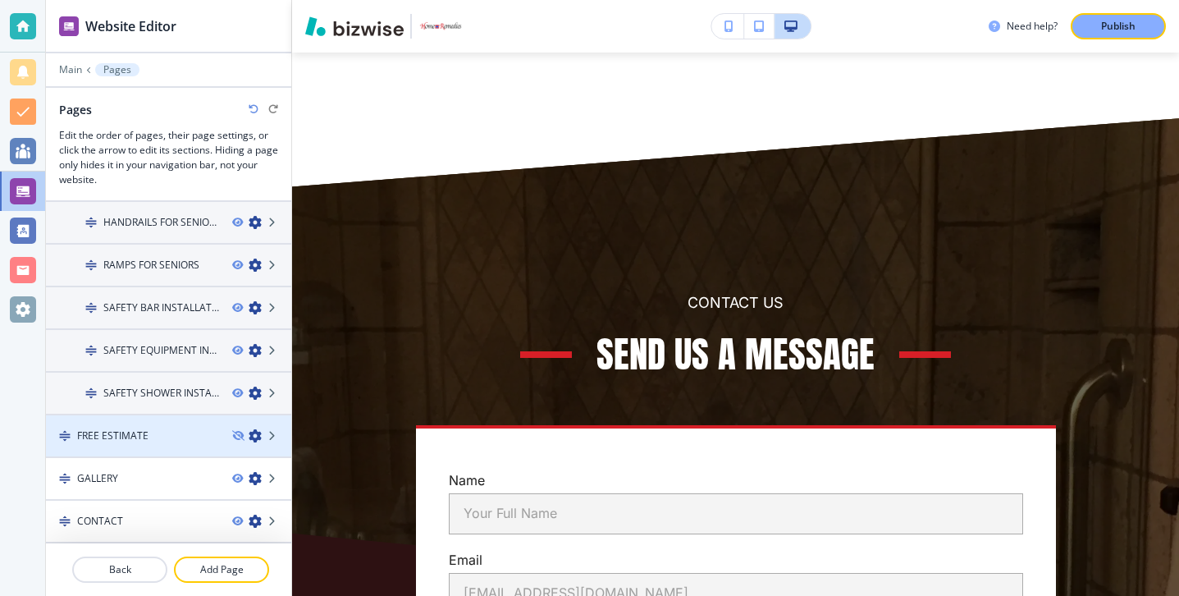
click at [144, 454] on div at bounding box center [168, 449] width 245 height 13
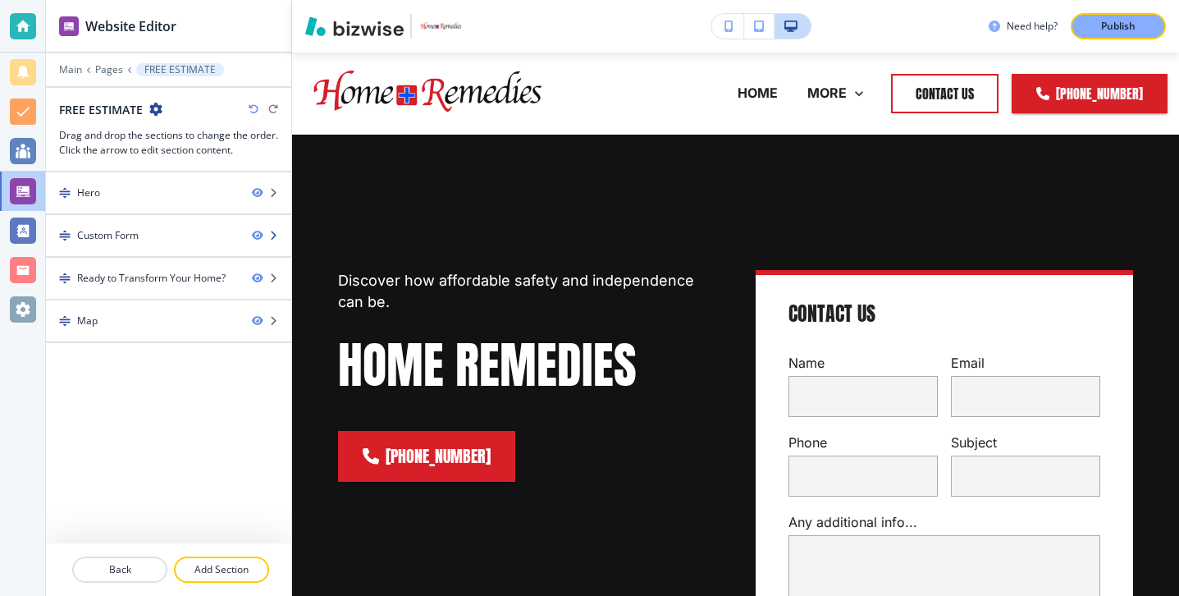
click at [167, 245] on div at bounding box center [168, 249] width 245 height 13
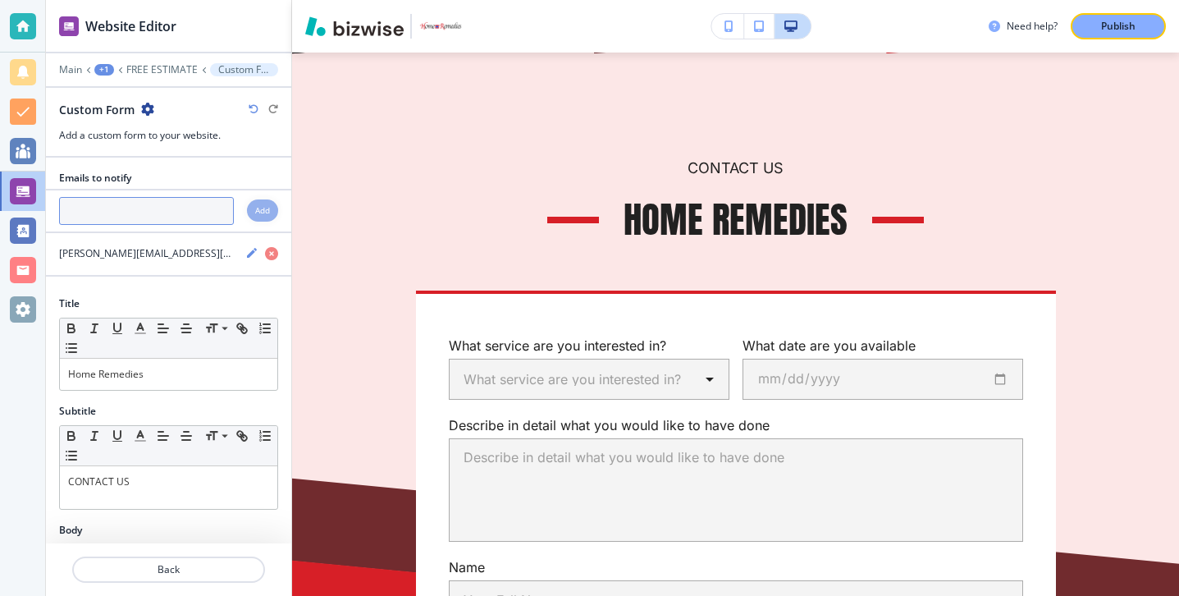
click at [167, 217] on input "text" at bounding box center [146, 211] width 175 height 28
paste input "[PERSON_NAME][EMAIL_ADDRESS][DOMAIN_NAME]"
type input "[PERSON_NAME][EMAIL_ADDRESS][DOMAIN_NAME]"
click at [271, 208] on div "Add" at bounding box center [262, 210] width 31 height 22
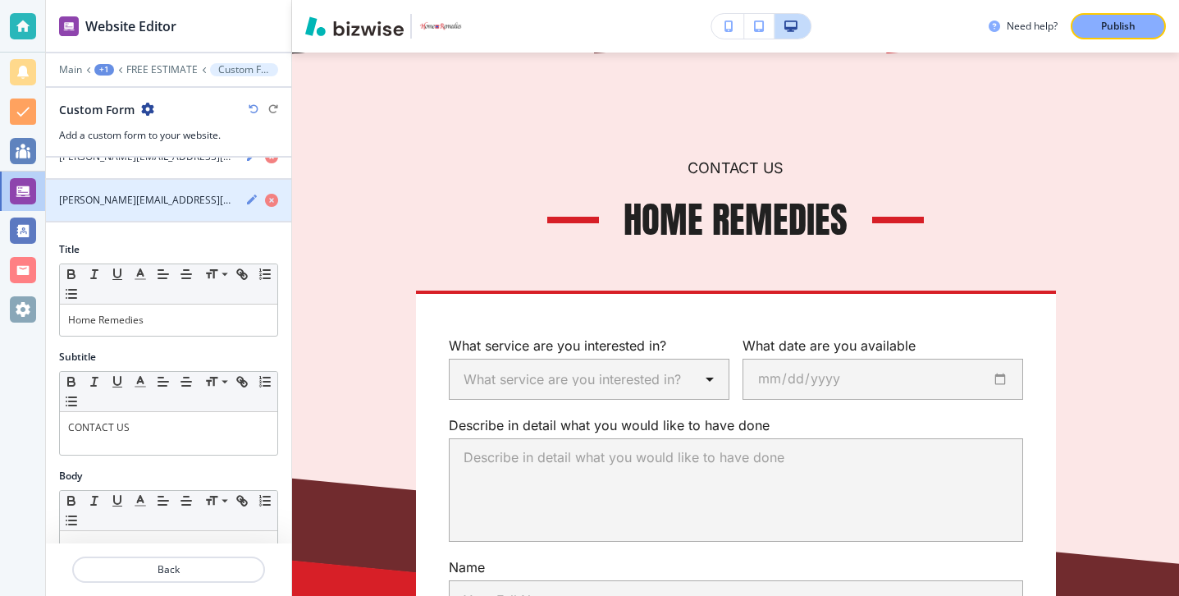
scroll to position [332, 0]
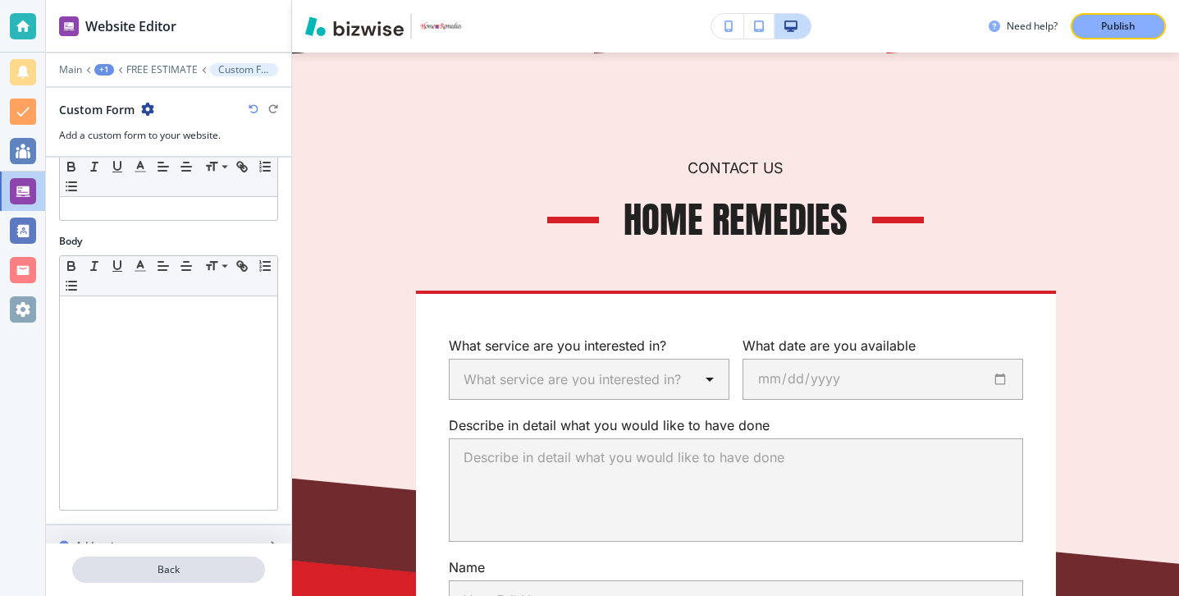
click at [203, 579] on button "Back" at bounding box center [168, 569] width 193 height 26
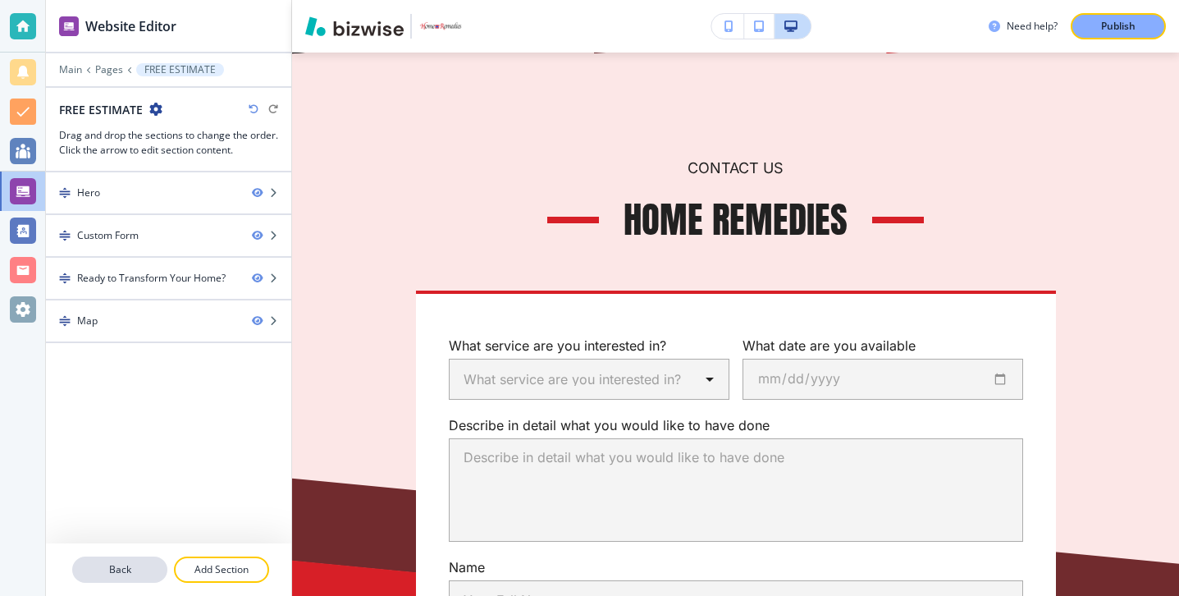
click at [156, 569] on p "Back" at bounding box center [120, 569] width 92 height 15
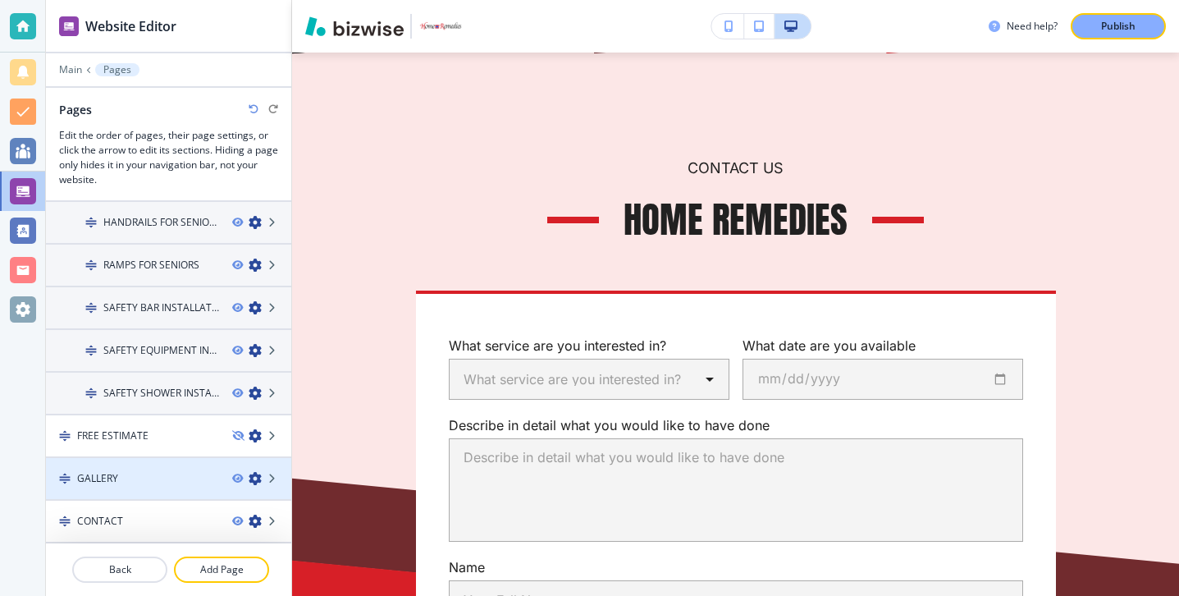
click at [162, 475] on div "GALLERY" at bounding box center [132, 478] width 173 height 15
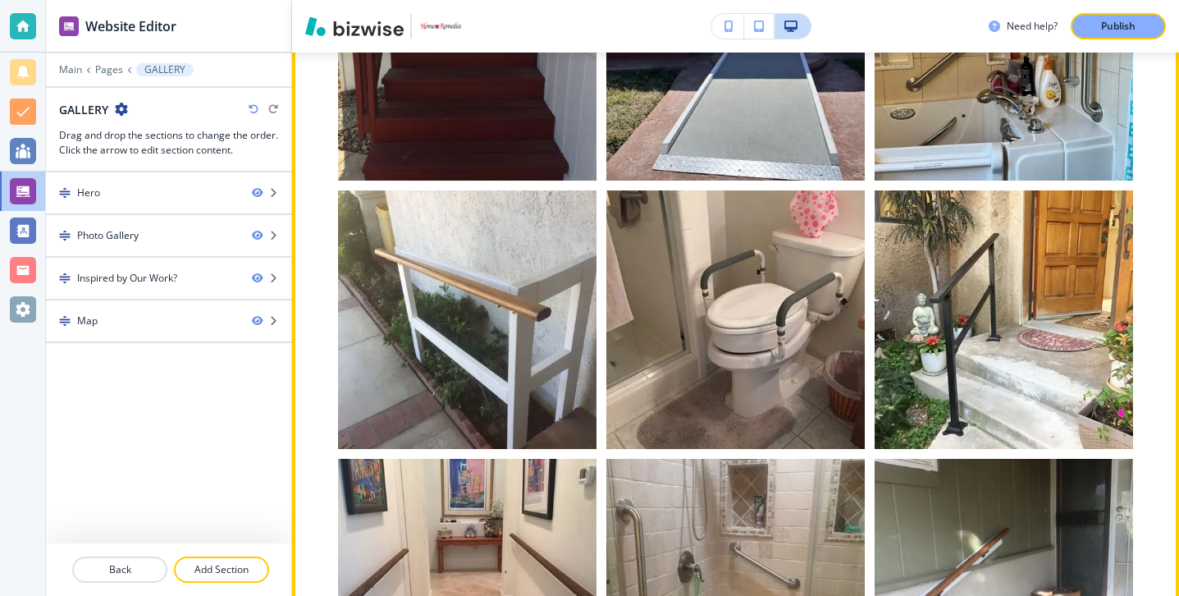
scroll to position [2508, 0]
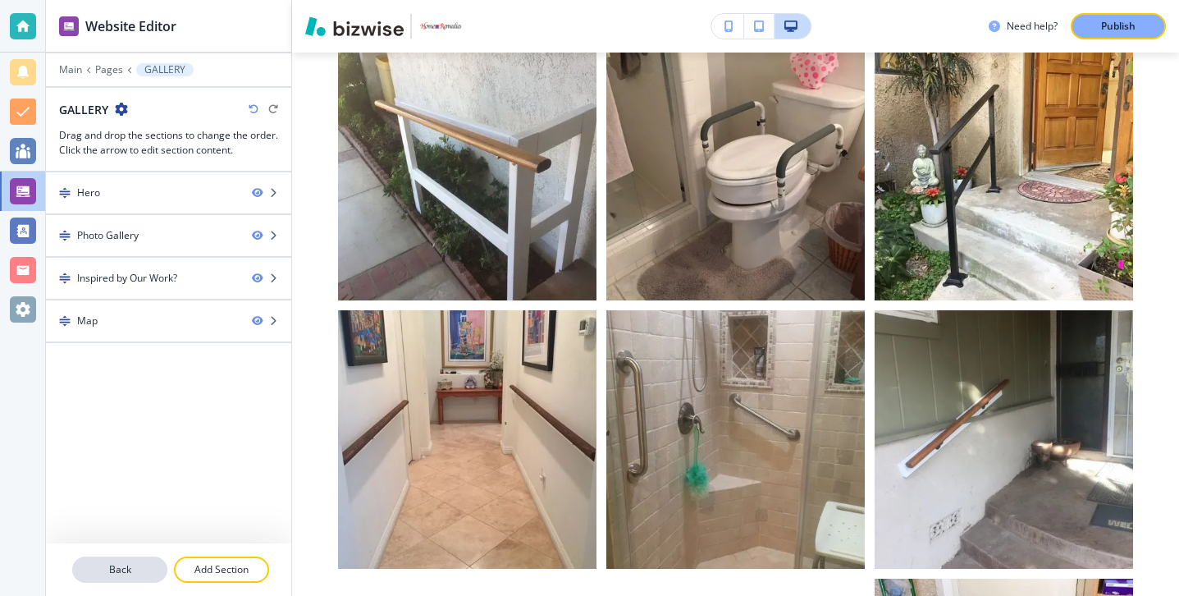
click at [149, 576] on p "Back" at bounding box center [120, 569] width 92 height 15
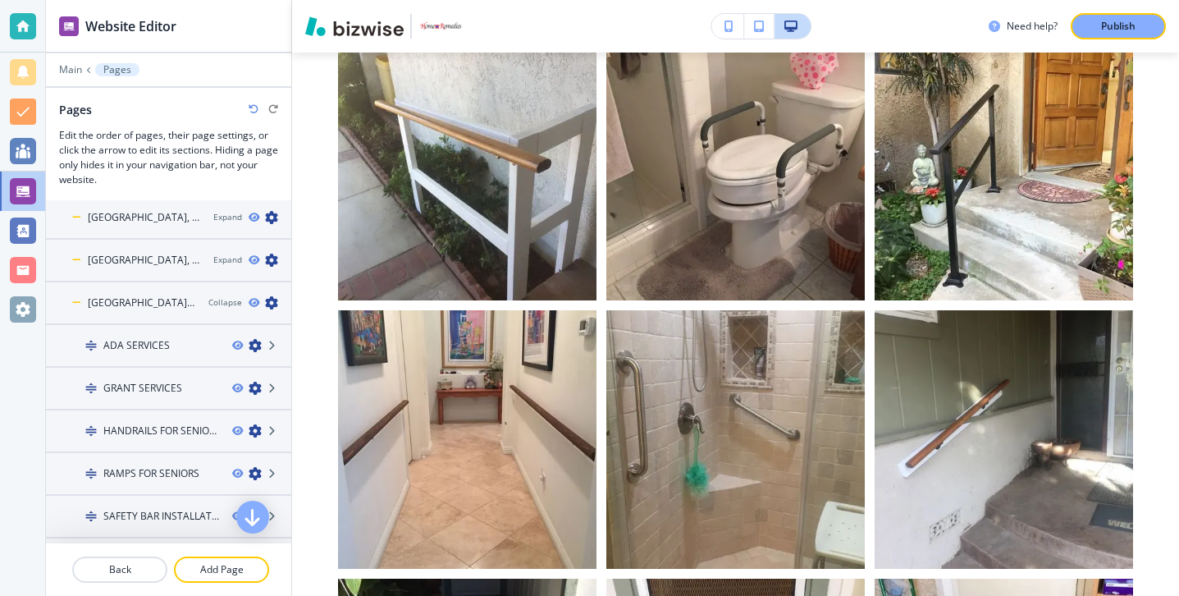
scroll to position [597, 0]
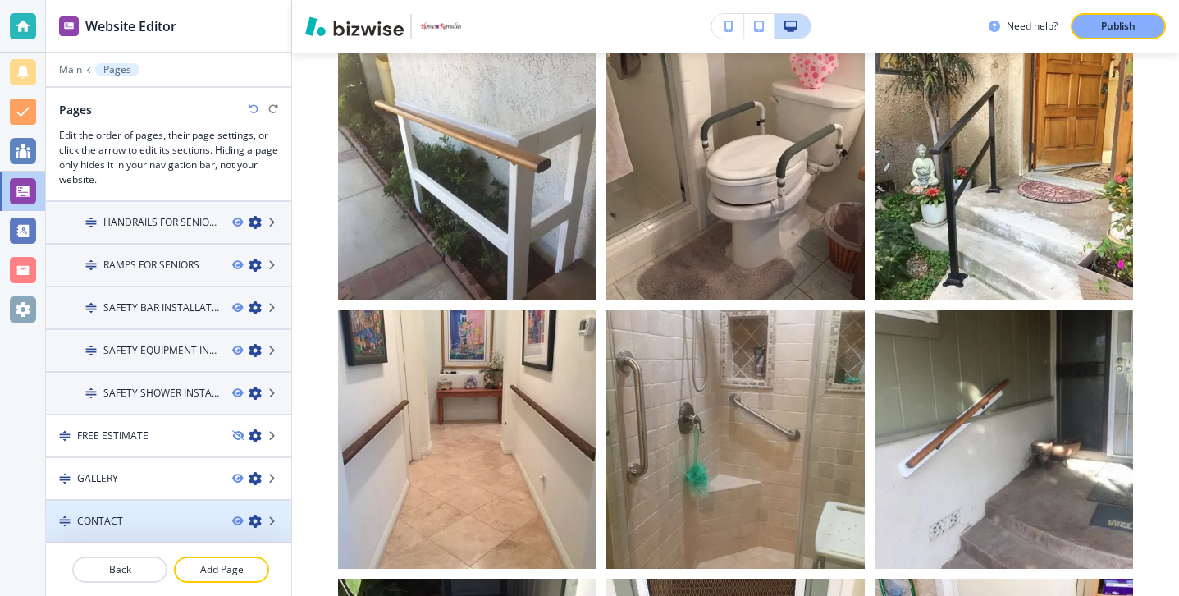
click at [160, 526] on div "CONTACT" at bounding box center [132, 521] width 173 height 15
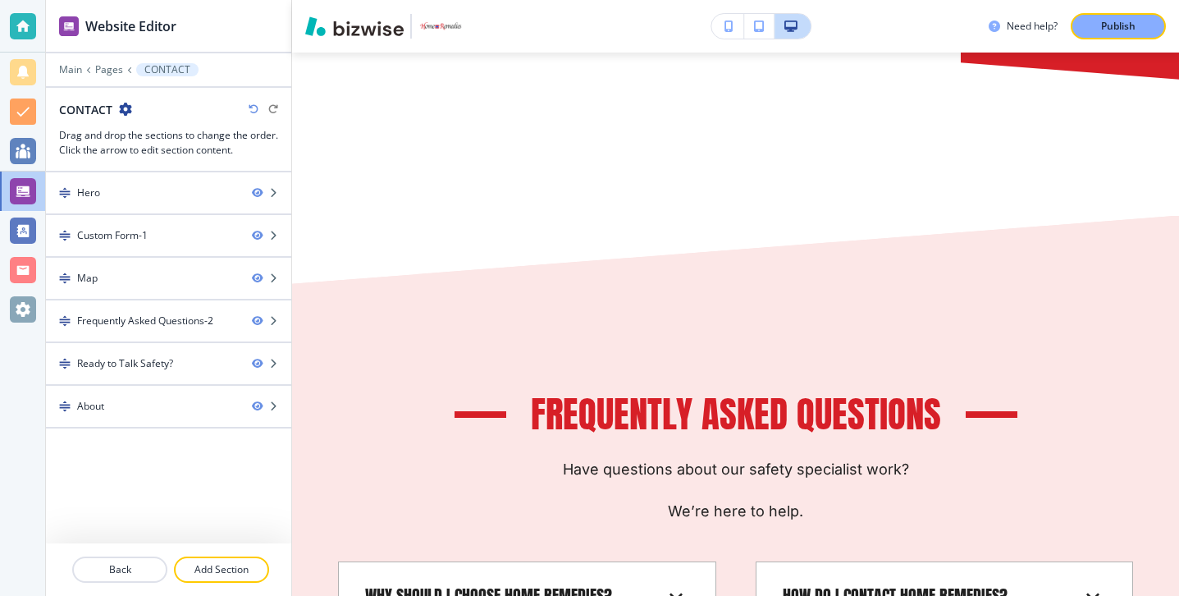
scroll to position [0, 0]
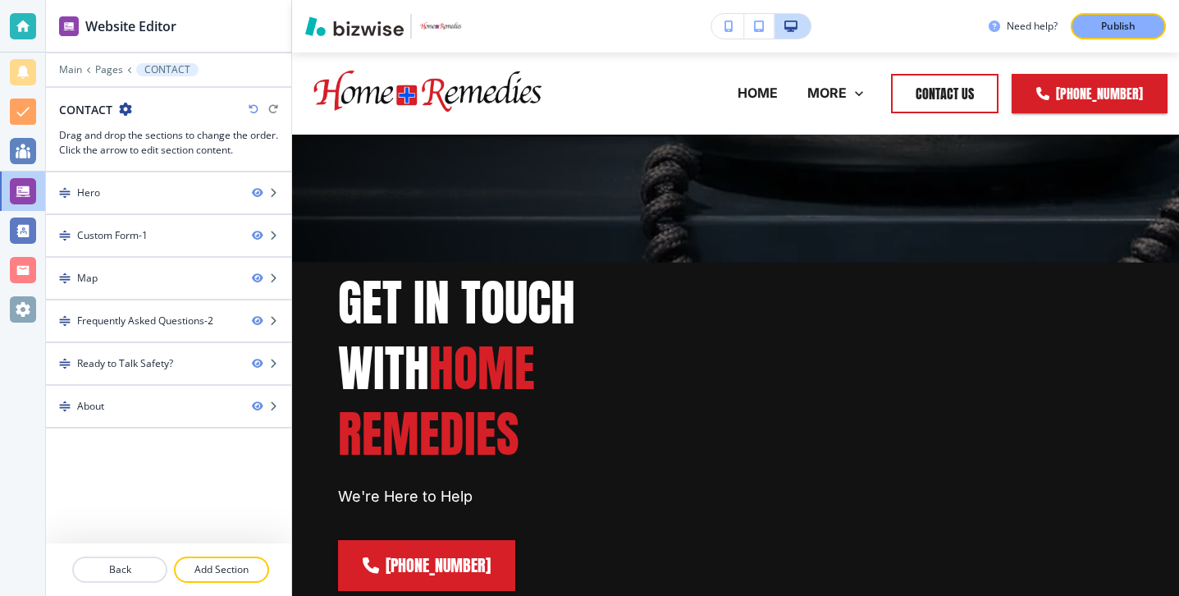
click at [165, 256] on div at bounding box center [168, 257] width 245 height 2
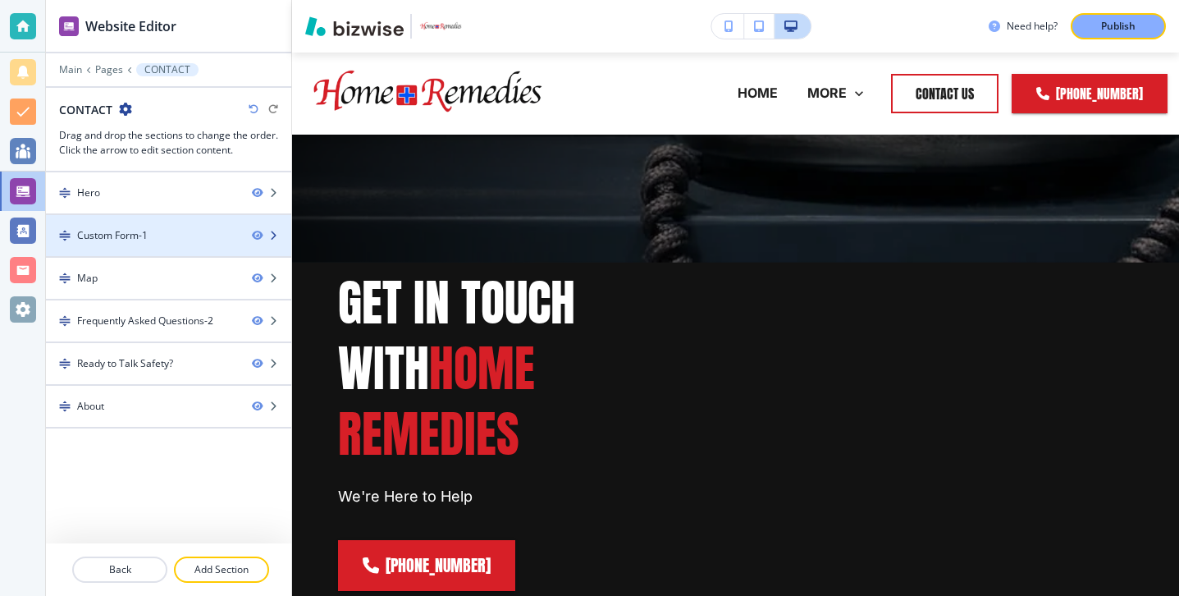
click at [166, 253] on div at bounding box center [168, 249] width 245 height 13
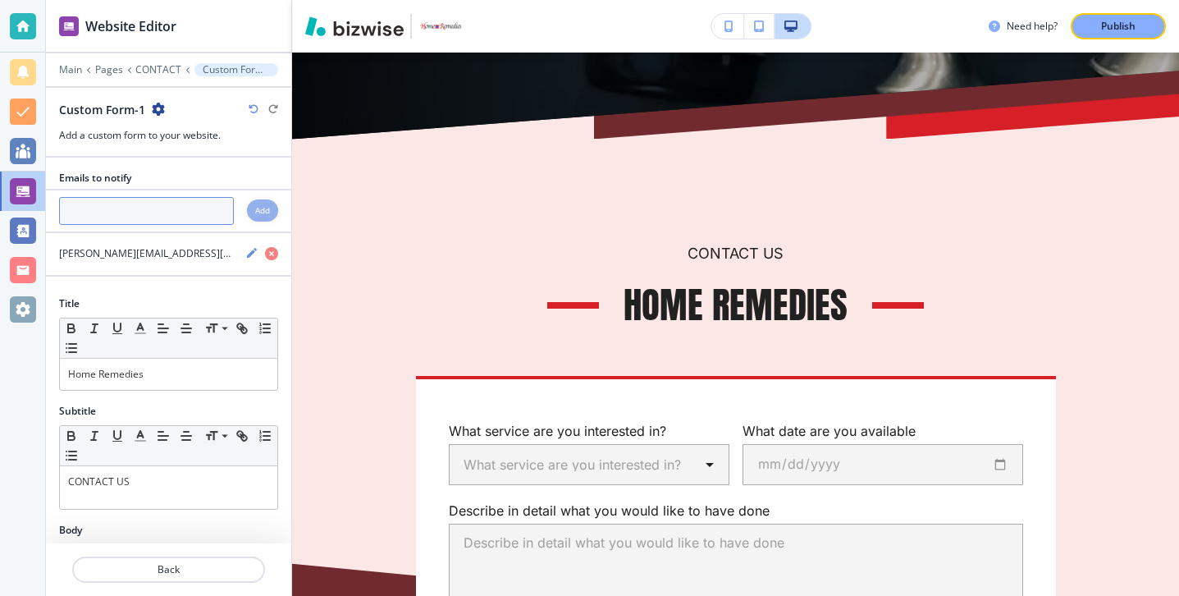
scroll to position [693, 0]
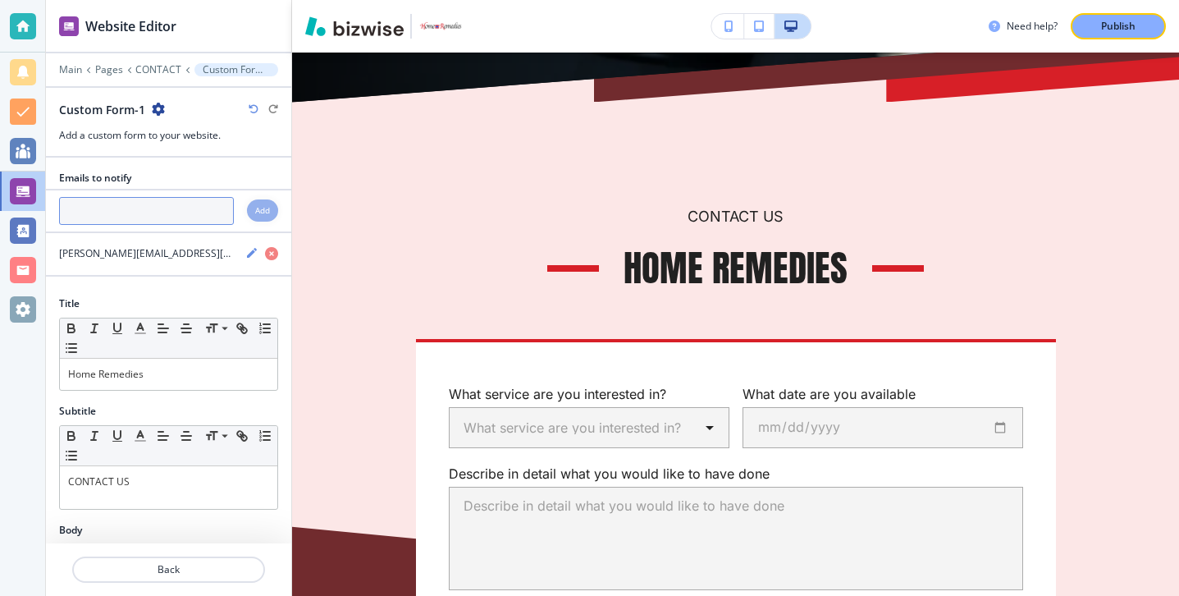
click at [160, 215] on input "text" at bounding box center [146, 211] width 175 height 28
paste input "[PERSON_NAME][EMAIL_ADDRESS][DOMAIN_NAME]"
type input "[PERSON_NAME][EMAIL_ADDRESS][DOMAIN_NAME]"
click at [269, 213] on h4 "Add" at bounding box center [262, 210] width 15 height 12
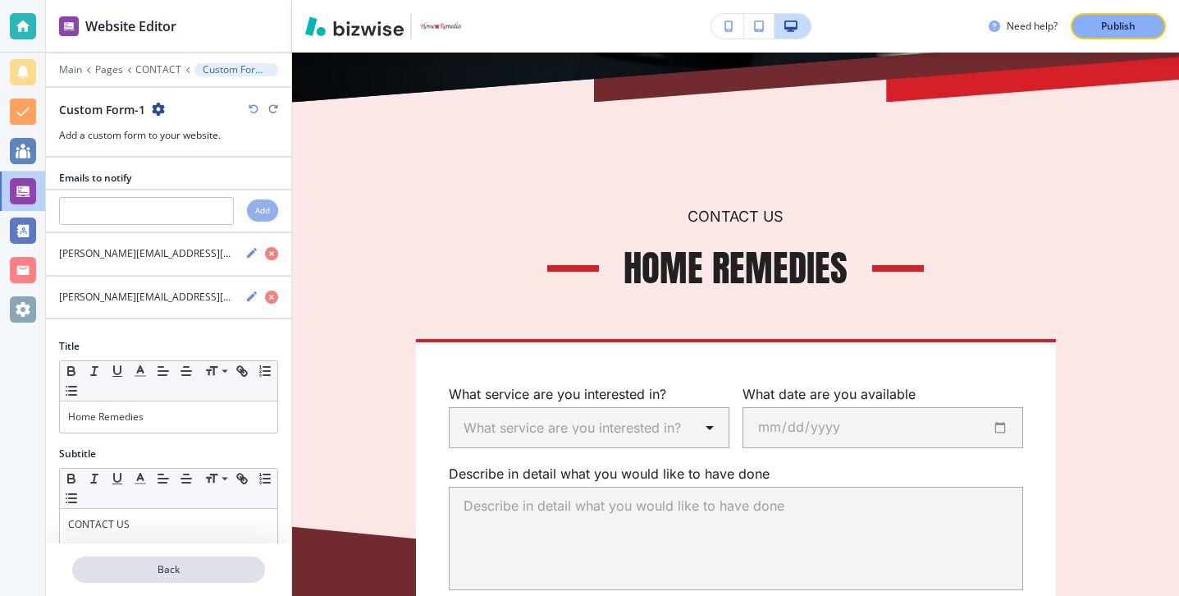
click at [149, 574] on p "Back" at bounding box center [169, 569] width 190 height 15
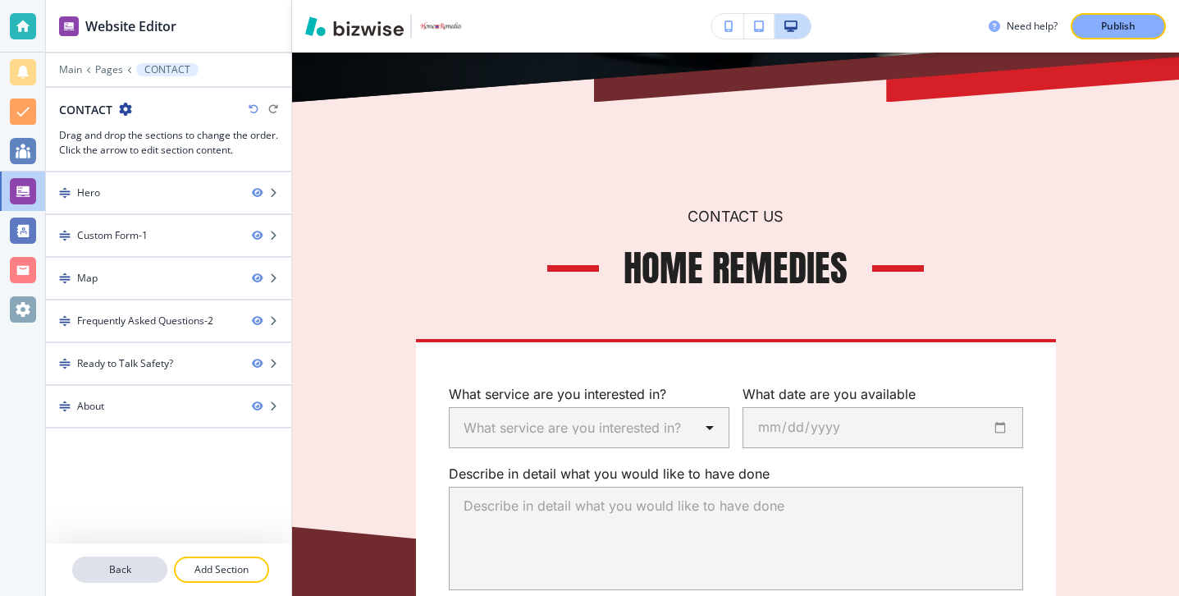
click at [117, 560] on button "Back" at bounding box center [119, 569] width 95 height 26
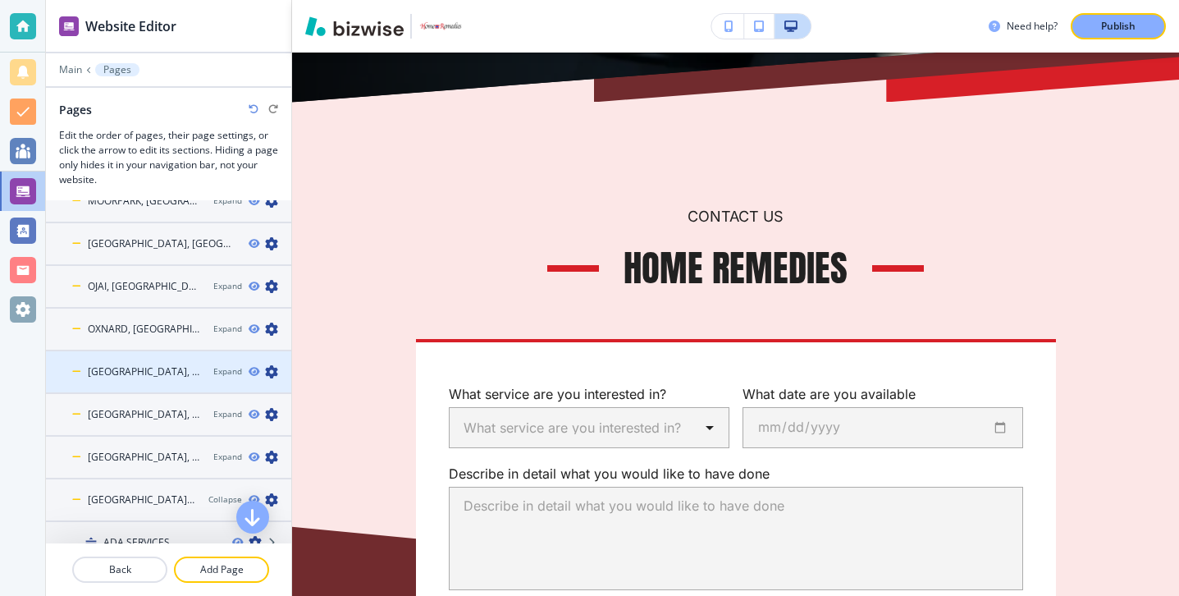
scroll to position [597, 0]
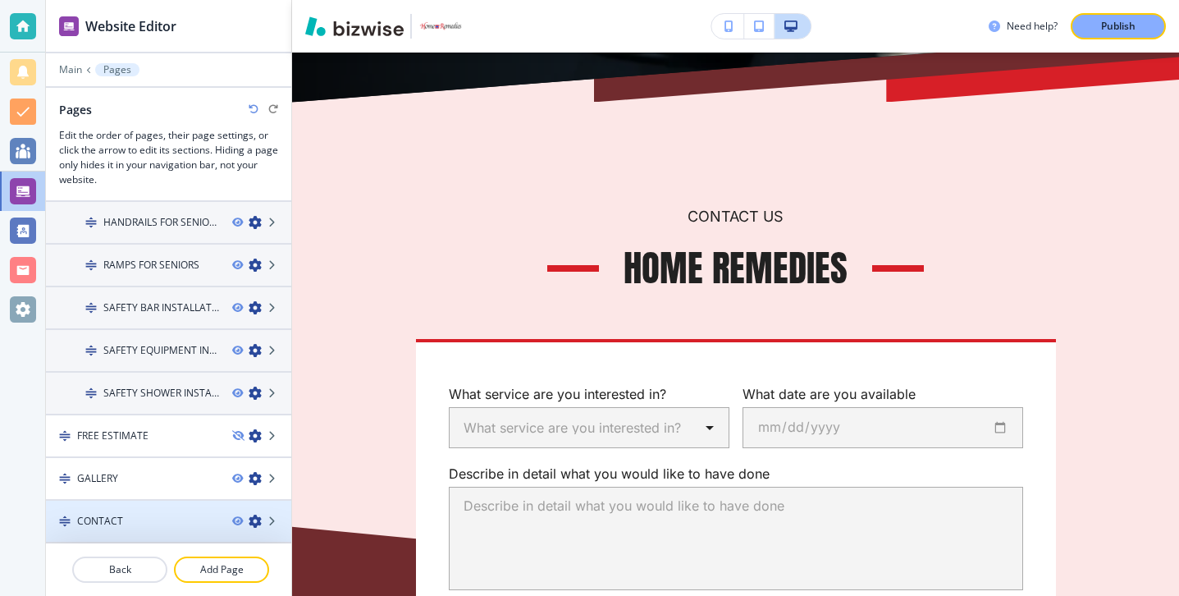
click at [125, 517] on div "CONTACT" at bounding box center [132, 521] width 173 height 15
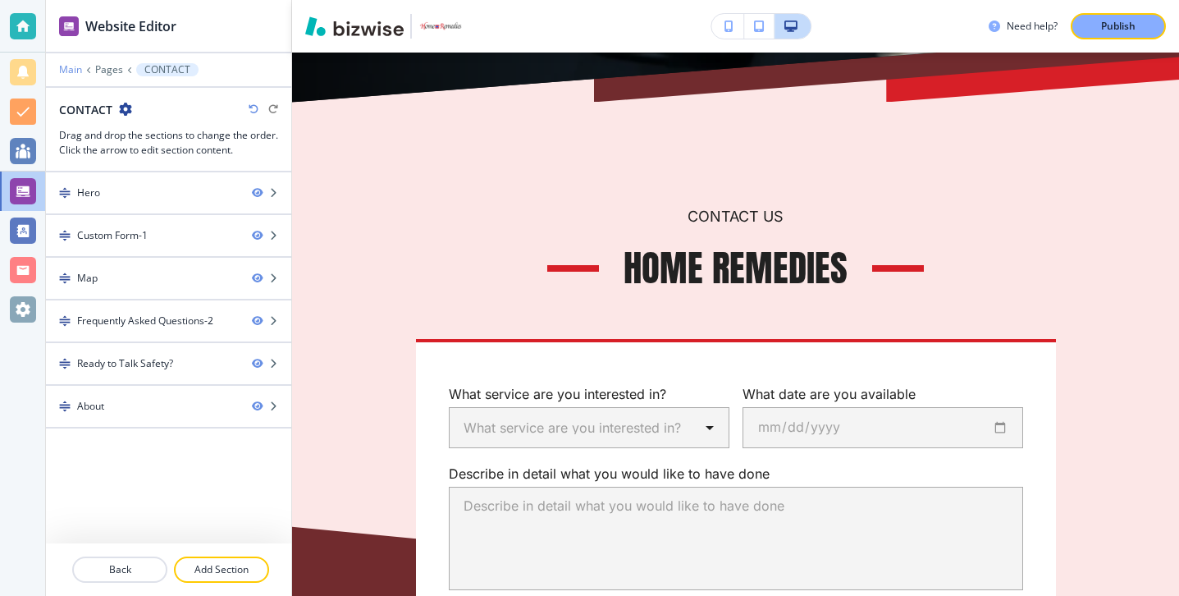
click at [76, 65] on p "Main" at bounding box center [70, 69] width 23 height 11
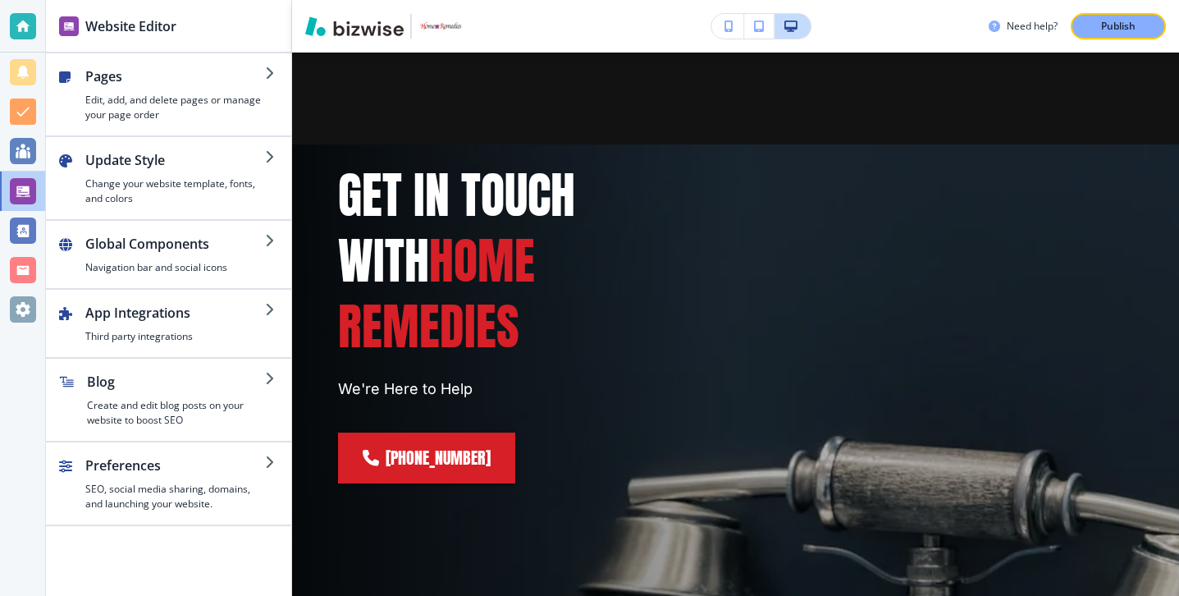
scroll to position [0, 0]
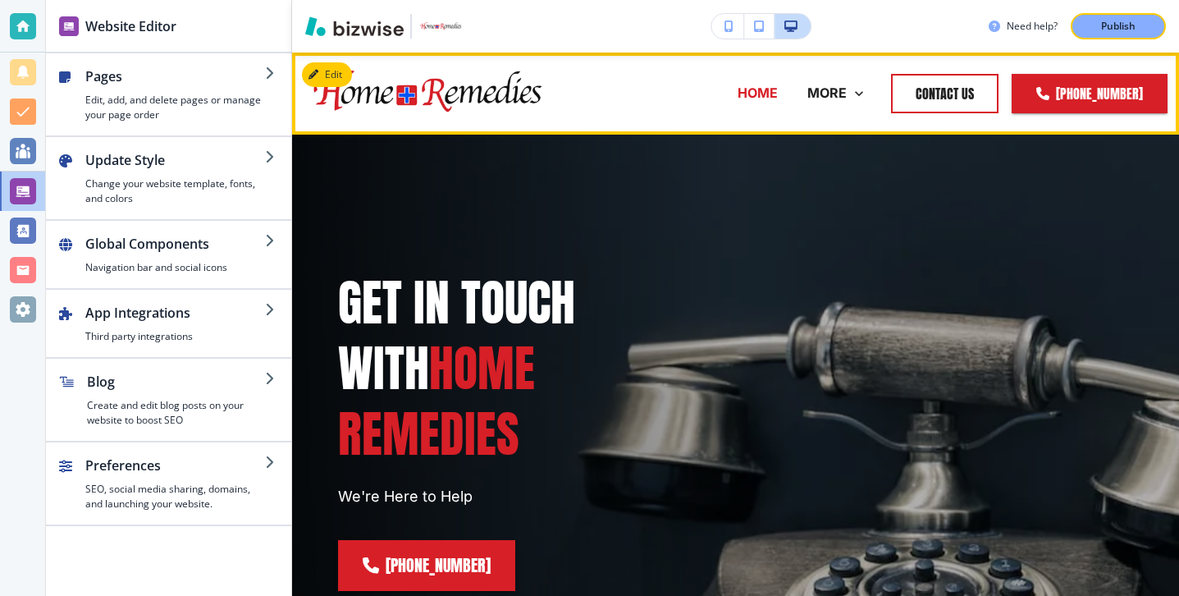
click at [757, 98] on p "HOME" at bounding box center [758, 93] width 40 height 19
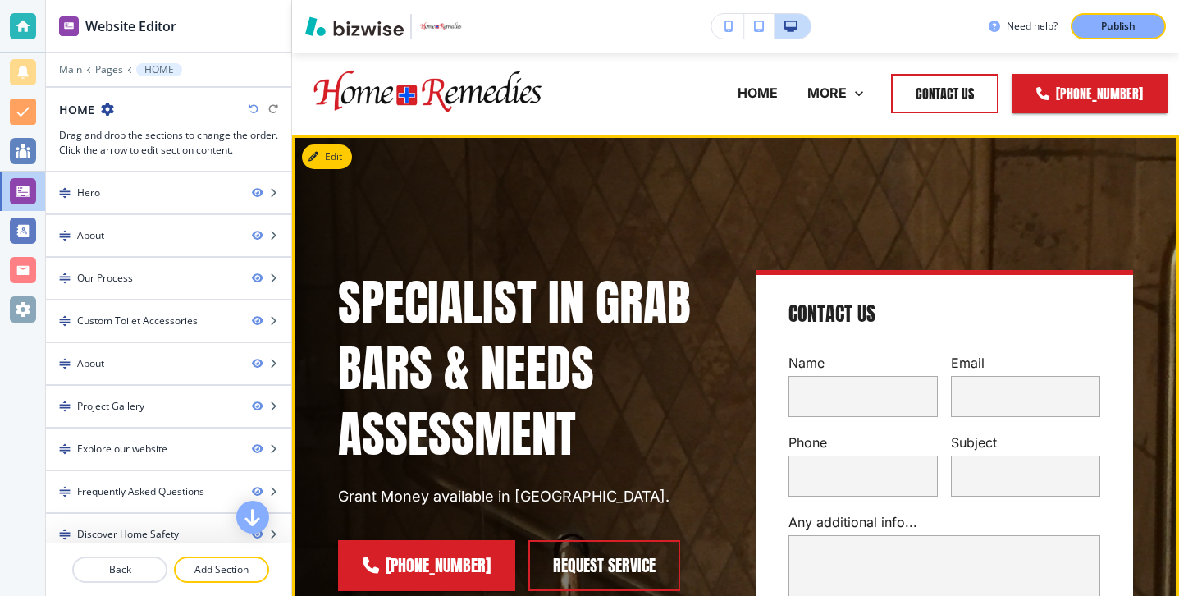
click at [346, 161] on button "Edit" at bounding box center [327, 156] width 50 height 25
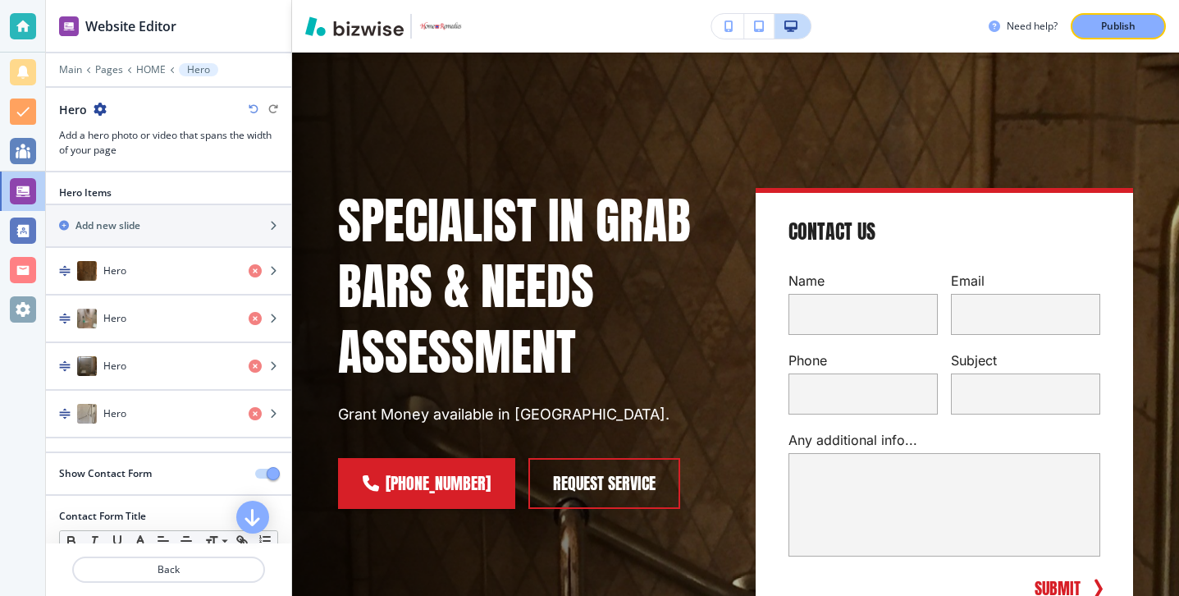
scroll to position [20, 0]
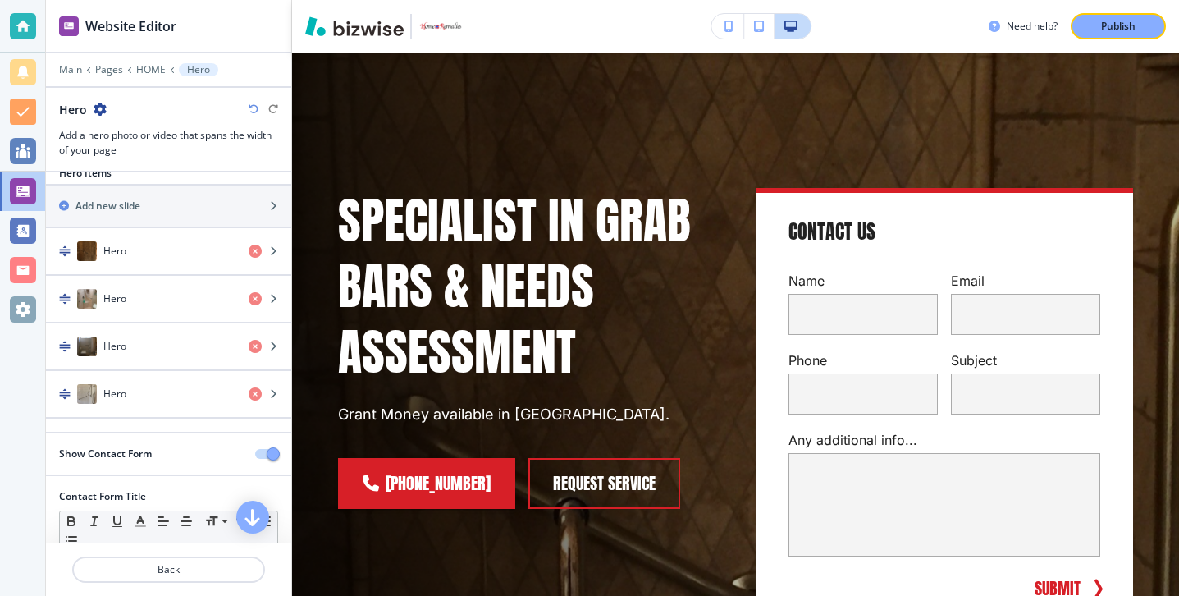
click at [261, 458] on div "Show Contact Form" at bounding box center [168, 453] width 245 height 15
click at [262, 454] on button "button" at bounding box center [266, 454] width 23 height 10
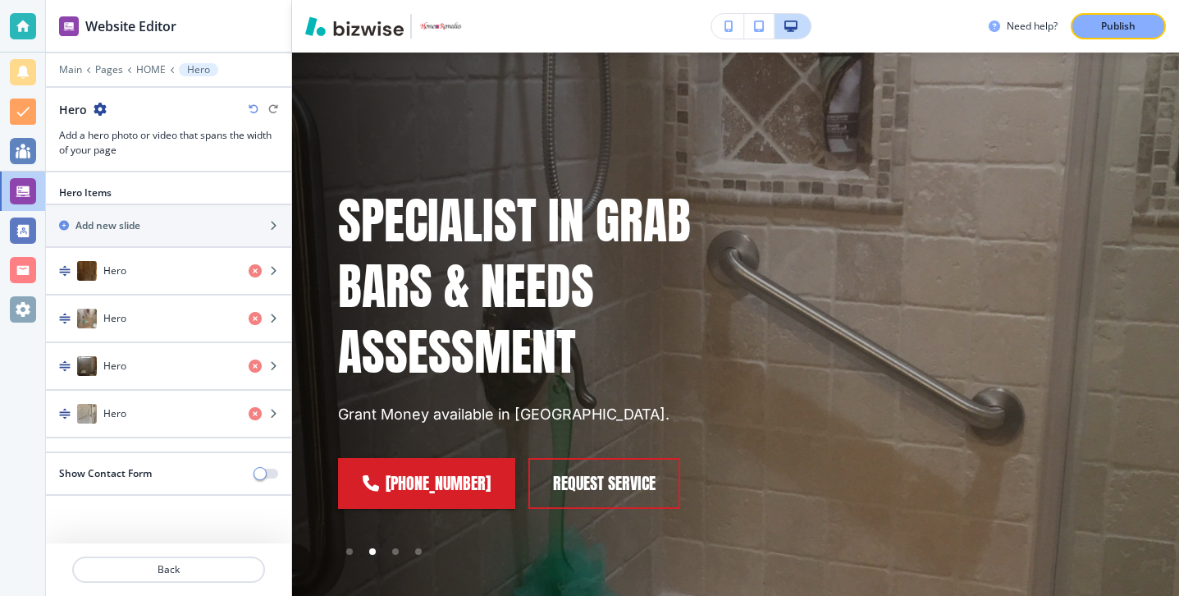
click at [278, 471] on div at bounding box center [273, 474] width 36 height 10
click at [276, 469] on button "button" at bounding box center [266, 474] width 23 height 10
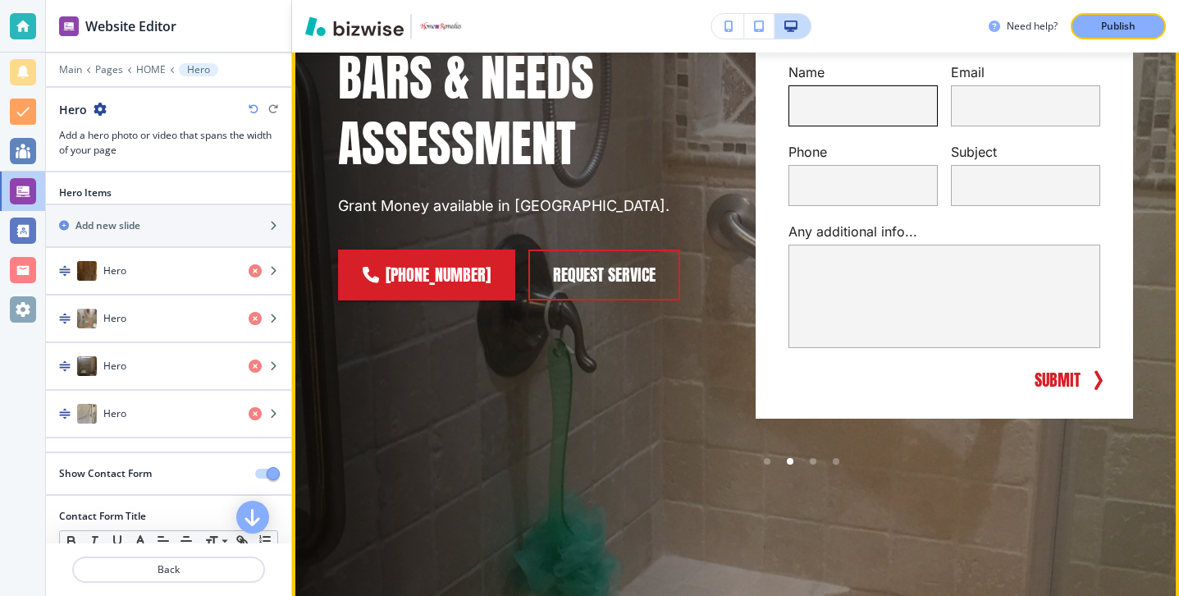
scroll to position [453, 0]
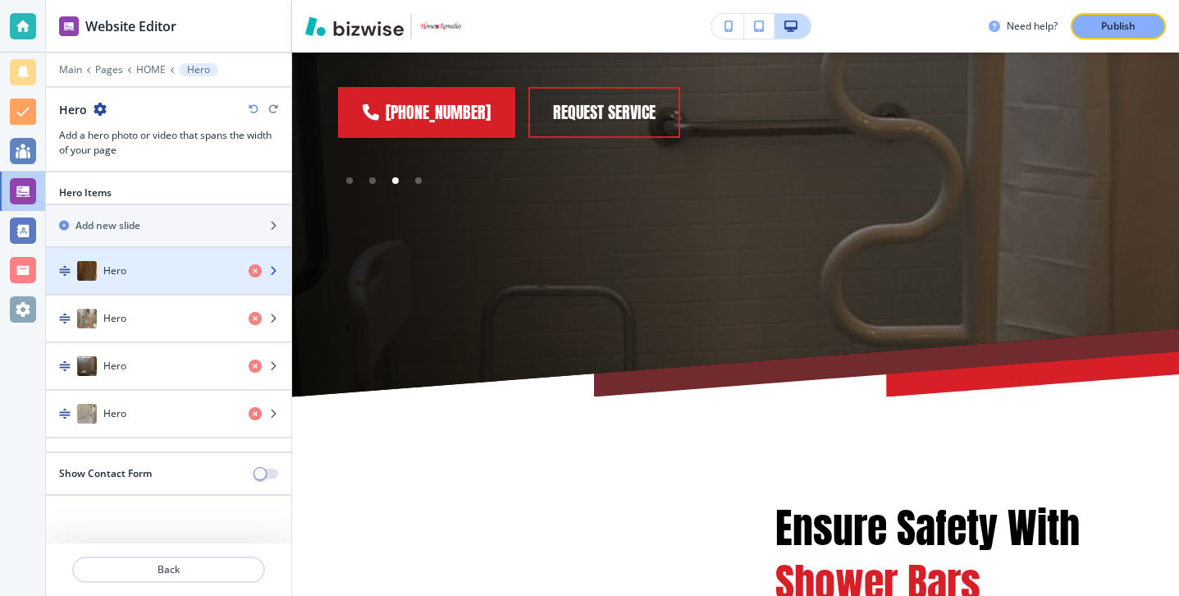
click at [205, 284] on div "button" at bounding box center [168, 287] width 245 height 13
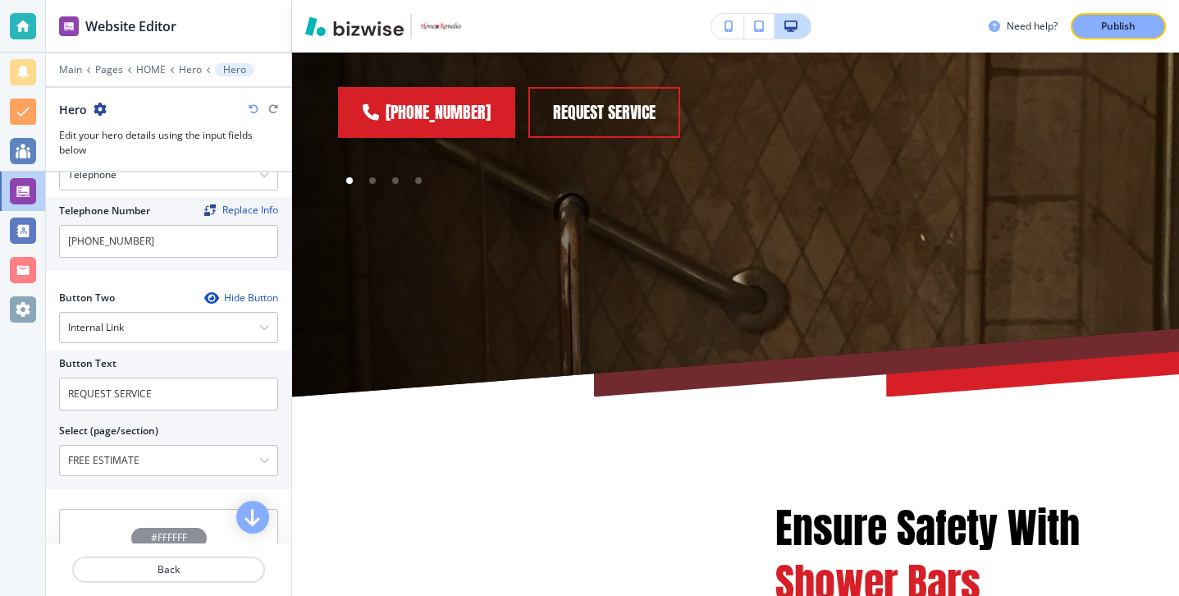
scroll to position [713, 0]
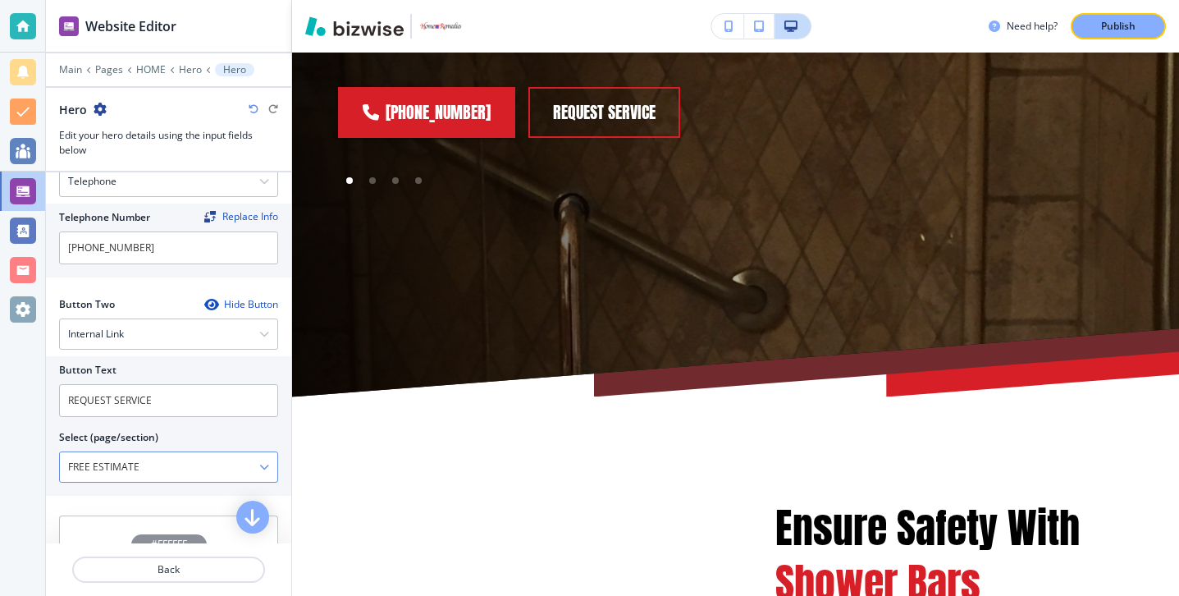
click at [181, 453] on \(page\/section\) "FREE ESTIMATE" at bounding box center [159, 467] width 199 height 28
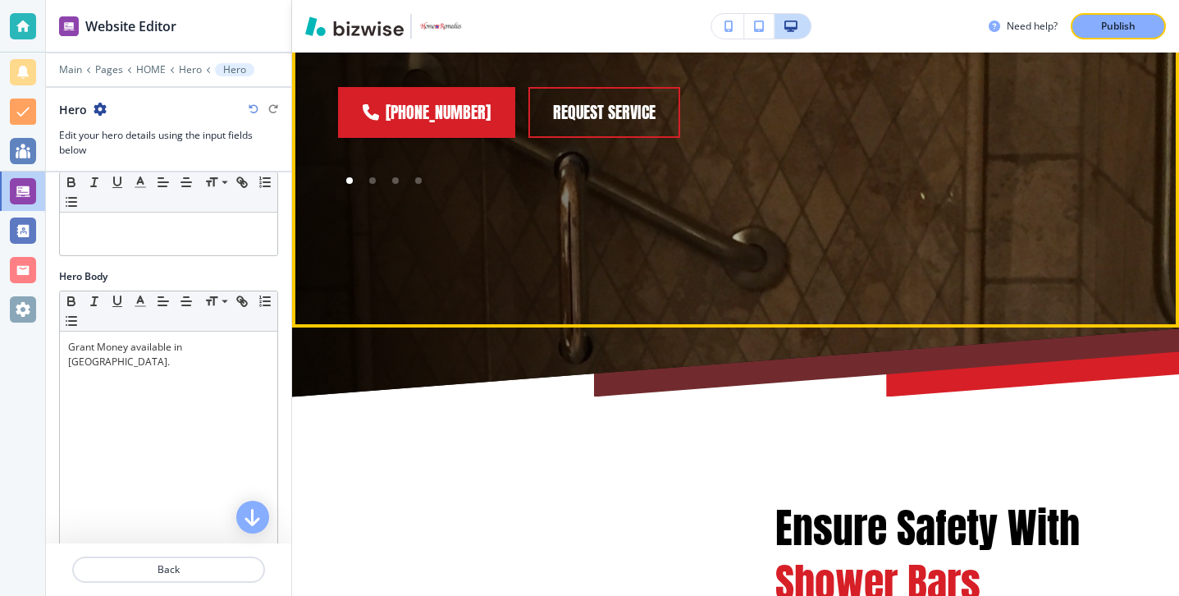
scroll to position [0, 0]
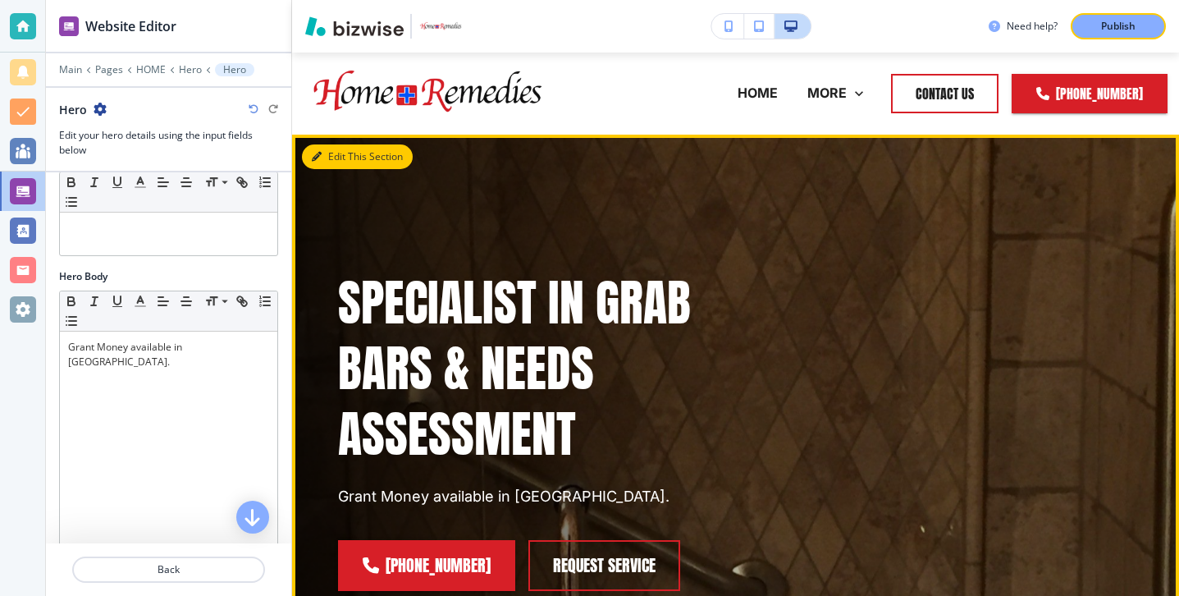
click at [304, 161] on button "Edit This Section" at bounding box center [357, 156] width 111 height 25
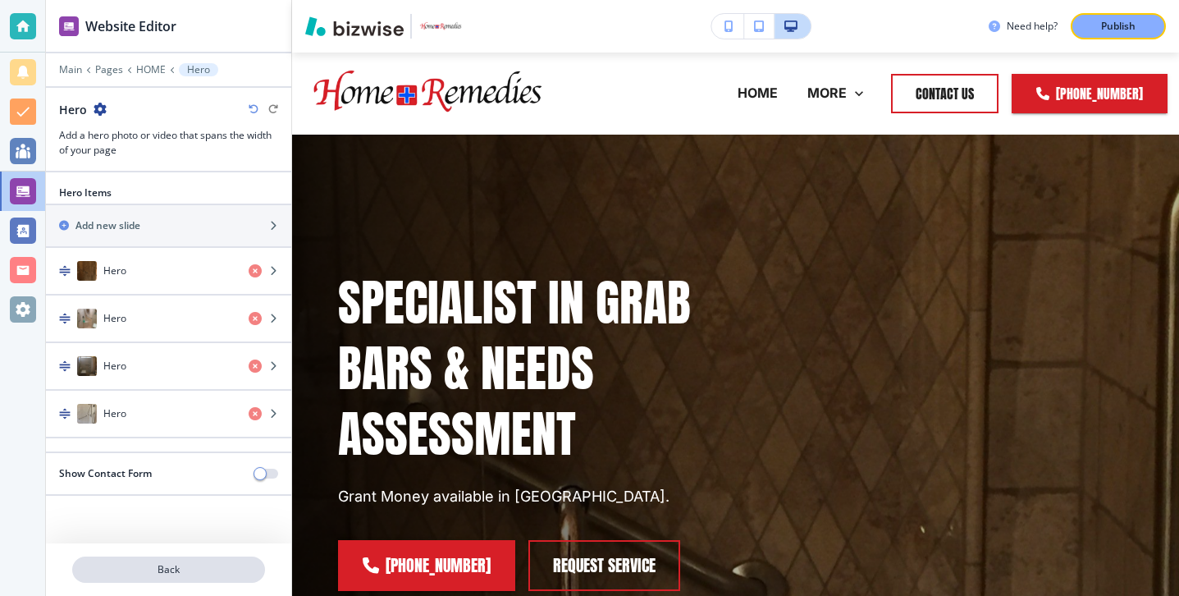
click at [169, 570] on p "Back" at bounding box center [169, 569] width 190 height 15
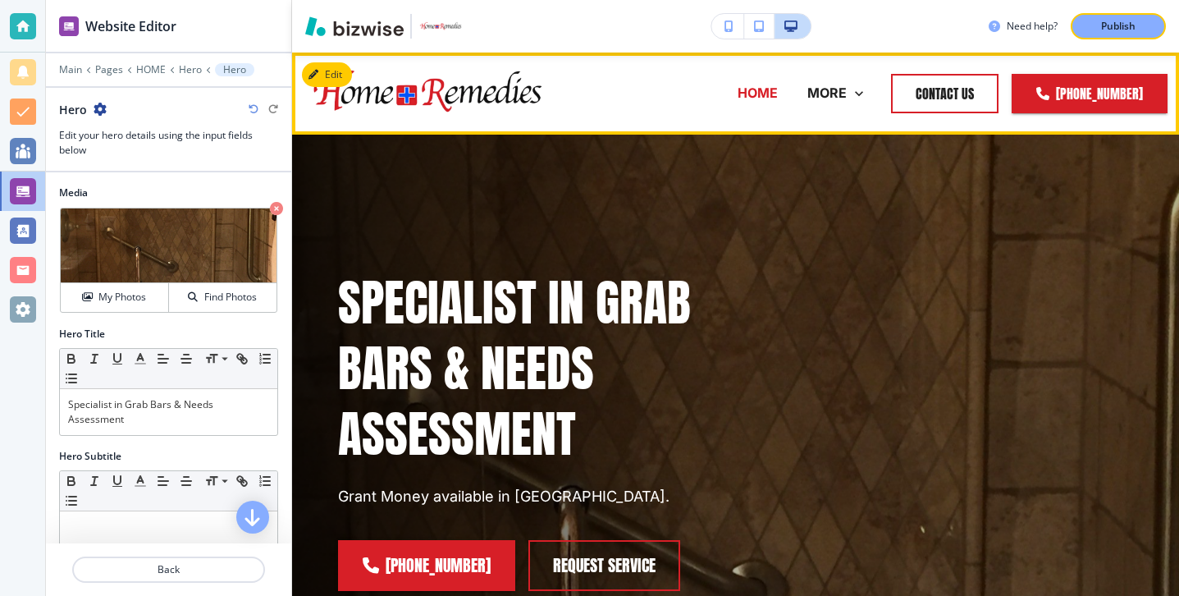
click at [767, 90] on p "HOME" at bounding box center [758, 93] width 40 height 19
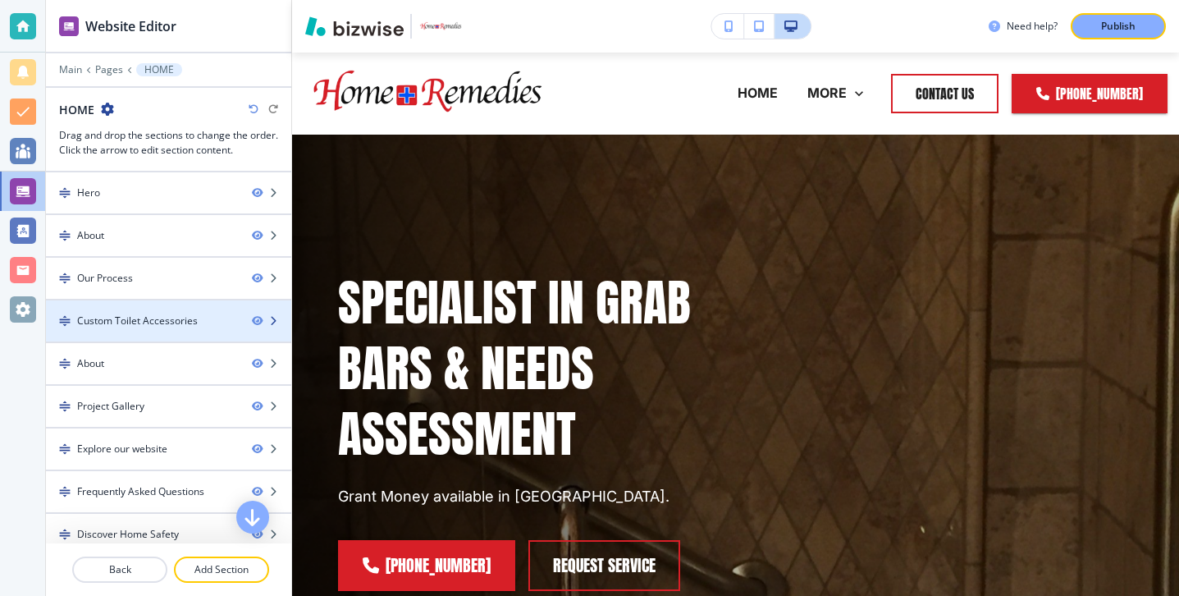
scroll to position [98, 0]
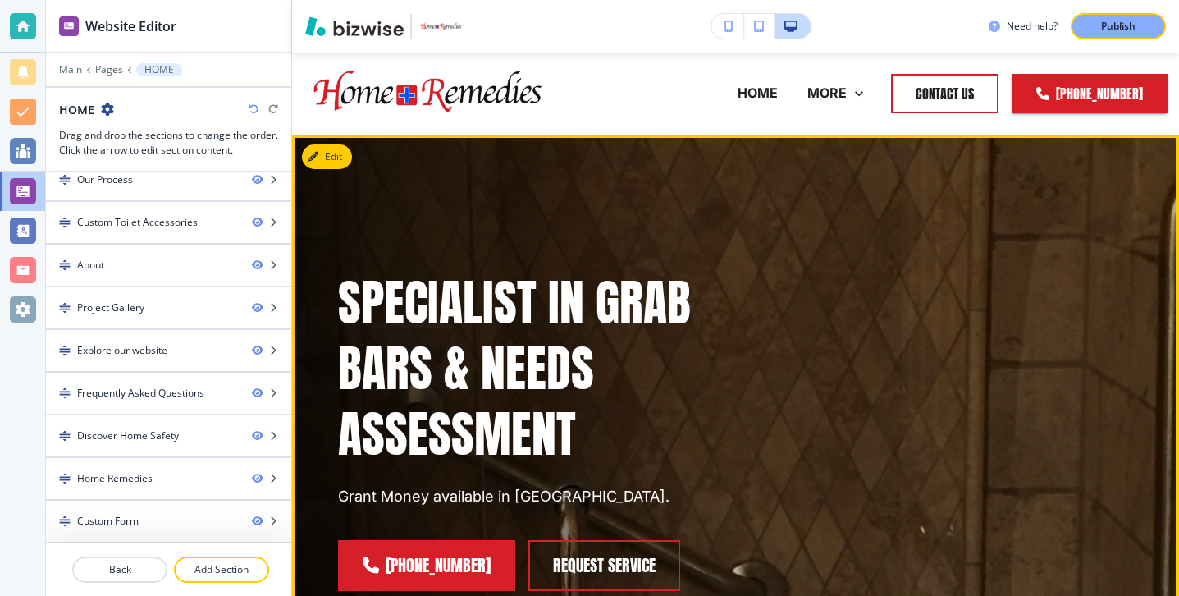
click at [343, 149] on button "Edit" at bounding box center [327, 156] width 50 height 25
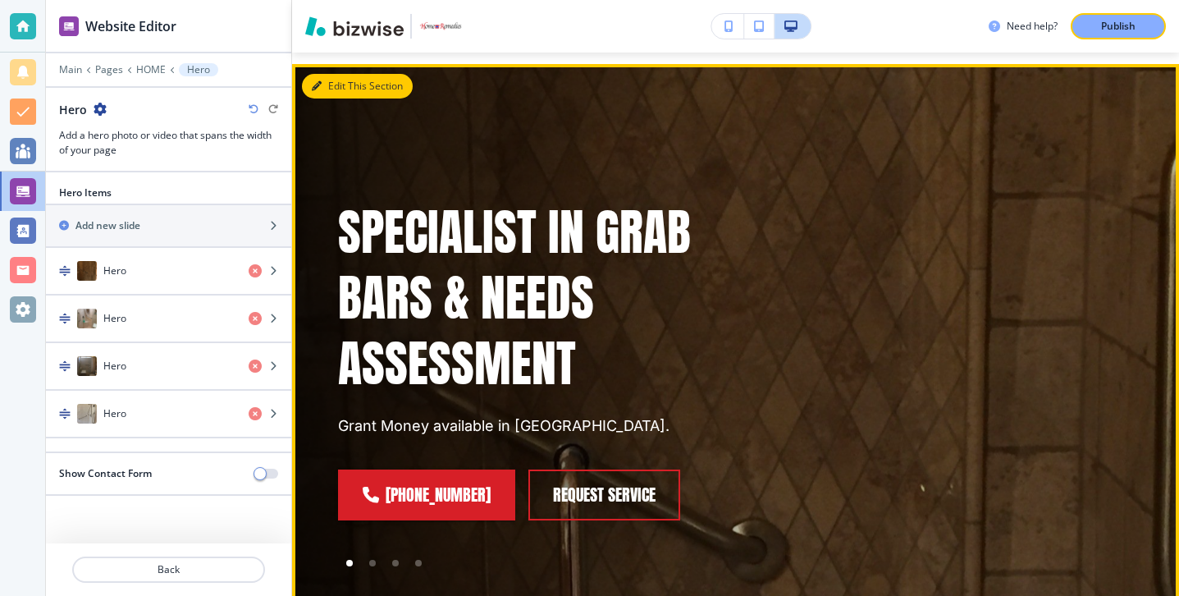
scroll to position [82, 0]
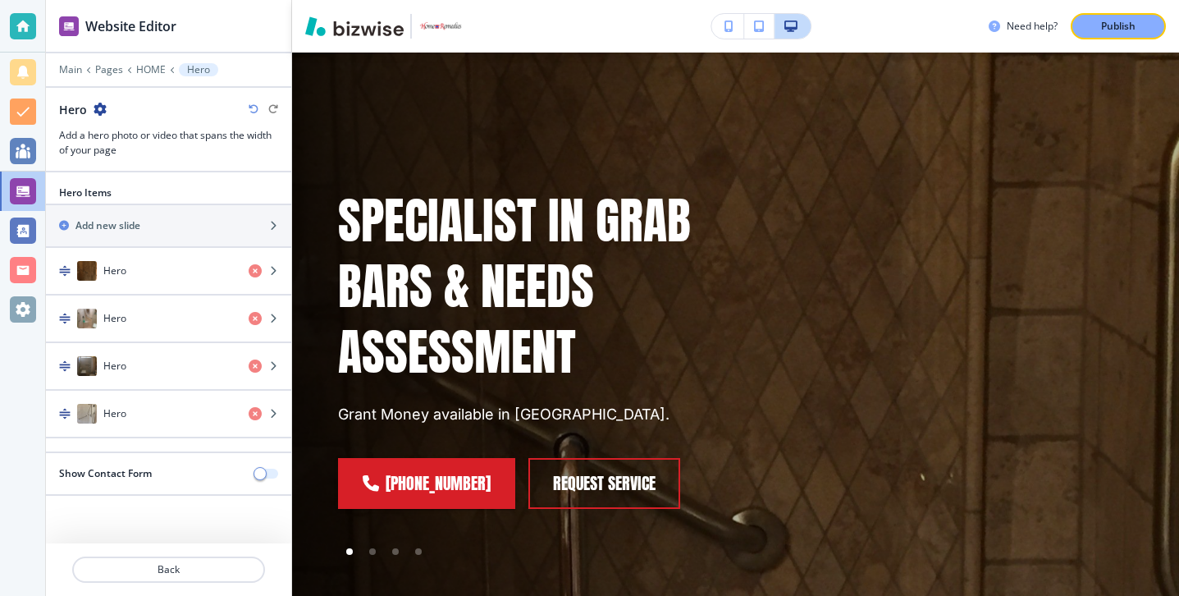
click at [275, 473] on button "button" at bounding box center [266, 474] width 23 height 10
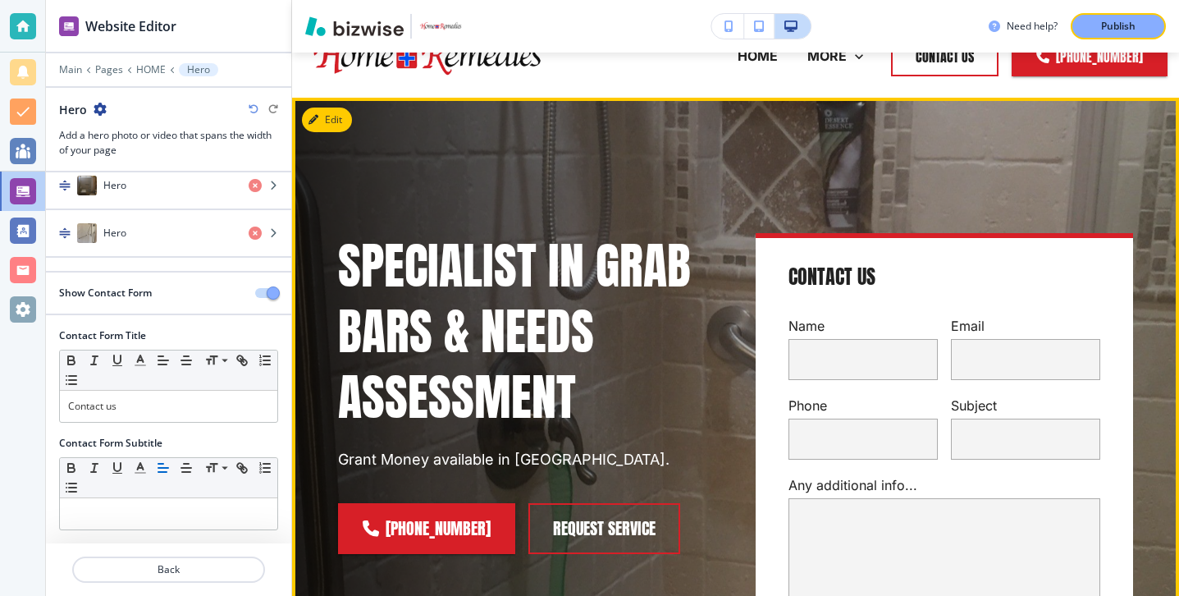
scroll to position [0, 0]
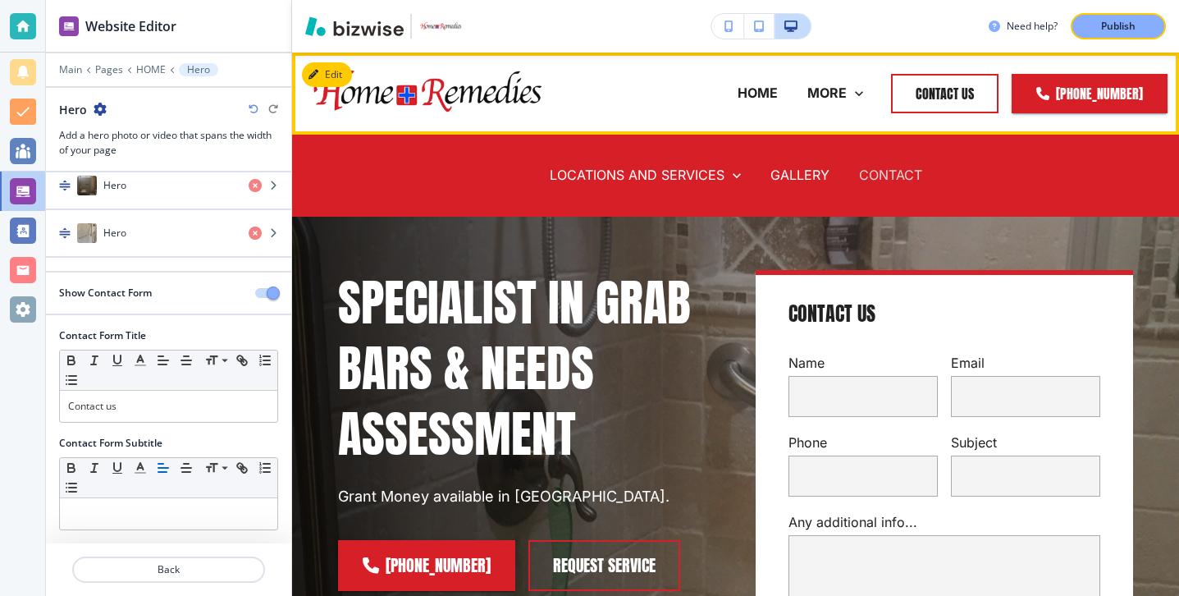
click at [885, 177] on p "CONTACT" at bounding box center [890, 175] width 63 height 19
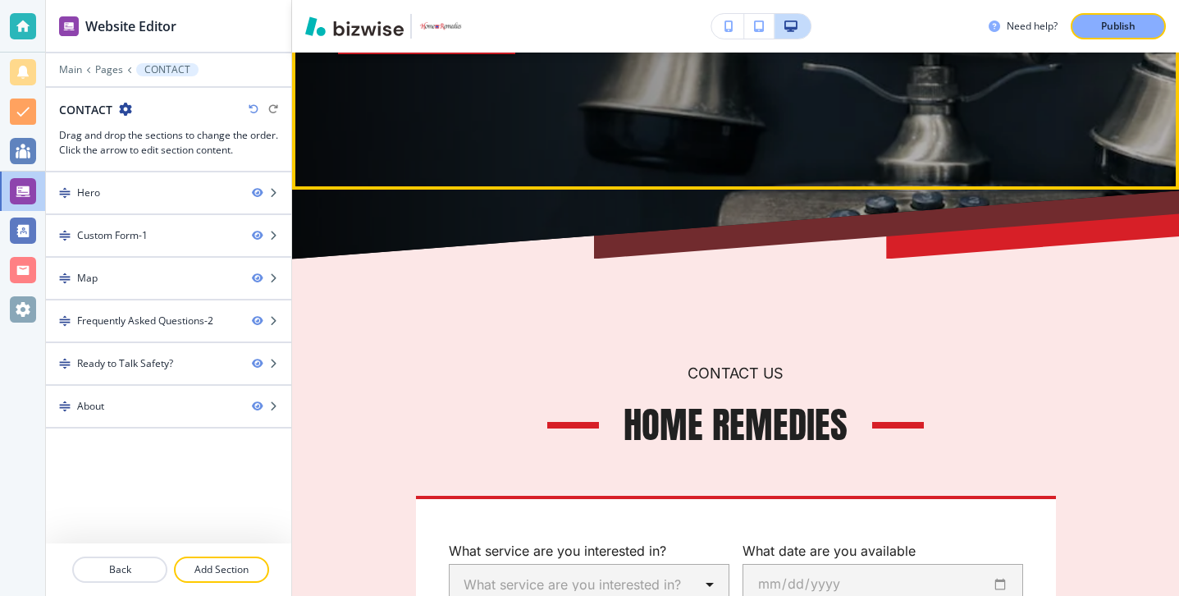
scroll to position [537, 0]
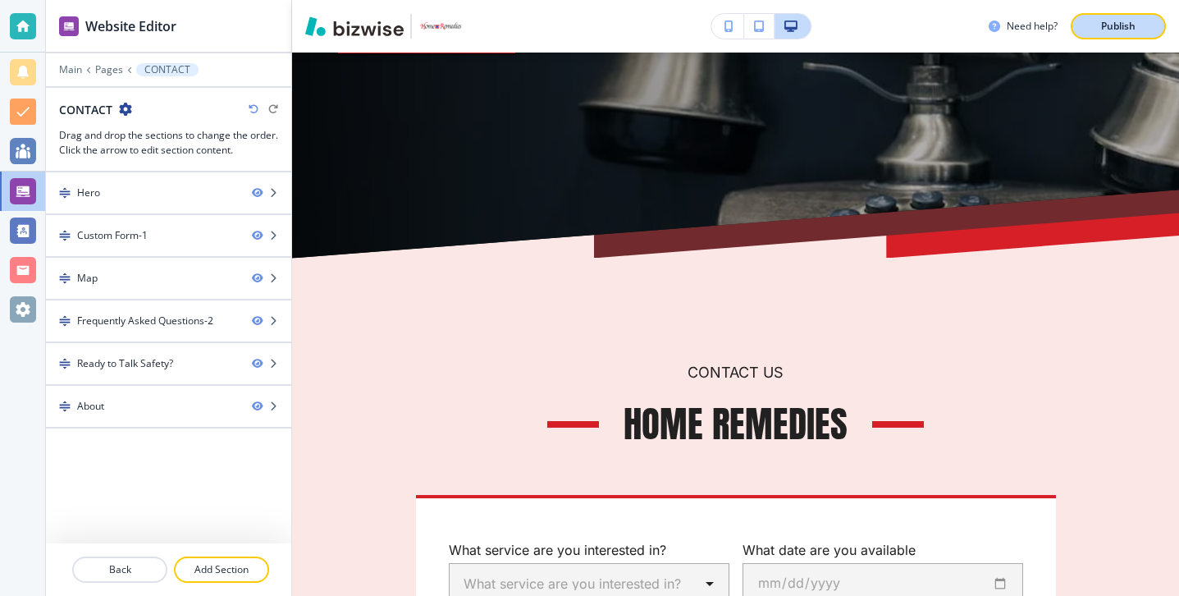
click at [1104, 26] on p "Publish" at bounding box center [1118, 26] width 34 height 15
